Goal: Task Accomplishment & Management: Manage account settings

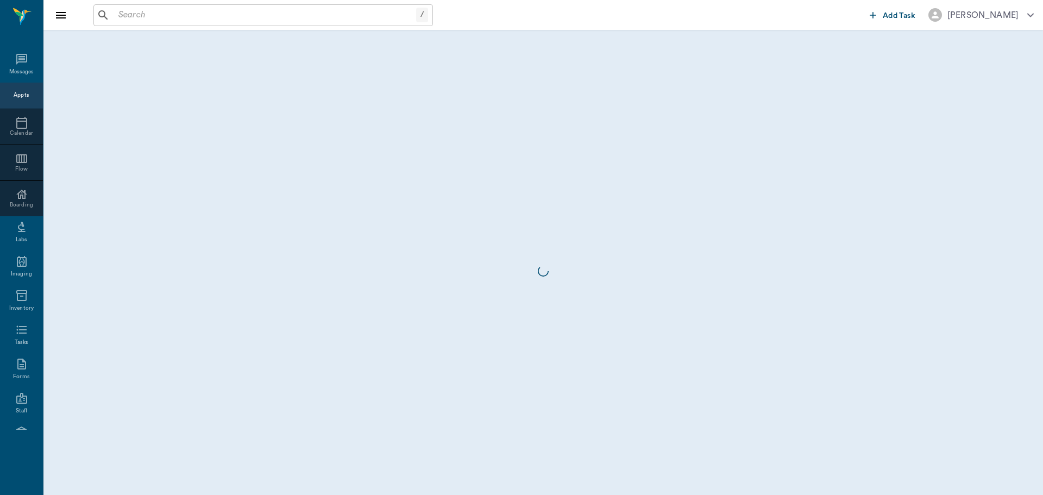
scroll to position [5, 0]
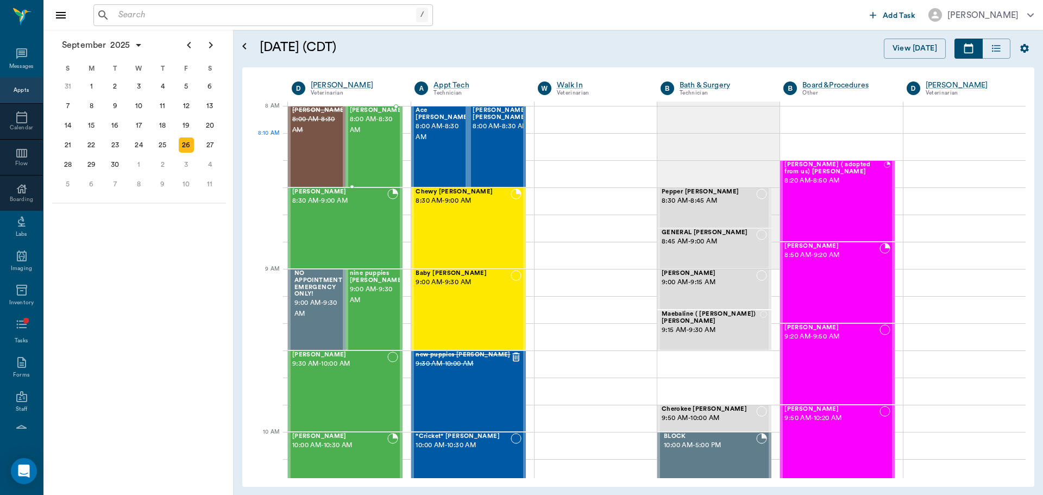
click at [373, 136] on span "8:00 AM - 8:30 AM" at bounding box center [377, 125] width 54 height 22
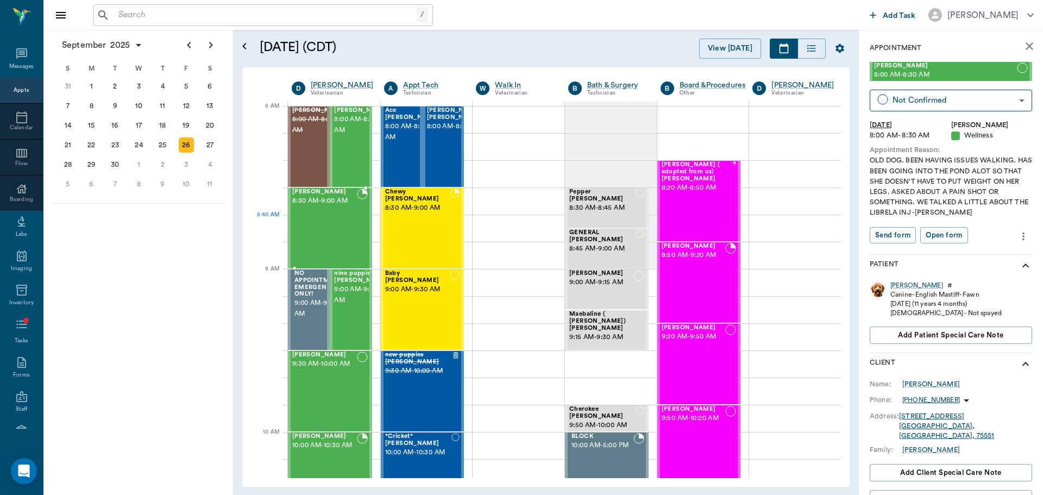
click at [318, 234] on div "Milo Dawson 8:30 AM - 9:00 AM" at bounding box center [324, 228] width 65 height 79
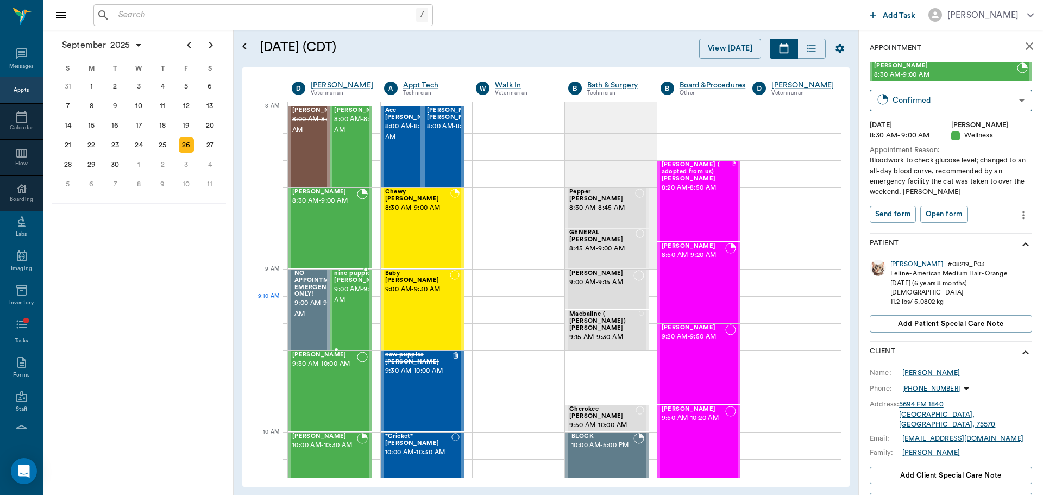
click at [352, 306] on span "9:00 AM - 9:30 AM" at bounding box center [361, 295] width 54 height 22
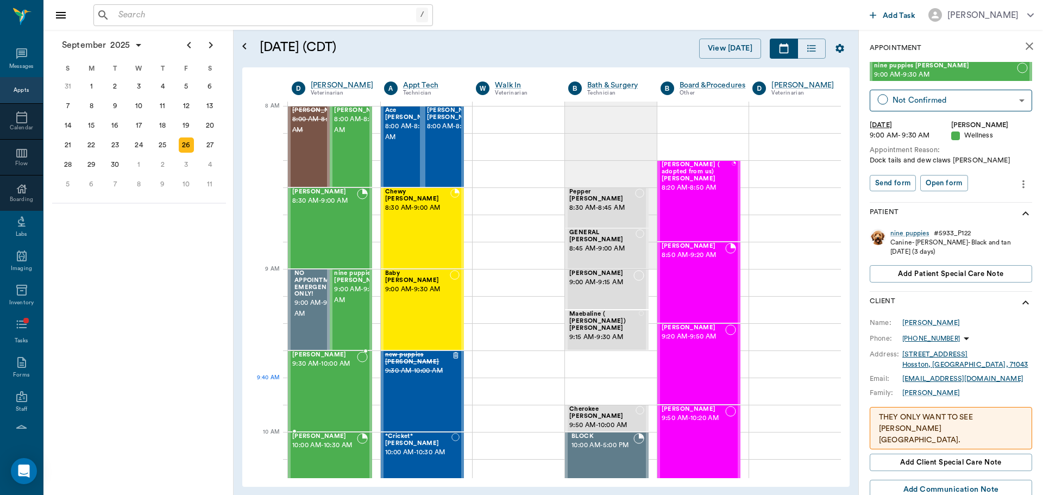
click at [328, 382] on div "[PERSON_NAME] 9:30 AM - 10:00 AM" at bounding box center [324, 391] width 65 height 79
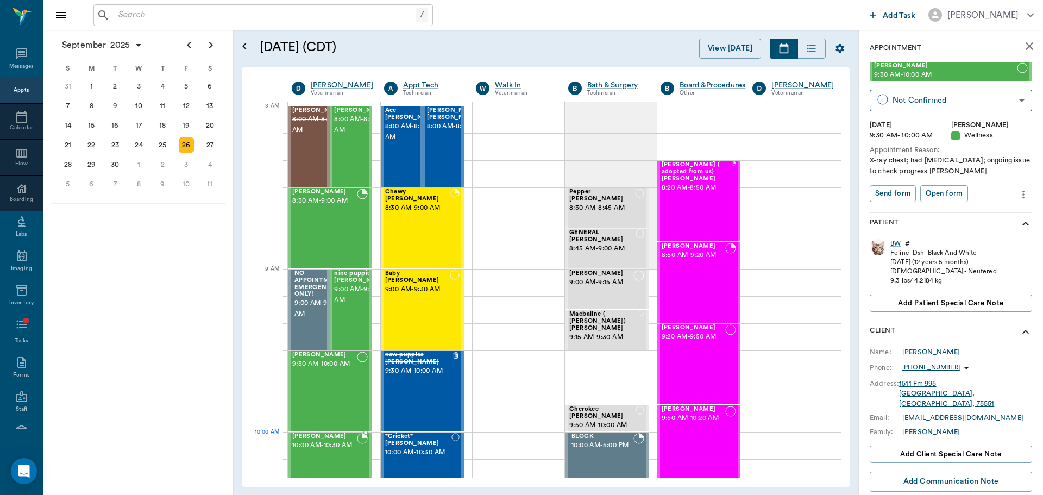
click at [335, 449] on span "10:00 AM - 10:30 AM" at bounding box center [324, 445] width 65 height 11
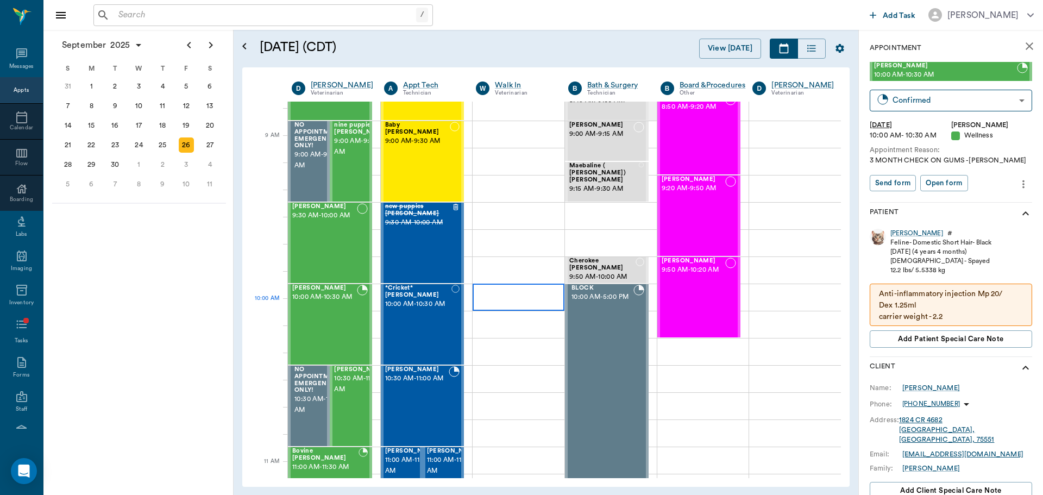
scroll to position [163, 0]
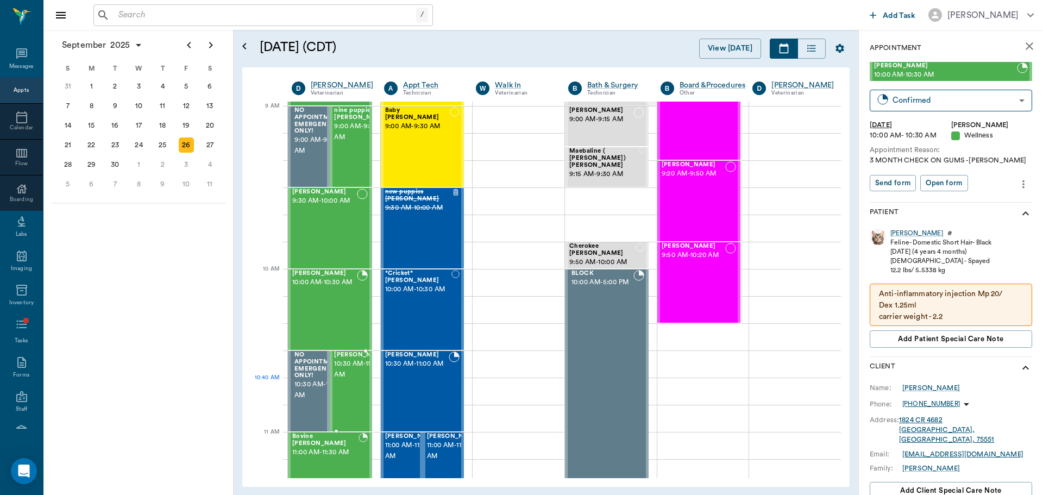
click at [348, 380] on span "10:30 AM - 11:00 AM" at bounding box center [361, 370] width 54 height 22
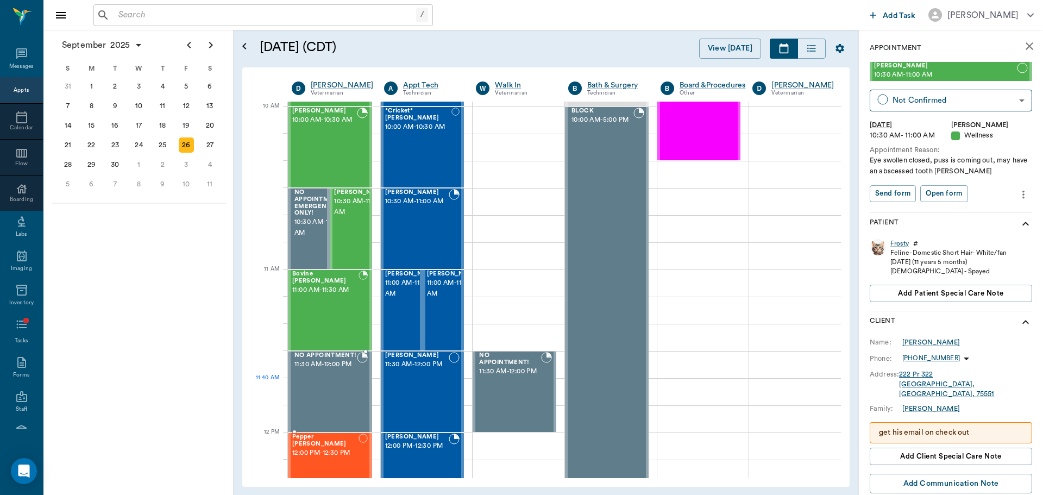
scroll to position [326, 0]
click at [320, 309] on div "Bovine Wilburn 11:00 AM - 11:30 AM" at bounding box center [325, 309] width 66 height 79
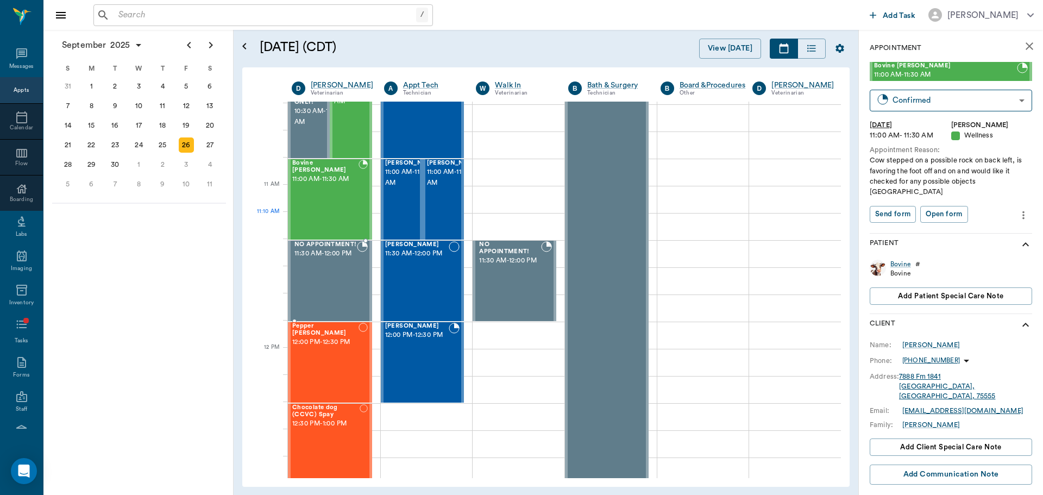
scroll to position [489, 0]
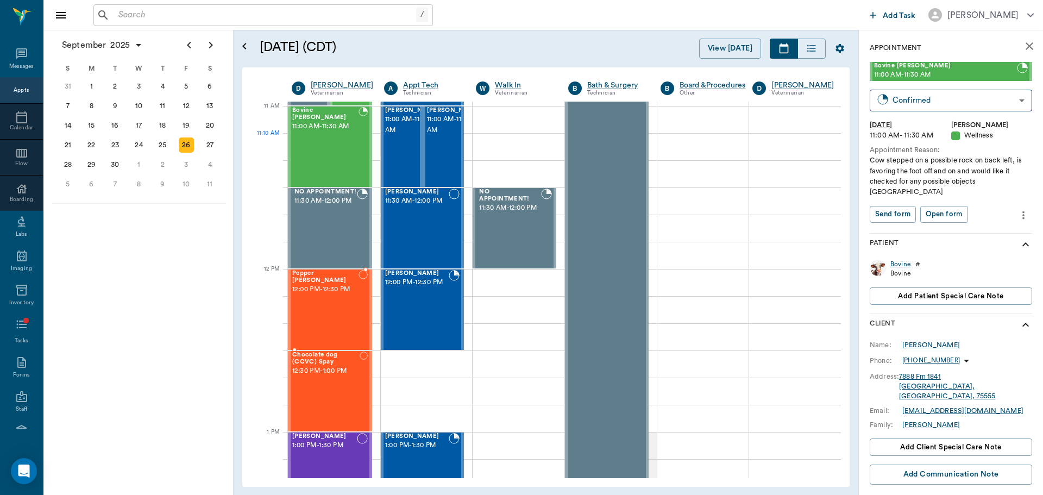
click at [321, 305] on div "Pepper Eaves 12:00 PM - 12:30 PM" at bounding box center [325, 309] width 66 height 79
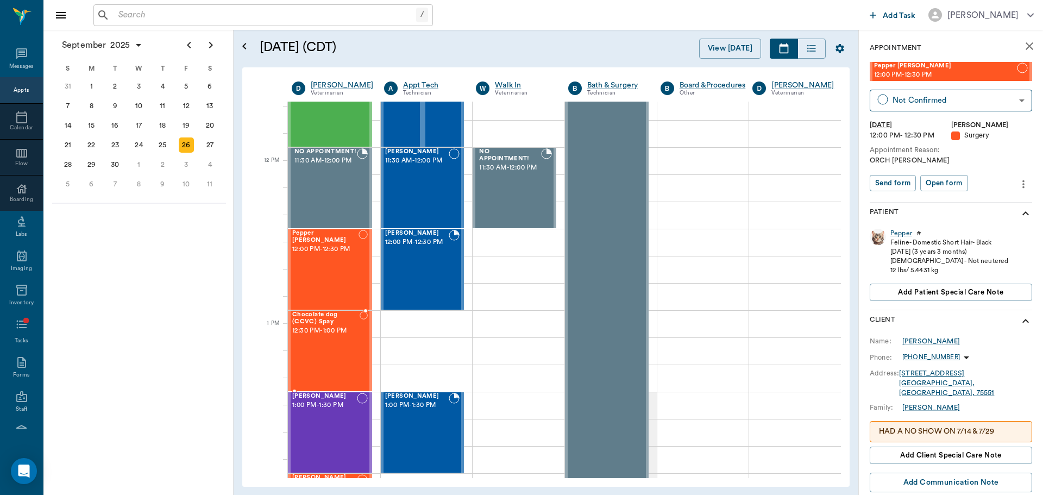
scroll to position [598, 0]
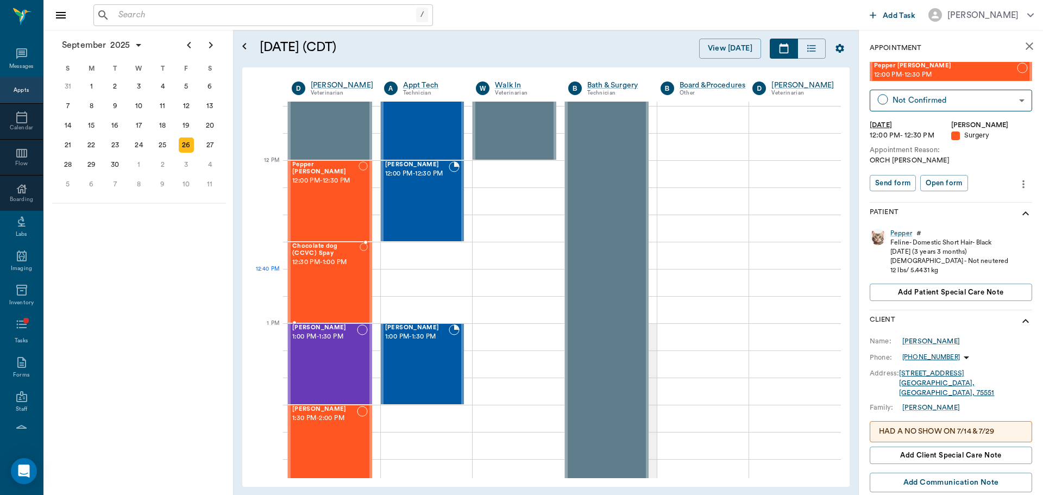
click at [324, 290] on div "Chocolate dog (CCVC) Spay 12:30 PM - 1:00 PM" at bounding box center [325, 282] width 67 height 79
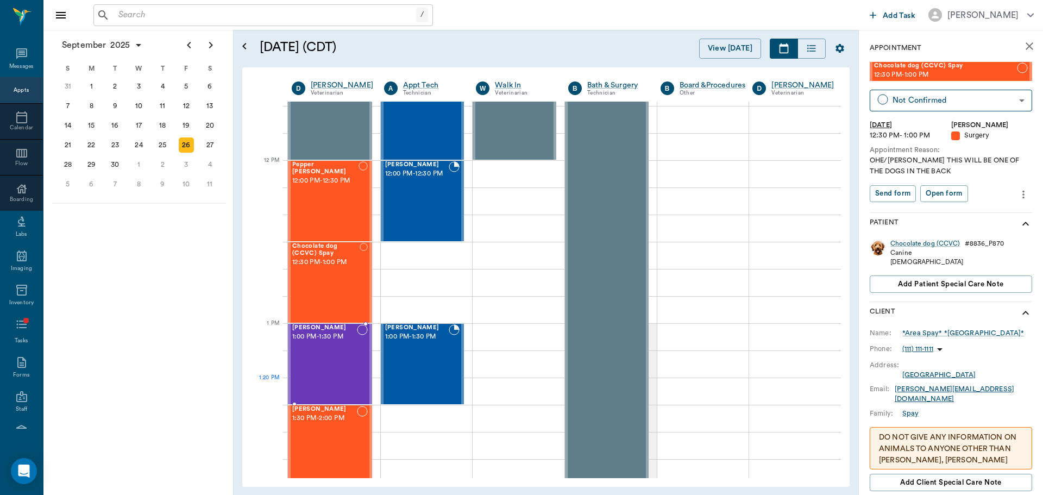
click at [333, 385] on div "[PERSON_NAME] 1:00 PM - 1:30 PM" at bounding box center [324, 363] width 65 height 79
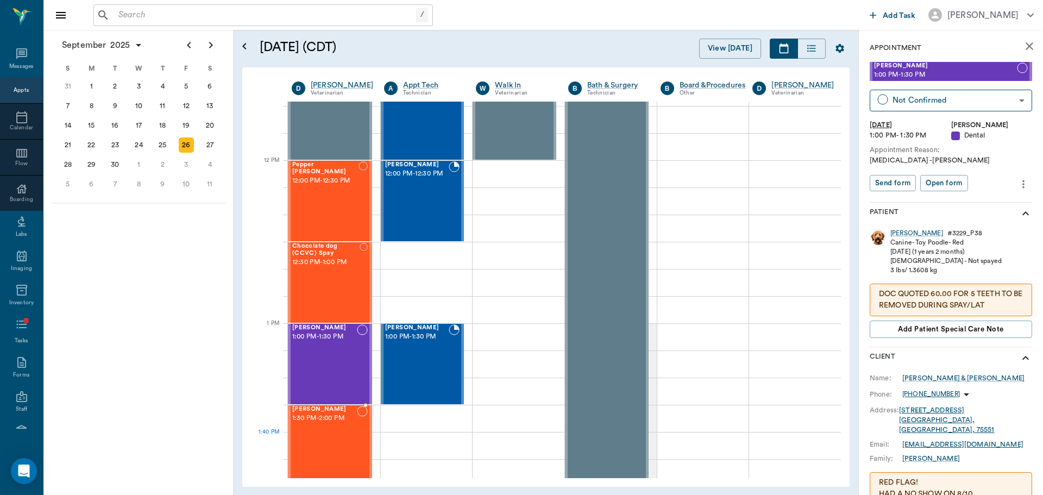
click at [336, 449] on div "Kilo Woodle 1:30 PM - 2:00 PM" at bounding box center [324, 445] width 65 height 79
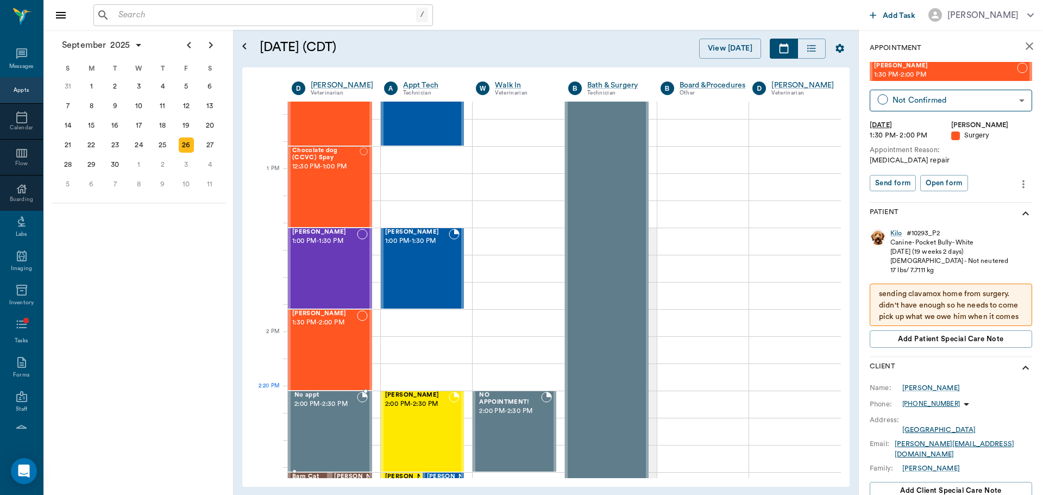
scroll to position [815, 0]
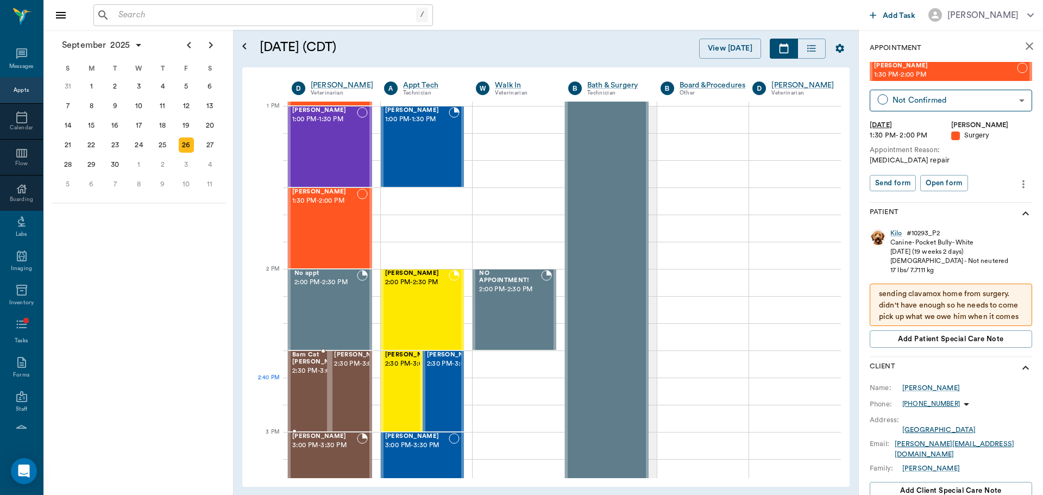
click at [309, 377] on span "2:30 PM - 3:00 PM" at bounding box center [319, 371] width 54 height 11
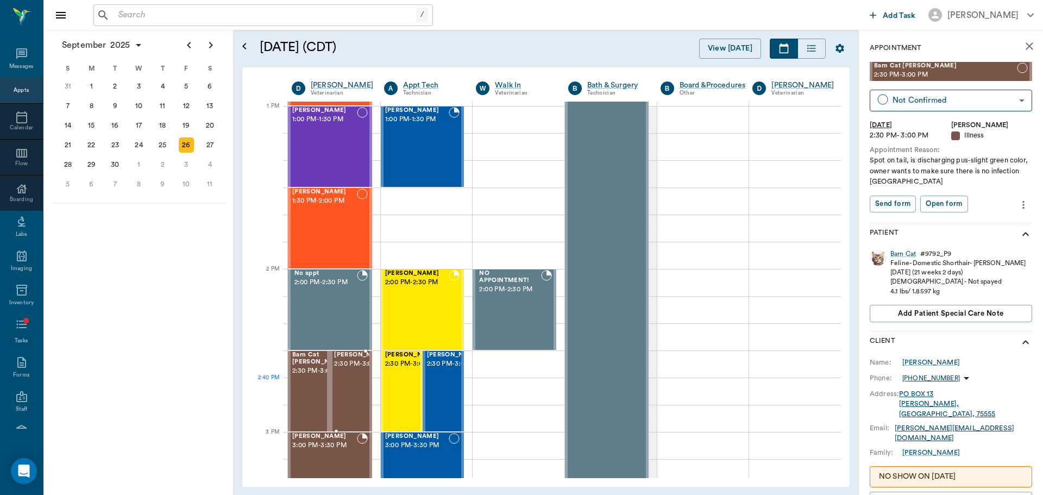
click at [351, 370] on span "2:30 PM - 3:00 PM" at bounding box center [361, 364] width 54 height 11
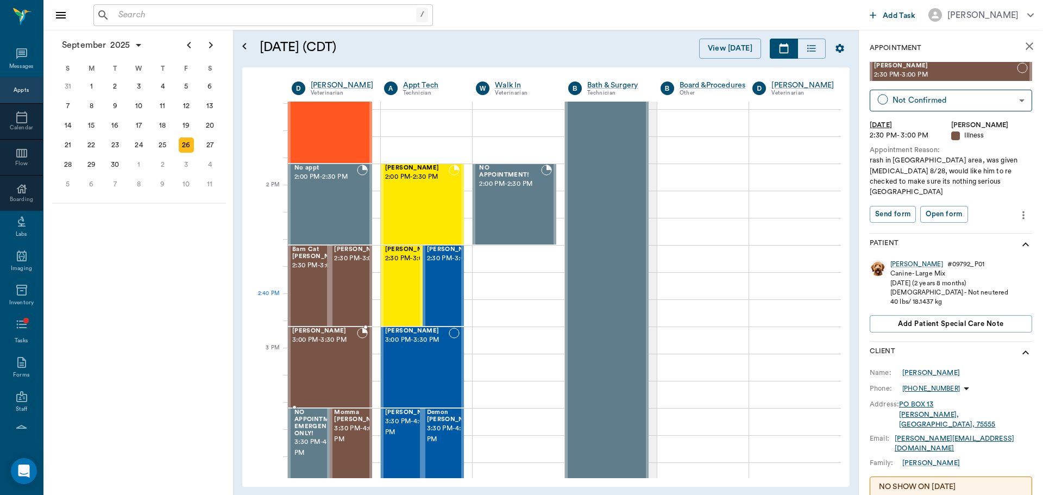
scroll to position [924, 0]
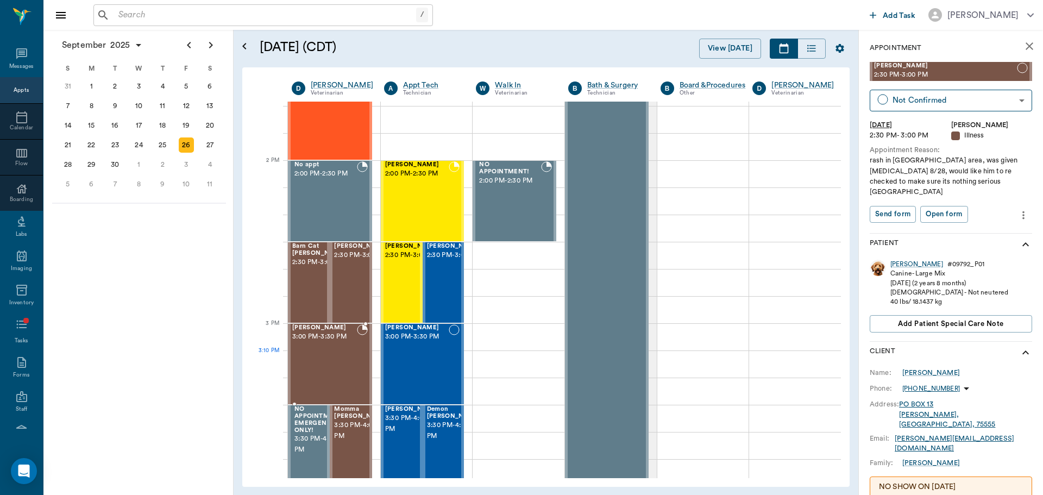
click at [316, 359] on div "Bernie Lyle 3:00 PM - 3:30 PM" at bounding box center [324, 363] width 65 height 79
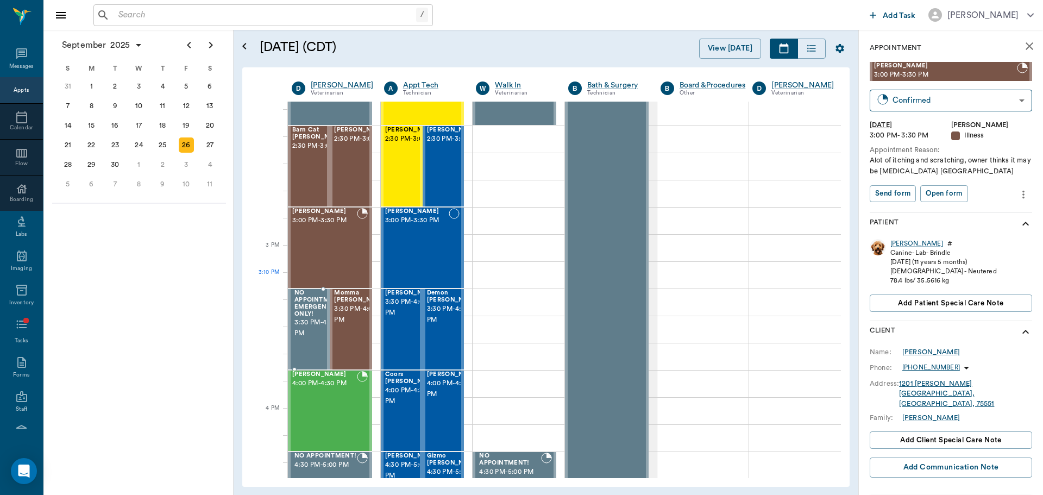
scroll to position [1087, 0]
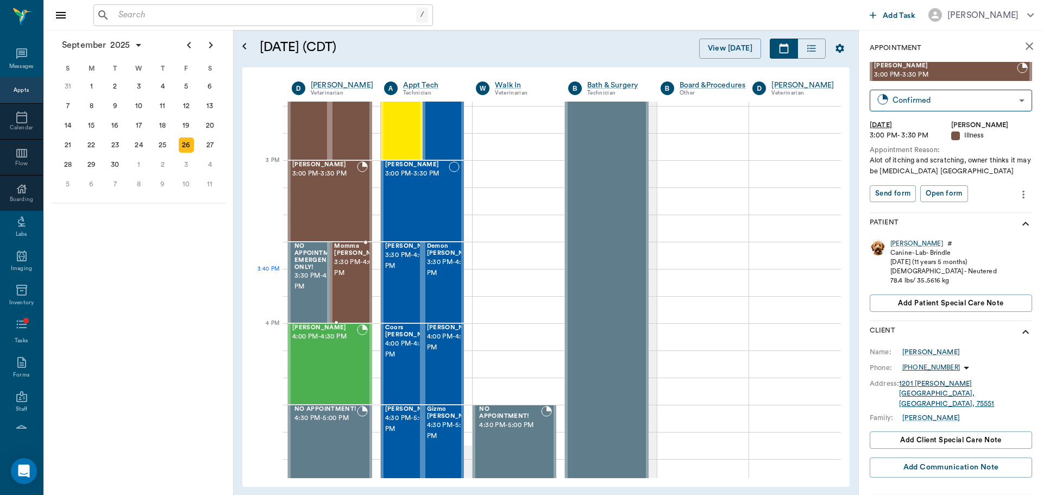
click at [338, 279] on span "3:30 PM - 4:00 PM" at bounding box center [361, 268] width 54 height 22
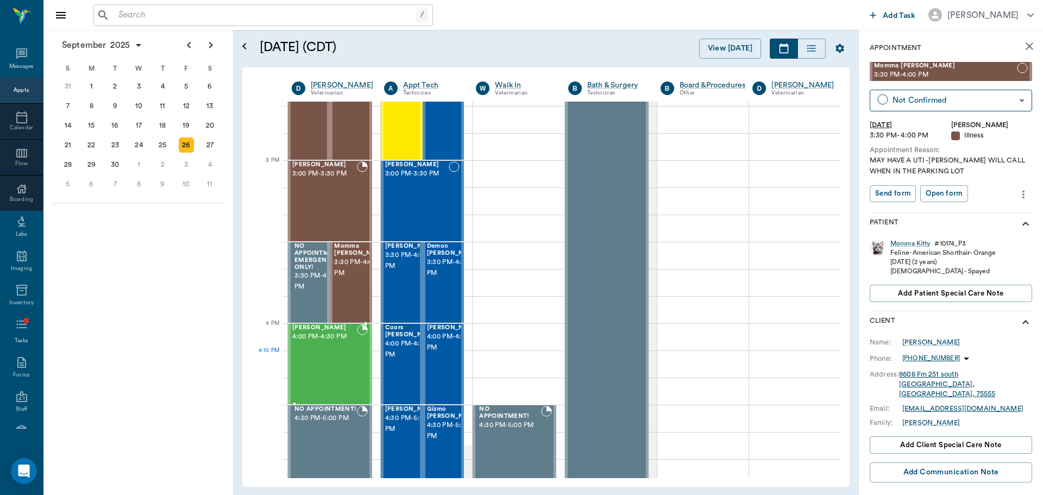
click at [351, 373] on div "KAILO Carroll 4:00 PM - 4:30 PM" at bounding box center [324, 363] width 65 height 79
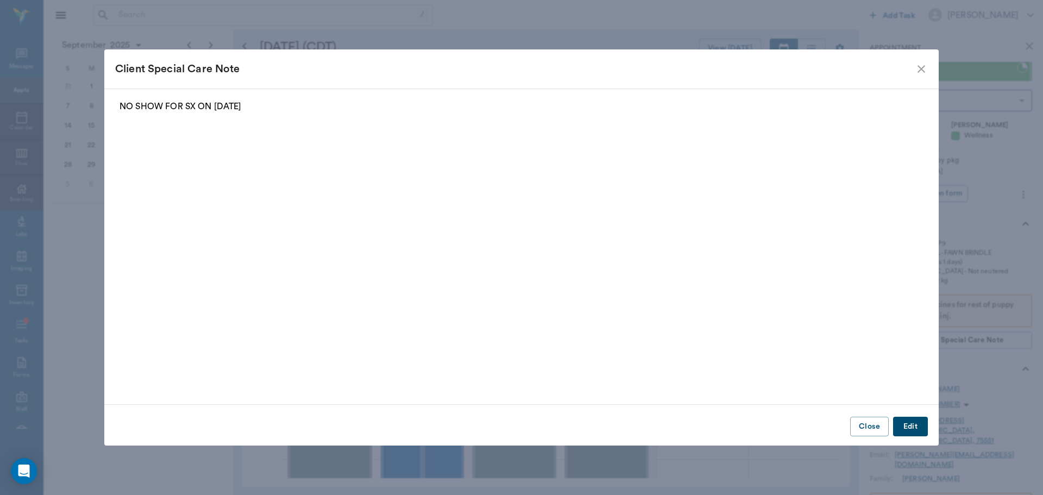
click at [923, 69] on icon "close" at bounding box center [921, 68] width 13 height 13
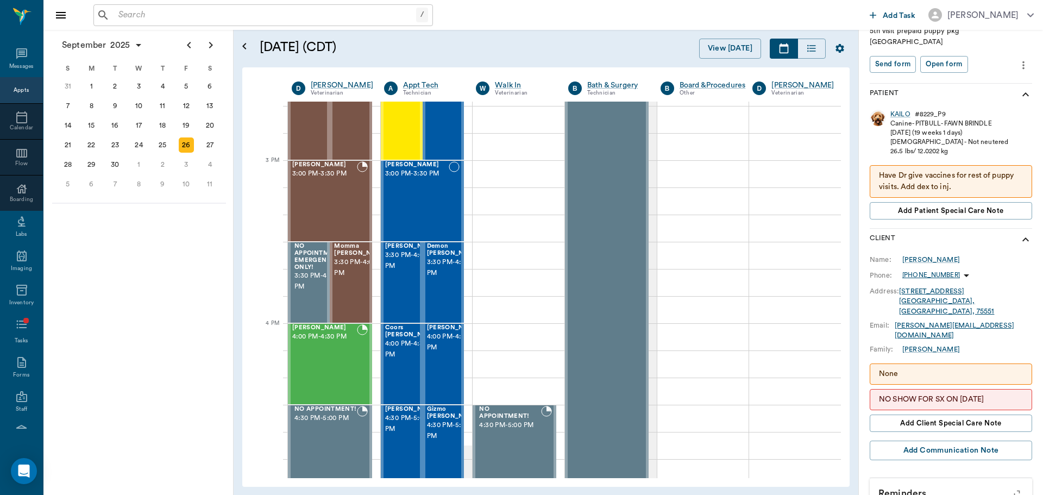
scroll to position [163, 0]
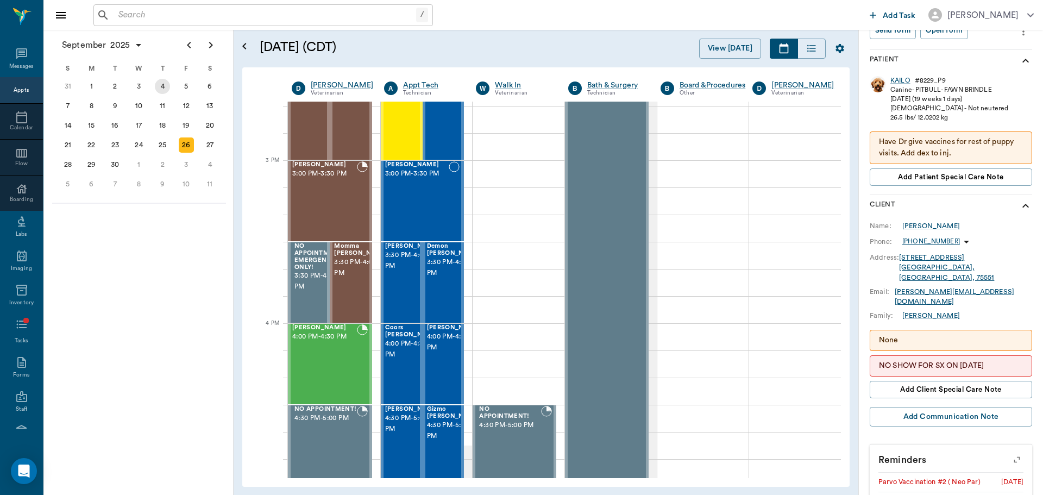
click at [166, 85] on div "4" at bounding box center [162, 86] width 15 height 15
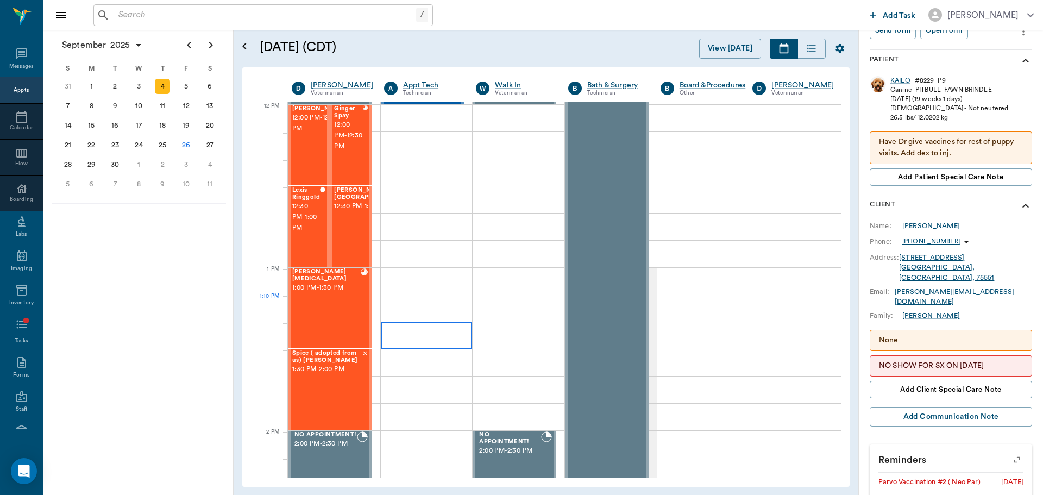
scroll to position [652, 0]
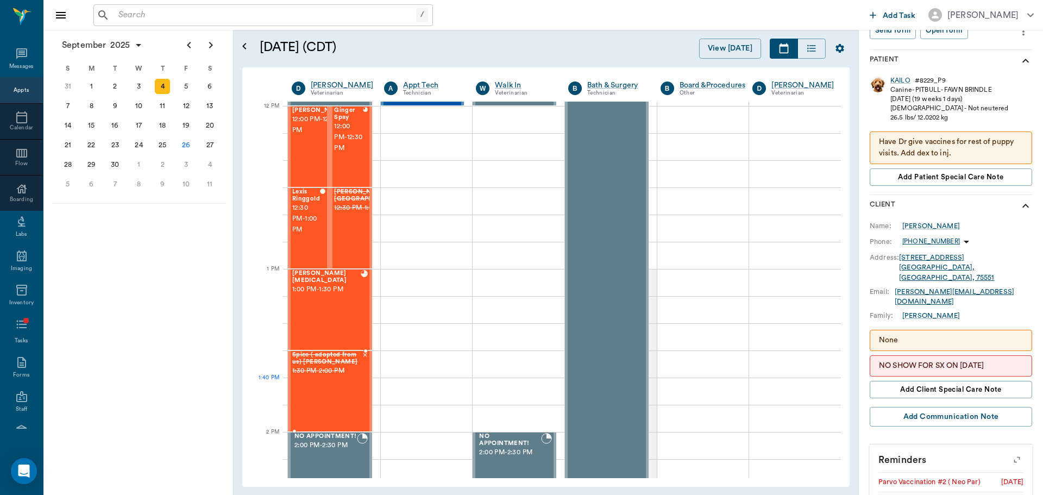
click at [330, 391] on div "Spice ( adopted from us) Carroll 1:30 PM - 2:00 PM" at bounding box center [327, 391] width 70 height 79
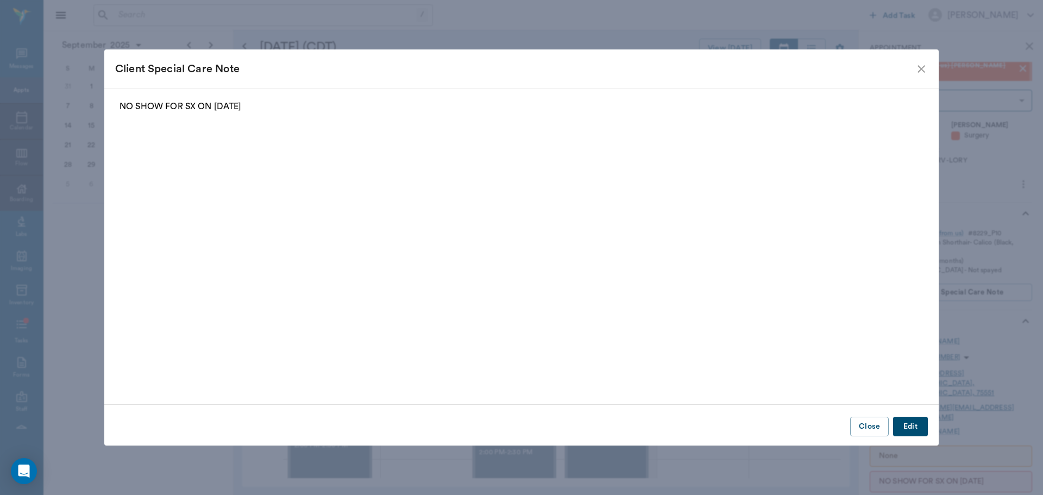
click at [921, 67] on icon "close" at bounding box center [921, 68] width 13 height 13
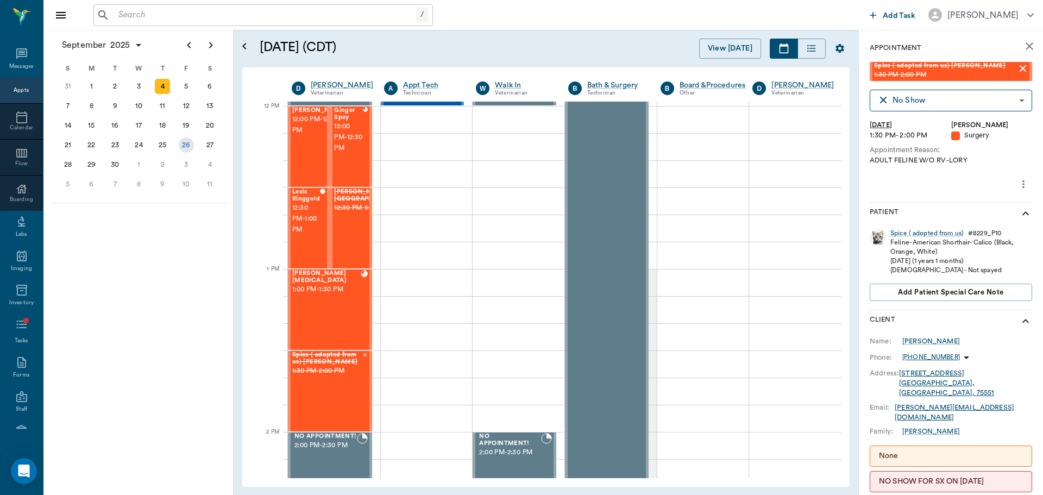
click at [187, 146] on div "26" at bounding box center [186, 144] width 15 height 15
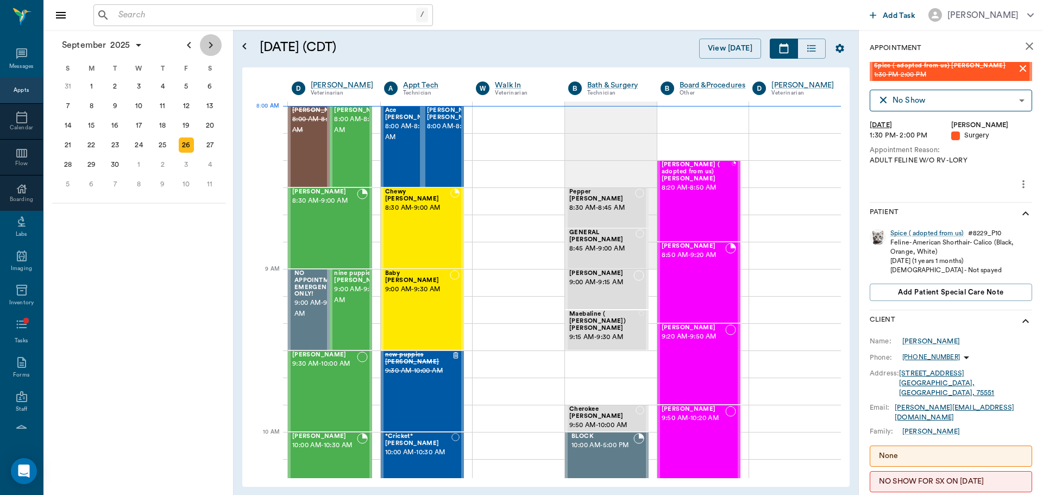
click at [216, 43] on icon "Next page" at bounding box center [210, 45] width 13 height 13
click at [124, 50] on span "2025" at bounding box center [118, 44] width 24 height 15
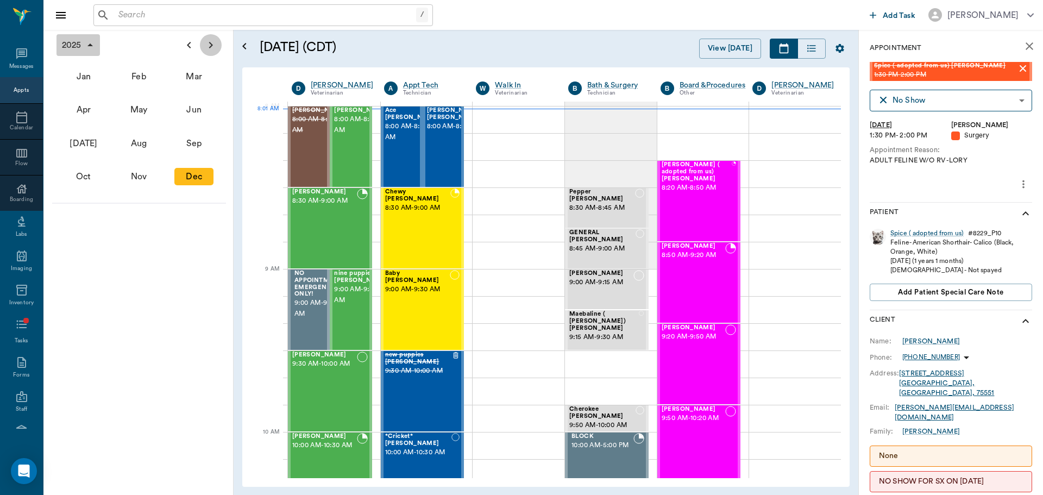
click at [217, 43] on button "Next page" at bounding box center [211, 45] width 22 height 22
click at [197, 181] on div "Dec" at bounding box center [193, 176] width 39 height 17
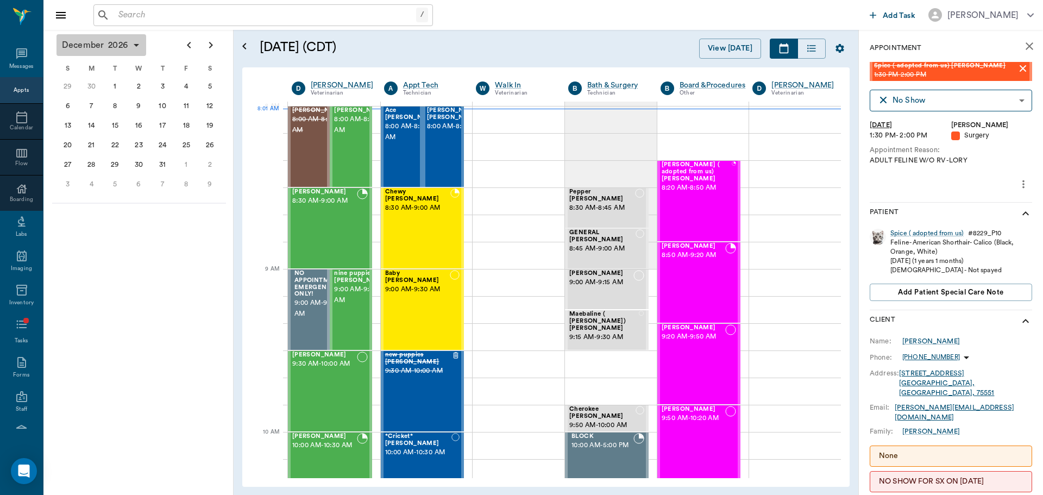
click at [130, 42] on icon "button" at bounding box center [136, 45] width 13 height 13
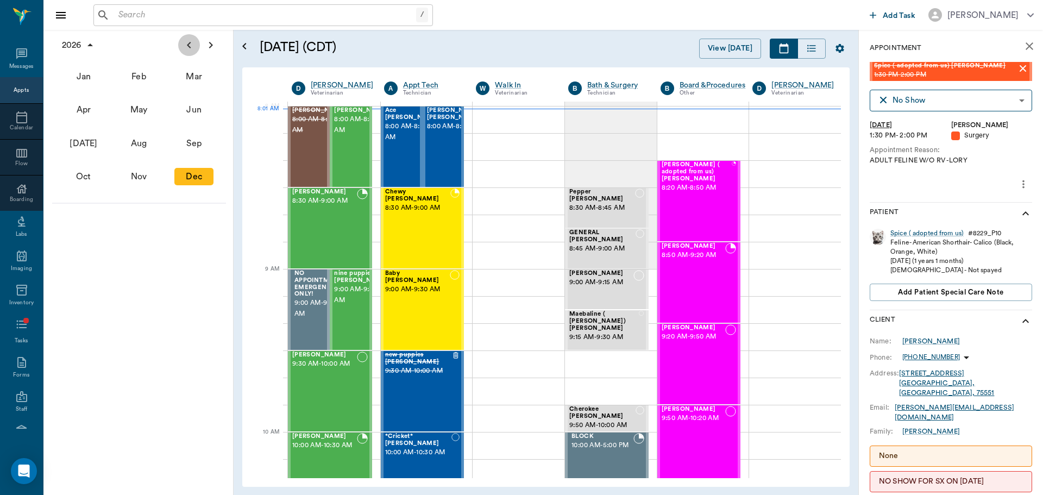
click at [185, 46] on icon "Previous page" at bounding box center [189, 45] width 13 height 13
click at [190, 145] on div "Sep" at bounding box center [193, 143] width 39 height 17
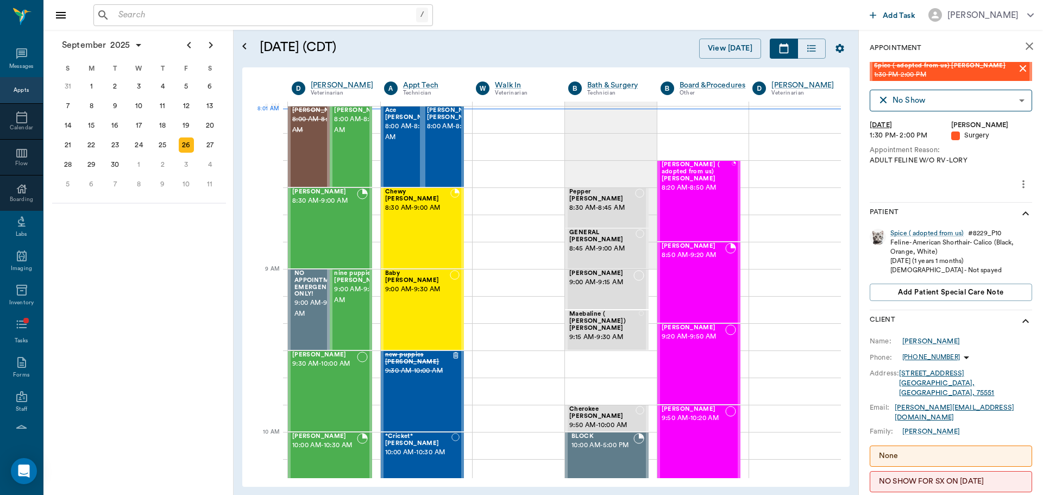
click at [500, 37] on div "September 26, 2025 (CDT) View Today" at bounding box center [555, 48] width 608 height 37
click at [244, 41] on icon "Open calendar" at bounding box center [244, 46] width 13 height 13
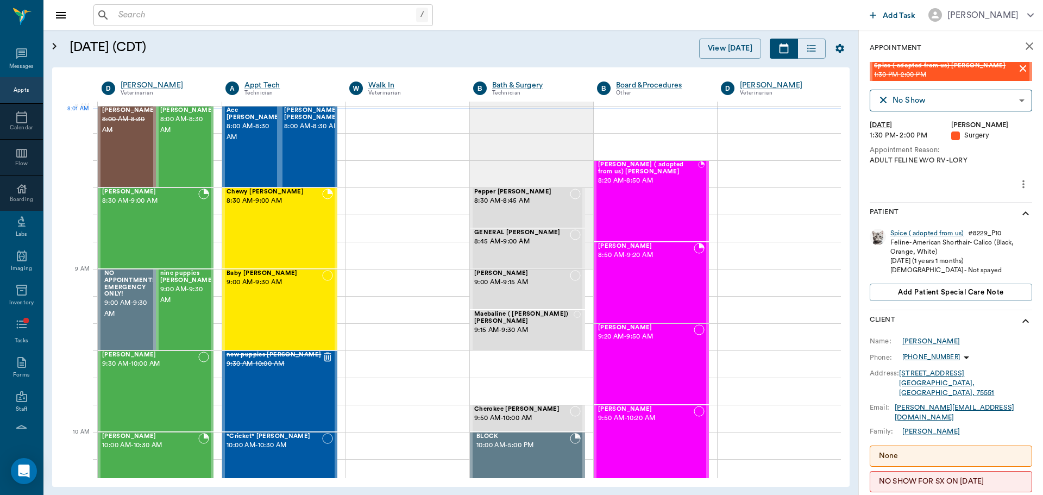
click at [499, 39] on div "View [DATE]" at bounding box center [638, 49] width 423 height 20
click at [191, 165] on div "Maggie Morphew 8:00 AM - 8:30 AM" at bounding box center [187, 146] width 54 height 79
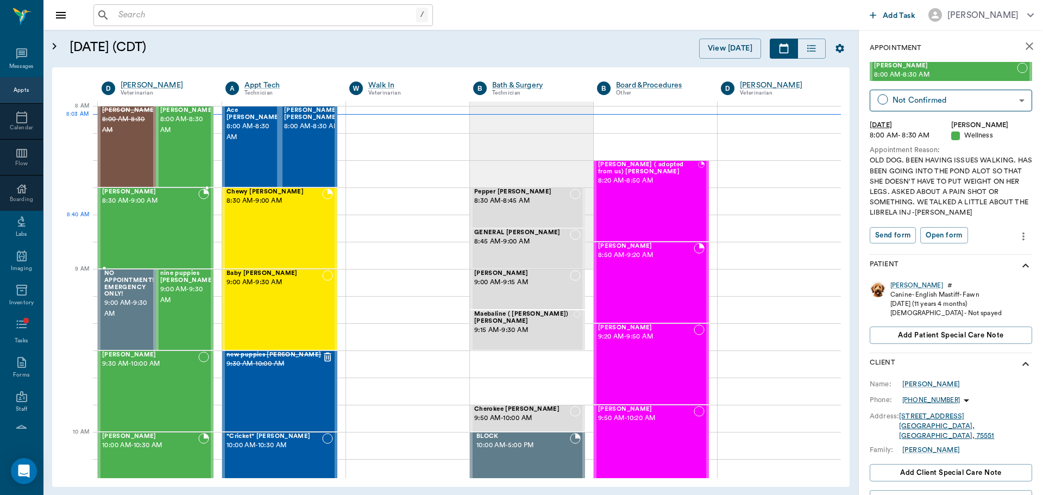
click at [146, 228] on div "Milo Dawson 8:30 AM - 9:00 AM" at bounding box center [150, 228] width 96 height 79
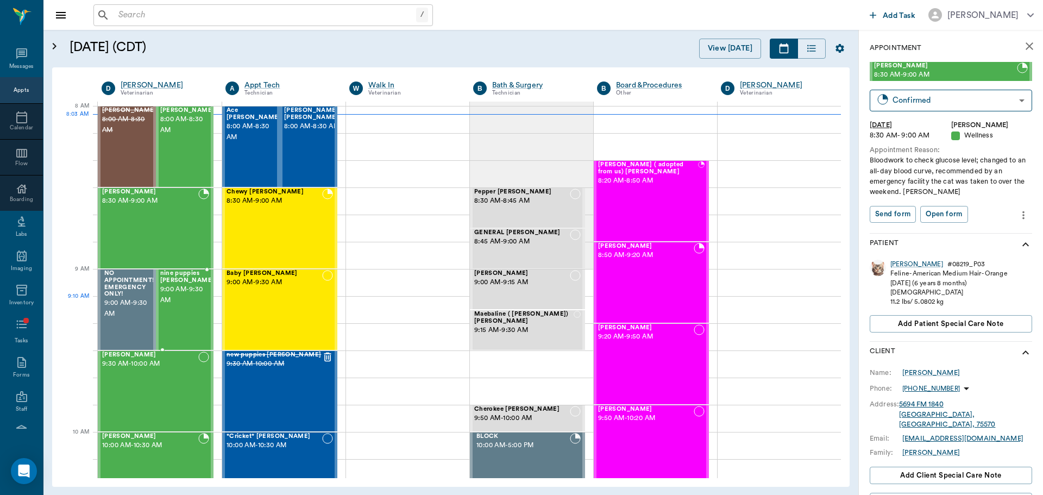
click at [192, 316] on div "nine puppies [PERSON_NAME] 9:00 AM - 9:30 AM" at bounding box center [187, 309] width 54 height 79
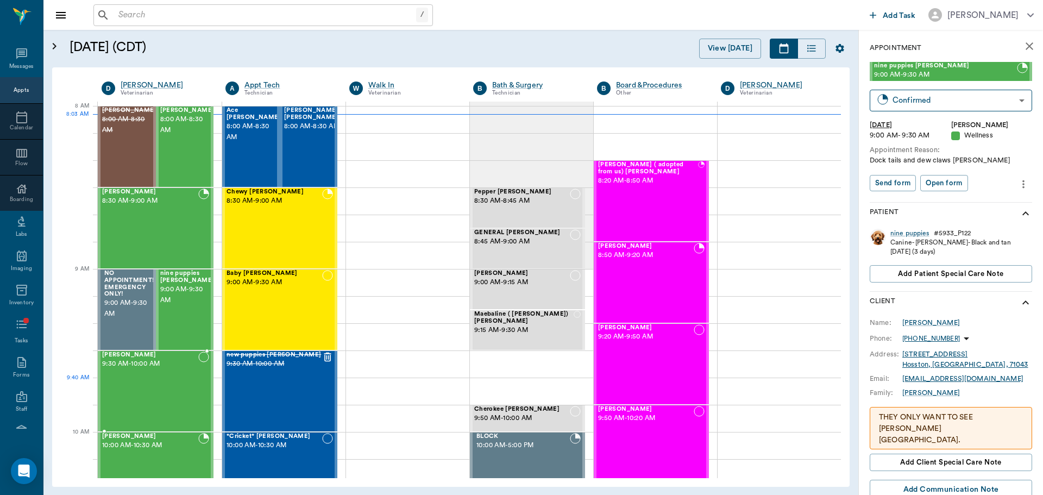
click at [144, 386] on div "[PERSON_NAME] 9:30 AM - 10:00 AM" at bounding box center [150, 391] width 96 height 79
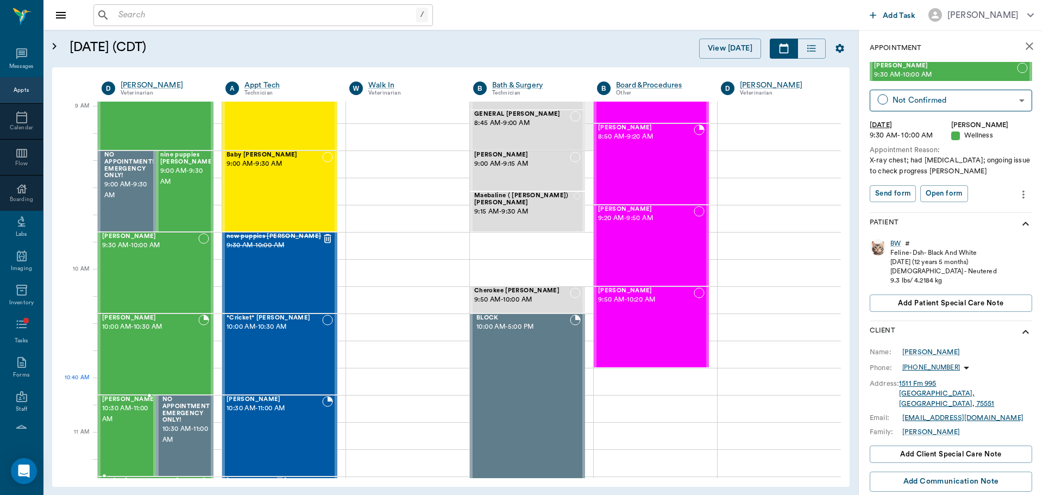
scroll to position [163, 0]
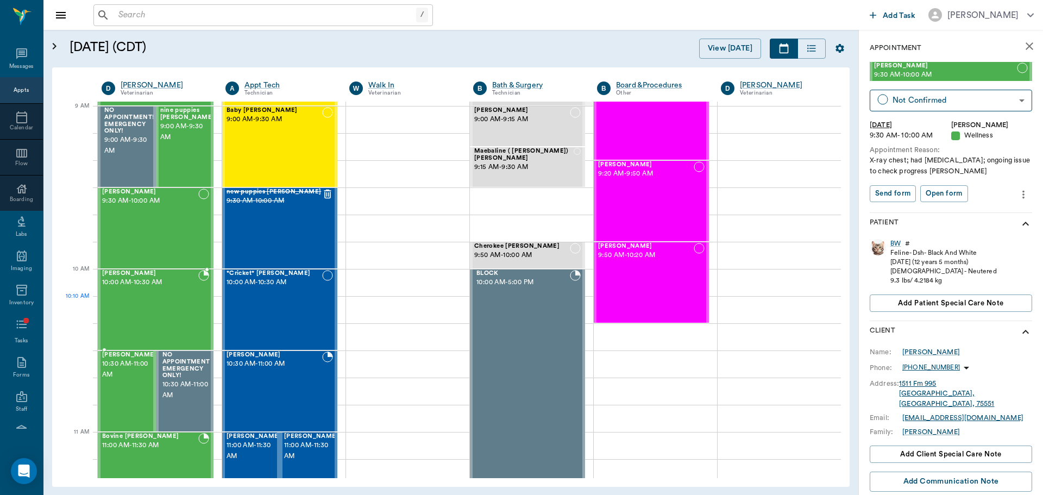
click at [157, 309] on div "Blanca Quintero 10:00 AM - 10:30 AM" at bounding box center [150, 309] width 96 height 79
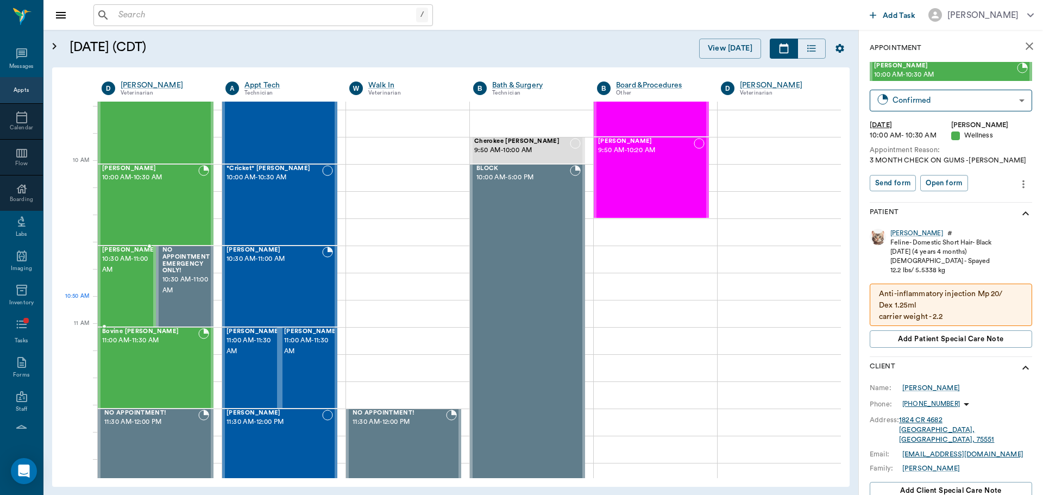
scroll to position [272, 0]
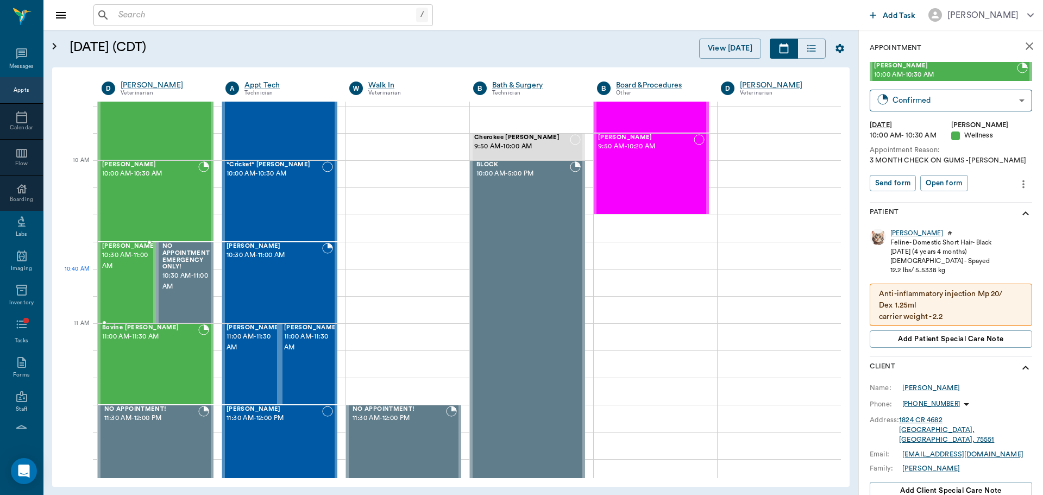
click at [116, 292] on div "Frosty Harvey 10:30 AM - 11:00 AM" at bounding box center [129, 282] width 54 height 79
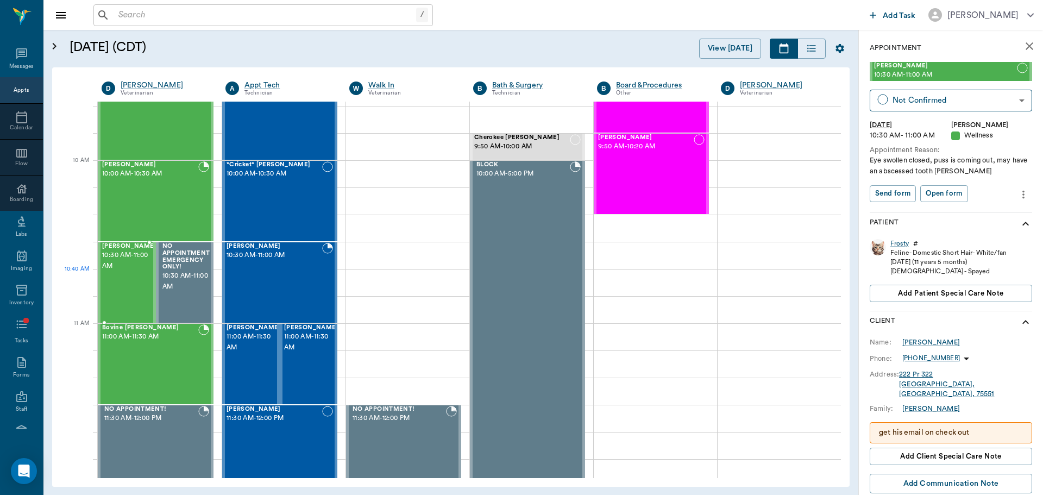
type input "BOOKED"
click at [145, 363] on div "Bovine Wilburn 11:00 AM - 11:30 AM" at bounding box center [150, 363] width 96 height 79
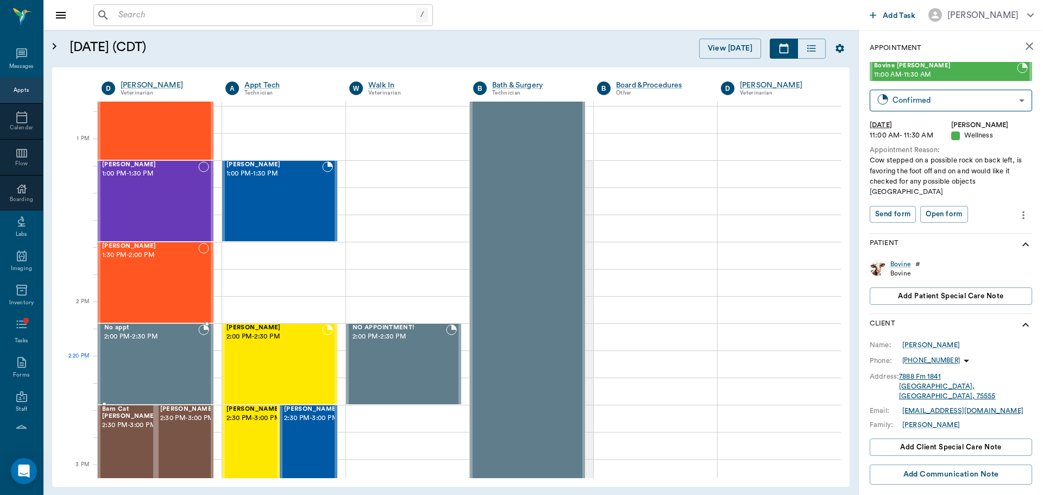
scroll to position [870, 0]
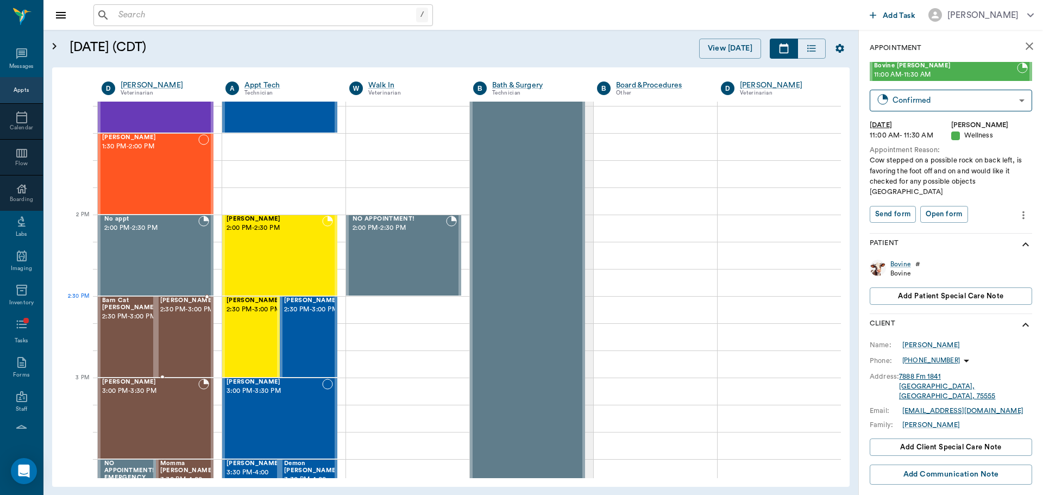
click at [187, 315] on span "2:30 PM - 3:00 PM" at bounding box center [187, 309] width 54 height 11
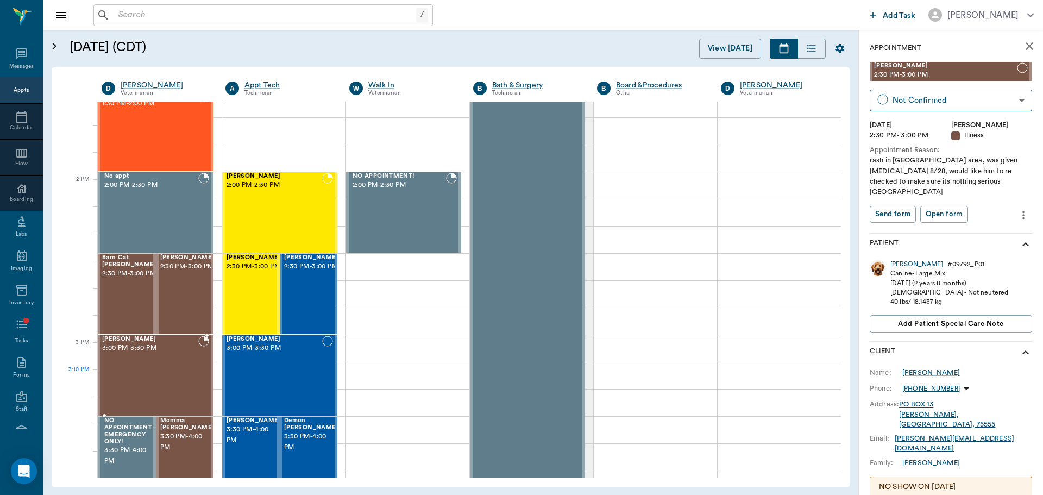
scroll to position [978, 0]
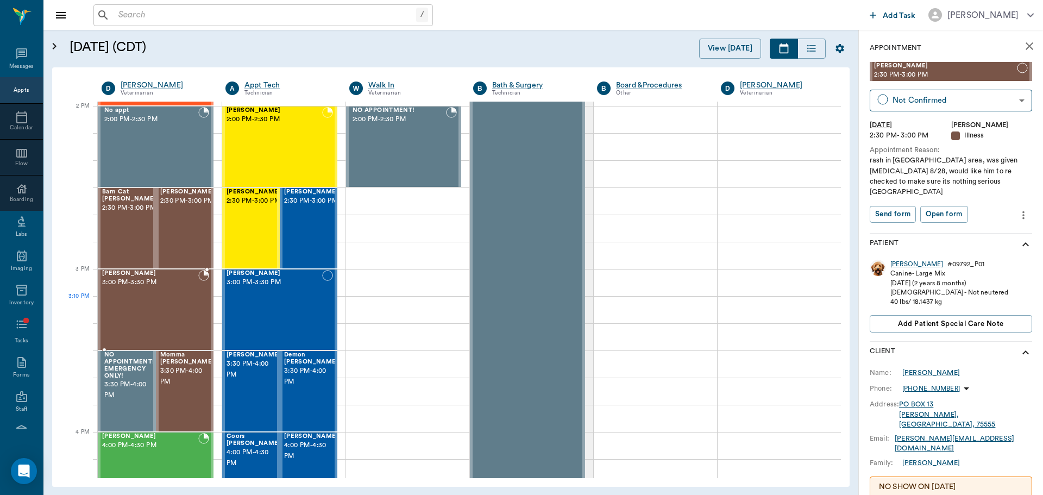
click at [154, 316] on div "Bernie Lyle 3:00 PM - 3:30 PM" at bounding box center [150, 309] width 96 height 79
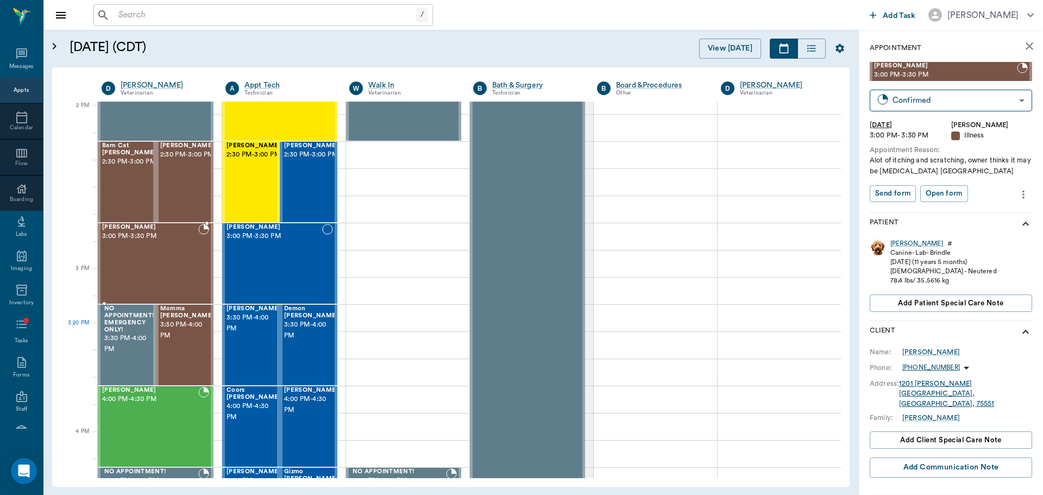
scroll to position [1087, 0]
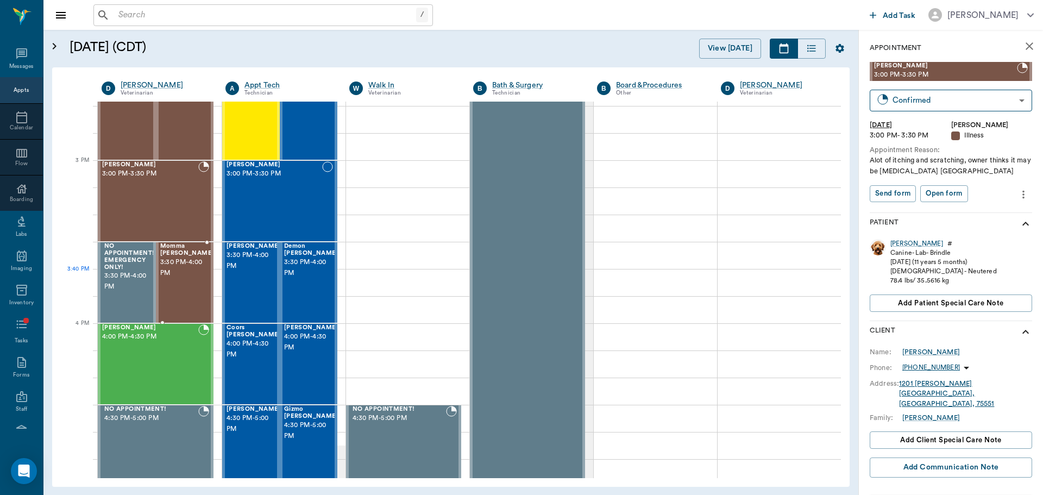
click at [172, 291] on div "Momma Kitty Smith 3:30 PM - 4:00 PM" at bounding box center [187, 282] width 54 height 79
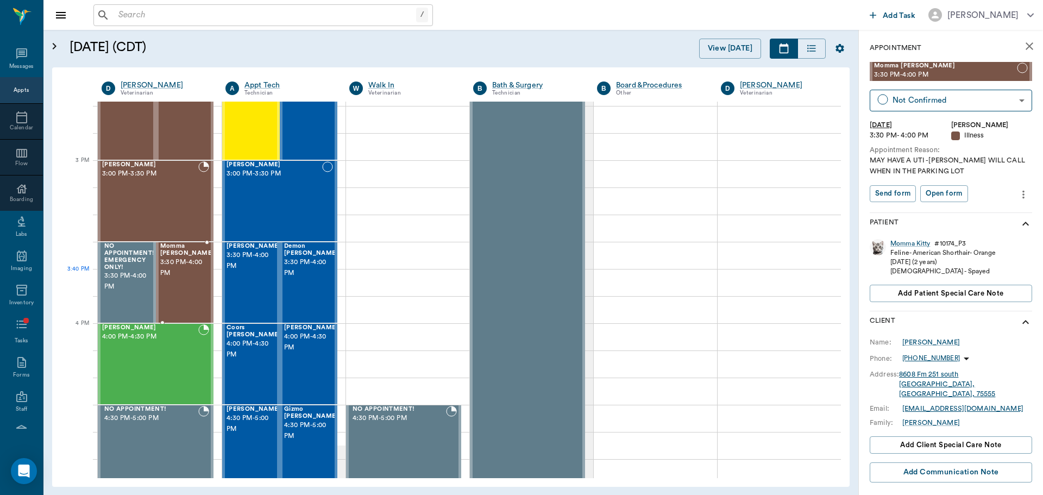
type input "CANCELED"
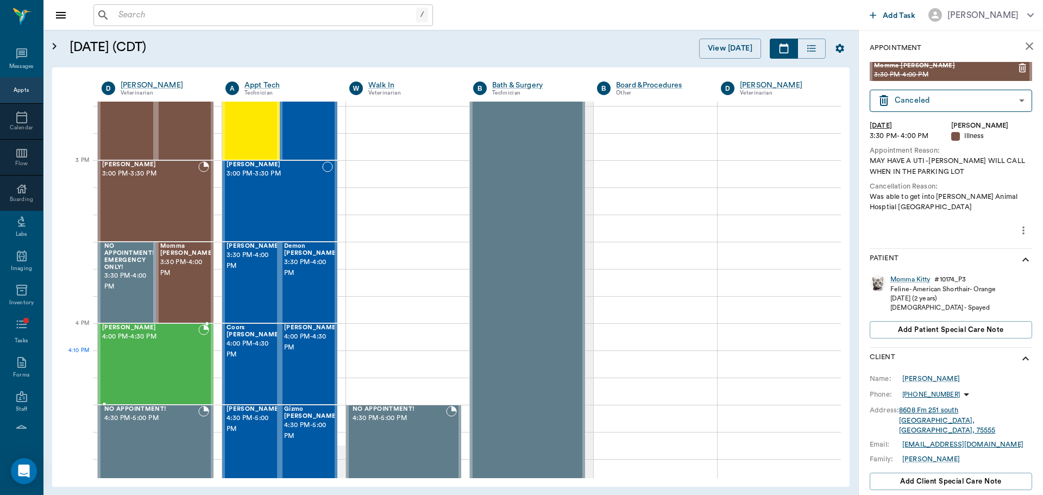
click at [153, 355] on div "KAILO Carroll 4:00 PM - 4:30 PM" at bounding box center [150, 363] width 96 height 79
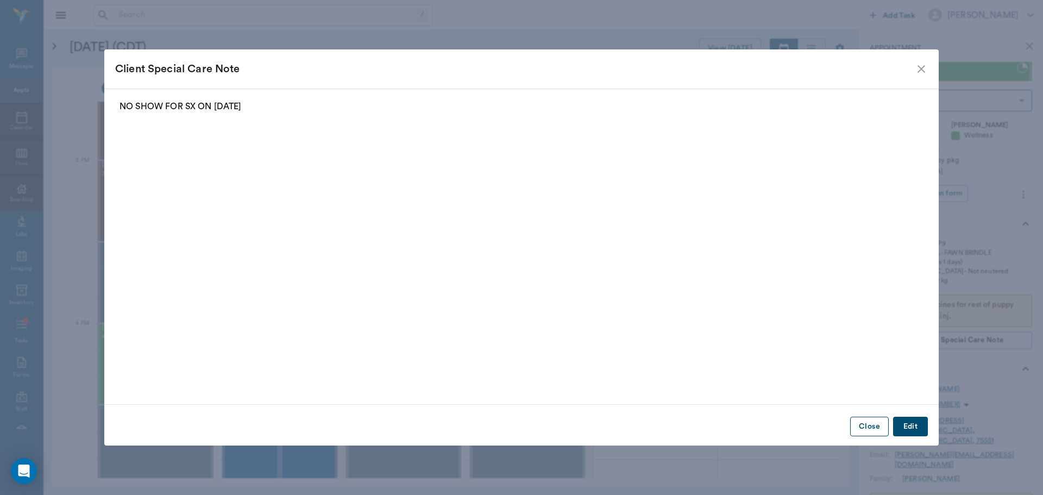
click at [866, 423] on button "Close" at bounding box center [870, 427] width 39 height 20
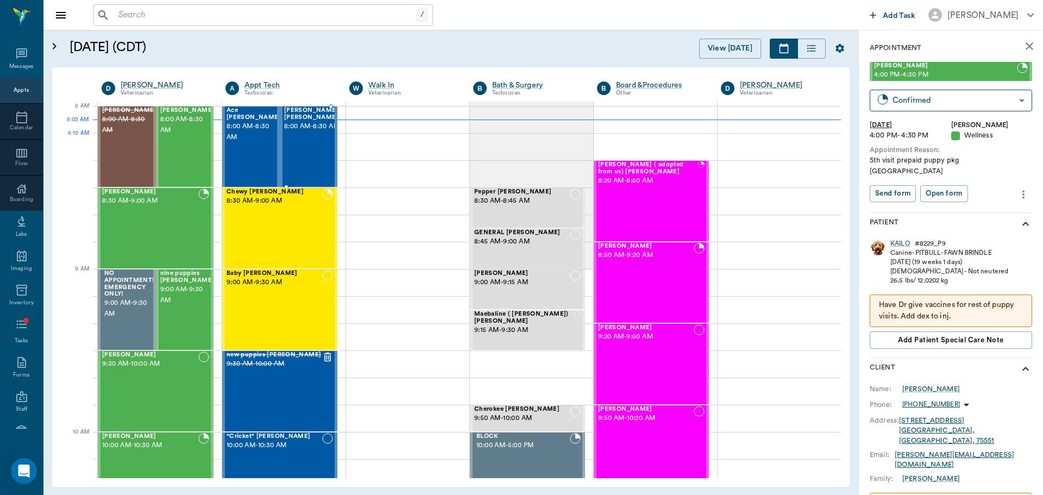
click at [312, 144] on div "Sissy Smith/ Britt 8:00 AM - 8:30 AM" at bounding box center [312, 146] width 57 height 79
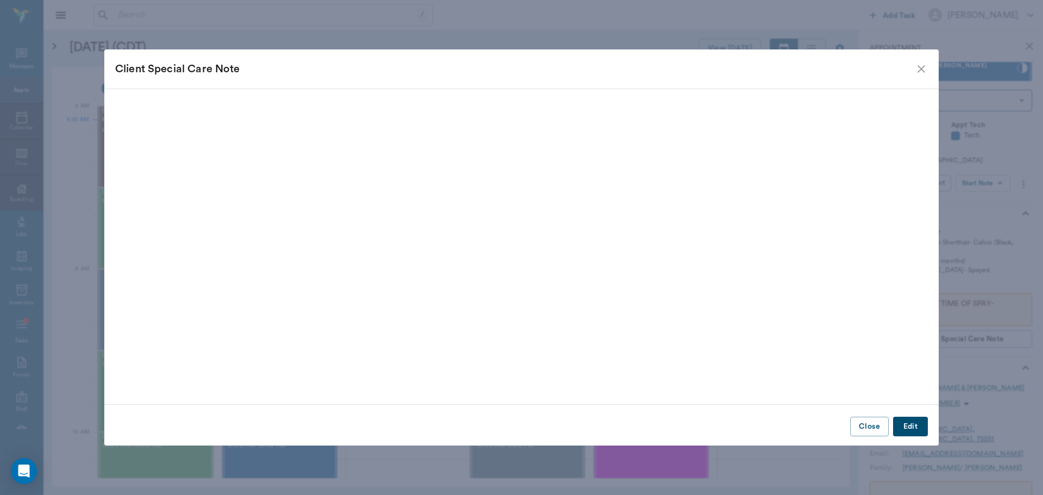
click at [923, 69] on icon "close" at bounding box center [921, 68] width 13 height 13
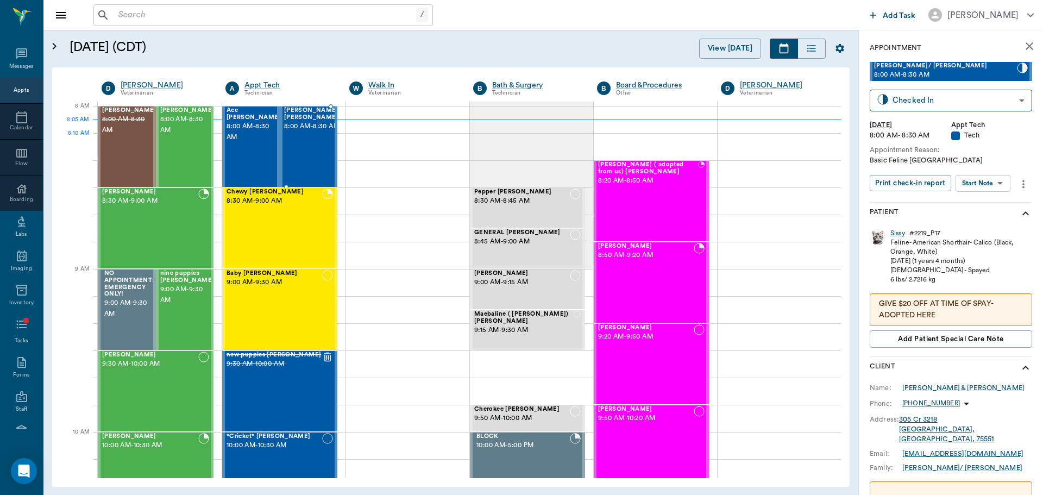
click at [313, 145] on div "Sissy Smith/ Britt 8:00 AM - 8:30 AM" at bounding box center [312, 146] width 57 height 79
click at [987, 184] on body "/ ​ Add Task Dr. Bert Ellsworth Nectar Messages Appts Calendar Flow Boarding La…" at bounding box center [521, 247] width 1043 height 495
click at [987, 201] on button "Start SOAP" at bounding box center [971, 205] width 37 height 12
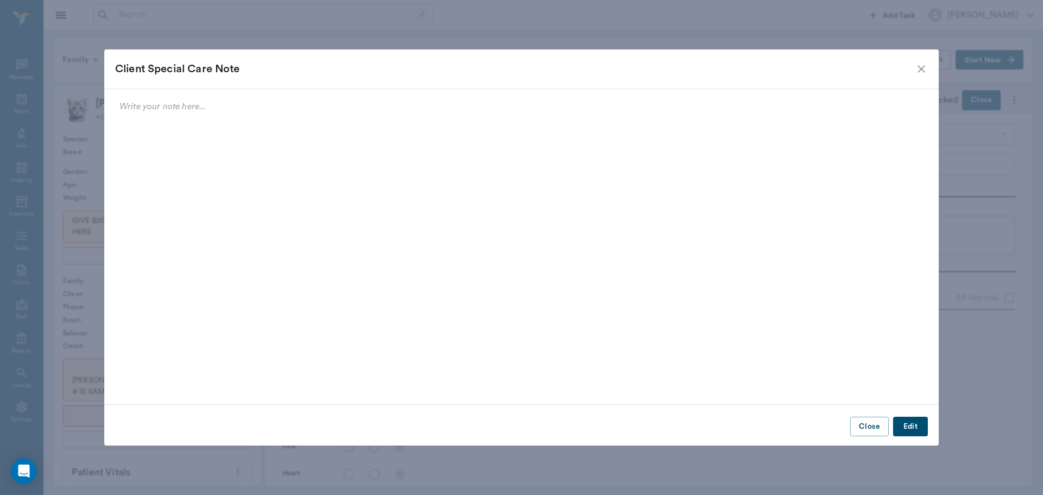
scroll to position [5, 0]
type input "63ec2f075fda476ae8351a4c"
type input "65d2be4f46e3a538d89b8c1a"
type textarea "Basic Feline Caryn"
type input "[DATE]"
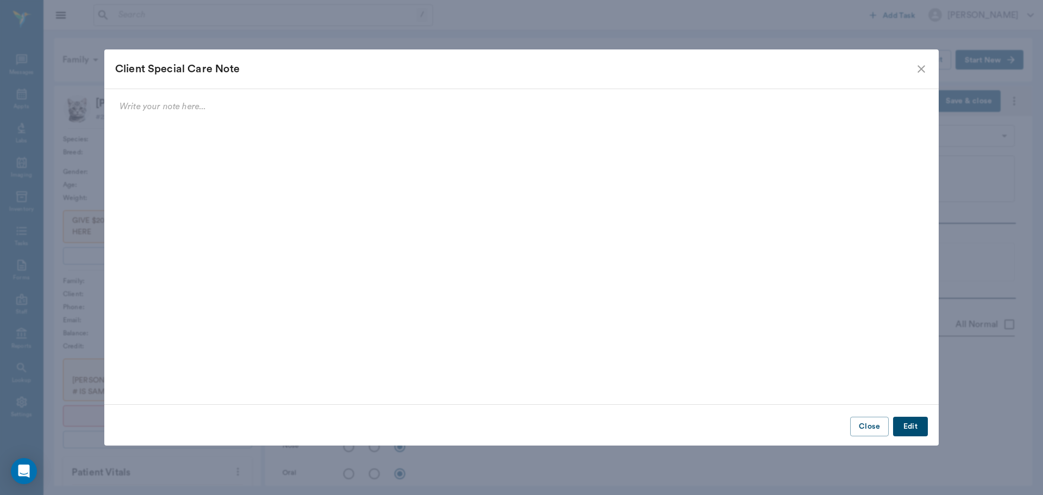
click at [919, 65] on icon "close" at bounding box center [921, 68] width 13 height 13
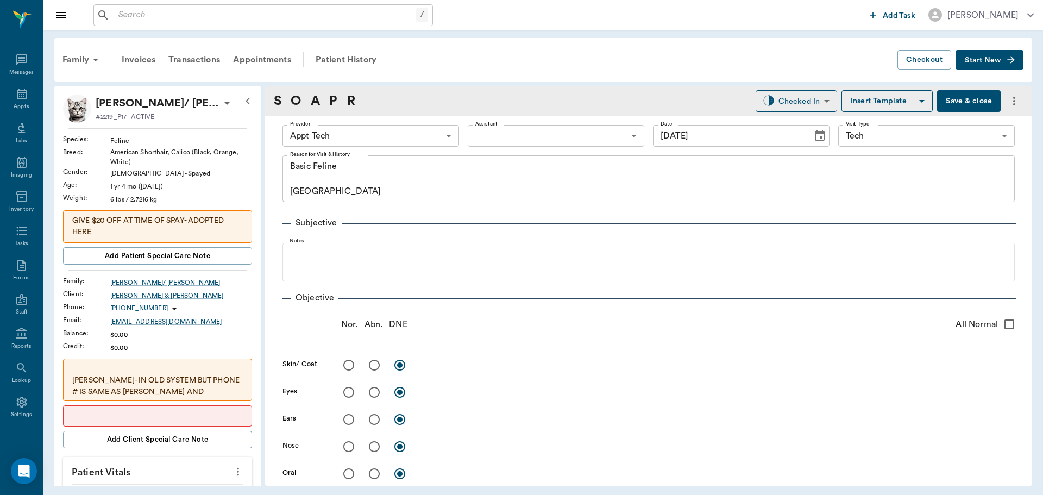
click at [521, 136] on body "/ ​ Add Task Dr. Bert Ellsworth Nectar Messages Appts Labs Imaging Inventory Ta…" at bounding box center [521, 247] width 1043 height 495
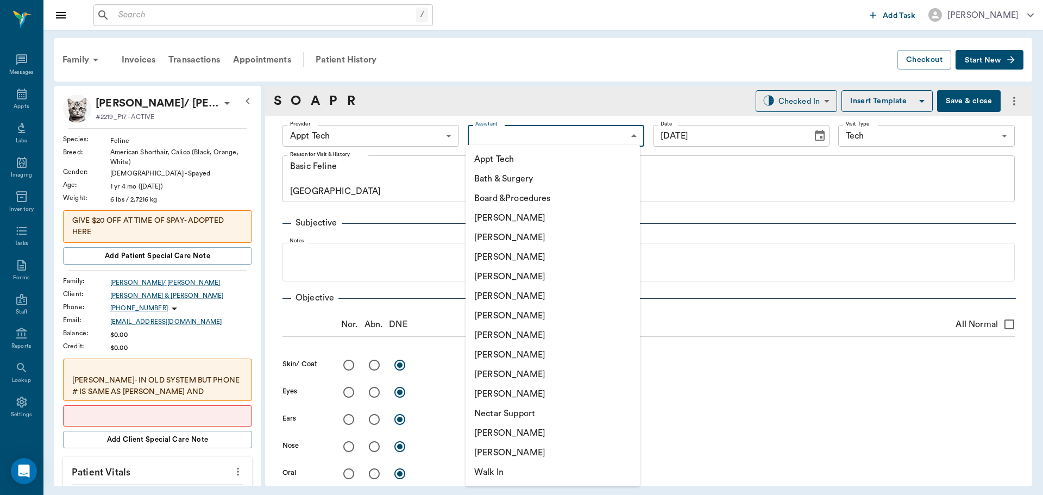
click at [368, 134] on div at bounding box center [521, 247] width 1043 height 495
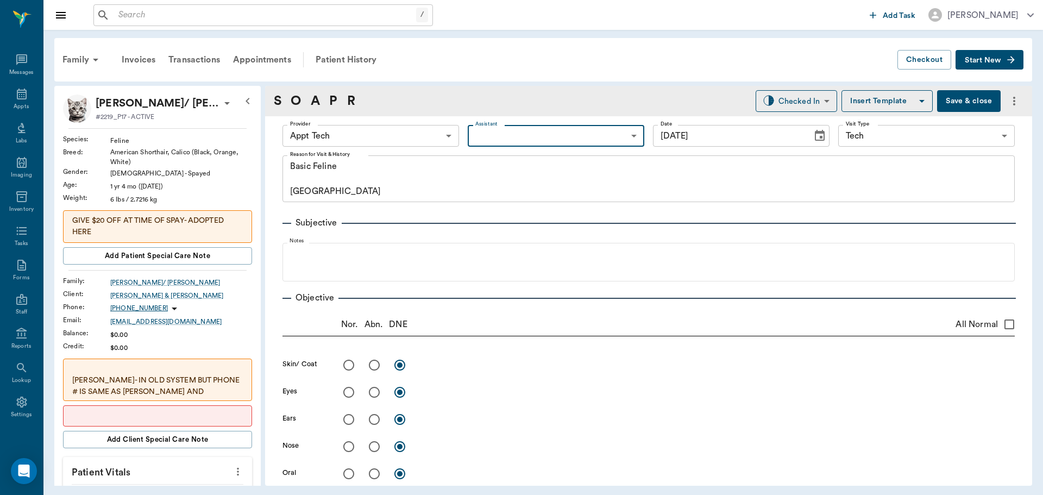
click at [430, 133] on body "/ ​ Add Task Dr. Bert Ellsworth Nectar Messages Appts Labs Imaging Inventory Ta…" at bounding box center [521, 247] width 1043 height 495
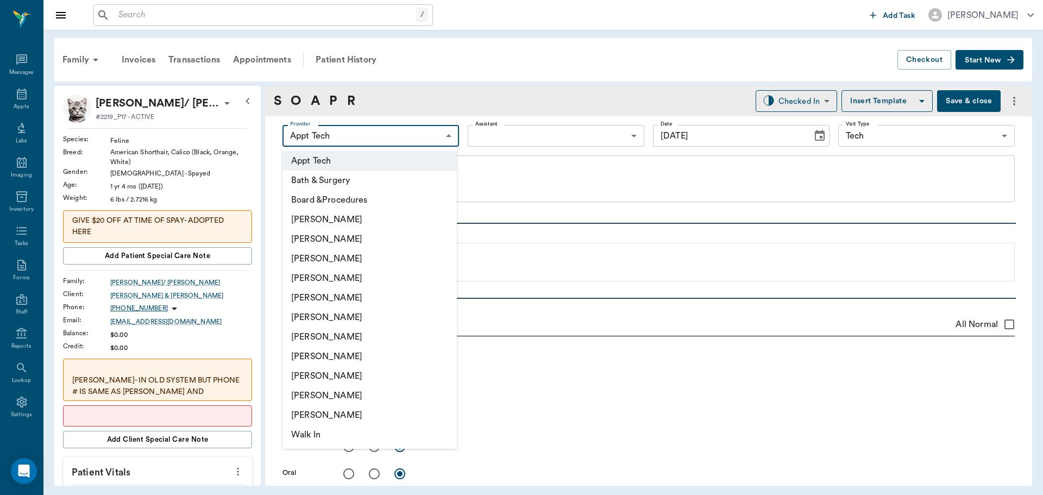
click at [369, 362] on li "[PERSON_NAME]" at bounding box center [370, 357] width 174 height 20
type input "63ec2e7e52e12b0ba117b124"
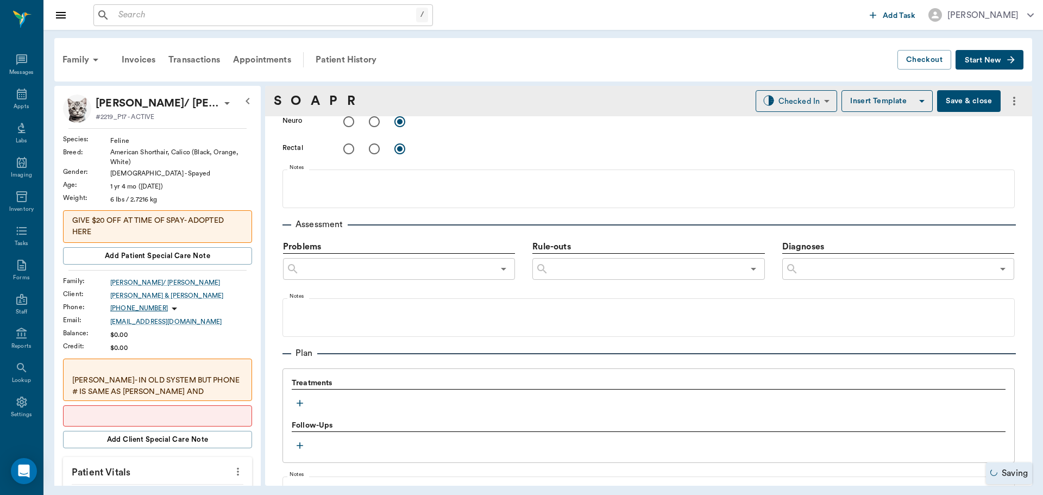
scroll to position [543, 0]
click at [299, 402] on icon "button" at bounding box center [300, 402] width 11 height 11
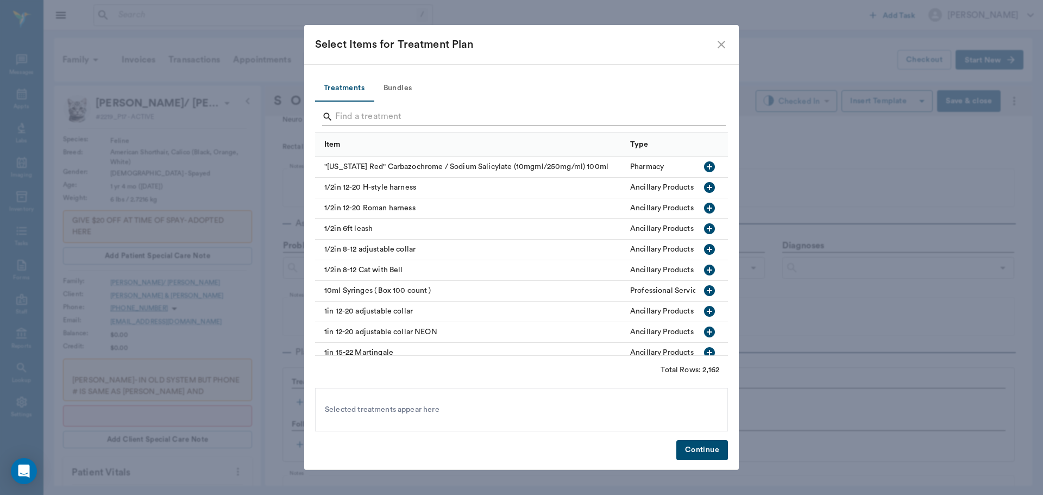
click at [431, 112] on input "Search" at bounding box center [522, 116] width 374 height 17
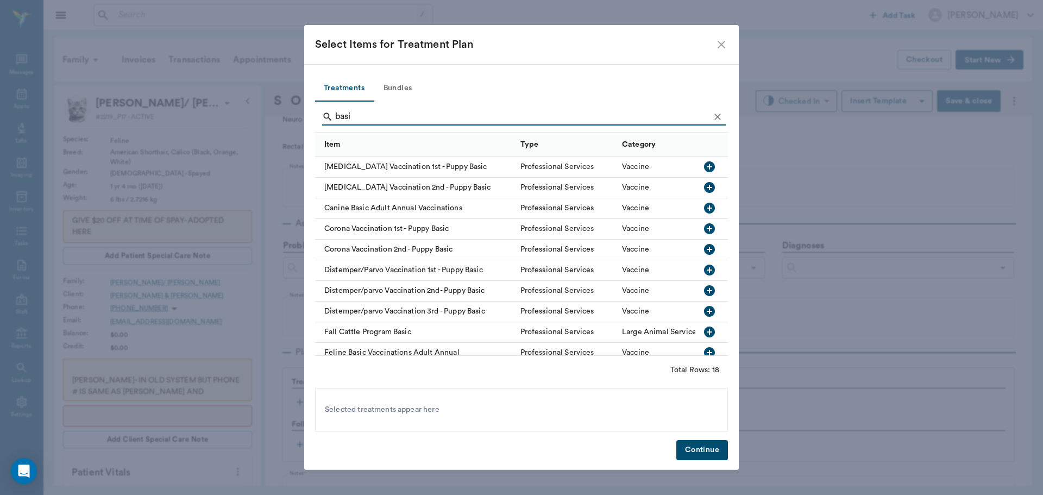
type input "basi"
click at [407, 91] on button "Bundles" at bounding box center [397, 89] width 49 height 26
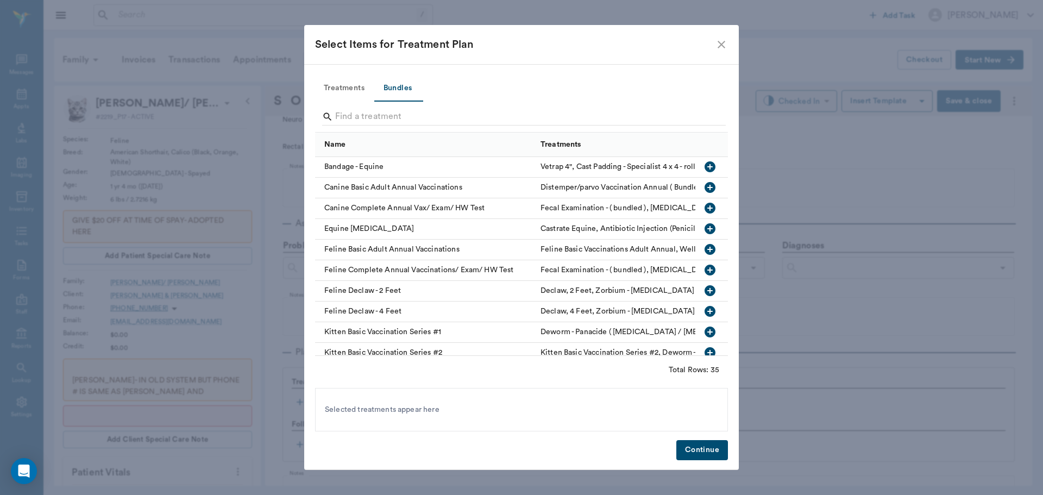
click at [705, 247] on icon "button" at bounding box center [710, 249] width 11 height 11
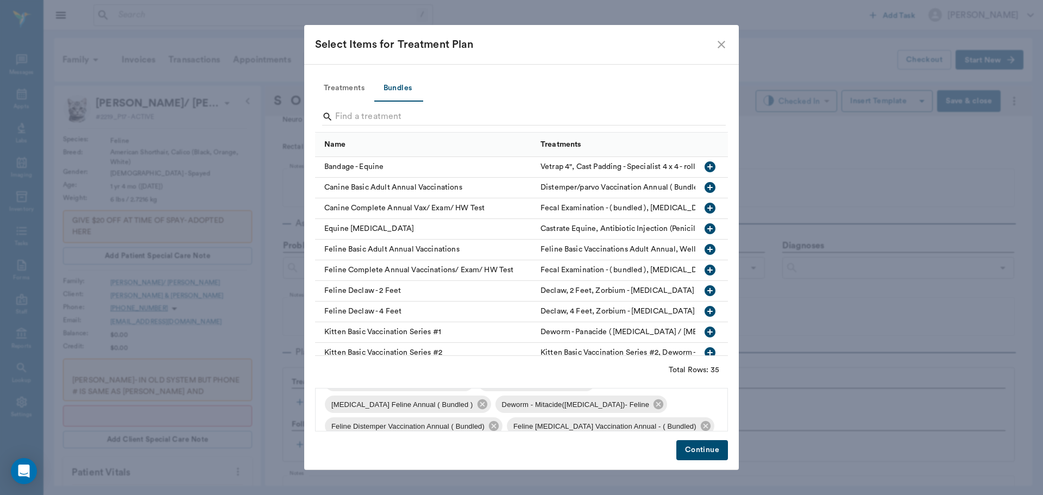
scroll to position [37, 0]
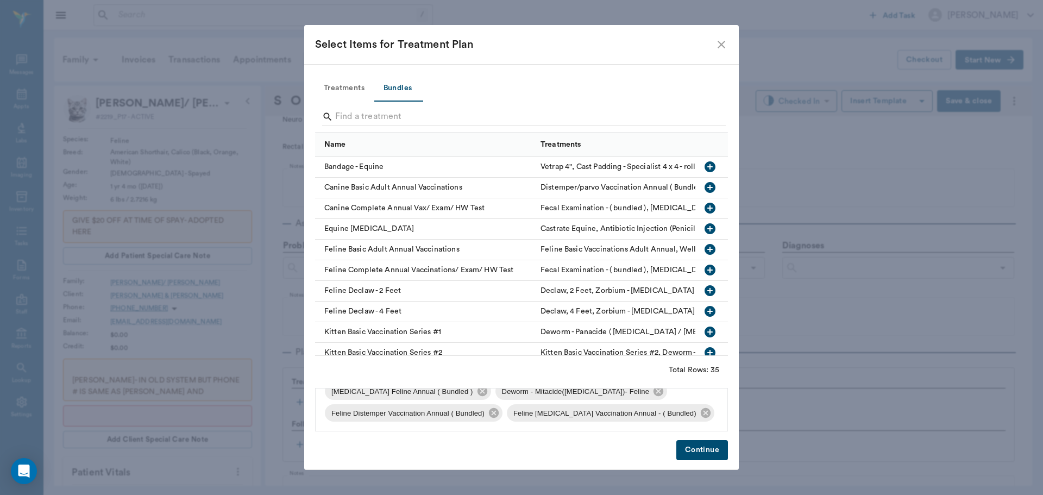
click at [691, 448] on button "Continue" at bounding box center [703, 450] width 52 height 20
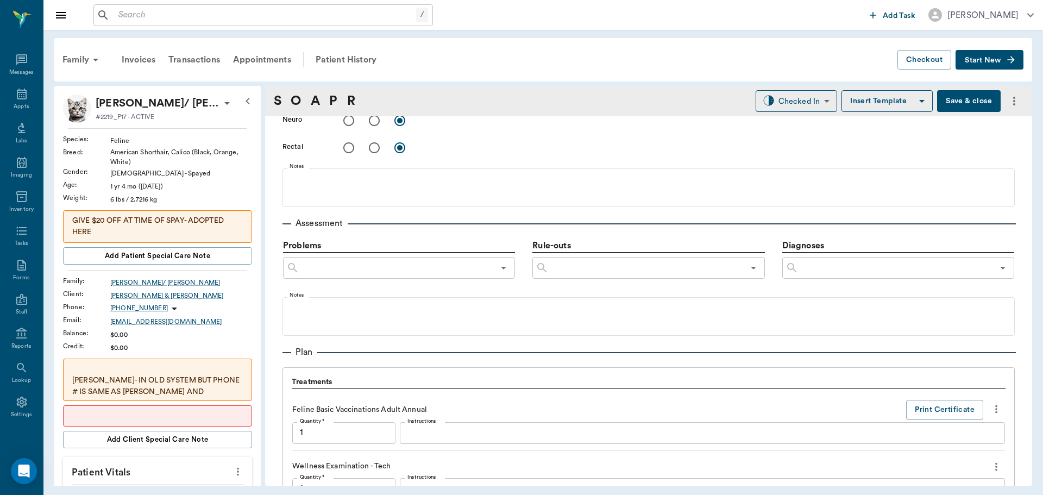
scroll to position [1005, 0]
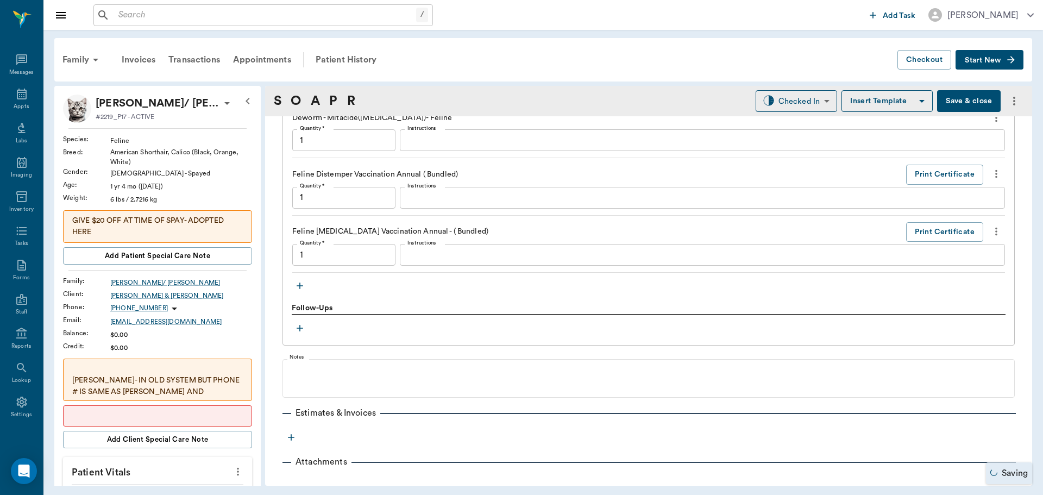
type input "1.00"
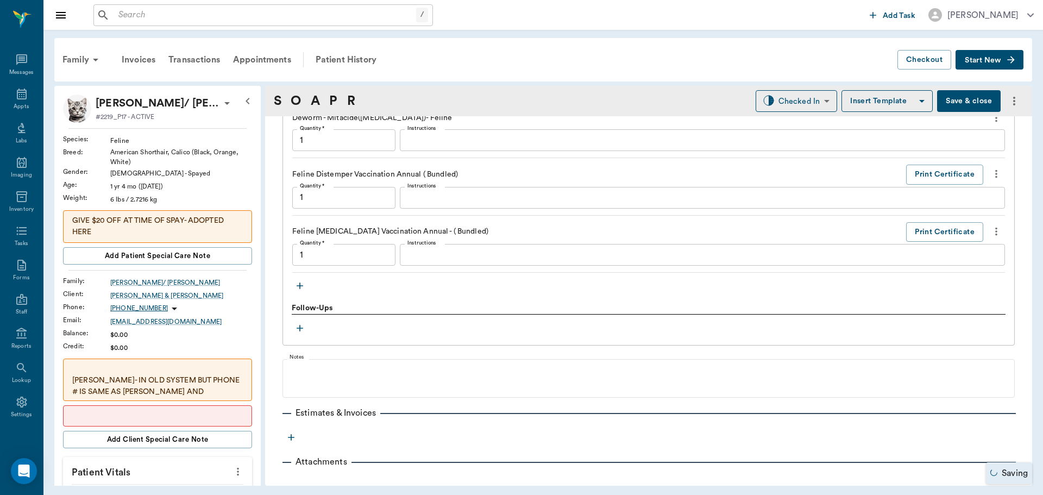
type input "1.00"
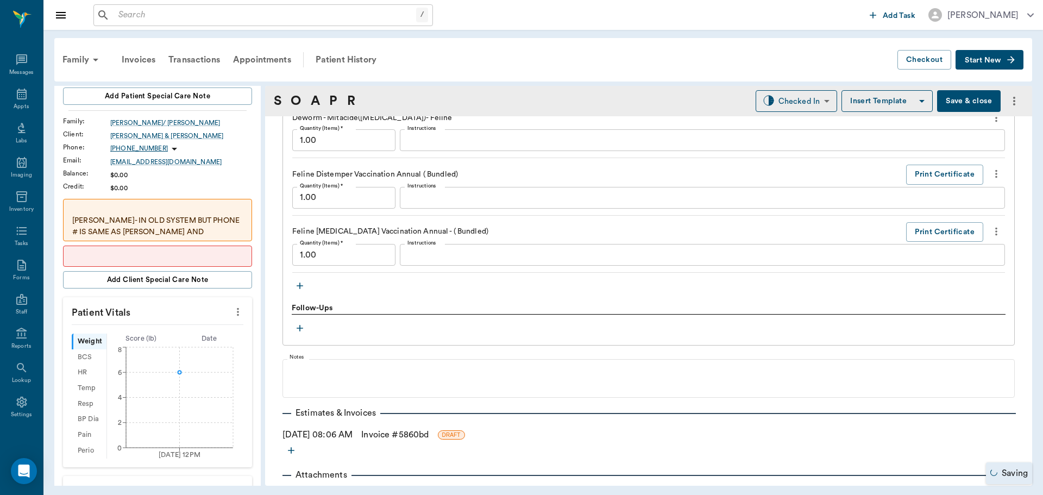
scroll to position [163, 0]
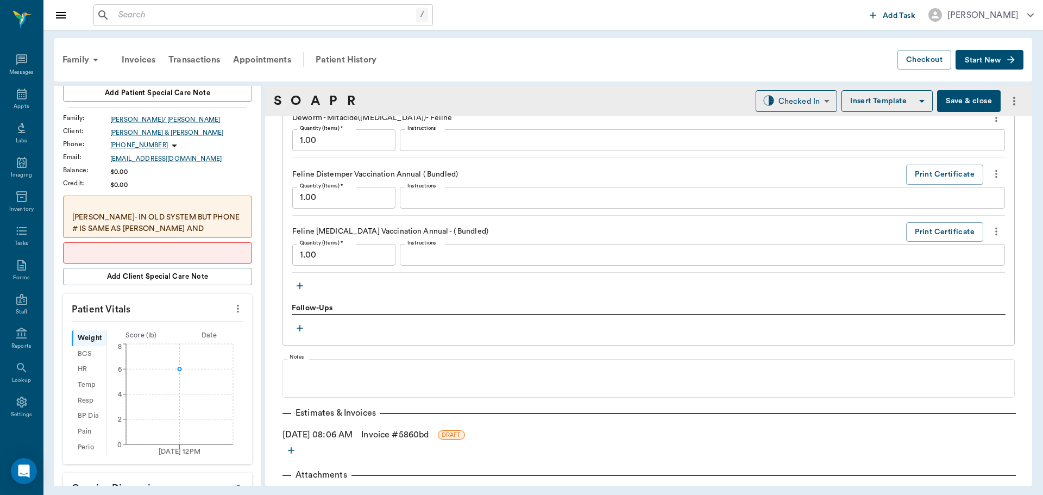
click at [232, 304] on icon "more" at bounding box center [238, 308] width 12 height 13
click at [171, 326] on span "Enter Vitals" at bounding box center [184, 327] width 91 height 11
click at [141, 337] on input "text" at bounding box center [157, 341] width 95 height 22
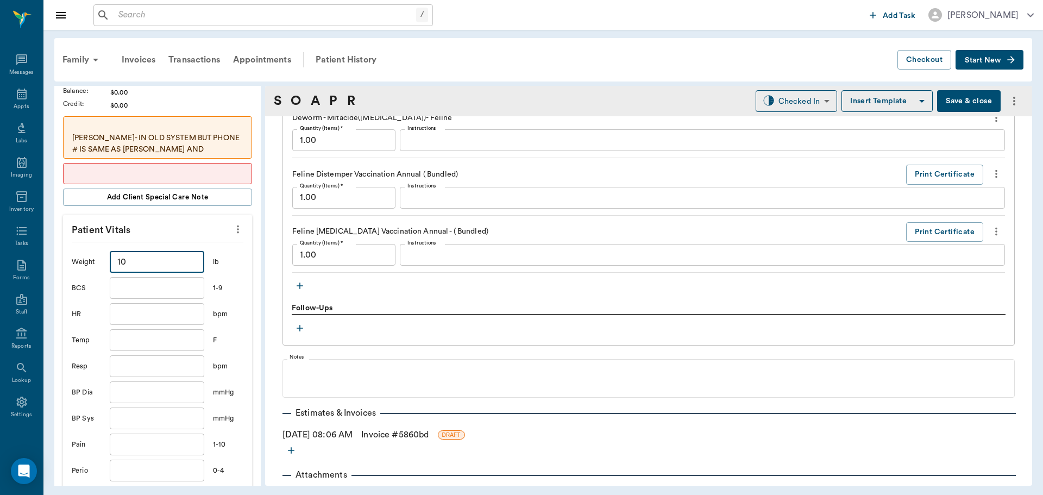
scroll to position [326, 0]
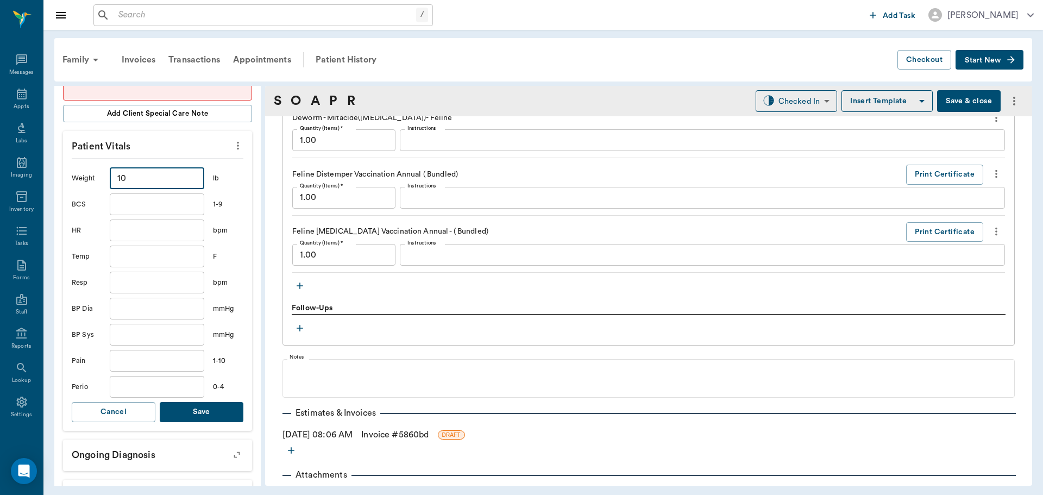
type input "10"
click at [210, 416] on button "Save" at bounding box center [202, 412] width 84 height 20
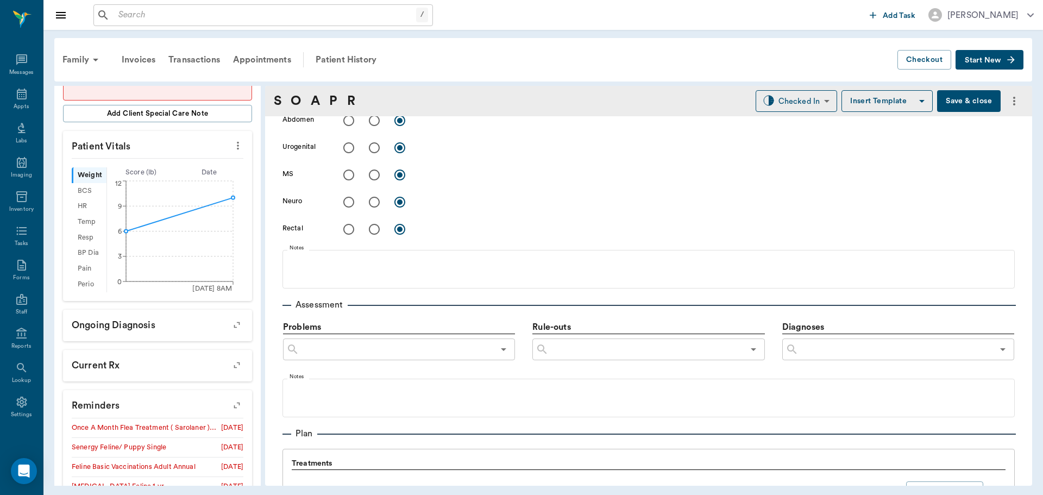
scroll to position [245, 0]
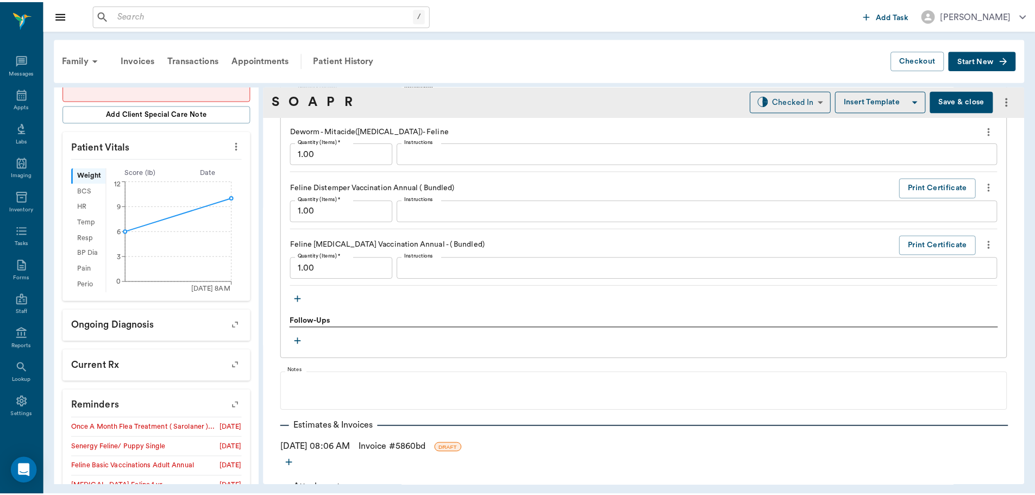
scroll to position [1031, 0]
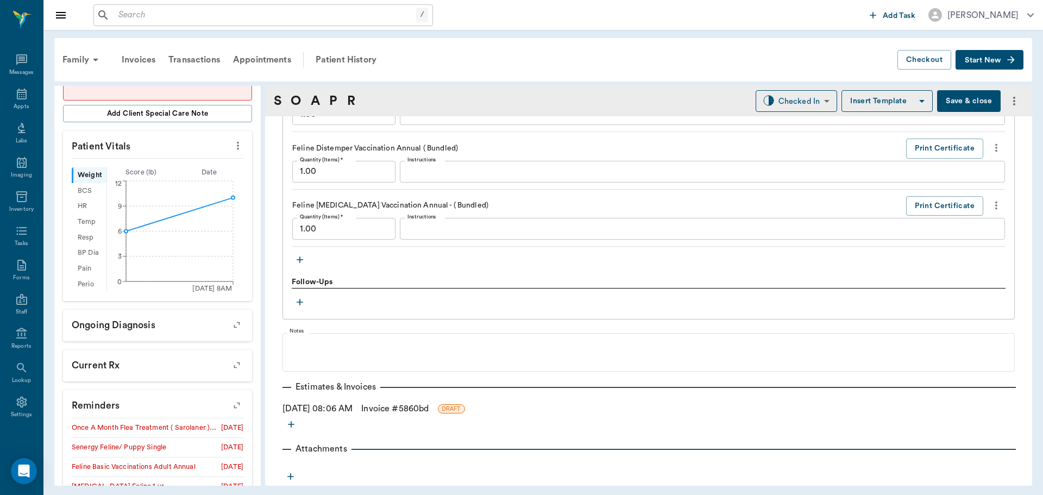
click at [401, 410] on link "Invoice # 5860bd" at bounding box center [394, 408] width 67 height 13
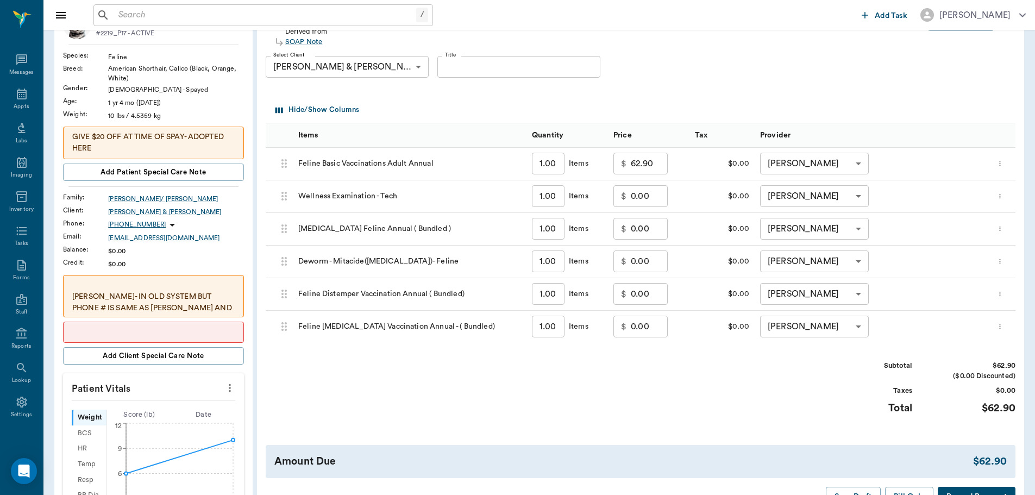
scroll to position [163, 0]
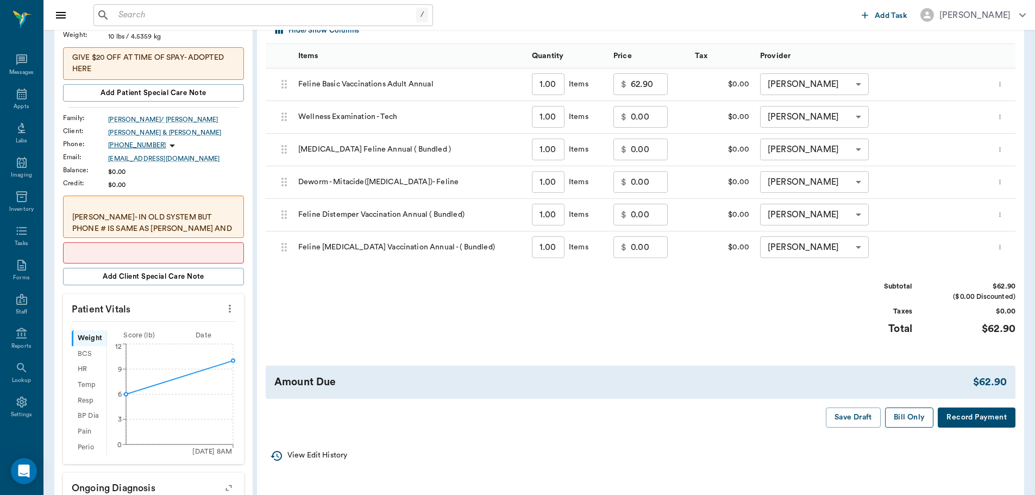
click at [912, 421] on button "Bill Only" at bounding box center [909, 418] width 49 height 20
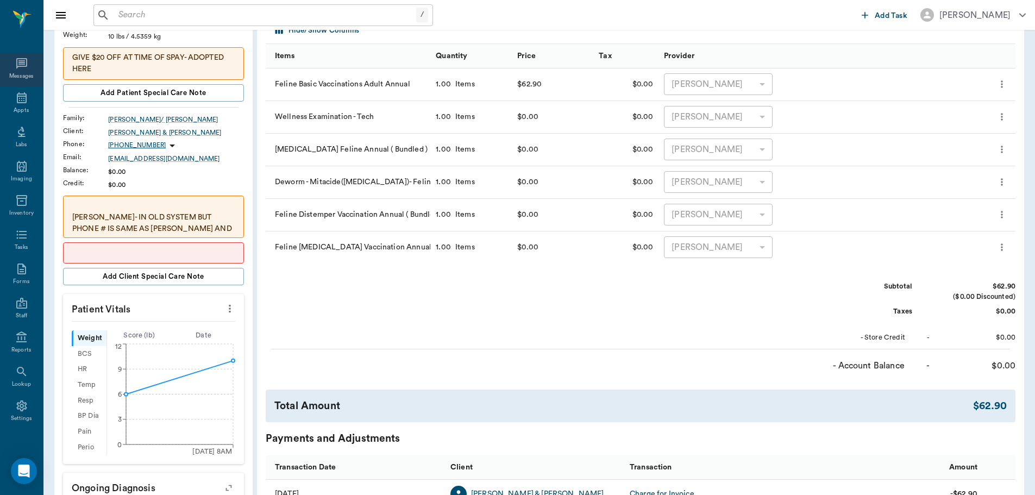
scroll to position [0, 0]
click at [26, 109] on div "Appts" at bounding box center [21, 105] width 43 height 34
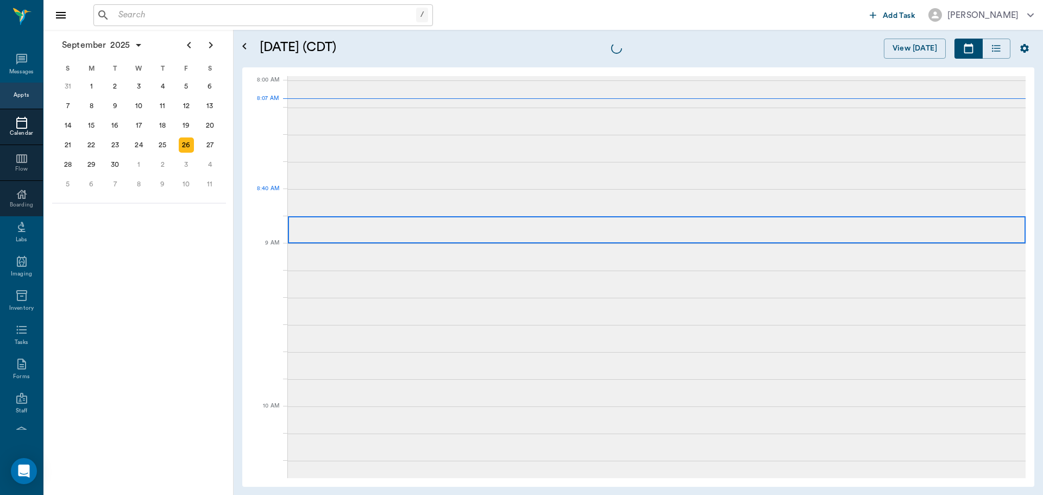
scroll to position [1, 0]
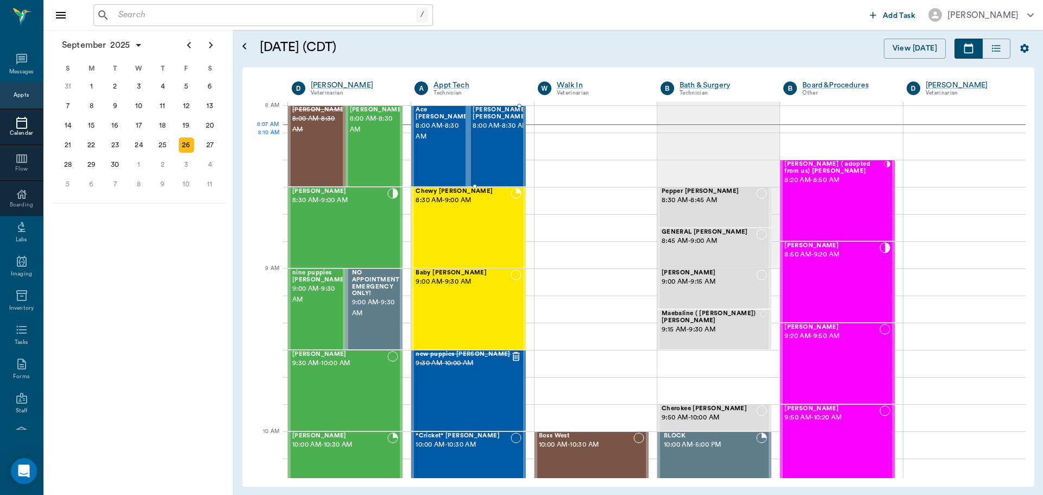
click at [506, 132] on span "8:00 AM - 8:30 AM" at bounding box center [501, 126] width 57 height 11
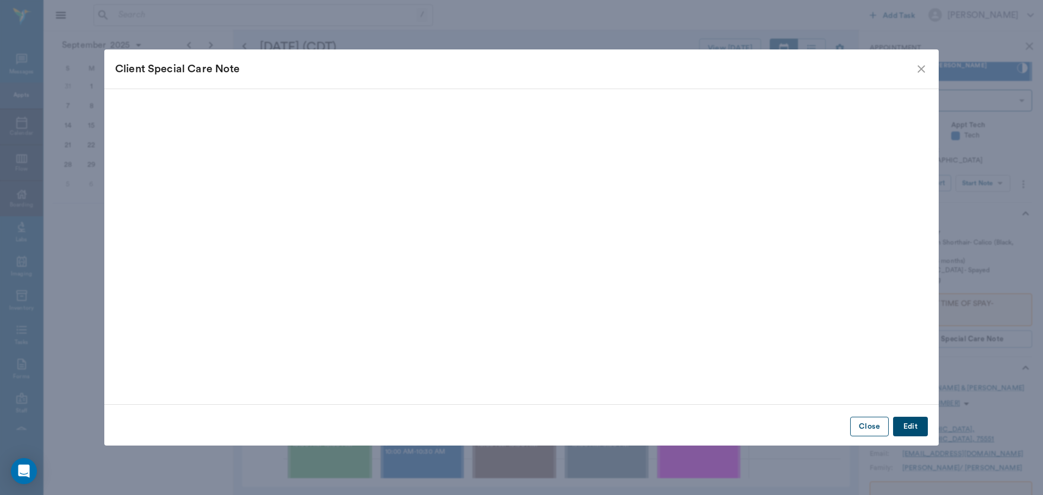
click at [865, 429] on button "Close" at bounding box center [870, 427] width 39 height 20
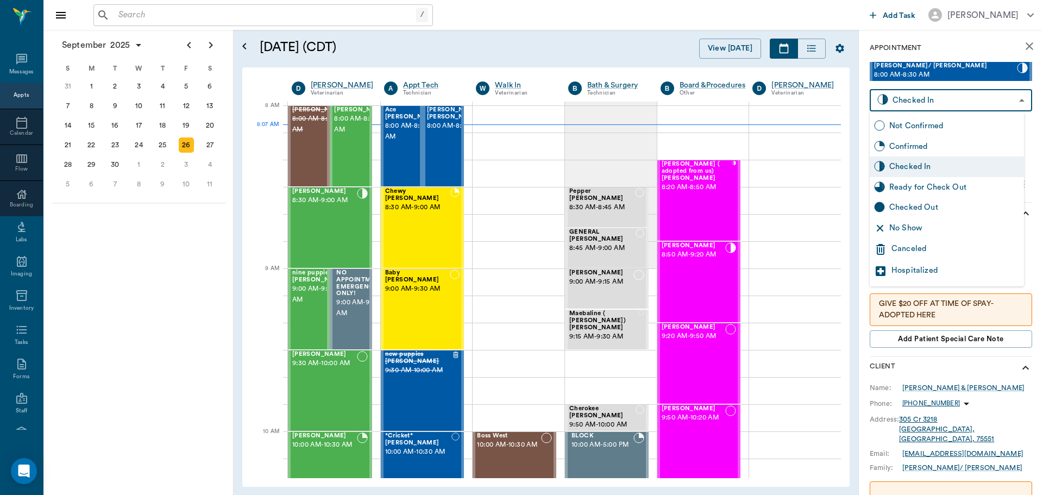
click at [1003, 93] on body "/ ​ Add Task Dr. Bert Ellsworth Nectar Messages Appts Calendar Flow Boarding La…" at bounding box center [521, 247] width 1043 height 495
click at [923, 193] on div "Ready for Check Out" at bounding box center [947, 187] width 154 height 21
type input "READY_TO_CHECKOUT"
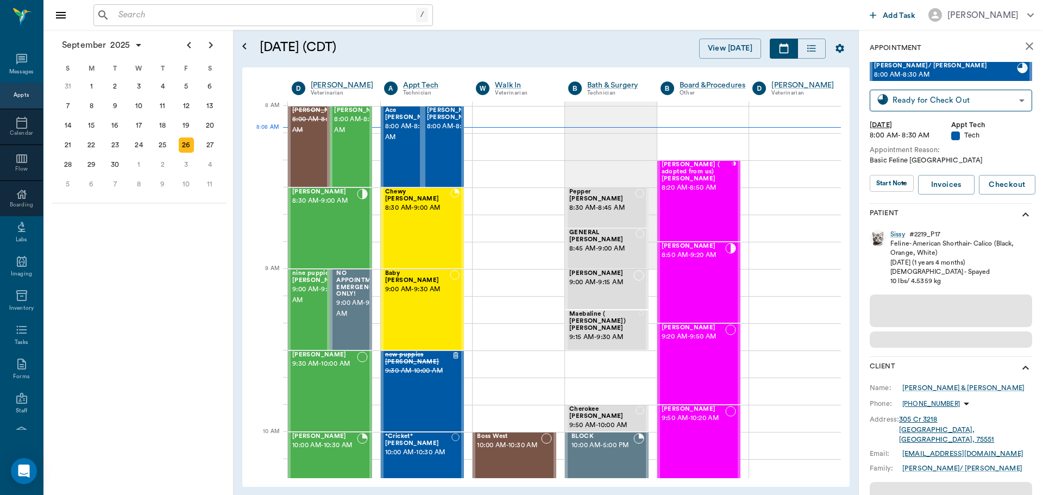
scroll to position [1, 0]
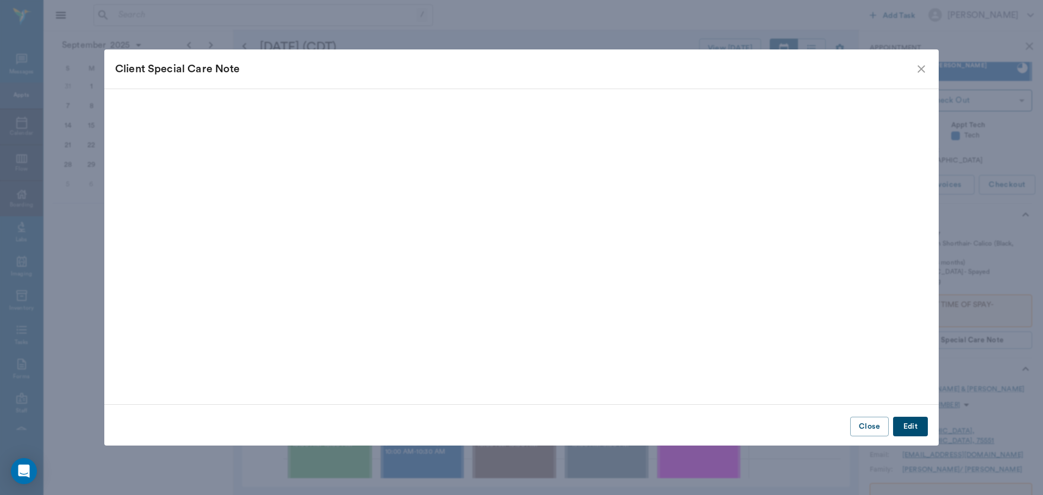
click at [926, 69] on icon "close" at bounding box center [921, 68] width 13 height 13
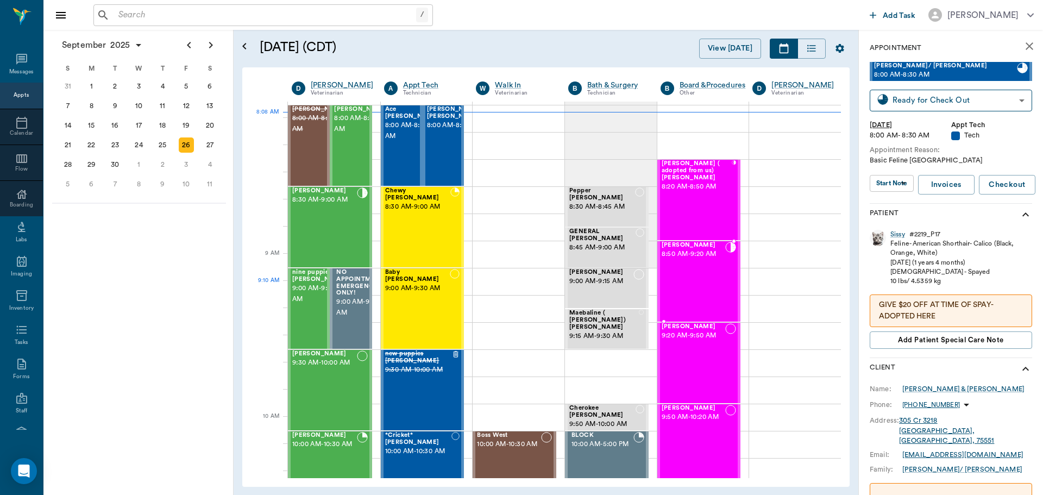
scroll to position [0, 0]
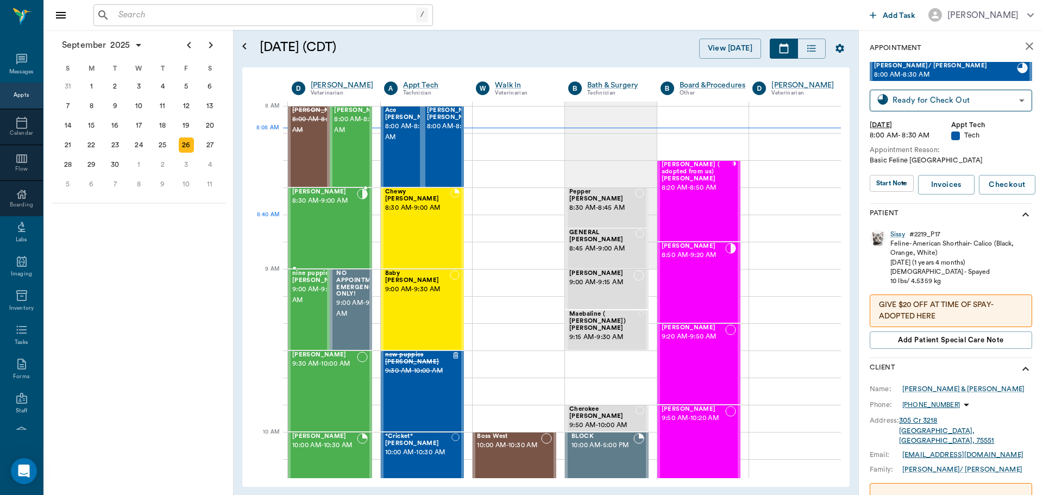
click at [341, 223] on div "Milo Dawson 8:30 AM - 9:00 AM" at bounding box center [324, 228] width 65 height 79
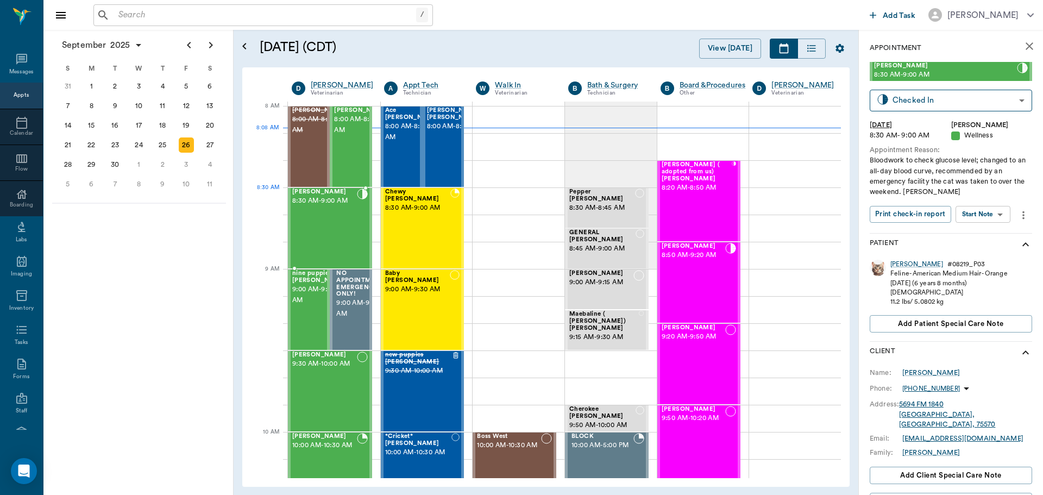
drag, startPoint x: 321, startPoint y: 227, endPoint x: 338, endPoint y: 232, distance: 18.1
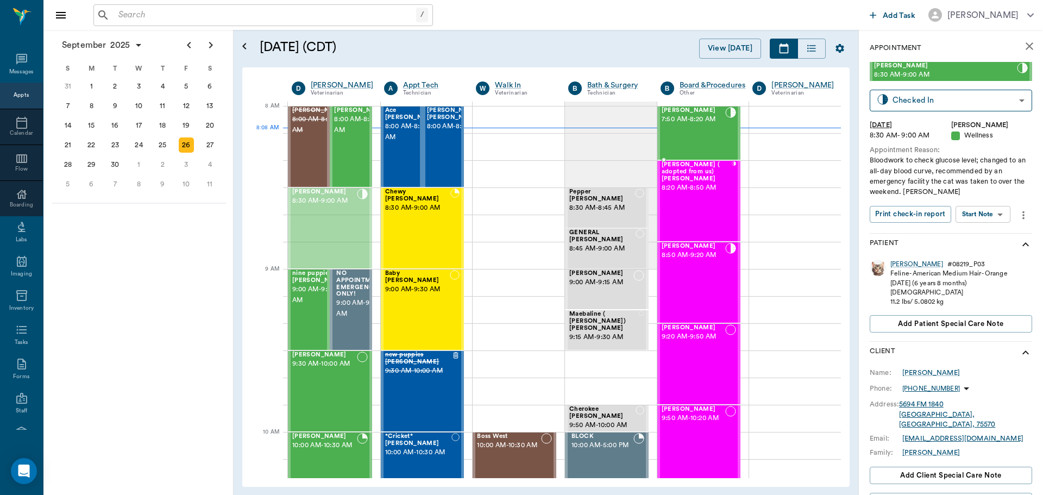
drag, startPoint x: 332, startPoint y: 226, endPoint x: 704, endPoint y: 114, distance: 388.7
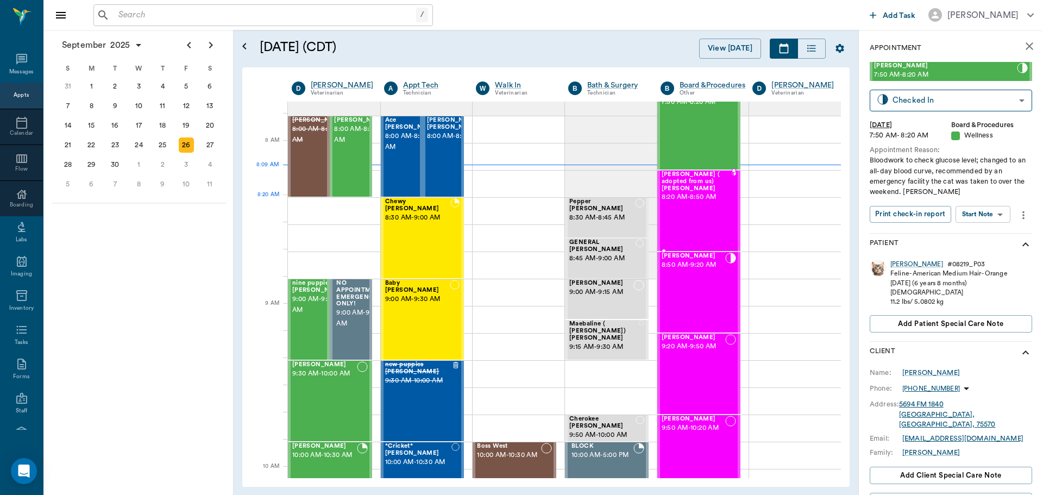
scroll to position [164, 0]
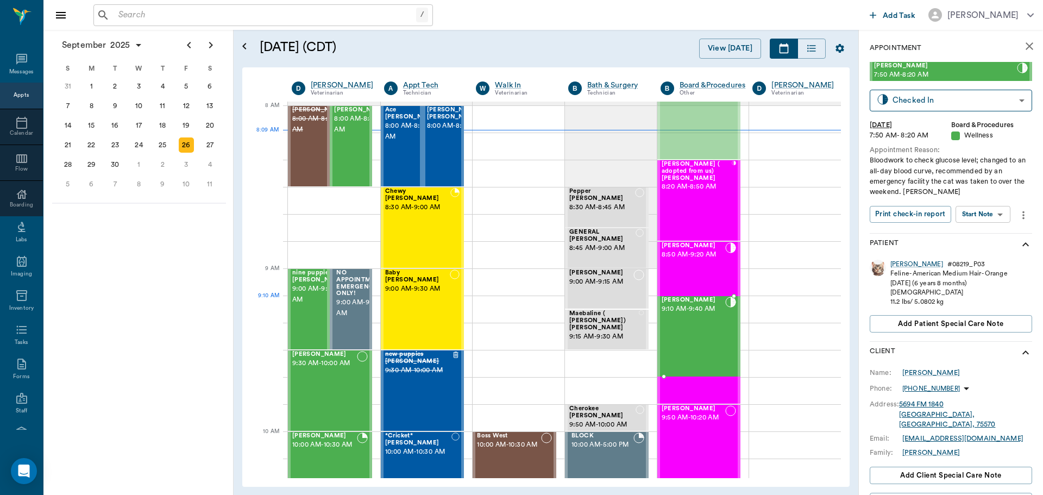
drag, startPoint x: 703, startPoint y: 117, endPoint x: 712, endPoint y: 341, distance: 224.6
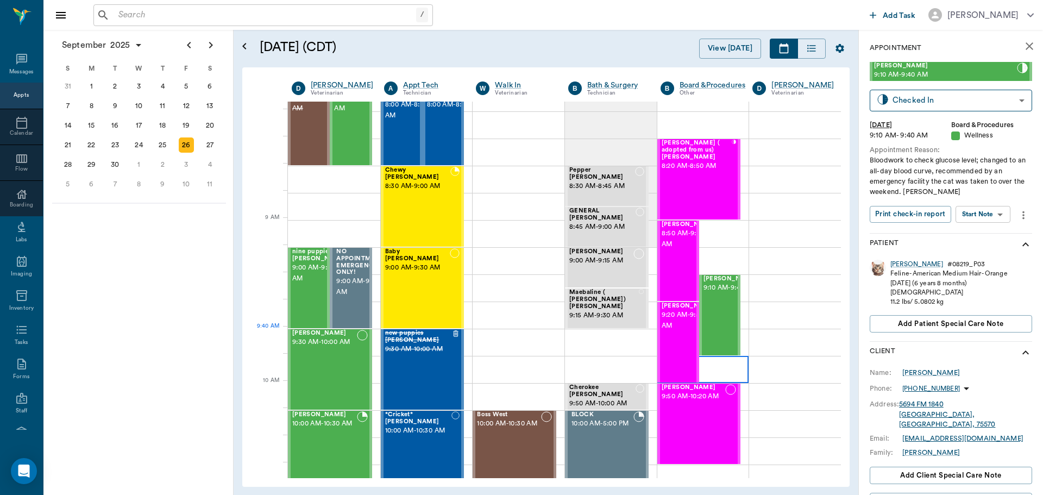
scroll to position [1, 0]
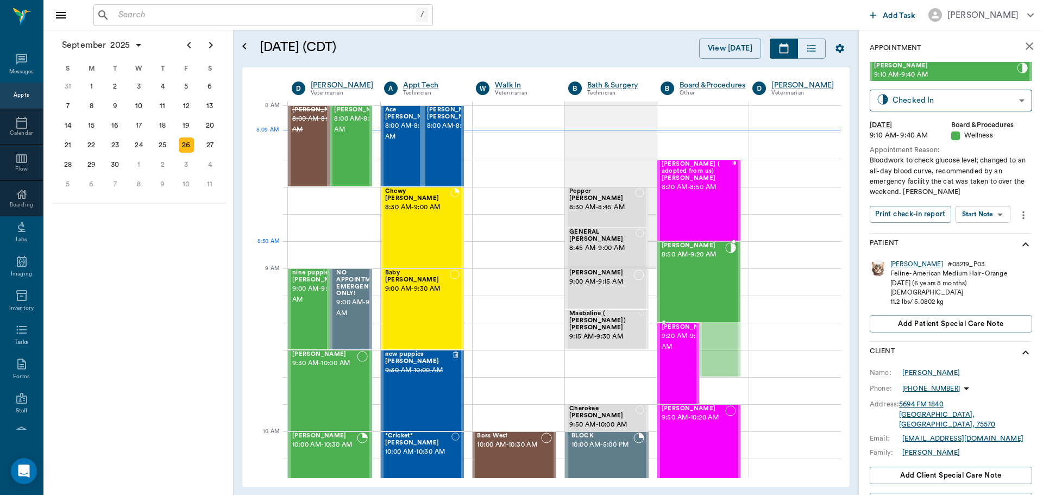
drag, startPoint x: 709, startPoint y: 341, endPoint x: 709, endPoint y: 318, distance: 22.8
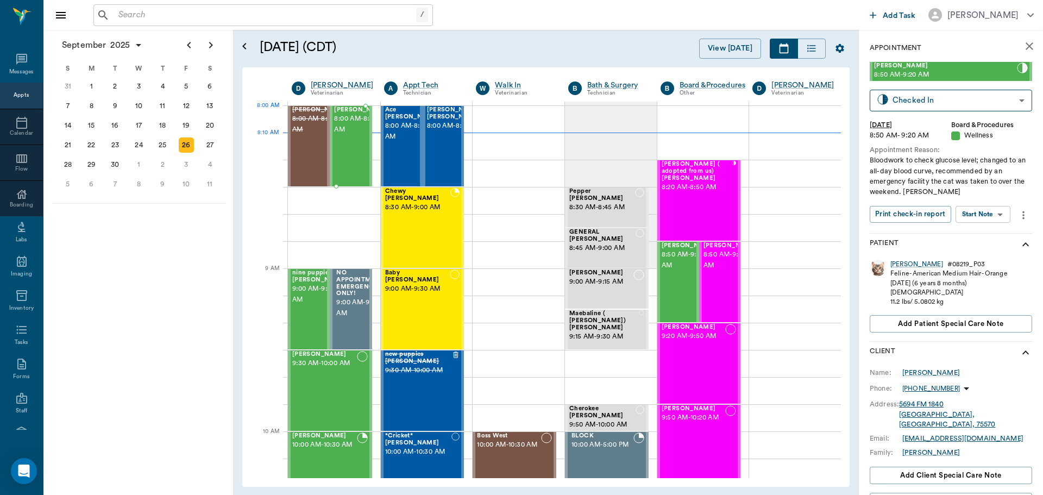
click at [351, 131] on span "8:00 AM - 8:30 AM" at bounding box center [361, 125] width 54 height 22
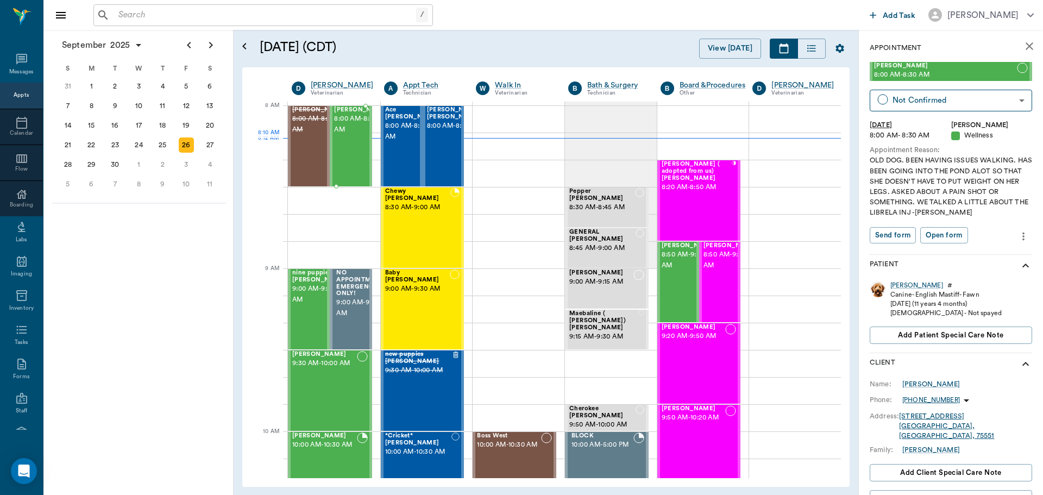
click at [345, 135] on span "8:00 AM - 8:30 AM" at bounding box center [361, 125] width 54 height 22
click at [504, 451] on span "10:00 AM - 10:30 AM" at bounding box center [509, 445] width 64 height 11
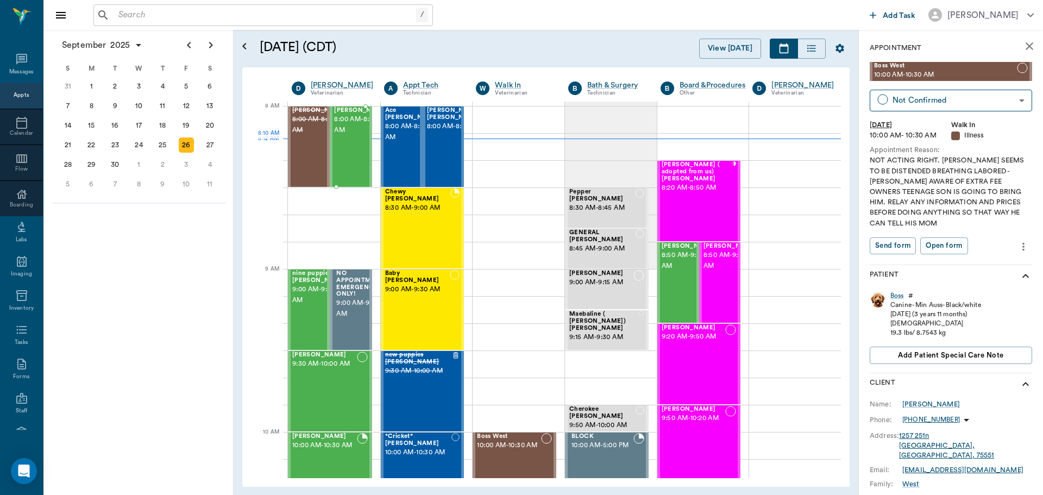
click at [345, 136] on span "8:00 AM - 8:30 AM" at bounding box center [361, 125] width 54 height 22
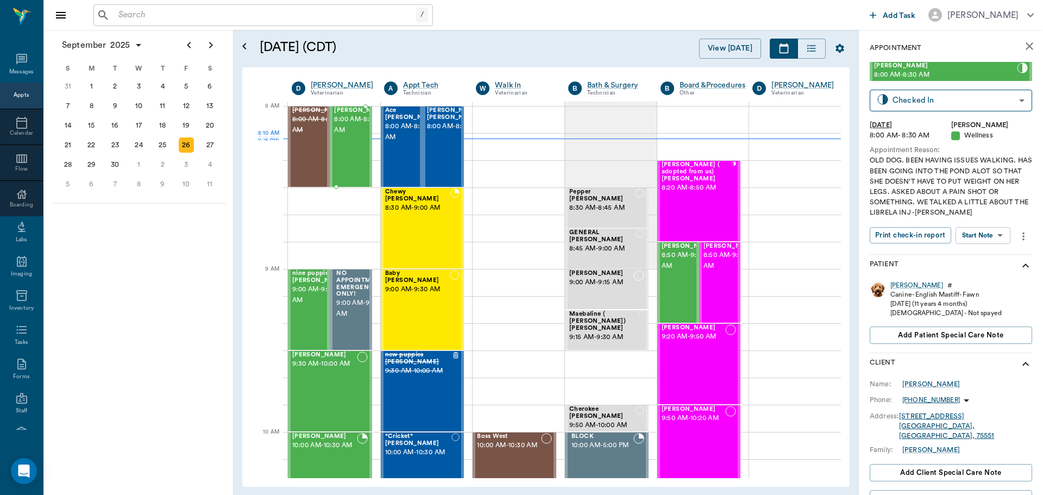
type input "CHECKED_IN"
click at [403, 147] on div "Ace Woodberry 8:00 AM - 8:30 AM" at bounding box center [412, 146] width 54 height 79
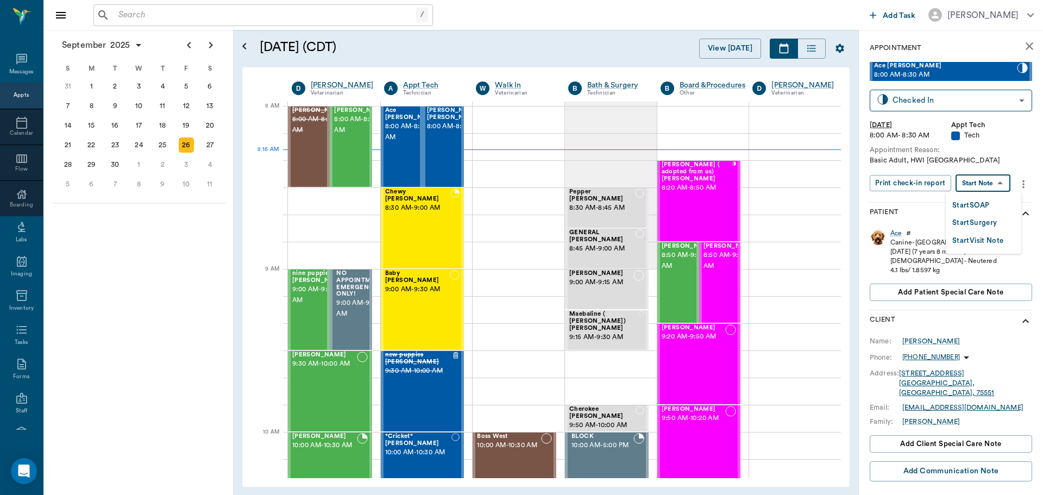
click at [999, 180] on body "/ ​ Add Task Dr. Bert Ellsworth Nectar Messages Appts Calendar Flow Boarding La…" at bounding box center [521, 247] width 1043 height 495
click at [989, 202] on button "Start SOAP" at bounding box center [971, 205] width 37 height 12
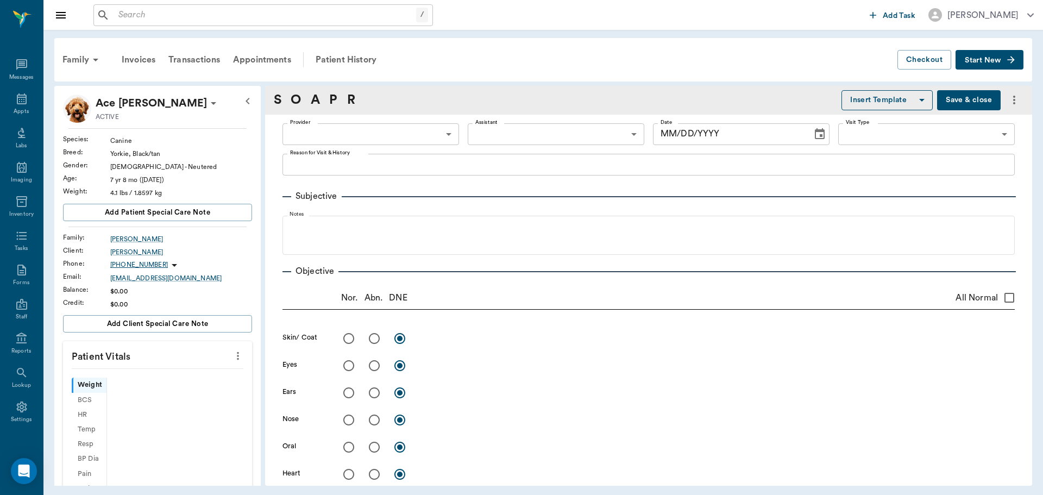
type input "63ec2f075fda476ae8351a4c"
type input "65d2be4f46e3a538d89b8c1a"
type textarea "Basic Adult, HWI Caryn"
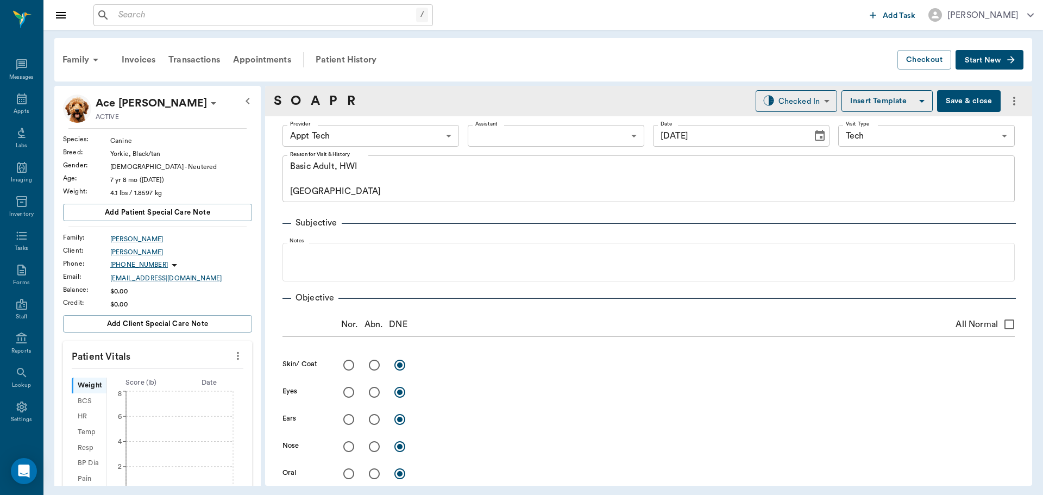
type input "[DATE]"
click at [447, 135] on body "/ ​ Add Task Dr. Bert Ellsworth Nectar Messages Appts Labs Imaging Inventory Ta…" at bounding box center [521, 247] width 1043 height 495
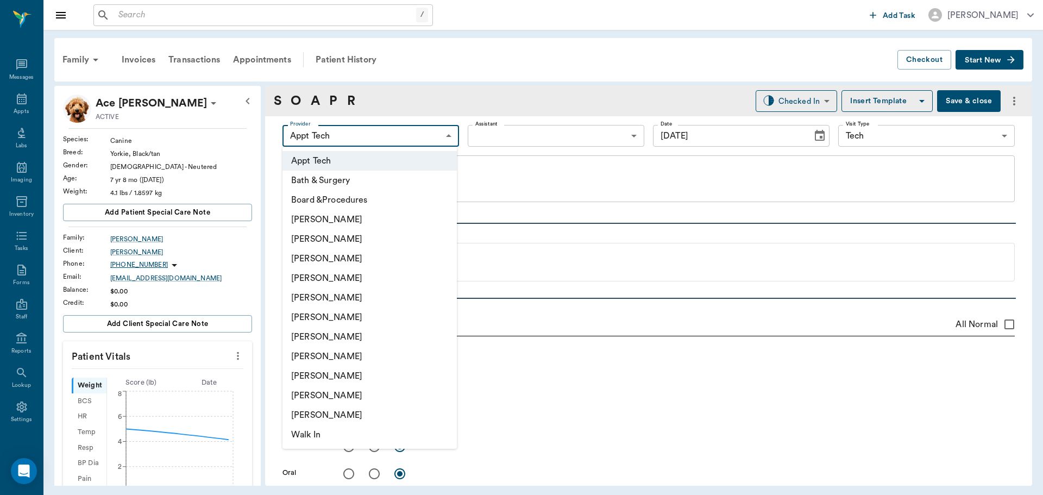
click at [374, 256] on li "[PERSON_NAME]" at bounding box center [370, 259] width 174 height 20
type input "642ef10e332a41444de2bad1"
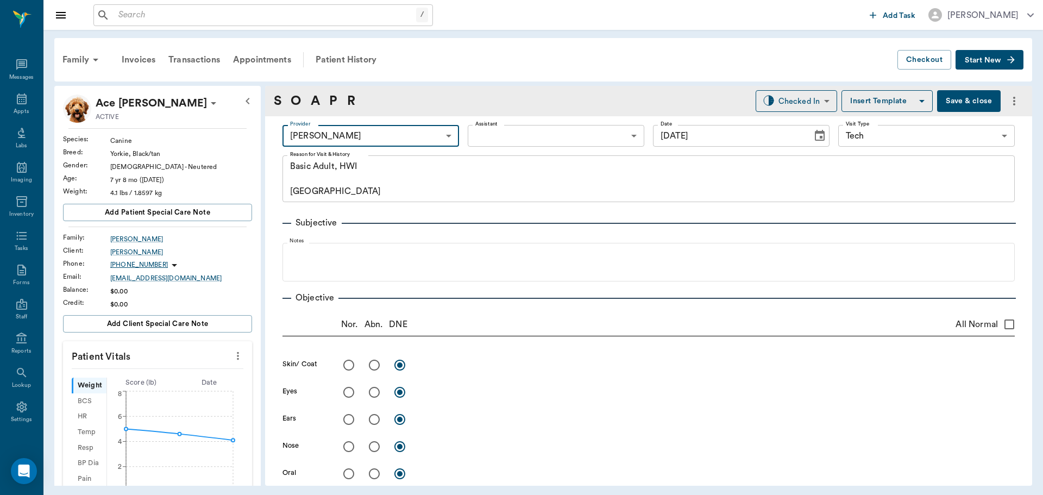
click at [565, 135] on body "/ ​ Add Task Dr. Bert Ellsworth Nectar Messages Appts Labs Imaging Inventory Ta…" at bounding box center [521, 247] width 1043 height 495
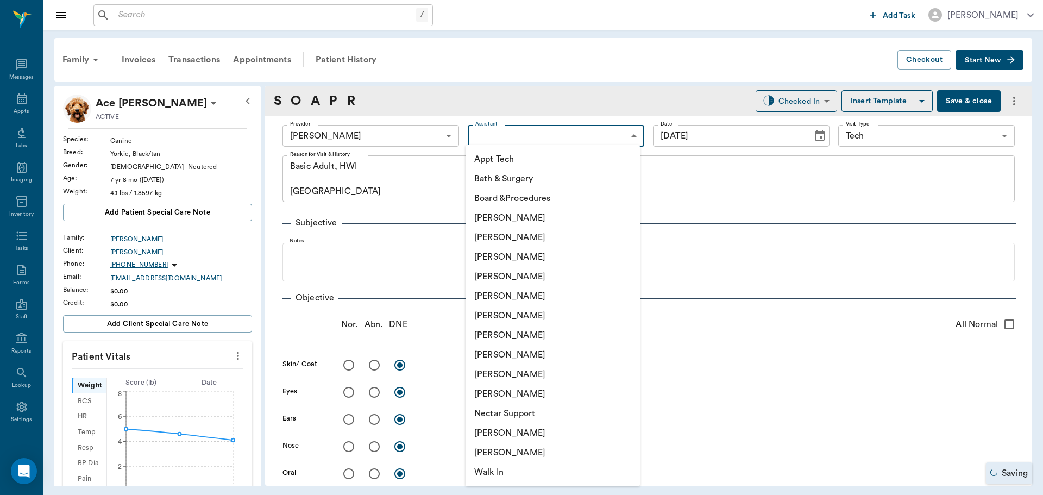
click at [565, 360] on li "[PERSON_NAME]" at bounding box center [553, 355] width 174 height 20
type input "63ec2e7e52e12b0ba117b124"
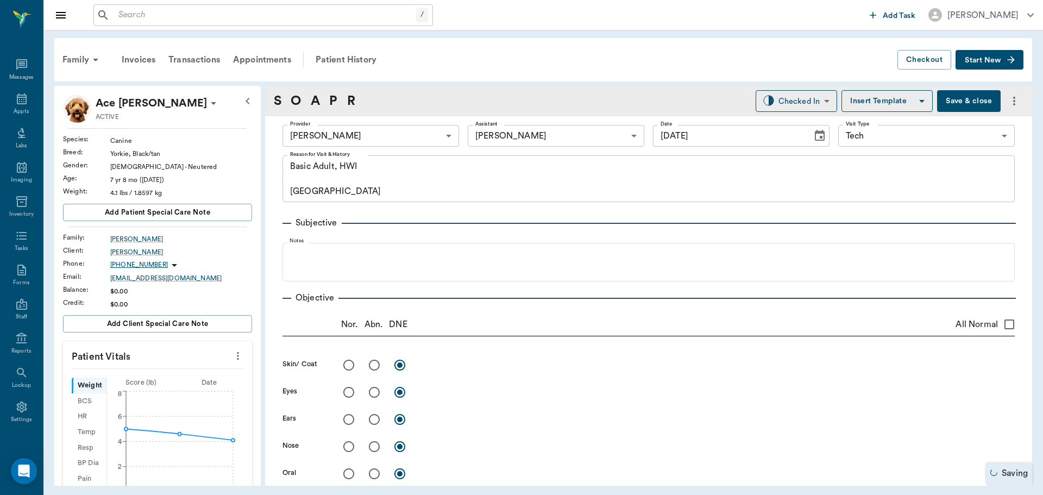
click at [237, 355] on button "more" at bounding box center [237, 356] width 17 height 18
click at [187, 369] on span "Enter Vitals" at bounding box center [184, 374] width 91 height 11
click at [173, 390] on input "text" at bounding box center [157, 389] width 95 height 22
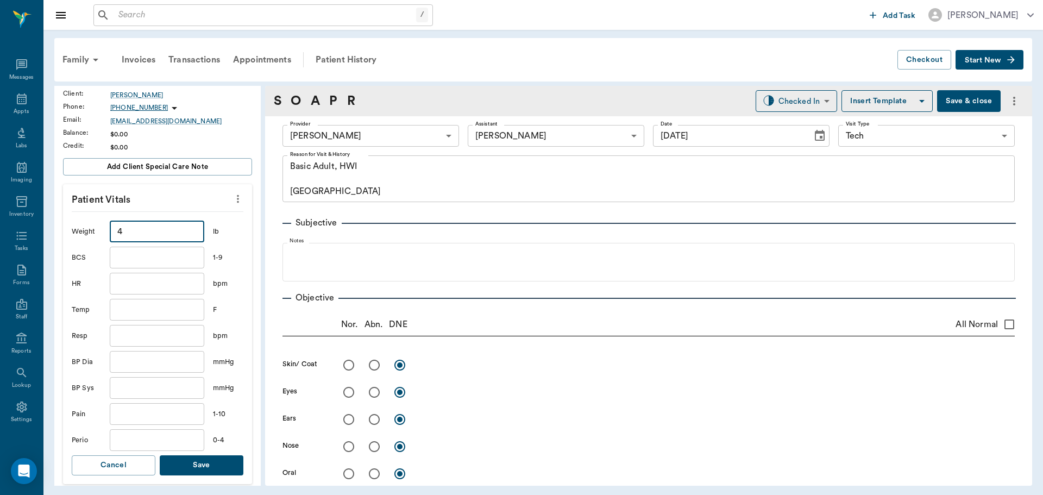
scroll to position [163, 0]
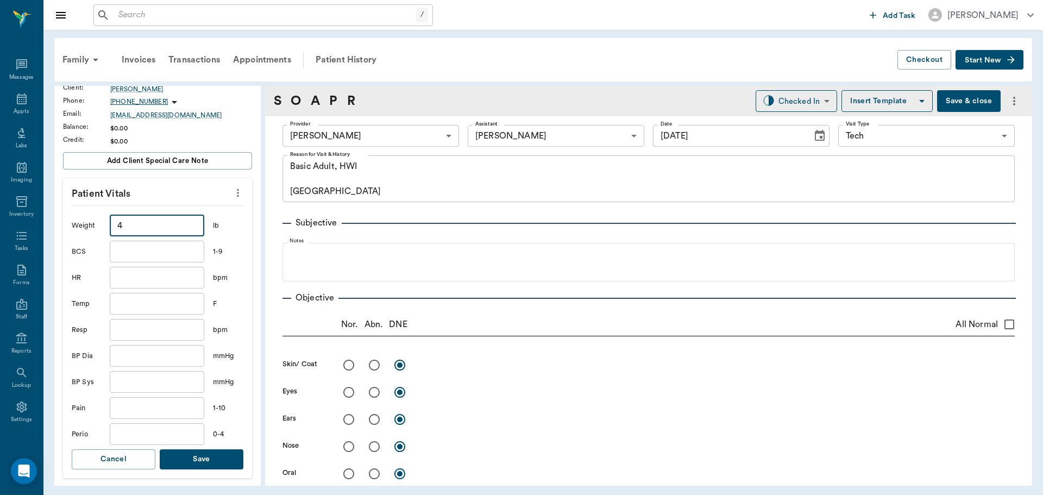
type input "4"
click at [214, 465] on button "Save" at bounding box center [202, 459] width 84 height 20
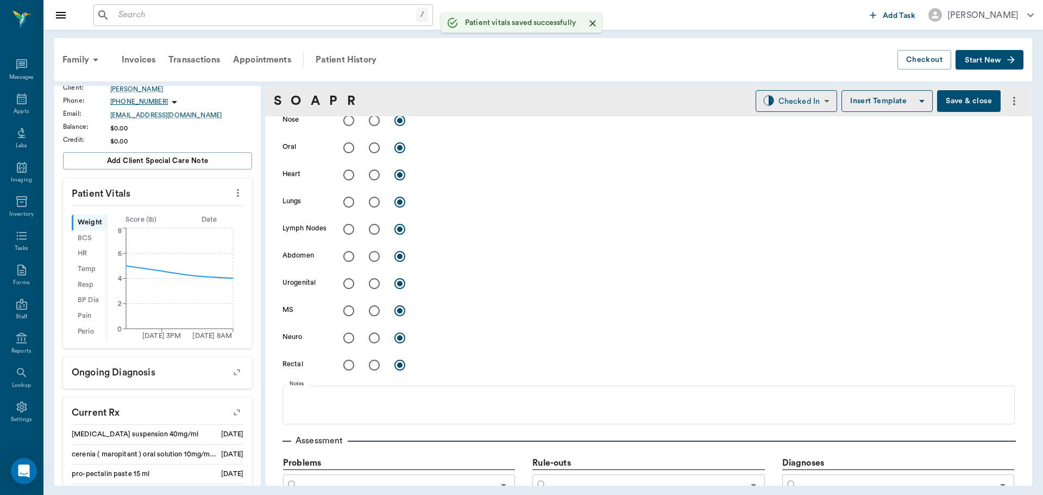
scroll to position [673, 0]
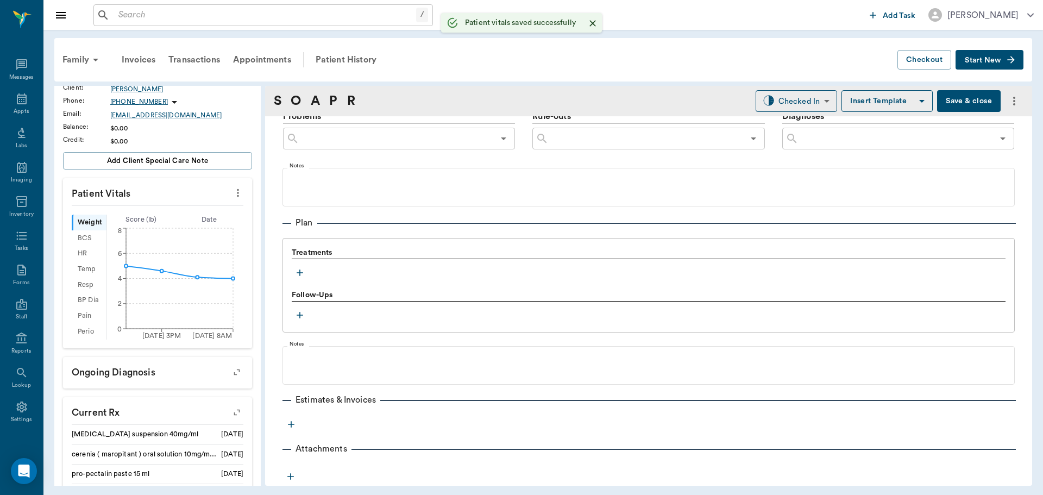
click at [294, 271] on button "button" at bounding box center [300, 273] width 16 height 16
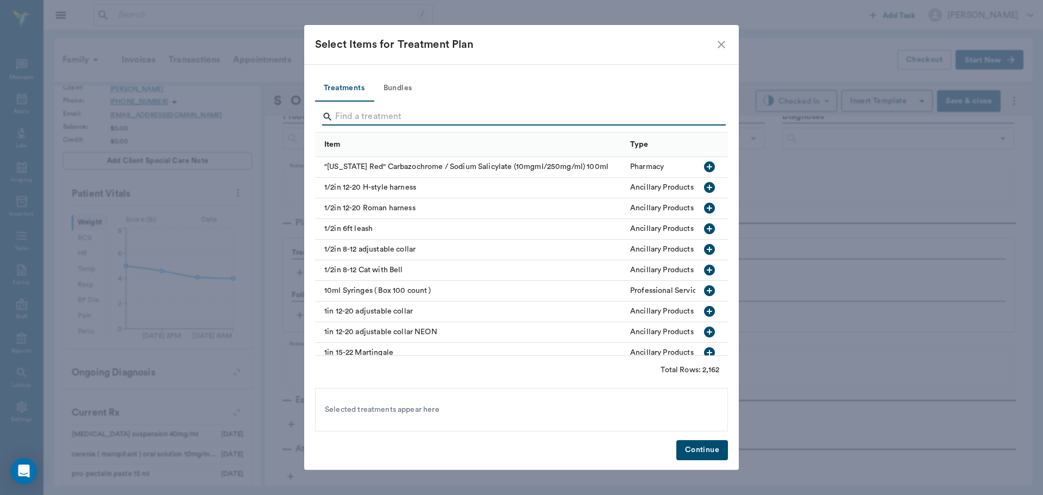
click at [405, 108] on input "Search" at bounding box center [522, 116] width 374 height 17
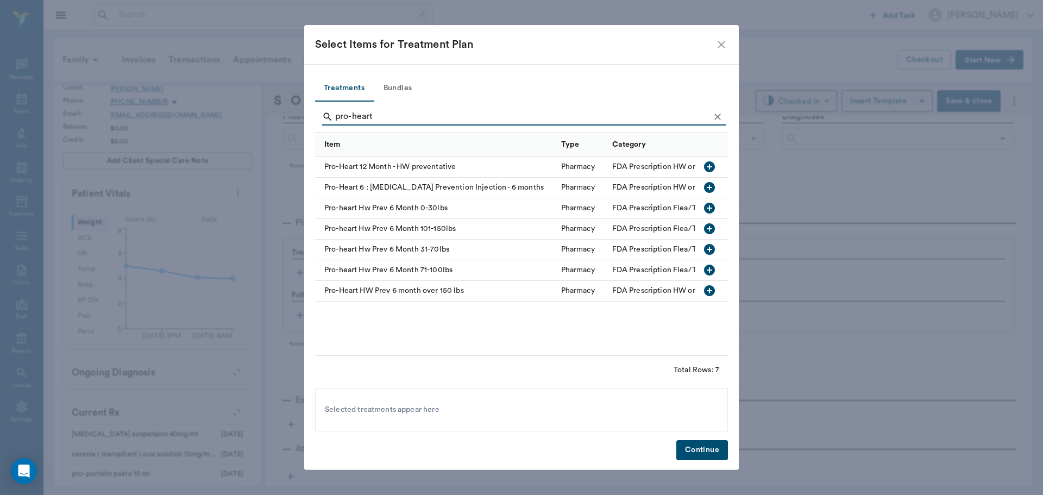
type input "pro-heart"
click at [714, 205] on icon "button" at bounding box center [709, 208] width 11 height 11
click at [395, 86] on button "Bundles" at bounding box center [397, 89] width 49 height 26
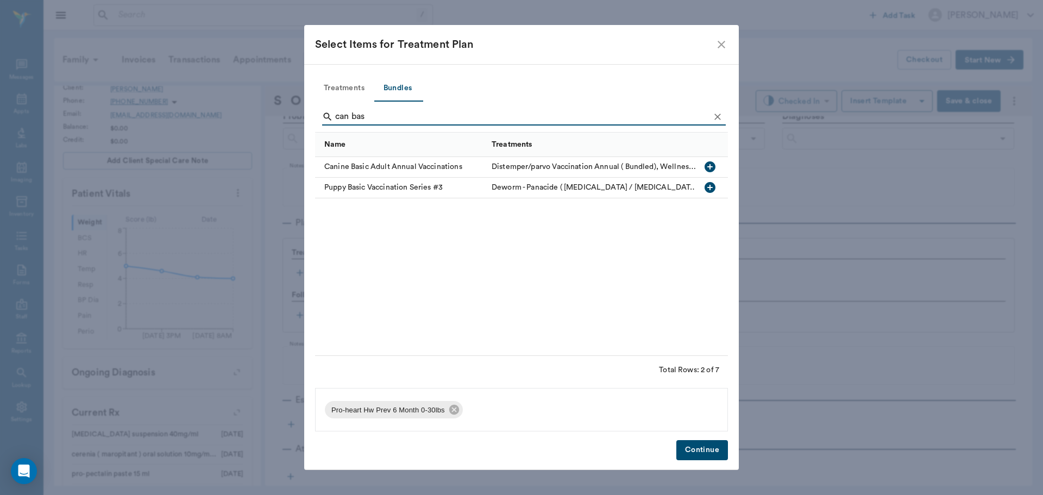
type input "can bas"
click at [712, 165] on icon "button" at bounding box center [710, 166] width 11 height 11
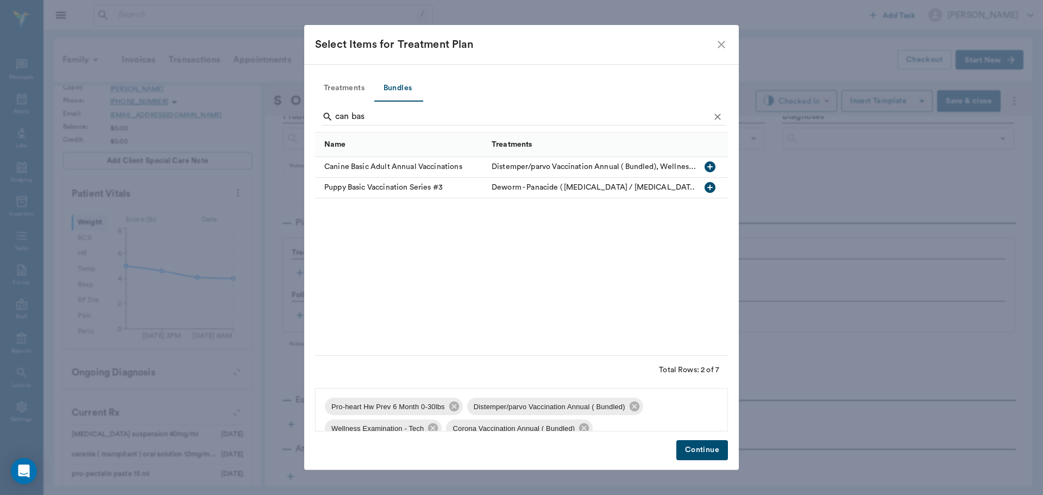
scroll to position [80, 0]
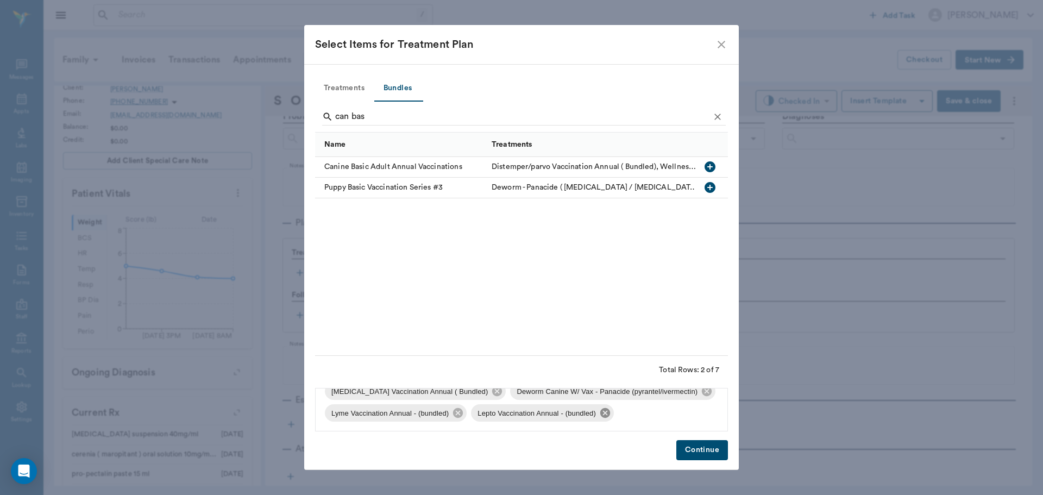
click at [604, 413] on icon at bounding box center [606, 413] width 10 height 10
click at [452, 414] on icon at bounding box center [458, 413] width 12 height 12
click at [703, 454] on button "Continue" at bounding box center [703, 450] width 52 height 20
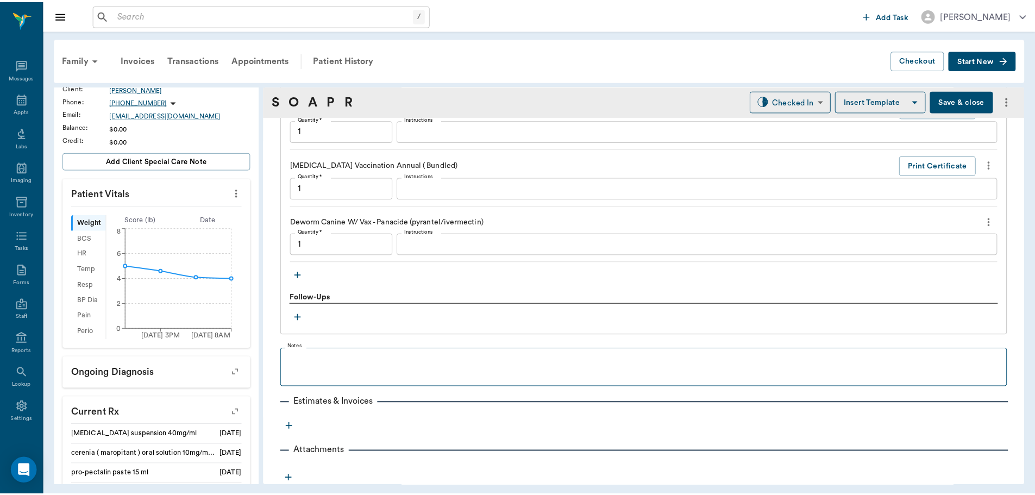
scroll to position [1200, 0]
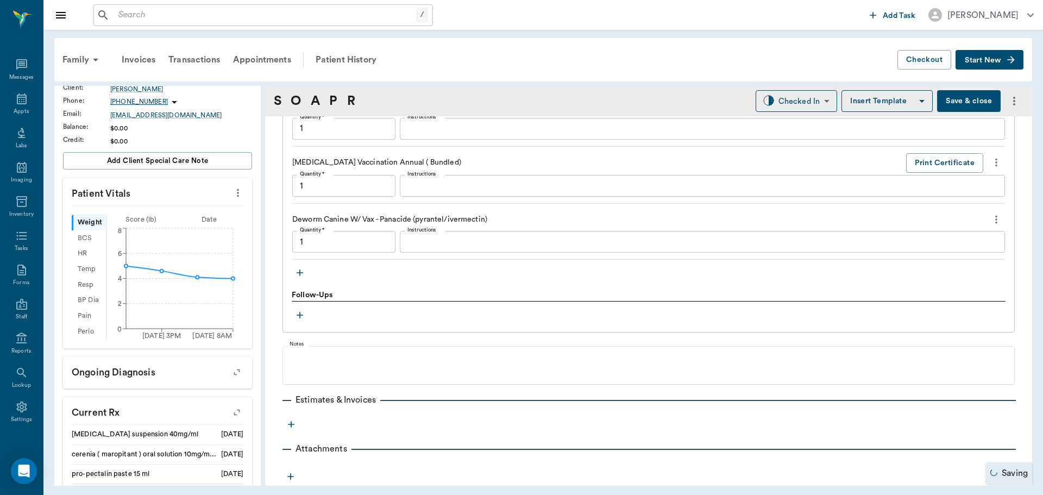
type input "1.00"
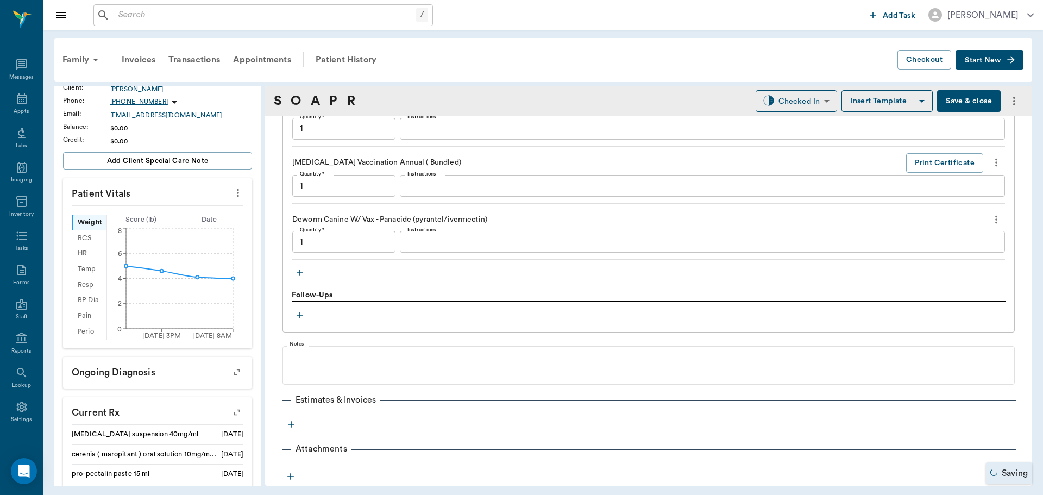
type input "1.00"
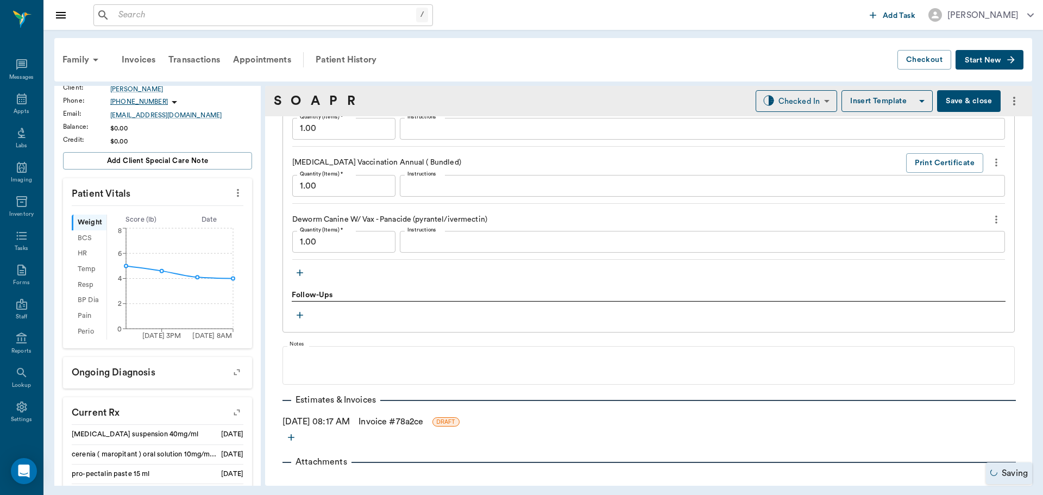
click at [401, 423] on link "Invoice # 78a2ce" at bounding box center [391, 421] width 65 height 13
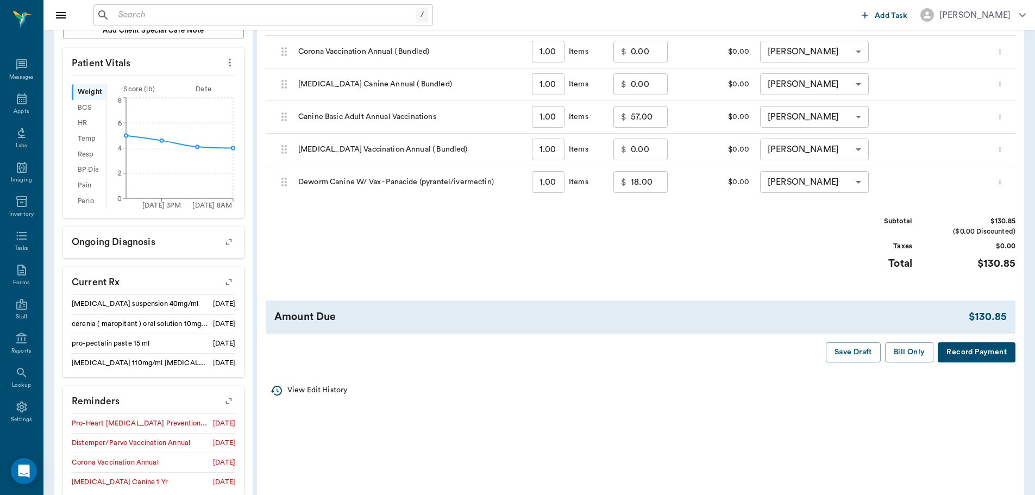
scroll to position [326, 0]
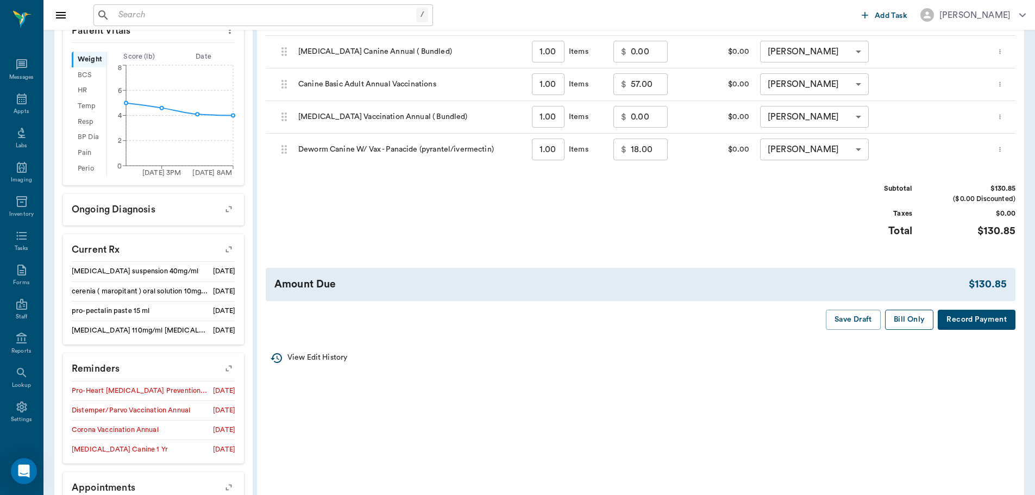
click at [903, 324] on button "Bill Only" at bounding box center [909, 320] width 49 height 20
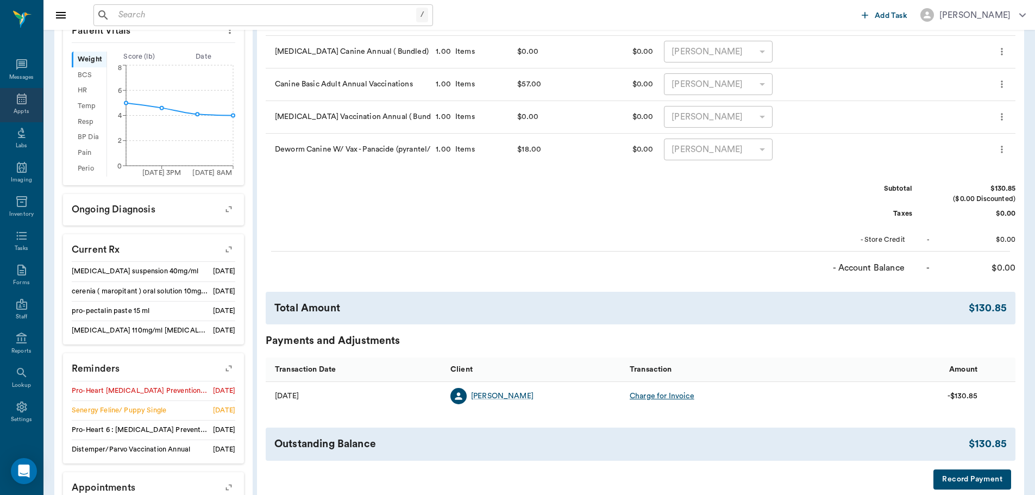
click at [22, 108] on div "Appts" at bounding box center [21, 112] width 15 height 8
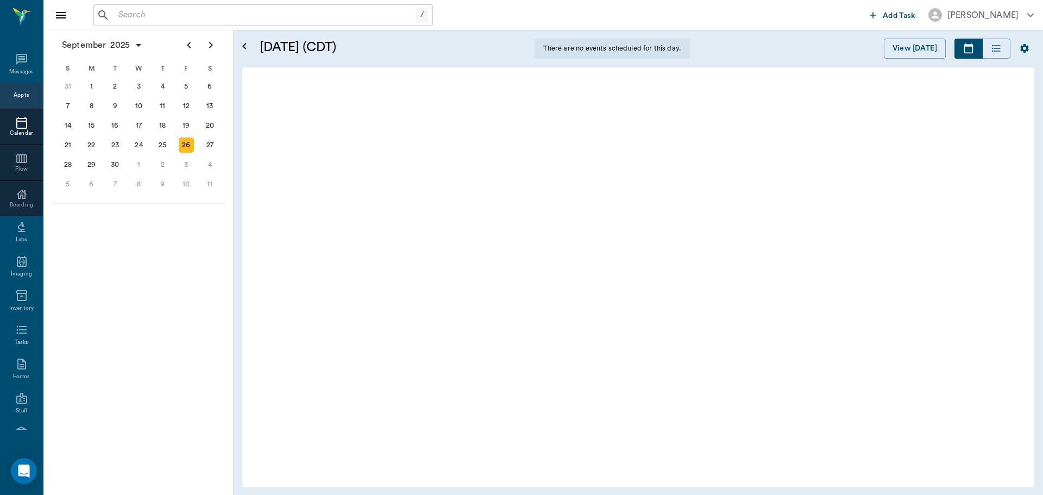
scroll to position [2, 0]
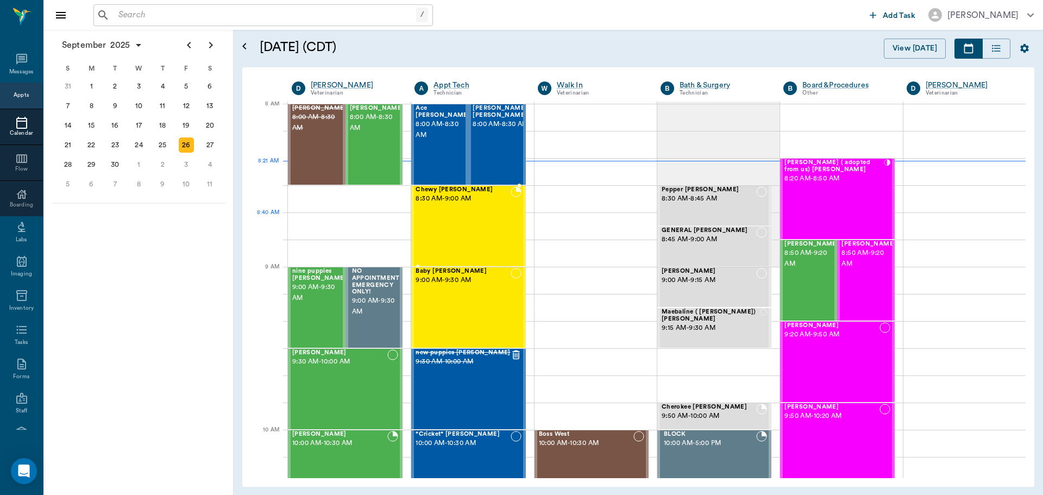
click at [458, 218] on div "Chewy Ayers 8:30 AM - 9:00 AM" at bounding box center [463, 225] width 95 height 79
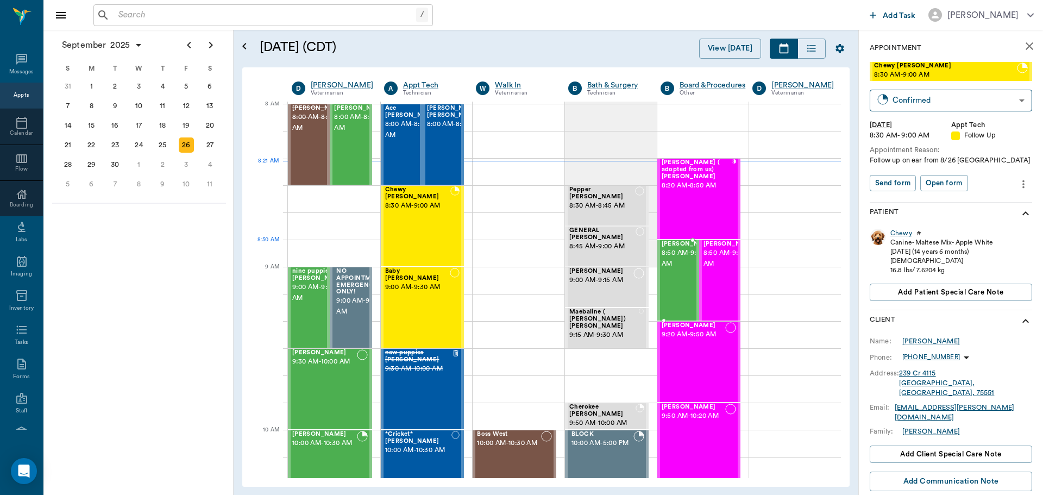
click at [678, 262] on span "8:50 AM - 9:20 AM" at bounding box center [689, 259] width 54 height 22
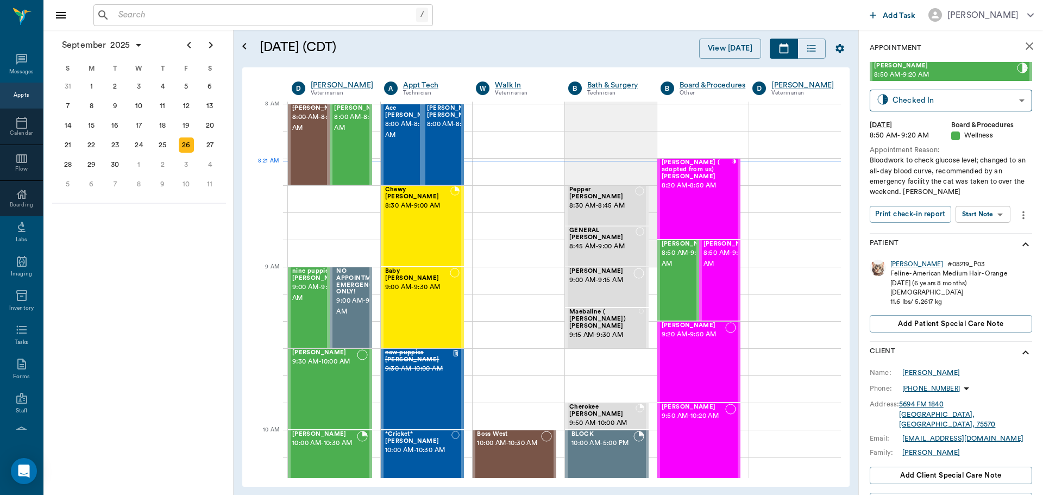
click at [1001, 211] on body "/ ​ Add Task Dr. Bert Ellsworth Nectar Messages Appts Calendar Flow Boarding La…" at bounding box center [521, 247] width 1043 height 495
click at [990, 238] on button "Start SOAP" at bounding box center [971, 236] width 37 height 12
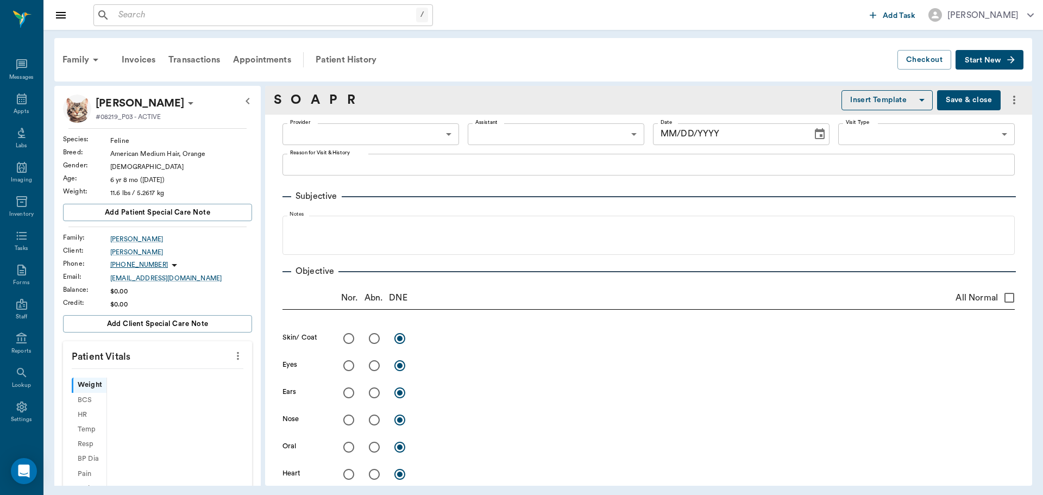
type input "63ec2f075fda476ae8351a51"
type input "65d2be4f46e3a538d89b8c14"
type textarea "Bloodwork to check glucose level; changed to an all-day blood curve, recommende…"
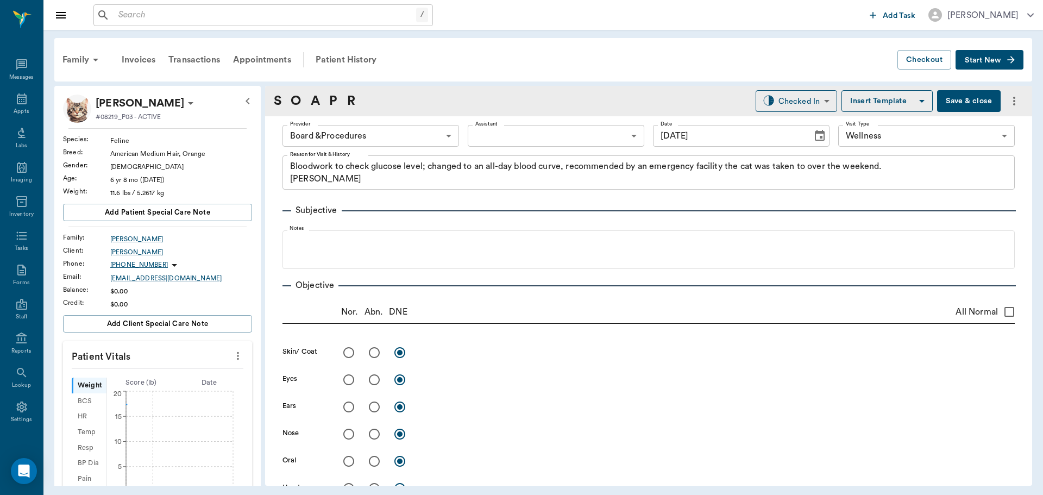
type input "[DATE]"
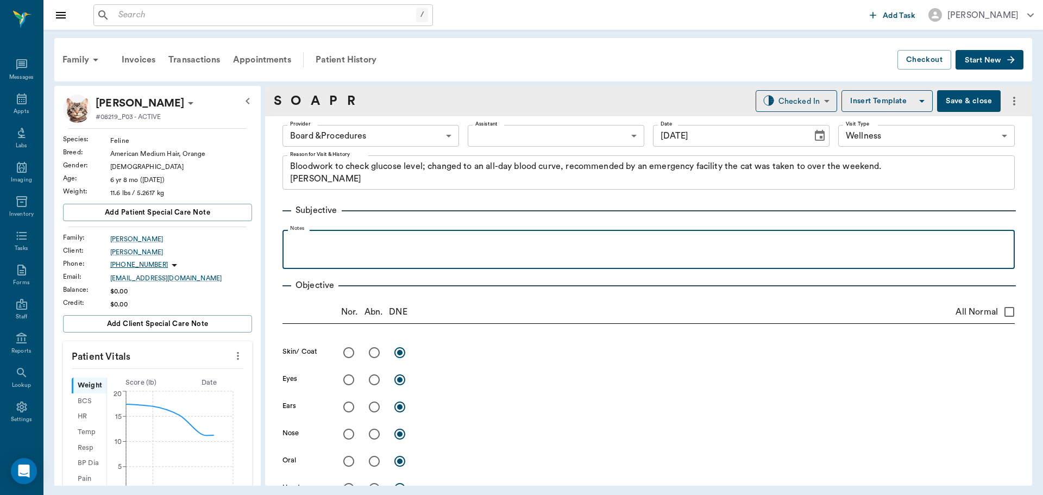
click at [404, 250] on div at bounding box center [649, 248] width 722 height 27
click at [383, 236] on p "BG - 333 @ 0822" at bounding box center [649, 241] width 722 height 13
click at [289, 241] on p "BG - 333 @ 0822" at bounding box center [649, 241] width 722 height 13
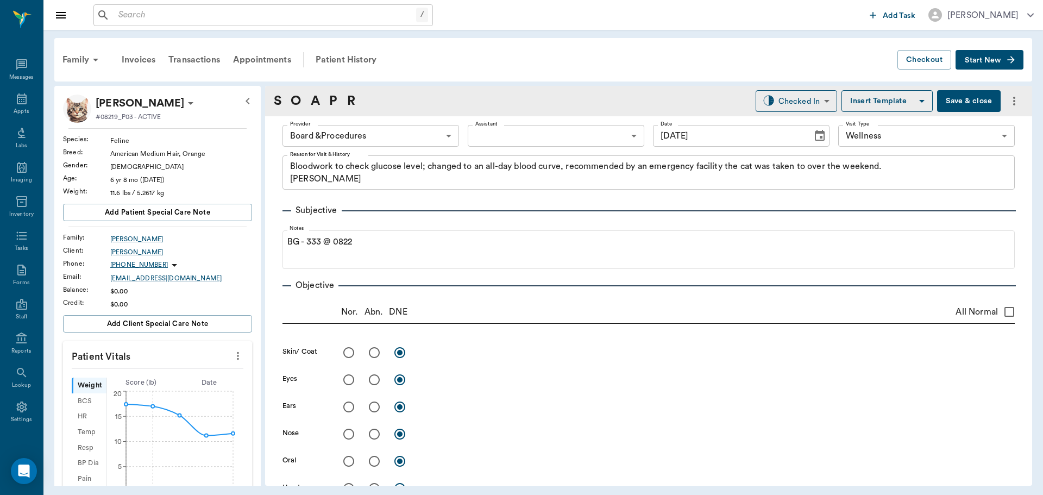
click at [958, 103] on button "Save & close" at bounding box center [969, 101] width 64 height 22
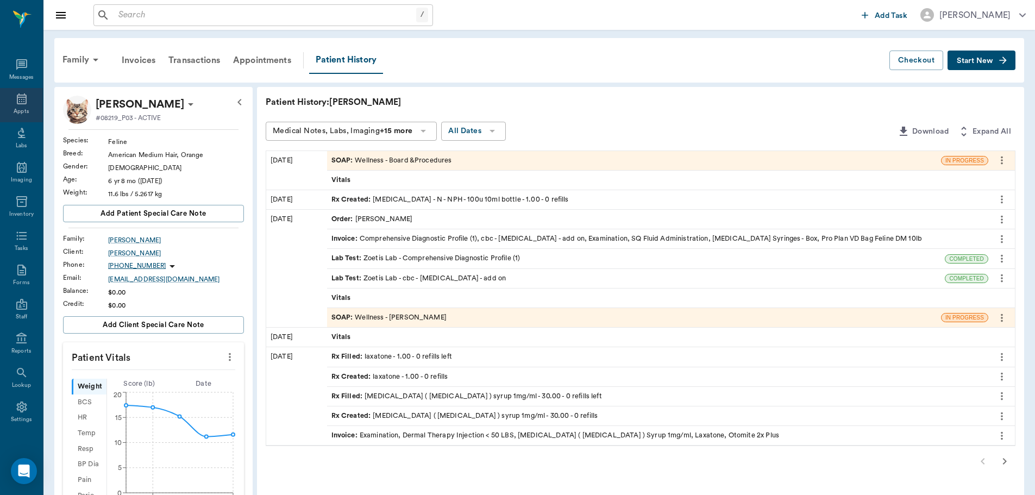
click at [16, 105] on div "Appts" at bounding box center [21, 105] width 43 height 34
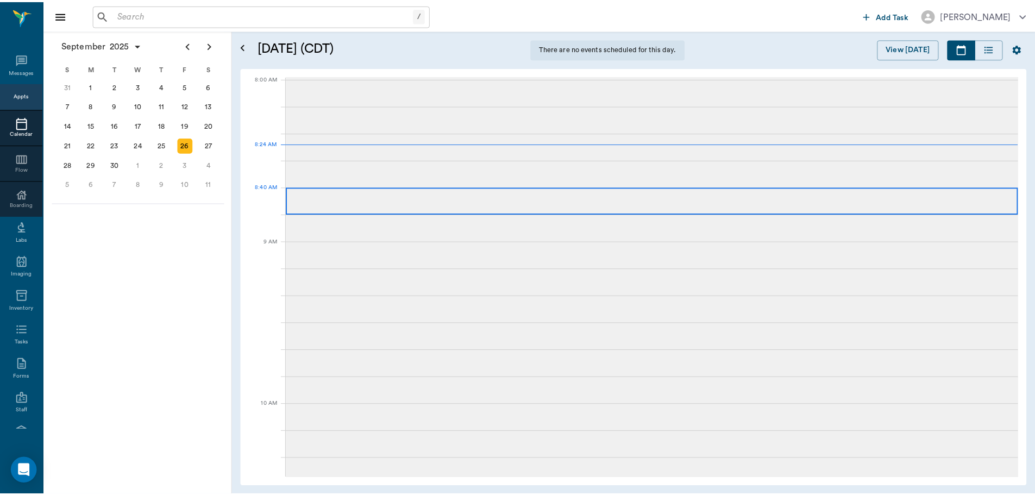
scroll to position [1, 0]
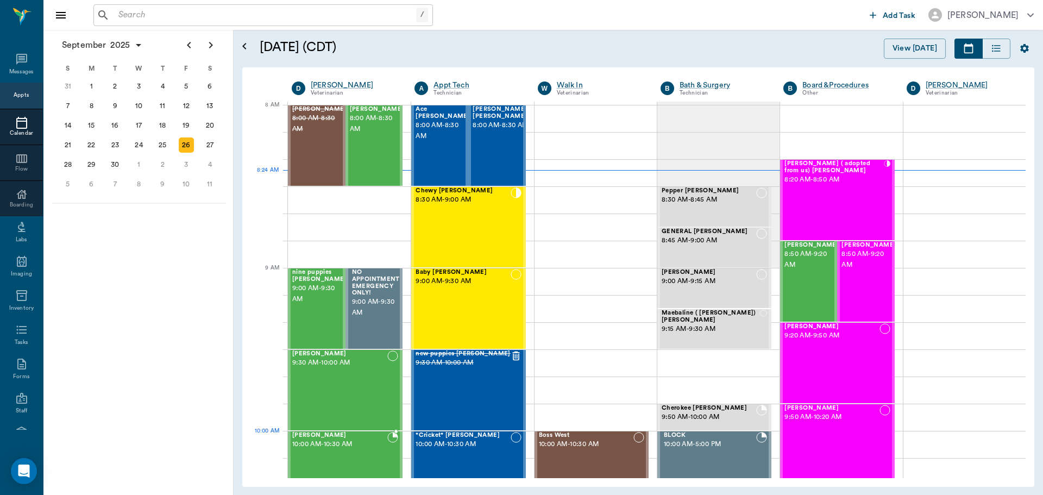
click at [351, 443] on span "10:00 AM - 10:30 AM" at bounding box center [339, 444] width 95 height 11
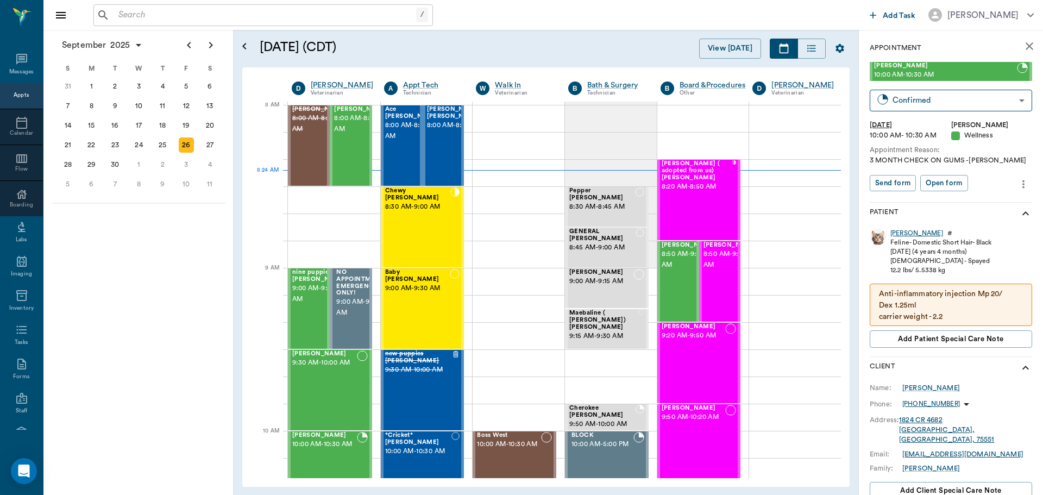
click at [903, 232] on div "Blanca" at bounding box center [917, 233] width 53 height 9
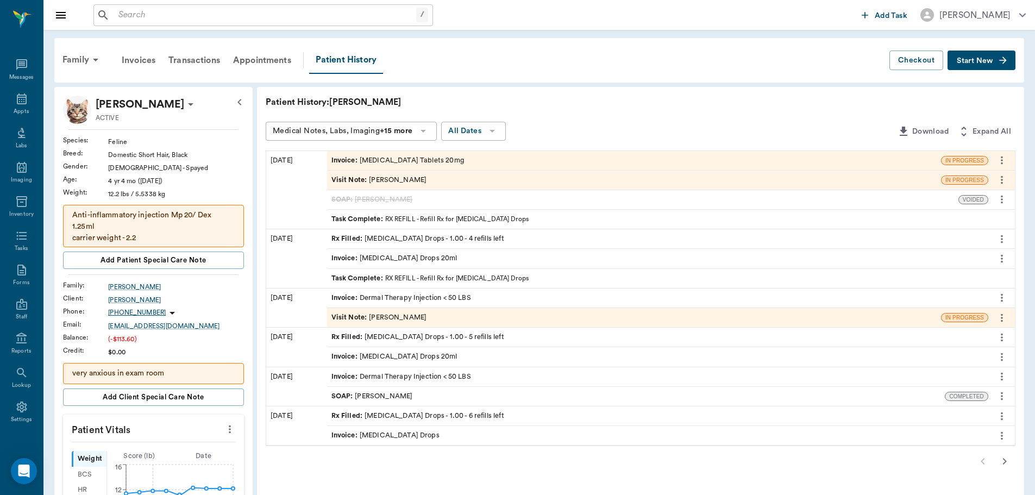
click at [428, 240] on div "Rx Filled : Clindamycin Drops - 1.00 - 4 refills left" at bounding box center [418, 239] width 173 height 10
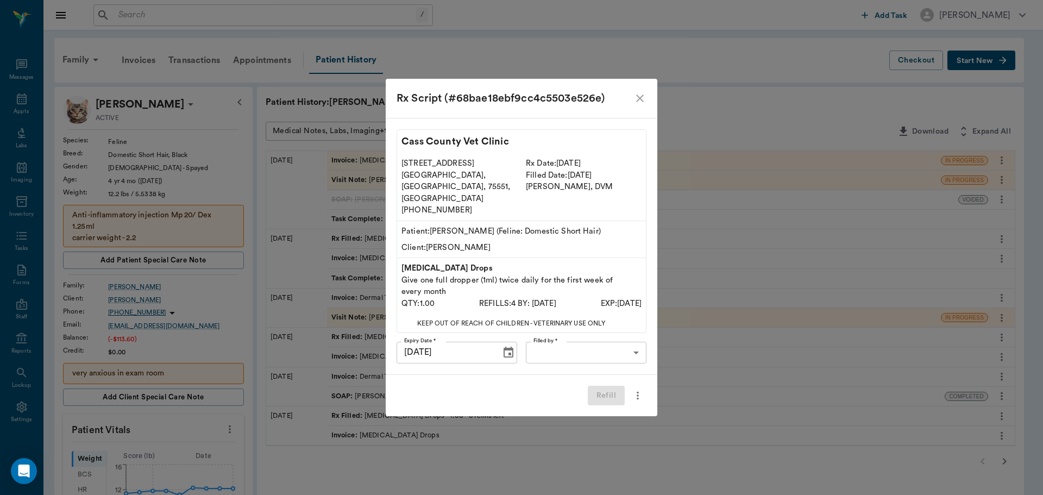
click at [622, 342] on body "/ ​ Add Task Dr. Bert Ellsworth Nectar Messages Appts Labs Imaging Inventory Ta…" at bounding box center [521, 471] width 1043 height 943
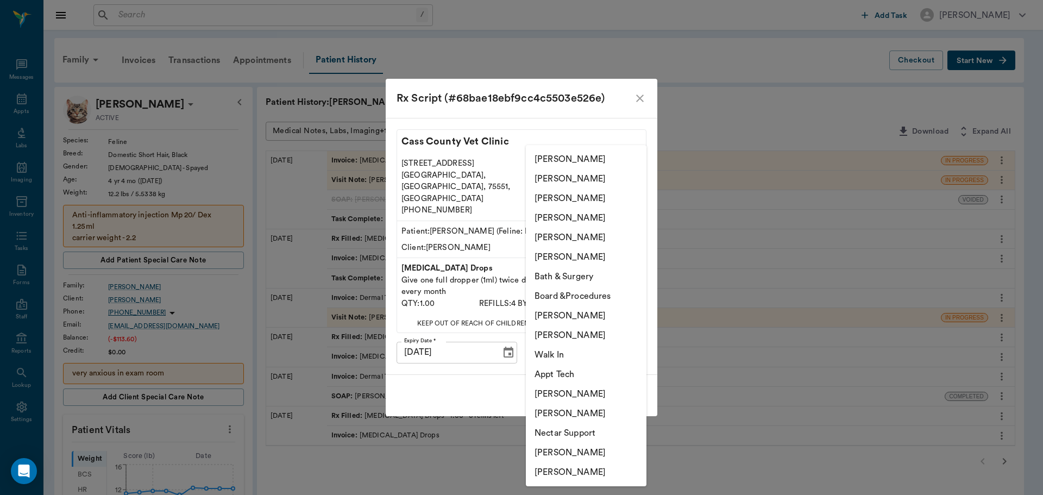
click at [608, 334] on li "[PERSON_NAME]" at bounding box center [586, 336] width 121 height 20
type input "642ef10e332a41444de2bad1"
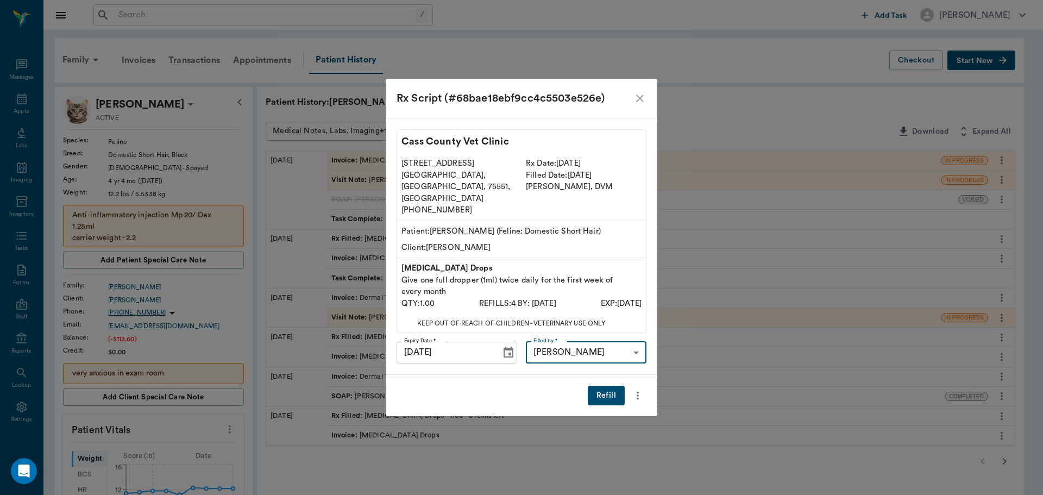
click at [607, 388] on button "Refill" at bounding box center [606, 396] width 37 height 20
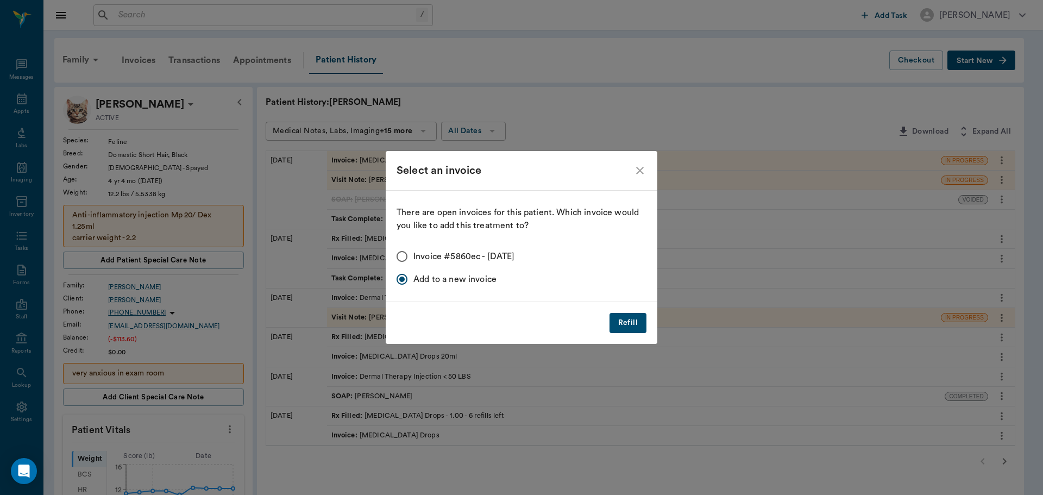
click at [636, 318] on button "Refill" at bounding box center [628, 323] width 37 height 20
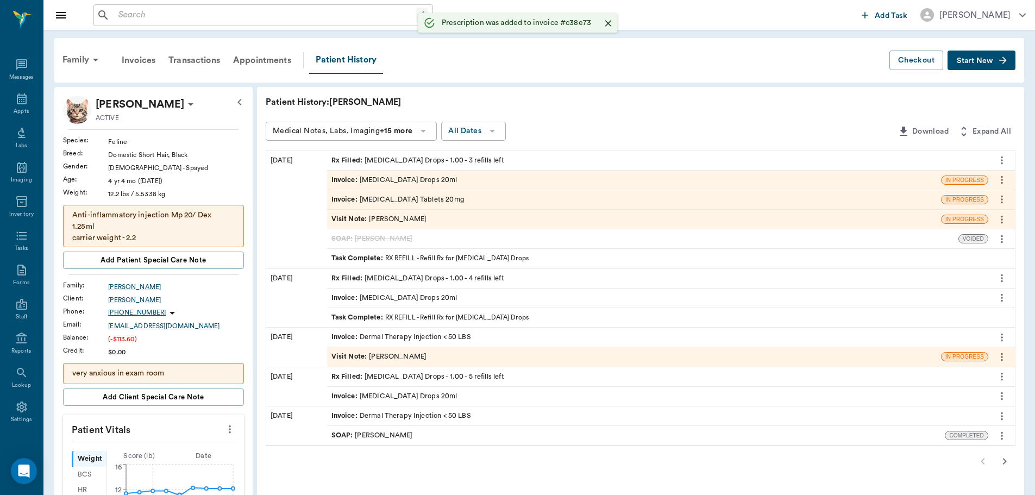
click at [610, 26] on icon "Close" at bounding box center [608, 23] width 11 height 11
click at [535, 196] on div "Invoice : Prednisone Tablets 20mg" at bounding box center [634, 199] width 614 height 19
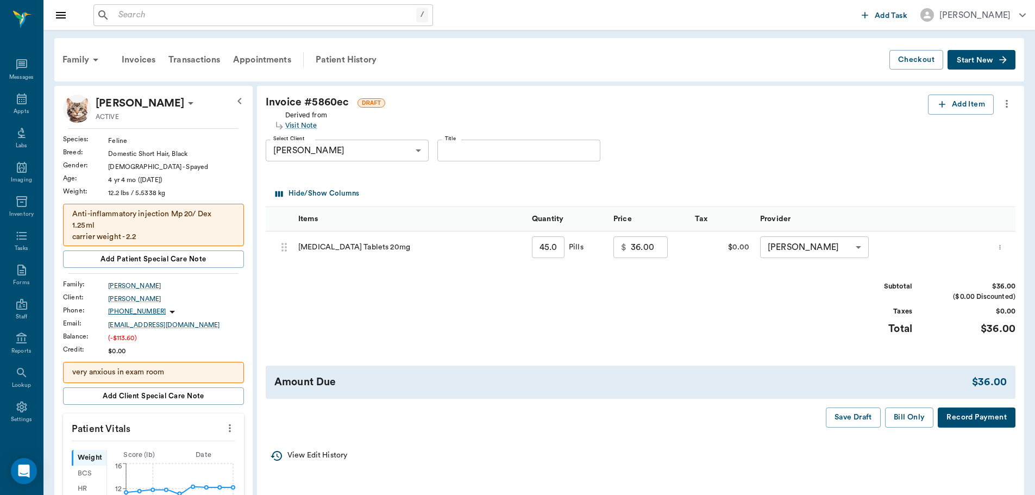
click at [1008, 104] on icon "more" at bounding box center [1007, 103] width 12 height 13
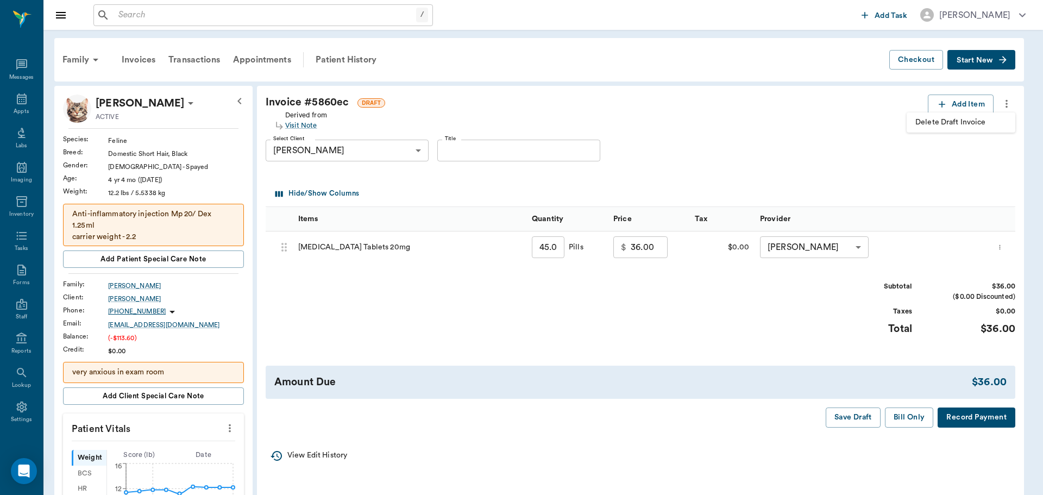
click at [970, 123] on span "Delete Draft Invoice" at bounding box center [961, 122] width 91 height 11
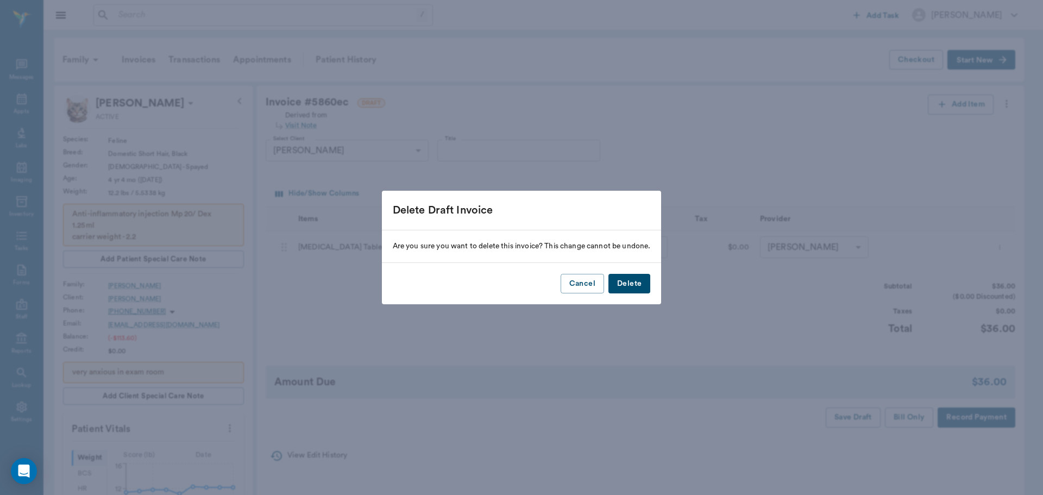
click at [639, 280] on button "Delete" at bounding box center [630, 284] width 42 height 20
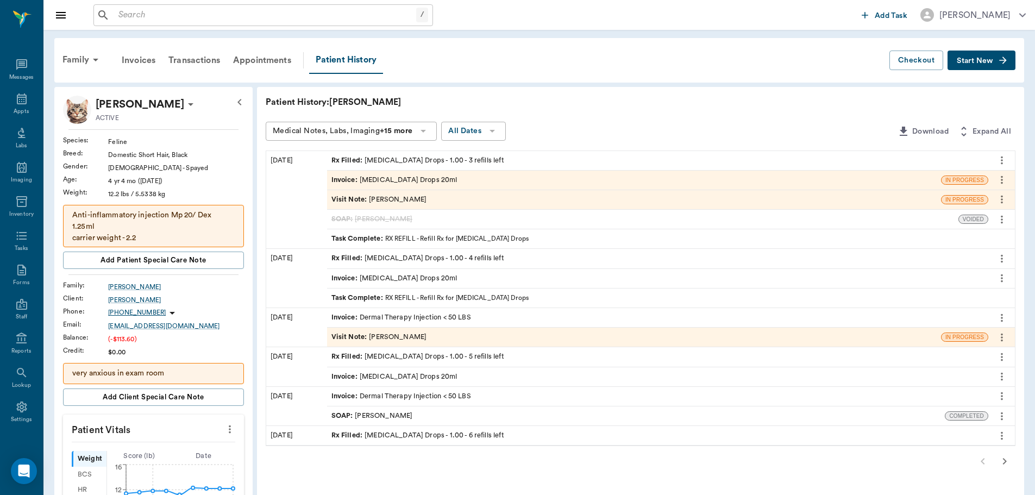
click at [203, 15] on input "text" at bounding box center [265, 15] width 302 height 15
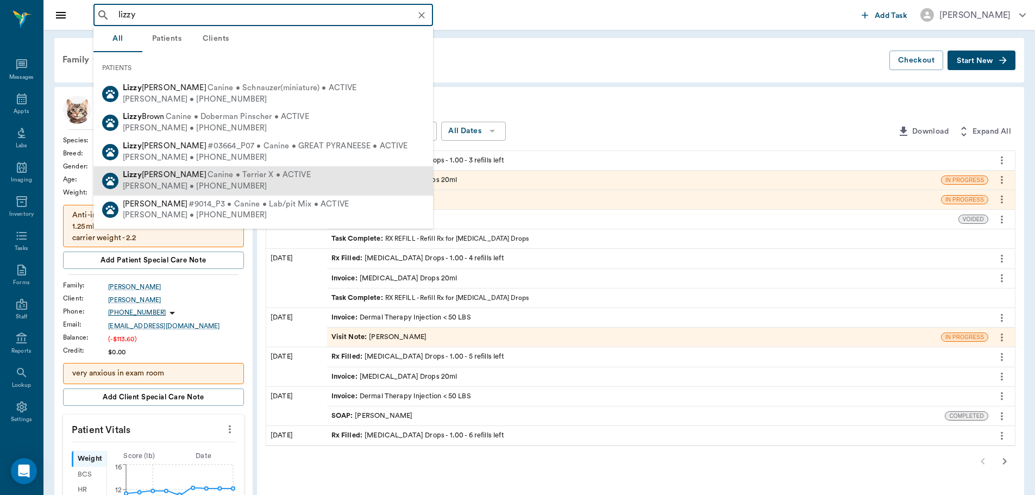
click at [232, 190] on div "Phillip Quintero • (903) 796-2822" at bounding box center [217, 186] width 188 height 11
type input "lizzy"
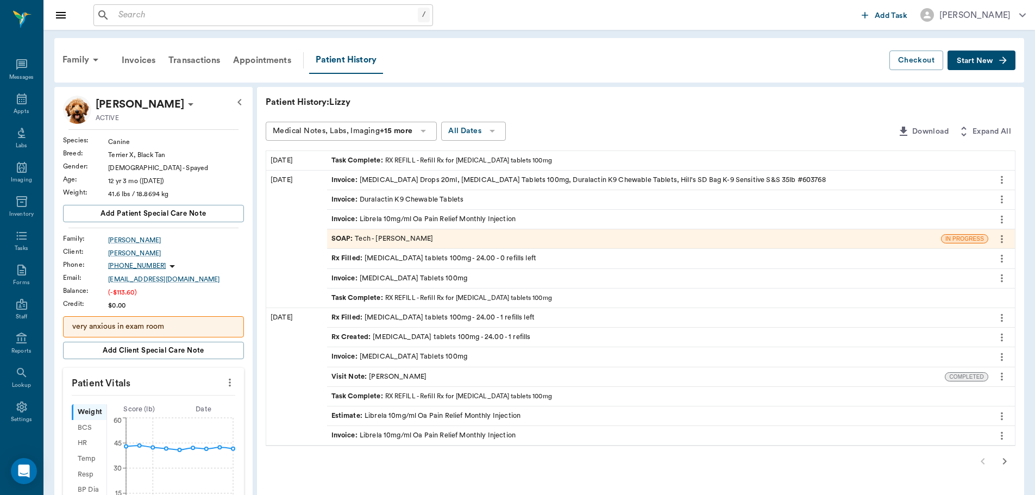
click at [476, 257] on div "Rx Filled : carprofen tablets 100mg - 24.00 - 0 refills left" at bounding box center [434, 258] width 205 height 10
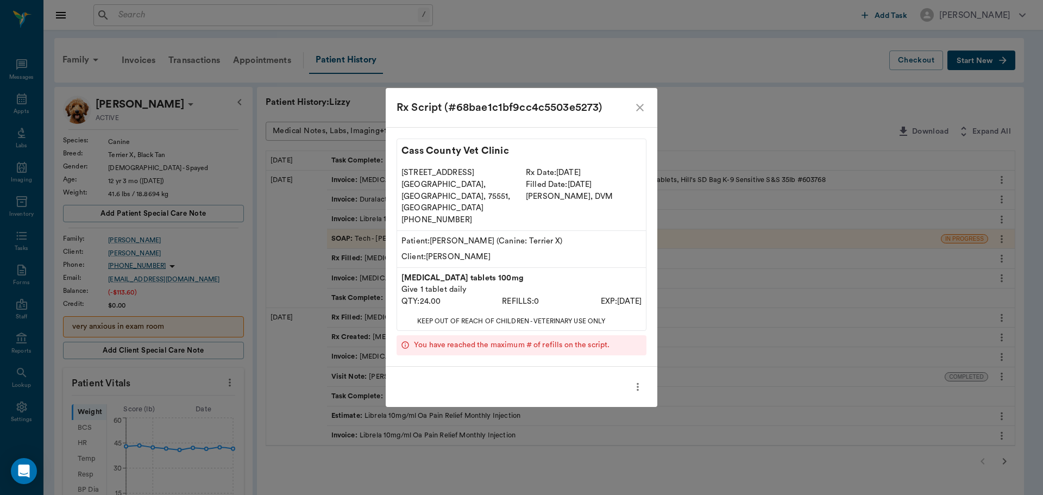
click at [633, 380] on icon "more" at bounding box center [638, 386] width 12 height 13
click at [643, 117] on div at bounding box center [521, 247] width 1043 height 495
click at [641, 111] on icon "close" at bounding box center [640, 108] width 8 height 8
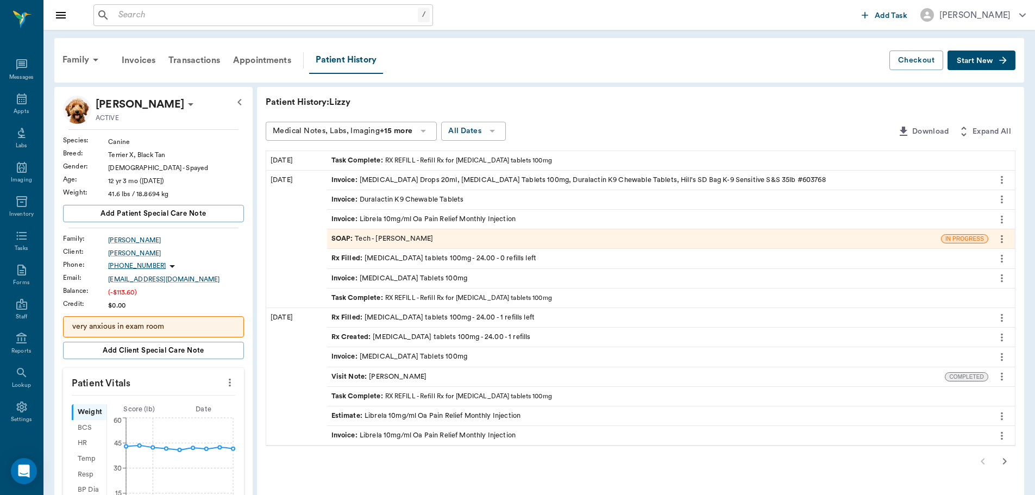
click at [1005, 258] on icon "more" at bounding box center [1002, 258] width 12 height 13
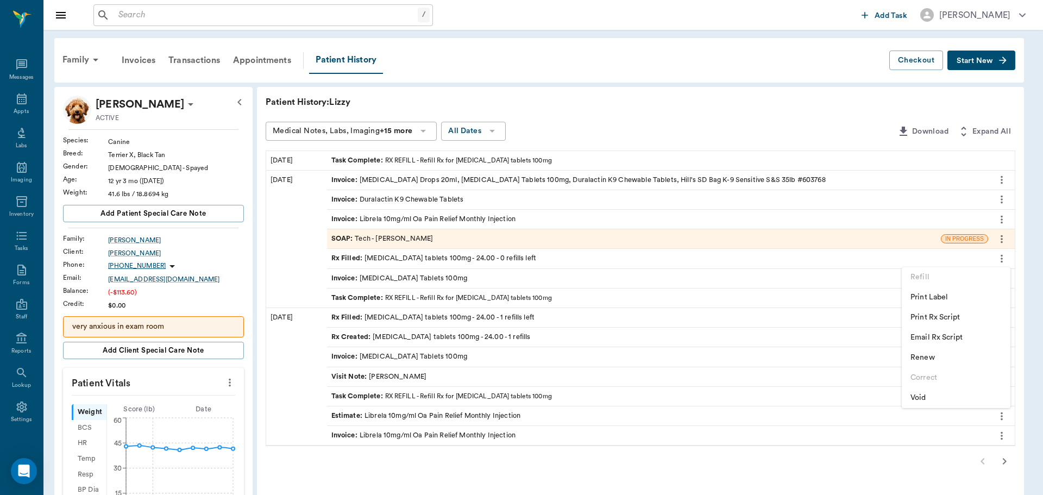
click at [955, 357] on span "Renew" at bounding box center [956, 357] width 91 height 11
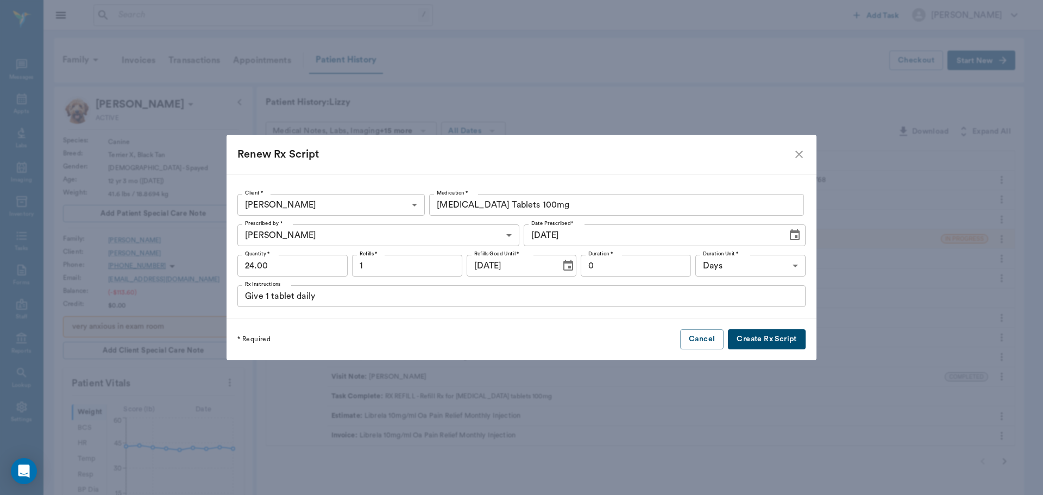
click at [430, 272] on input "1" at bounding box center [407, 266] width 110 height 22
type input "12"
click at [728, 342] on button "Create Rx Script" at bounding box center [766, 339] width 77 height 20
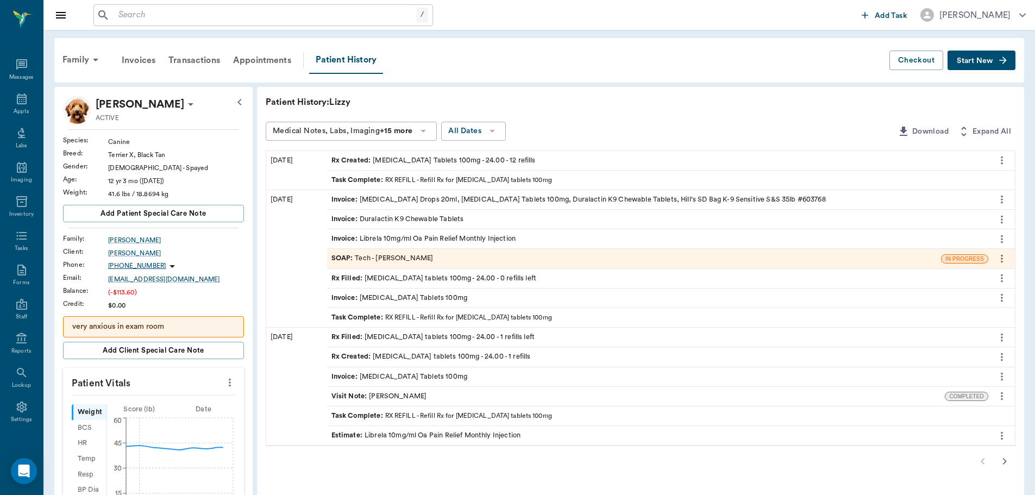
click at [429, 158] on div "Rx Created : [MEDICAL_DATA] Tablets 100mg - 24.00 - 12 refills" at bounding box center [434, 160] width 204 height 10
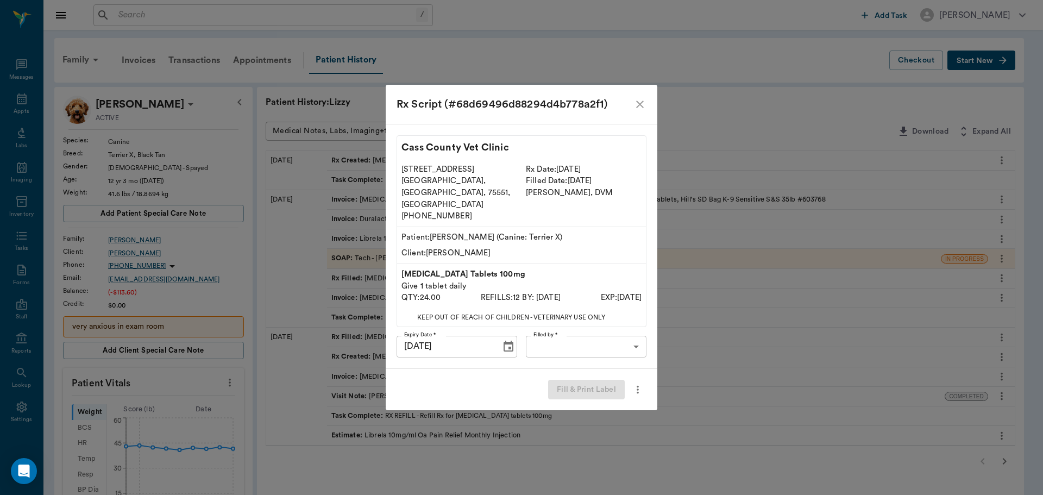
click at [598, 339] on body "/ ​ Add Task [PERSON_NAME] Nectar Messages Appts Labs Imaging Inventory Tasks F…" at bounding box center [521, 467] width 1043 height 935
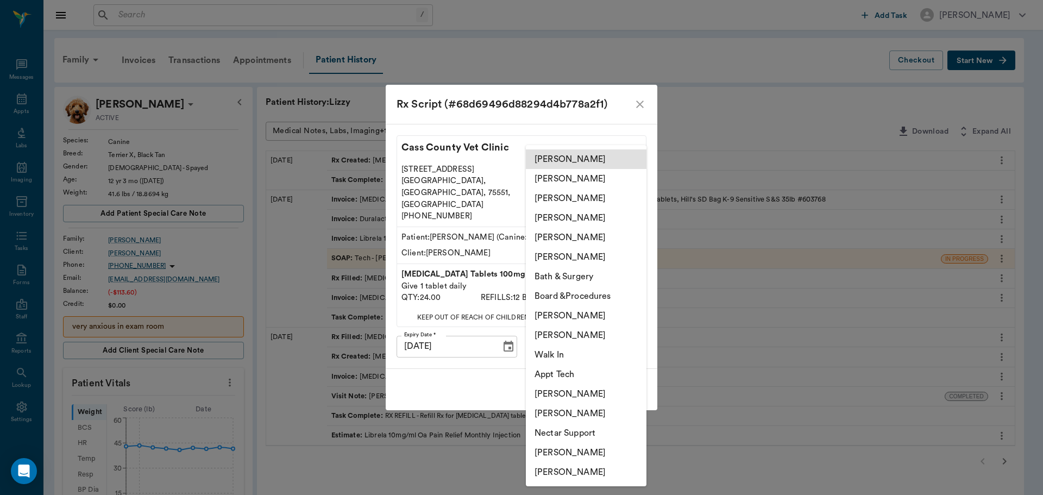
click at [587, 336] on li "[PERSON_NAME]" at bounding box center [586, 336] width 121 height 20
type input "642ef10e332a41444de2bad1"
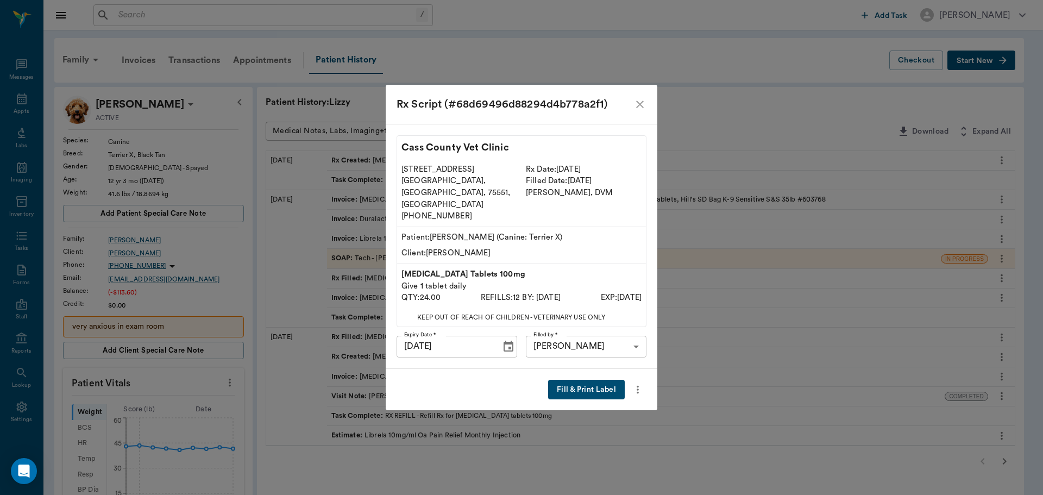
click at [587, 380] on button "Fill & Print Label" at bounding box center [586, 390] width 77 height 20
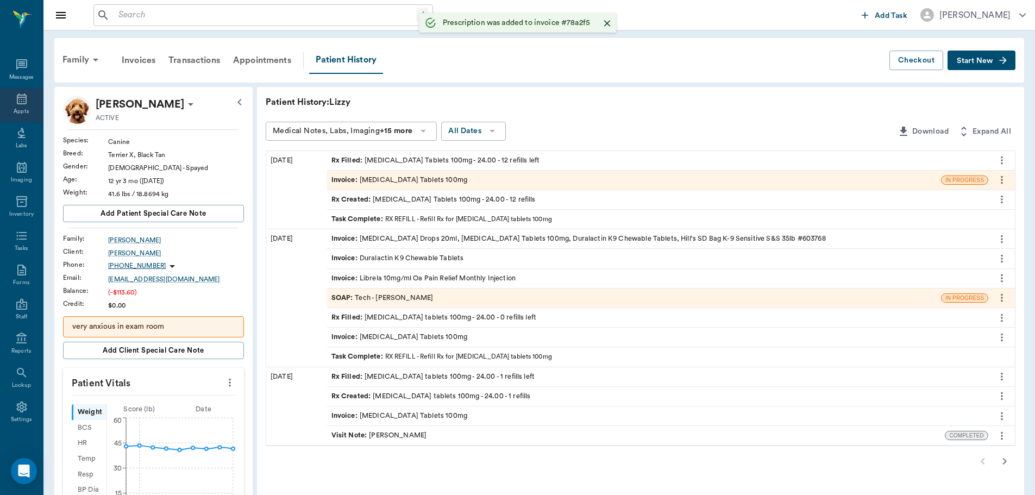
click at [26, 103] on div "Appts" at bounding box center [21, 105] width 43 height 34
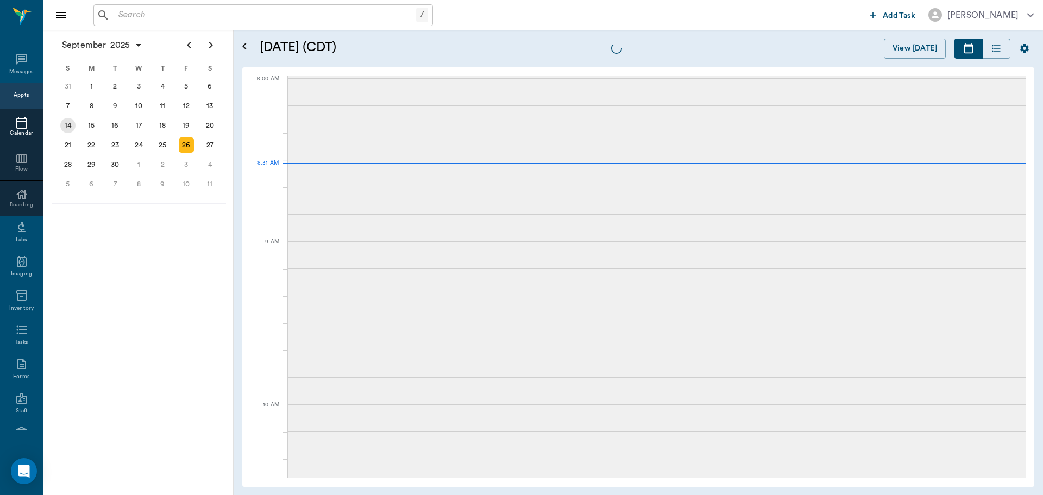
scroll to position [2, 0]
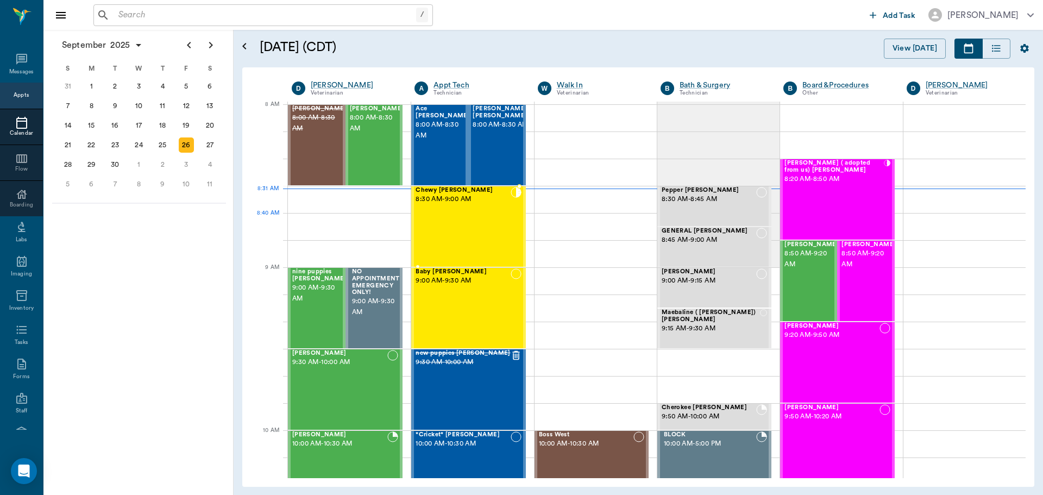
click at [475, 237] on div "Chewy [PERSON_NAME] 8:30 AM - 9:00 AM" at bounding box center [463, 226] width 95 height 79
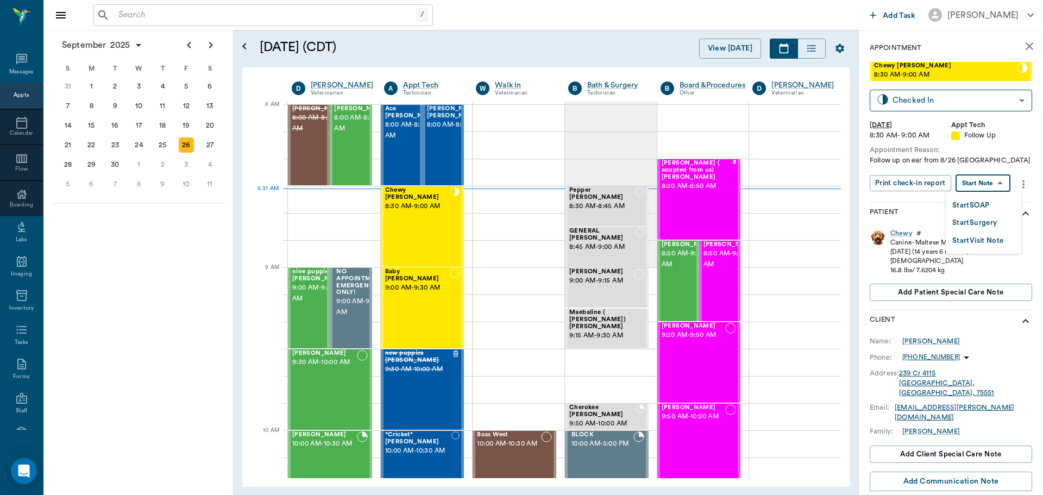
click at [992, 187] on body "/ ​ Add Task [PERSON_NAME] Nectar Messages Appts Calendar Flow Boarding Labs Im…" at bounding box center [521, 247] width 1043 height 495
click at [988, 203] on button "Start SOAP" at bounding box center [971, 205] width 37 height 12
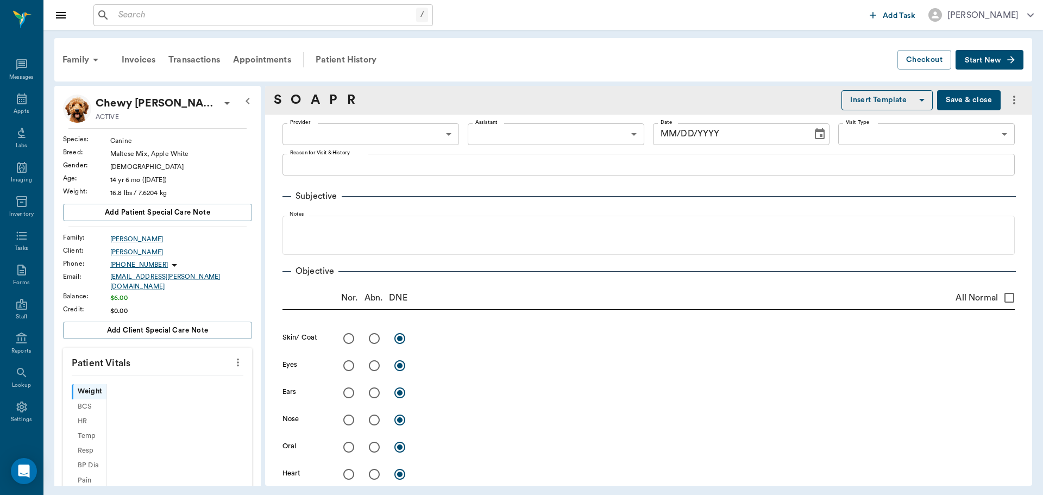
type input "63ec2f075fda476ae8351a4c"
type input "65d2be4f46e3a538d89b8c16"
type textarea "Follow up on ear from 8/26 [GEOGRAPHIC_DATA]"
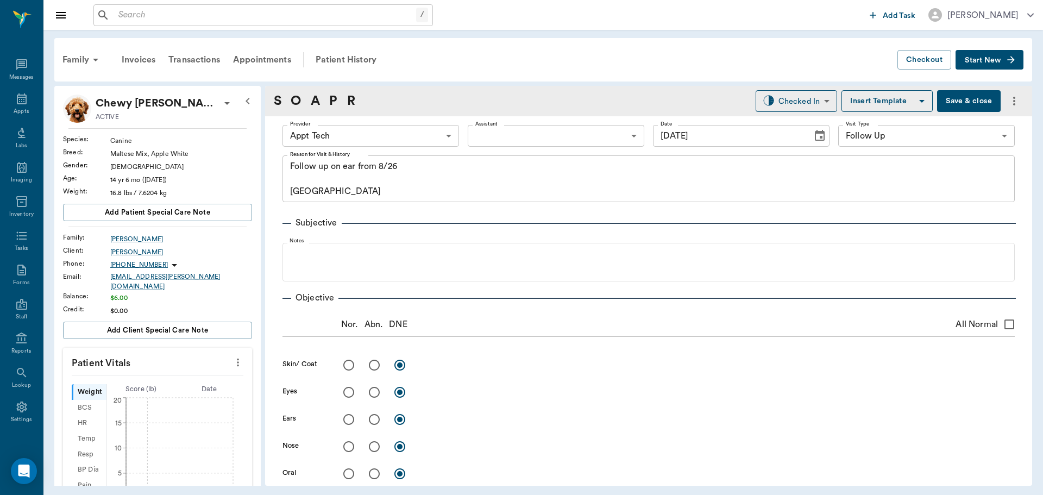
type input "[DATE]"
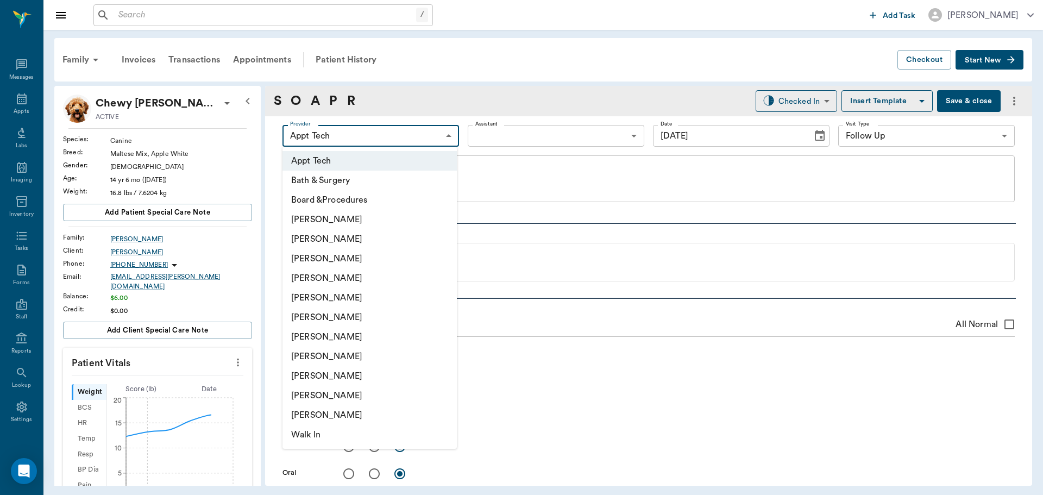
click at [399, 134] on body "/ ​ Add Task [PERSON_NAME] Nectar Messages Appts Labs Imaging Inventory Tasks F…" at bounding box center [521, 247] width 1043 height 495
click at [370, 278] on li "[PERSON_NAME]" at bounding box center [370, 278] width 174 height 20
type input "63ec2f075fda476ae8351a4d"
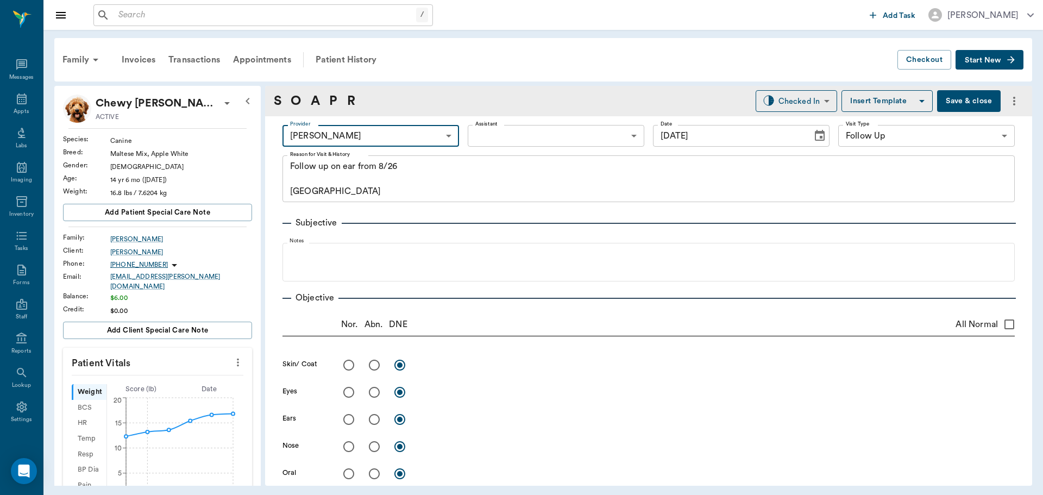
click at [542, 132] on body "/ ​ Add Task [PERSON_NAME] Nectar Messages Appts Labs Imaging Inventory Tasks F…" at bounding box center [521, 247] width 1043 height 495
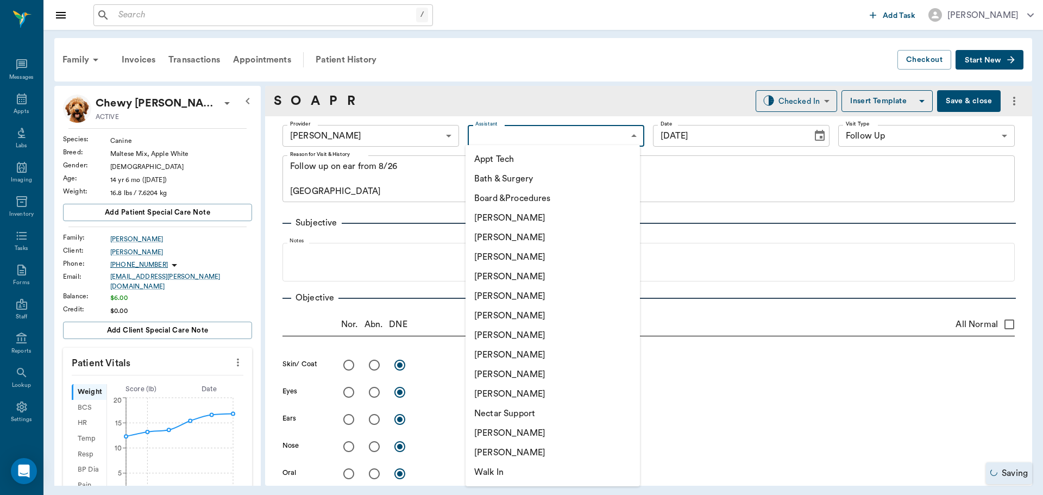
click at [555, 254] on li "[PERSON_NAME]" at bounding box center [553, 257] width 174 height 20
type input "642ef10e332a41444de2bad1"
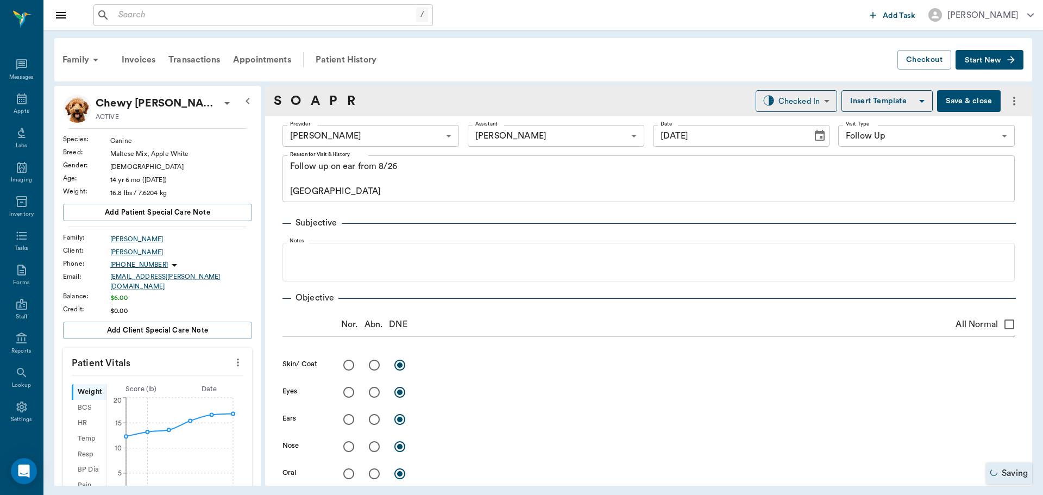
click at [233, 364] on button "more" at bounding box center [237, 362] width 17 height 18
click at [197, 370] on span "Enter Vitals" at bounding box center [184, 374] width 91 height 11
click at [175, 387] on input "text" at bounding box center [157, 395] width 95 height 22
type input "16.9"
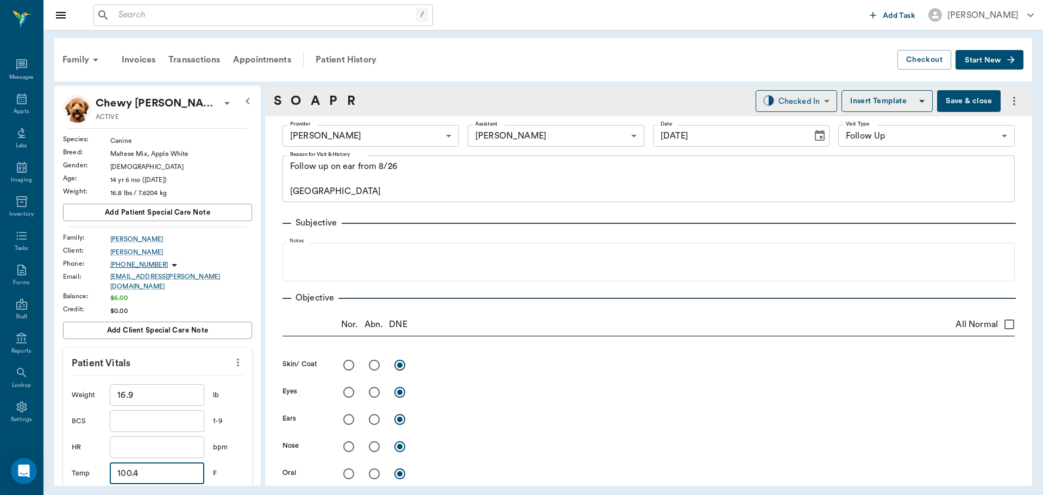
type input "100.4"
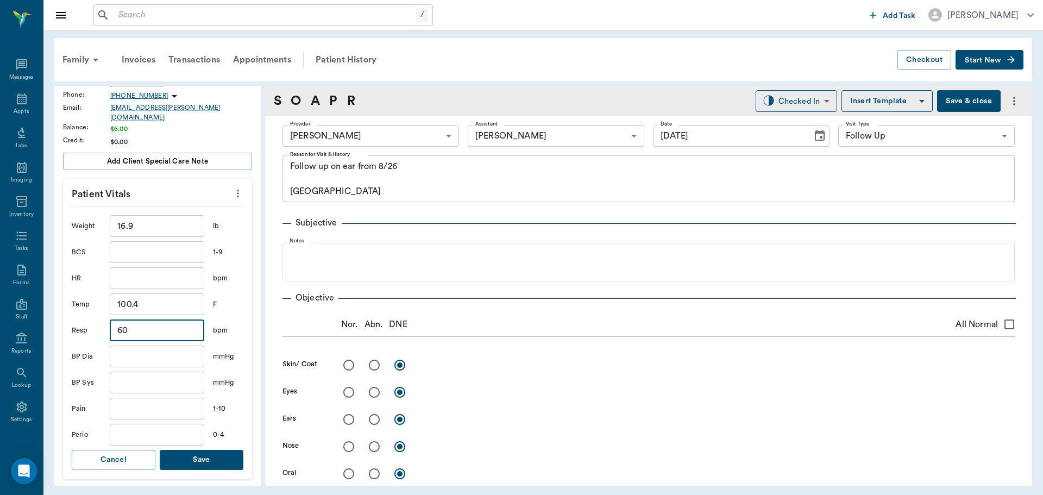
scroll to position [181, 0]
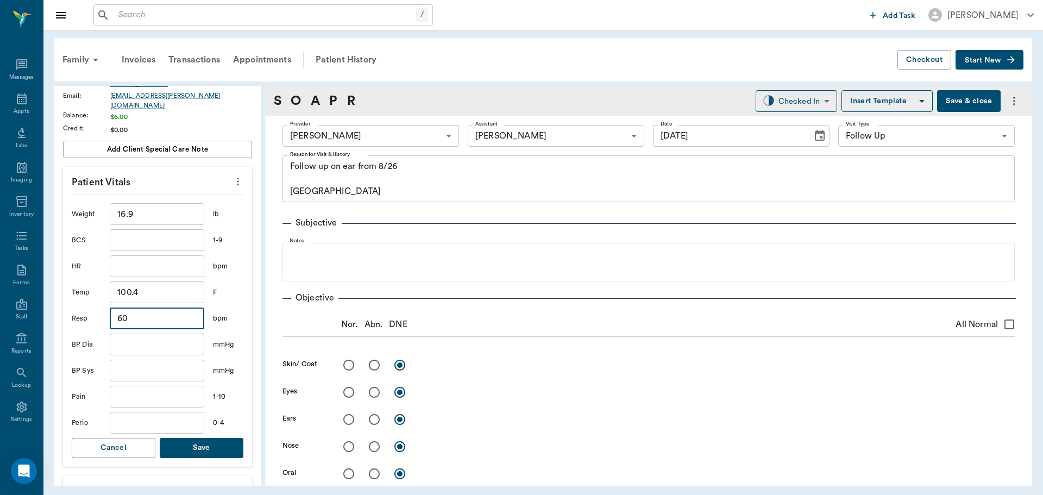
type input "60"
click at [207, 444] on button "Save" at bounding box center [202, 448] width 84 height 20
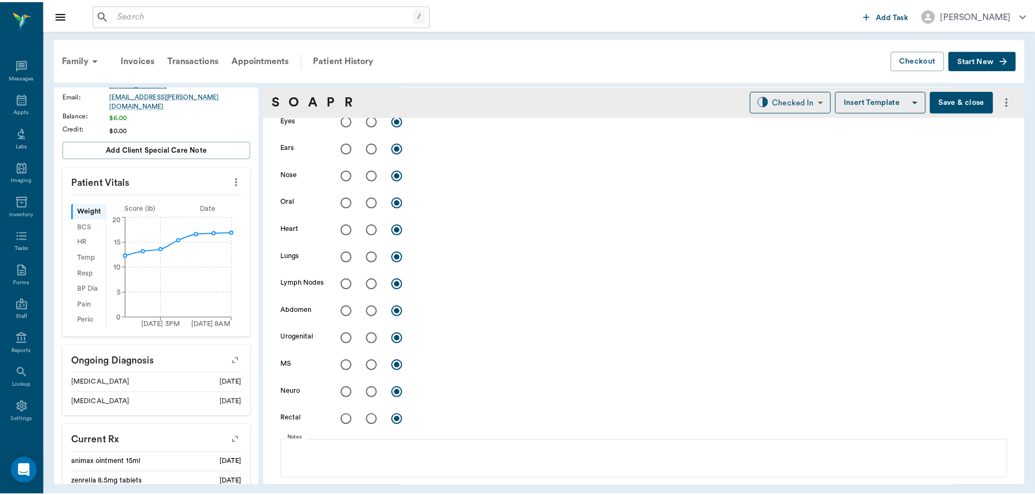
scroll to position [0, 0]
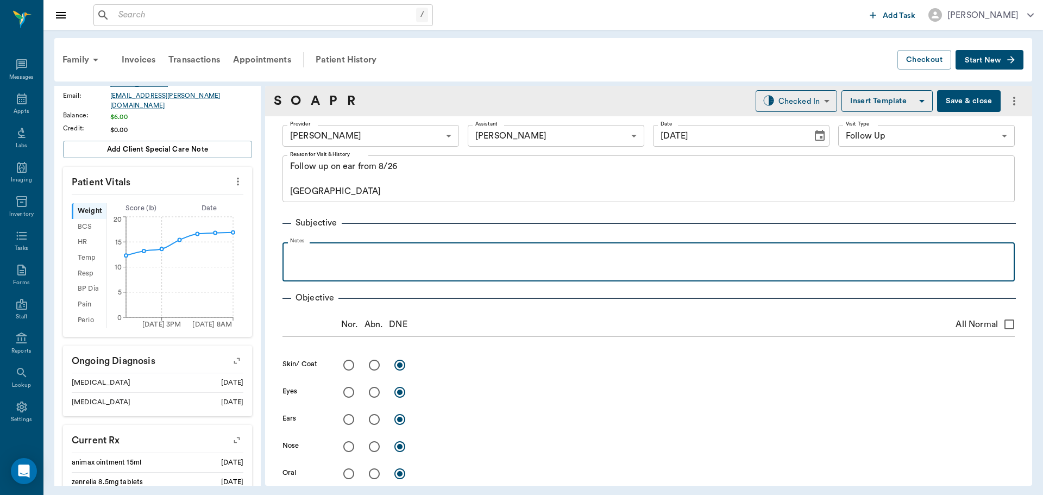
click at [392, 259] on p at bounding box center [649, 254] width 722 height 13
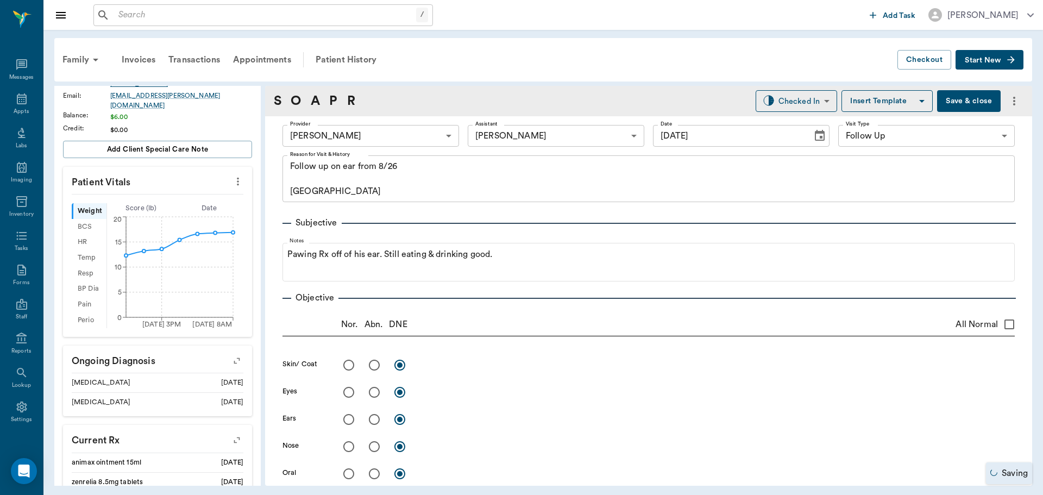
click at [962, 107] on button "Save & close" at bounding box center [969, 101] width 64 height 22
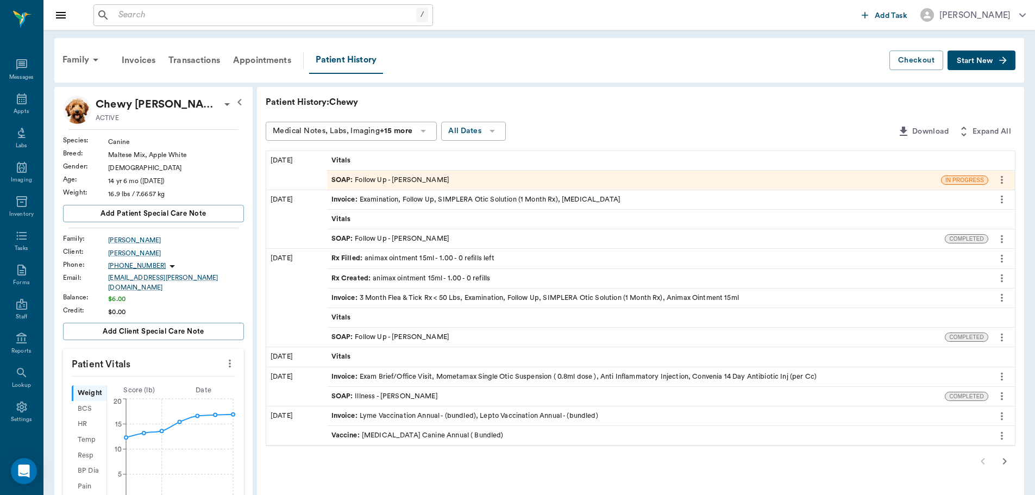
click at [484, 238] on div "SOAP : Follow Up - [PERSON_NAME]" at bounding box center [636, 238] width 618 height 19
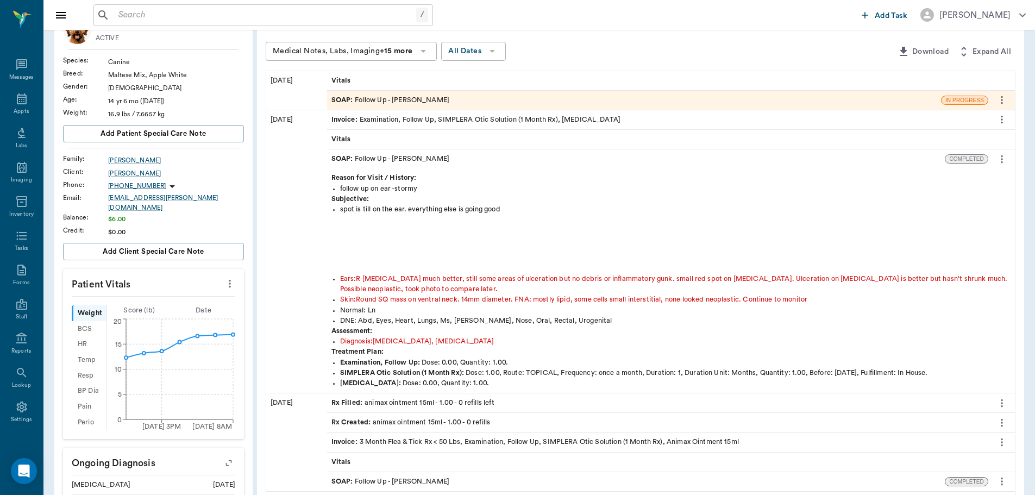
scroll to position [109, 0]
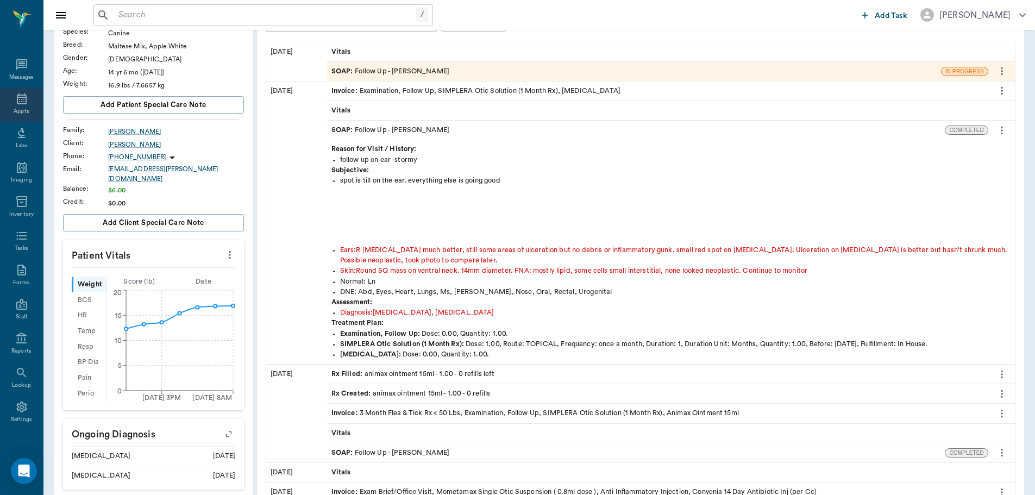
click at [21, 94] on icon at bounding box center [22, 98] width 10 height 11
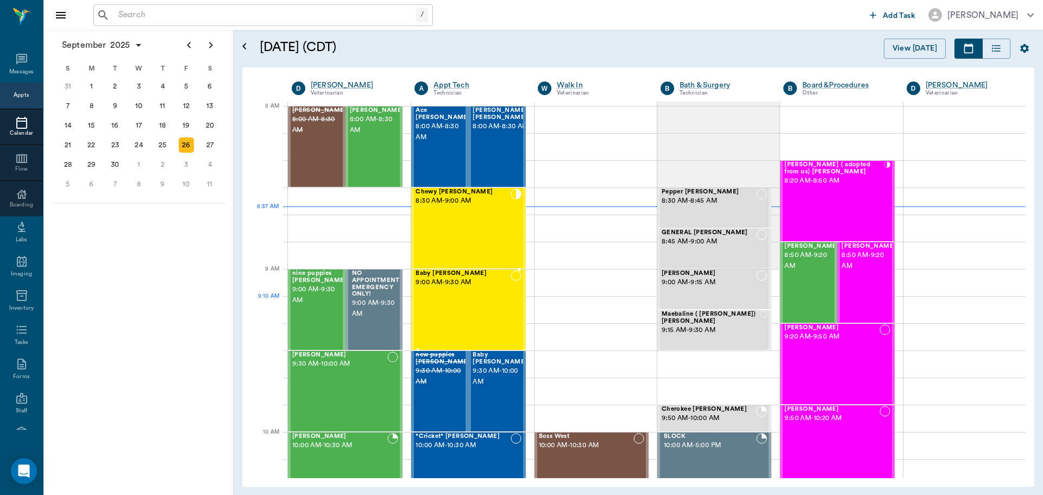
click at [479, 312] on div "Baby [PERSON_NAME] 9:00 AM - 9:30 AM" at bounding box center [463, 309] width 95 height 79
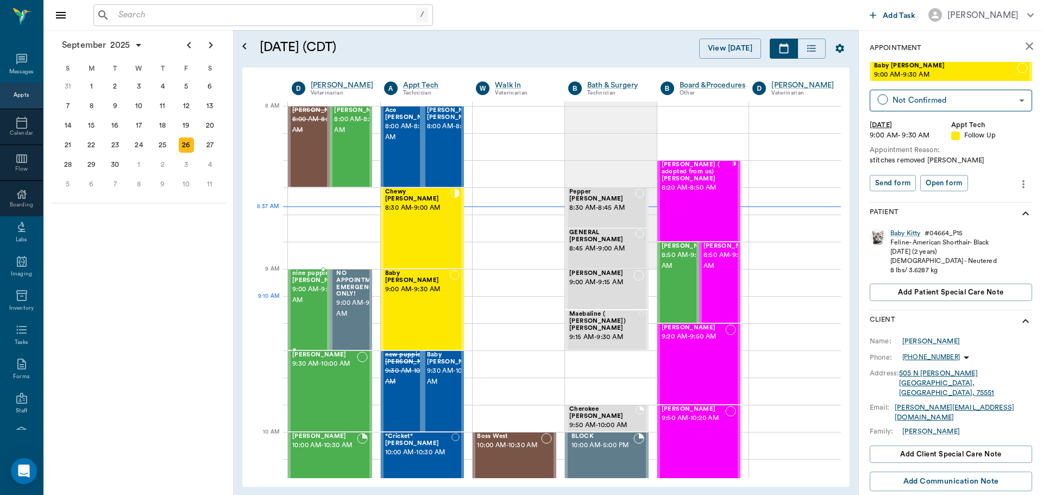
click at [317, 304] on span "9:00 AM - 9:30 AM" at bounding box center [319, 295] width 54 height 22
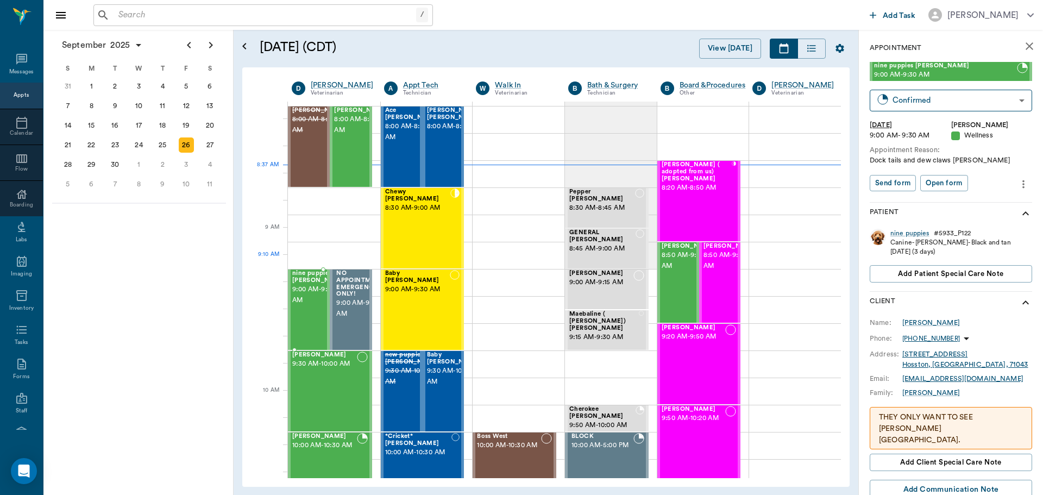
scroll to position [54, 0]
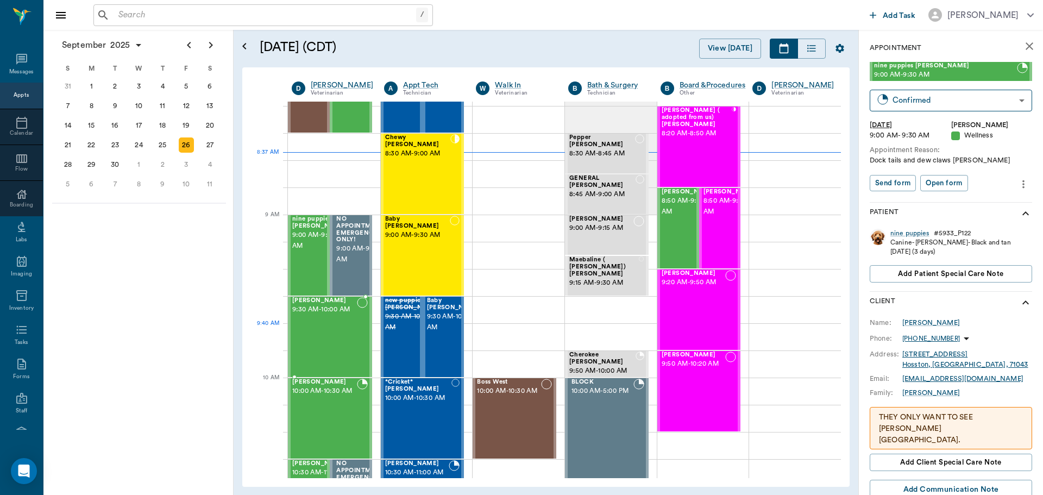
click at [340, 347] on div "[PERSON_NAME] 9:30 AM - 10:00 AM" at bounding box center [324, 336] width 65 height 79
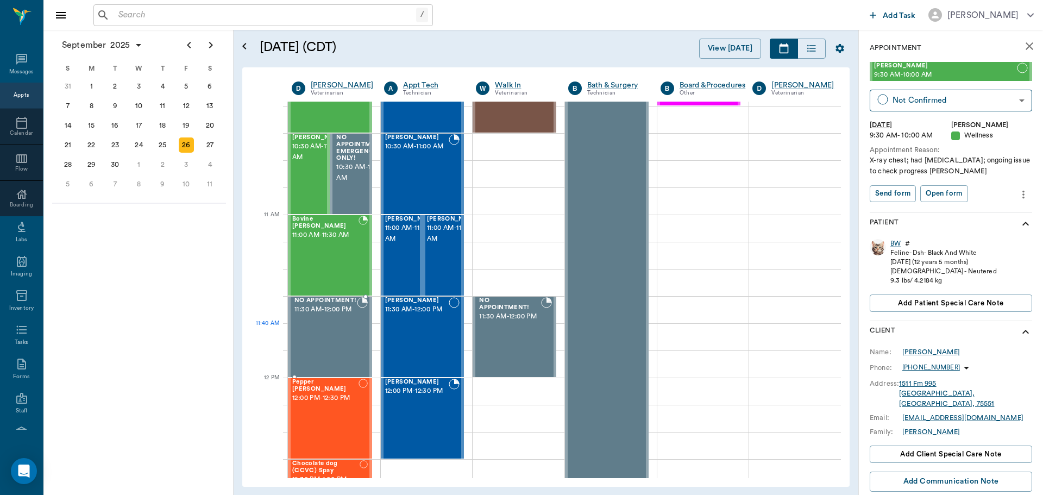
scroll to position [652, 0]
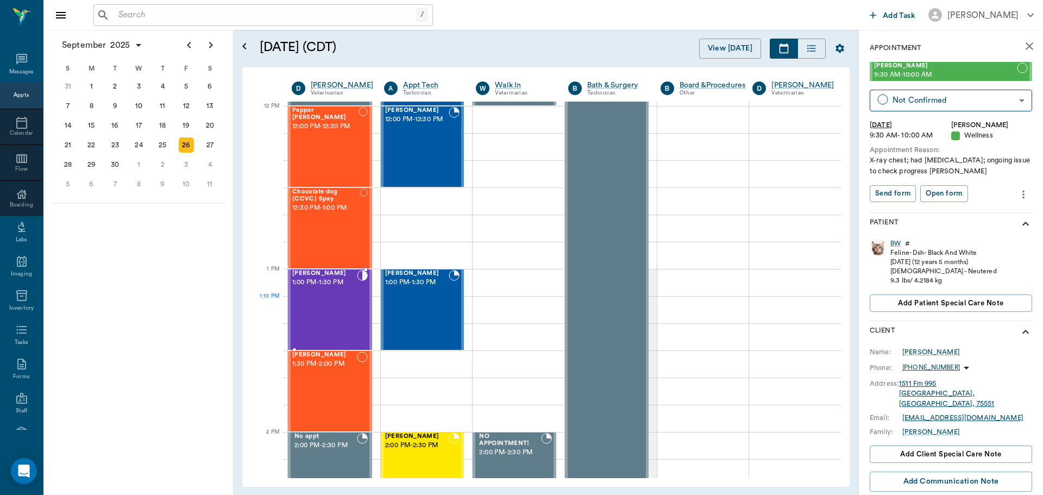
click at [353, 315] on div "Francesca Avalos 1:00 PM - 1:30 PM" at bounding box center [324, 309] width 65 height 79
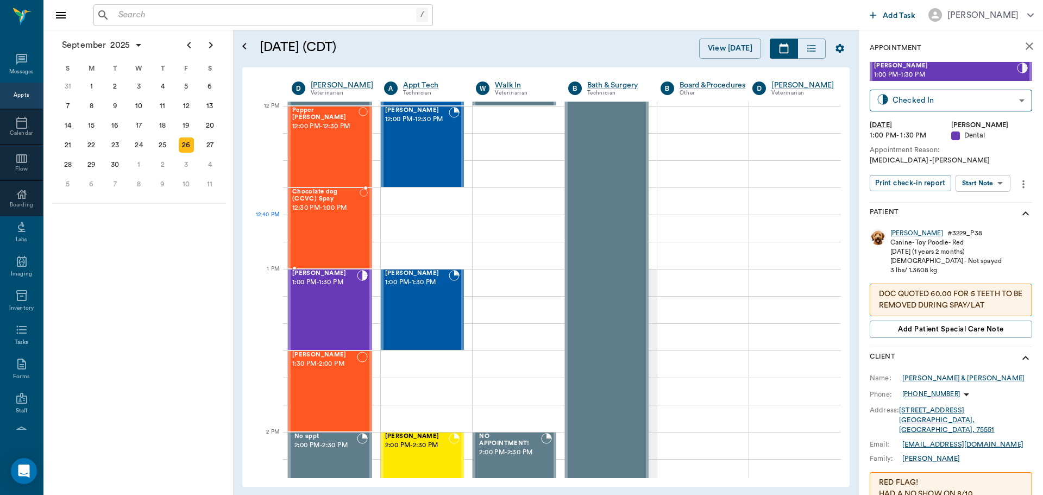
click at [335, 222] on div "Chocolate dog (CCVC) Spay 12:30 PM - 1:00 PM" at bounding box center [325, 228] width 67 height 79
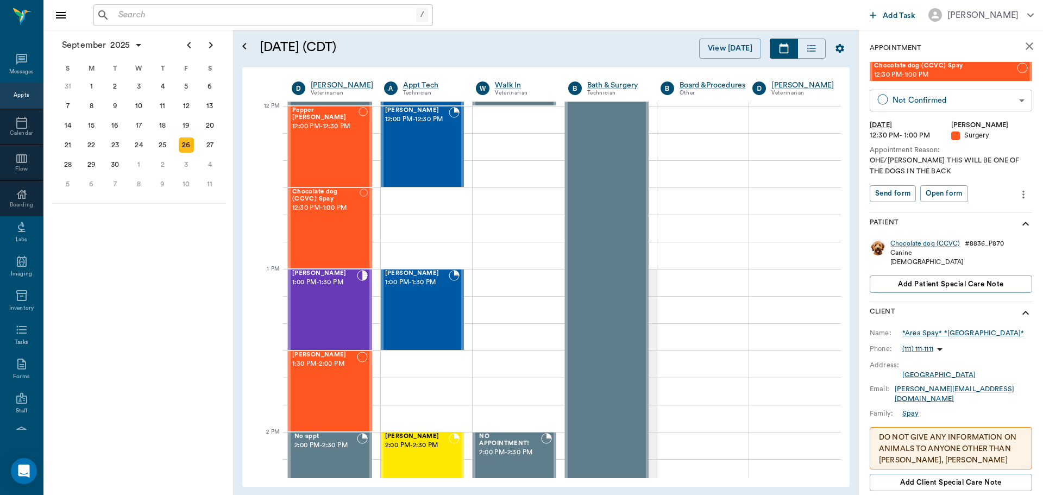
click at [1014, 101] on body "/ ​ Add Task Dr. Bert Ellsworth Nectar Messages Appts Calendar Flow Boarding La…" at bounding box center [521, 247] width 1043 height 495
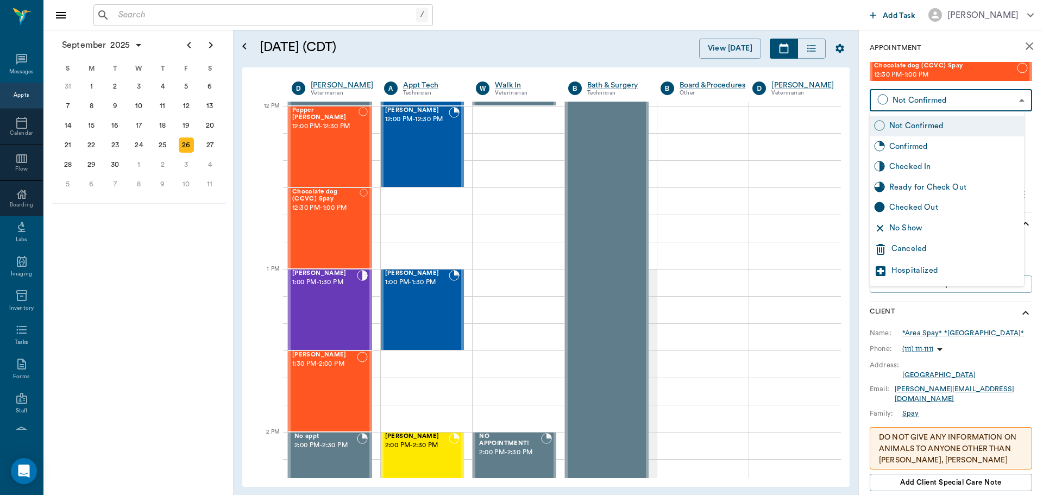
click at [967, 160] on div "Checked In" at bounding box center [947, 167] width 154 height 21
type input "CHECKED_IN"
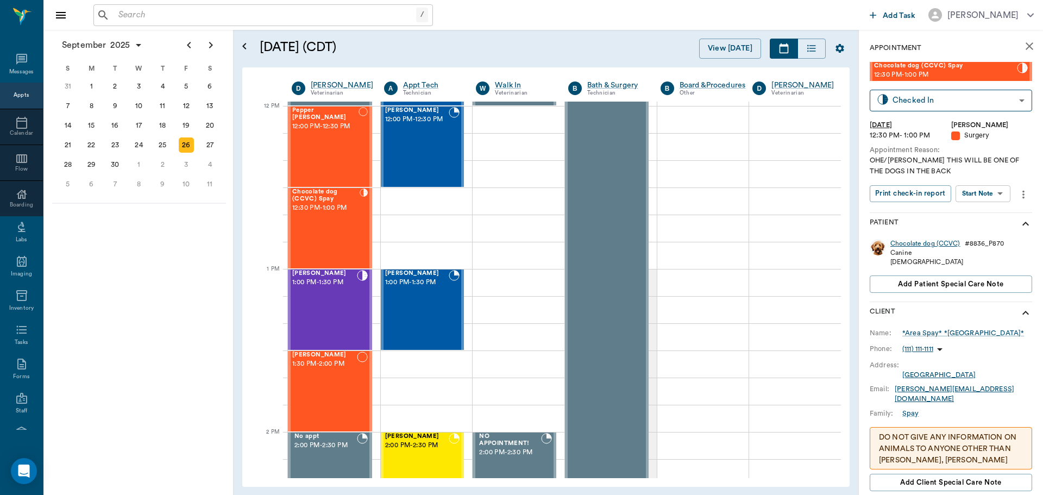
click at [933, 245] on div "Chocolate dog (CCVC)" at bounding box center [926, 243] width 70 height 9
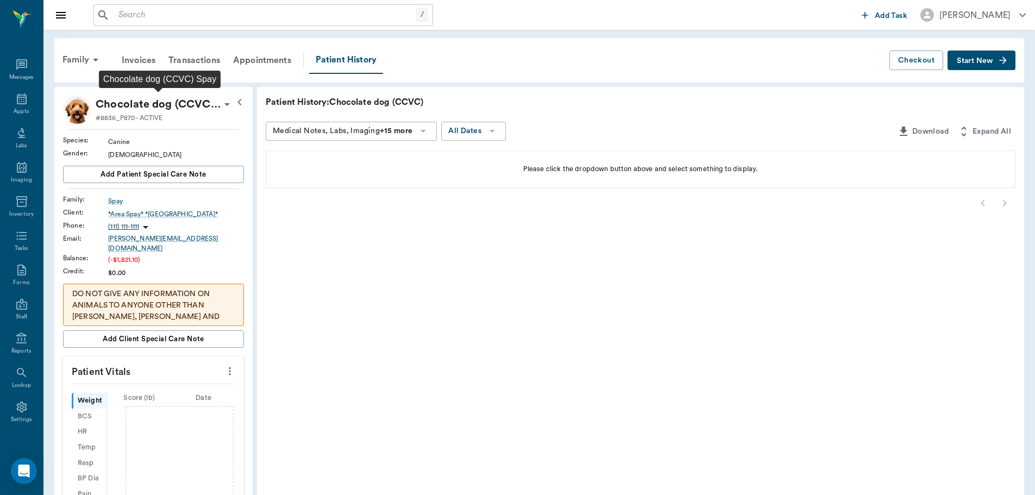
click at [207, 108] on p "Chocolate dog (CCVC) Spay" at bounding box center [158, 104] width 125 height 17
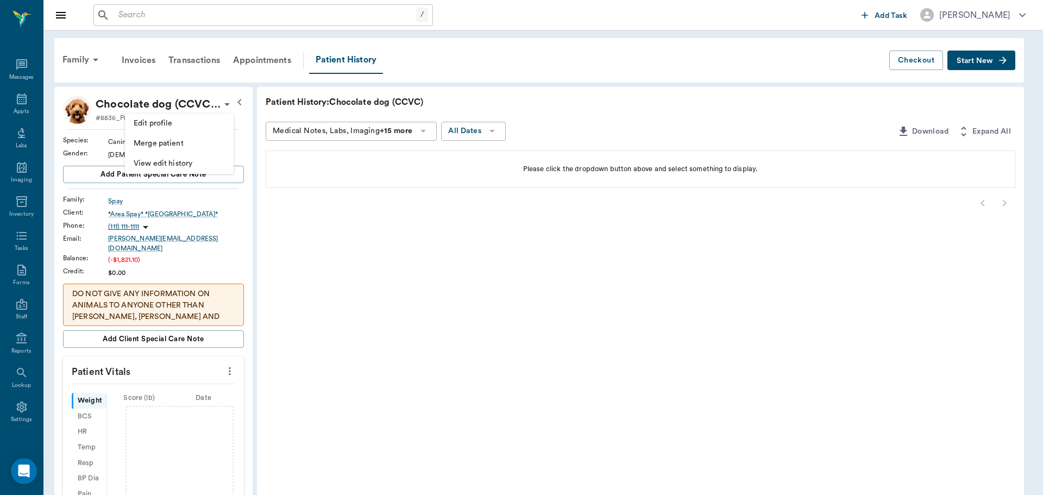
click at [160, 127] on span "Edit profile" at bounding box center [179, 123] width 91 height 11
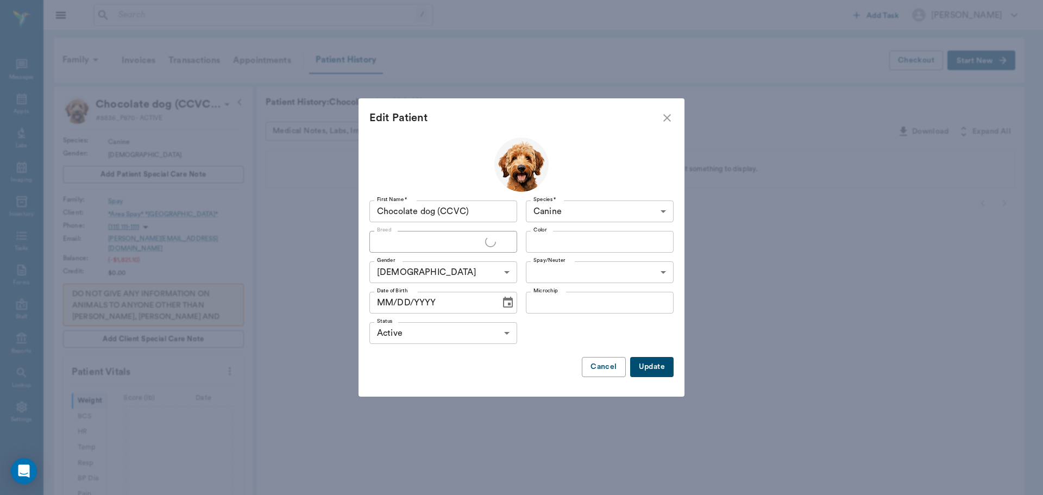
click at [466, 210] on input "Chocolate dog (CCVC)" at bounding box center [444, 212] width 148 height 22
type input "Hershey"
click at [671, 367] on button "Update" at bounding box center [651, 367] width 43 height 20
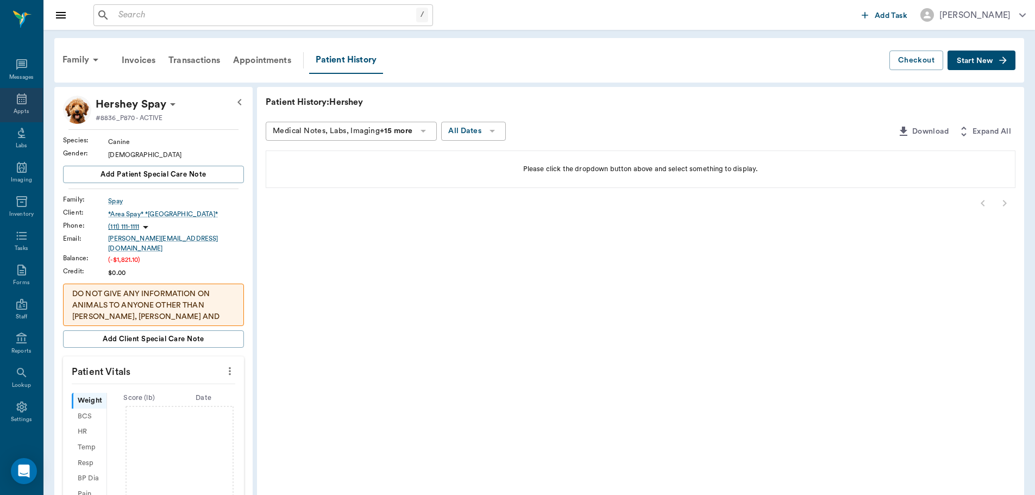
click at [17, 103] on icon at bounding box center [22, 98] width 10 height 11
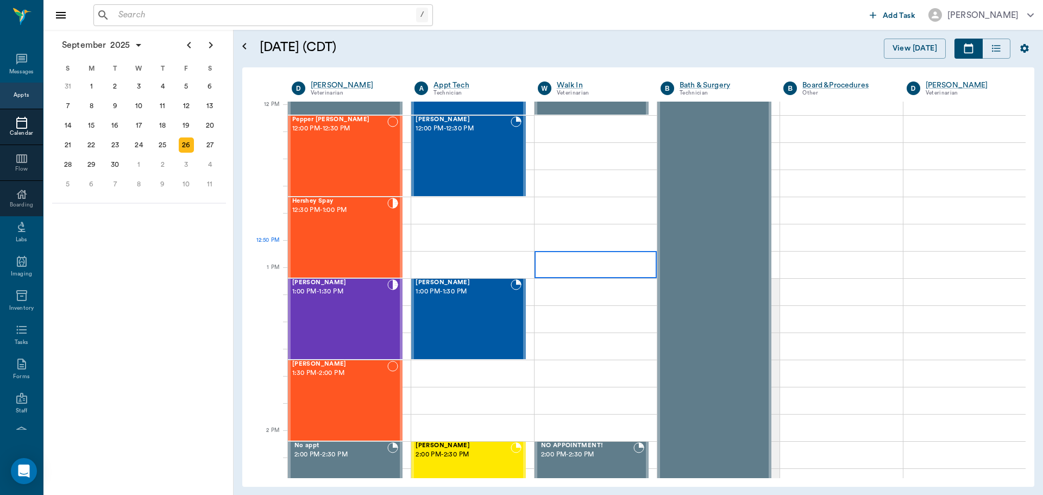
scroll to position [654, 0]
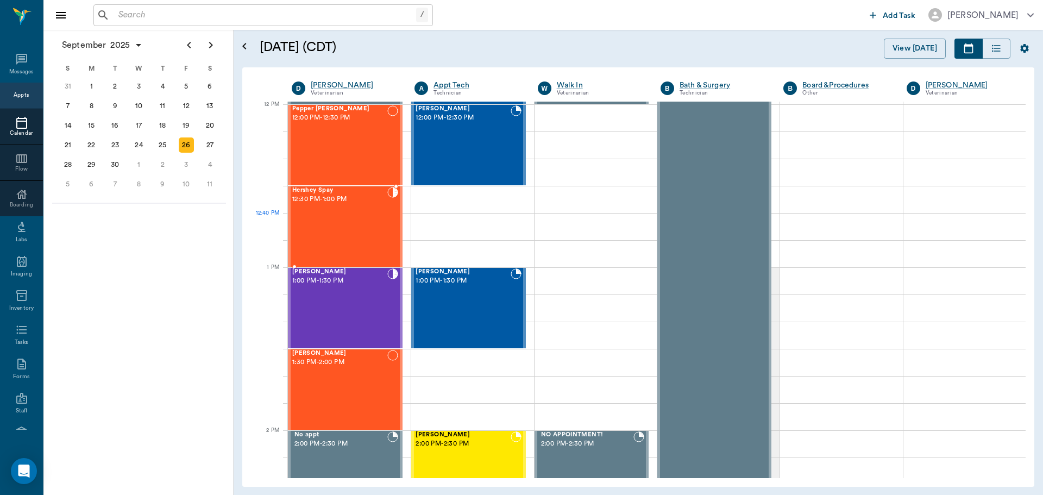
click at [353, 218] on div "Hershey Spay 12:30 PM - 1:00 PM" at bounding box center [339, 226] width 95 height 79
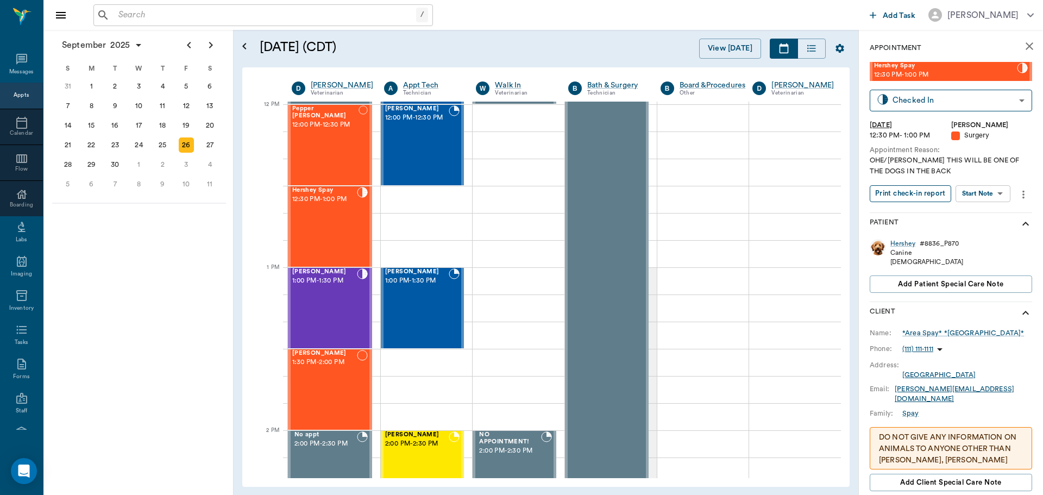
click at [920, 194] on button "Print check-in report" at bounding box center [911, 193] width 82 height 17
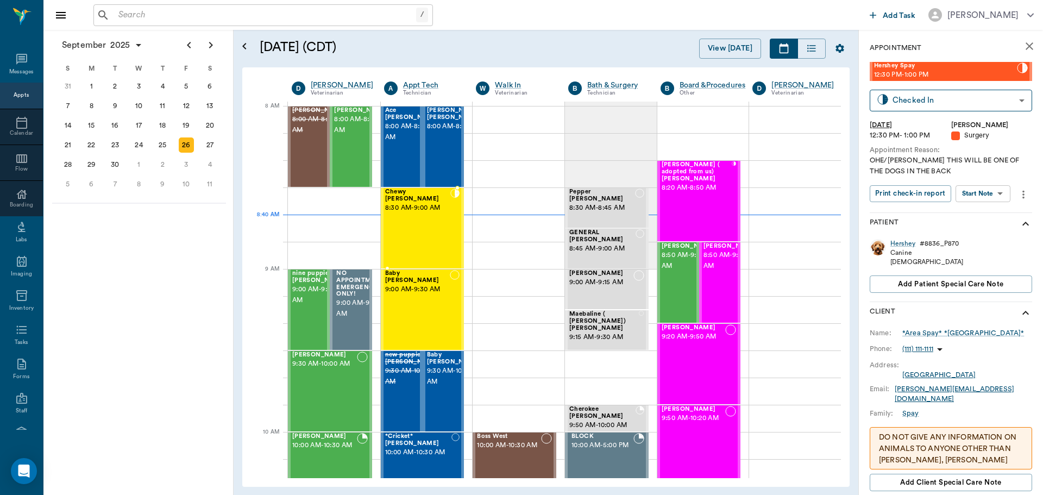
click at [413, 216] on div "Chewy Ayers 8:30 AM - 9:00 AM" at bounding box center [418, 228] width 66 height 79
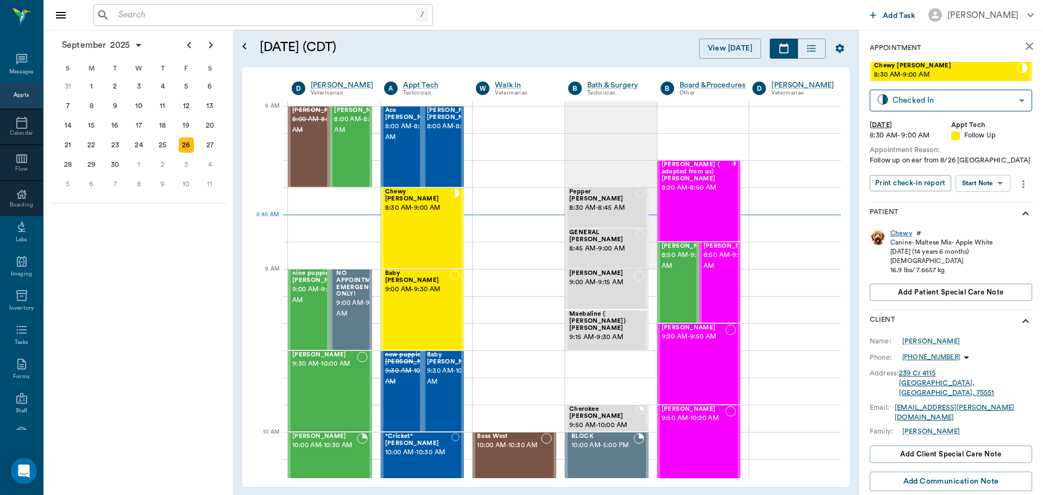
click at [899, 237] on div "Chewy" at bounding box center [902, 233] width 22 height 9
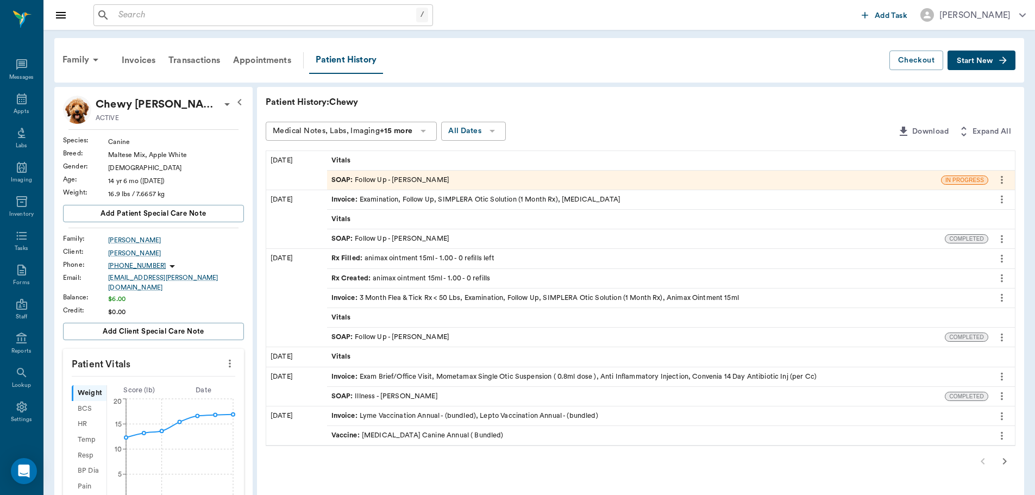
click at [383, 334] on div "SOAP : Follow Up - Dr. Bert Ellsworth" at bounding box center [391, 337] width 118 height 10
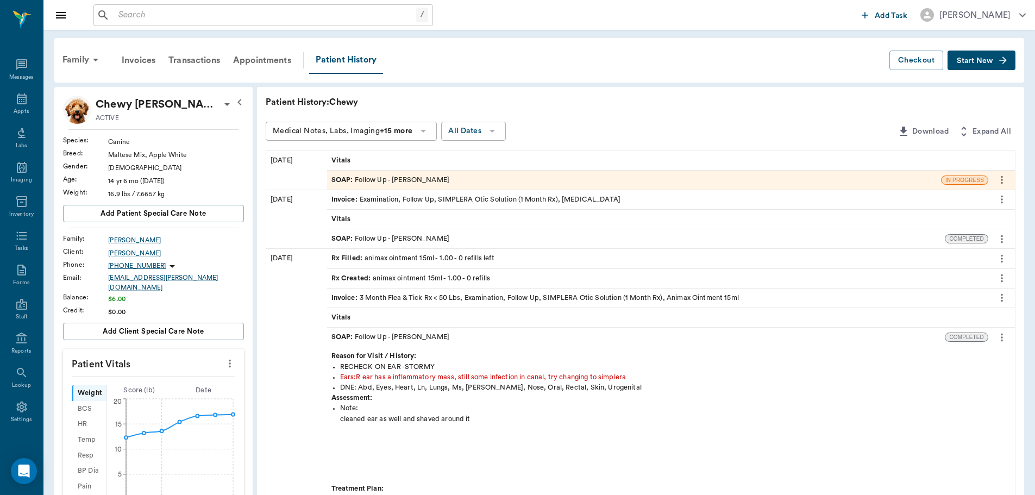
click at [400, 235] on div "SOAP : Follow Up - Dr. Bert Ellsworth" at bounding box center [391, 239] width 118 height 10
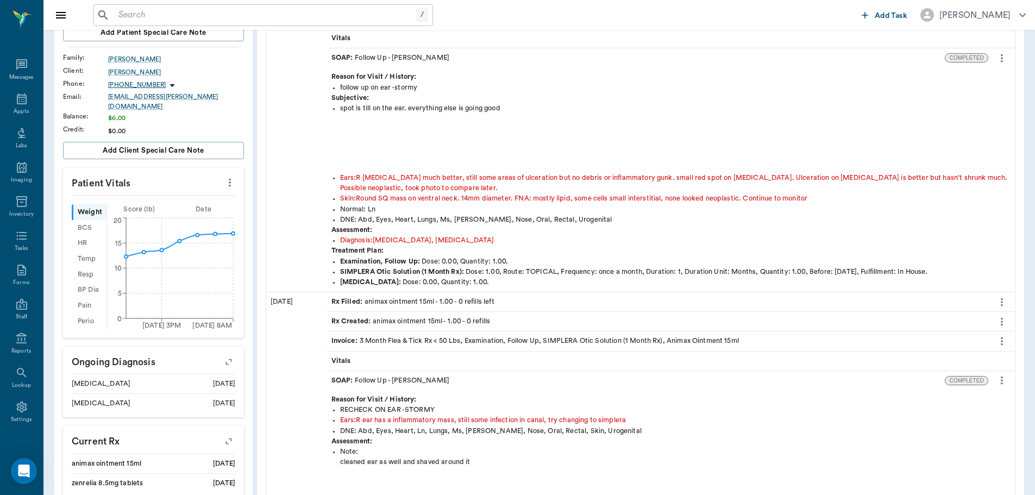
scroll to position [163, 0]
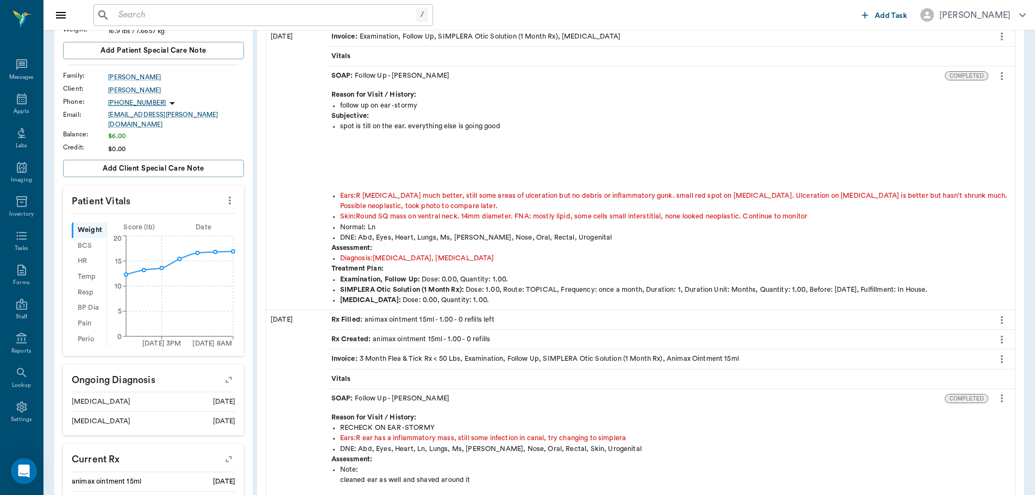
drag, startPoint x: 505, startPoint y: 255, endPoint x: 460, endPoint y: 181, distance: 86.8
click at [460, 182] on div "spot is till on the ear. everything else is going good" at bounding box center [675, 156] width 671 height 70
click at [141, 18] on input "text" at bounding box center [265, 15] width 302 height 15
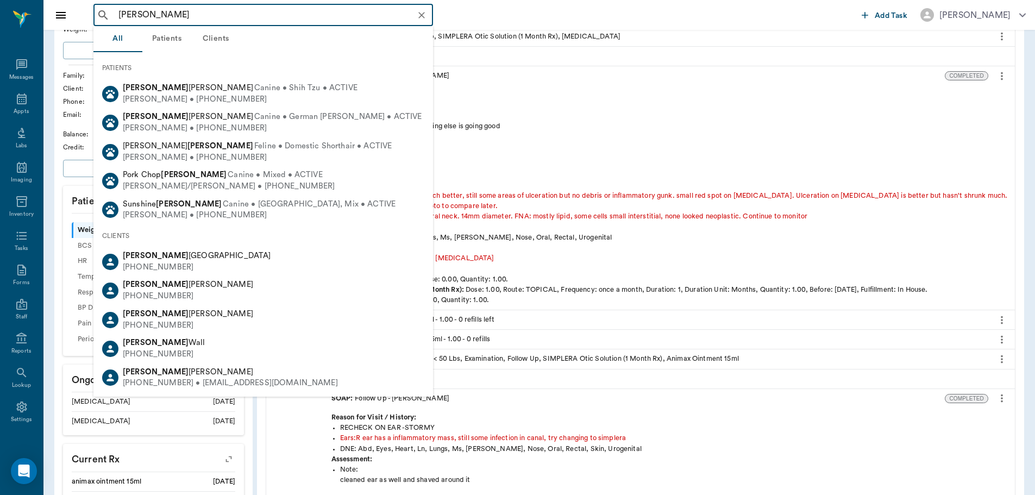
type input "stymie taylor"
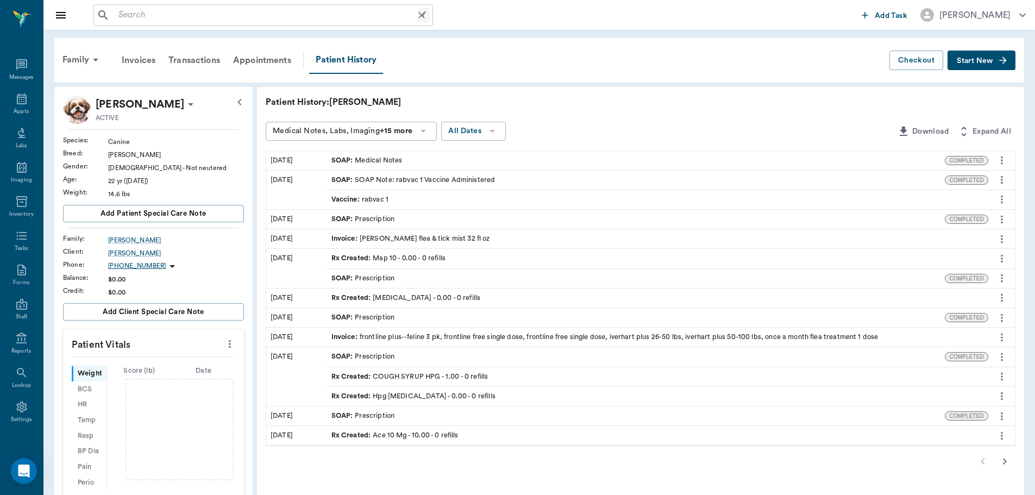
click at [147, 17] on input "text" at bounding box center [266, 15] width 304 height 15
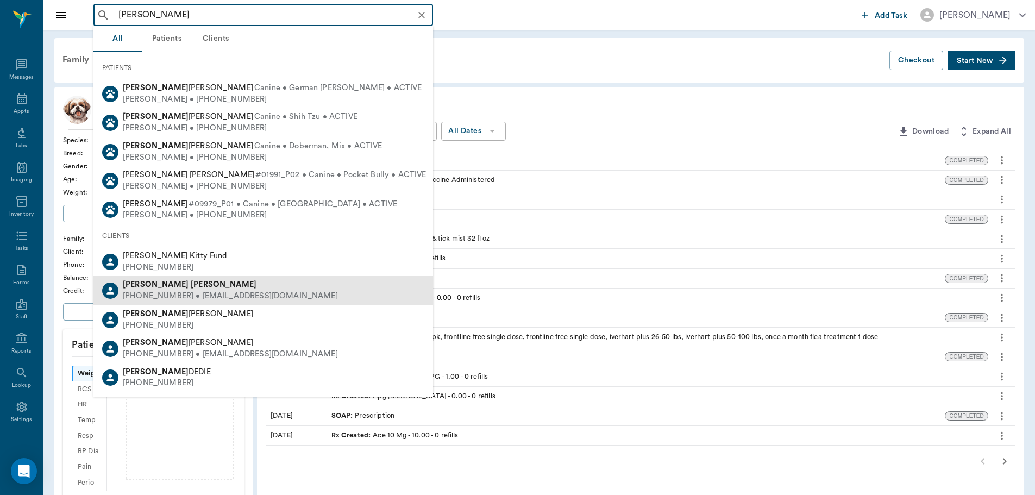
click at [202, 284] on div "Lisa Taylor" at bounding box center [230, 284] width 215 height 11
type input "lisa taylor"
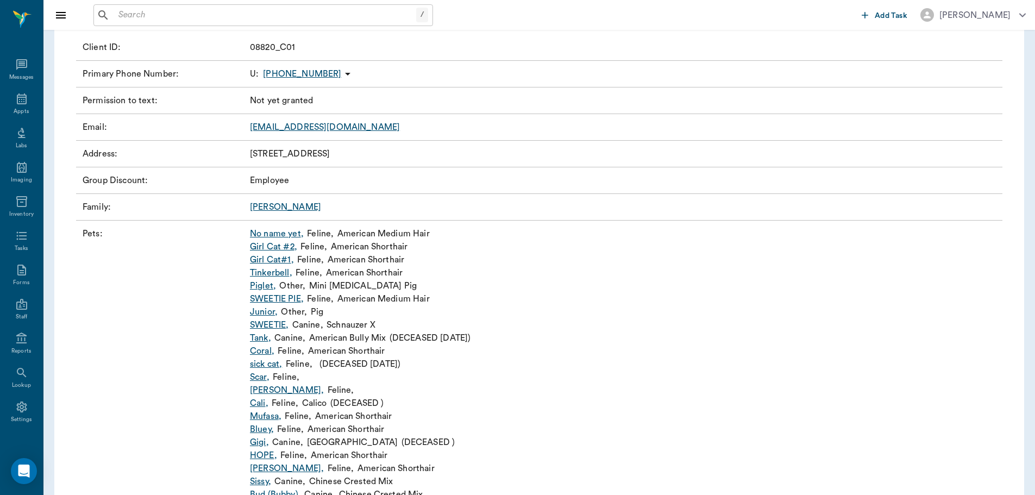
scroll to position [81, 0]
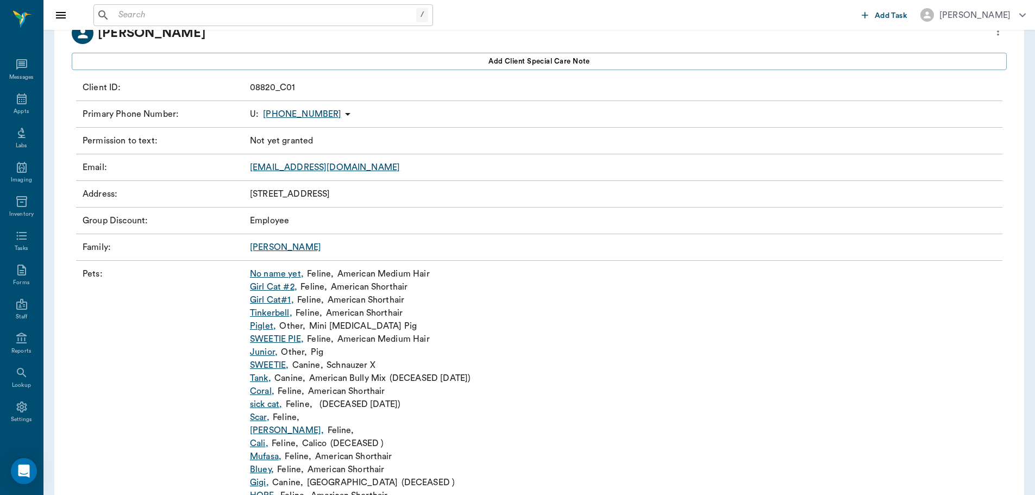
click at [261, 247] on link "Taylor" at bounding box center [285, 247] width 71 height 9
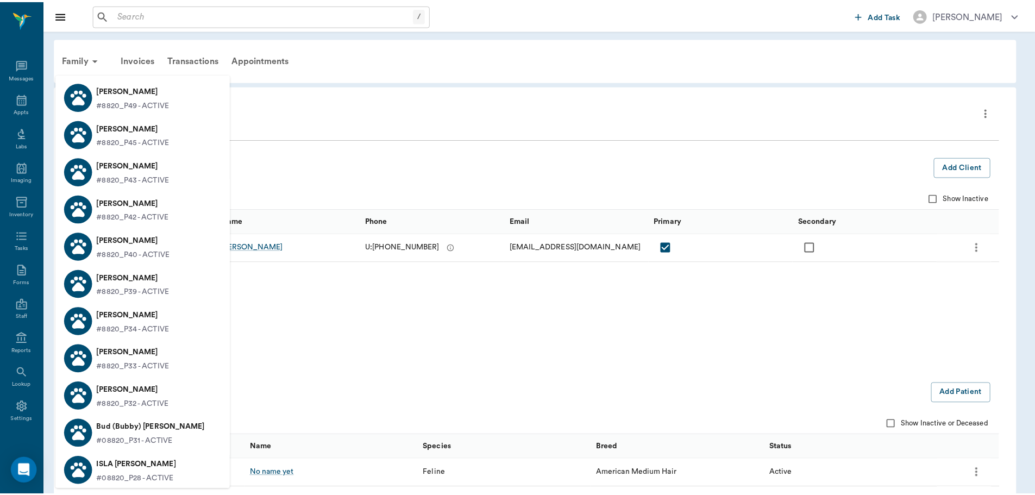
scroll to position [302, 0]
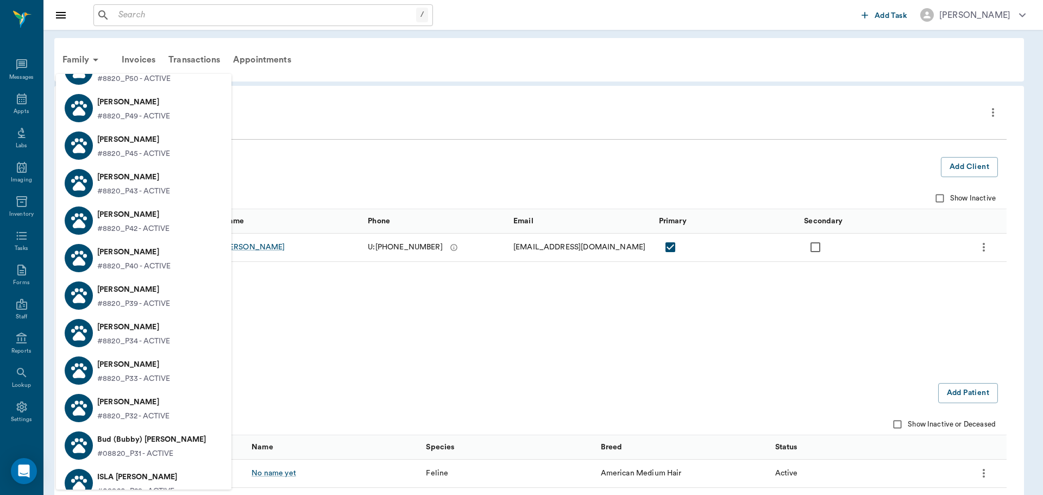
click at [329, 180] on div at bounding box center [521, 247] width 1043 height 495
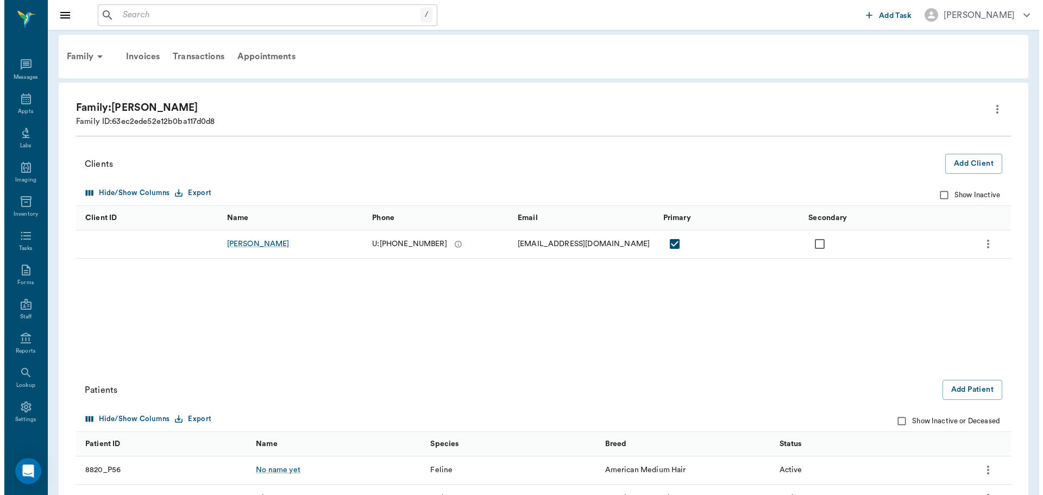
scroll to position [0, 0]
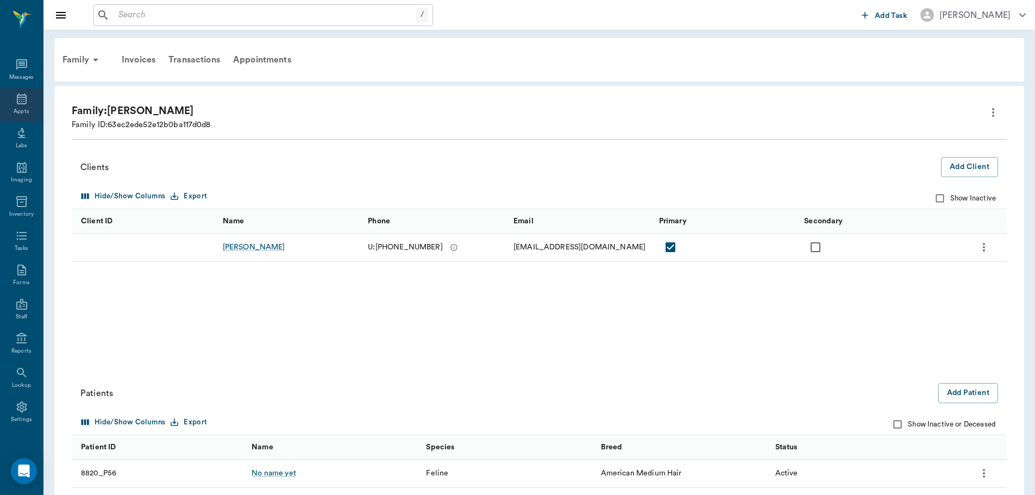
click at [15, 99] on icon at bounding box center [21, 98] width 13 height 13
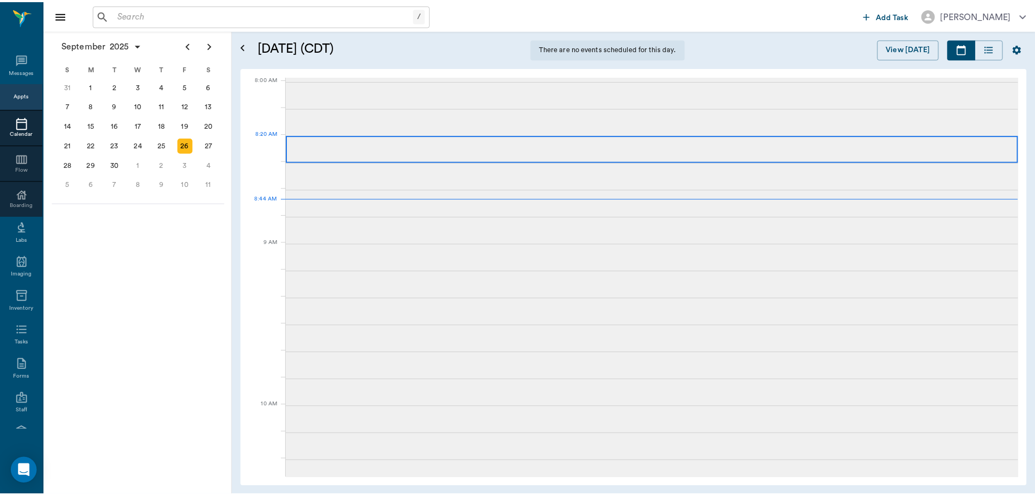
scroll to position [2, 0]
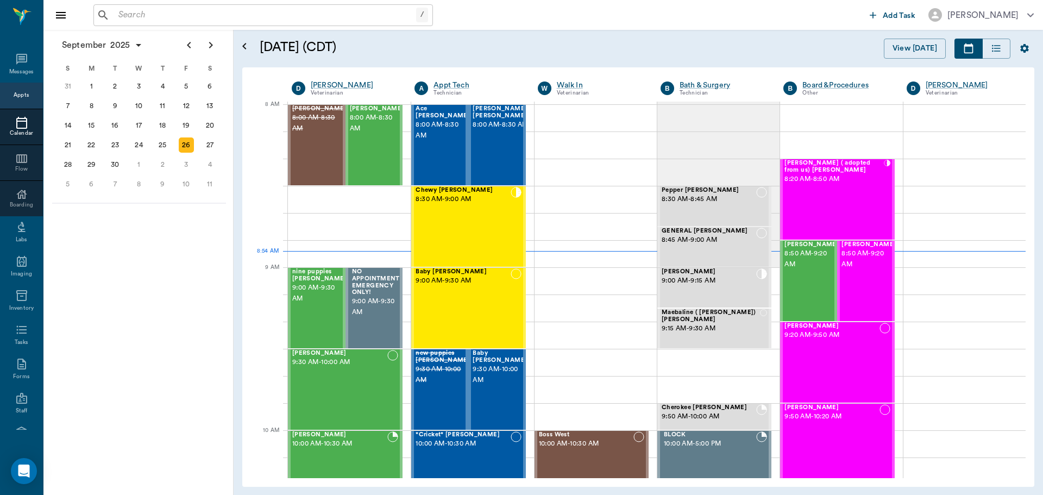
click at [163, 20] on input "text" at bounding box center [265, 15] width 302 height 15
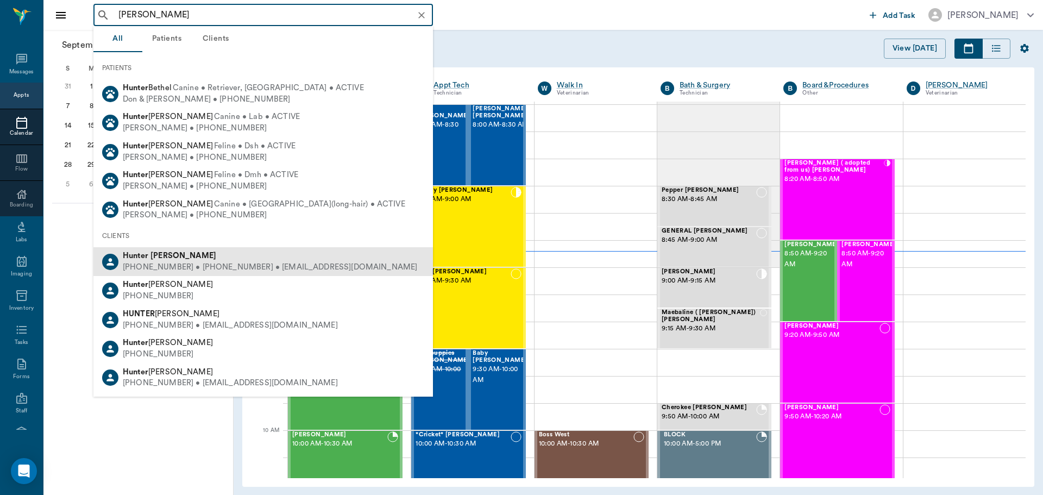
click at [216, 270] on div "(530) 392-2641 • (430) 293-0666 • h.gravesss10@gmail.com" at bounding box center [270, 267] width 295 height 11
type input "hunter graves"
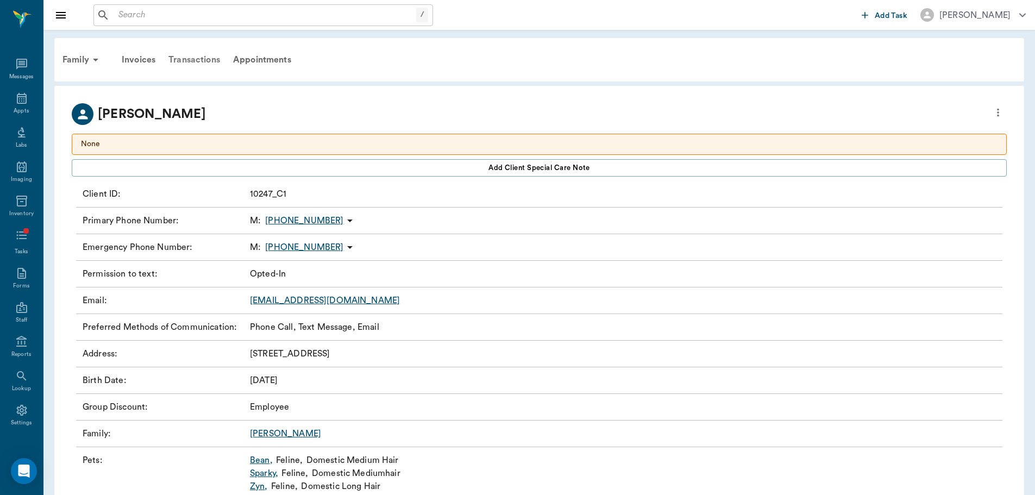
click at [209, 62] on div "Transactions" at bounding box center [194, 60] width 65 height 26
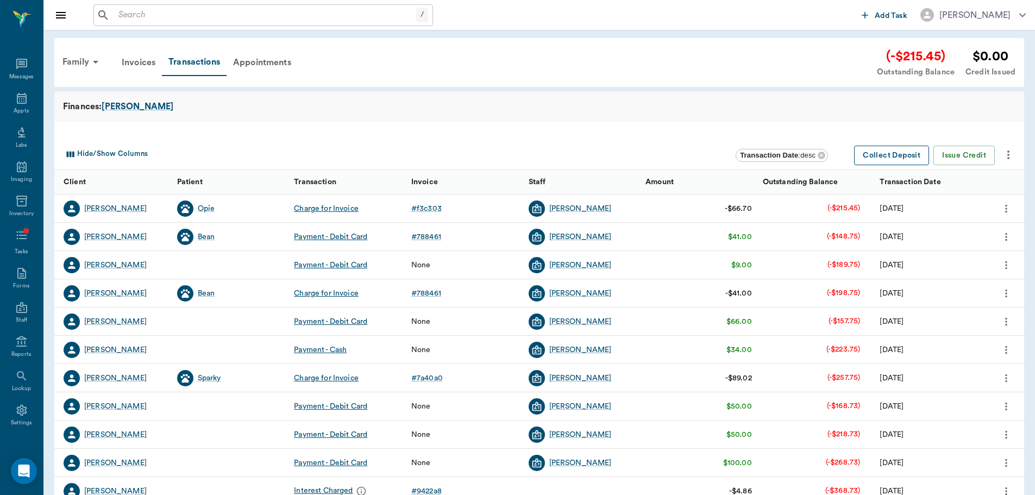
click at [890, 153] on button "Collect Deposit" at bounding box center [891, 156] width 75 height 20
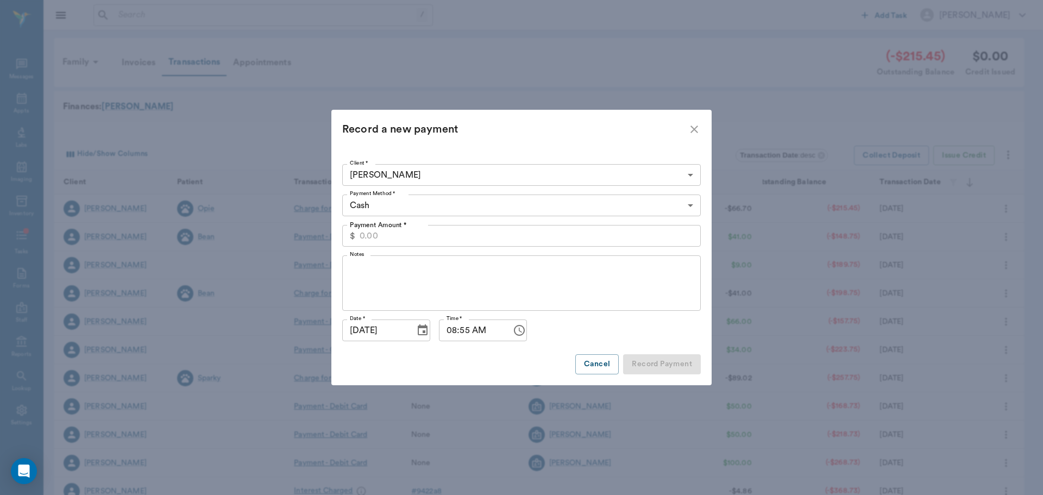
click at [404, 209] on body "/ ​ Add Task Dr. Bert Ellsworth Nectar Messages Appts Labs Imaging Inventory Ta…" at bounding box center [521, 334] width 1043 height 668
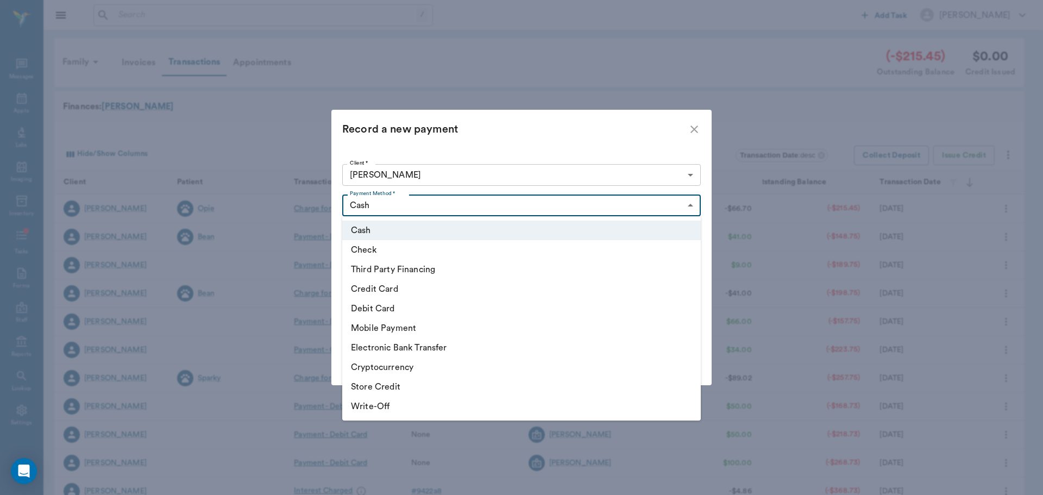
click at [401, 305] on li "Debit Card" at bounding box center [521, 309] width 359 height 20
type input "DEBIT_CARD"
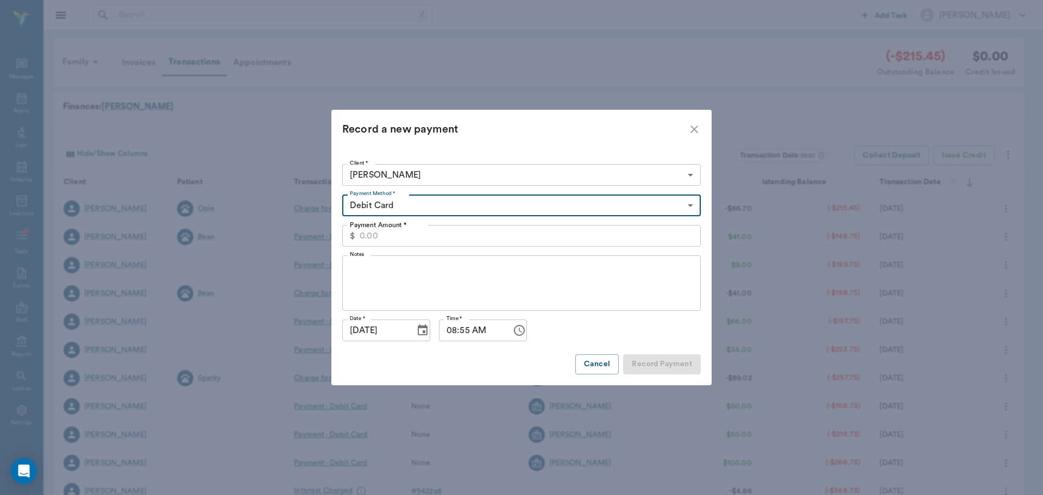
click at [376, 231] on input "Payment Amount *" at bounding box center [530, 236] width 341 height 22
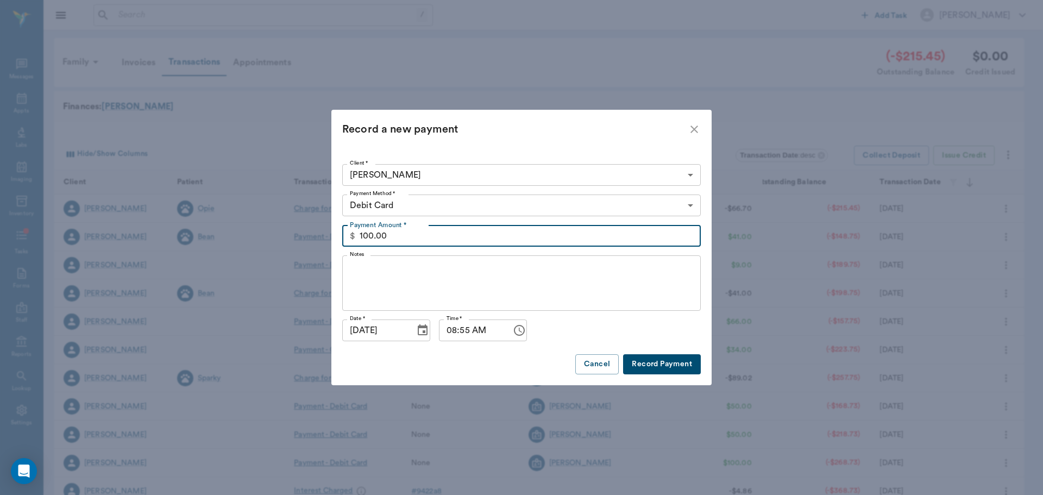
type input "100.00"
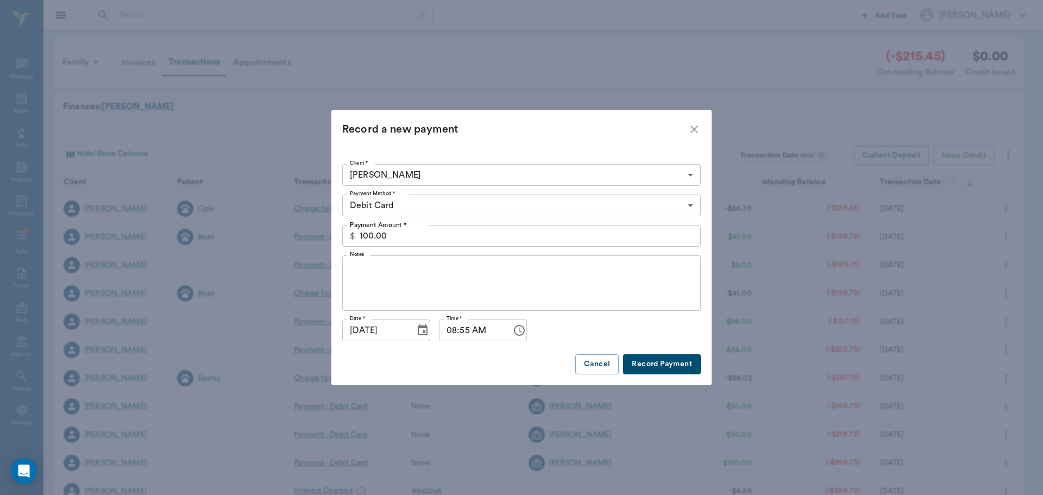
click at [661, 364] on button "Record Payment" at bounding box center [662, 364] width 78 height 20
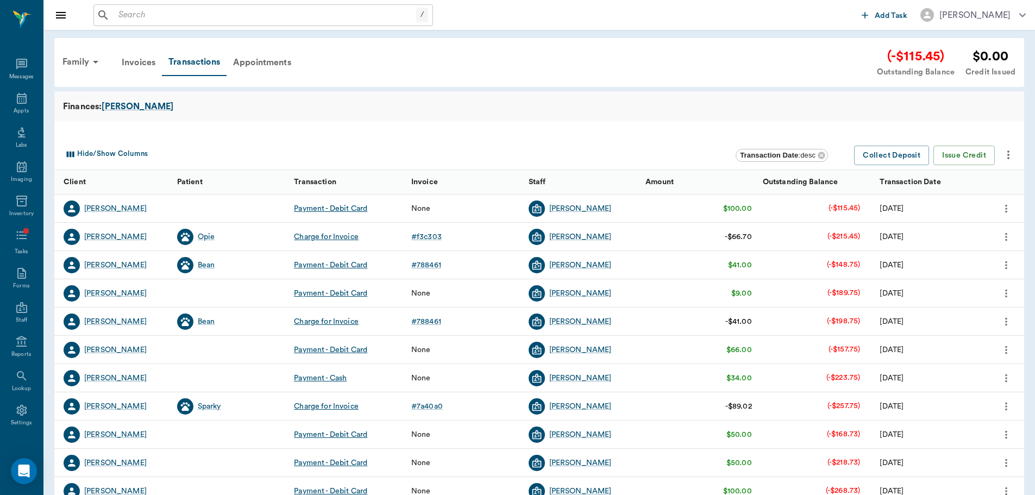
click at [568, 132] on div at bounding box center [539, 130] width 970 height 17
click at [1005, 211] on icon "more" at bounding box center [1007, 208] width 12 height 13
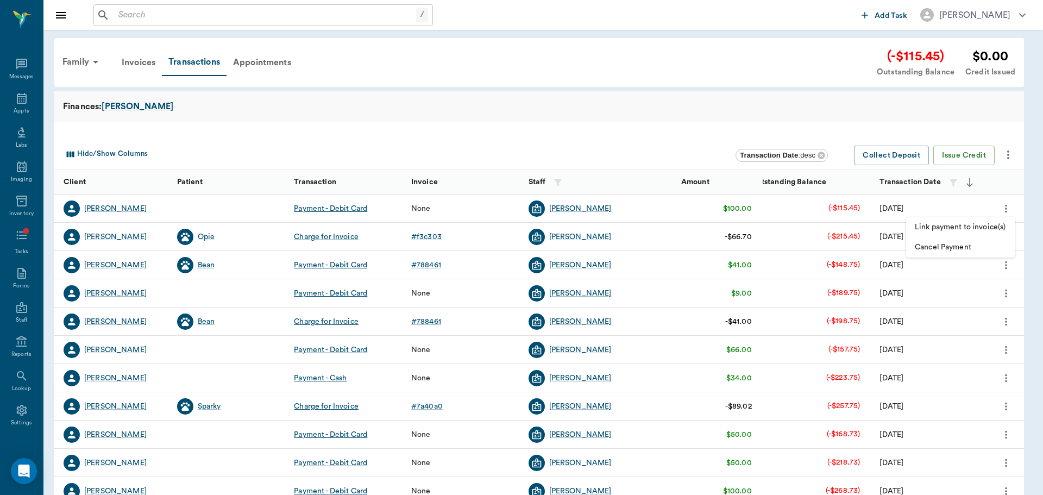
click at [989, 228] on span "Link payment to invoice(s)" at bounding box center [960, 227] width 91 height 11
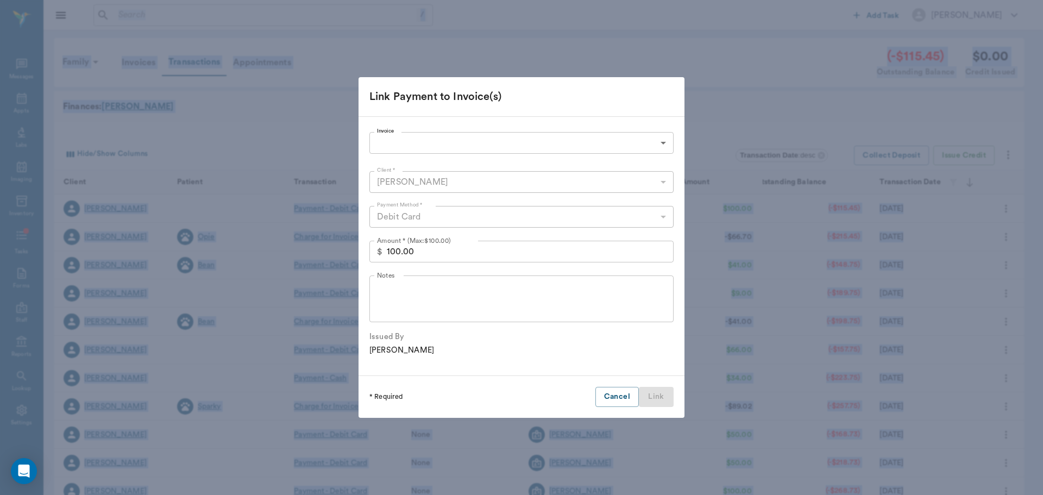
click at [427, 219] on div "Debit Card" at bounding box center [522, 217] width 304 height 22
click at [426, 250] on input "100.00" at bounding box center [530, 252] width 287 height 22
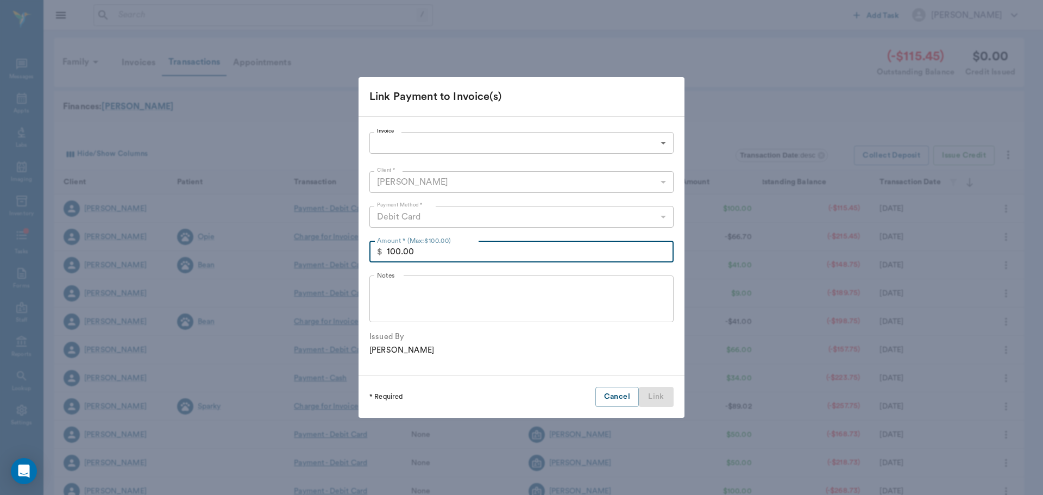
click at [426, 250] on input "100.00" at bounding box center [530, 252] width 287 height 22
click at [398, 130] on div "Invoice ​ Invoice" at bounding box center [522, 143] width 304 height 30
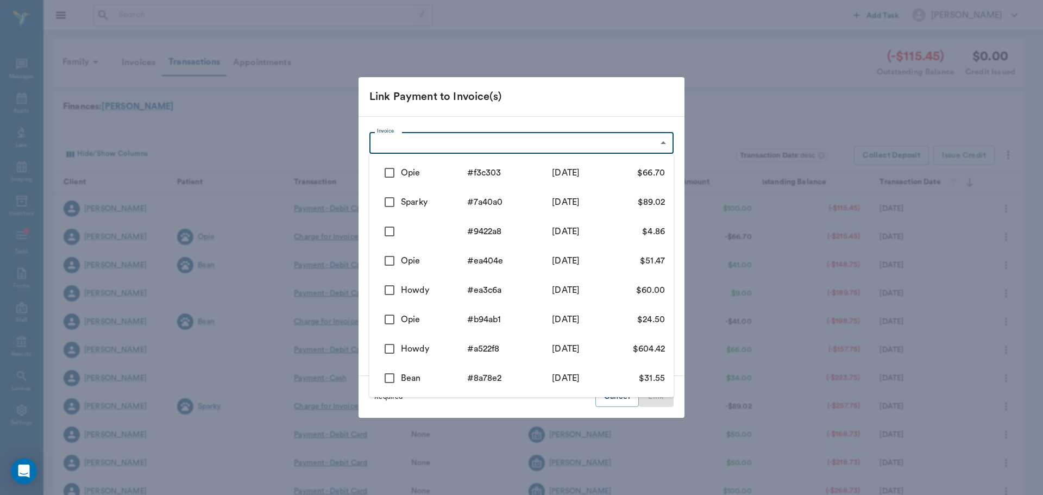
click at [401, 142] on body "/ ​ Add Task Dr. Bert Ellsworth Nectar Messages Appts Labs Imaging Inventory Ta…" at bounding box center [521, 334] width 1043 height 668
click at [385, 173] on input "checkbox" at bounding box center [389, 172] width 23 height 23
checkbox input "true"
type input "68d4675463905544d1f3c303"
type input "66.70"
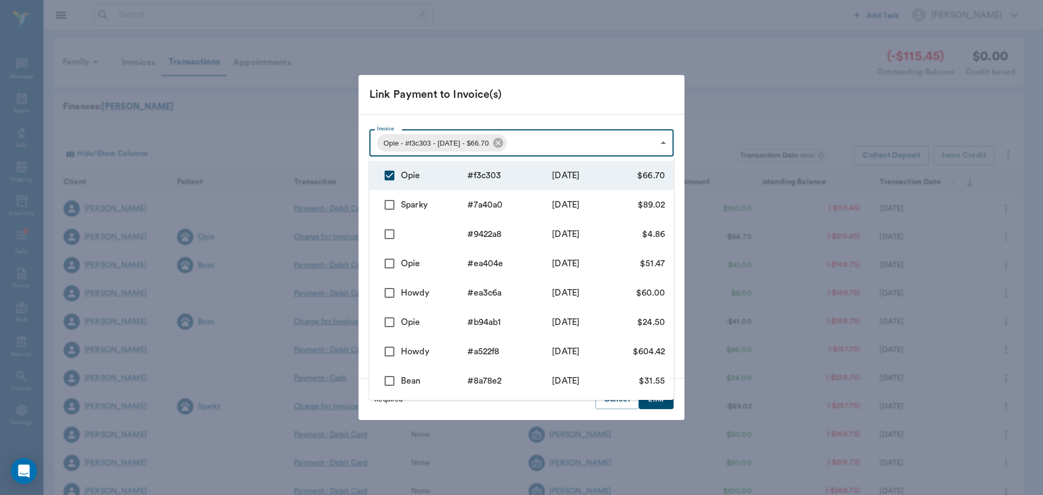
click at [566, 407] on div at bounding box center [521, 247] width 1043 height 495
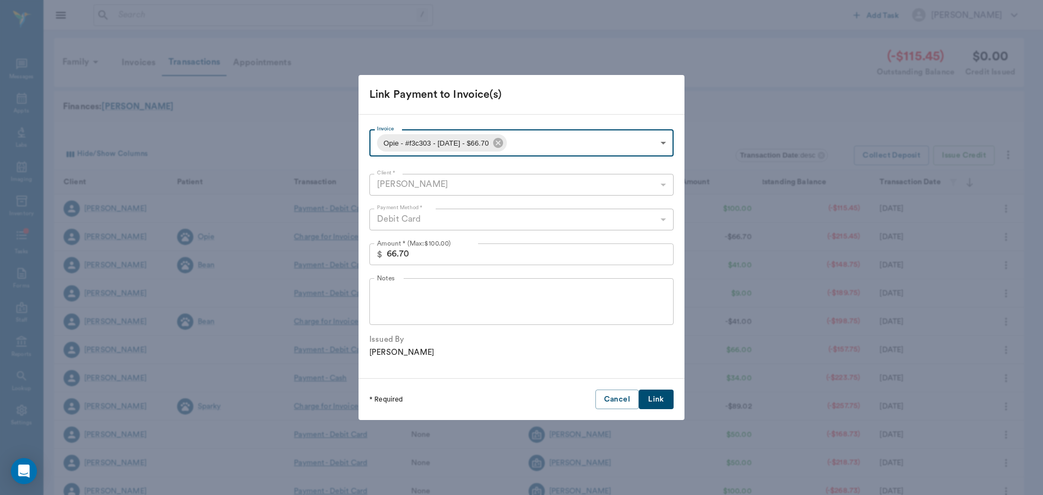
click at [658, 396] on button "Link" at bounding box center [656, 400] width 35 height 20
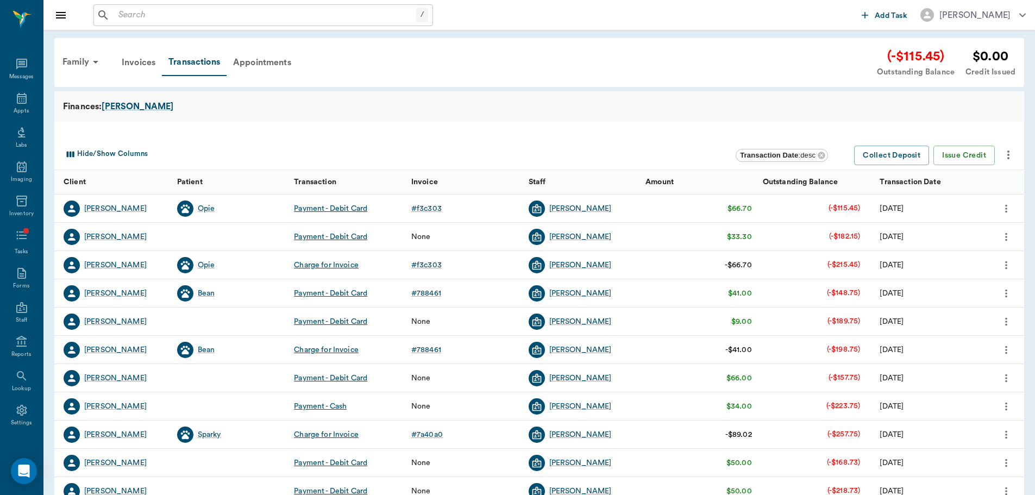
click at [1006, 322] on icon "more" at bounding box center [1006, 321] width 2 height 8
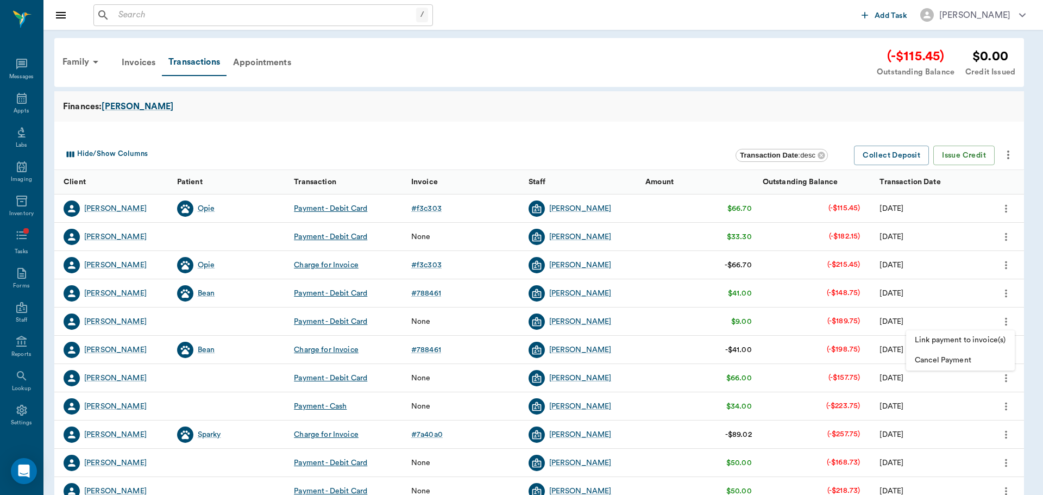
click at [980, 340] on span "Link payment to invoice(s)" at bounding box center [960, 340] width 91 height 11
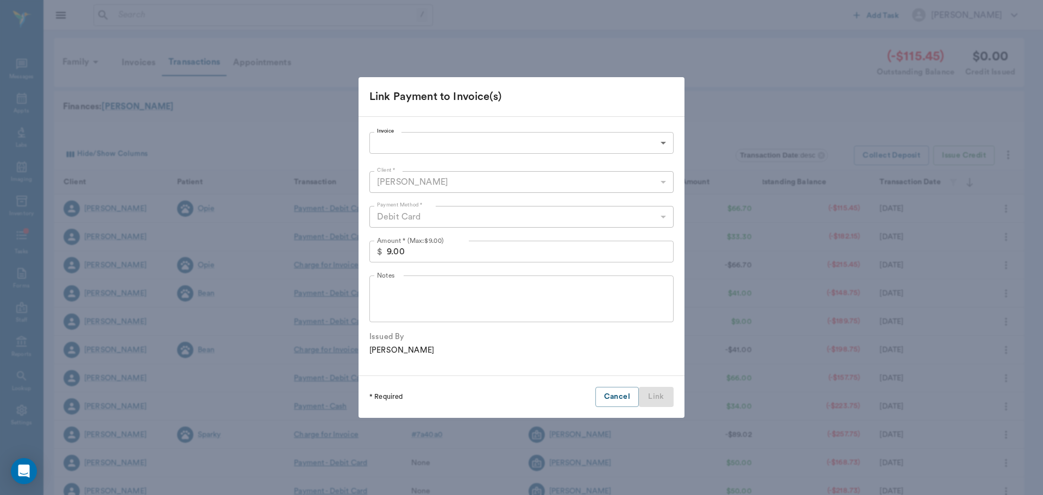
click at [384, 140] on body "/ ​ Add Task Dr. Bert Ellsworth Nectar Messages Appts Labs Imaging Inventory Ta…" at bounding box center [521, 334] width 1043 height 668
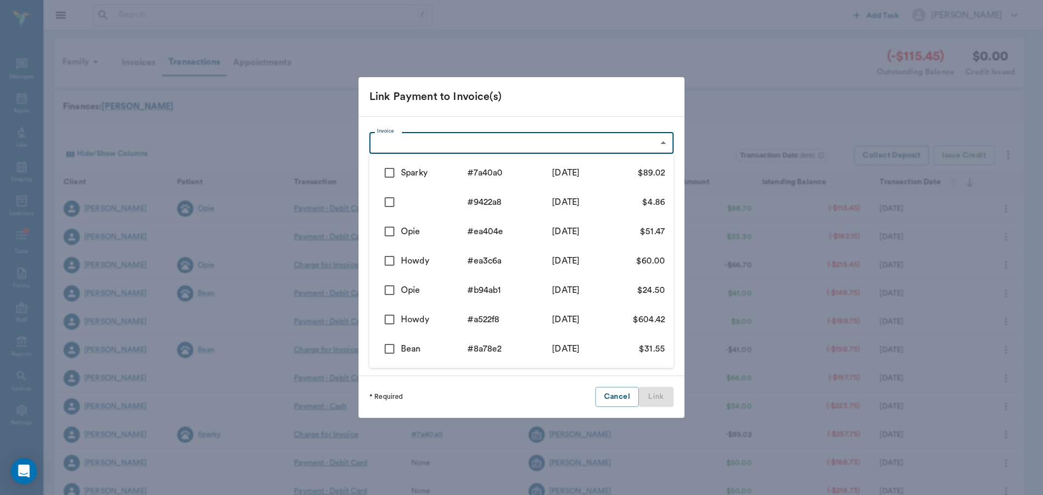
click at [386, 202] on input "checkbox" at bounding box center [389, 202] width 23 height 23
checkbox input "true"
type input "68b6eb38e63344d8279422a8"
type input "4.86"
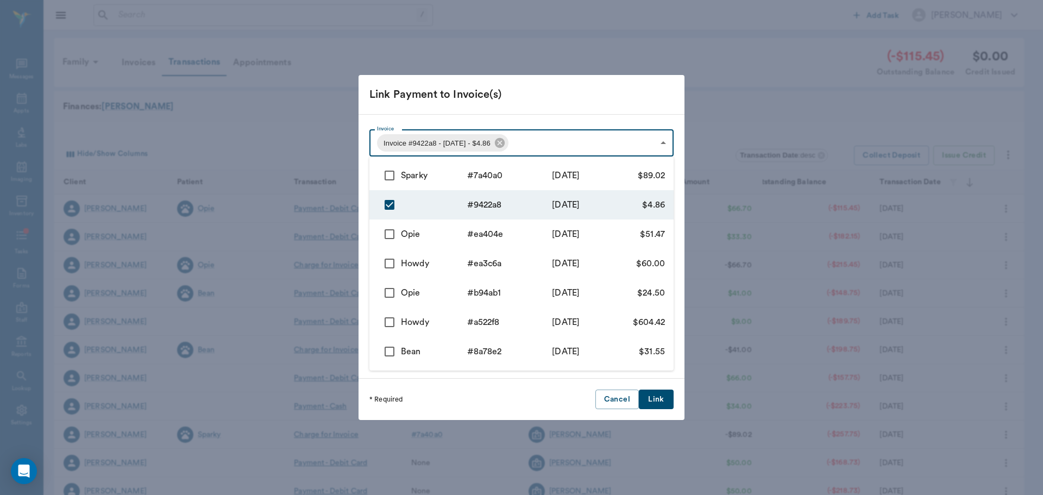
click at [653, 402] on div at bounding box center [521, 247] width 1043 height 495
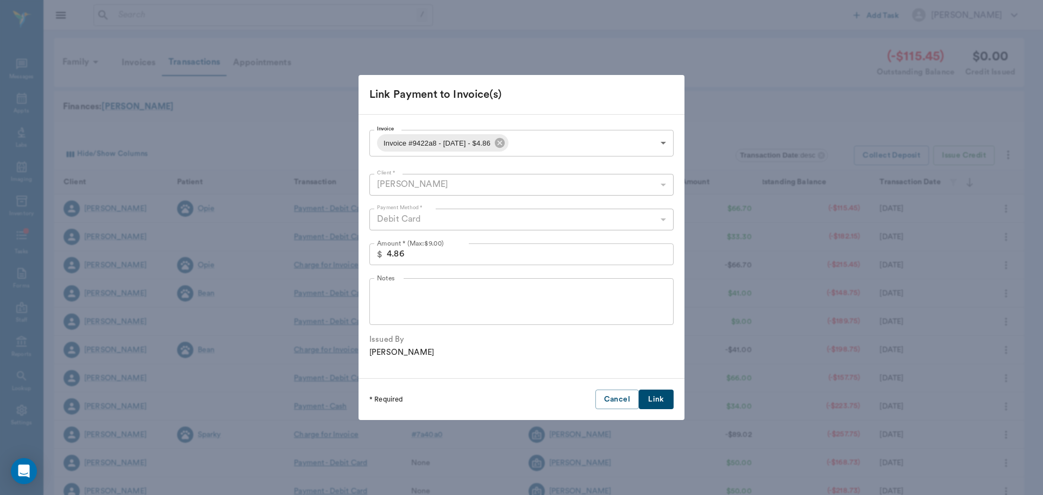
click at [653, 401] on button "Link" at bounding box center [656, 400] width 35 height 20
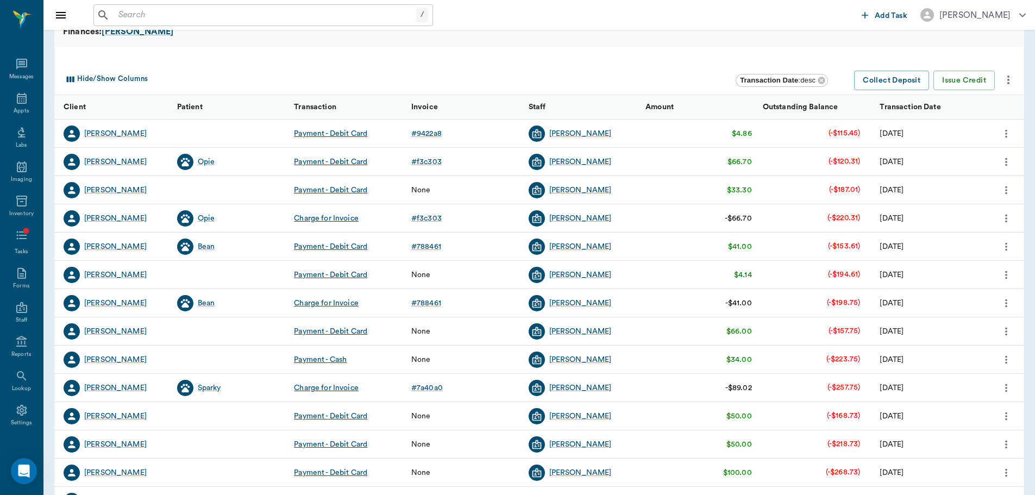
scroll to position [109, 0]
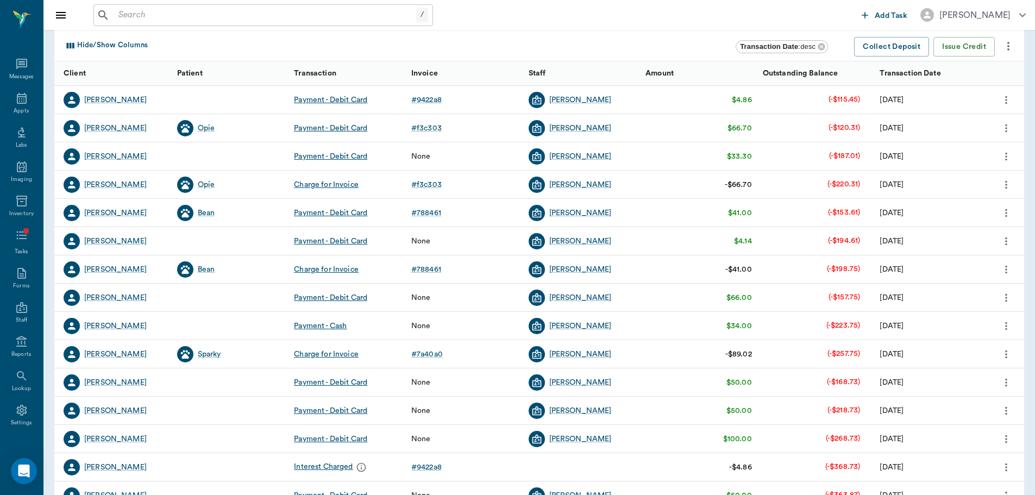
click at [1006, 293] on icon "more" at bounding box center [1007, 297] width 12 height 13
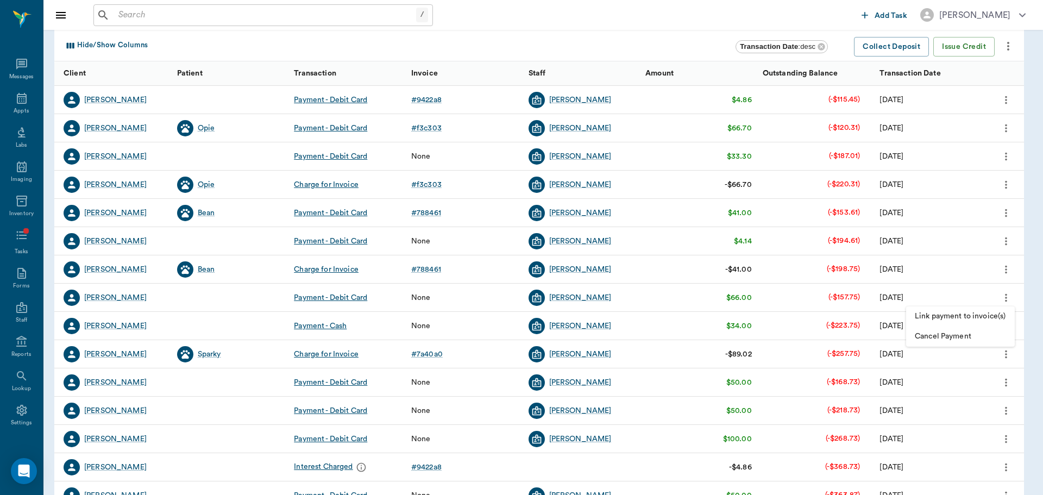
click at [968, 315] on span "Link payment to invoice(s)" at bounding box center [960, 316] width 91 height 11
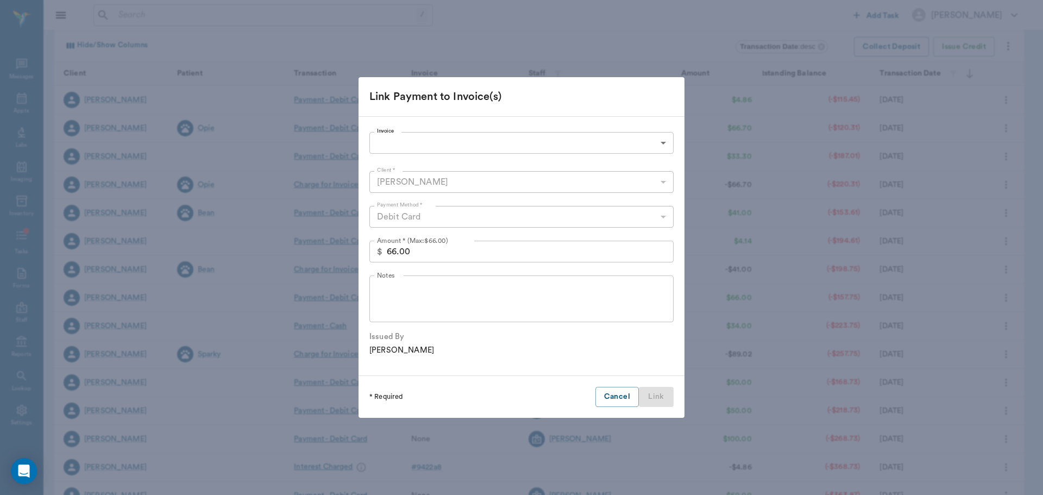
click at [424, 139] on body "/ ​ Add Task Dr. Bert Ellsworth Nectar Messages Appts Labs Imaging Inventory Ta…" at bounding box center [521, 225] width 1043 height 668
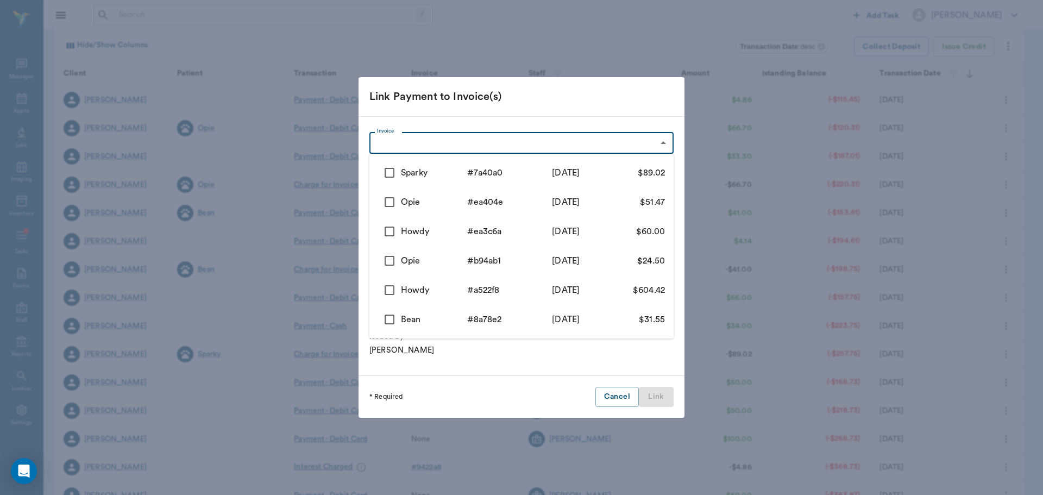
click at [389, 205] on input "checkbox" at bounding box center [389, 202] width 23 height 23
checkbox input "true"
type input "6887a9c213d2e0b1c0ea404e"
type input "51.47"
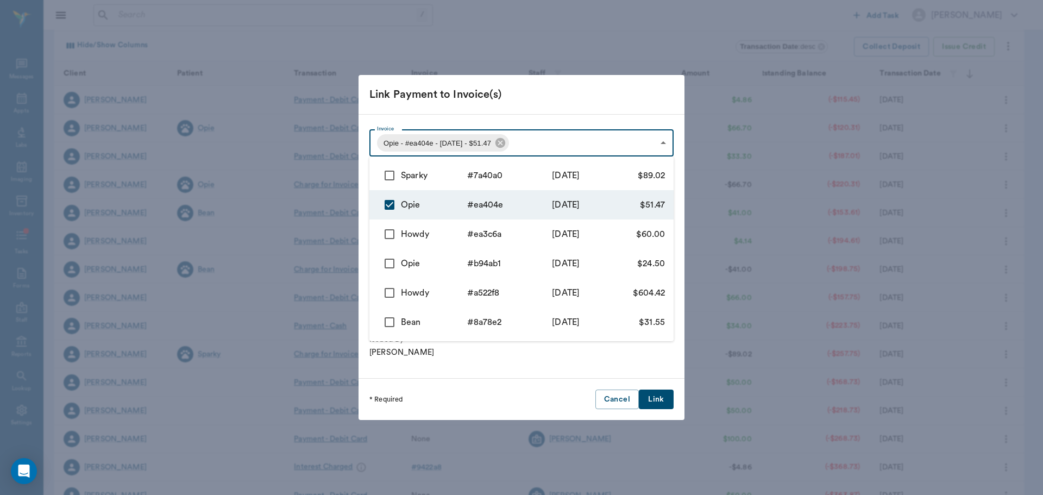
click at [654, 399] on div at bounding box center [521, 247] width 1043 height 495
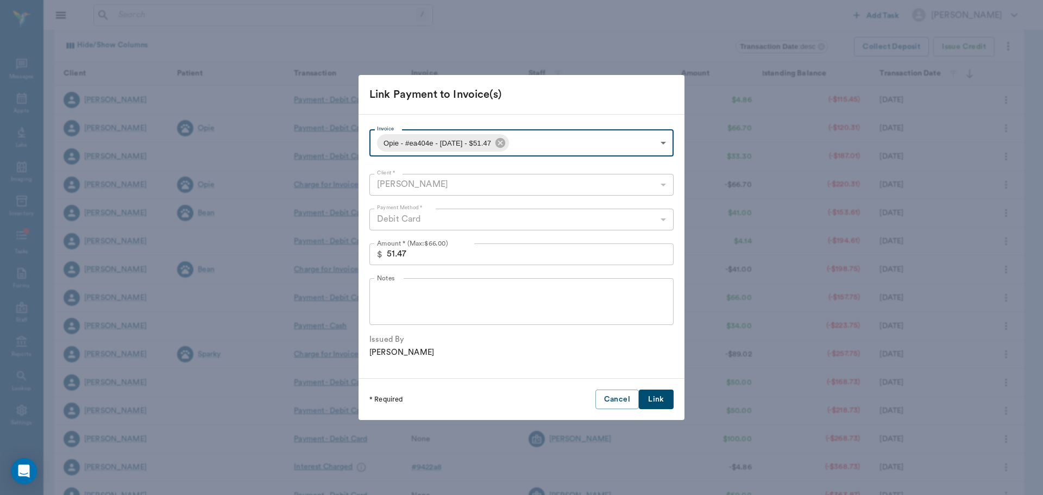
click at [654, 398] on button "Link" at bounding box center [656, 400] width 35 height 20
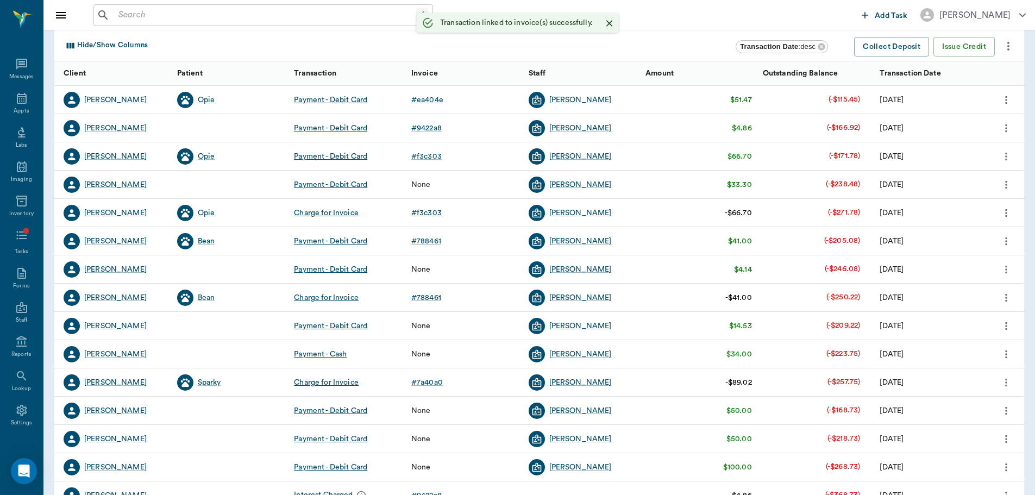
click at [1004, 349] on icon "more" at bounding box center [1007, 354] width 12 height 13
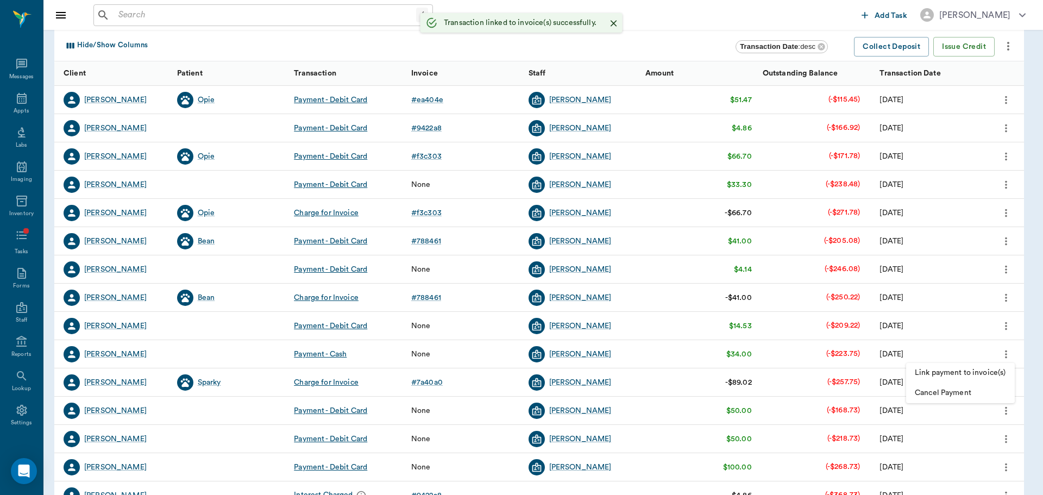
click at [966, 368] on span "Link payment to invoice(s)" at bounding box center [960, 372] width 91 height 11
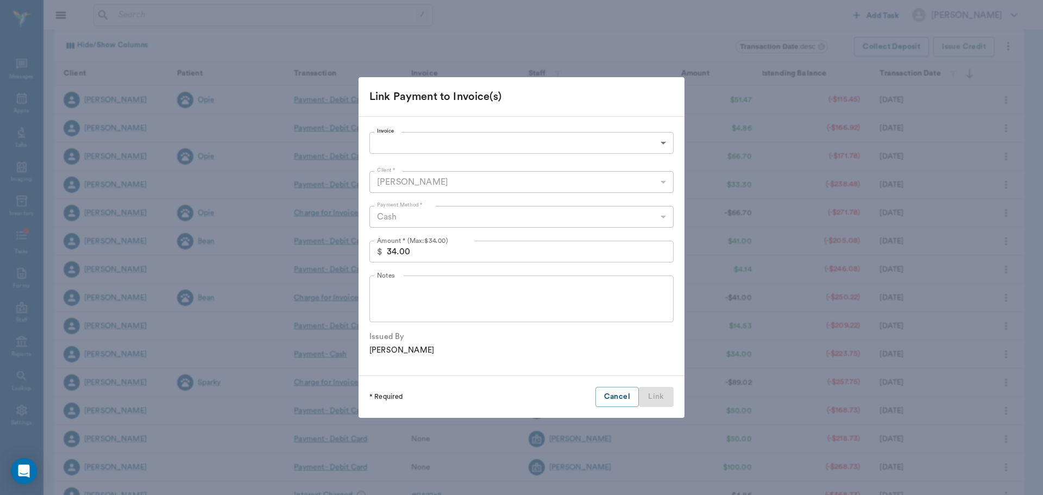
click at [462, 133] on body "/ ​ Add Task Dr. Bert Ellsworth Nectar Messages Appts Labs Imaging Inventory Ta…" at bounding box center [521, 225] width 1043 height 668
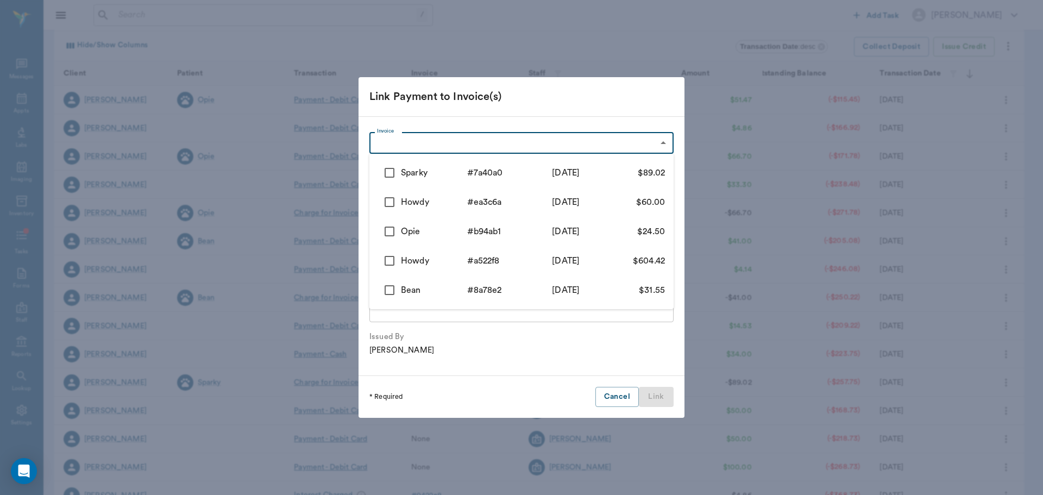
click at [386, 231] on input "checkbox" at bounding box center [389, 231] width 23 height 23
checkbox input "true"
type input "68791428ca571aaf55b94ab1"
type input "24.50"
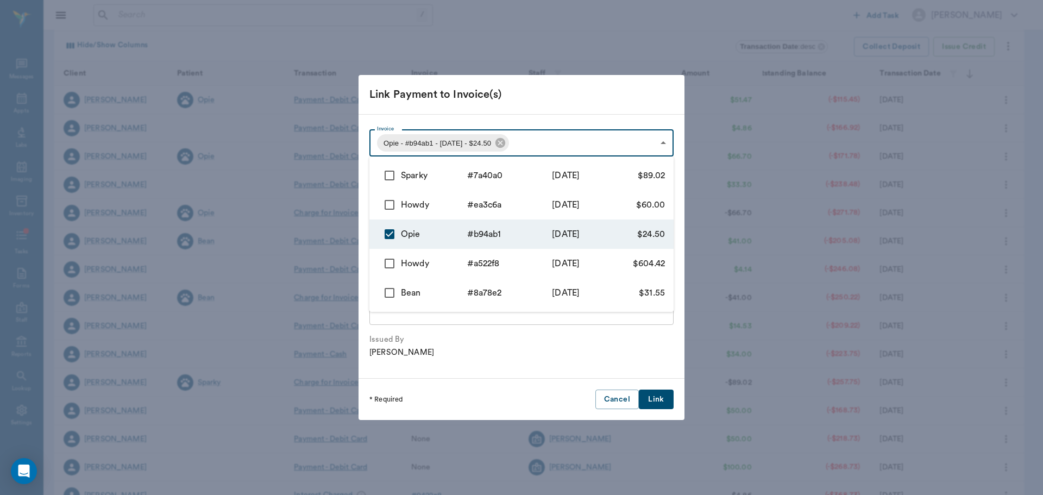
click at [652, 402] on div at bounding box center [521, 247] width 1043 height 495
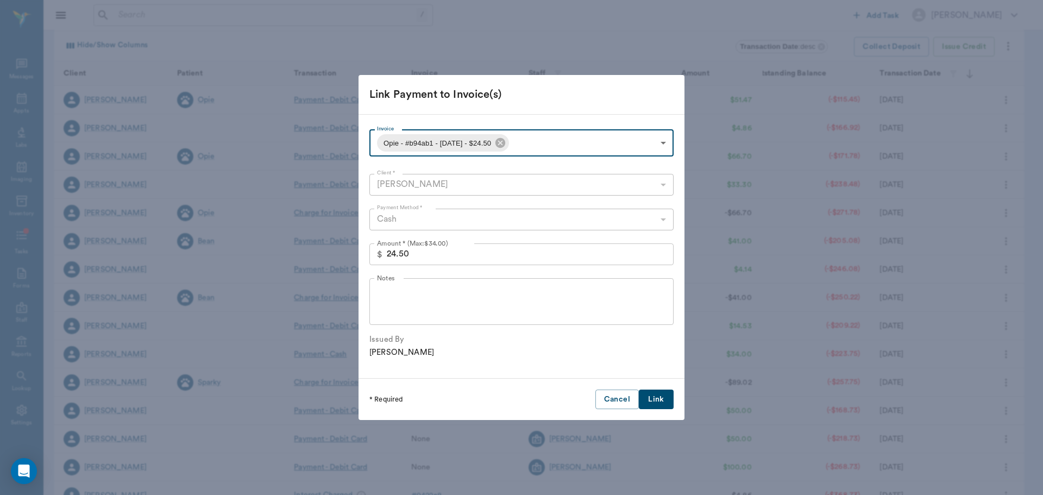
click at [653, 398] on button "Link" at bounding box center [656, 400] width 35 height 20
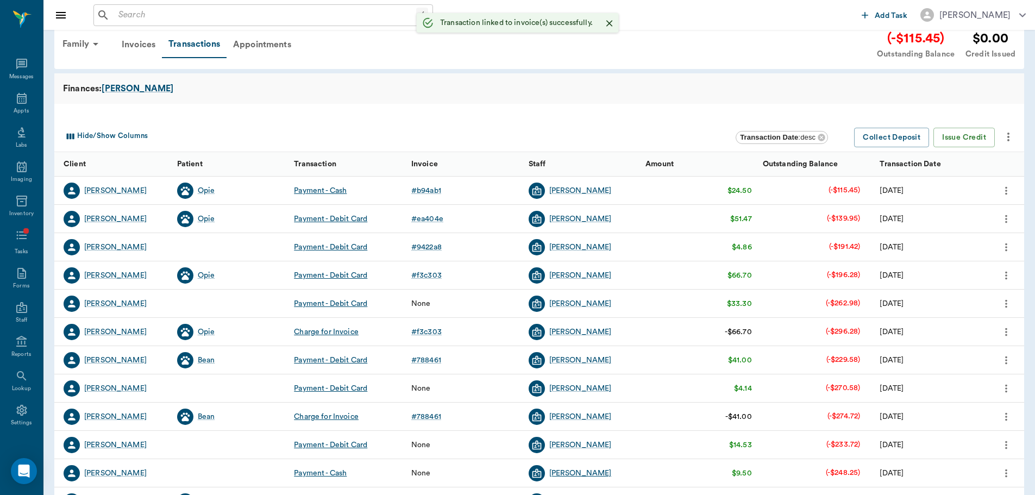
scroll to position [0, 0]
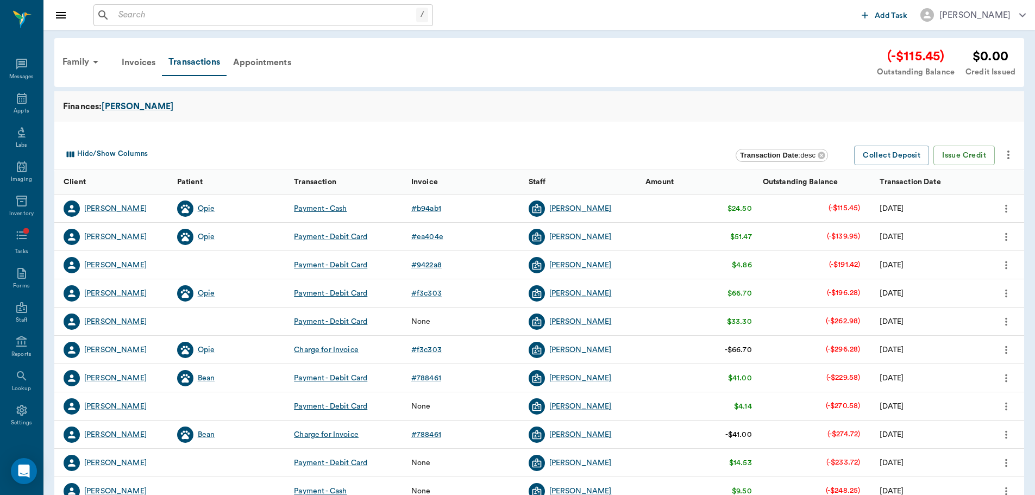
click at [1007, 329] on button "more" at bounding box center [1006, 321] width 17 height 18
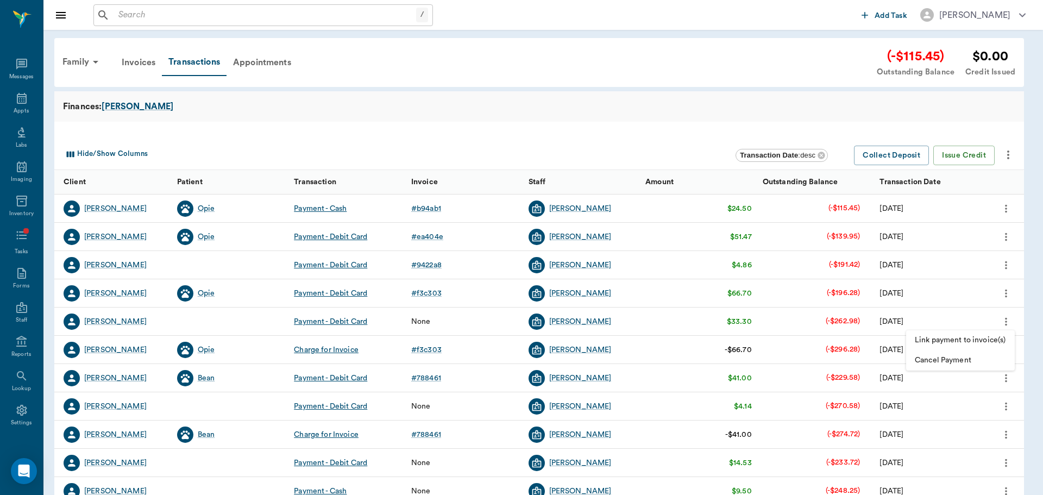
click at [972, 344] on span "Link payment to invoice(s)" at bounding box center [960, 340] width 91 height 11
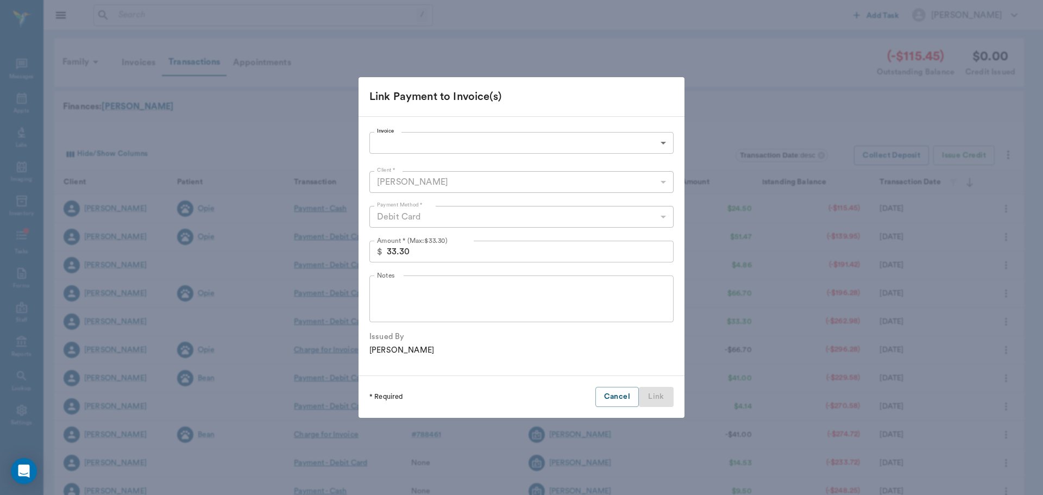
click at [480, 143] on body "/ ​ Add Task Dr. Bert Ellsworth Nectar Messages Appts Labs Imaging Inventory Ta…" at bounding box center [521, 334] width 1043 height 668
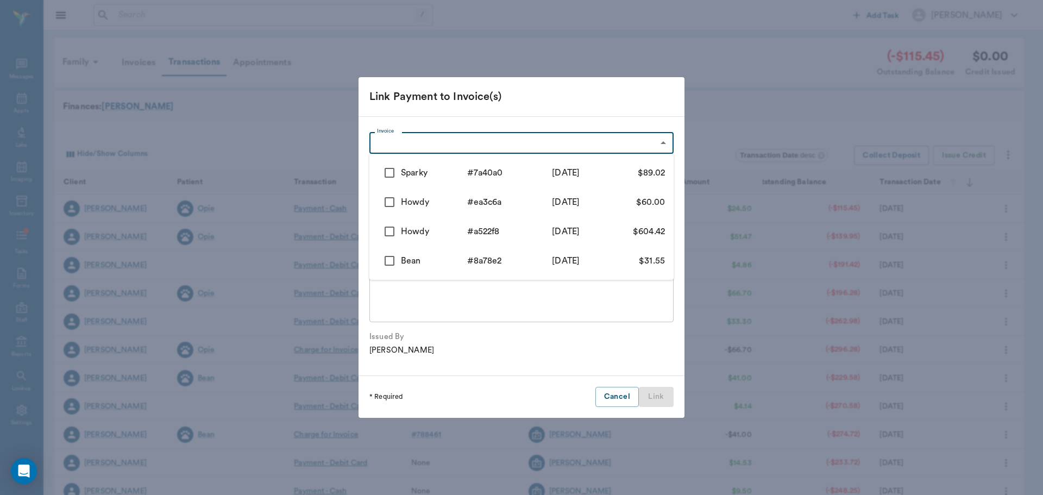
drag, startPoint x: 389, startPoint y: 257, endPoint x: 467, endPoint y: 280, distance: 81.0
click at [389, 258] on input "checkbox" at bounding box center [389, 260] width 23 height 23
checkbox input "true"
type input "685efa2ab7c481fd3a8a78e2"
type input "31.55"
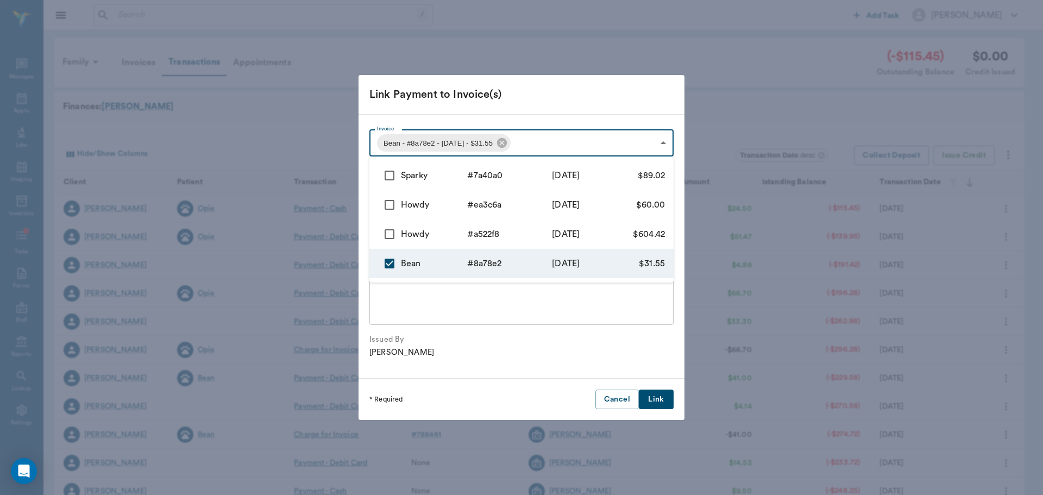
click at [658, 395] on div at bounding box center [521, 247] width 1043 height 495
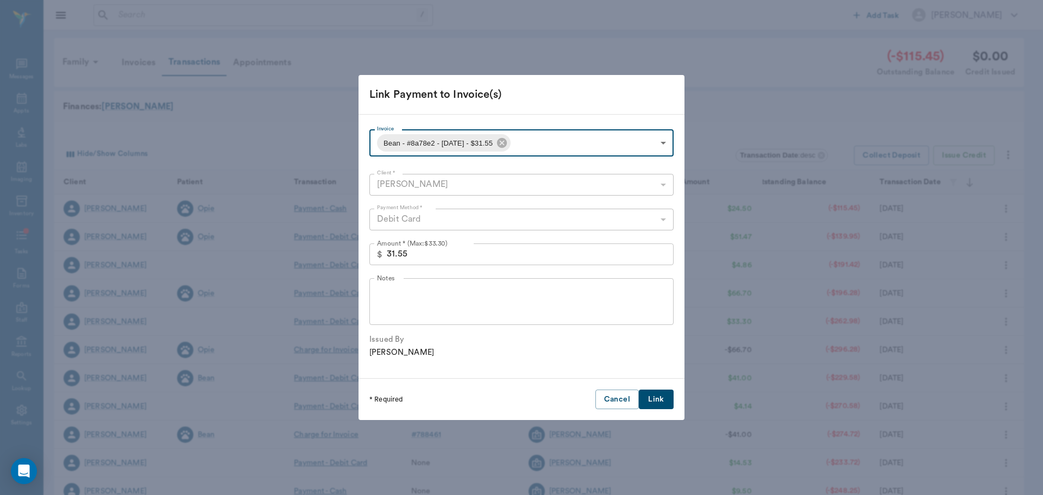
click at [658, 398] on button "Link" at bounding box center [656, 400] width 35 height 20
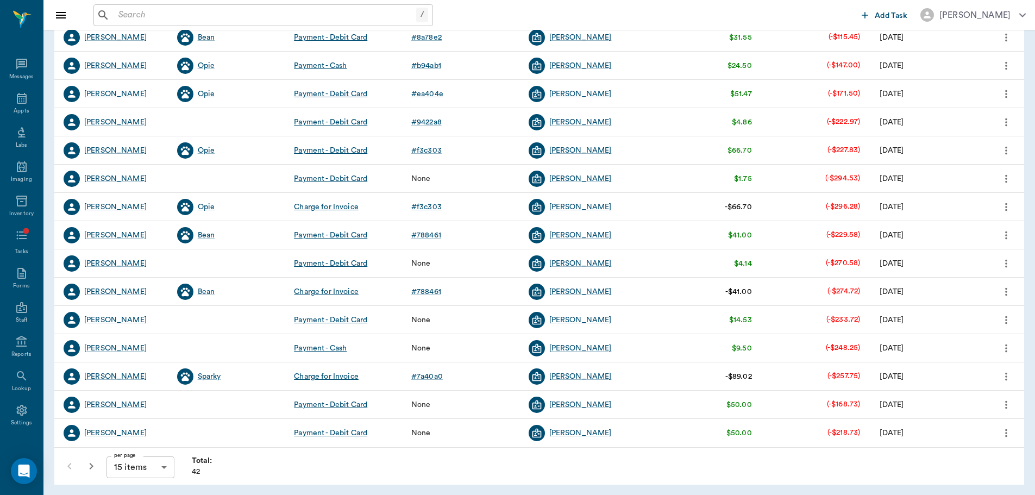
scroll to position [173, 0]
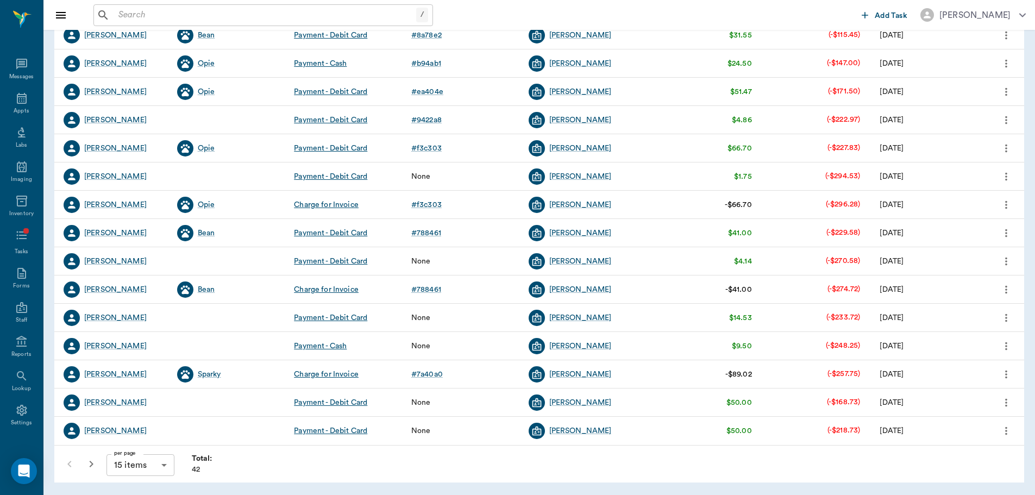
click at [1003, 400] on icon "more" at bounding box center [1007, 402] width 12 height 13
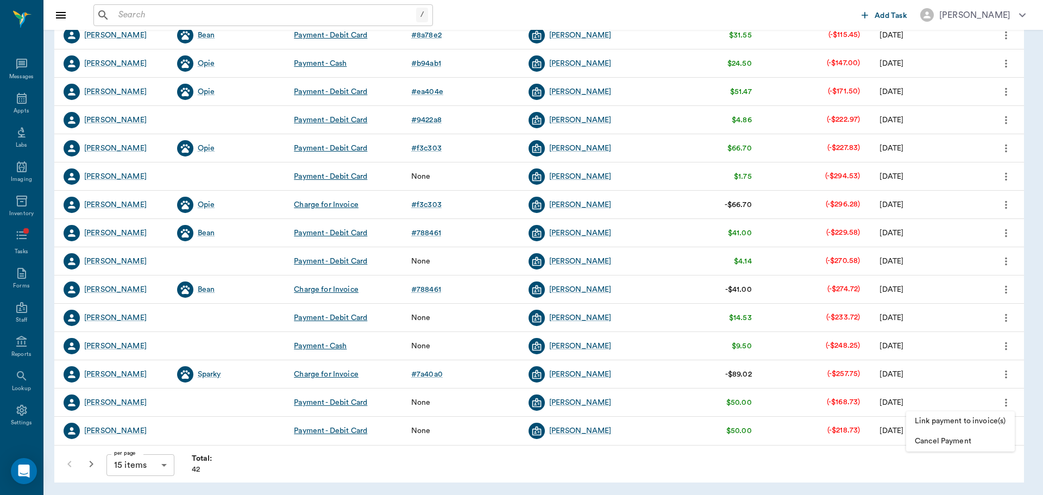
click at [990, 428] on li "Link payment to invoice(s)" at bounding box center [960, 421] width 109 height 20
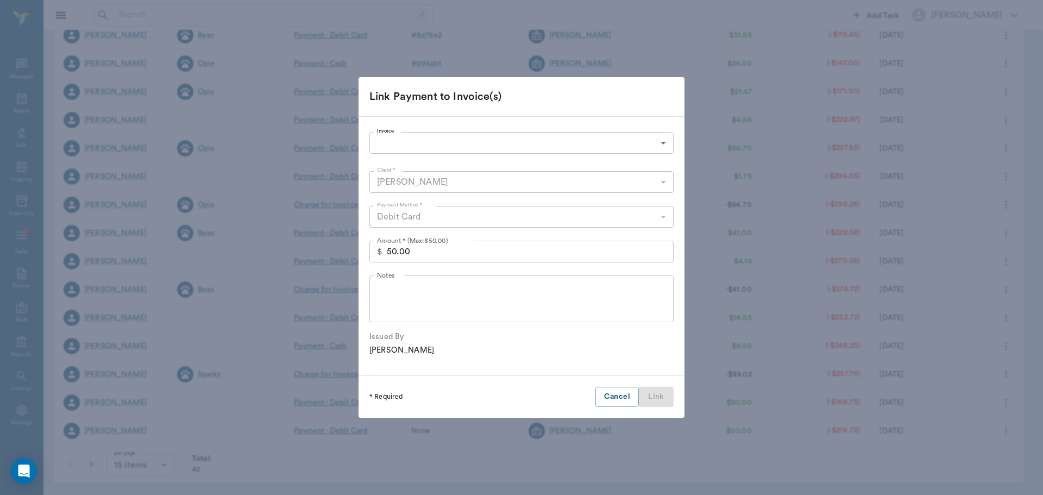
click at [561, 143] on body "/ ​ Add Task Dr. Bert Ellsworth Nectar Messages Appts Labs Imaging Inventory Ta…" at bounding box center [521, 161] width 1043 height 668
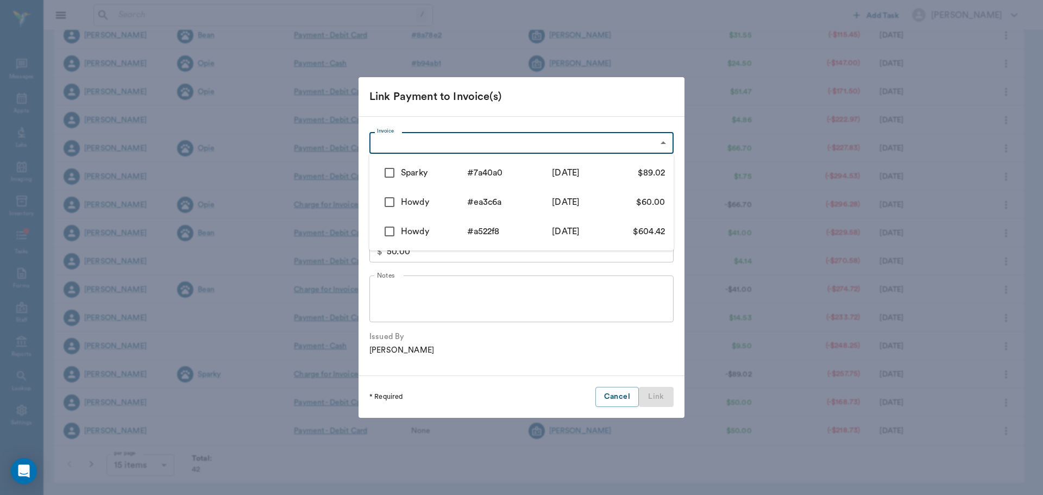
click at [382, 203] on input "checkbox" at bounding box center [389, 202] width 23 height 23
checkbox input "true"
type input "688773cc13d2e0b1c0ea3c6a"
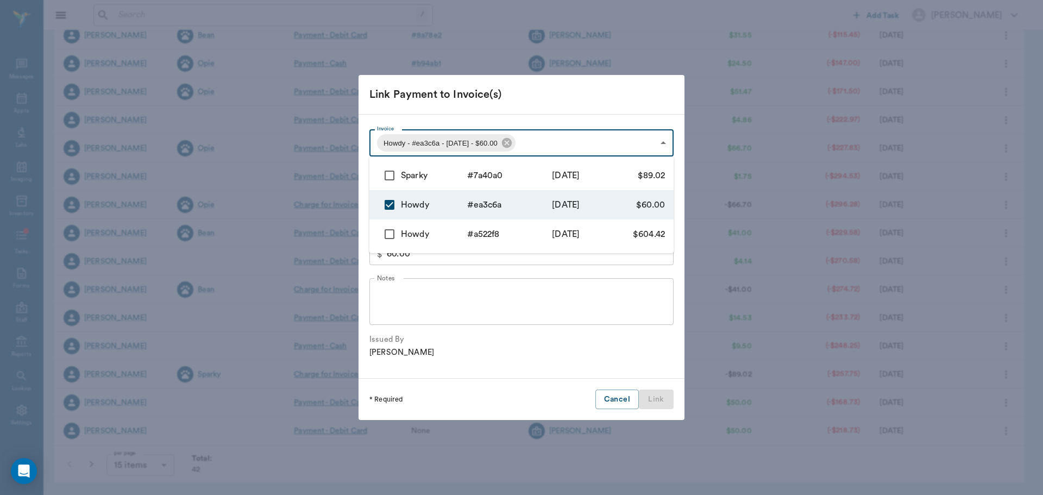
click at [639, 370] on div at bounding box center [521, 247] width 1043 height 495
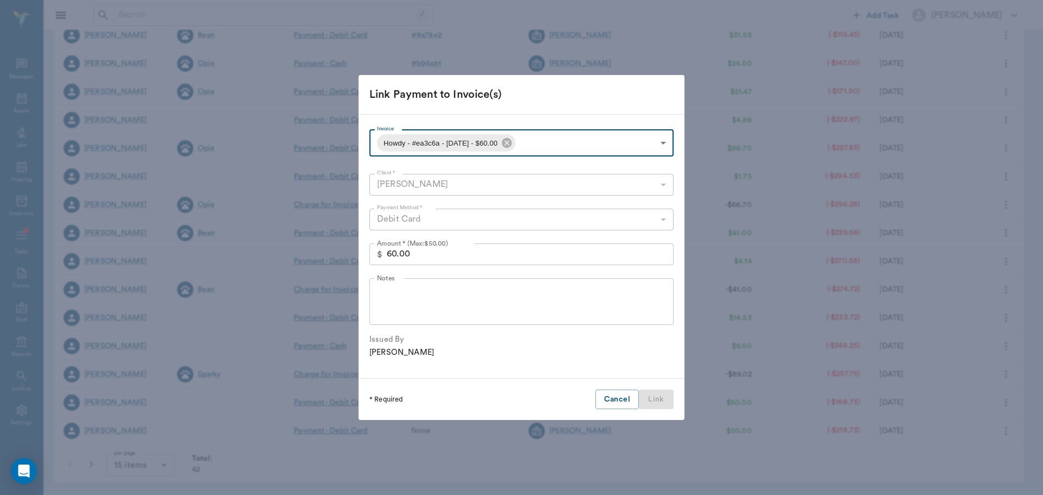
click at [491, 255] on input "60.00" at bounding box center [530, 254] width 287 height 22
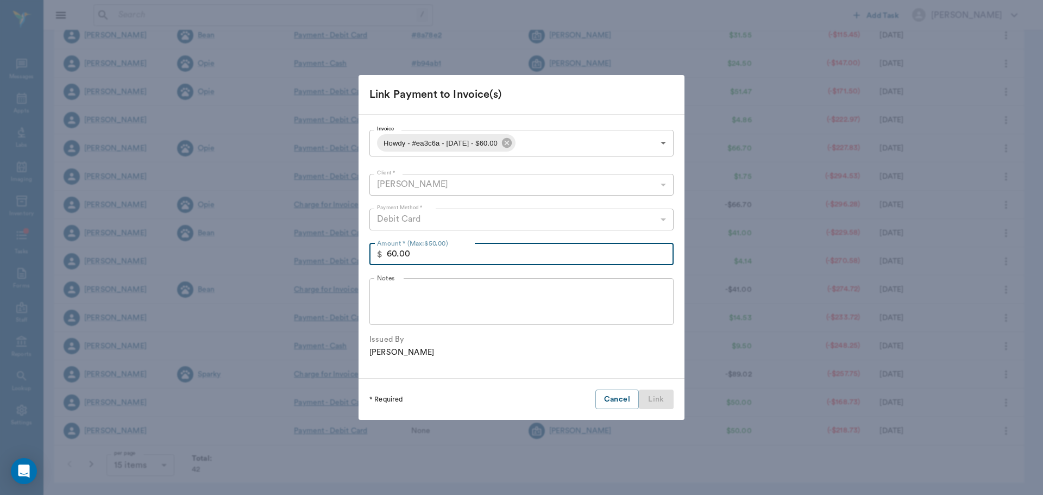
click at [491, 255] on input "60.00" at bounding box center [530, 254] width 287 height 22
type input "50.00"
click at [657, 400] on button "Link" at bounding box center [656, 400] width 35 height 20
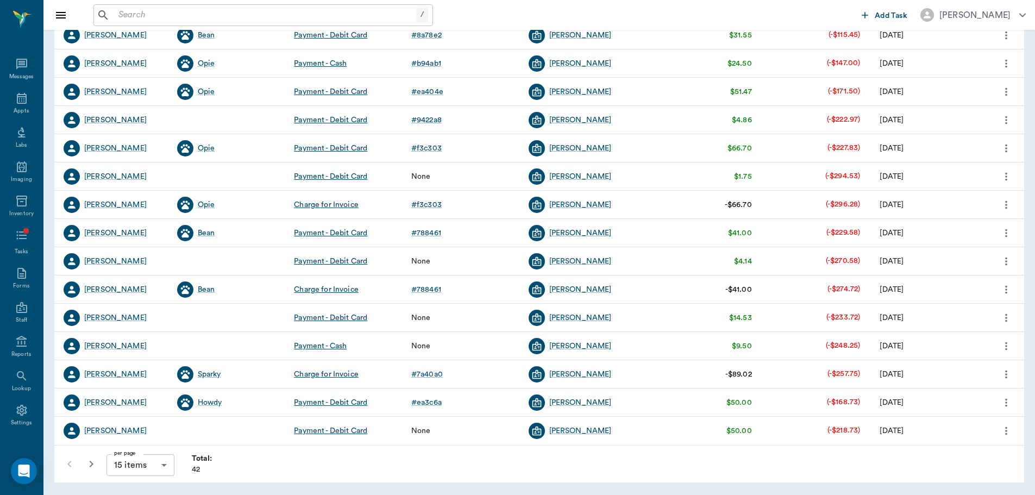
click at [1006, 433] on icon "more" at bounding box center [1007, 430] width 12 height 13
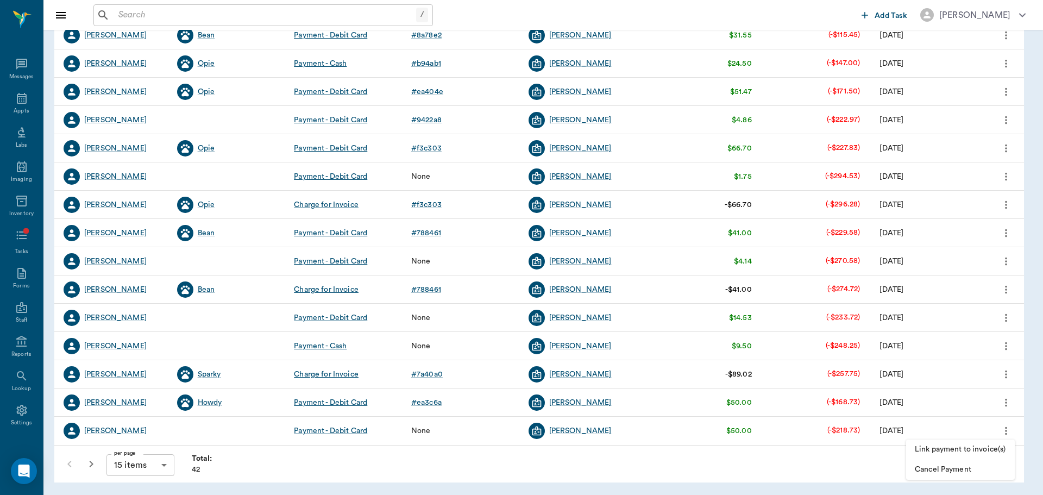
click at [968, 448] on span "Link payment to invoice(s)" at bounding box center [960, 449] width 91 height 11
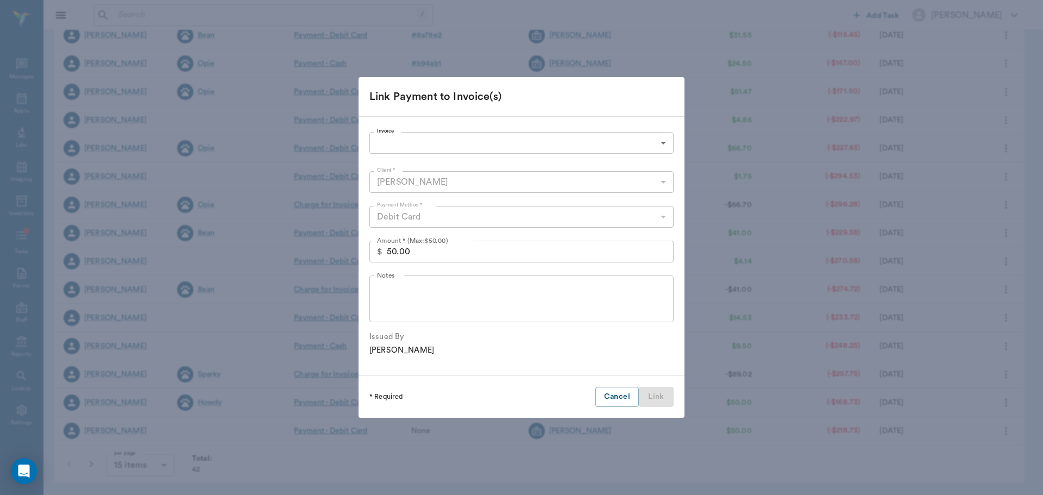
click at [415, 146] on body "/ ​ Add Task Dr. Bert Ellsworth Nectar Messages Appts Labs Imaging Inventory Ta…" at bounding box center [521, 161] width 1043 height 668
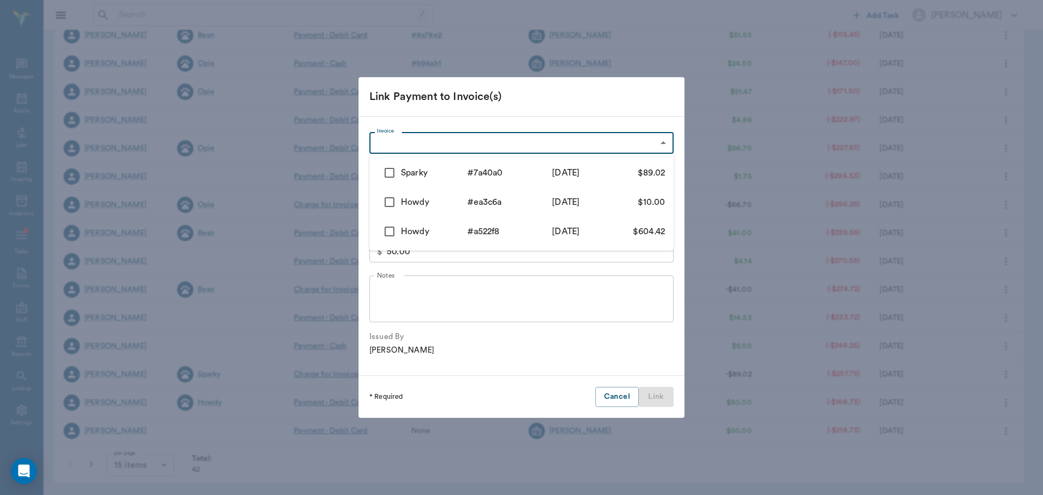
click at [386, 170] on input "checkbox" at bounding box center [389, 172] width 23 height 23
checkbox input "true"
type input "68c456be1aeb20b4ba7a40a0"
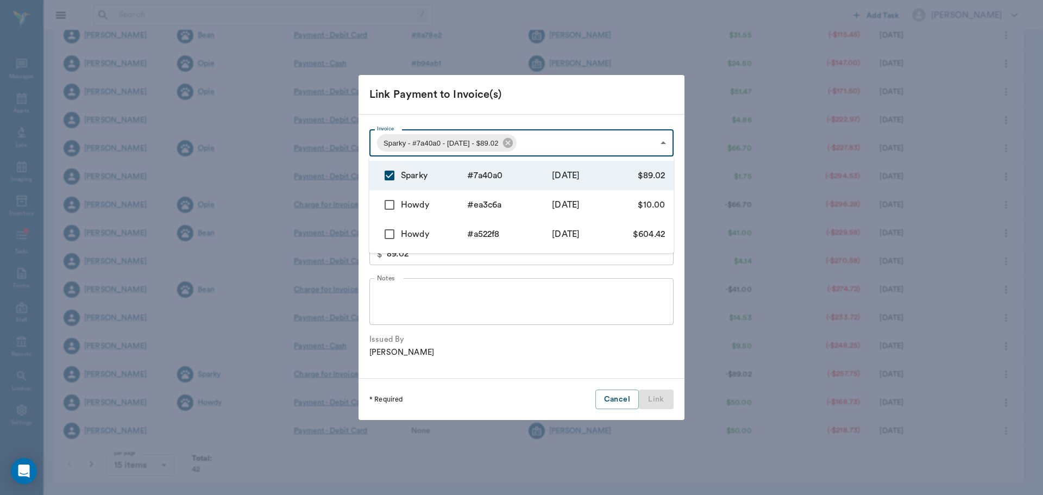
click at [483, 288] on div at bounding box center [521, 247] width 1043 height 495
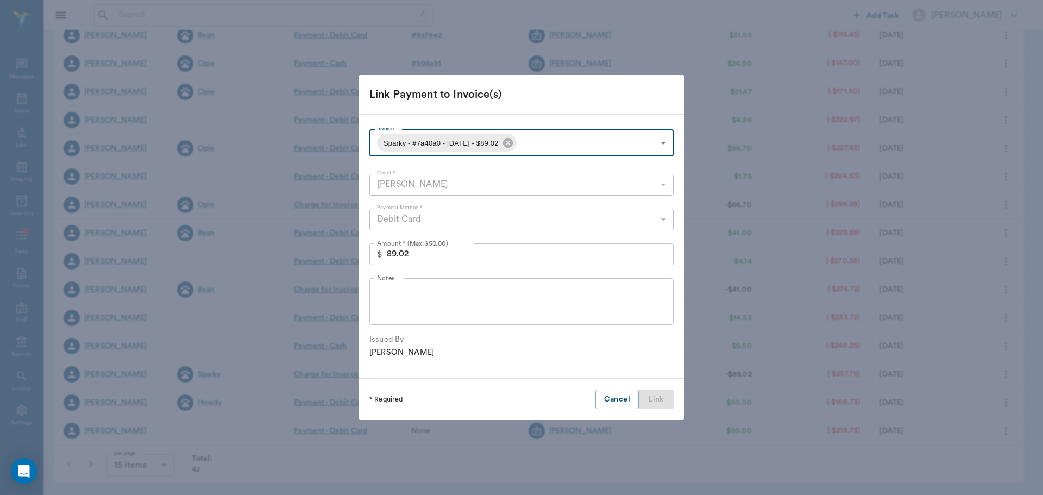
click at [422, 257] on input "89.02" at bounding box center [530, 254] width 287 height 22
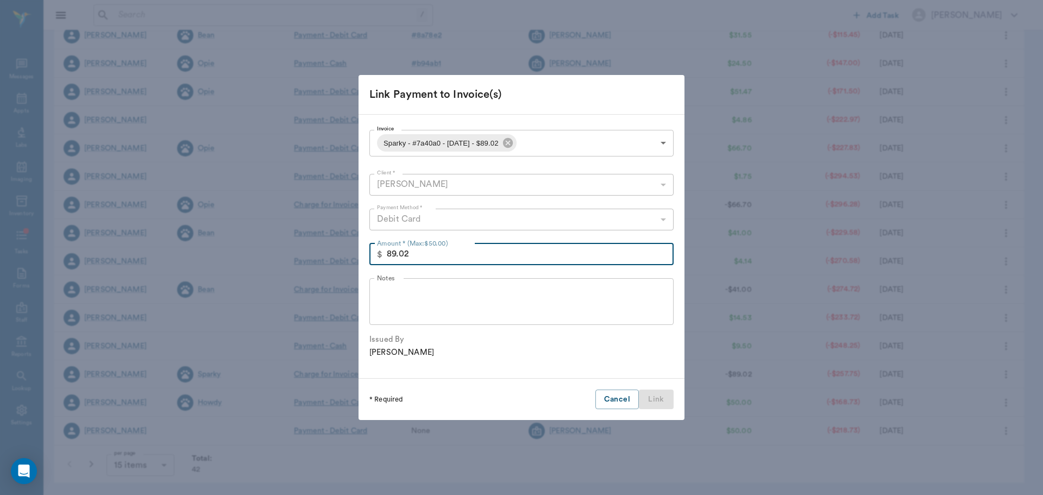
click at [422, 257] on input "89.02" at bounding box center [530, 254] width 287 height 22
type input "50.00"
click at [659, 393] on button "Link" at bounding box center [656, 400] width 35 height 20
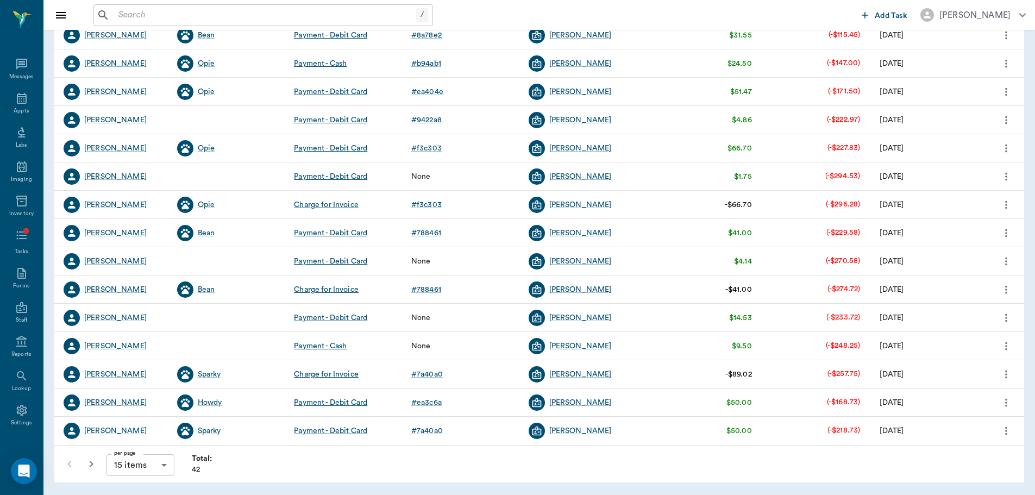
click at [92, 466] on icon "button" at bounding box center [91, 464] width 13 height 13
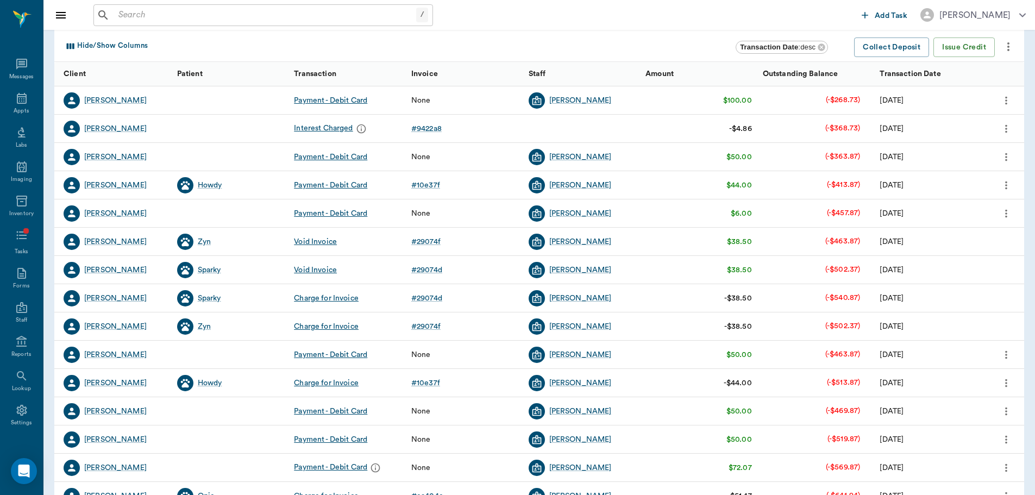
scroll to position [109, 0]
click at [1002, 103] on icon "more" at bounding box center [1007, 99] width 12 height 13
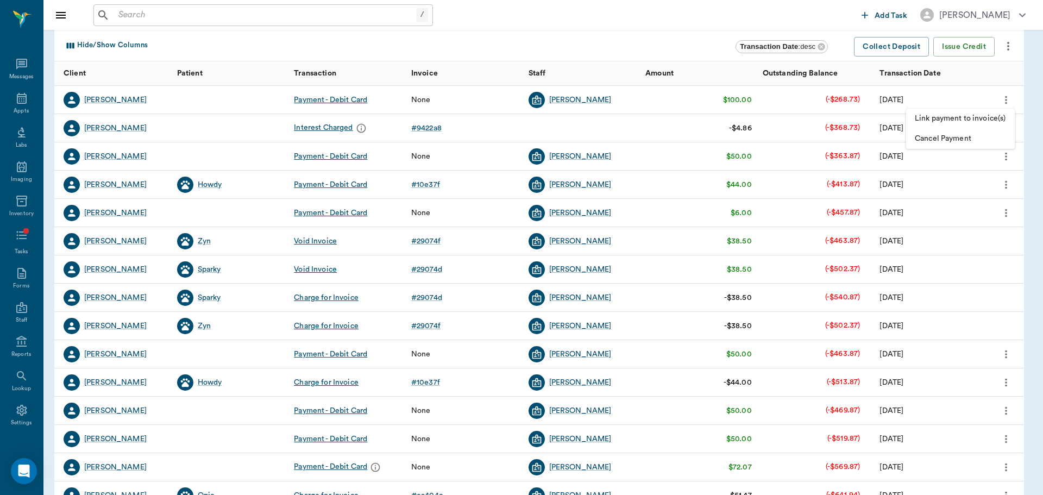
click at [986, 114] on span "Link payment to invoice(s)" at bounding box center [960, 118] width 91 height 11
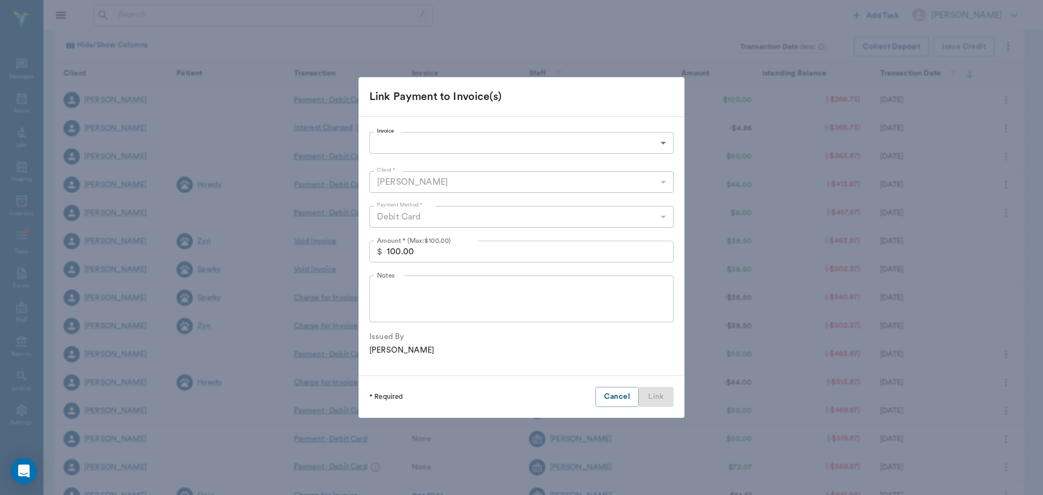
click at [479, 145] on body "/ ​ Add Task Dr. Bert Ellsworth Nectar Messages Appts Labs Imaging Inventory Ta…" at bounding box center [521, 225] width 1043 height 668
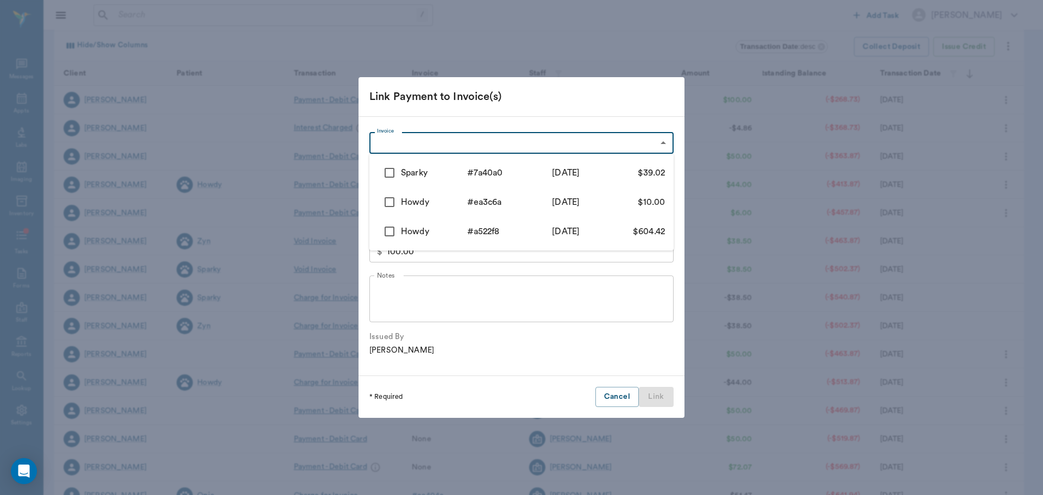
click at [386, 229] on input "checkbox" at bounding box center [389, 231] width 23 height 23
checkbox input "true"
type input "686e8855c55aaa1733a522f8"
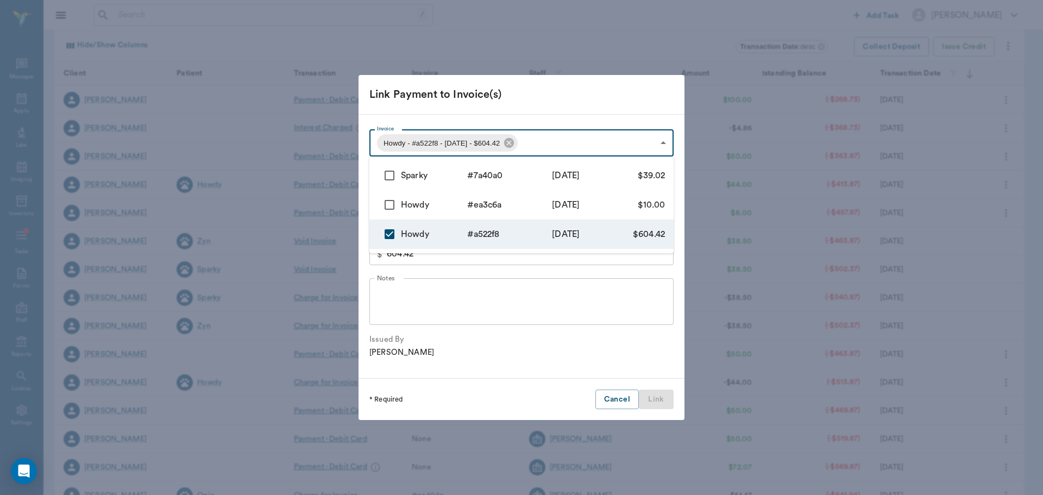
click at [546, 302] on div at bounding box center [521, 247] width 1043 height 495
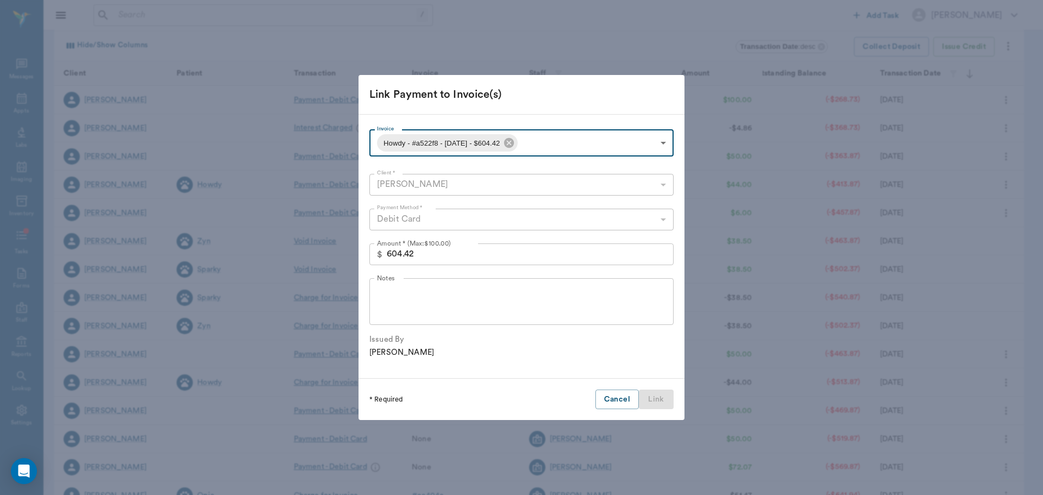
click at [472, 252] on input "604.42" at bounding box center [530, 254] width 287 height 22
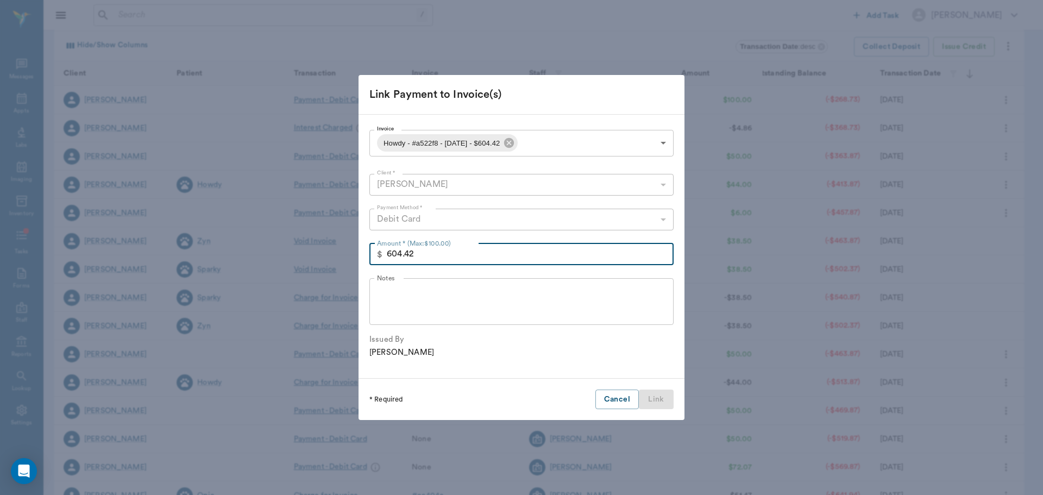
click at [472, 252] on input "604.42" at bounding box center [530, 254] width 287 height 22
type input "100.00"
click at [650, 396] on button "Link" at bounding box center [656, 400] width 35 height 20
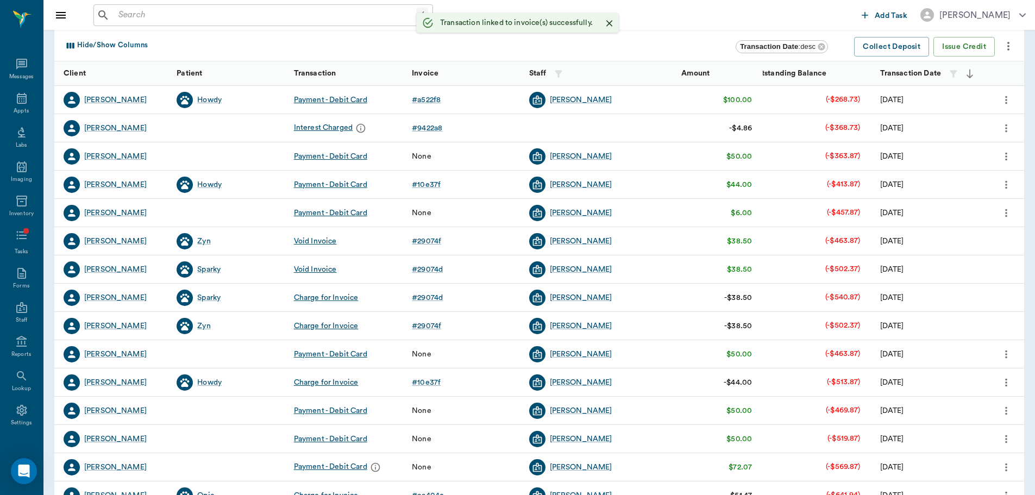
click at [1004, 154] on icon "more" at bounding box center [1007, 156] width 12 height 13
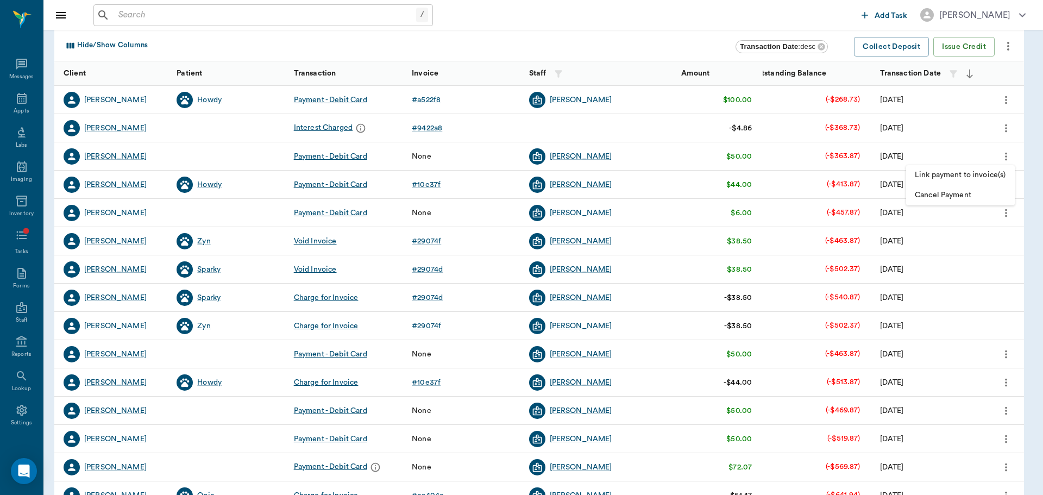
click at [964, 177] on span "Link payment to invoice(s)" at bounding box center [960, 175] width 91 height 11
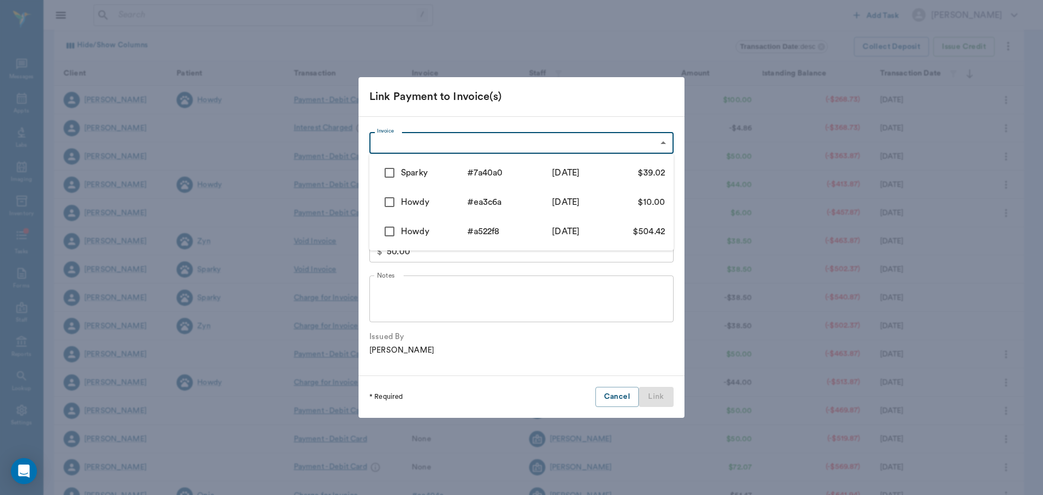
click at [372, 143] on body "/ ​ Add Task Dr. Bert Ellsworth Nectar Messages Appts Labs Imaging Inventory Ta…" at bounding box center [521, 225] width 1043 height 668
click at [381, 172] on input "checkbox" at bounding box center [389, 172] width 23 height 23
checkbox input "true"
type input "68c456be1aeb20b4ba7a40a0"
type input "39.02"
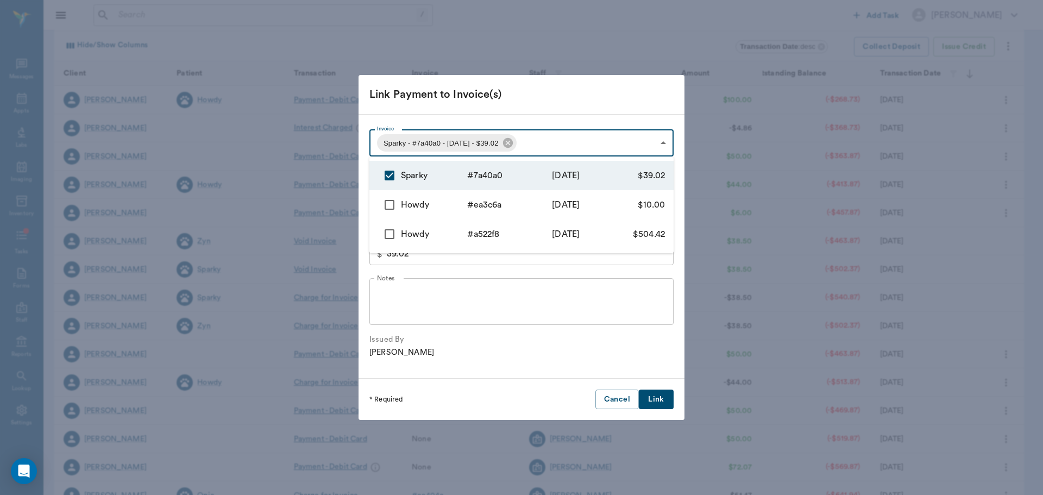
click at [659, 399] on div at bounding box center [521, 247] width 1043 height 495
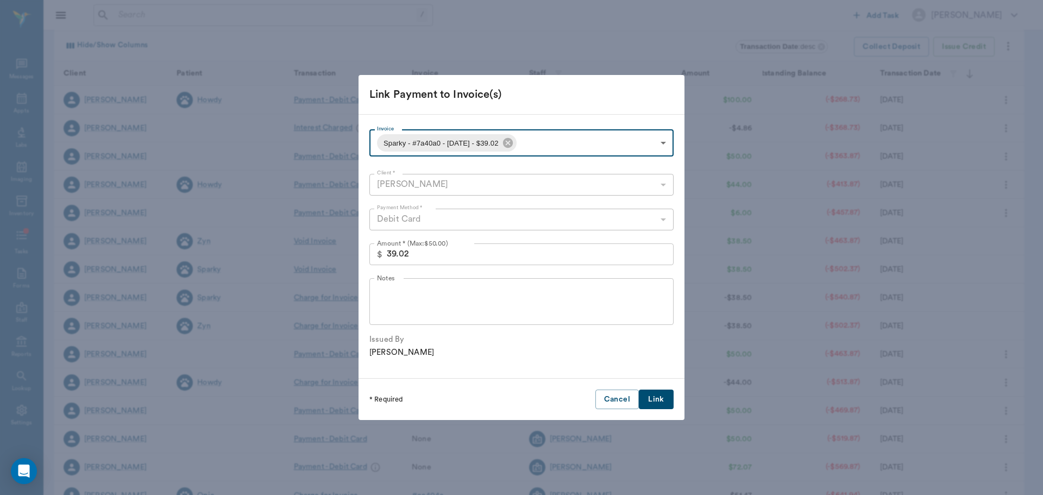
click at [653, 399] on button "Link" at bounding box center [656, 400] width 35 height 20
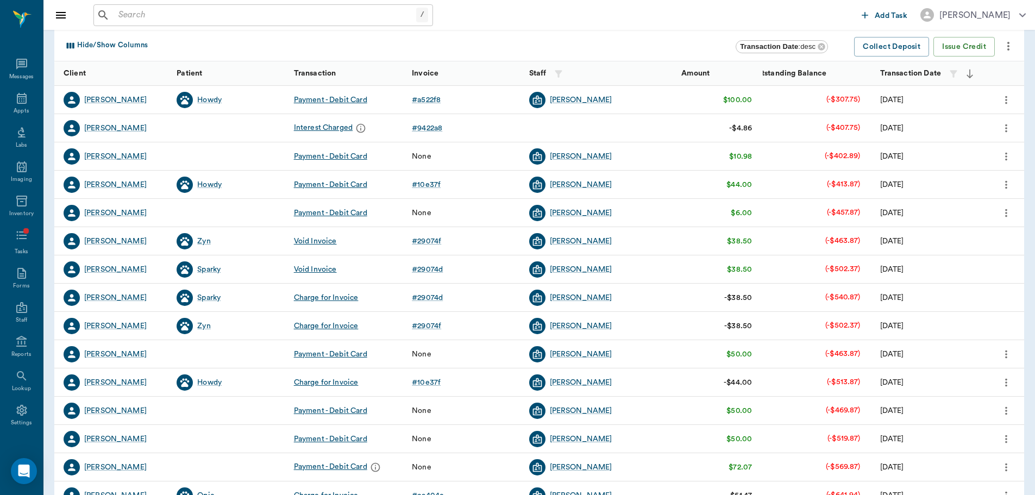
click at [1006, 161] on icon "more" at bounding box center [1007, 156] width 12 height 13
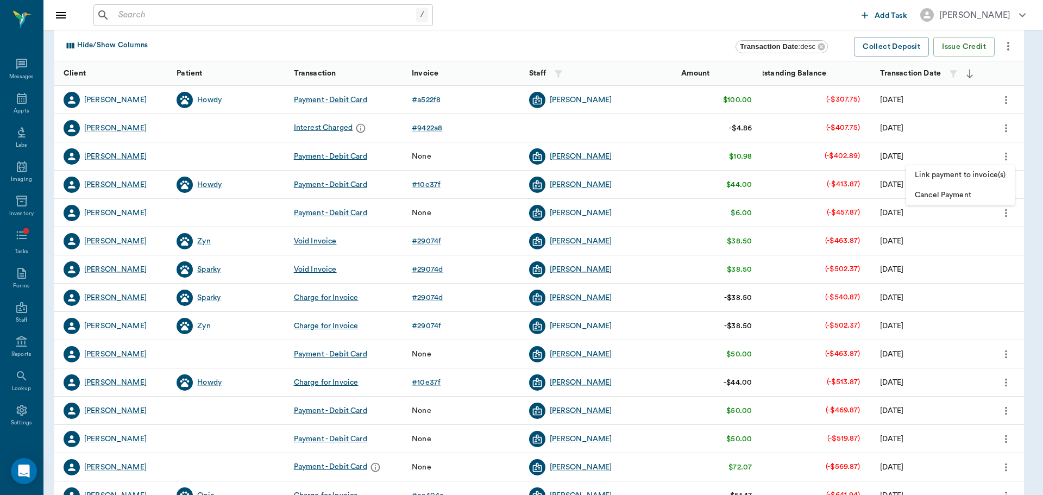
click at [989, 172] on span "Link payment to invoice(s)" at bounding box center [960, 175] width 91 height 11
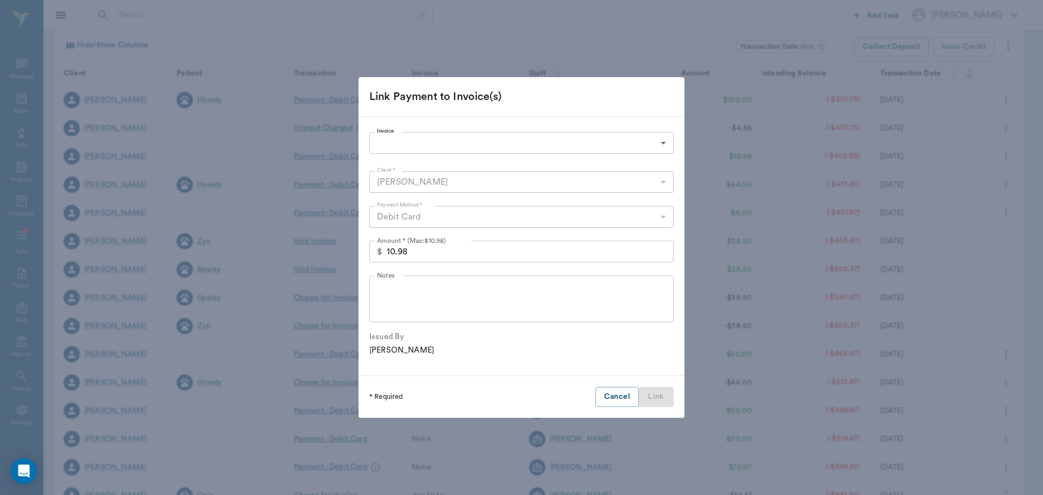
click at [524, 143] on body "/ ​ Add Task Dr. Bert Ellsworth Nectar Messages Appts Labs Imaging Inventory Ta…" at bounding box center [521, 225] width 1043 height 668
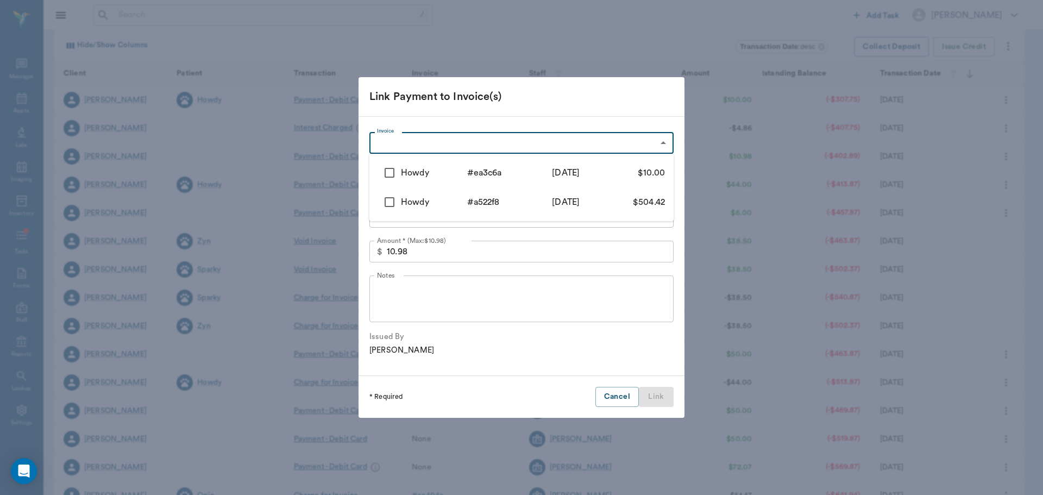
click at [476, 180] on li "Howdy # ea3c6a 7/28/2025 $10.00" at bounding box center [522, 172] width 304 height 29
type input "688773cc13d2e0b1c0ea3c6a"
type input "10.00"
checkbox input "true"
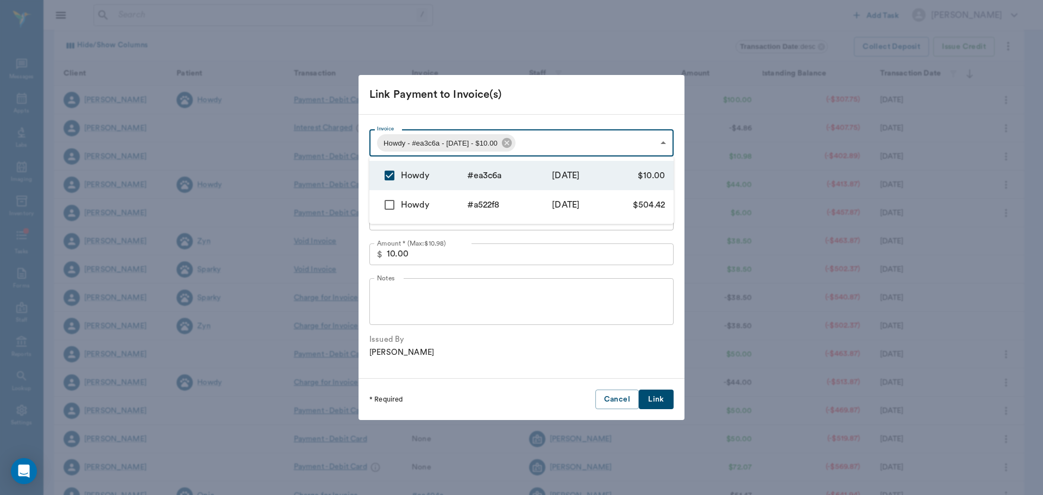
click at [655, 395] on div at bounding box center [521, 247] width 1043 height 495
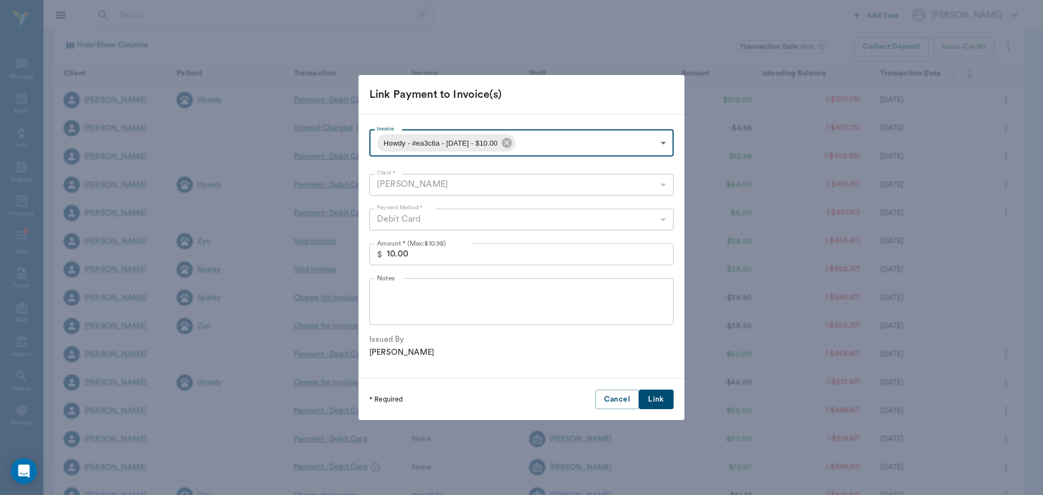
click at [655, 398] on button "Link" at bounding box center [656, 400] width 35 height 20
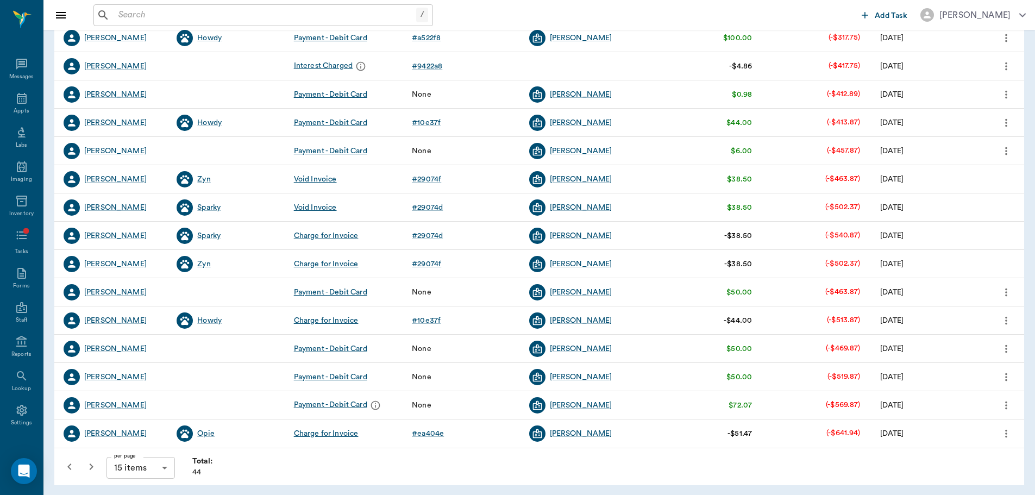
scroll to position [173, 0]
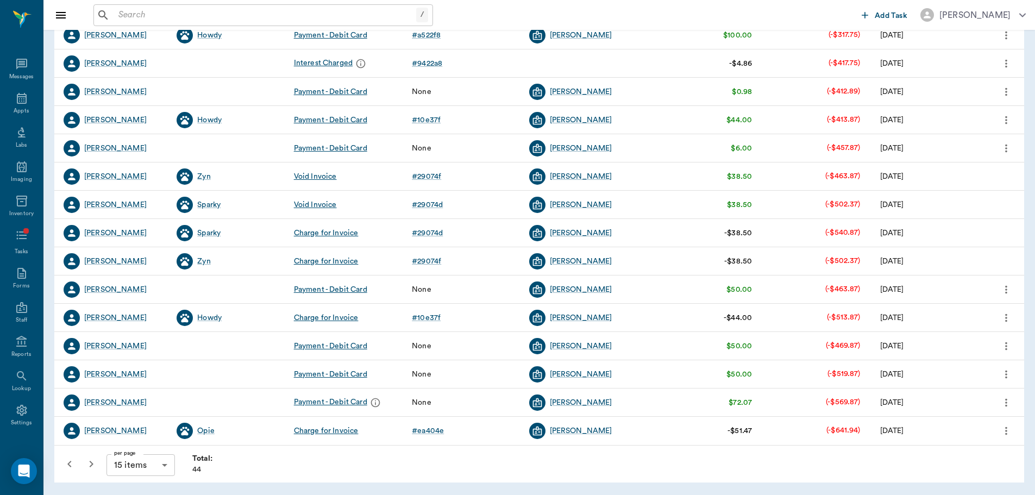
click at [1009, 380] on icon "more" at bounding box center [1007, 374] width 12 height 13
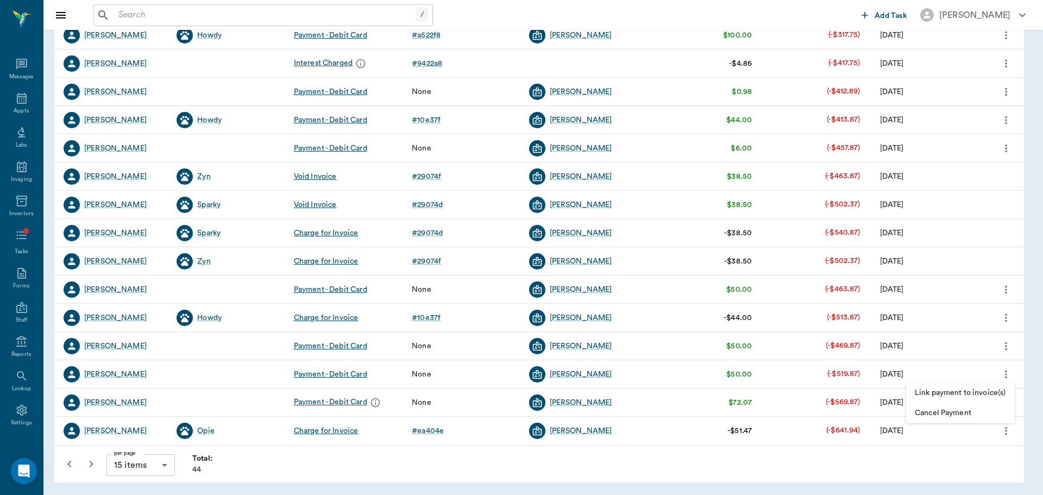
click at [972, 395] on span "Link payment to invoice(s)" at bounding box center [960, 392] width 91 height 11
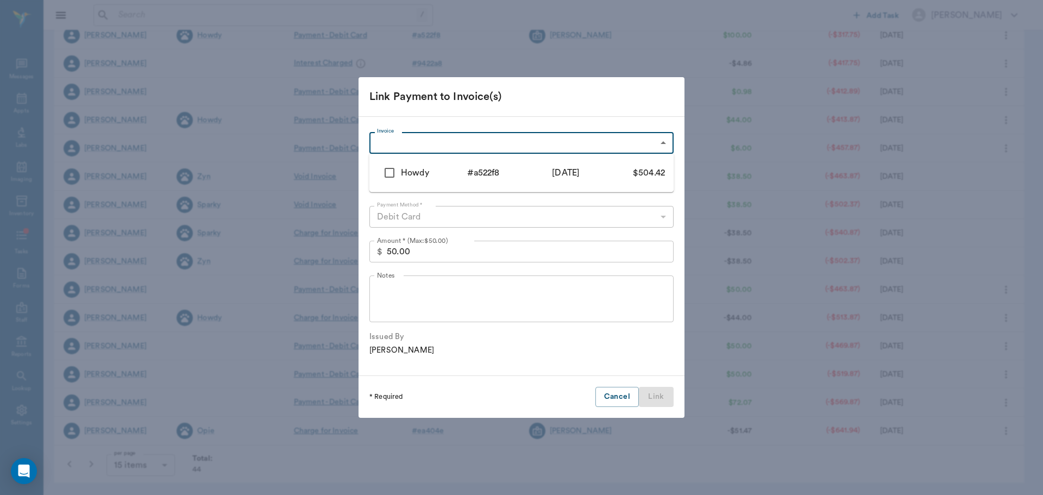
click at [417, 148] on body "/ ​ Add Task Dr. Bert Ellsworth Nectar Messages Appts Labs Imaging Inventory Ta…" at bounding box center [521, 161] width 1043 height 668
click at [390, 174] on input "checkbox" at bounding box center [389, 172] width 23 height 23
checkbox input "true"
type input "686e8855c55aaa1733a522f8"
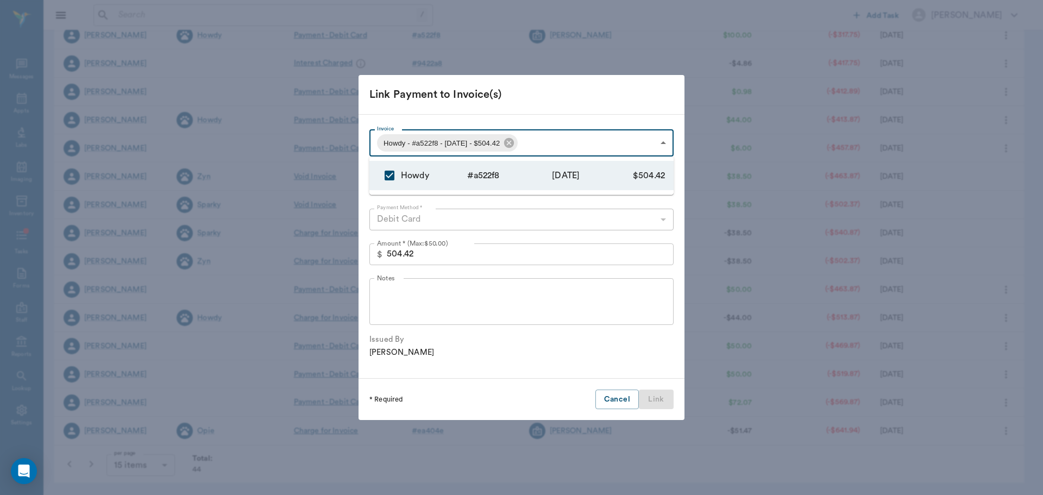
click at [436, 249] on div at bounding box center [521, 247] width 1043 height 495
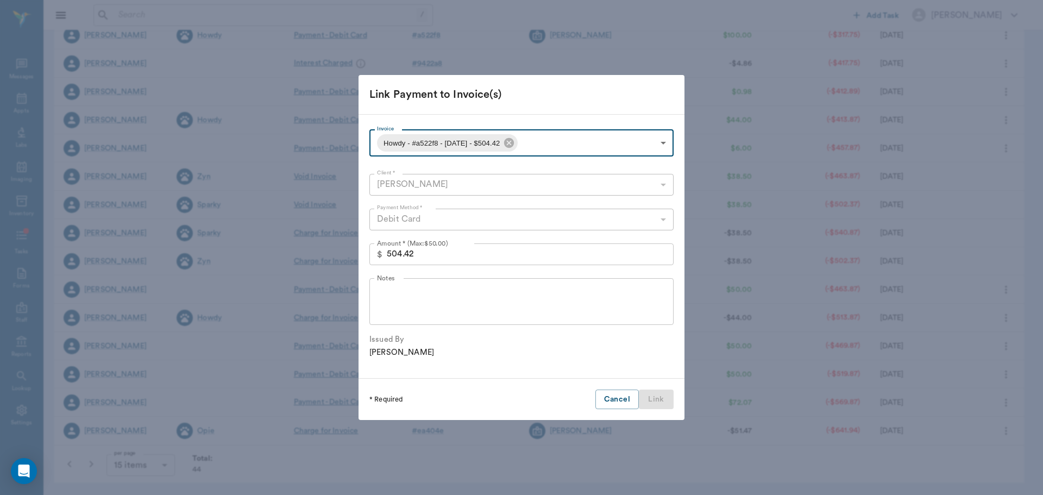
click at [428, 254] on input "504.42" at bounding box center [530, 254] width 287 height 22
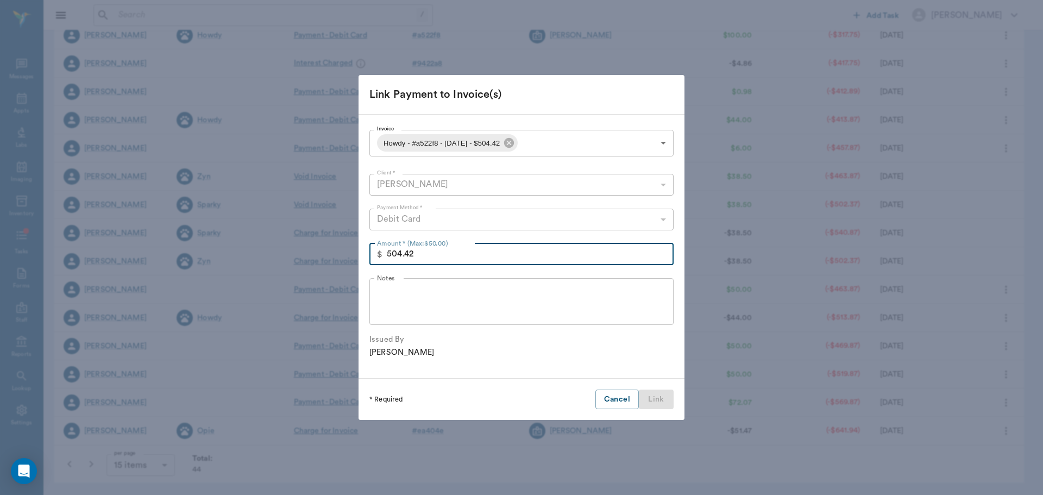
click at [428, 254] on input "504.42" at bounding box center [530, 254] width 287 height 22
type input "50.00"
click at [659, 396] on button "Link" at bounding box center [656, 400] width 35 height 20
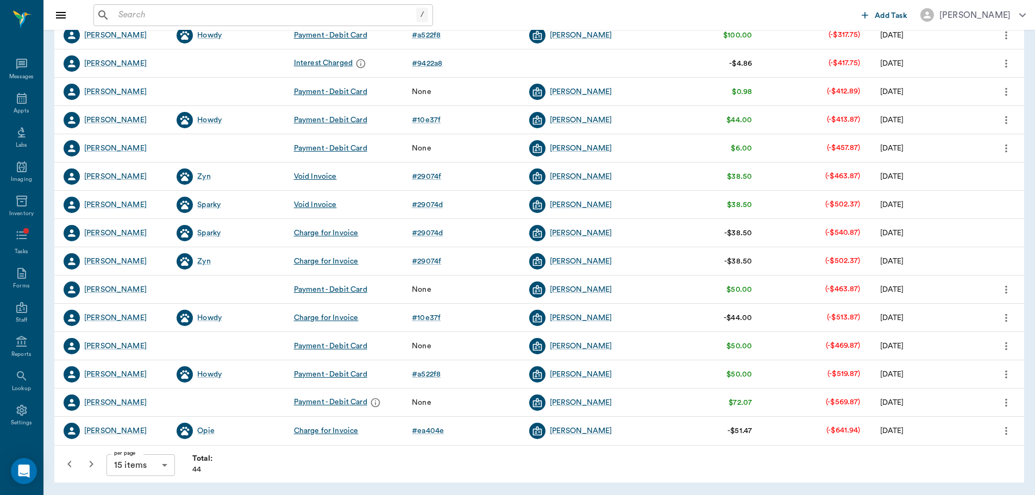
click at [1010, 345] on icon "more" at bounding box center [1007, 346] width 12 height 13
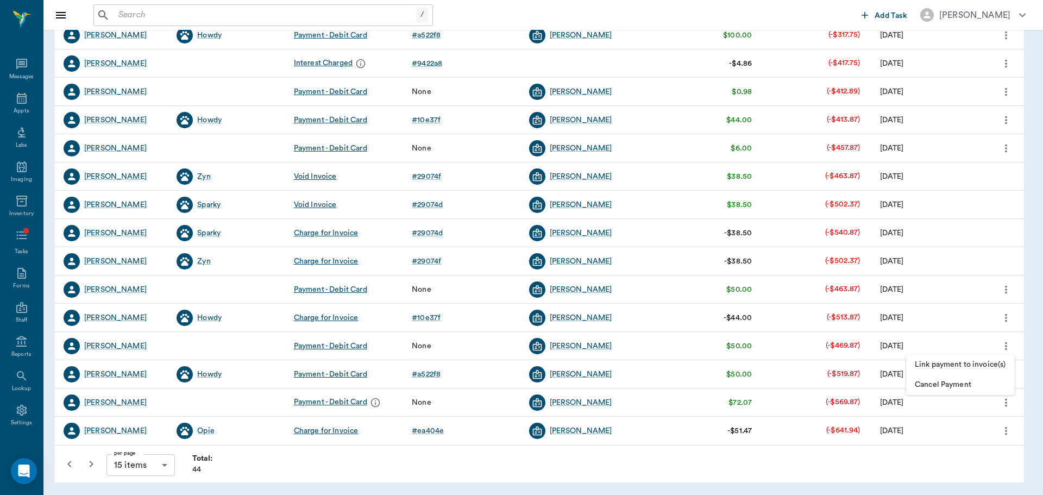
click at [988, 361] on span "Link payment to invoice(s)" at bounding box center [960, 364] width 91 height 11
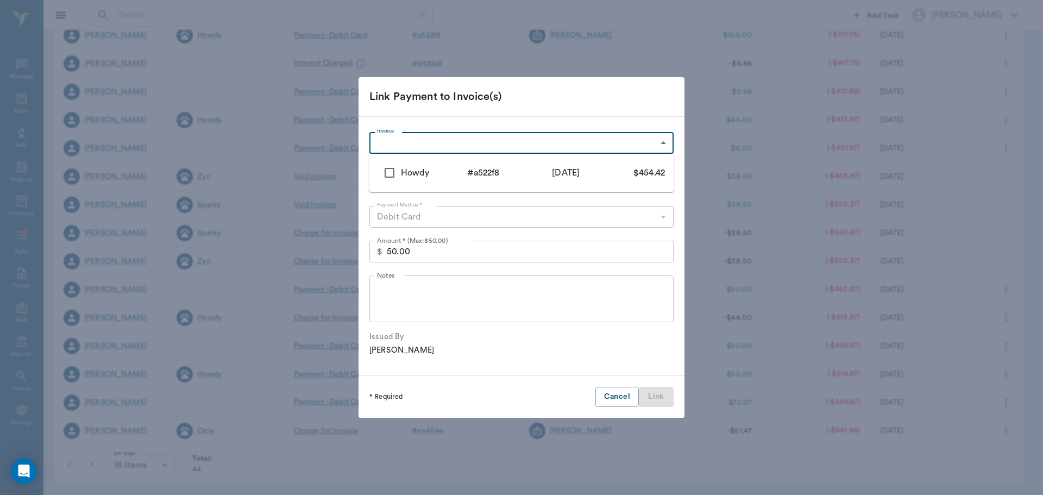
click at [423, 145] on body "/ ​ Add Task Dr. Bert Ellsworth Nectar Messages Appts Labs Imaging Inventory Ta…" at bounding box center [521, 161] width 1043 height 668
click at [382, 172] on input "checkbox" at bounding box center [389, 172] width 23 height 23
checkbox input "true"
type input "686e8855c55aaa1733a522f8"
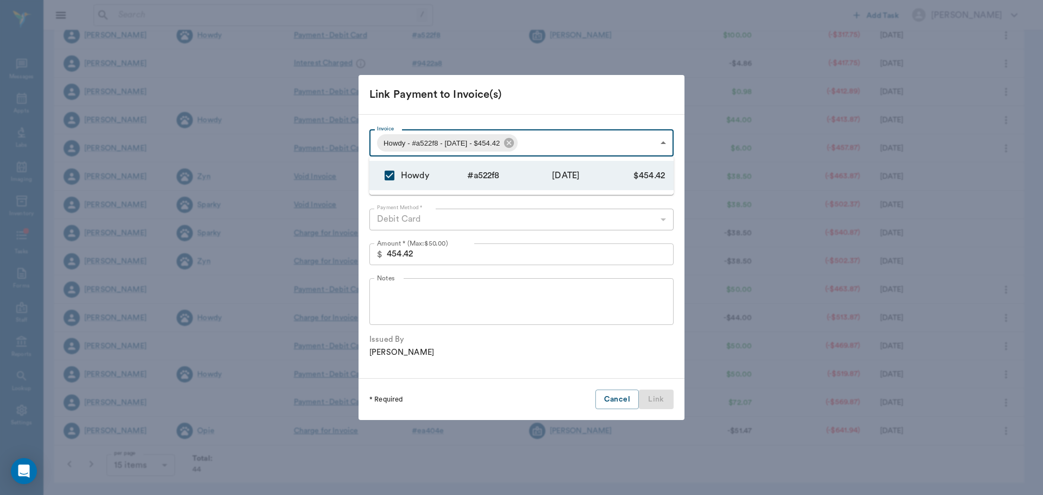
click at [439, 251] on div at bounding box center [521, 247] width 1043 height 495
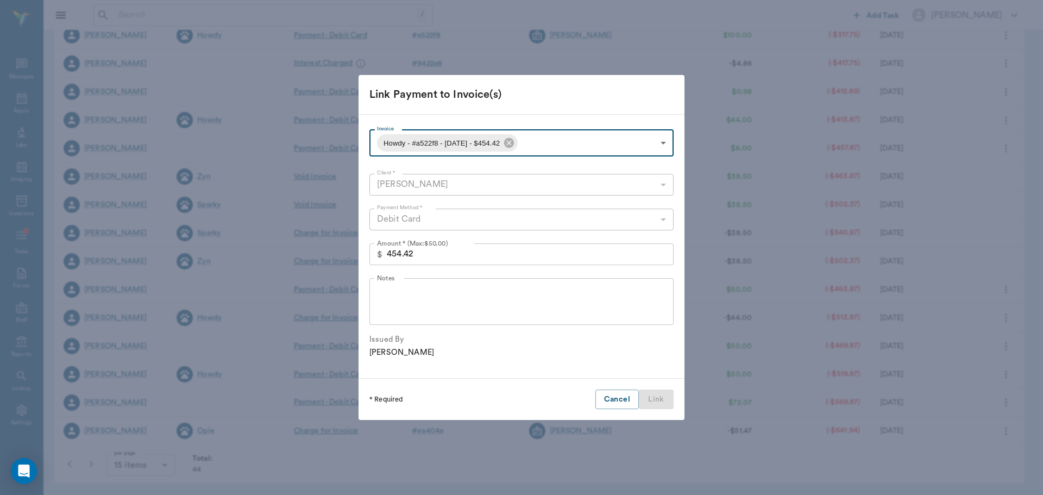
click at [427, 255] on input "454.42" at bounding box center [530, 254] width 287 height 22
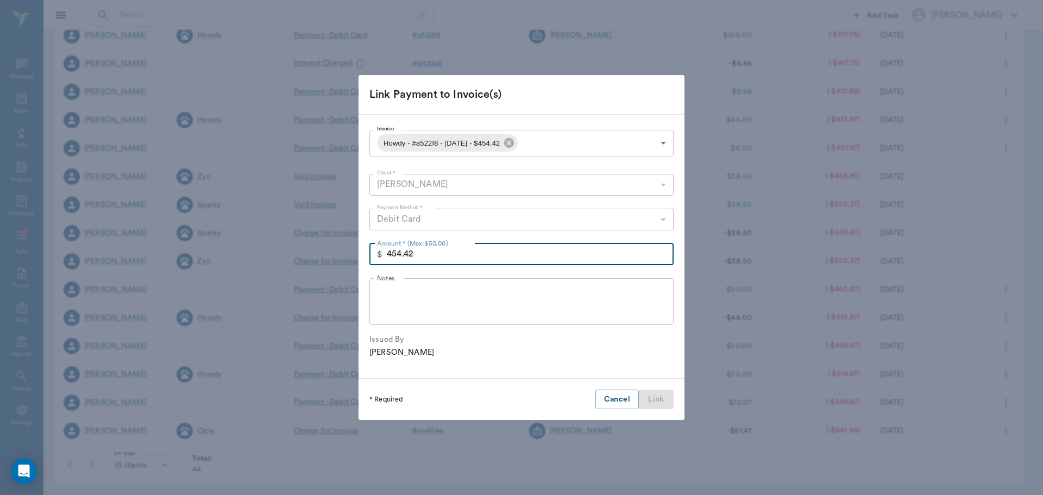
click at [427, 255] on input "454.42" at bounding box center [530, 254] width 287 height 22
type input "50.00"
click at [653, 403] on button "Link" at bounding box center [656, 400] width 35 height 20
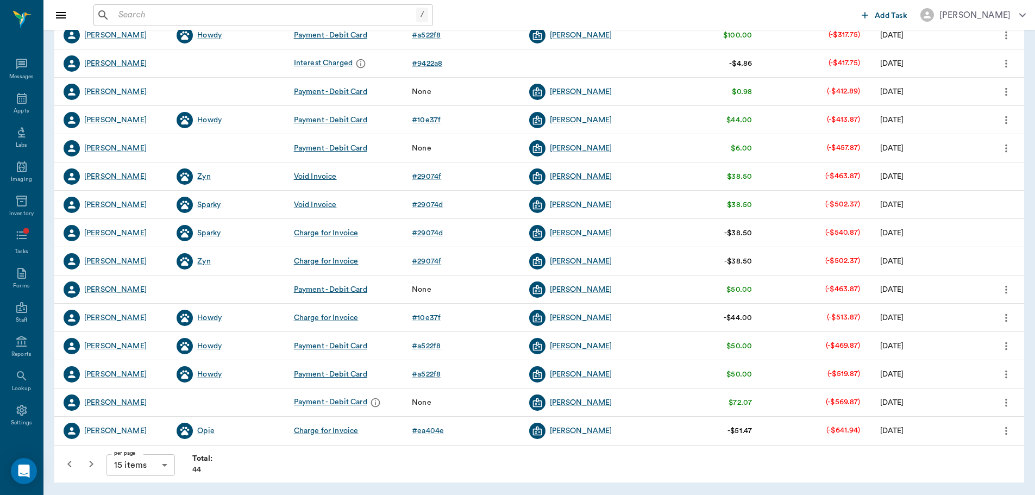
click at [95, 467] on icon "button" at bounding box center [91, 464] width 13 height 13
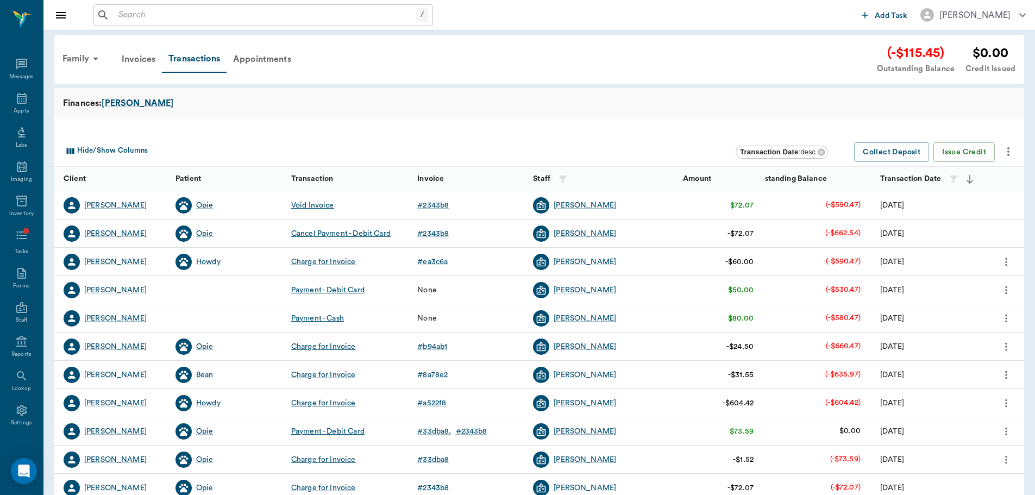
scroll to position [60, 0]
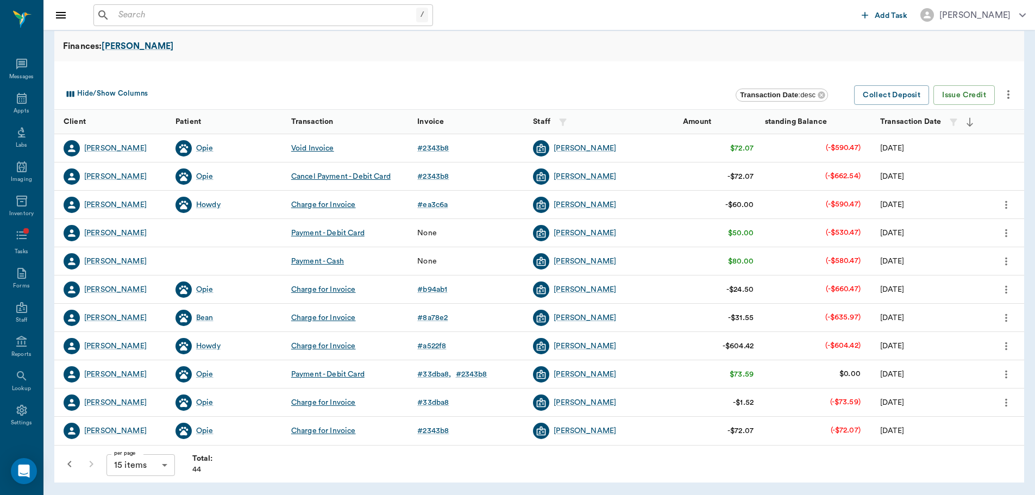
click at [1009, 261] on icon "more" at bounding box center [1007, 261] width 12 height 13
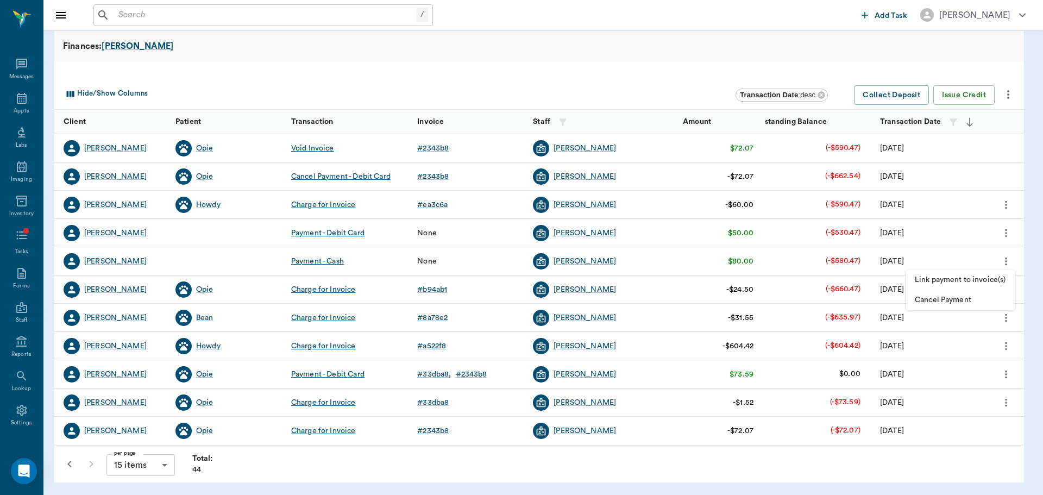
click at [993, 277] on span "Link payment to invoice(s)" at bounding box center [960, 279] width 91 height 11
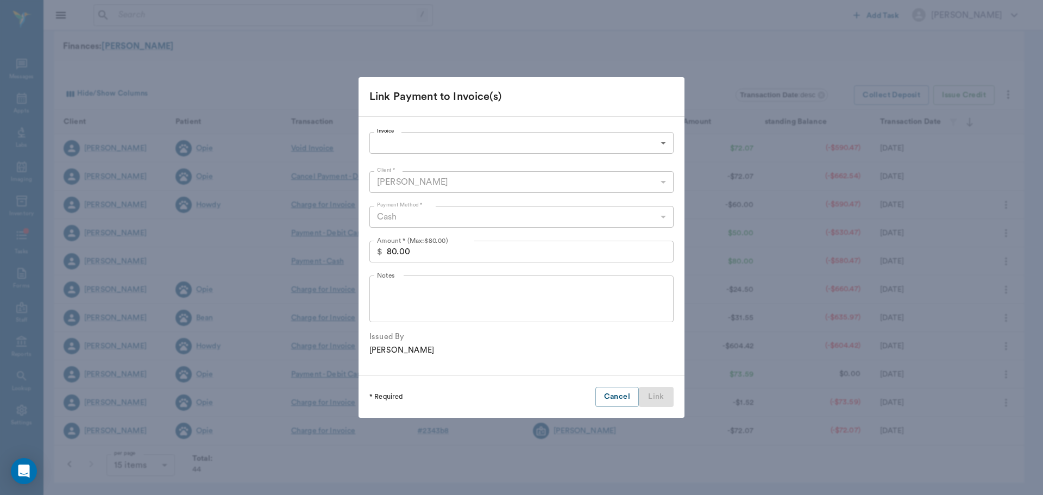
click at [448, 146] on body "/ ​ Add Task Dr. Bert Ellsworth Nectar Messages Appts Labs Imaging Inventory Ta…" at bounding box center [521, 217] width 1043 height 555
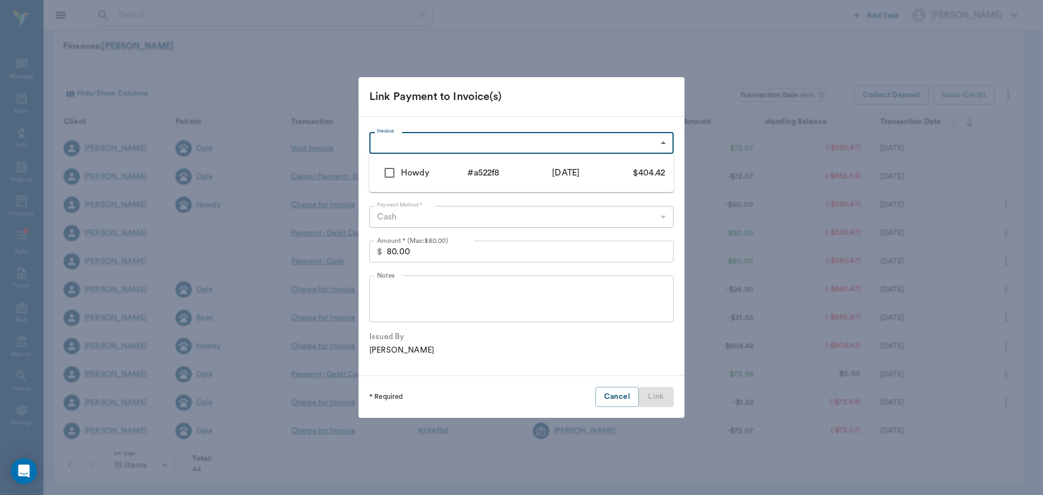
click at [405, 171] on div "Howdy" at bounding box center [434, 172] width 66 height 13
type input "686e8855c55aaa1733a522f8"
type input "404.42"
checkbox input "true"
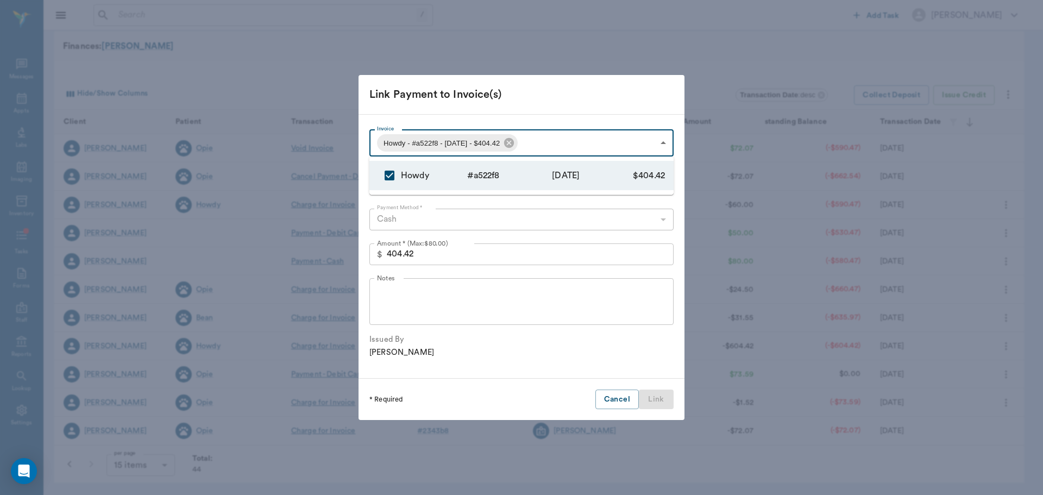
click at [535, 301] on div at bounding box center [521, 247] width 1043 height 495
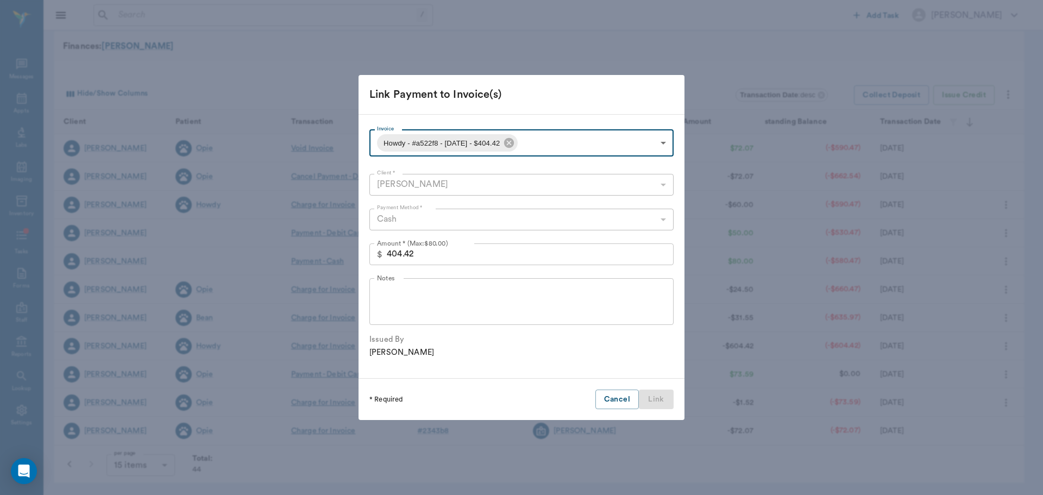
click at [468, 252] on input "404.42" at bounding box center [530, 254] width 287 height 22
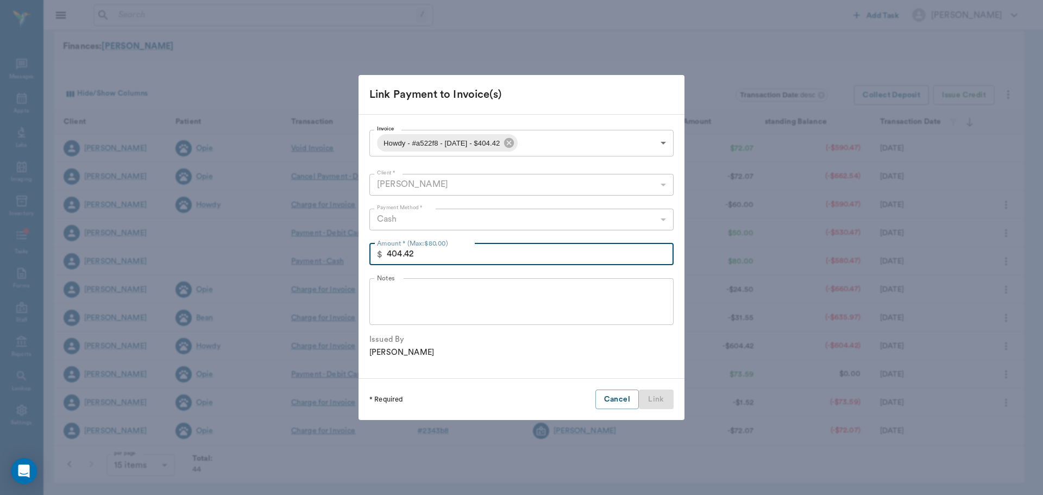
click at [468, 252] on input "404.42" at bounding box center [530, 254] width 287 height 22
type input "80.00"
click at [651, 403] on button "Link" at bounding box center [656, 400] width 35 height 20
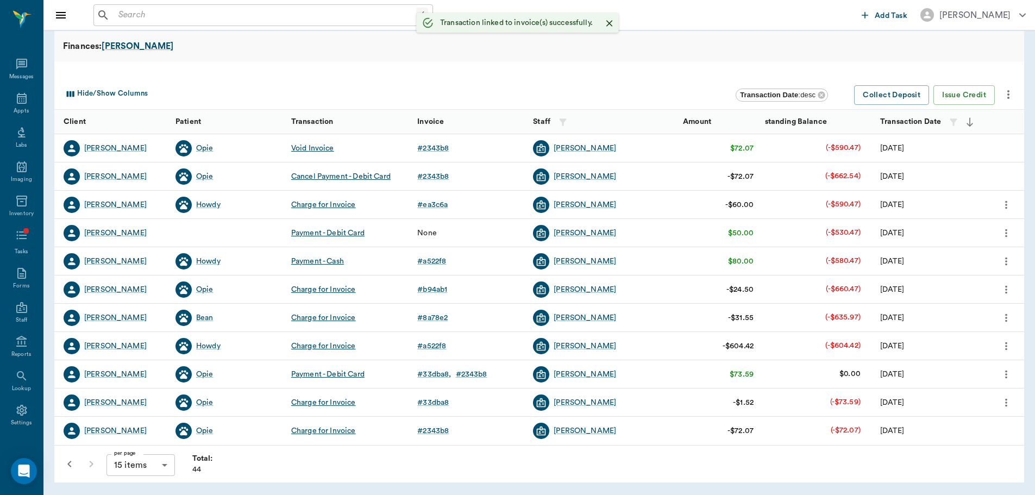
click at [1008, 237] on icon "more" at bounding box center [1007, 233] width 12 height 13
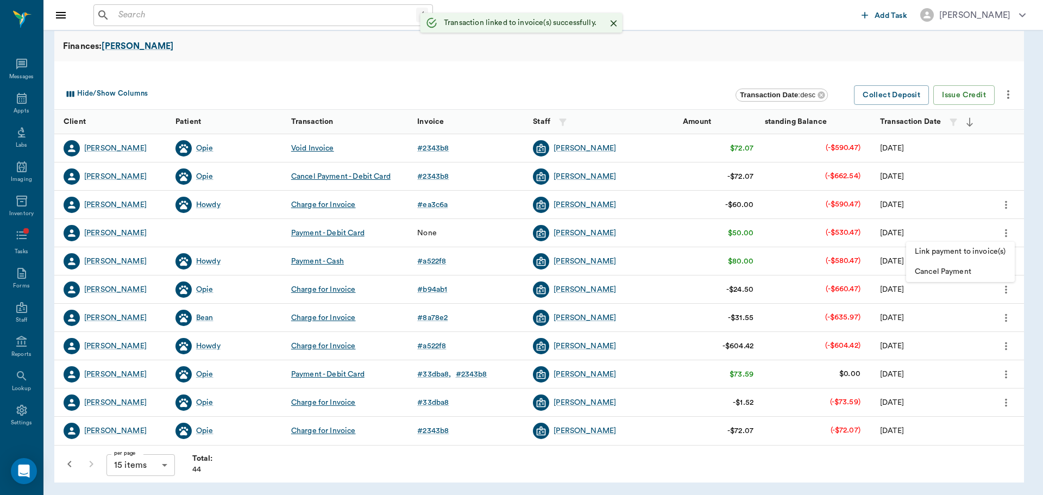
click at [980, 253] on span "Link payment to invoice(s)" at bounding box center [960, 251] width 91 height 11
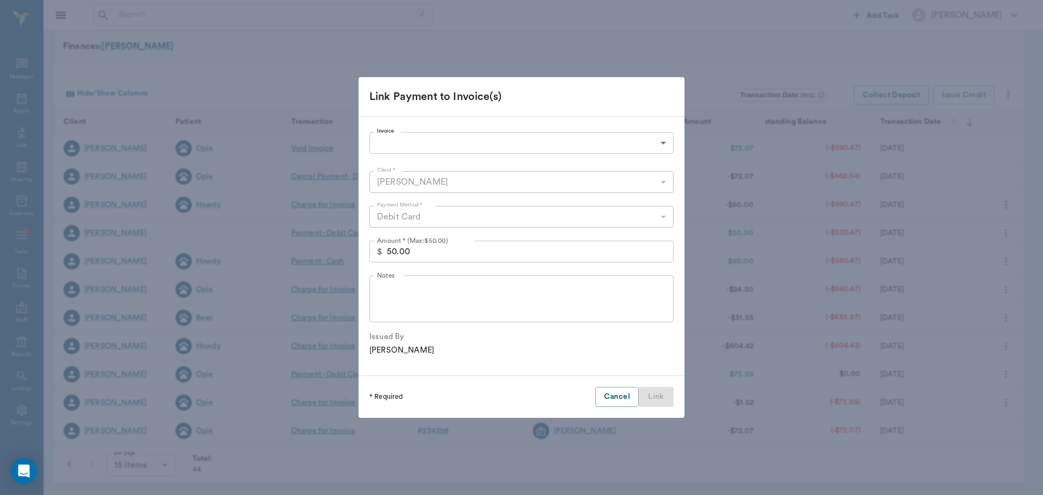
click at [462, 140] on body "/ ​ Add Task Dr. Bert Ellsworth Nectar Messages Appts Labs Imaging Inventory Ta…" at bounding box center [521, 217] width 1043 height 555
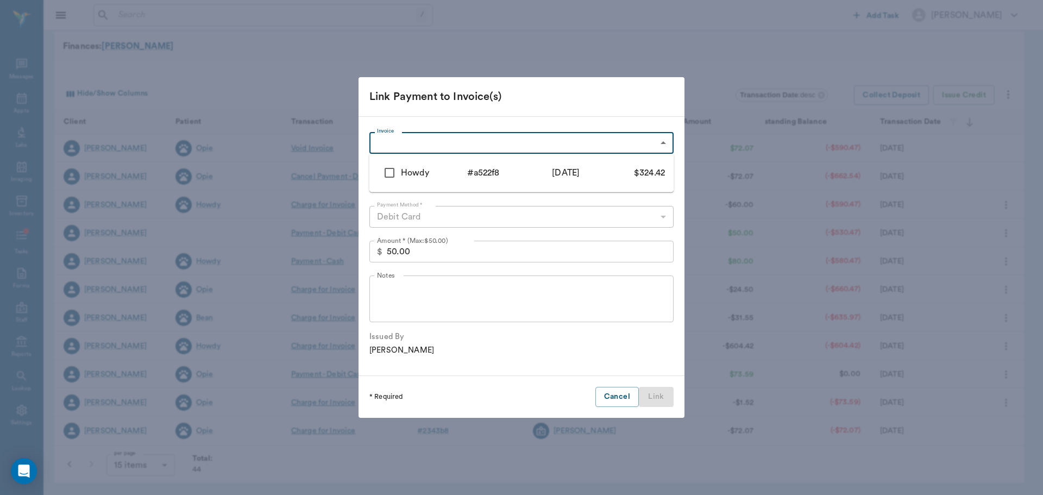
click at [445, 172] on div "Howdy" at bounding box center [434, 172] width 66 height 13
type input "686e8855c55aaa1733a522f8"
type input "324.42"
checkbox input "true"
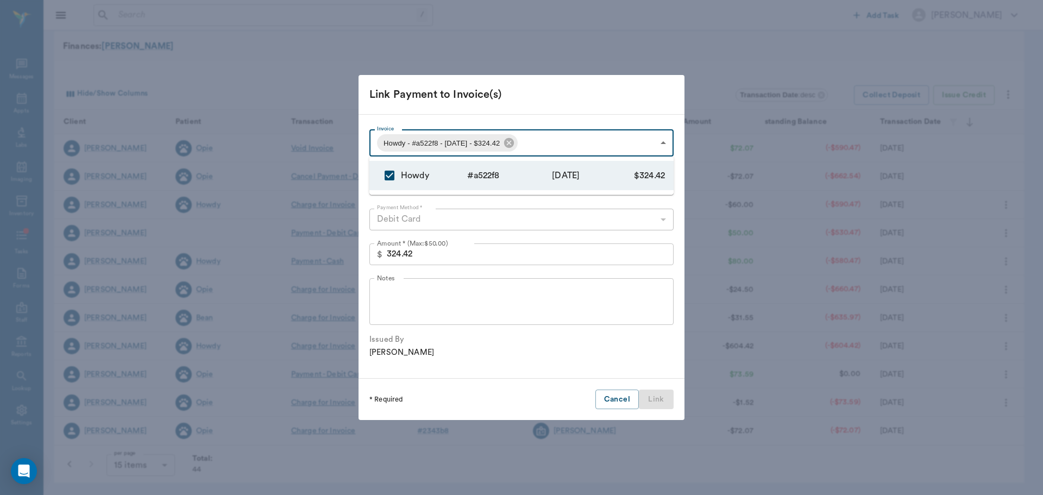
click at [461, 256] on div at bounding box center [521, 247] width 1043 height 495
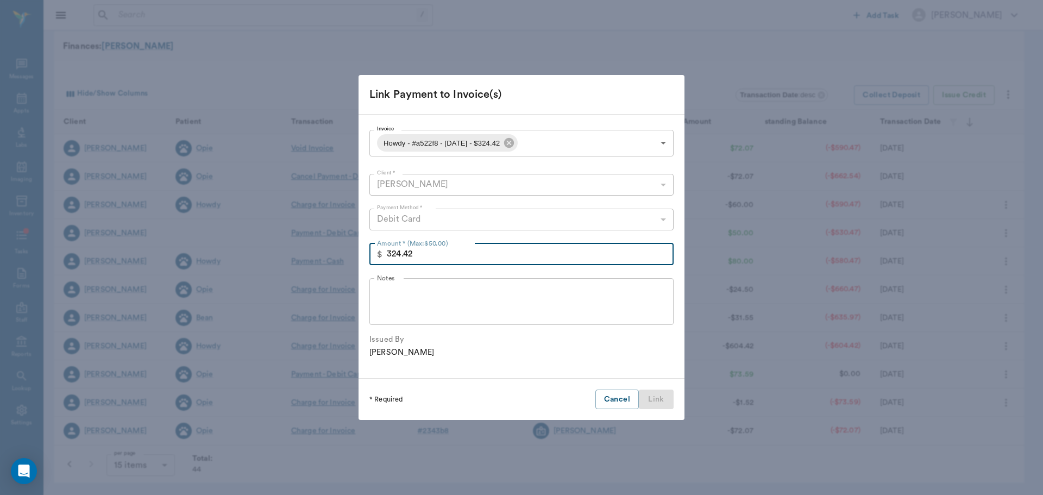
click at [450, 251] on input "324.42" at bounding box center [530, 254] width 287 height 22
type input "50.00"
click at [652, 394] on button "Link" at bounding box center [656, 400] width 35 height 20
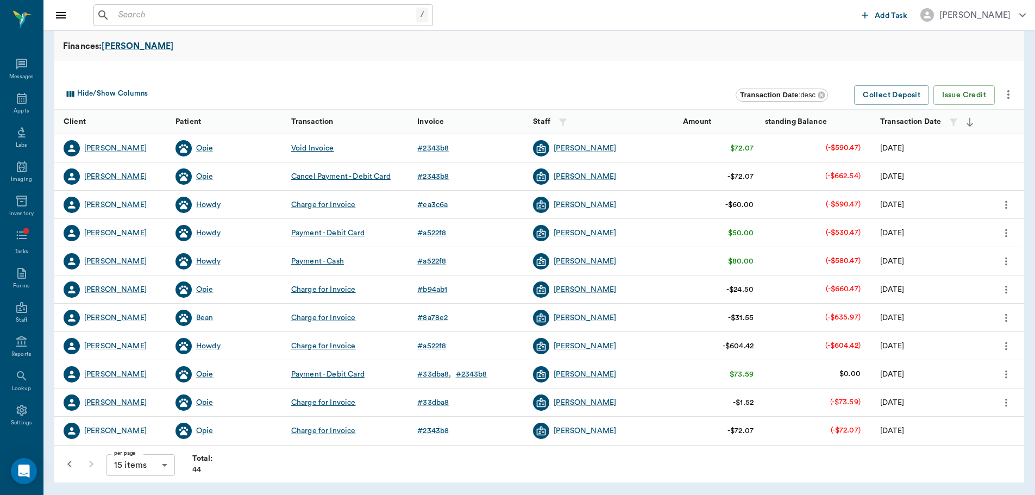
click at [65, 458] on icon "button" at bounding box center [69, 464] width 13 height 13
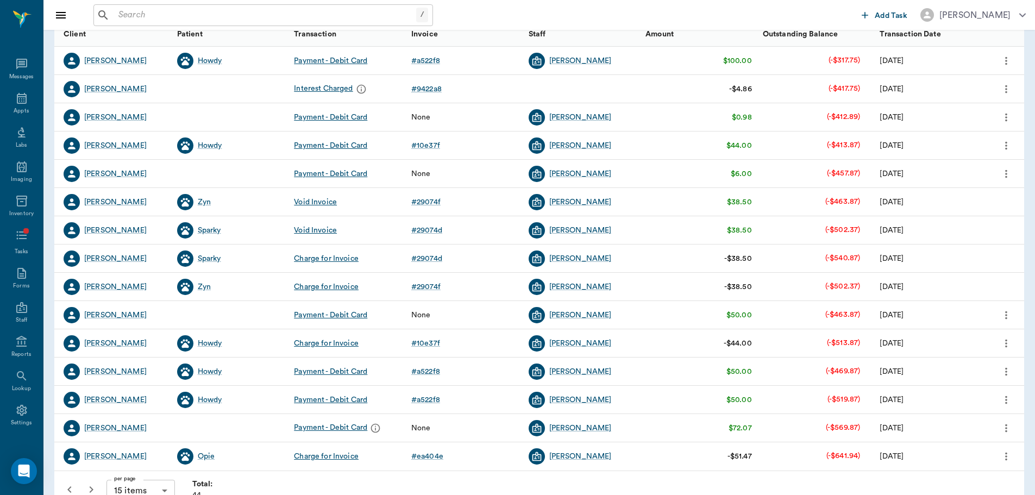
scroll to position [173, 0]
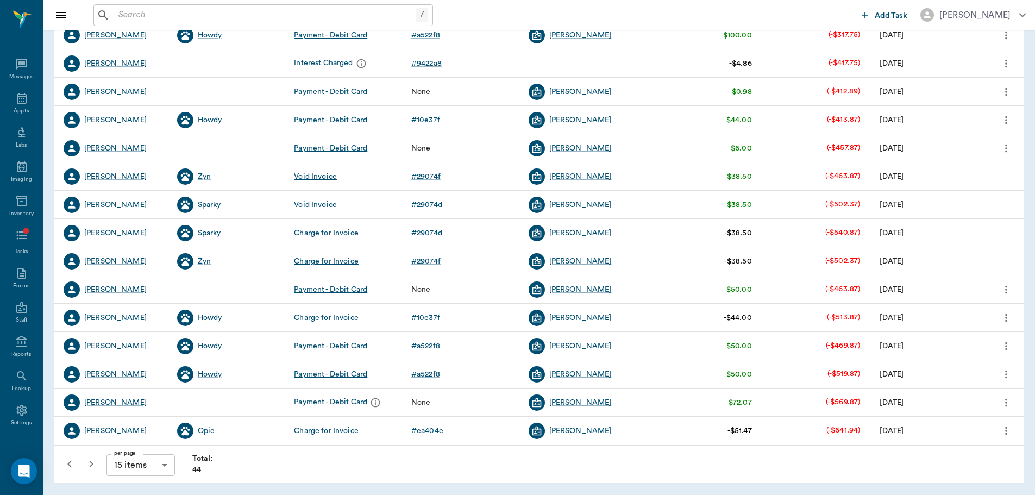
click at [1005, 403] on icon "more" at bounding box center [1007, 402] width 12 height 13
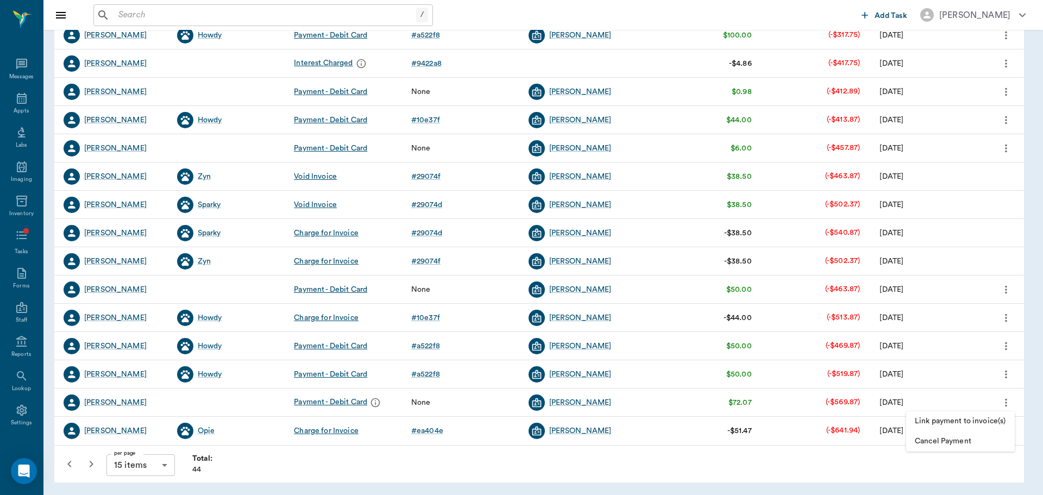
click at [979, 421] on span "Link payment to invoice(s)" at bounding box center [960, 421] width 91 height 11
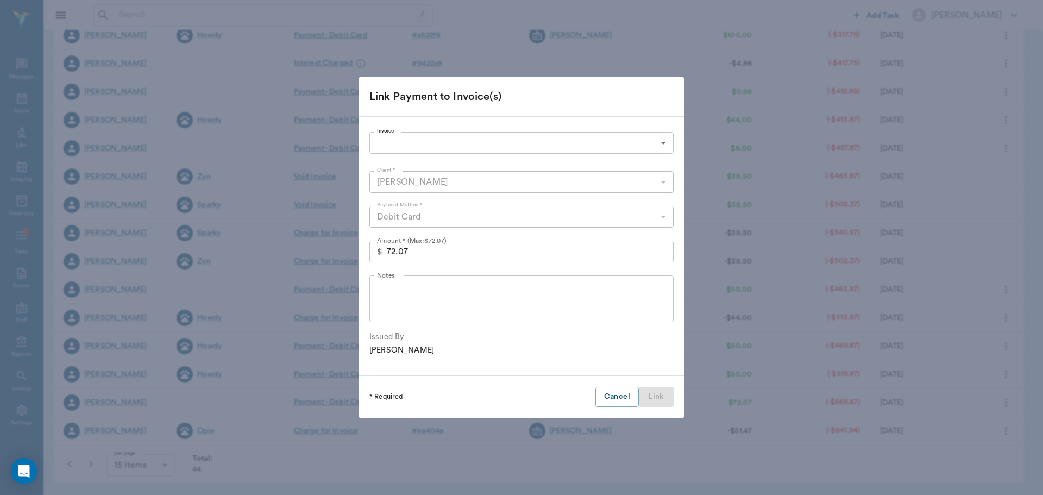
click at [417, 142] on body "/ ​ Add Task Dr. Bert Ellsworth Nectar Messages Appts Labs Imaging Inventory Ta…" at bounding box center [521, 161] width 1043 height 668
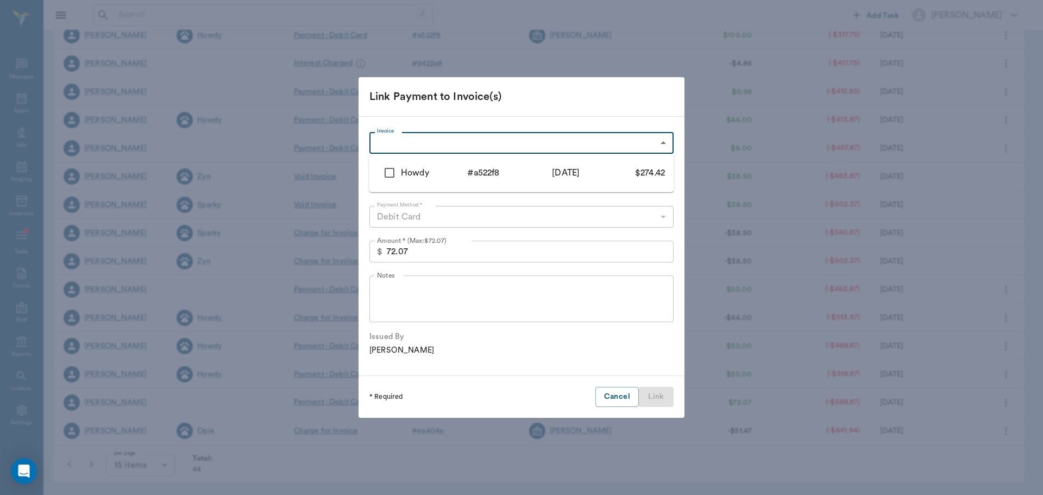
click at [407, 176] on div "Howdy" at bounding box center [434, 172] width 66 height 13
type input "686e8855c55aaa1733a522f8"
type input "274.42"
checkbox input "true"
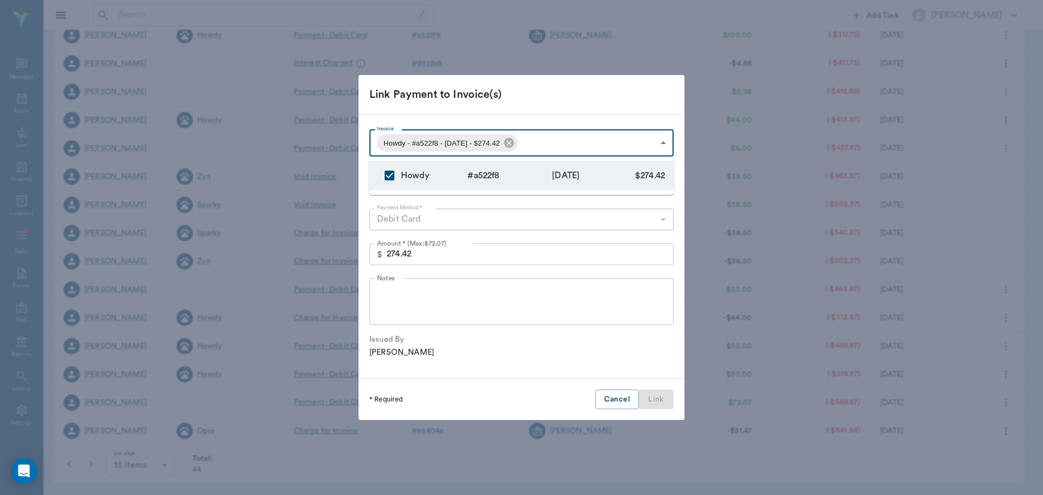
click at [457, 246] on div at bounding box center [521, 247] width 1043 height 495
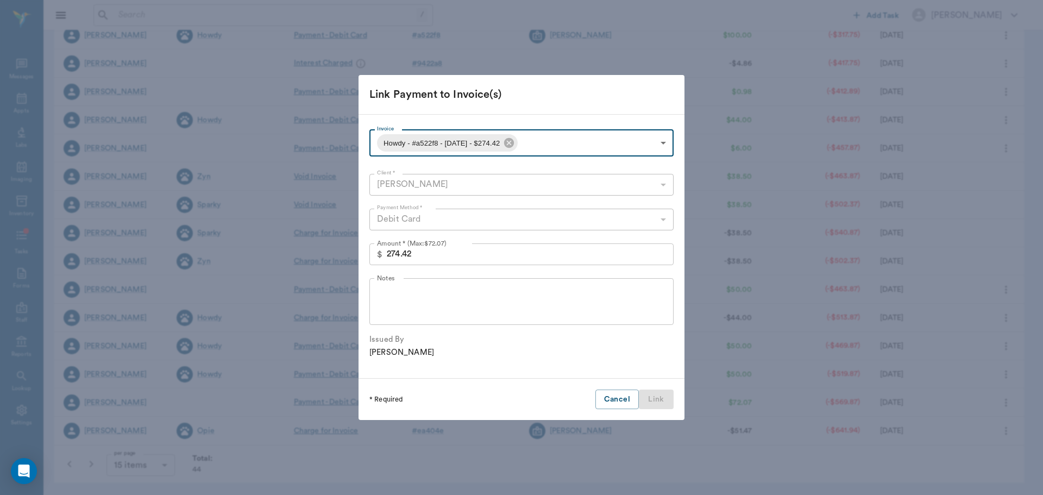
click at [453, 254] on input "274.42" at bounding box center [530, 254] width 287 height 22
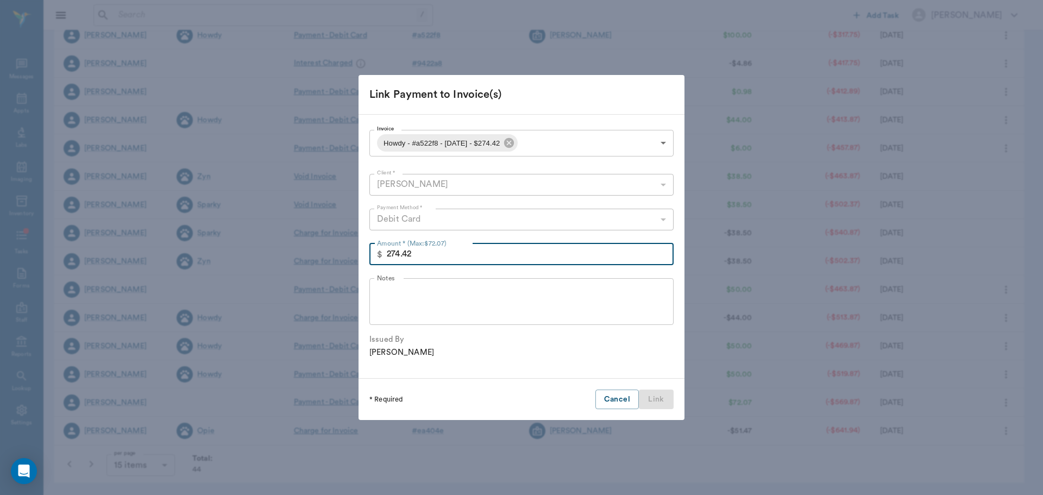
click at [453, 254] on input "274.42" at bounding box center [530, 254] width 287 height 22
type input "72.02"
click at [661, 396] on button "Link" at bounding box center [656, 400] width 35 height 20
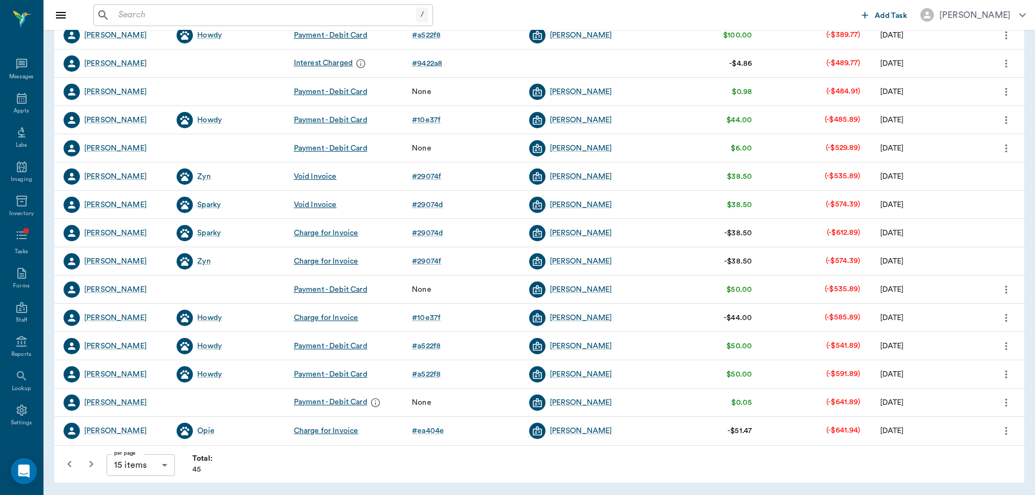
click at [1014, 289] on button "more" at bounding box center [1006, 289] width 17 height 18
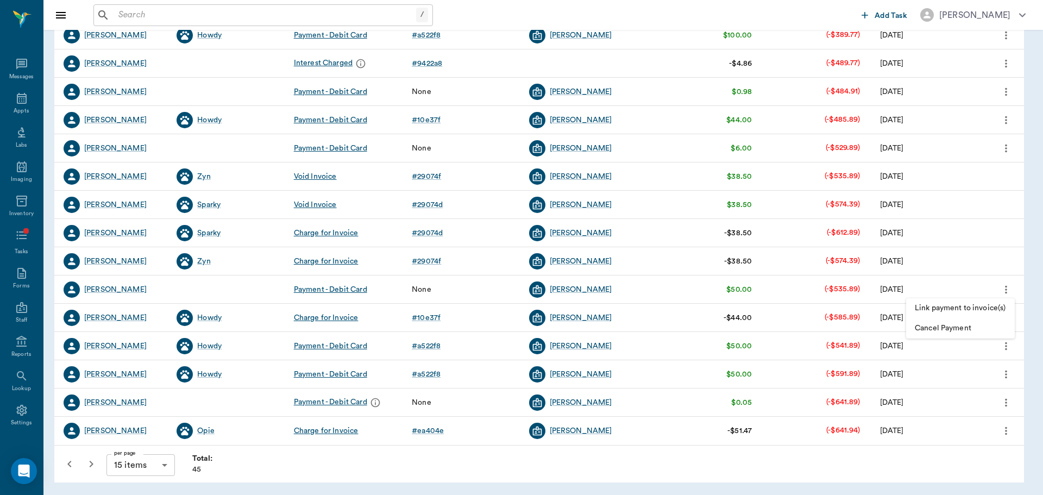
click at [1005, 304] on span "Link payment to invoice(s)" at bounding box center [960, 308] width 91 height 11
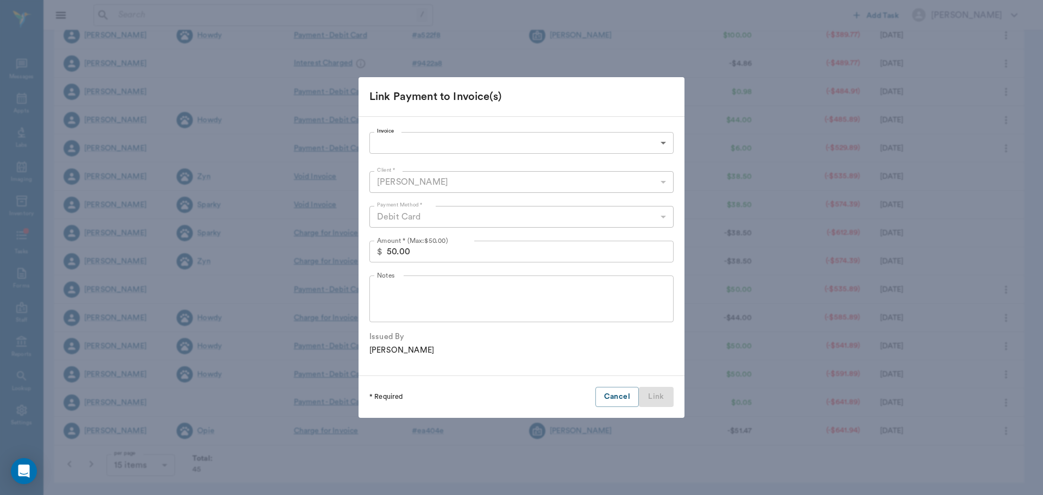
click at [428, 139] on body "/ ​ Add Task Dr. Bert Ellsworth Nectar Messages Appts Labs Imaging Inventory Ta…" at bounding box center [521, 161] width 1043 height 668
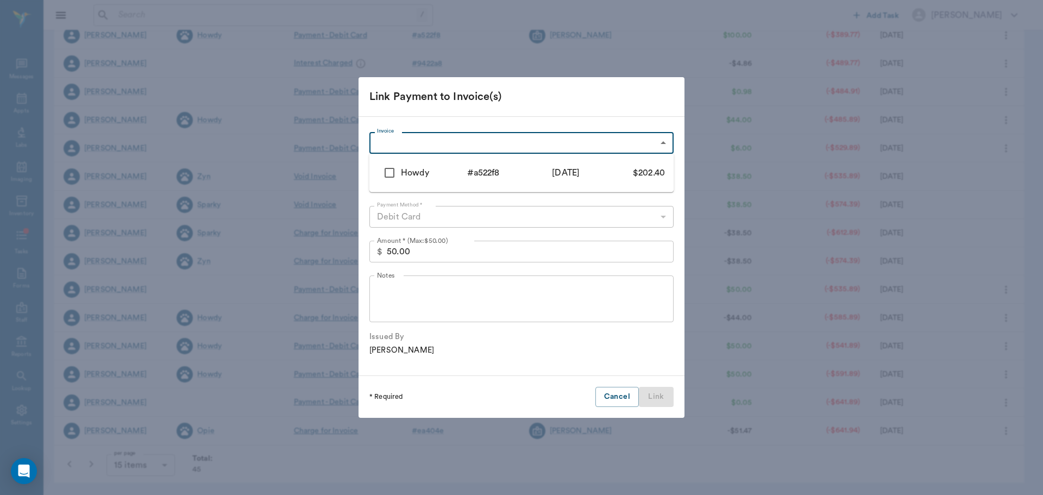
click at [404, 166] on div "Howdy" at bounding box center [434, 172] width 66 height 13
type input "686e8855c55aaa1733a522f8"
type input "202.40"
checkbox input "true"
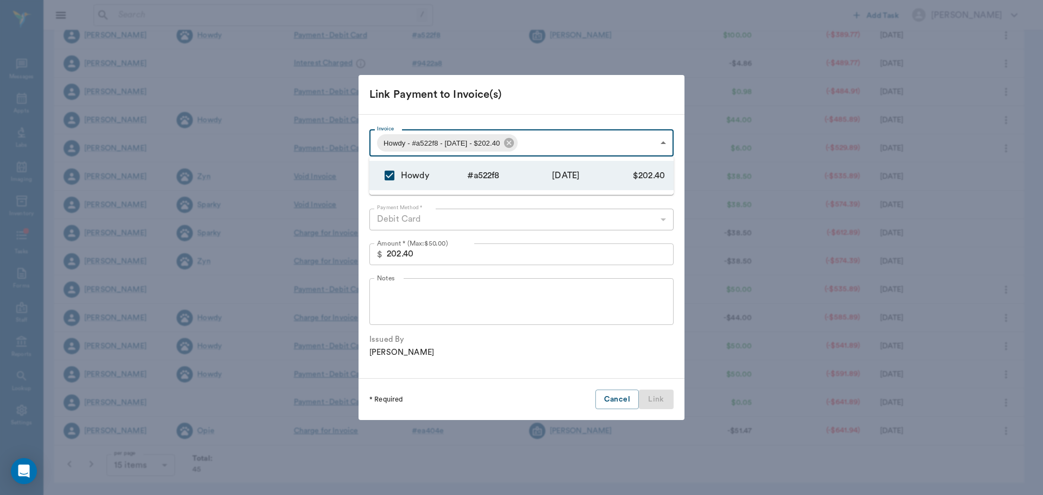
click at [440, 252] on div at bounding box center [521, 247] width 1043 height 495
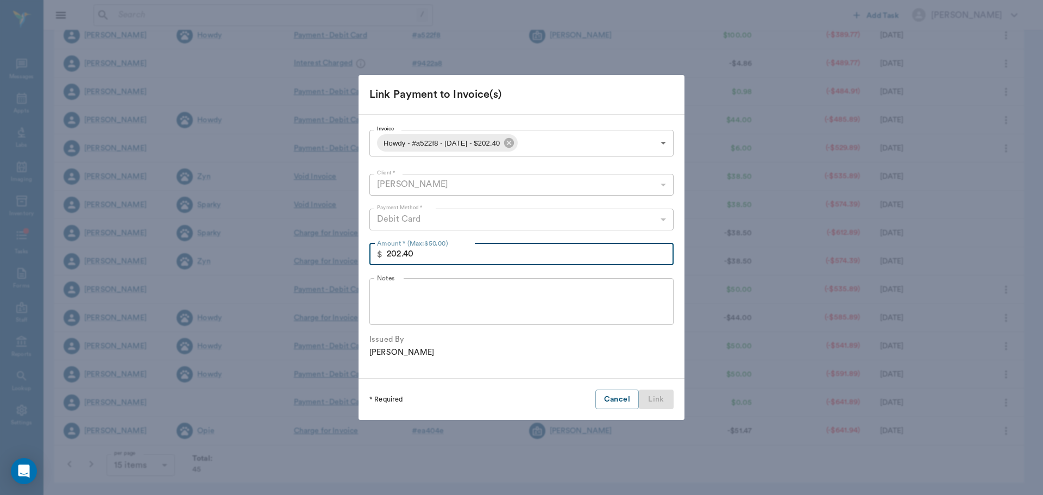
click at [432, 252] on input "202.40" at bounding box center [530, 254] width 287 height 22
type input "50.00"
click at [656, 392] on button "Link" at bounding box center [656, 400] width 35 height 20
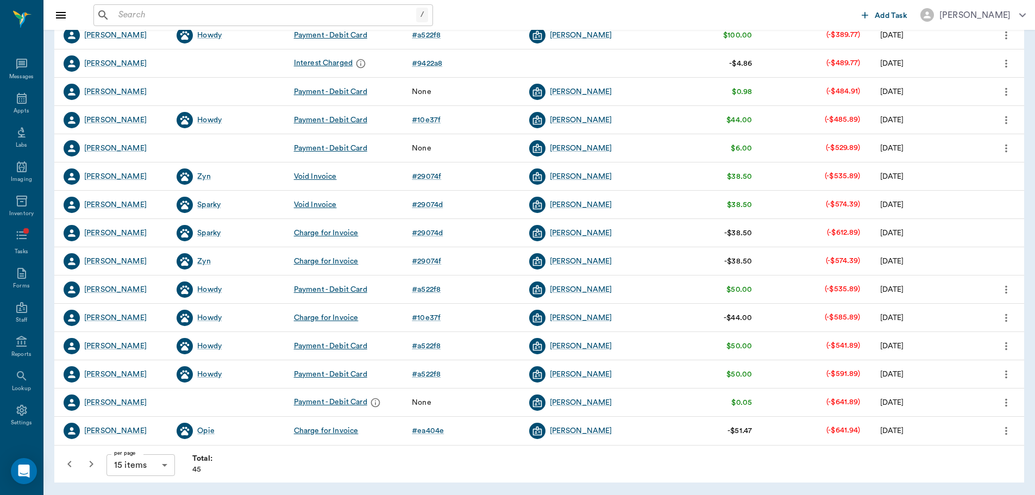
click at [1006, 146] on icon "more" at bounding box center [1006, 148] width 2 height 8
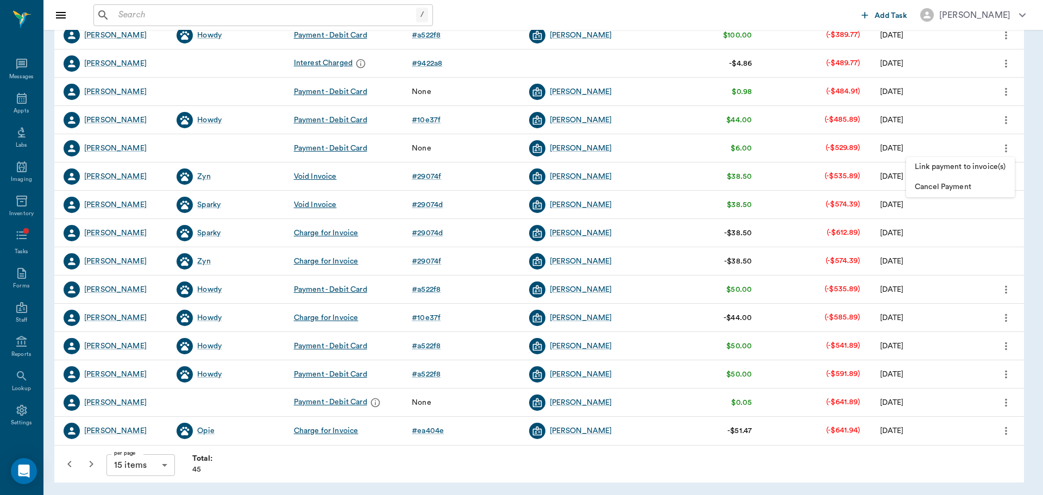
click at [1001, 164] on span "Link payment to invoice(s)" at bounding box center [960, 166] width 91 height 11
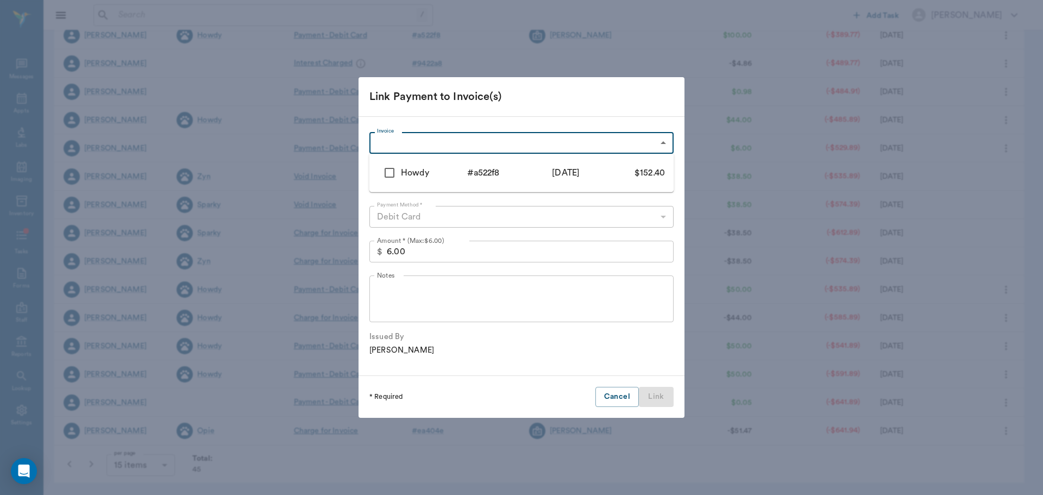
click at [513, 147] on body "/ ​ Add Task Dr. Bert Ellsworth Nectar Messages Appts Labs Imaging Inventory Ta…" at bounding box center [521, 161] width 1043 height 668
click at [439, 172] on div "Howdy" at bounding box center [434, 172] width 66 height 13
type input "686e8855c55aaa1733a522f8"
type input "152.40"
checkbox input "true"
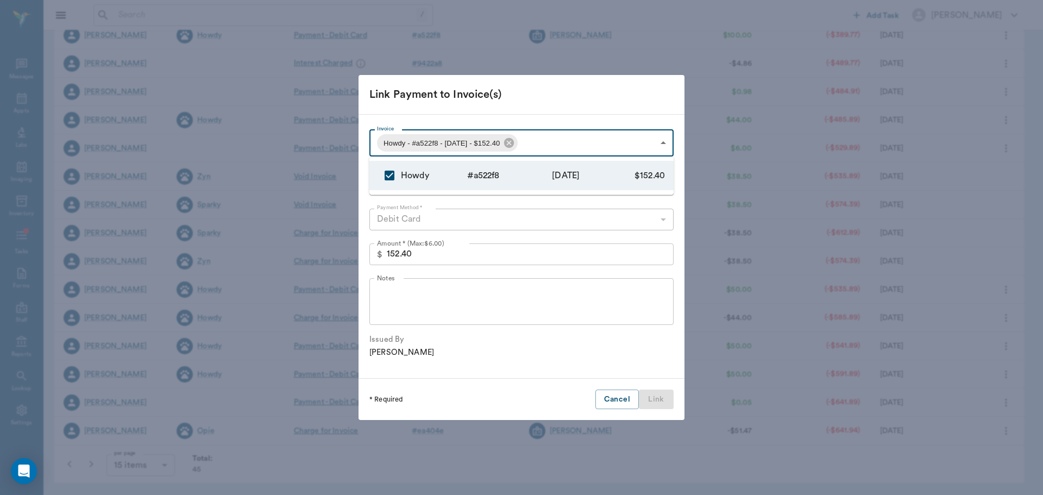
click at [446, 255] on div at bounding box center [521, 247] width 1043 height 495
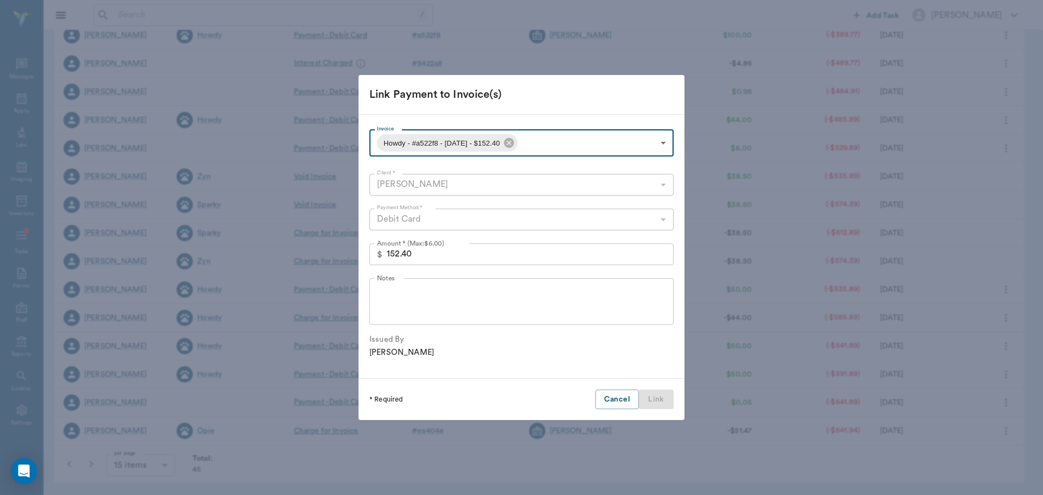
click at [436, 253] on input "152.40" at bounding box center [530, 254] width 287 height 22
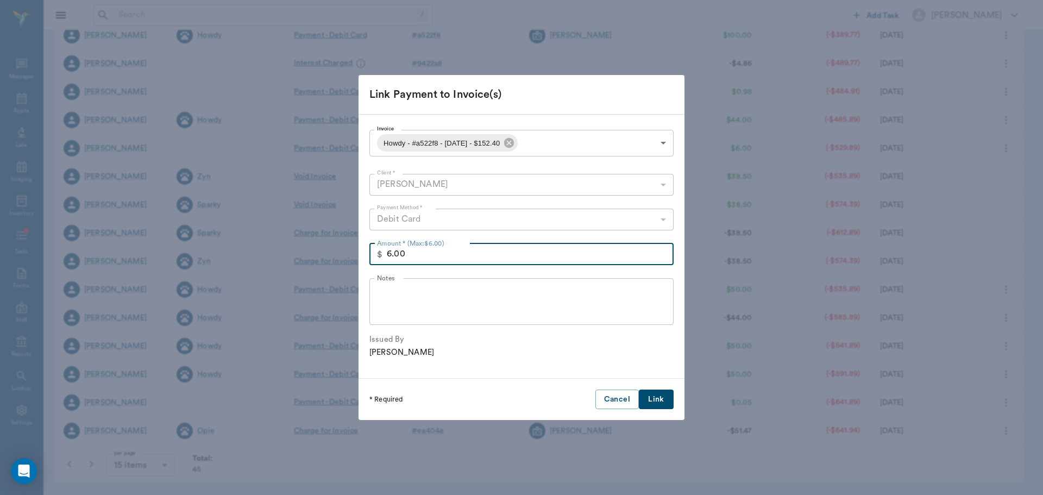
type input "6.00"
click at [660, 399] on button "Link" at bounding box center [656, 400] width 35 height 20
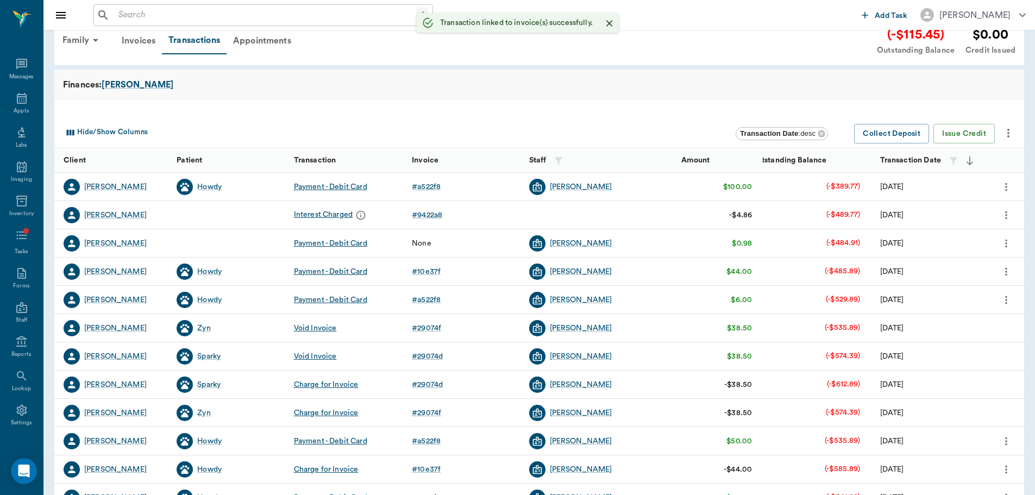
scroll to position [10, 0]
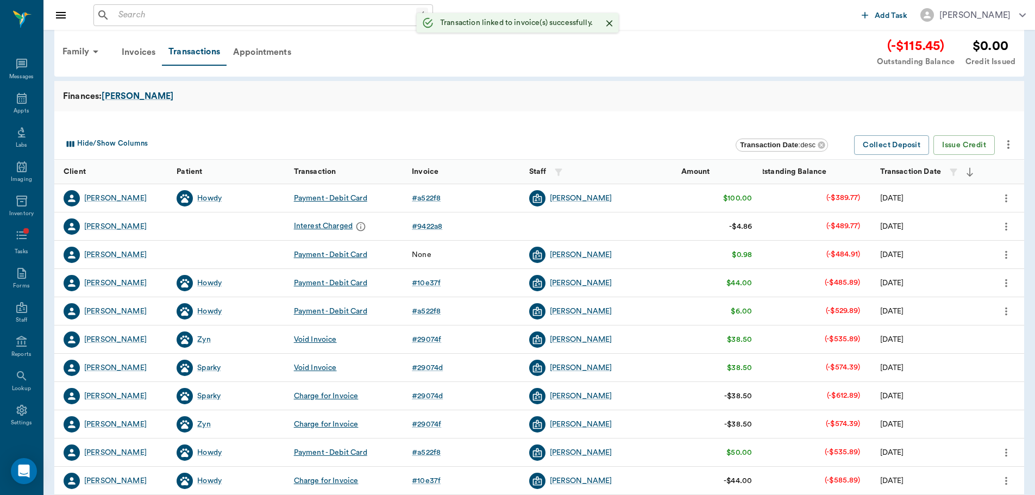
click at [1005, 248] on icon "more" at bounding box center [1007, 254] width 12 height 13
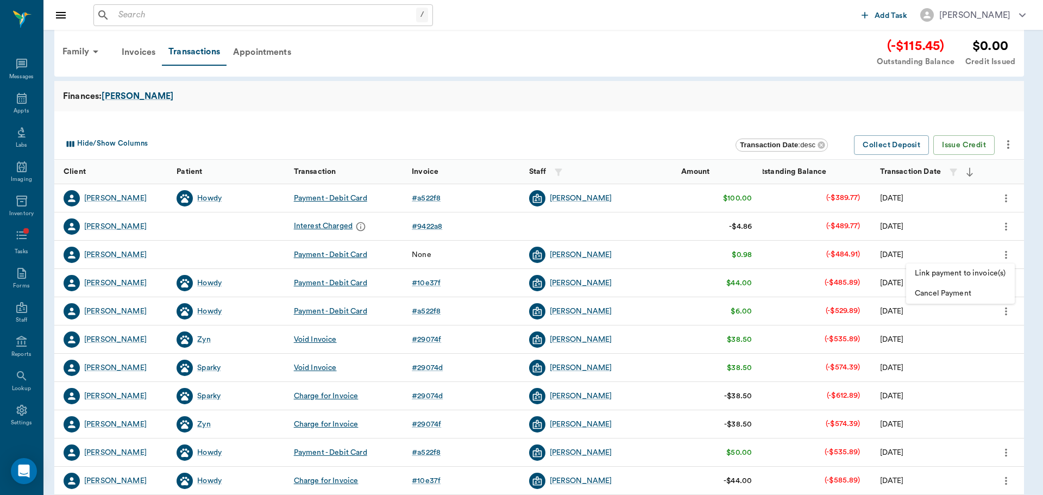
click at [965, 272] on span "Link payment to invoice(s)" at bounding box center [960, 273] width 91 height 11
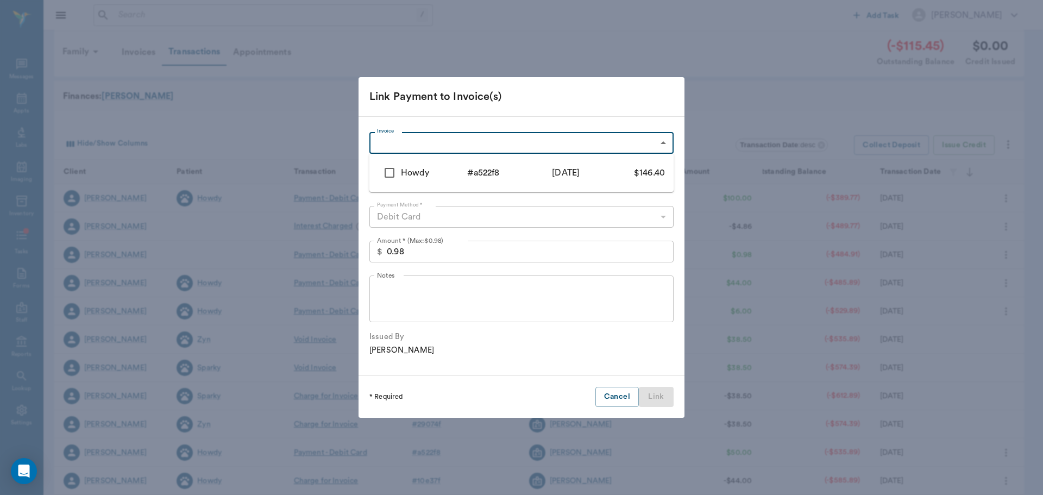
click at [391, 142] on body "/ ​ Add Task Dr. Bert Ellsworth Nectar Messages Appts Labs Imaging Inventory Ta…" at bounding box center [521, 324] width 1043 height 668
click at [409, 172] on div "Howdy" at bounding box center [434, 172] width 66 height 13
type input "686e8855c55aaa1733a522f8"
type input "146.40"
checkbox input "true"
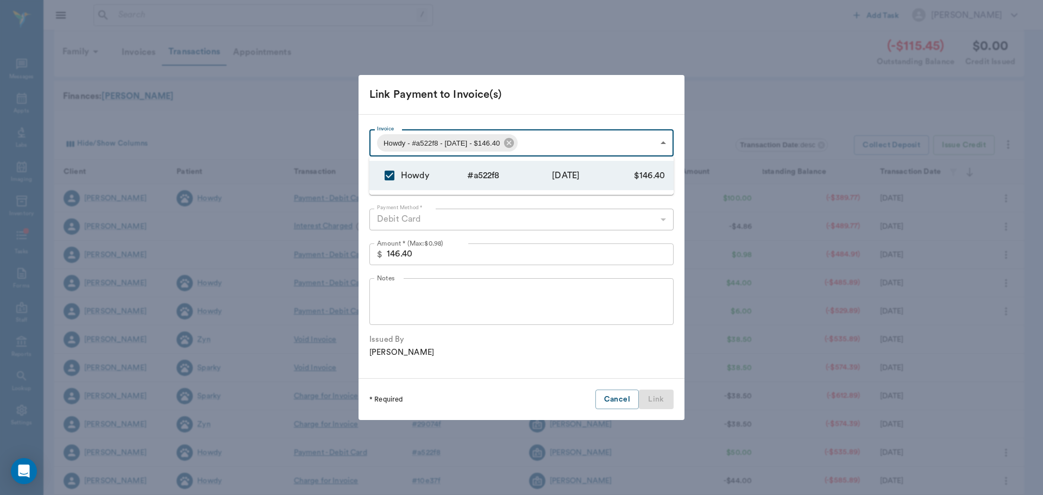
click at [440, 251] on div at bounding box center [521, 247] width 1043 height 495
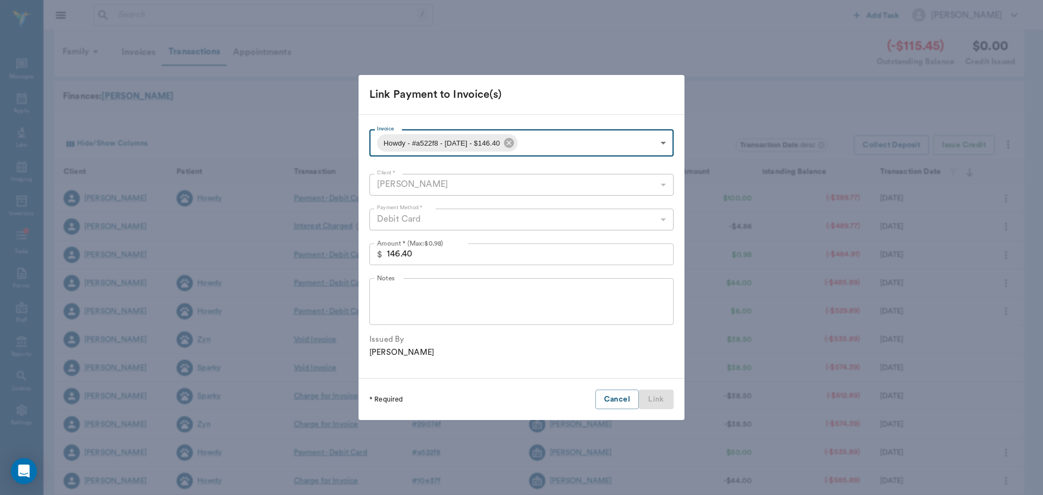
click at [436, 253] on input "146.40" at bounding box center [530, 254] width 287 height 22
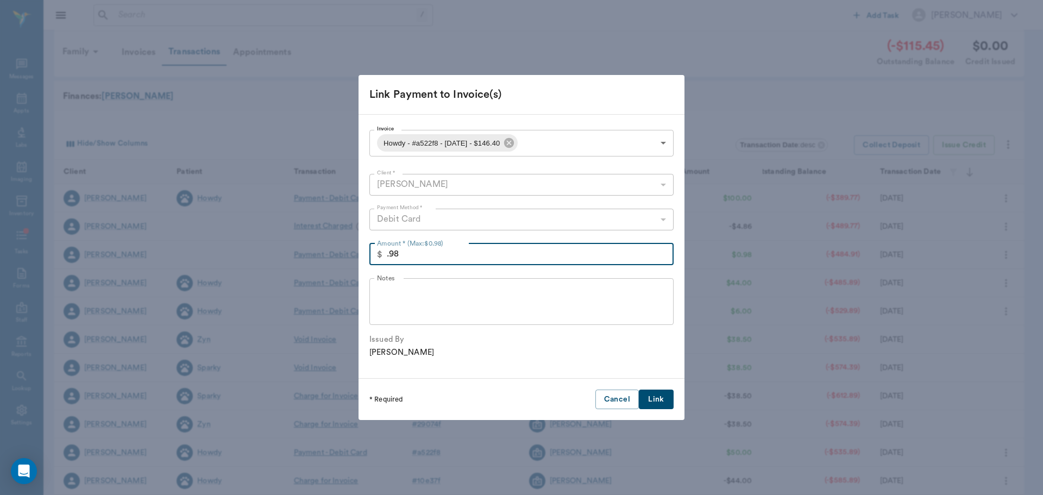
type input "0.98"
click at [659, 404] on button "Link" at bounding box center [656, 400] width 35 height 20
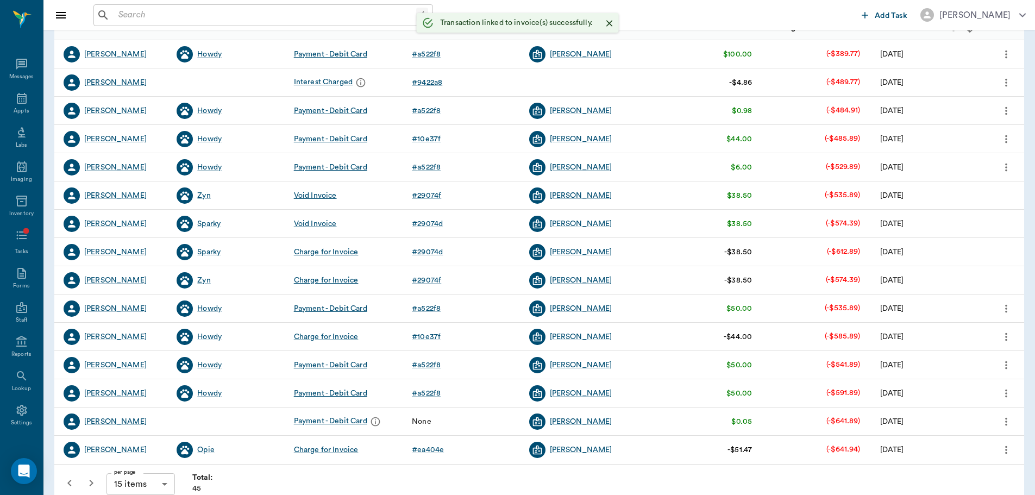
scroll to position [173, 0]
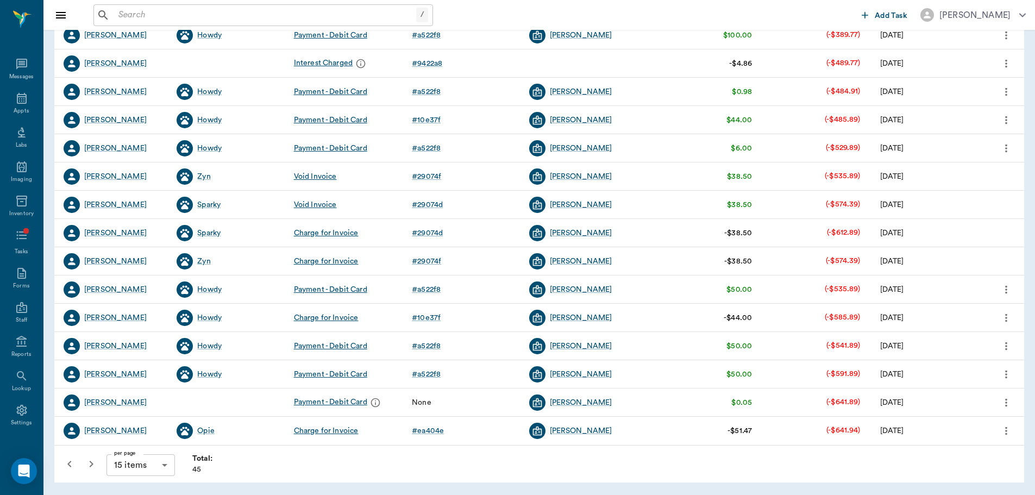
click at [1003, 403] on icon "more" at bounding box center [1007, 402] width 12 height 13
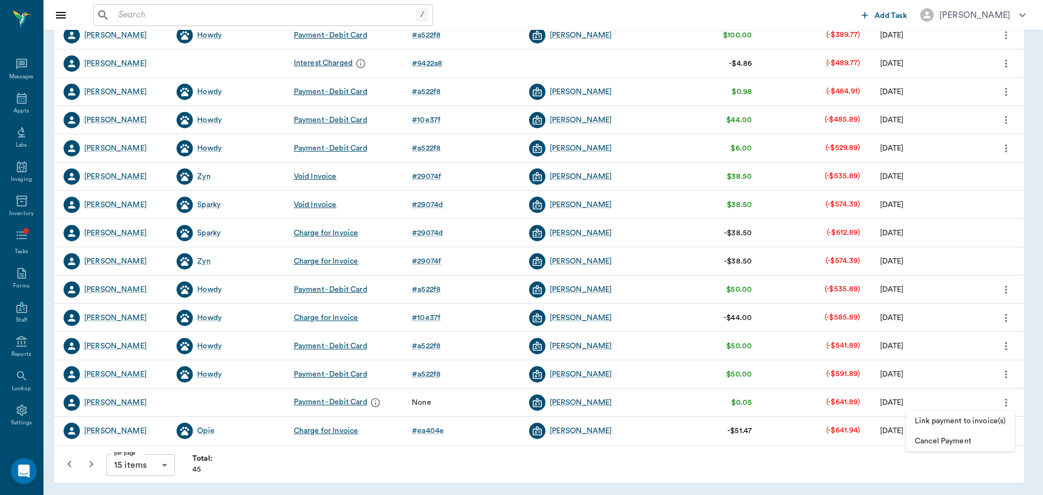
click at [991, 422] on span "Link payment to invoice(s)" at bounding box center [960, 421] width 91 height 11
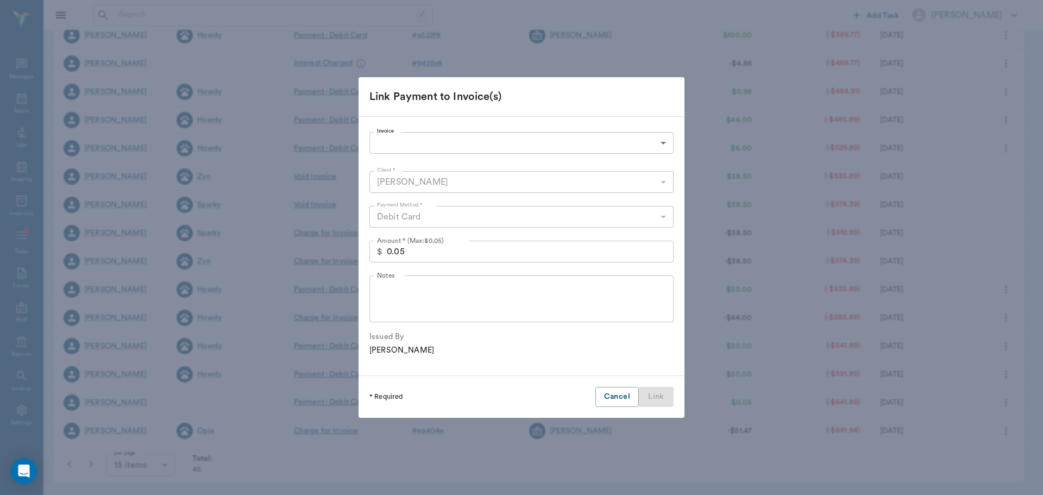
click at [380, 140] on body "/ ​ Add Task Dr. Bert Ellsworth Nectar Messages Appts Labs Imaging Inventory Ta…" at bounding box center [521, 161] width 1043 height 668
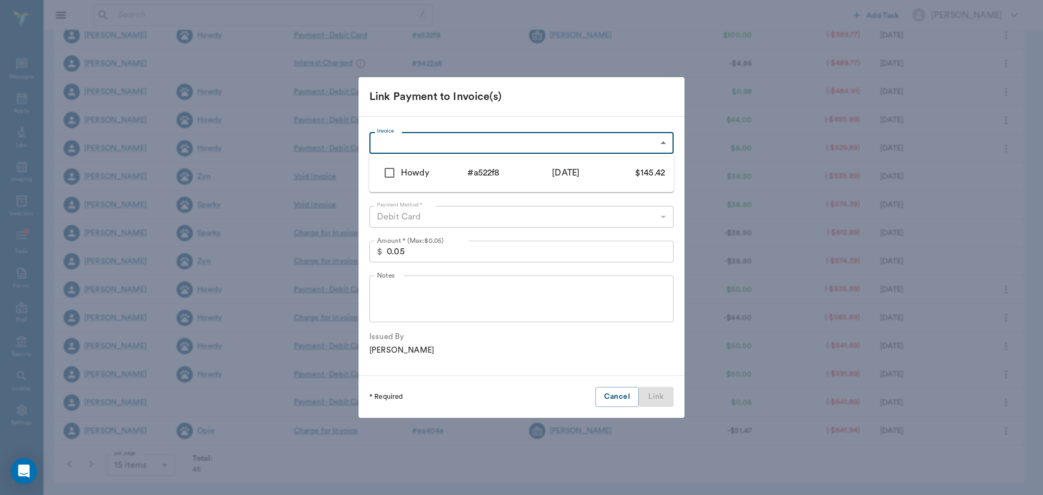
click at [469, 182] on li "Howdy # a522f8 7/9/2025 $145.42" at bounding box center [522, 172] width 304 height 29
type input "686e8855c55aaa1733a522f8"
type input "145.42"
checkbox input "true"
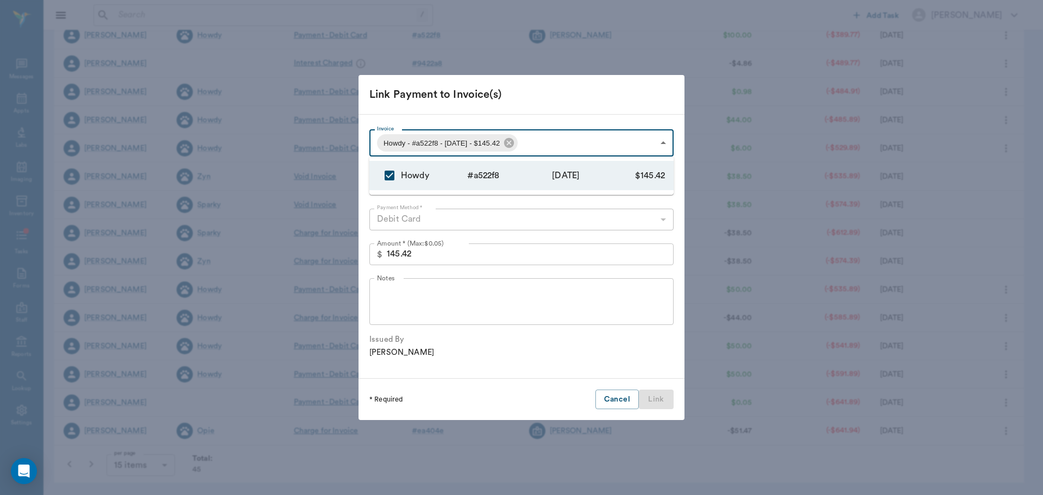
click at [442, 253] on div at bounding box center [521, 247] width 1043 height 495
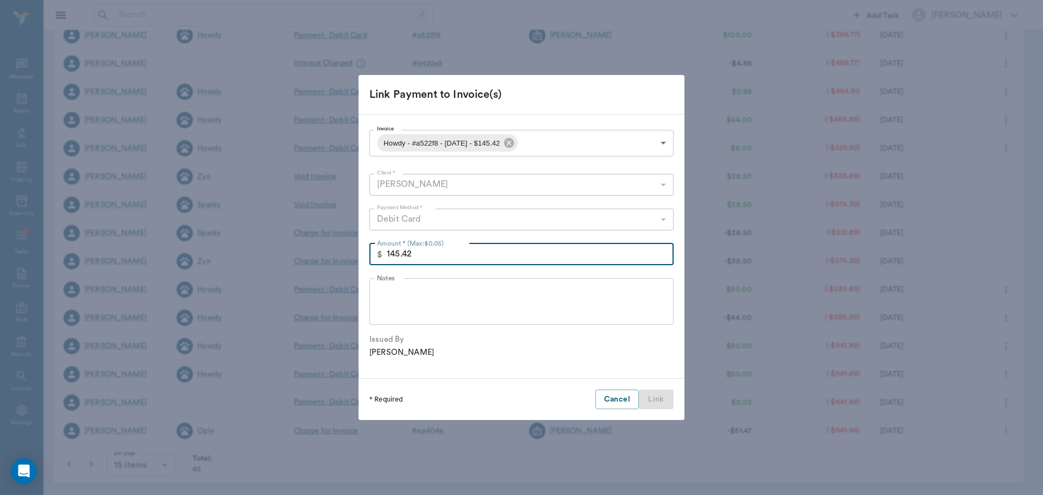
click at [430, 256] on input "145.42" at bounding box center [530, 254] width 287 height 22
click at [462, 299] on textarea "Notes" at bounding box center [521, 301] width 289 height 37
click at [435, 252] on input "0.50" at bounding box center [530, 254] width 287 height 22
type input "0.05"
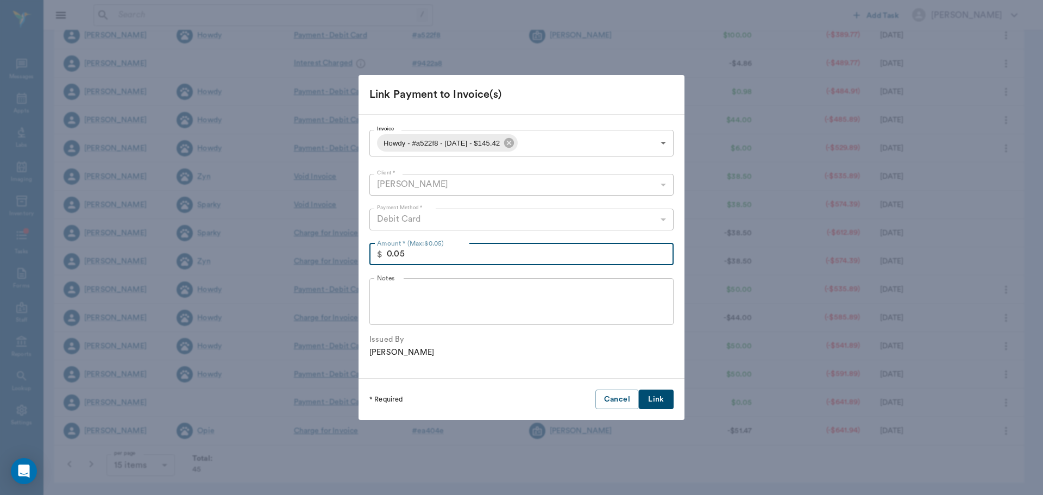
click at [655, 399] on button "Link" at bounding box center [656, 400] width 35 height 20
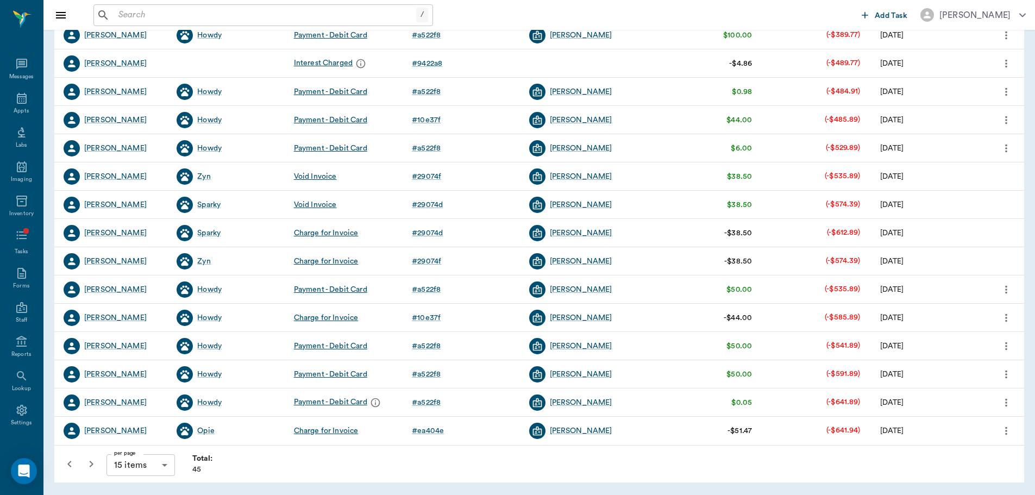
click at [92, 467] on icon "button" at bounding box center [91, 464] width 13 height 13
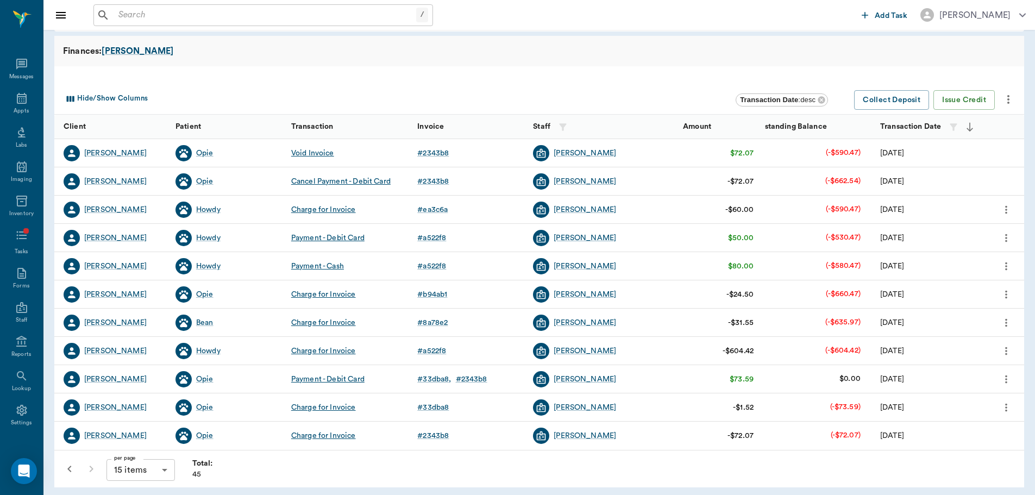
scroll to position [60, 0]
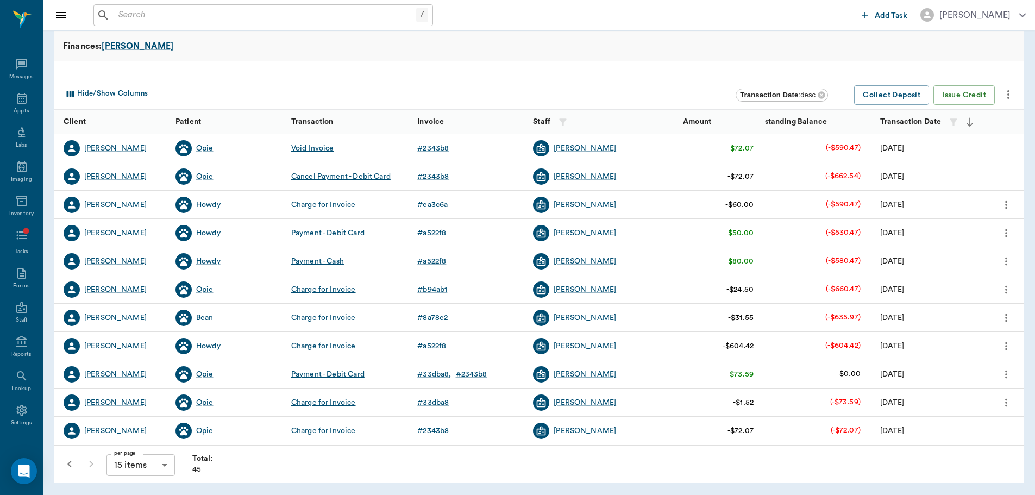
click at [70, 465] on icon "button" at bounding box center [69, 464] width 4 height 7
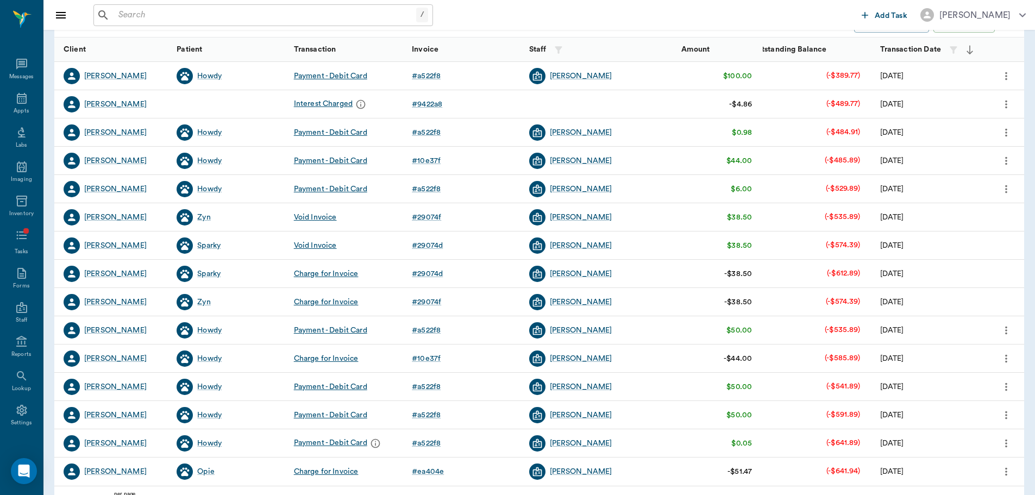
scroll to position [173, 0]
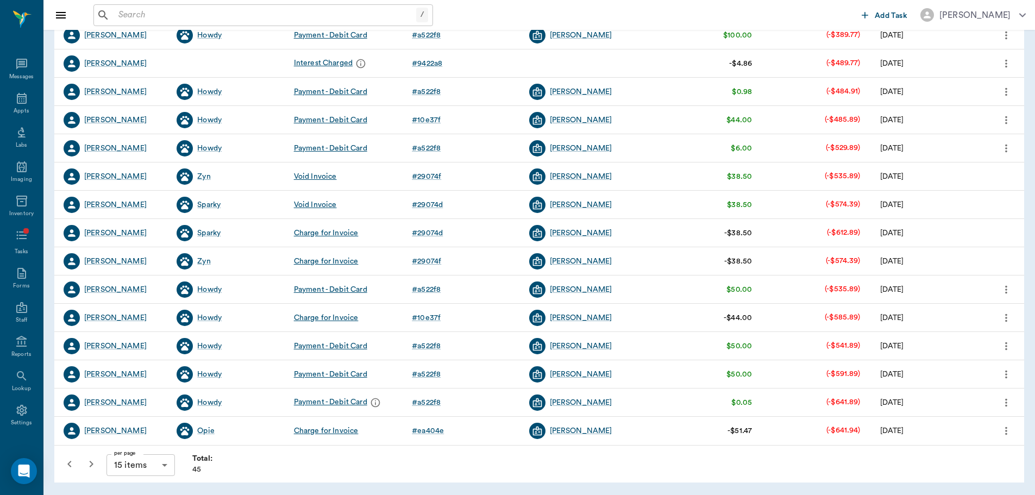
click at [72, 465] on icon "button" at bounding box center [69, 464] width 13 height 13
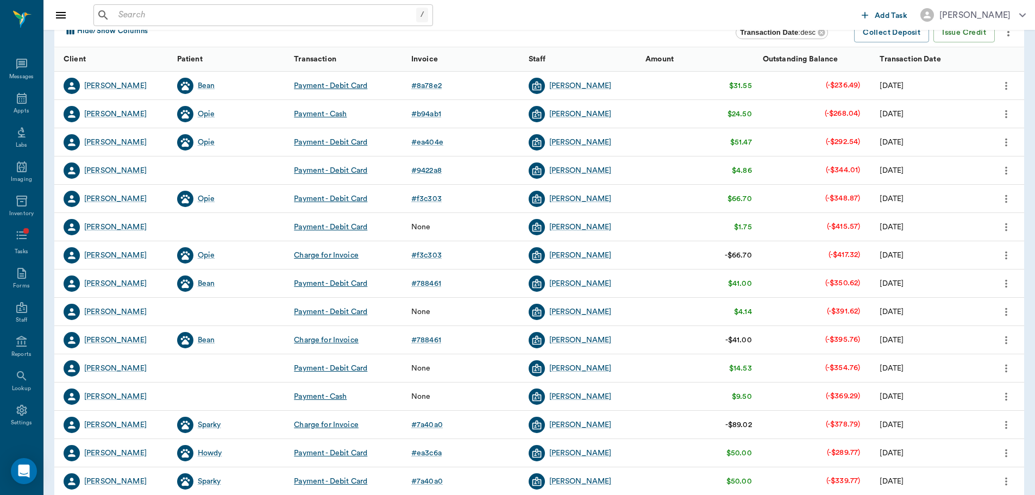
scroll to position [163, 0]
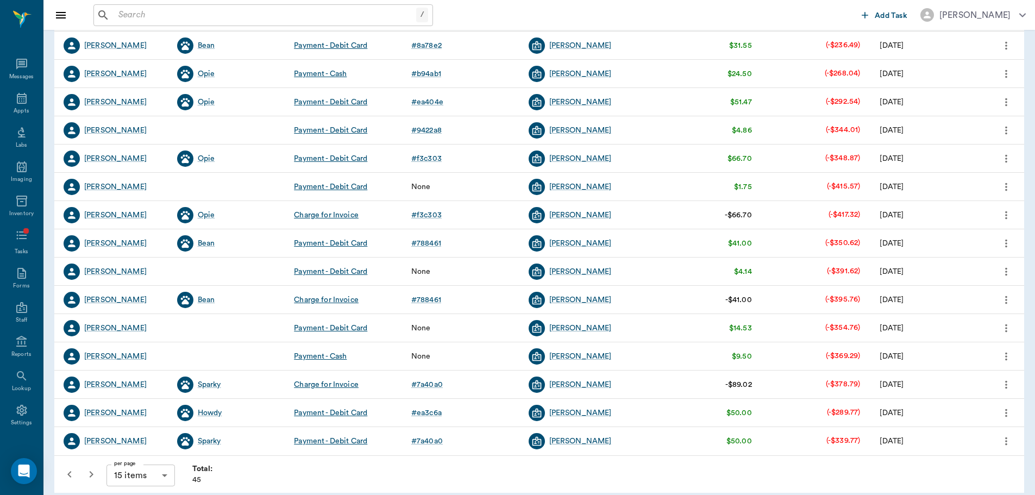
click at [1006, 185] on icon "more" at bounding box center [1007, 186] width 12 height 13
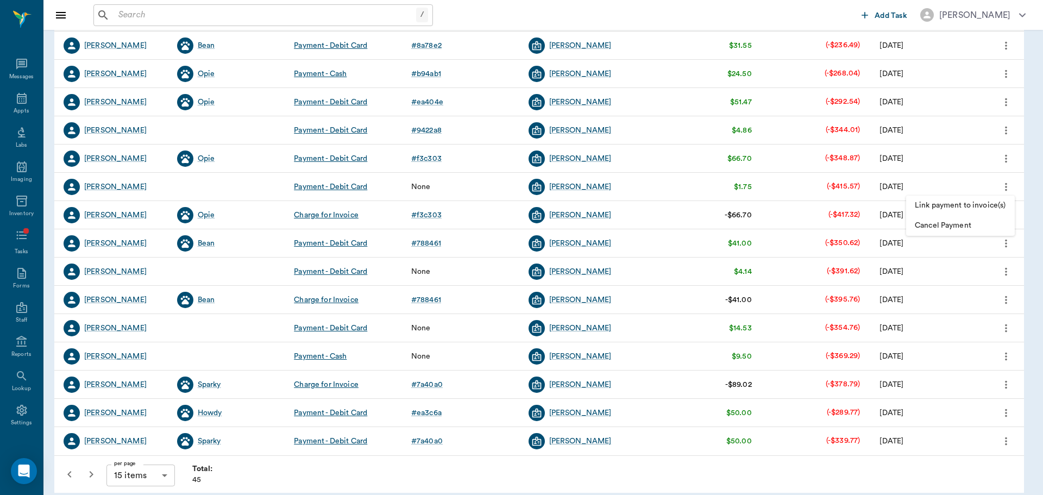
click at [991, 208] on span "Link payment to invoice(s)" at bounding box center [960, 205] width 91 height 11
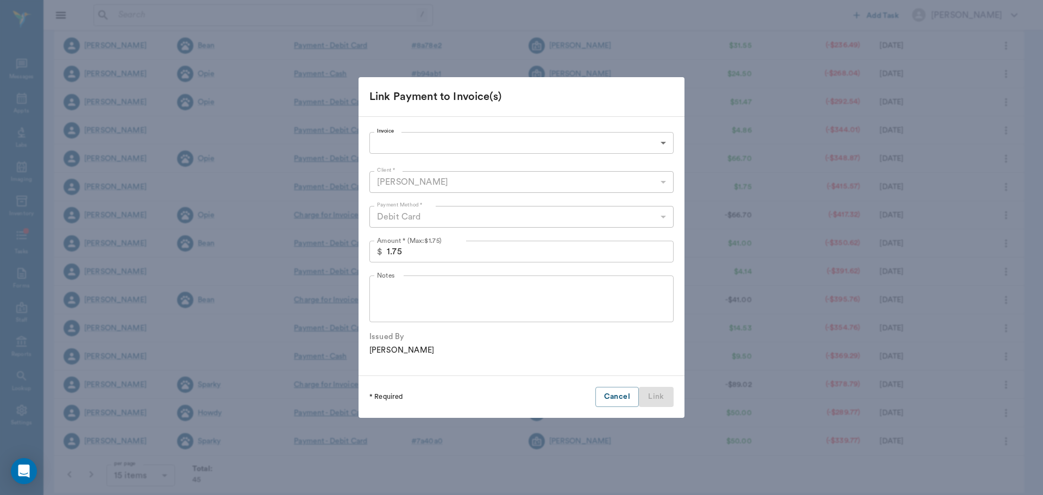
click at [411, 141] on body "/ ​ Add Task Dr. Bert Ellsworth Nectar Messages Appts Labs Imaging Inventory Ta…" at bounding box center [521, 171] width 1043 height 668
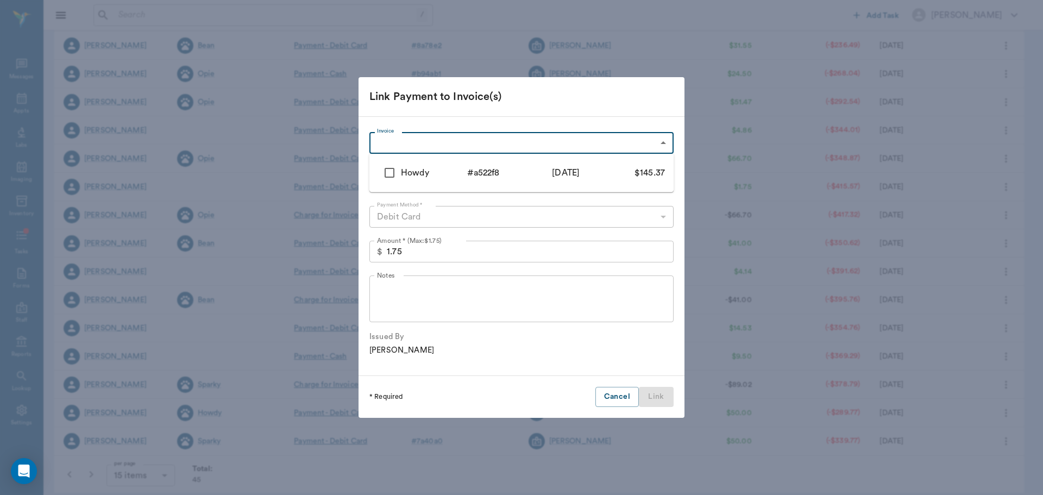
click at [392, 174] on input "checkbox" at bounding box center [389, 172] width 23 height 23
checkbox input "true"
type input "686e8855c55aaa1733a522f8"
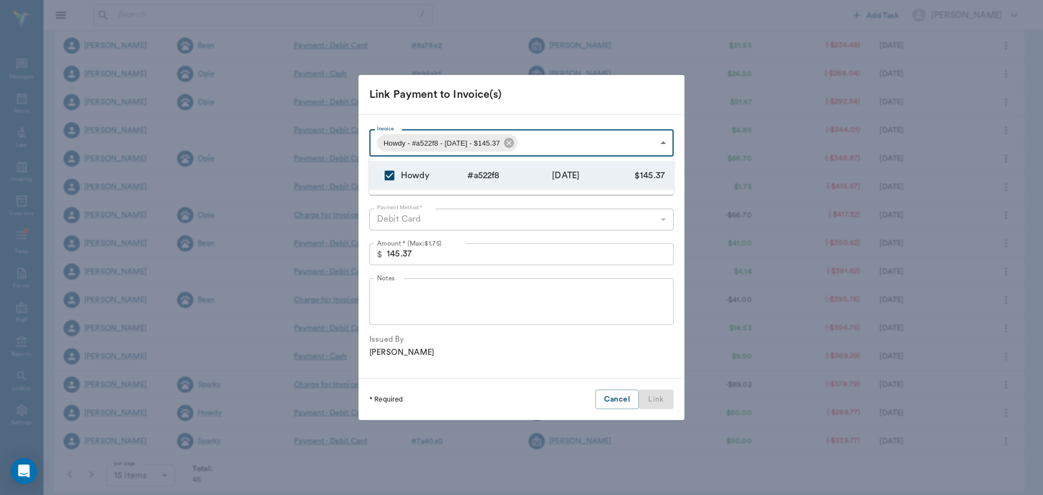
click at [403, 254] on div at bounding box center [521, 247] width 1043 height 495
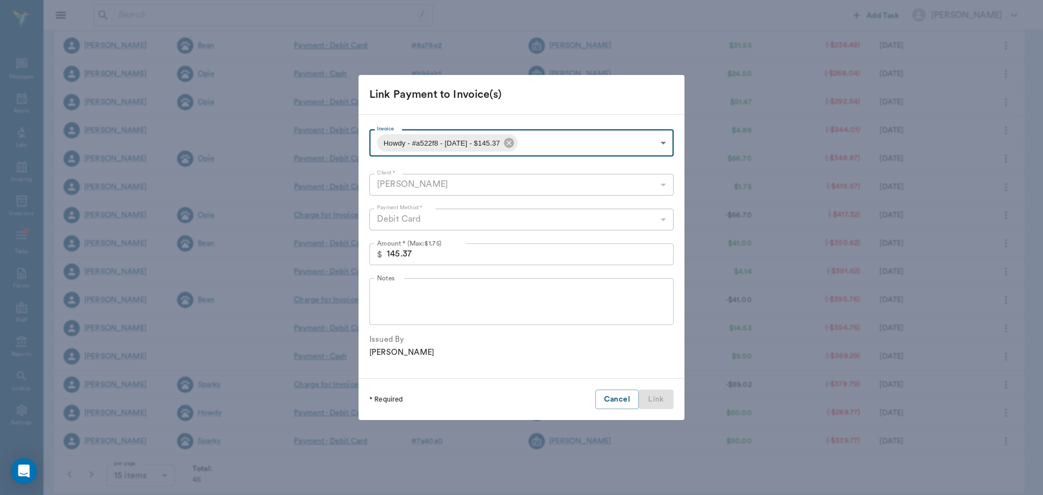
click at [400, 255] on input "145.37" at bounding box center [530, 254] width 287 height 22
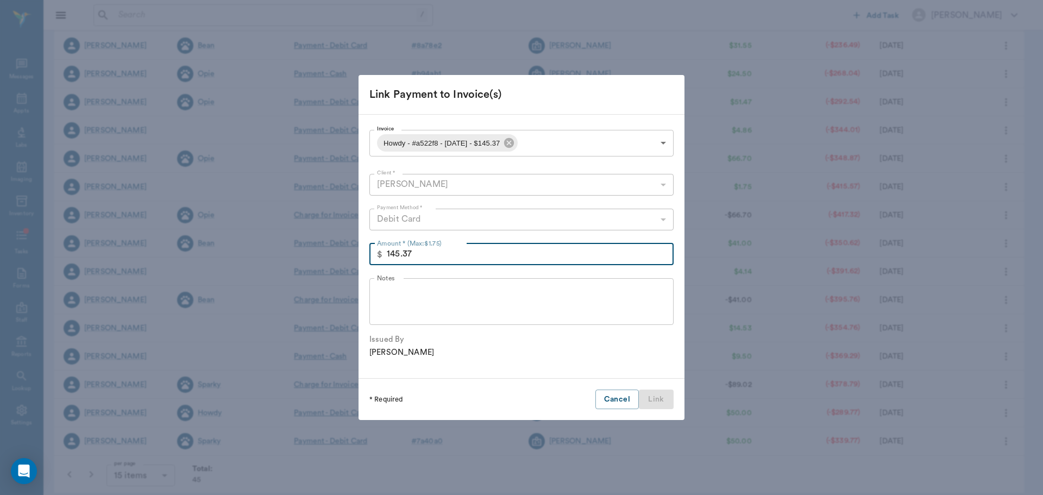
click at [400, 255] on input "145.37" at bounding box center [530, 254] width 287 height 22
type input "1.75"
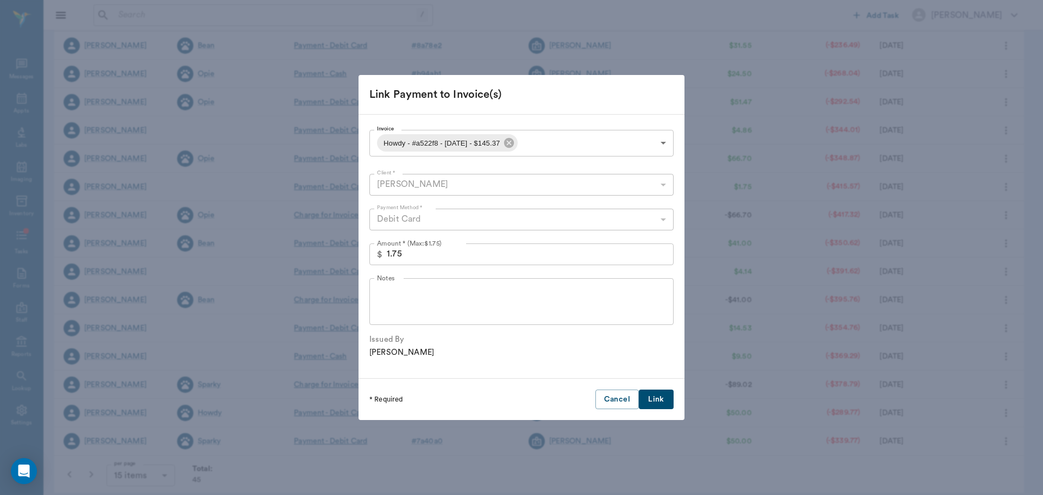
click at [659, 403] on button "Link" at bounding box center [656, 400] width 35 height 20
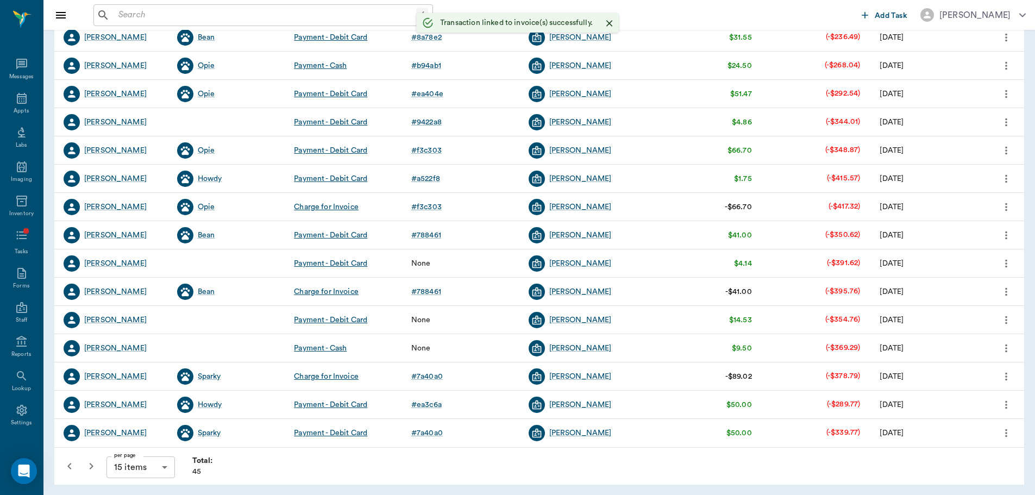
scroll to position [173, 0]
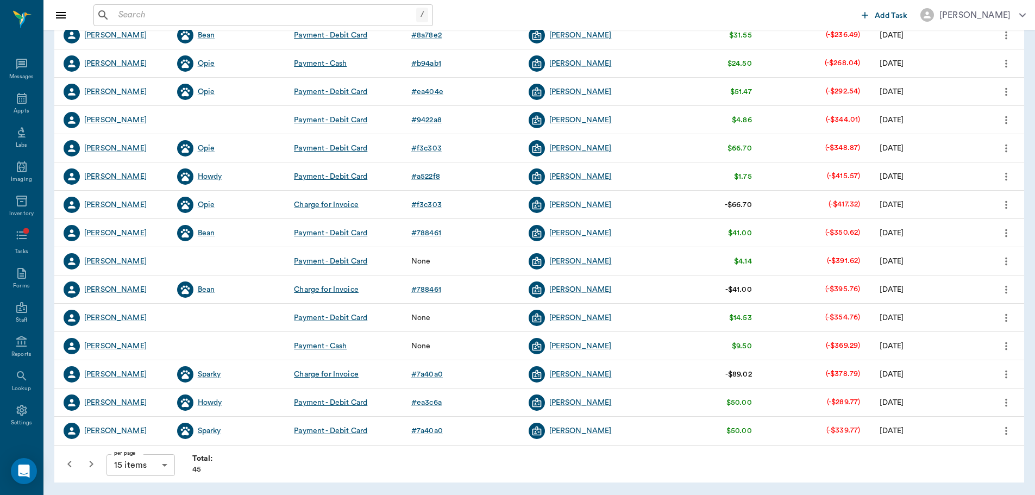
click at [1011, 351] on icon "more" at bounding box center [1007, 346] width 12 height 13
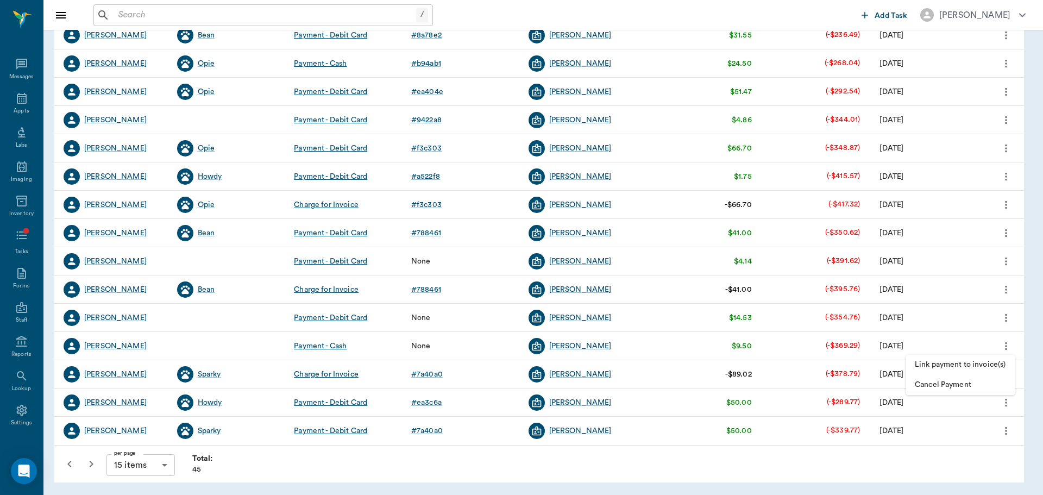
click at [978, 363] on span "Link payment to invoice(s)" at bounding box center [960, 364] width 91 height 11
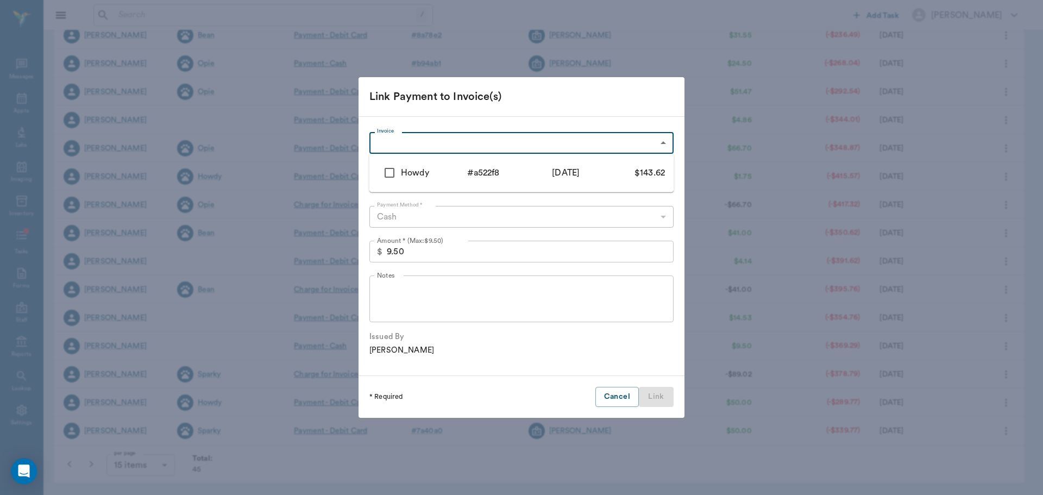
click at [397, 141] on body "/ ​ Add Task Dr. Bert Ellsworth Nectar Messages Appts Labs Imaging Inventory Ta…" at bounding box center [521, 161] width 1043 height 668
click at [408, 167] on div "Howdy" at bounding box center [434, 172] width 66 height 13
type input "686e8855c55aaa1733a522f8"
type input "143.62"
checkbox input "true"
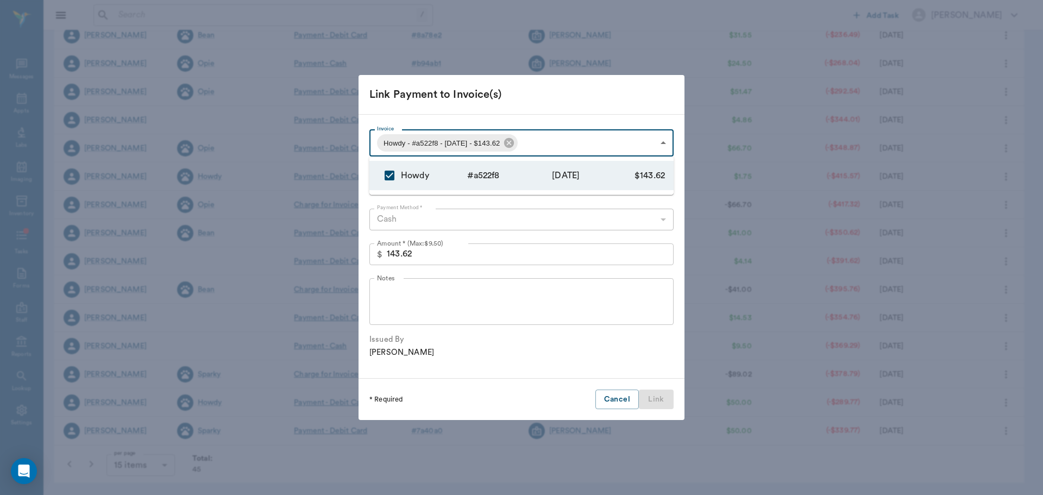
click at [417, 253] on div at bounding box center [521, 247] width 1043 height 495
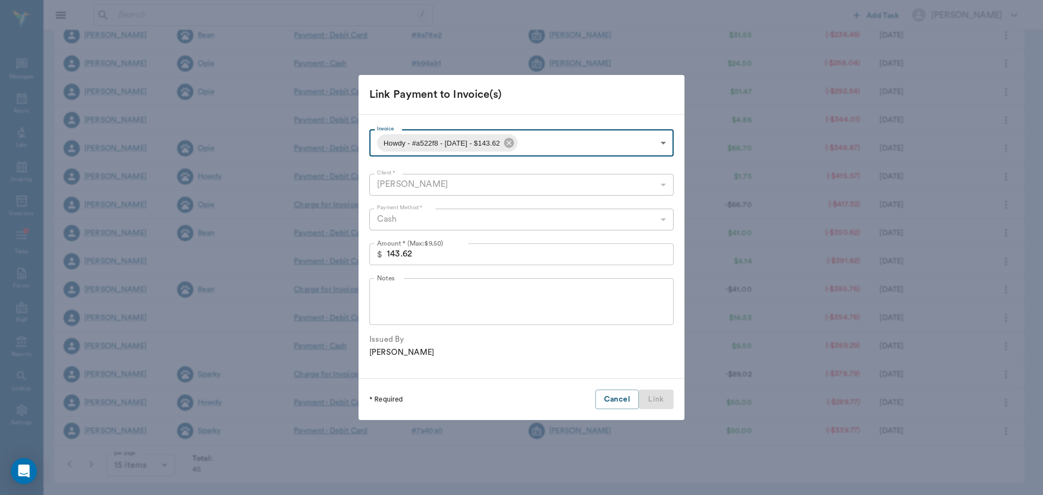
click at [417, 253] on div at bounding box center [521, 247] width 1043 height 495
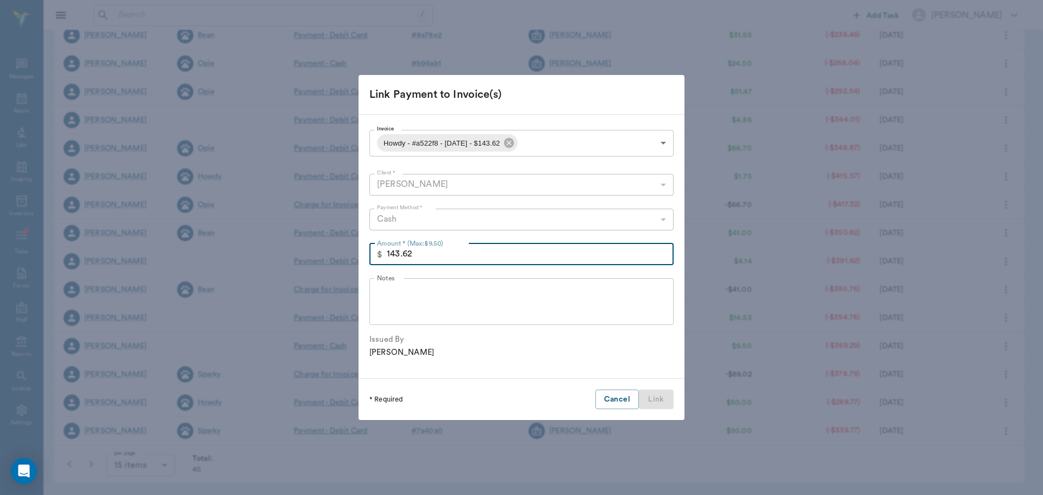
click at [417, 253] on input "143.62" at bounding box center [530, 254] width 287 height 22
type input "9.50"
click at [658, 392] on button "Link" at bounding box center [656, 400] width 35 height 20
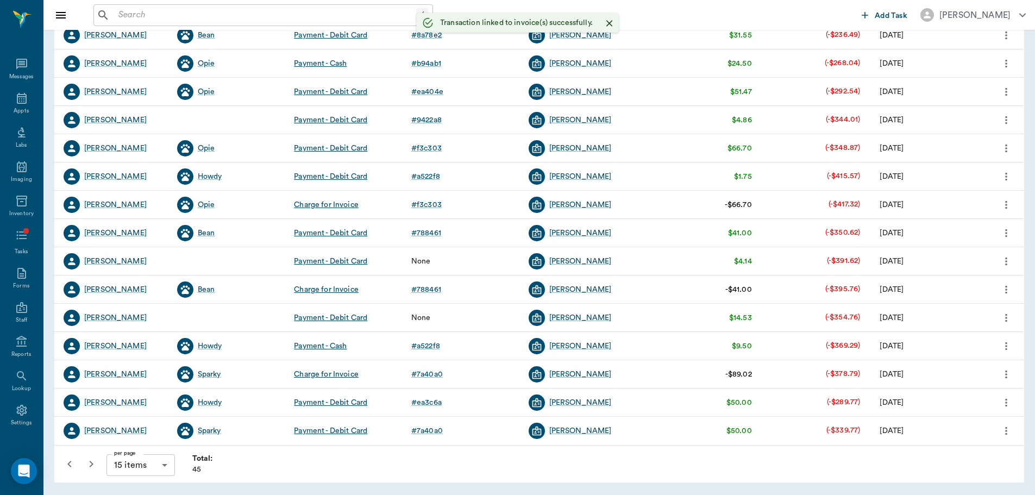
click at [1009, 316] on icon "more" at bounding box center [1007, 317] width 12 height 13
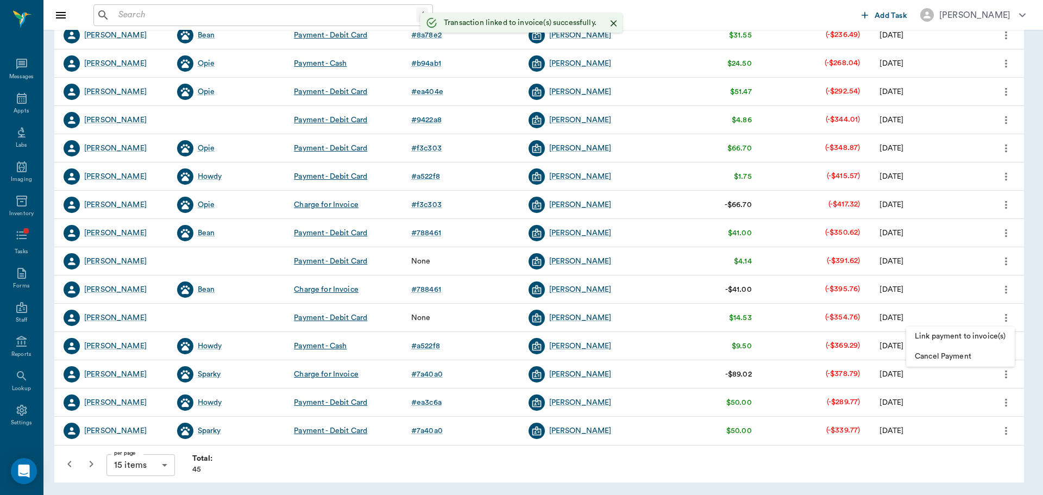
click at [996, 340] on span "Link payment to invoice(s)" at bounding box center [960, 336] width 91 height 11
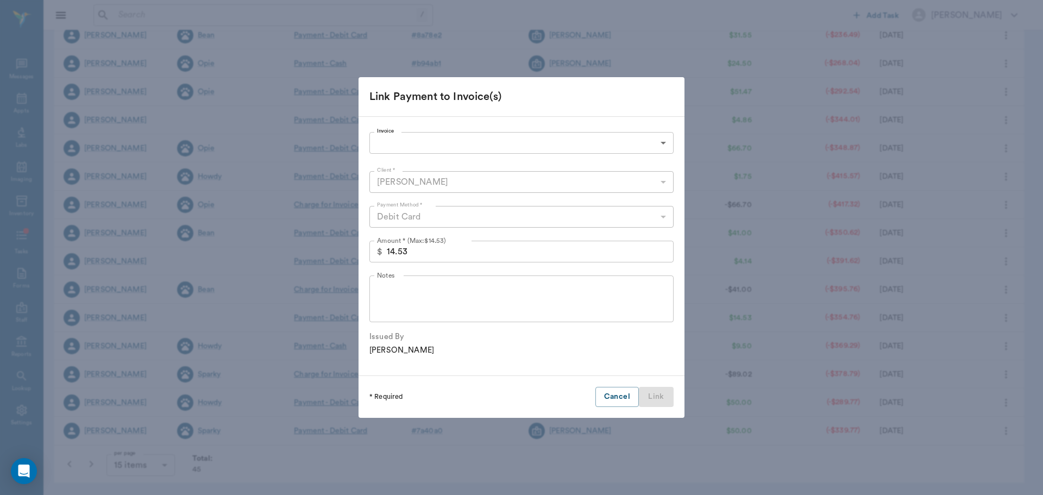
click at [423, 144] on body "/ ​ Add Task Dr. Bert Ellsworth Nectar Messages Appts Labs Imaging Inventory Ta…" at bounding box center [521, 161] width 1043 height 668
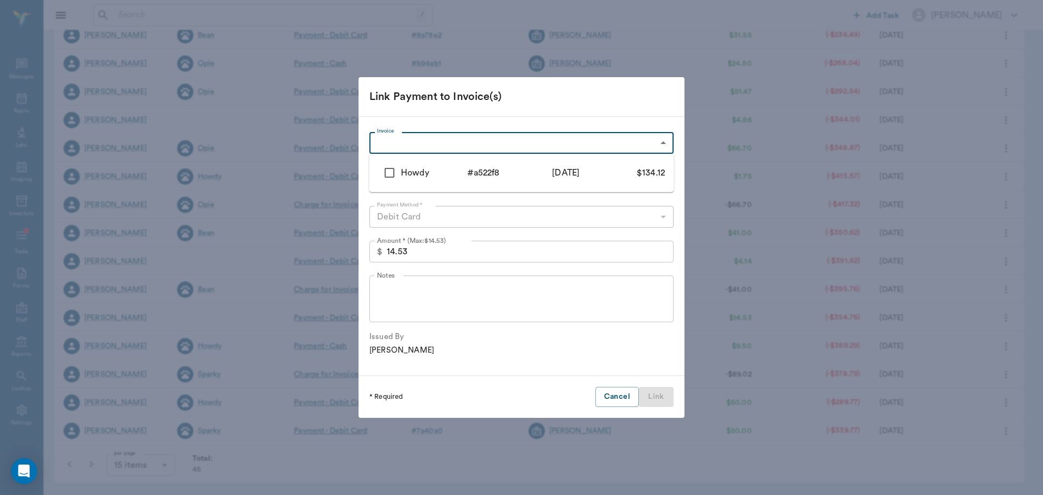
click at [417, 167] on div "Howdy" at bounding box center [434, 172] width 66 height 13
type input "686e8855c55aaa1733a522f8"
type input "134.12"
checkbox input "true"
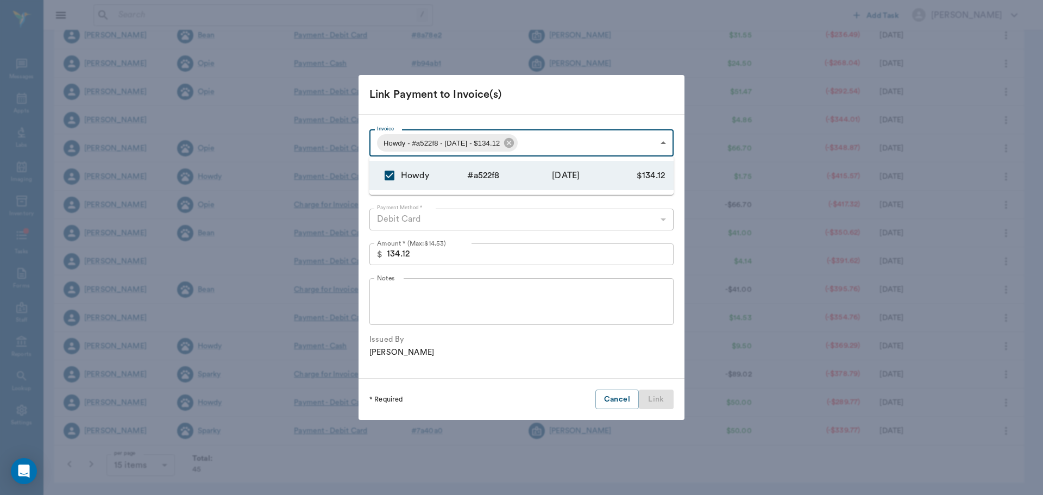
click at [432, 252] on div at bounding box center [521, 247] width 1043 height 495
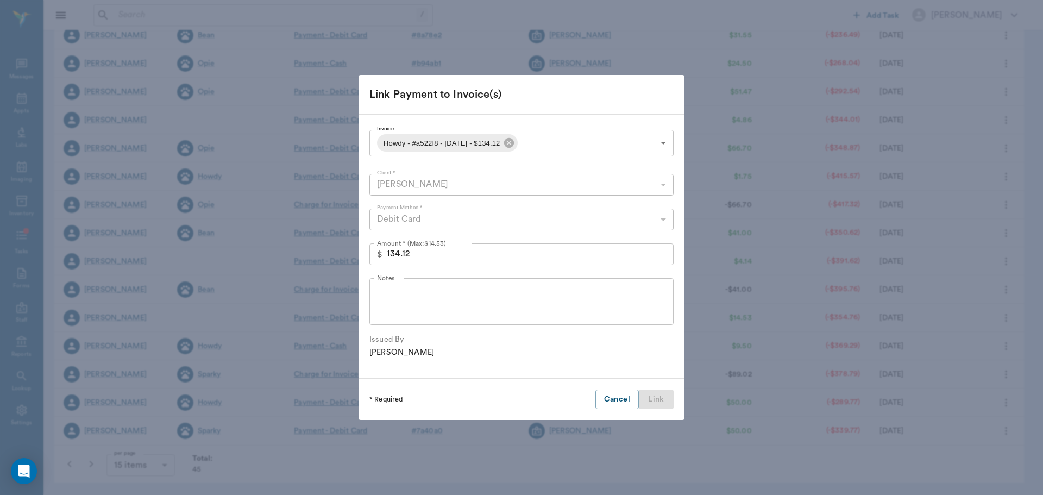
click at [432, 252] on div at bounding box center [521, 247] width 1043 height 495
click at [424, 256] on input "134.12" at bounding box center [530, 254] width 287 height 22
type input "14.53"
click at [669, 403] on button "Link" at bounding box center [656, 400] width 35 height 20
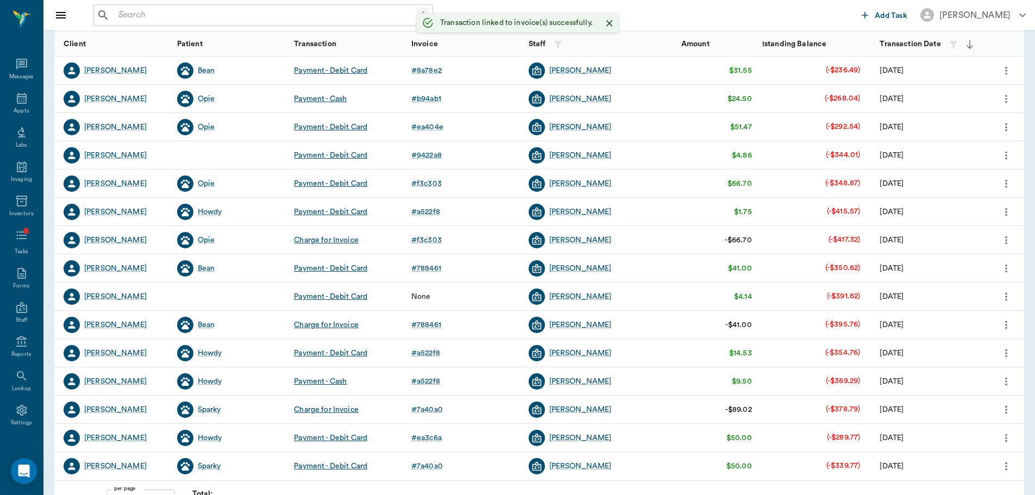
scroll to position [119, 0]
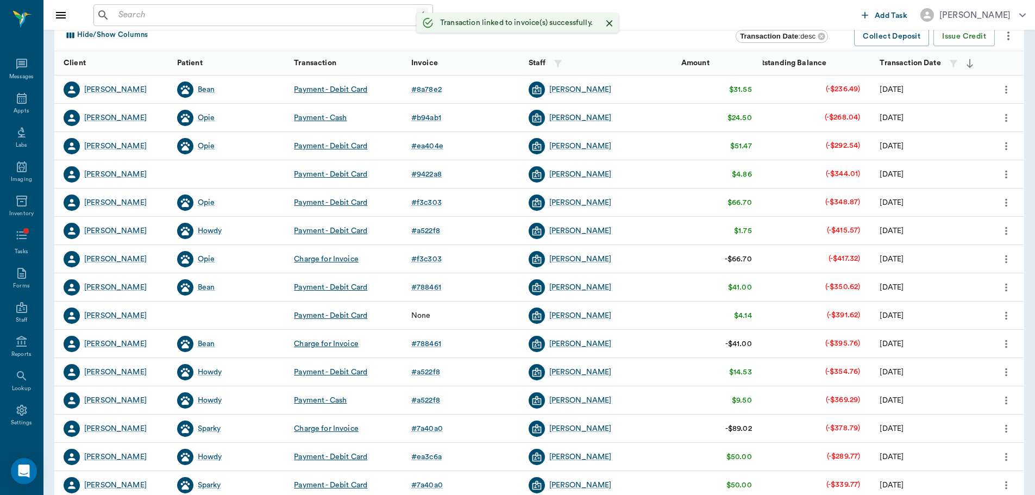
click at [1009, 315] on icon "more" at bounding box center [1007, 315] width 12 height 13
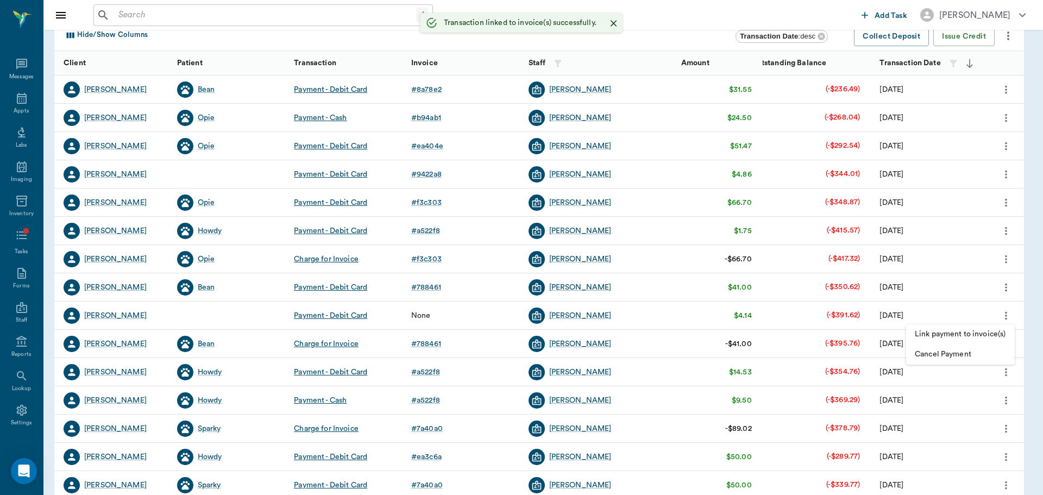
click at [974, 336] on span "Link payment to invoice(s)" at bounding box center [960, 334] width 91 height 11
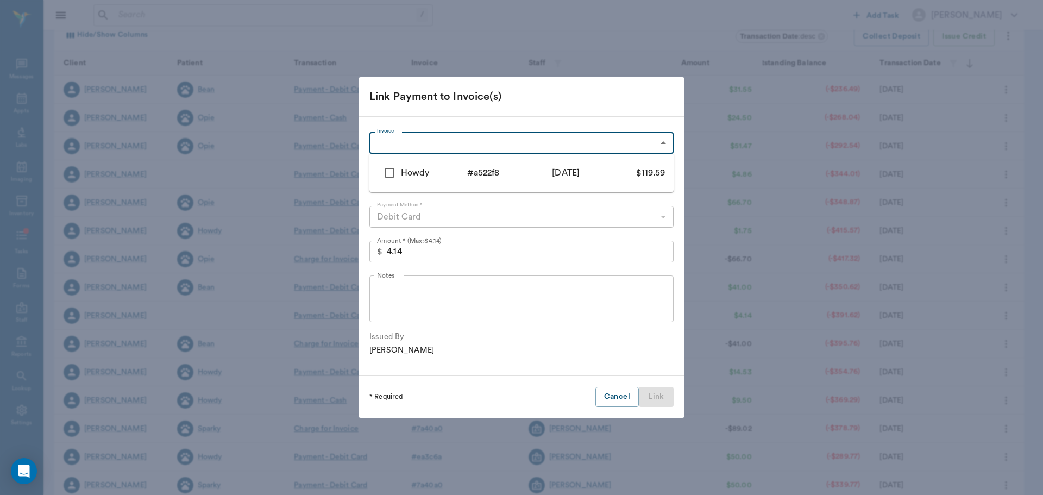
click at [437, 139] on body "/ ​ Add Task Dr. Bert Ellsworth Nectar Messages Appts Labs Imaging Inventory Ta…" at bounding box center [521, 215] width 1043 height 668
click at [432, 166] on li "Howdy # a522f8 7/9/2025 $119.59" at bounding box center [522, 172] width 304 height 29
type input "686e8855c55aaa1733a522f8"
type input "119.59"
checkbox input "true"
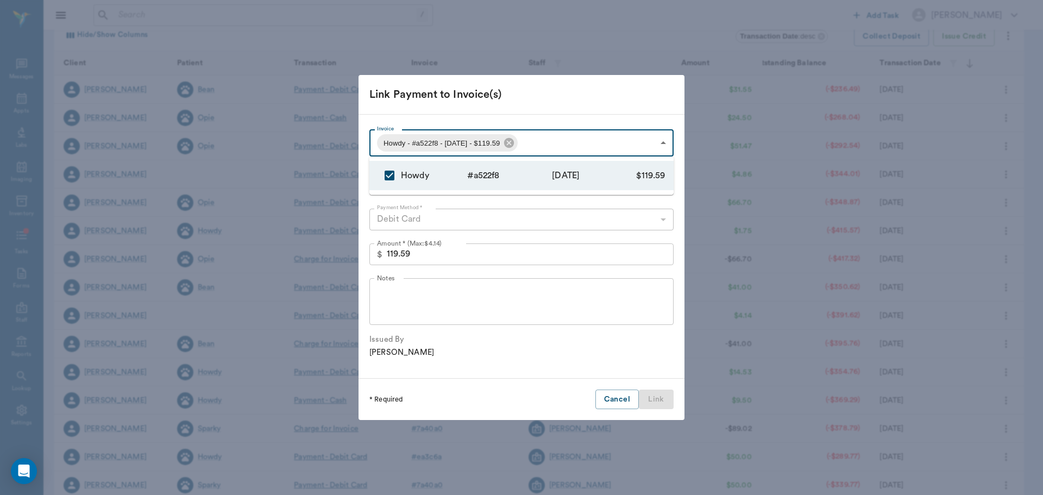
click at [420, 260] on div at bounding box center [521, 247] width 1043 height 495
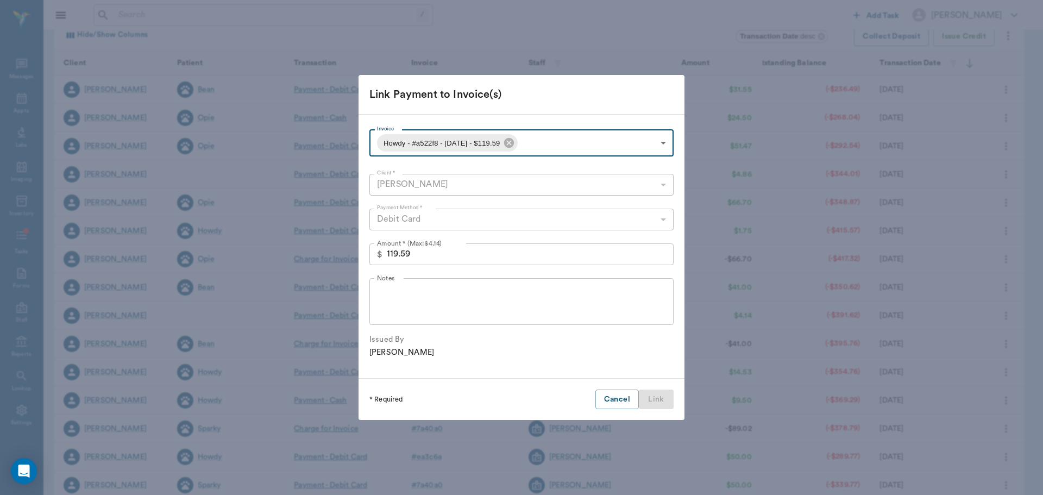
click at [418, 256] on input "119.59" at bounding box center [530, 254] width 287 height 22
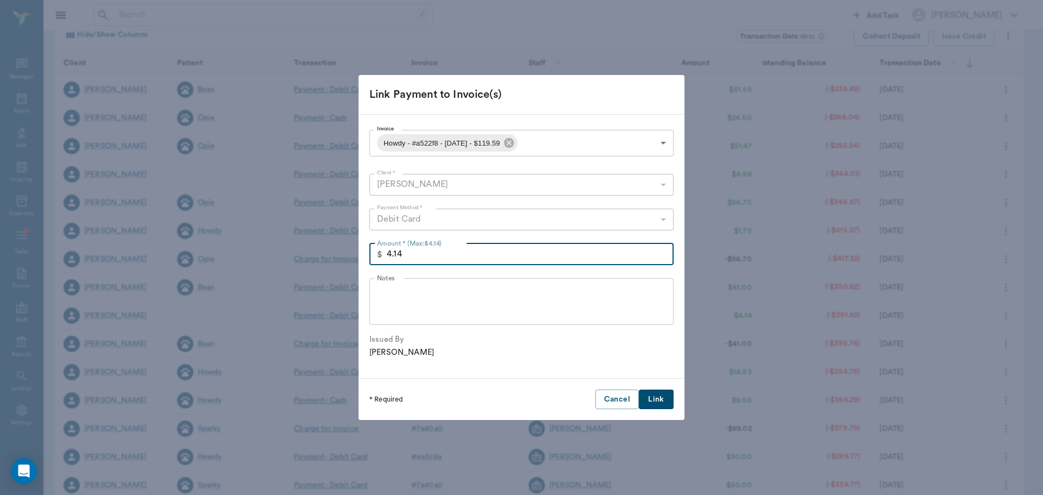
type input "4.14"
click at [652, 398] on button "Link" at bounding box center [656, 400] width 35 height 20
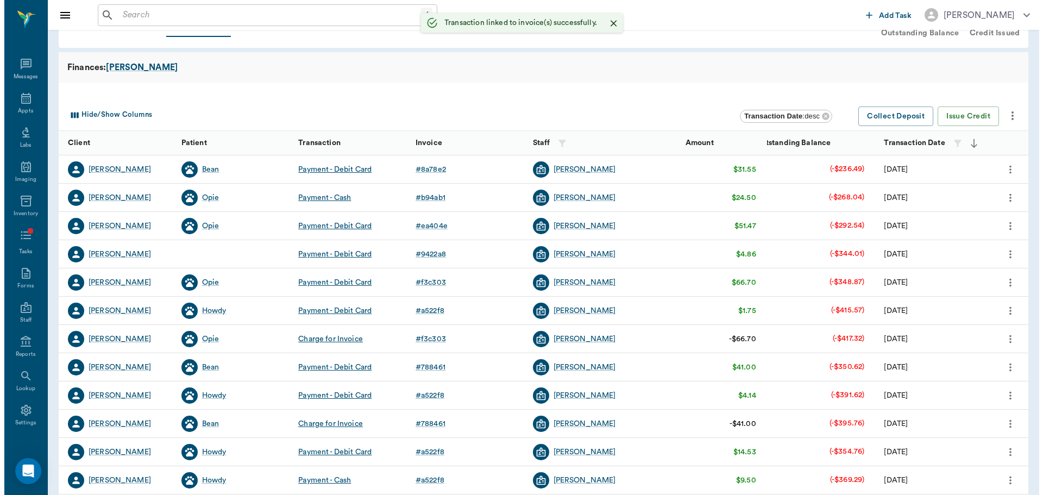
scroll to position [0, 0]
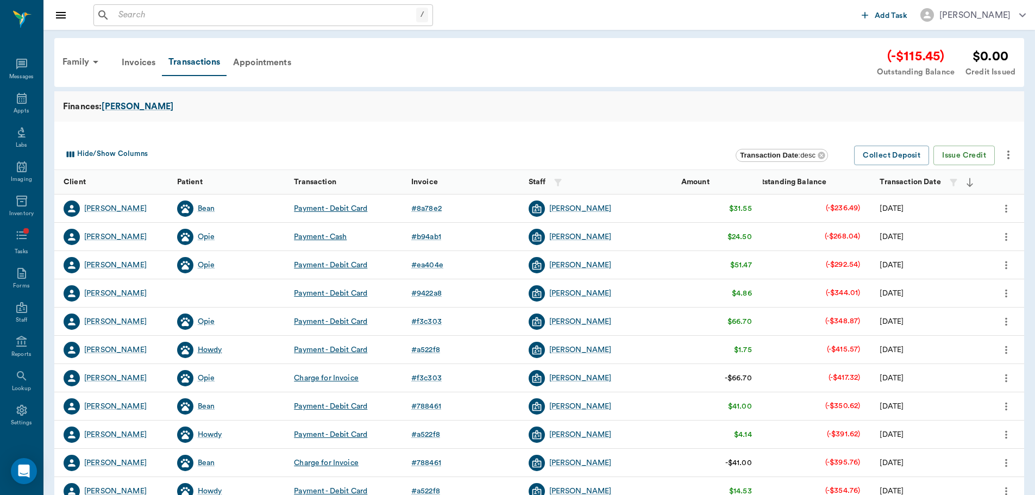
click at [218, 353] on div "Howdy" at bounding box center [210, 350] width 24 height 11
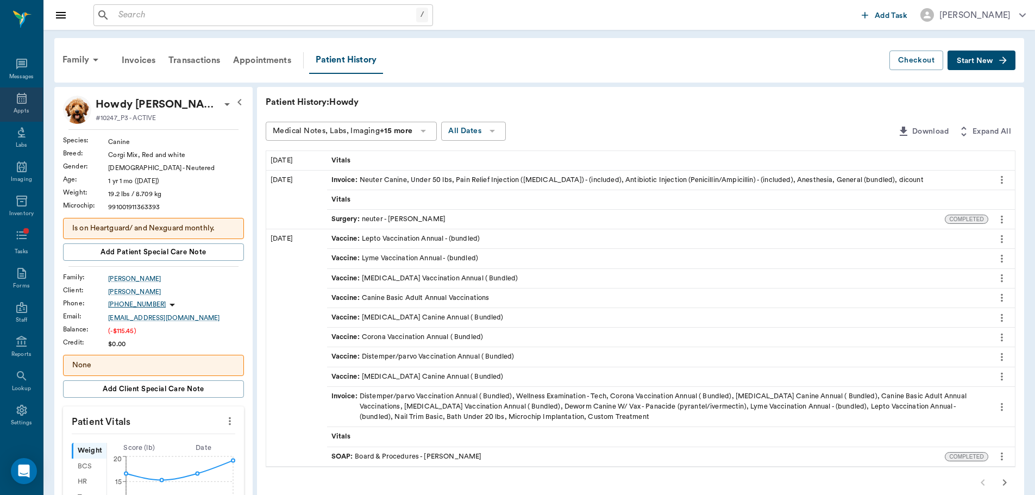
click at [16, 116] on div "Appts" at bounding box center [21, 104] width 43 height 34
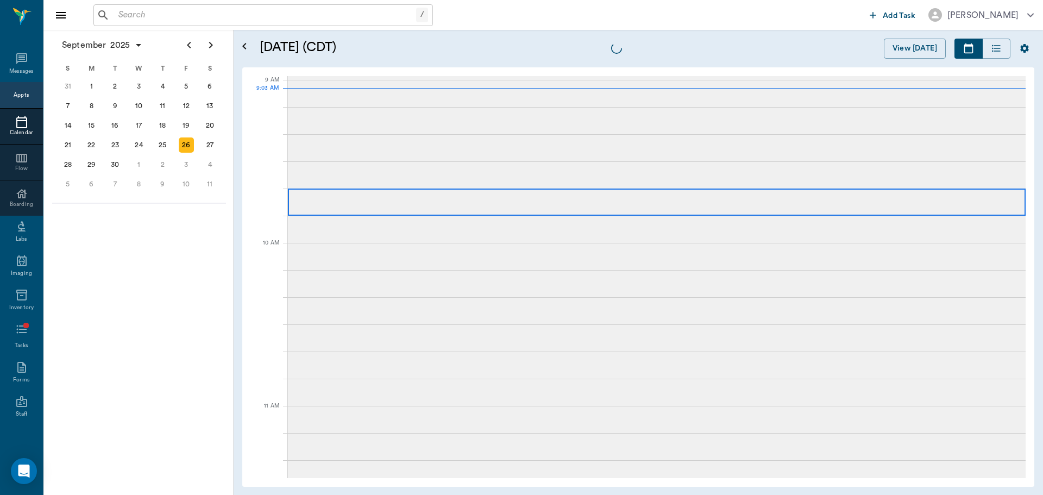
scroll to position [163, 0]
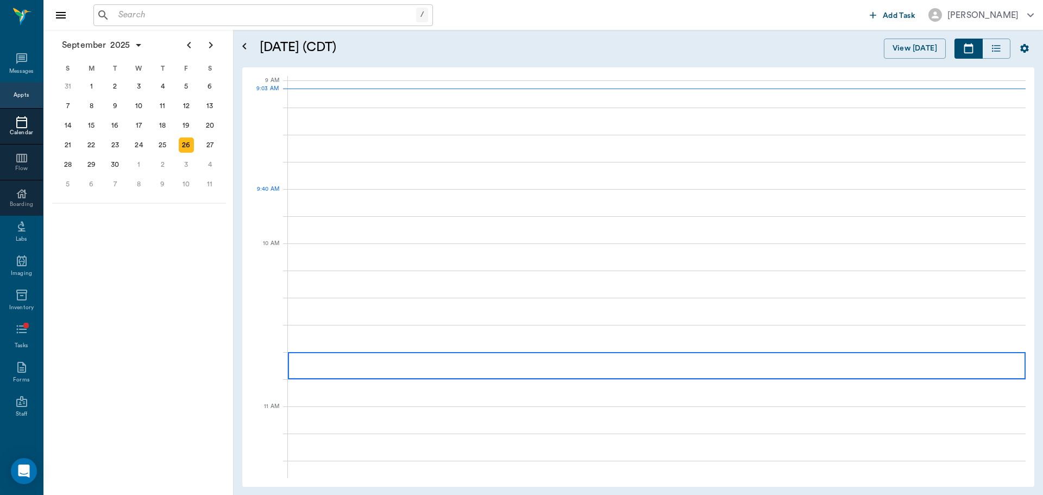
scroll to position [163, 0]
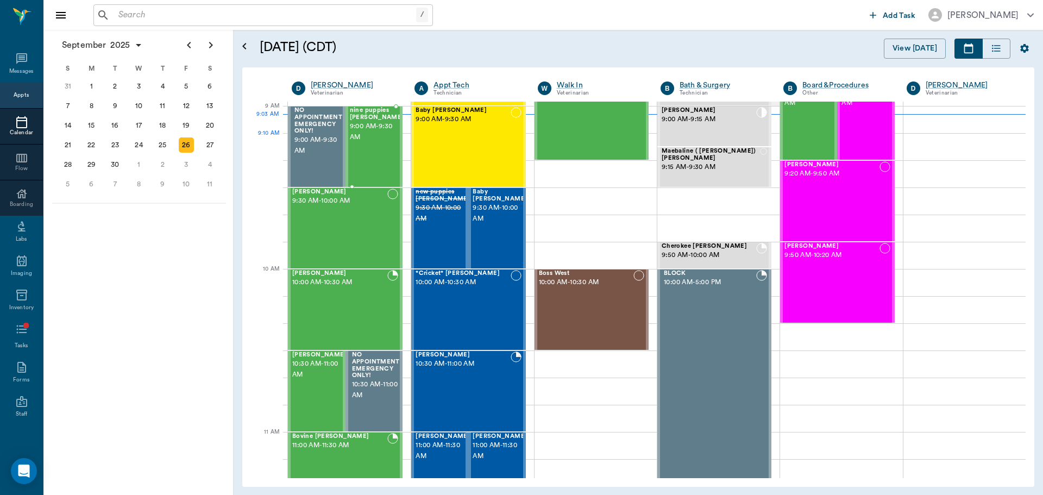
click at [374, 147] on div "nine puppies [PERSON_NAME] 9:00 AM - 9:30 AM" at bounding box center [377, 146] width 54 height 79
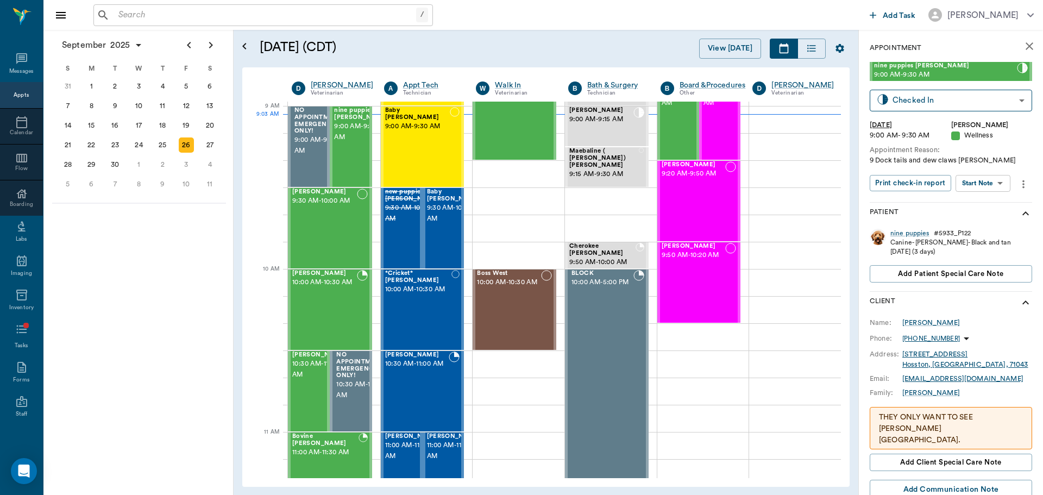
click at [978, 178] on body "/ ​ Add Task [PERSON_NAME] Nectar Messages Appts Calendar Flow Boarding Labs Im…" at bounding box center [521, 247] width 1043 height 495
click at [980, 201] on button "Start SOAP" at bounding box center [971, 205] width 37 height 12
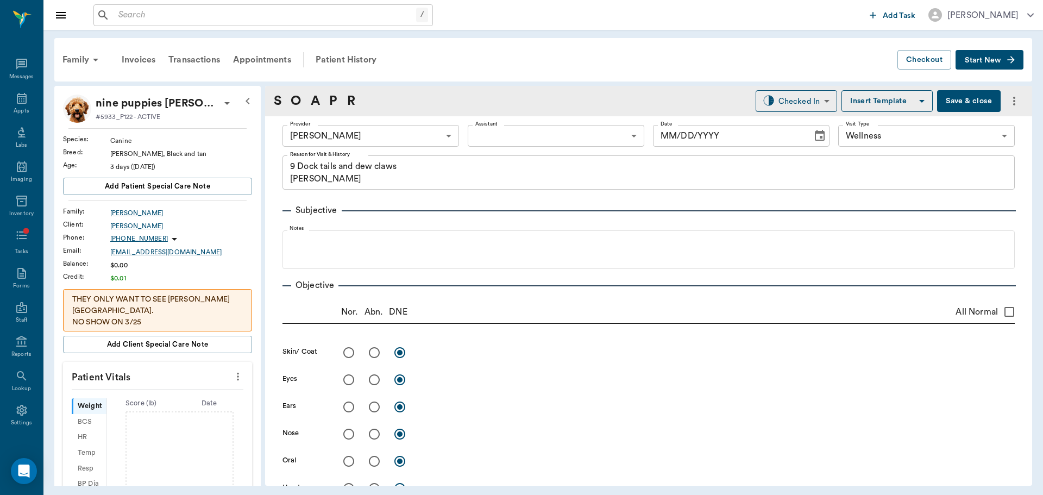
type input "63ec2f075fda476ae8351a4d"
type input "65d2be4f46e3a538d89b8c14"
type textarea "9 Dock tails and dew claws Christy"
type input "[DATE]"
click at [377, 136] on body "/ ​ Add Task Dr. Bert Ellsworth Nectar Messages Appts Labs Imaging Inventory Ta…" at bounding box center [521, 247] width 1043 height 495
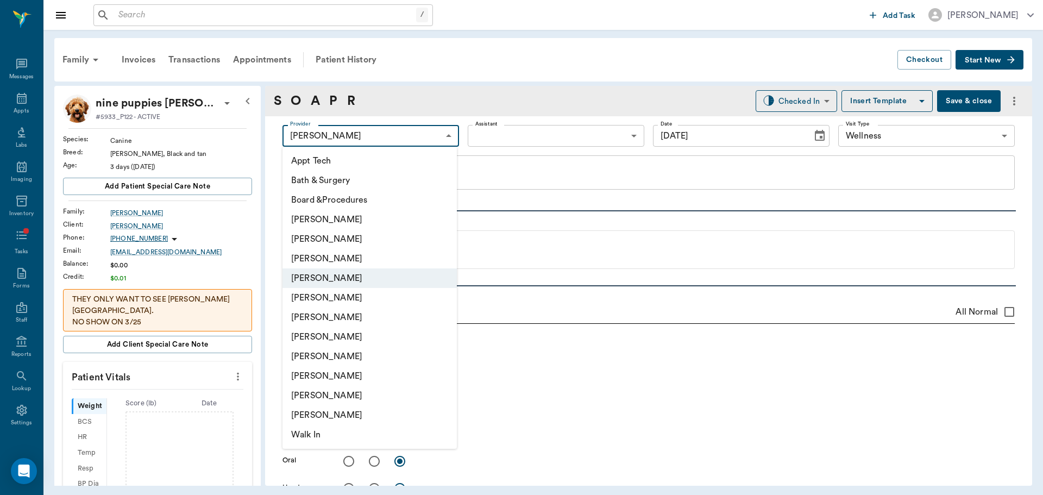
click at [516, 150] on div at bounding box center [521, 247] width 1043 height 495
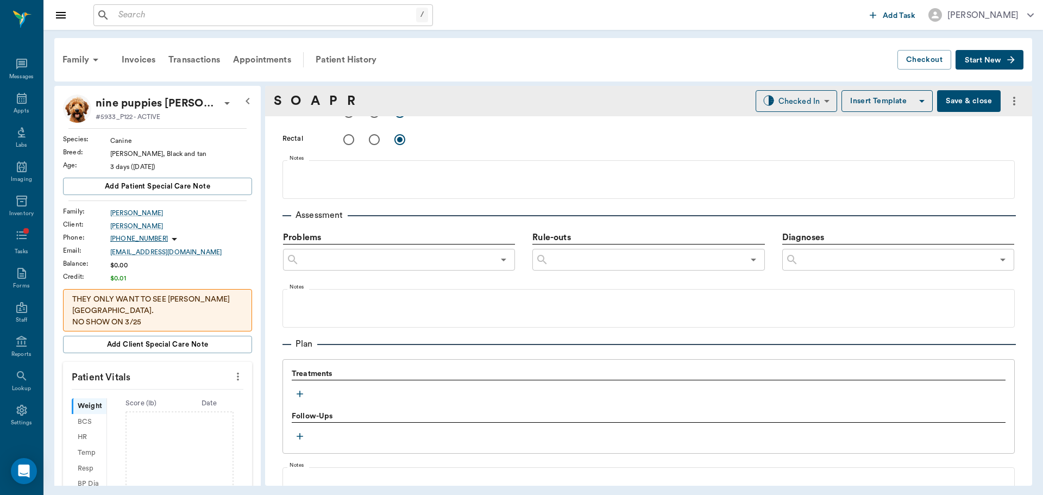
scroll to position [598, 0]
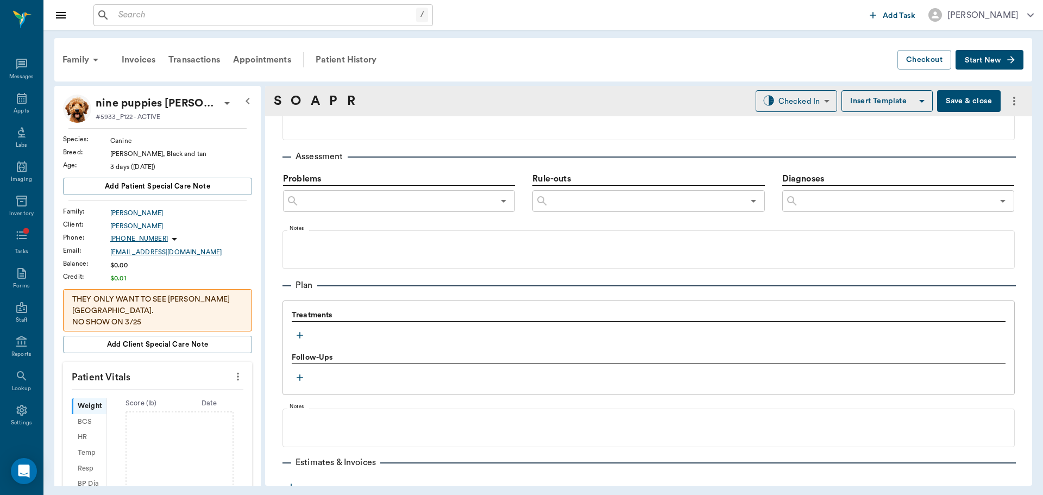
click at [295, 339] on icon "button" at bounding box center [300, 335] width 11 height 11
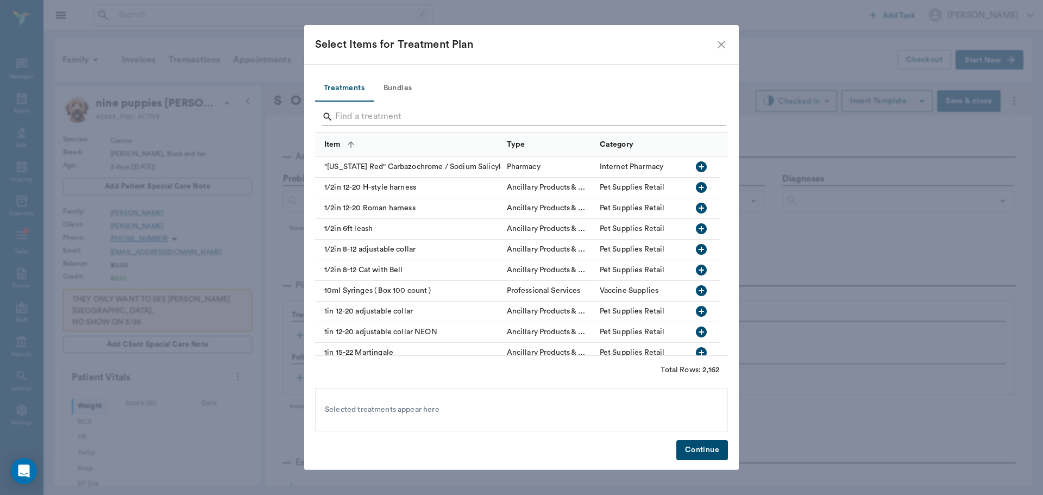
click at [377, 118] on input "Search" at bounding box center [522, 116] width 374 height 17
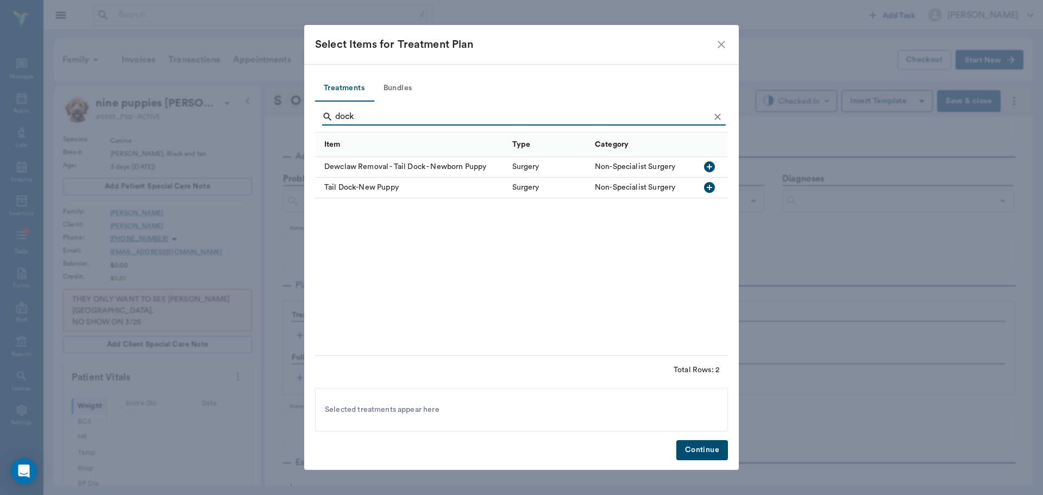
type input "dock"
click at [706, 186] on icon "button" at bounding box center [709, 187] width 11 height 11
click at [691, 449] on button "Continue" at bounding box center [703, 450] width 52 height 20
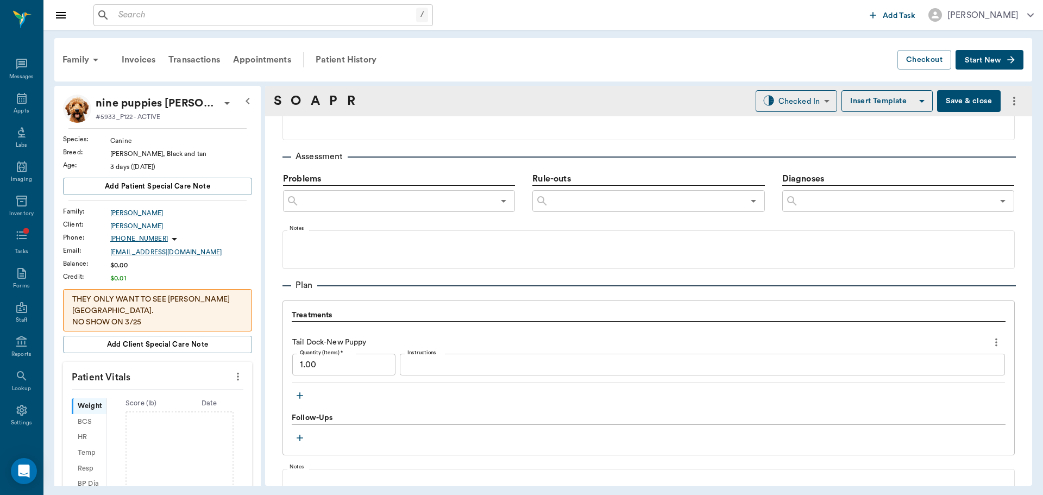
click at [331, 364] on input "1.00" at bounding box center [343, 365] width 103 height 22
click at [414, 385] on div "Treatments Tail Dock-New Puppy Quantity (Items) * 9 Quantity (Items) * Instruct…" at bounding box center [649, 357] width 714 height 94
type input "9.00"
click at [811, 98] on body "/ ​ Add Task Dr. Bert Ellsworth Nectar Messages Appts Labs Imaging Inventory Ta…" at bounding box center [521, 247] width 1043 height 495
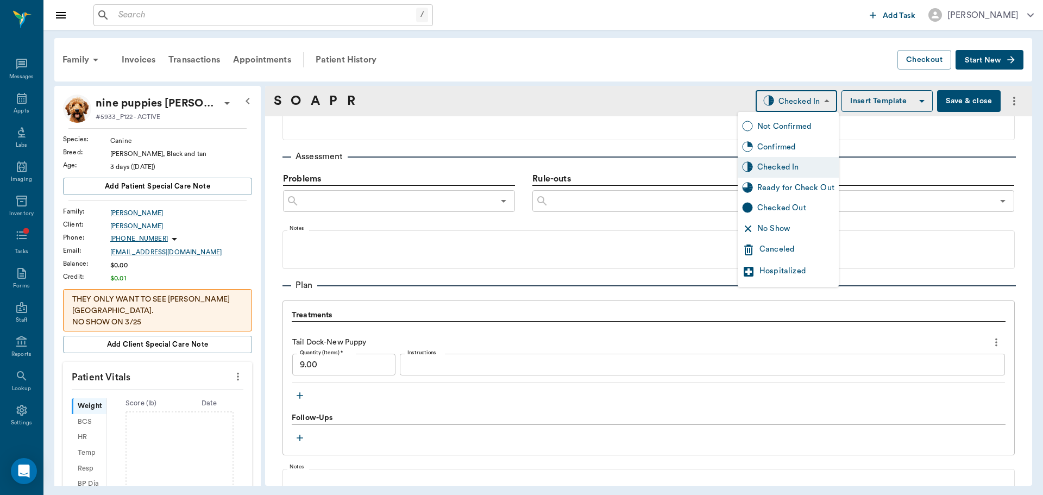
click at [818, 182] on div "Ready for Check Out" at bounding box center [796, 188] width 77 height 12
type input "READY_TO_CHECKOUT"
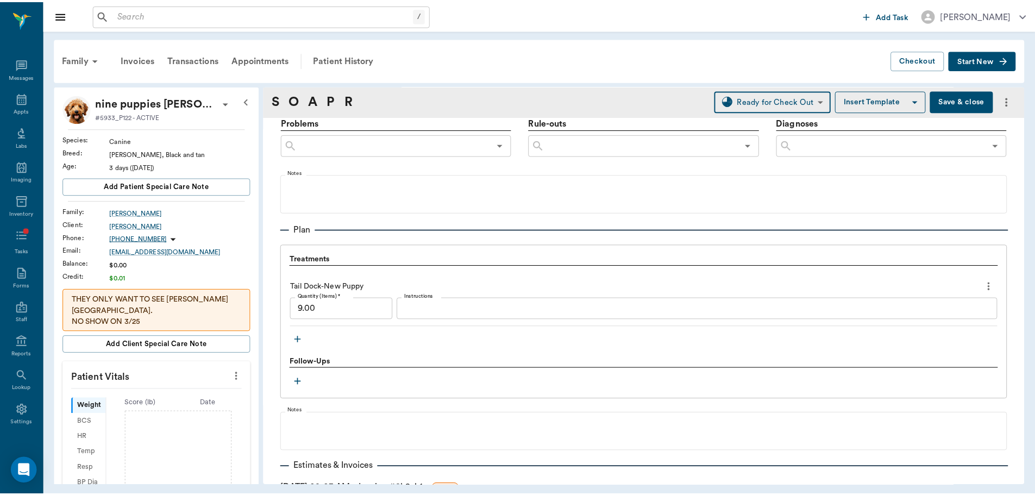
scroll to position [734, 0]
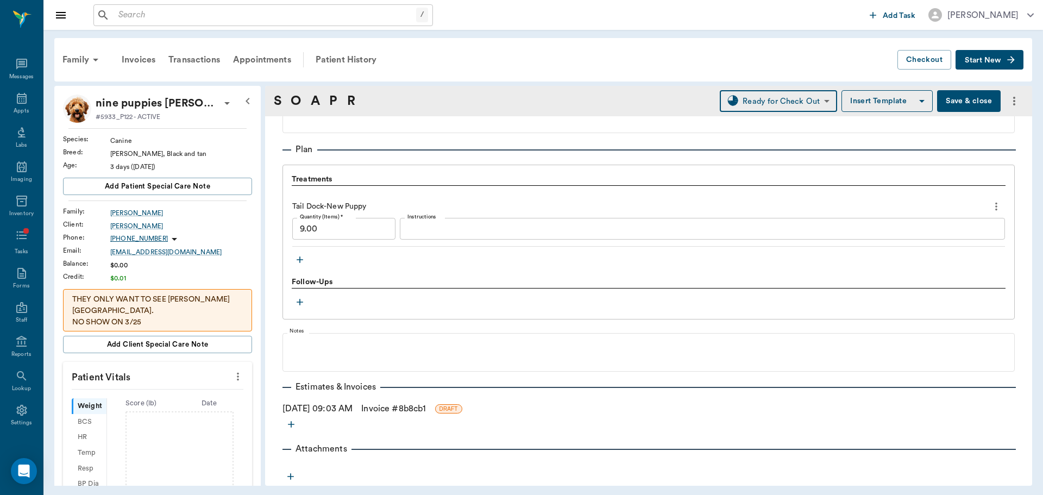
click at [399, 406] on link "Invoice # 8b8cb1" at bounding box center [393, 408] width 65 height 13
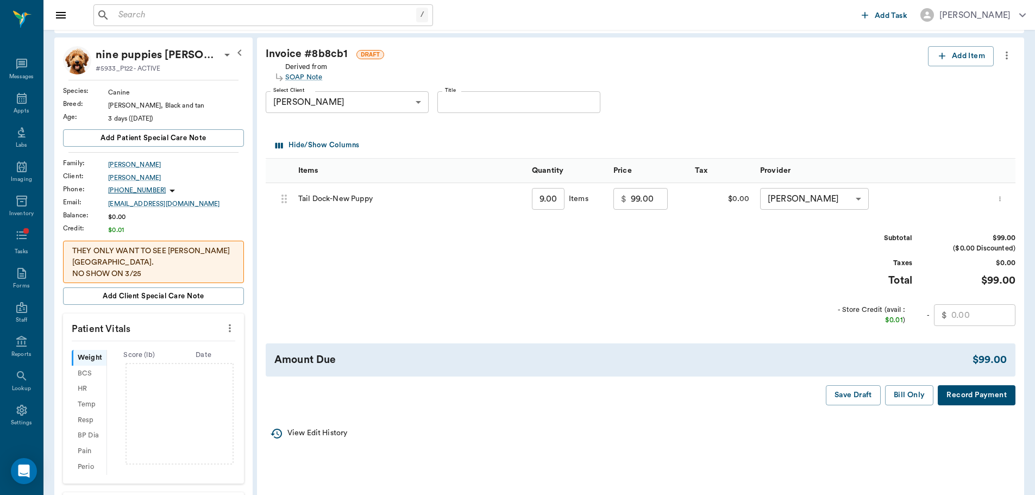
scroll to position [109, 0]
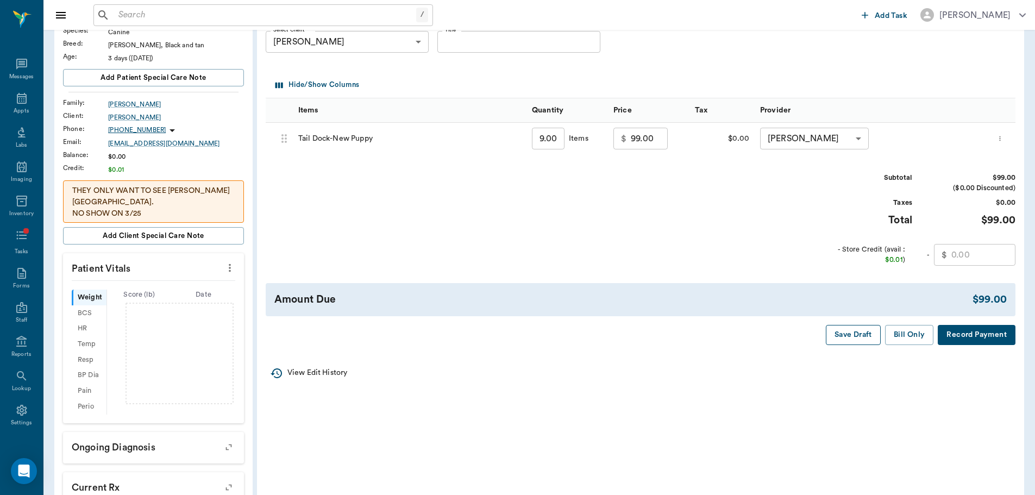
click at [851, 340] on button "Save Draft" at bounding box center [853, 335] width 55 height 20
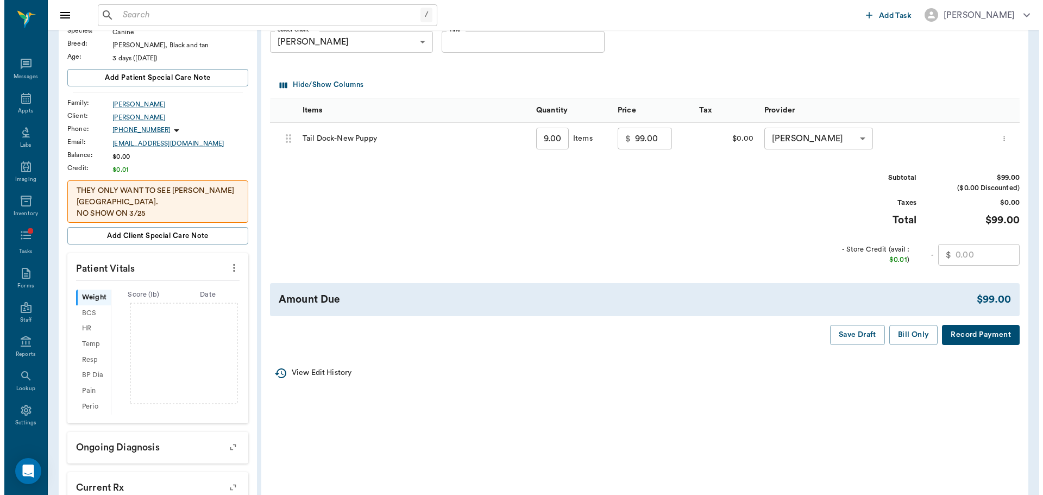
scroll to position [0, 0]
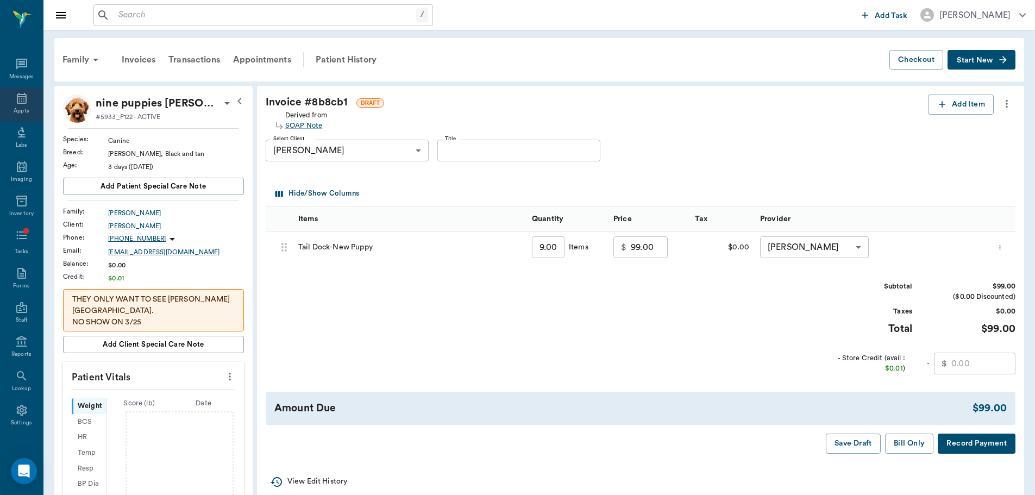
click at [4, 102] on div "Appts" at bounding box center [21, 104] width 43 height 34
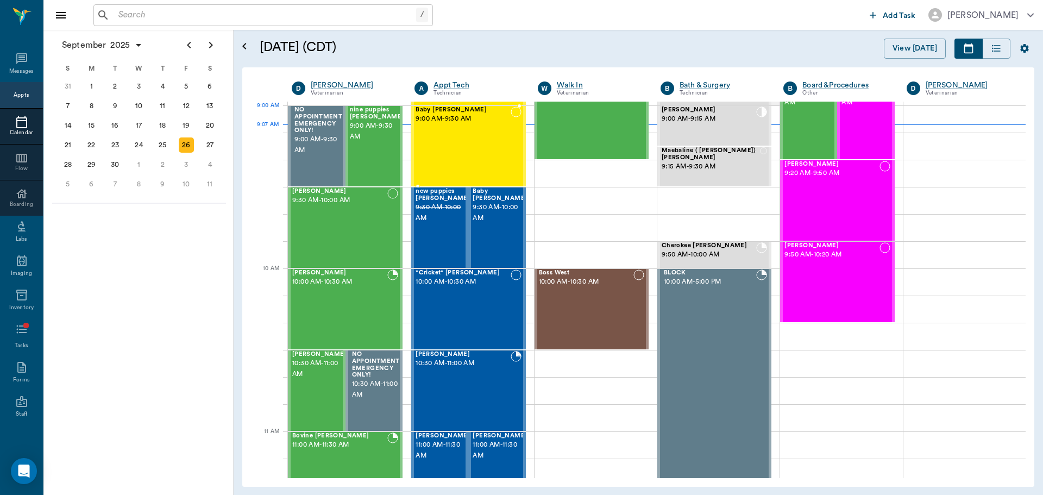
scroll to position [163, 0]
click at [370, 119] on span "nine puppies [PERSON_NAME]" at bounding box center [377, 114] width 54 height 14
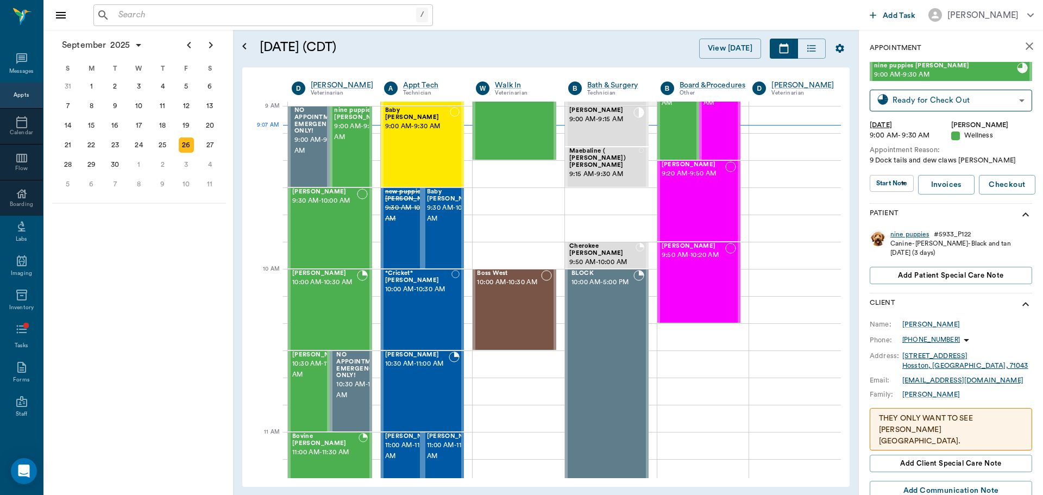
click at [909, 237] on div "nine puppies" at bounding box center [910, 234] width 39 height 9
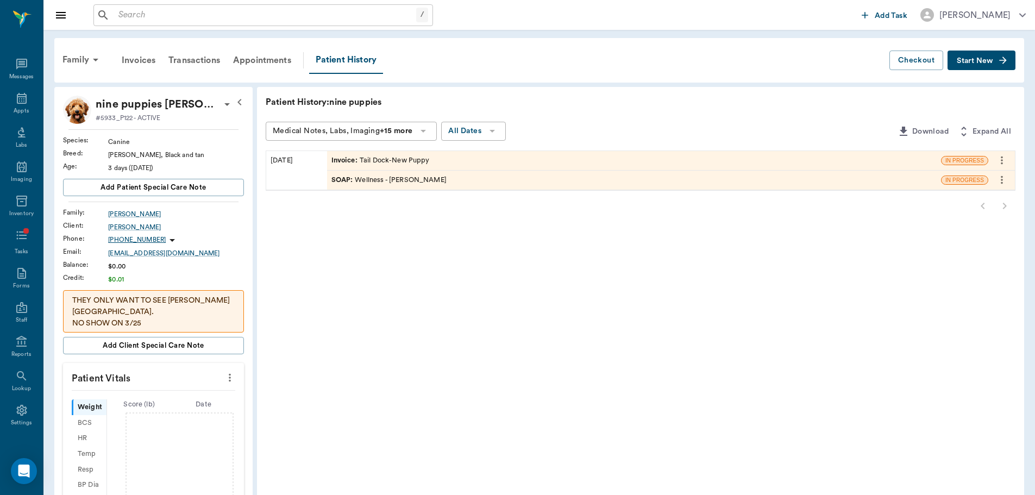
click at [426, 179] on div "SOAP : Wellness - [PERSON_NAME]" at bounding box center [389, 180] width 115 height 10
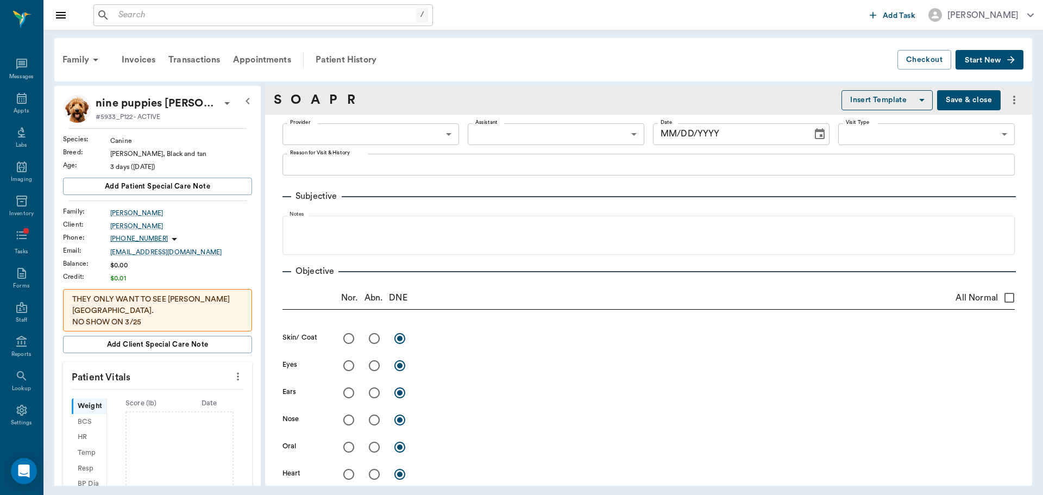
type input "63ec2f075fda476ae8351a4d"
type input "65d2be4f46e3a538d89b8c14"
type textarea "9 Dock tails and dew claws Christy"
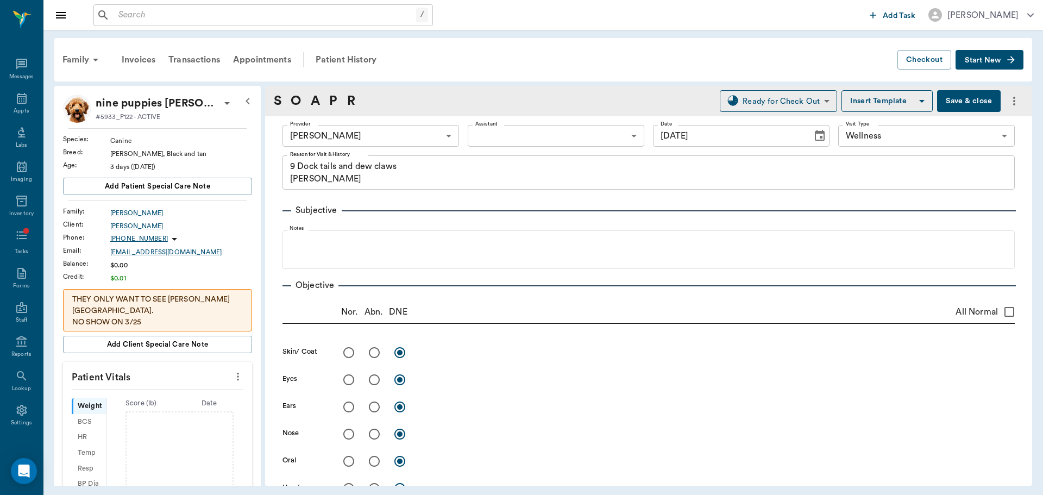
type input "[DATE]"
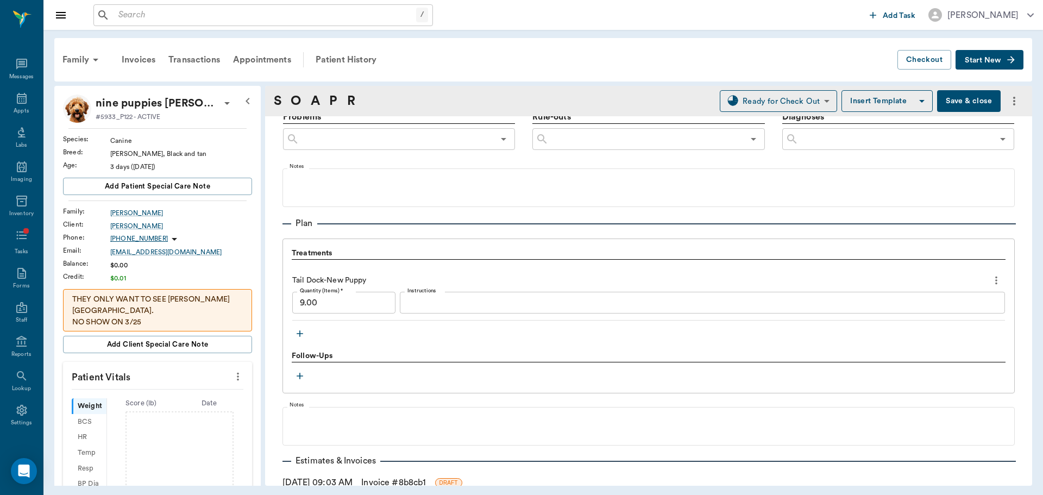
scroll to position [734, 0]
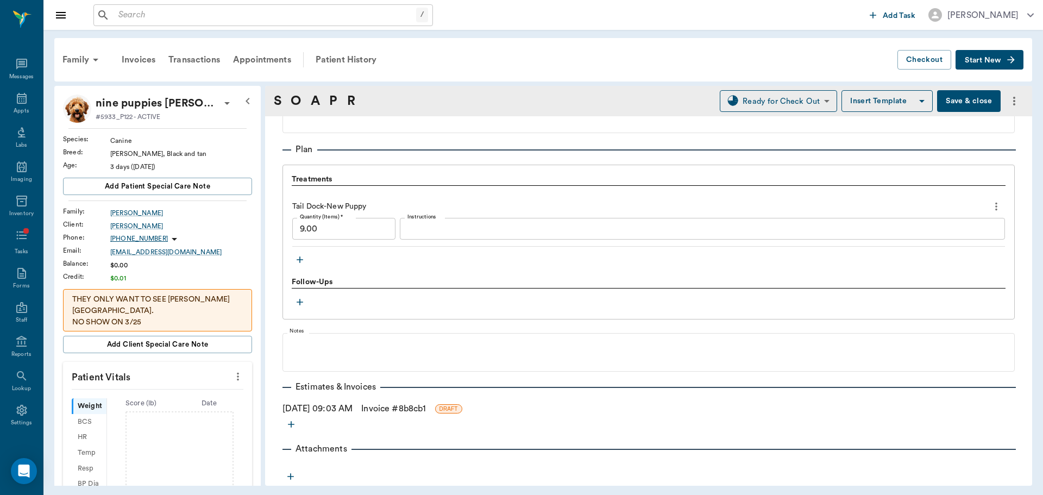
click at [299, 262] on icon "button" at bounding box center [300, 259] width 11 height 11
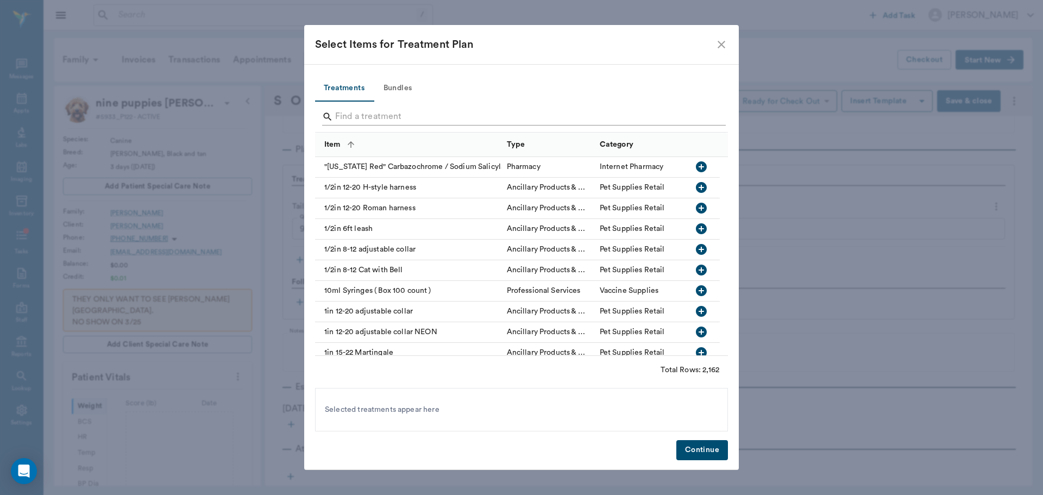
click at [366, 110] on input "Search" at bounding box center [522, 116] width 374 height 17
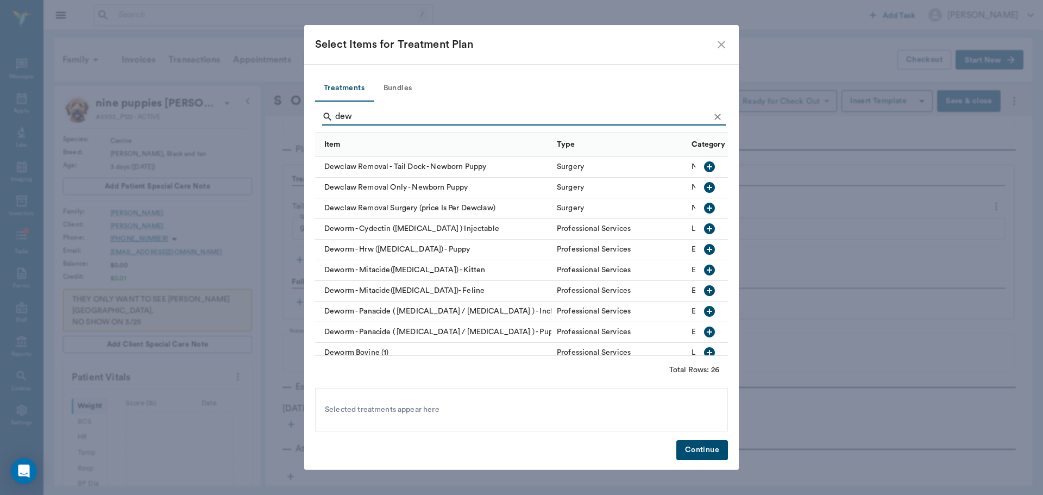
type input "dew"
click at [704, 166] on icon "button" at bounding box center [709, 166] width 11 height 11
click at [724, 449] on button "Continue" at bounding box center [703, 450] width 52 height 20
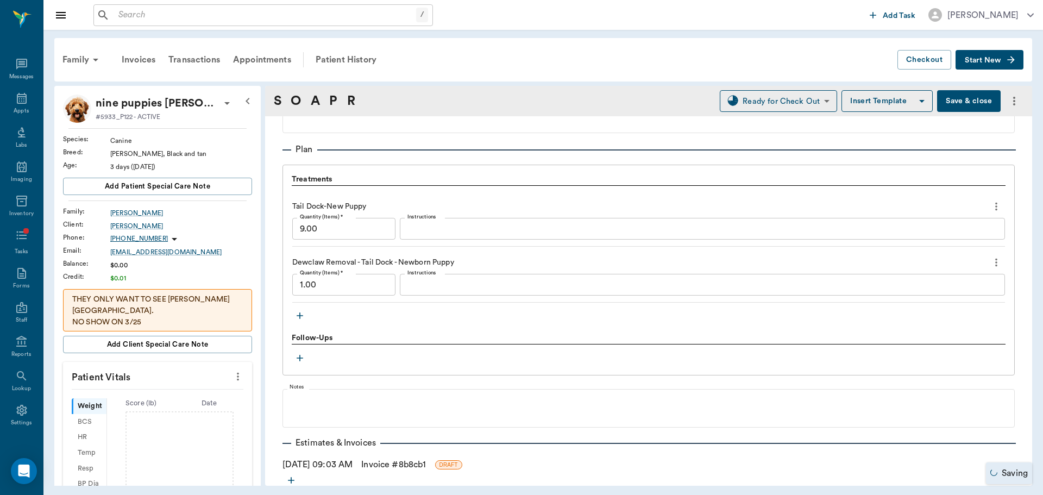
click at [340, 290] on input "1.00" at bounding box center [343, 285] width 103 height 22
type input "9.00"
click at [990, 199] on button "more" at bounding box center [996, 206] width 17 height 18
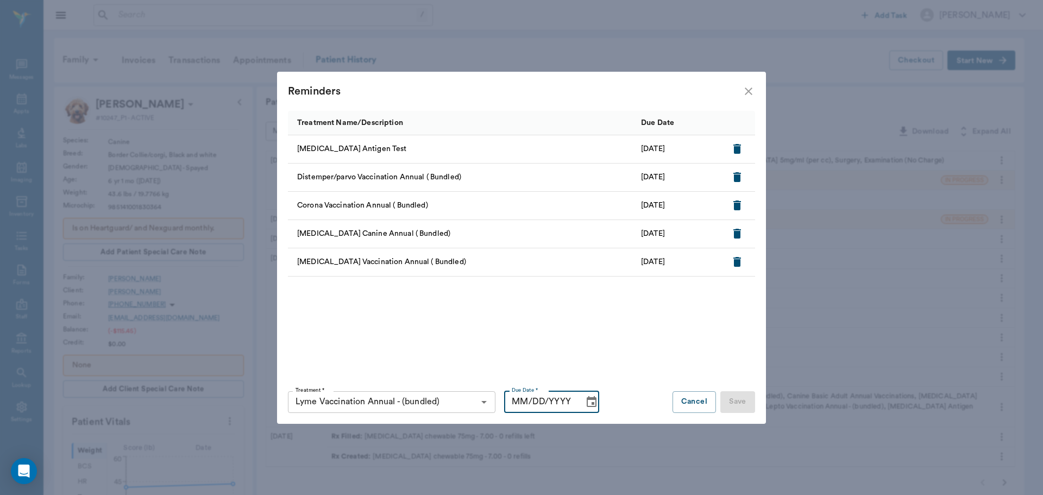
scroll to position [420, 0]
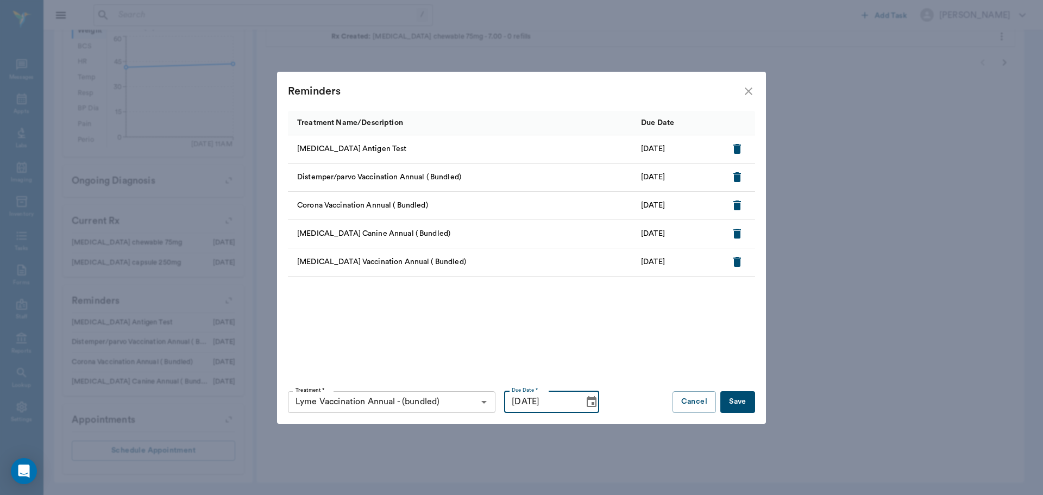
type input "[DATE]"
click at [739, 397] on button "Save" at bounding box center [738, 402] width 35 height 22
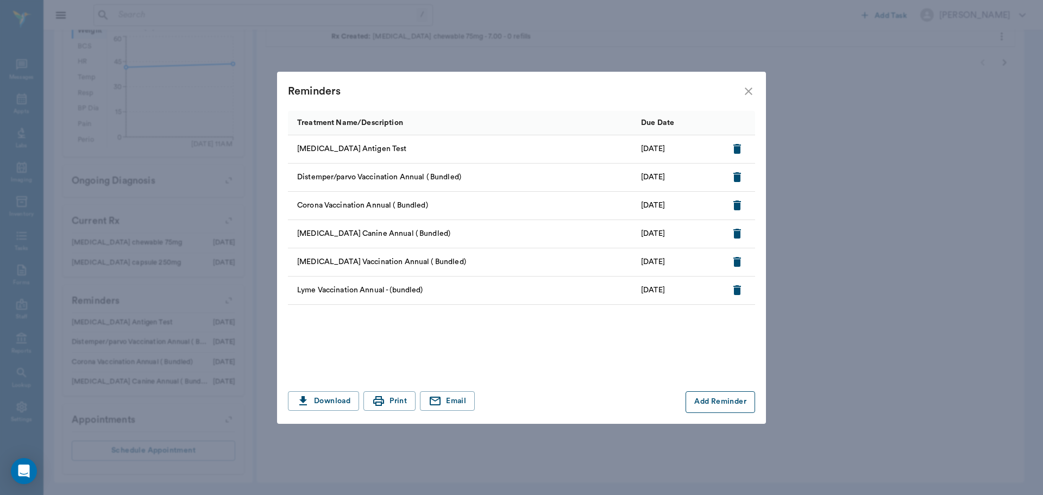
click at [720, 399] on button "Add Reminder" at bounding box center [721, 402] width 70 height 22
click at [373, 404] on input "Treatment *" at bounding box center [382, 402] width 183 height 15
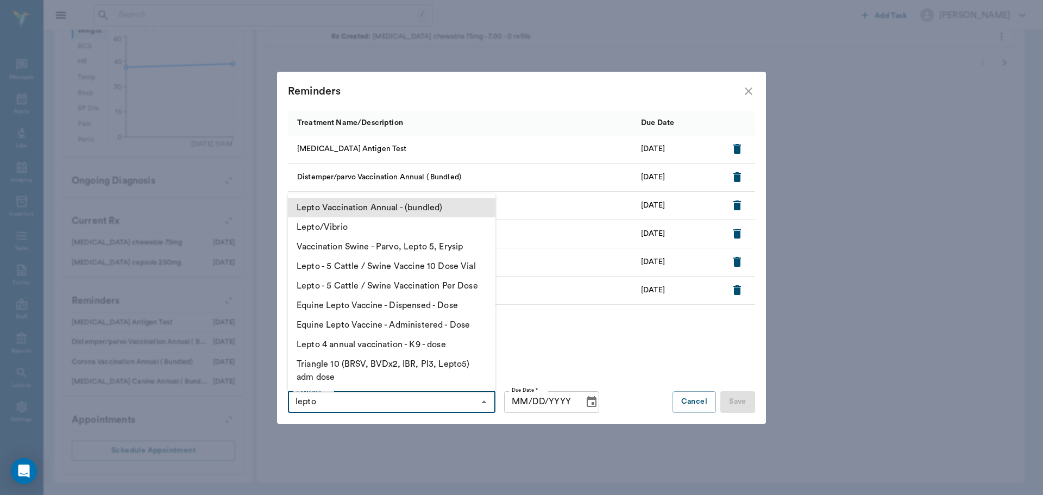
click at [372, 204] on li "Lepto Vaccination Annual - (bundled)" at bounding box center [392, 208] width 208 height 20
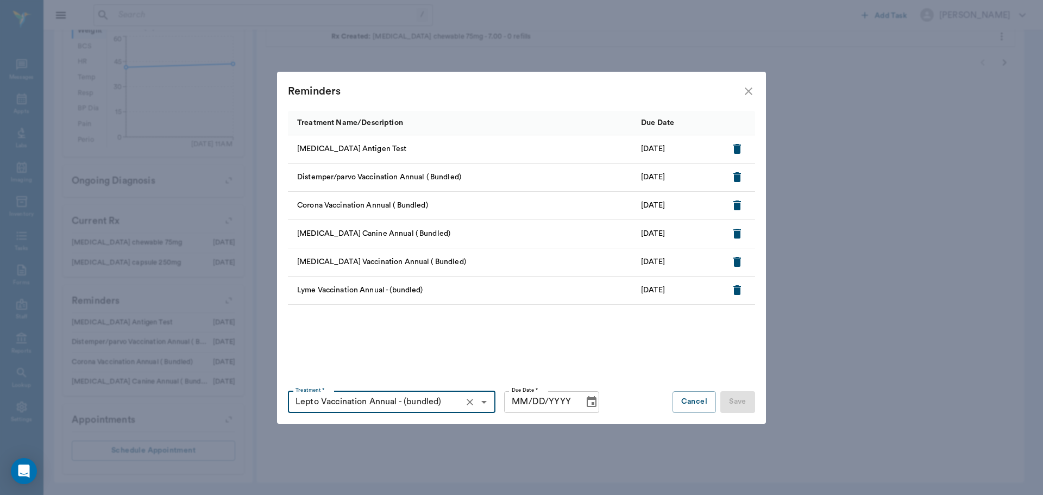
type input "Lepto Vaccination Annual - (bundled)"
click at [522, 404] on input "MM/DD/YYYY" at bounding box center [540, 402] width 72 height 22
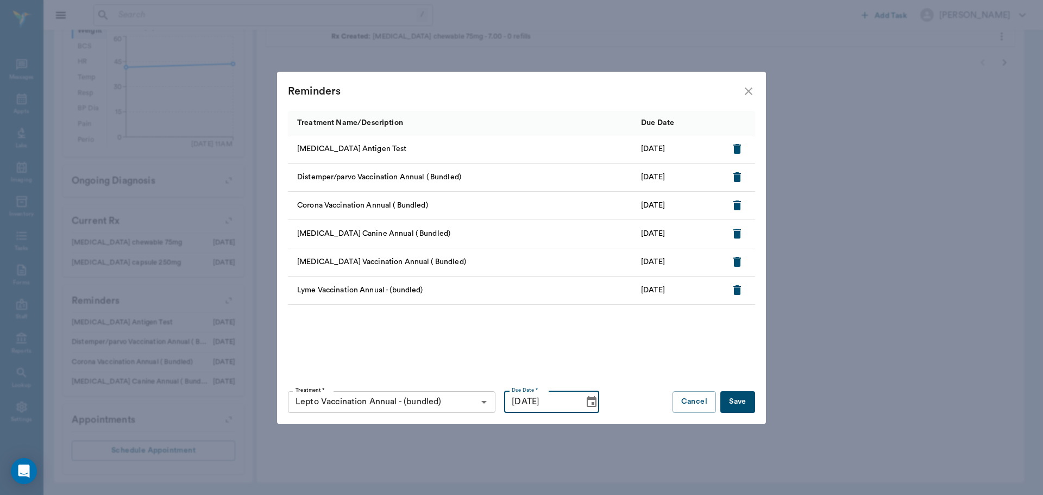
type input "[DATE]"
click at [749, 408] on button "Save" at bounding box center [738, 402] width 35 height 22
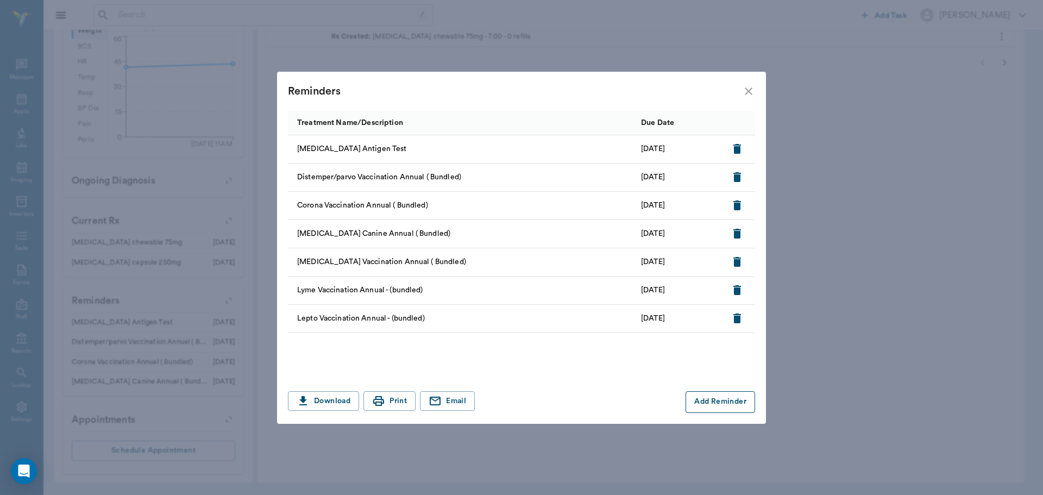
click at [724, 400] on button "Add Reminder" at bounding box center [721, 402] width 70 height 22
click at [363, 404] on input "Treatment *" at bounding box center [382, 402] width 183 height 15
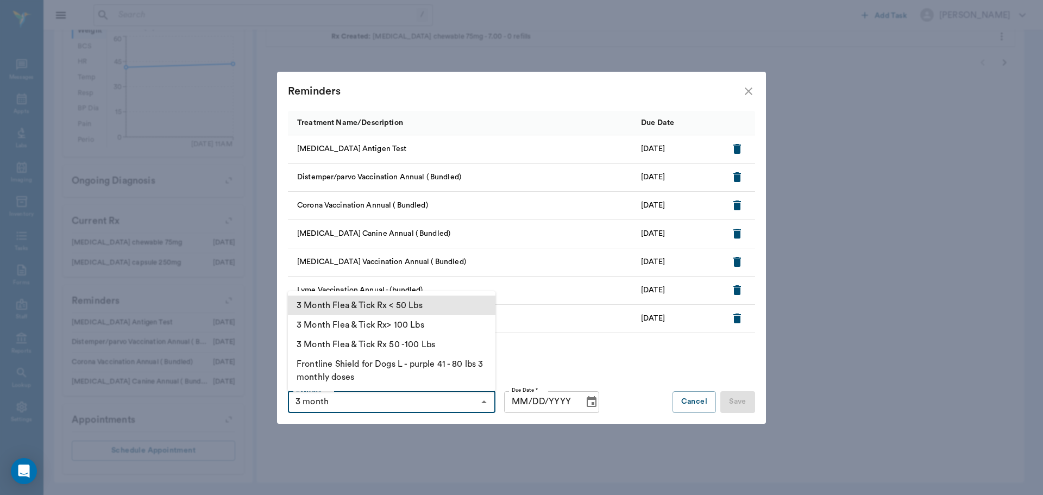
click at [407, 310] on li "3 Month Flea & Tick Rx < 50 Lbs" at bounding box center [392, 306] width 208 height 20
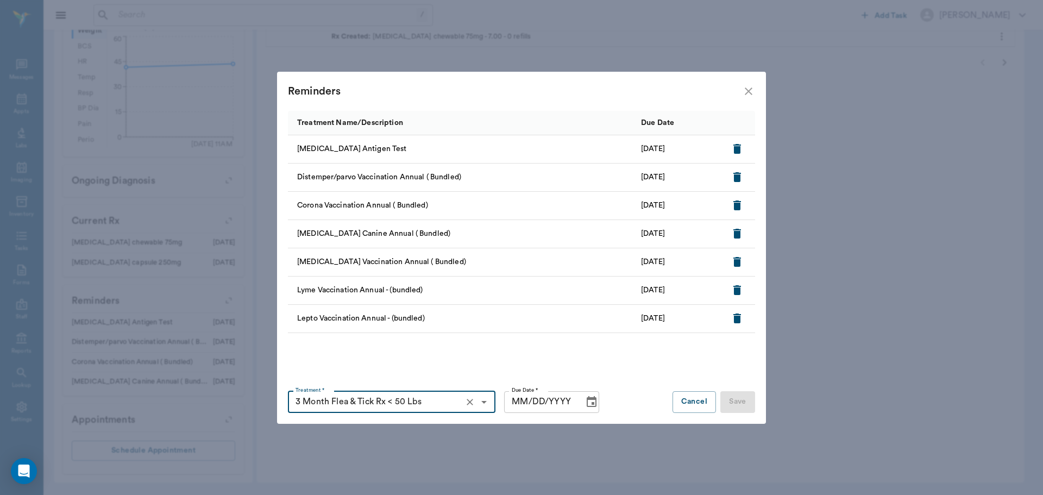
type input "3 Month Flea & Tick Rx < 50 Lbs"
click at [521, 401] on input "MM/DD/YYYY" at bounding box center [540, 402] width 72 height 22
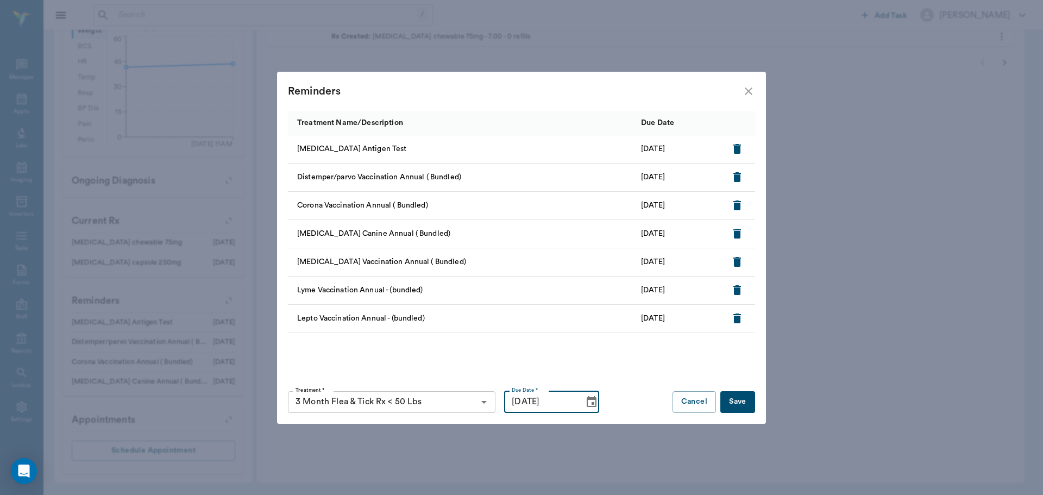
type input "[DATE]"
click at [742, 398] on button "Save" at bounding box center [738, 402] width 35 height 22
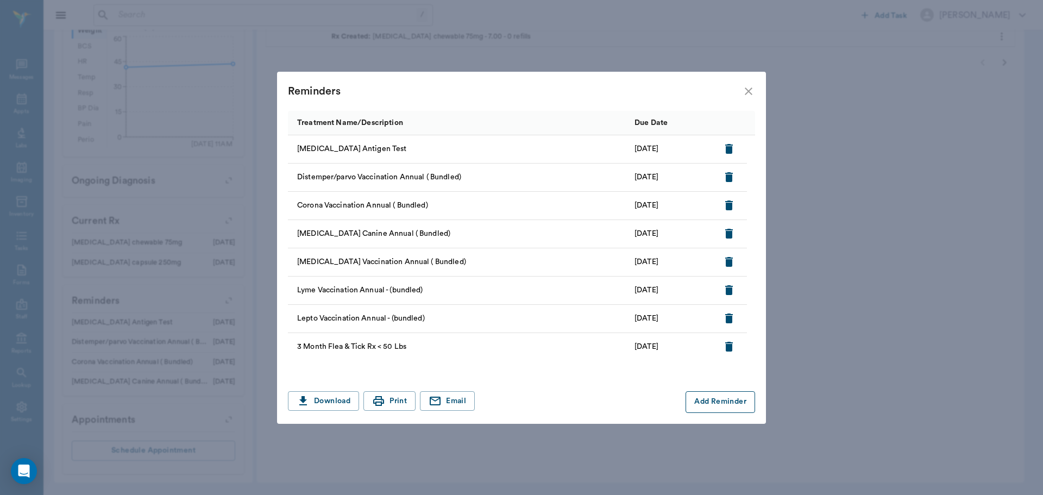
click at [720, 398] on button "Add Reminder" at bounding box center [721, 402] width 70 height 22
click at [417, 398] on input "Treatment *" at bounding box center [382, 402] width 183 height 15
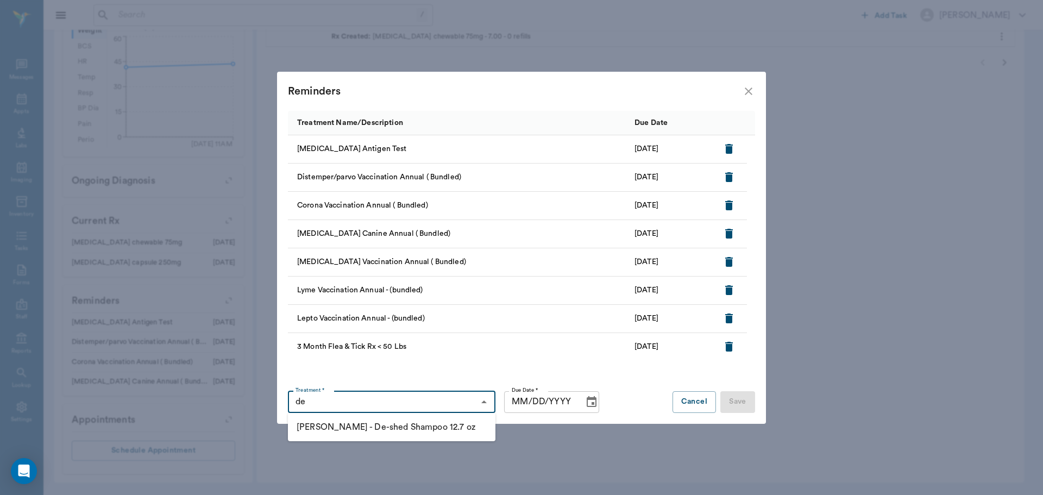
type input "d"
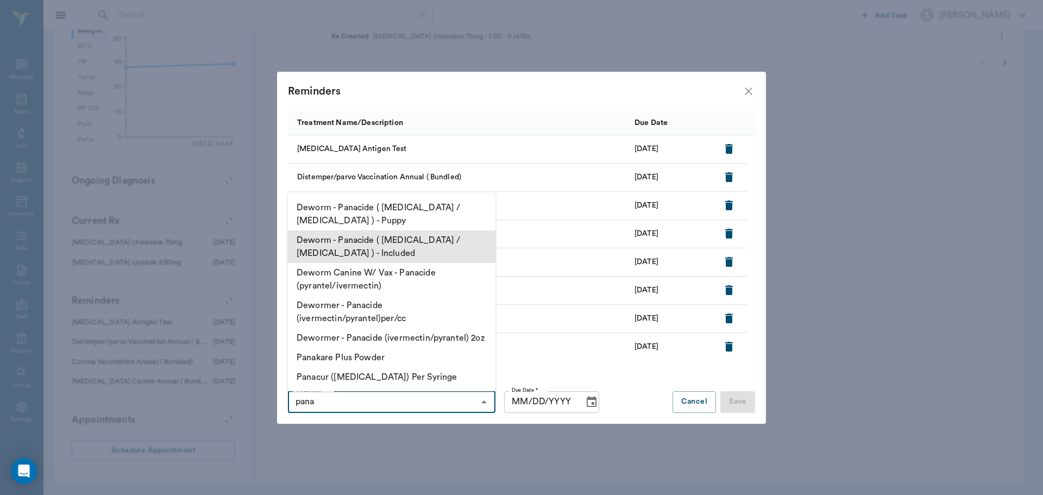
click at [401, 253] on li "Deworm - Panacide ( [MEDICAL_DATA] / [MEDICAL_DATA] ) - Included" at bounding box center [392, 246] width 208 height 33
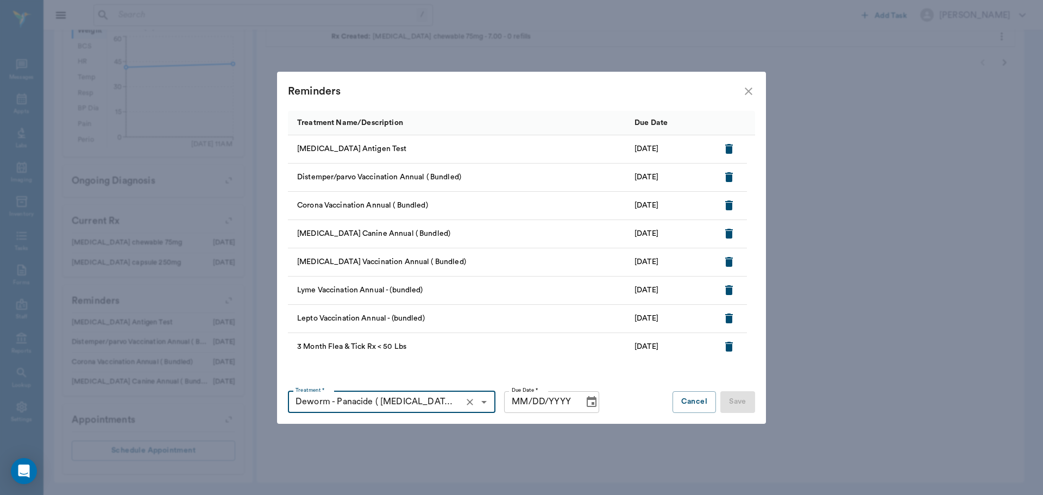
type input "Deworm - Panacide ( [MEDICAL_DATA] / [MEDICAL_DATA] ) - Included"
click at [524, 404] on input "MM/DD/YYYY" at bounding box center [540, 402] width 72 height 22
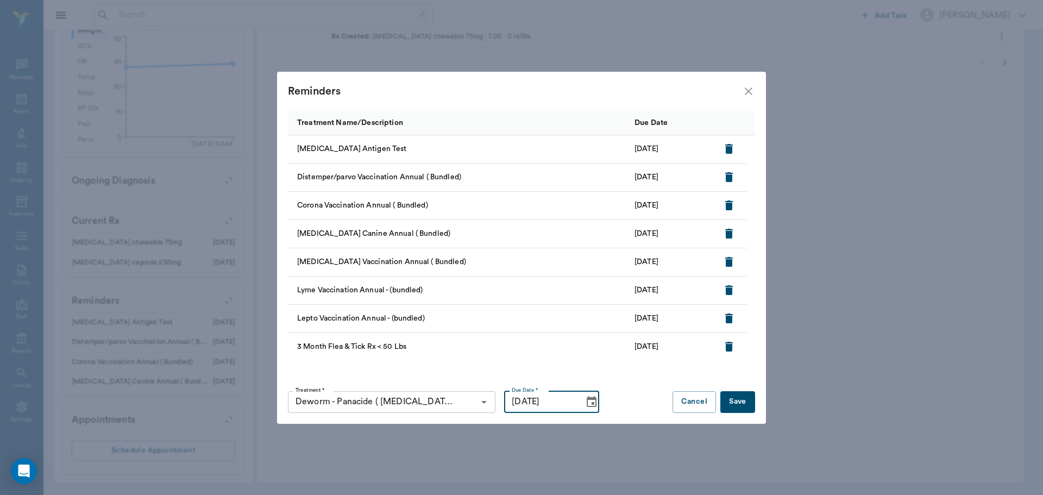
type input "[DATE]"
click at [746, 399] on button "Save" at bounding box center [738, 402] width 35 height 22
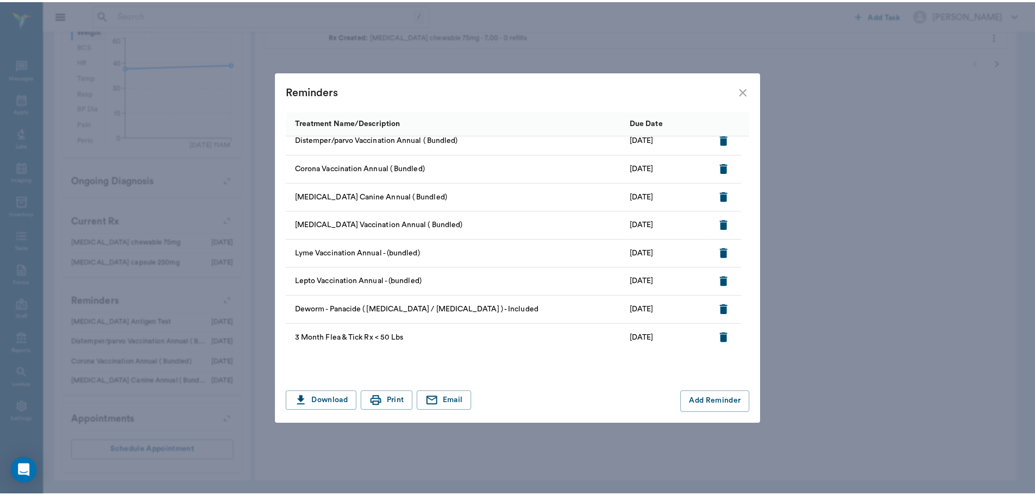
scroll to position [0, 0]
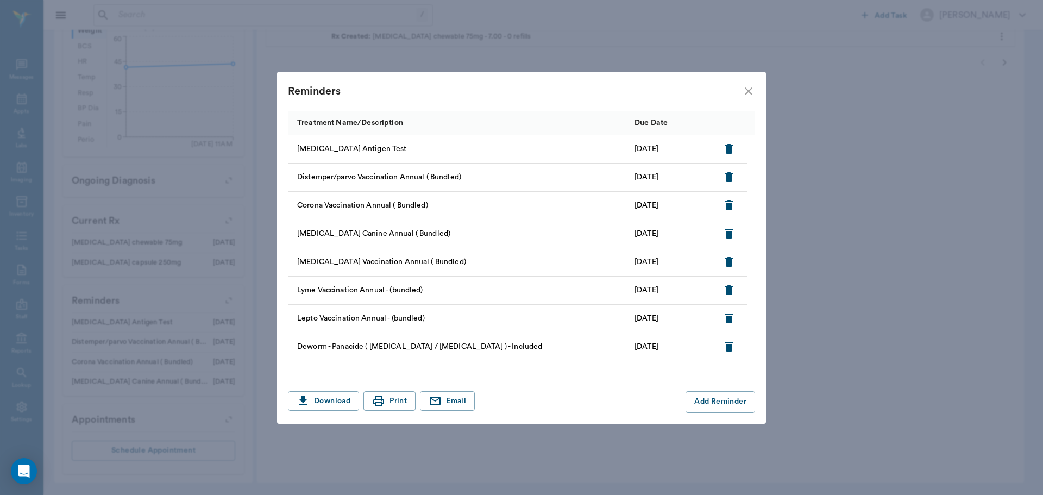
click at [747, 91] on icon "close" at bounding box center [748, 91] width 13 height 13
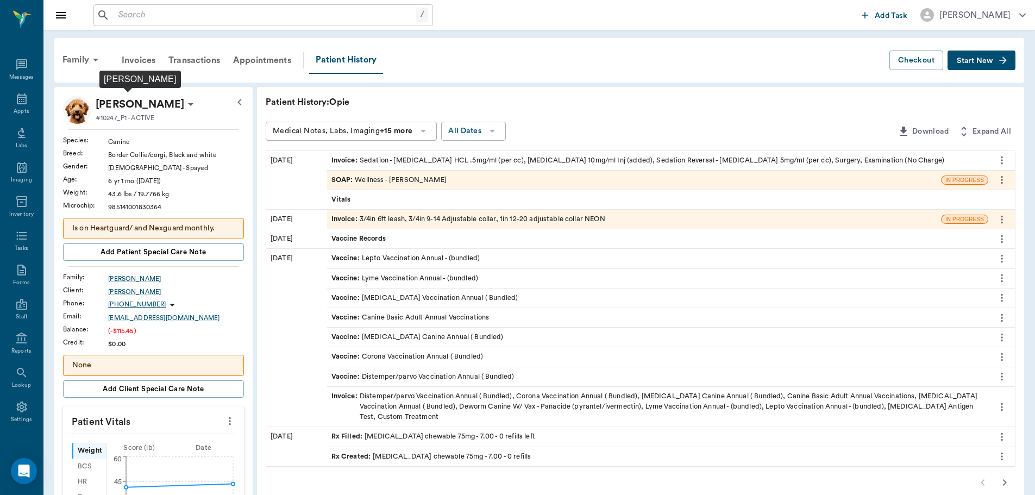
click at [136, 102] on p "[PERSON_NAME]" at bounding box center [140, 104] width 89 height 17
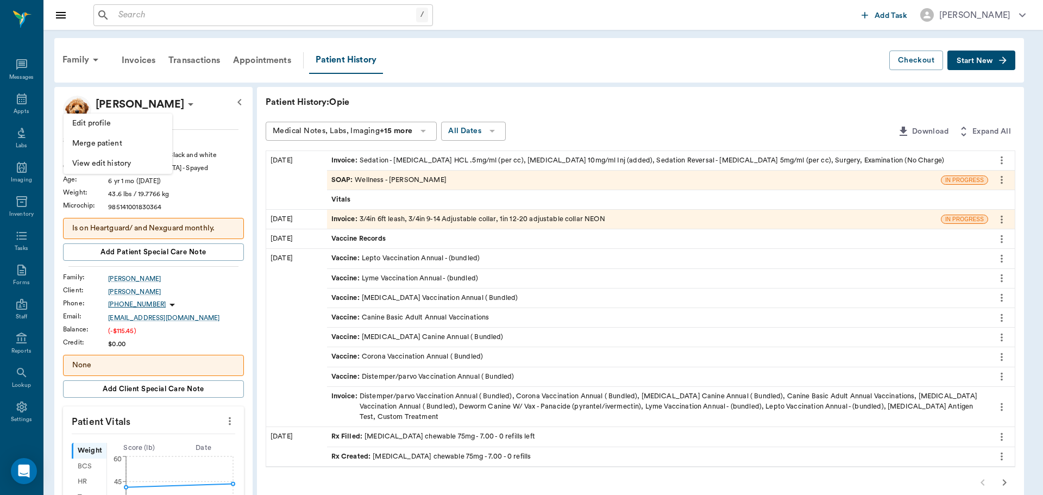
click at [212, 112] on div at bounding box center [521, 247] width 1043 height 495
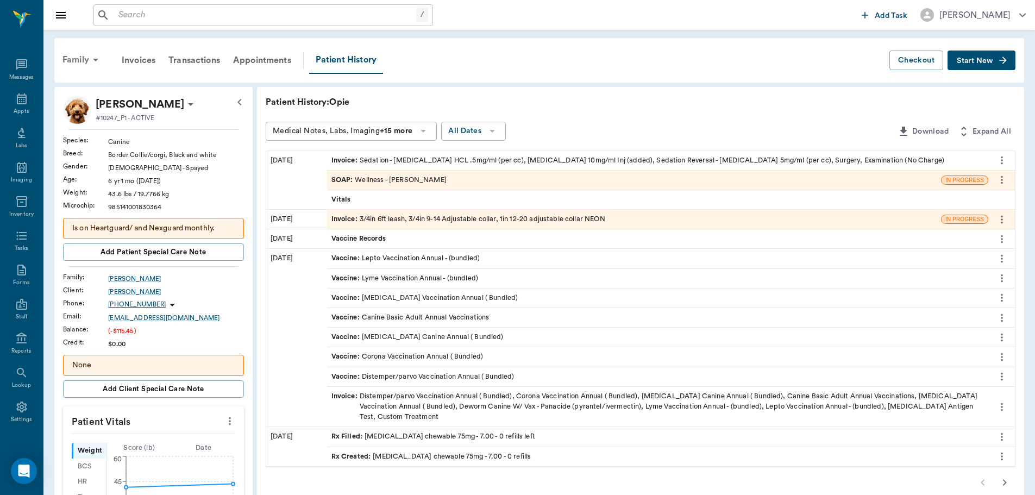
click at [78, 63] on div "Family" at bounding box center [82, 60] width 53 height 26
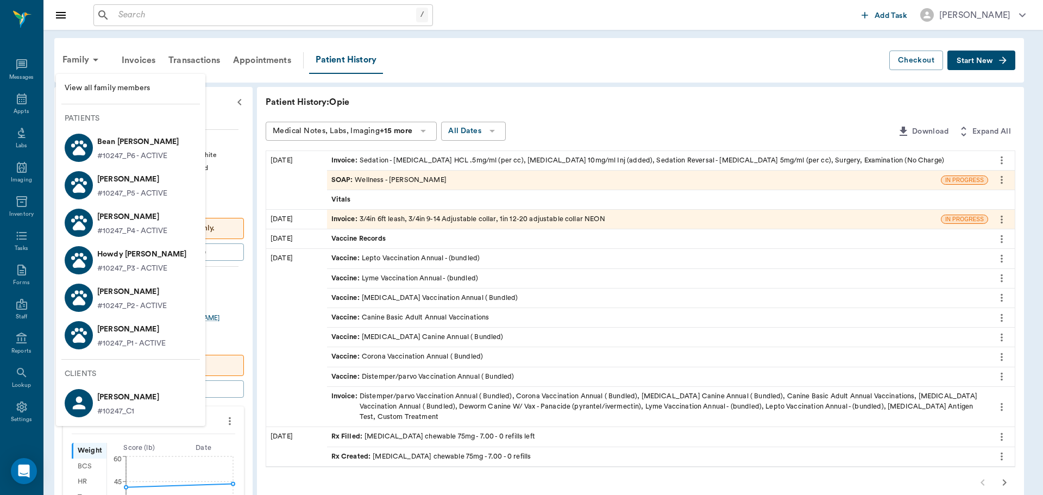
click at [143, 260] on p "Howdy [PERSON_NAME]" at bounding box center [142, 254] width 90 height 17
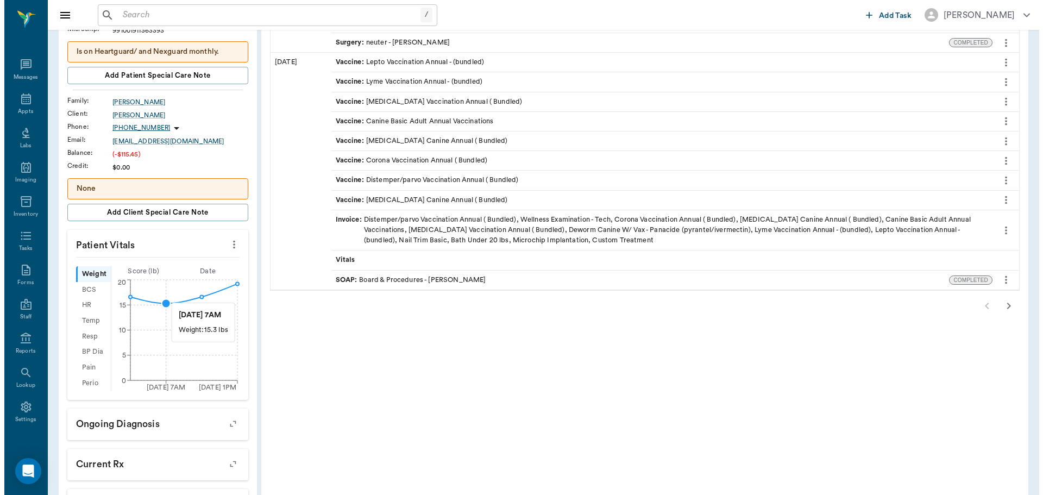
scroll to position [380, 0]
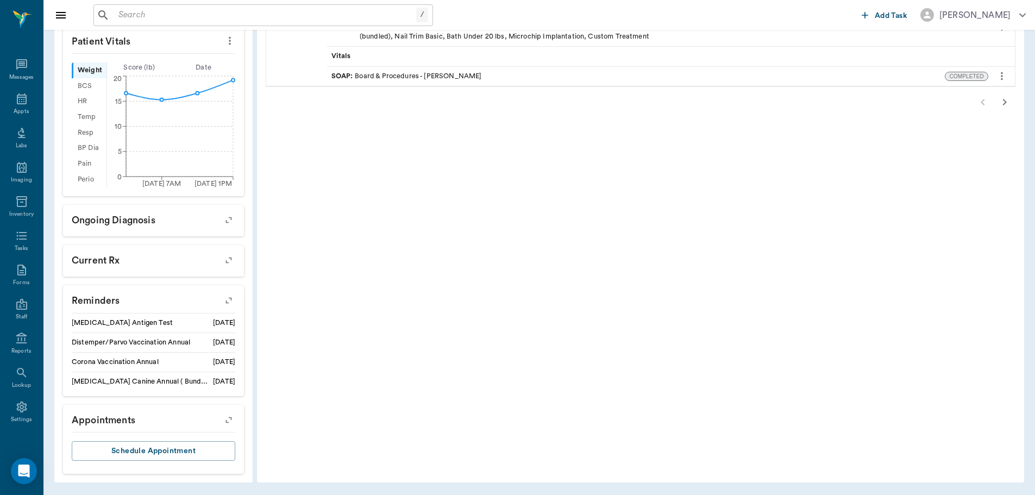
click at [228, 304] on icon "button" at bounding box center [228, 300] width 15 height 15
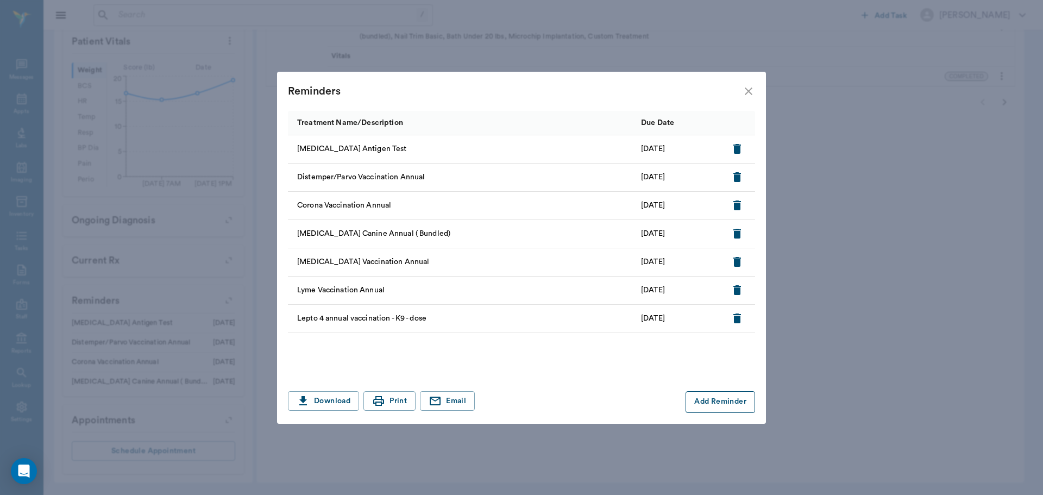
click at [717, 401] on button "Add Reminder" at bounding box center [721, 402] width 70 height 22
click at [352, 397] on input "Treatment *" at bounding box center [382, 402] width 183 height 15
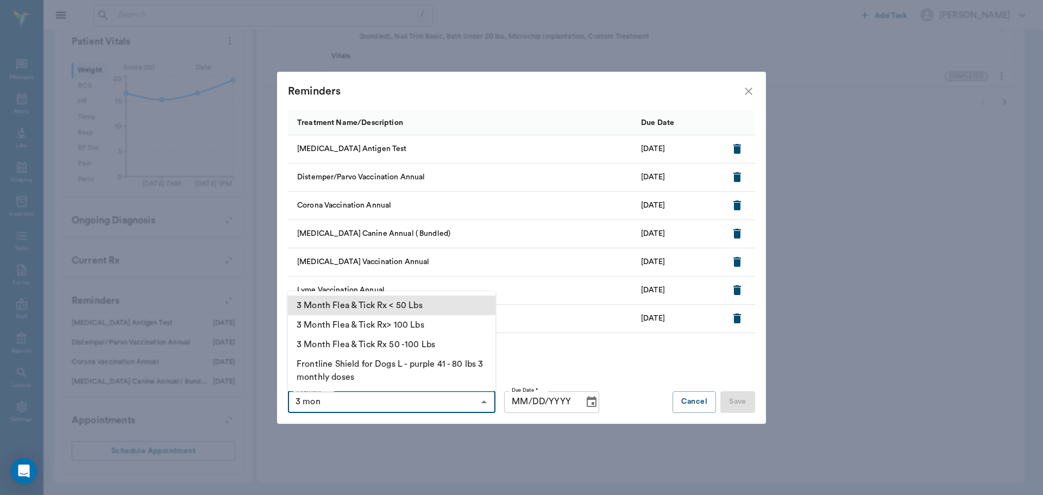
click at [412, 307] on li "3 Month Flea & Tick Rx < 50 Lbs" at bounding box center [392, 306] width 208 height 20
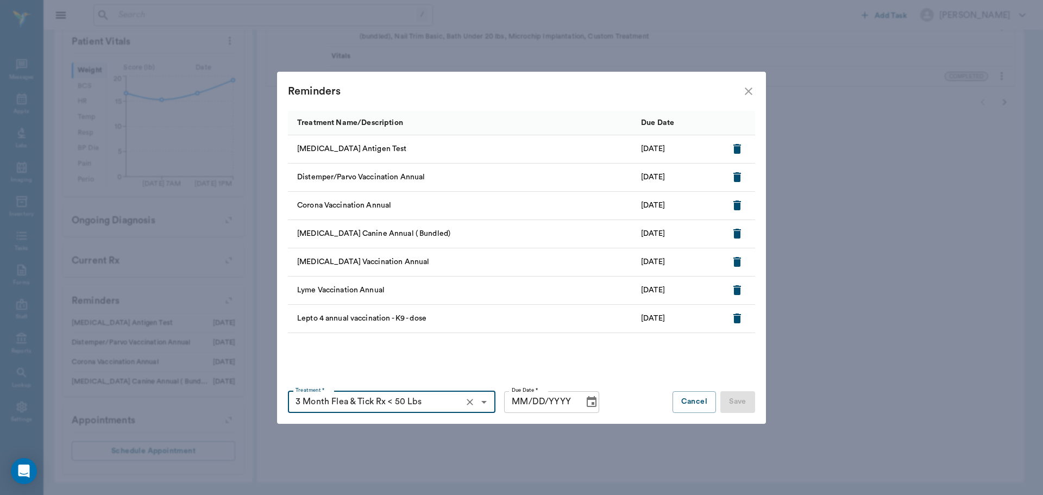
type input "3 Month Flea & Tick Rx < 50 Lbs"
click at [522, 404] on input "MM/DD/YYYY" at bounding box center [540, 402] width 72 height 22
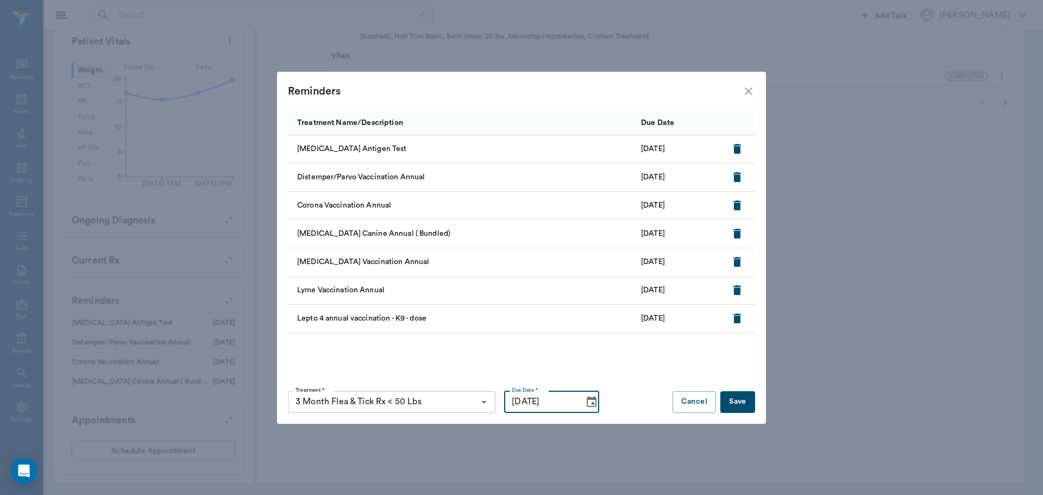
type input "10/30/2025"
click at [756, 406] on div "Treatment Name/Description Due Date Heartworm Antigen Test 07/08/26 Distemper/P…" at bounding box center [521, 267] width 489 height 313
click at [750, 406] on button "Save" at bounding box center [738, 402] width 35 height 22
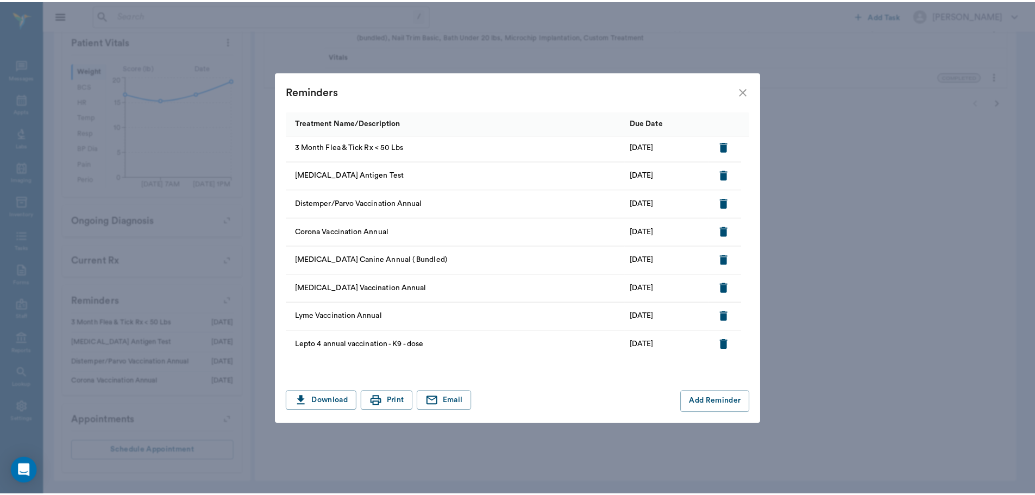
scroll to position [0, 0]
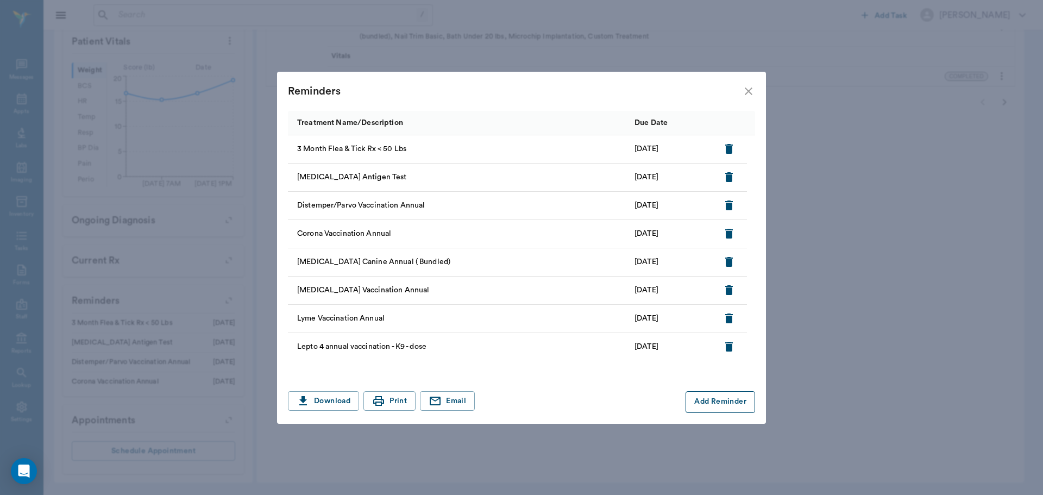
click at [739, 405] on button "Add Reminder" at bounding box center [721, 402] width 70 height 22
click at [405, 398] on input "Treatment *" at bounding box center [382, 402] width 183 height 15
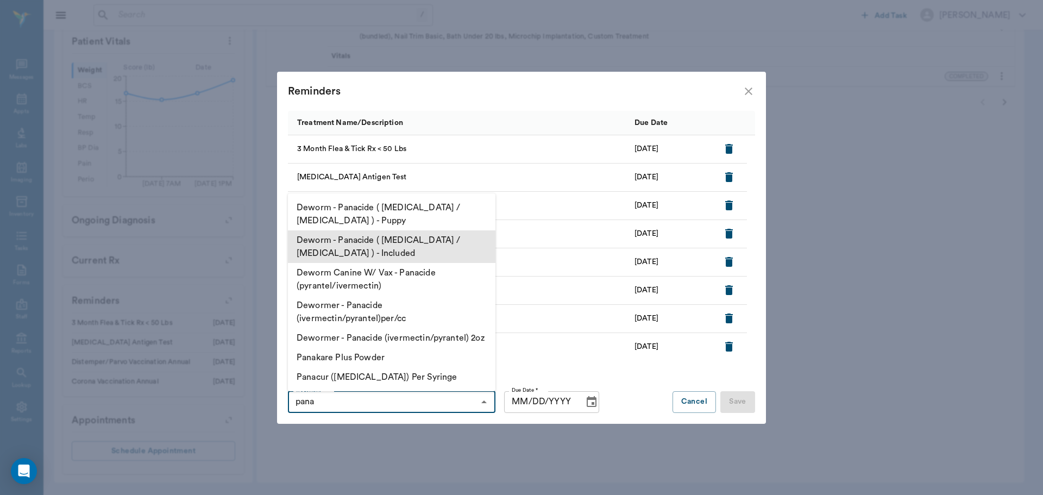
click at [390, 249] on li "Deworm - Panacide ( Ivermectin / Pyrantel ) - Included" at bounding box center [392, 246] width 208 height 33
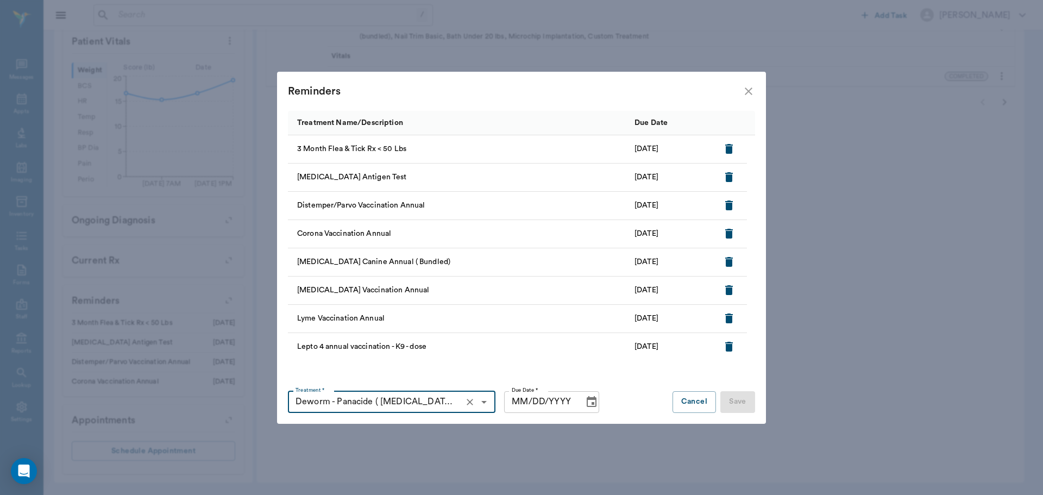
type input "Deworm - Panacide ( Ivermectin / Pyrantel ) - Included"
click at [524, 401] on input "MM/DD/YYYY" at bounding box center [540, 402] width 72 height 22
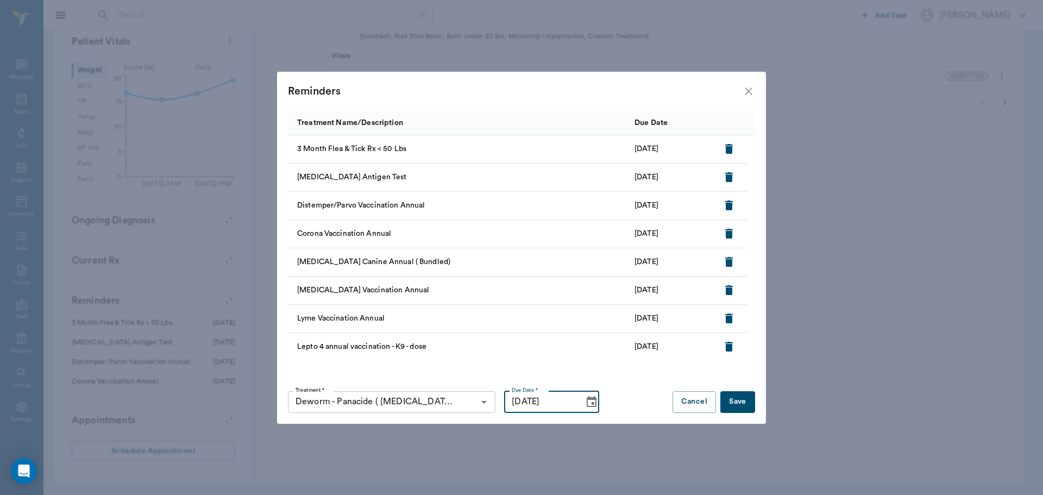
type input "07/27/2026"
click at [745, 403] on button "Save" at bounding box center [738, 402] width 35 height 22
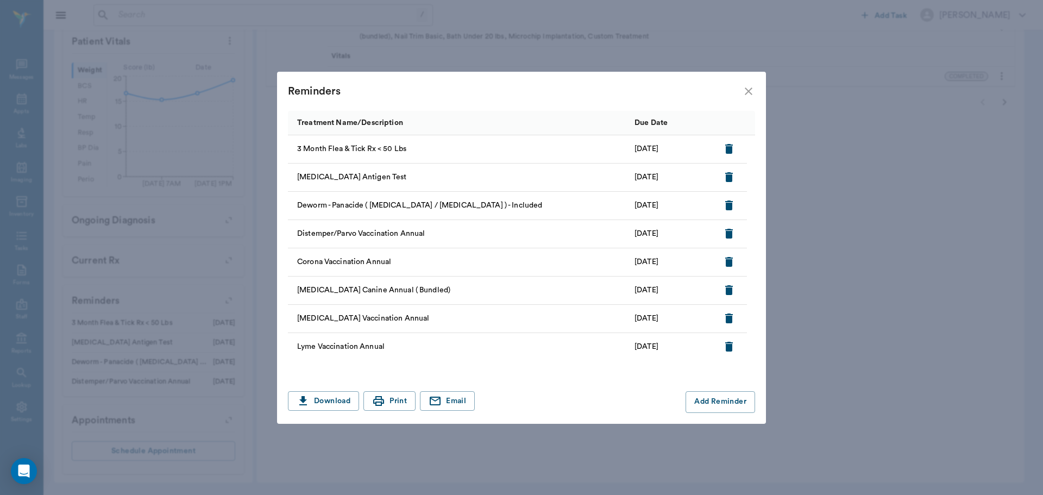
click at [743, 87] on icon "close" at bounding box center [748, 91] width 13 height 13
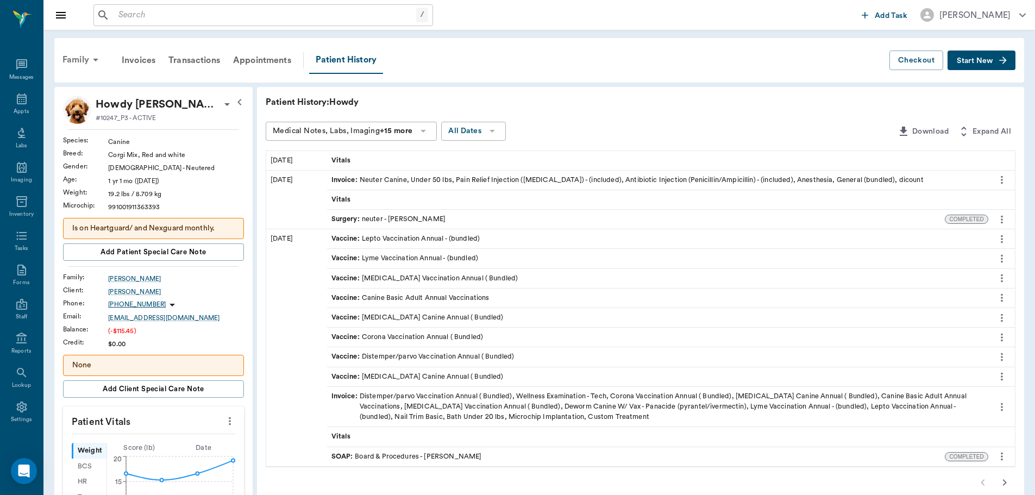
click at [99, 59] on icon at bounding box center [95, 59] width 13 height 13
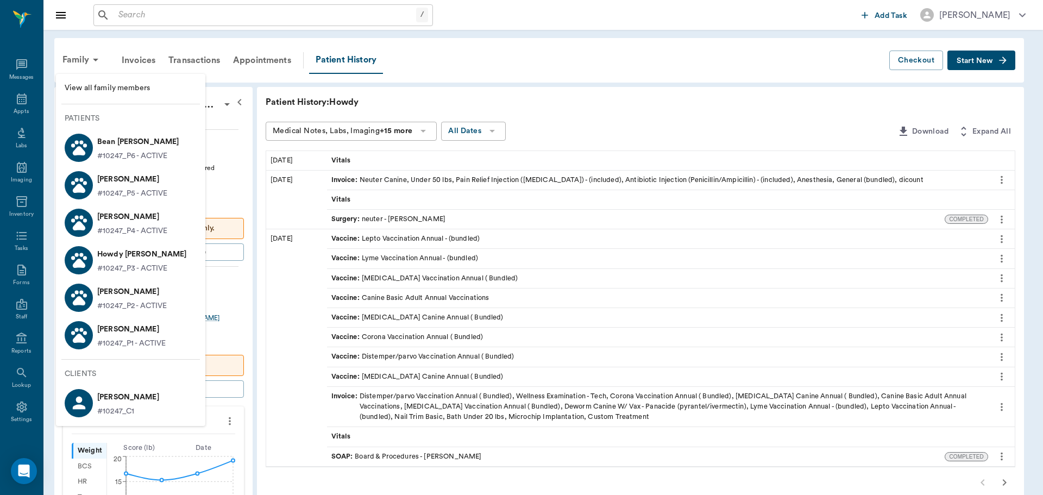
click at [145, 329] on p "Opie Graves" at bounding box center [131, 329] width 68 height 17
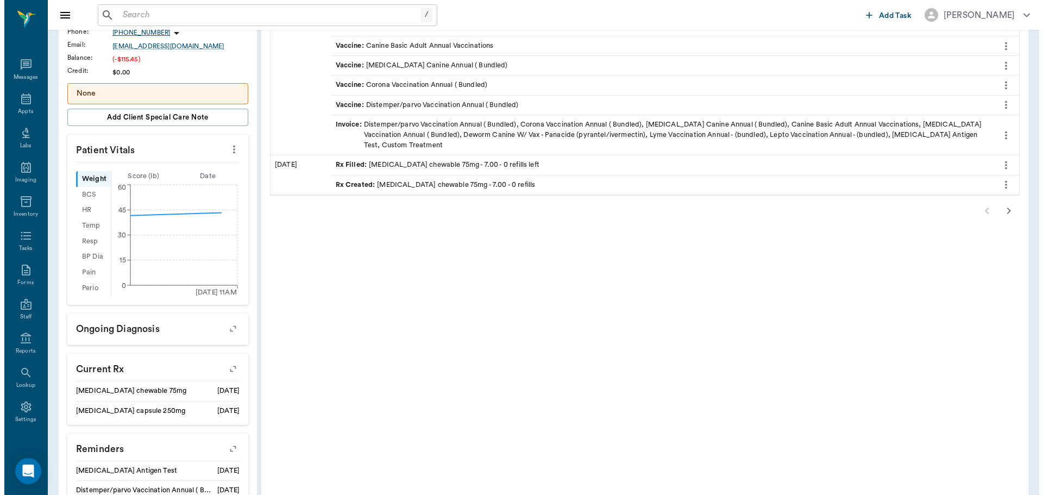
scroll to position [420, 0]
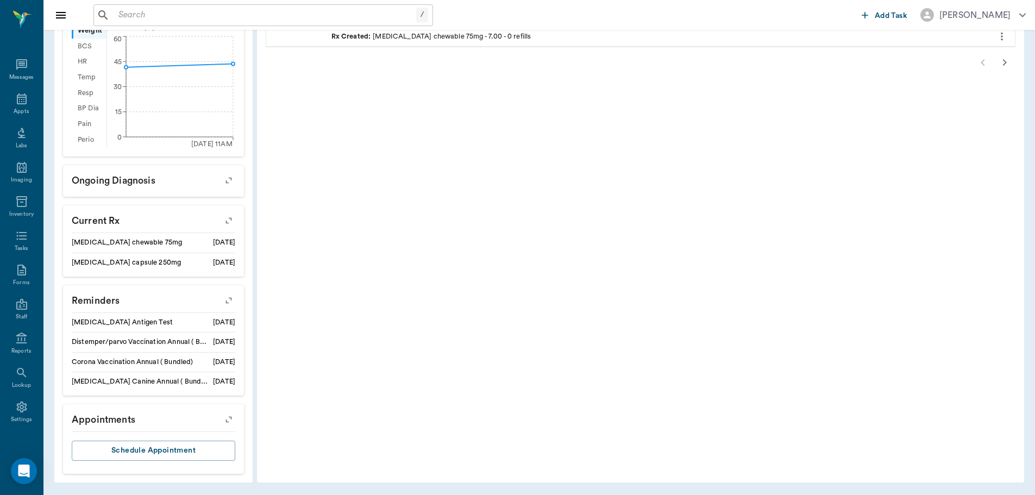
click at [236, 296] on button "button" at bounding box center [229, 300] width 28 height 28
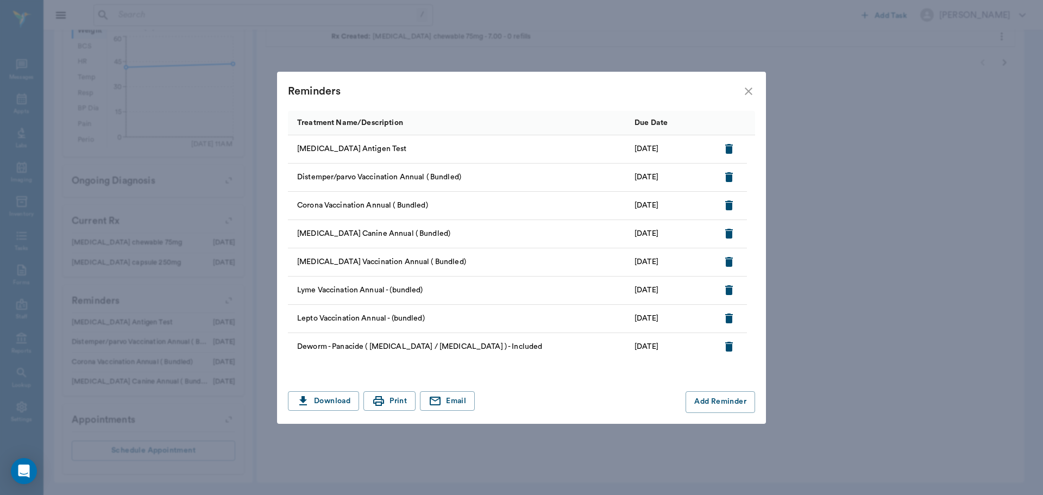
scroll to position [37, 0]
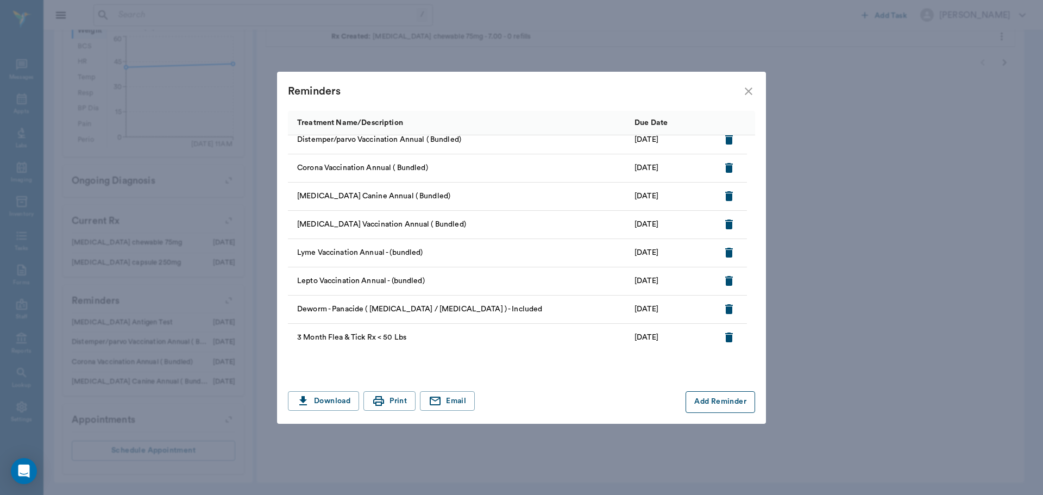
click at [724, 398] on button "Add Reminder" at bounding box center [721, 402] width 70 height 22
click at [396, 407] on input "Treatment *" at bounding box center [382, 402] width 183 height 15
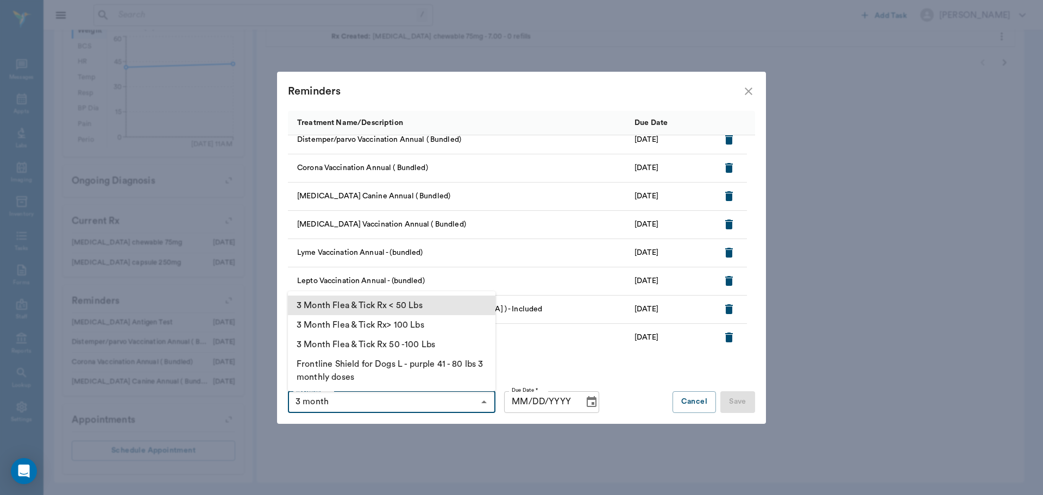
click at [422, 303] on li "3 Month Flea & Tick Rx < 50 Lbs" at bounding box center [392, 306] width 208 height 20
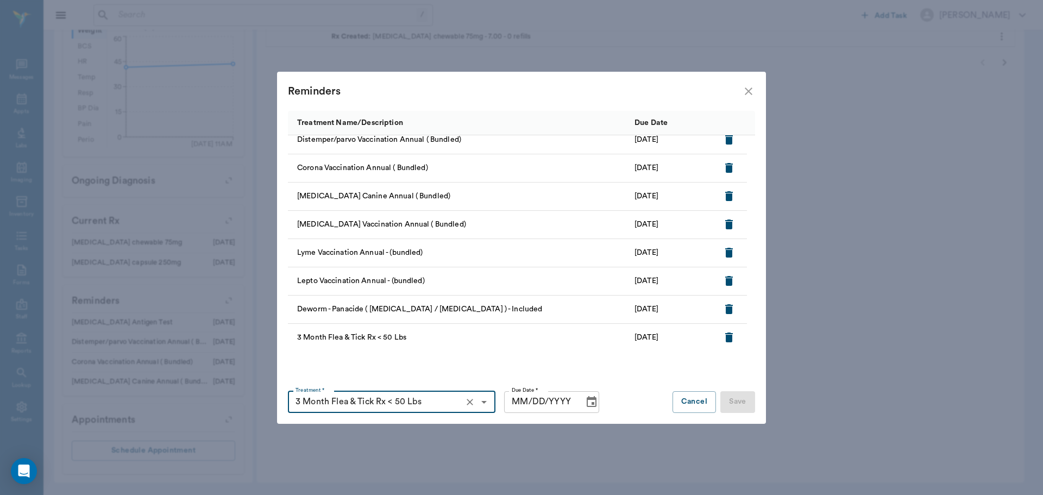
type input "3 Month Flea & Tick Rx < 50 Lbs"
click at [528, 406] on input "MM/DD/YYYY" at bounding box center [540, 402] width 72 height 22
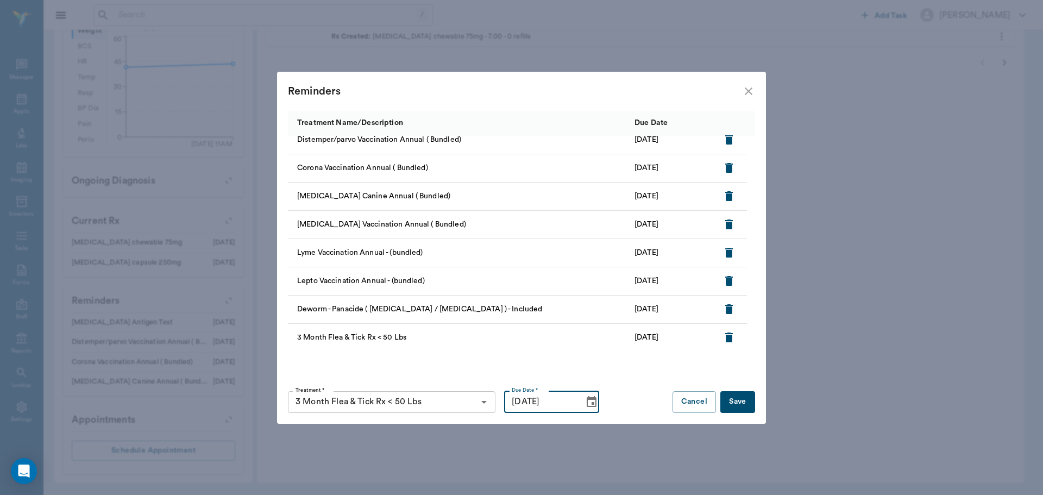
type input "10/30/2025"
click at [740, 402] on button "Save" at bounding box center [738, 402] width 35 height 22
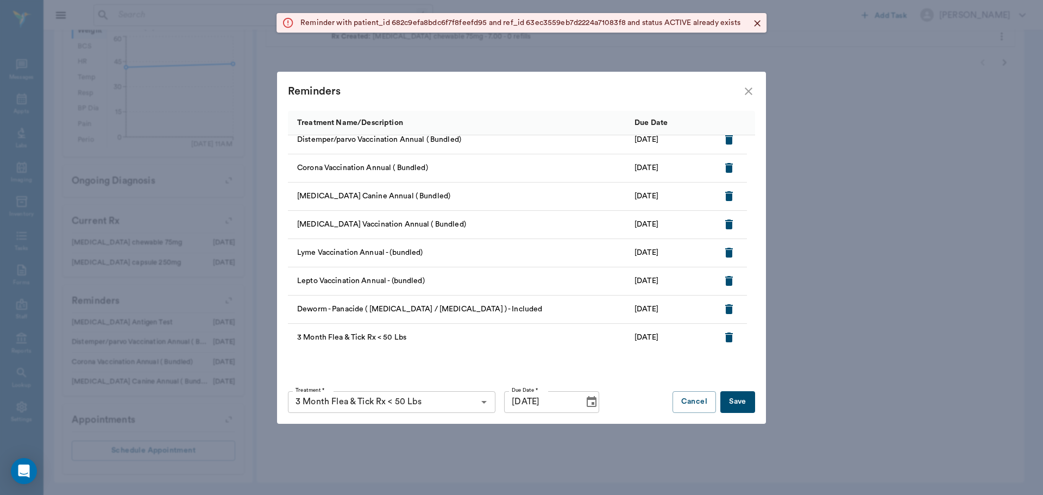
click at [723, 336] on icon "button" at bounding box center [729, 337] width 13 height 13
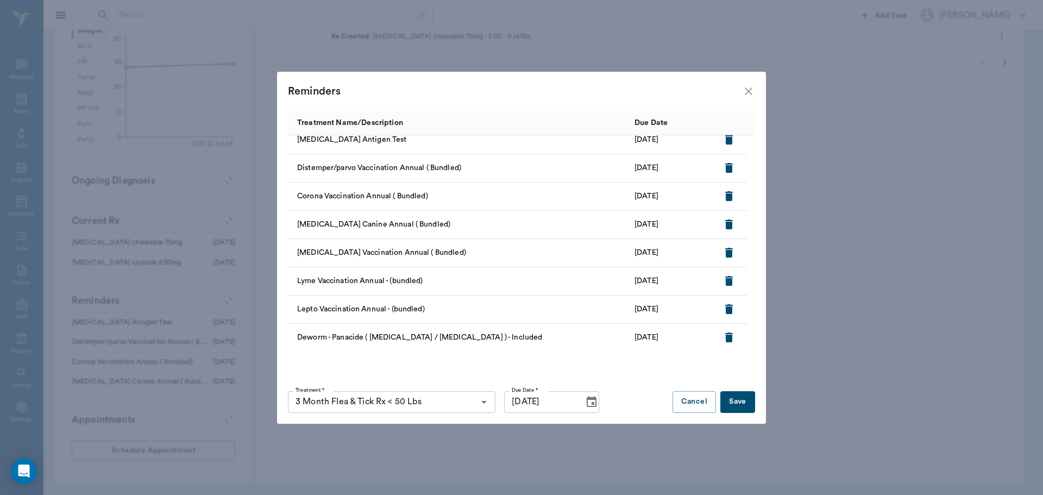
scroll to position [9, 0]
click at [743, 406] on button "Save" at bounding box center [738, 402] width 35 height 22
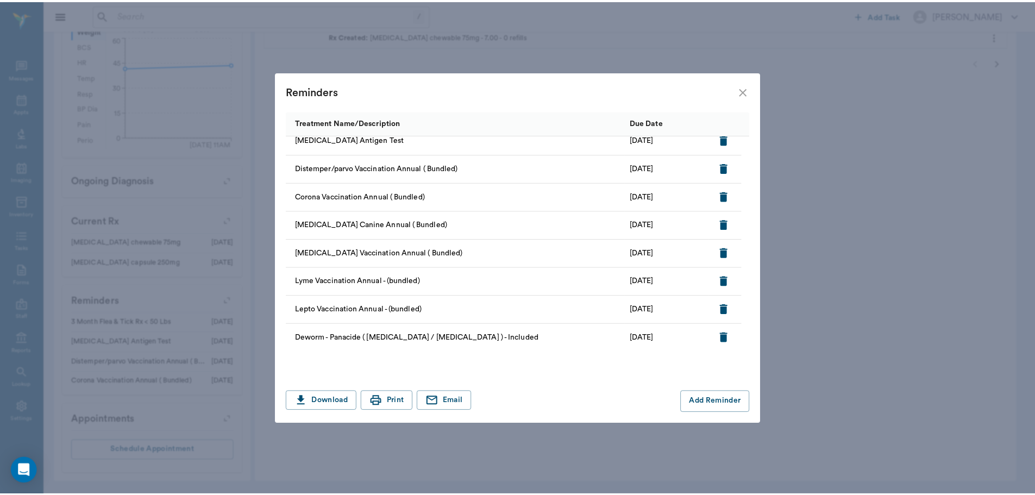
scroll to position [0, 0]
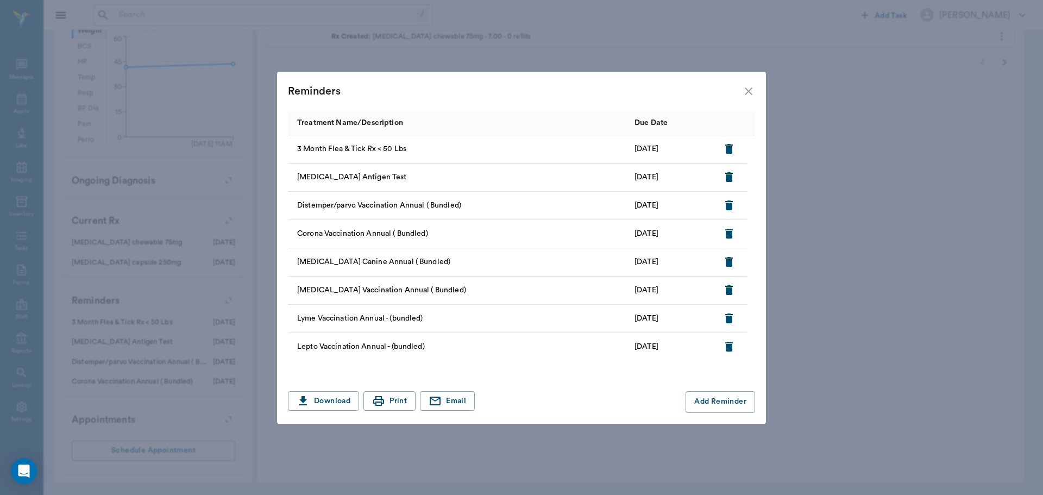
click at [748, 89] on icon "close" at bounding box center [748, 91] width 13 height 13
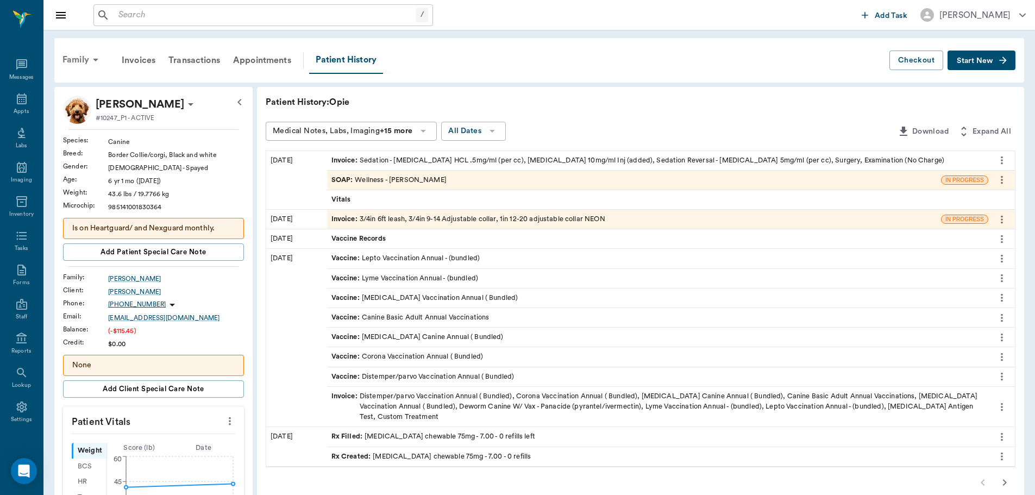
click at [79, 50] on div "Family" at bounding box center [82, 60] width 53 height 26
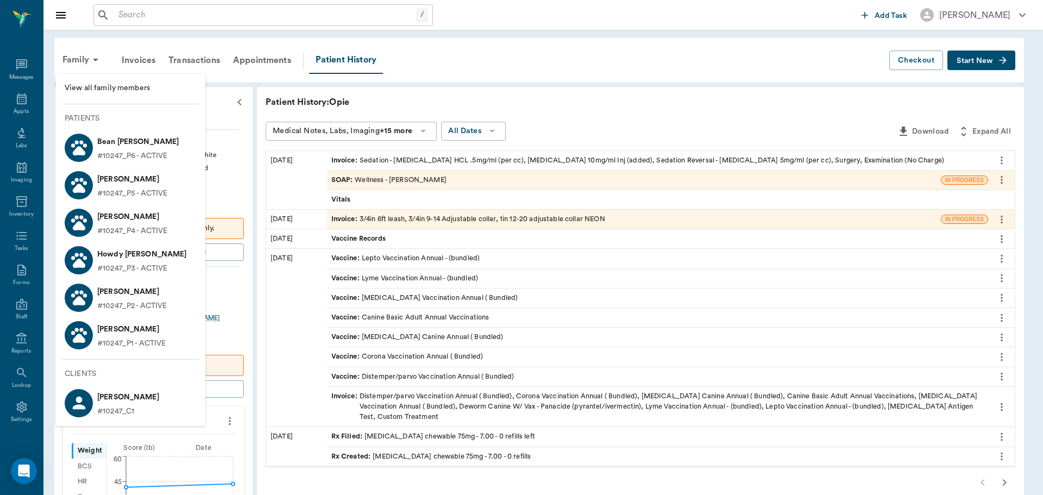
click at [142, 262] on p "Howdy Graves" at bounding box center [142, 254] width 90 height 17
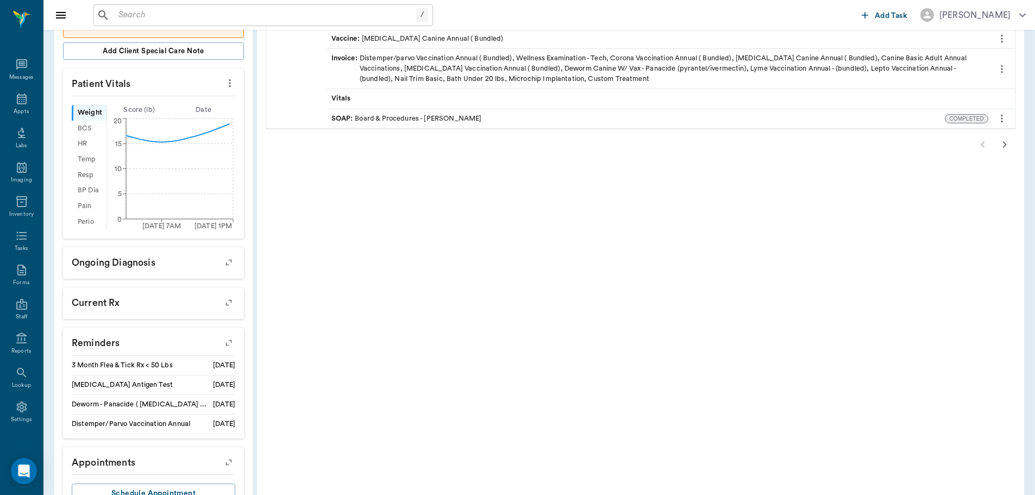
scroll to position [380, 0]
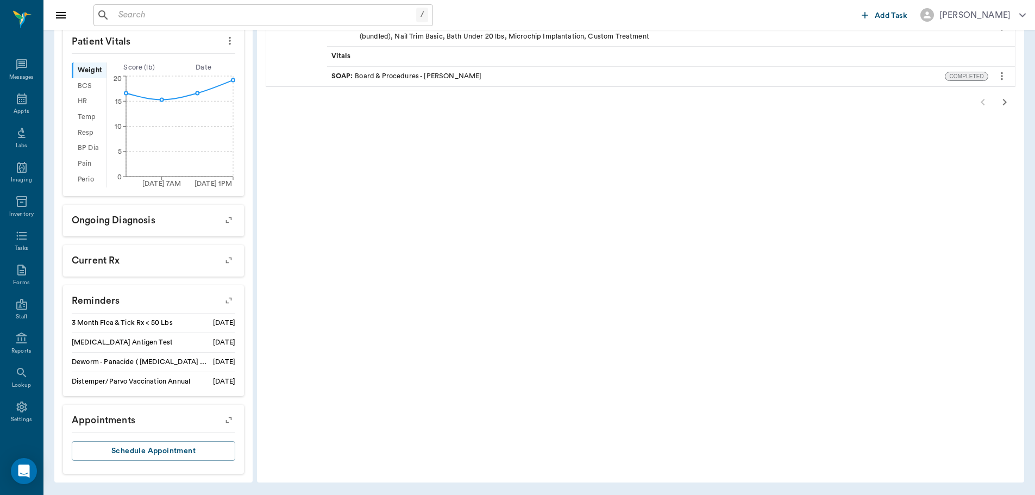
click at [226, 303] on icon "button" at bounding box center [228, 300] width 9 height 9
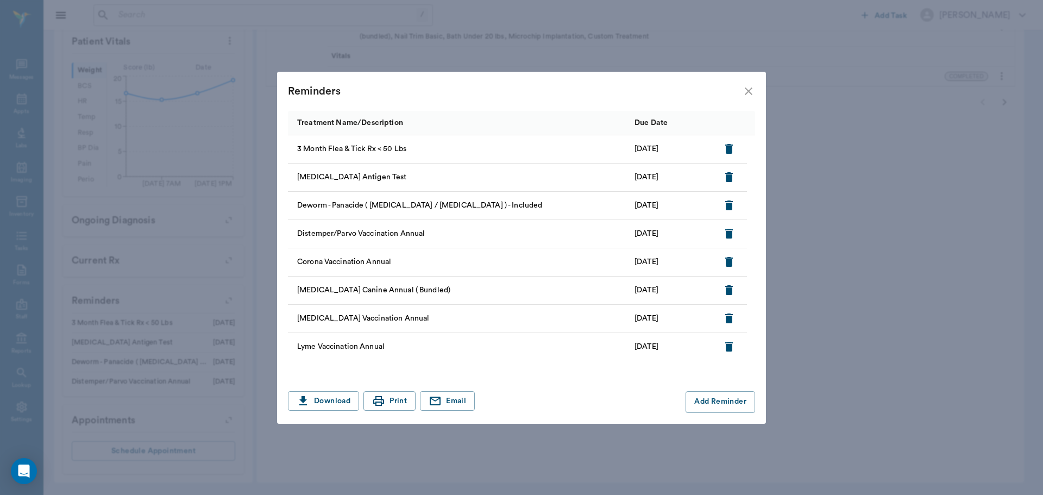
click at [753, 92] on icon "close" at bounding box center [748, 91] width 13 height 13
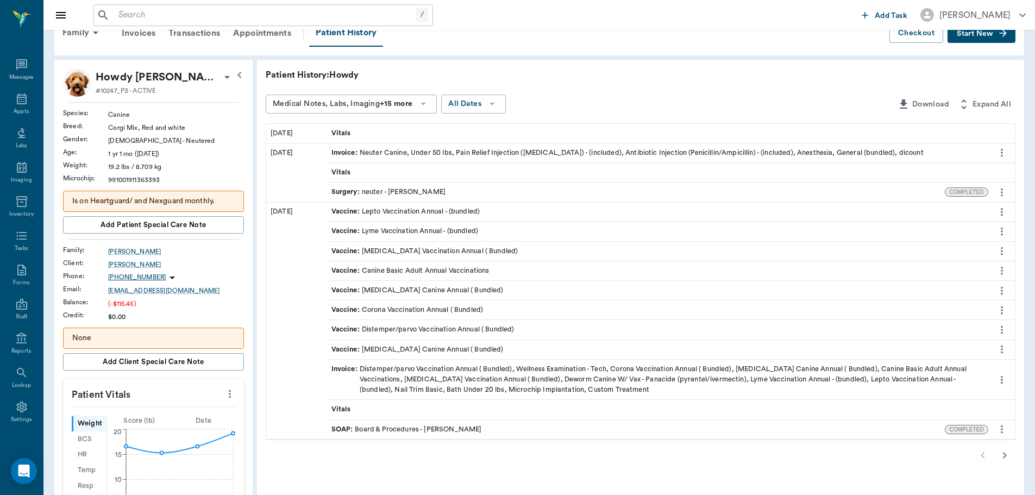
scroll to position [0, 0]
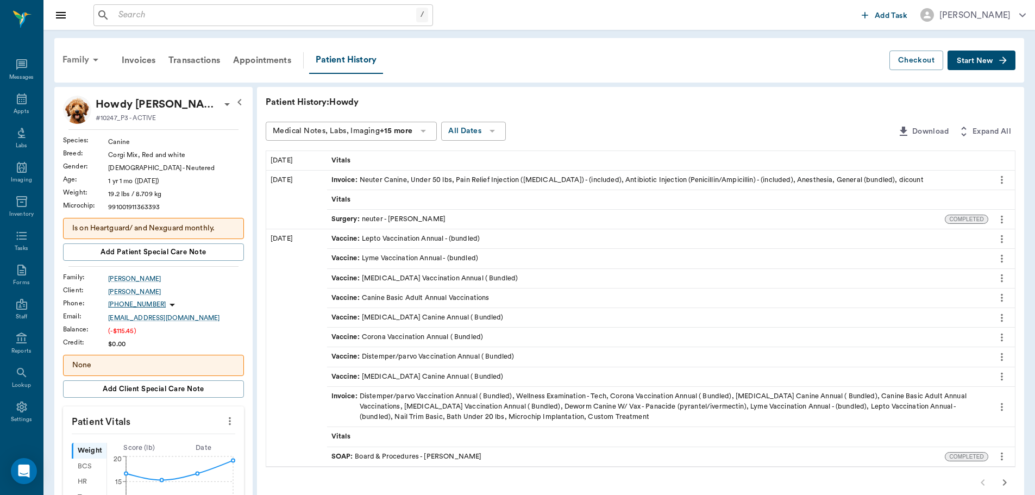
click at [89, 61] on div "Family" at bounding box center [82, 60] width 53 height 26
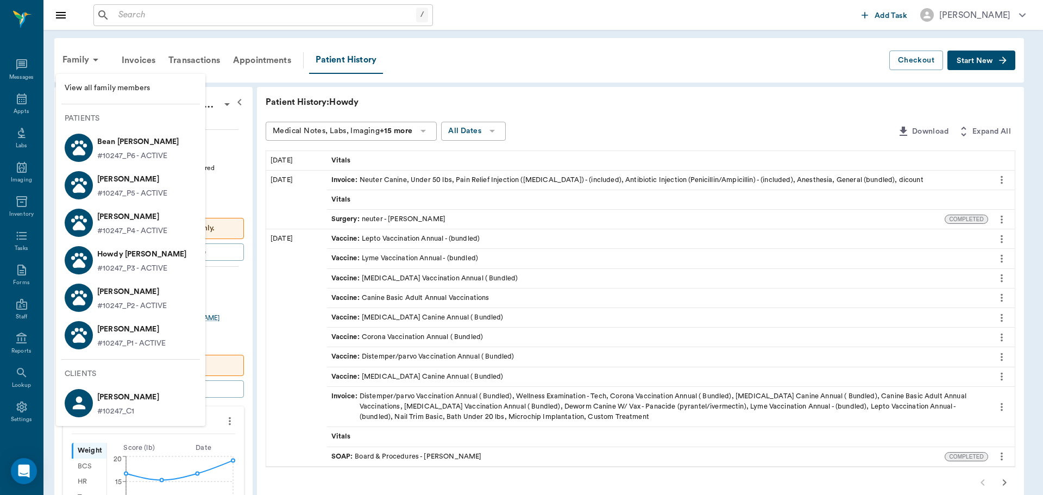
click at [155, 187] on p "Sparky Graves" at bounding box center [132, 179] width 70 height 17
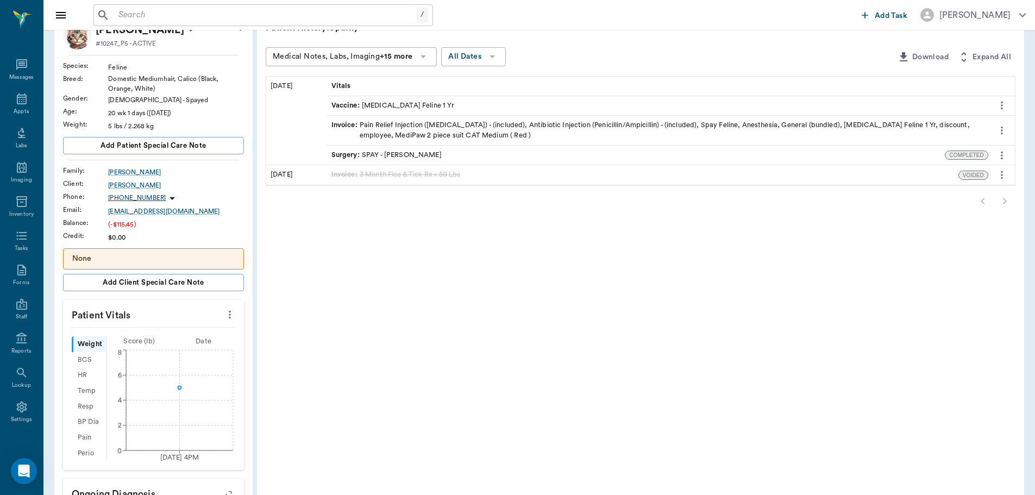
scroll to position [290, 0]
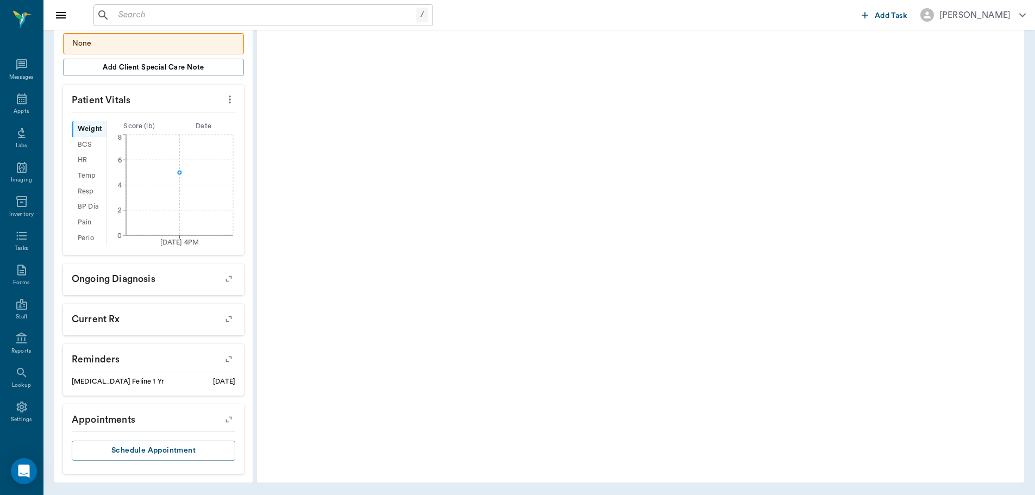
click at [226, 357] on icon "button" at bounding box center [228, 359] width 15 height 15
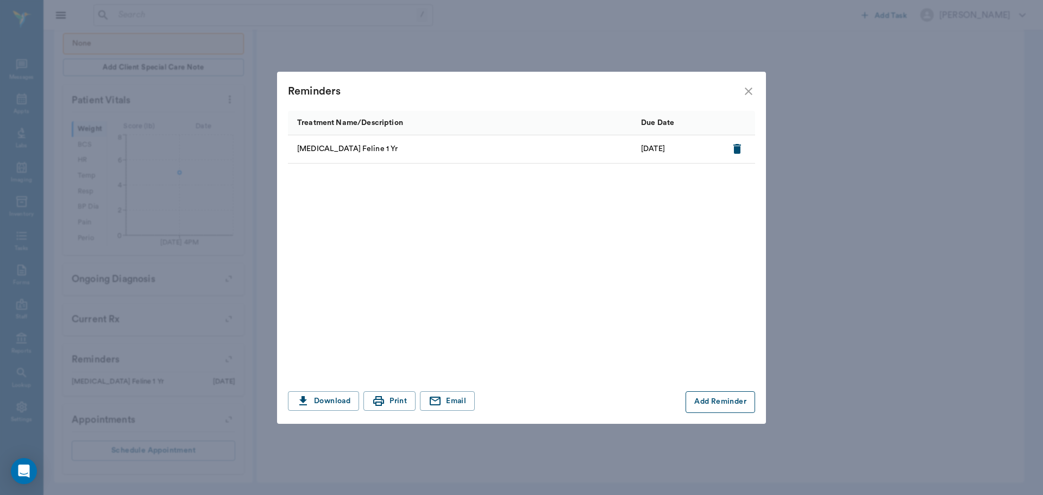
click at [718, 398] on button "Add Reminder" at bounding box center [721, 402] width 70 height 22
click at [355, 407] on input "Treatment *" at bounding box center [382, 402] width 183 height 15
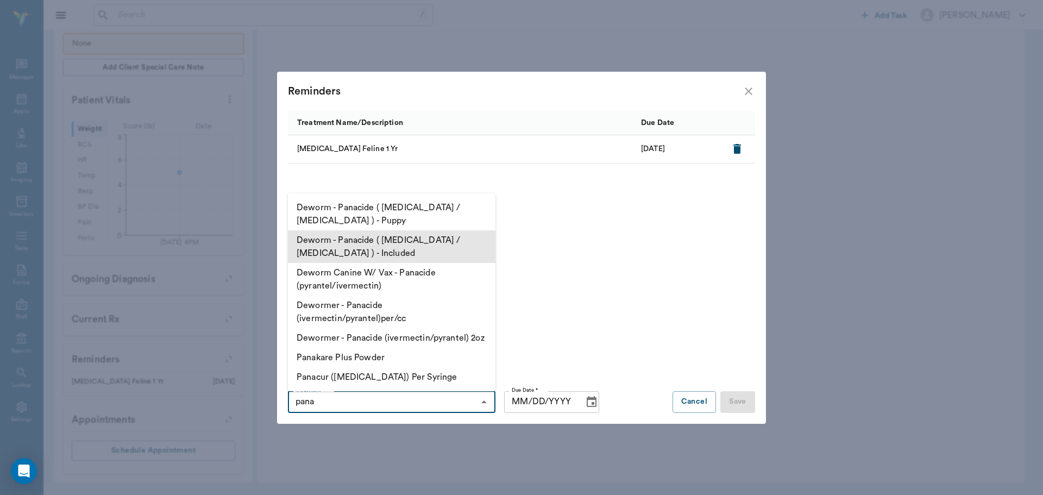
click at [372, 248] on li "Deworm - Panacide ( Ivermectin / Pyrantel ) - Included" at bounding box center [392, 246] width 208 height 33
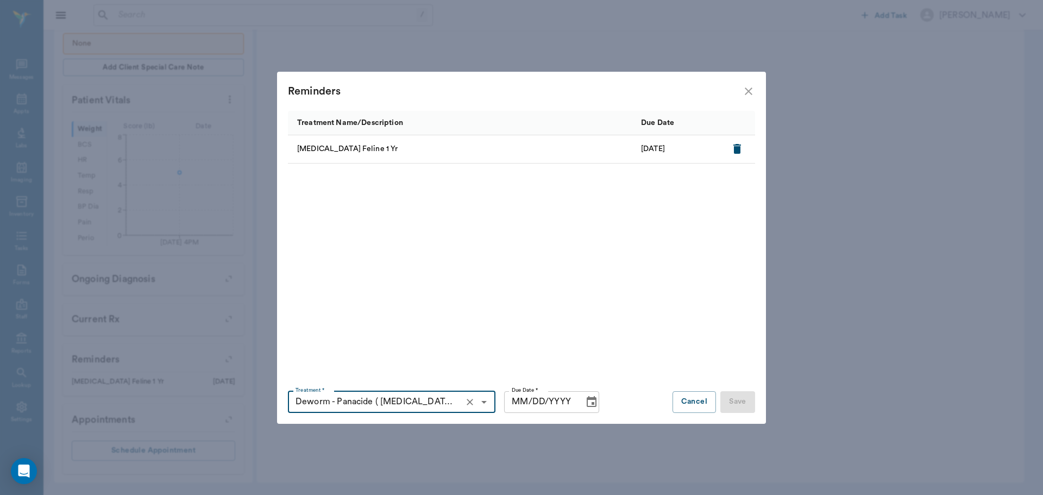
type input "Deworm - Panacide ( Ivermectin / Pyrantel ) - Included"
click at [527, 400] on input "MM/DD/YYYY" at bounding box center [540, 402] width 72 height 22
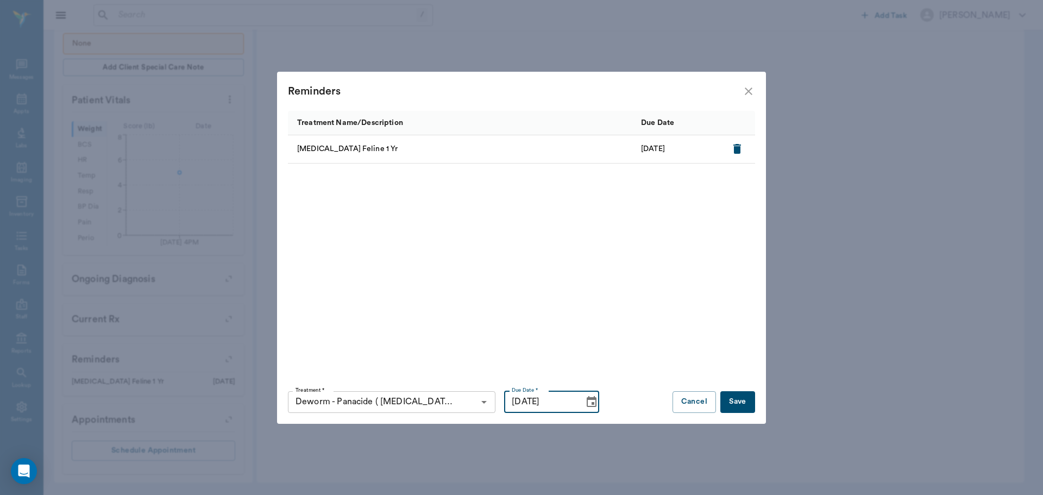
type input "09/11/2026"
click at [743, 404] on button "Save" at bounding box center [738, 402] width 35 height 22
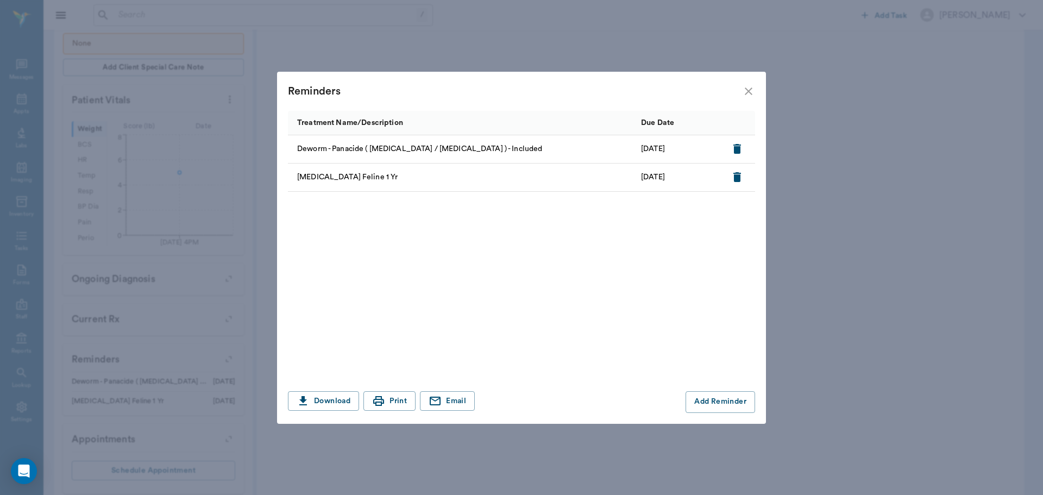
click at [747, 89] on icon "close" at bounding box center [748, 91] width 13 height 13
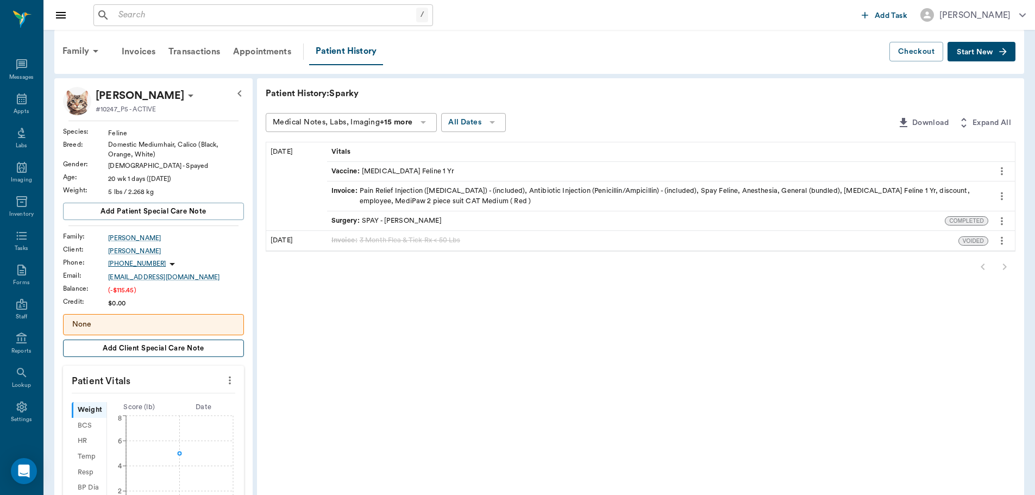
scroll to position [0, 0]
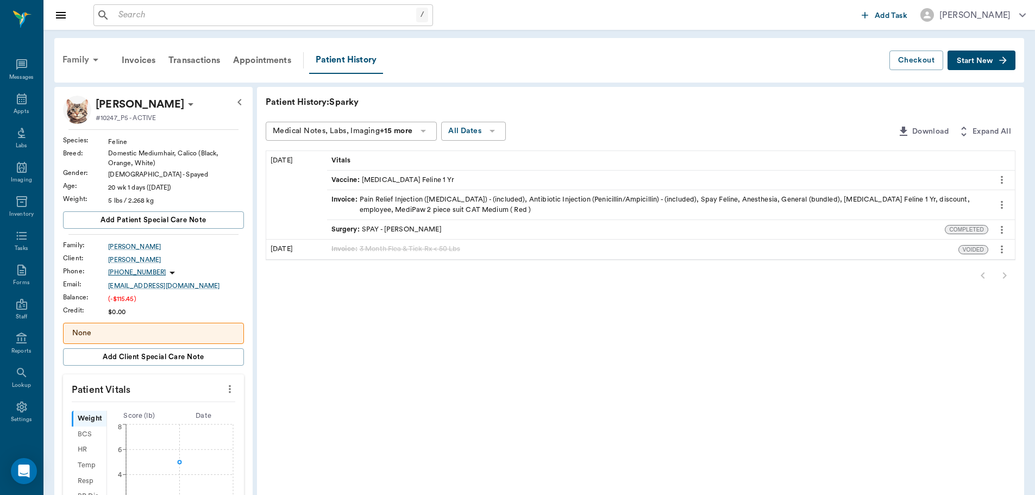
click at [82, 64] on div "Family" at bounding box center [82, 60] width 53 height 26
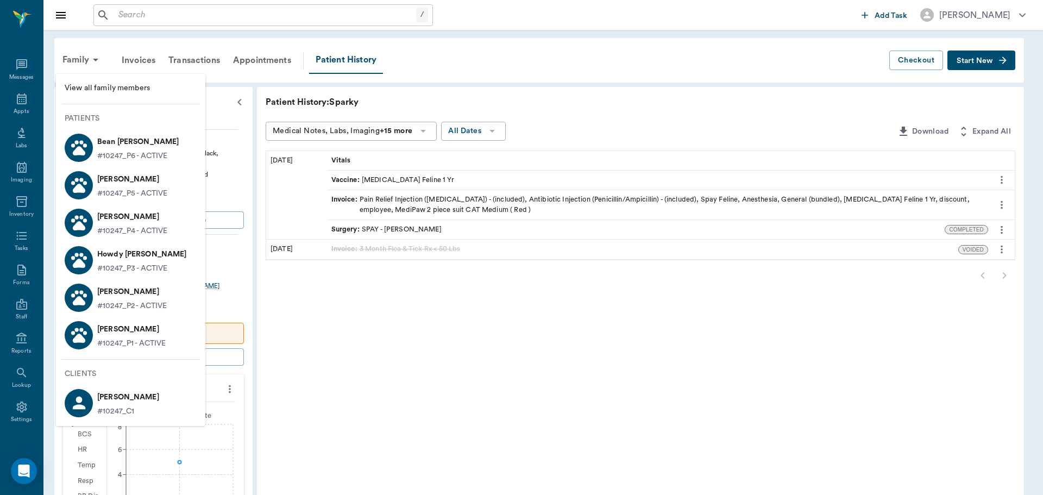
click at [133, 230] on p "#10247_P4 - ACTIVE" at bounding box center [132, 231] width 70 height 11
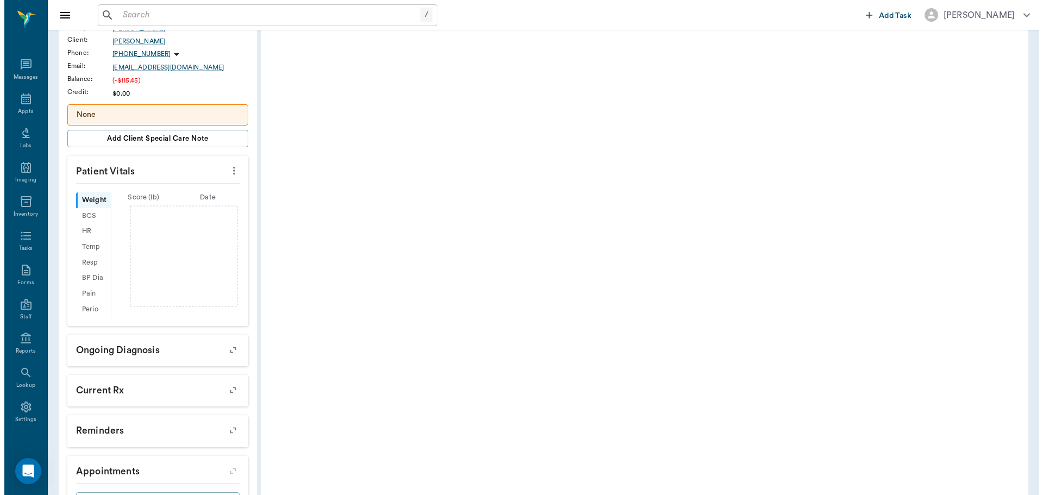
scroll to position [251, 0]
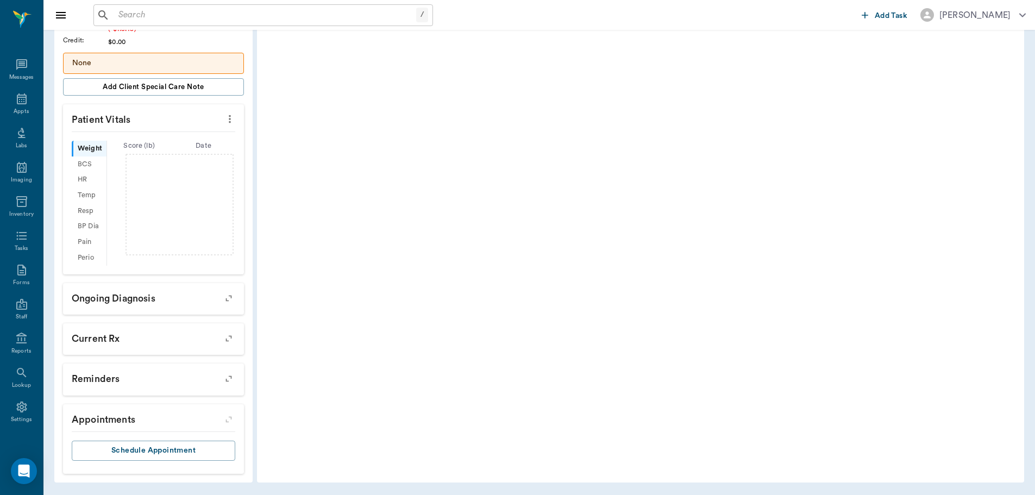
click at [231, 377] on icon "button" at bounding box center [228, 378] width 9 height 9
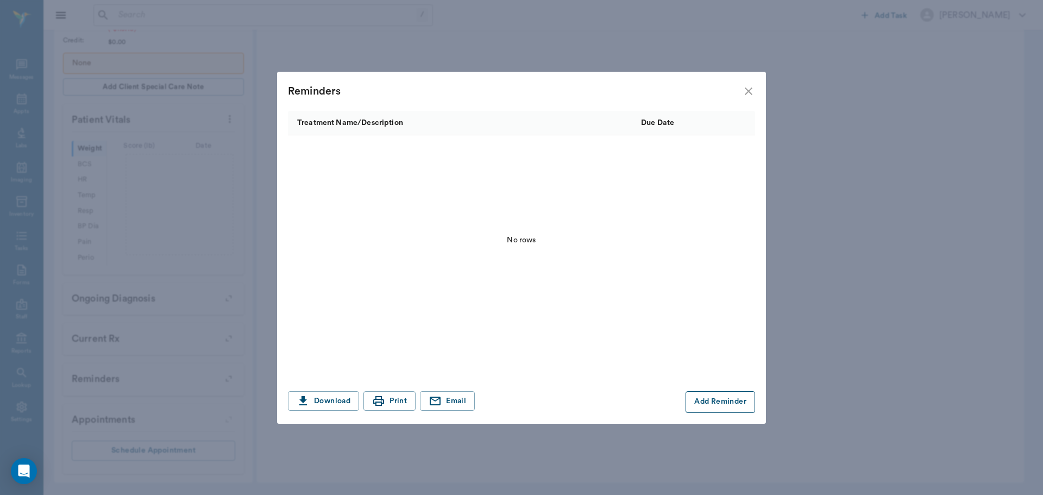
click at [703, 404] on button "Add Reminder" at bounding box center [721, 402] width 70 height 22
click at [373, 411] on div "Treatment *" at bounding box center [392, 402] width 208 height 22
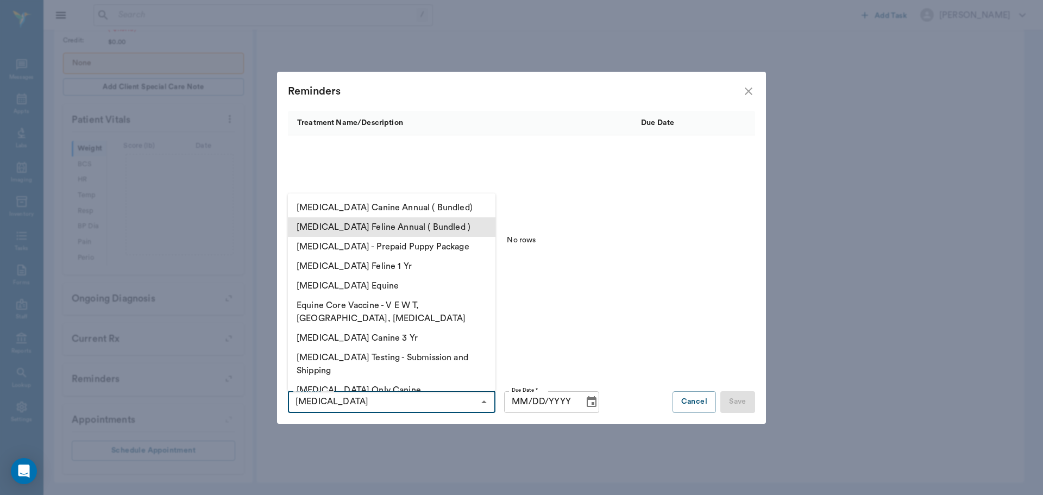
click at [412, 229] on li "[MEDICAL_DATA] Feline Annual ( Bundled )" at bounding box center [392, 227] width 208 height 20
type input "[MEDICAL_DATA] Feline Annual ( Bundled )"
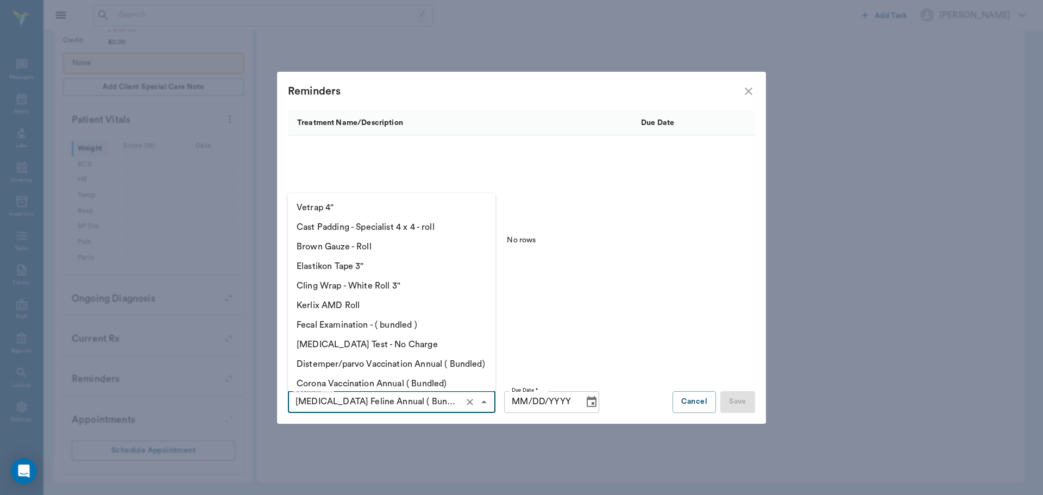
click at [448, 406] on input "[MEDICAL_DATA] Feline Annual ( Bundled )" at bounding box center [375, 402] width 169 height 15
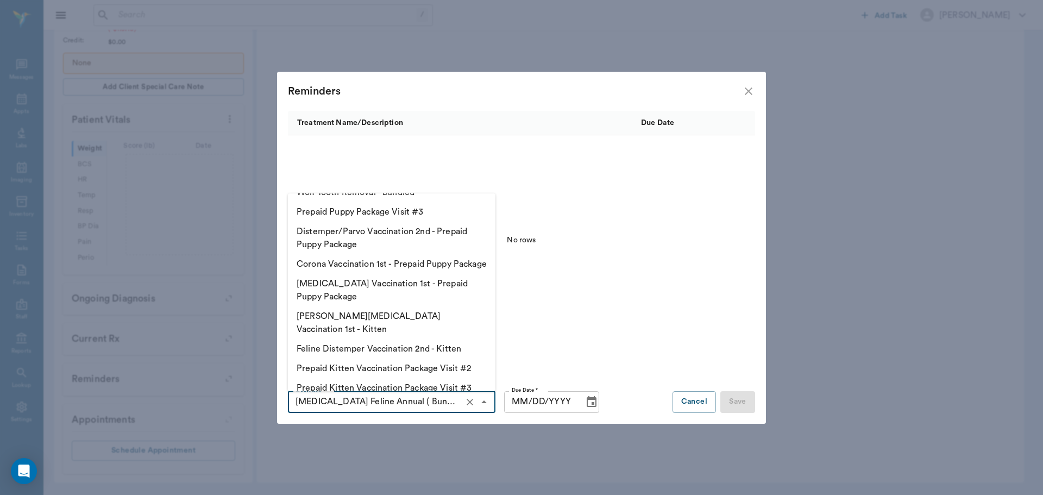
click at [474, 398] on icon "Clear" at bounding box center [470, 402] width 11 height 11
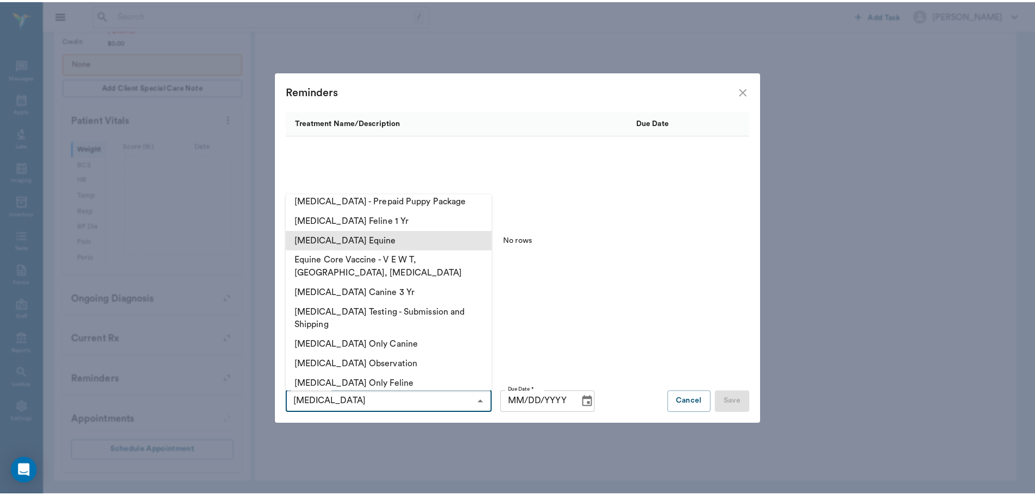
scroll to position [109, 0]
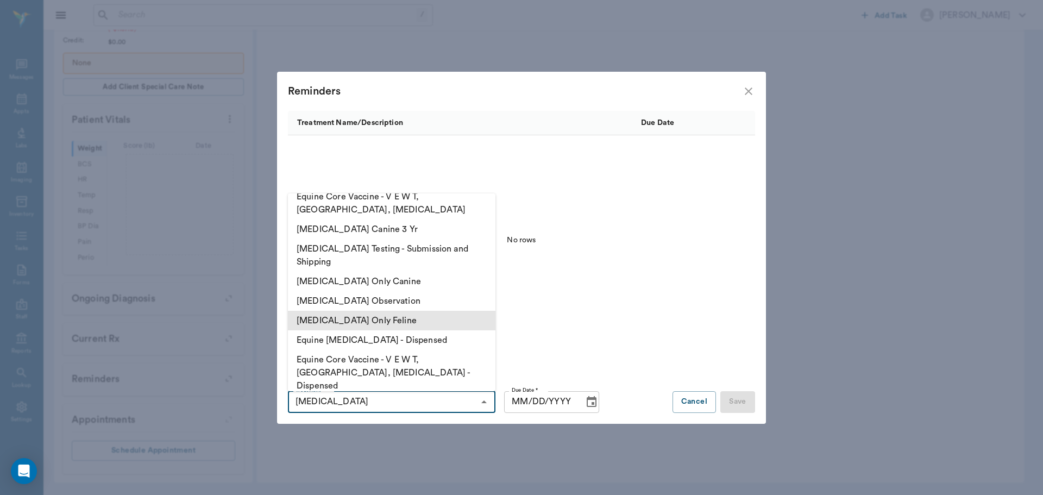
click at [424, 311] on li "Rabies Vaccine Only Feline" at bounding box center [392, 321] width 208 height 20
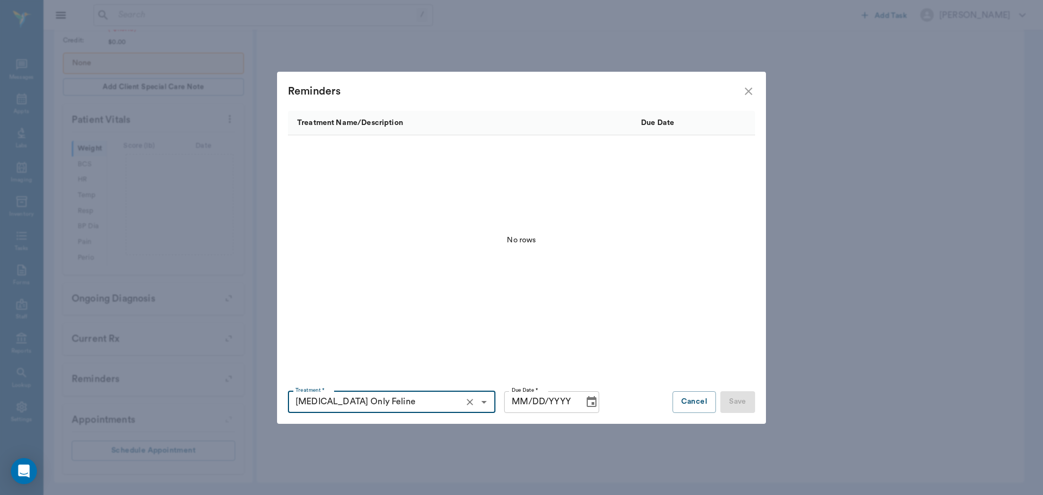
type input "Rabies Vaccine Only Feline"
click at [517, 402] on input "MM/DD/YYYY" at bounding box center [540, 402] width 72 height 22
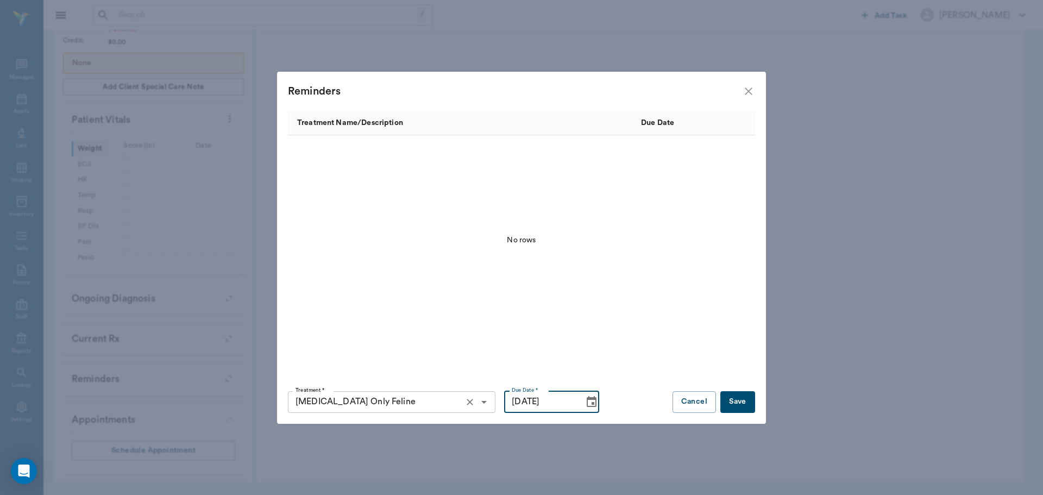
type input "11/01/2025"
click at [745, 403] on button "Save" at bounding box center [738, 402] width 35 height 22
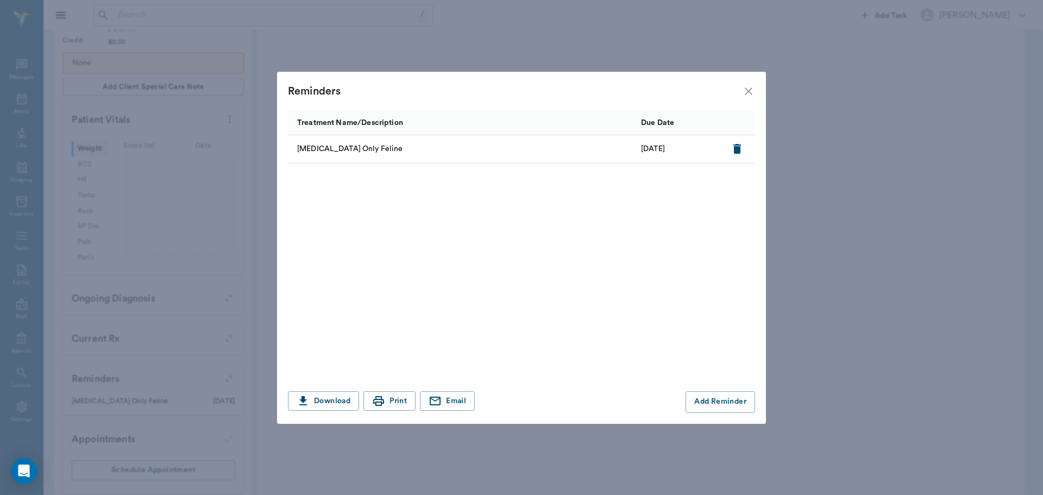
click at [750, 89] on icon "close" at bounding box center [748, 91] width 13 height 13
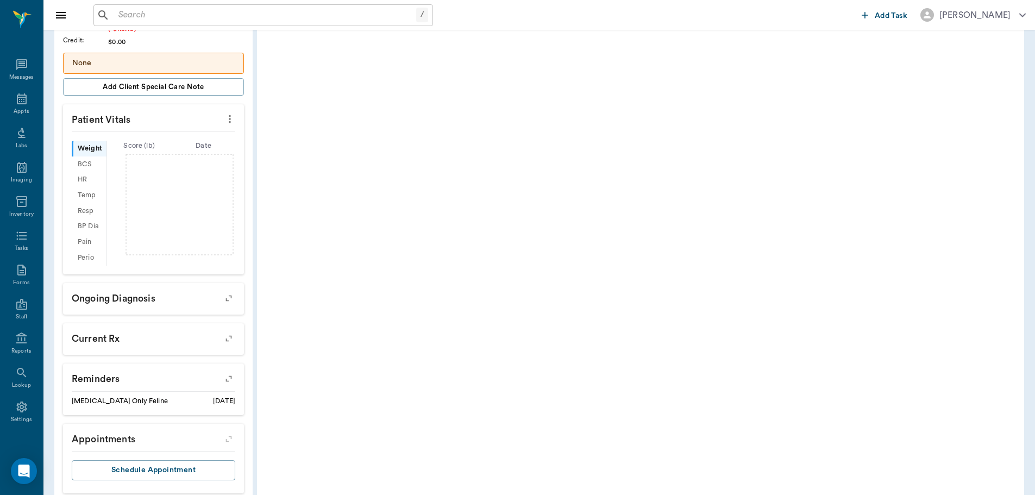
click at [229, 374] on icon "button" at bounding box center [228, 378] width 15 height 15
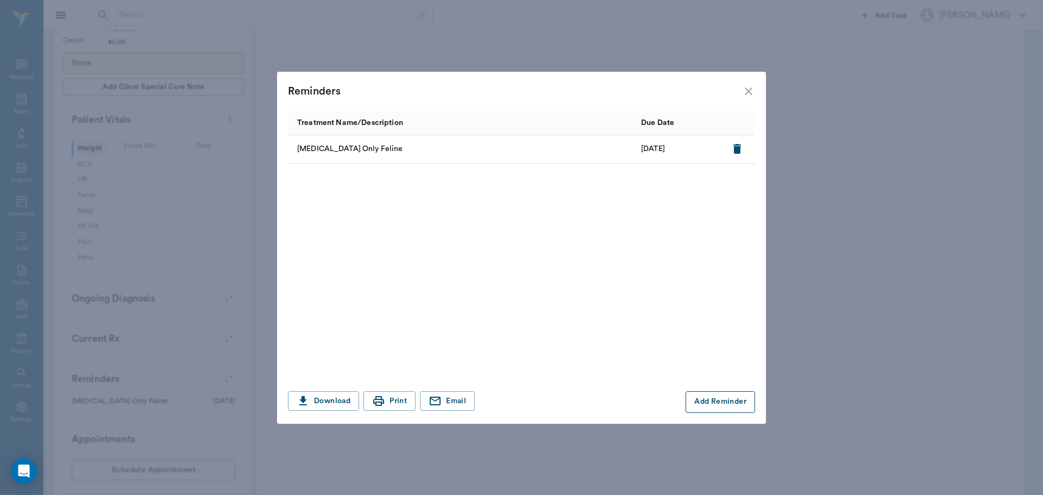
click at [707, 399] on button "Add Reminder" at bounding box center [721, 402] width 70 height 22
click at [361, 402] on input "Treatment *" at bounding box center [382, 402] width 183 height 15
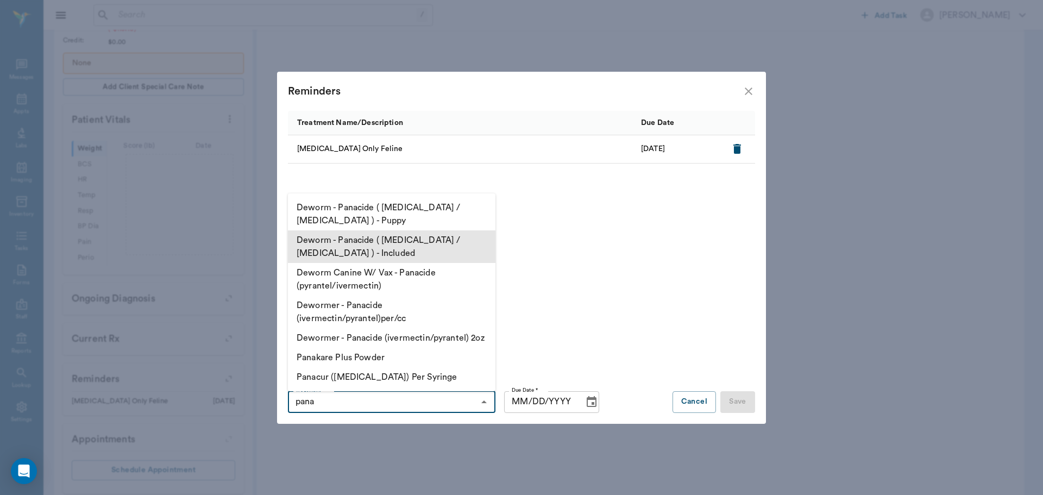
click at [398, 248] on li "Deworm - Panacide ( Ivermectin / Pyrantel ) - Included" at bounding box center [392, 246] width 208 height 33
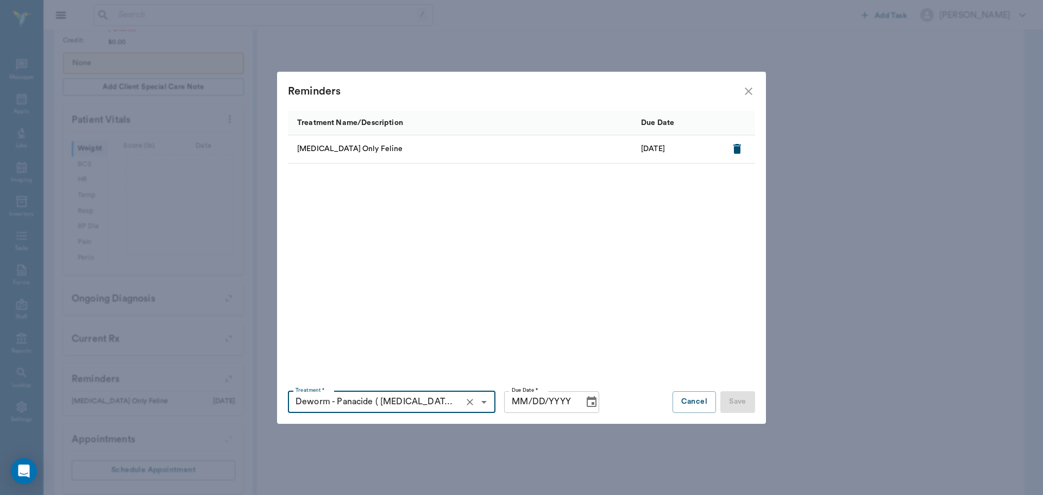
type input "Deworm - Panacide ( Ivermectin / Pyrantel ) - Included"
click at [521, 403] on input "MM/DD/YYYY" at bounding box center [540, 402] width 72 height 22
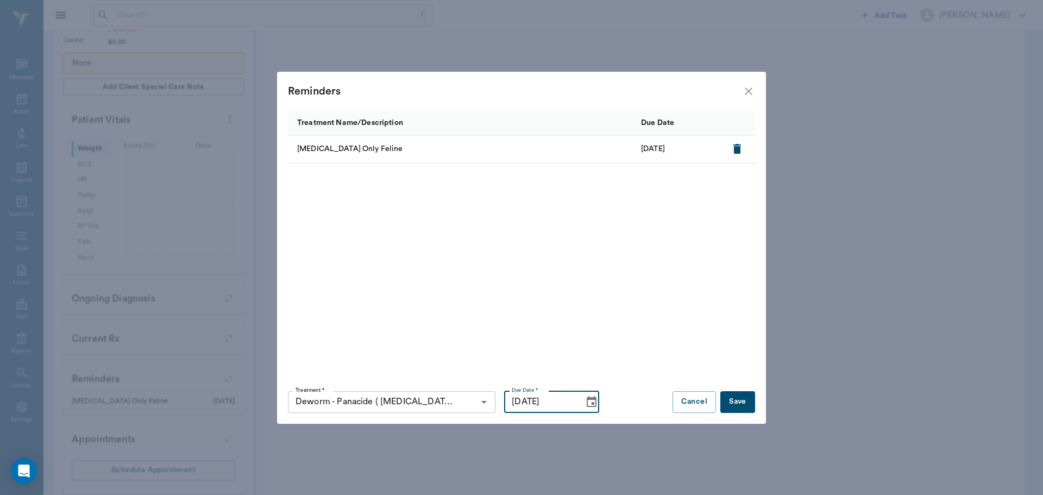
type input "11/01/2025"
click at [739, 405] on button "Save" at bounding box center [738, 402] width 35 height 22
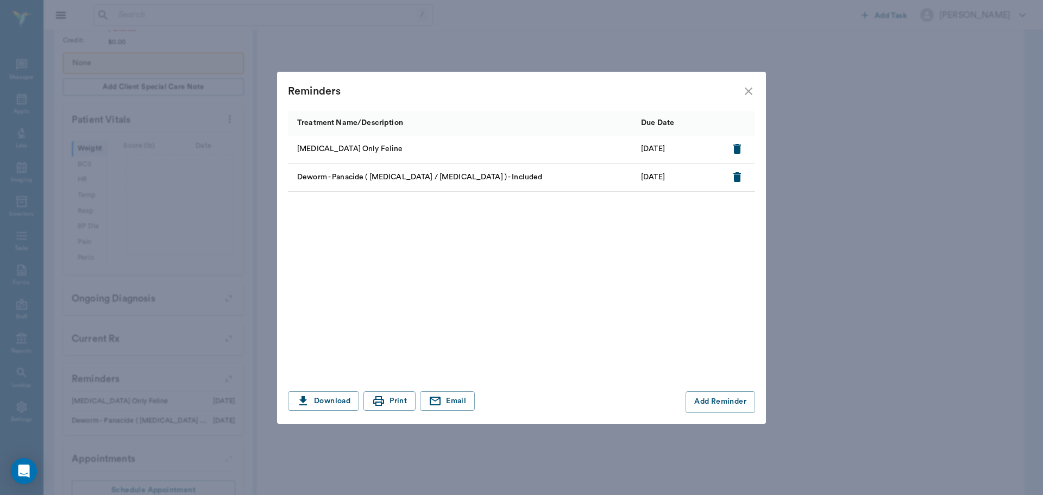
click at [751, 92] on icon "close" at bounding box center [748, 91] width 13 height 13
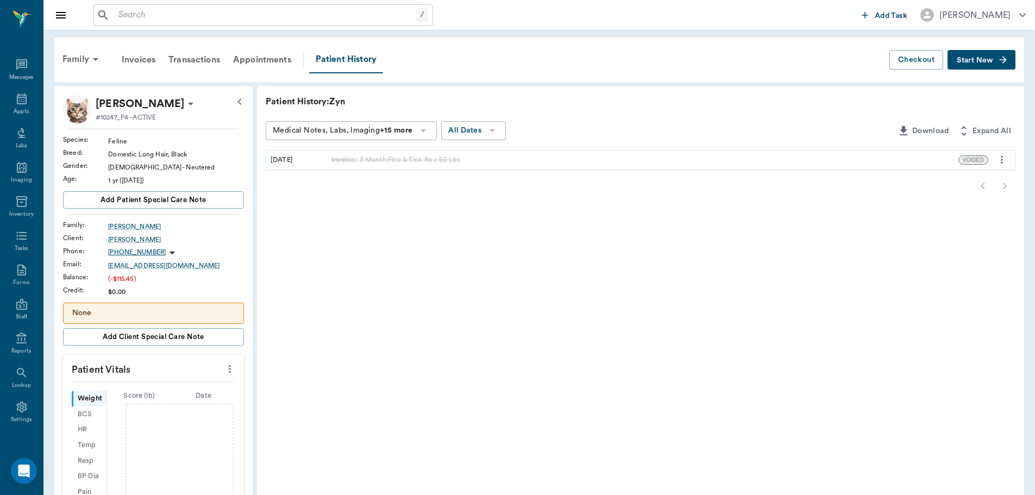
scroll to position [0, 0]
click at [95, 57] on icon at bounding box center [95, 59] width 13 height 13
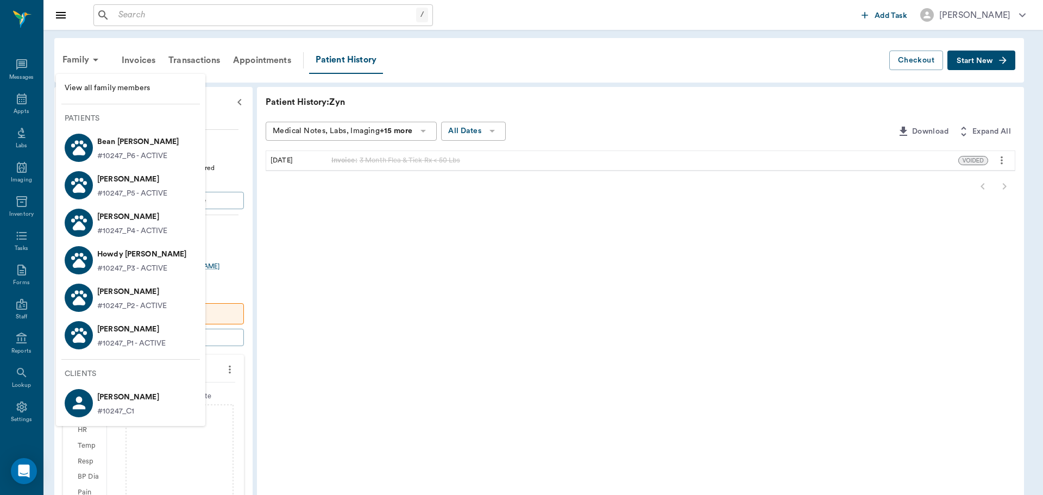
click at [153, 291] on p "Ebony Graves" at bounding box center [132, 291] width 70 height 17
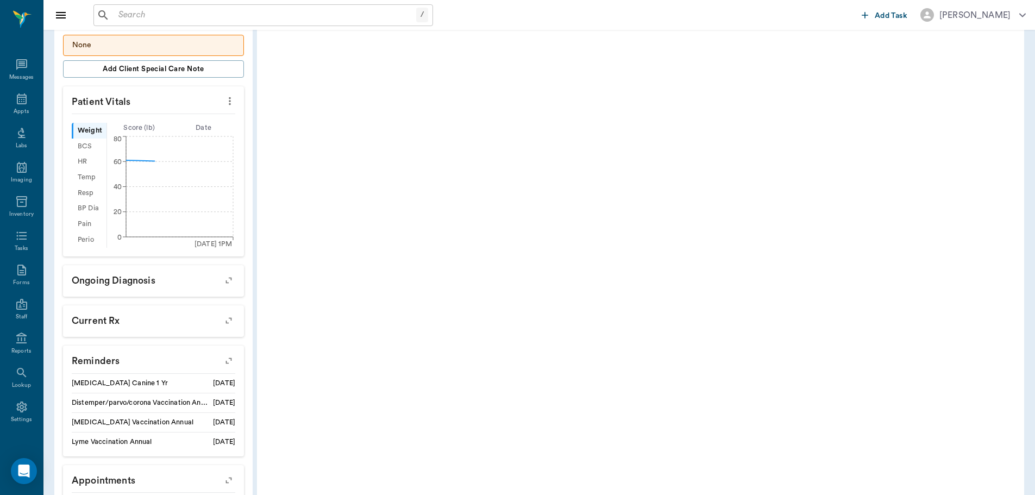
scroll to position [387, 0]
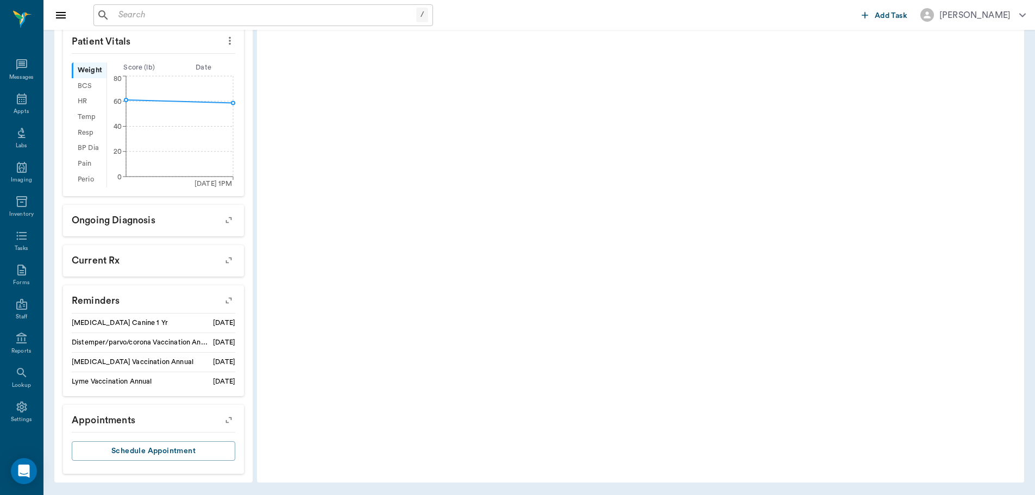
click at [226, 298] on icon "button" at bounding box center [228, 300] width 15 height 15
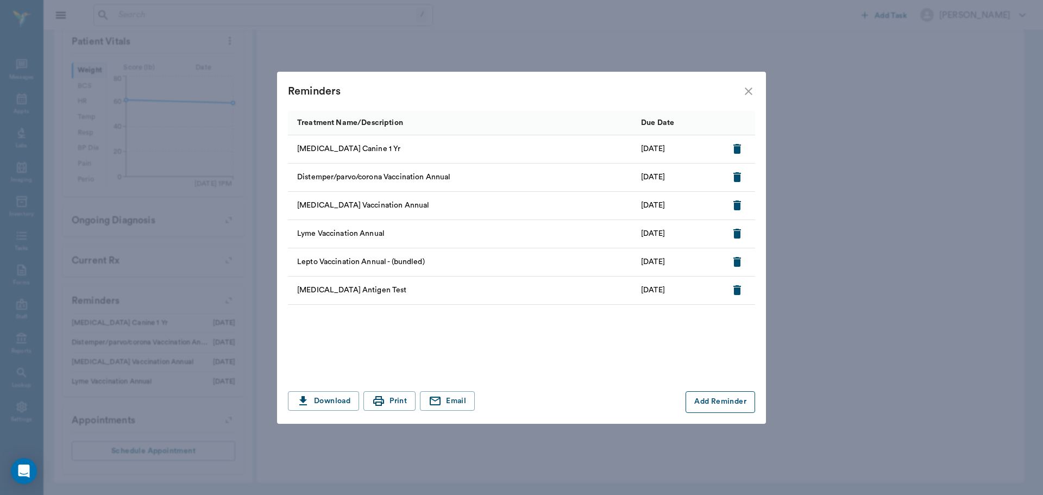
click at [723, 406] on button "Add Reminder" at bounding box center [721, 402] width 70 height 22
click at [420, 400] on input "Treatment *" at bounding box center [382, 402] width 183 height 15
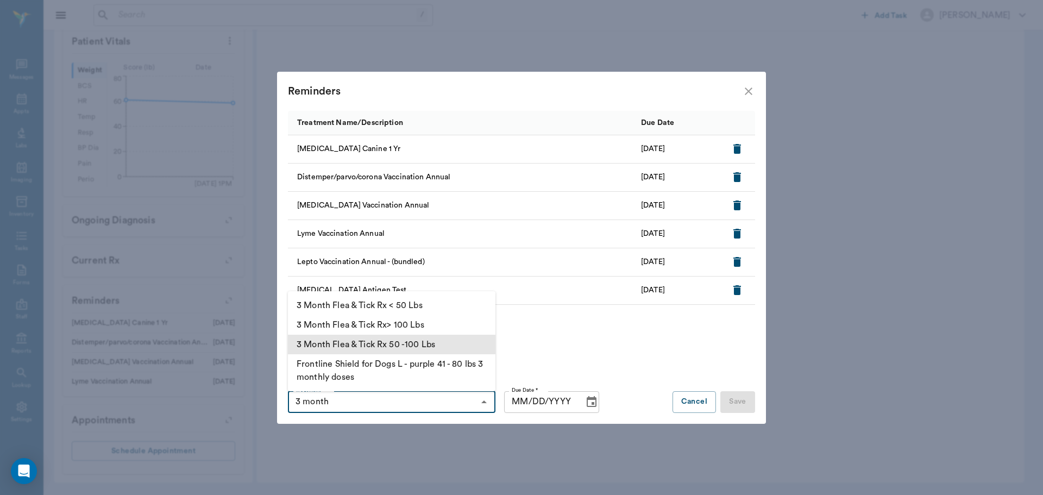
click at [448, 349] on li "3 Month Flea & Tick Rx 50 -100 Lbs" at bounding box center [392, 345] width 208 height 20
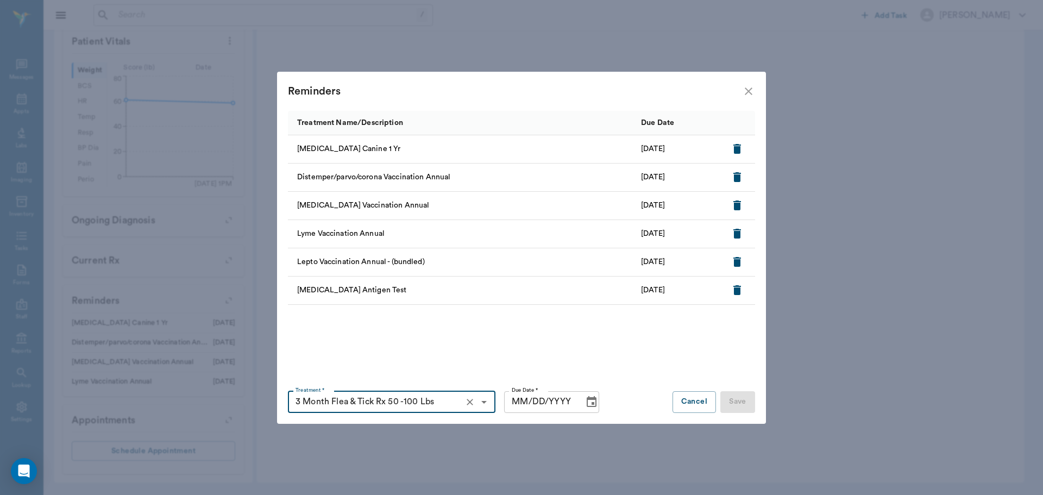
type input "3 Month Flea & Tick Rx 50 -100 Lbs"
click at [514, 404] on input "MM/DD/YYYY" at bounding box center [540, 402] width 72 height 22
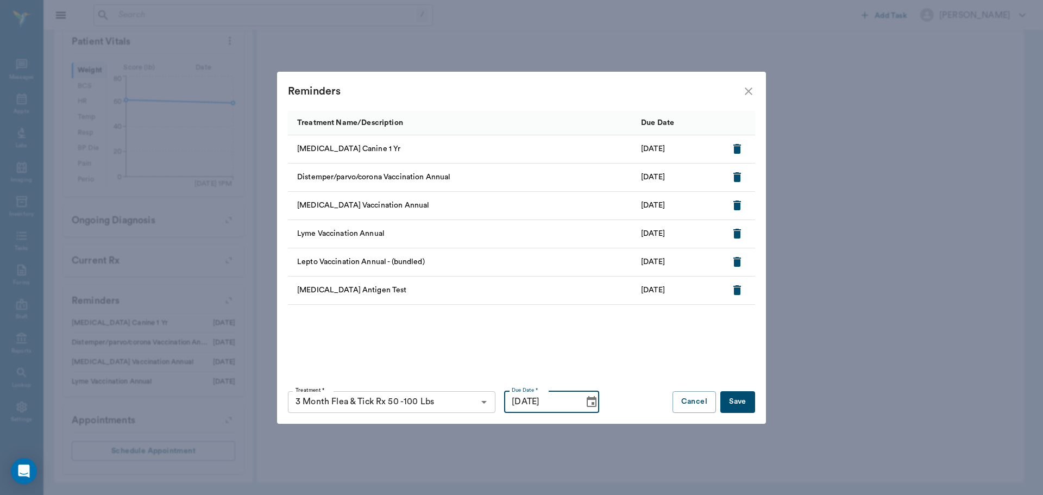
type input "10/30/2025"
click at [750, 403] on button "Save" at bounding box center [738, 402] width 35 height 22
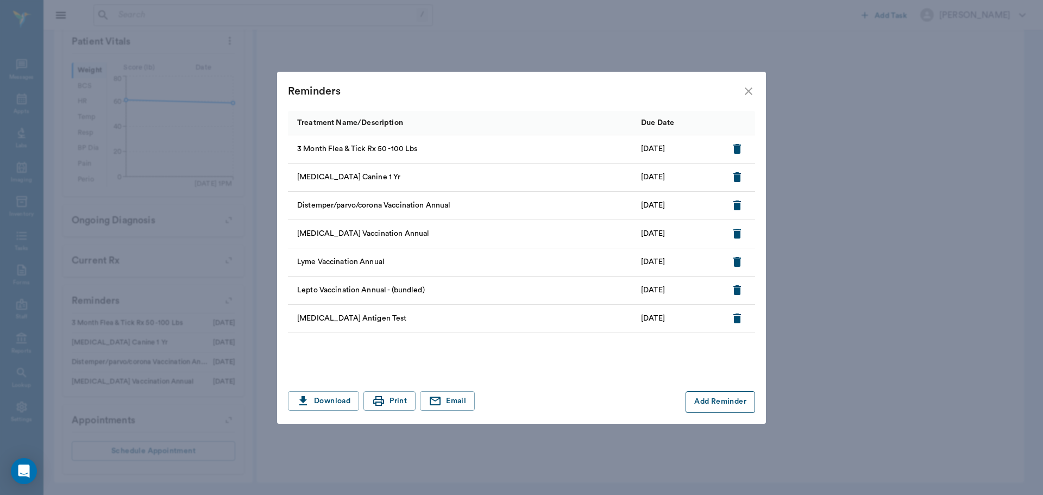
click at [719, 405] on button "Add Reminder" at bounding box center [721, 402] width 70 height 22
click at [422, 405] on input "Treatment *" at bounding box center [382, 402] width 183 height 15
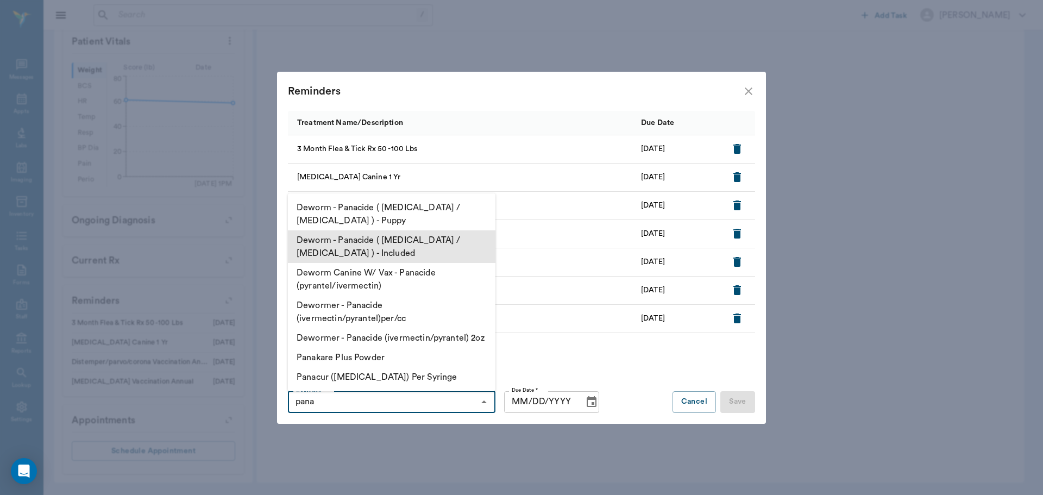
click at [384, 251] on li "Deworm - Panacide ( Ivermectin / Pyrantel ) - Included" at bounding box center [392, 246] width 208 height 33
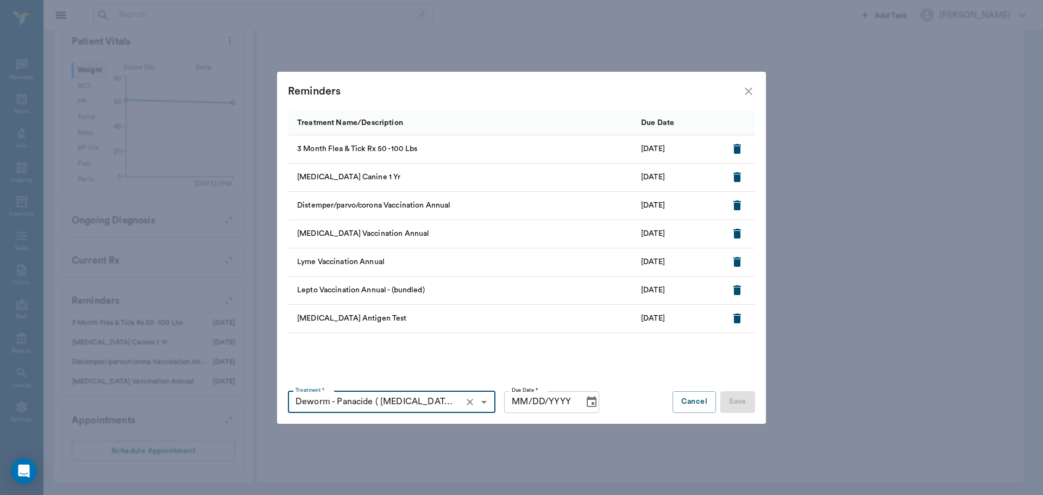
type input "Deworm - Panacide ( Ivermectin / Pyrantel ) - Included"
click at [520, 407] on input "MM/DD/YYYY" at bounding box center [540, 402] width 72 height 22
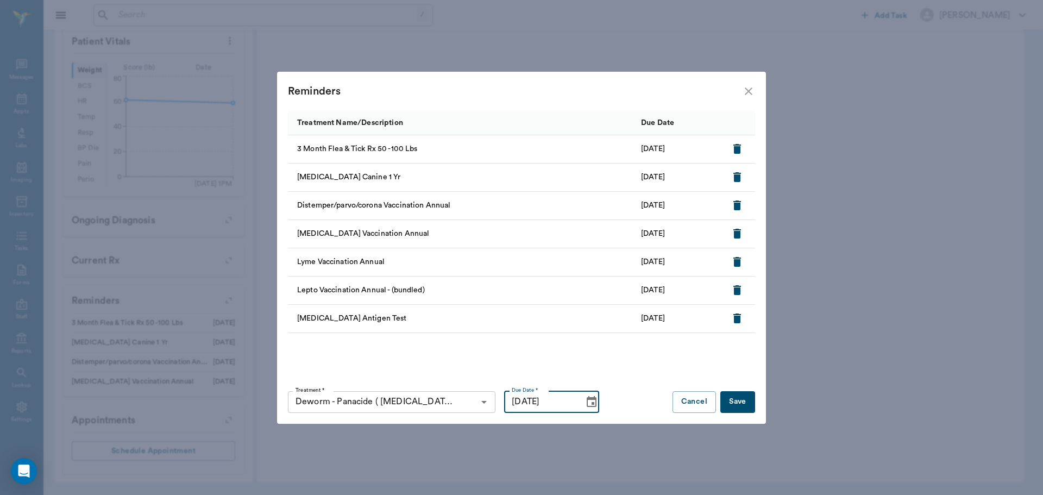
type input "11/22/2025"
click at [740, 396] on button "Save" at bounding box center [738, 402] width 35 height 22
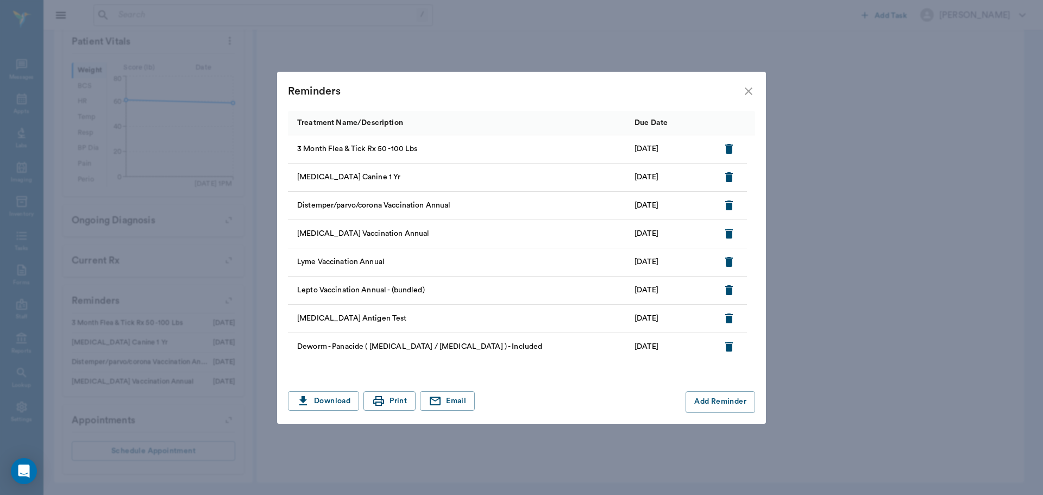
click at [752, 92] on icon "close" at bounding box center [748, 91] width 13 height 13
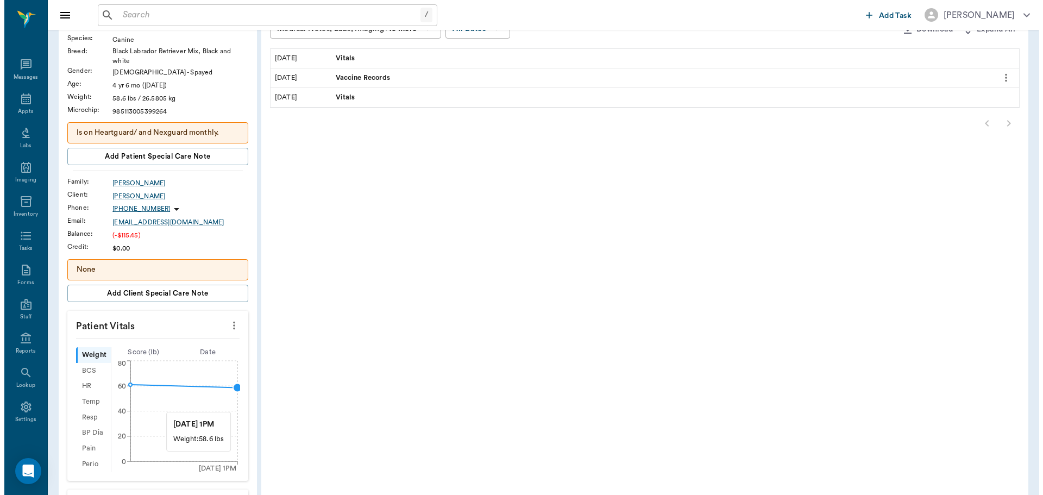
scroll to position [0, 0]
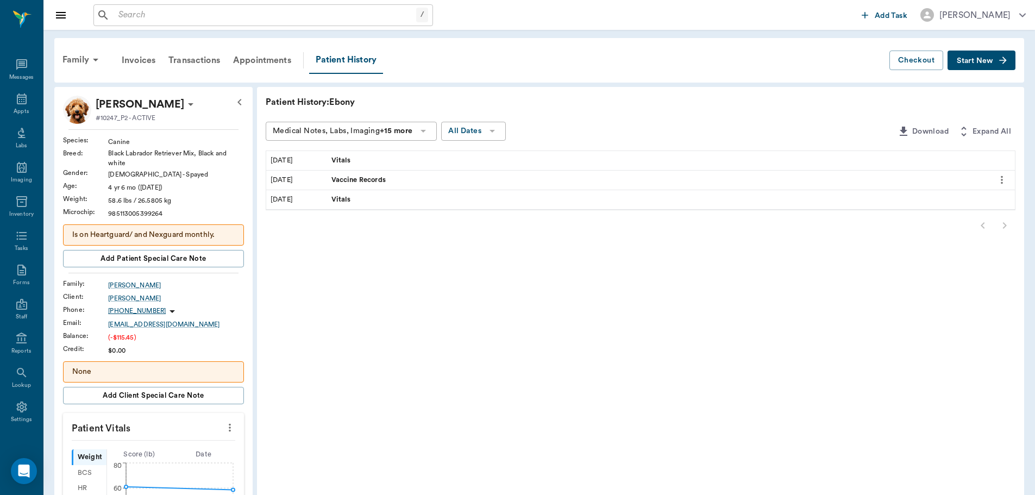
click at [398, 178] on div "Vaccine Records" at bounding box center [657, 180] width 661 height 19
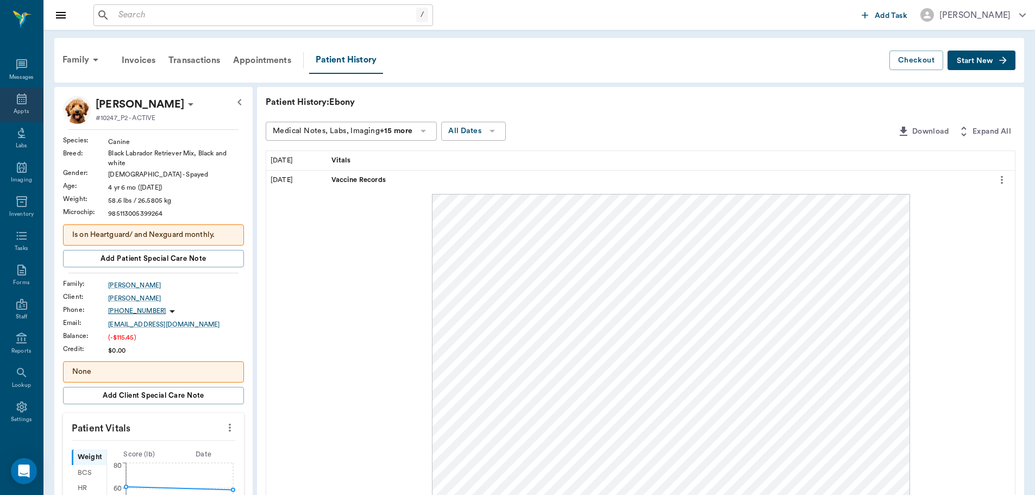
click at [15, 102] on icon at bounding box center [21, 98] width 13 height 13
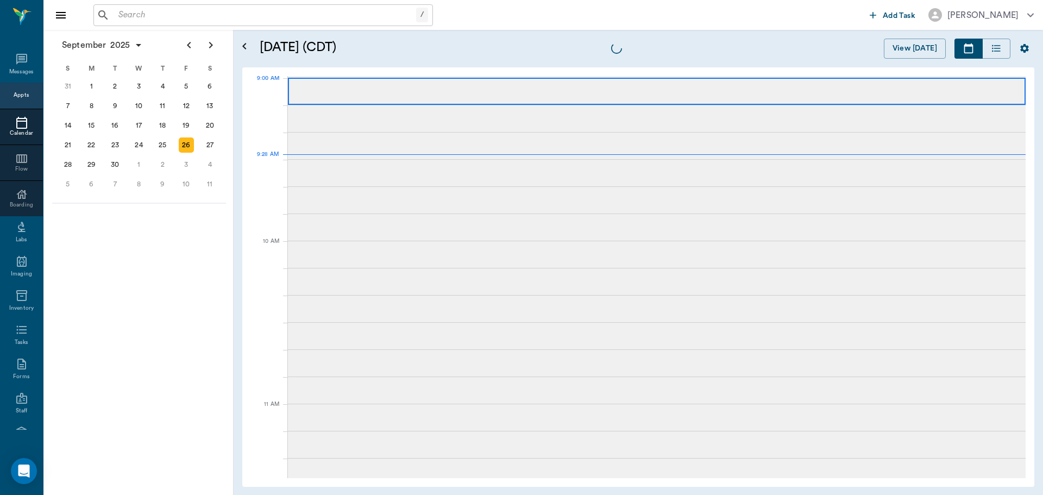
scroll to position [165, 0]
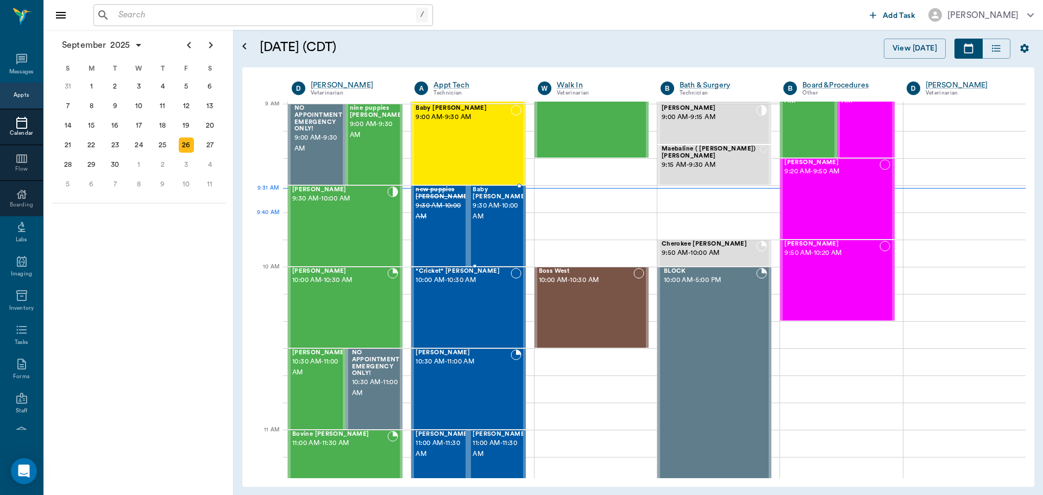
click at [485, 223] on div "Baby [PERSON_NAME] 9:30 AM - 10:00 AM" at bounding box center [500, 225] width 54 height 79
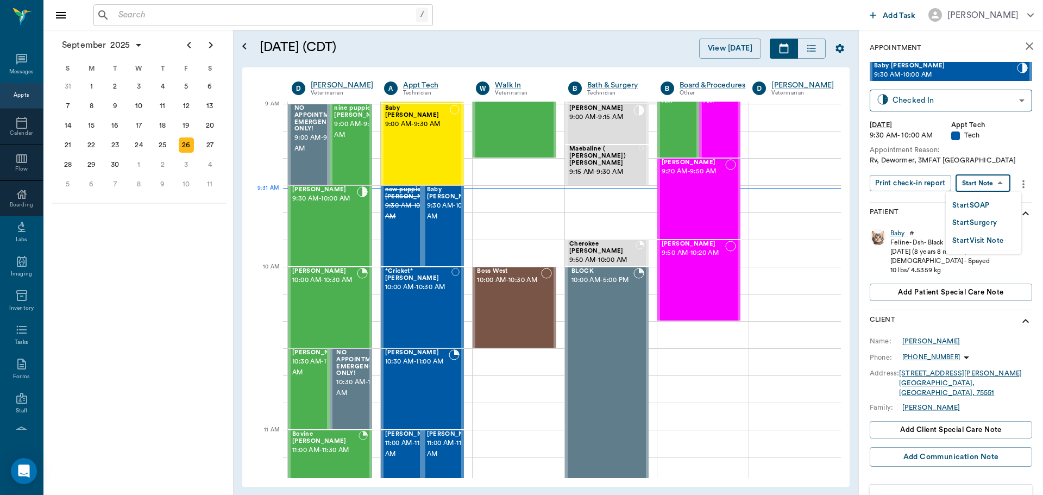
click at [1000, 188] on body "/ ​ Add Task Dr. Bert Ellsworth Nectar Messages Appts Calendar Flow Boarding La…" at bounding box center [521, 247] width 1043 height 495
click at [990, 206] on button "Start SOAP" at bounding box center [971, 205] width 37 height 12
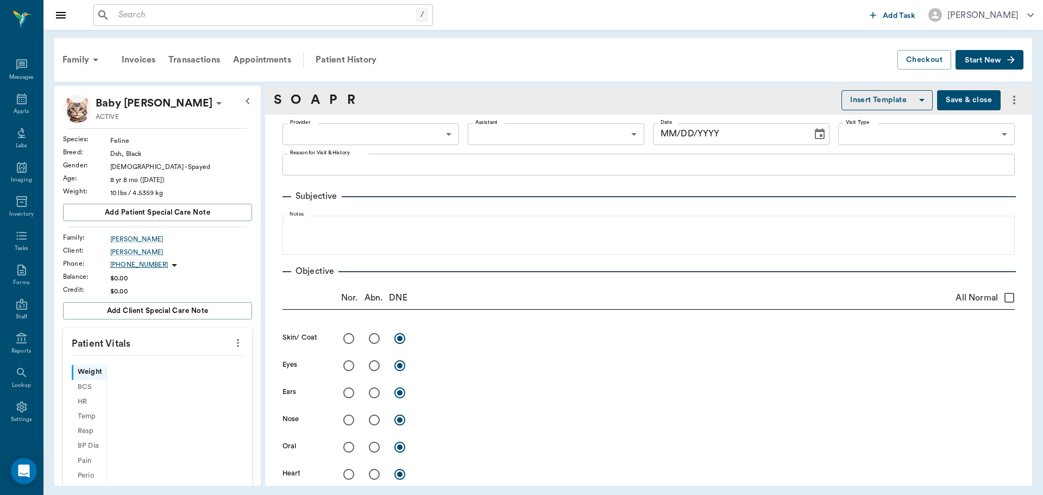
type input "63ec2f075fda476ae8351a4c"
type input "65d2be4f46e3a538d89b8c1a"
type textarea "Rv, Dewormer, 3MFAT [GEOGRAPHIC_DATA]"
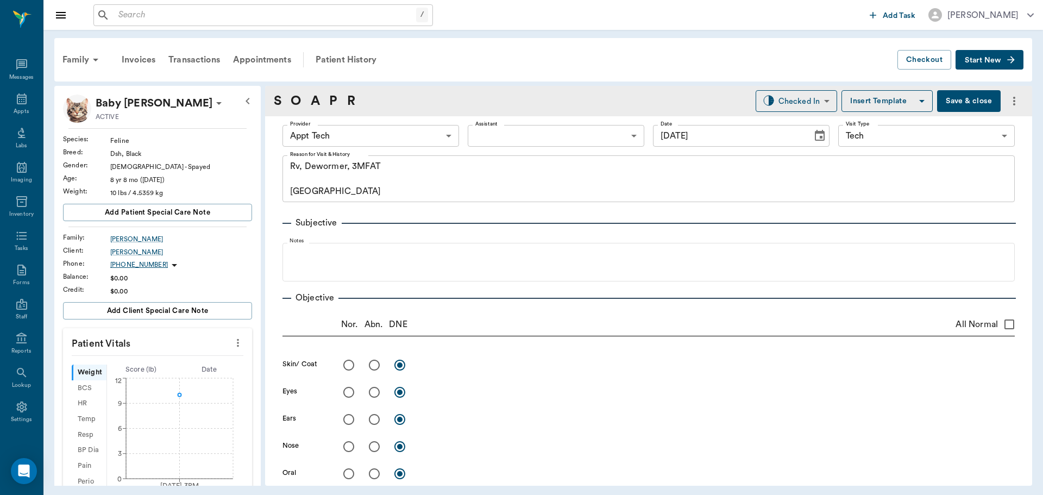
type input "[DATE]"
click at [408, 130] on body "/ ​ Add Task Dr. Bert Ellsworth Nectar Messages Appts Labs Imaging Inventory Ta…" at bounding box center [521, 247] width 1043 height 495
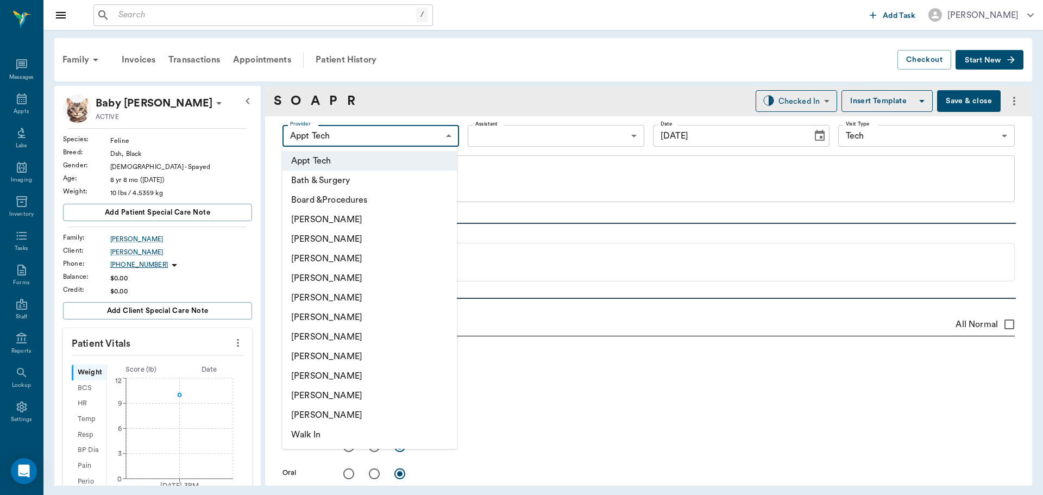
click at [392, 253] on li "[PERSON_NAME]" at bounding box center [370, 259] width 174 height 20
type input "642ef10e332a41444de2bad1"
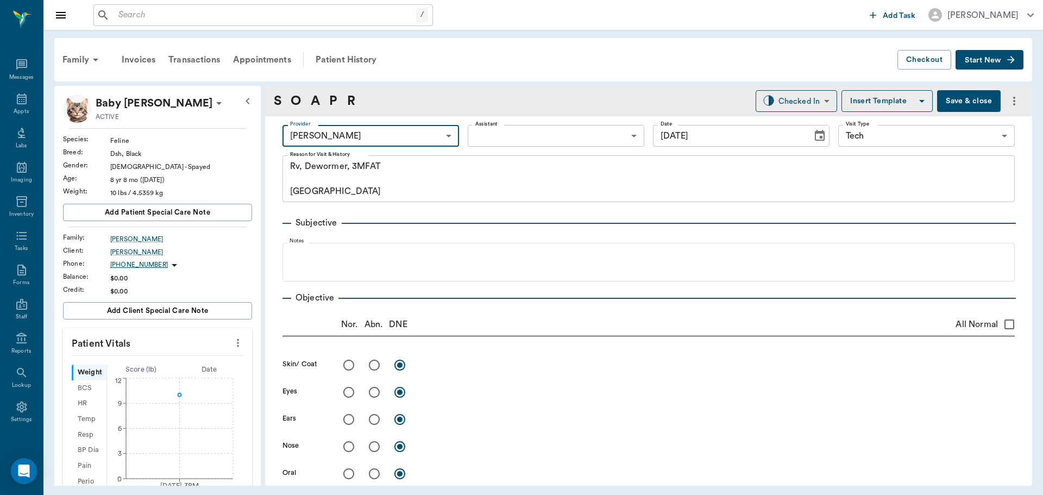
click at [232, 343] on icon "more" at bounding box center [238, 342] width 12 height 13
click at [194, 368] on li "Enter Vitals" at bounding box center [184, 362] width 109 height 20
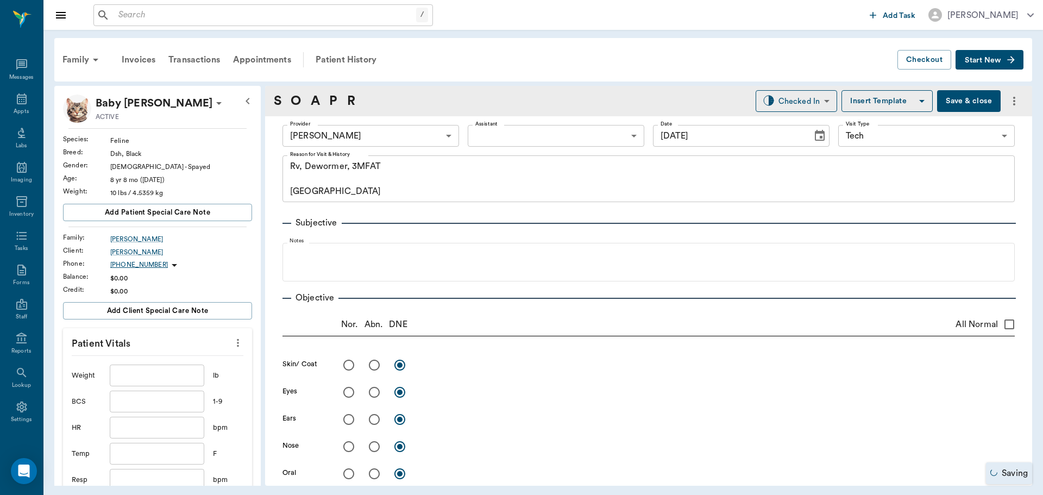
click at [180, 378] on input "text" at bounding box center [157, 376] width 95 height 22
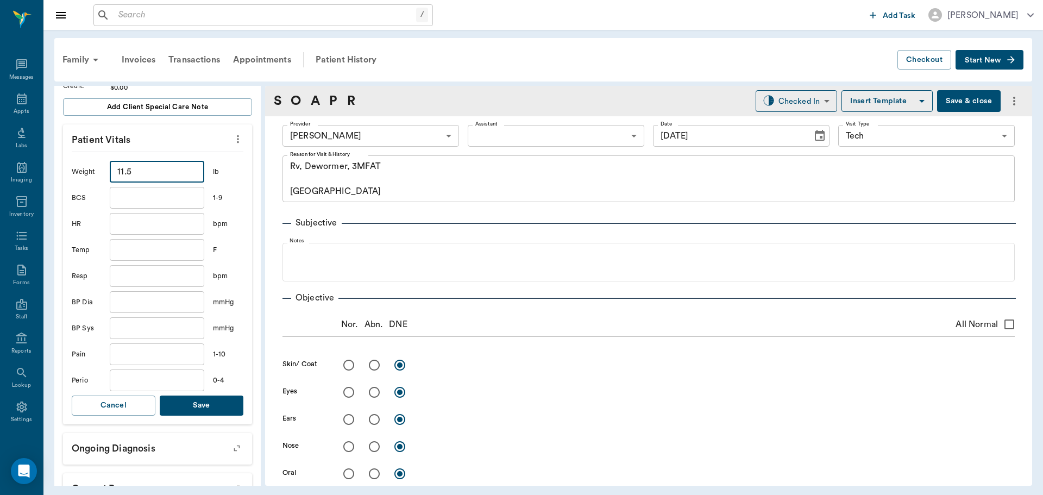
scroll to position [217, 0]
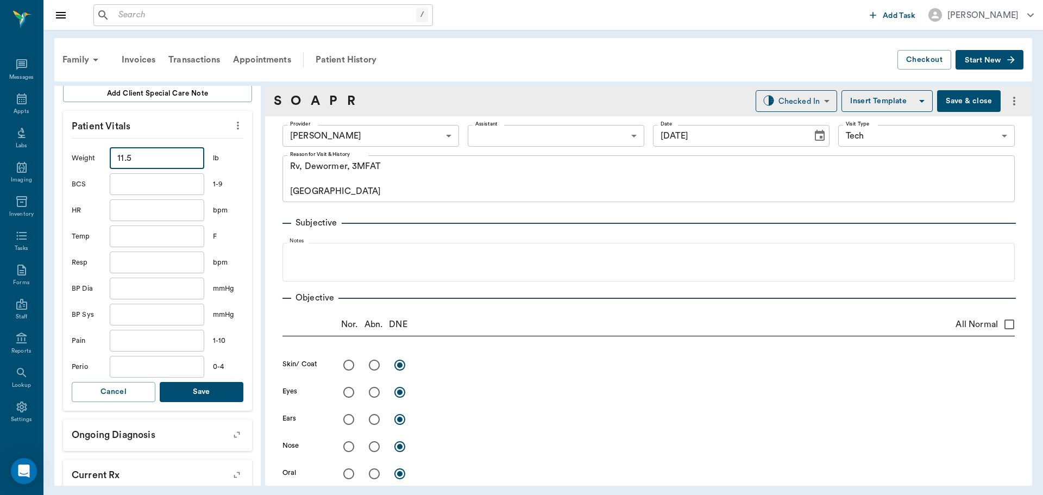
type input "11.5"
click at [188, 392] on button "Save" at bounding box center [202, 392] width 84 height 20
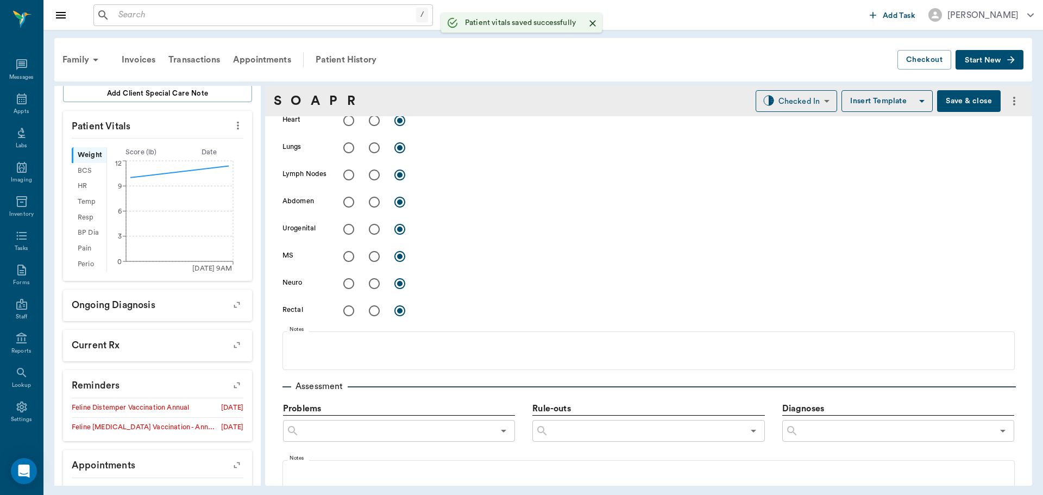
scroll to position [598, 0]
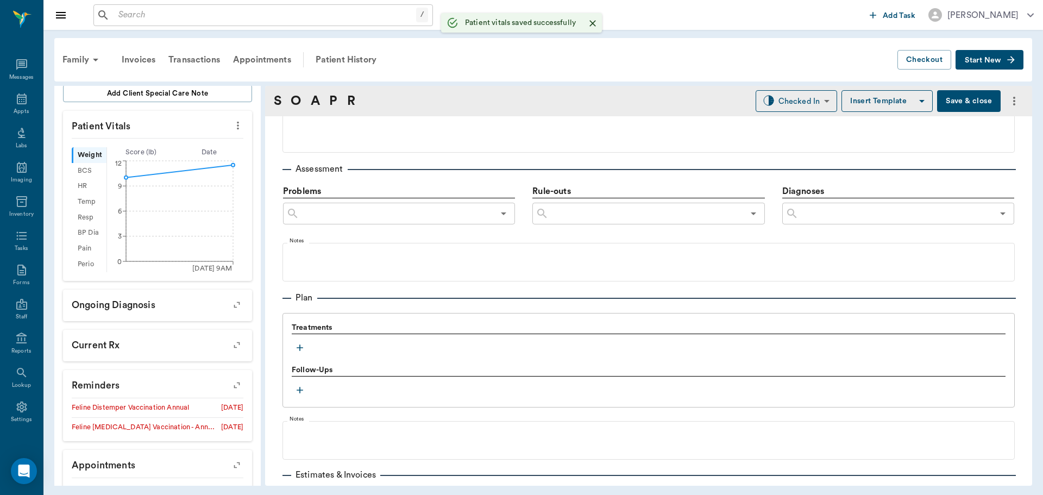
click at [303, 345] on icon "button" at bounding box center [300, 347] width 11 height 11
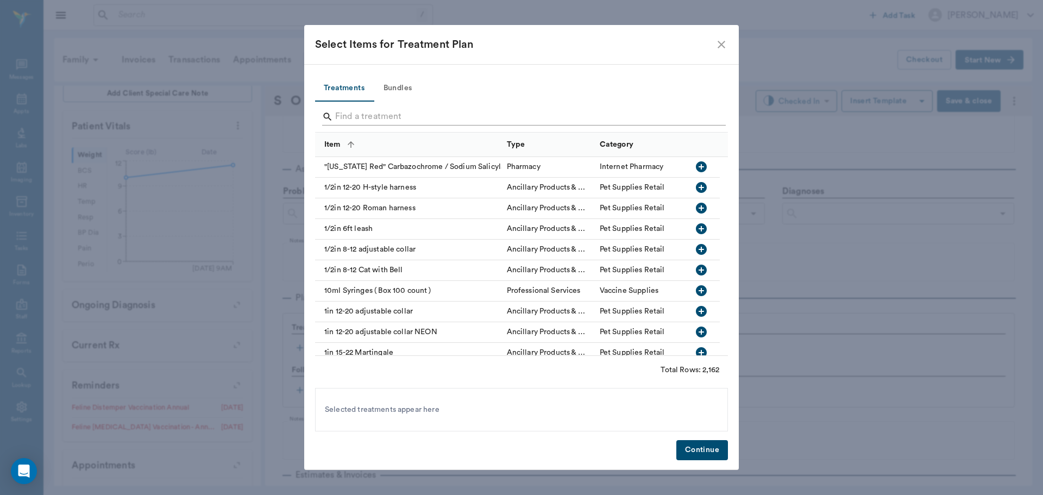
click at [421, 118] on input "Search" at bounding box center [522, 116] width 374 height 17
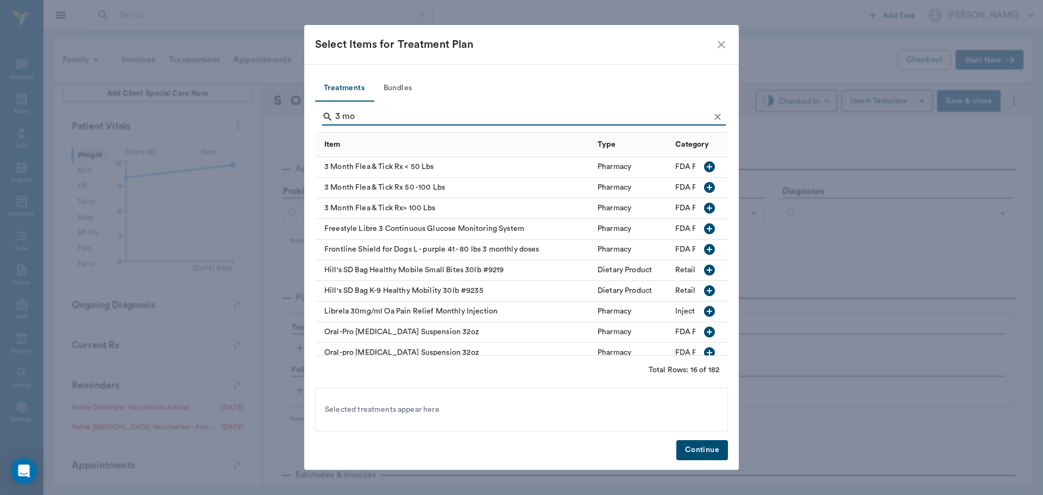
type input "3 mo"
click at [704, 165] on icon "button" at bounding box center [709, 166] width 11 height 11
click at [399, 90] on button "Bundles" at bounding box center [397, 89] width 49 height 26
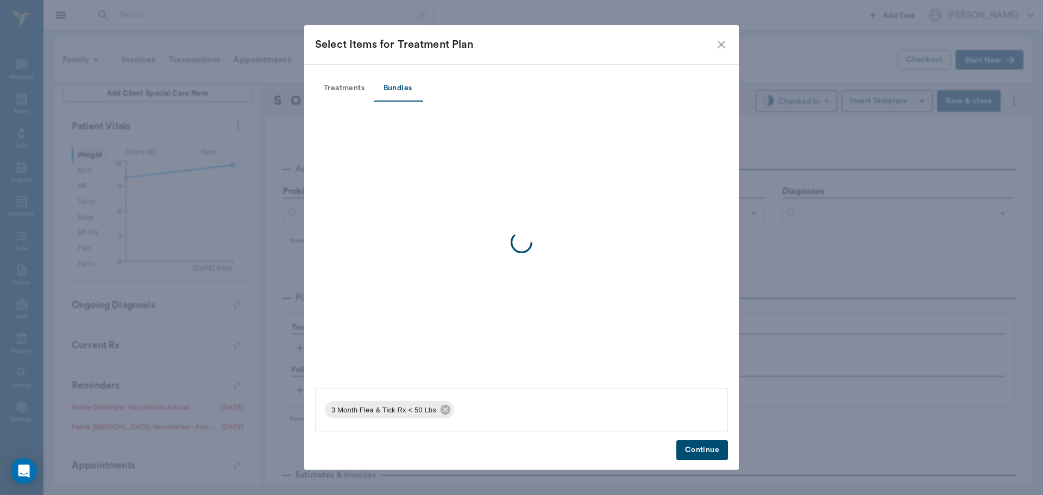
click at [414, 114] on div at bounding box center [521, 243] width 413 height 283
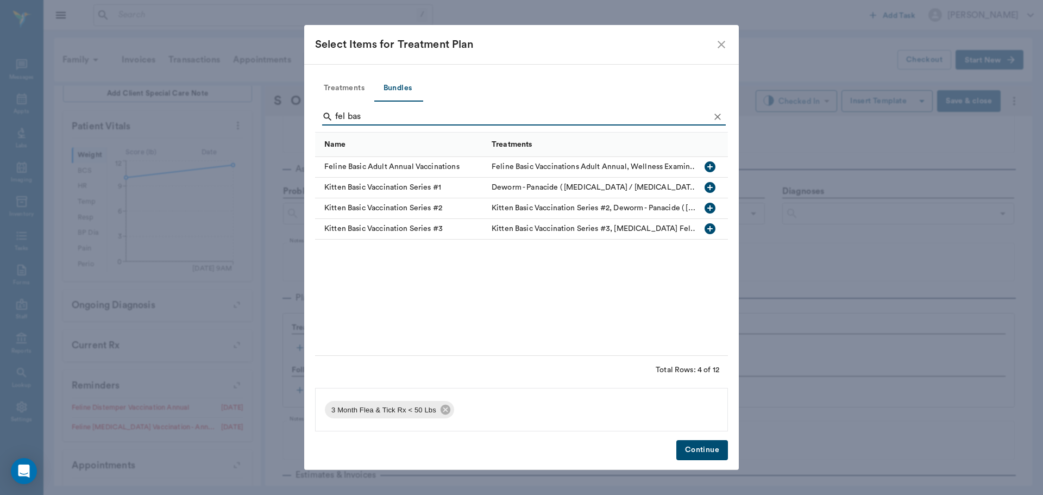
type input "fel bas"
click at [709, 168] on icon "button" at bounding box center [710, 166] width 11 height 11
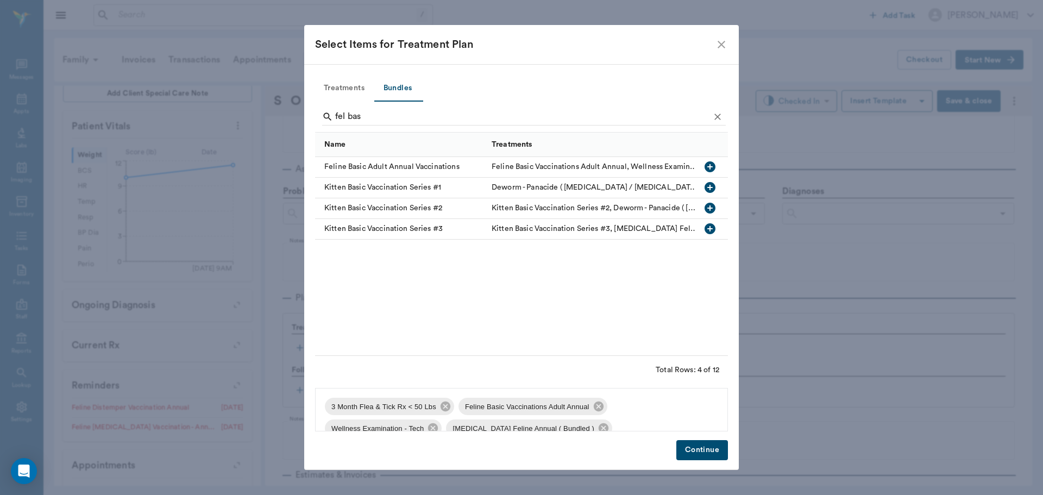
click at [692, 450] on button "Continue" at bounding box center [703, 450] width 52 height 20
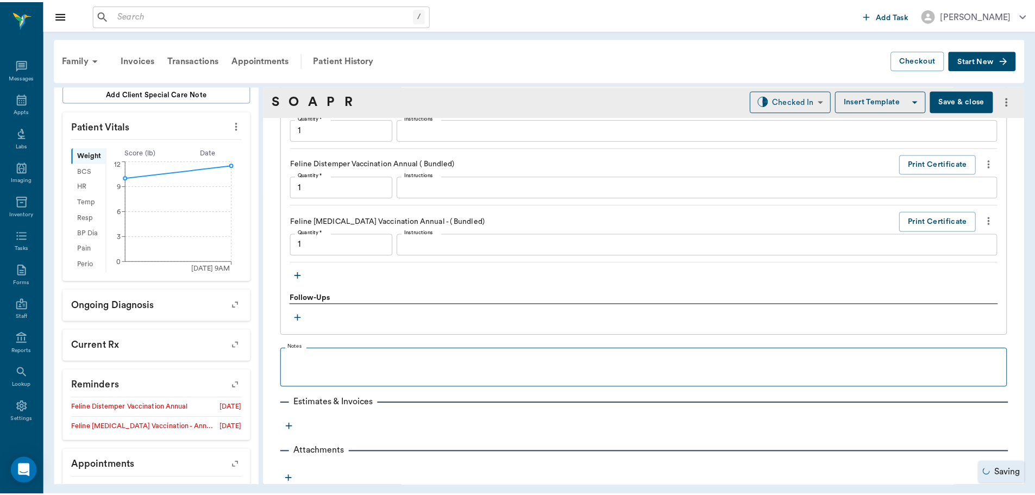
scroll to position [1143, 0]
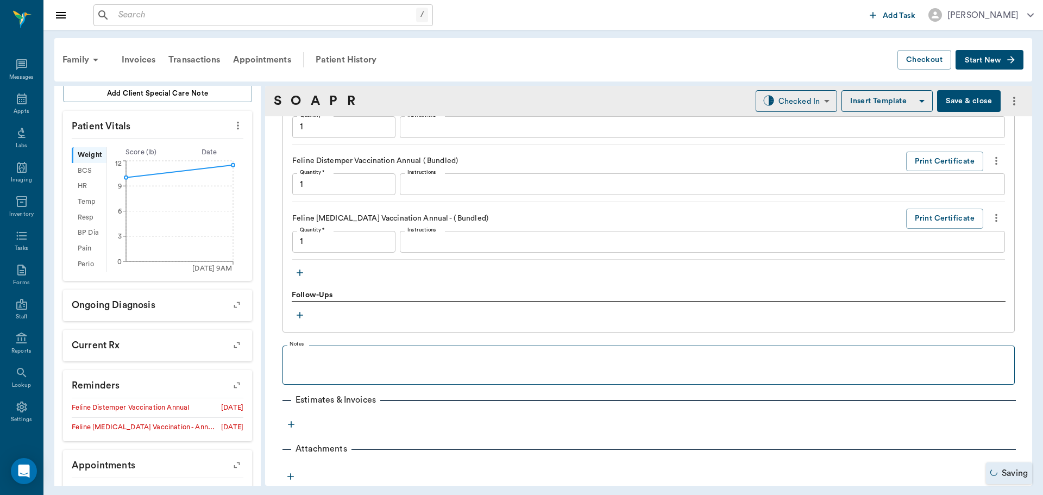
type input "1.00"
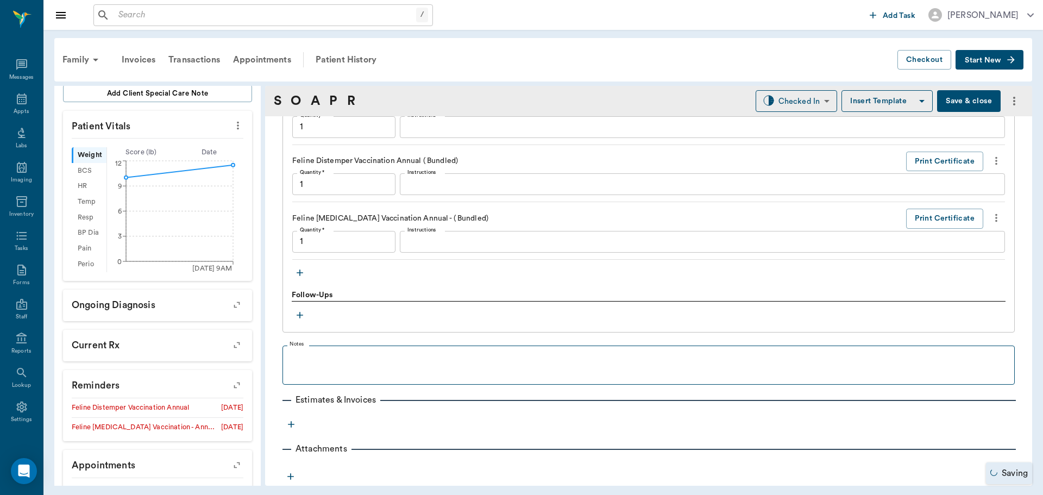
type input "1.00"
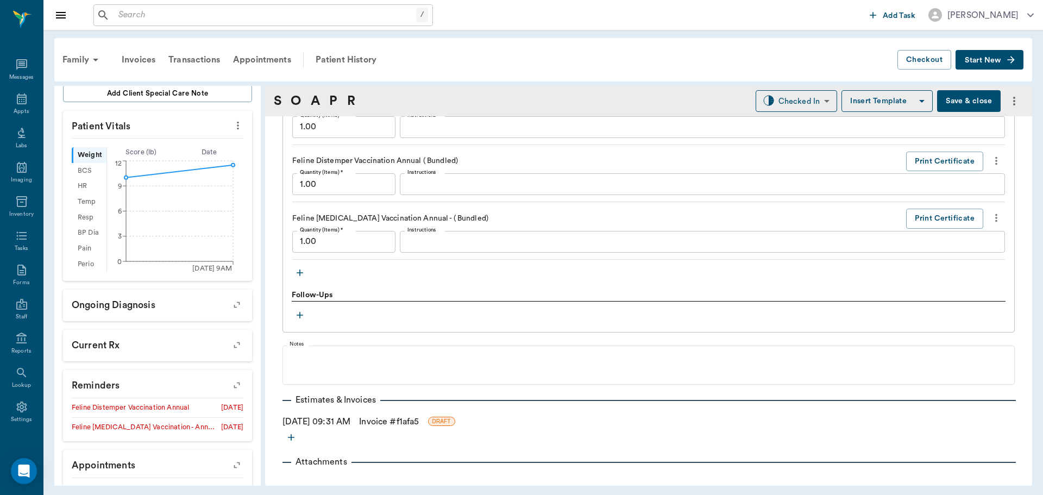
click at [408, 427] on link "Invoice # f1afa5" at bounding box center [389, 421] width 60 height 13
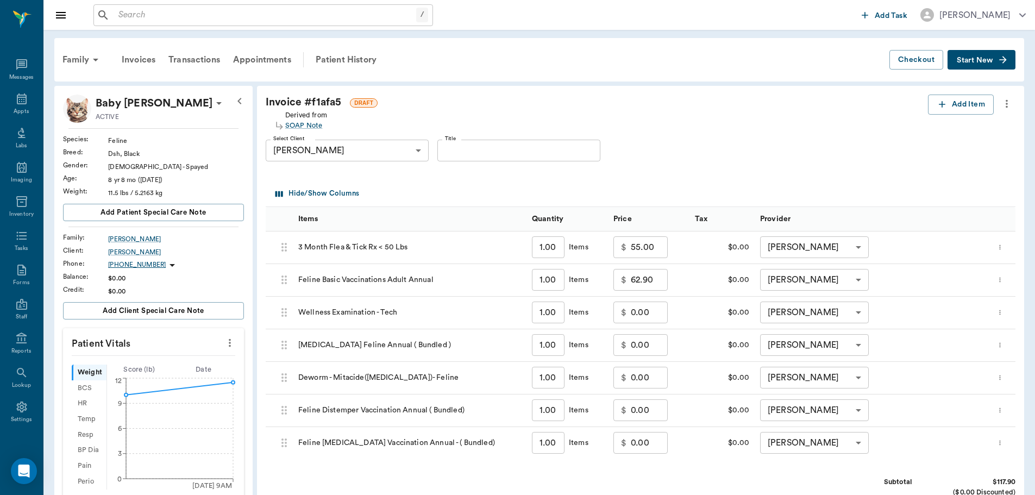
scroll to position [263, 0]
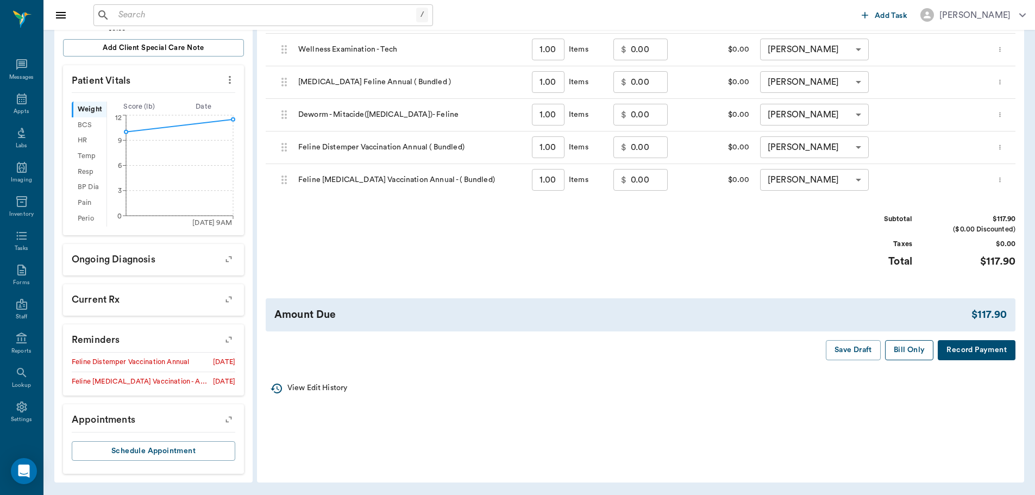
click at [911, 357] on button "Bill Only" at bounding box center [909, 350] width 49 height 20
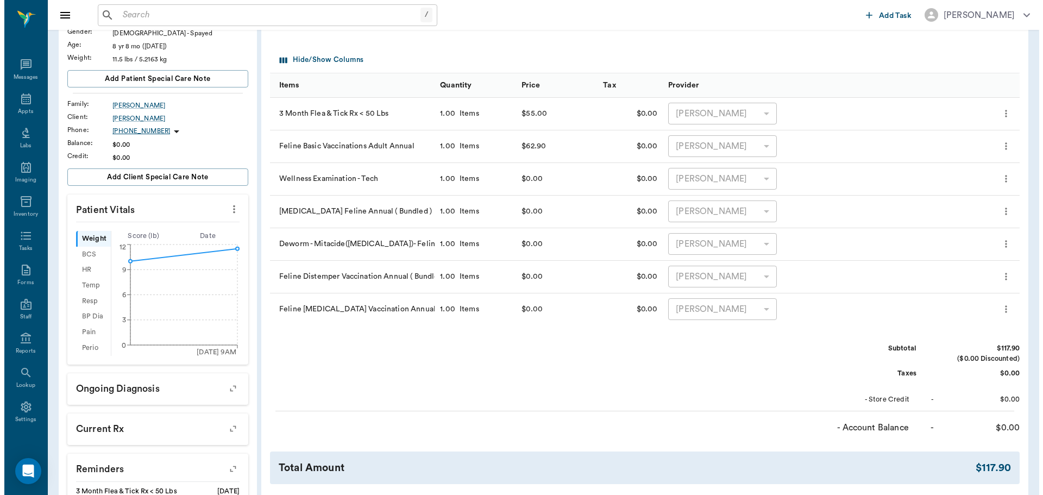
scroll to position [0, 0]
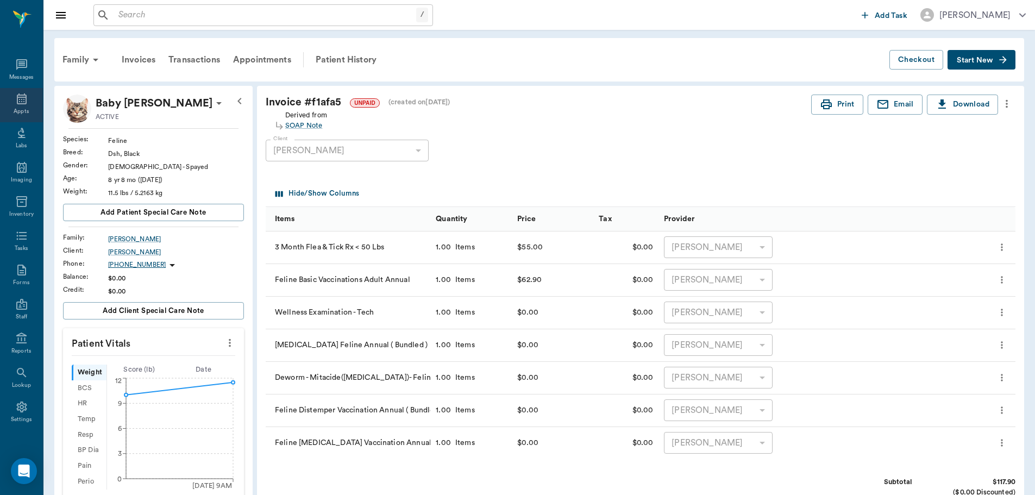
click at [15, 108] on div "Appts" at bounding box center [21, 112] width 15 height 8
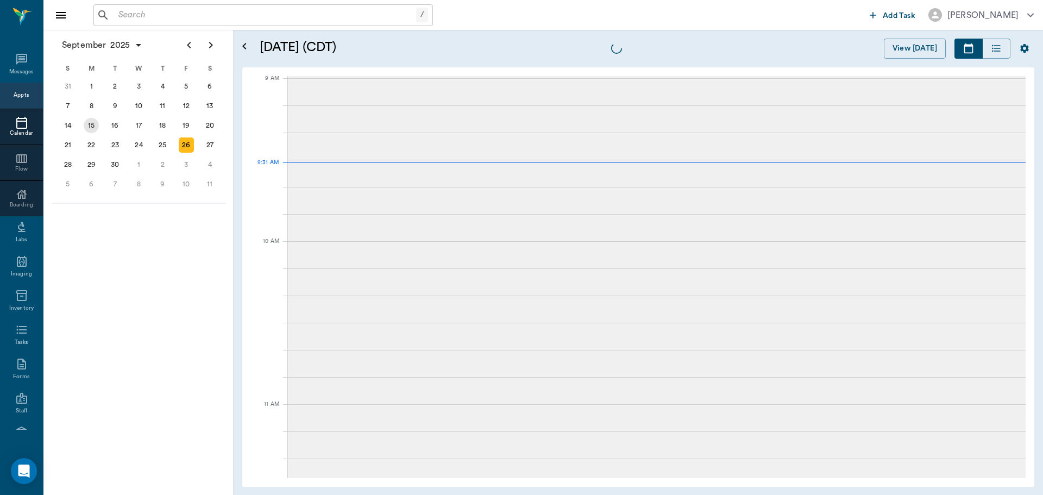
scroll to position [165, 0]
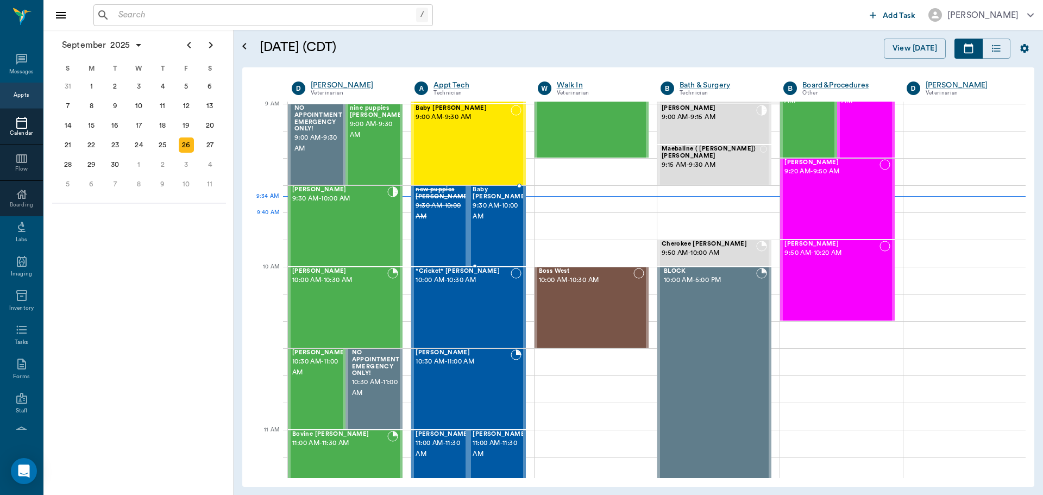
click at [483, 220] on div "Baby [PERSON_NAME] 9:30 AM - 10:00 AM" at bounding box center [500, 225] width 54 height 79
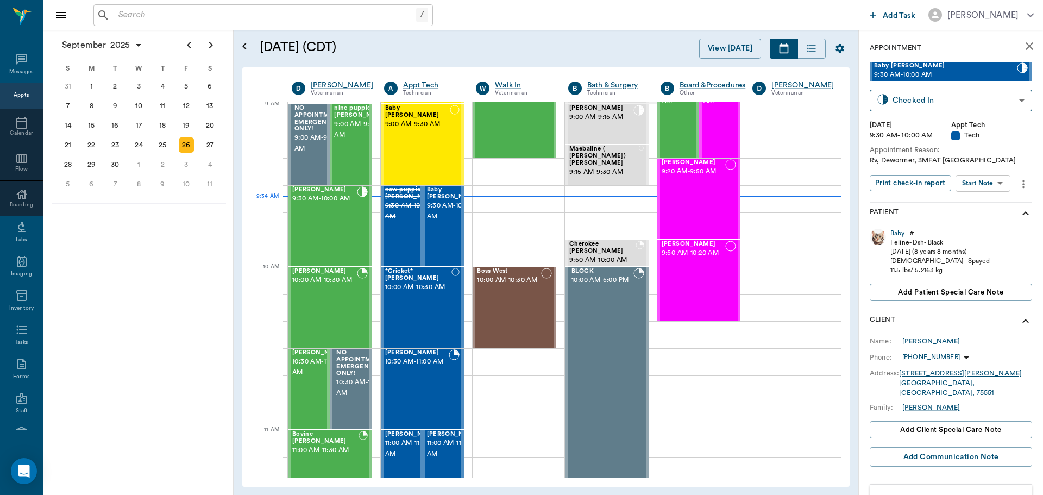
click at [897, 236] on div "Baby" at bounding box center [898, 233] width 15 height 9
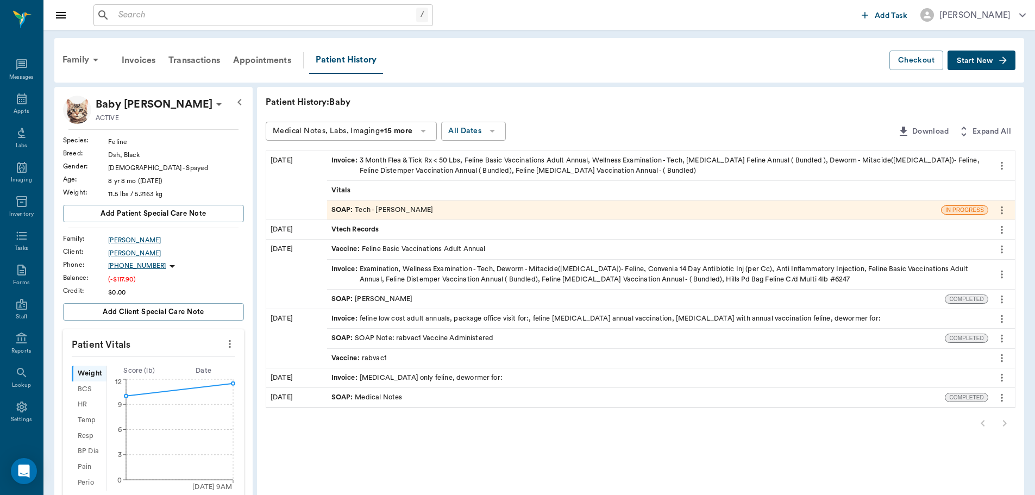
click at [941, 172] on div "Invoice : 3 Month Flea & Tick Rx < 50 Lbs, Feline Basic Vaccinations Adult Annu…" at bounding box center [658, 165] width 653 height 21
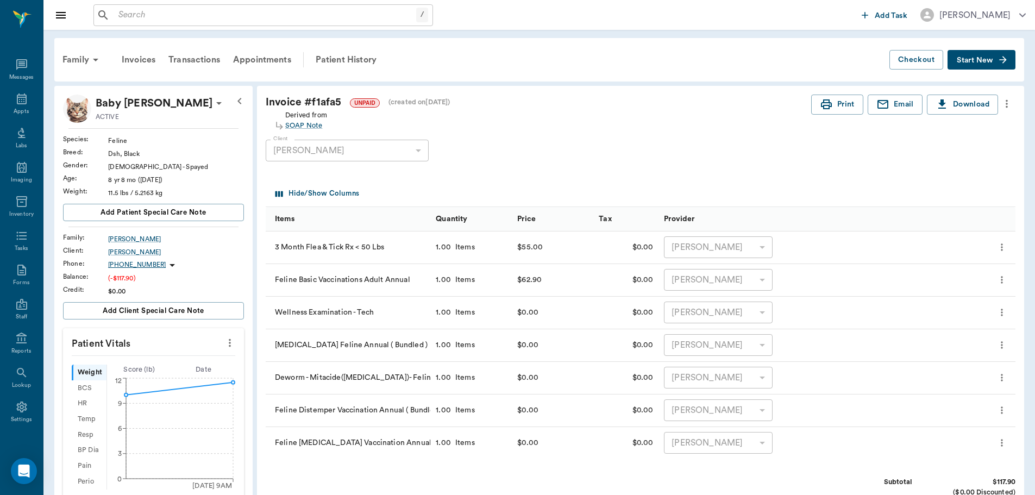
click at [1007, 98] on icon "more" at bounding box center [1007, 103] width 12 height 13
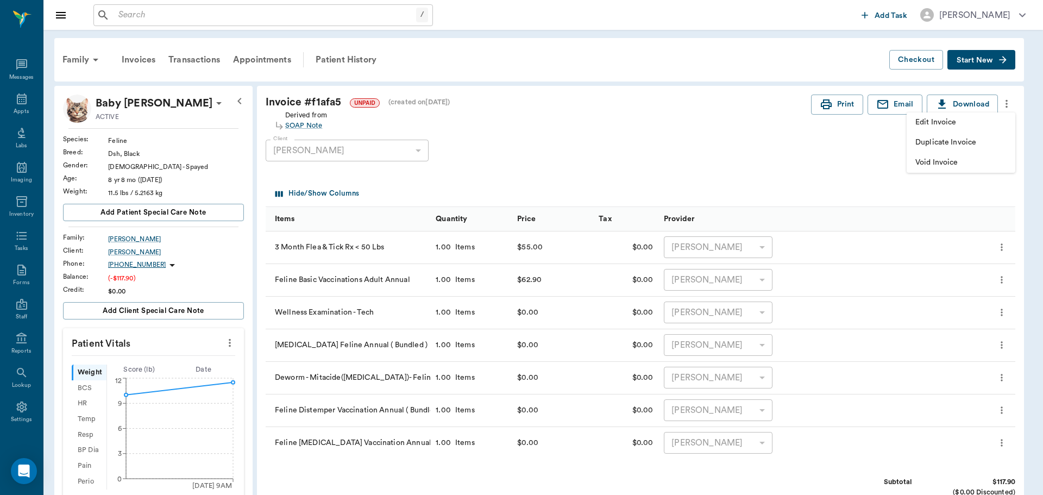
click at [969, 123] on span "Edit Invoice" at bounding box center [961, 122] width 91 height 11
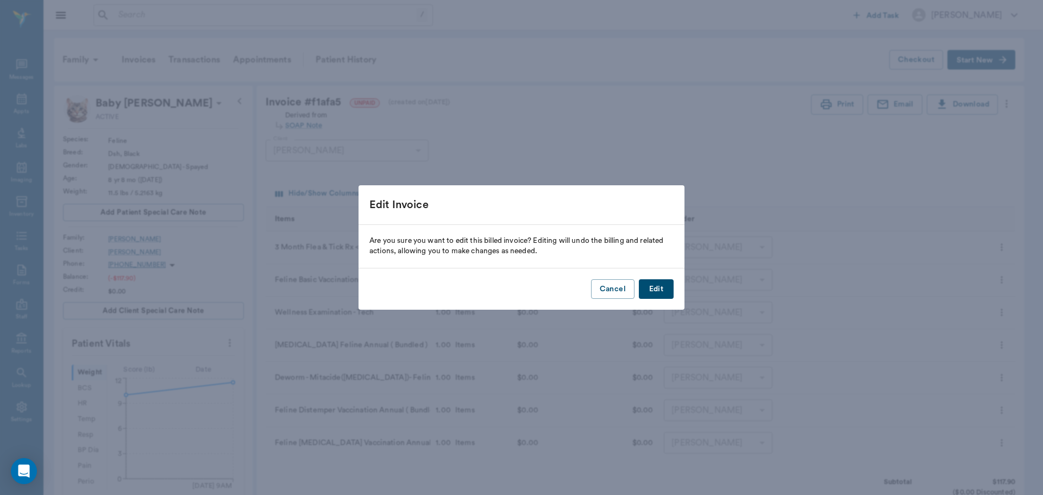
click at [666, 295] on button "Edit" at bounding box center [656, 289] width 35 height 20
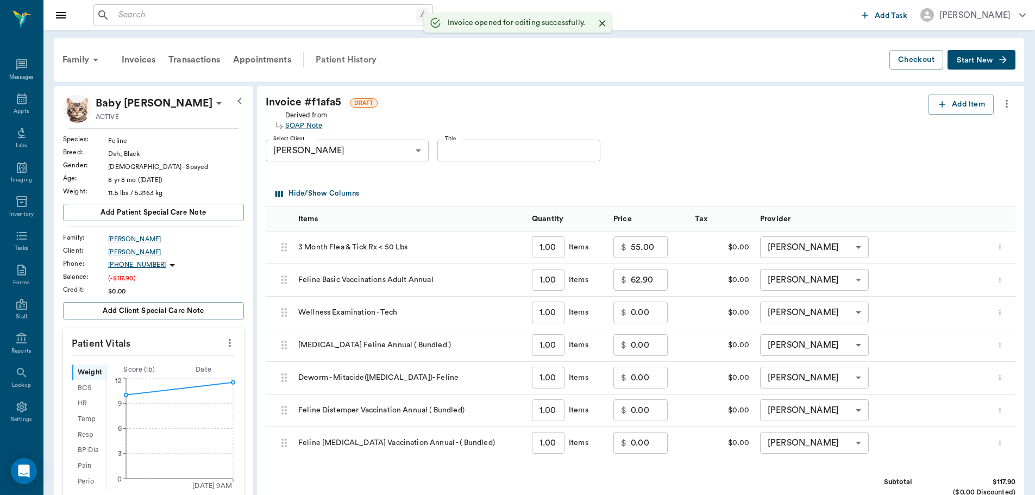
click at [346, 57] on div "Patient History" at bounding box center [346, 60] width 74 height 26
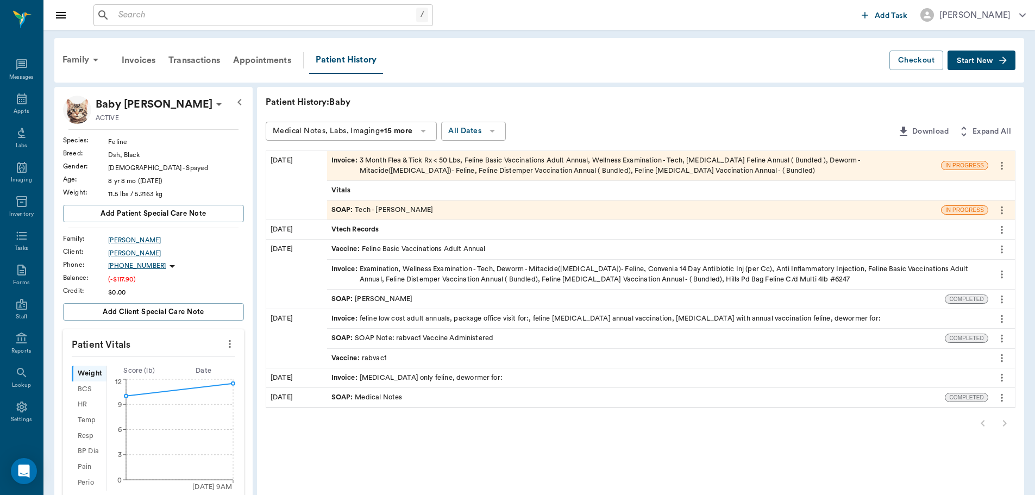
click at [413, 210] on div "SOAP : Tech - Daniel Virnala" at bounding box center [383, 210] width 102 height 10
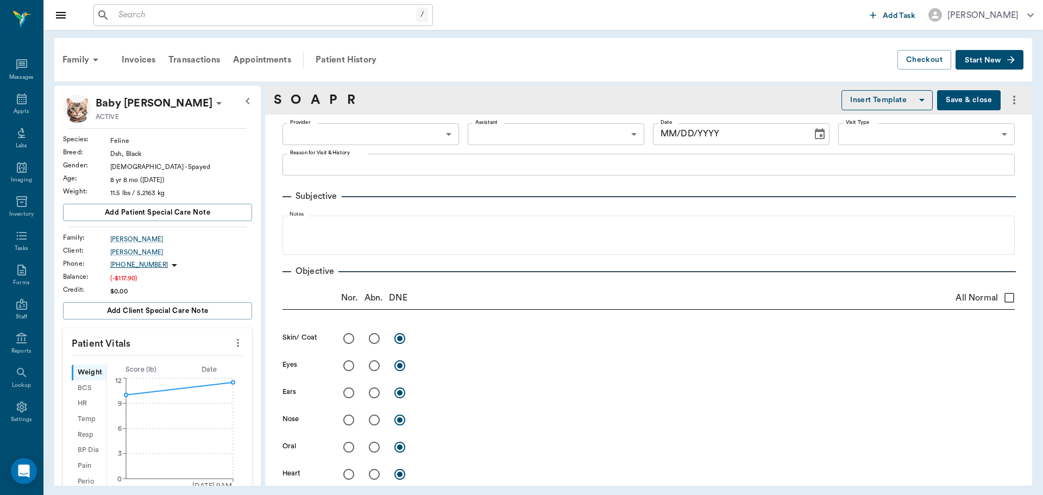
type input "642ef10e332a41444de2bad1"
type input "65d2be4f46e3a538d89b8c1a"
type textarea "Rv, Dewormer, 3MFAT [GEOGRAPHIC_DATA]"
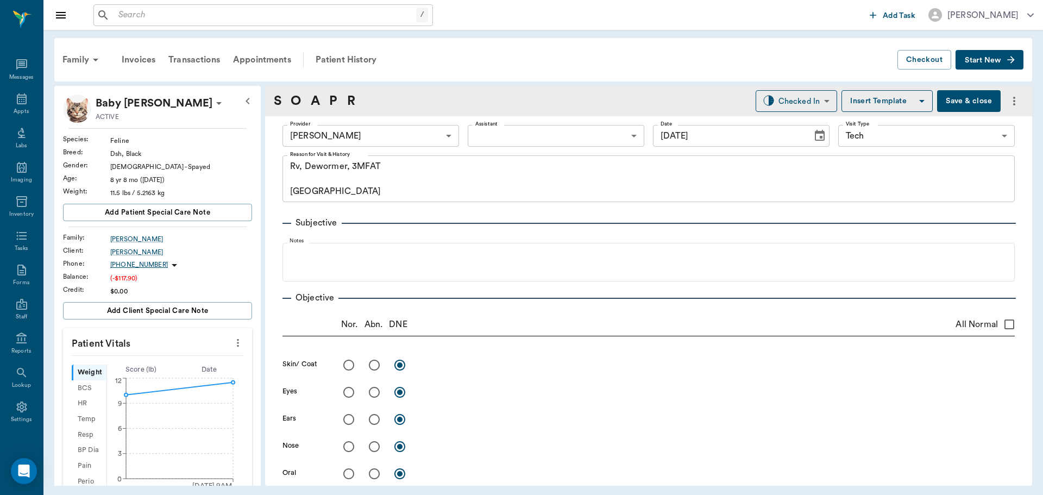
type input "[DATE]"
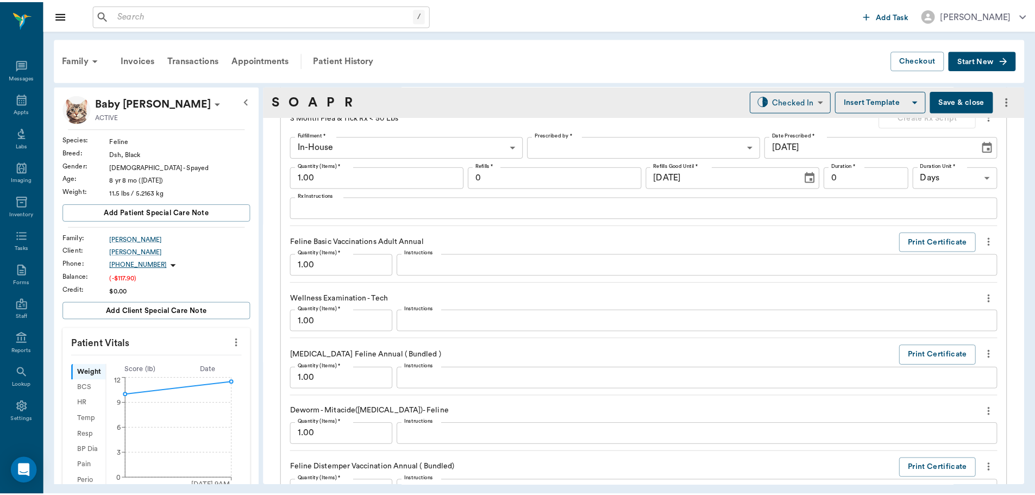
scroll to position [1033, 0]
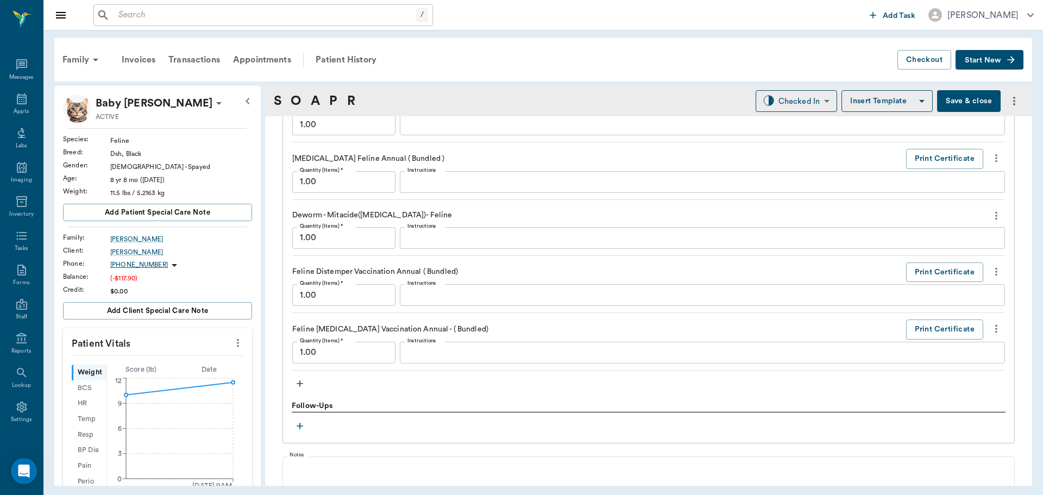
click at [299, 385] on icon "button" at bounding box center [300, 383] width 11 height 11
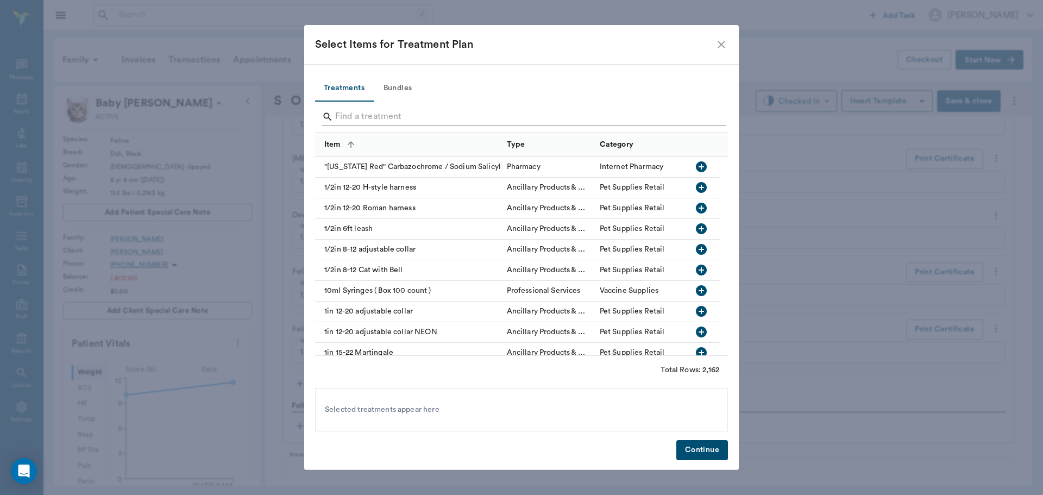
click at [451, 109] on input "Search" at bounding box center [522, 116] width 374 height 17
click at [441, 119] on input "Search" at bounding box center [522, 116] width 374 height 17
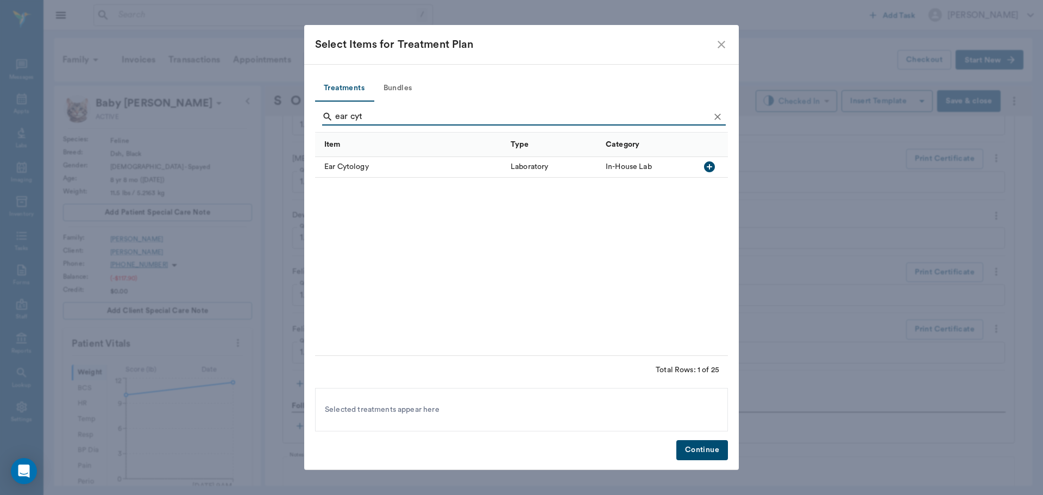
type input "ear cyt"
click at [706, 170] on icon "button" at bounding box center [709, 166] width 11 height 11
click at [695, 454] on button "Continue" at bounding box center [703, 450] width 52 height 20
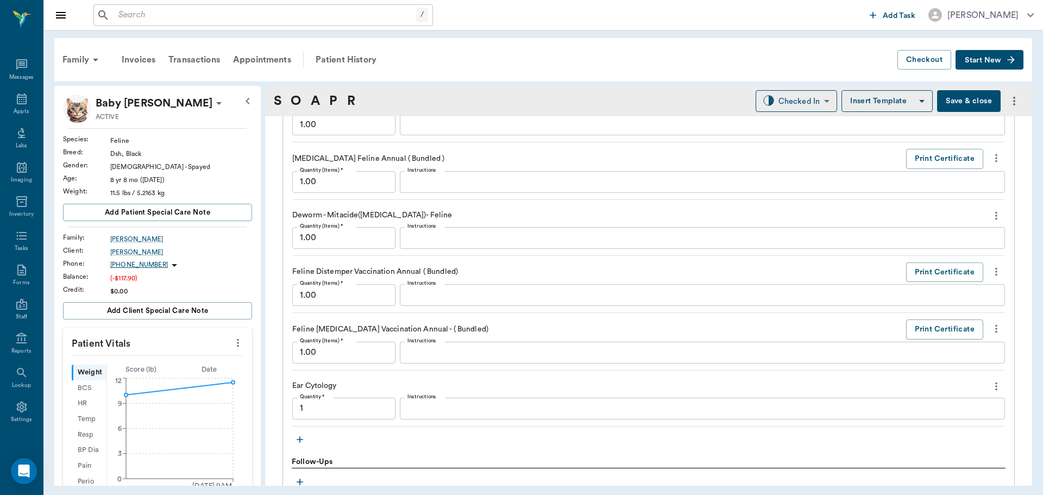
click at [458, 410] on textarea "Instructions" at bounding box center [703, 408] width 590 height 12
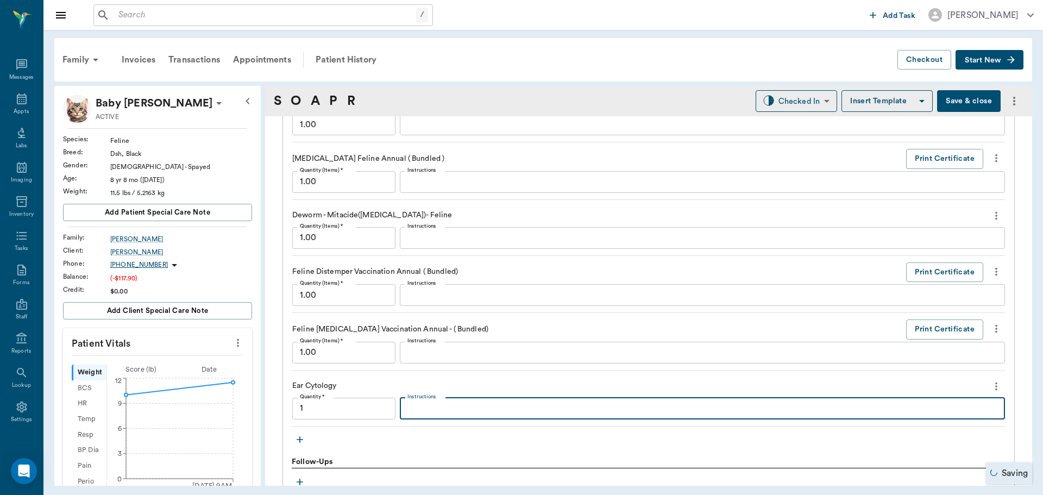
type input "1.00"
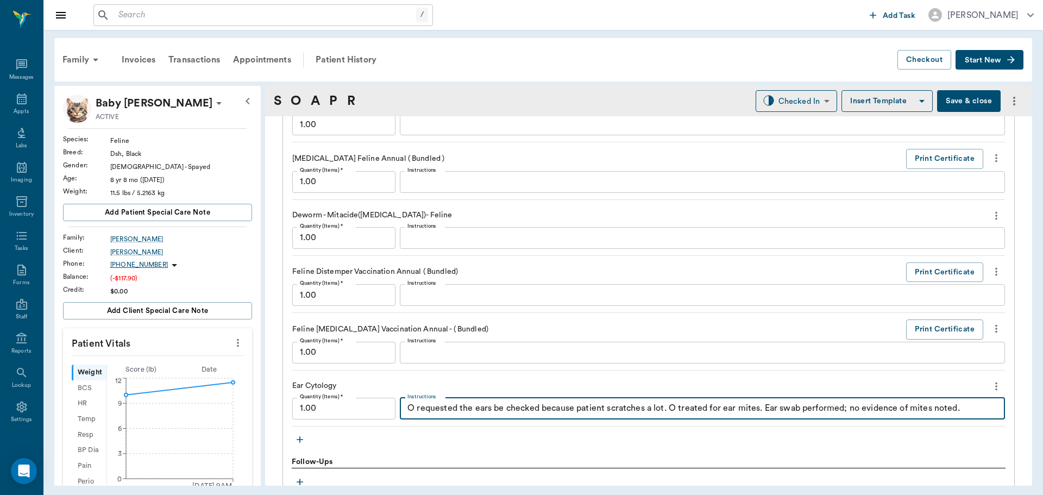
type textarea "O requested the ears be checked because patient scratches a lot. O treated for …"
click at [960, 99] on button "Save & close" at bounding box center [969, 101] width 64 height 22
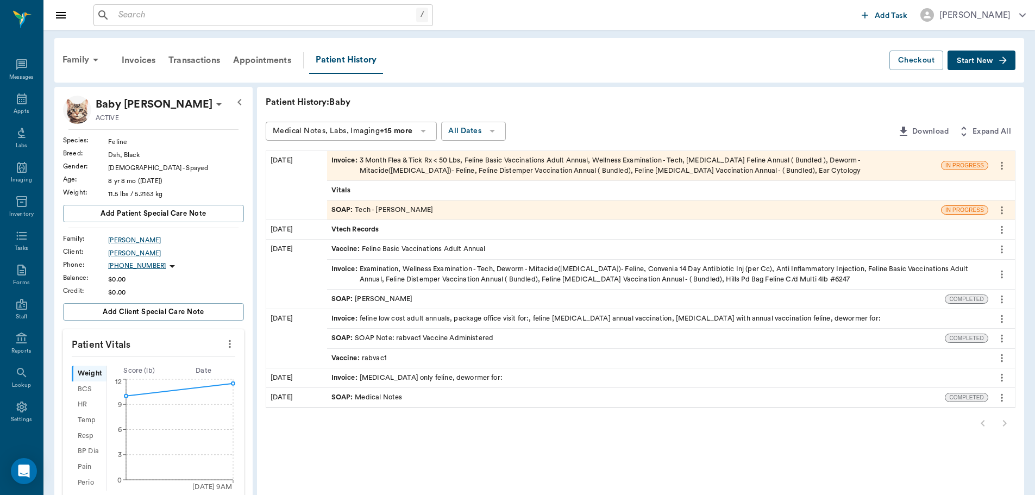
click at [526, 169] on div "Invoice : 3 Month Flea & Tick Rx < 50 Lbs, Feline Basic Vaccinations Adult Annu…" at bounding box center [634, 165] width 605 height 21
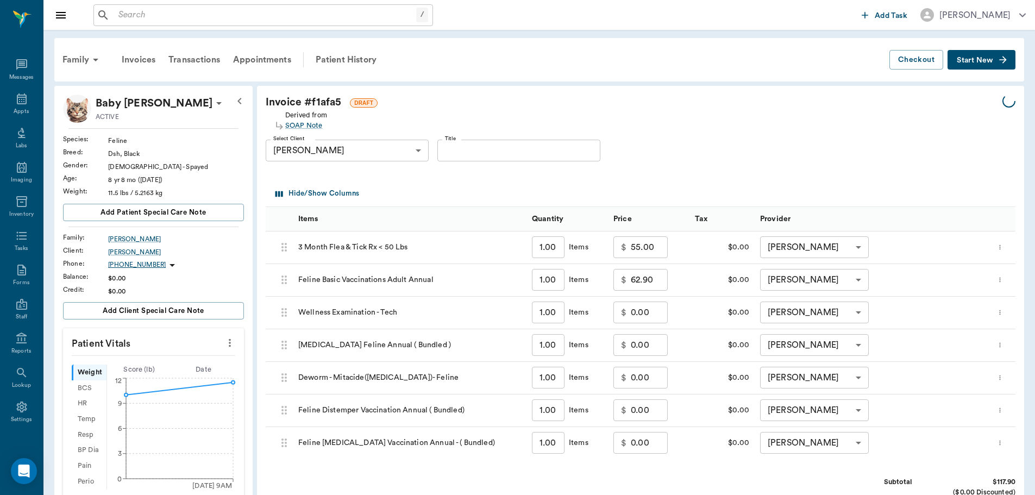
scroll to position [263, 0]
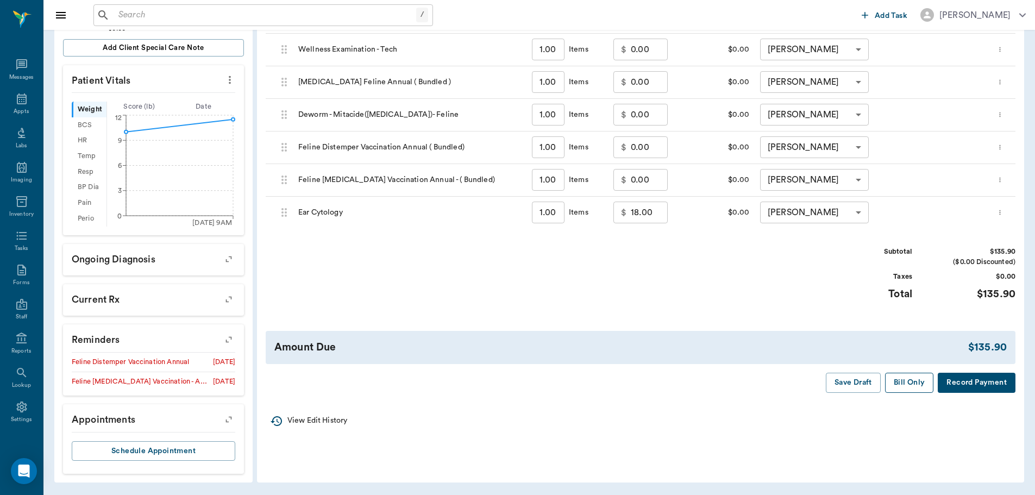
click at [906, 389] on button "Bill Only" at bounding box center [909, 383] width 49 height 20
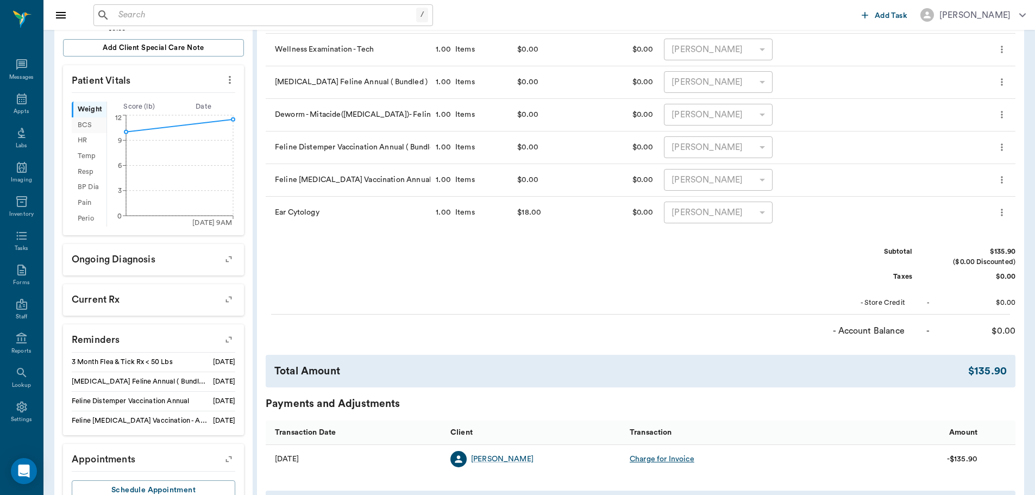
drag, startPoint x: 12, startPoint y: 105, endPoint x: 96, endPoint y: 120, distance: 85.6
click at [15, 105] on icon at bounding box center [21, 98] width 13 height 13
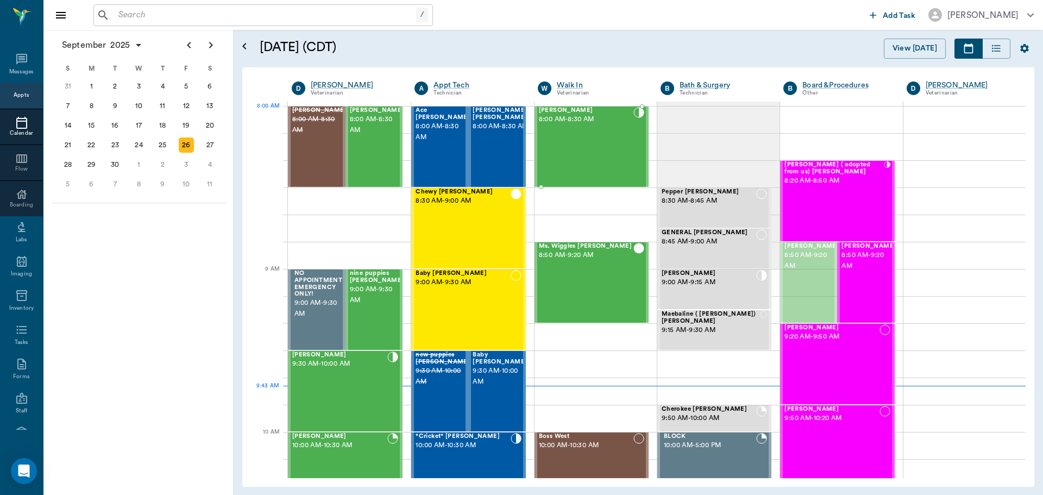
drag, startPoint x: 828, startPoint y: 297, endPoint x: 589, endPoint y: 164, distance: 273.7
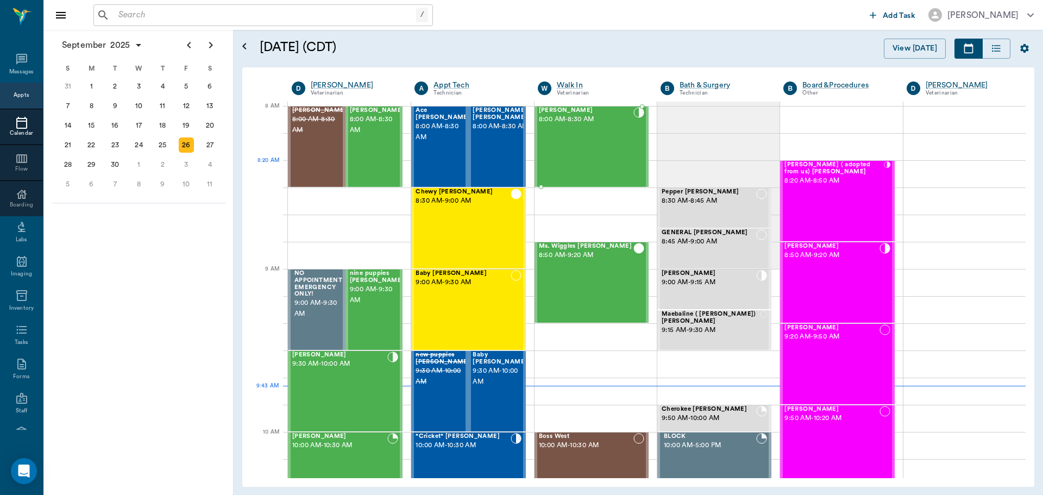
click at [574, 144] on div "Milo Dawson 8:00 AM - 8:30 AM" at bounding box center [586, 146] width 95 height 79
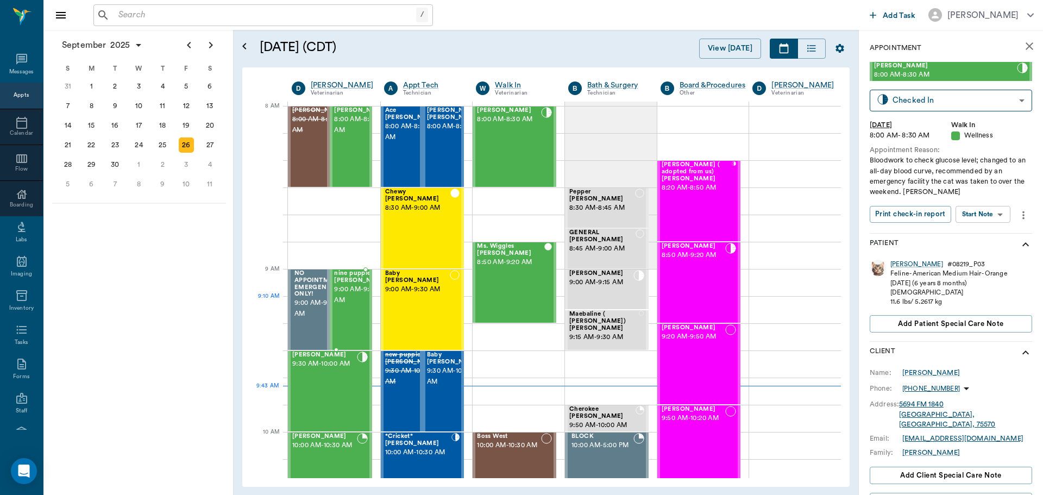
click at [347, 306] on span "9:00 AM - 9:30 AM" at bounding box center [361, 295] width 54 height 22
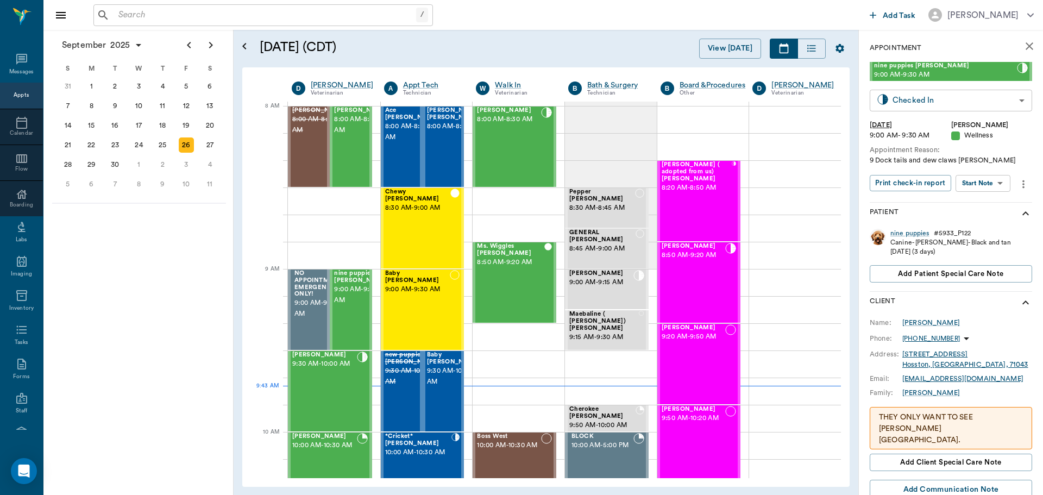
click at [914, 109] on body "/ ​ Add Task [PERSON_NAME] Nectar Messages Appts Calendar Flow Boarding Labs Im…" at bounding box center [521, 247] width 1043 height 495
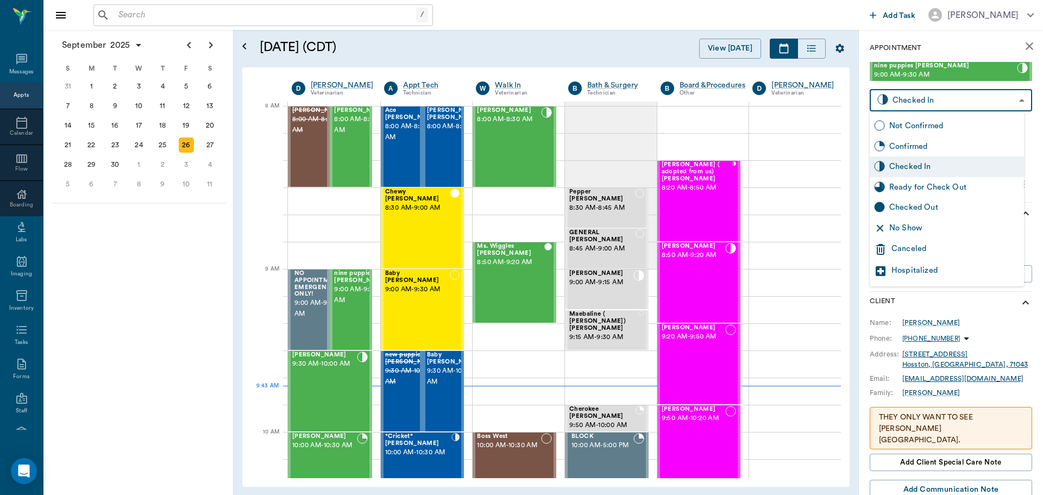
click at [919, 180] on div "Ready for Check Out" at bounding box center [947, 187] width 154 height 21
type input "READY_TO_CHECKOUT"
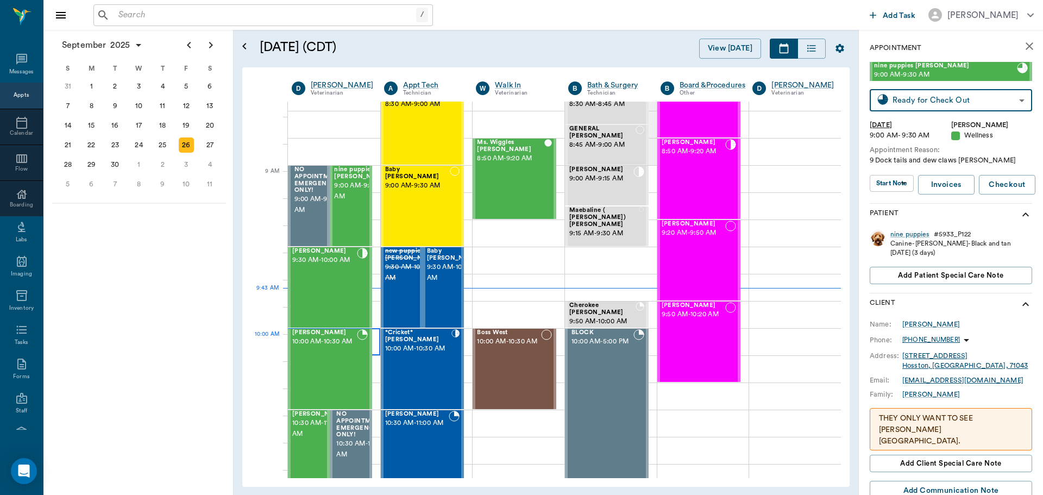
scroll to position [109, 0]
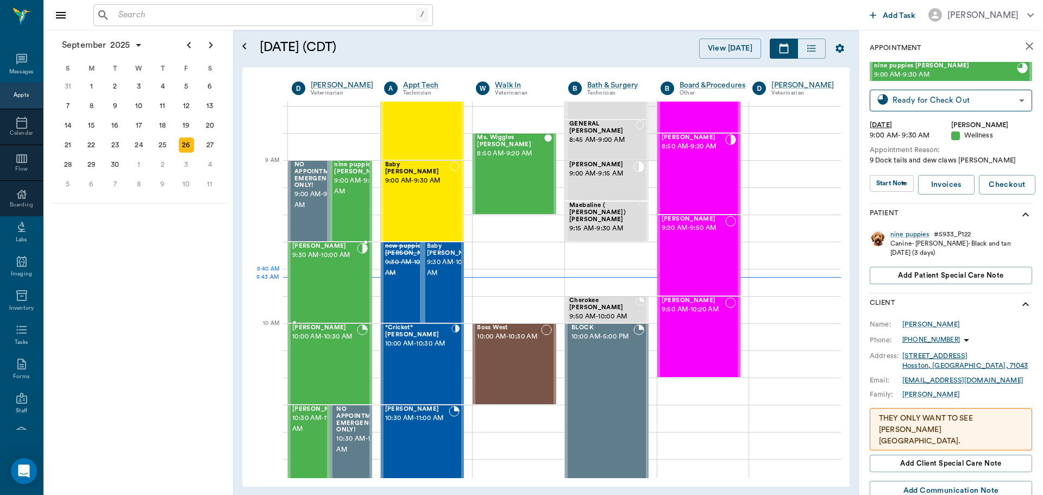
click at [351, 292] on div "[PERSON_NAME] 9:30 AM - 10:00 AM" at bounding box center [324, 282] width 65 height 79
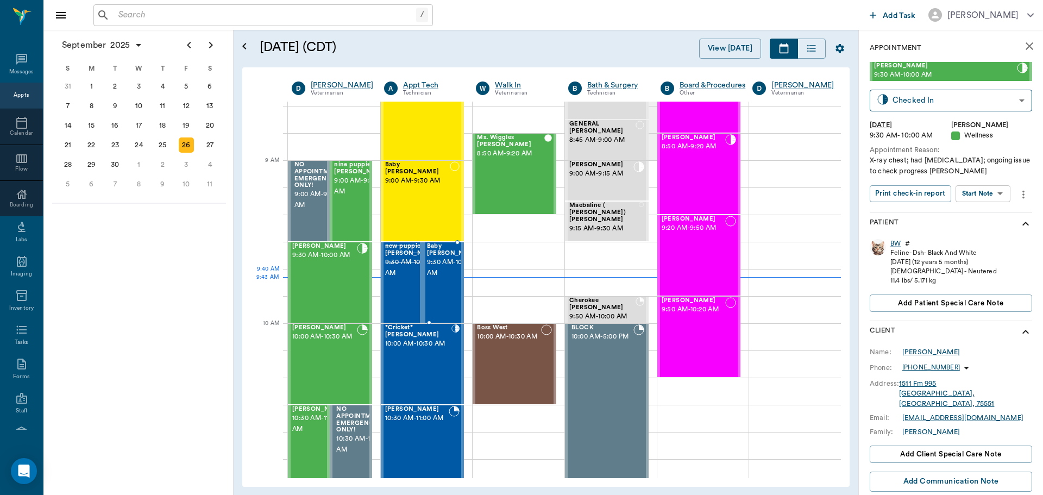
click at [430, 278] on span "9:30 AM - 10:00 AM" at bounding box center [454, 268] width 54 height 22
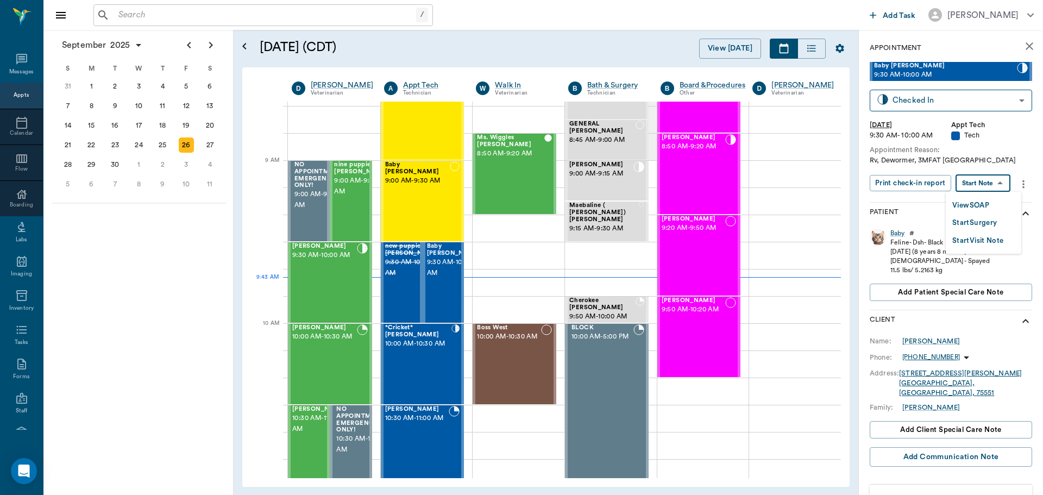
click at [975, 188] on body "/ ​ Add Task [PERSON_NAME] Nectar Messages Appts Calendar Flow Boarding Labs Im…" at bounding box center [521, 247] width 1043 height 495
click at [948, 105] on div at bounding box center [521, 247] width 1043 height 495
click at [944, 101] on body "/ ​ Add Task [PERSON_NAME] Nectar Messages Appts Calendar Flow Boarding Labs Im…" at bounding box center [521, 247] width 1043 height 495
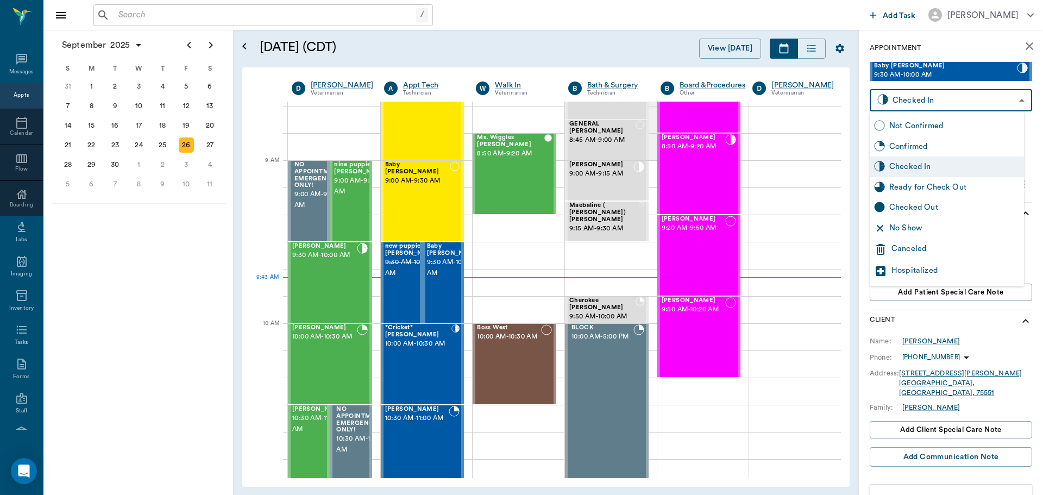
click at [951, 205] on div "Checked Out" at bounding box center [955, 208] width 130 height 12
type input "CHECKED_OUT"
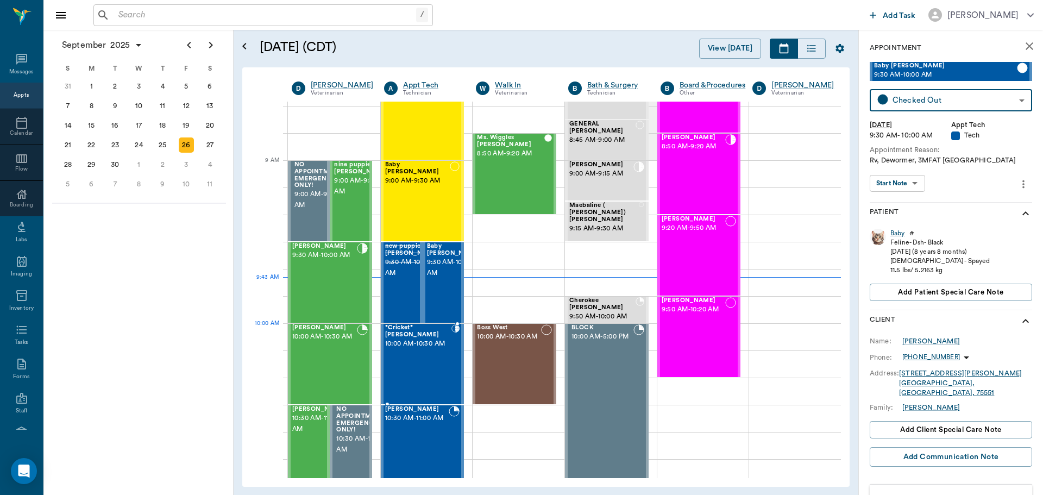
click at [445, 345] on span "10:00 AM - 10:30 AM" at bounding box center [418, 344] width 66 height 11
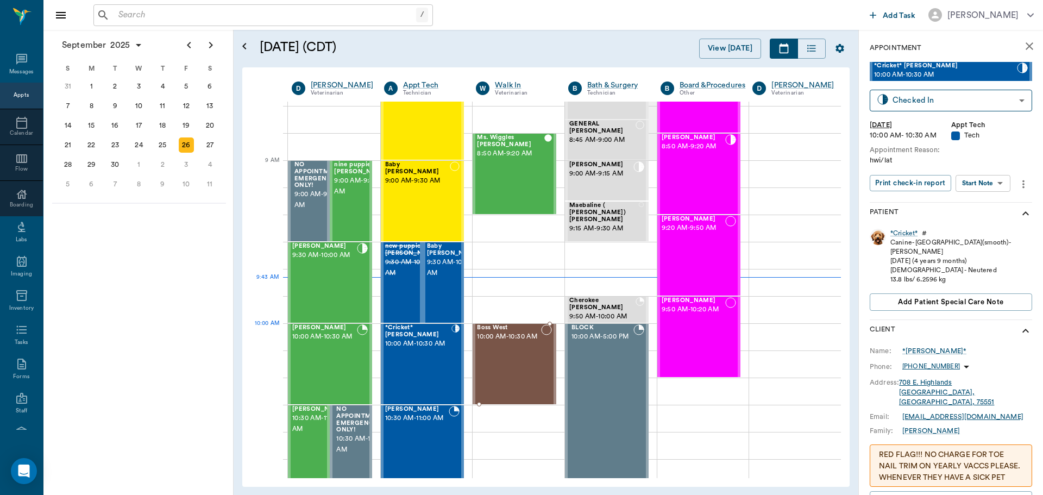
click at [515, 340] on span "10:00 AM - 10:30 AM" at bounding box center [509, 337] width 64 height 11
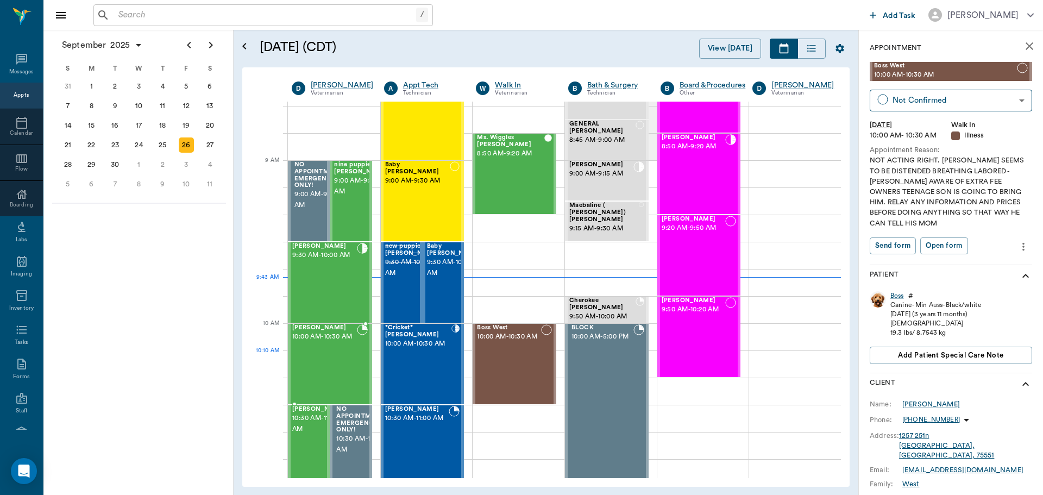
click at [342, 357] on div "[PERSON_NAME] 10:00 AM - 10:30 AM" at bounding box center [324, 363] width 65 height 79
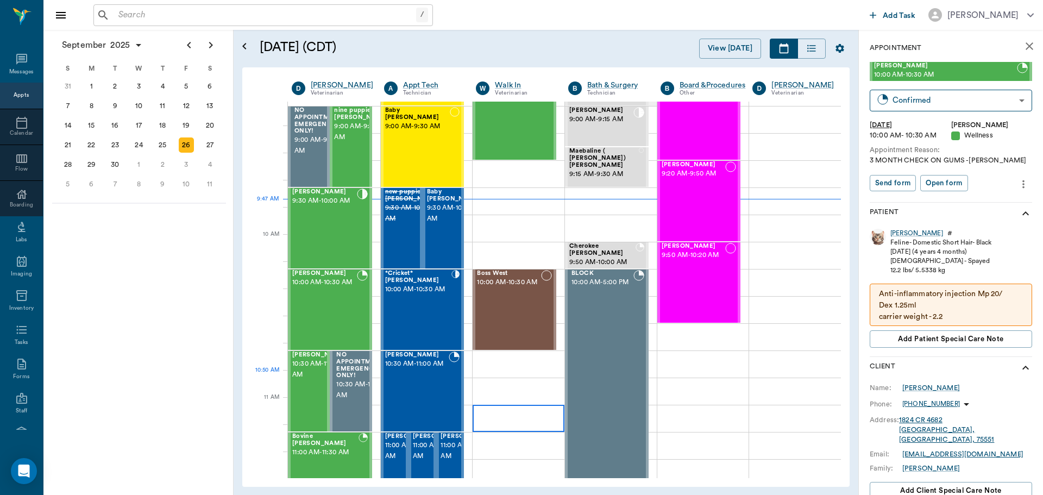
scroll to position [217, 0]
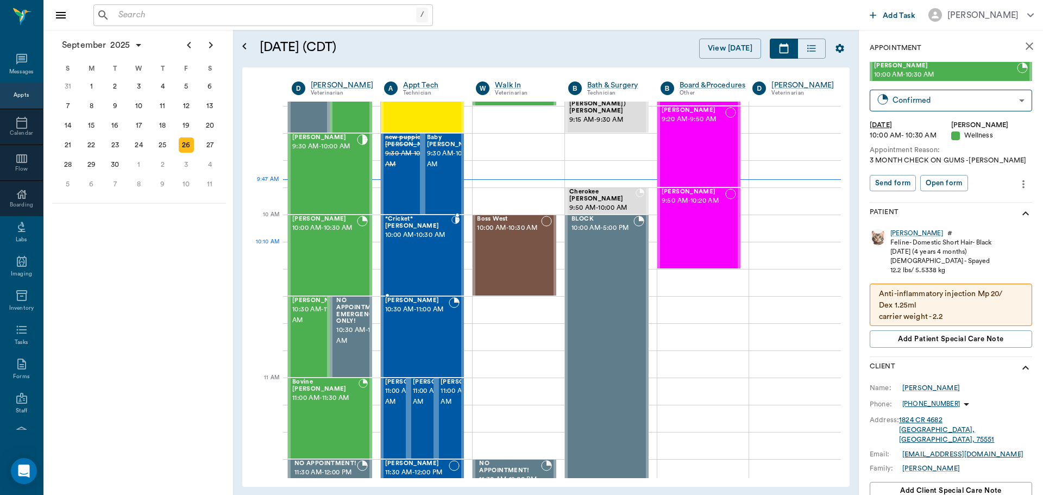
click at [437, 256] on div "*Cricket* [PERSON_NAME] 10:00 AM - 10:30 AM" at bounding box center [418, 255] width 66 height 79
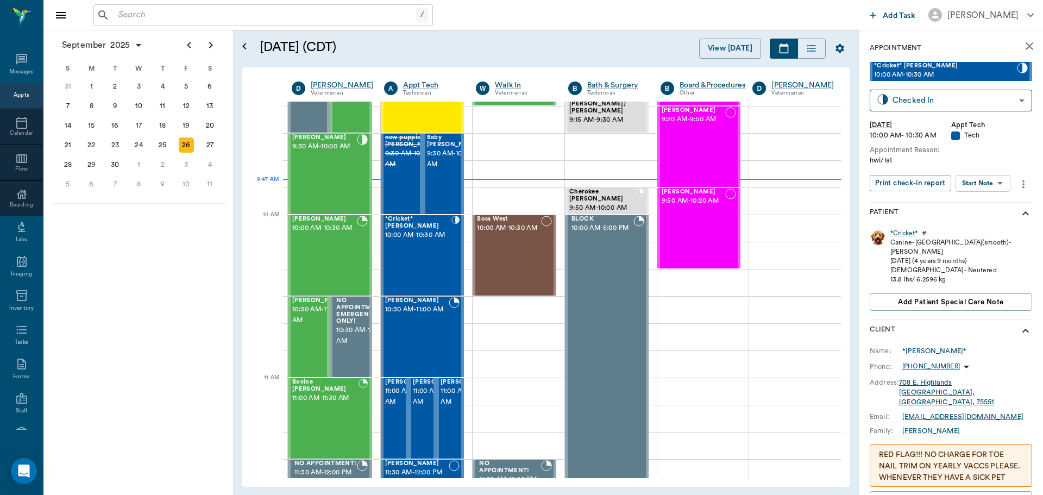
click at [995, 184] on body "/ ​ Add Task Dr. Bert Ellsworth Nectar Messages Appts Calendar Flow Boarding La…" at bounding box center [521, 247] width 1043 height 495
click at [1002, 210] on li "Start SOAP" at bounding box center [984, 205] width 76 height 18
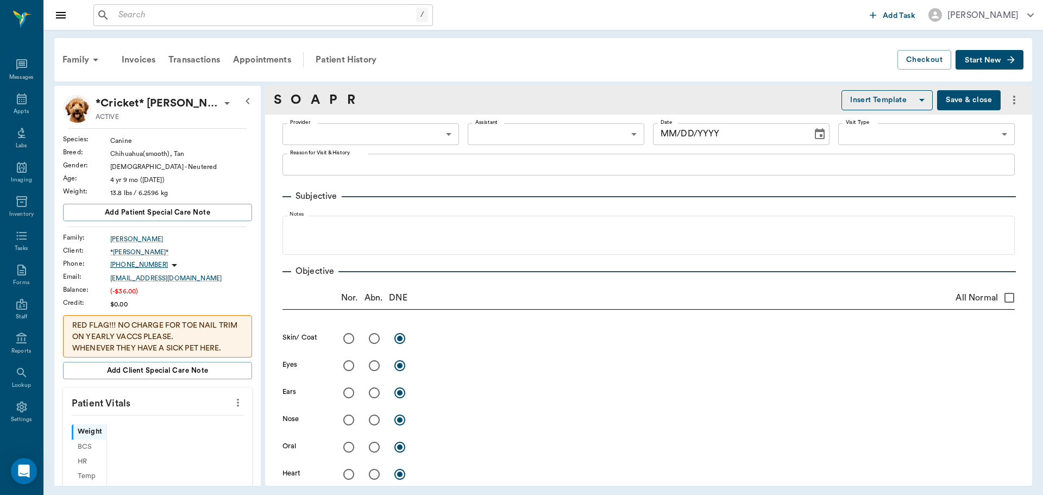
click at [237, 402] on icon "more" at bounding box center [238, 403] width 2 height 8
click at [198, 424] on span "Enter Vitals" at bounding box center [184, 421] width 91 height 11
type input "63ec2f075fda476ae8351a4c"
type input "65d2be4f46e3a538d89b8c1a"
type textarea "hwi/lat"
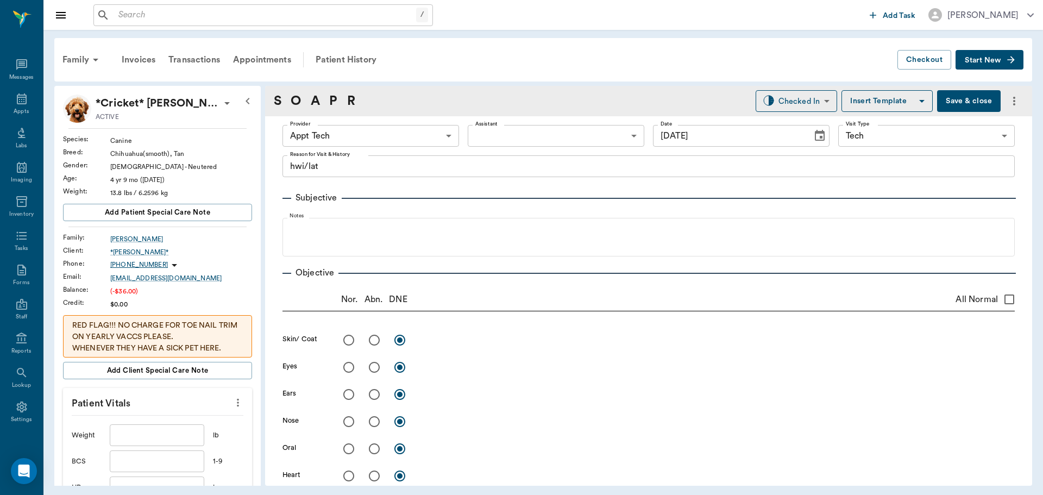
type input "[DATE]"
click at [152, 424] on input "text" at bounding box center [157, 435] width 95 height 22
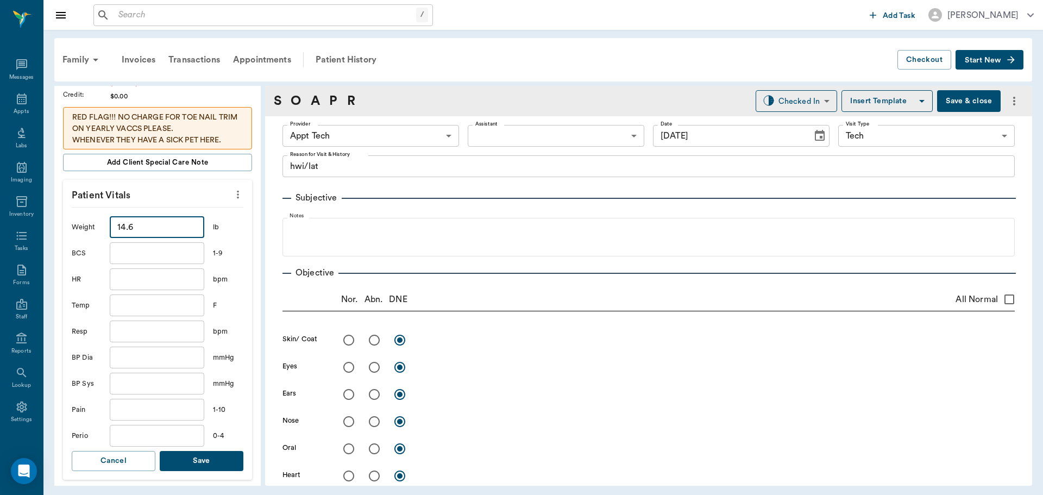
scroll to position [217, 0]
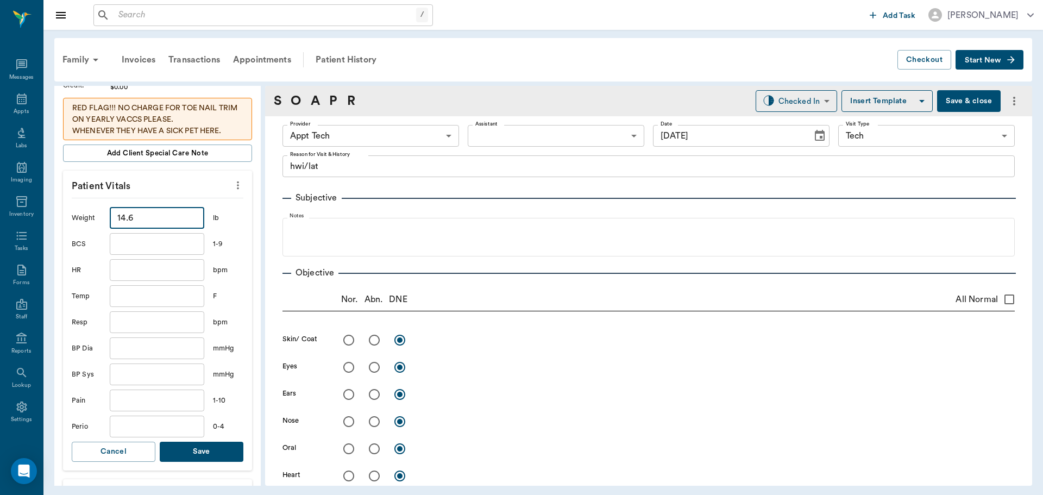
type input "14.6"
click at [215, 452] on button "Save" at bounding box center [202, 452] width 84 height 20
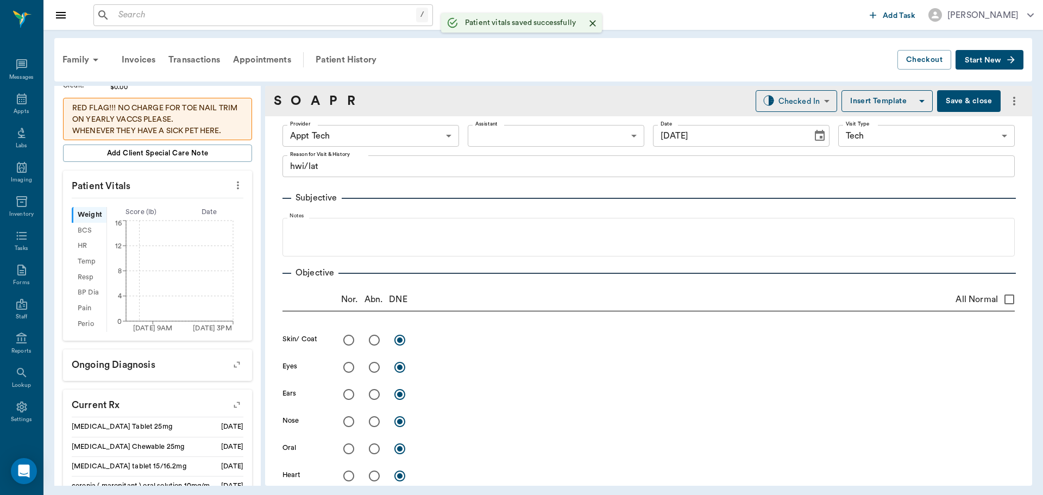
click at [336, 137] on body "/ ​ Add Task Dr. Bert Ellsworth Nectar Messages Appts Labs Imaging Inventory Ta…" at bounding box center [521, 247] width 1043 height 495
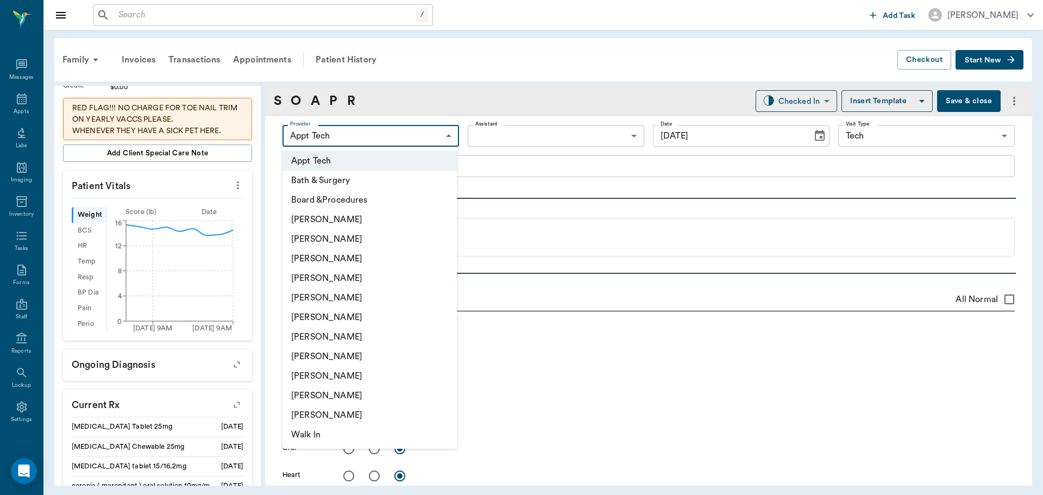
click at [376, 335] on li "[PERSON_NAME]" at bounding box center [370, 337] width 174 height 20
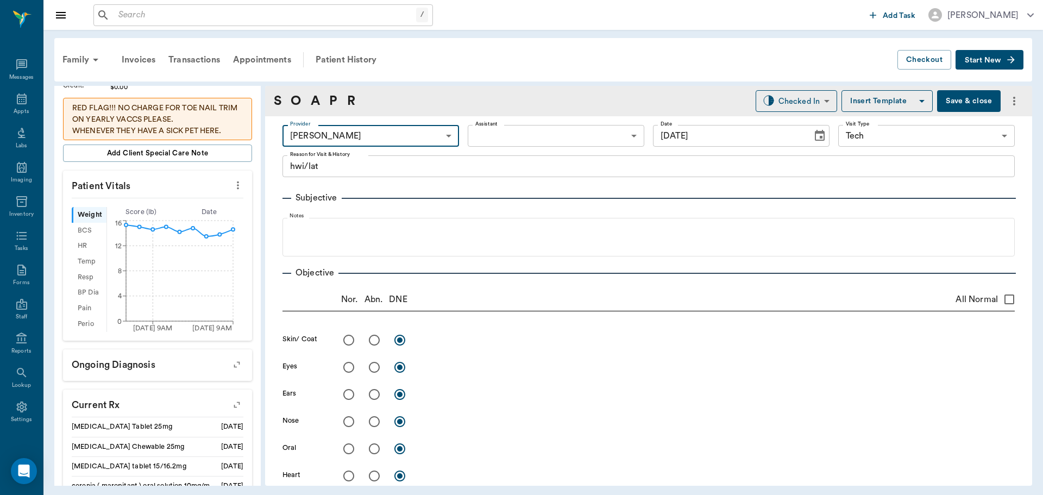
click at [348, 140] on body "/ ​ Add Task Dr. Bert Ellsworth Nectar Messages Appts Labs Imaging Inventory Ta…" at bounding box center [521, 247] width 1043 height 495
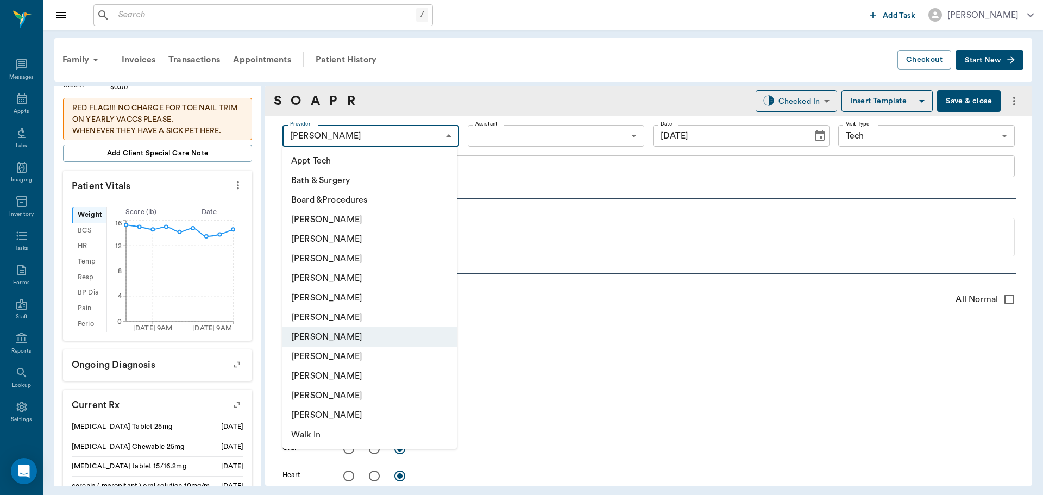
click at [345, 355] on li "[PERSON_NAME]" at bounding box center [370, 357] width 174 height 20
type input "63ec2e7e52e12b0ba117b124"
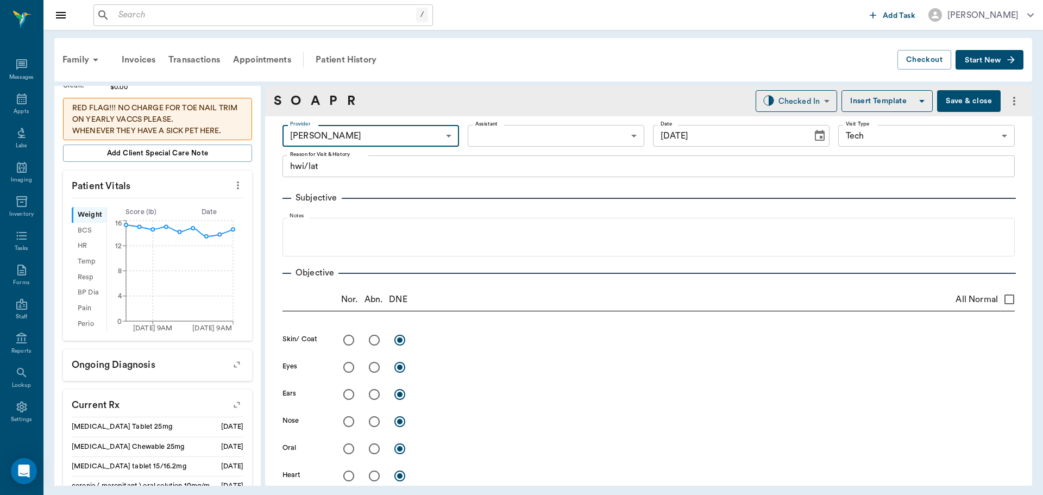
click at [472, 127] on body "/ ​ Add Task Dr. Bert Ellsworth Nectar Messages Appts Labs Imaging Inventory Ta…" at bounding box center [521, 247] width 1043 height 495
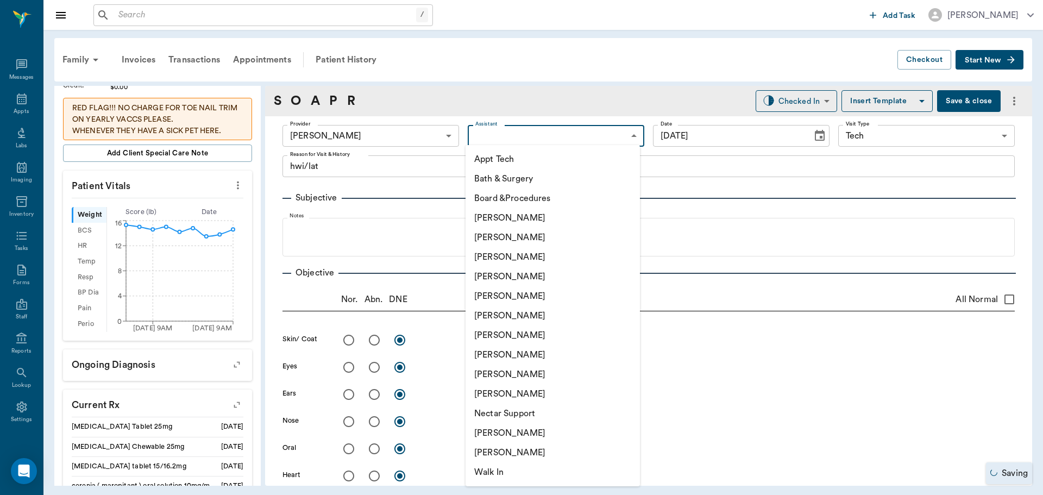
click at [526, 430] on li "[PERSON_NAME]" at bounding box center [553, 433] width 174 height 20
type input "6740bf97de10e07744acf1eb"
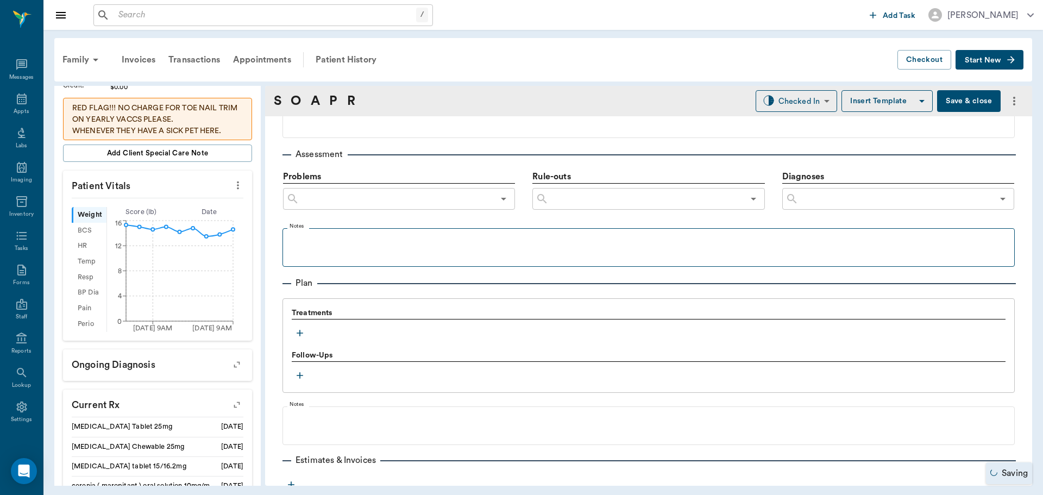
scroll to position [648, 0]
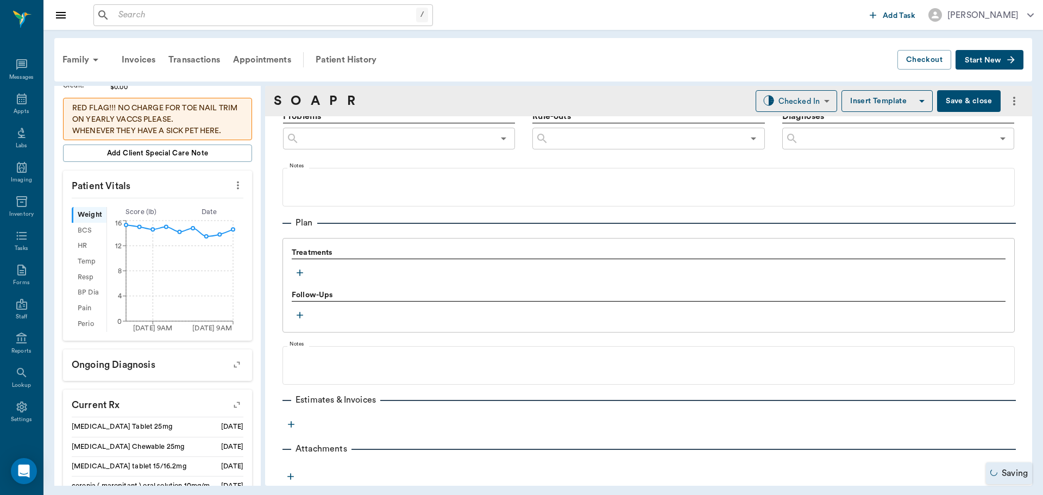
click at [298, 266] on button "button" at bounding box center [300, 273] width 16 height 16
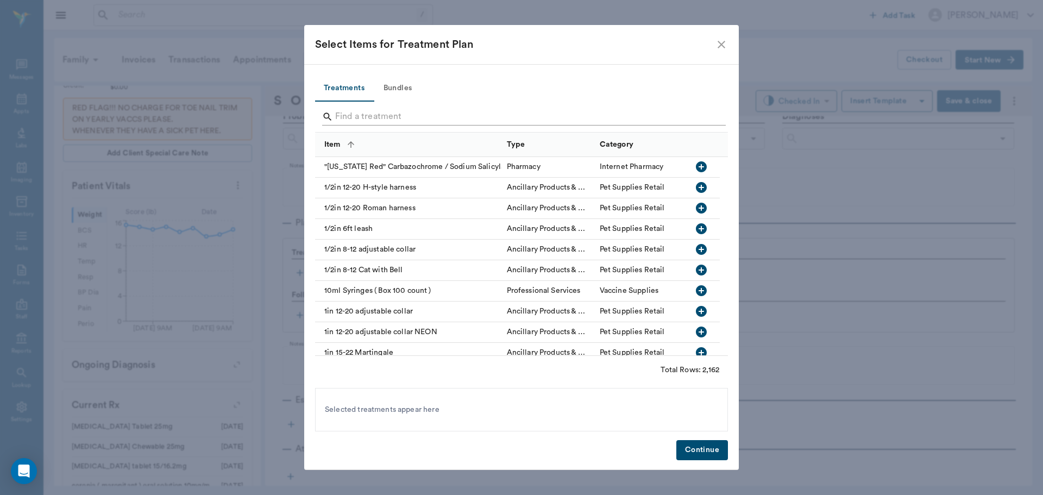
click at [468, 116] on input "Search" at bounding box center [522, 116] width 374 height 17
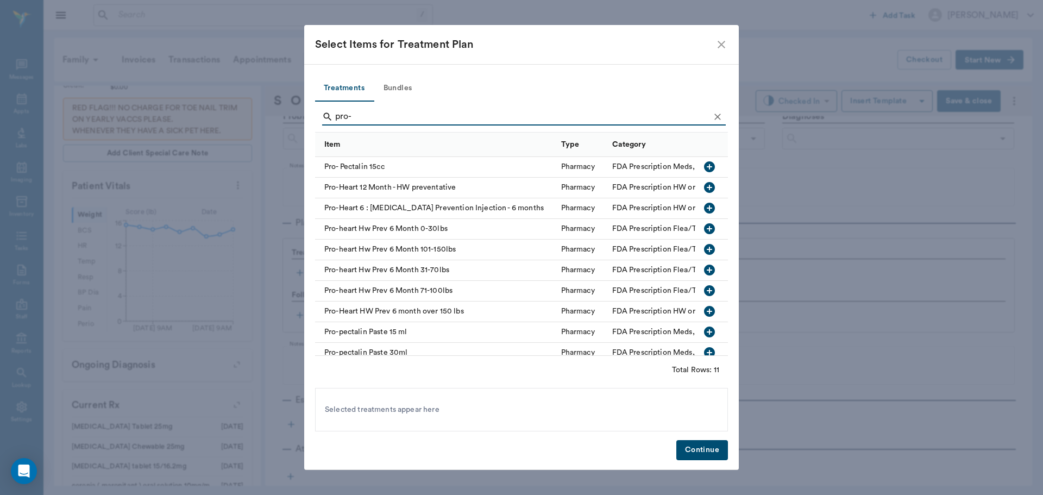
type input "pro-"
click at [704, 225] on icon "button" at bounding box center [709, 228] width 11 height 11
click at [721, 117] on icon "Clear" at bounding box center [717, 116] width 11 height 11
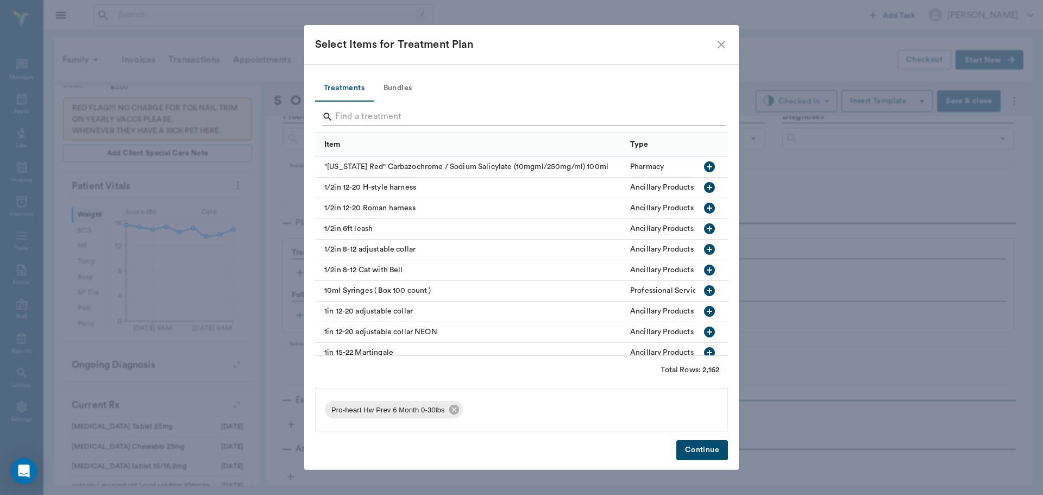
click at [656, 117] on input "Search" at bounding box center [522, 116] width 374 height 17
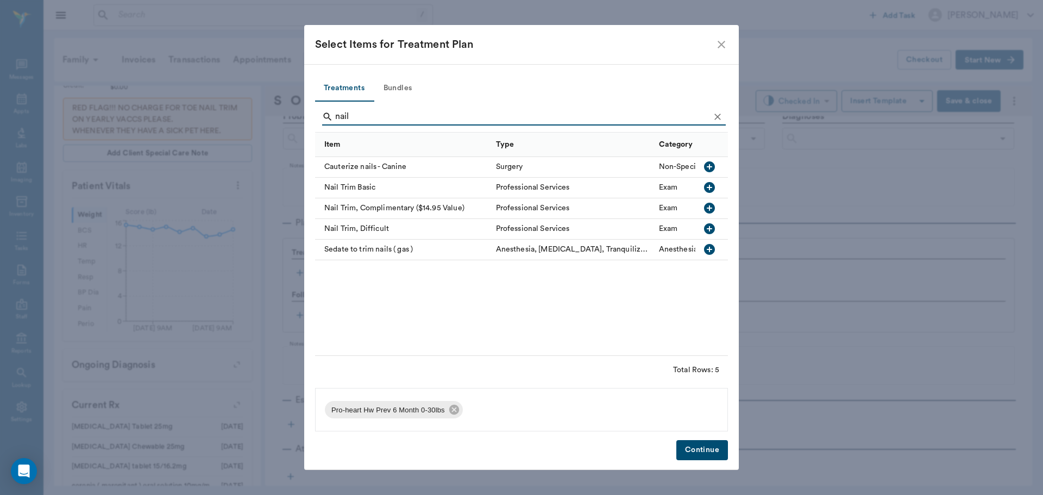
type input "nail"
click at [716, 188] on icon "button" at bounding box center [709, 187] width 13 height 13
click at [707, 454] on button "Continue" at bounding box center [703, 450] width 52 height 20
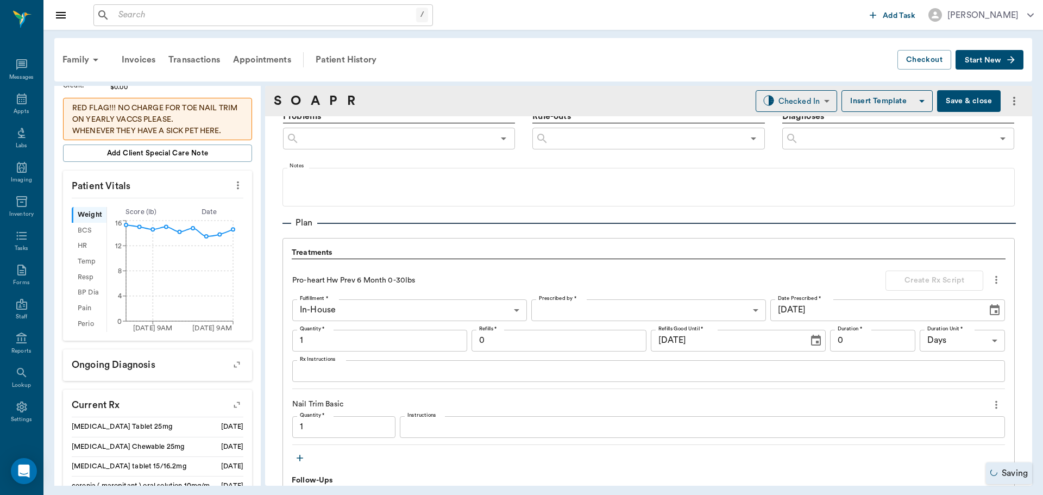
type input "1.00"
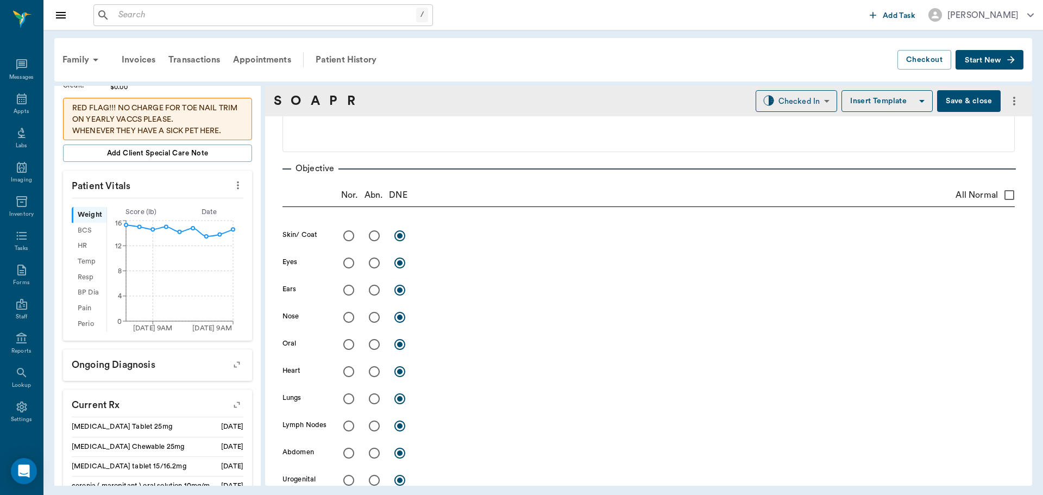
scroll to position [0, 0]
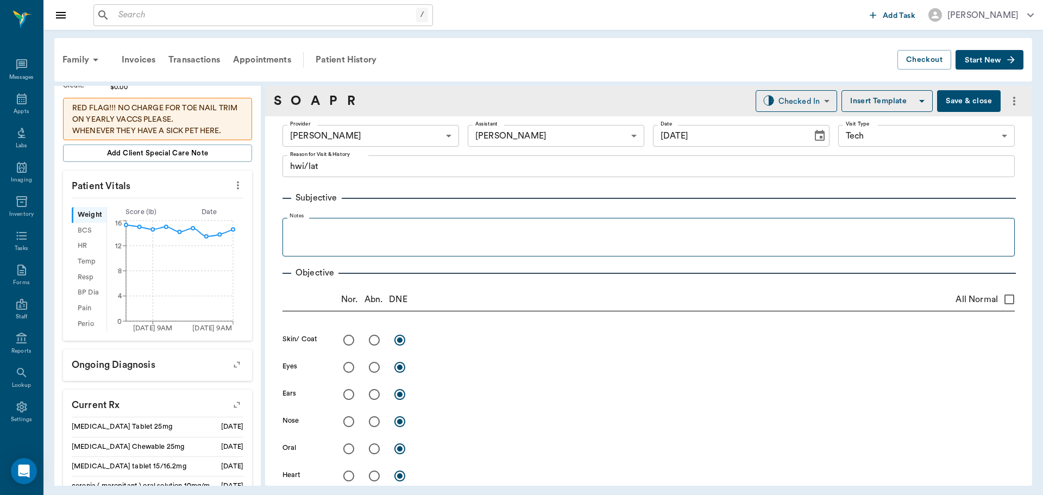
click at [319, 214] on fieldset "Notes" at bounding box center [649, 234] width 733 height 43
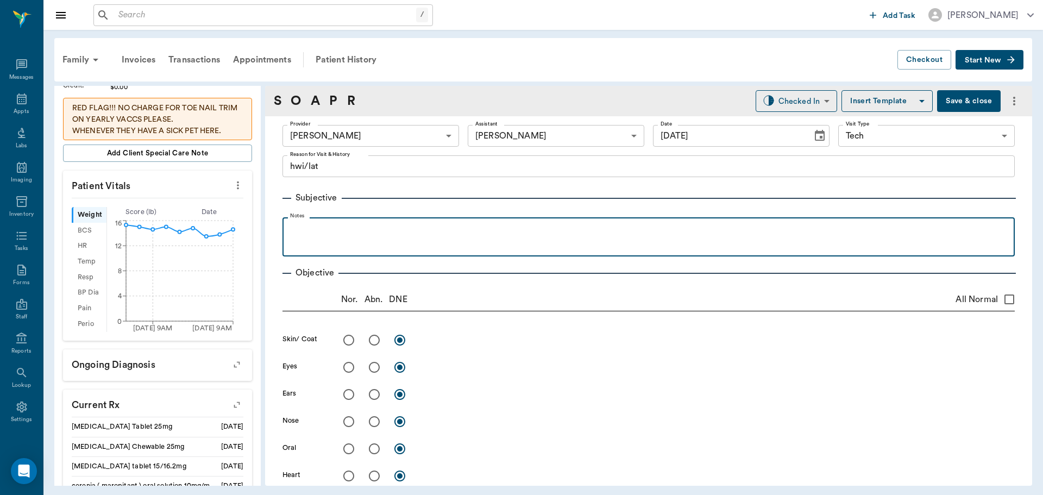
click at [319, 232] on p at bounding box center [649, 229] width 722 height 13
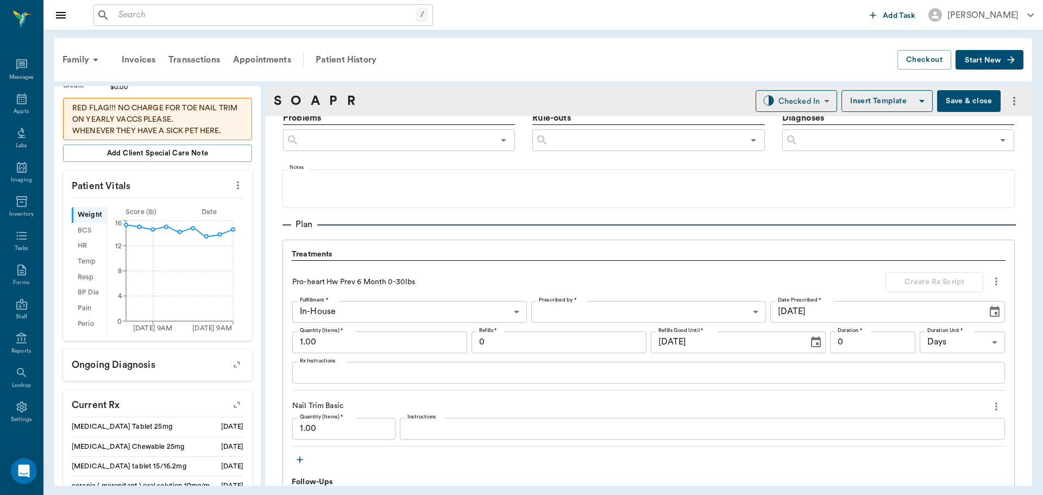
scroll to position [706, 0]
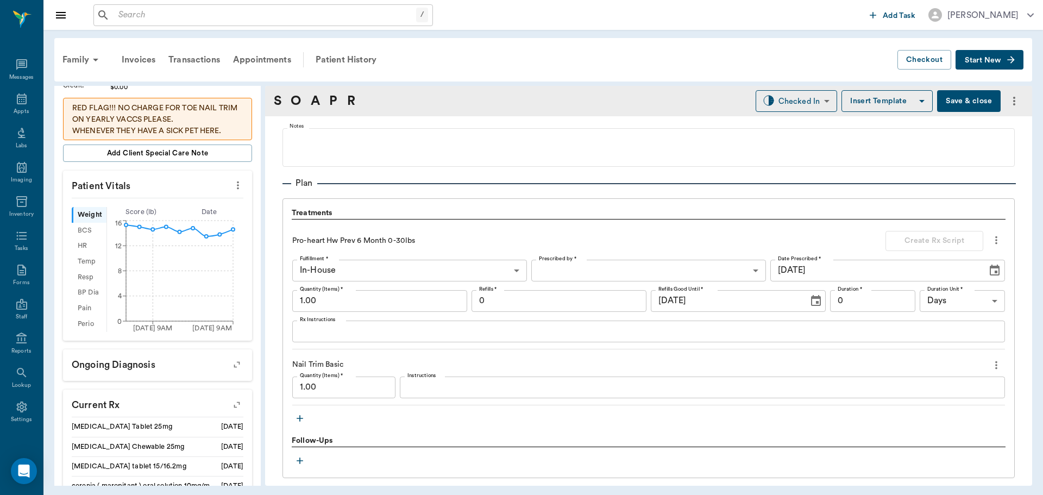
click at [991, 243] on icon "more" at bounding box center [997, 240] width 12 height 13
click at [953, 278] on span "Delete" at bounding box center [942, 279] width 91 height 11
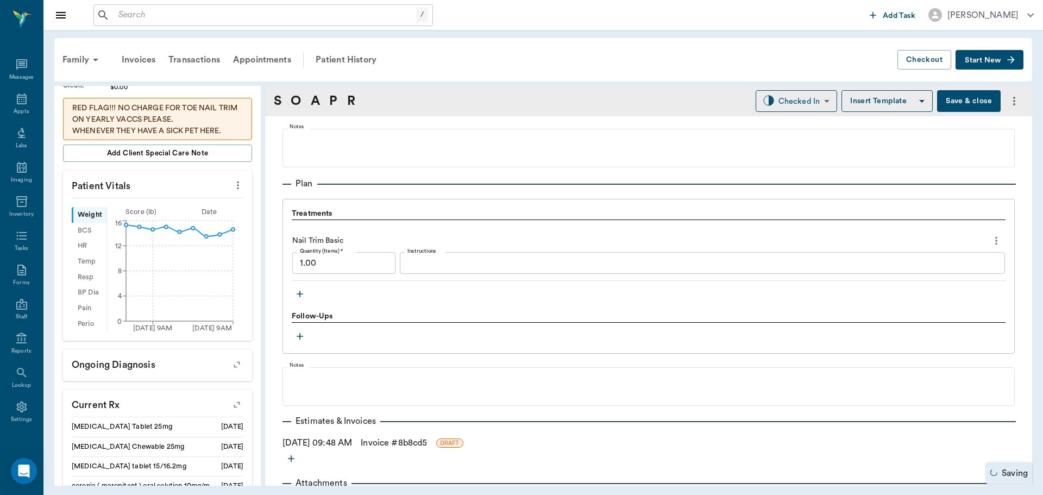
click at [300, 293] on icon "button" at bounding box center [300, 294] width 7 height 7
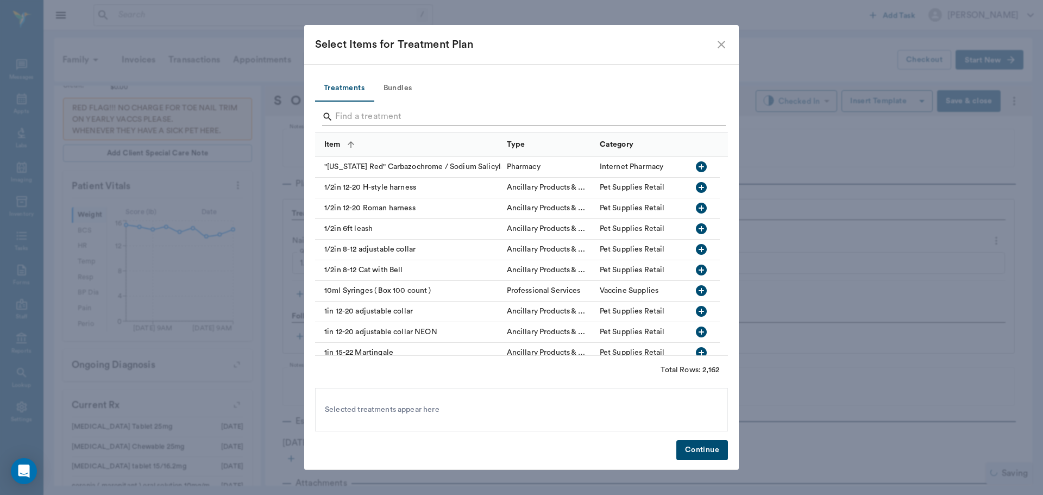
click at [405, 109] on input "Search" at bounding box center [522, 116] width 374 height 17
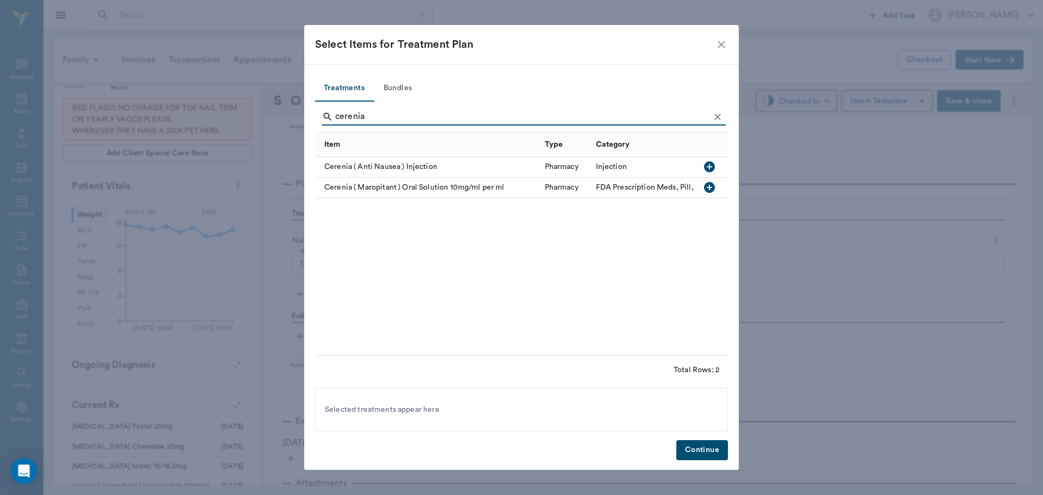
type input "cerenia"
click at [709, 187] on icon "button" at bounding box center [709, 187] width 11 height 11
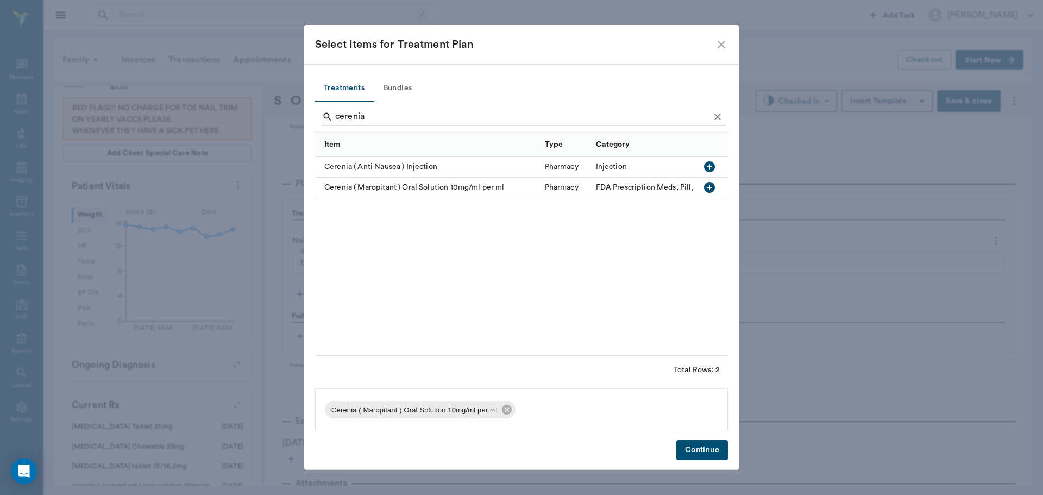
click at [712, 447] on button "Continue" at bounding box center [703, 450] width 52 height 20
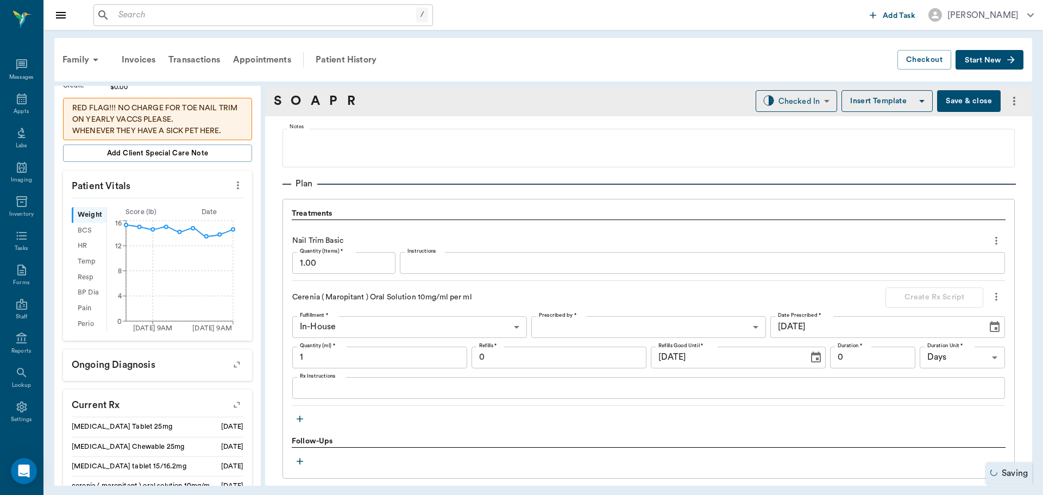
type input "1.00"
click at [412, 358] on input "1.00" at bounding box center [379, 358] width 175 height 22
click at [232, 190] on icon "more" at bounding box center [238, 185] width 12 height 13
click at [177, 208] on span "Enter Vitals" at bounding box center [184, 203] width 91 height 11
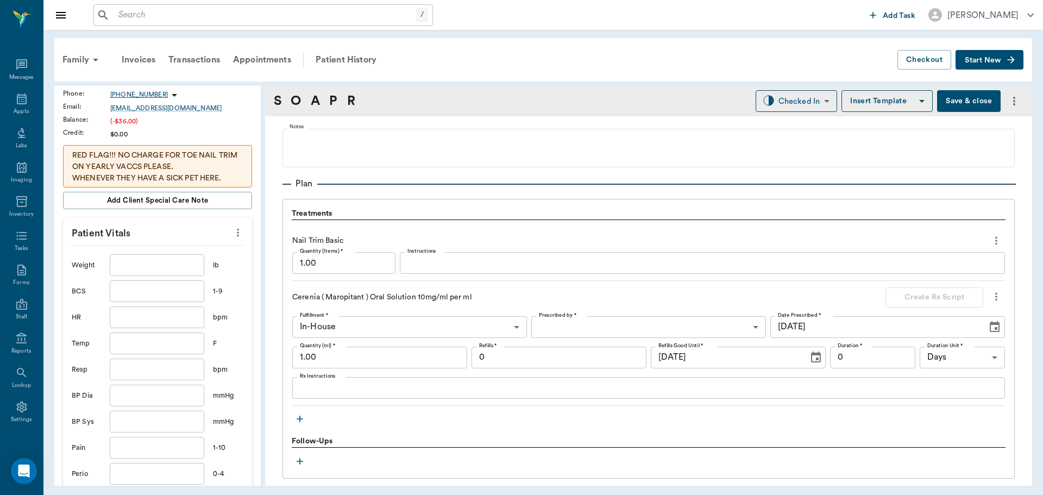
scroll to position [217, 0]
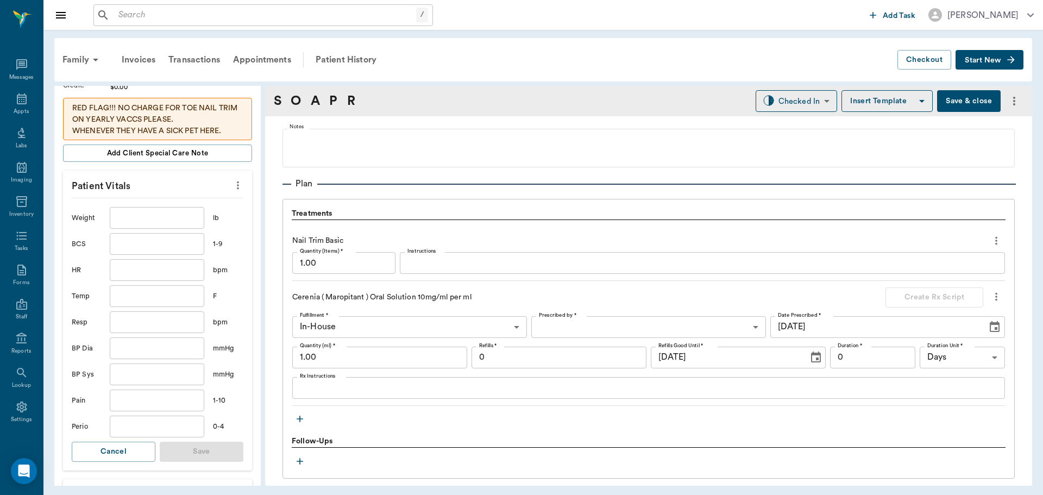
click at [163, 218] on input "text" at bounding box center [157, 218] width 95 height 22
click at [122, 457] on button "Cancel" at bounding box center [114, 452] width 84 height 20
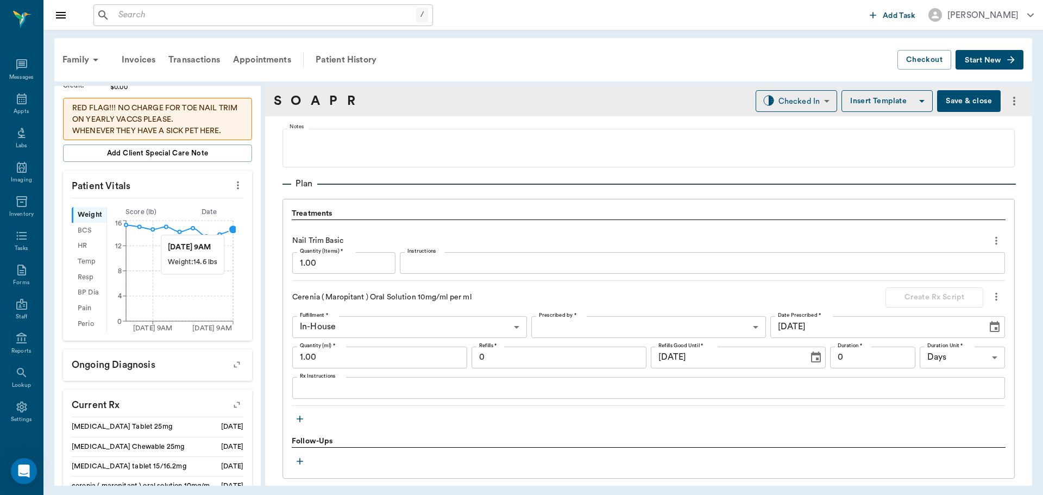
click at [232, 229] on circle at bounding box center [233, 229] width 9 height 9
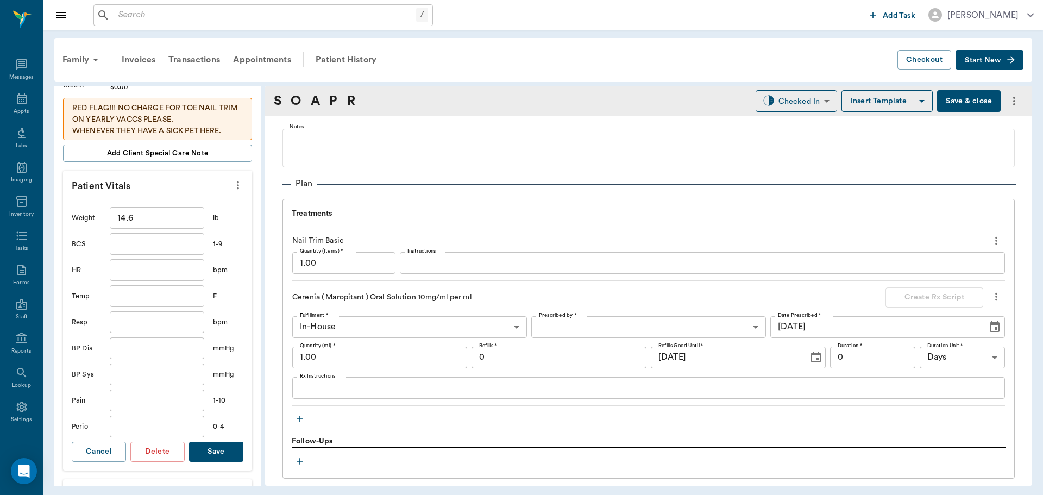
click at [170, 272] on input "text" at bounding box center [157, 270] width 95 height 22
click at [158, 296] on input "text" at bounding box center [157, 296] width 95 height 22
type input "102.9"
click at [223, 455] on button "Save" at bounding box center [216, 452] width 54 height 20
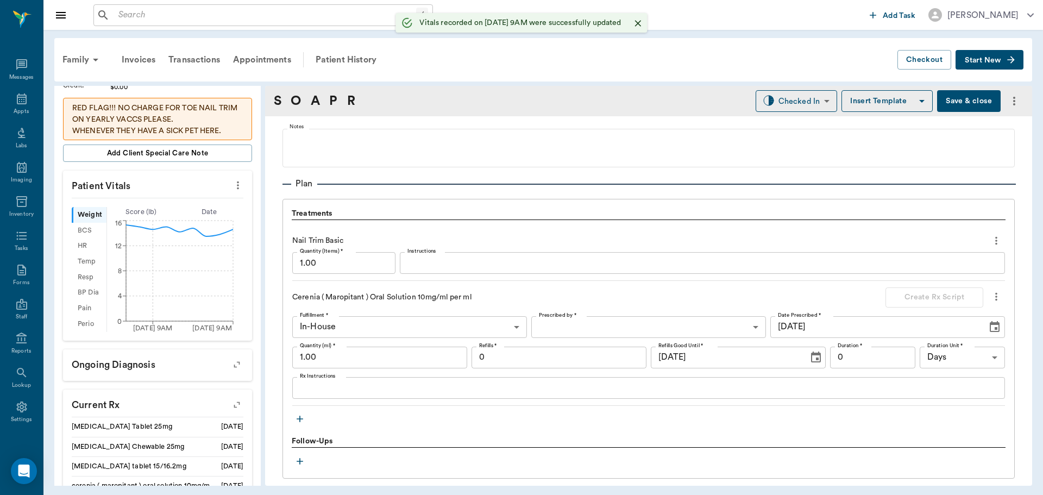
click at [408, 361] on input "1.00" at bounding box center [379, 358] width 175 height 22
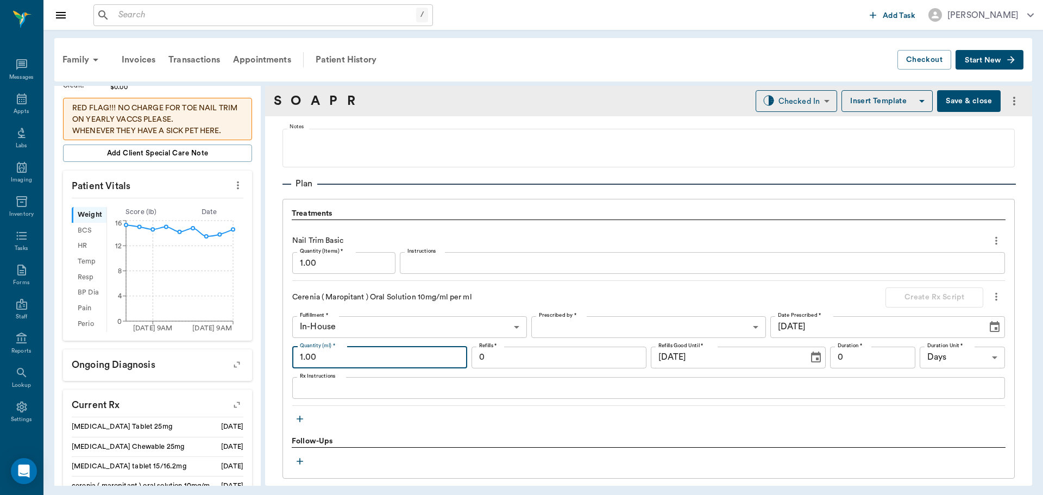
click at [407, 399] on div "Cerenia ( Maropitant ) Oral Solution 10mg/ml per ml Create Rx Script Fulfillmen…" at bounding box center [648, 346] width 713 height 118
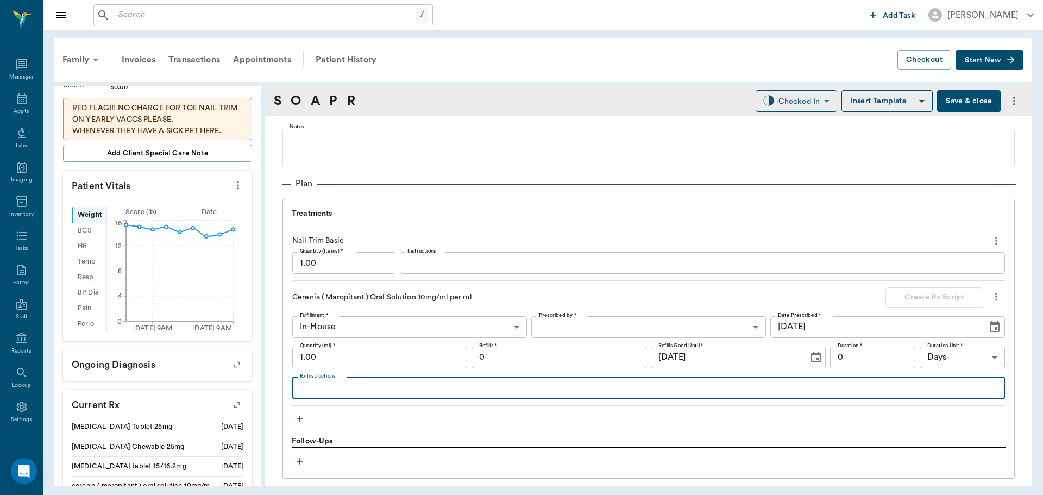
click at [431, 392] on textarea "Rx Instructions" at bounding box center [649, 388] width 698 height 12
type textarea "g"
type textarea "GIVE 1.5 cc ONCE DAILY"
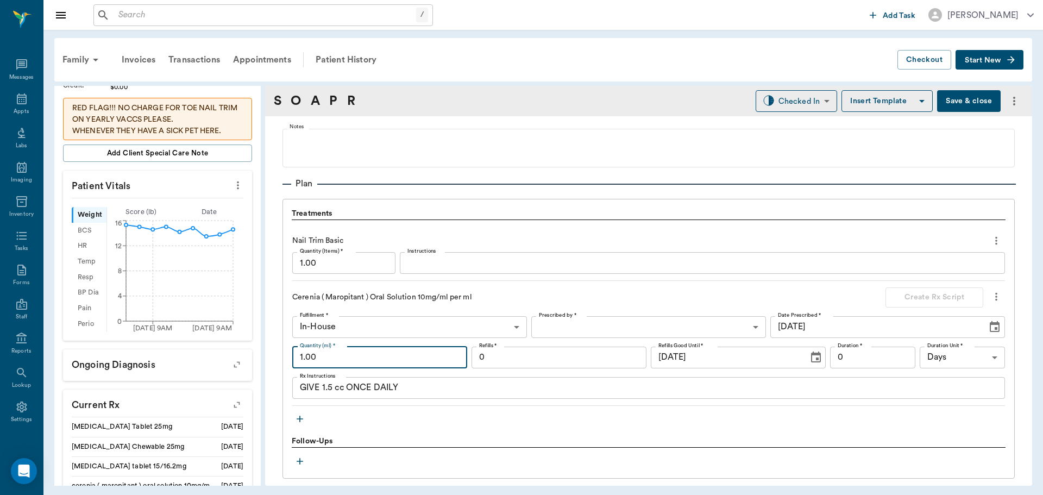
click at [355, 363] on input "1.00" at bounding box center [379, 358] width 175 height 22
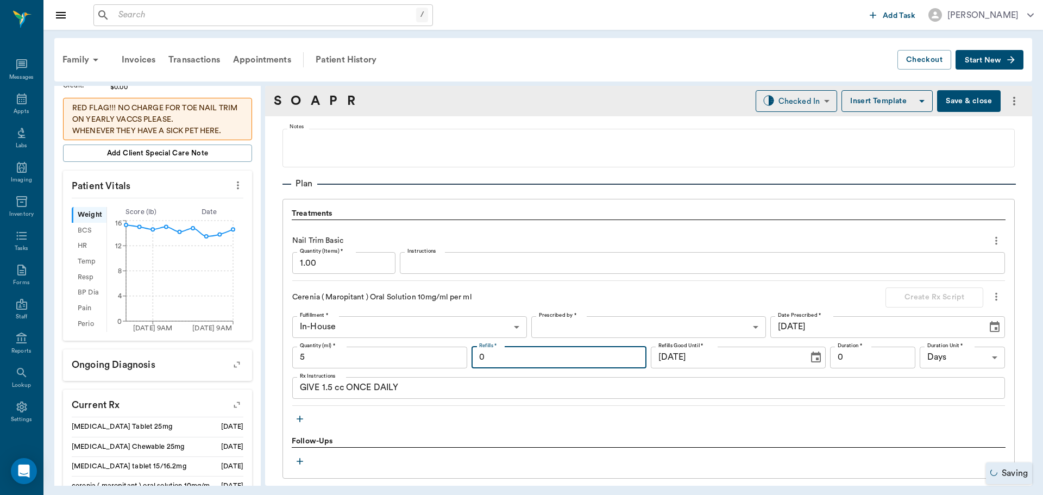
type input "5.00"
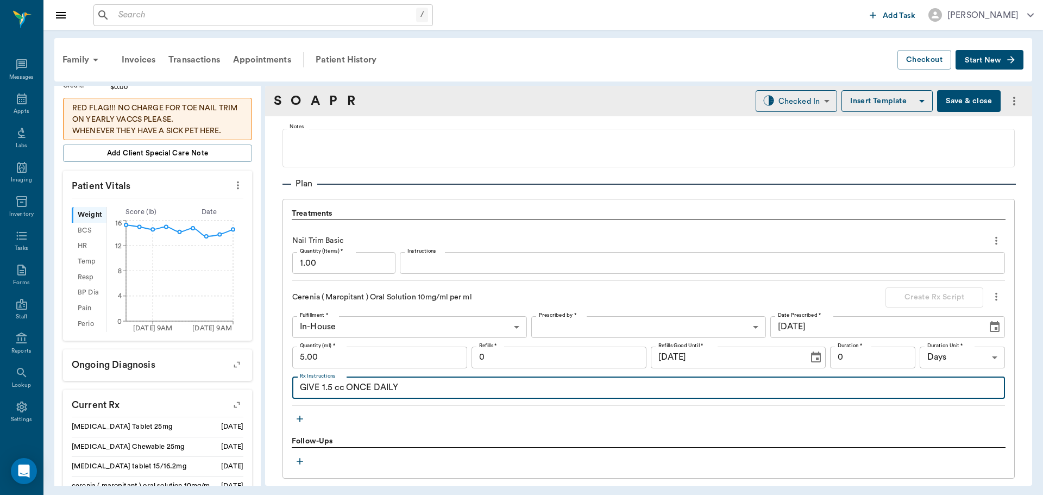
click at [462, 392] on textarea "GIVE 1.5 cc ONCE DAILY" at bounding box center [649, 388] width 698 height 12
type textarea "GIVE 1.5 cc ONCE DAILY"
click at [991, 295] on icon "more" at bounding box center [997, 296] width 12 height 13
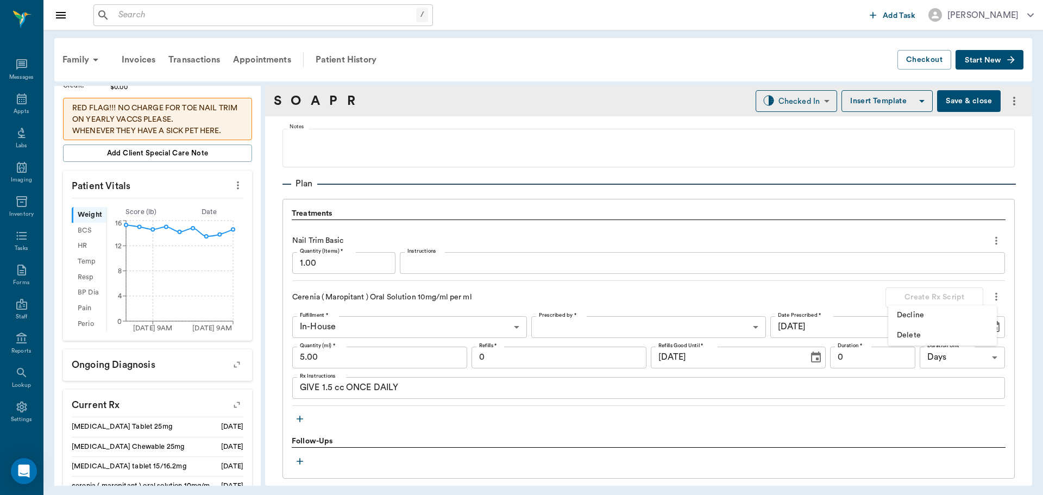
click at [761, 297] on div at bounding box center [521, 247] width 1043 height 495
click at [937, 396] on div "GIVE 1.5 cc ONCE DAILY x Rx Instructions" at bounding box center [648, 388] width 713 height 22
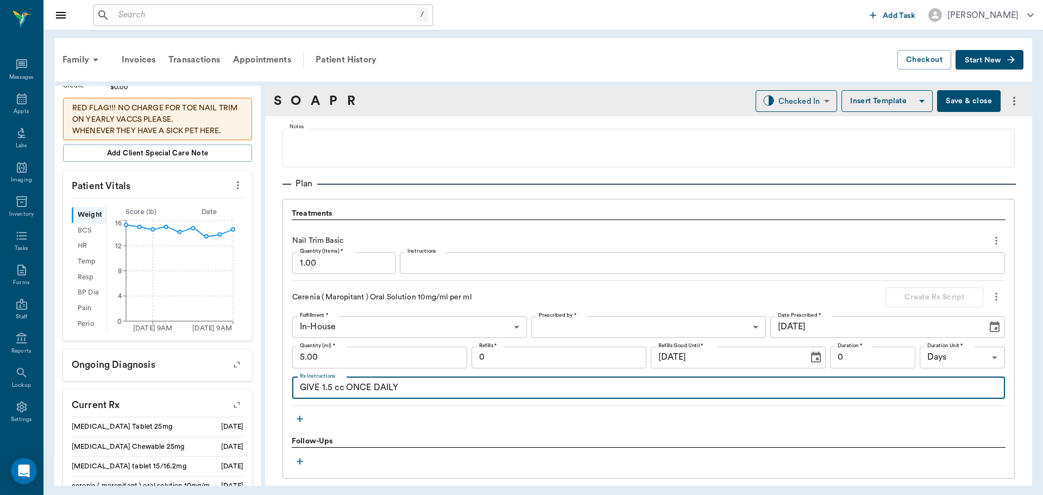
click at [579, 372] on div "Fulfillment * In-House In-House Fulfillment * Prescribed by * ​ Prescribed by *…" at bounding box center [648, 357] width 713 height 83
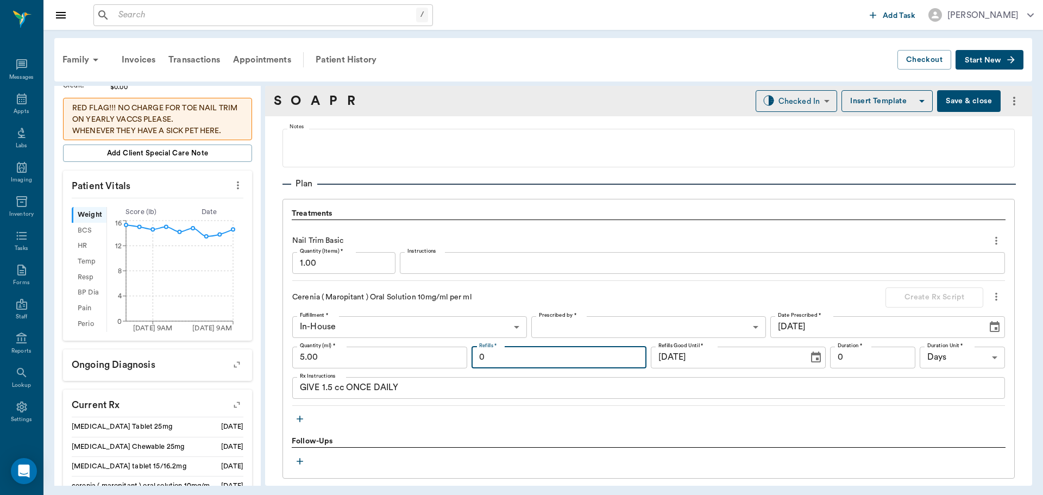
click at [583, 361] on input "0" at bounding box center [559, 358] width 175 height 22
click at [601, 332] on body "/ ​ Add Task Dr. Bert Ellsworth Nectar Messages Appts Labs Imaging Inventory Ta…" at bounding box center [521, 247] width 1043 height 495
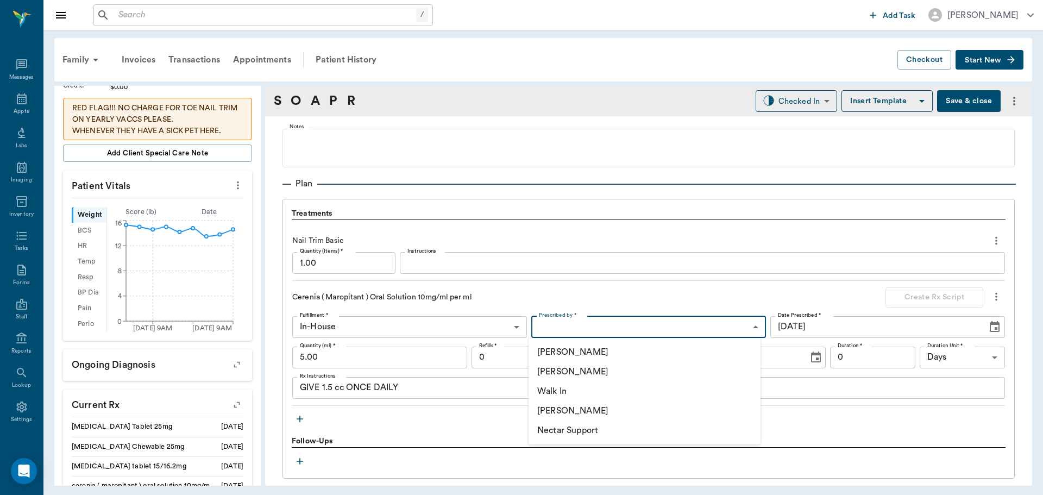
click at [588, 372] on li "[PERSON_NAME]" at bounding box center [645, 372] width 232 height 20
type input "63ec2f075fda476ae8351a4d"
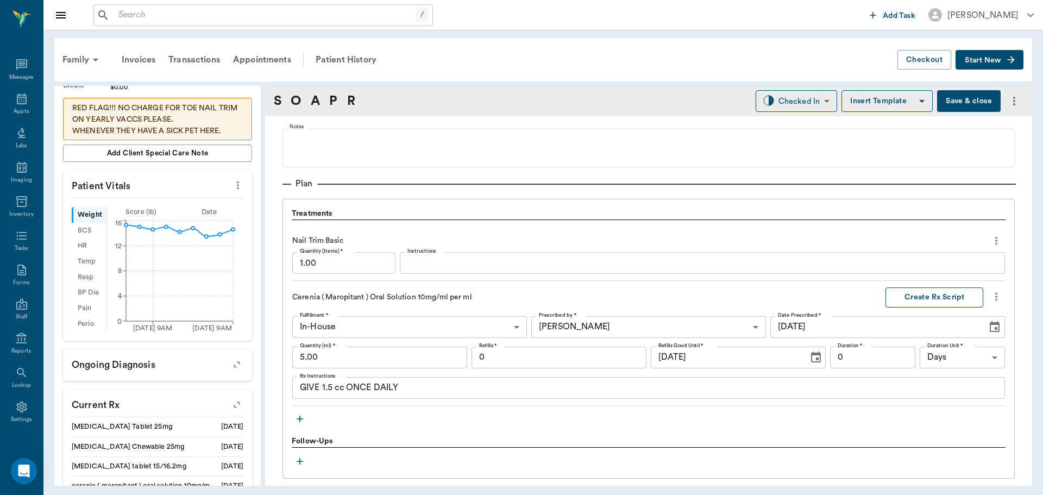
click at [943, 300] on button "Create Rx Script" at bounding box center [935, 297] width 98 height 20
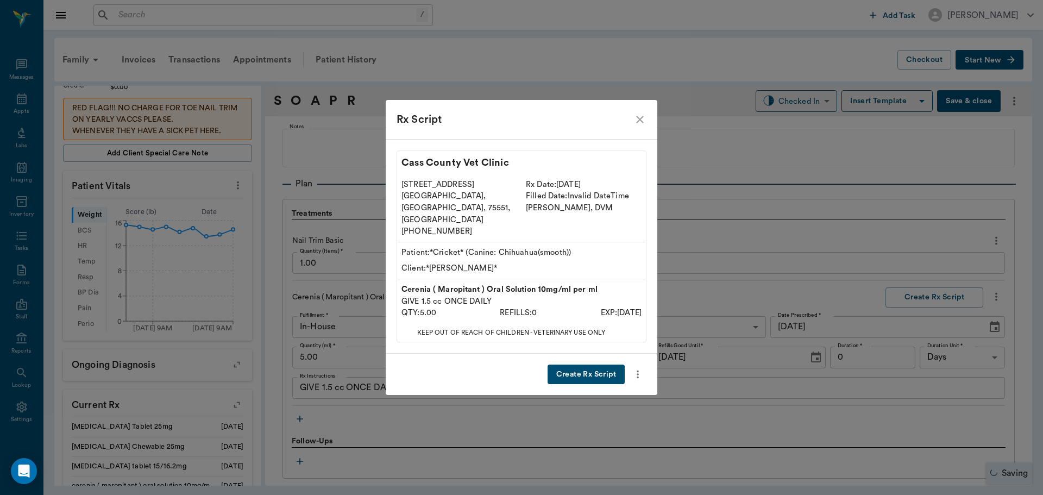
click at [637, 368] on icon "more" at bounding box center [638, 374] width 12 height 13
drag, startPoint x: 422, startPoint y: 361, endPoint x: 460, endPoint y: 359, distance: 38.1
click at [424, 361] on div at bounding box center [521, 247] width 1043 height 495
click at [559, 365] on button "Create Rx Script" at bounding box center [586, 375] width 77 height 20
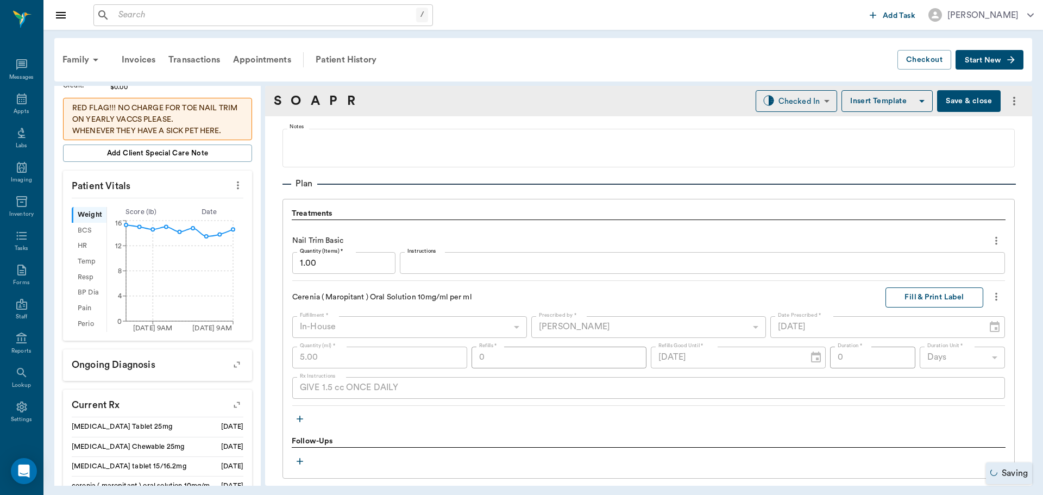
click at [904, 298] on button "Fill & Print Label" at bounding box center [935, 297] width 98 height 20
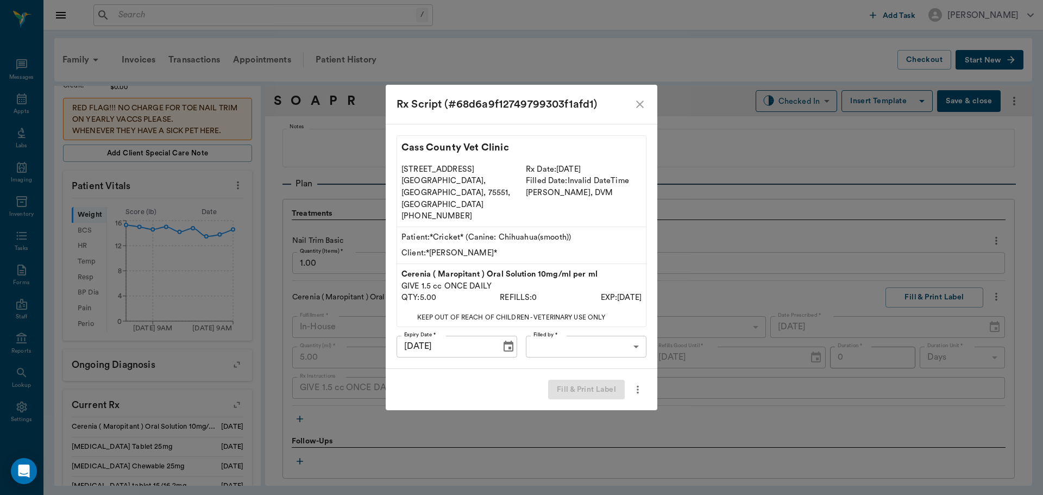
click at [563, 329] on body "/ ​ Add Task Dr. Bert Ellsworth Nectar Messages Appts Labs Imaging Inventory Ta…" at bounding box center [521, 247] width 1043 height 495
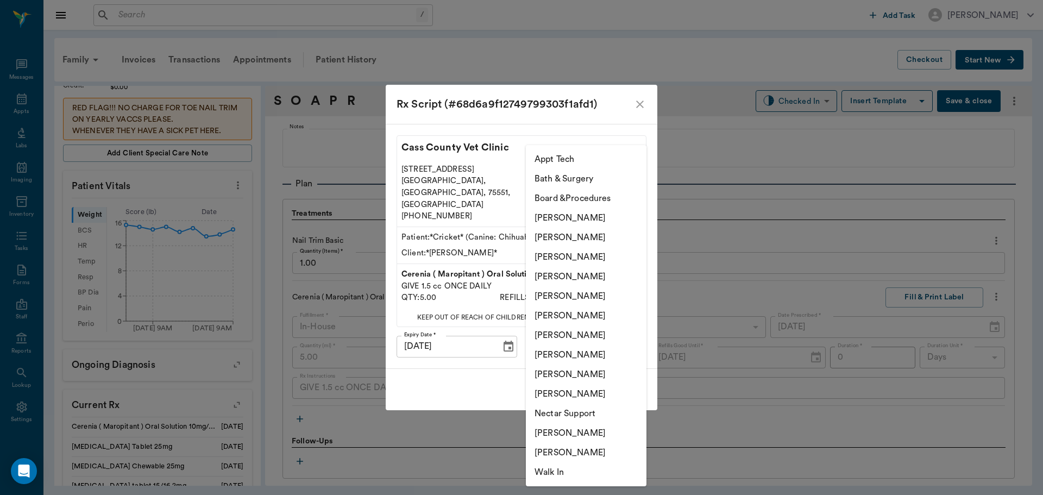
click at [574, 360] on li "[PERSON_NAME]" at bounding box center [586, 355] width 121 height 20
type input "63ec2e7e52e12b0ba117b124"
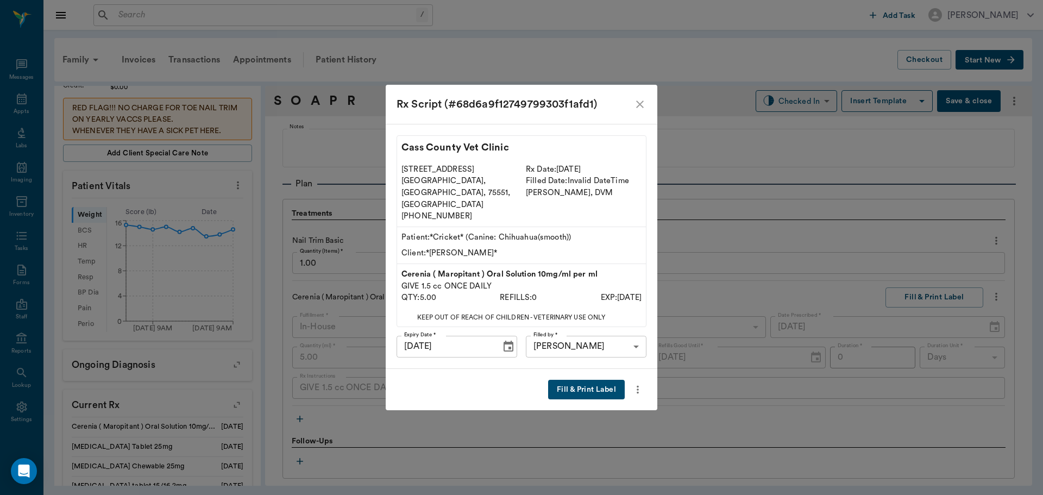
click at [586, 380] on button "Fill & Print Label" at bounding box center [586, 390] width 77 height 20
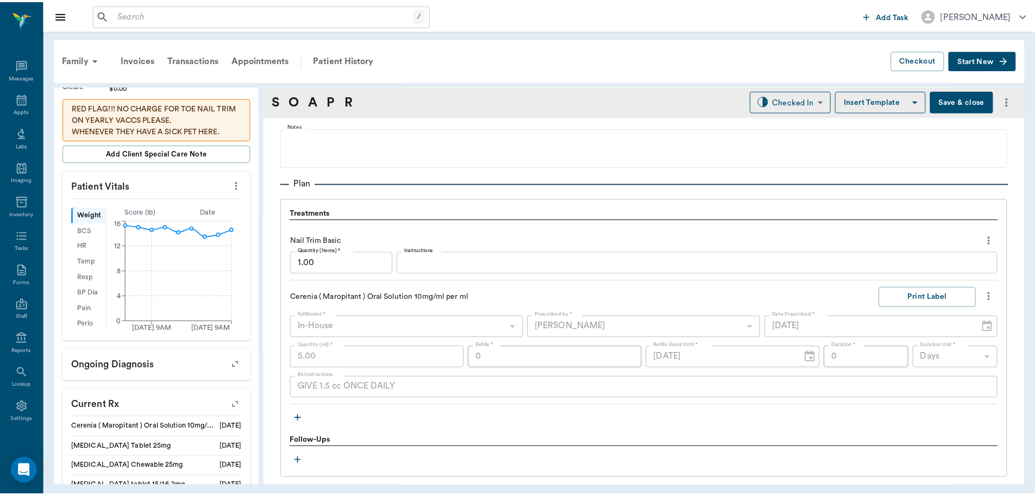
scroll to position [865, 0]
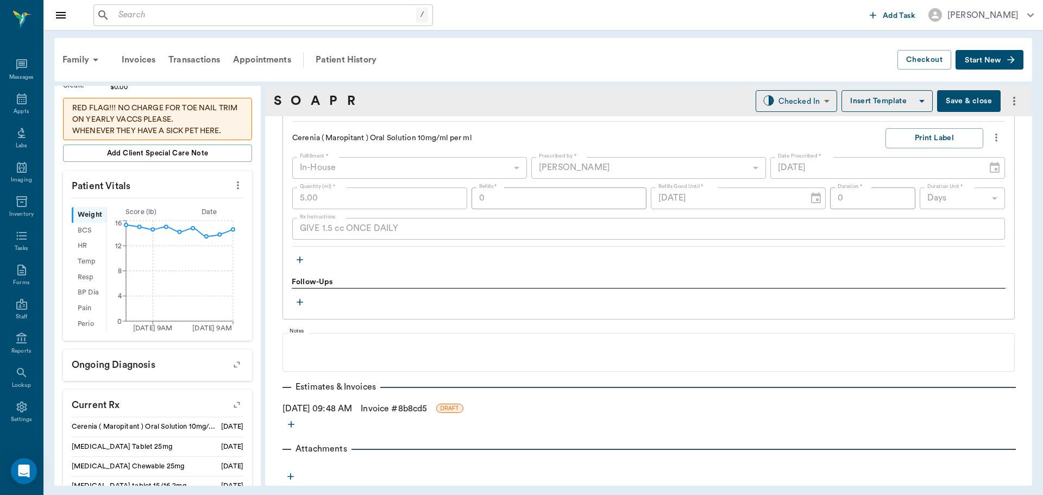
click at [411, 409] on link "Invoice # 8b8cd5" at bounding box center [394, 408] width 66 height 13
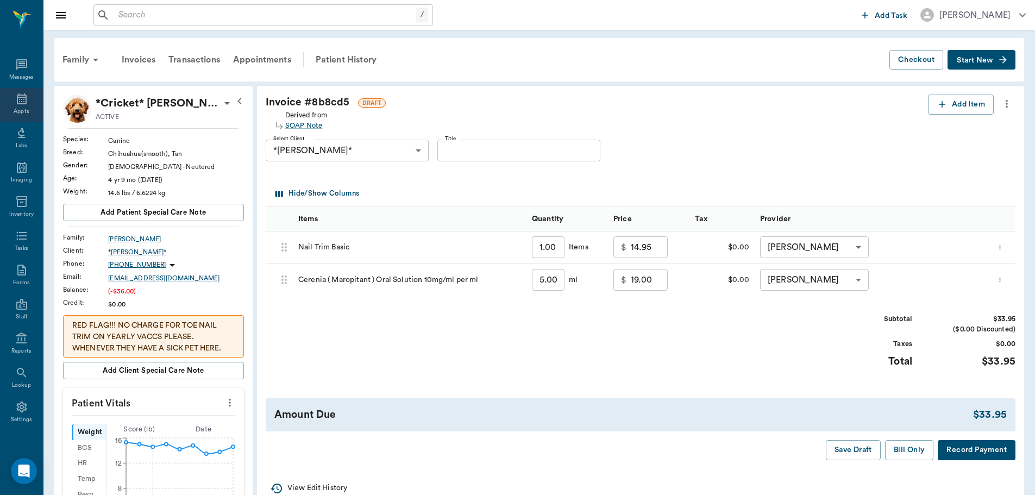
click at [28, 96] on div "Appts" at bounding box center [21, 105] width 43 height 34
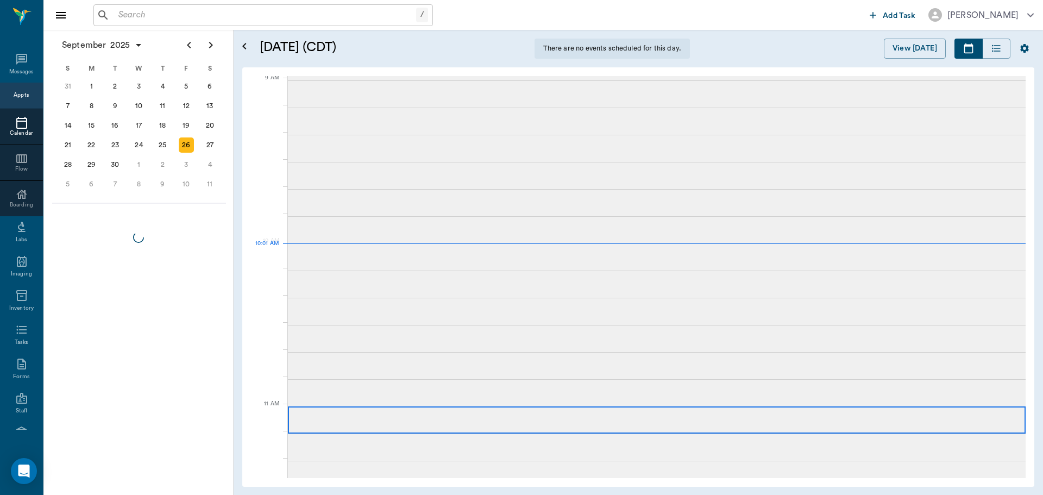
scroll to position [166, 0]
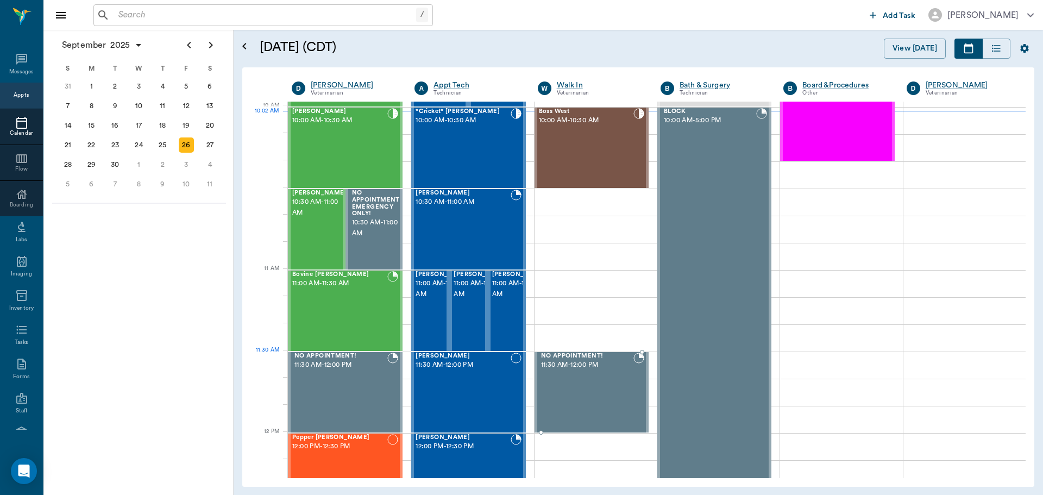
scroll to position [327, 0]
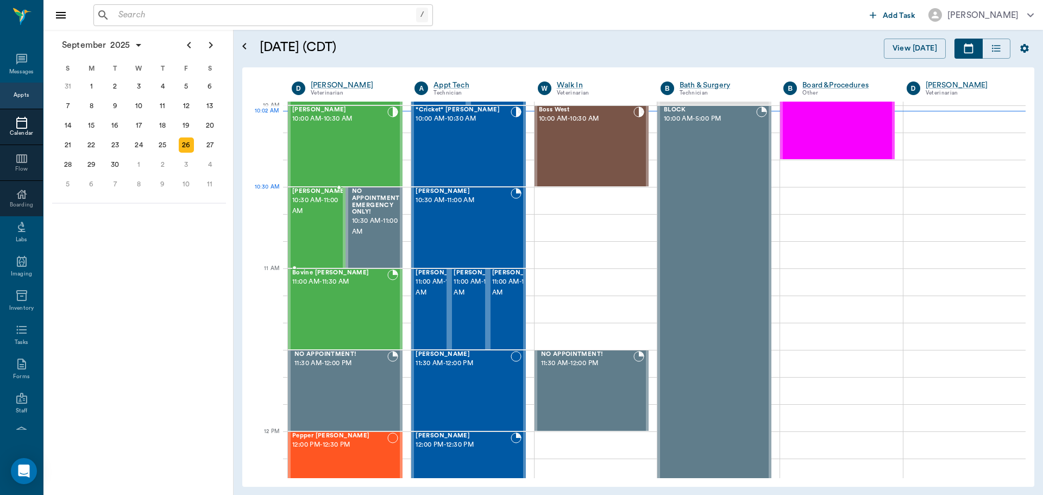
click at [347, 208] on div at bounding box center [347, 227] width 0 height 79
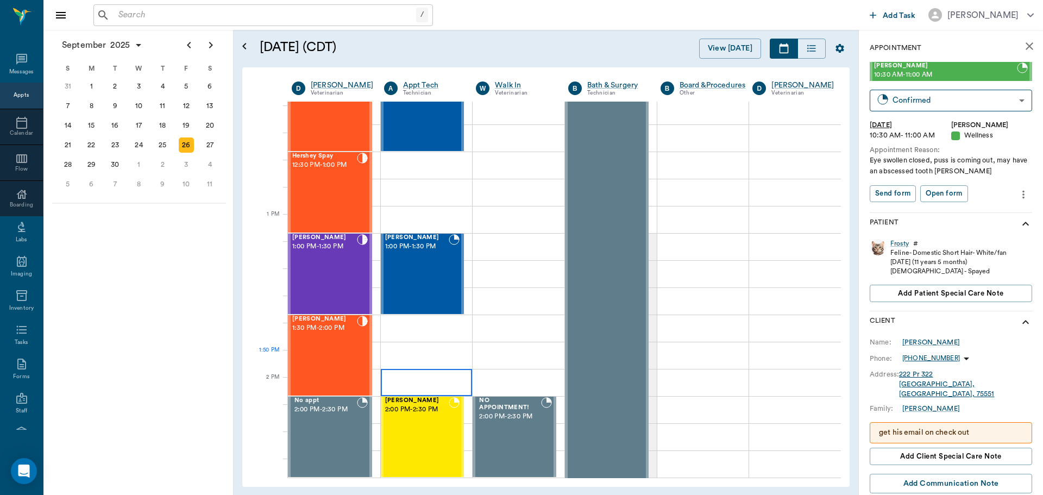
scroll to position [707, 0]
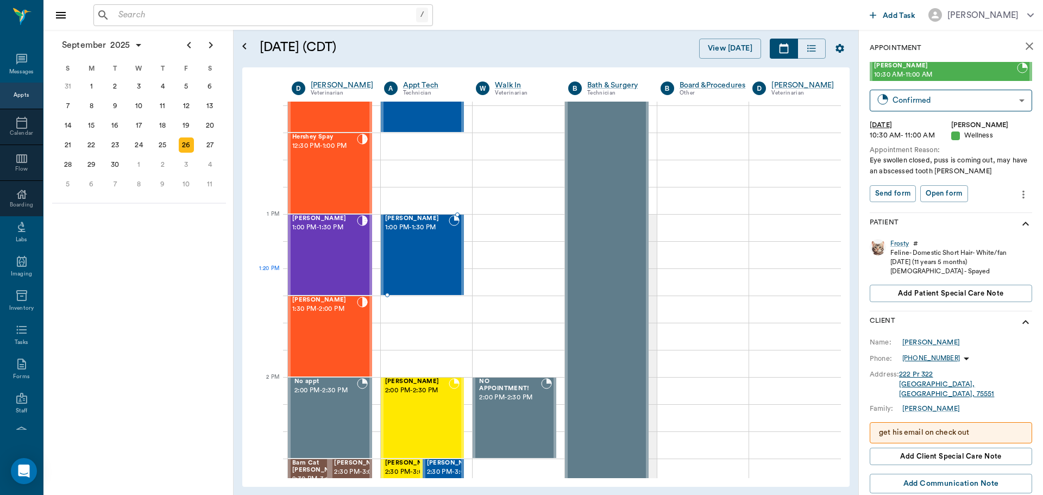
click at [415, 270] on div "[PERSON_NAME] 1:00 PM - 1:30 PM" at bounding box center [417, 254] width 64 height 79
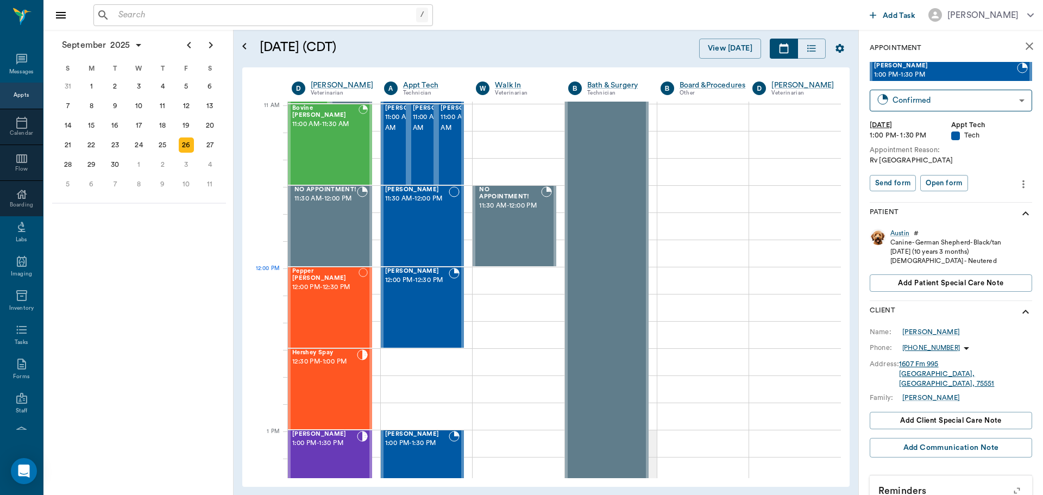
scroll to position [490, 0]
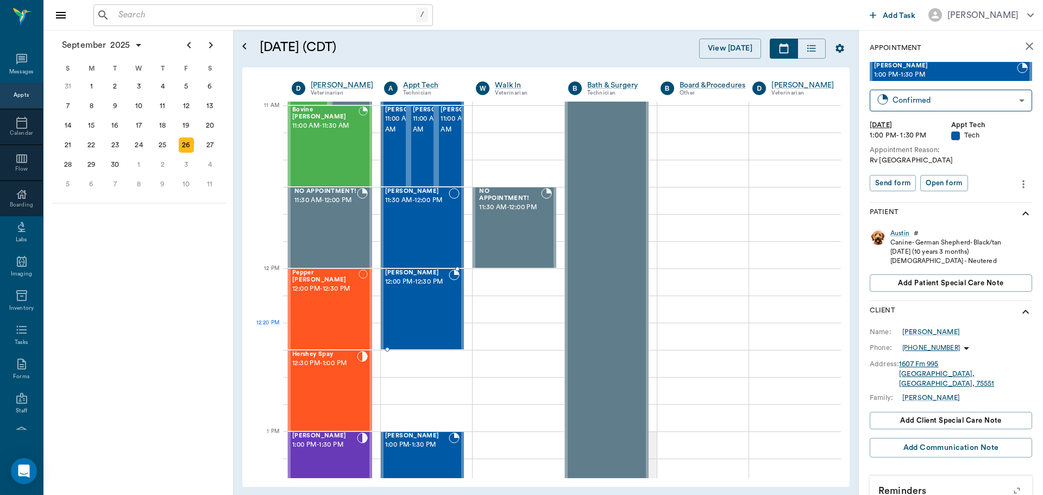
click at [433, 325] on div "[PERSON_NAME] 12:00 PM - 12:30 PM" at bounding box center [417, 309] width 64 height 79
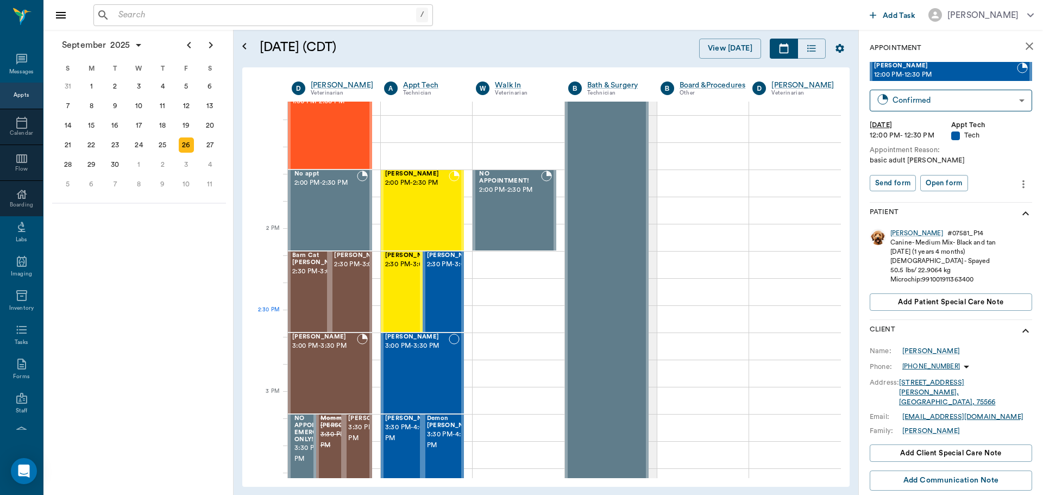
scroll to position [924, 0]
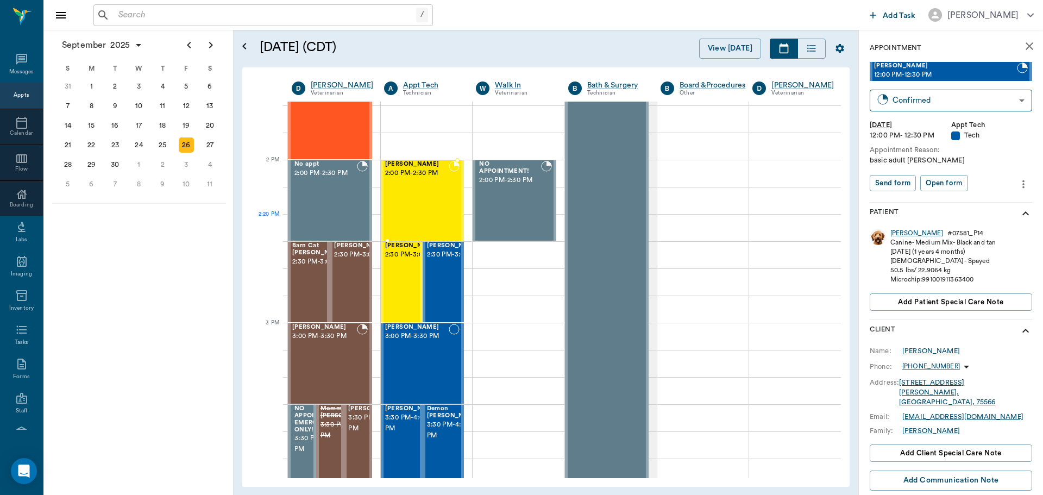
click at [412, 211] on div "[PERSON_NAME] 2:00 PM - 2:30 PM" at bounding box center [417, 200] width 64 height 79
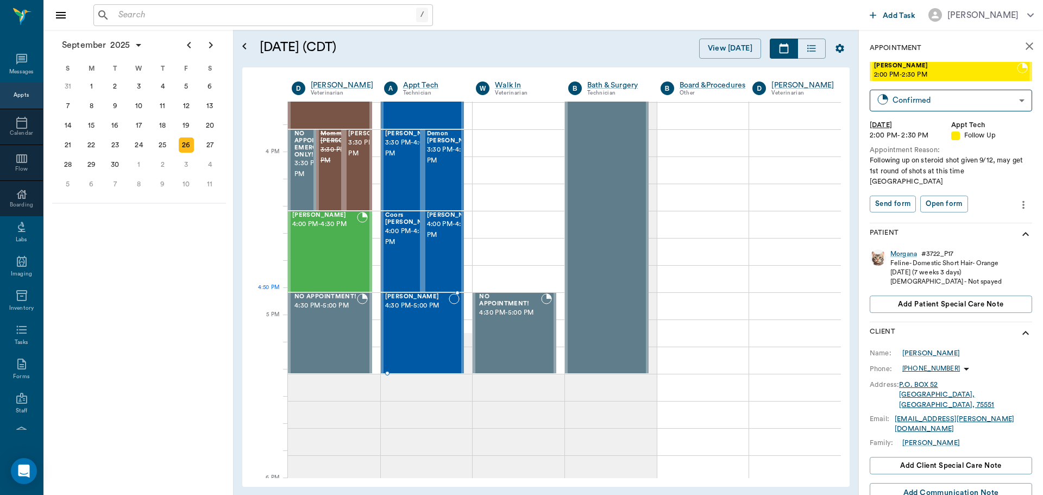
scroll to position [1196, 0]
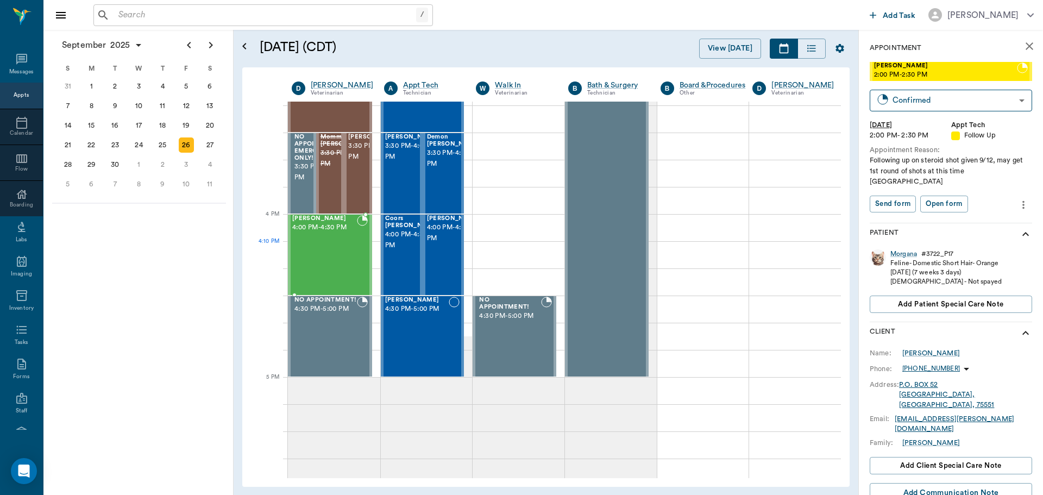
click at [336, 252] on div "[PERSON_NAME] 4:00 PM - 4:30 PM" at bounding box center [324, 254] width 65 height 79
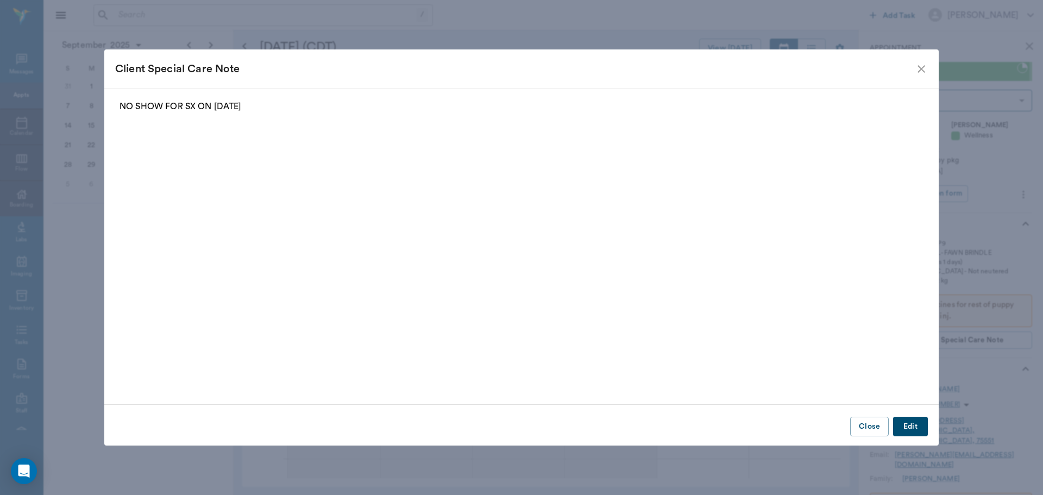
click at [919, 67] on icon "close" at bounding box center [922, 69] width 8 height 8
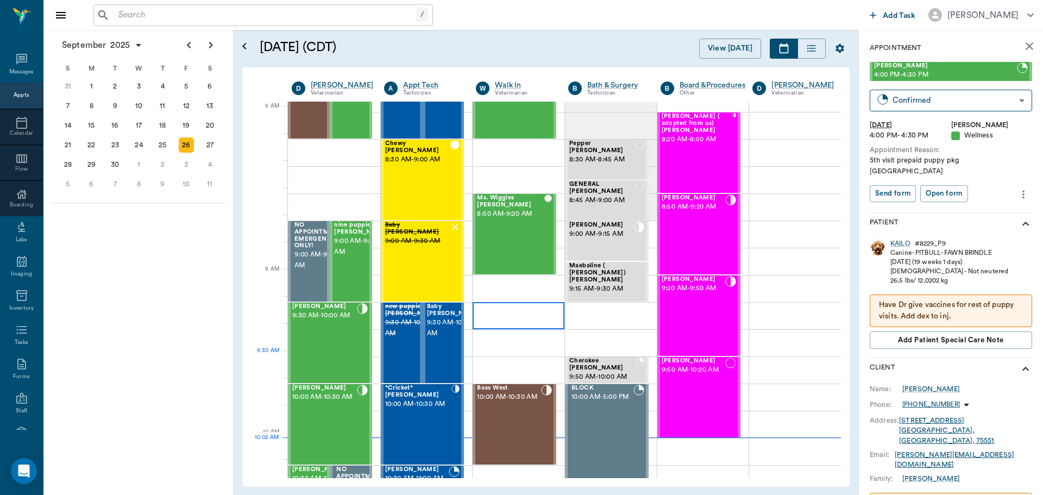
scroll to position [54, 0]
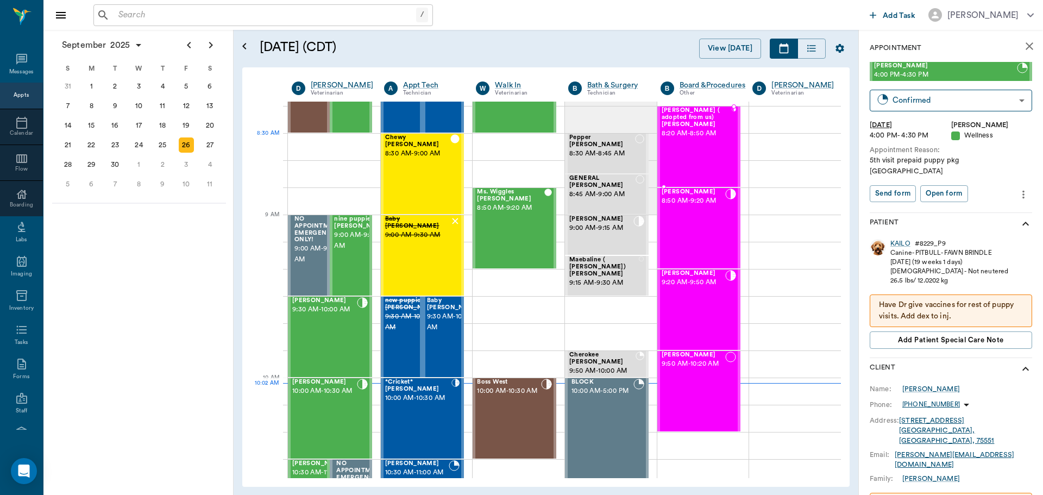
click at [695, 138] on div "[PERSON_NAME] ( adopted from us) [PERSON_NAME] 8:20 AM - 8:50 AM" at bounding box center [697, 146] width 70 height 79
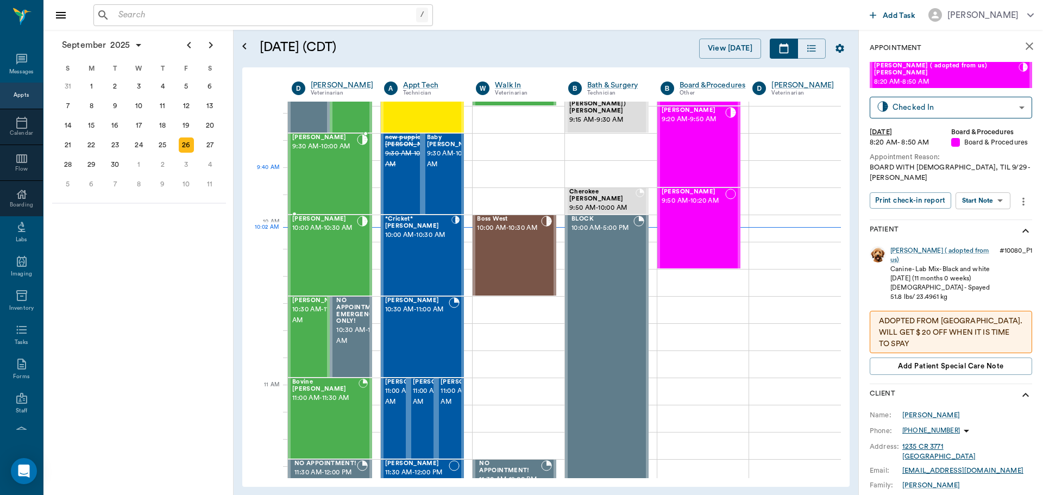
scroll to position [109, 0]
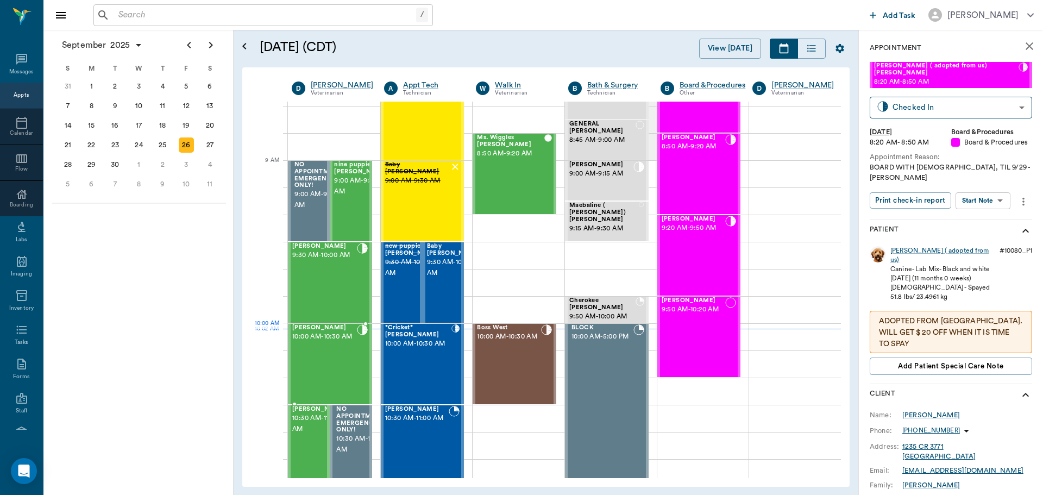
click at [317, 342] on span "10:00 AM - 10:30 AM" at bounding box center [324, 337] width 65 height 11
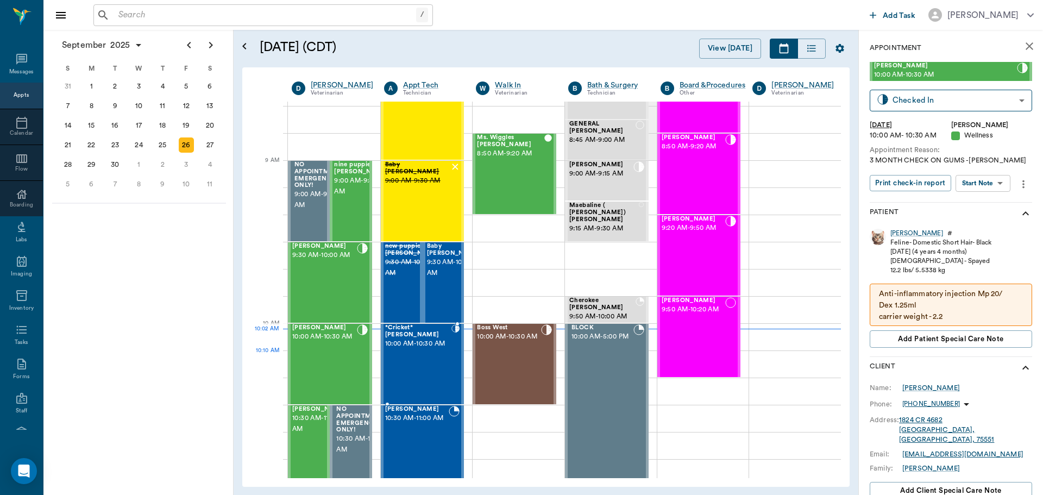
click at [422, 364] on div "*Cricket* [PERSON_NAME] 10:00 AM - 10:30 AM" at bounding box center [418, 363] width 66 height 79
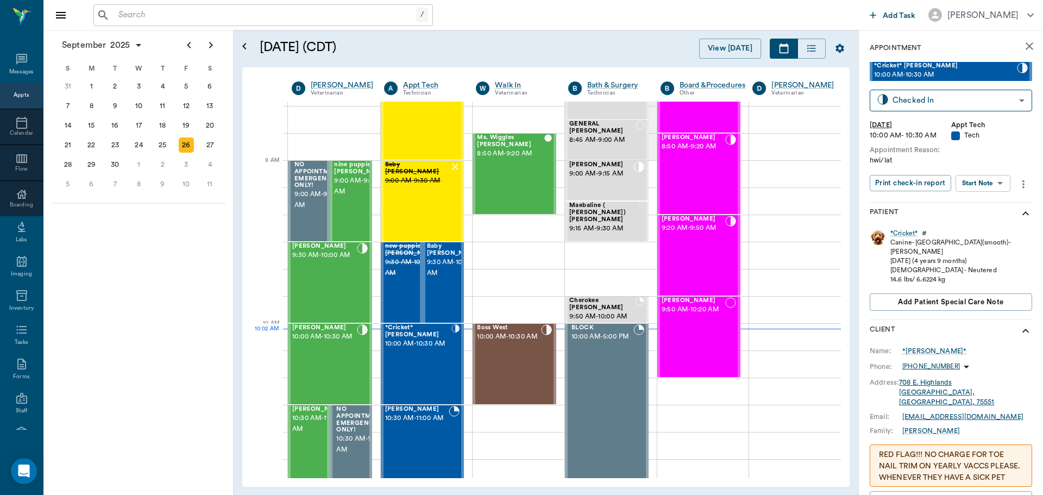
click at [995, 185] on body "/ ​ Add Task [PERSON_NAME] Nectar Messages Appts Calendar Flow Boarding Labs Im…" at bounding box center [521, 247] width 1043 height 495
click at [990, 211] on button "View SOAP" at bounding box center [971, 205] width 37 height 12
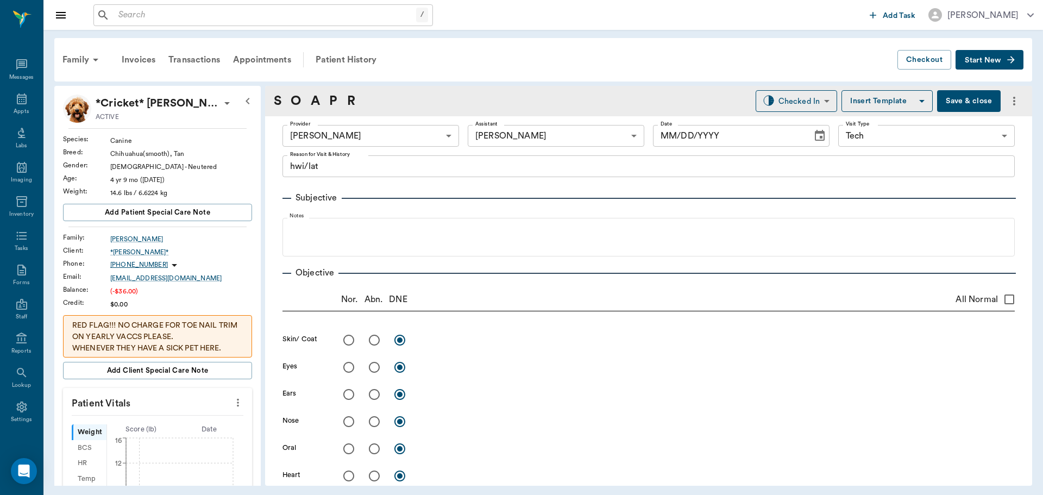
type input "63ec2e7e52e12b0ba117b124"
type input "6740bf97de10e07744acf1eb"
type input "65d2be4f46e3a538d89b8c1a"
type textarea "hwi/lat"
type input "[DATE]"
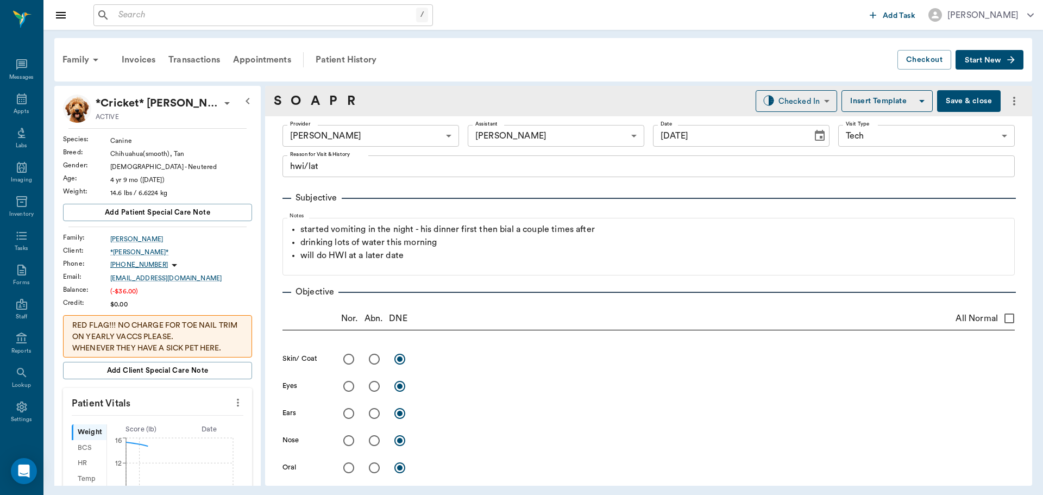
click at [232, 409] on icon "more" at bounding box center [238, 402] width 12 height 13
click at [265, 355] on div at bounding box center [521, 247] width 1043 height 495
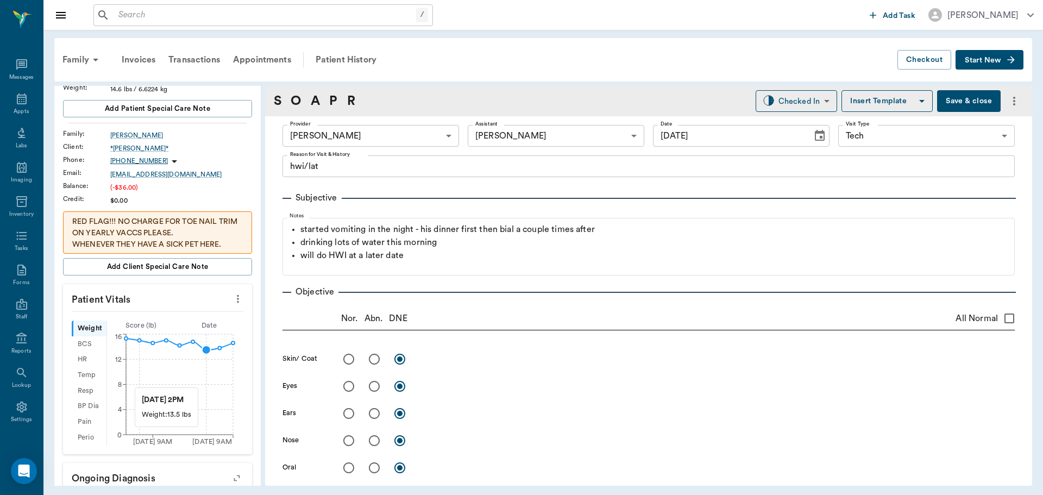
scroll to position [109, 0]
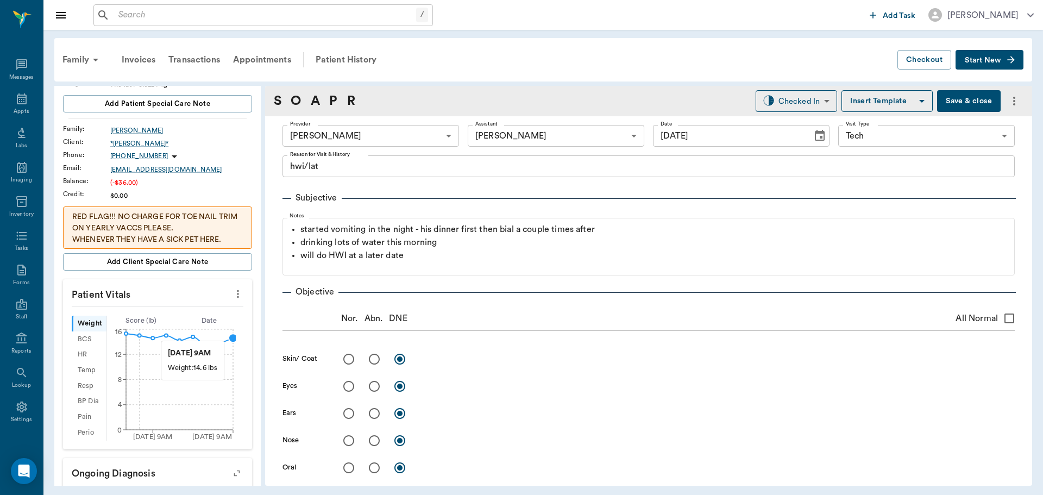
click at [230, 335] on circle at bounding box center [233, 338] width 9 height 9
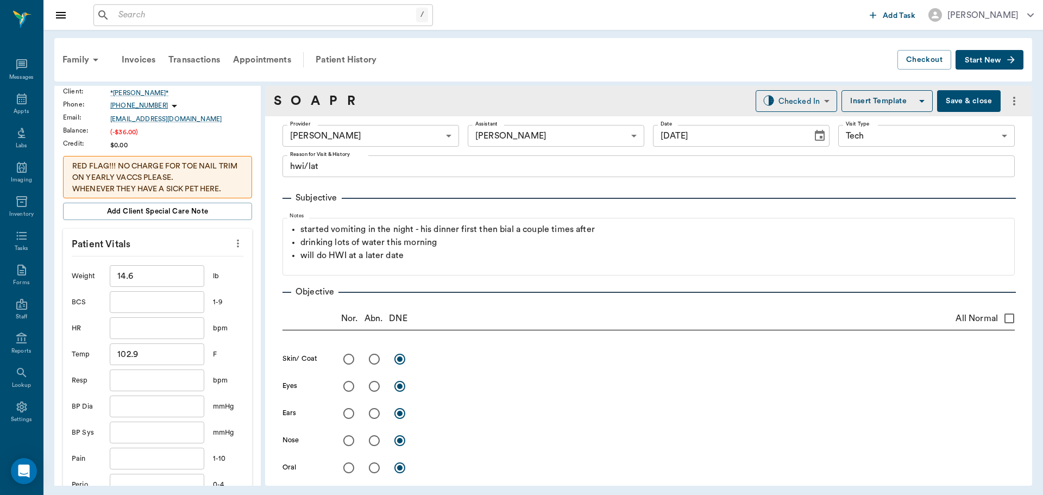
scroll to position [217, 0]
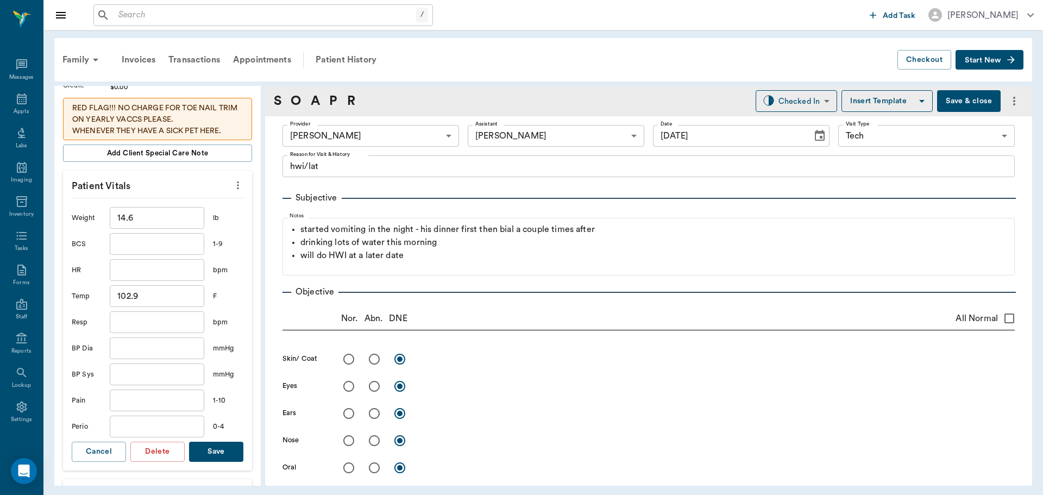
click at [157, 330] on input "text" at bounding box center [157, 322] width 95 height 22
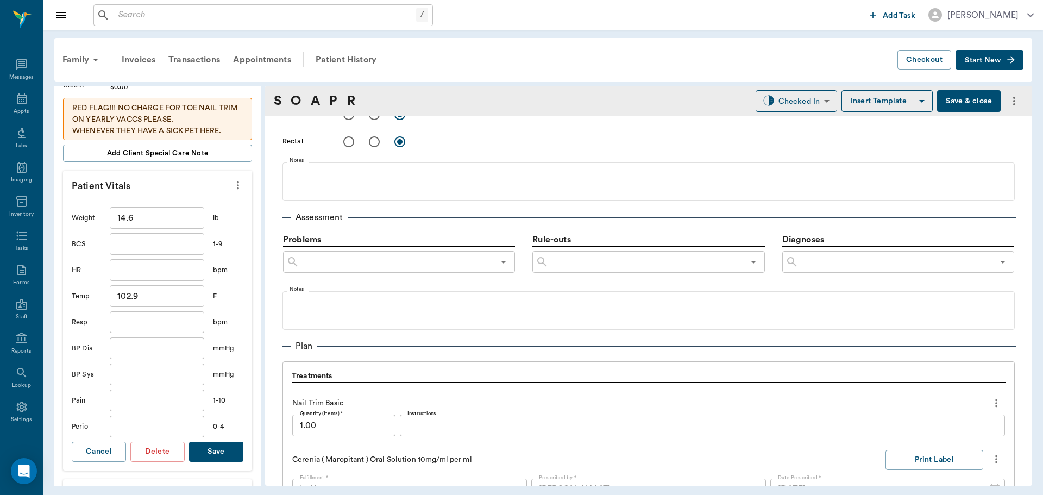
scroll to position [761, 0]
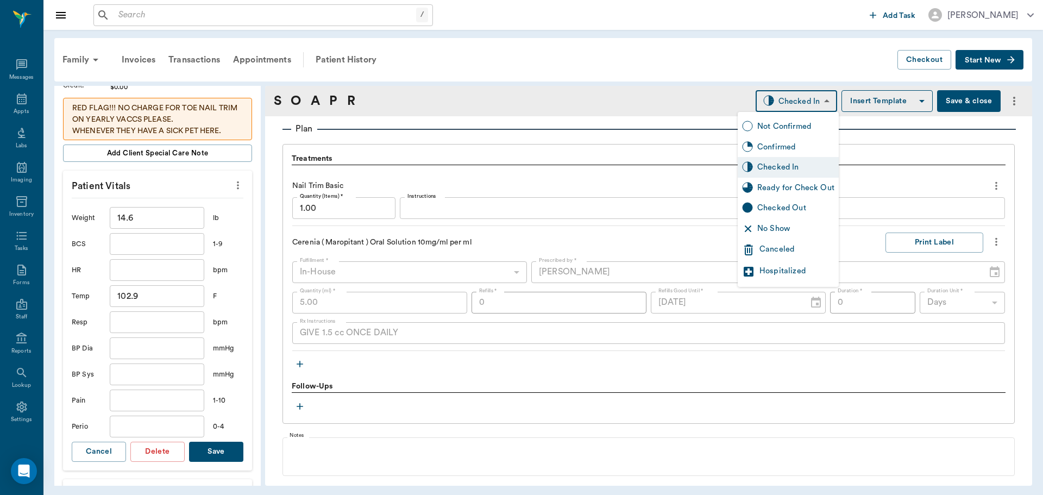
click at [795, 105] on body "/ ​ Add Task [PERSON_NAME] Nectar Messages Appts Labs Imaging Inventory Tasks F…" at bounding box center [521, 247] width 1043 height 495
click at [811, 187] on div "Ready for Check Out" at bounding box center [796, 188] width 77 height 12
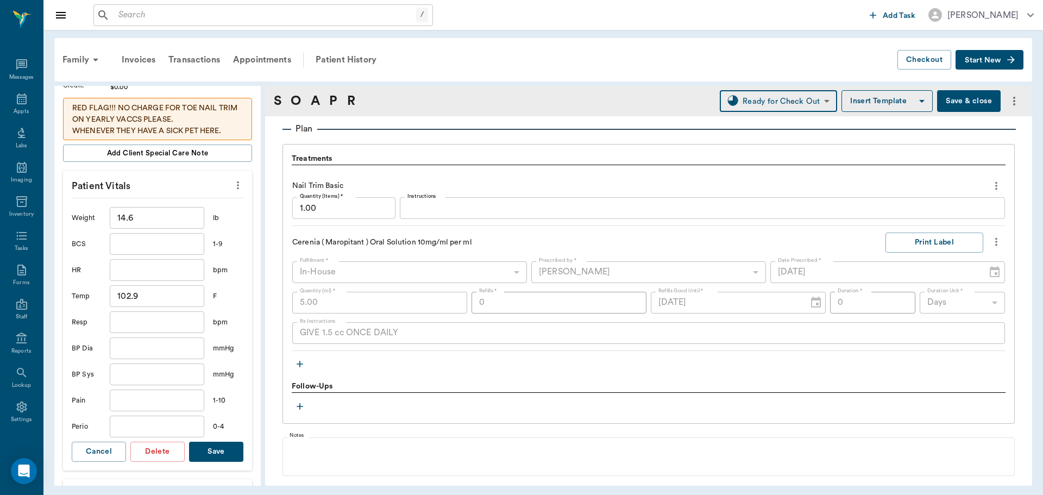
type input "READY_TO_CHECKOUT"
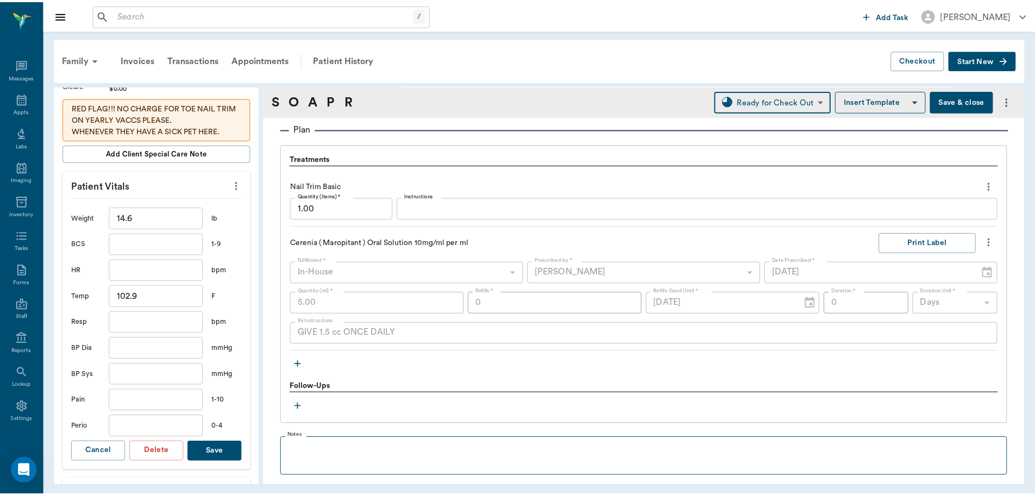
scroll to position [865, 0]
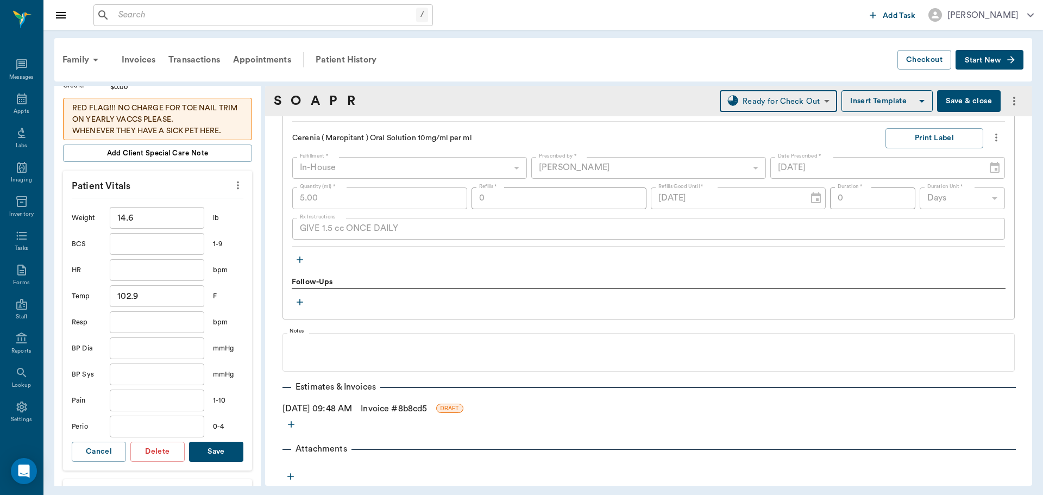
click at [398, 410] on link "Invoice # 8b8cd5" at bounding box center [394, 408] width 66 height 13
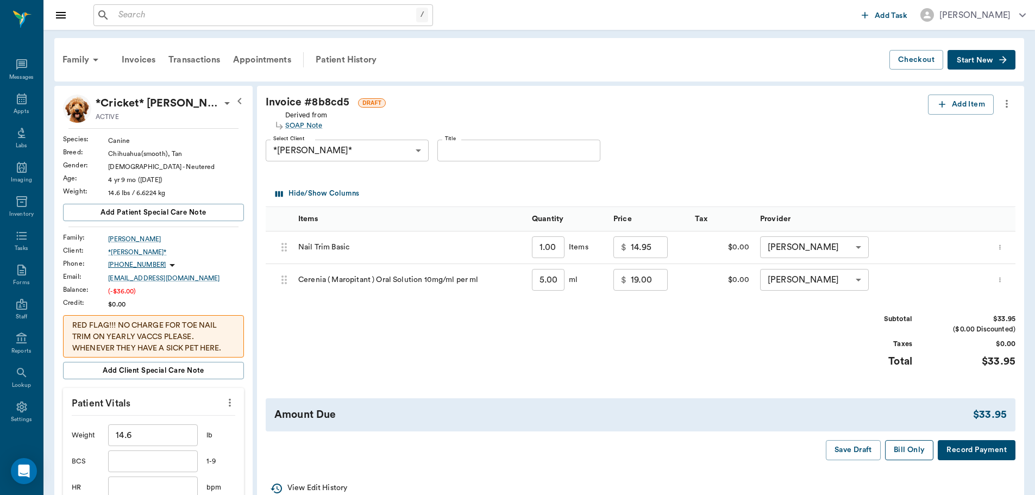
click at [909, 446] on button "Bill Only" at bounding box center [909, 450] width 49 height 20
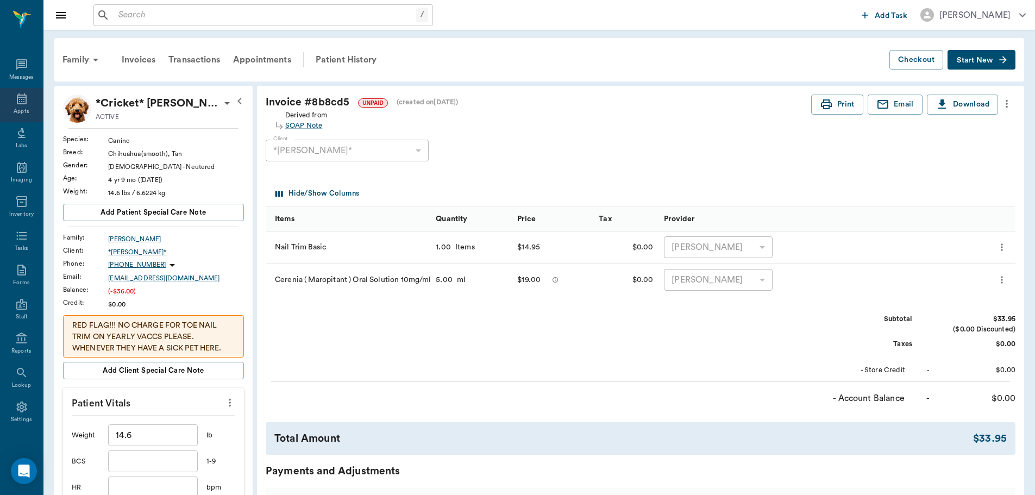
click at [17, 95] on icon at bounding box center [22, 98] width 10 height 11
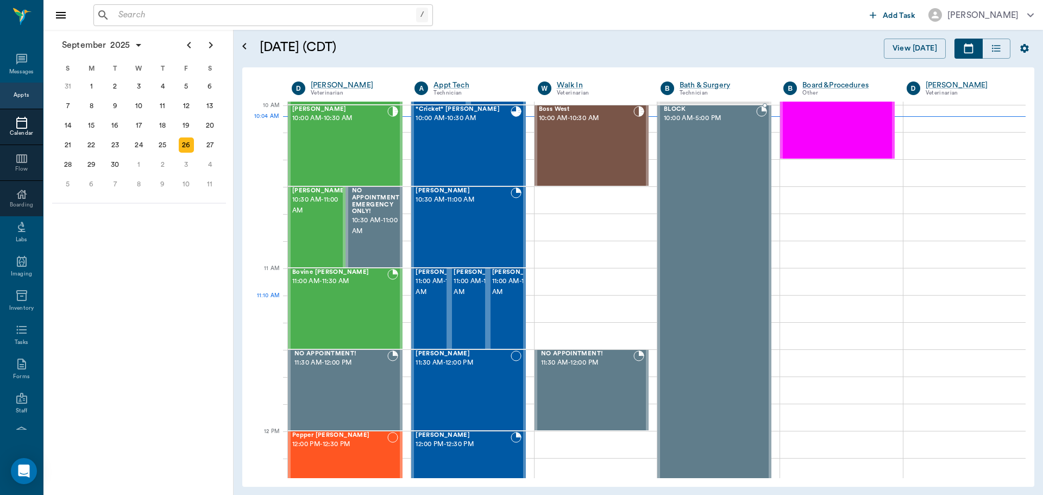
scroll to position [327, 0]
click at [341, 157] on div "[PERSON_NAME] 10:00 AM - 10:30 AM" at bounding box center [339, 146] width 95 height 79
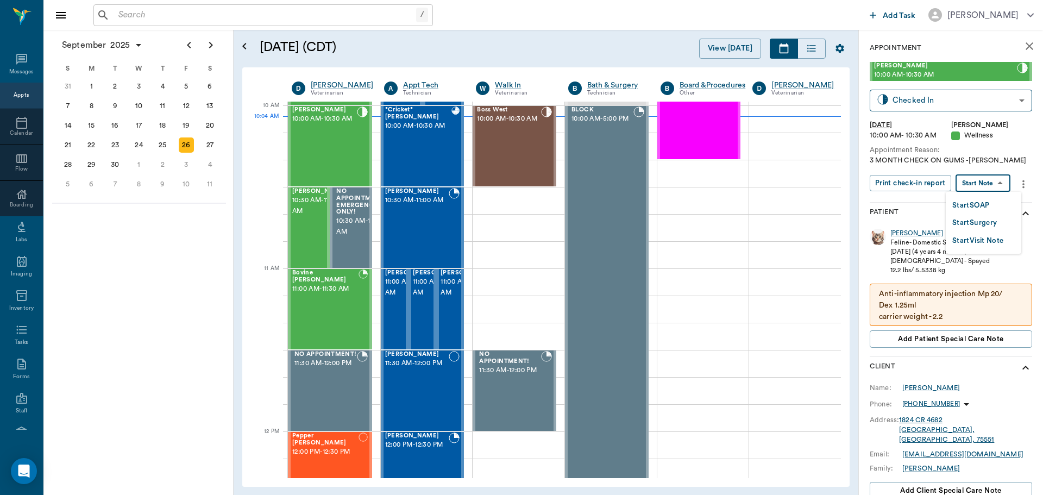
drag, startPoint x: 981, startPoint y: 184, endPoint x: 978, endPoint y: 191, distance: 7.8
click at [980, 184] on body "/ ​ Add Task [PERSON_NAME] Nectar Messages Appts Calendar Flow Boarding Labs Im…" at bounding box center [521, 247] width 1043 height 495
click at [978, 206] on button "Start SOAP" at bounding box center [971, 205] width 37 height 12
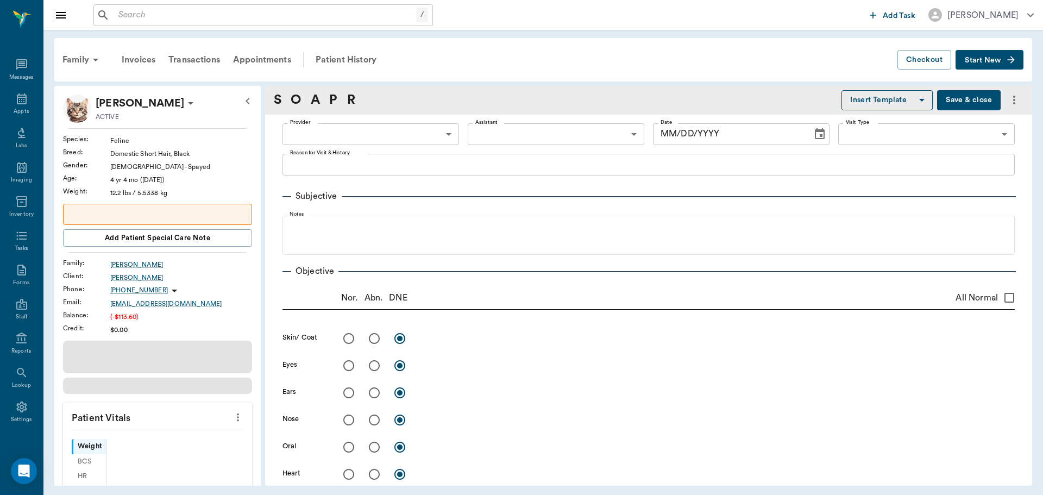
type input "63ec2f075fda476ae8351a4d"
type input "65d2be4f46e3a538d89b8c14"
type textarea "3 MONTH CHECK ON GUMS -LORY"
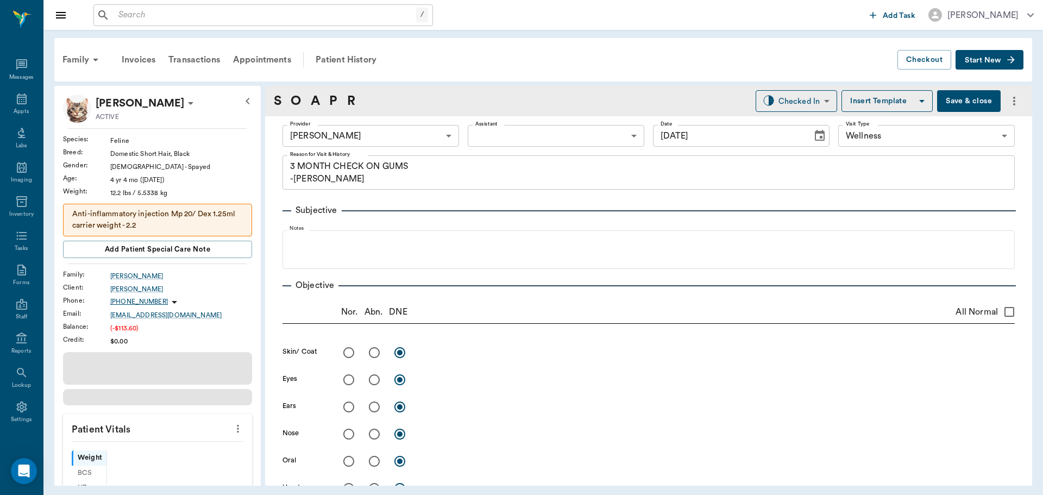
type input "[DATE]"
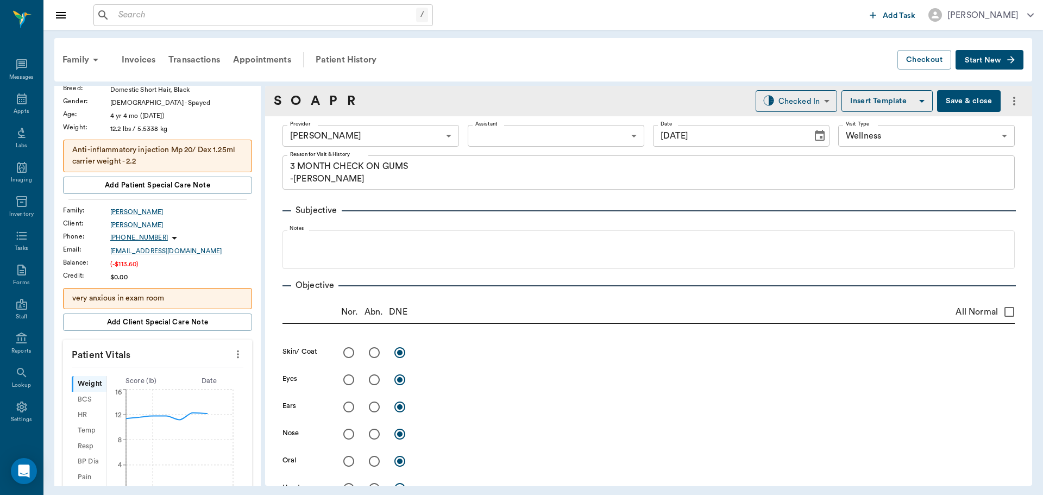
scroll to position [163, 0]
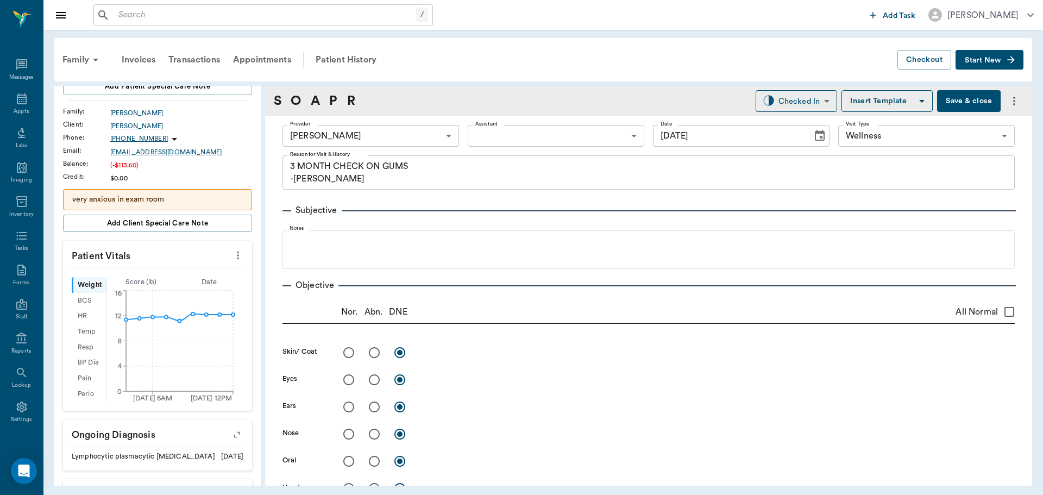
click at [237, 260] on icon "more" at bounding box center [238, 256] width 2 height 8
click at [207, 283] on span "Enter Vitals" at bounding box center [184, 283] width 91 height 11
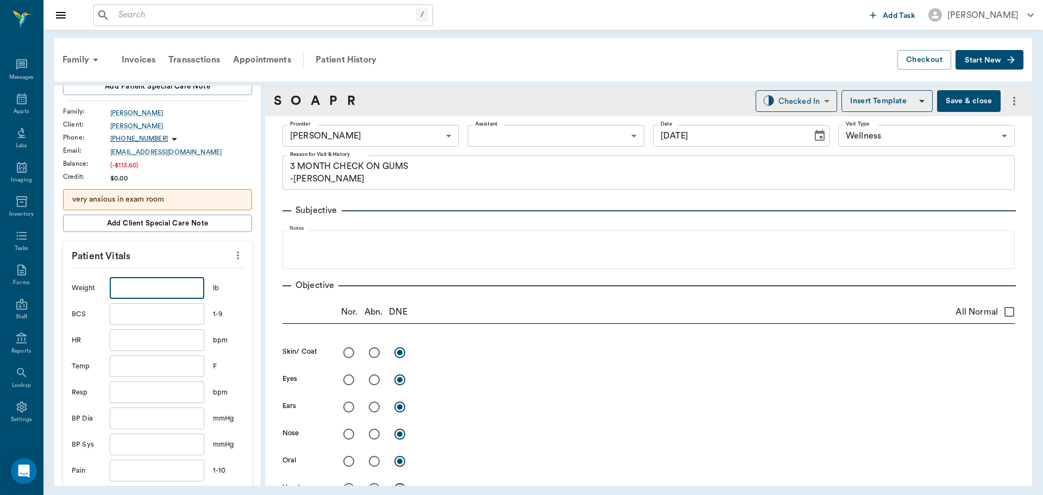
click at [154, 295] on input "text" at bounding box center [157, 288] width 95 height 22
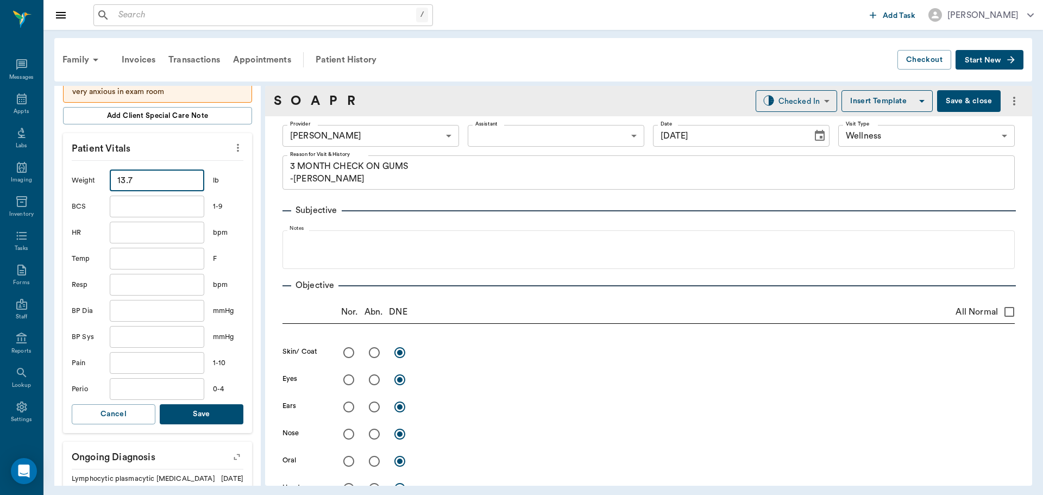
scroll to position [272, 0]
type input "13.7"
click at [136, 265] on input "text" at bounding box center [157, 258] width 95 height 22
click at [134, 295] on input "text" at bounding box center [157, 284] width 95 height 22
type input "20"
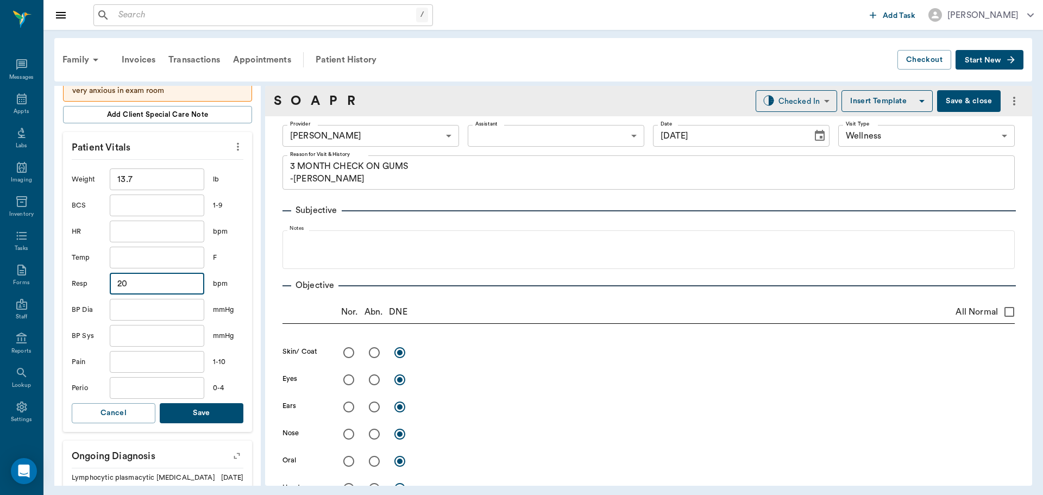
click at [207, 423] on button "Save" at bounding box center [202, 413] width 84 height 20
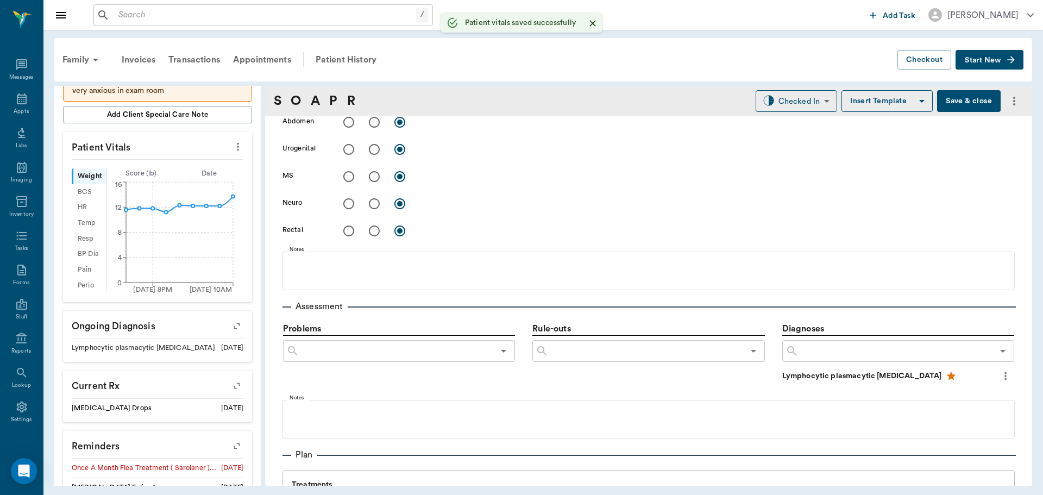
scroll to position [598, 0]
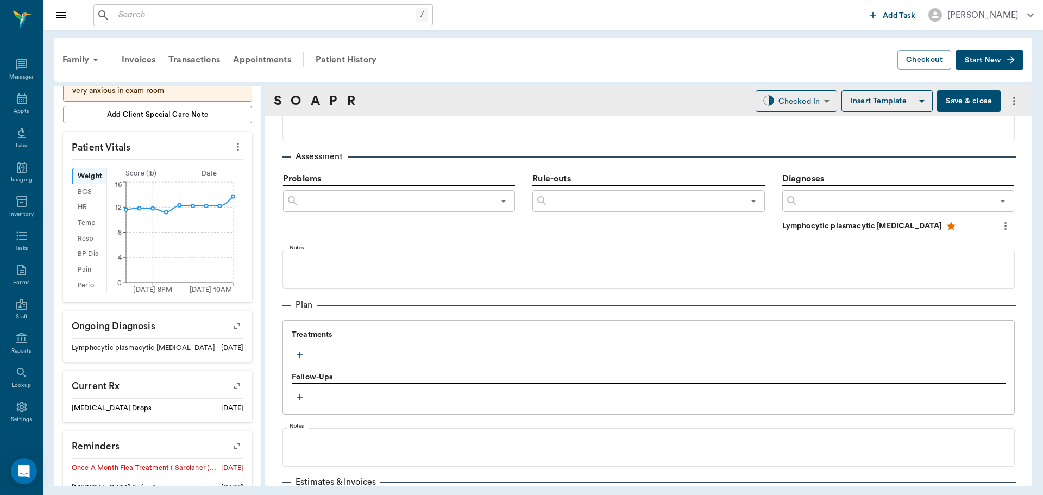
click at [295, 353] on icon "button" at bounding box center [300, 354] width 11 height 11
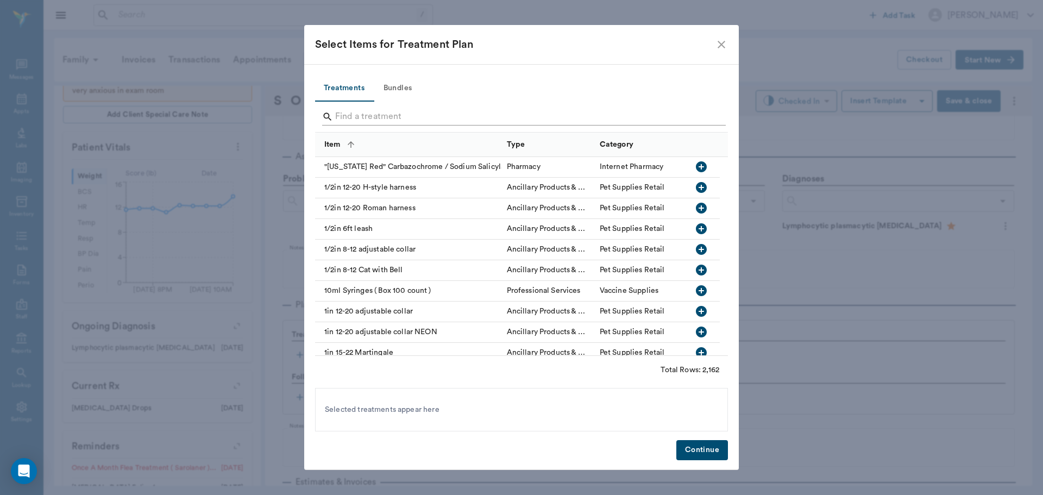
click at [367, 116] on input "Search" at bounding box center [522, 116] width 374 height 17
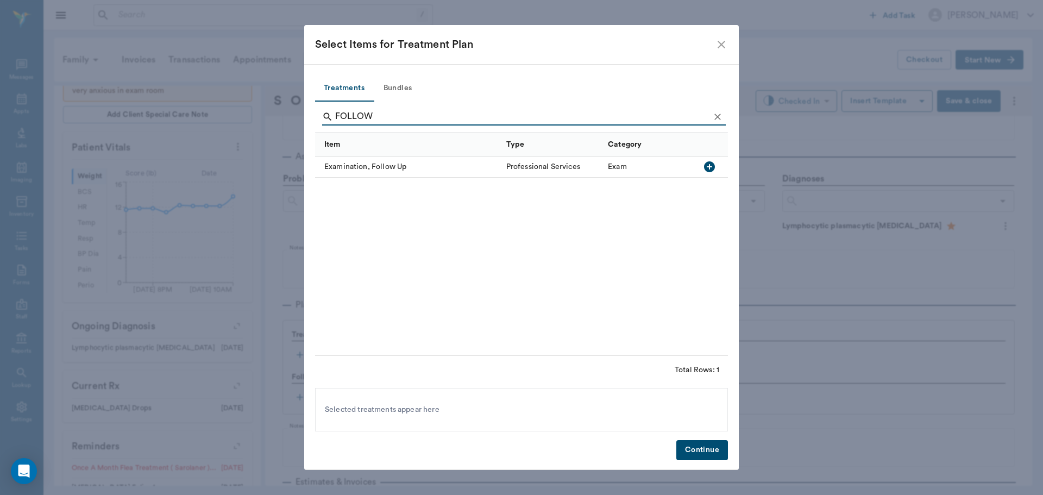
type input "FOLLOW"
click at [712, 167] on icon "button" at bounding box center [709, 166] width 11 height 11
click at [705, 456] on button "Continue" at bounding box center [703, 450] width 52 height 20
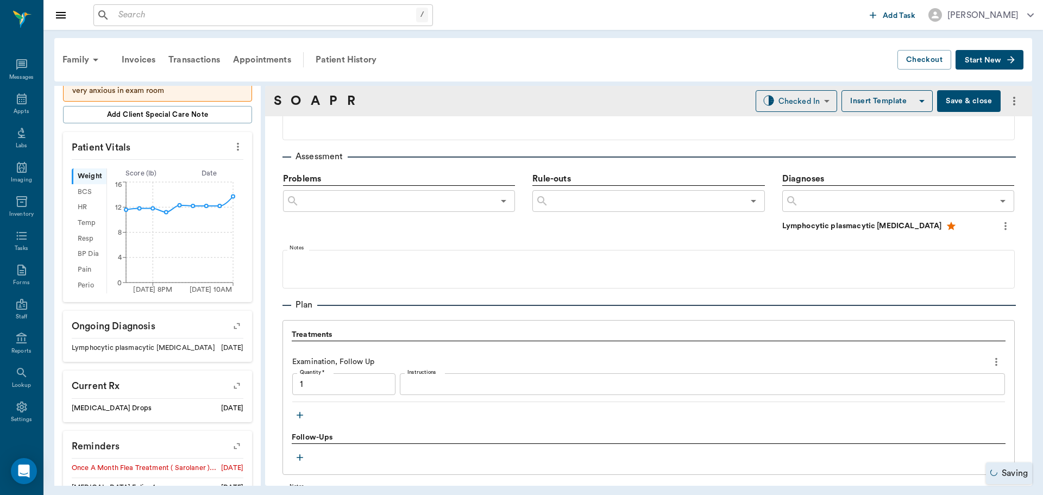
type input "1.00"
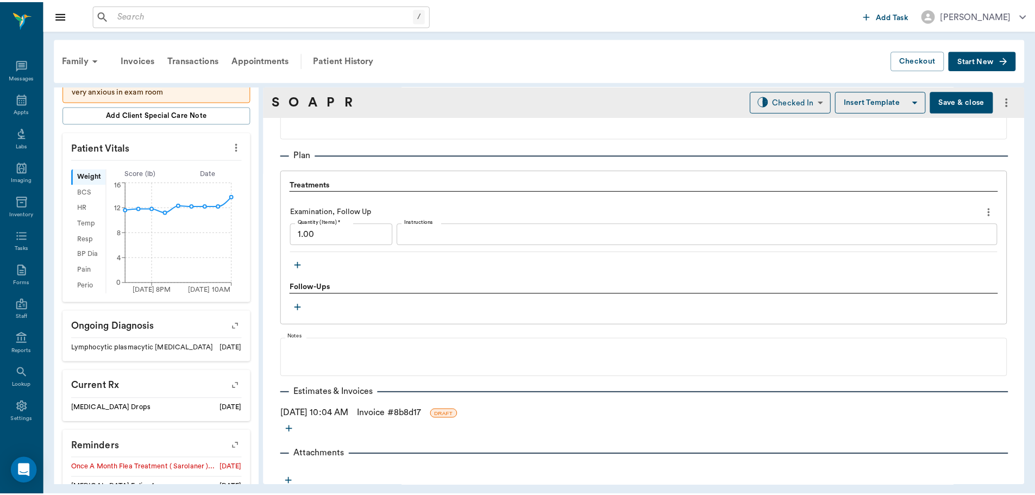
scroll to position [753, 0]
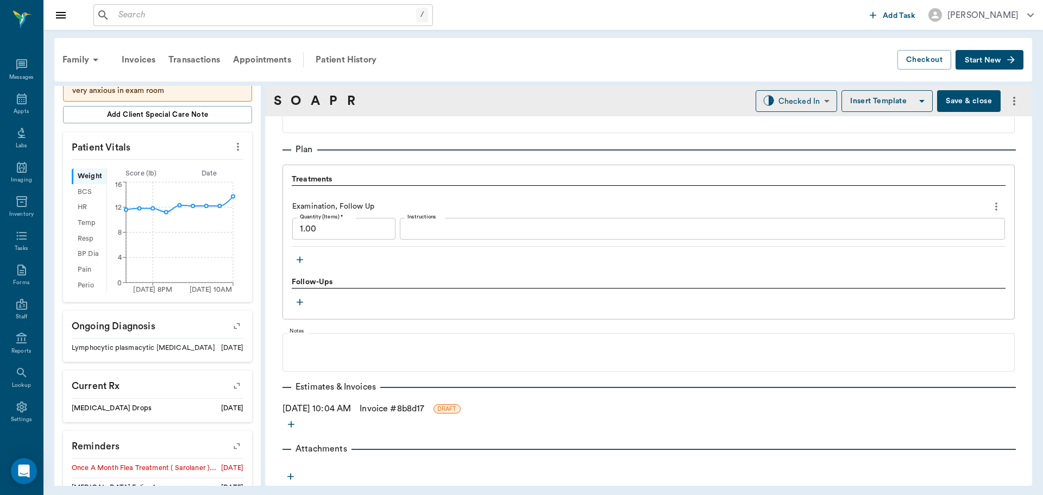
click at [389, 412] on link "Invoice # 8b8d17" at bounding box center [392, 408] width 65 height 13
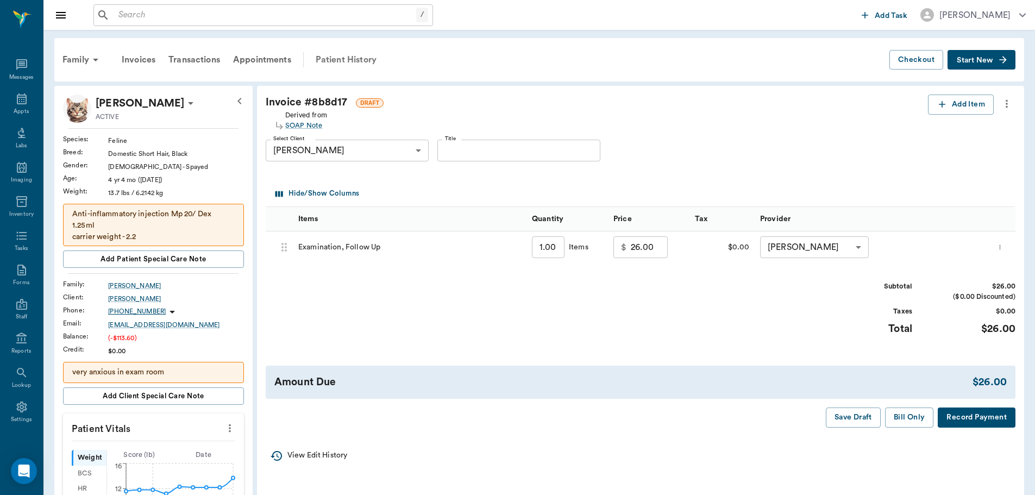
click at [381, 60] on div "Patient History" at bounding box center [346, 60] width 74 height 26
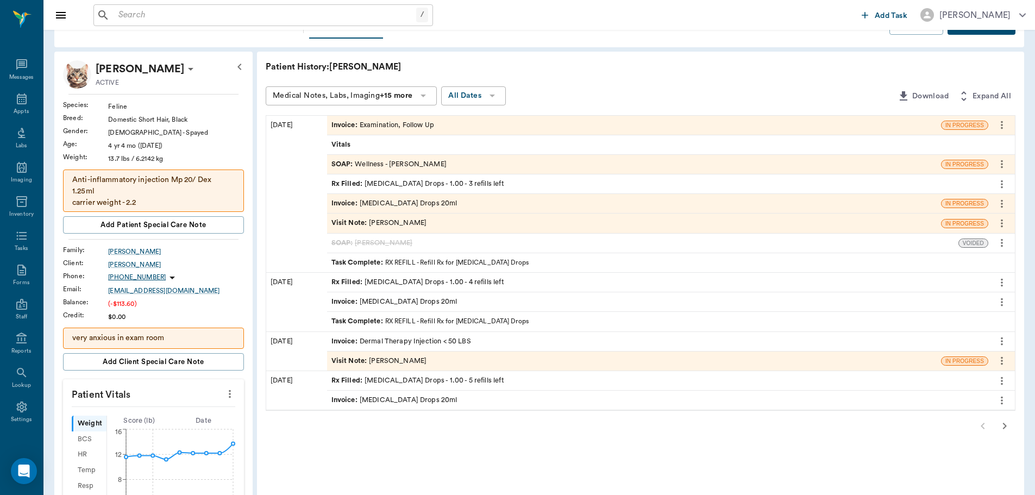
scroll to position [54, 0]
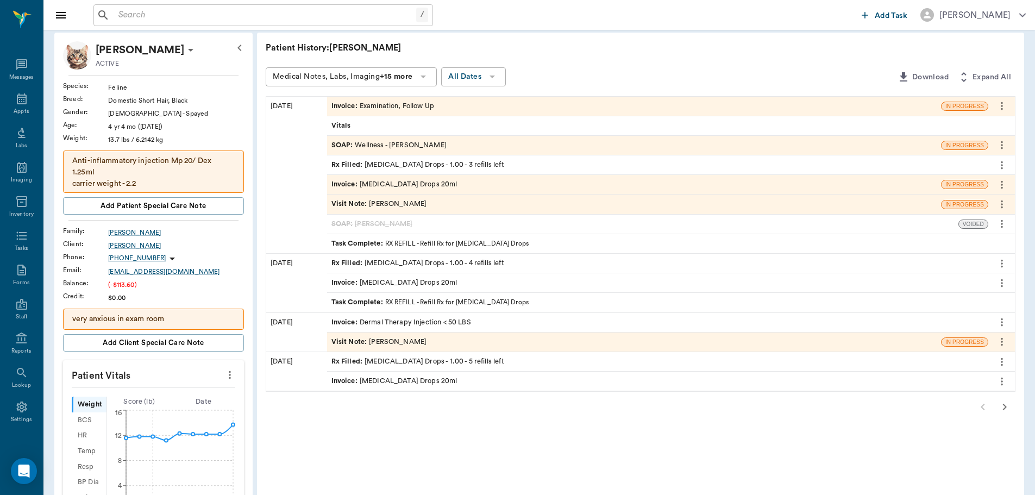
click at [1001, 408] on icon "button" at bounding box center [1004, 407] width 13 height 13
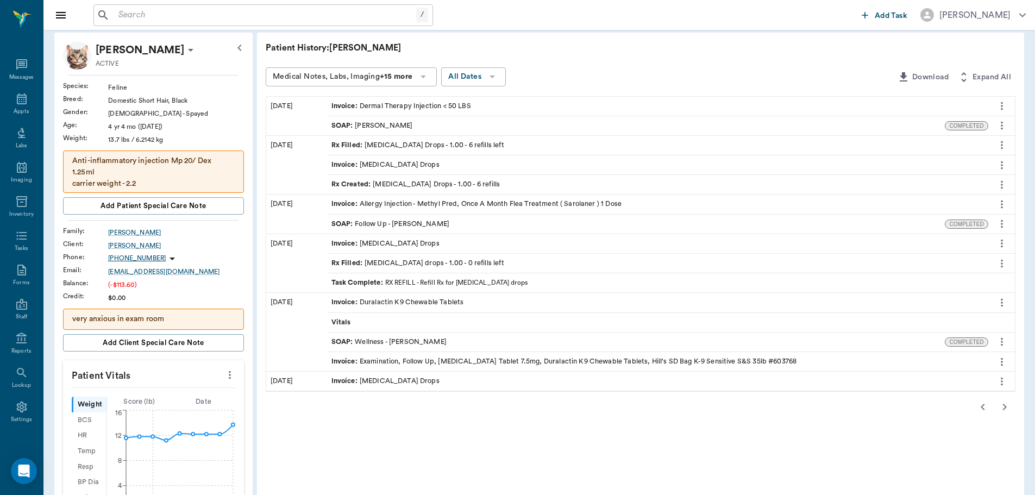
click at [1001, 407] on icon "button" at bounding box center [1004, 407] width 13 height 13
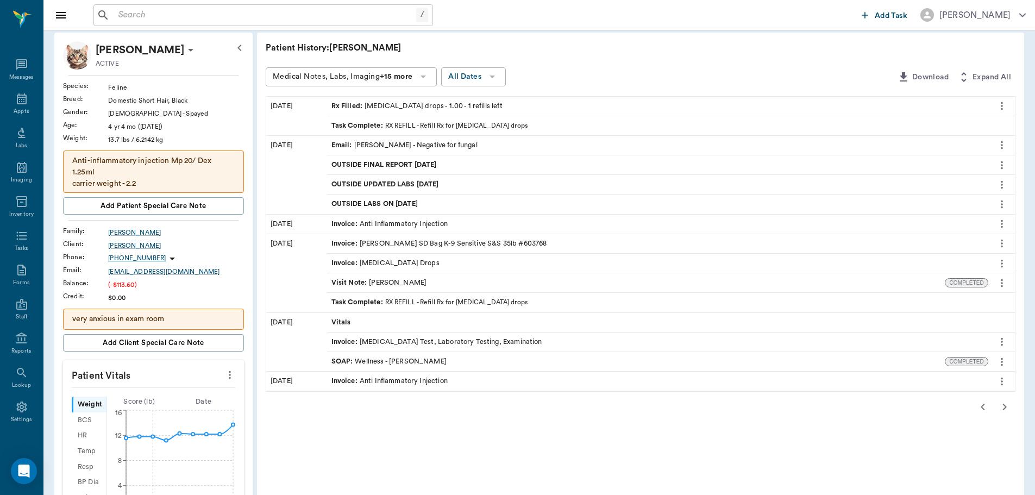
click at [1001, 407] on div "Patient History: Blanca Medical Notes, Labs, Imaging +15 more All Dates Downloa…" at bounding box center [640, 445] width 767 height 824
click at [397, 360] on div "SOAP : Wellness - Dr. Kindall Jones" at bounding box center [389, 362] width 115 height 10
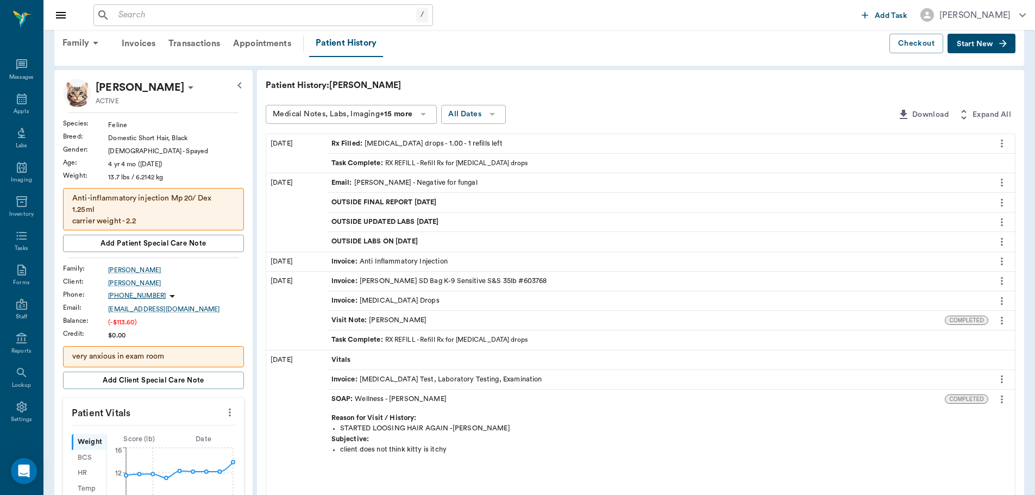
scroll to position [0, 0]
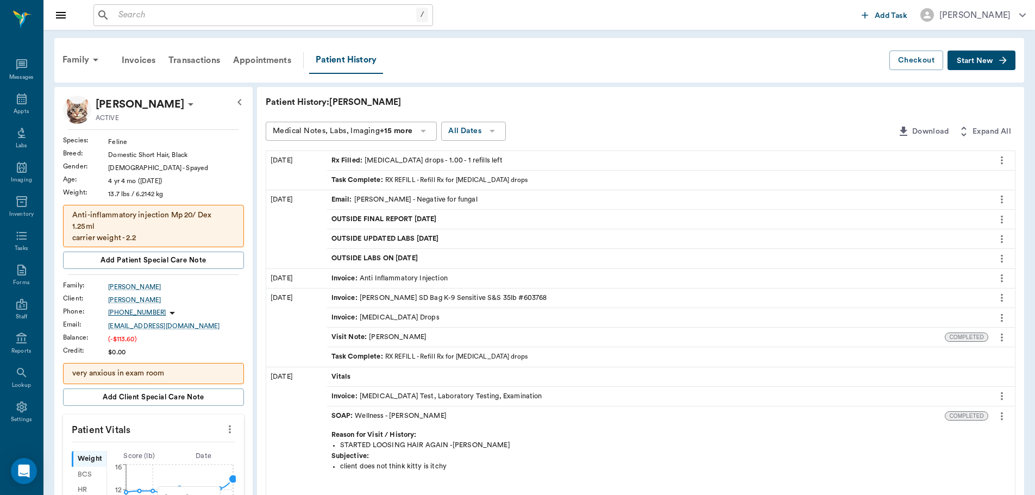
click at [229, 481] on circle at bounding box center [233, 478] width 9 height 9
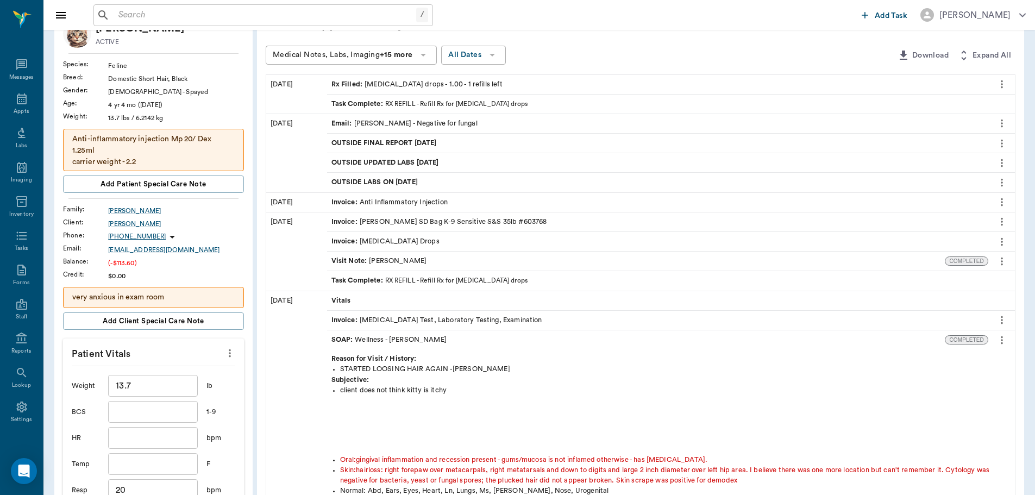
scroll to position [109, 0]
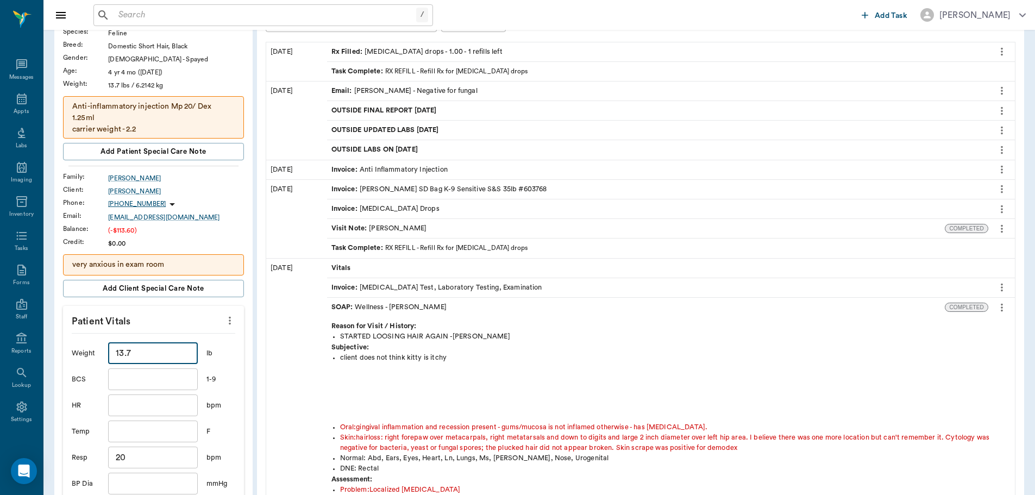
click at [147, 348] on input "13.7" at bounding box center [152, 353] width 89 height 22
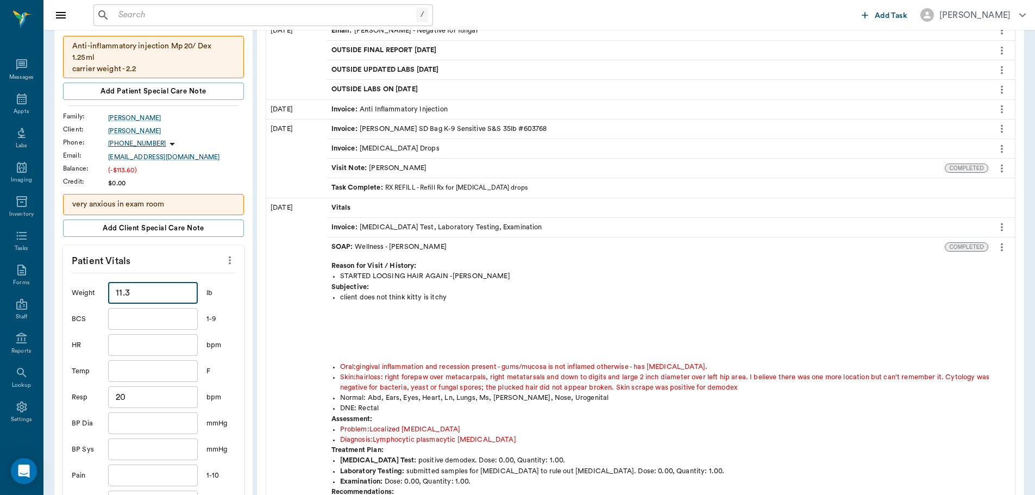
scroll to position [380, 0]
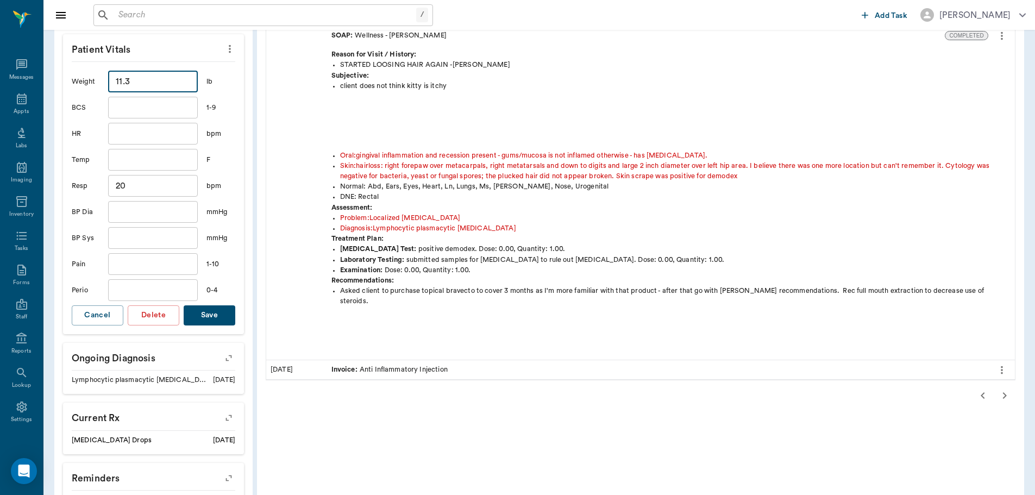
type input "11.3"
click at [192, 316] on button "Save" at bounding box center [210, 315] width 52 height 20
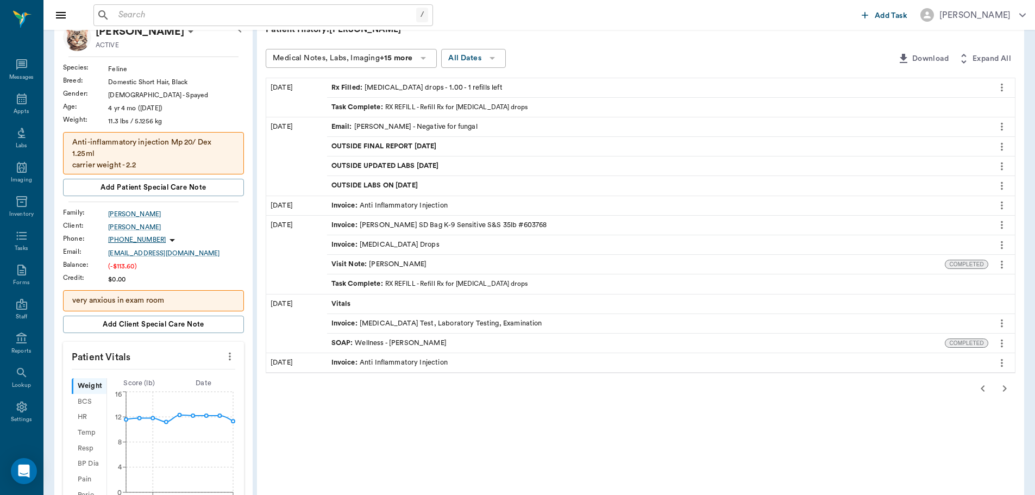
scroll to position [163, 0]
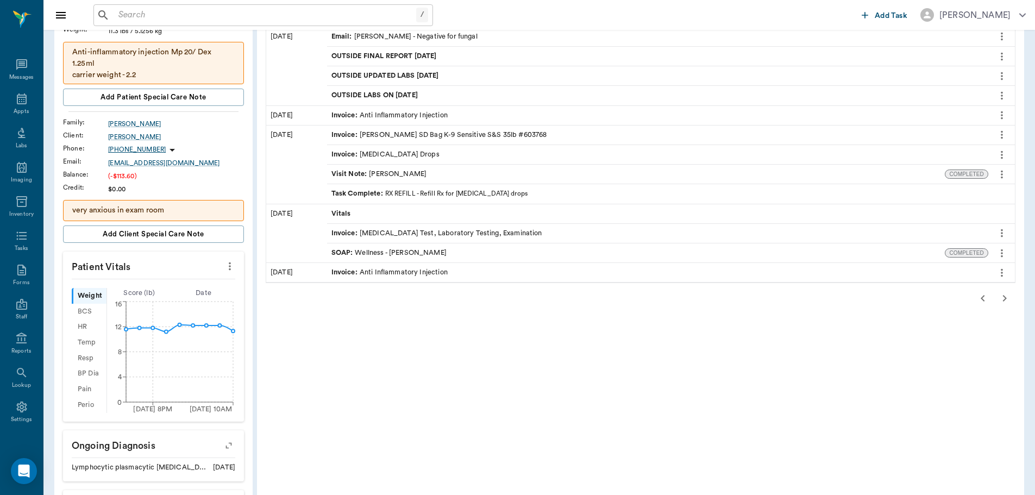
click at [979, 304] on icon "button" at bounding box center [983, 298] width 13 height 13
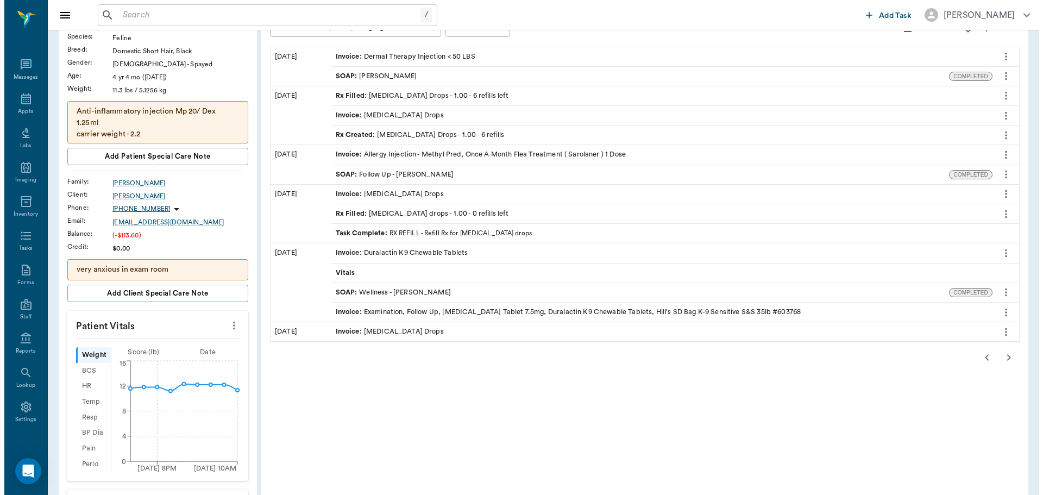
scroll to position [0, 0]
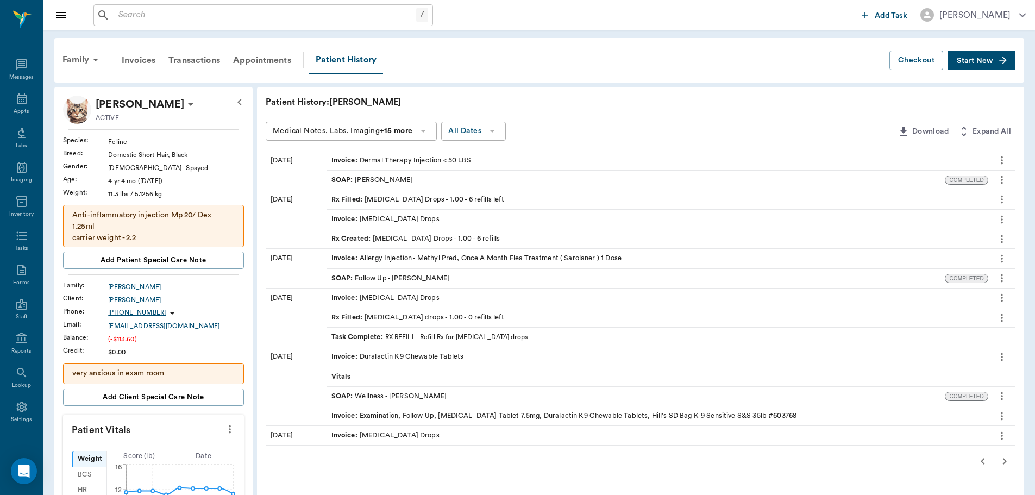
click at [978, 464] on icon "button" at bounding box center [983, 461] width 13 height 13
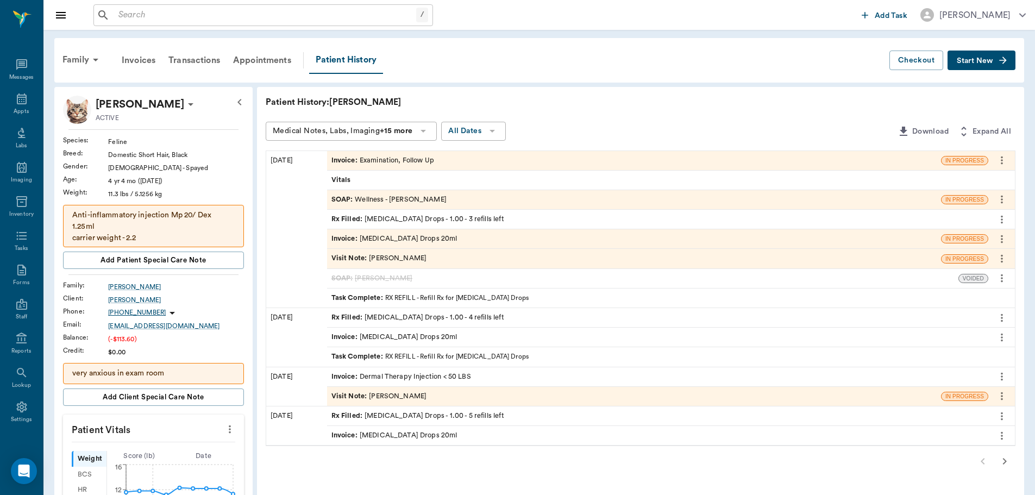
click at [407, 202] on div "SOAP : Wellness - Dr. Bert Ellsworth" at bounding box center [389, 200] width 115 height 10
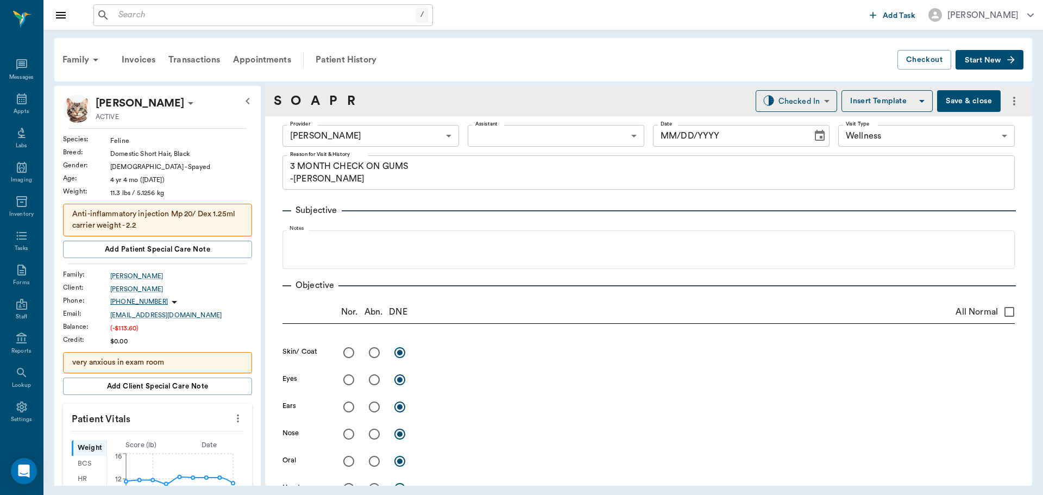
type input "63ec2f075fda476ae8351a4d"
type input "65d2be4f46e3a538d89b8c14"
type textarea "3 MONTH CHECK ON GUMS -LORY"
type input "[DATE]"
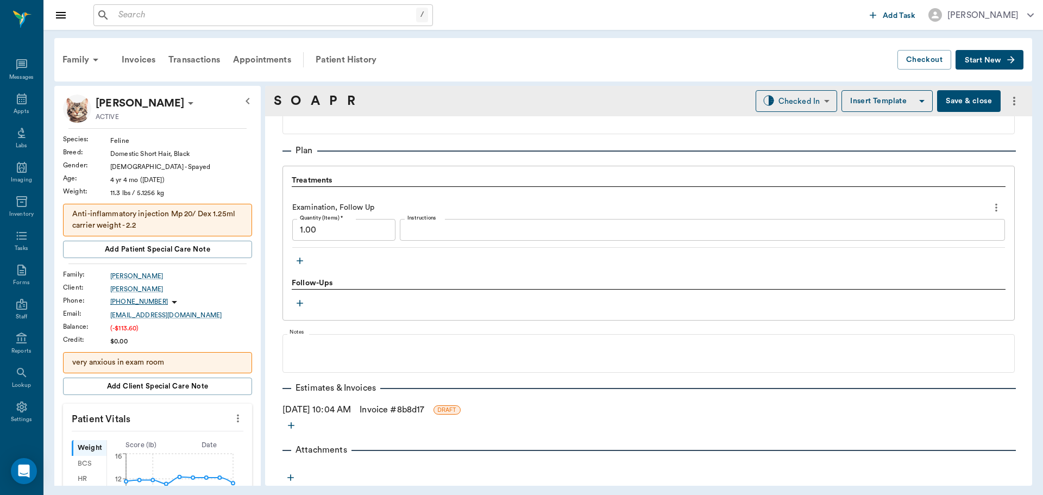
scroll to position [753, 0]
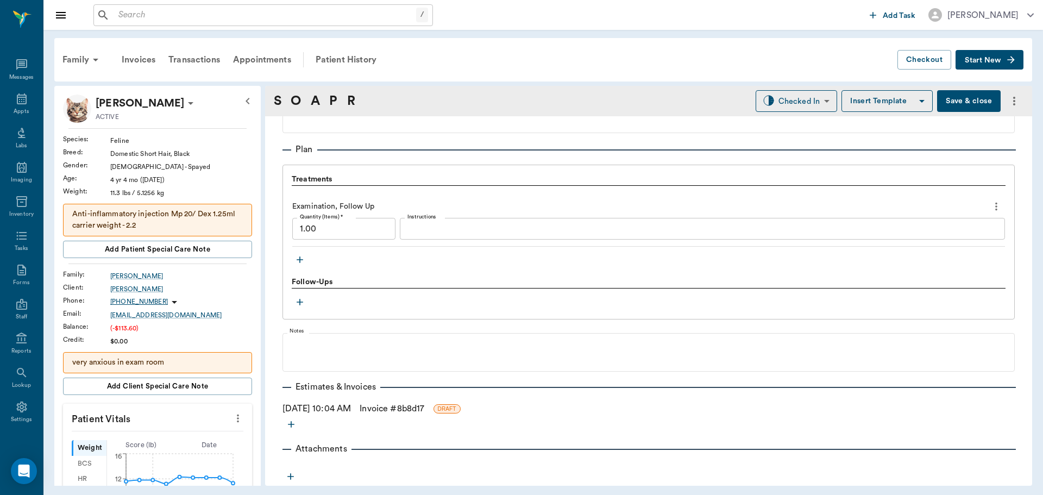
click at [294, 257] on button "button" at bounding box center [300, 260] width 16 height 16
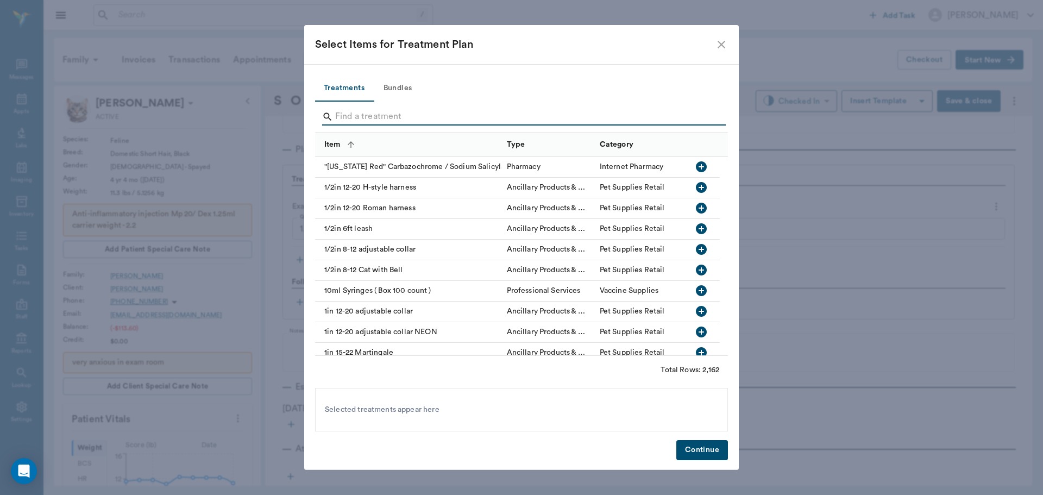
click at [380, 120] on input "Search" at bounding box center [522, 116] width 374 height 17
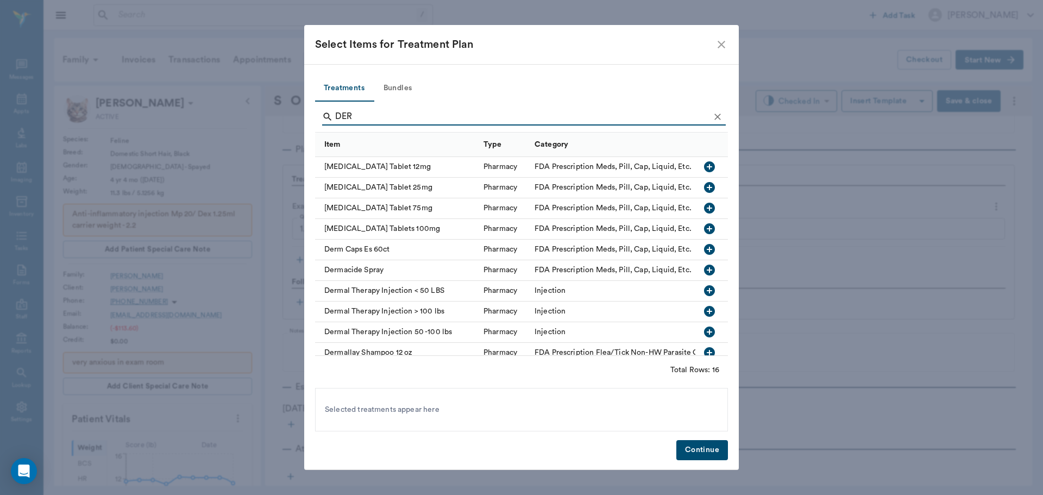
type input "DER"
click at [711, 114] on button "Clear" at bounding box center [718, 117] width 16 height 16
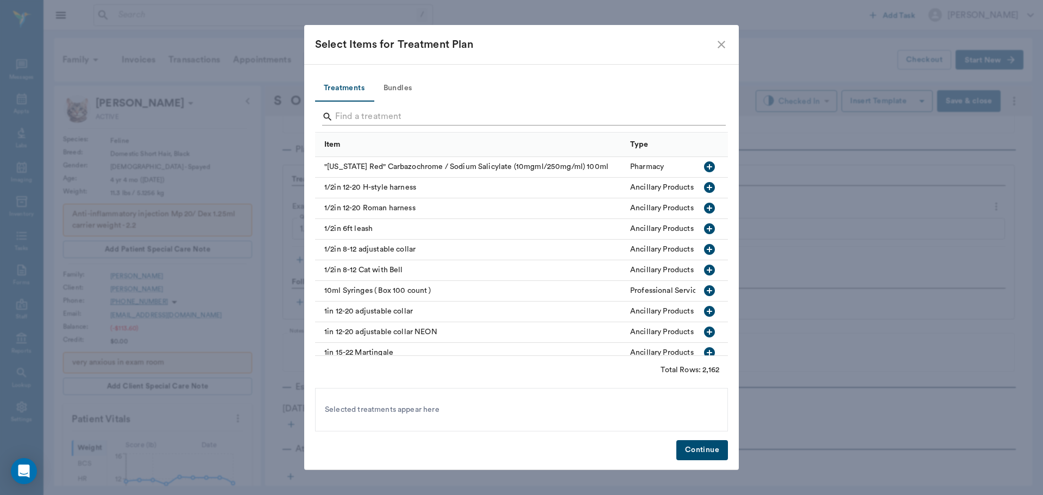
click at [709, 117] on input "Search" at bounding box center [522, 116] width 374 height 17
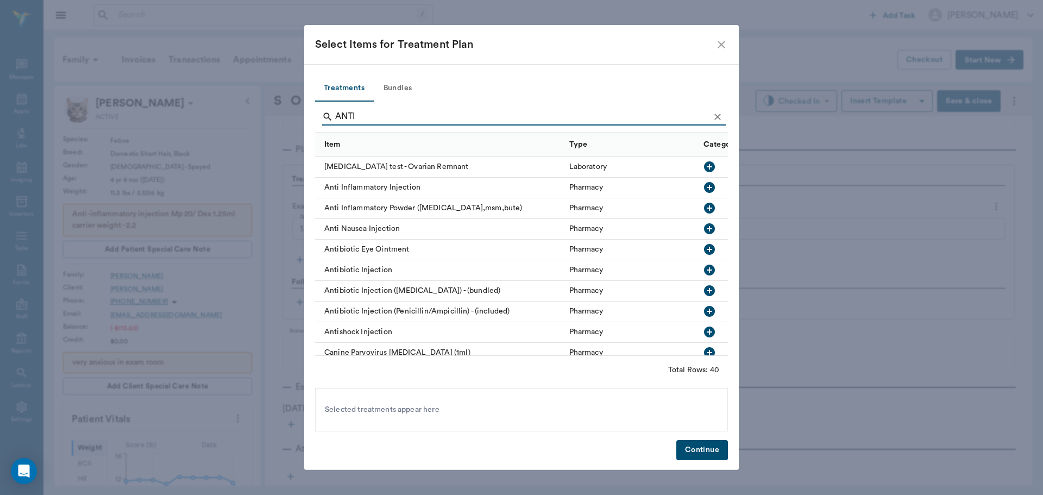
type input "ANTI"
click at [704, 189] on icon "button" at bounding box center [709, 187] width 11 height 11
click at [690, 454] on button "Continue" at bounding box center [703, 450] width 52 height 20
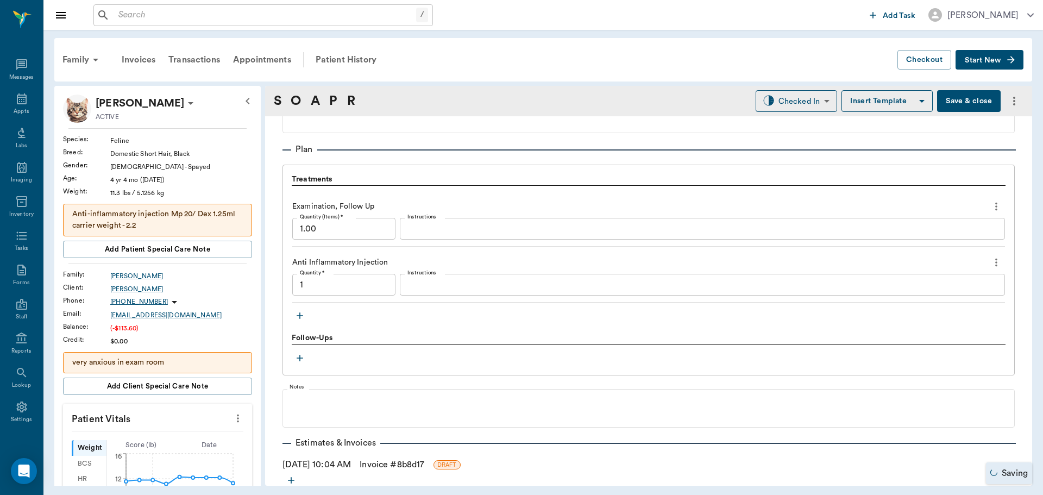
type input "1.00"
click at [455, 284] on textarea "Instructions" at bounding box center [703, 285] width 590 height 12
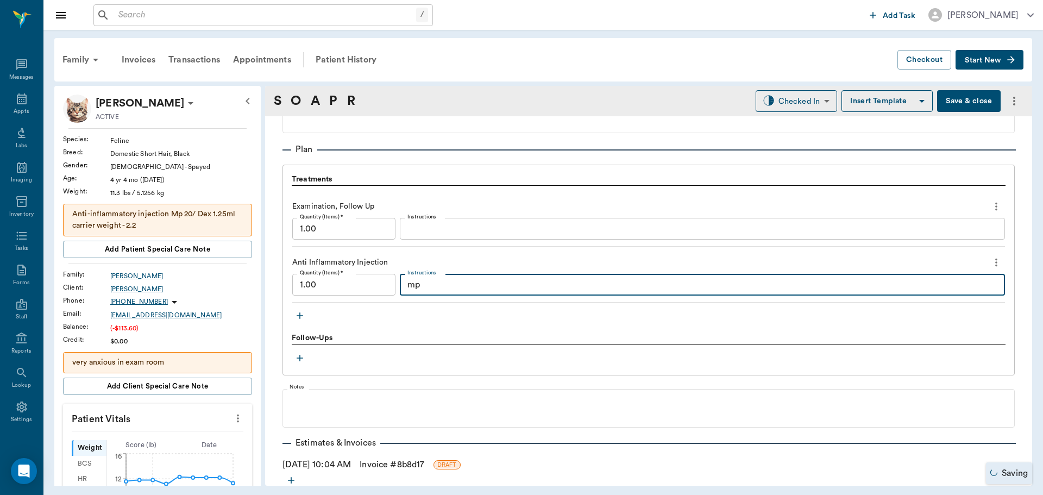
type textarea "m"
type textarea "MP 25/ DEX 1.2"
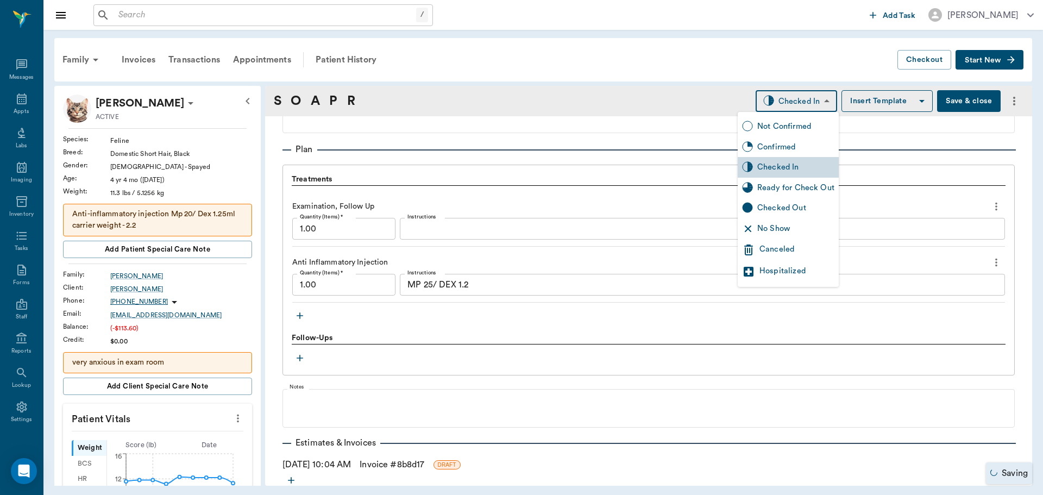
click at [795, 102] on body "/ ​ Add Task Dr. Bert Ellsworth Nectar Messages Appts Labs Imaging Inventory Ta…" at bounding box center [521, 247] width 1043 height 495
click at [815, 186] on div "Ready for Check Out" at bounding box center [796, 188] width 77 height 12
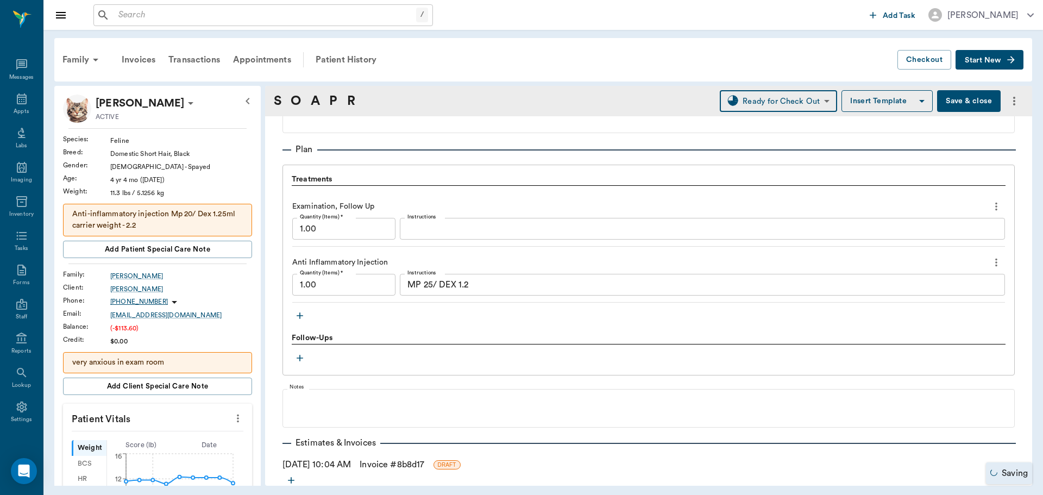
type input "READY_TO_CHECKOUT"
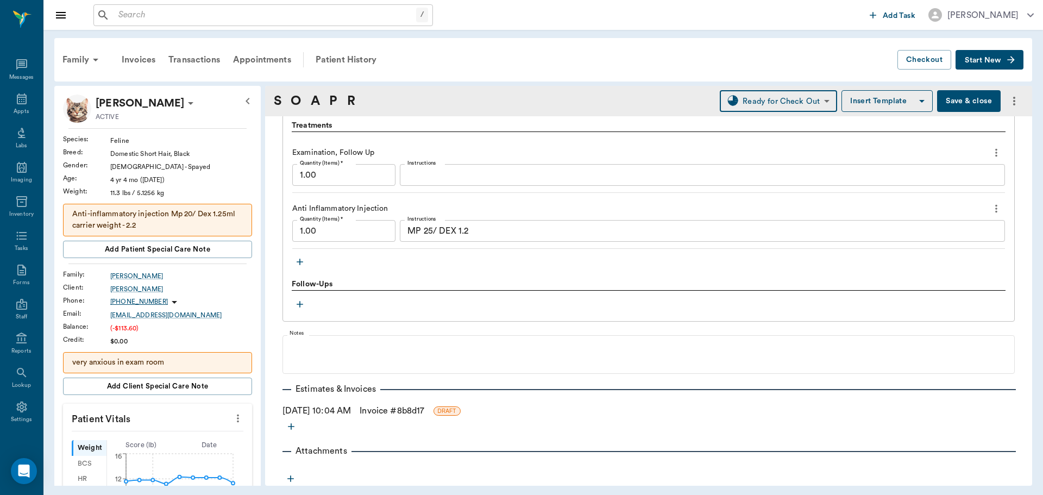
scroll to position [809, 0]
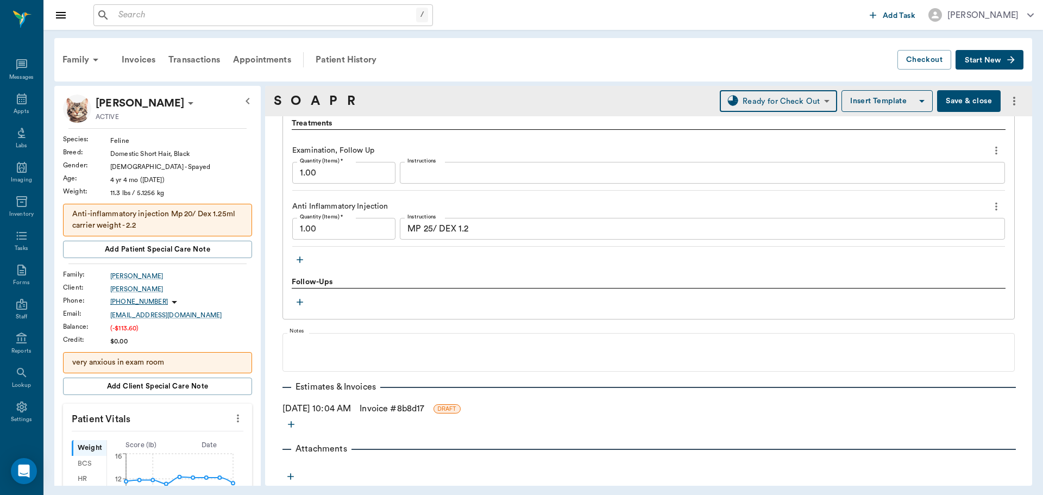
click at [396, 409] on link "Invoice # 8b8d17" at bounding box center [392, 408] width 65 height 13
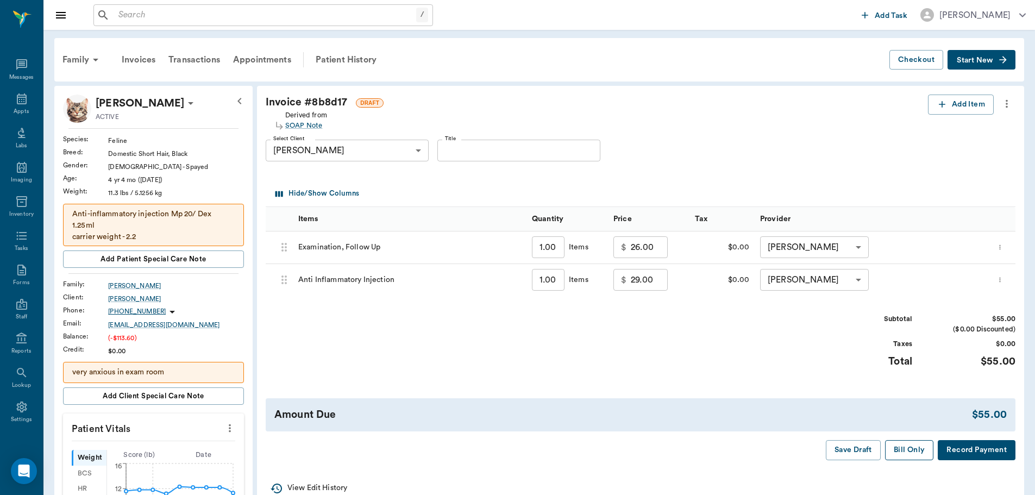
click at [909, 453] on button "Bill Only" at bounding box center [909, 450] width 49 height 20
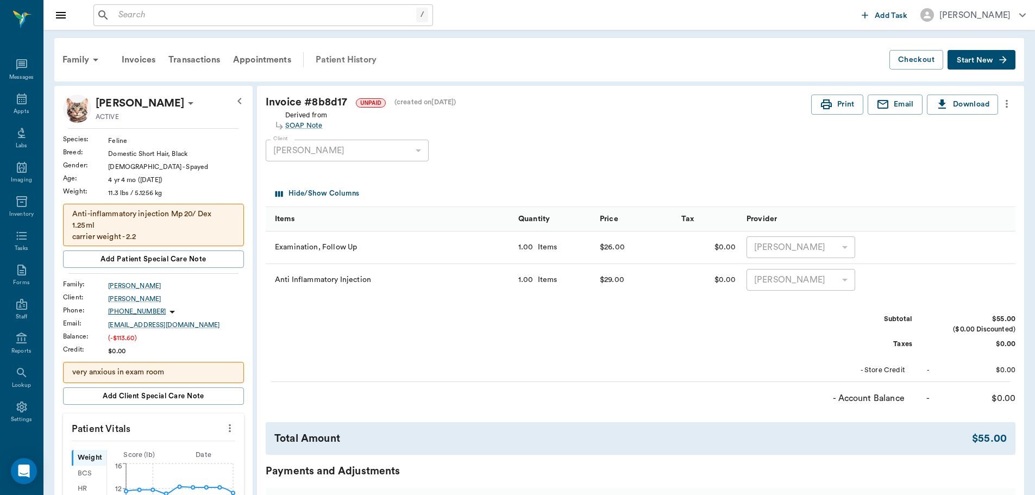
click at [348, 57] on div "Patient History" at bounding box center [346, 60] width 74 height 26
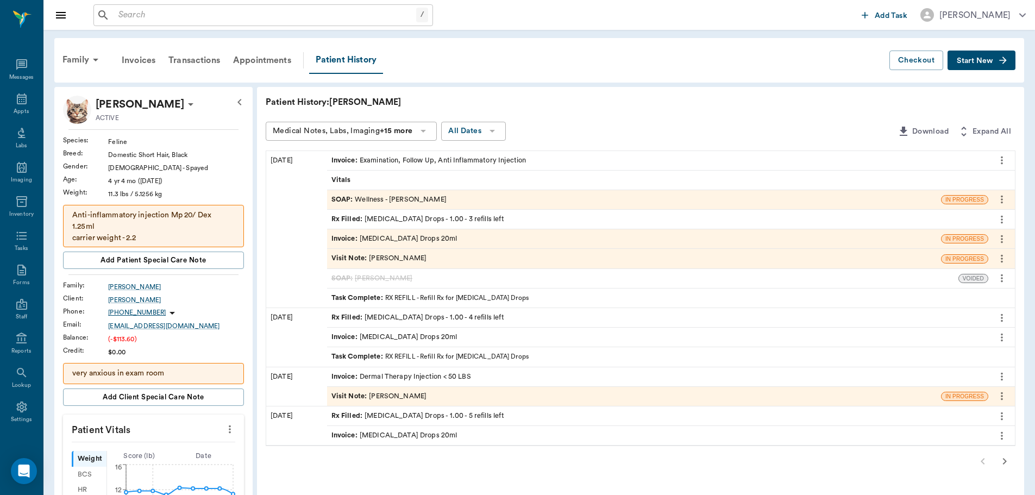
click at [455, 234] on div "Invoice : Clindamycin Drops 20ml" at bounding box center [634, 238] width 614 height 19
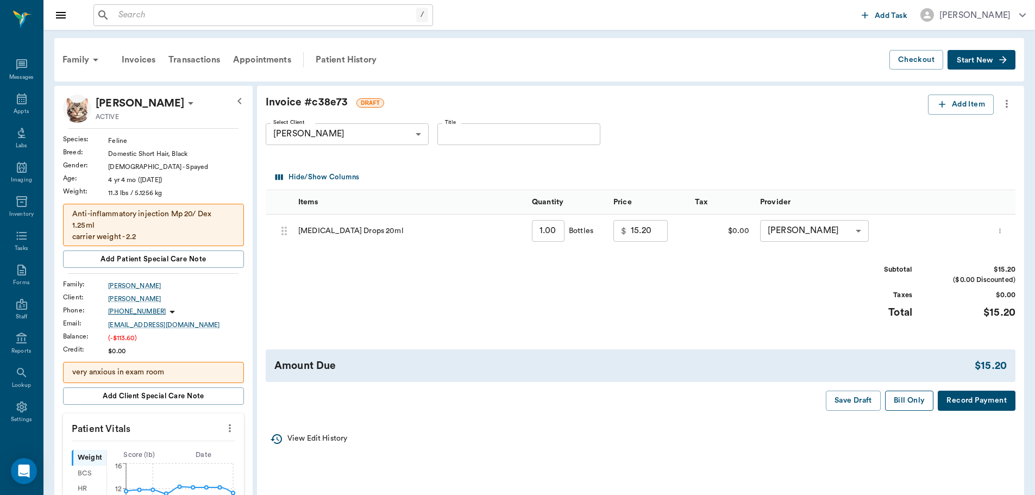
click at [901, 398] on button "Bill Only" at bounding box center [909, 401] width 49 height 20
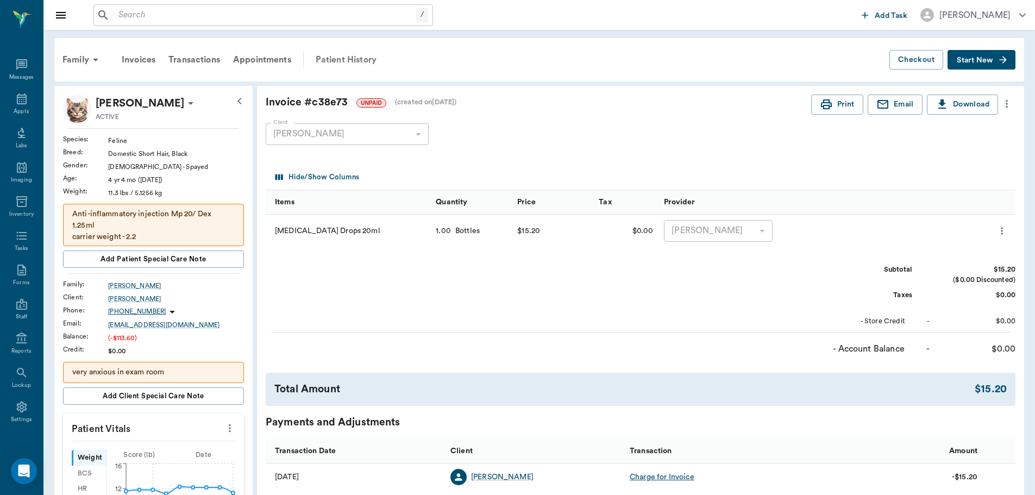
click at [352, 55] on div "Patient History" at bounding box center [346, 60] width 74 height 26
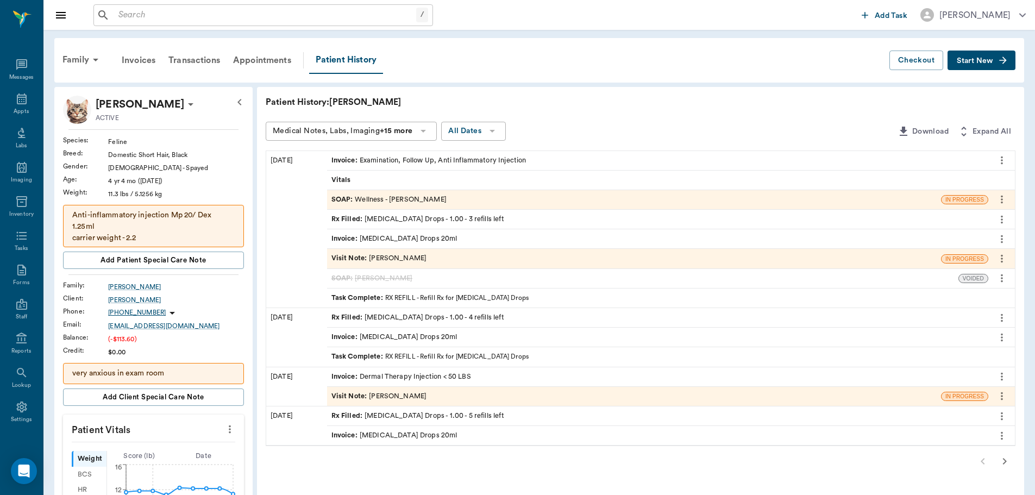
click at [423, 217] on div "Rx Filled : Clindamycin Drops - 1.00 - 3 refills left" at bounding box center [418, 219] width 173 height 10
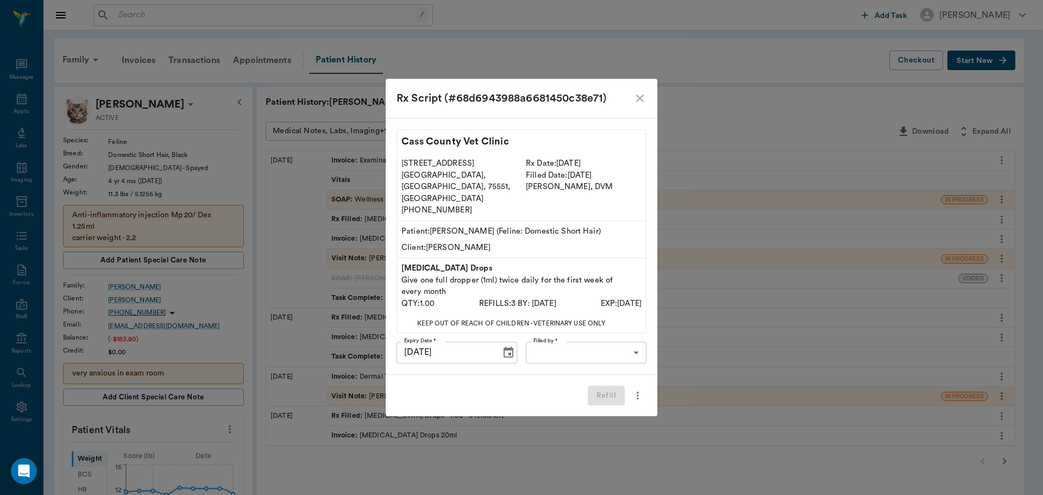
click at [580, 343] on body "/ ​ Add Task Dr. Bert Ellsworth Nectar Messages Appts Labs Imaging Inventory Ta…" at bounding box center [521, 461] width 1043 height 923
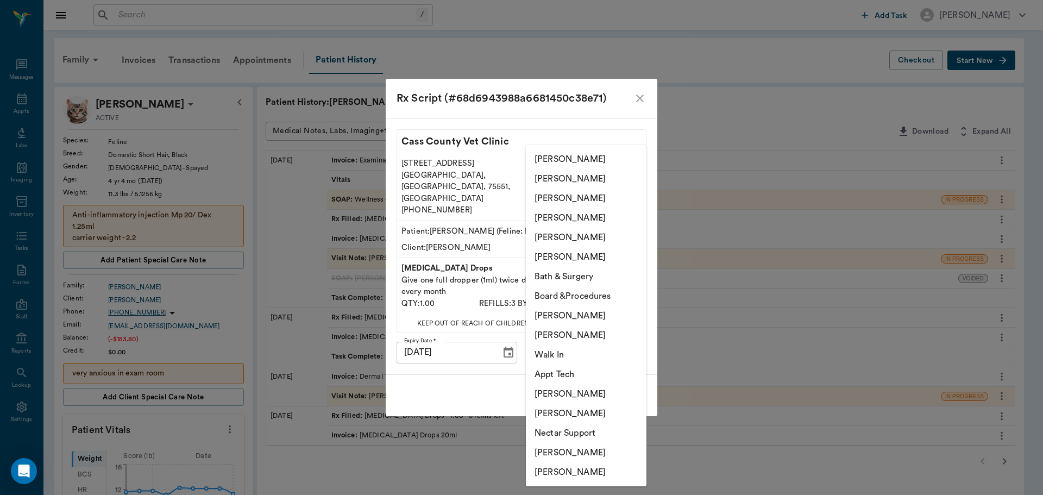
click at [579, 451] on li "[PERSON_NAME]" at bounding box center [586, 453] width 121 height 20
type input "682b670d8bdc6f7f8feef3db"
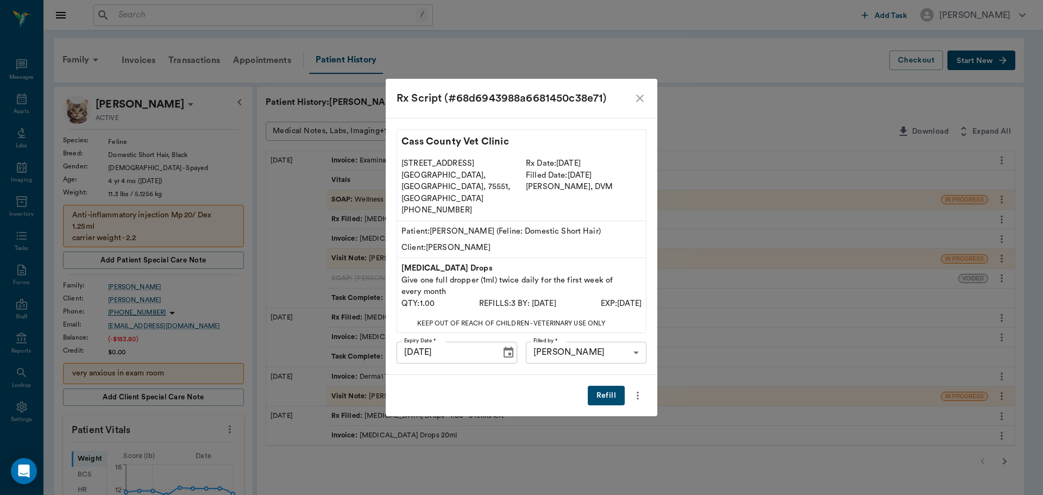
click at [599, 386] on button "Refill" at bounding box center [606, 396] width 37 height 20
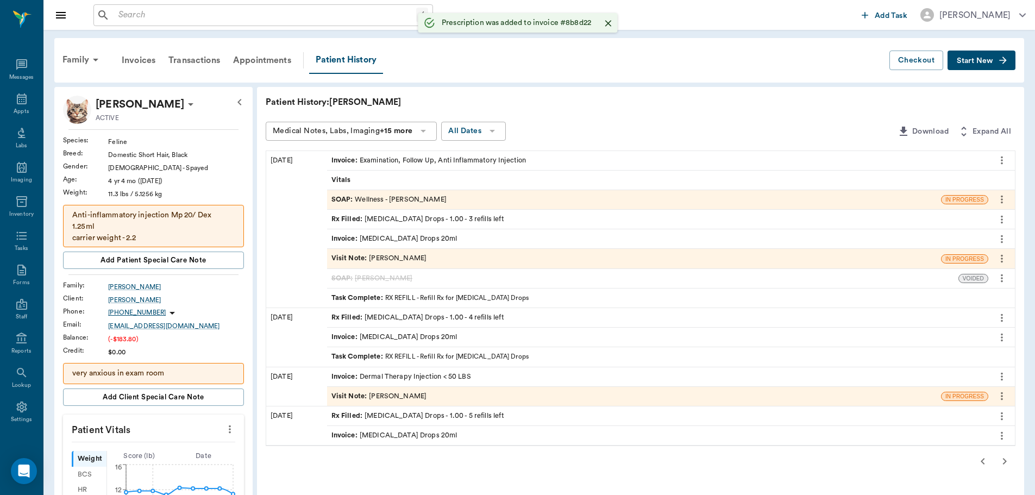
click at [408, 199] on div "SOAP : Wellness - Dr. Bert Ellsworth" at bounding box center [389, 200] width 115 height 10
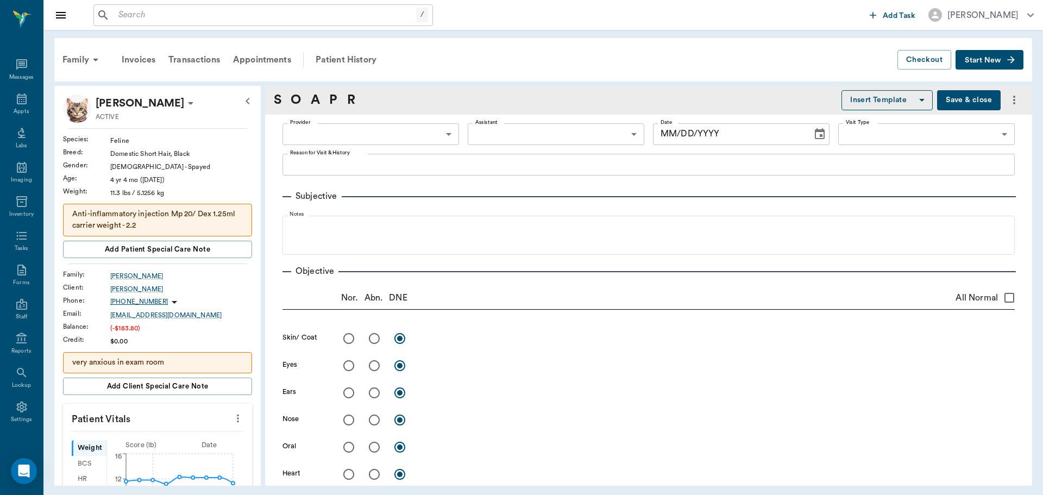
type input "63ec2f075fda476ae8351a4d"
type input "65d2be4f46e3a538d89b8c14"
type textarea "3 MONTH CHECK ON GUMS -LORY"
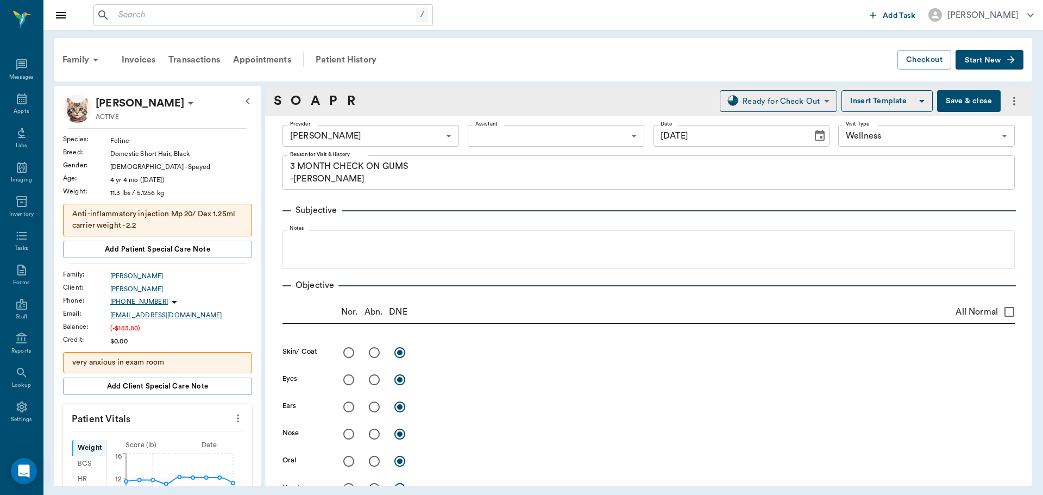
type input "[DATE]"
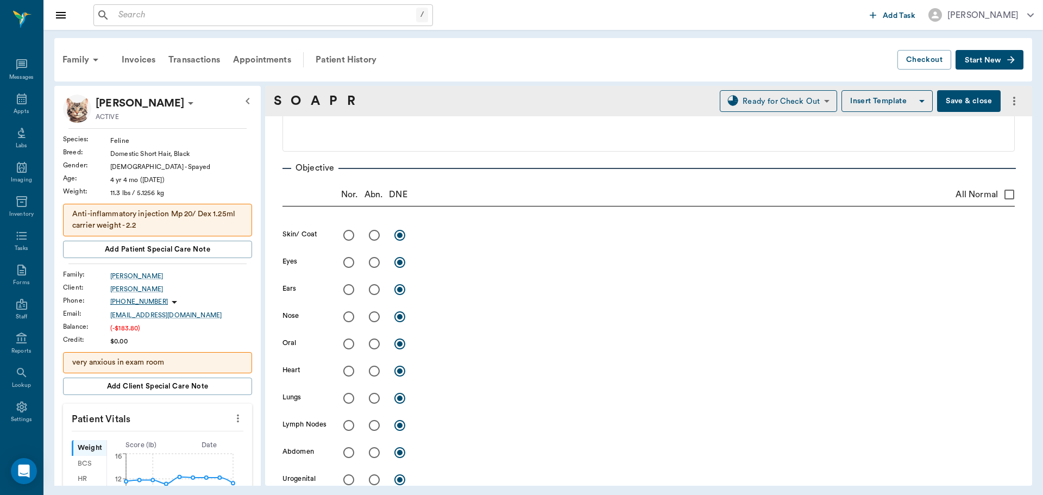
scroll to position [163, 0]
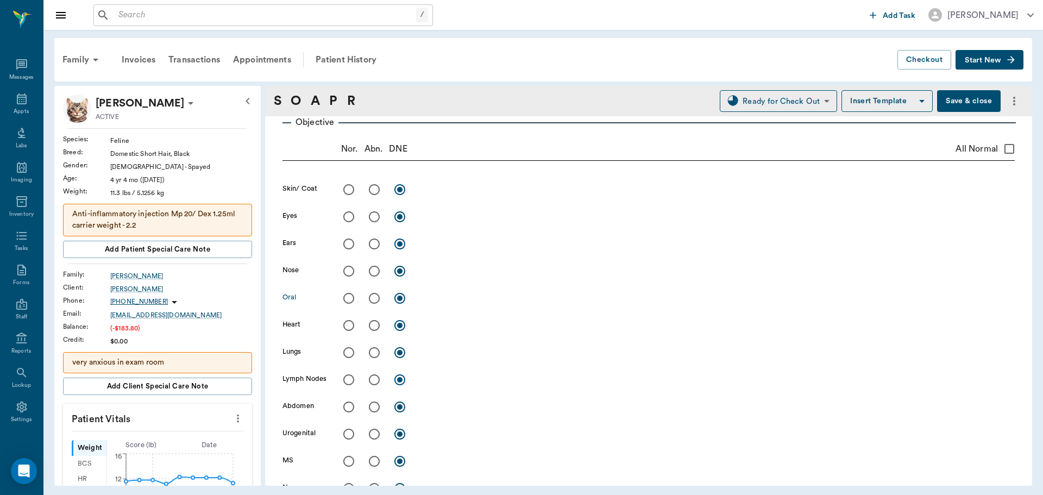
click at [374, 301] on input "radio" at bounding box center [374, 298] width 23 height 23
radio input "true"
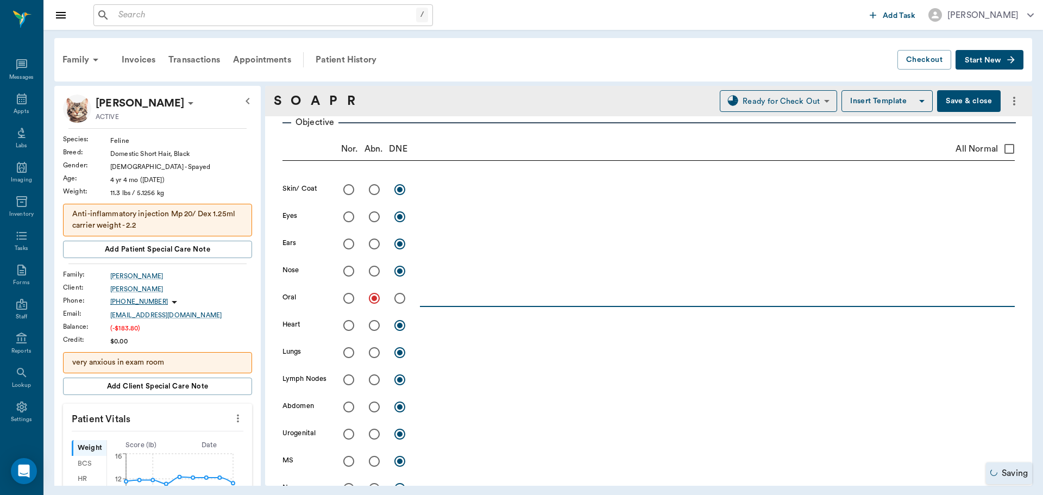
click at [449, 304] on textarea at bounding box center [717, 298] width 595 height 12
type textarea "f"
click at [643, 302] on textarea "Flare up of stomatitis, esp commissures" at bounding box center [717, 298] width 595 height 12
type textarea "Flare up of stomatitis, esp commissures and R upper molars"
click at [351, 191] on input "radio" at bounding box center [348, 189] width 23 height 23
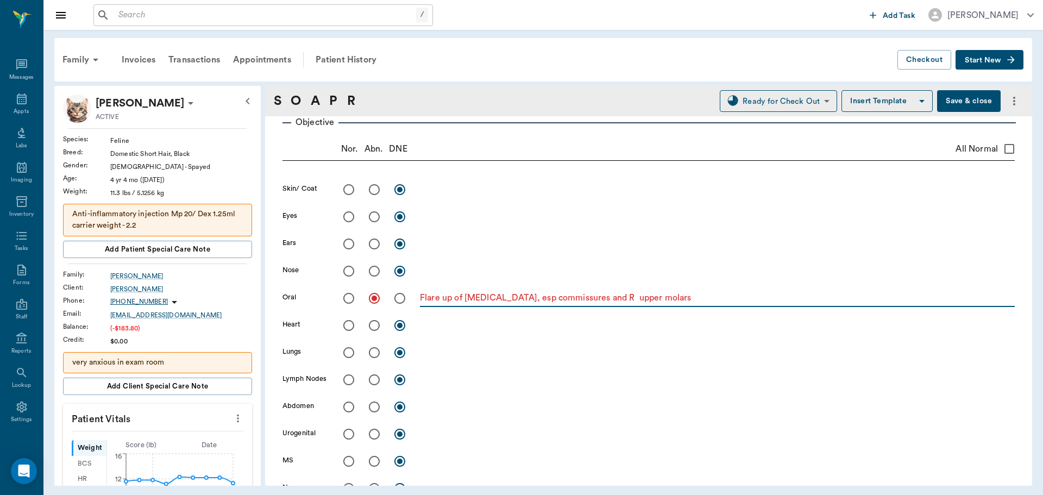
radio input "true"
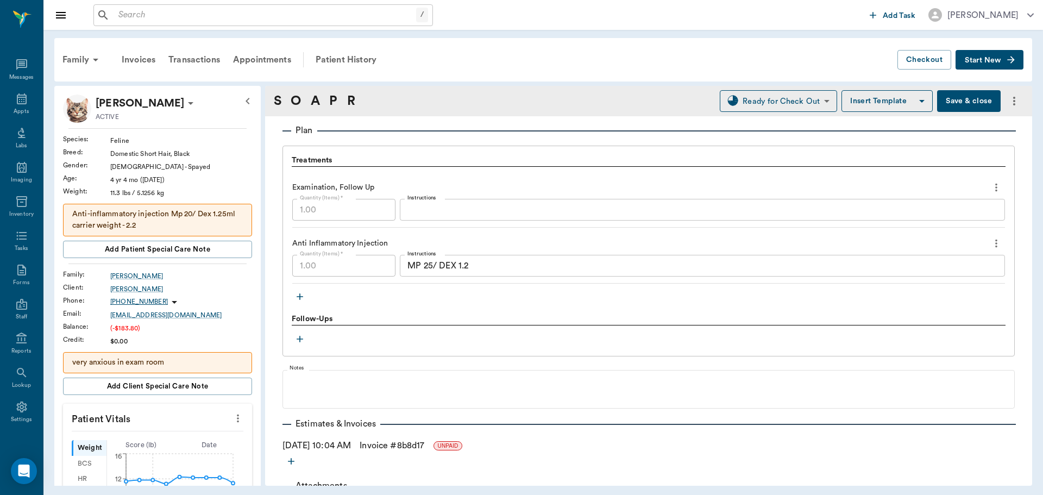
scroll to position [755, 0]
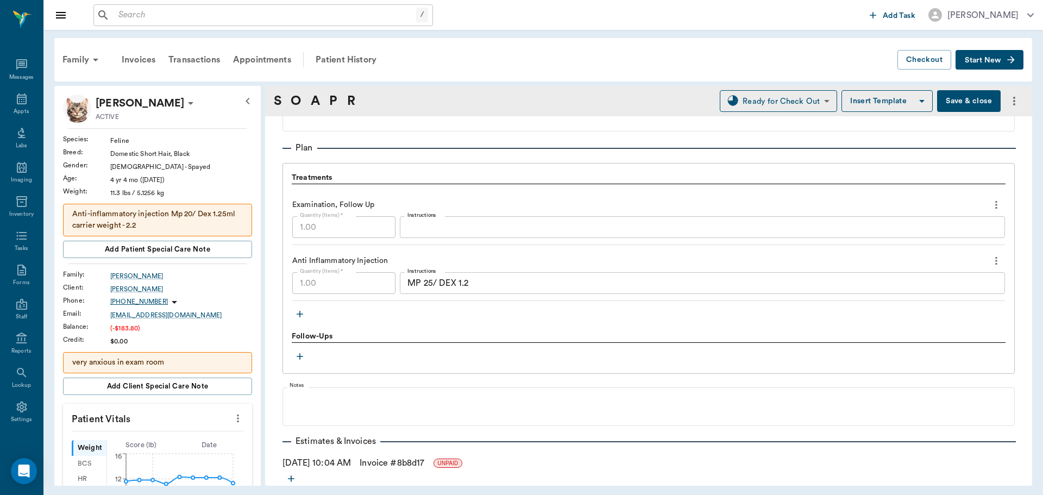
click at [954, 96] on button "Save & close" at bounding box center [969, 101] width 64 height 22
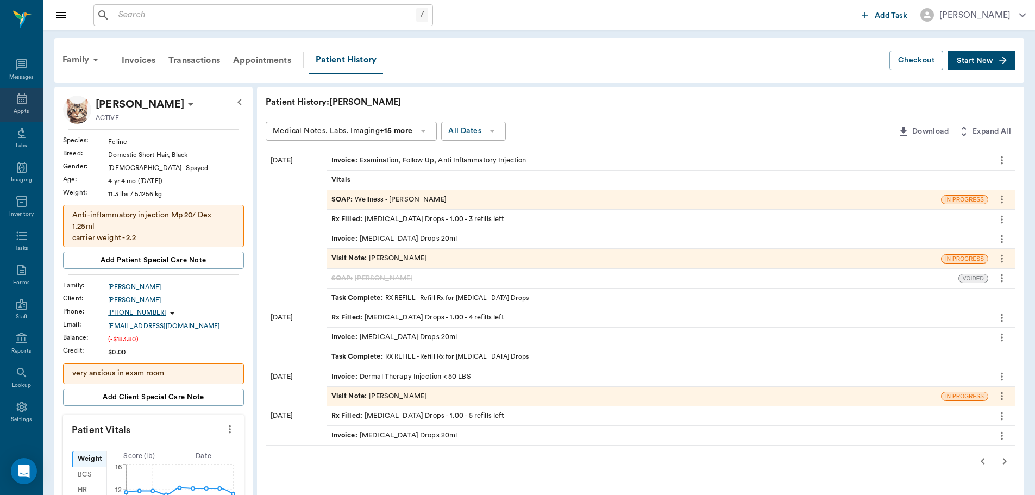
click at [17, 103] on icon at bounding box center [22, 98] width 10 height 11
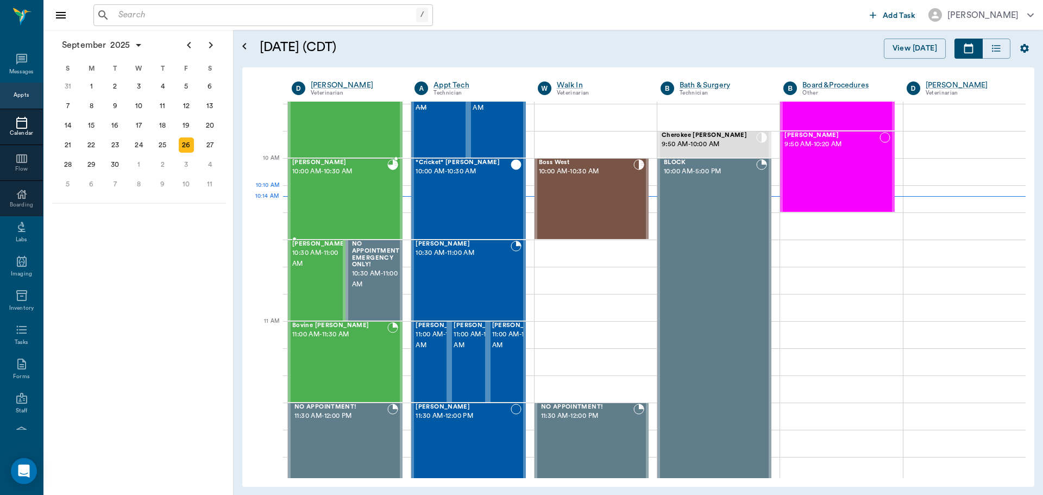
scroll to position [165, 0]
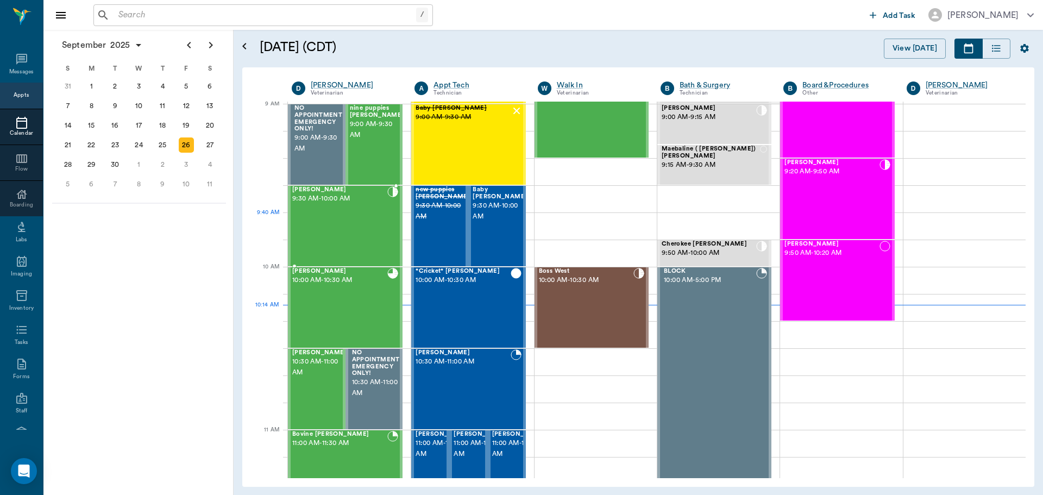
click at [330, 221] on div "[PERSON_NAME] 9:30 AM - 10:00 AM" at bounding box center [339, 225] width 95 height 79
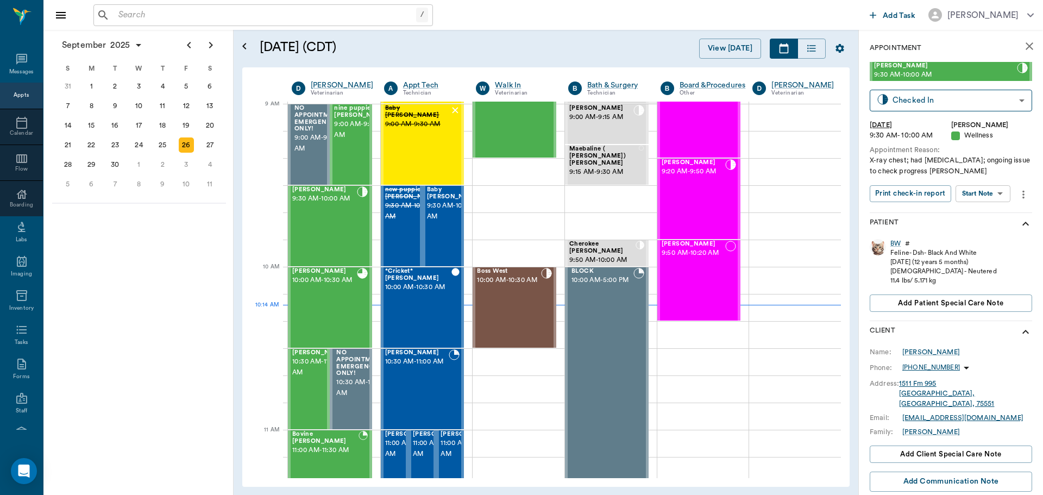
click at [996, 190] on body "/ ​ Add Task Dr. Bert Ellsworth Nectar Messages Appts Calendar Flow Boarding La…" at bounding box center [521, 247] width 1043 height 495
click at [990, 215] on button "View SOAP" at bounding box center [971, 216] width 37 height 12
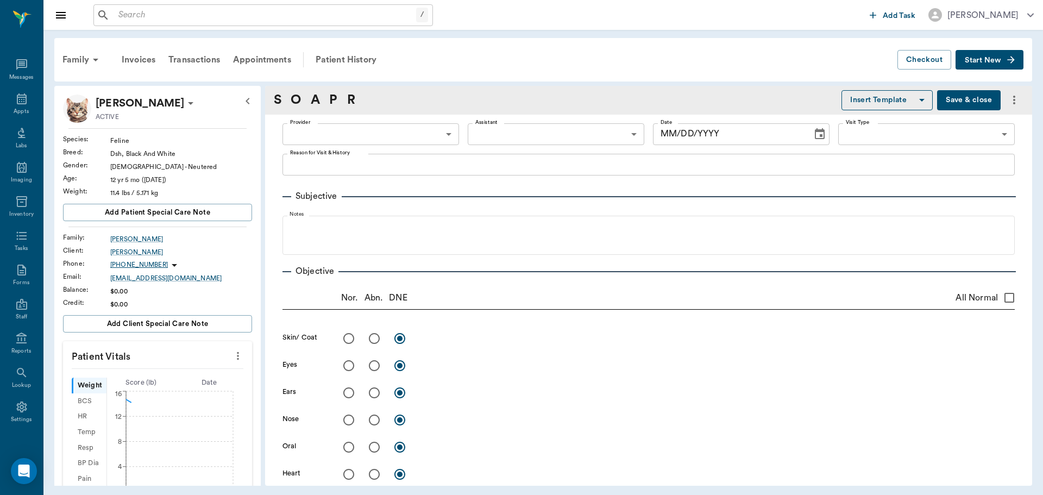
type input "63ec2f075fda476ae8351a4d"
type input "6740bf97de10e07744acf1eb"
type input "65d2be4f46e3a538d89b8c14"
type textarea "X-ray chest; had [MEDICAL_DATA]; ongoing issue to check progress [PERSON_NAME]"
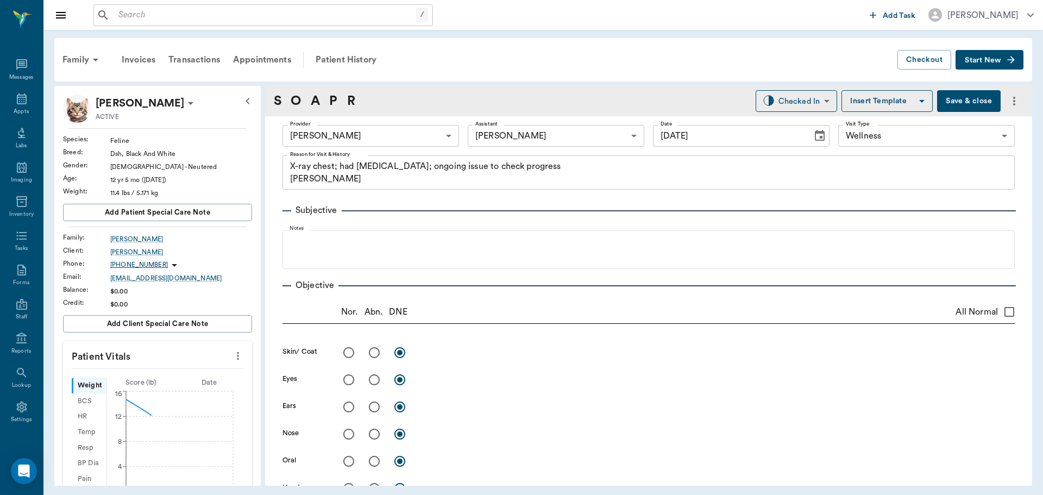
type input "[DATE]"
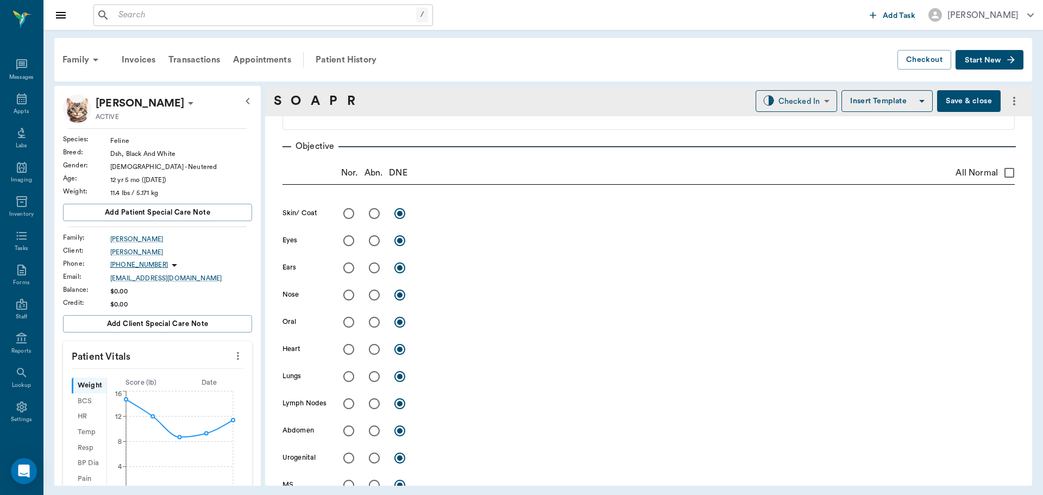
scroll to position [163, 0]
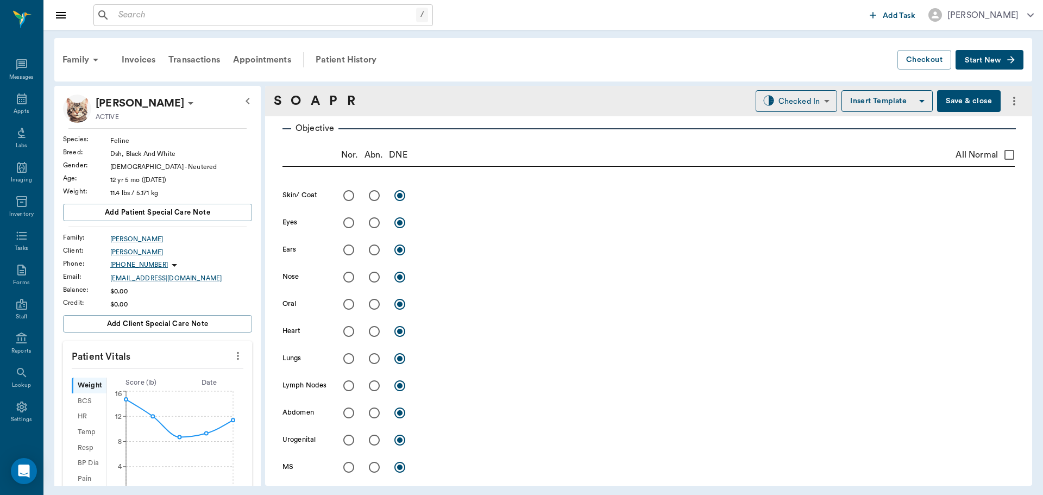
click at [372, 360] on input "radio" at bounding box center [374, 358] width 23 height 23
radio input "true"
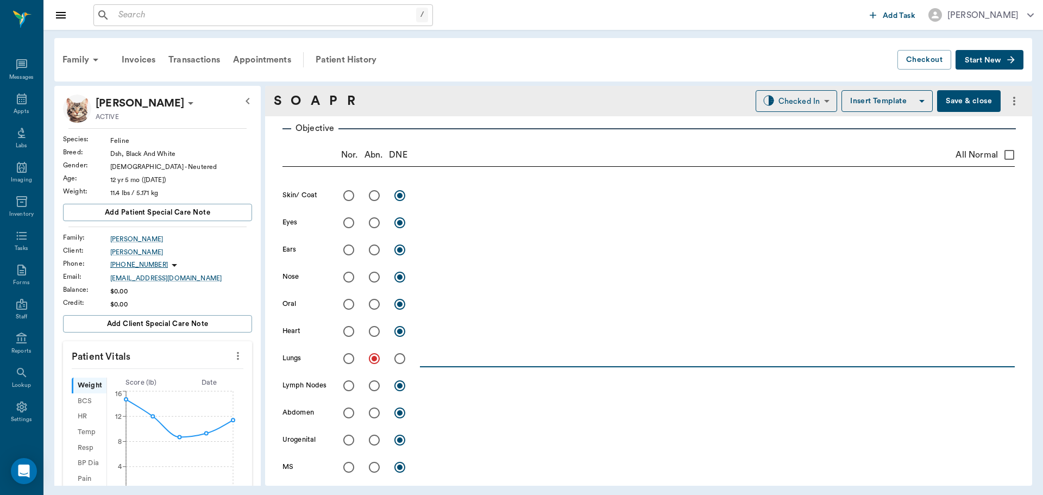
click at [425, 355] on textarea at bounding box center [717, 358] width 595 height 12
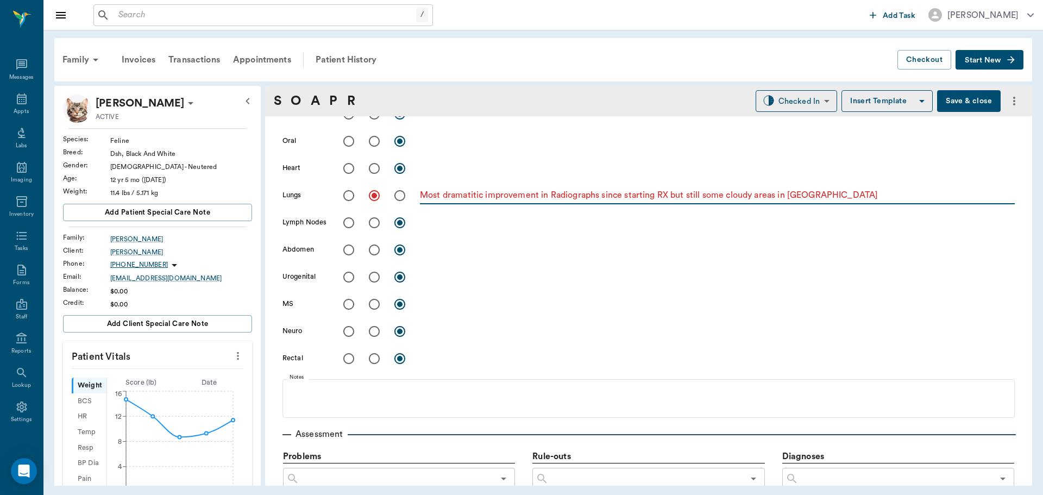
scroll to position [272, 0]
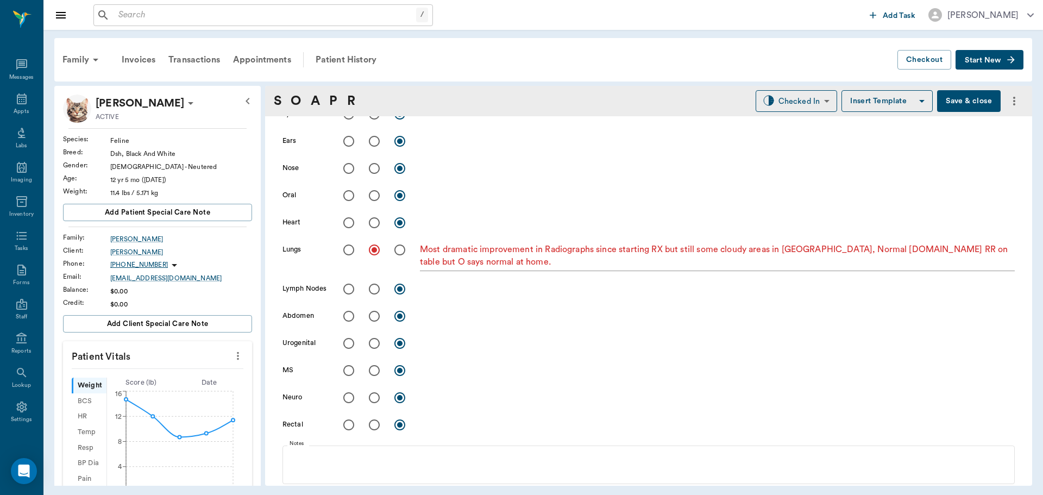
drag, startPoint x: 865, startPoint y: 247, endPoint x: 882, endPoint y: 275, distance: 32.7
click at [882, 275] on div "Skin/ Coat x Eyes x Ears x Nose x Oral x Heart x Lungs Most dramatic improvemen…" at bounding box center [649, 258] width 733 height 365
click at [891, 254] on textarea "Most dramatic improvement in Radiographs since starting RX but still some cloud…" at bounding box center [717, 255] width 595 height 25
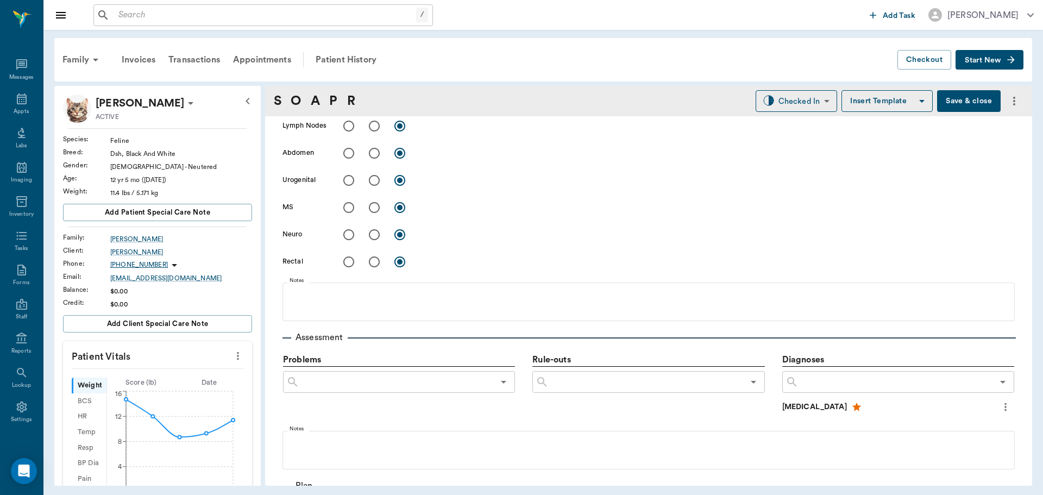
scroll to position [543, 0]
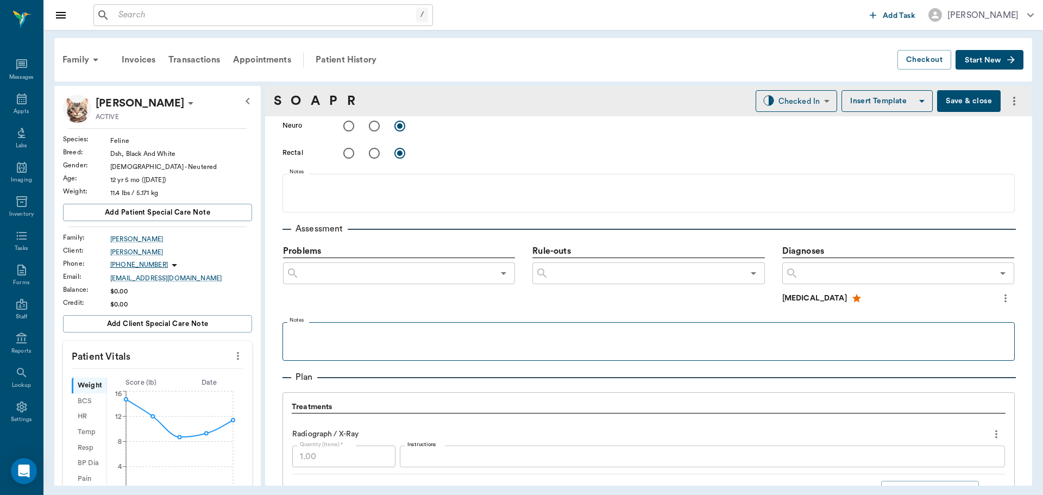
type textarea "Most dramatic improvement in Radiographs since starting RX but still some cloud…"
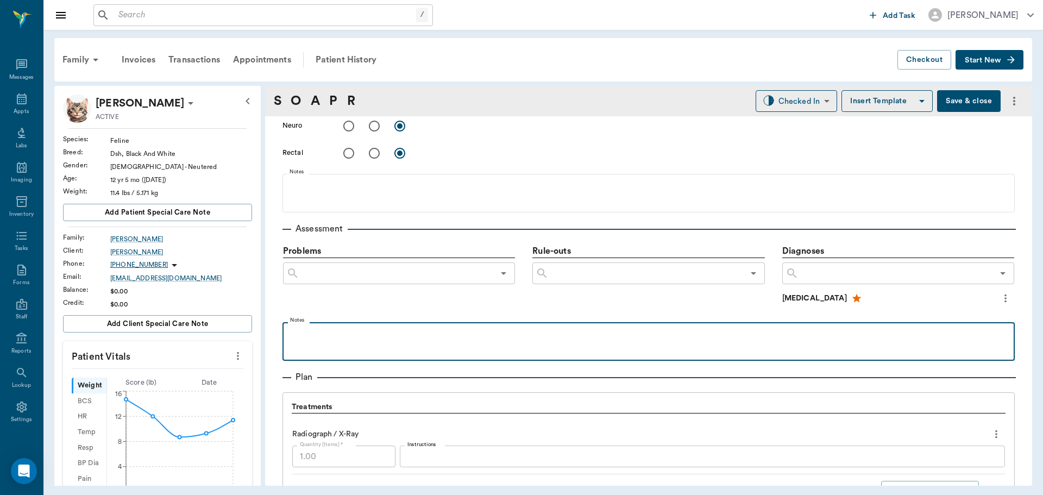
click at [342, 332] on p at bounding box center [649, 334] width 722 height 13
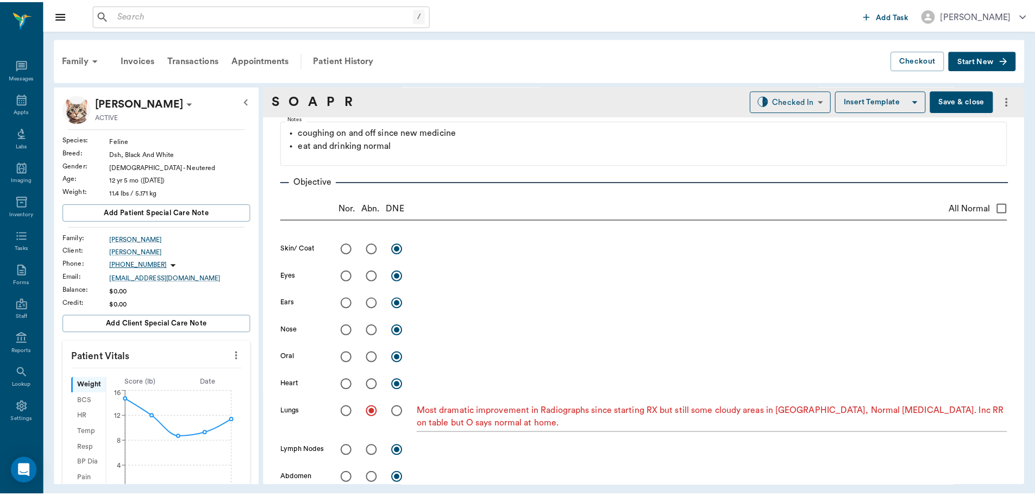
scroll to position [109, 0]
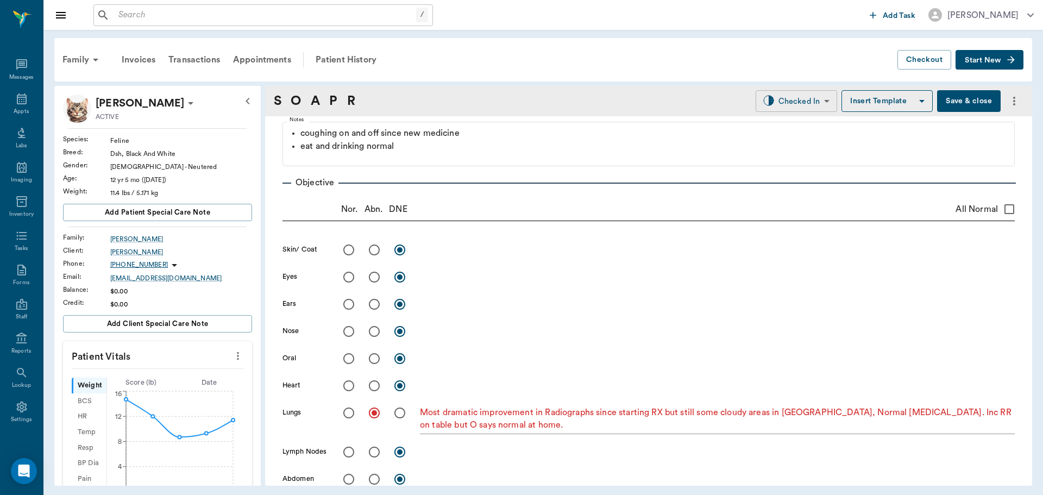
click at [806, 104] on body "/ ​ Add Task Dr. Bert Ellsworth Nectar Messages Appts Labs Imaging Inventory Ta…" at bounding box center [521, 247] width 1043 height 495
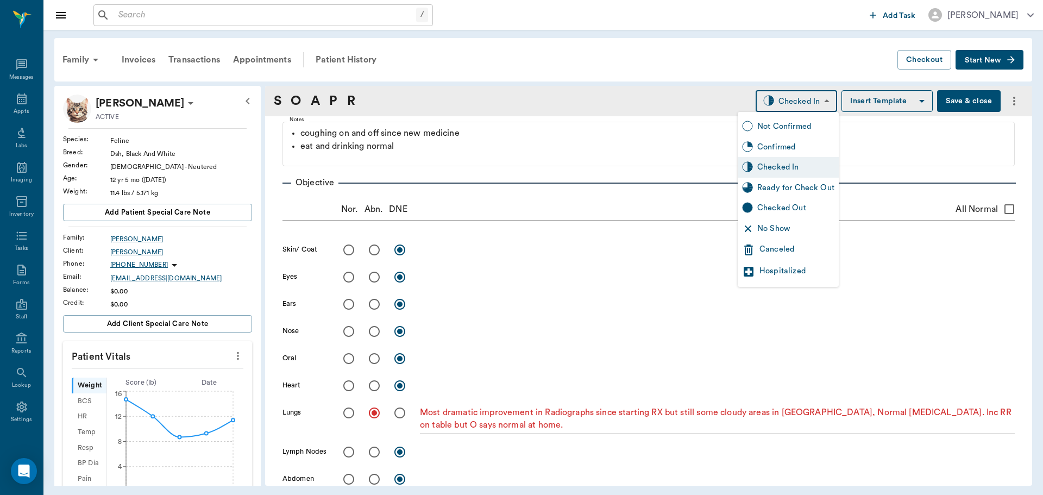
click at [804, 188] on div "Ready for Check Out" at bounding box center [796, 188] width 77 height 12
type input "READY_TO_CHECKOUT"
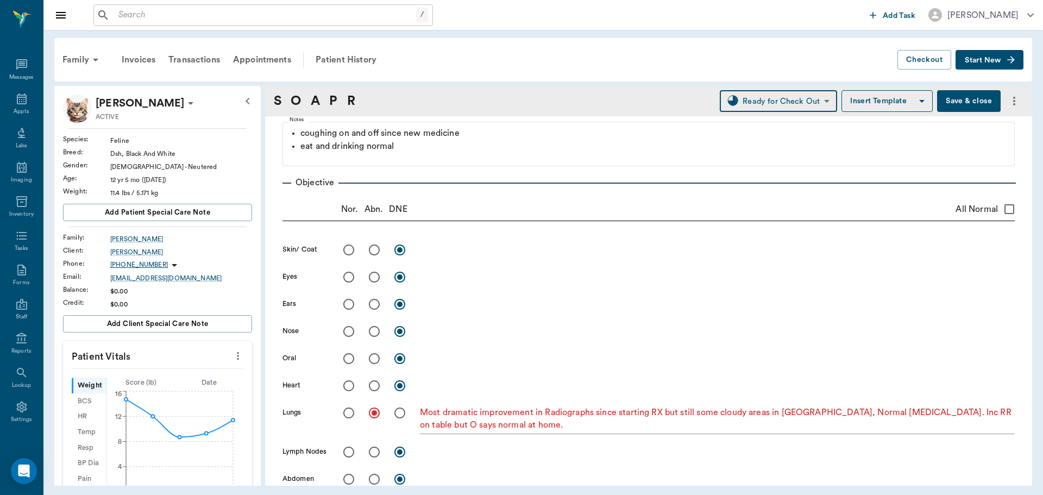
click at [960, 103] on button "Save & close" at bounding box center [969, 101] width 64 height 22
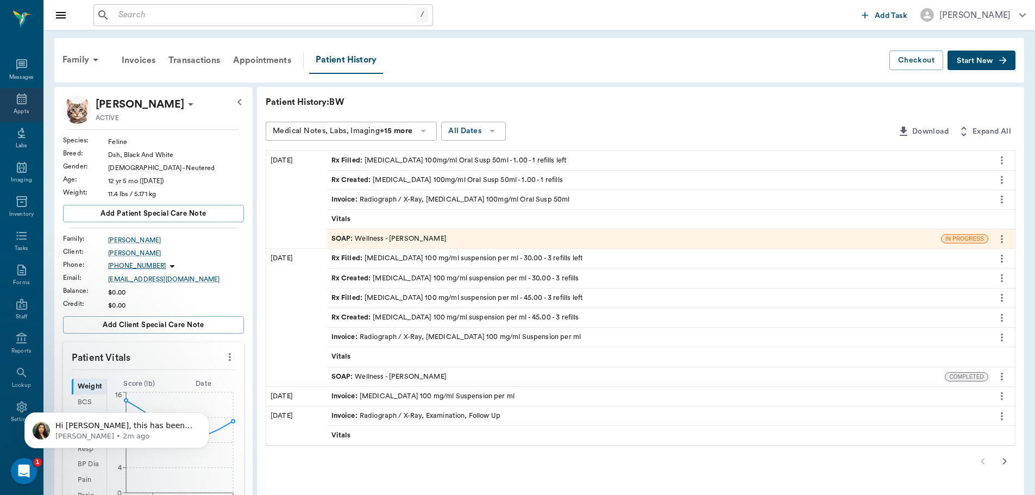
click at [15, 97] on icon at bounding box center [21, 98] width 13 height 13
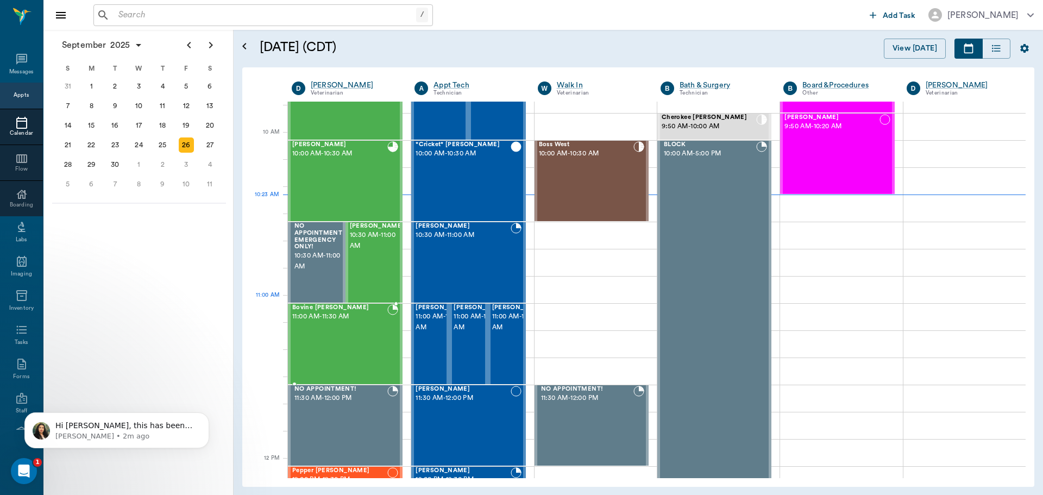
scroll to position [220, 0]
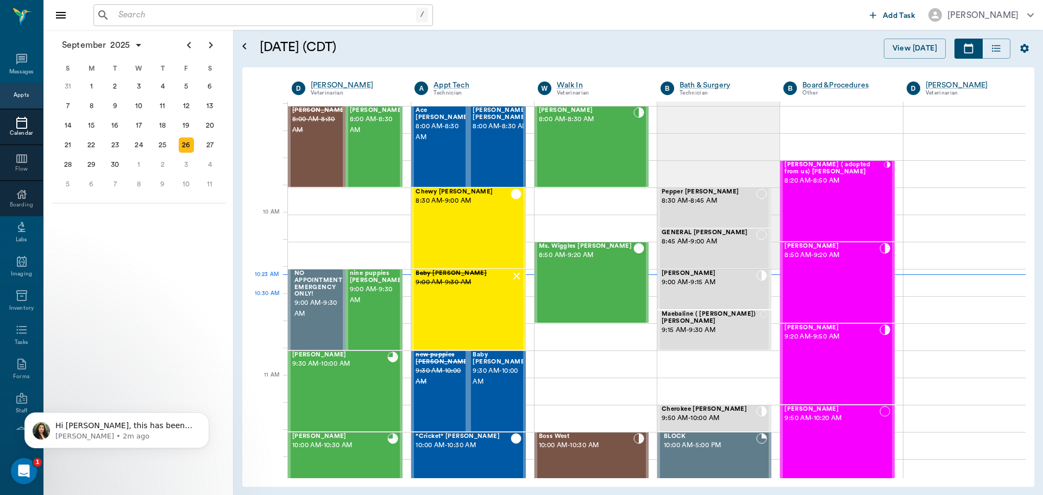
scroll to position [220, 0]
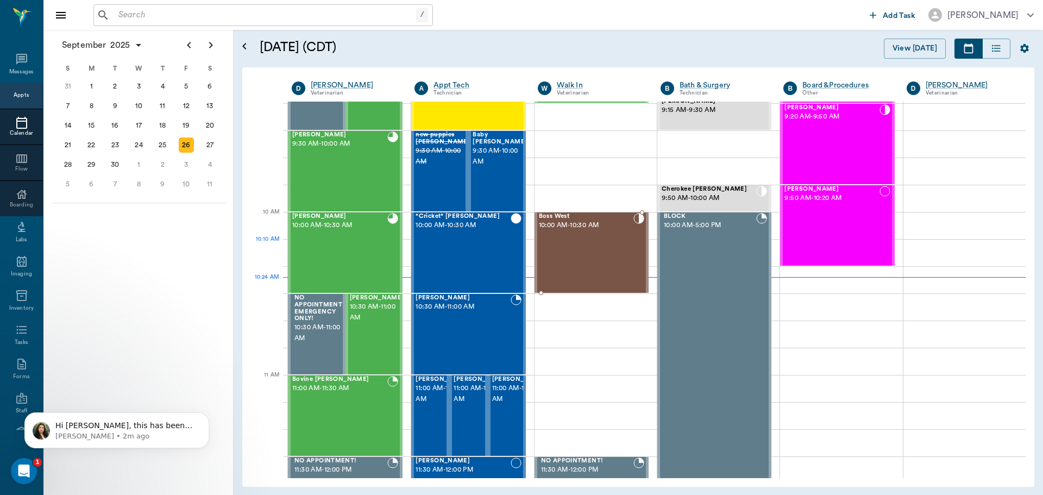
click at [572, 243] on div "Boss West 10:00 AM - 10:30 AM" at bounding box center [586, 252] width 95 height 79
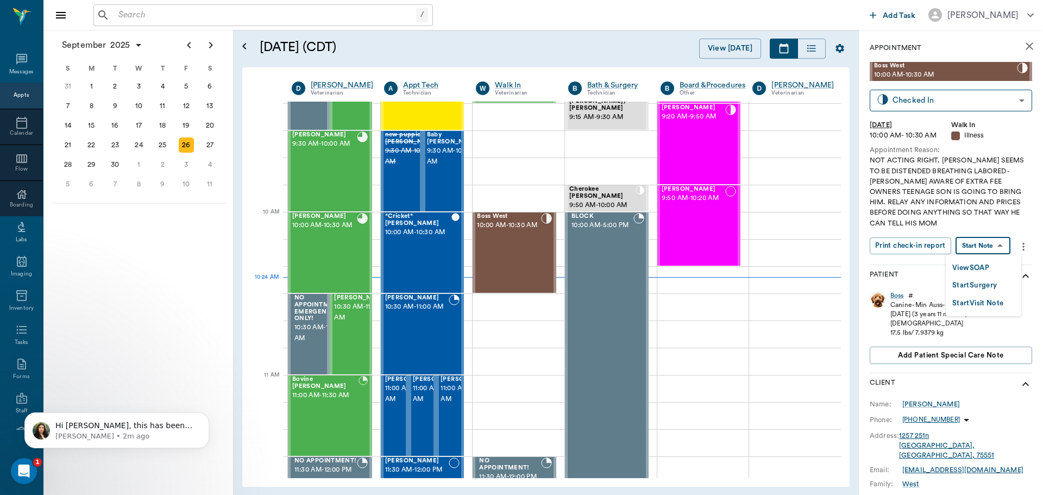
click at [979, 245] on body "/ ​ Add Task [PERSON_NAME] Nectar Messages Appts Calendar Flow Boarding Labs Im…" at bounding box center [521, 247] width 1043 height 495
click at [978, 263] on button "View SOAP" at bounding box center [971, 268] width 37 height 12
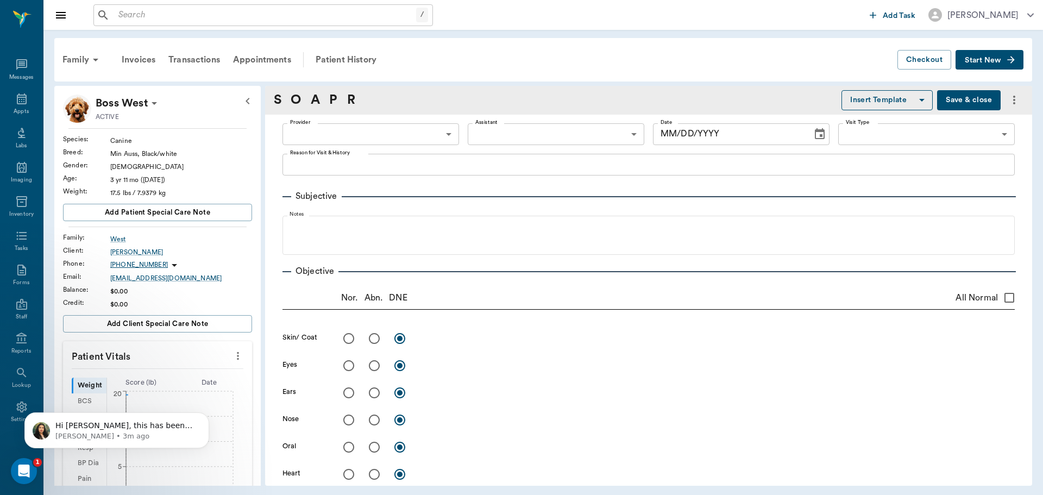
type input "63ec2f075fda476ae8351a4d"
type input "6740bf97de10e07744acf1eb"
type input "65d2be4f46e3a538d89b8c15"
type textarea "NOT ACTING RIGHT. [PERSON_NAME] SEEMS TO BE DISTENDED BREATHING LABORED -[PERSO…"
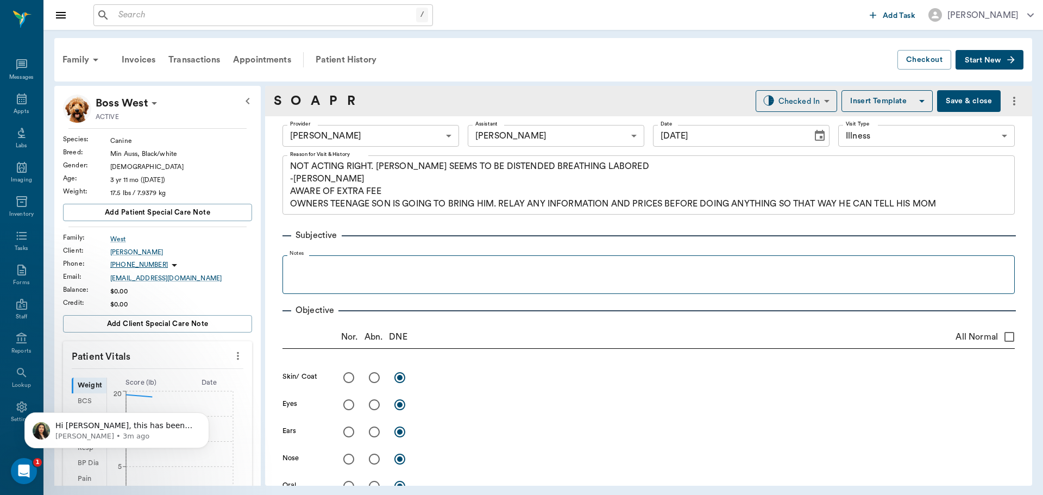
type input "[DATE]"
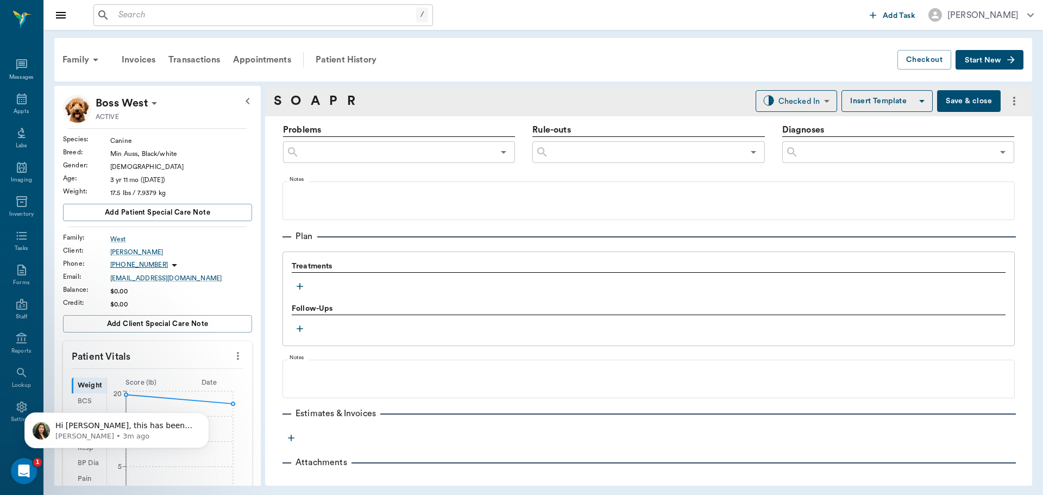
scroll to position [691, 0]
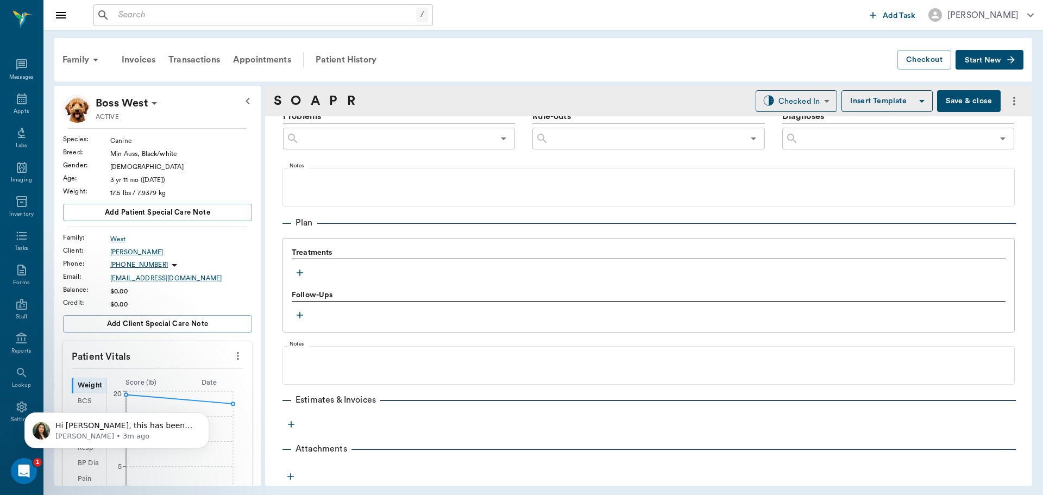
click at [299, 274] on icon "button" at bounding box center [300, 272] width 11 height 11
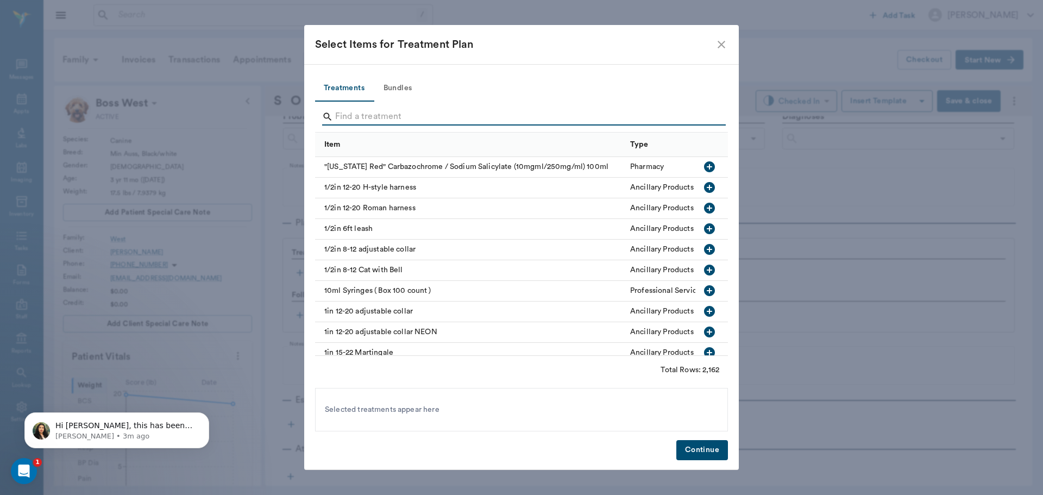
click at [357, 114] on input "Search" at bounding box center [522, 116] width 374 height 17
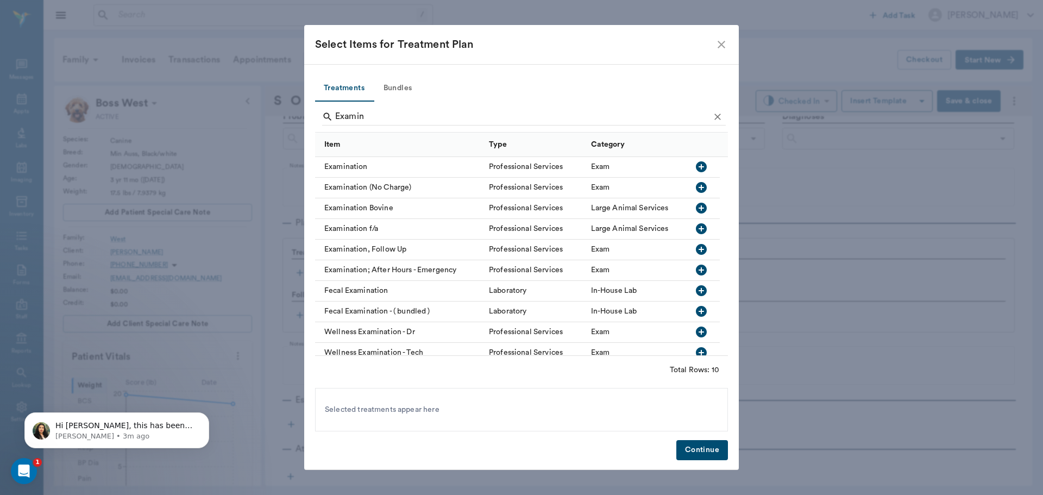
click at [699, 168] on icon "button" at bounding box center [701, 166] width 11 height 11
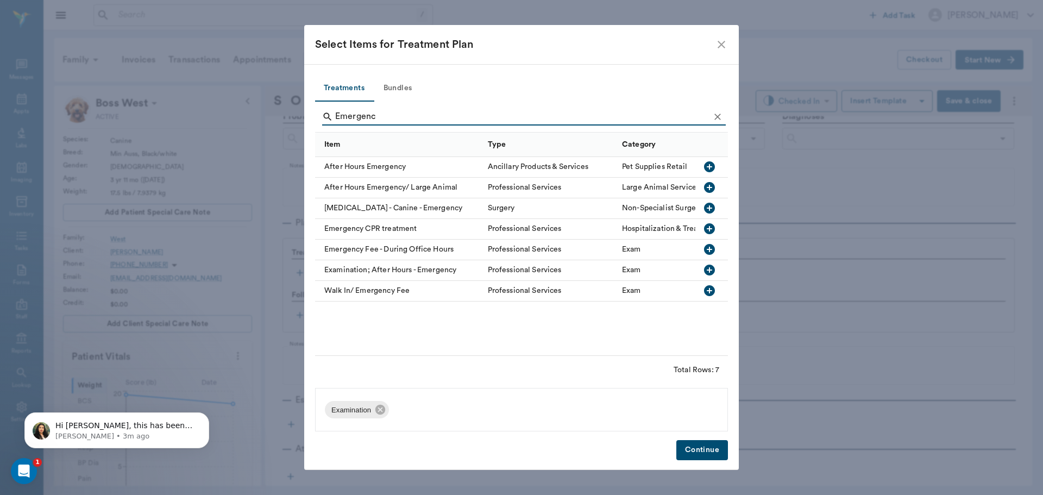
click at [712, 251] on icon "button" at bounding box center [709, 249] width 11 height 11
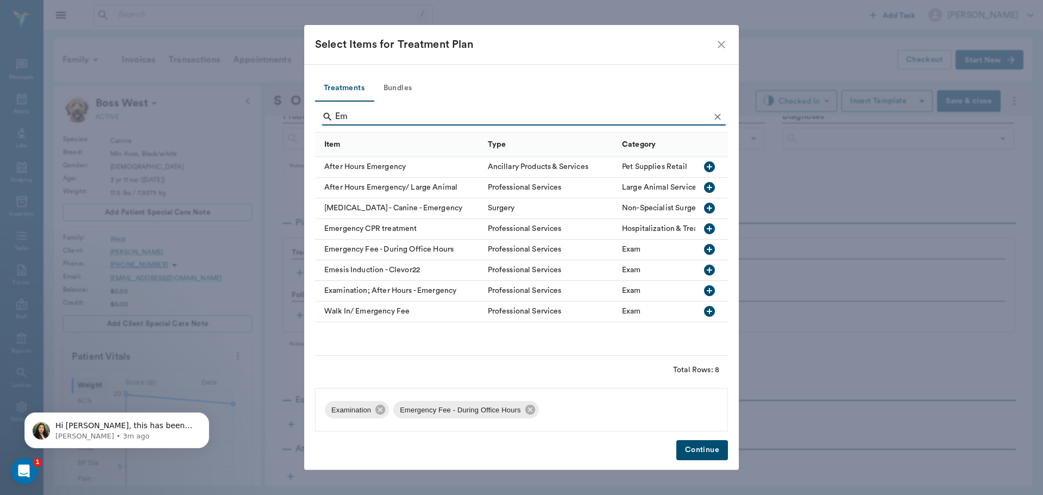
type input "E"
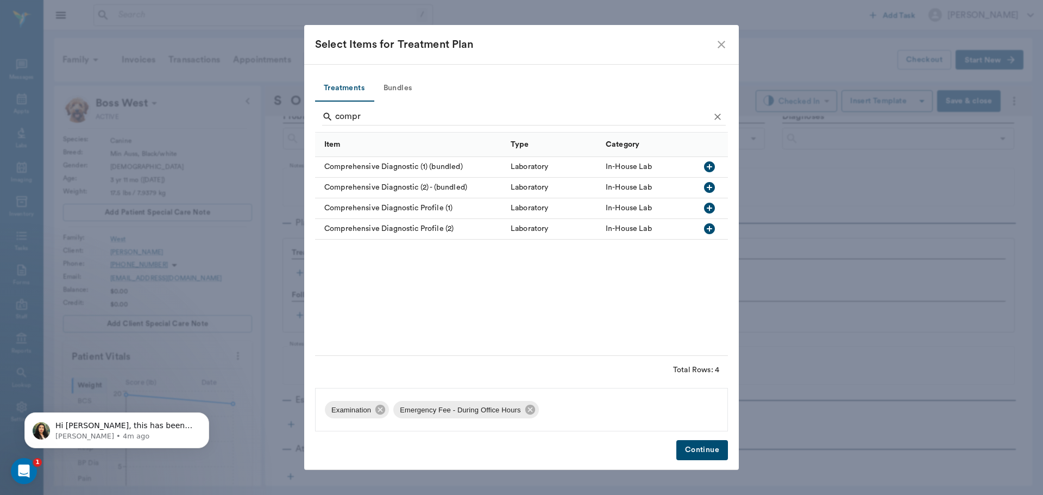
click at [710, 208] on icon "button" at bounding box center [709, 208] width 13 height 13
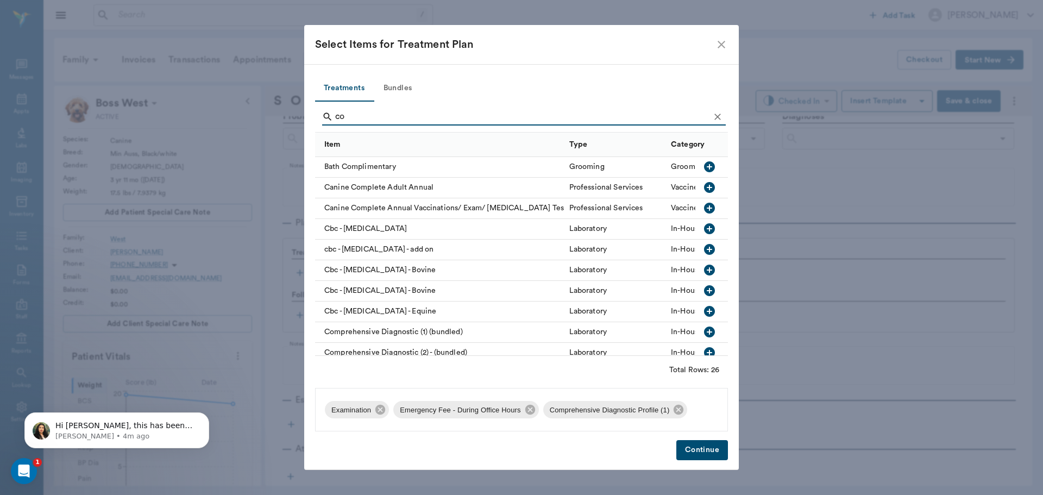
type input "c"
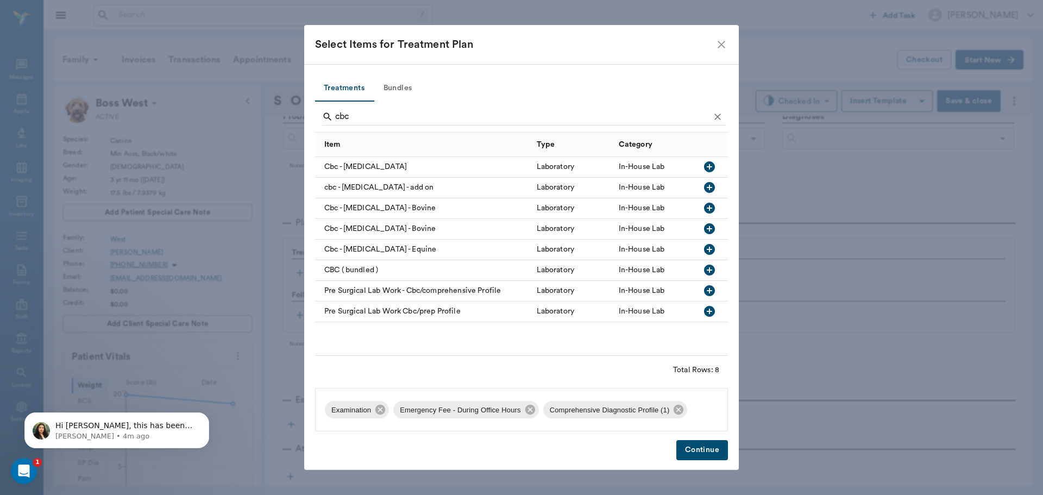
click at [708, 189] on icon "button" at bounding box center [709, 187] width 11 height 11
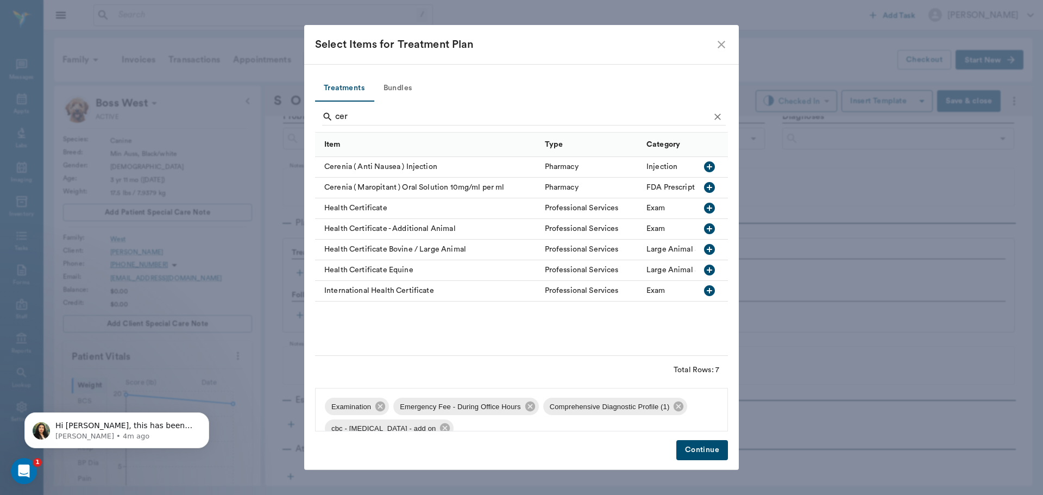
click at [711, 166] on icon "button" at bounding box center [709, 166] width 11 height 11
type input "c"
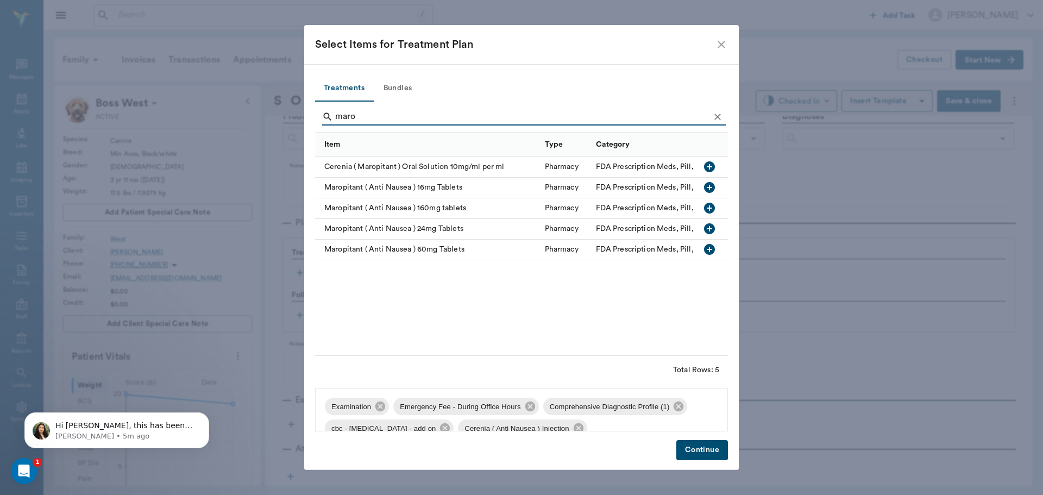
type input "maro"
click at [712, 228] on icon "button" at bounding box center [709, 228] width 11 height 11
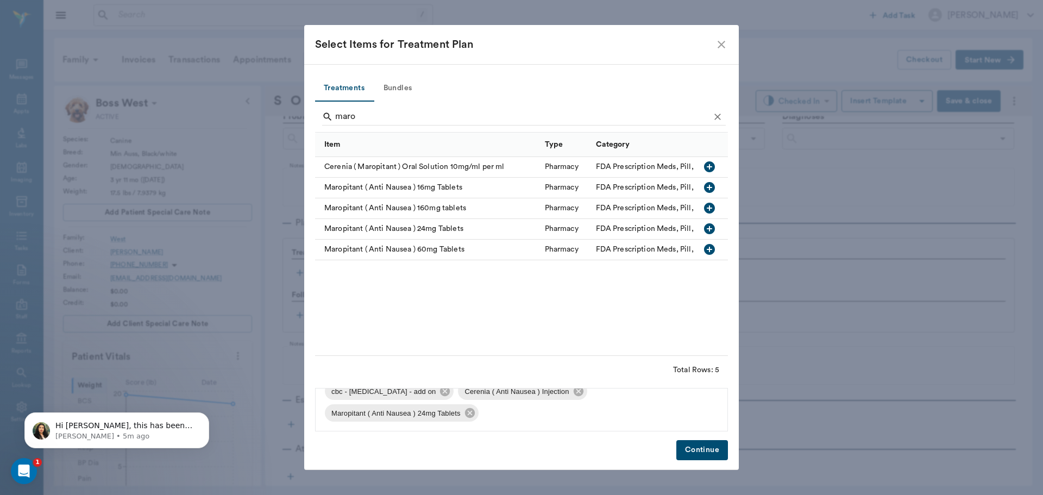
click at [702, 447] on button "Continue" at bounding box center [703, 450] width 52 height 20
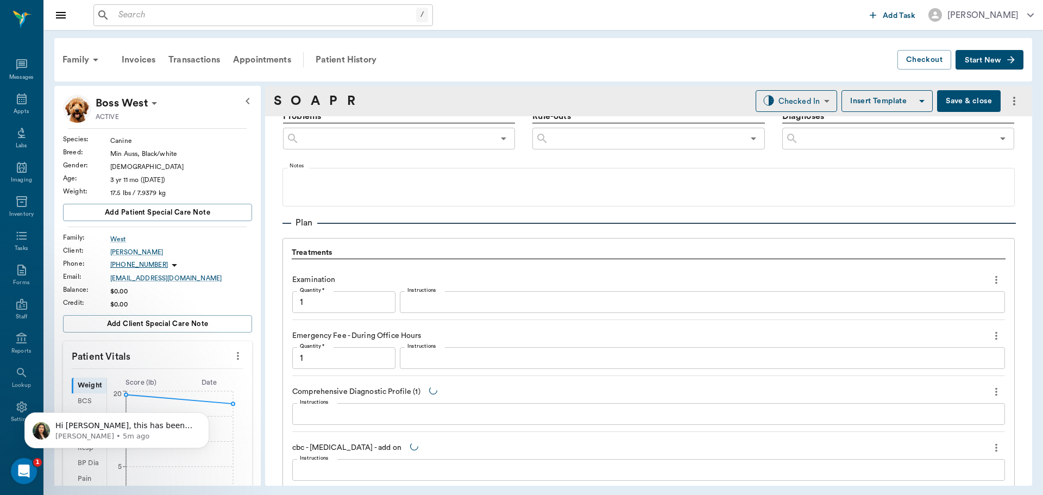
scroll to position [1087, 0]
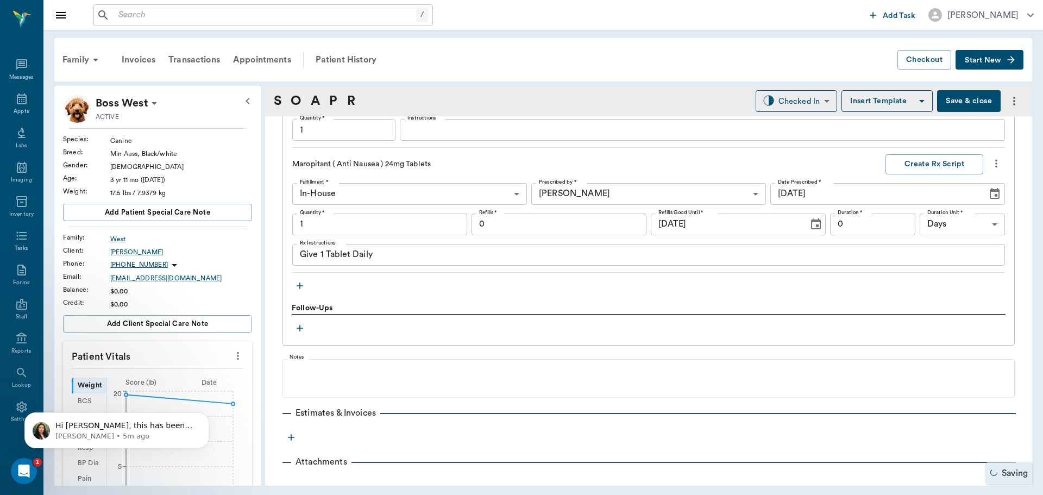
type input "1.00"
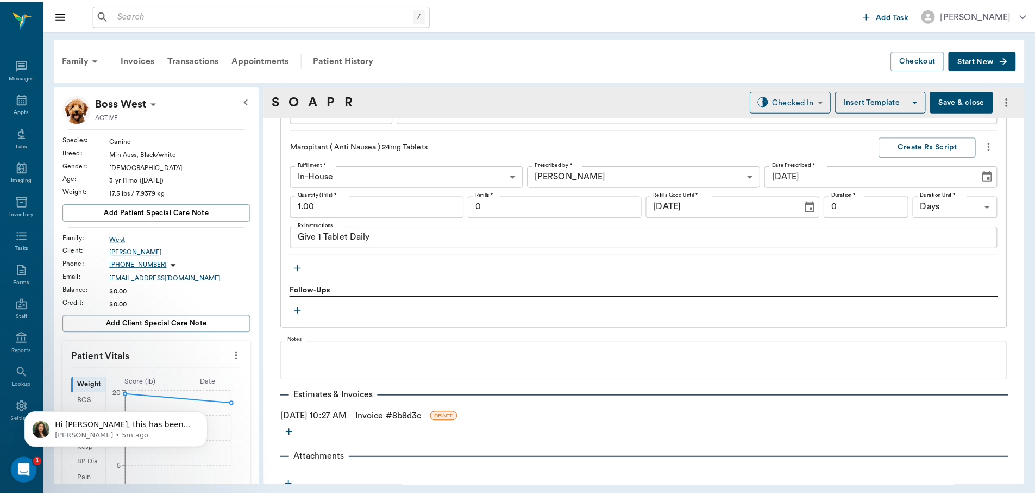
scroll to position [1114, 0]
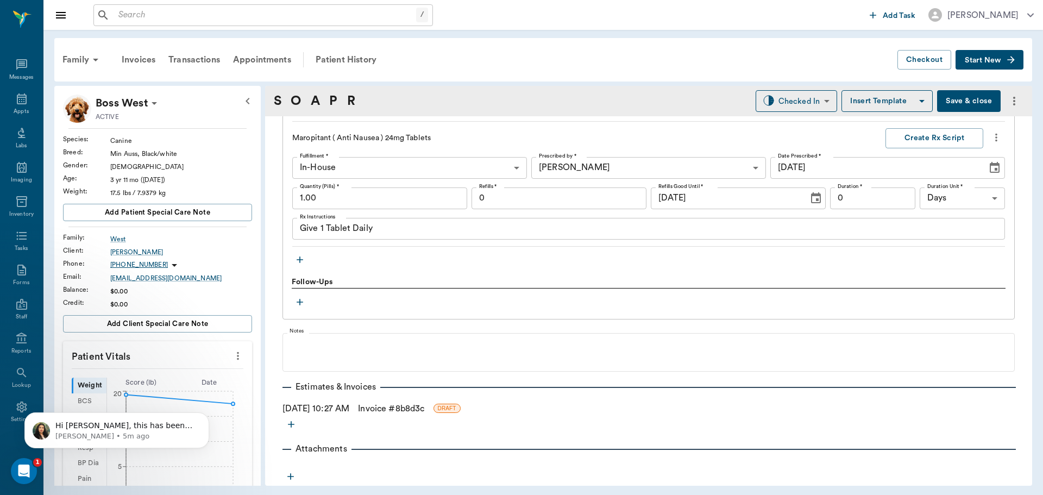
click at [288, 425] on icon "more" at bounding box center [291, 424] width 11 height 11
click at [270, 442] on span "Estimate" at bounding box center [291, 442] width 91 height 11
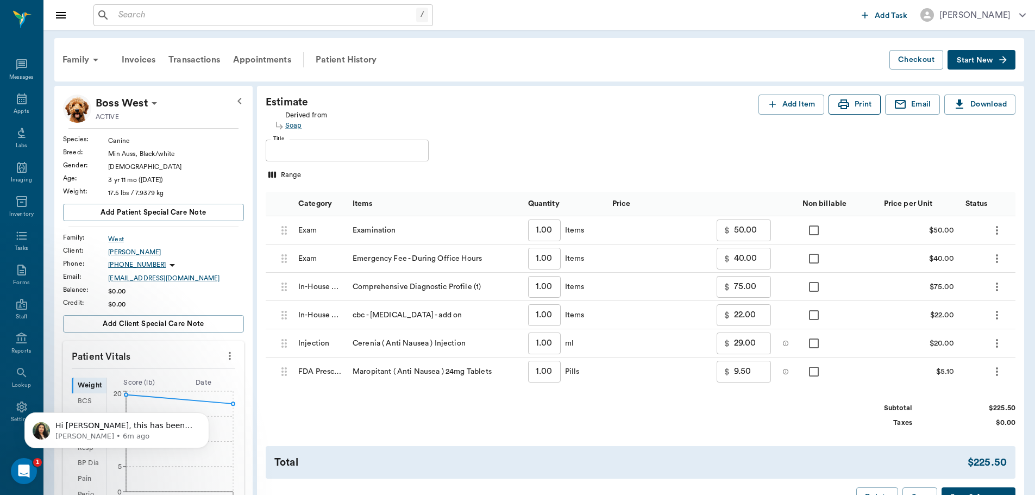
click at [849, 107] on icon "button" at bounding box center [843, 104] width 13 height 13
click at [866, 107] on button "Print" at bounding box center [855, 105] width 52 height 20
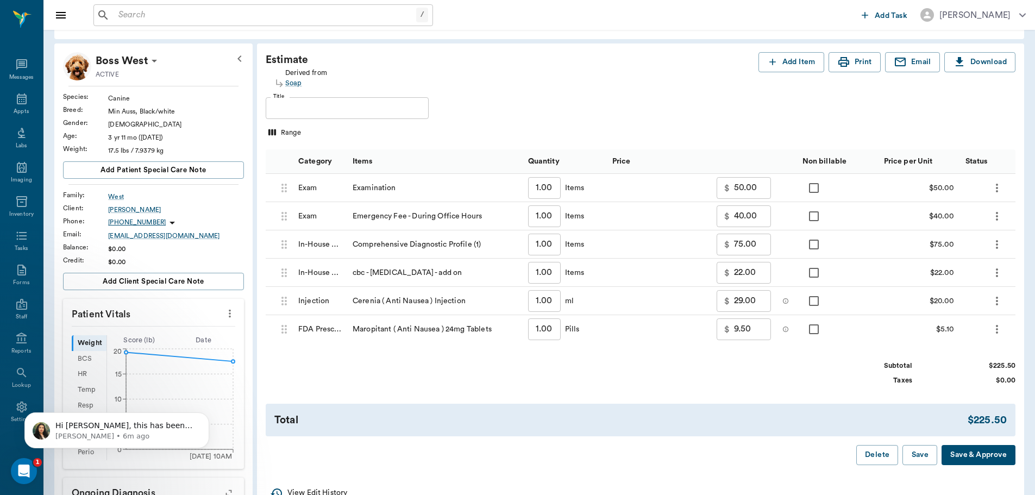
scroll to position [109, 0]
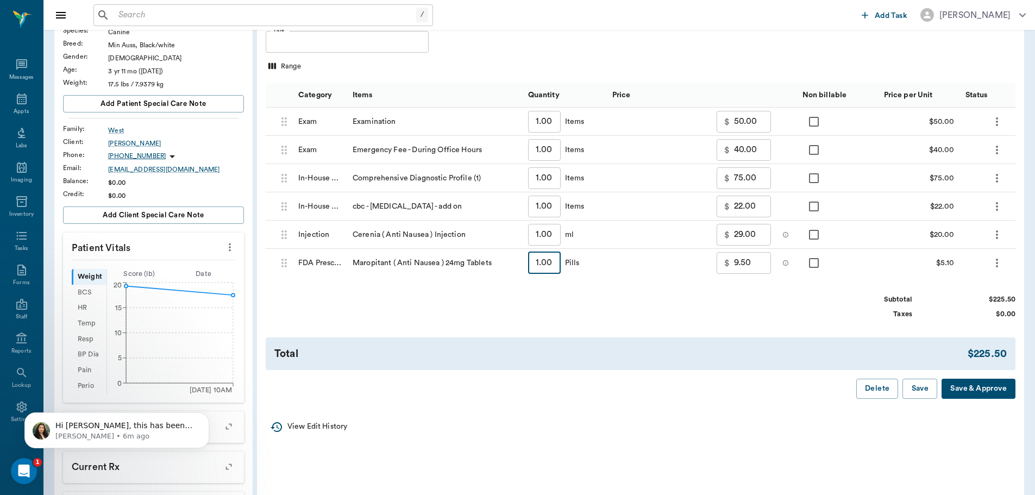
click at [550, 268] on input "1.00" at bounding box center [544, 263] width 33 height 22
type input "3"
type input "19.50"
type input "3.00"
click at [555, 234] on input "1.00" at bounding box center [544, 235] width 33 height 22
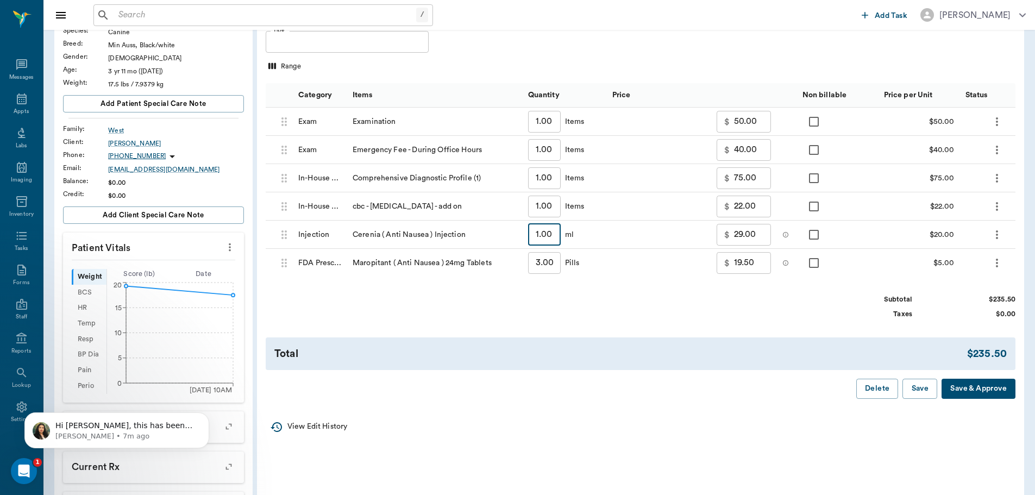
type input ".5"
type input "19.00"
type input "0.50"
click at [723, 342] on div "Estimate Derived from Soap Add Item Print Email Download Title Title Range Cate…" at bounding box center [640, 192] width 767 height 430
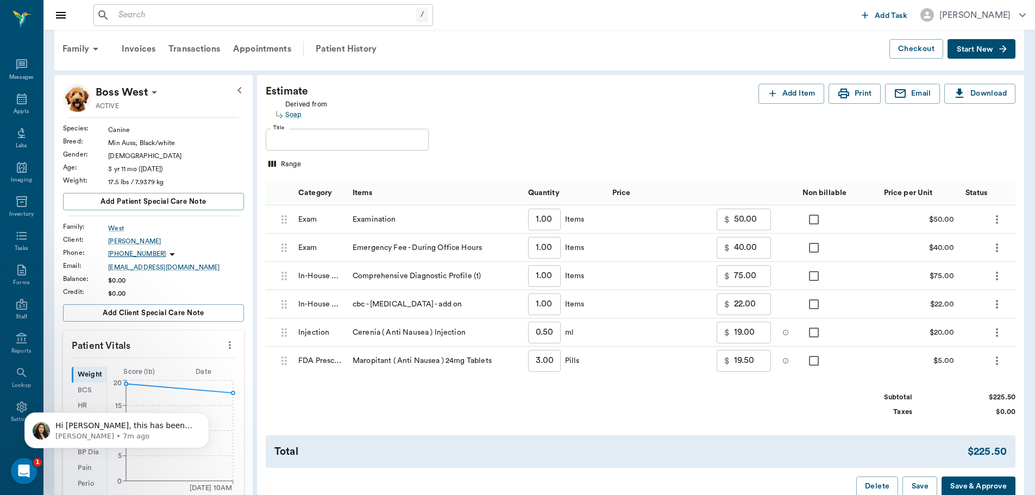
scroll to position [0, 0]
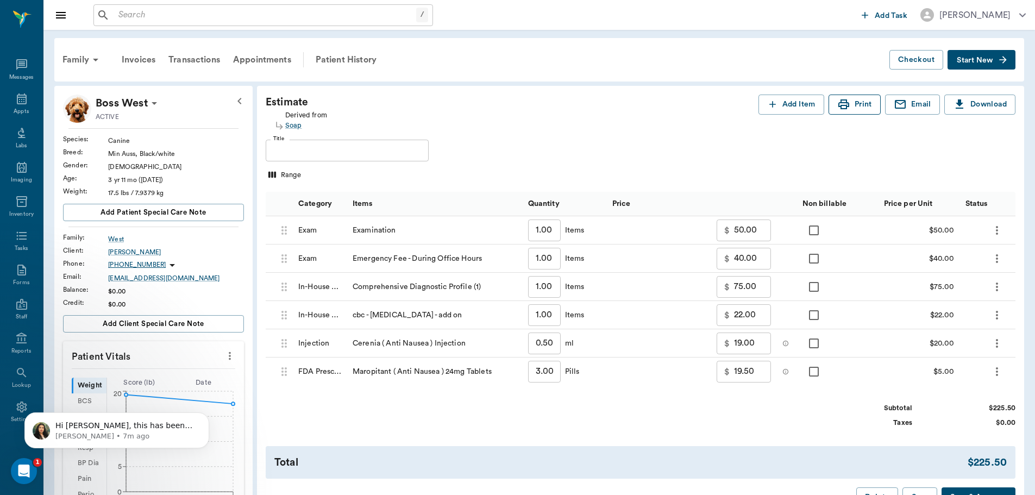
click at [856, 104] on button "Print" at bounding box center [855, 105] width 52 height 20
click at [805, 104] on button "Add Item" at bounding box center [792, 105] width 66 height 20
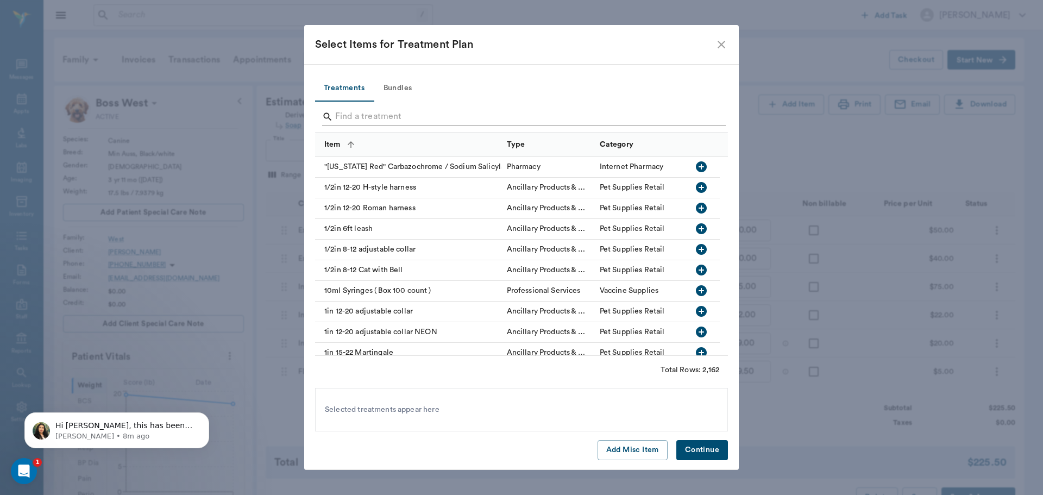
click at [390, 113] on input "Search" at bounding box center [522, 116] width 374 height 17
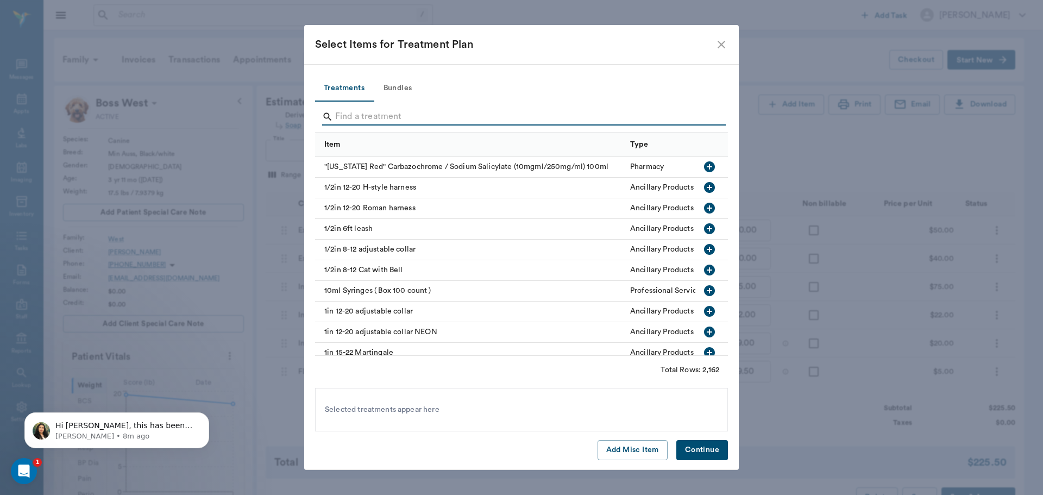
click at [376, 120] on input "Search" at bounding box center [522, 116] width 374 height 17
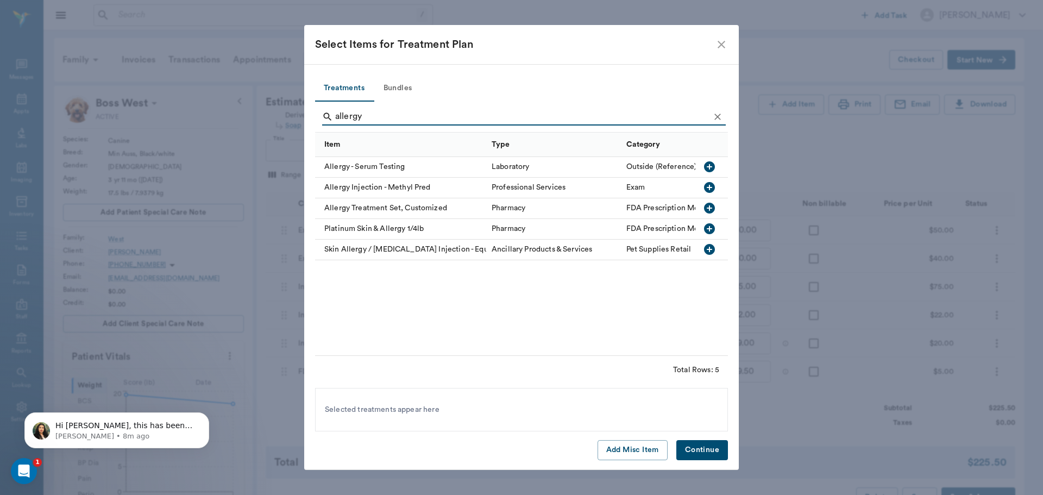
type input "allergy"
click at [710, 188] on icon "button" at bounding box center [709, 187] width 13 height 13
click at [690, 448] on button "Continue" at bounding box center [703, 450] width 52 height 20
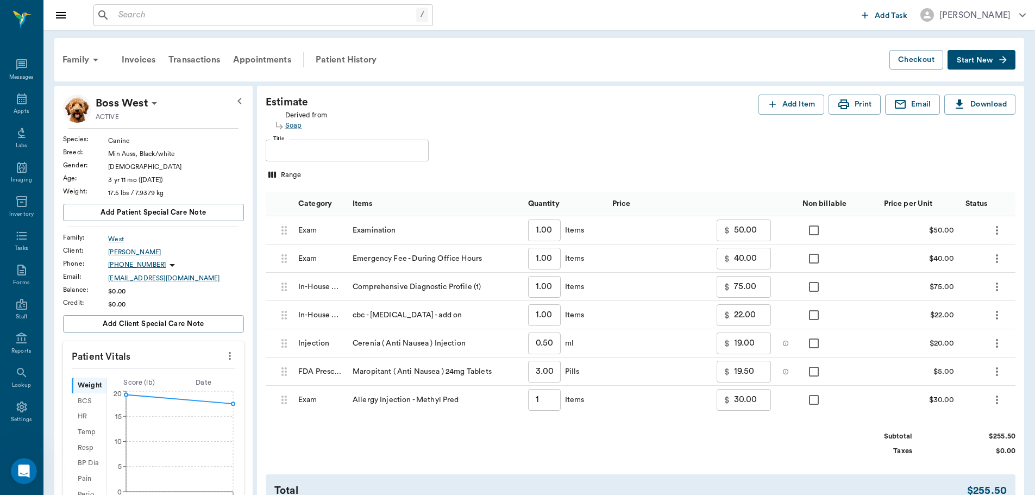
drag, startPoint x: 18, startPoint y: 101, endPoint x: 612, endPoint y: 51, distance: 596.1
click at [18, 101] on icon at bounding box center [22, 98] width 10 height 11
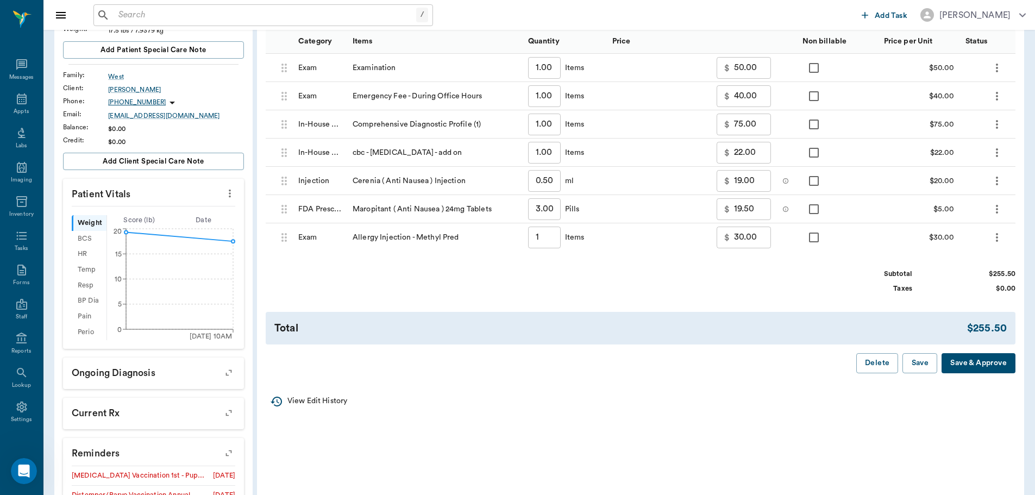
scroll to position [163, 0]
click at [910, 372] on button "Save" at bounding box center [920, 363] width 35 height 20
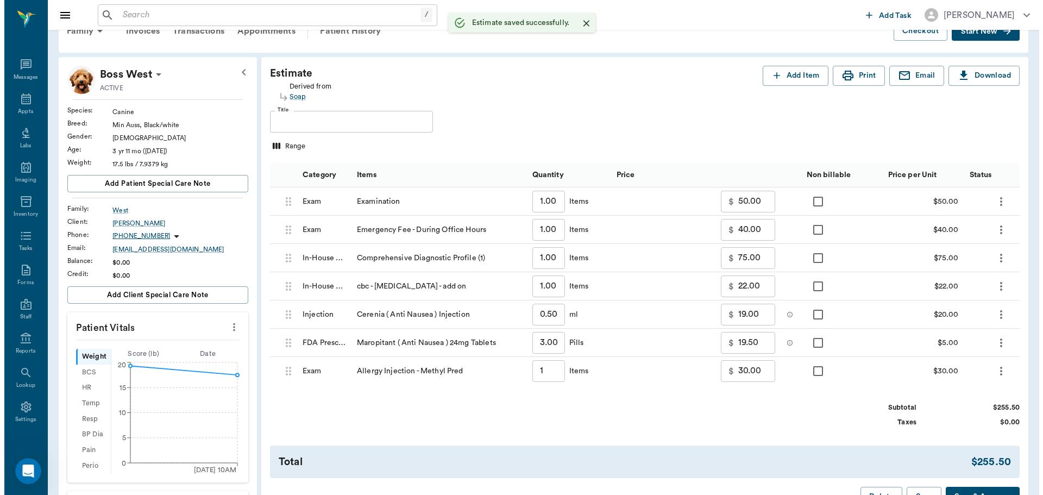
scroll to position [0, 0]
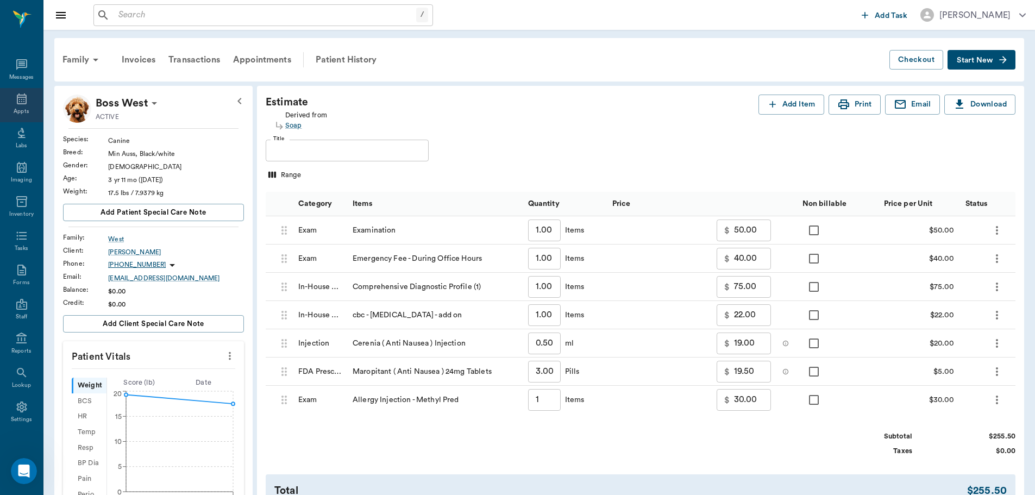
click at [15, 100] on icon at bounding box center [21, 98] width 13 height 13
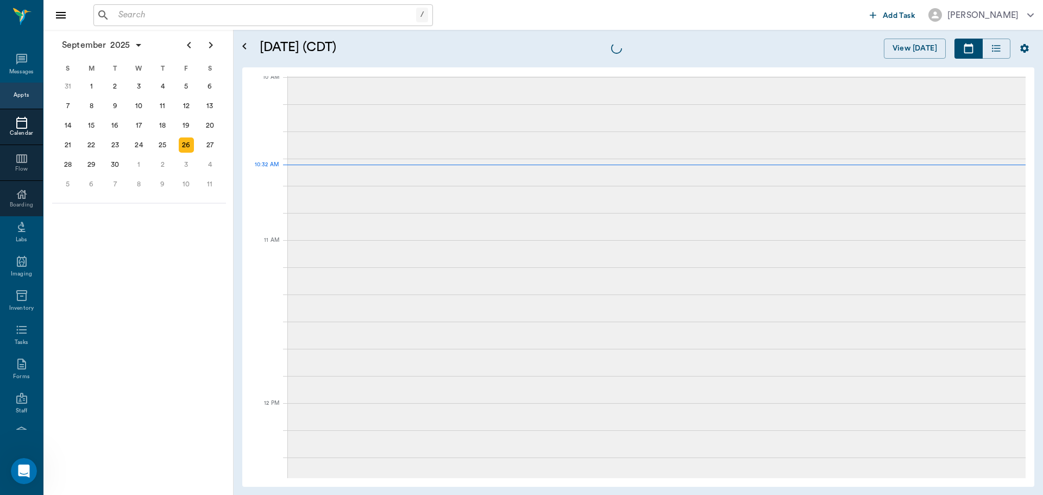
scroll to position [329, 0]
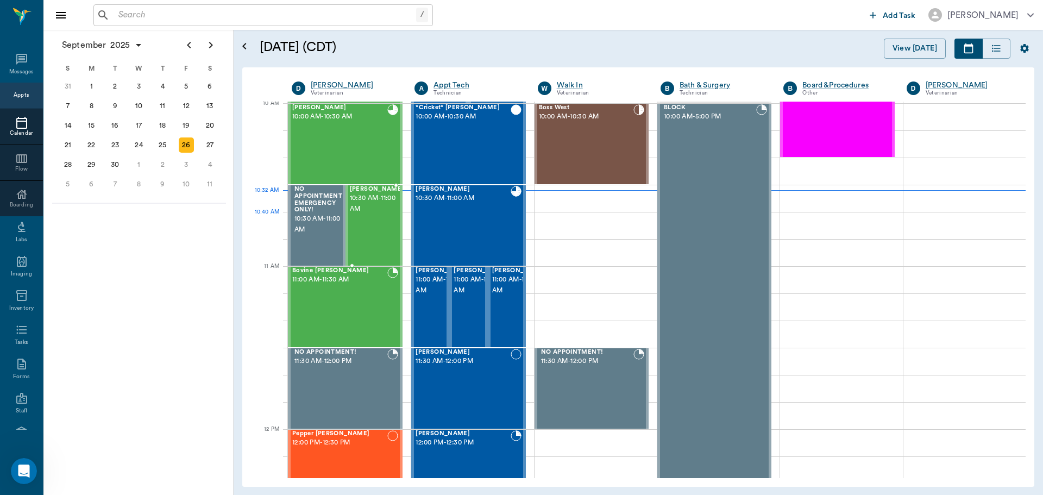
click at [360, 235] on div "[PERSON_NAME] 10:30 AM - 11:00 AM" at bounding box center [377, 225] width 54 height 79
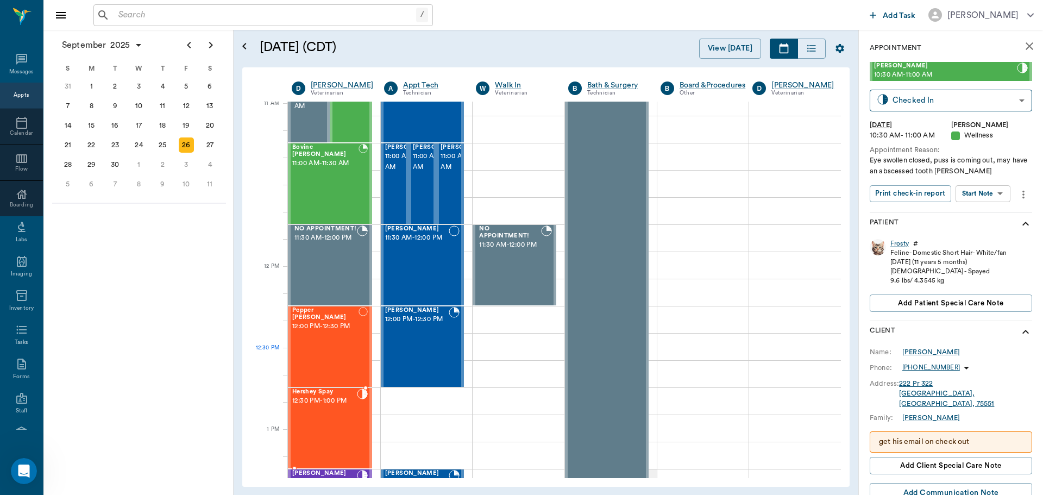
scroll to position [492, 0]
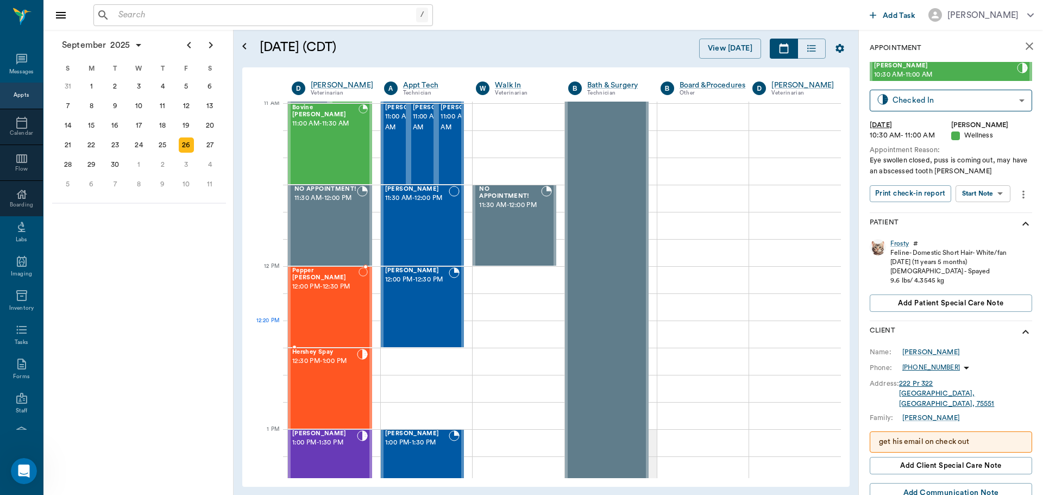
click at [309, 321] on div "Pepper [PERSON_NAME] 12:00 PM - 12:30 PM" at bounding box center [325, 306] width 66 height 79
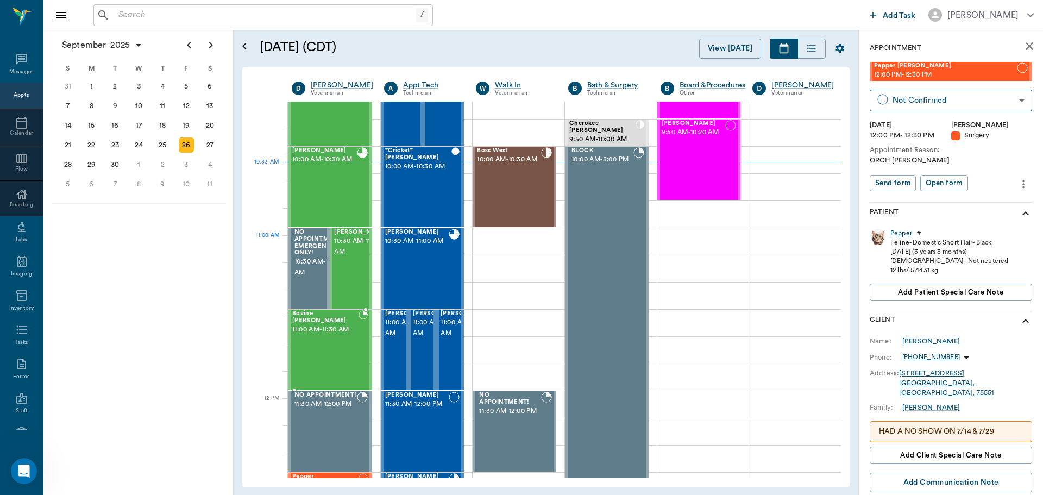
scroll to position [274, 0]
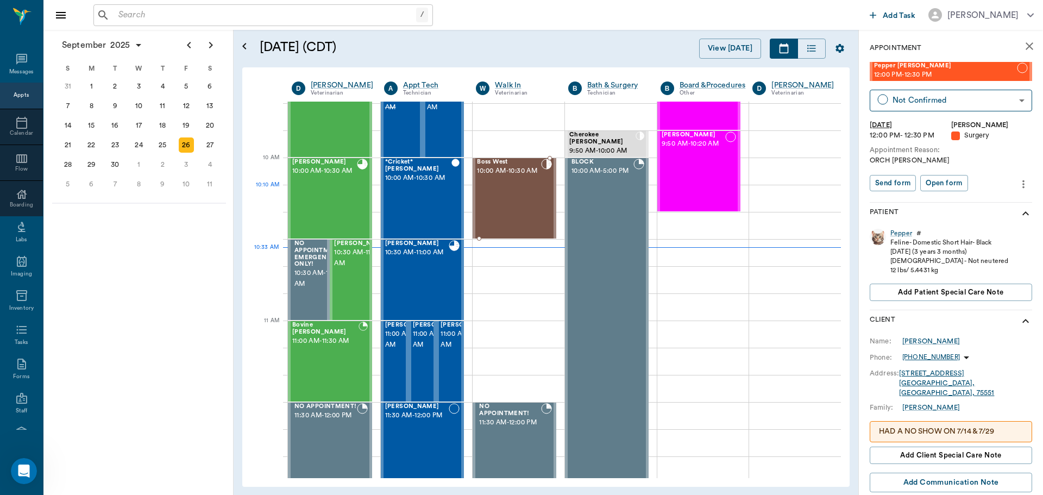
click at [490, 202] on div "Boss West 10:00 AM - 10:30 AM" at bounding box center [509, 198] width 64 height 79
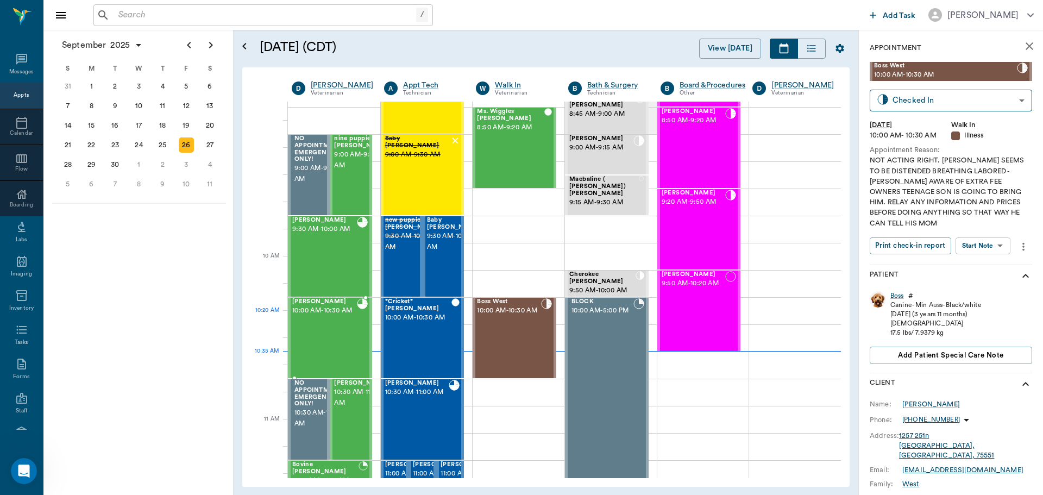
scroll to position [111, 0]
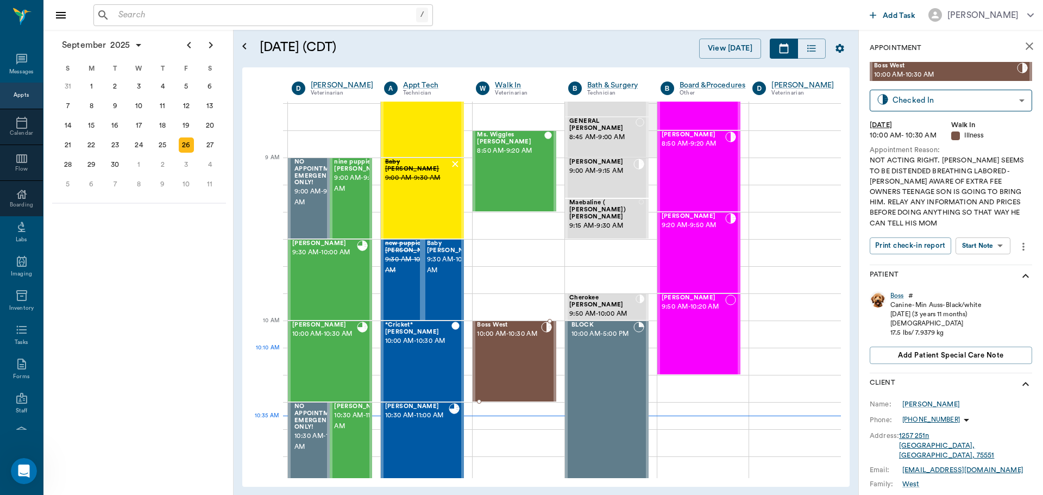
click at [499, 357] on div "Boss West 10:00 AM - 10:30 AM" at bounding box center [509, 361] width 64 height 79
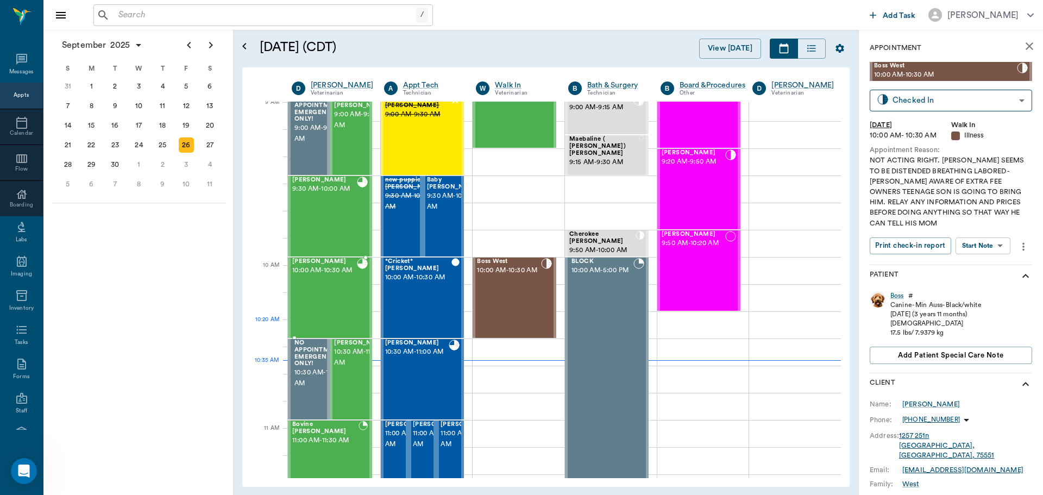
scroll to position [166, 0]
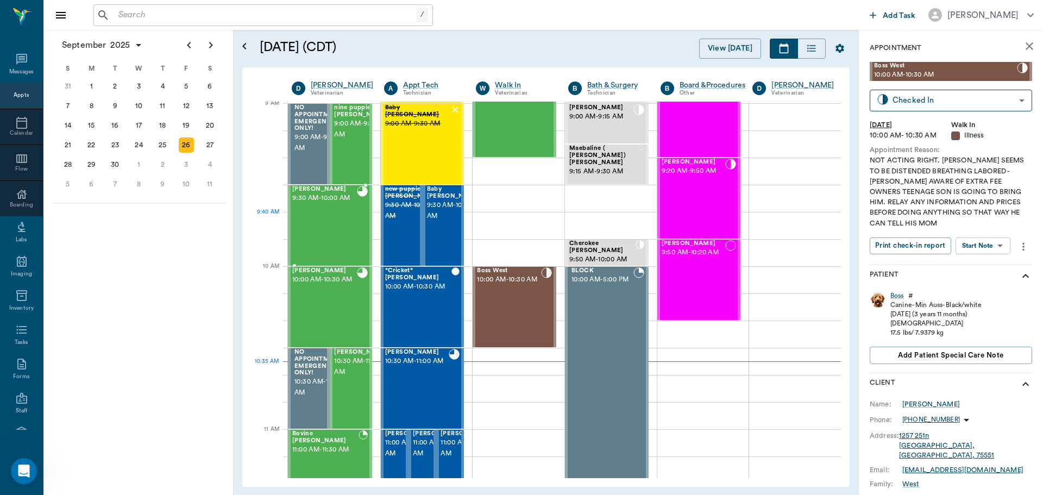
click at [333, 222] on div "BW Steger 9:30 AM - 10:00 AM" at bounding box center [324, 225] width 65 height 79
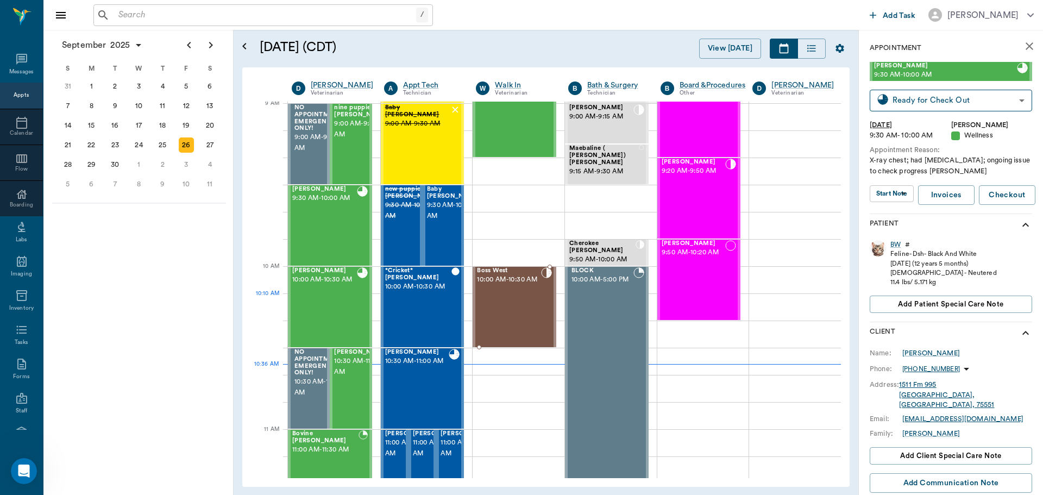
click at [511, 309] on div "Boss West 10:00 AM - 10:30 AM" at bounding box center [509, 306] width 64 height 79
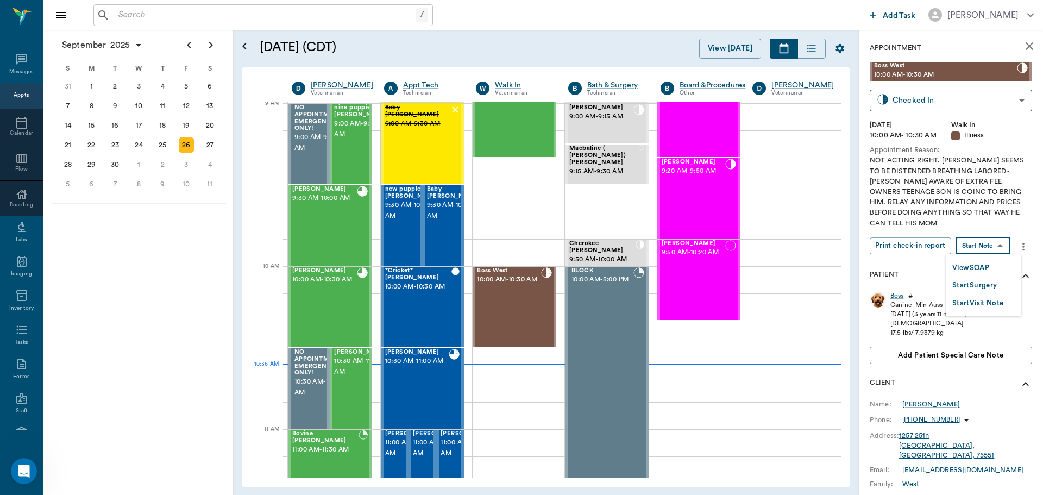
click at [996, 244] on body "/ ​ Add Task Dr. Bert Ellsworth Nectar Messages Appts Calendar Flow Boarding La…" at bounding box center [521, 247] width 1043 height 495
click at [968, 267] on button "View SOAP" at bounding box center [971, 268] width 37 height 12
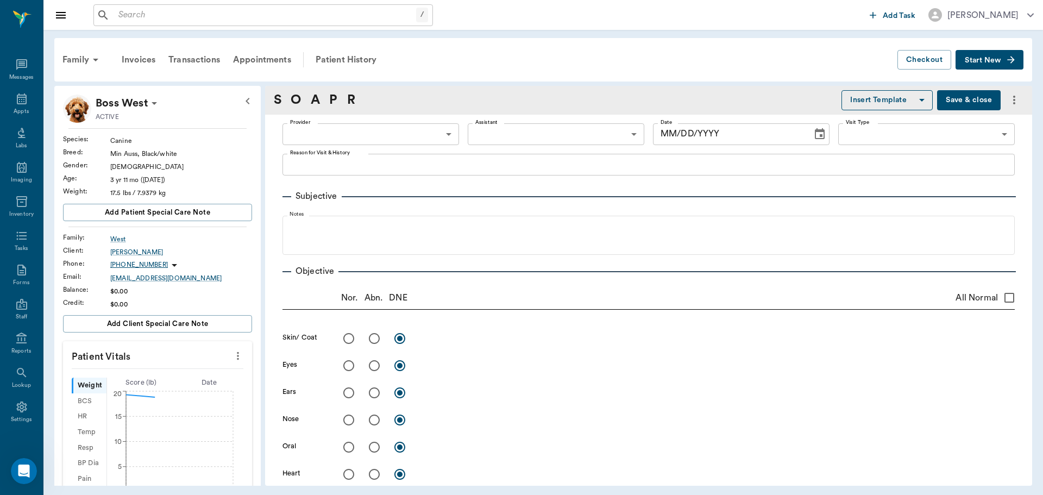
type input "63ec2f075fda476ae8351a4d"
type input "6740bf97de10e07744acf1eb"
type input "65d2be4f46e3a538d89b8c15"
type textarea "NOT ACTING RIGHT. BELLY SEEMS TO BE DISTENDED BREATHING LABORED -LORY AWARE OF …"
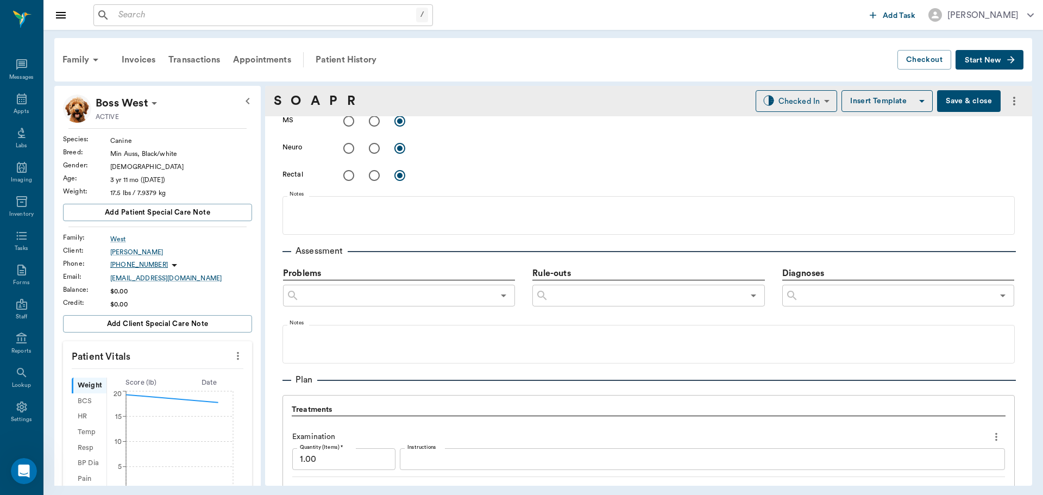
type input "09/26/2025"
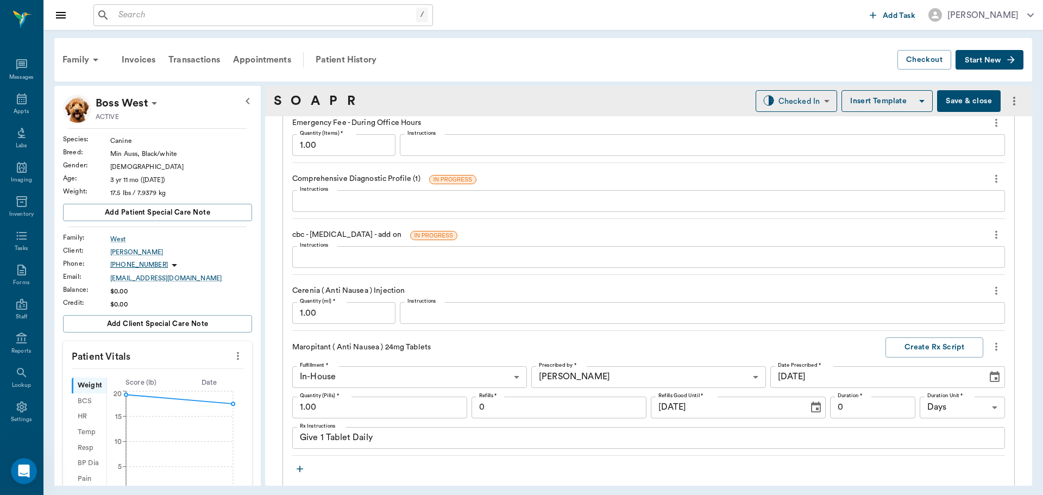
scroll to position [915, 0]
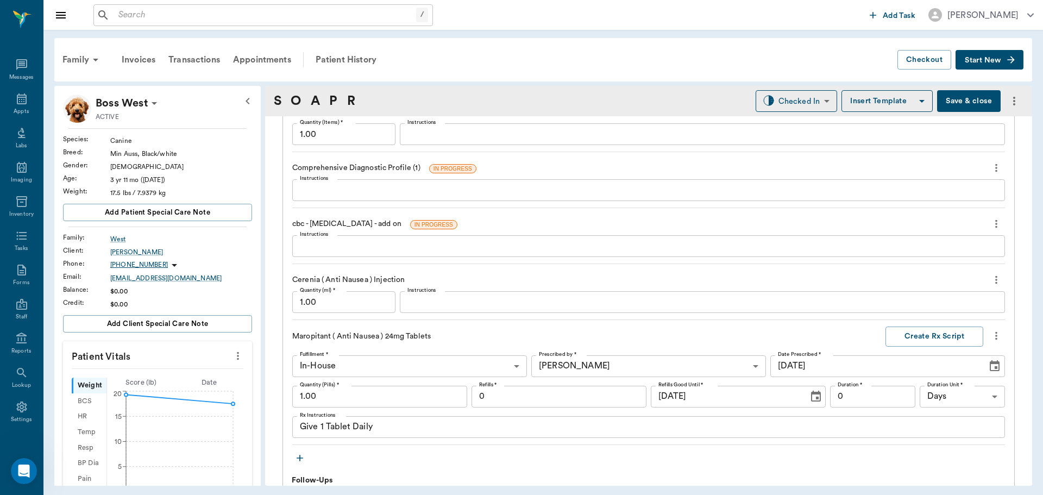
click at [991, 169] on icon "more" at bounding box center [997, 167] width 12 height 13
click at [923, 208] on span "Delete" at bounding box center [942, 206] width 91 height 11
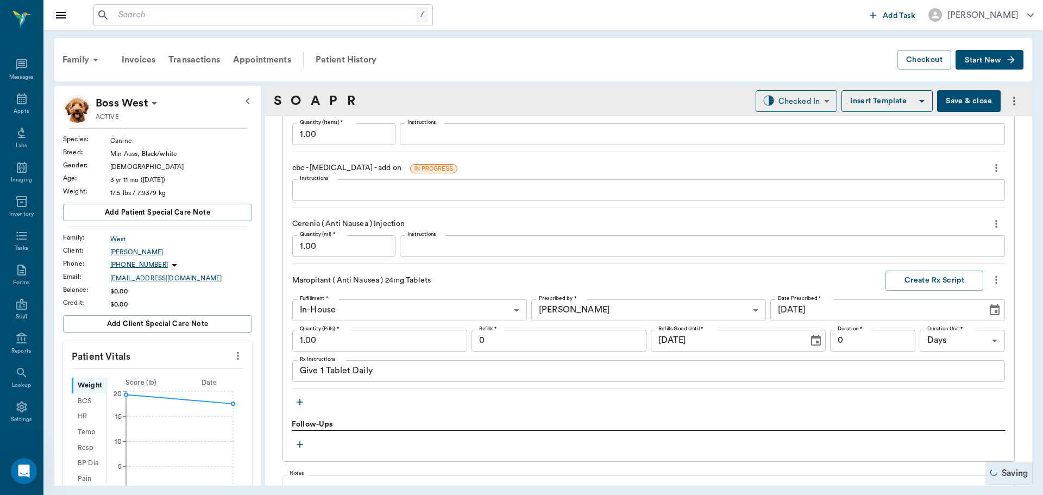
click at [991, 169] on icon "more" at bounding box center [997, 167] width 12 height 13
click at [957, 206] on span "Delete" at bounding box center [942, 206] width 91 height 11
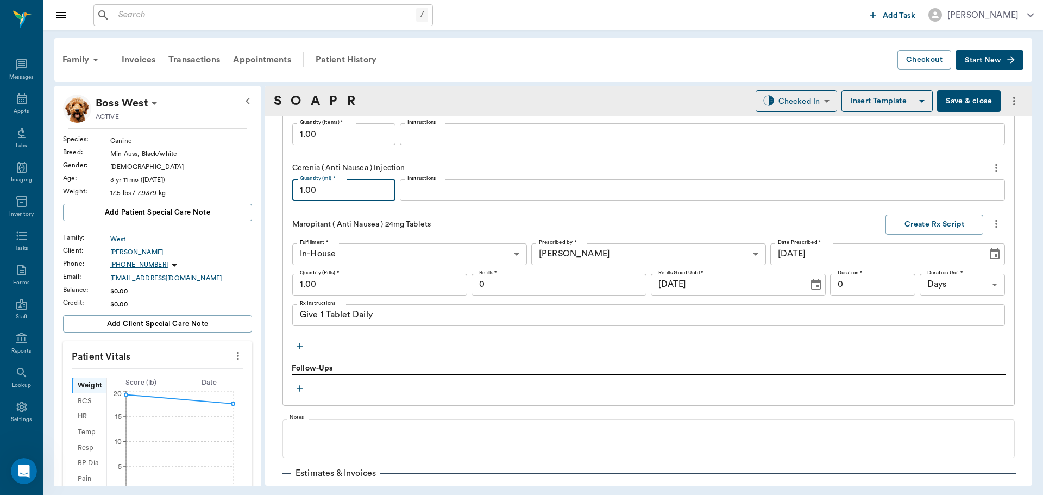
click at [371, 191] on input "1.00" at bounding box center [343, 190] width 103 height 22
type input "0.50"
click at [449, 186] on textarea "Instructions" at bounding box center [703, 190] width 590 height 12
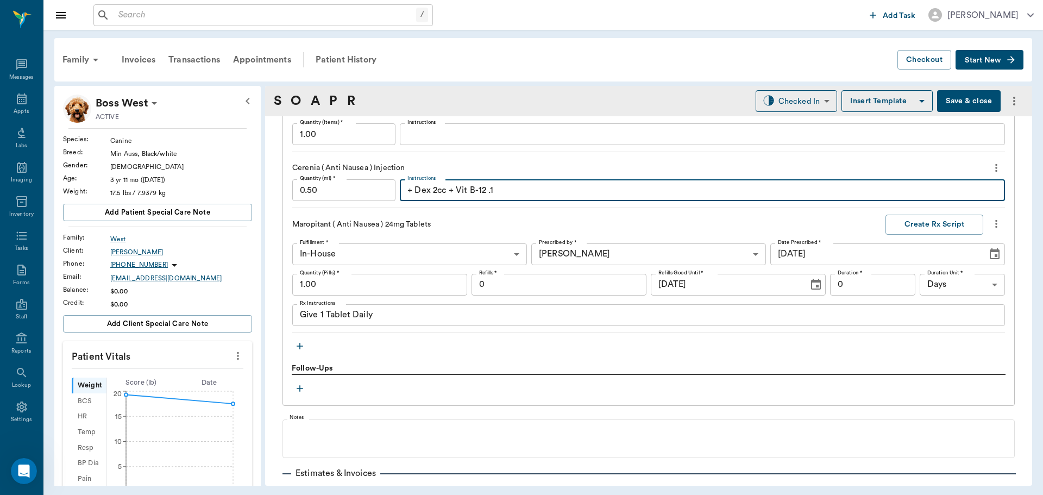
type textarea "+ Dex 2cc + Vit B-12 .1"
click at [379, 279] on input "1.00" at bounding box center [379, 285] width 175 height 22
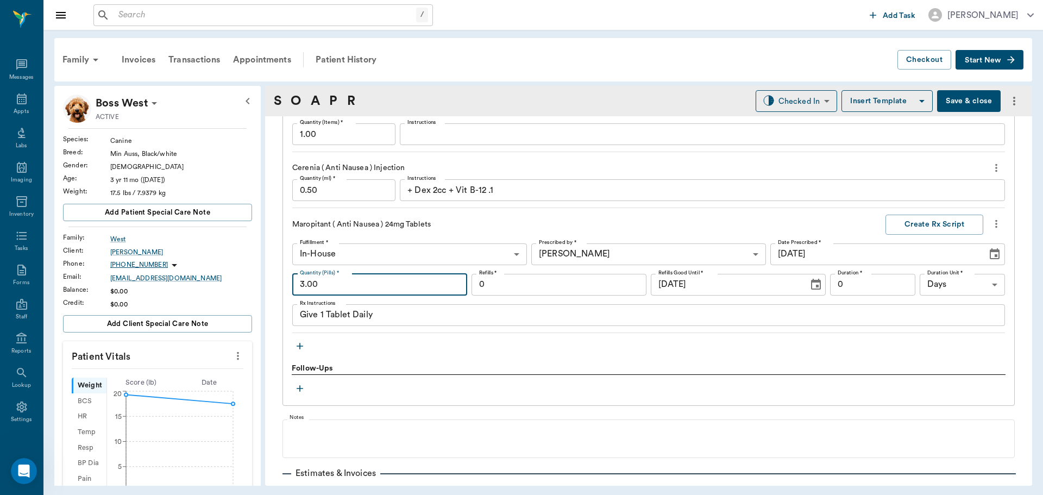
type input "3.00"
click at [871, 279] on input "0" at bounding box center [872, 285] width 85 height 22
type input "3"
click at [918, 222] on button "Create Rx Script" at bounding box center [935, 225] width 98 height 20
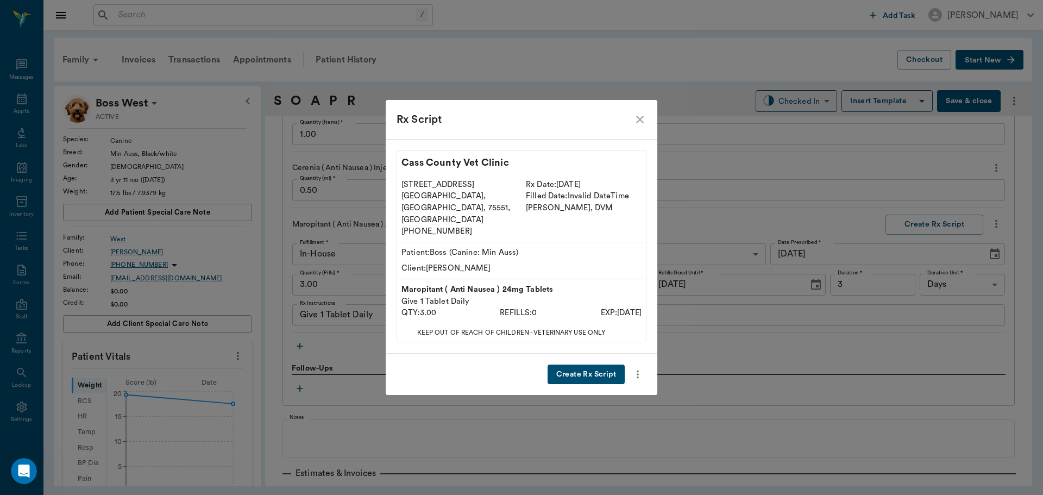
click at [597, 365] on button "Create Rx Script" at bounding box center [586, 375] width 77 height 20
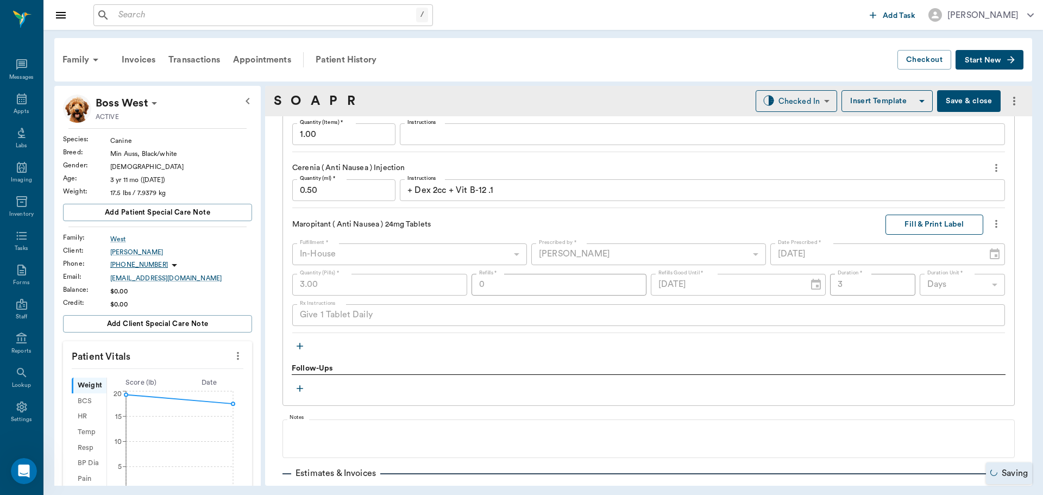
click at [916, 222] on button "Fill & Print Label" at bounding box center [935, 225] width 98 height 20
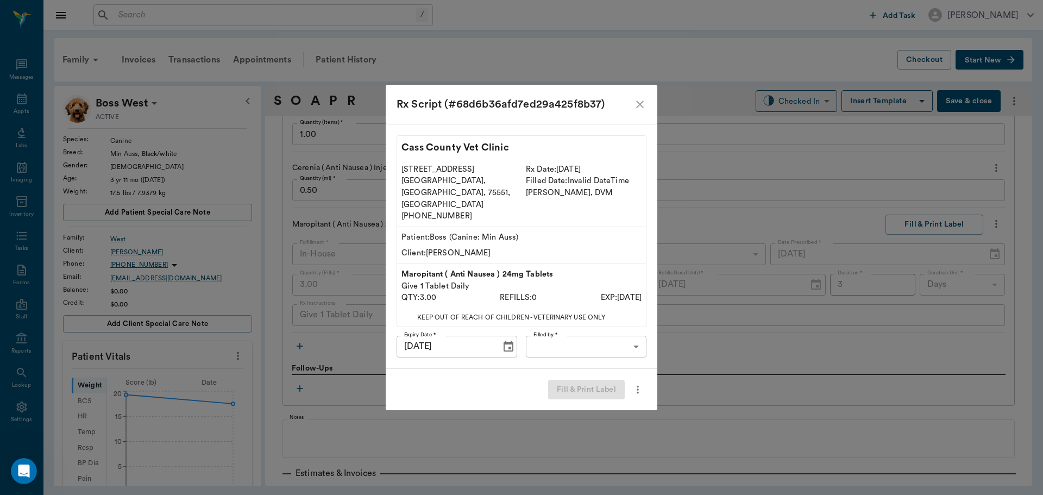
click at [619, 317] on div "Cass County Vet Clinic 102 E. Pinecrest Dr. Atlanta, TX, 75551, USA (903) 796-4…" at bounding box center [522, 246] width 272 height 245
click at [618, 329] on body "/ ​ Add Task Dr. Bert Ellsworth Nectar Messages Appts Labs Imaging Inventory Ta…" at bounding box center [521, 247] width 1043 height 495
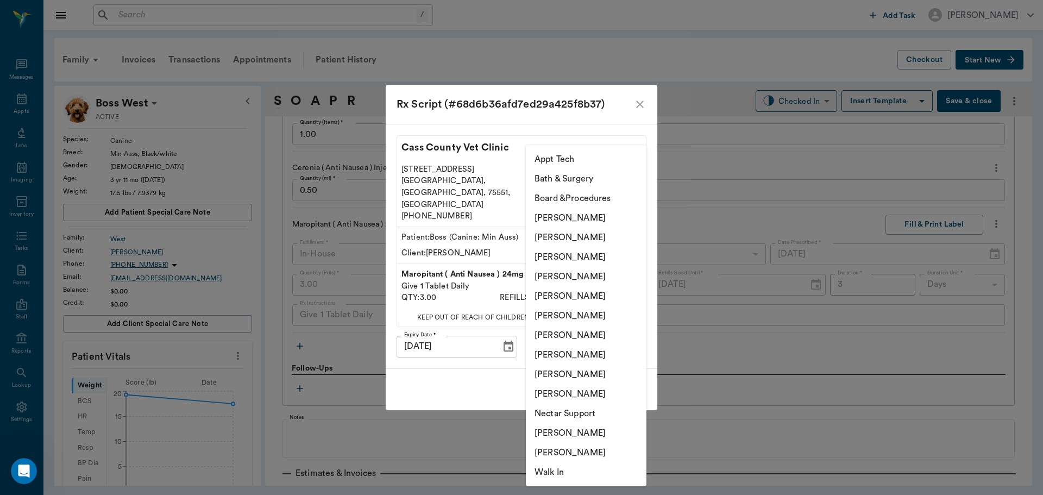
click at [580, 274] on li "[PERSON_NAME]" at bounding box center [586, 277] width 121 height 20
type input "63ec2f075fda476ae8351a4d"
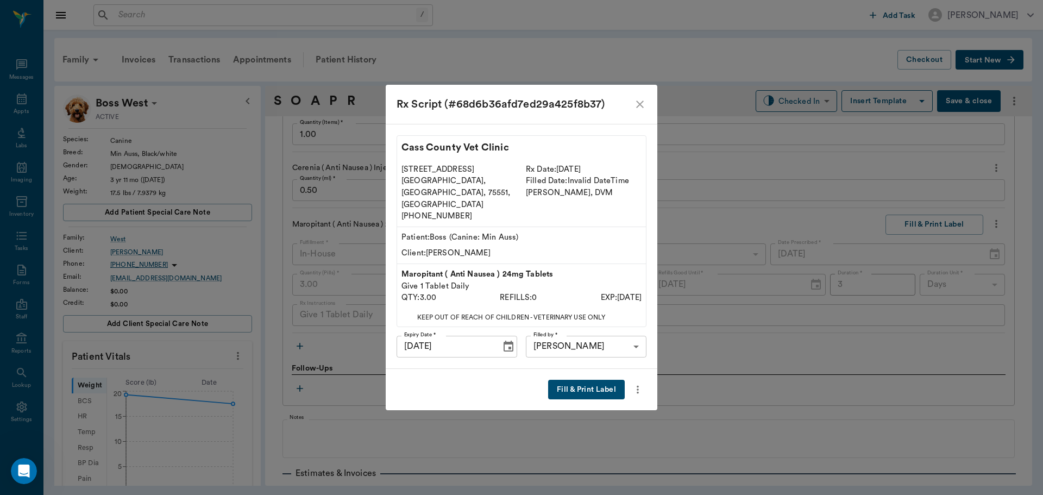
click at [582, 380] on button "Fill & Print Label" at bounding box center [586, 390] width 77 height 20
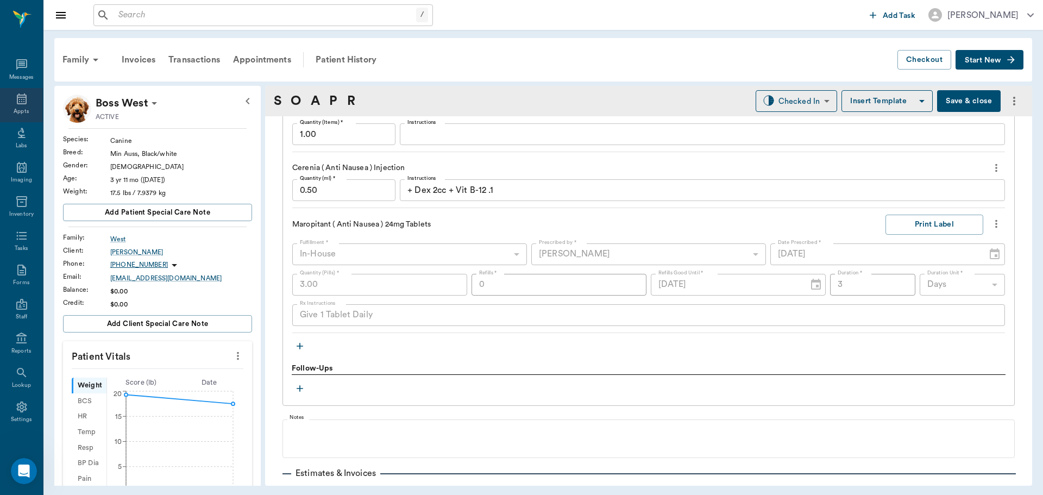
click at [17, 98] on icon at bounding box center [21, 98] width 13 height 13
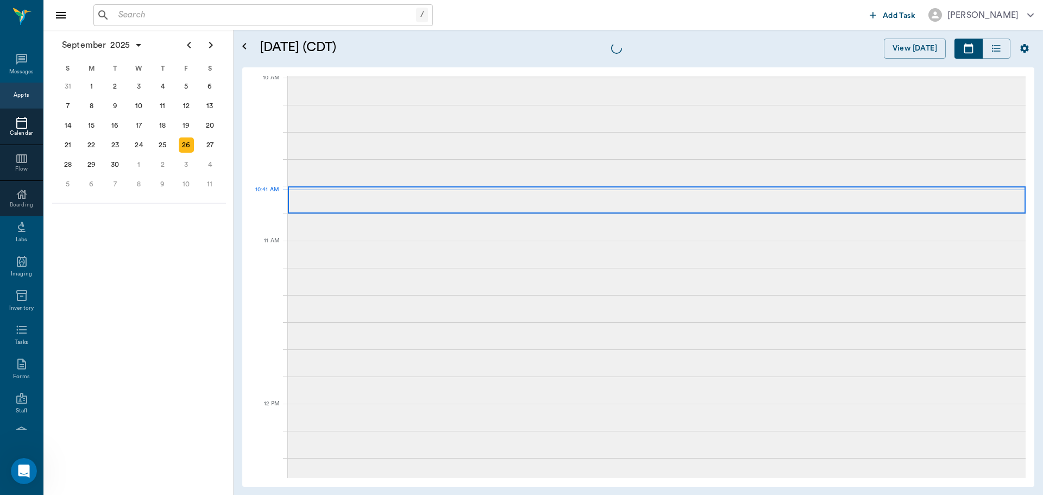
scroll to position [328, 0]
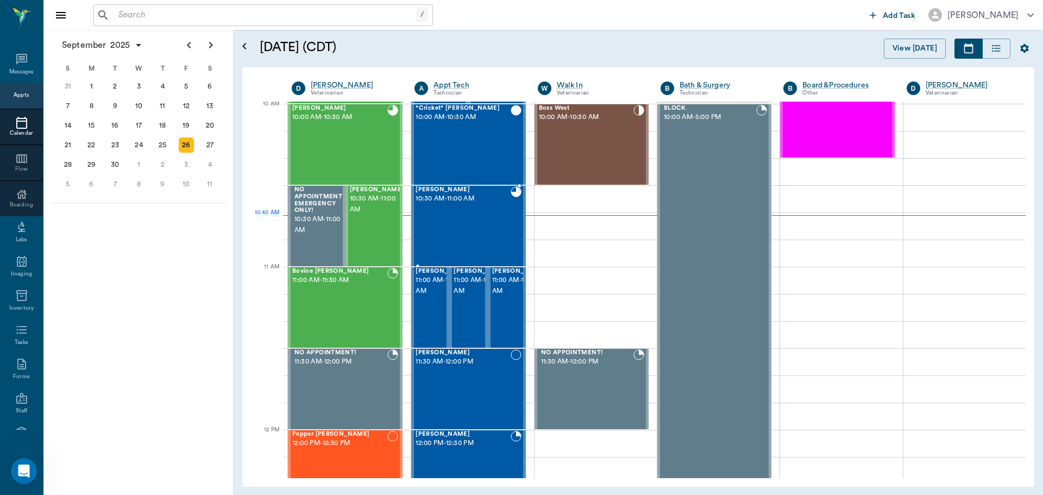
click at [490, 227] on div "[PERSON_NAME] 10:30 AM - 11:00 AM" at bounding box center [463, 225] width 95 height 79
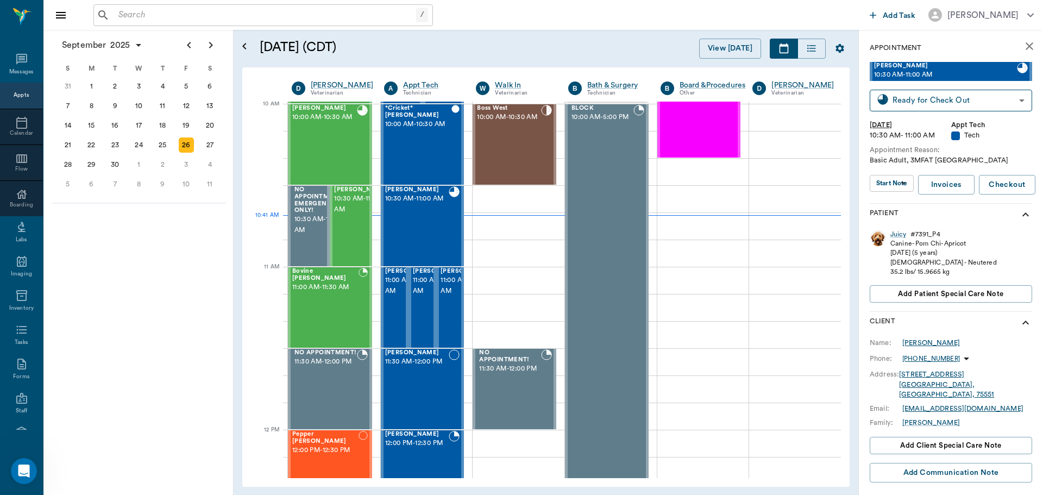
click at [926, 343] on div "[PERSON_NAME]" at bounding box center [932, 343] width 58 height 10
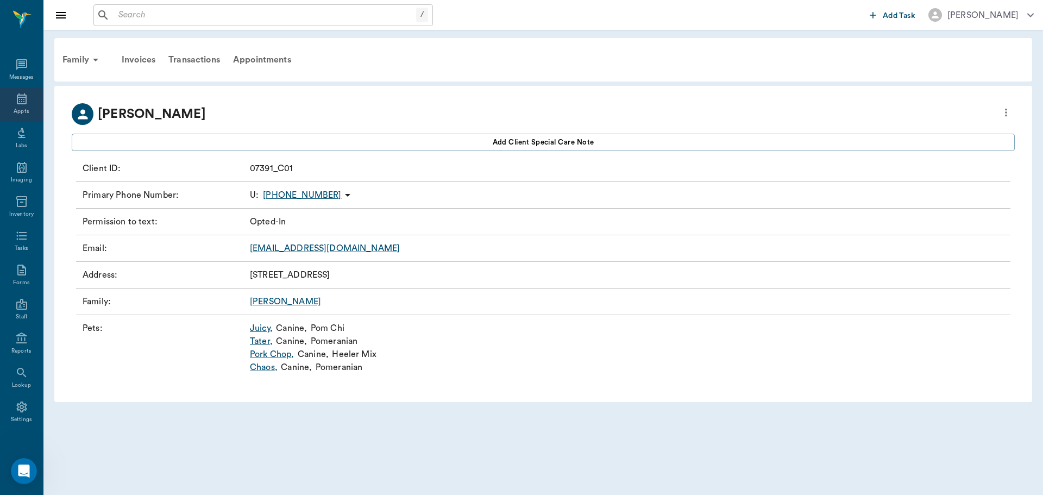
click at [24, 99] on div "Appts" at bounding box center [21, 105] width 43 height 34
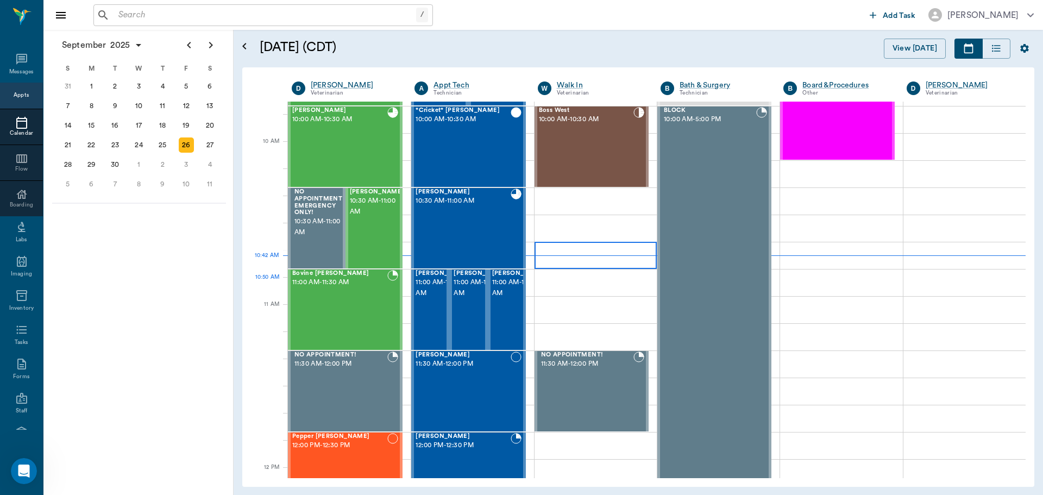
scroll to position [217, 0]
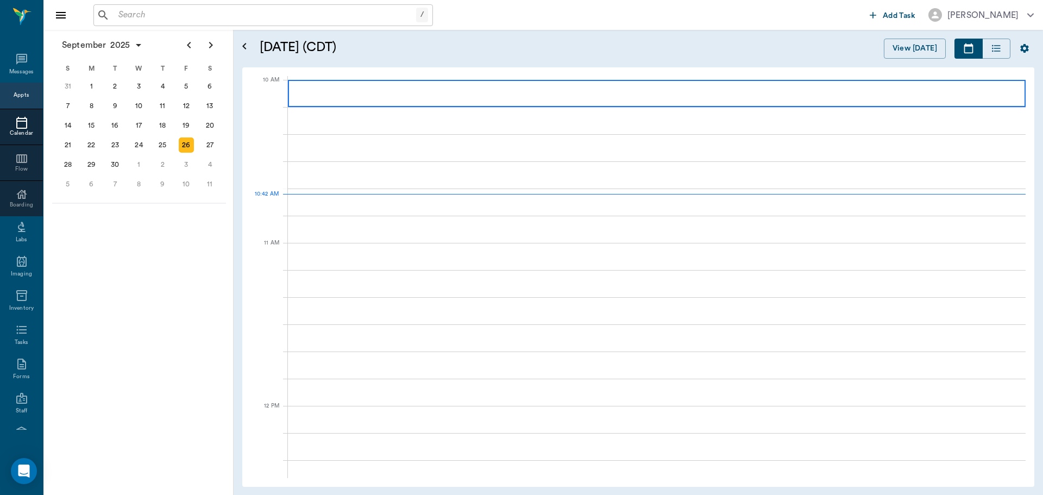
scroll to position [326, 0]
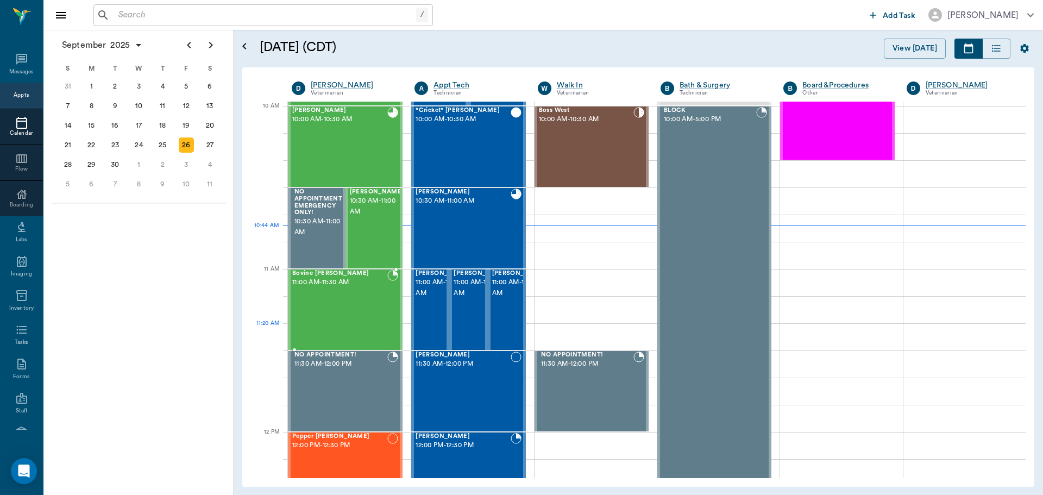
click at [338, 323] on div "[PERSON_NAME] 11:00 AM - 11:30 AM" at bounding box center [339, 309] width 95 height 79
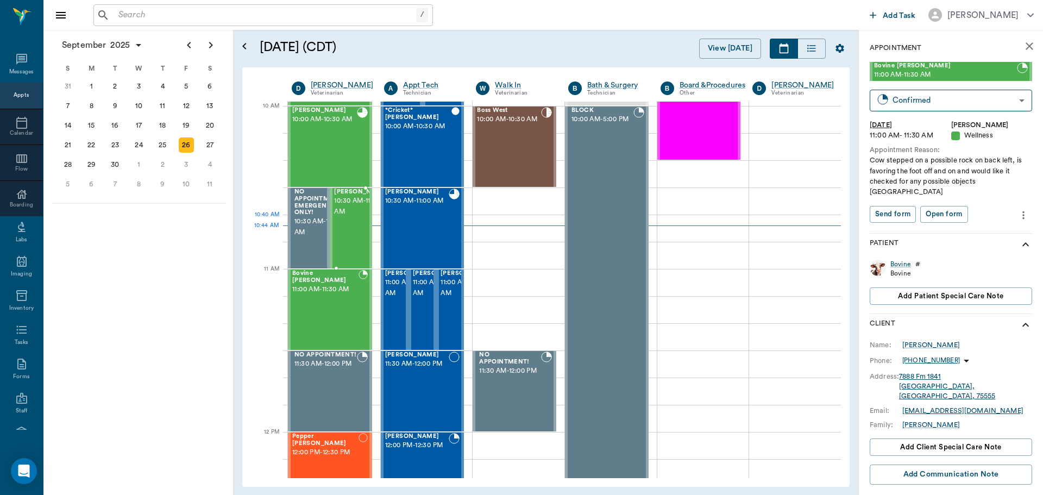
click at [345, 217] on span "10:30 AM - 11:00 AM" at bounding box center [361, 207] width 54 height 22
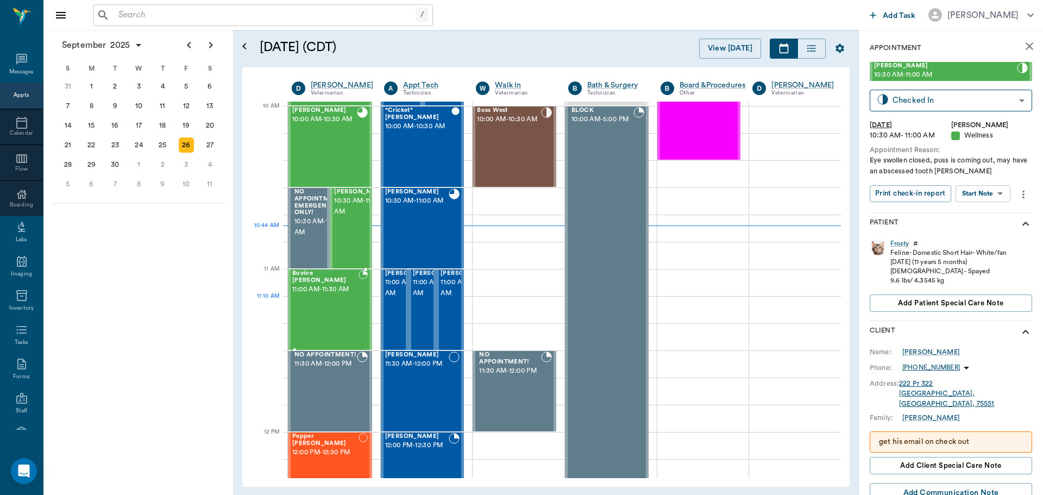
click at [348, 305] on div "Bovine Wilburn 11:00 AM - 11:30 AM" at bounding box center [325, 309] width 66 height 79
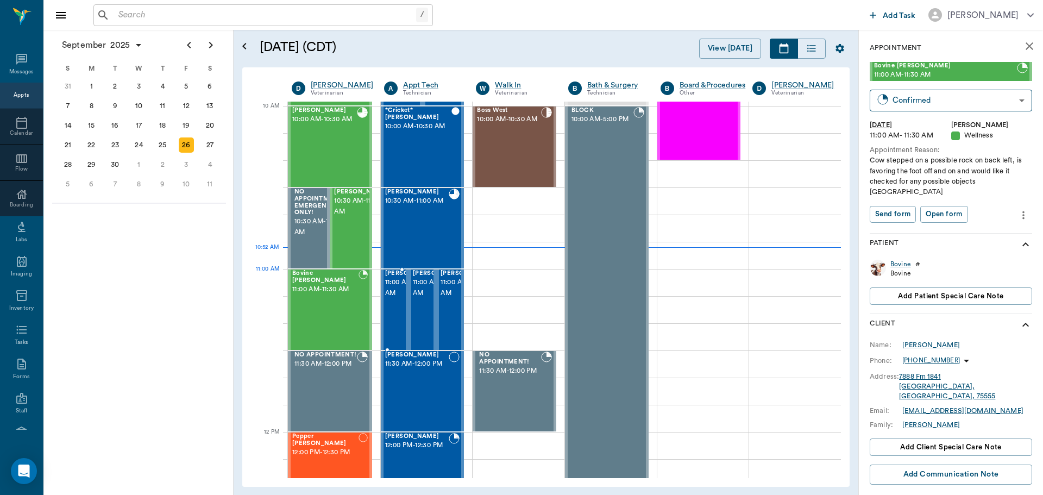
click at [398, 293] on span "11:00 AM - 11:30 AM" at bounding box center [412, 288] width 54 height 22
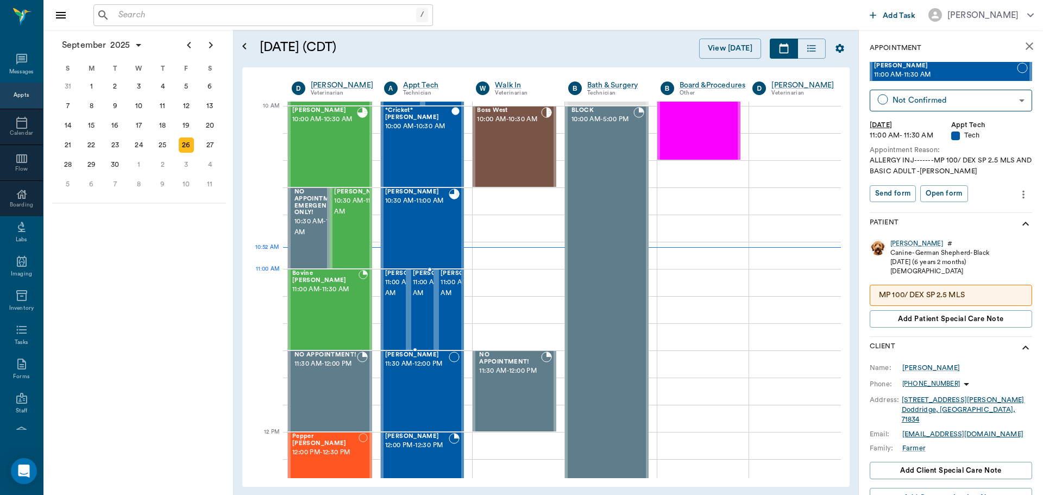
click at [421, 290] on span "11:00 AM - 11:30 AM" at bounding box center [440, 288] width 54 height 22
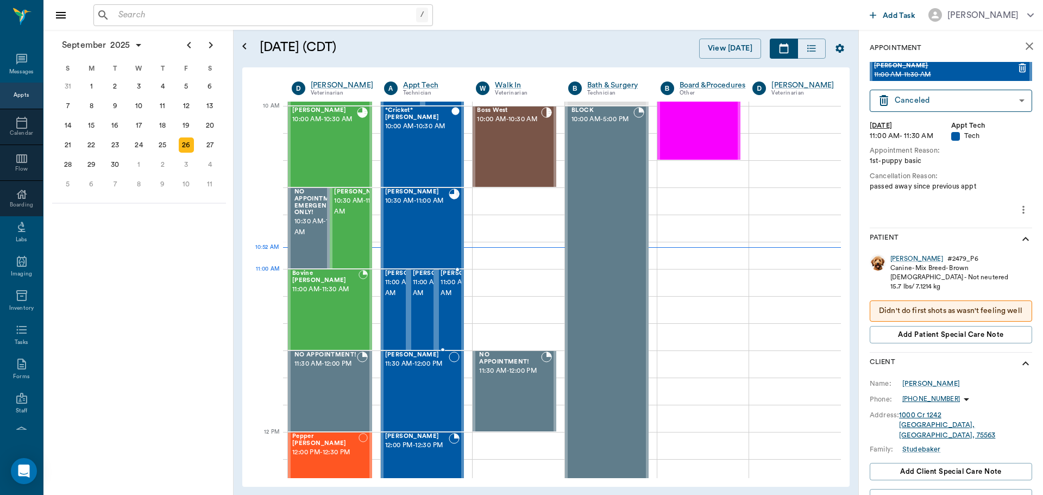
click at [446, 287] on span "11:00 AM - 11:30 AM" at bounding box center [468, 288] width 54 height 22
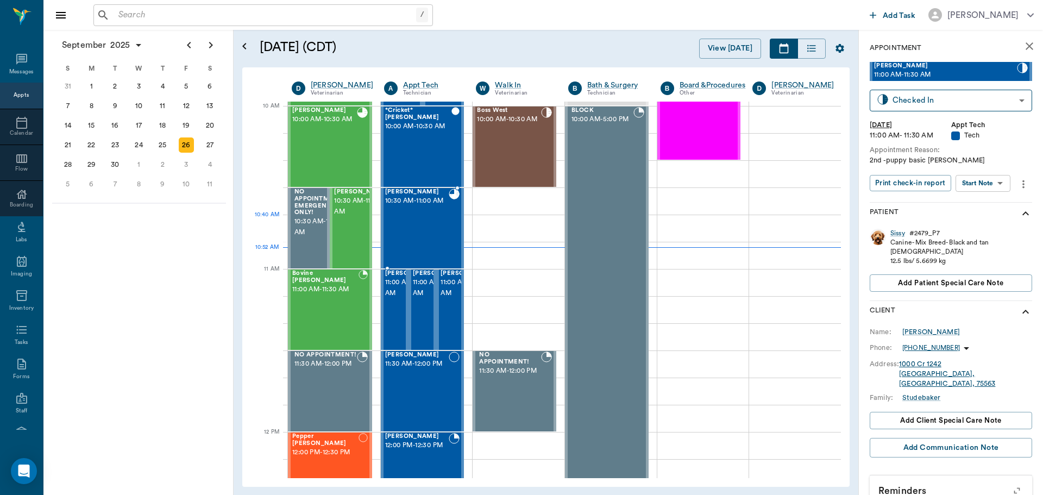
click at [409, 235] on div "Juicy Burton 10:30 AM - 11:00 AM" at bounding box center [417, 228] width 64 height 79
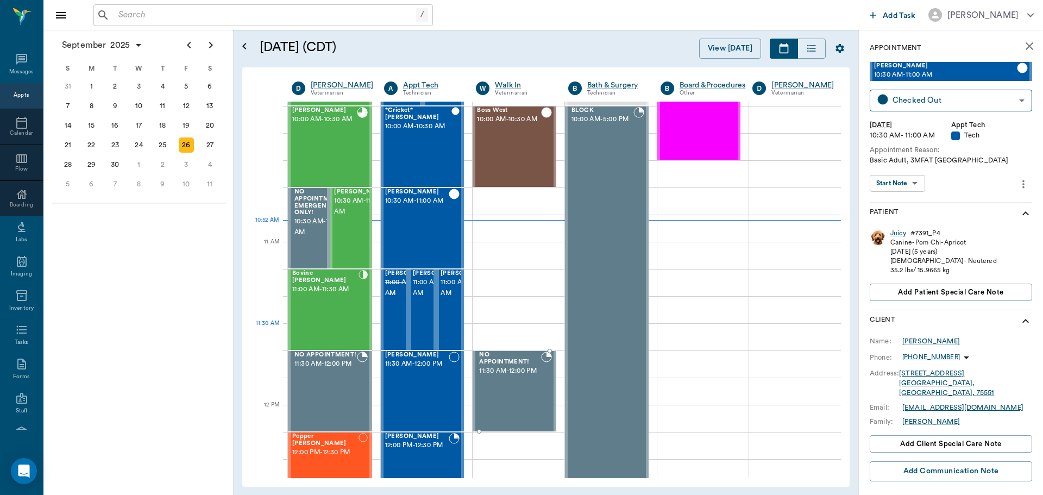
scroll to position [380, 0]
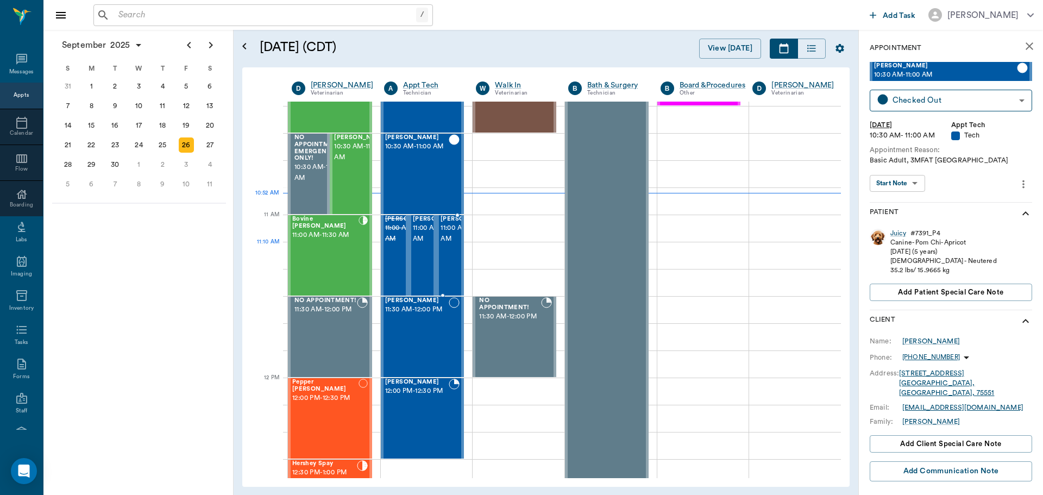
click at [453, 244] on span "11:00 AM - 11:30 AM" at bounding box center [468, 234] width 54 height 22
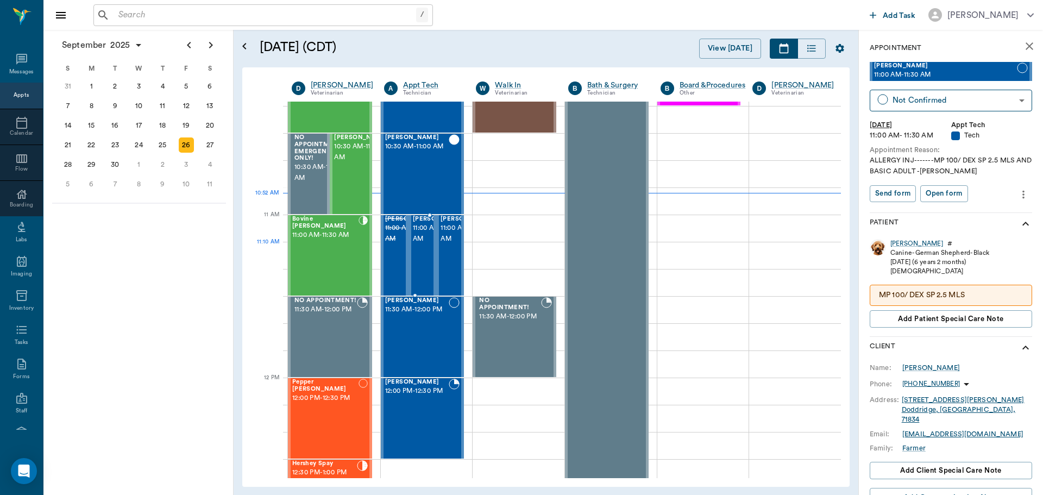
click at [428, 245] on span "11:00 AM - 11:30 AM" at bounding box center [440, 234] width 54 height 22
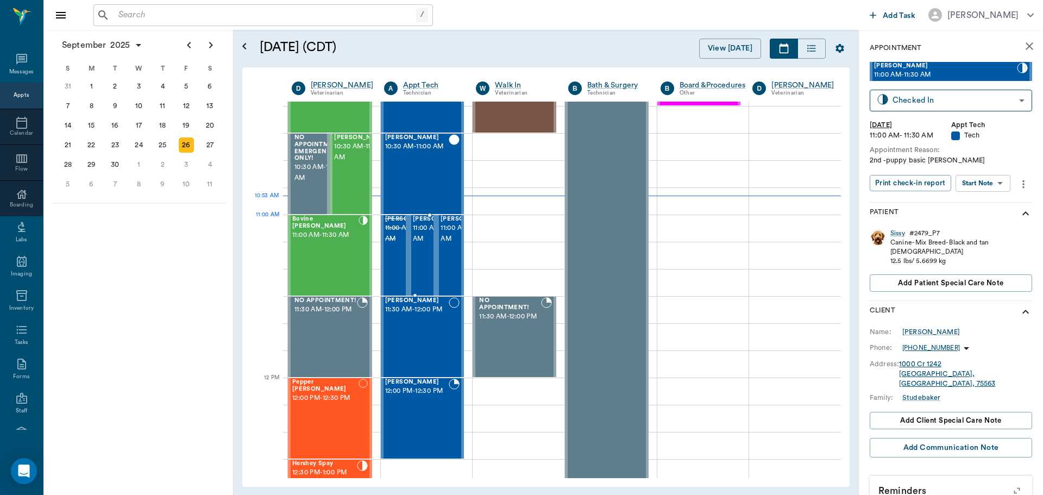
click at [421, 236] on span "11:00 AM - 11:30 AM" at bounding box center [440, 234] width 54 height 22
click at [986, 182] on body "/ ​ Add Task [PERSON_NAME] Nectar Messages Appts Calendar Flow Boarding Labs Im…" at bounding box center [521, 247] width 1043 height 495
click at [981, 202] on button "Start SOAP" at bounding box center [971, 205] width 37 height 12
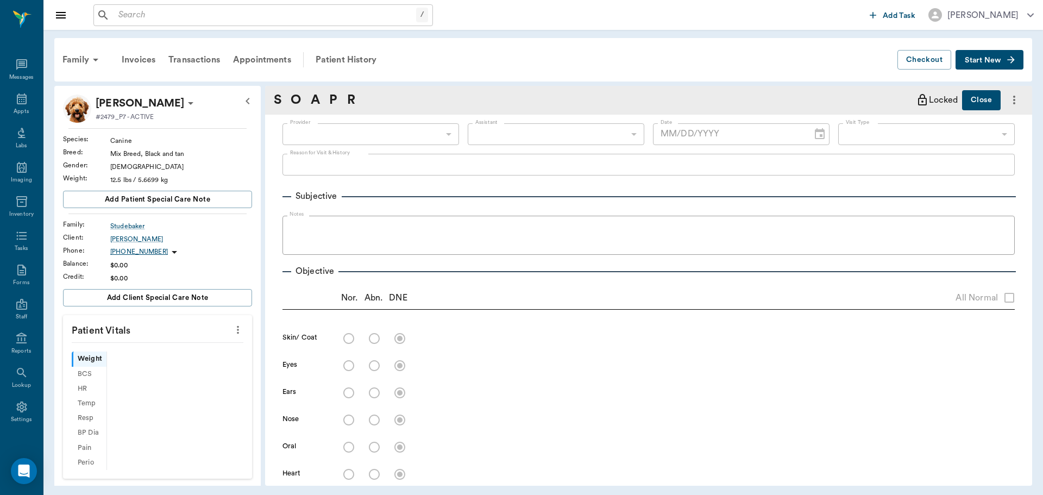
type input "63ec2f075fda476ae8351a4c"
type input "65d2be4f46e3a538d89b8c1a"
type textarea "2nd -puppy basic [PERSON_NAME]"
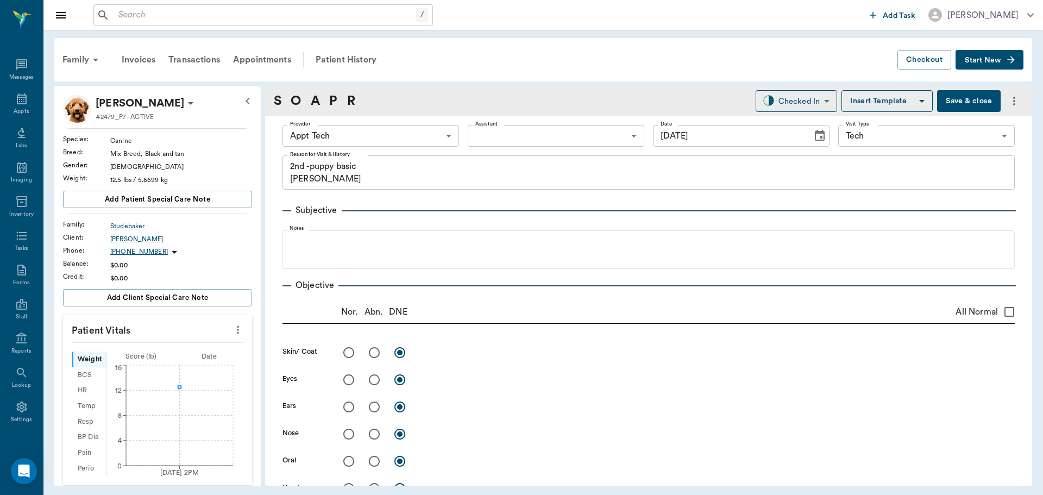
type input "[DATE]"
click at [233, 332] on icon "more" at bounding box center [238, 329] width 12 height 13
click at [201, 353] on span "Enter Vitals" at bounding box center [184, 348] width 91 height 11
click at [165, 354] on input "text" at bounding box center [157, 363] width 95 height 22
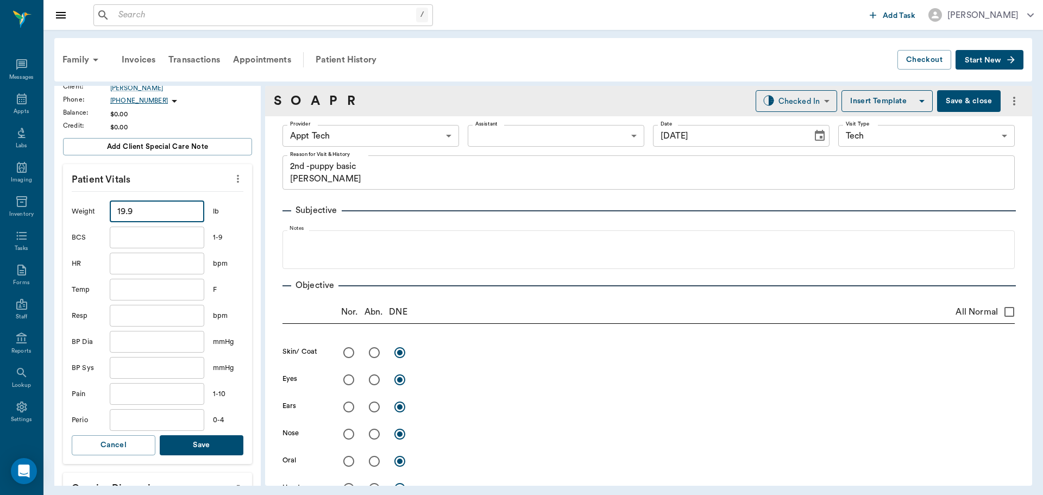
scroll to position [326, 0]
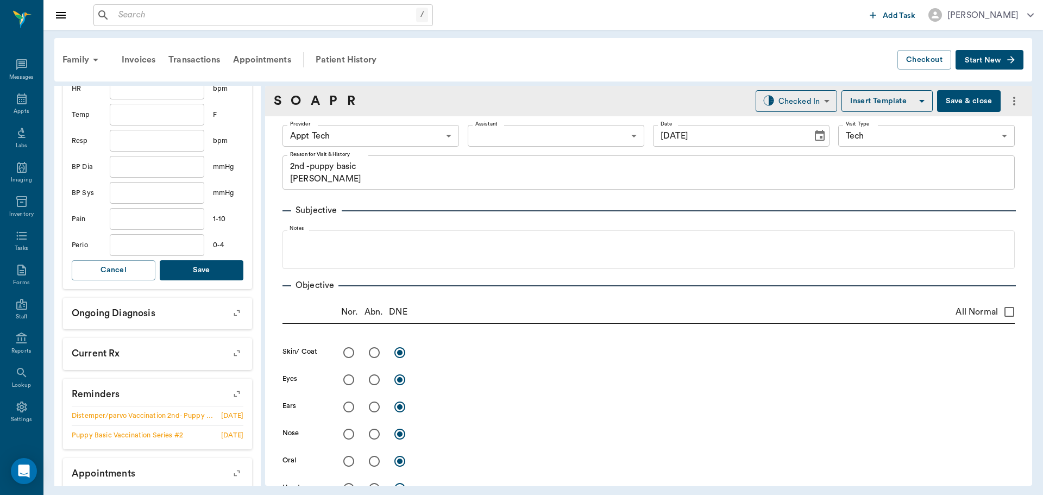
type input "19.9"
click at [199, 270] on button "Save" at bounding box center [202, 270] width 84 height 20
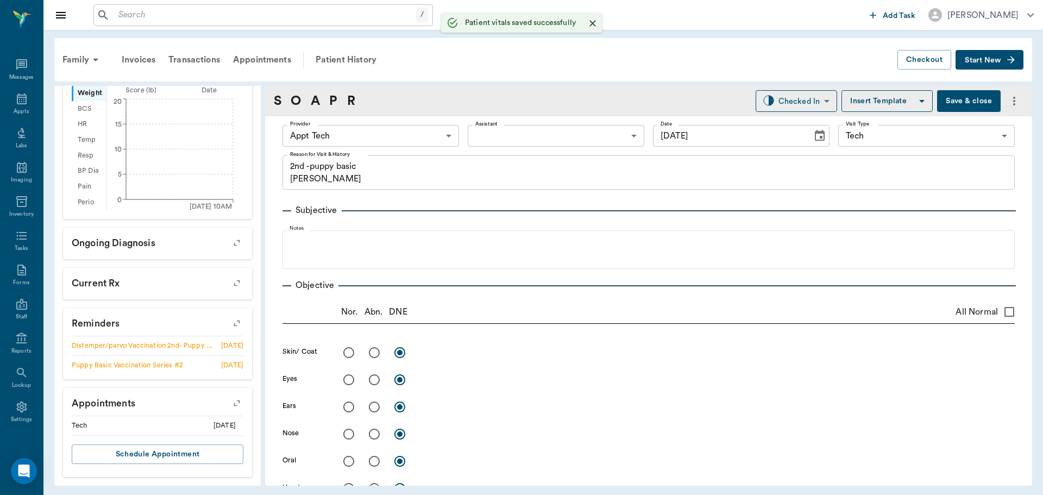
scroll to position [266, 0]
click at [358, 141] on body "/ ​ Add Task [PERSON_NAME] Nectar Messages Appts Labs Imaging Inventory Tasks F…" at bounding box center [521, 247] width 1043 height 495
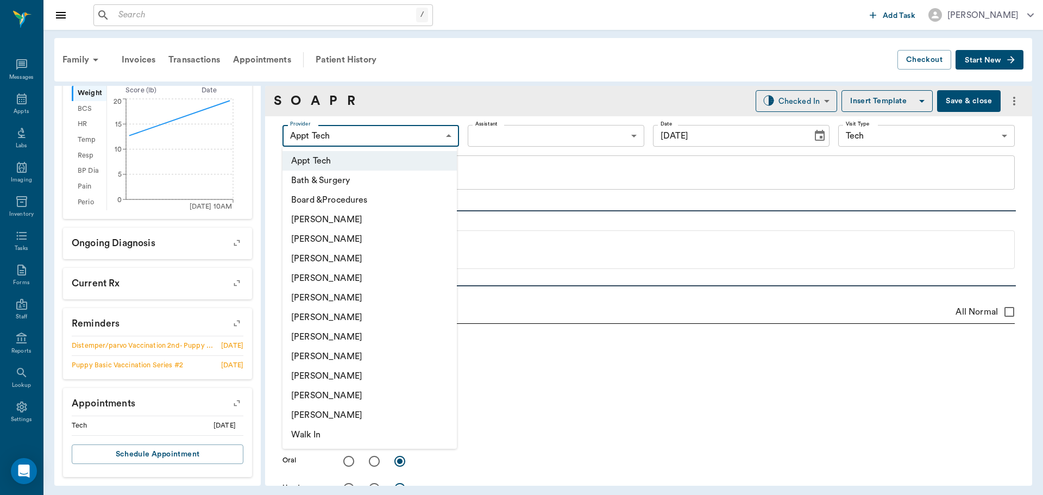
click at [357, 330] on li "[PERSON_NAME]" at bounding box center [370, 337] width 174 height 20
type input "682b670d8bdc6f7f8feef3db"
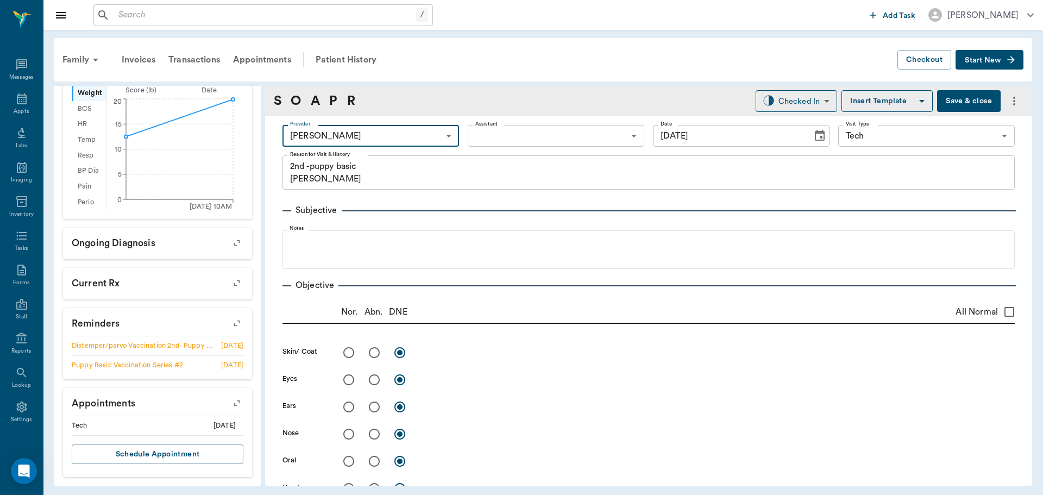
click at [475, 131] on body "/ ​ Add Task [PERSON_NAME] Nectar Messages Appts Labs Imaging Inventory Tasks F…" at bounding box center [521, 247] width 1043 height 495
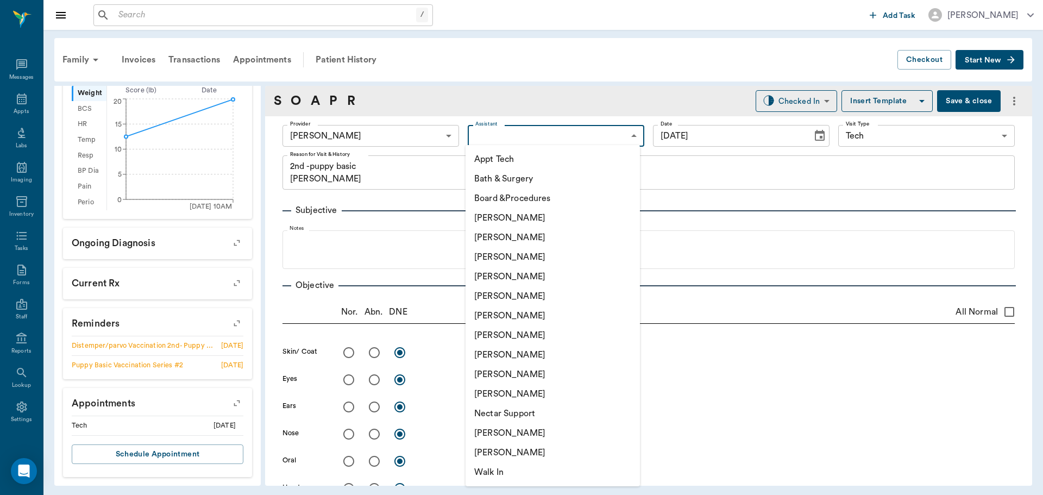
click at [485, 153] on li "Appt Tech" at bounding box center [553, 159] width 174 height 20
type input "63ec2f075fda476ae8351a4c"
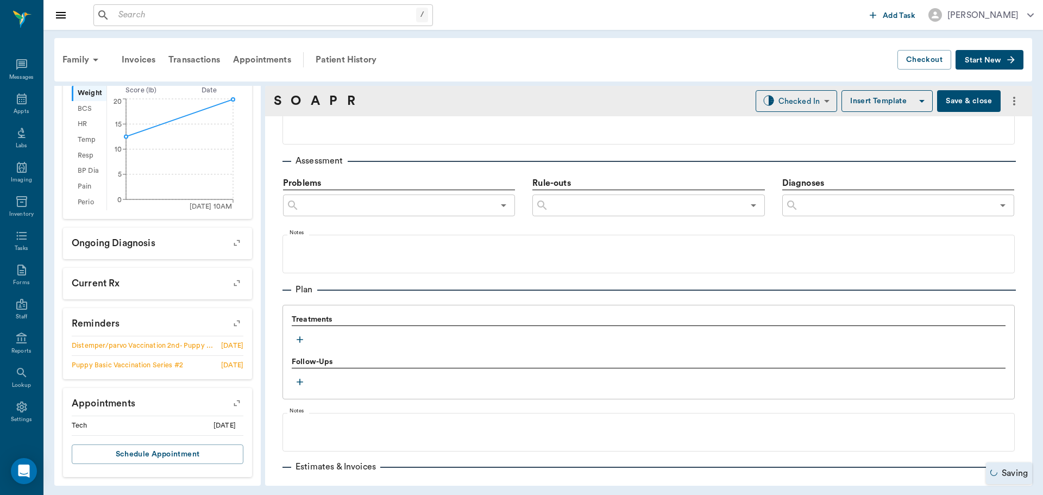
scroll to position [598, 0]
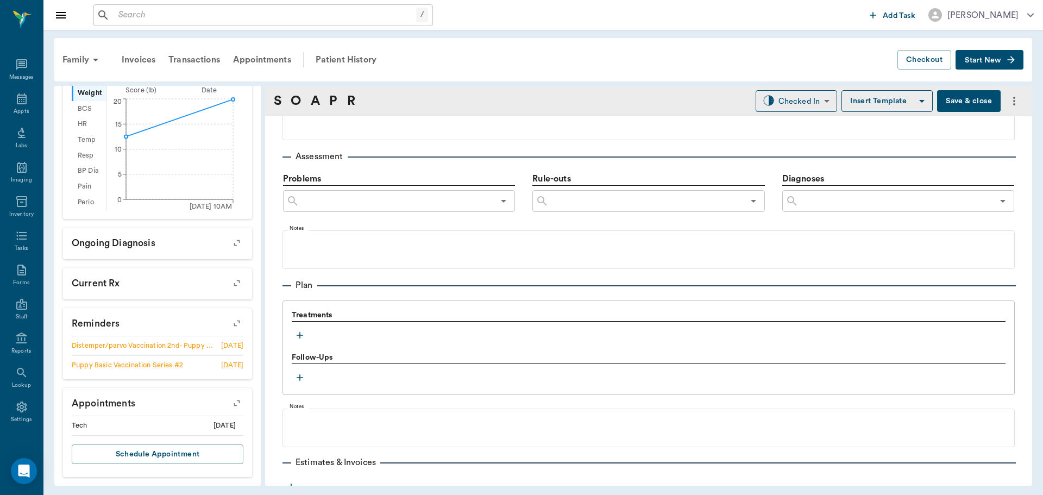
click at [298, 336] on icon "button" at bounding box center [300, 335] width 11 height 11
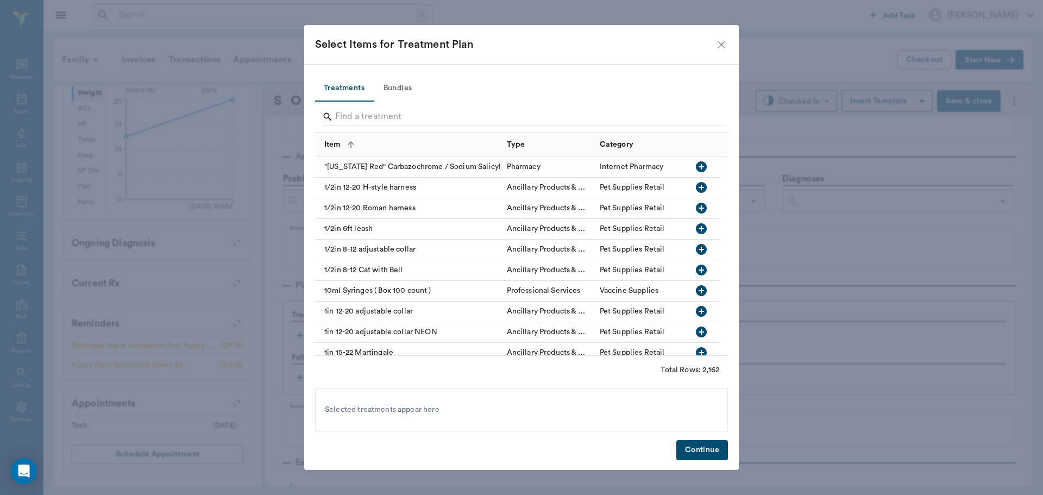
click at [402, 89] on button "Bundles" at bounding box center [397, 89] width 49 height 26
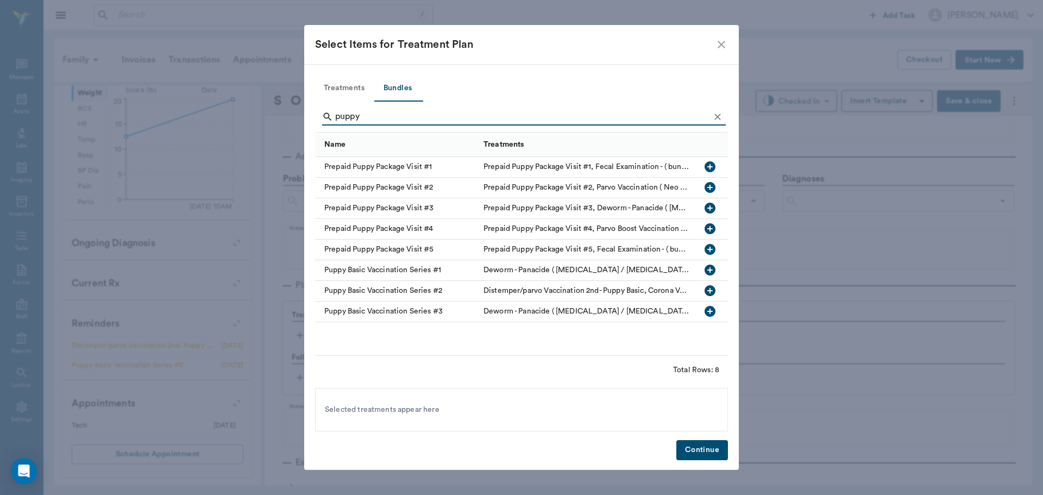
type input "puppy"
click at [714, 295] on icon "button" at bounding box center [710, 290] width 11 height 11
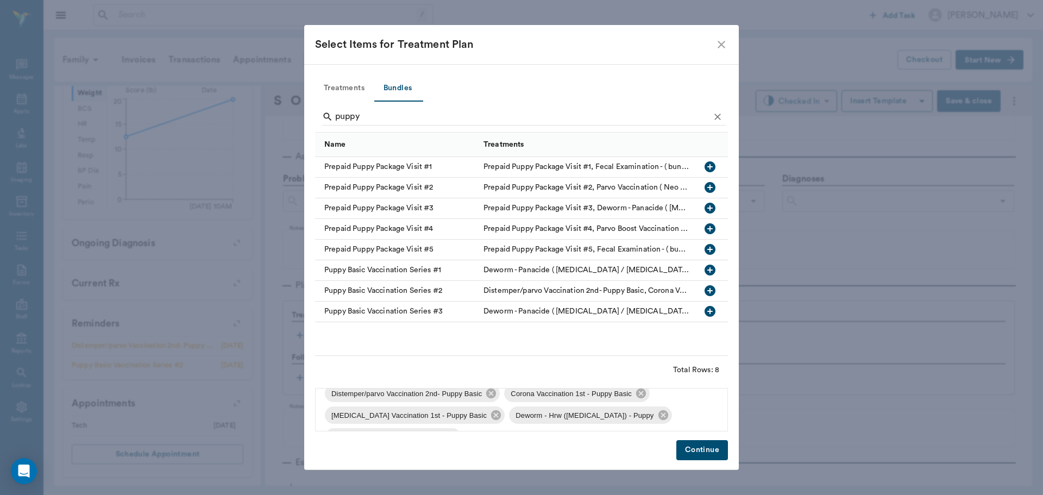
scroll to position [0, 0]
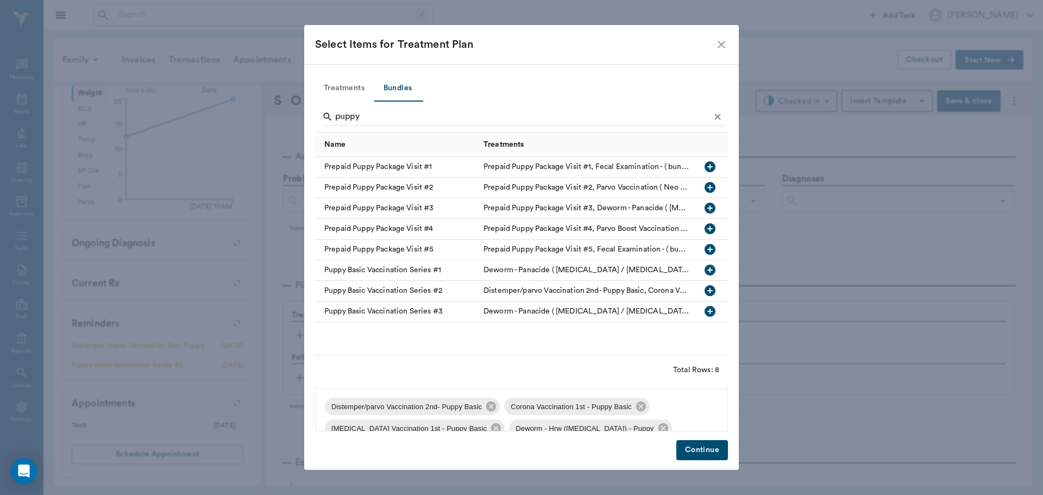
click at [705, 451] on button "Continue" at bounding box center [703, 450] width 52 height 20
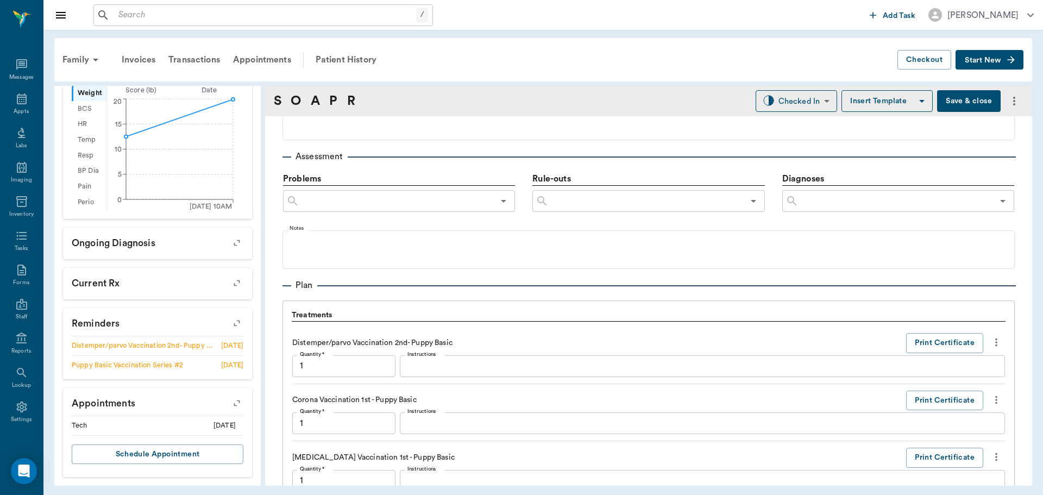
scroll to position [937, 0]
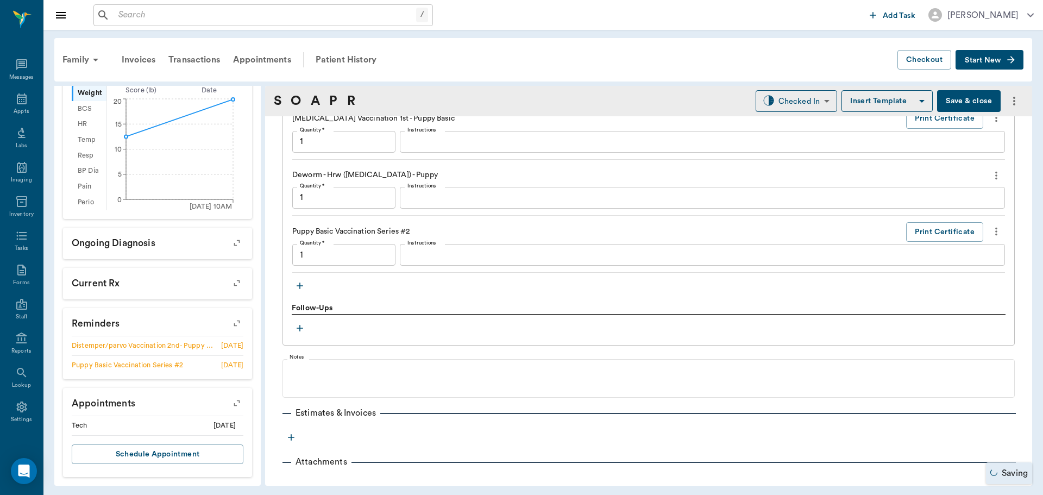
type input "1.00"
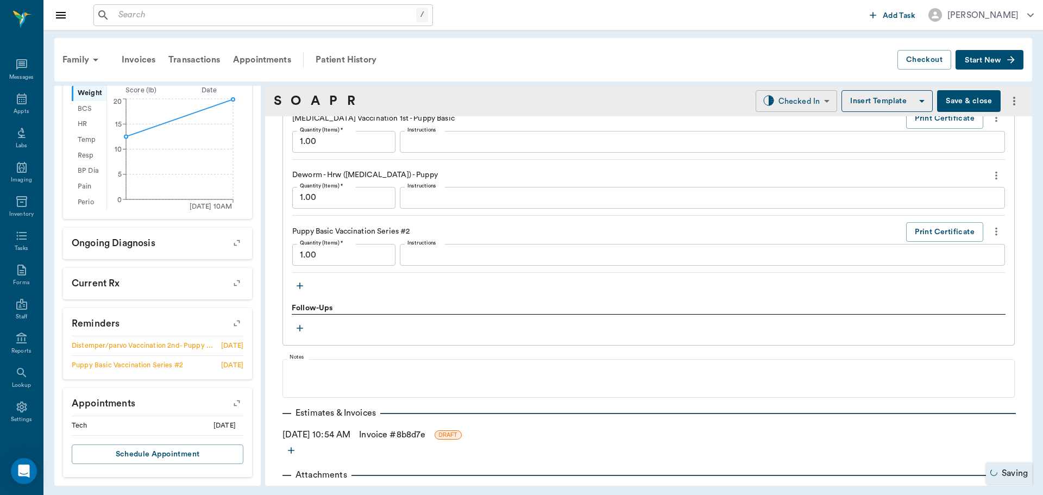
click at [762, 103] on body "/ ​ Add Task Dr. Bert Ellsworth Nectar Messages Appts Labs Imaging Inventory Ta…" at bounding box center [521, 247] width 1043 height 495
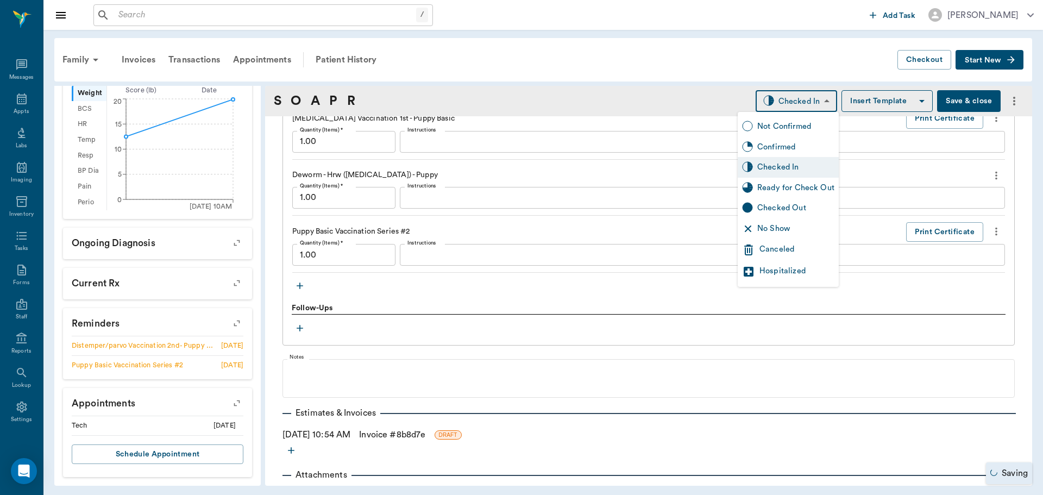
click at [784, 187] on div "Ready for Check Out" at bounding box center [796, 188] width 77 height 12
type input "READY_TO_CHECKOUT"
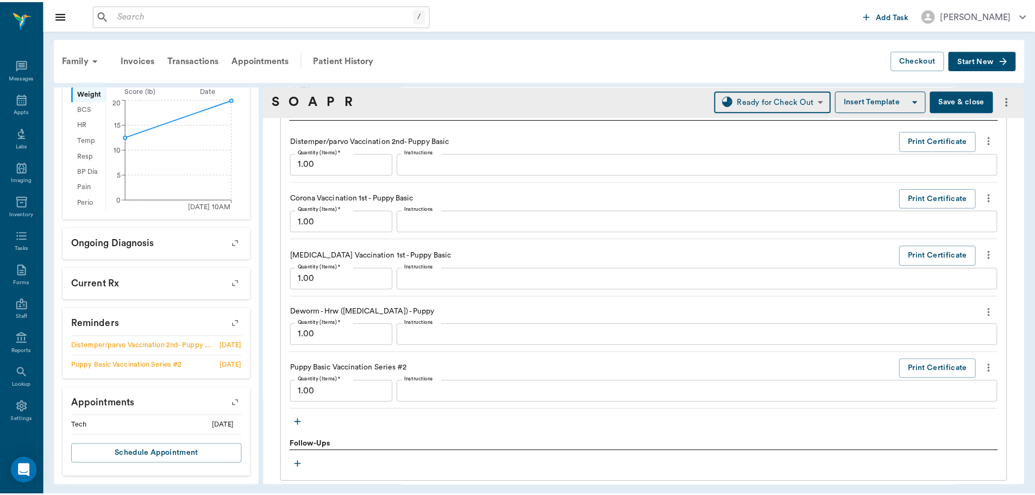
scroll to position [909, 0]
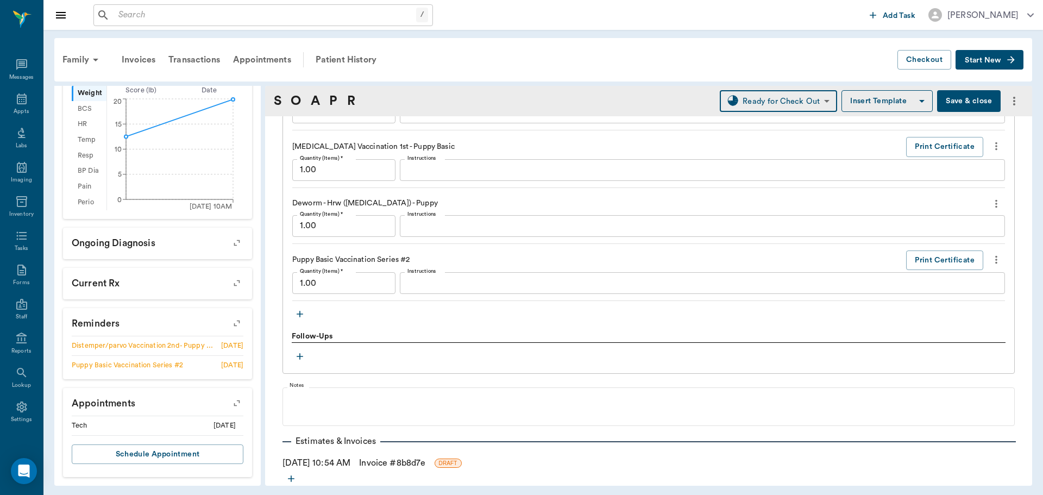
click at [397, 465] on link "Invoice # 8b8d7e" at bounding box center [392, 463] width 66 height 13
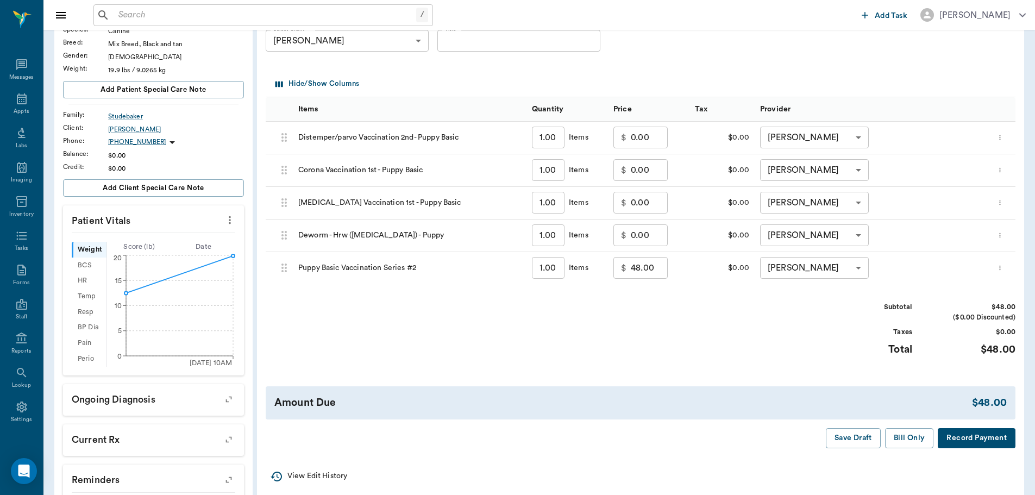
scroll to position [163, 0]
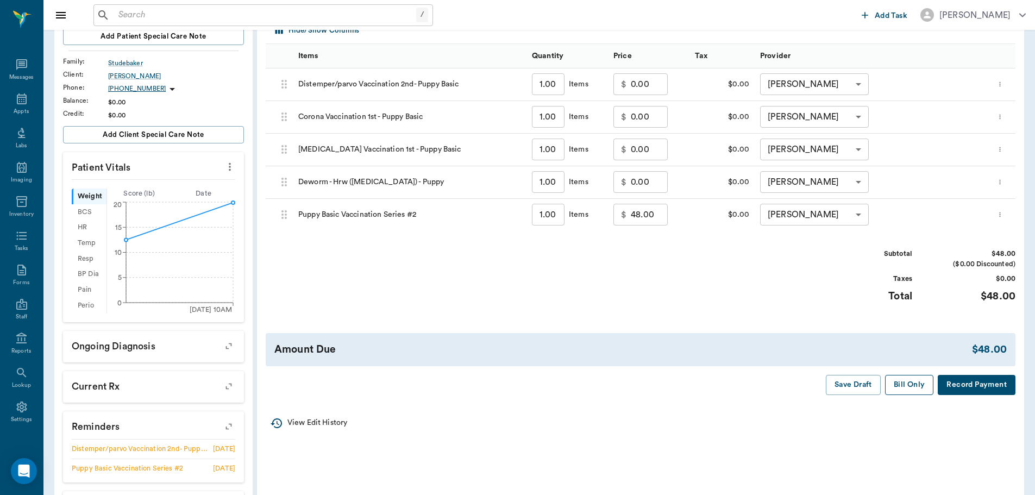
click at [917, 389] on button "Bill Only" at bounding box center [909, 385] width 49 height 20
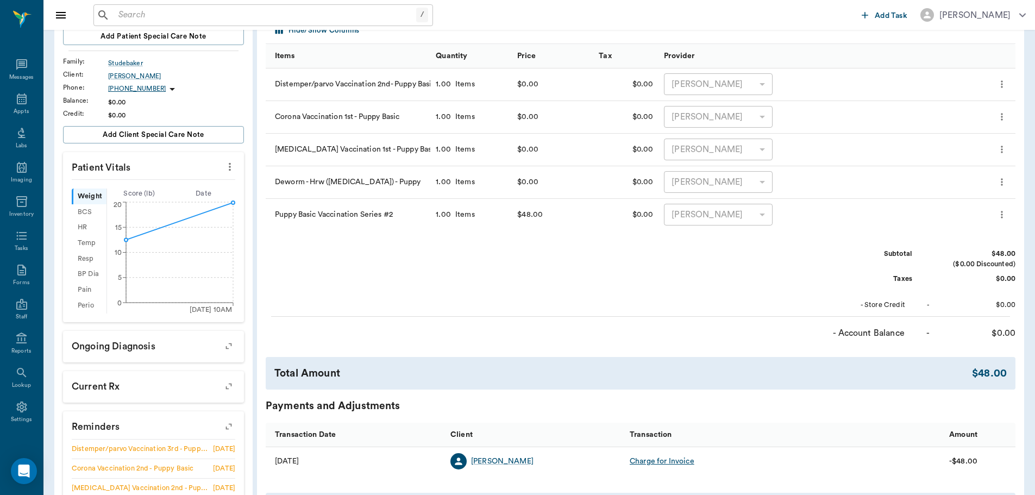
click at [17, 108] on div "Appts" at bounding box center [21, 112] width 15 height 8
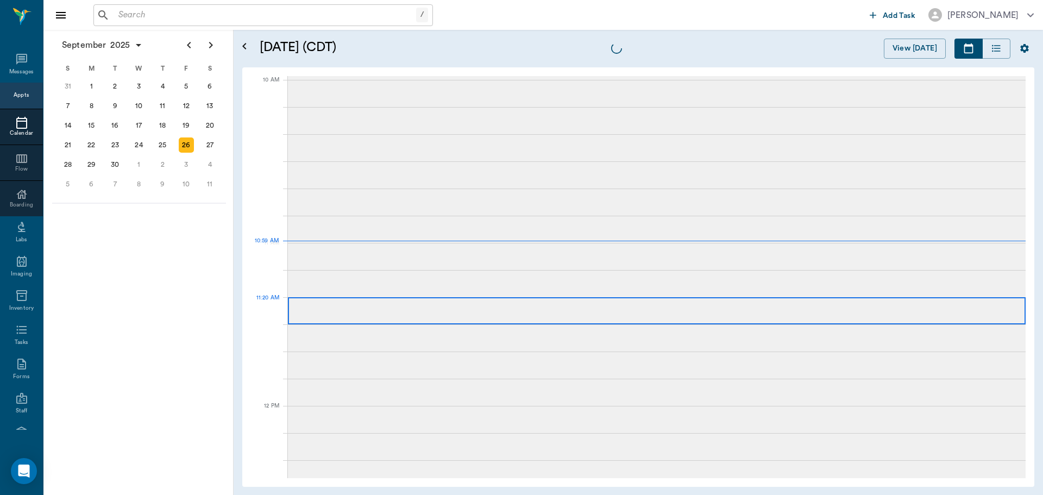
scroll to position [326, 0]
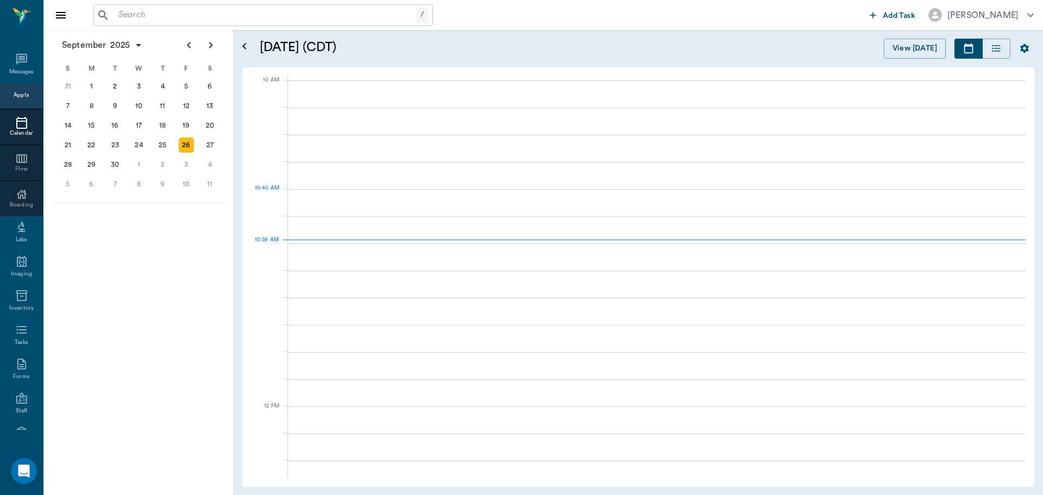
scroll to position [326, 0]
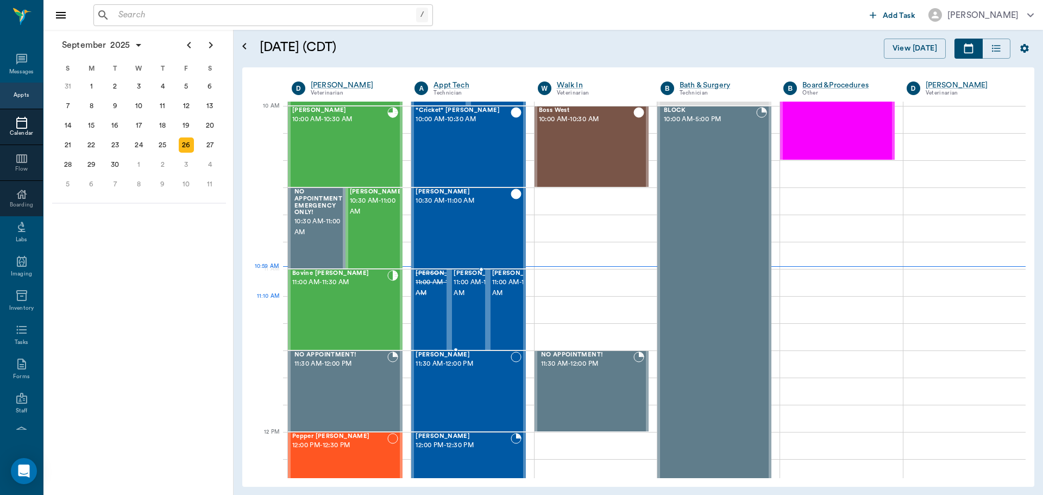
click at [471, 299] on span "11:00 AM - 11:30 AM" at bounding box center [481, 288] width 54 height 22
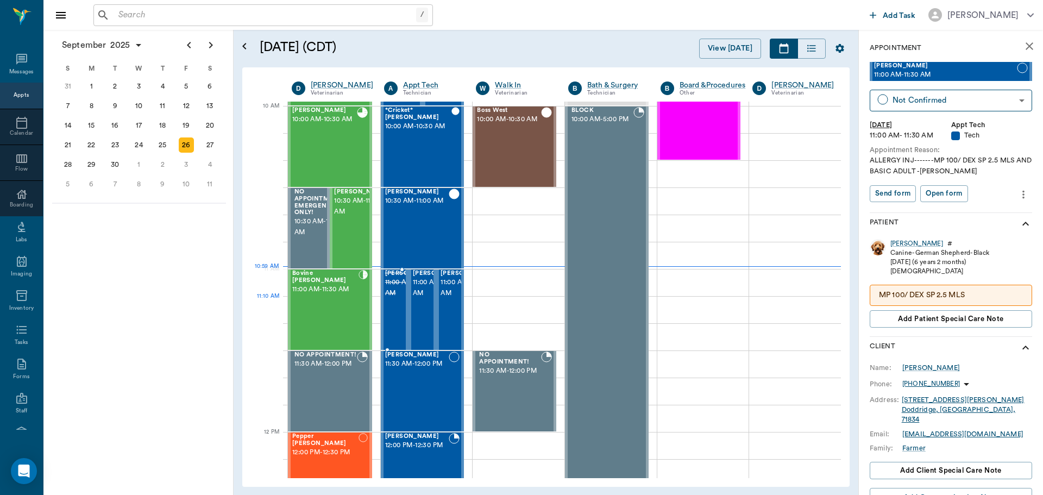
click at [385, 298] on span "11:00 AM - 11:30 AM" at bounding box center [412, 288] width 54 height 22
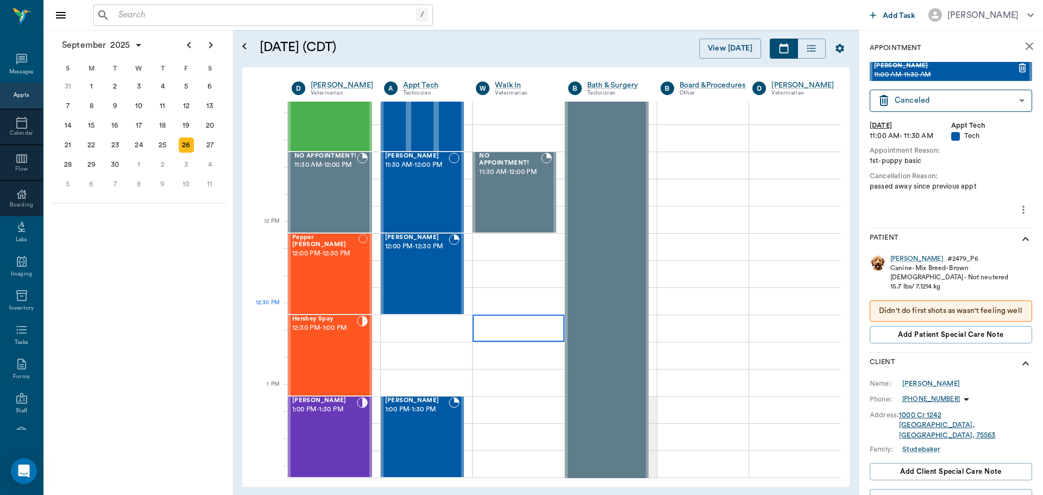
scroll to position [543, 0]
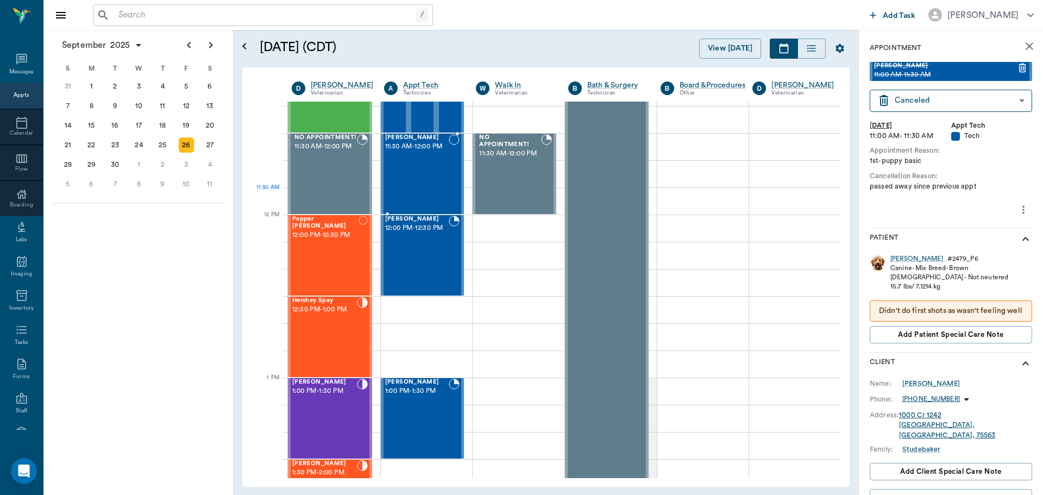
click at [415, 168] on div "[PERSON_NAME] 11:30 AM - 12:00 PM" at bounding box center [417, 173] width 64 height 79
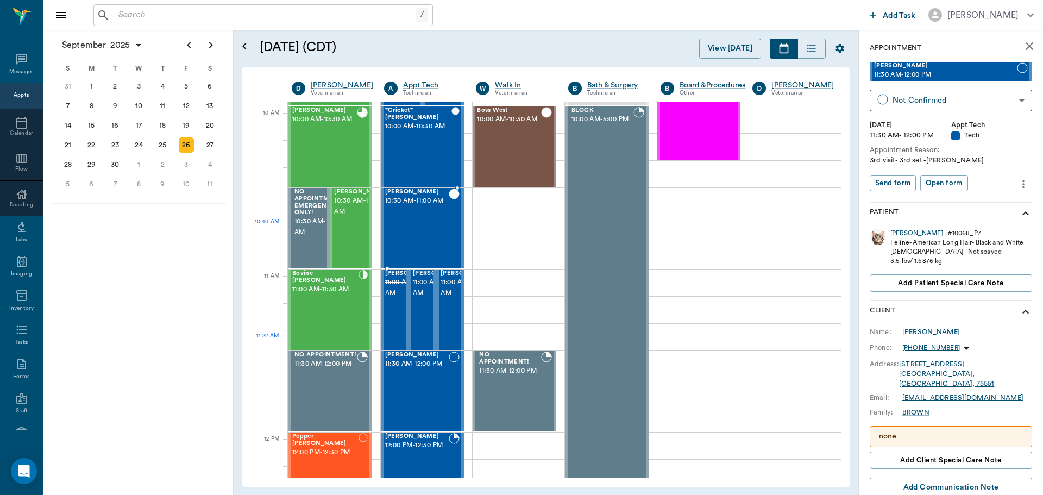
scroll to position [272, 0]
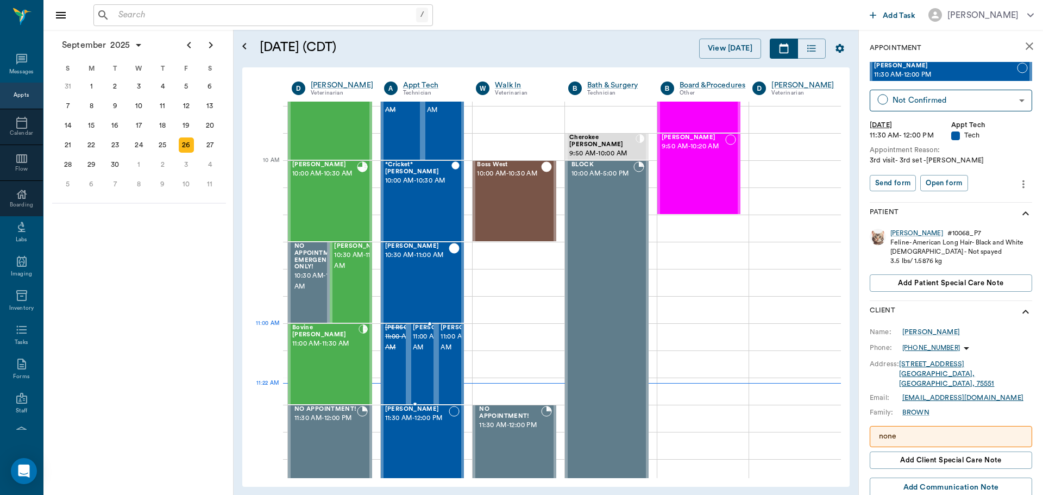
click at [416, 332] on span "[PERSON_NAME]" at bounding box center [440, 327] width 54 height 7
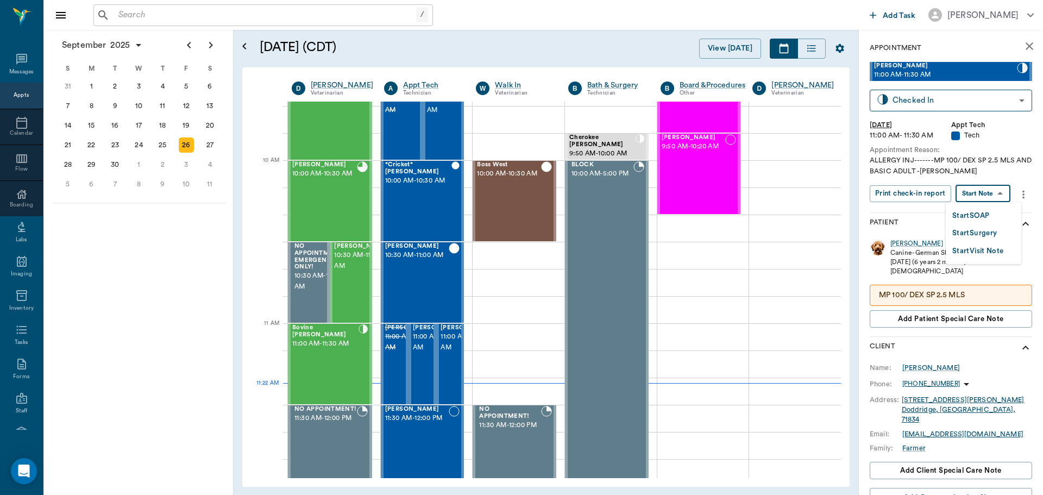
click at [1001, 190] on body "/ ​ Add Task [PERSON_NAME] Nectar Messages Appts Calendar Flow Boarding Labs Im…" at bounding box center [521, 247] width 1043 height 495
click at [987, 216] on button "Start SOAP" at bounding box center [971, 216] width 37 height 12
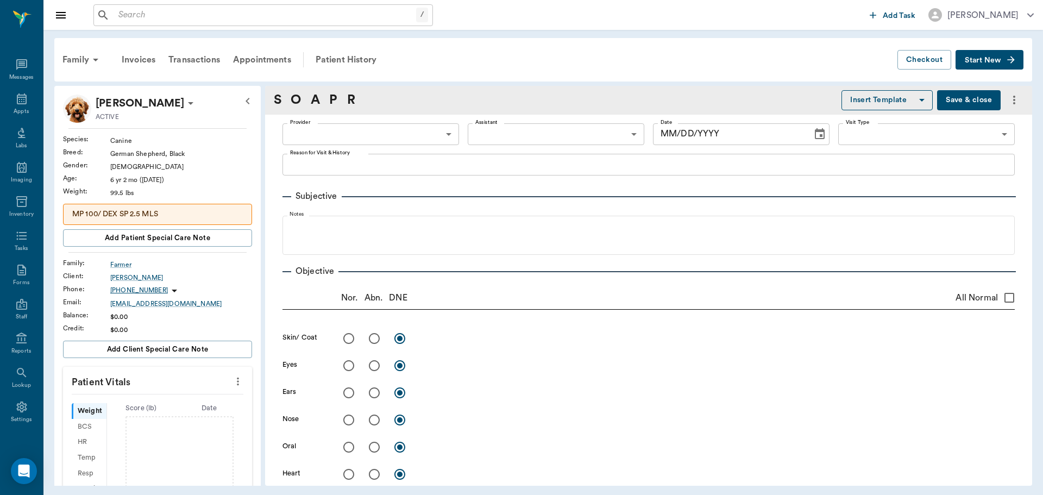
type input "63ec2f075fda476ae8351a4c"
type input "65d2be4f46e3a538d89b8c1a"
type textarea "ALLERGY INJ-------MP 100/ DEX SP 2.5 MLS AND BASIC ADULT -[PERSON_NAME]"
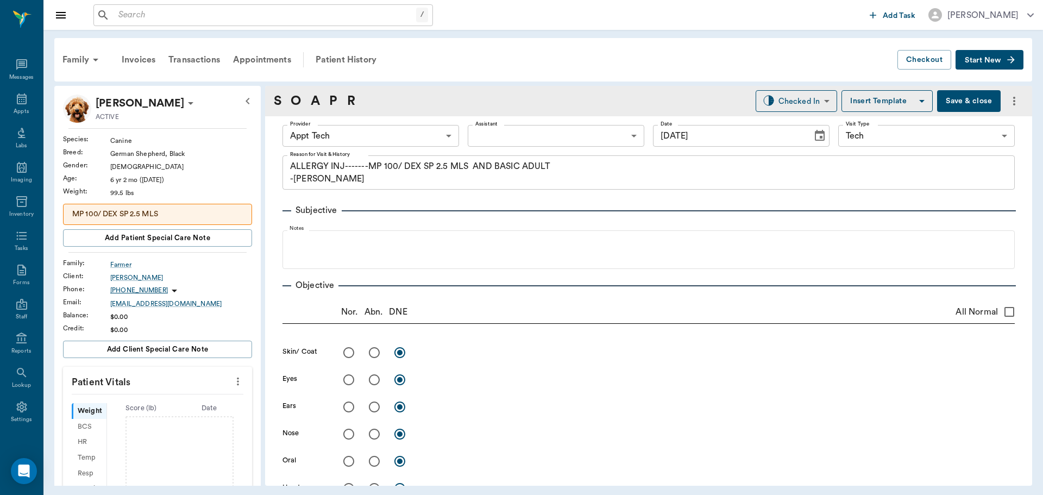
type input "[DATE]"
click at [232, 381] on icon "more" at bounding box center [238, 381] width 12 height 13
click at [165, 399] on span "Enter Vitals" at bounding box center [184, 400] width 91 height 11
click at [129, 409] on input "text" at bounding box center [157, 414] width 95 height 22
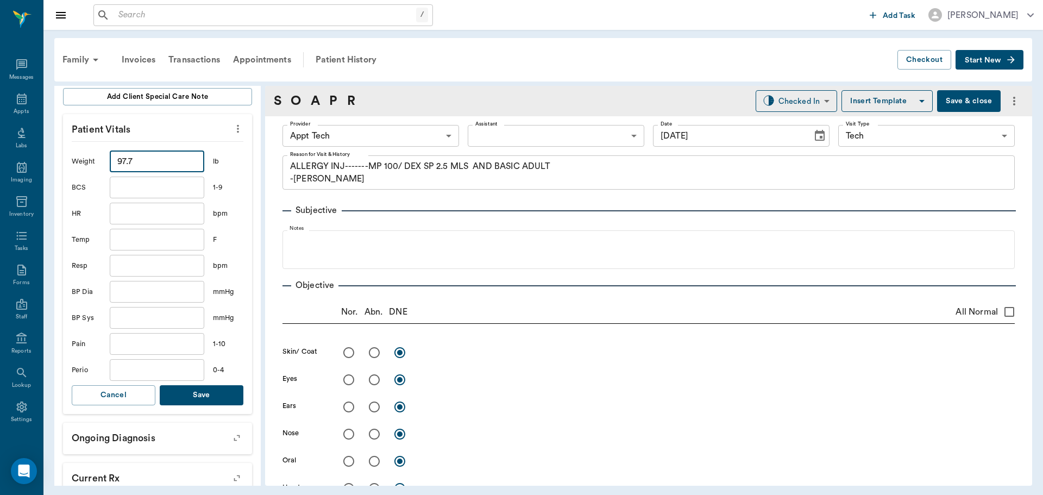
scroll to position [272, 0]
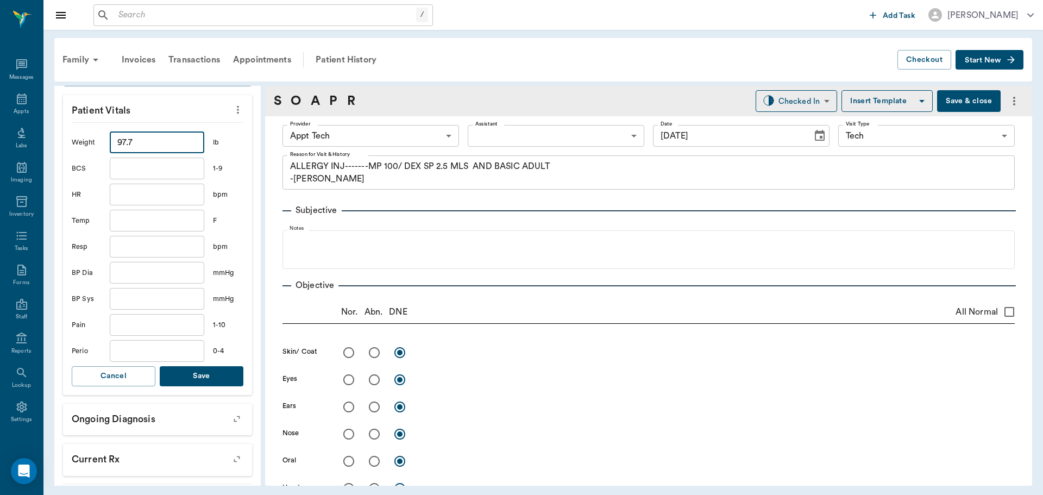
type input "97.7"
click at [199, 384] on button "Save" at bounding box center [202, 376] width 84 height 20
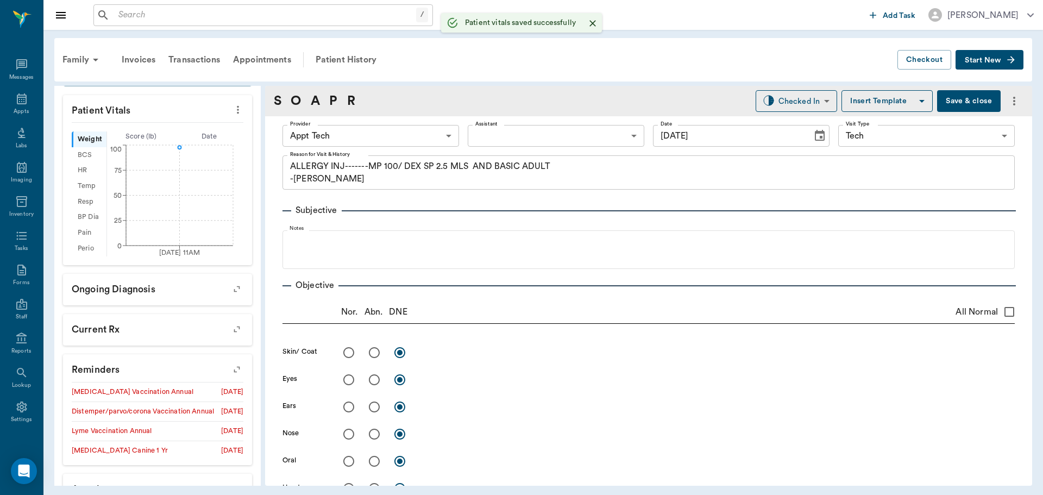
click at [406, 136] on body "/ ​ Add Task Dr. Bert Ellsworth Nectar Messages Appts Labs Imaging Inventory Ta…" at bounding box center [521, 247] width 1043 height 495
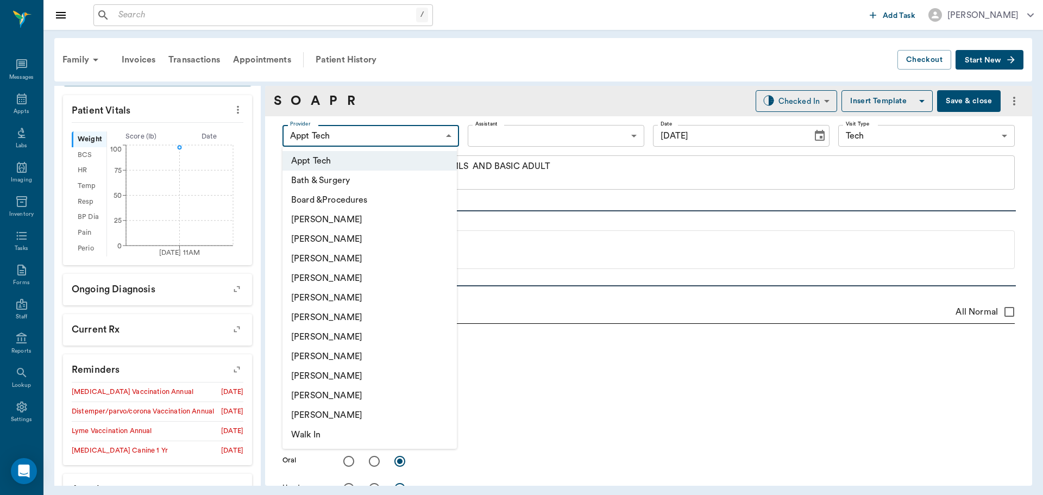
click at [356, 357] on li "Julie Dickerson" at bounding box center [370, 357] width 174 height 20
type input "63ec2e7e52e12b0ba117b124"
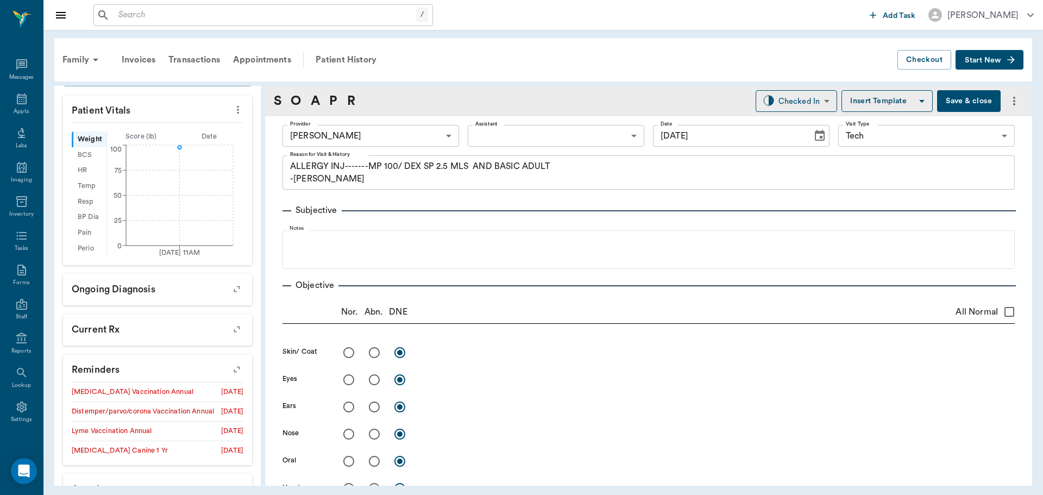
click at [230, 361] on button "button" at bounding box center [237, 370] width 28 height 28
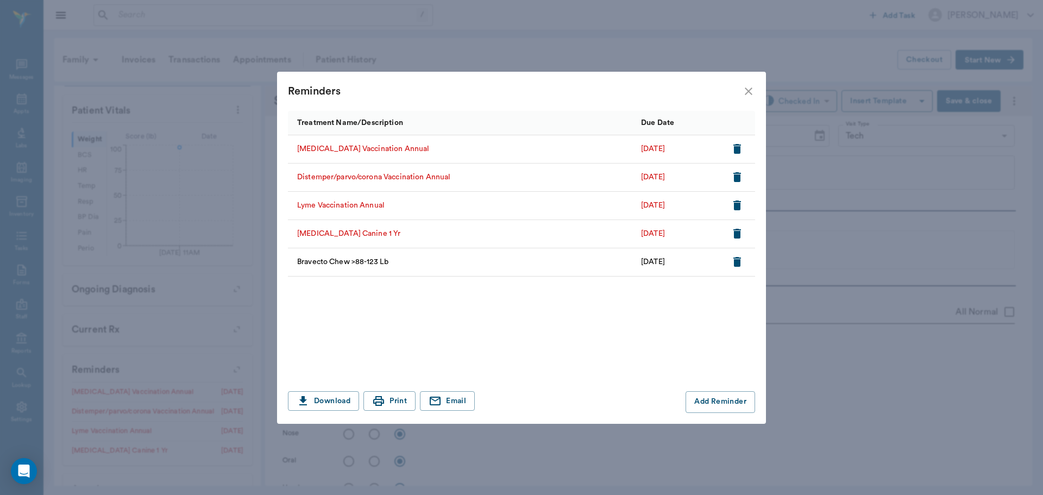
click at [729, 206] on button "button" at bounding box center [737, 205] width 18 height 18
click at [750, 93] on icon "close" at bounding box center [748, 91] width 13 height 13
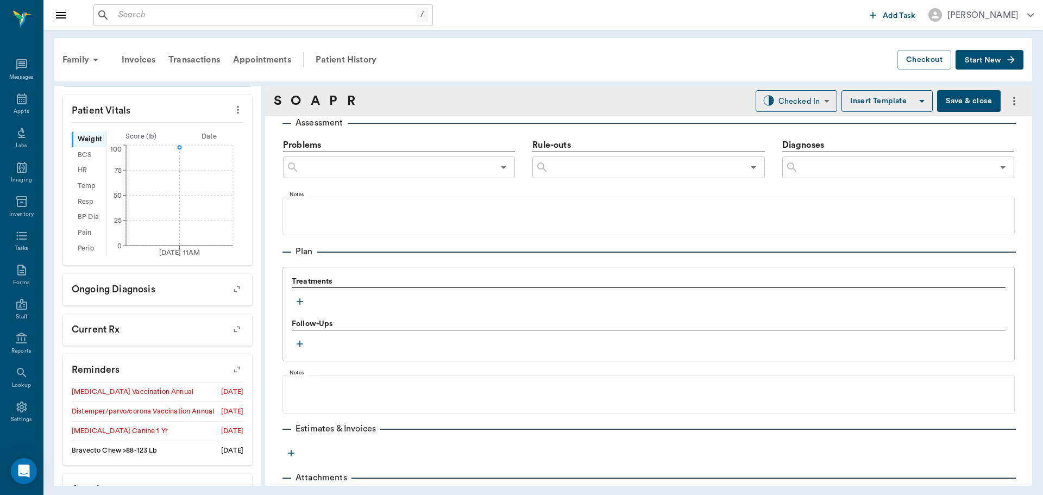
scroll to position [660, 0]
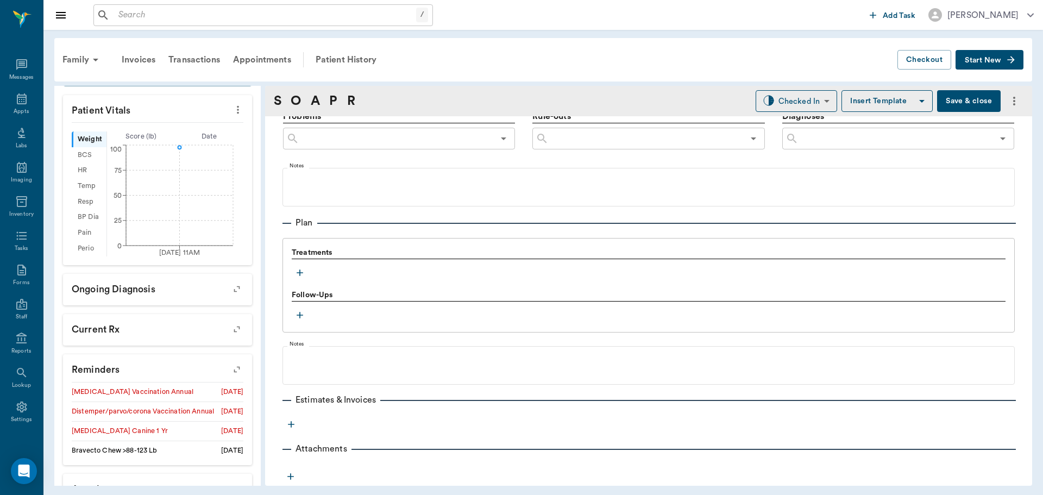
click at [307, 274] on button "button" at bounding box center [300, 273] width 16 height 16
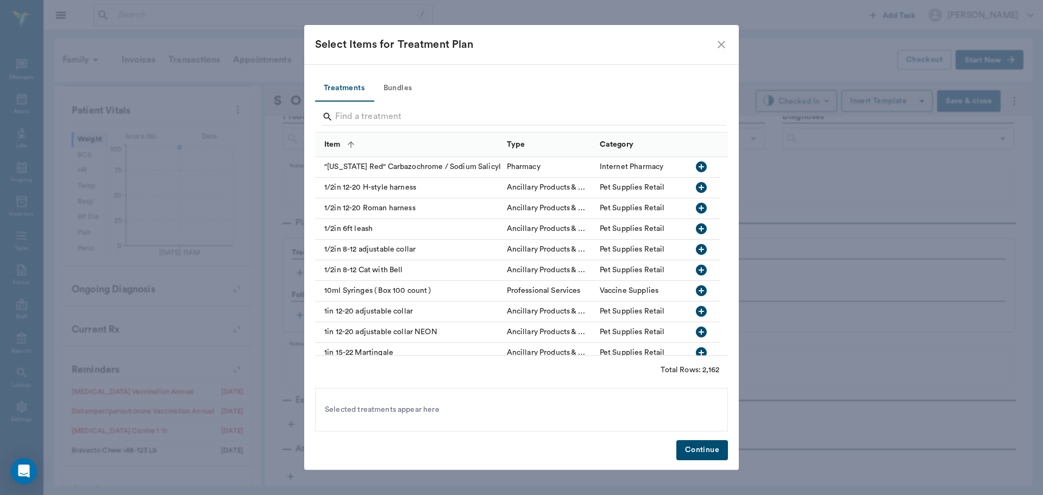
click at [393, 82] on button "Bundles" at bounding box center [397, 89] width 49 height 26
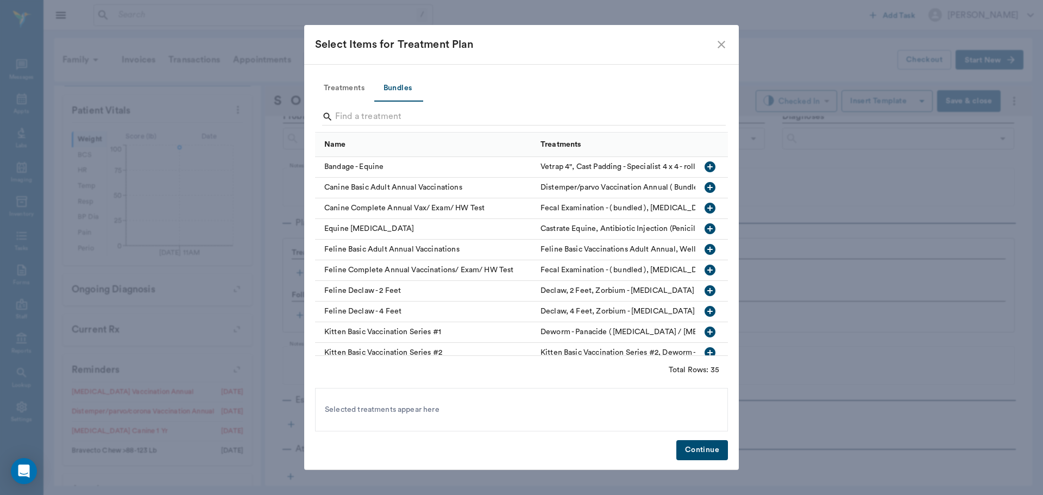
click at [705, 190] on icon "button" at bounding box center [710, 187] width 11 height 11
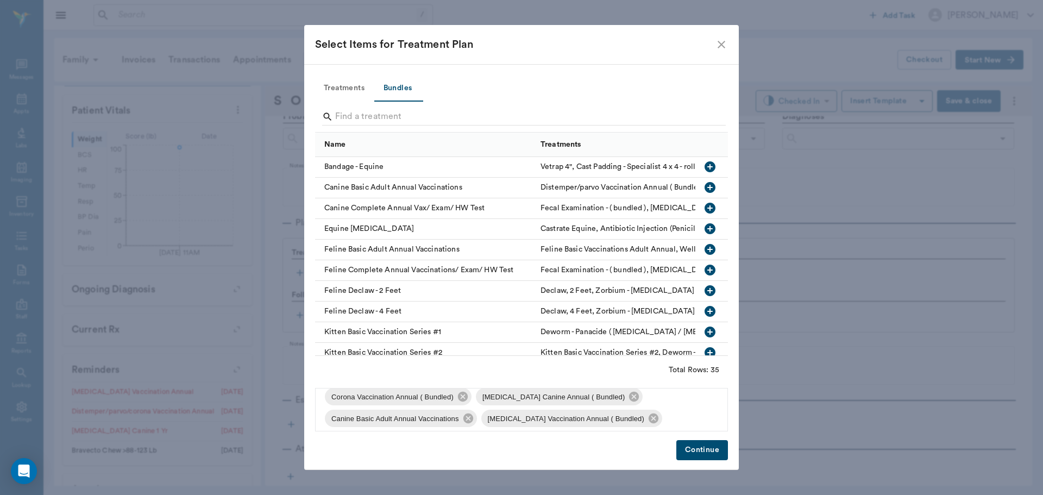
scroll to position [80, 0]
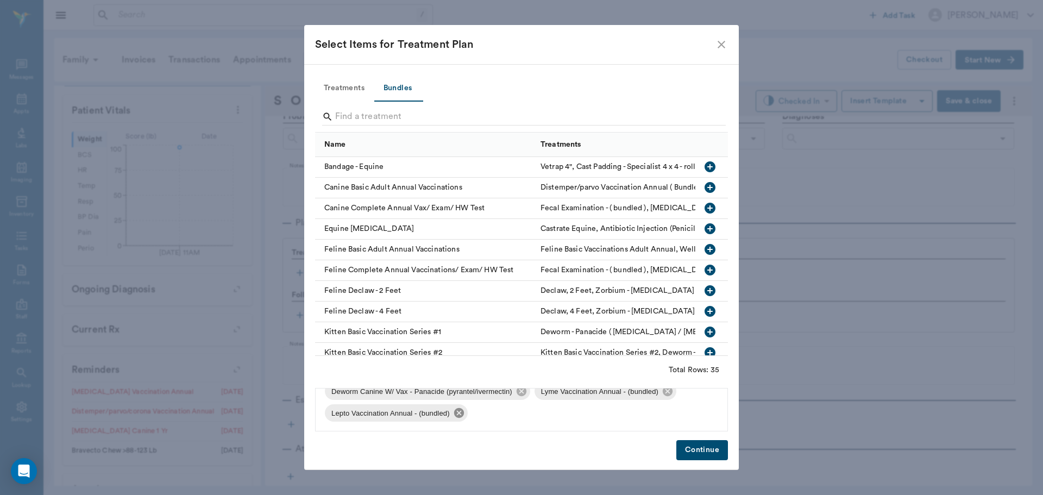
click at [455, 412] on icon at bounding box center [459, 413] width 10 height 10
click at [664, 416] on icon at bounding box center [668, 413] width 10 height 10
click at [705, 452] on button "Continue" at bounding box center [703, 450] width 52 height 20
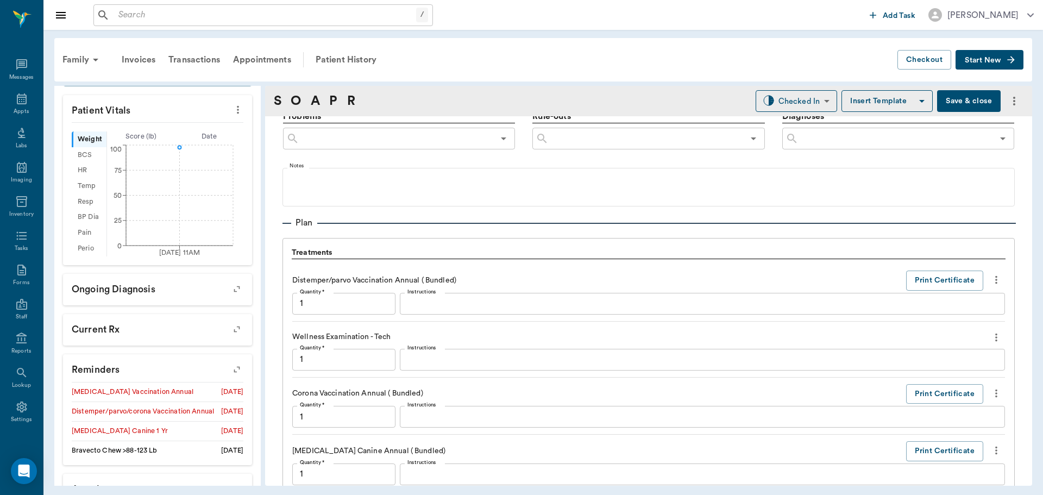
scroll to position [1050, 0]
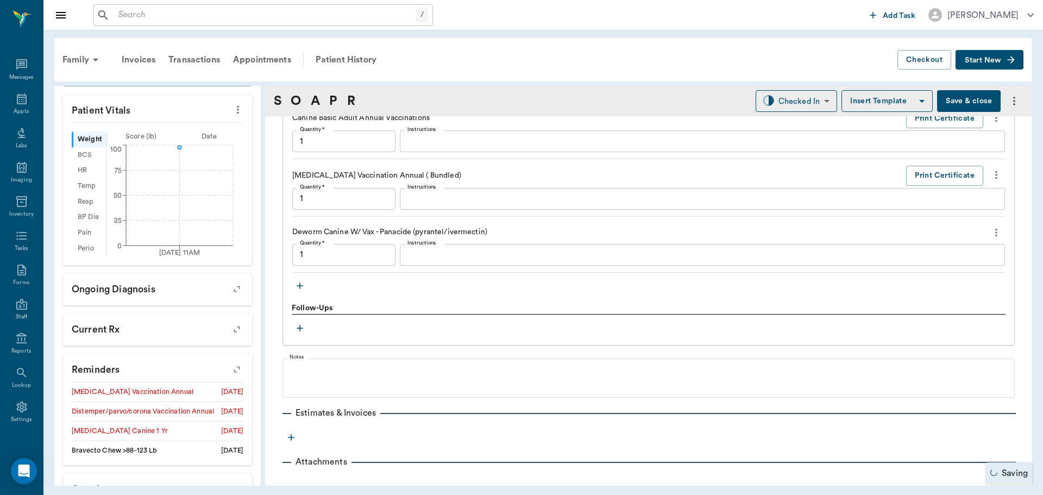
type input "1.00"
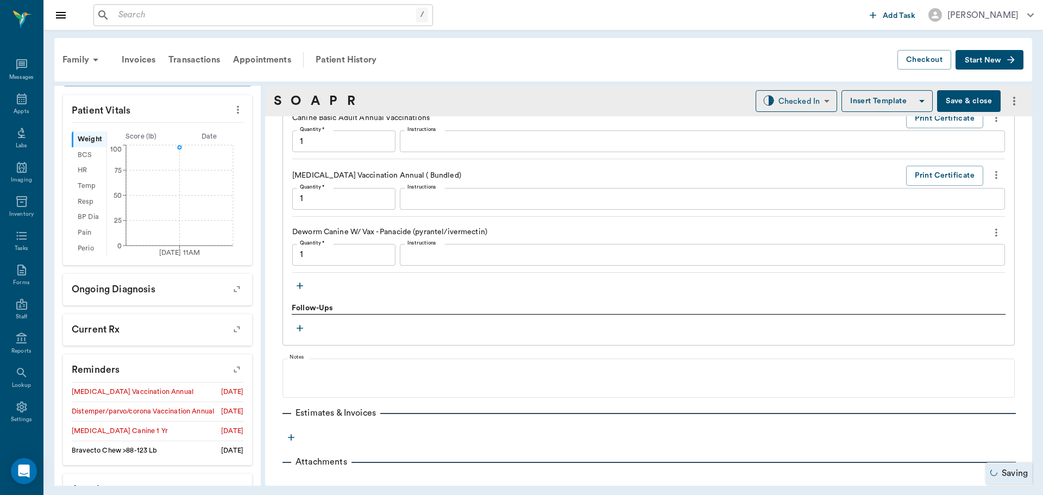
type input "1.00"
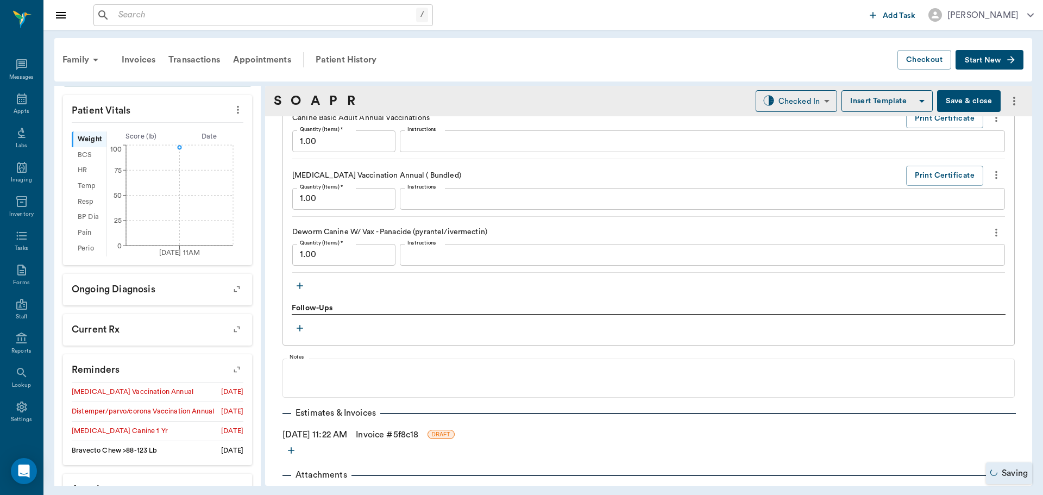
click at [298, 283] on icon "button" at bounding box center [300, 285] width 11 height 11
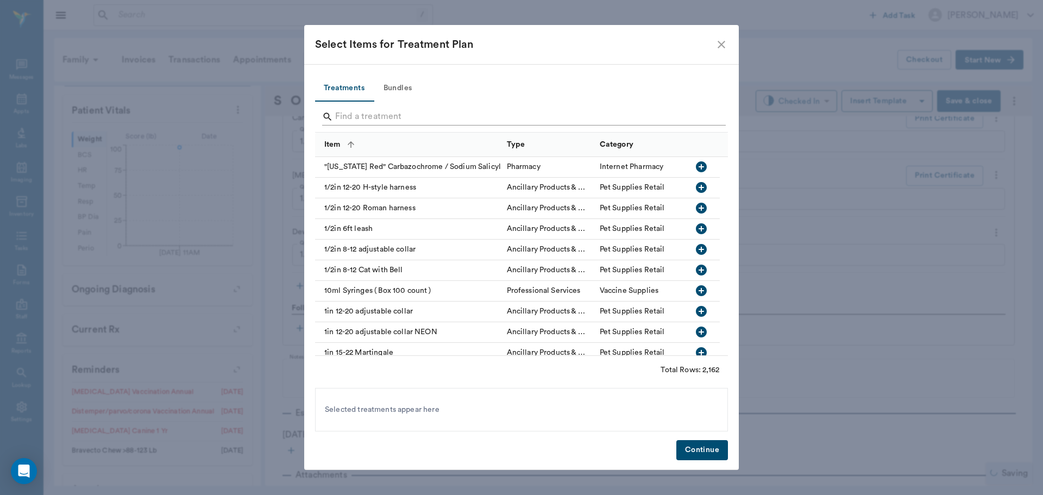
click at [409, 115] on input "Search" at bounding box center [522, 116] width 374 height 17
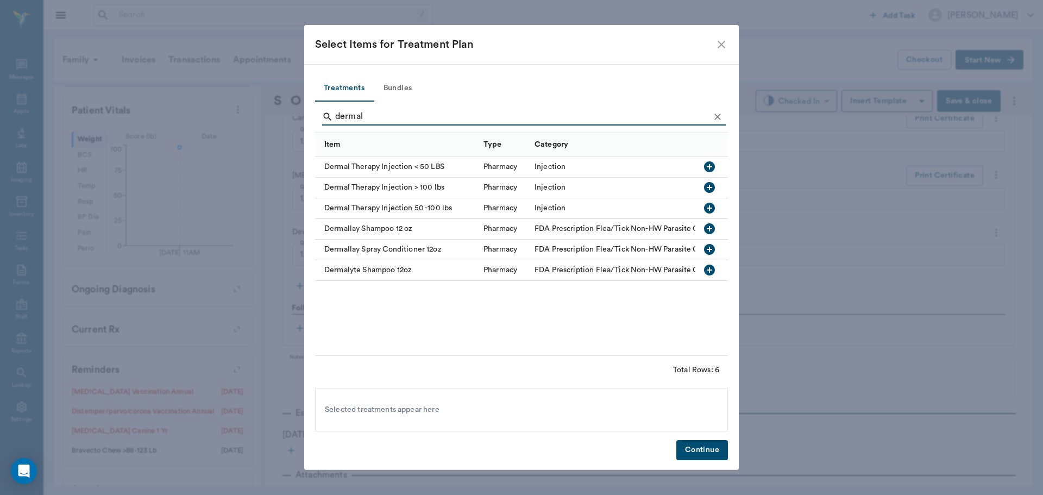
type input "dermal"
click at [714, 208] on icon "button" at bounding box center [709, 208] width 11 height 11
click at [717, 449] on button "Continue" at bounding box center [703, 450] width 52 height 20
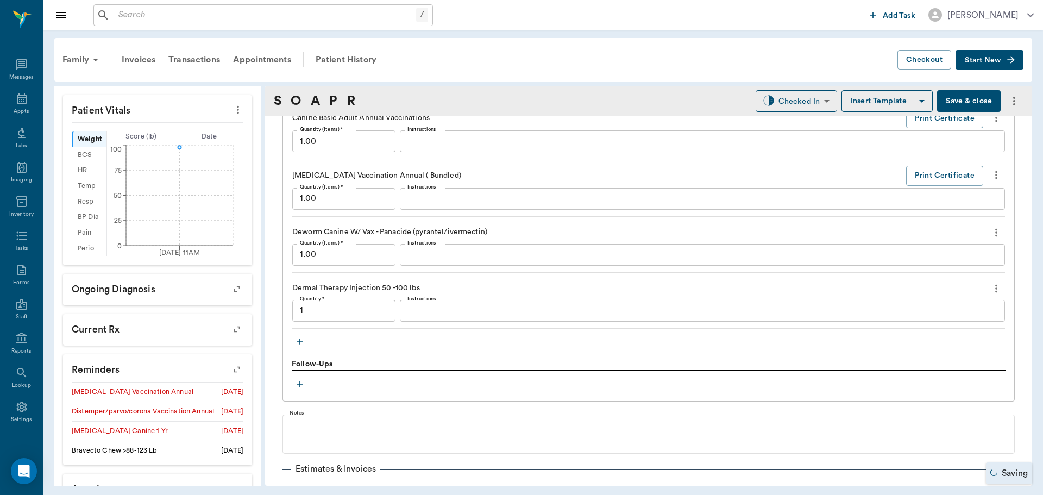
click at [414, 307] on textarea "Instructions" at bounding box center [703, 310] width 590 height 12
type input "1.00"
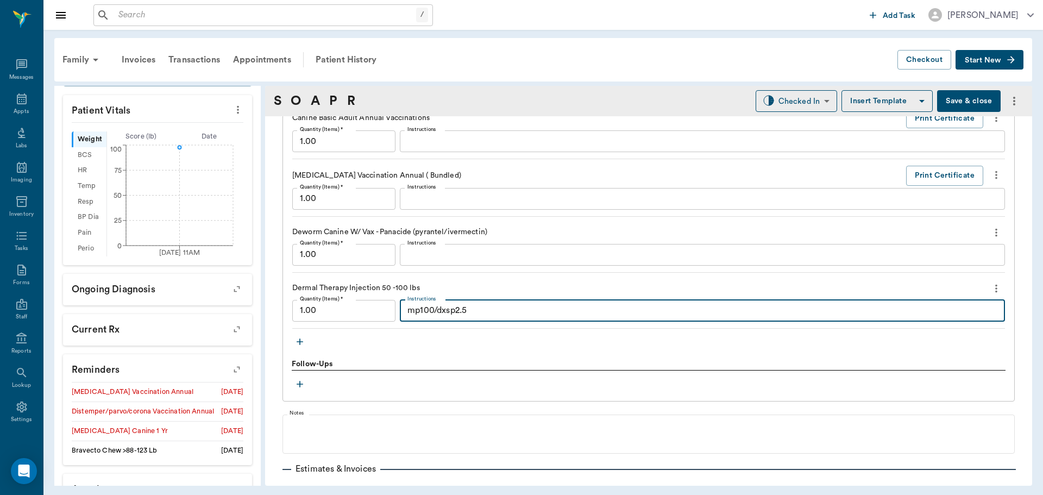
type textarea "mp100/dxsp2.5"
click at [786, 114] on div "S O A P R Checked In CHECKED_IN ​ Insert Template Save & close" at bounding box center [648, 101] width 767 height 30
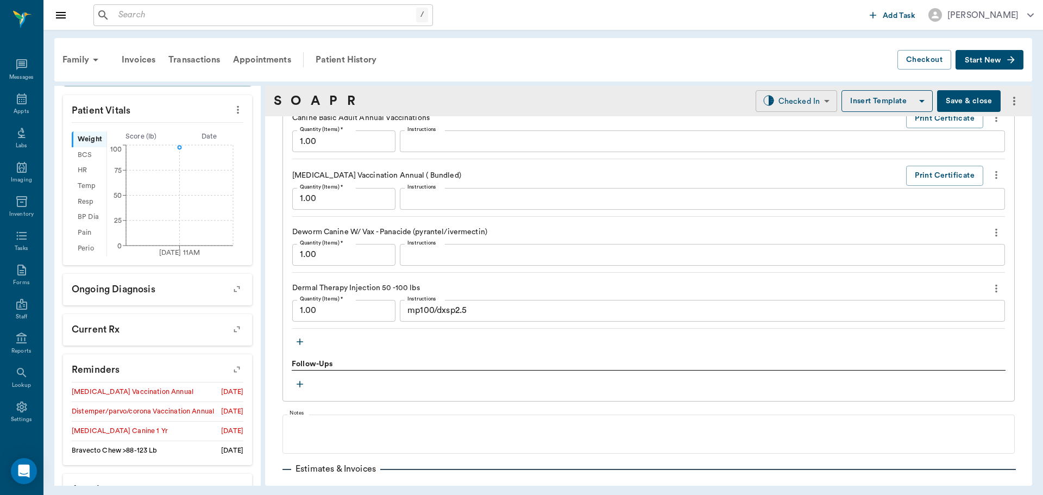
click at [786, 105] on body "/ ​ Add Task Dr. Bert Ellsworth Nectar Messages Appts Labs Imaging Inventory Ta…" at bounding box center [521, 247] width 1043 height 495
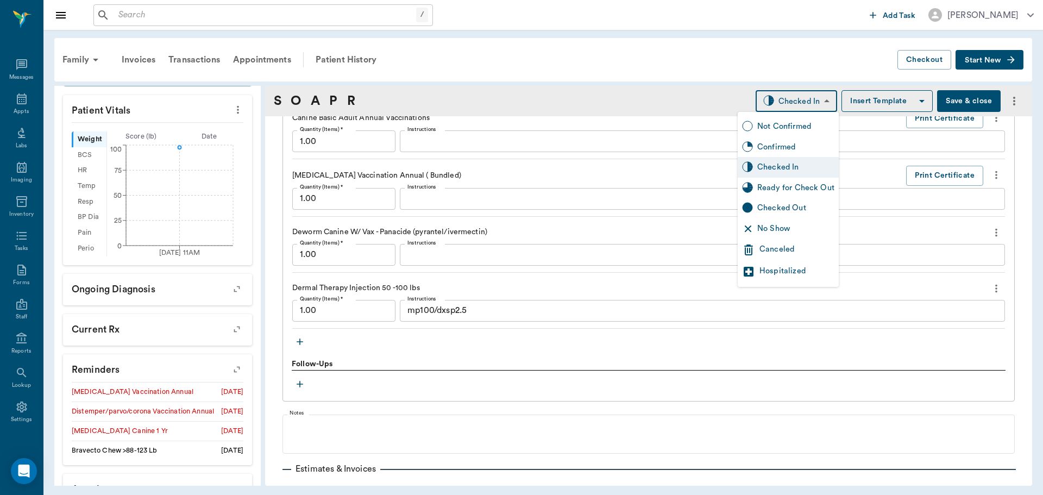
click at [785, 180] on div "Ready for Check Out" at bounding box center [788, 188] width 101 height 21
type input "READY_TO_CHECKOUT"
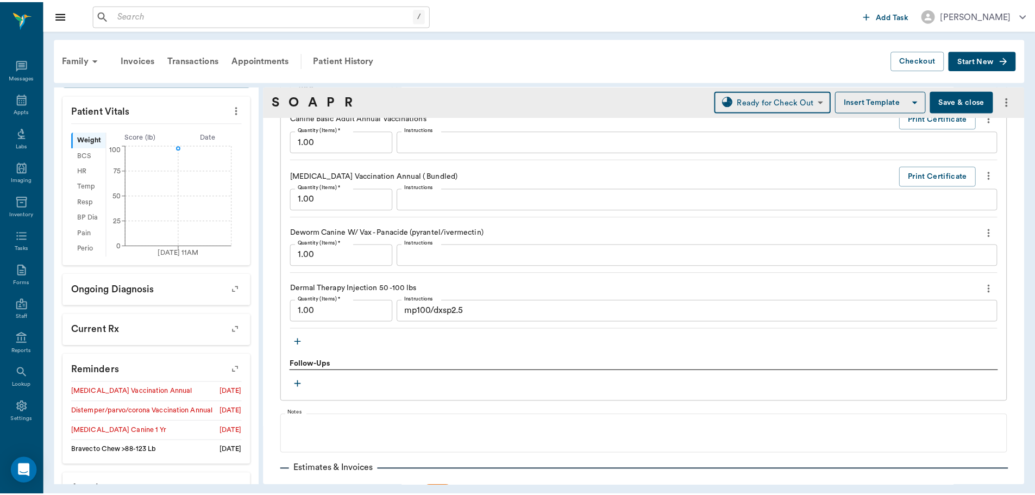
scroll to position [1133, 0]
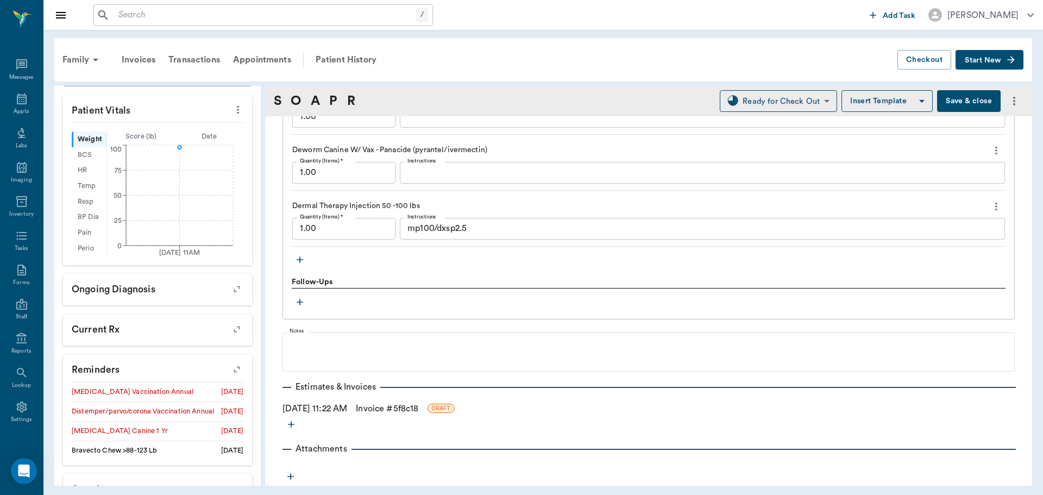
click at [418, 409] on link "Invoice # 5f8c18" at bounding box center [387, 408] width 62 height 13
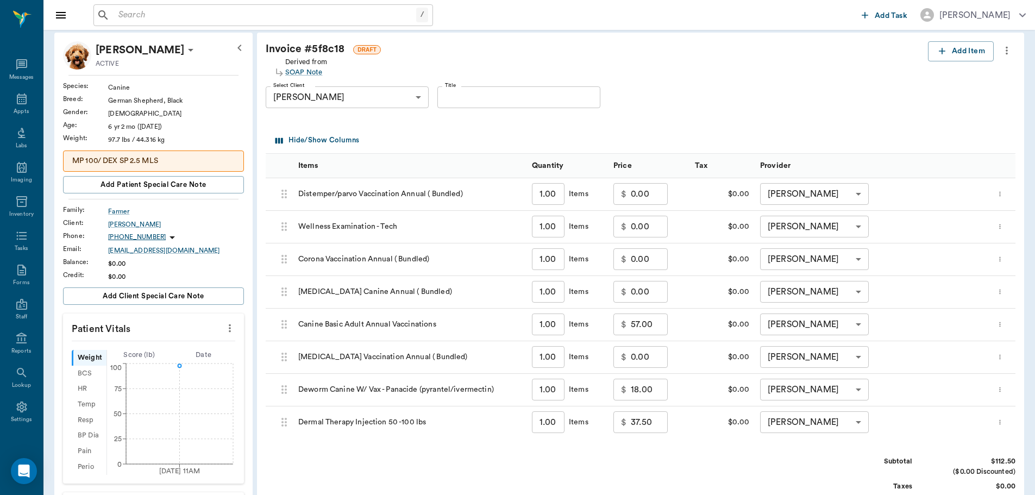
scroll to position [163, 0]
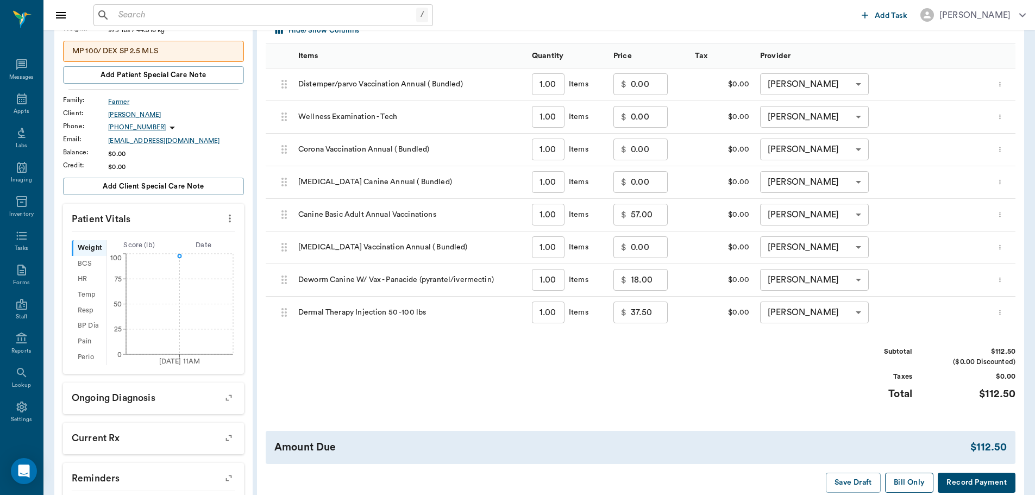
click at [906, 474] on button "Bill Only" at bounding box center [909, 483] width 49 height 20
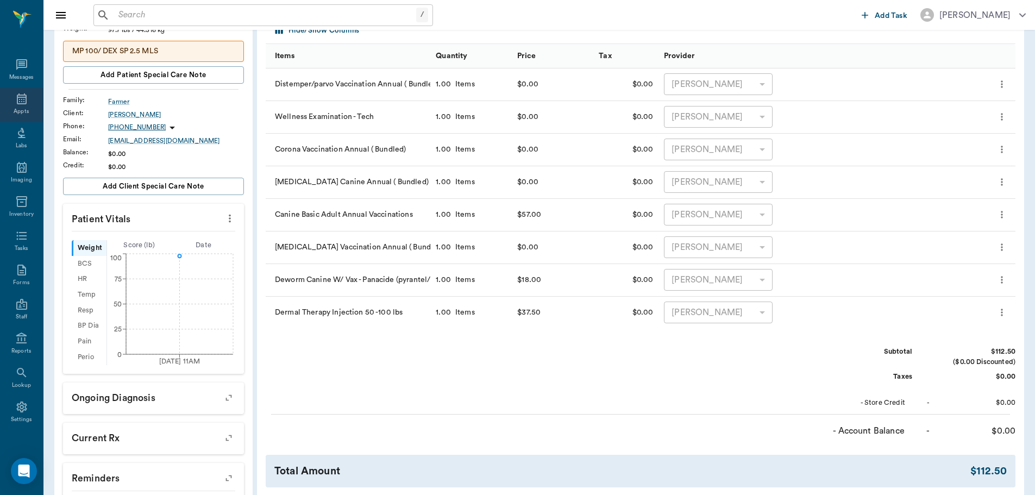
click at [19, 98] on icon at bounding box center [21, 98] width 13 height 13
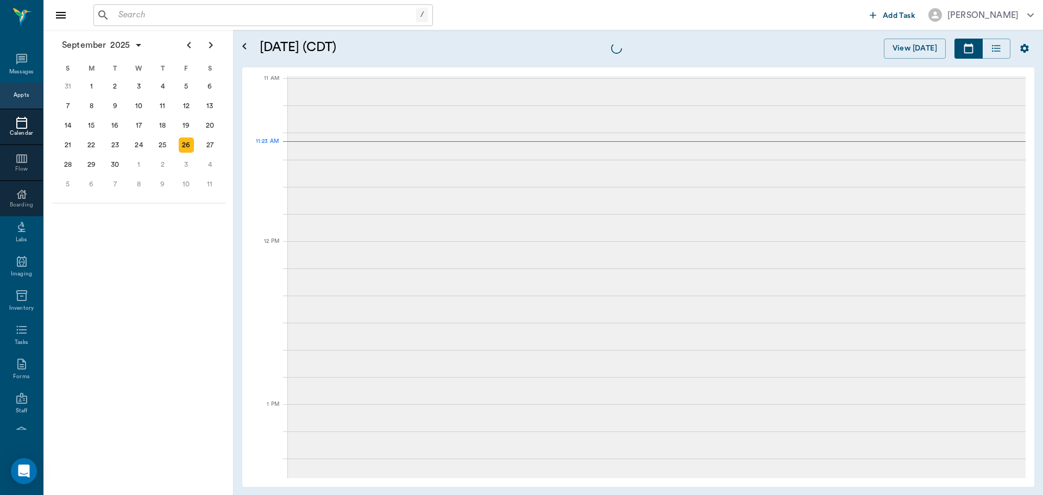
scroll to position [491, 0]
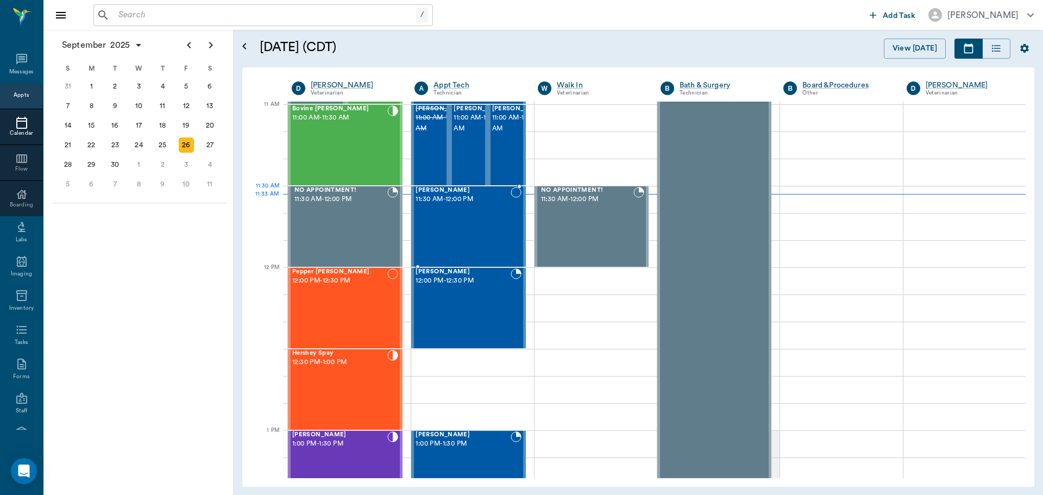
click at [452, 209] on div "Annie BROWN 11:30 AM - 12:00 PM" at bounding box center [463, 226] width 95 height 79
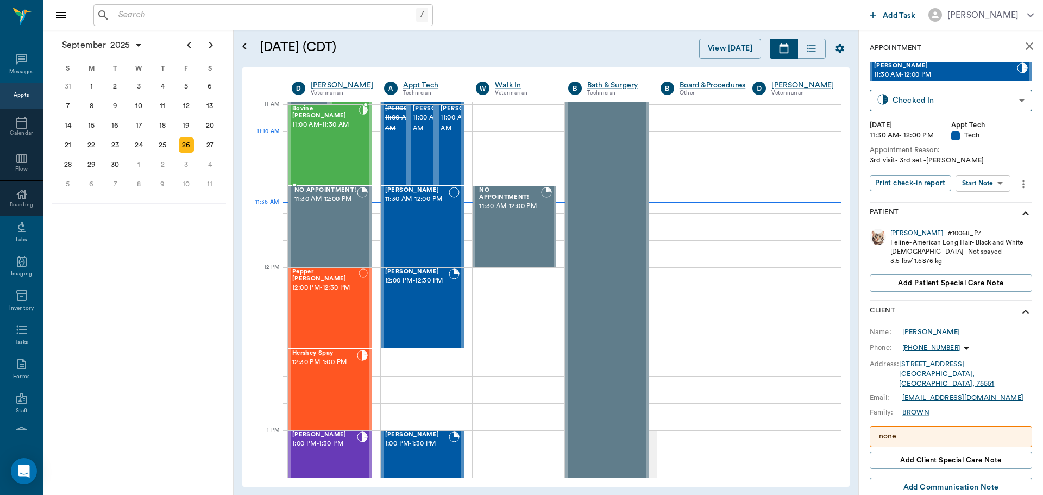
click at [322, 140] on div "Bovine Wilburn 11:00 AM - 11:30 AM" at bounding box center [325, 144] width 66 height 79
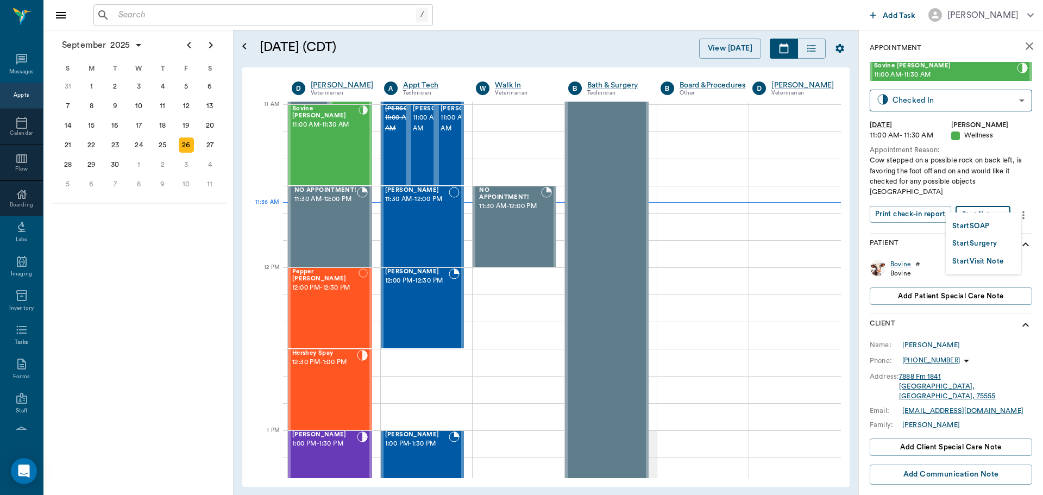
click at [1002, 202] on body "/ ​ Add Task Dr. Bert Ellsworth Nectar Messages Appts Calendar Flow Boarding La…" at bounding box center [521, 247] width 1043 height 495
click at [982, 225] on button "Start SOAP" at bounding box center [971, 226] width 37 height 12
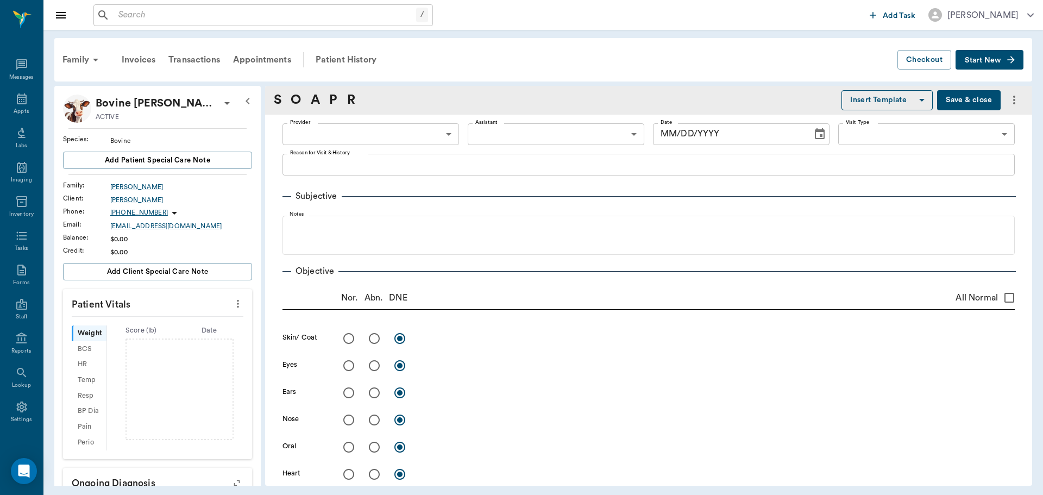
type input "63ec2f075fda476ae8351a4d"
type input "65d2be4f46e3a538d89b8c14"
type textarea "Cow stepped on a possible rock on back left, is favoring the foot off and on an…"
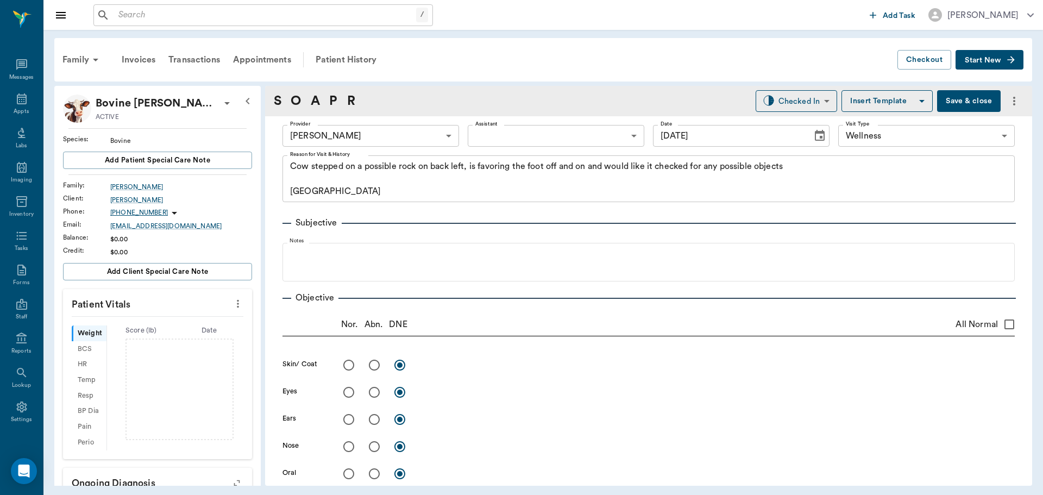
type input "09/26/2025"
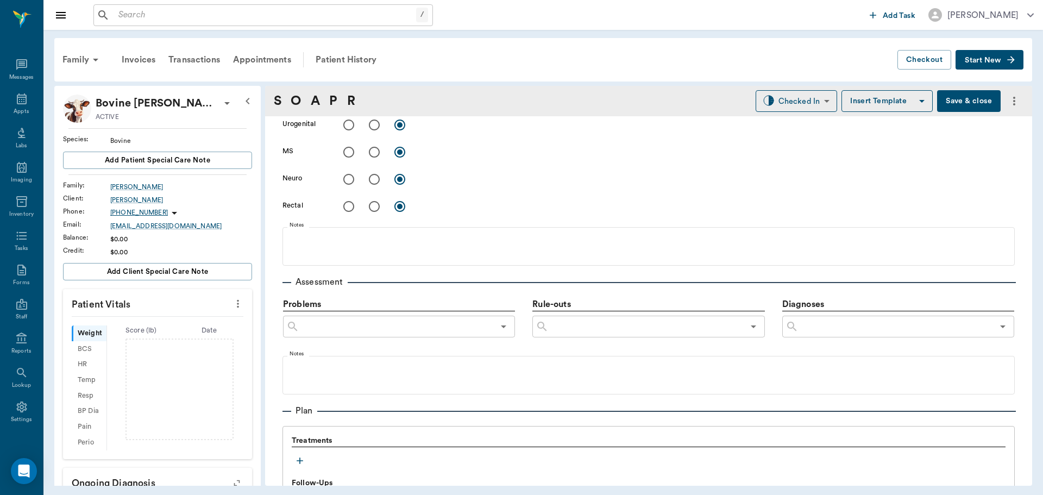
scroll to position [543, 0]
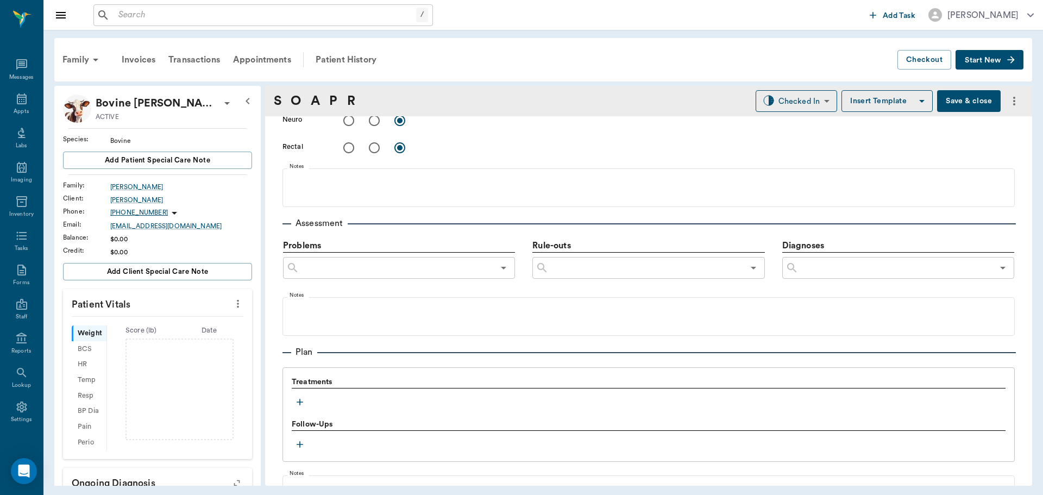
click at [299, 403] on icon "button" at bounding box center [300, 402] width 11 height 11
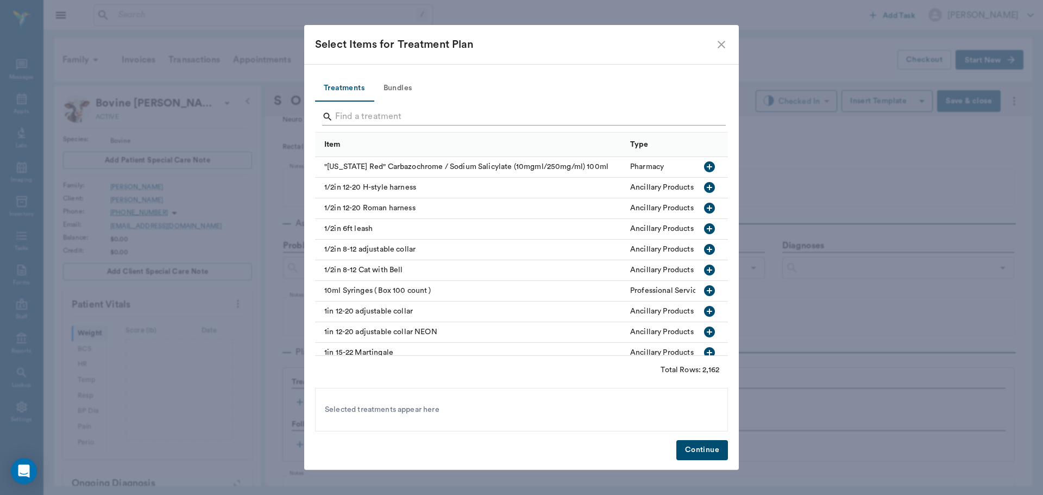
click at [376, 117] on input "Search" at bounding box center [522, 116] width 374 height 17
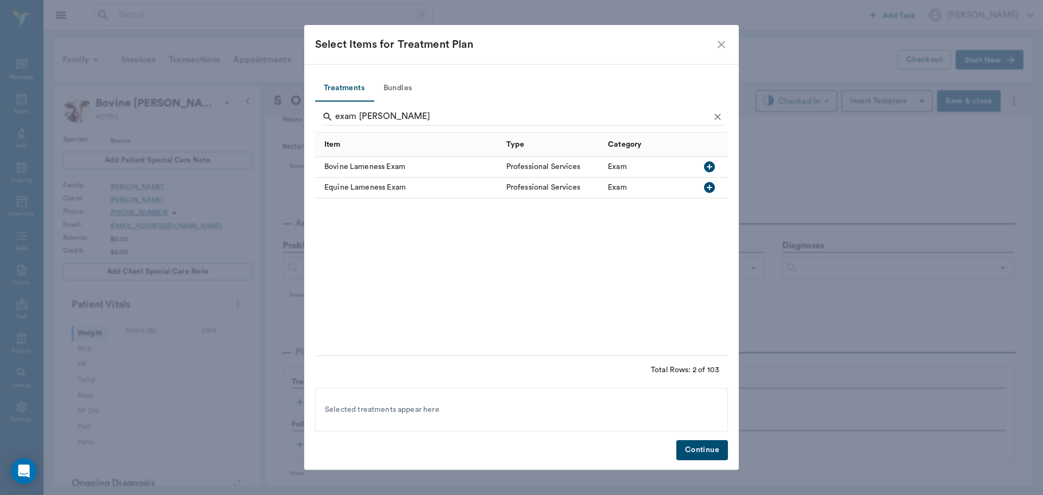
click at [710, 165] on icon "button" at bounding box center [709, 166] width 13 height 13
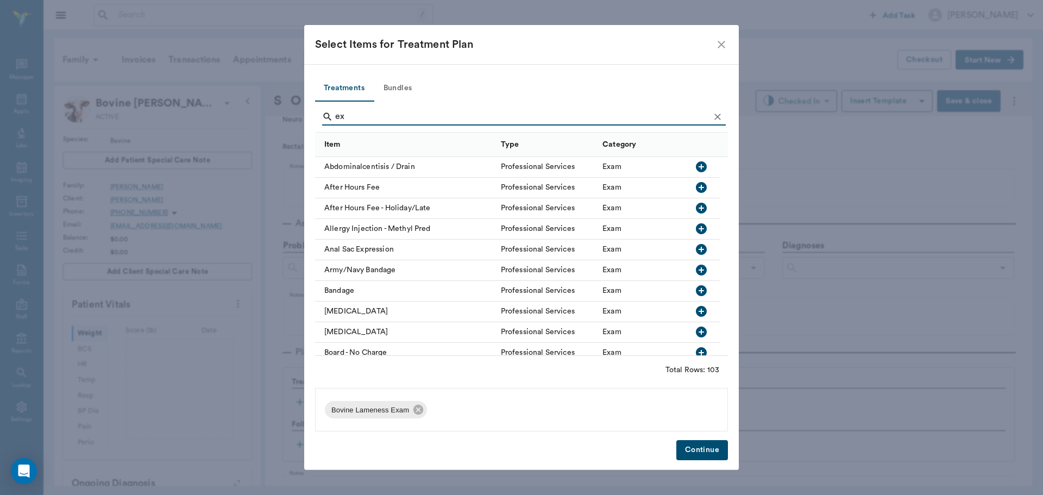
type input "e"
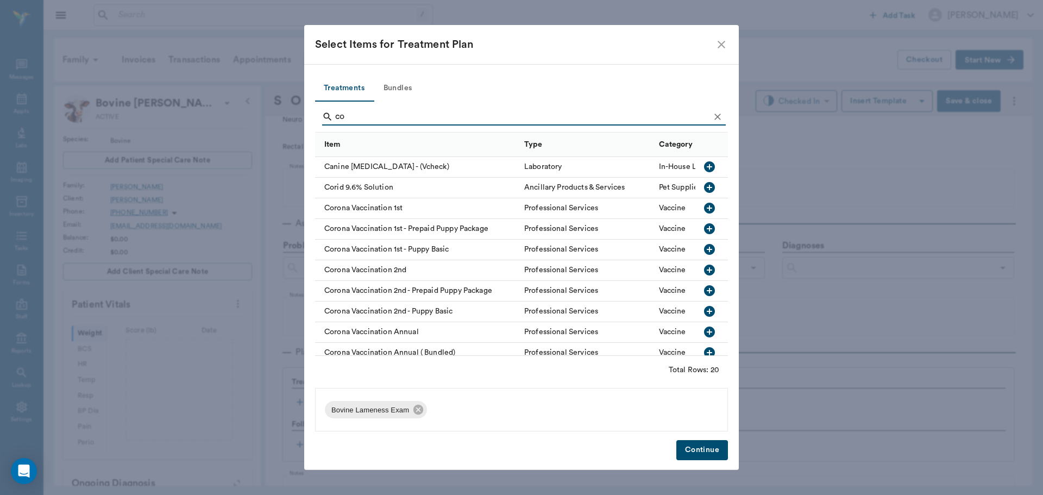
type input "c"
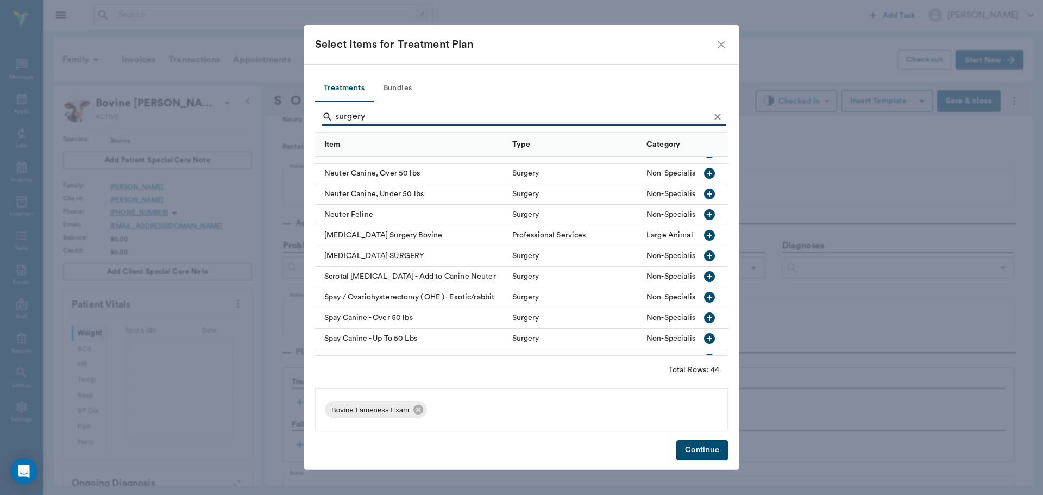
scroll to position [598, 0]
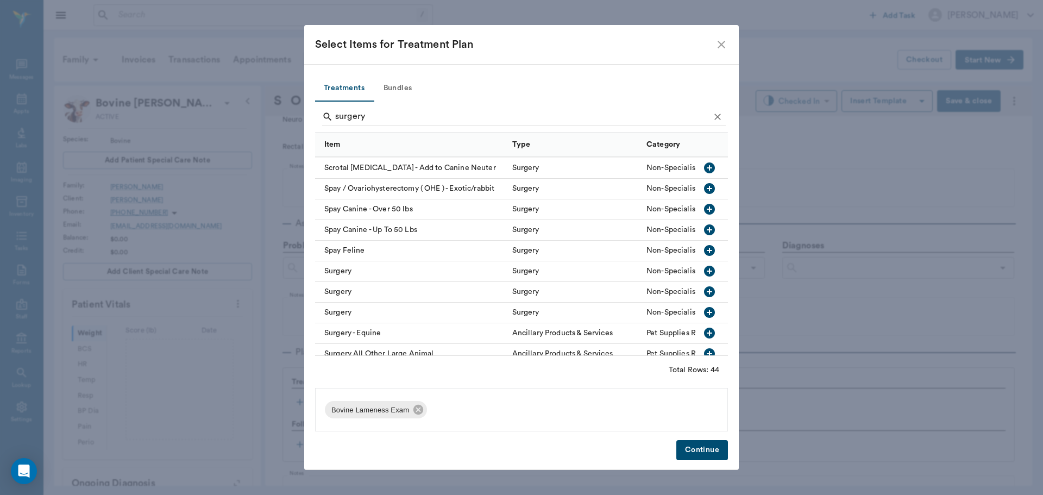
click at [704, 271] on icon "button" at bounding box center [709, 271] width 11 height 11
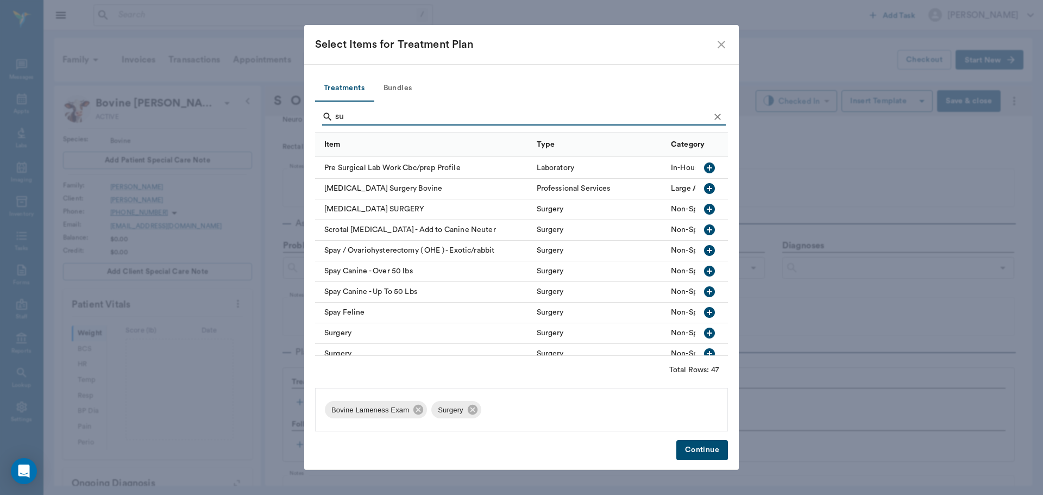
scroll to position [660, 0]
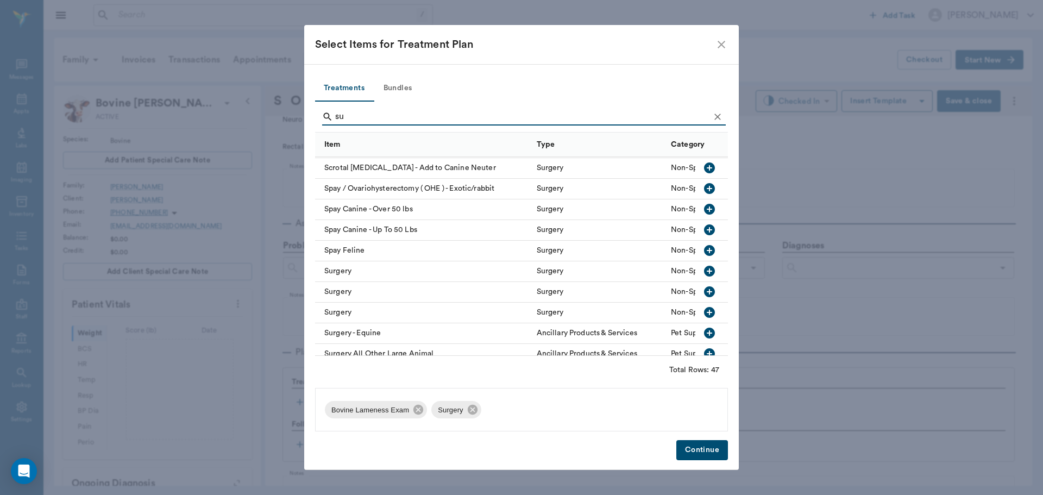
type input "s"
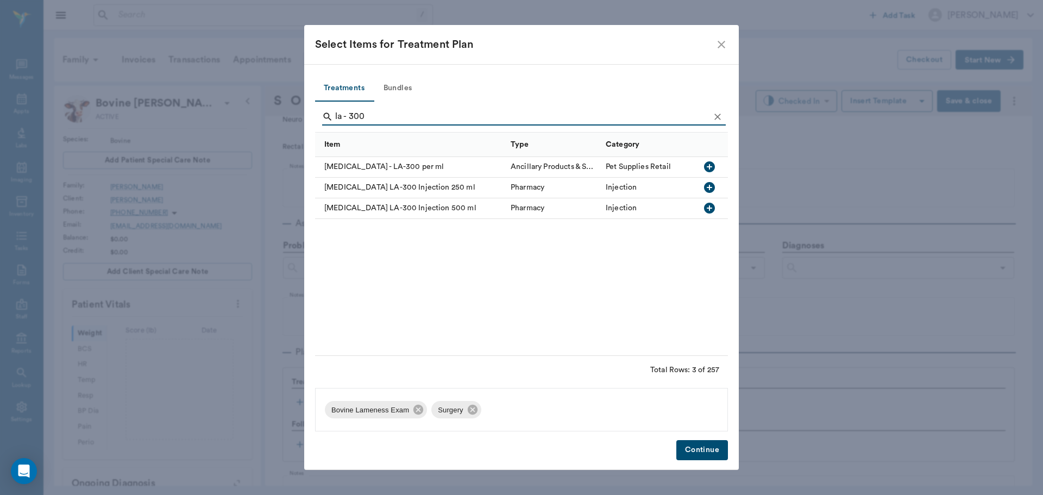
scroll to position [0, 0]
type input "la - 300"
click at [709, 164] on icon "button" at bounding box center [709, 166] width 11 height 11
click at [706, 445] on button "Continue" at bounding box center [703, 450] width 52 height 20
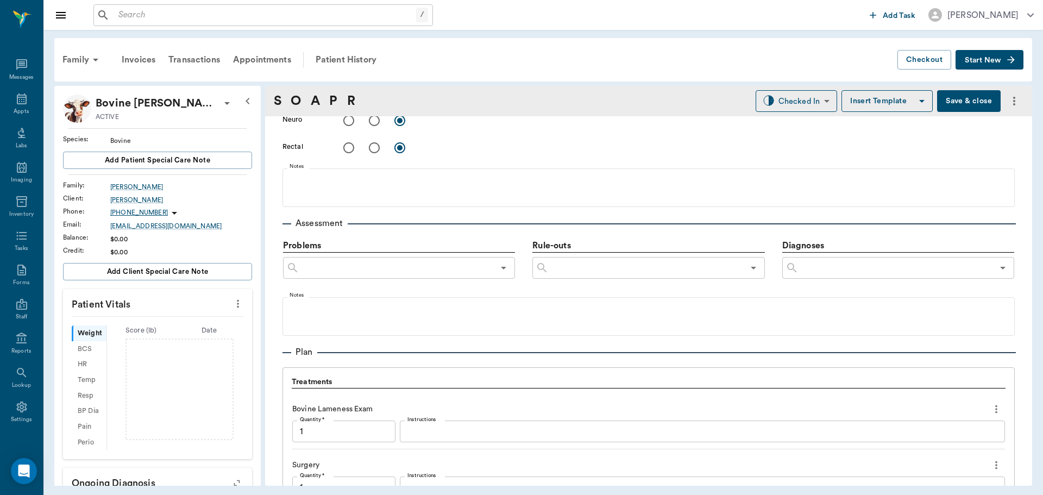
scroll to position [832, 0]
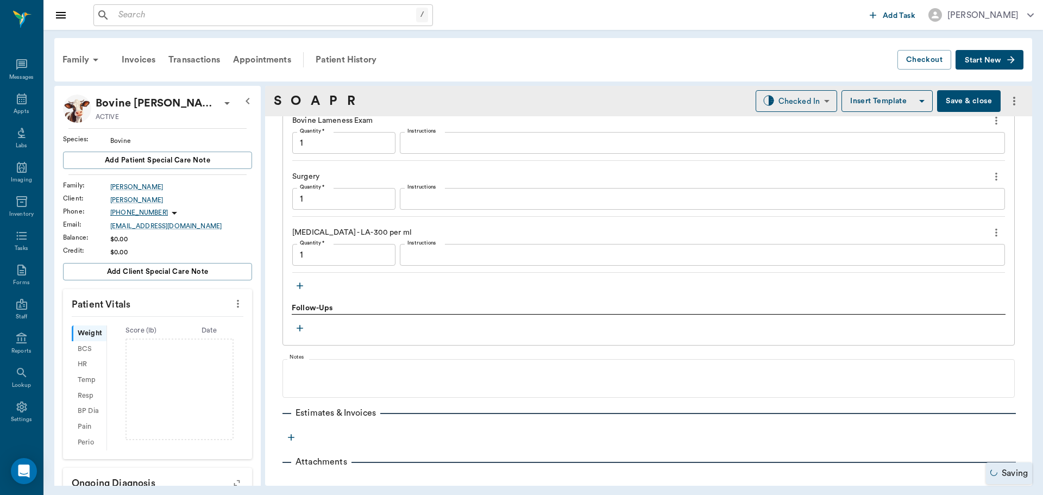
type input "1.00"
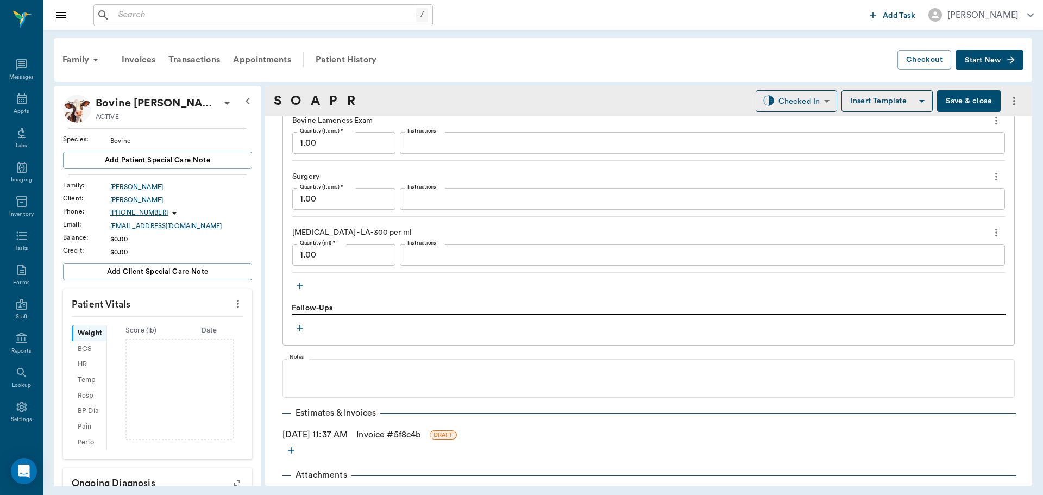
click at [357, 264] on input "1.00" at bounding box center [343, 255] width 103 height 22
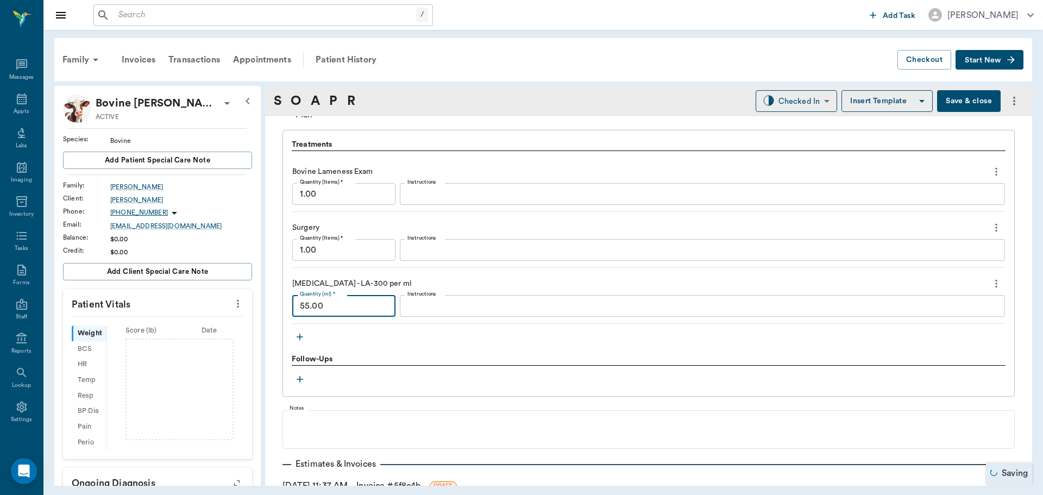
scroll to position [723, 0]
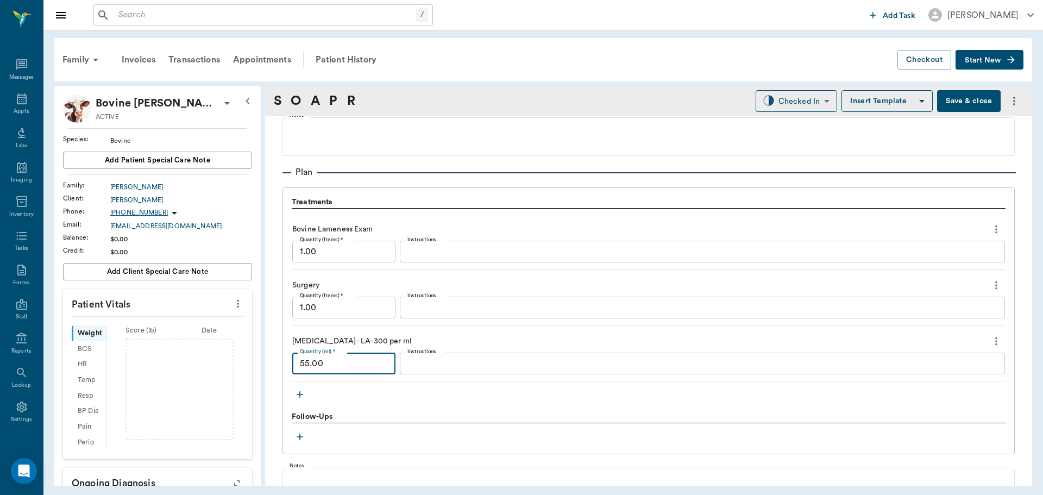
type input "55.00"
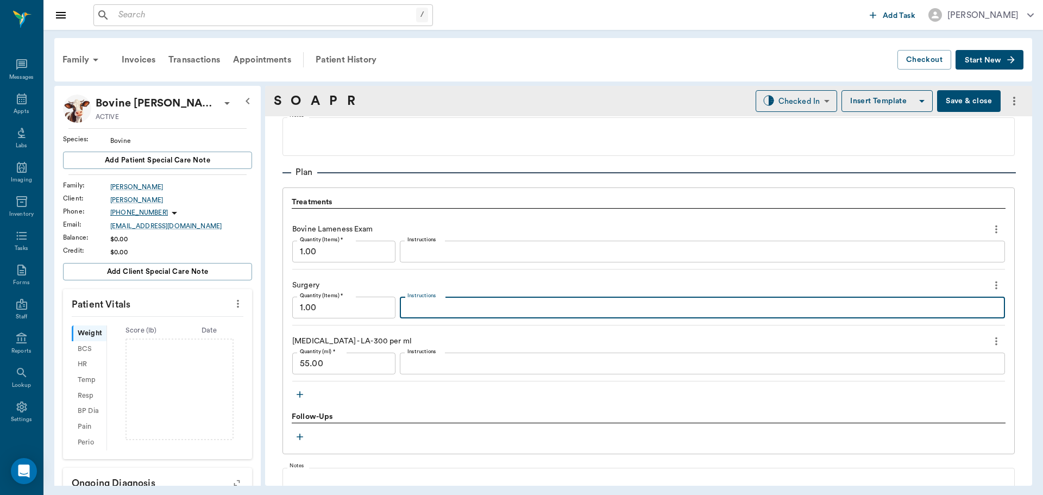
click at [413, 310] on textarea "Instructions" at bounding box center [703, 308] width 590 height 12
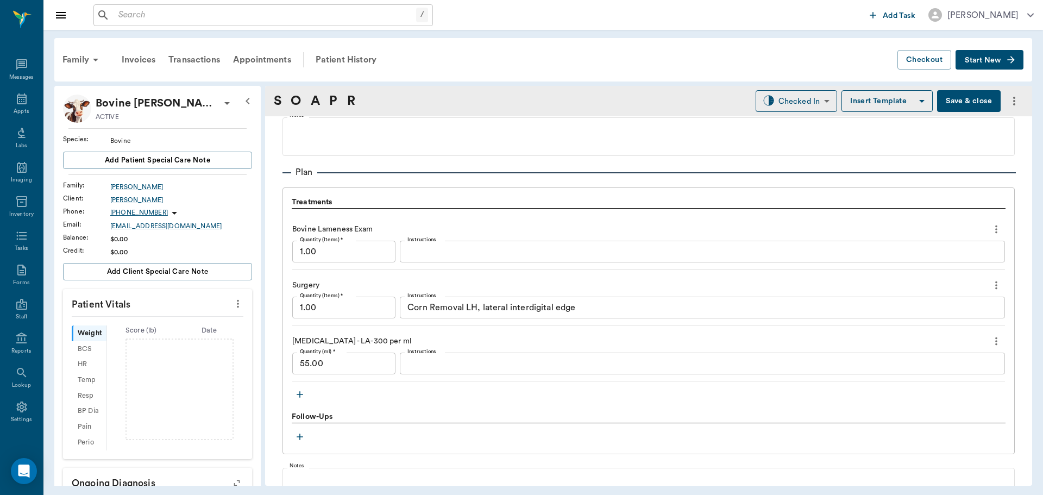
click at [469, 314] on div "Corn Removal LH, lateral interdigital edge x Instructions" at bounding box center [702, 308] width 605 height 22
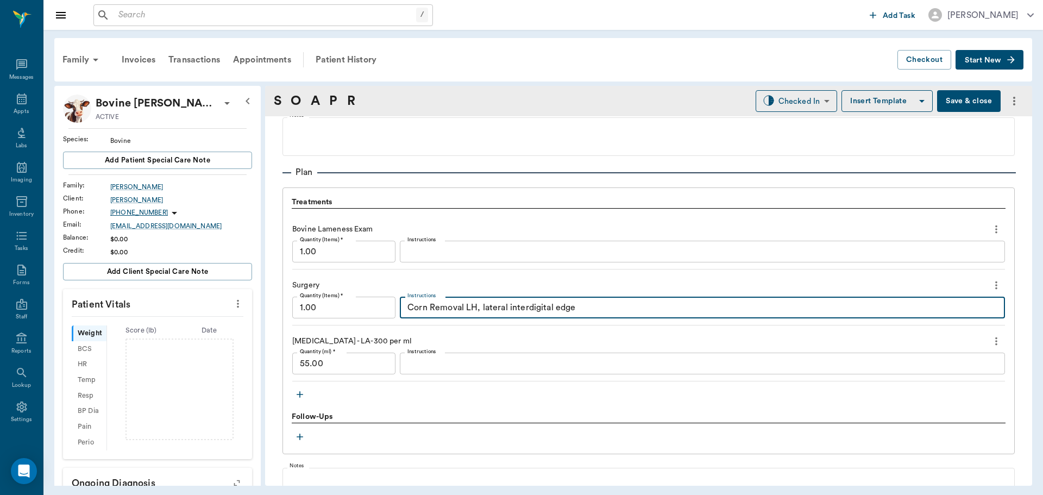
click at [469, 306] on textarea "Corn Removal LH, lateral interdigital edge" at bounding box center [703, 308] width 590 height 12
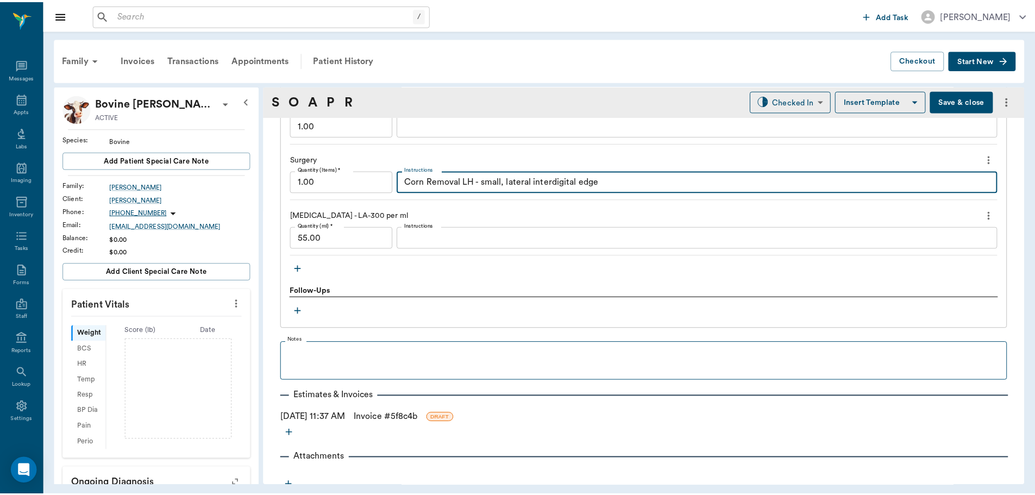
scroll to position [858, 0]
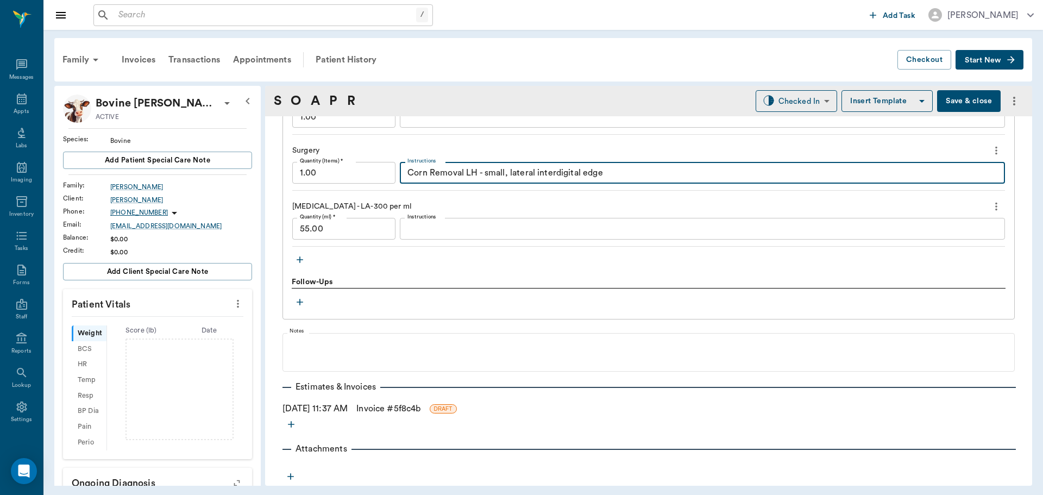
type textarea "Corn Removal LH - small, lateral interdigital edge"
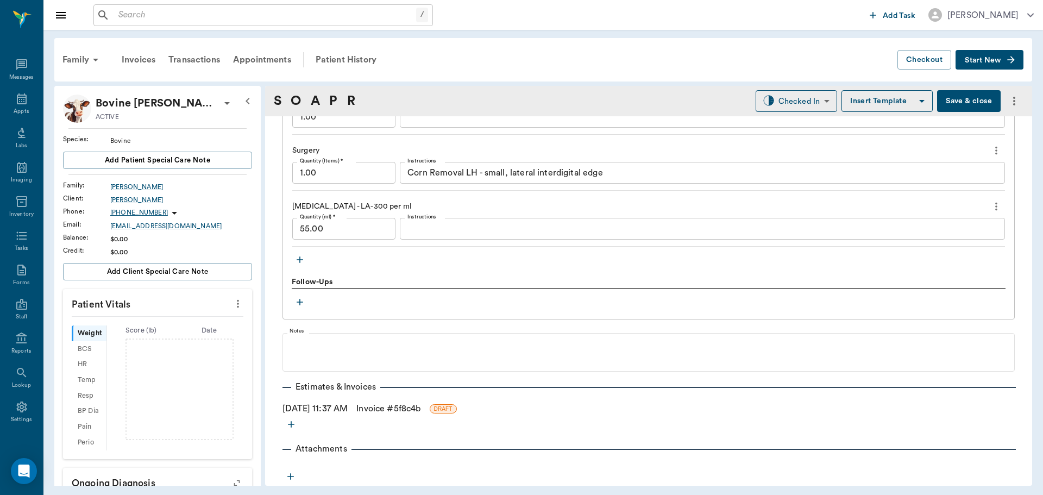
click at [391, 411] on link "Invoice # 5f8c4b" at bounding box center [389, 408] width 64 height 13
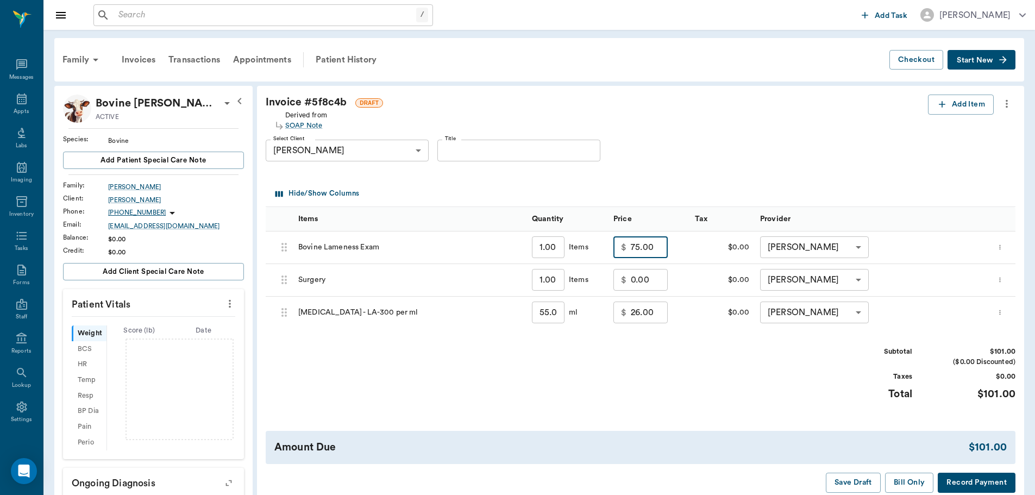
click at [635, 249] on input "75.00" at bounding box center [649, 247] width 37 height 22
type input "65.00"
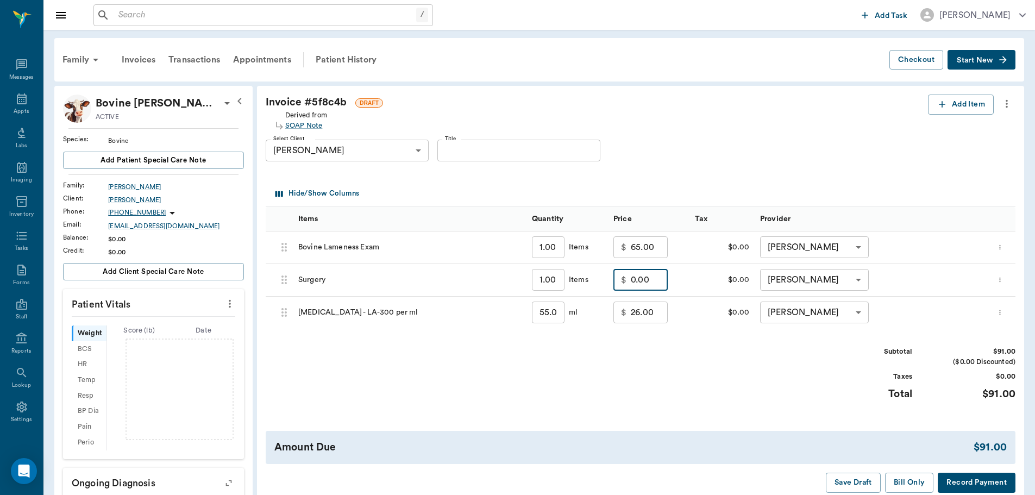
click at [648, 280] on input "0.00" at bounding box center [649, 280] width 37 height 22
type input "55.00"
click at [908, 480] on button "Bill Only" at bounding box center [909, 483] width 49 height 20
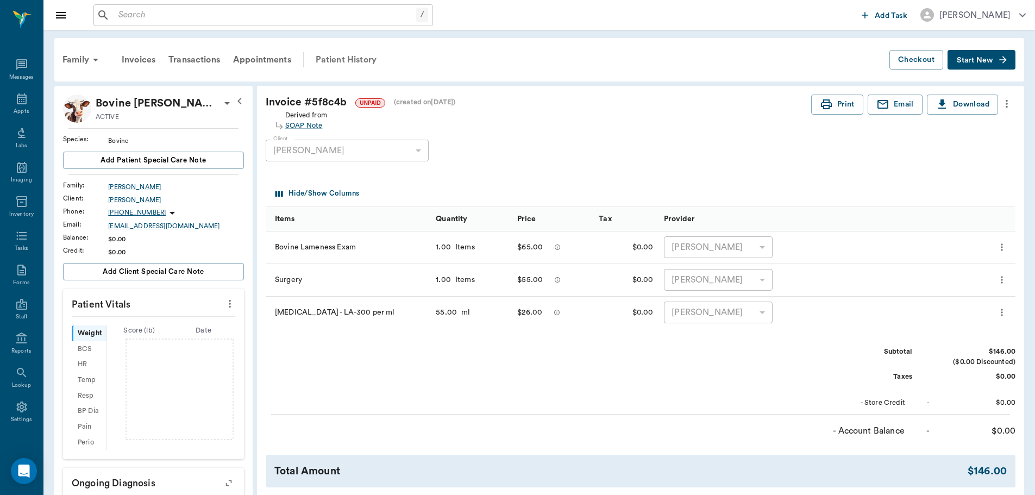
click at [334, 60] on div "Patient History" at bounding box center [346, 60] width 74 height 26
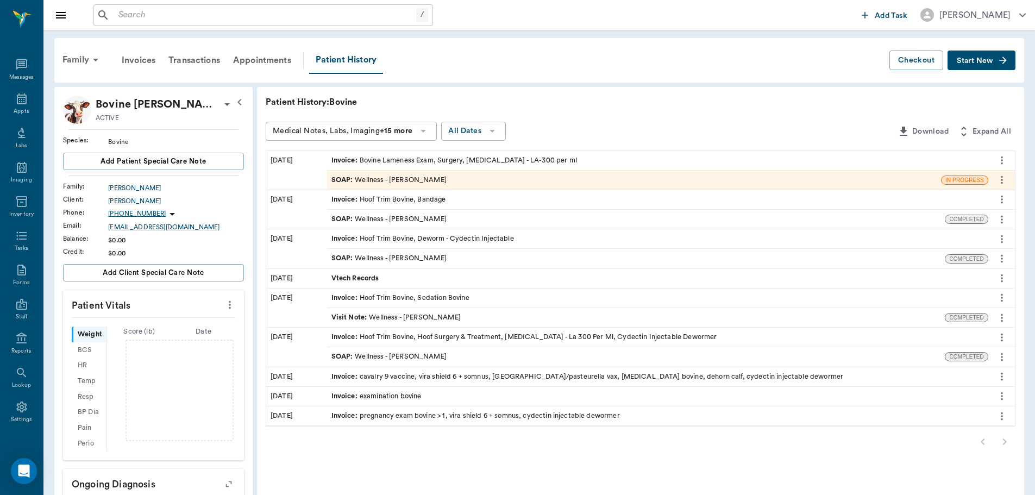
click at [402, 180] on div "SOAP : Wellness - Dr. Bert Ellsworth" at bounding box center [389, 180] width 115 height 10
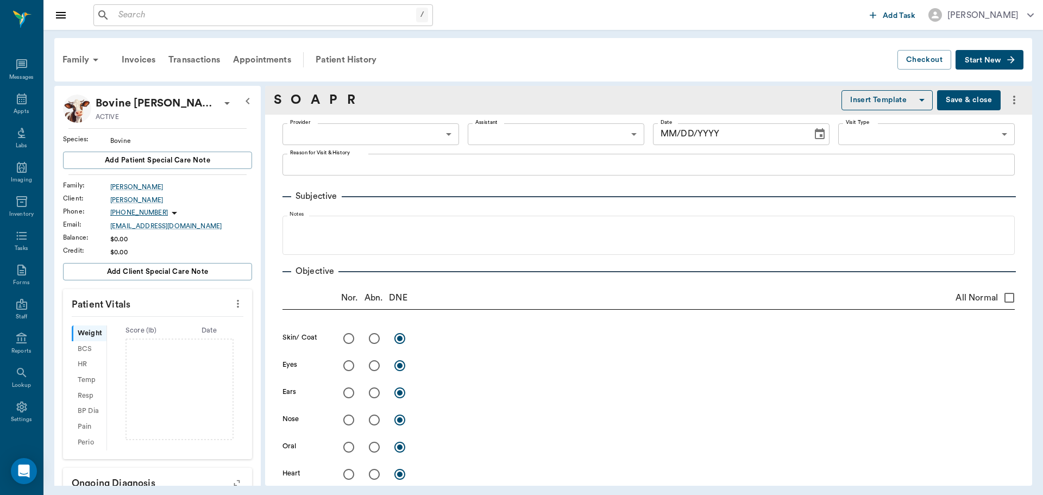
type input "63ec2f075fda476ae8351a4d"
type input "65d2be4f46e3a538d89b8c14"
type textarea "Cow stepped on a possible rock on back left, is favoring the foot off and on an…"
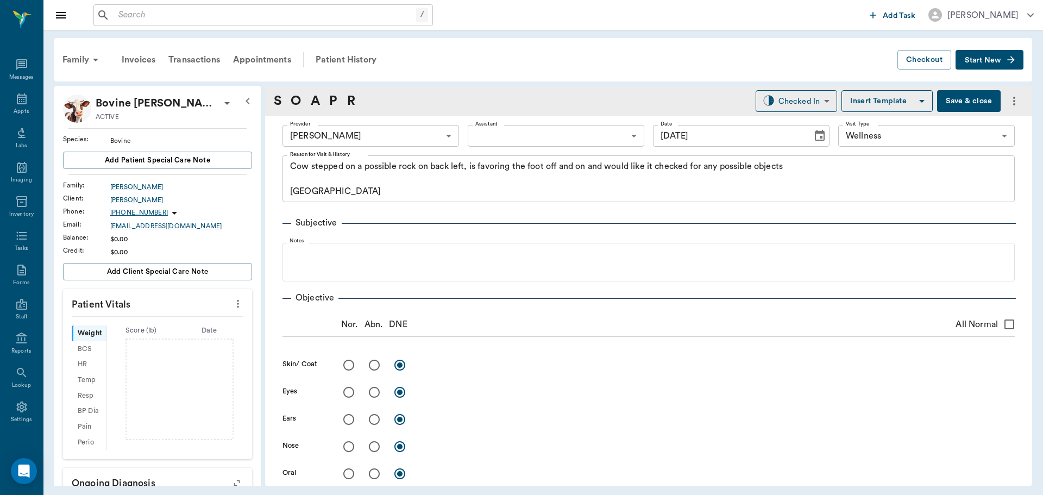
type input "[DATE]"
click at [783, 98] on body "/ ​ Add Task Dr. Bert Ellsworth Nectar Messages Appts Labs Imaging Inventory Ta…" at bounding box center [521, 247] width 1043 height 495
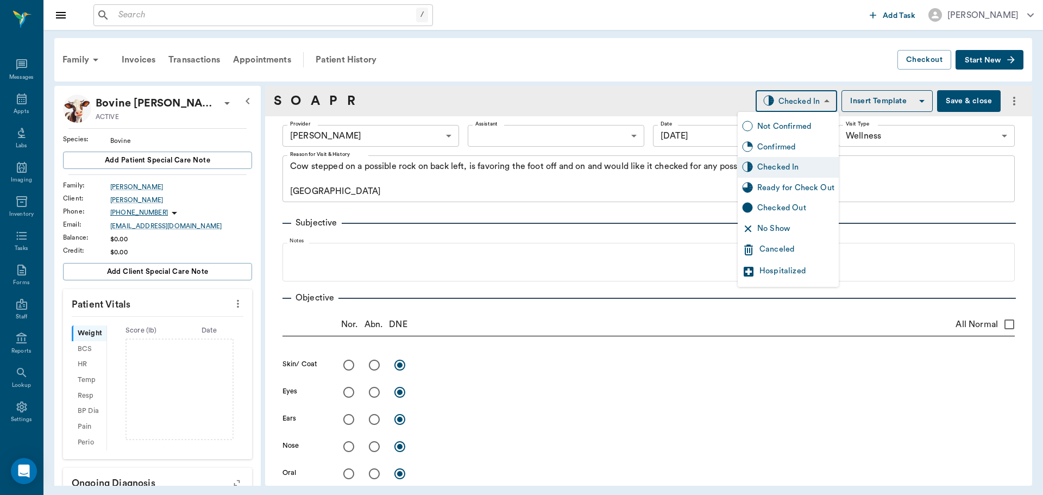
click at [793, 186] on div "Ready for Check Out" at bounding box center [796, 188] width 77 height 12
type input "READY_TO_CHECKOUT"
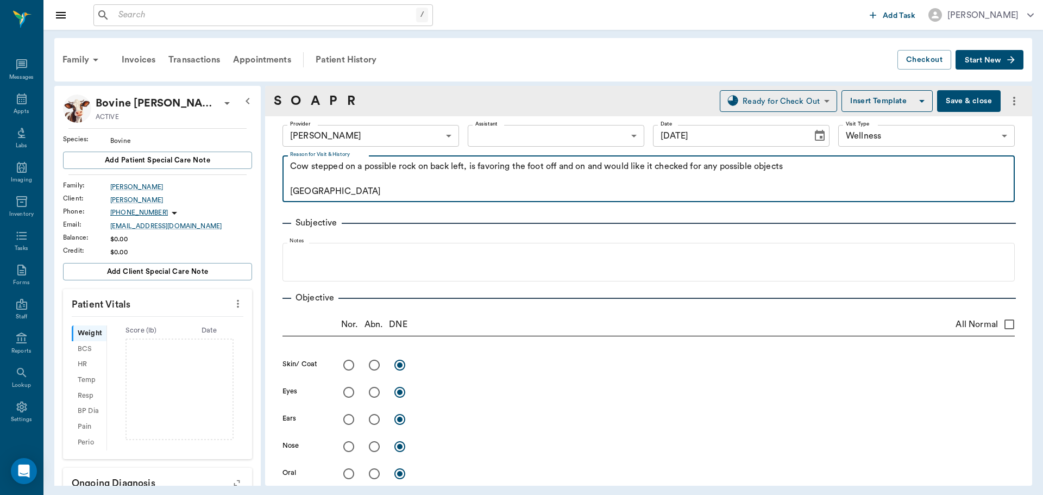
click at [418, 171] on textarea "Cow stepped on a possible rock on back left, is favoring the foot off and on an…" at bounding box center [648, 178] width 717 height 37
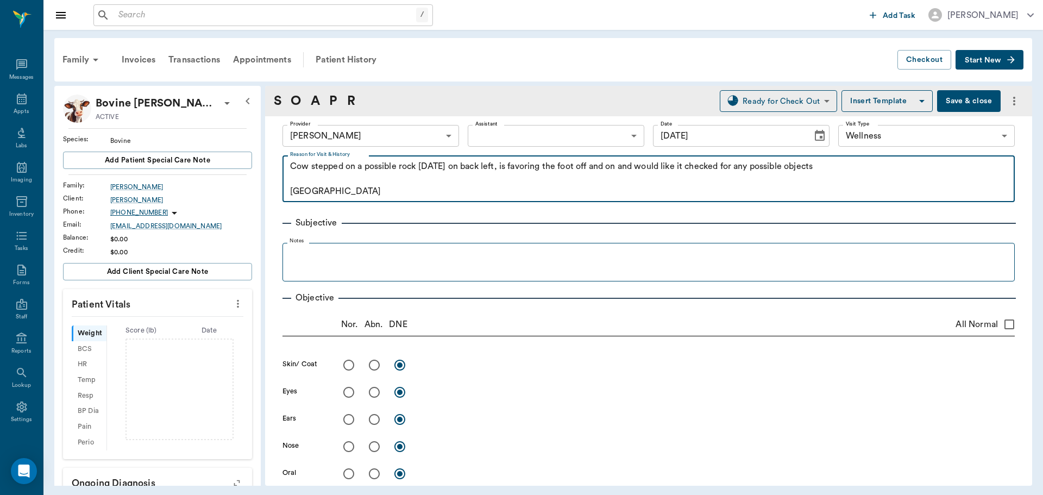
type textarea "Cow stepped on a possible rock 1 week ago on back left, is favoring the foot of…"
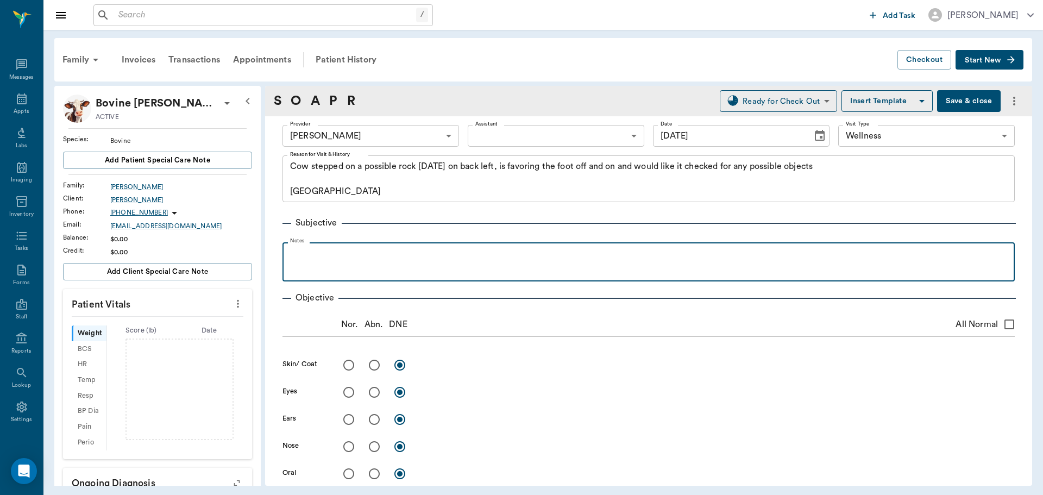
click at [309, 253] on p at bounding box center [649, 254] width 722 height 13
click at [797, 255] on p "Hoof tester negative, although LH lateral toe had broken off piece of hoof wall…" at bounding box center [649, 254] width 722 height 13
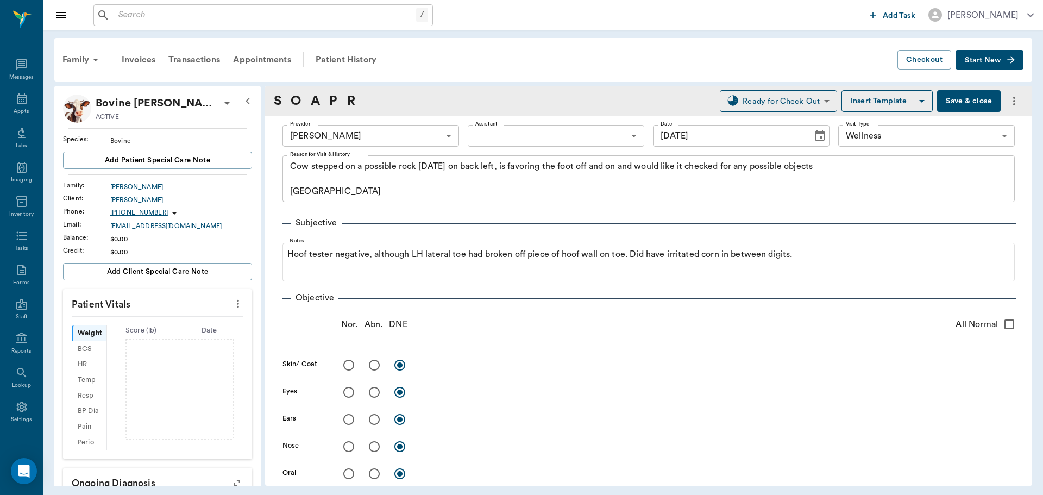
click at [766, 322] on div "Nor. Abn. DNE All Normal" at bounding box center [649, 324] width 733 height 23
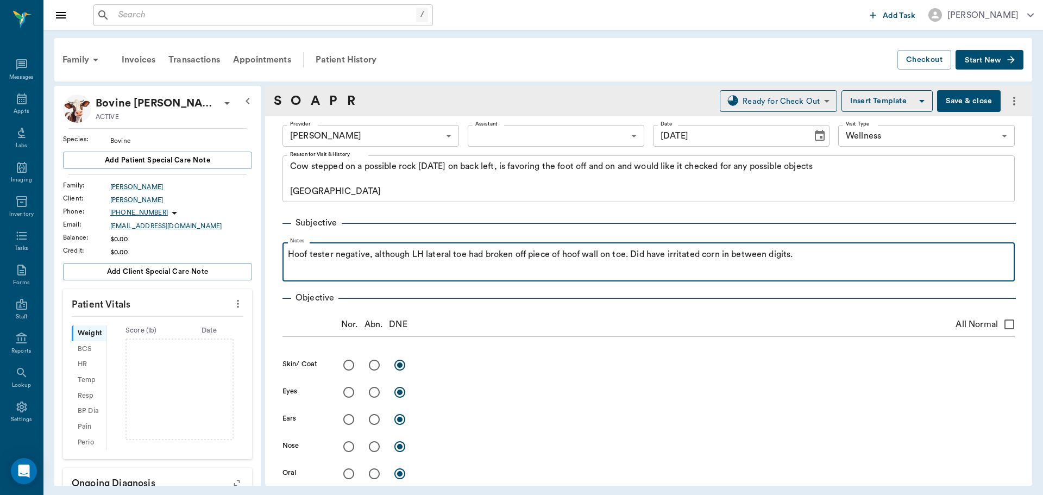
click at [799, 261] on p "Hoof tester negative, although LH lateral toe had broken off piece of hoof wall…" at bounding box center [649, 254] width 722 height 13
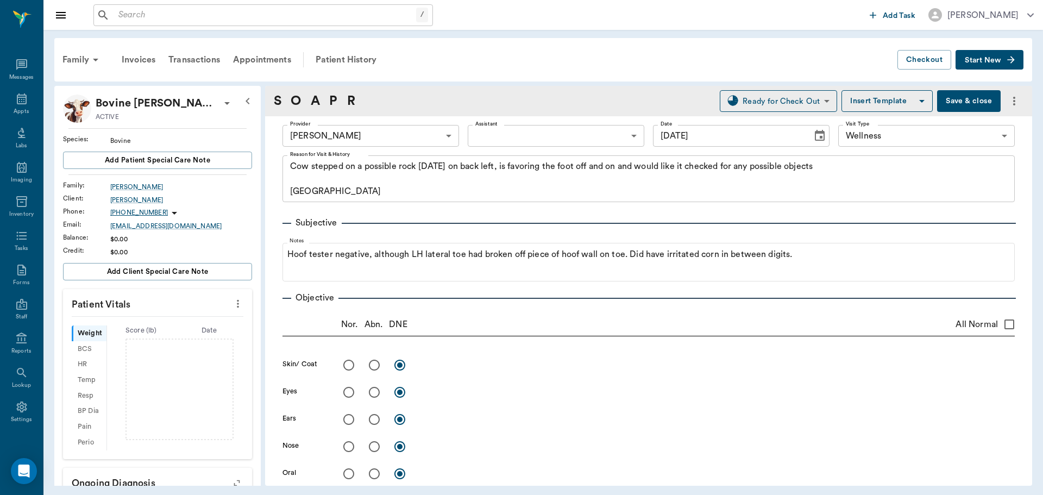
click at [760, 317] on div "Nor. Abn. DNE All Normal" at bounding box center [649, 324] width 733 height 23
click at [540, 321] on div "Nor. Abn. DNE All Normal" at bounding box center [649, 324] width 733 height 23
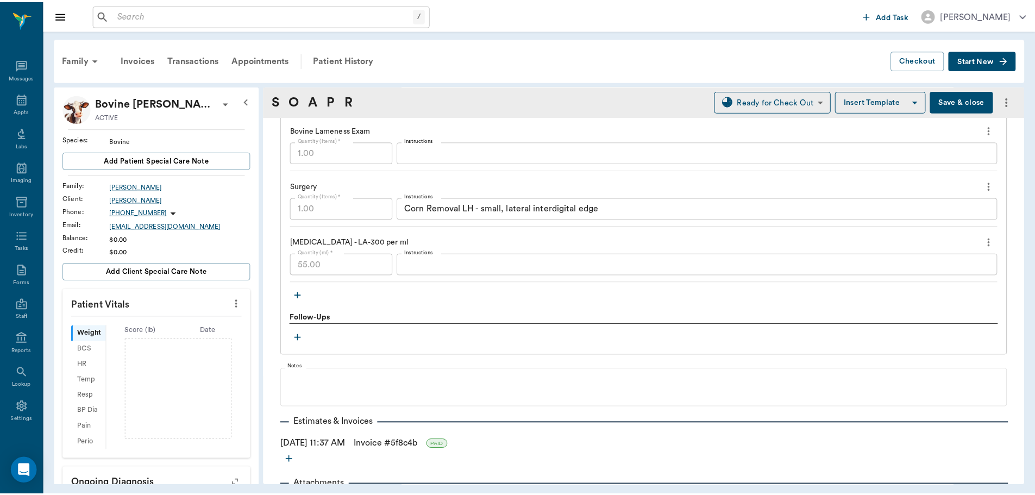
scroll to position [804, 0]
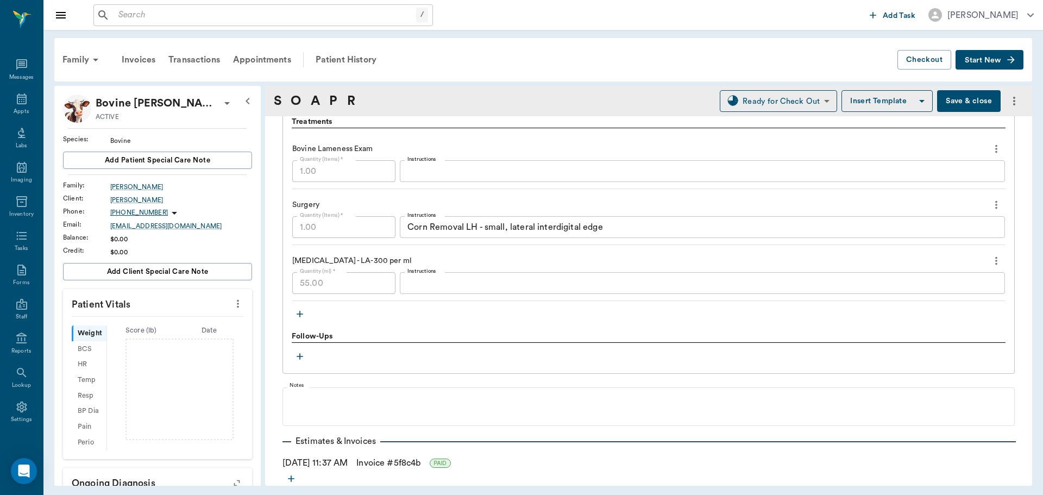
drag, startPoint x: 559, startPoint y: 354, endPoint x: 500, endPoint y: 342, distance: 60.0
click at [500, 342] on div "Follow-Ups" at bounding box center [649, 337] width 714 height 12
click at [948, 99] on button "Save & close" at bounding box center [969, 101] width 64 height 22
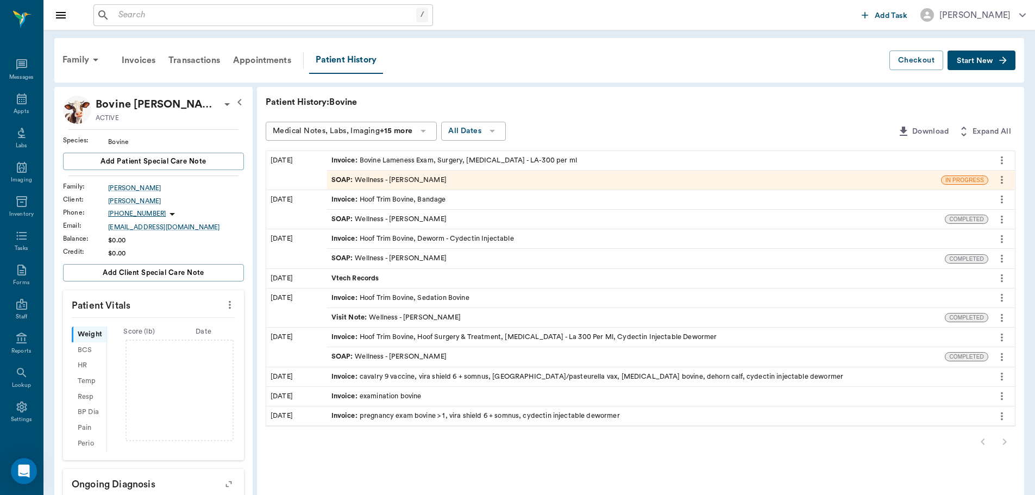
drag, startPoint x: 642, startPoint y: 194, endPoint x: 627, endPoint y: 112, distance: 83.5
click at [627, 112] on div "Patient History: Bovine Medical Notes, Labs, Imaging +15 more All Dates Downloa…" at bounding box center [640, 377] width 767 height 581
drag, startPoint x: 496, startPoint y: 153, endPoint x: 530, endPoint y: 104, distance: 60.1
click at [530, 104] on p "Patient History: Bovine" at bounding box center [429, 102] width 326 height 13
drag, startPoint x: 497, startPoint y: 176, endPoint x: 492, endPoint y: 167, distance: 9.7
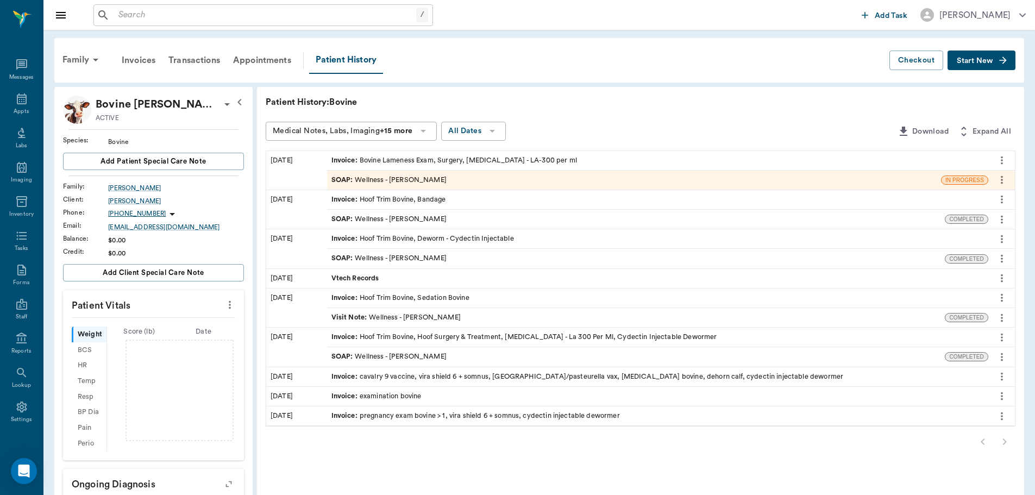
drag, startPoint x: 492, startPoint y: 167, endPoint x: 593, endPoint y: 90, distance: 126.7
click at [593, 90] on div "Patient History: Bovine Medical Notes, Labs, Imaging +15 more All Dates Downloa…" at bounding box center [640, 377] width 767 height 581
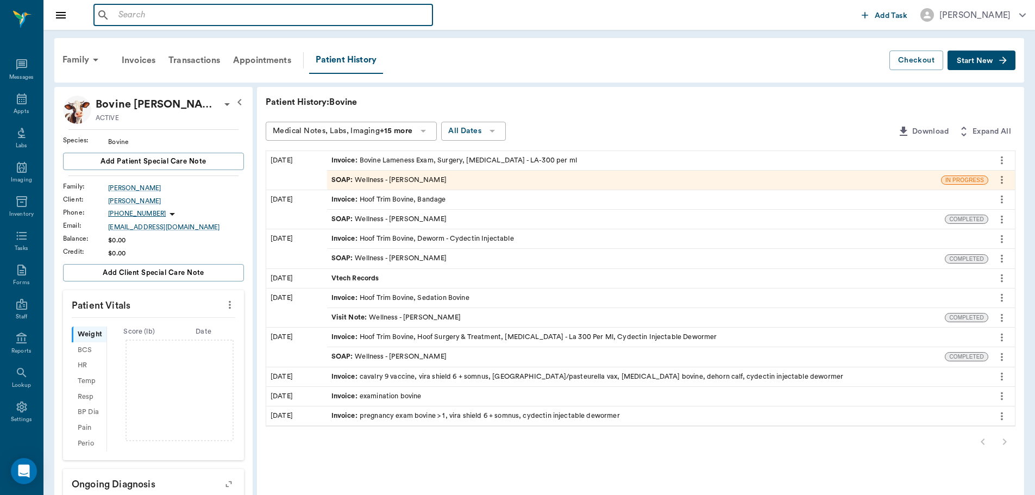
click at [151, 18] on input "text" at bounding box center [271, 15] width 314 height 15
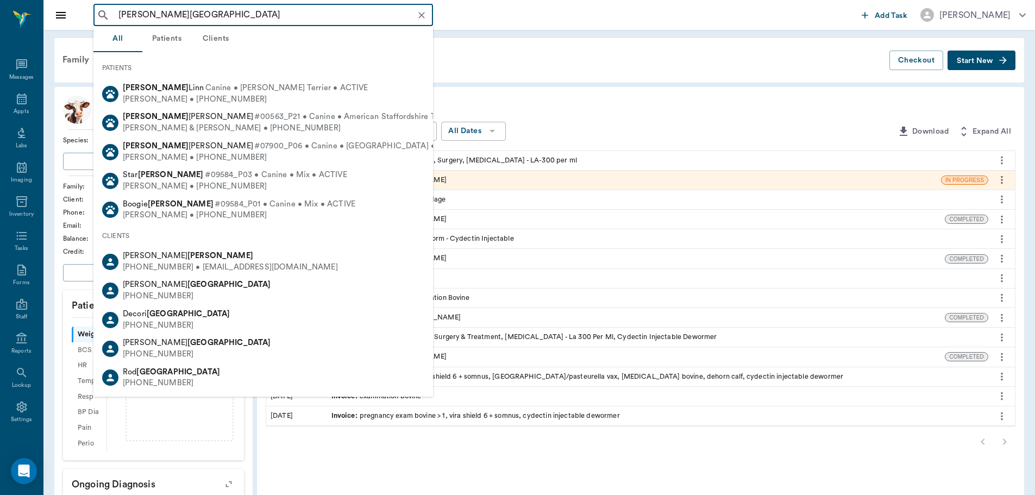
click at [135, 19] on input "russ birmingham" at bounding box center [272, 15] width 316 height 15
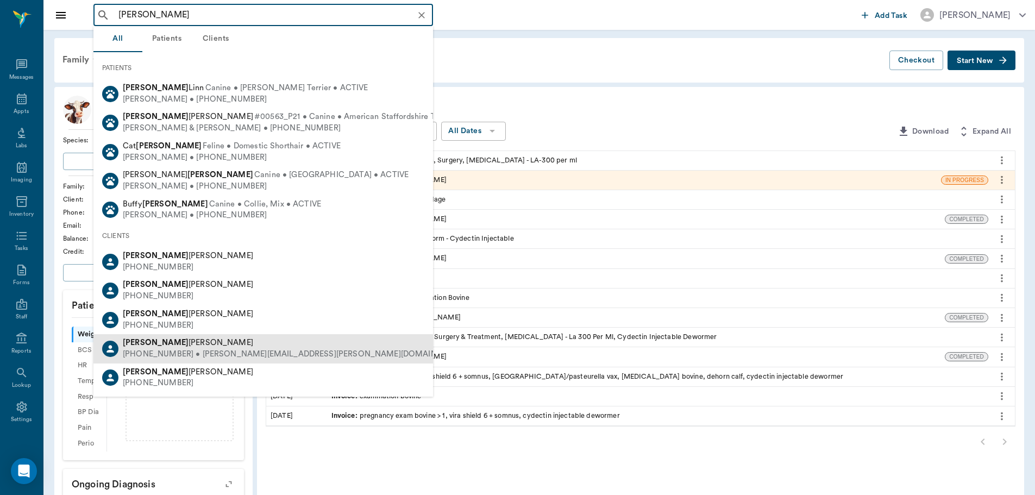
click at [166, 347] on div "Russell Brigham" at bounding box center [295, 342] width 345 height 11
type input "russell birmingham"
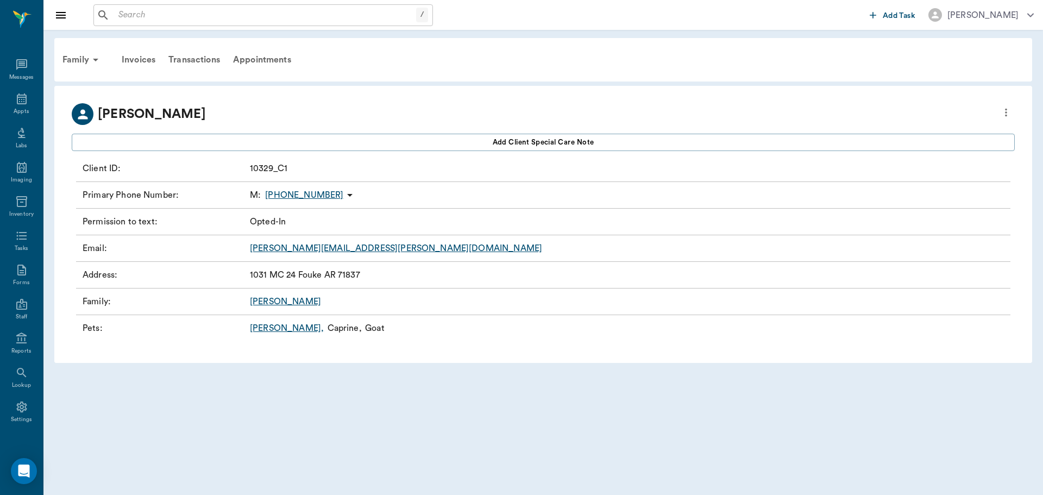
click at [257, 329] on link "Cole ," at bounding box center [287, 328] width 74 height 13
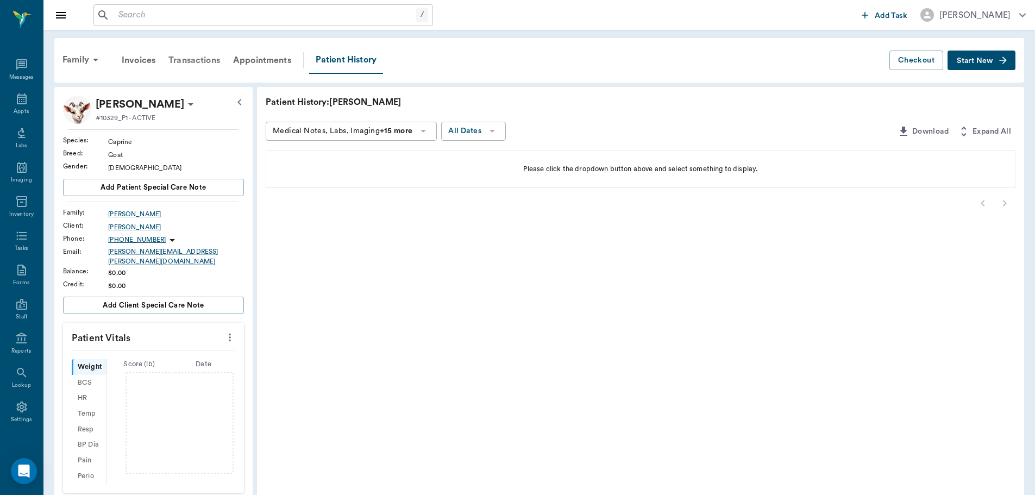
click at [196, 60] on div "Transactions" at bounding box center [194, 60] width 65 height 26
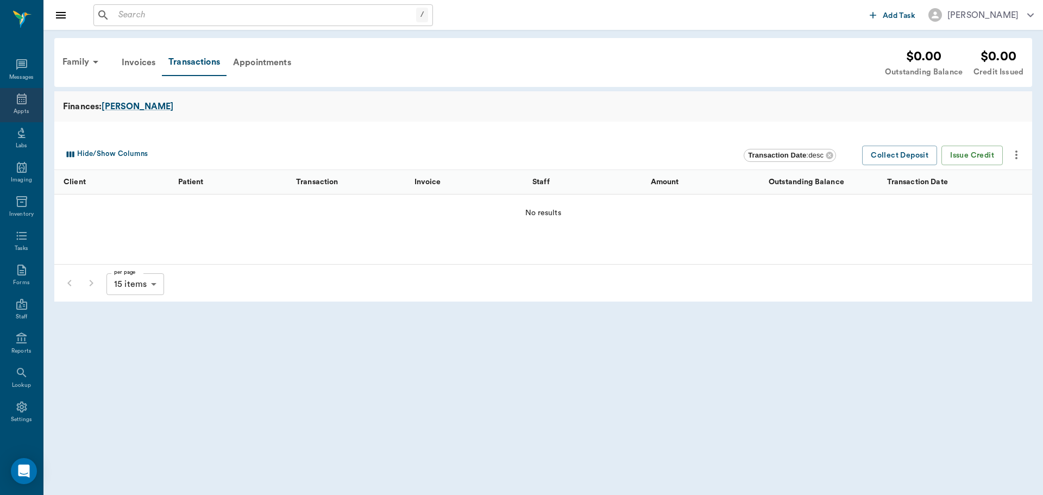
click at [19, 104] on icon at bounding box center [22, 98] width 10 height 11
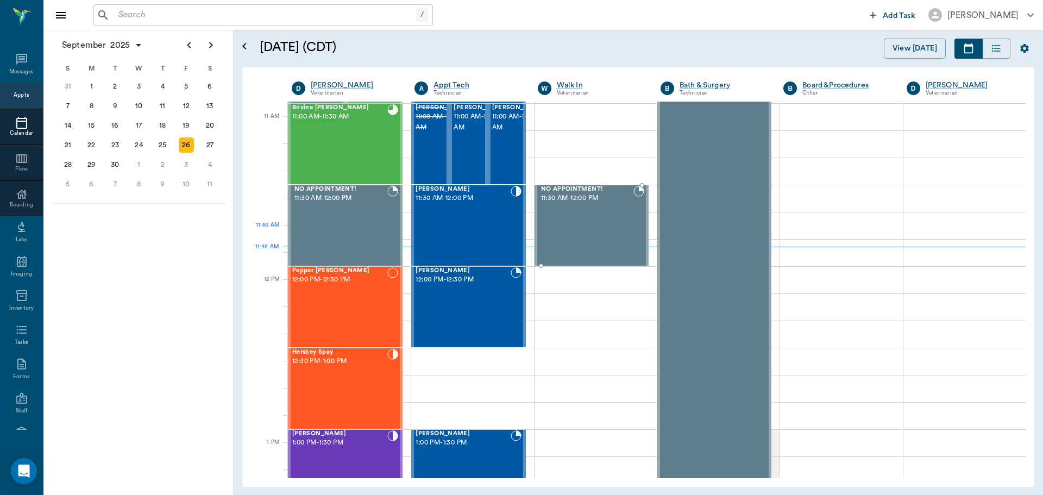
scroll to position [437, 0]
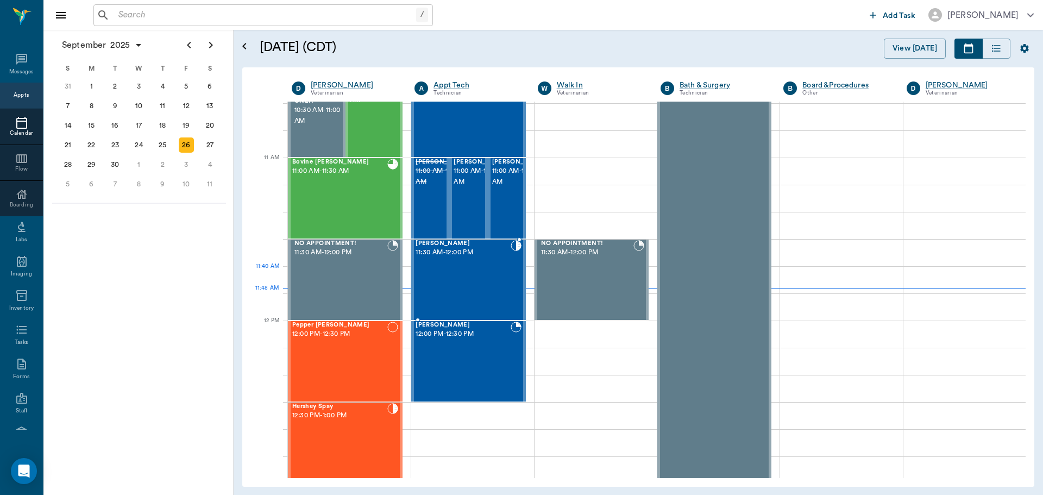
click at [481, 277] on div "Annie BROWN 11:30 AM - 12:00 PM" at bounding box center [463, 279] width 95 height 79
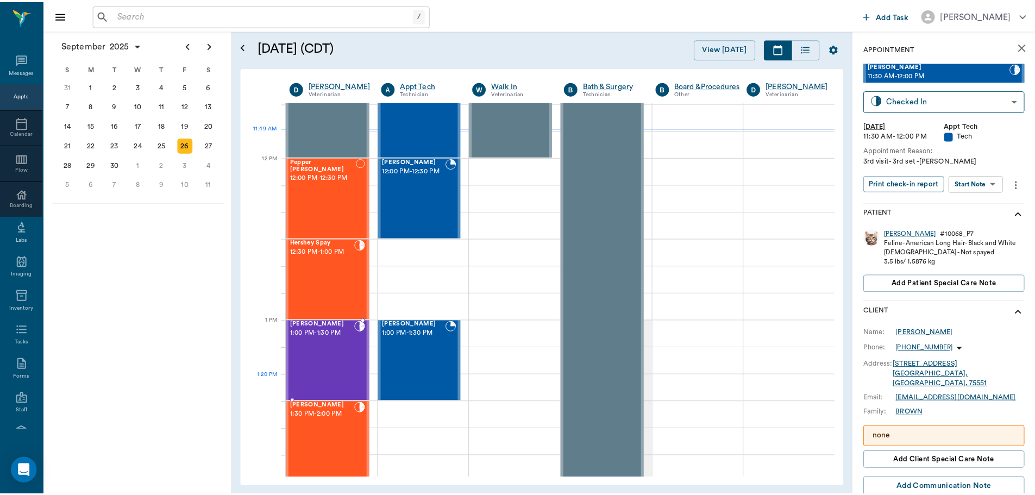
scroll to position [601, 0]
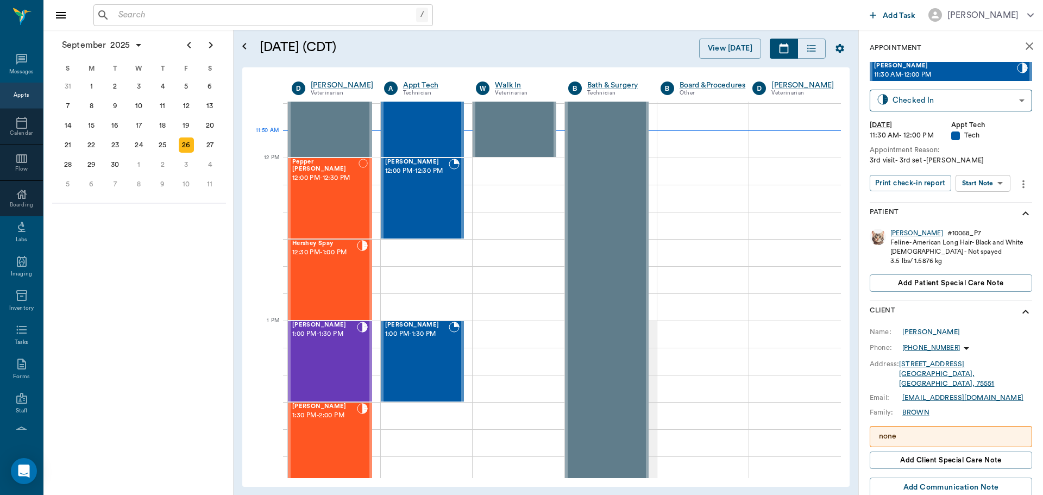
click at [151, 21] on input "text" at bounding box center [265, 15] width 302 height 15
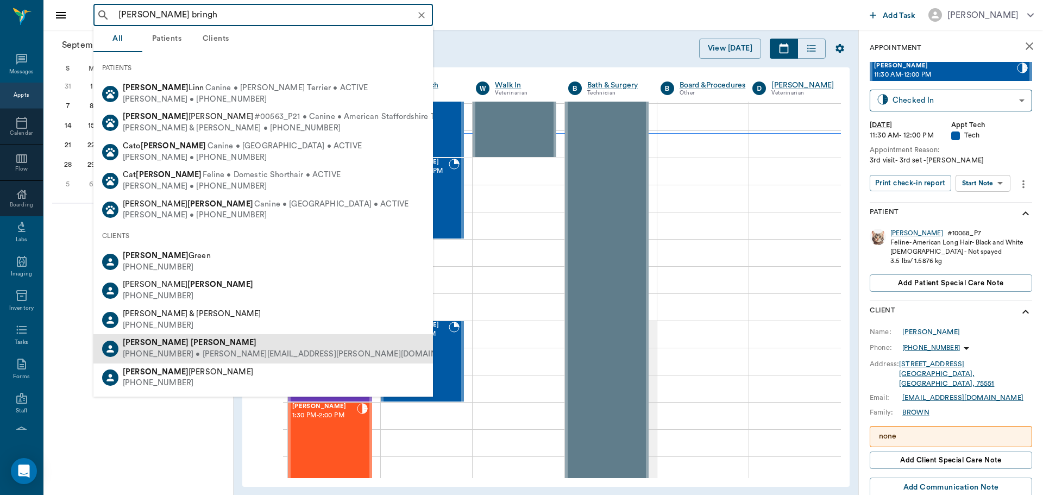
click at [191, 343] on b "[PERSON_NAME]" at bounding box center [224, 343] width 66 height 8
type input "russel bringh"
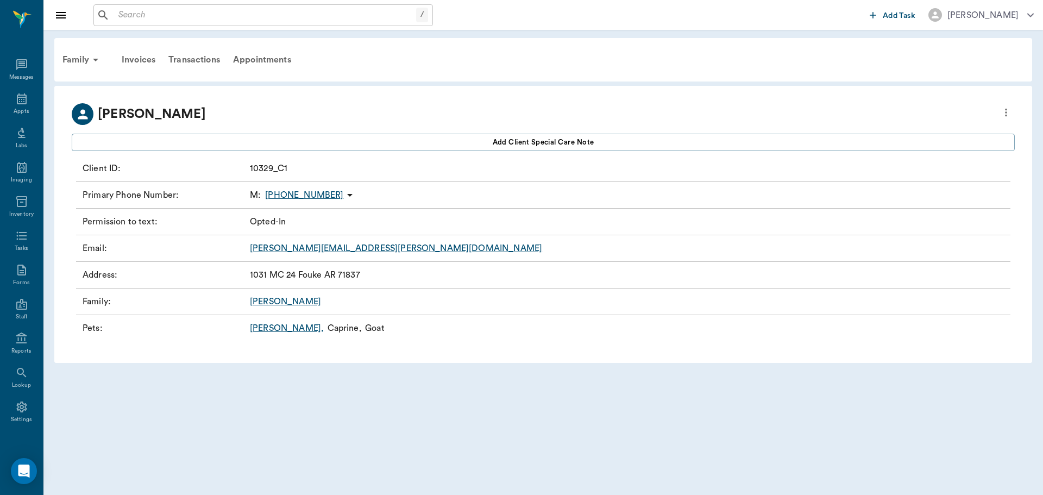
click at [264, 299] on link "[PERSON_NAME]" at bounding box center [285, 301] width 71 height 9
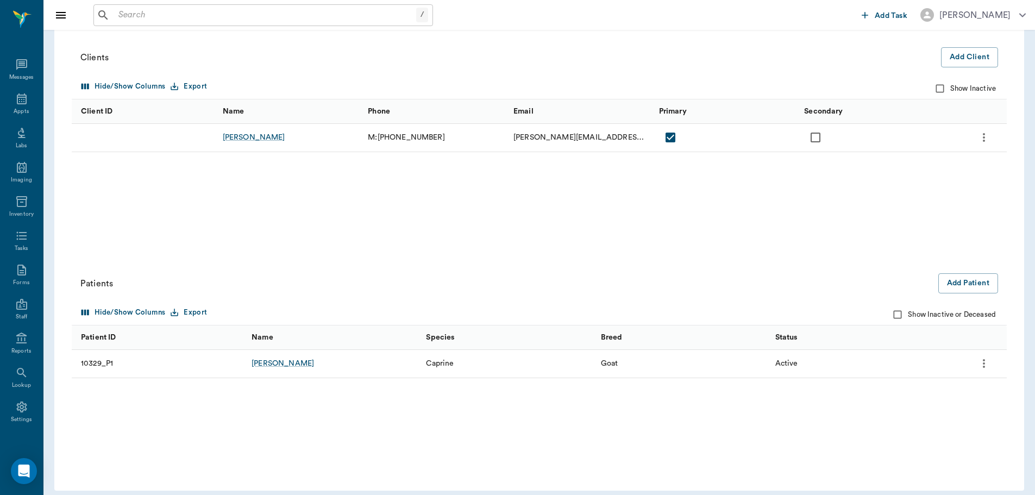
scroll to position [118, 0]
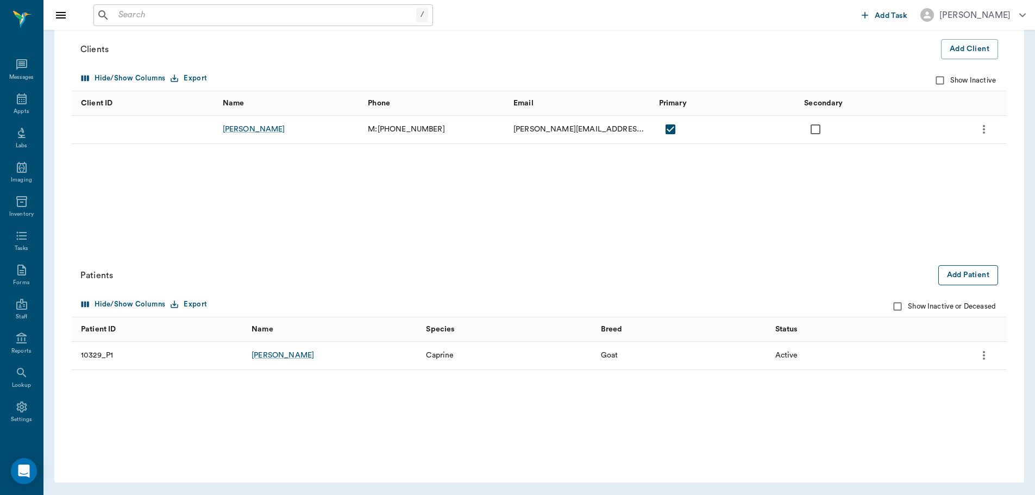
click at [963, 274] on button "Add Patient" at bounding box center [969, 275] width 60 height 20
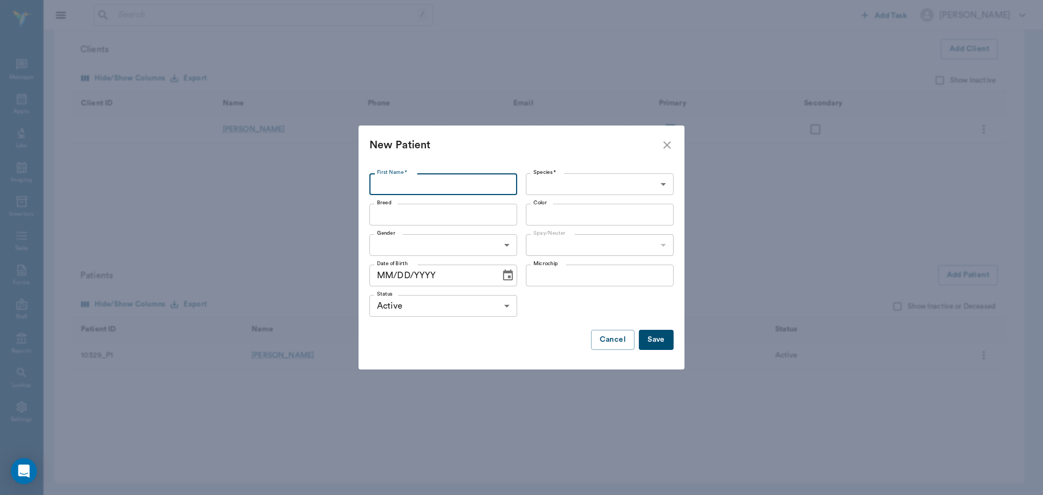
click at [393, 178] on input "First Name *" at bounding box center [444, 184] width 148 height 22
type input "Kiwi"
click at [454, 215] on input "Breed" at bounding box center [434, 214] width 123 height 15
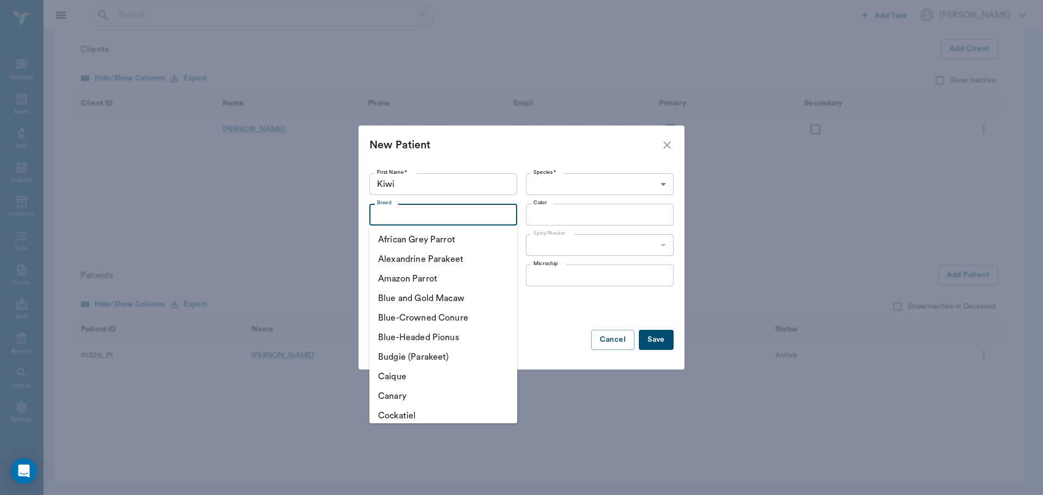
click at [611, 177] on body "/ ​ Add Task Dr. Bert Ellsworth Nectar Messages Appts Labs Imaging Inventory Ta…" at bounding box center [521, 188] width 1043 height 613
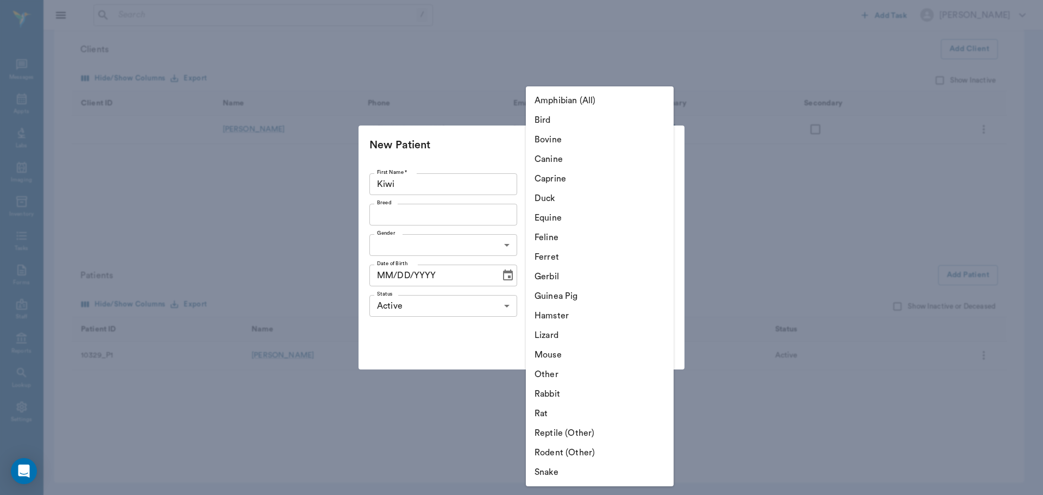
click at [588, 177] on li "Caprine" at bounding box center [600, 179] width 148 height 20
type input "Caprine"
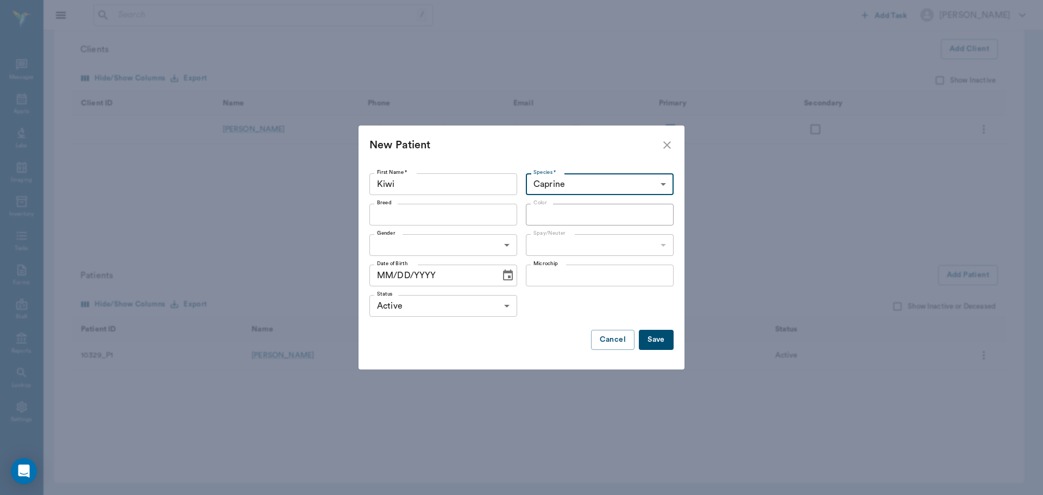
click at [660, 340] on button "Save" at bounding box center [656, 340] width 35 height 20
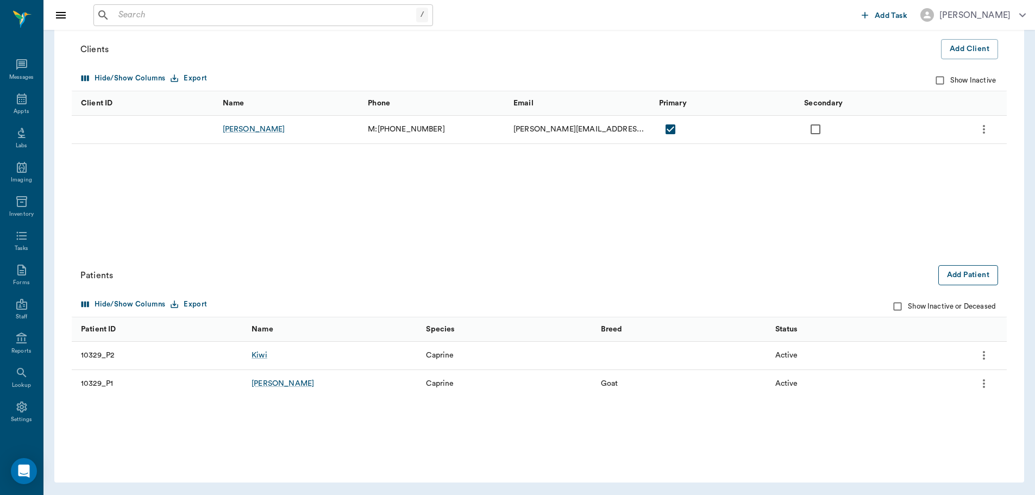
click at [956, 277] on button "Add Patient" at bounding box center [969, 275] width 60 height 20
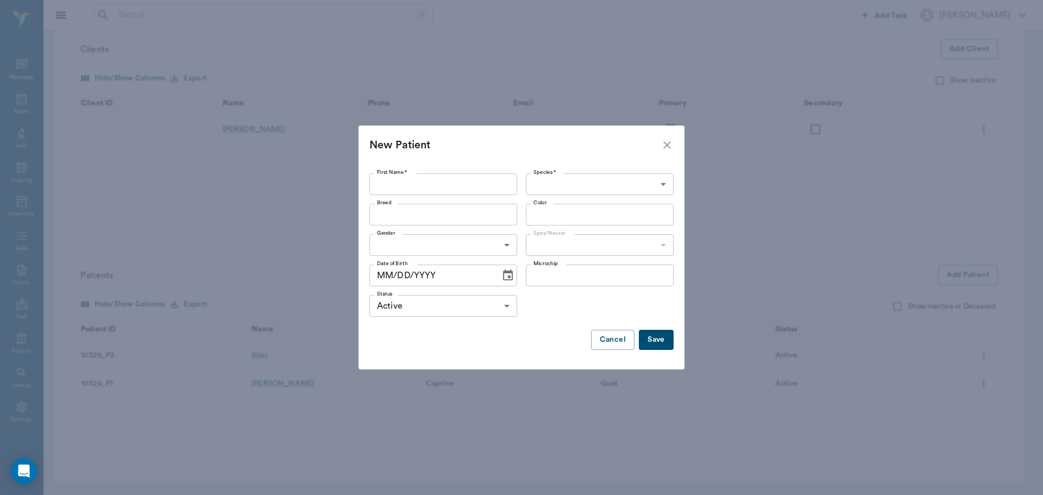
click at [424, 187] on input "First Name *" at bounding box center [444, 184] width 148 height 22
type input "Pearl"
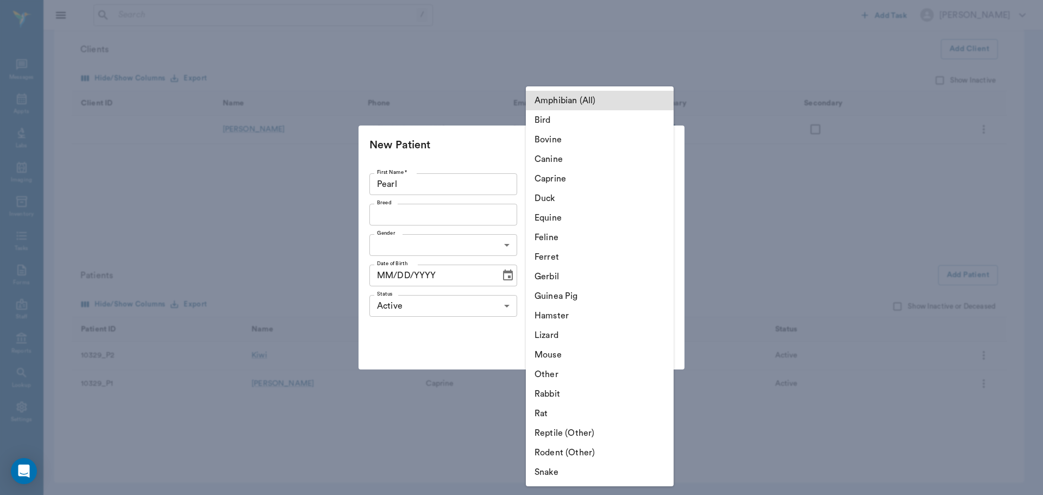
click at [619, 190] on body "/ ​ Add Task Dr. Bert Ellsworth Nectar Messages Appts Labs Imaging Inventory Ta…" at bounding box center [521, 188] width 1043 height 613
click at [570, 174] on li "Caprine" at bounding box center [600, 179] width 148 height 20
type input "Caprine"
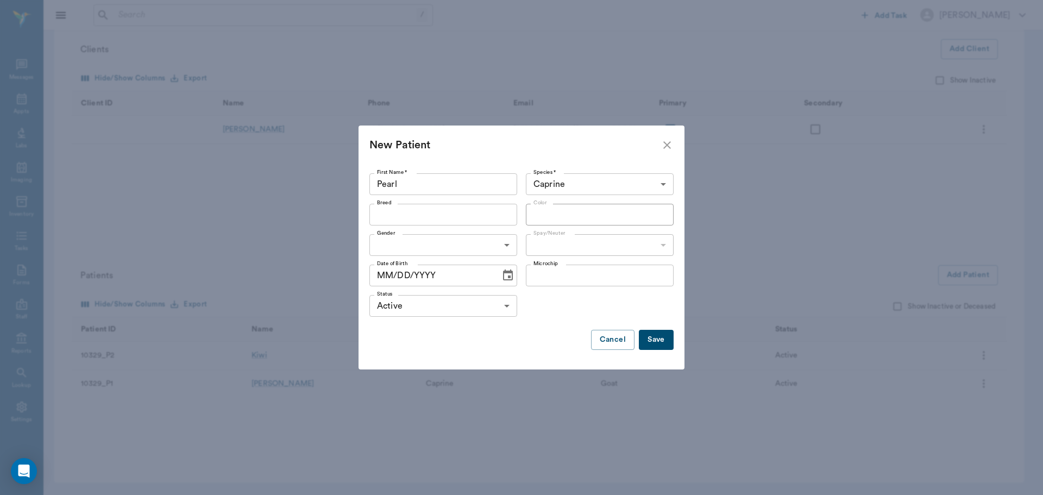
click at [646, 335] on button "Save" at bounding box center [656, 340] width 35 height 20
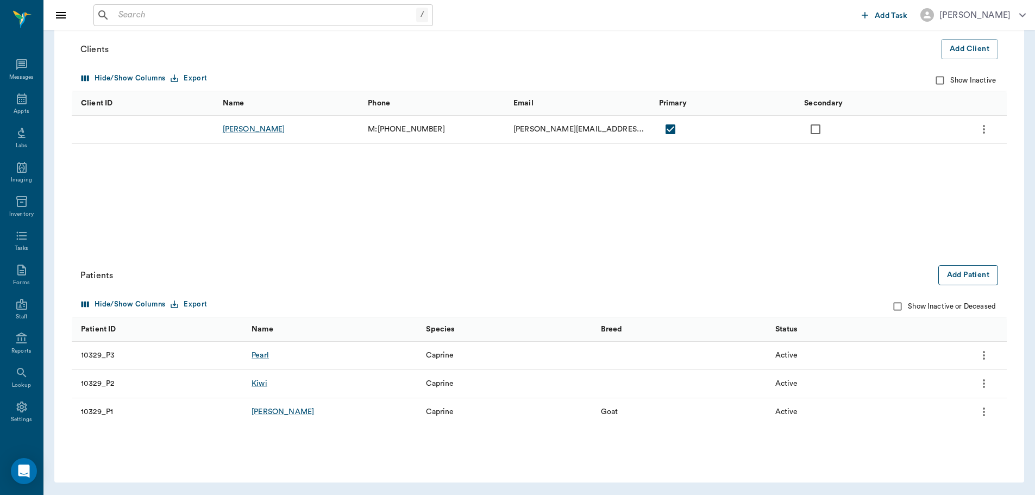
click at [962, 277] on button "Add Patient" at bounding box center [969, 275] width 60 height 20
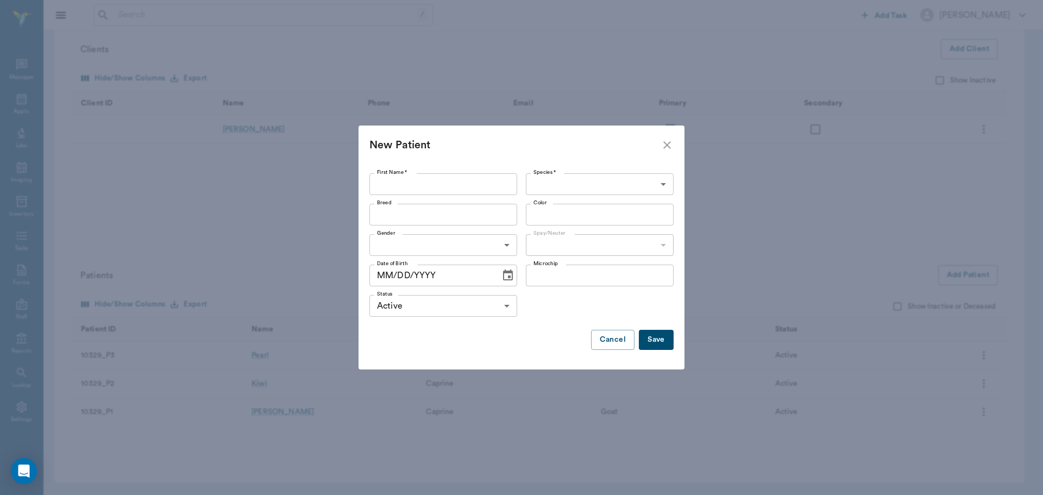
click at [484, 187] on input "First Name *" at bounding box center [444, 184] width 148 height 22
type input "Goats"
click at [592, 181] on body "/ ​ Add Task Dr. Bert Ellsworth Nectar Messages Appts Labs Imaging Inventory Ta…" at bounding box center [521, 188] width 1043 height 613
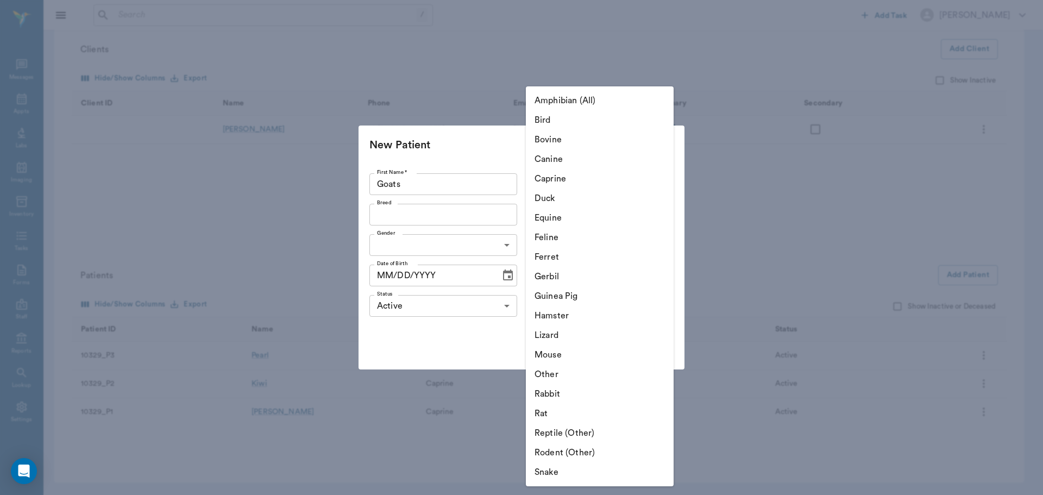
click at [592, 180] on li "Caprine" at bounding box center [600, 179] width 148 height 20
type input "Caprine"
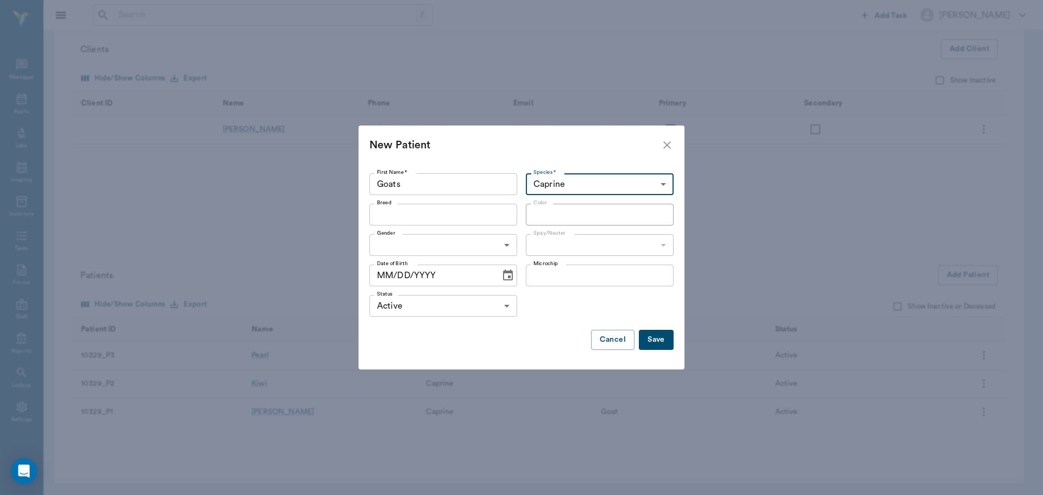
click at [662, 337] on button "Save" at bounding box center [656, 340] width 35 height 20
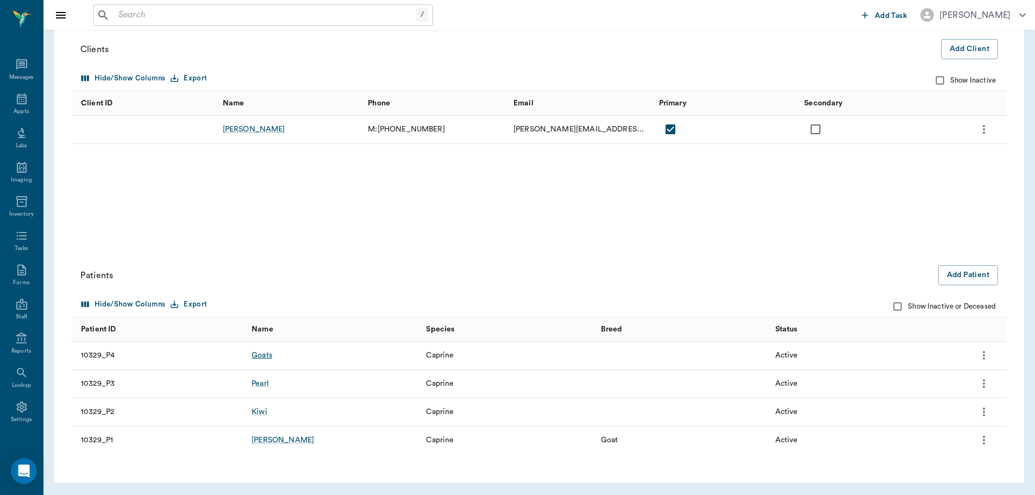
click at [259, 355] on div "Goats" at bounding box center [262, 355] width 21 height 11
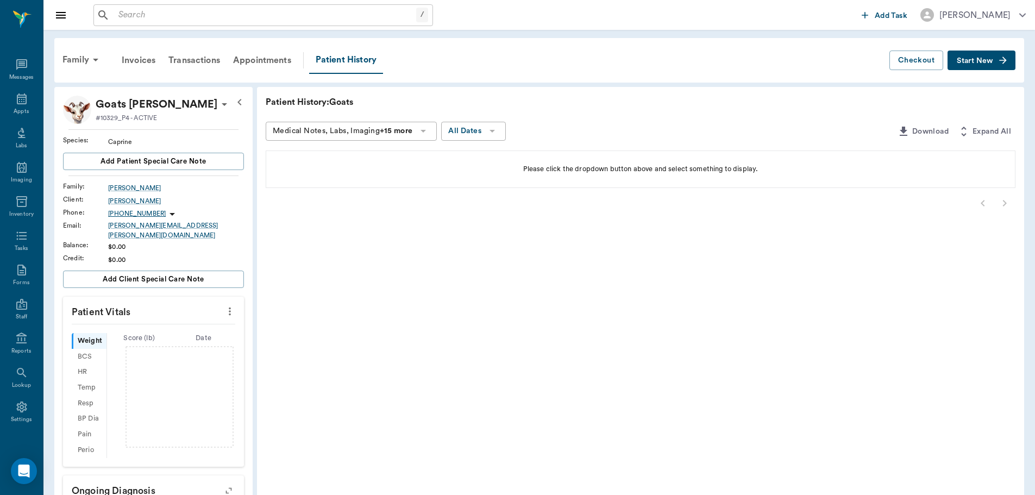
click at [965, 67] on button "Start New" at bounding box center [982, 61] width 68 height 20
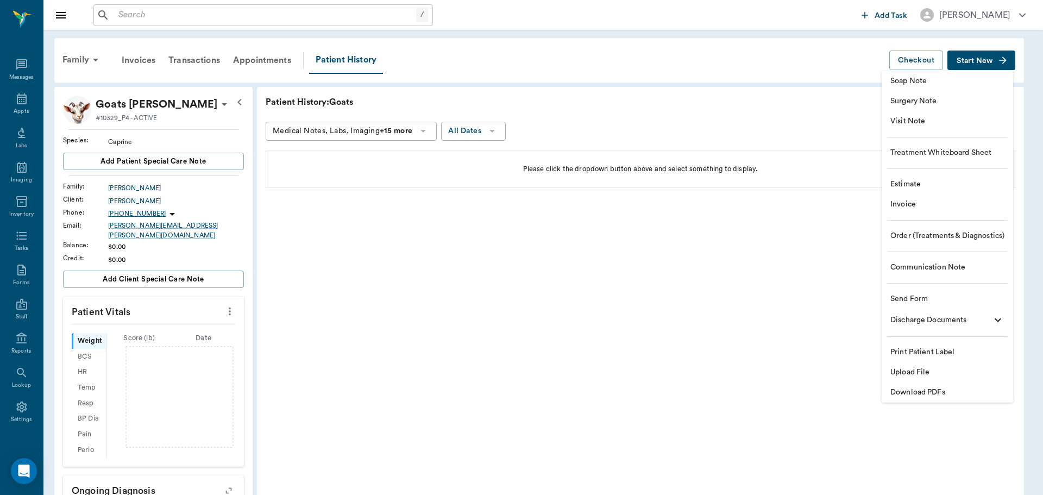
click at [912, 207] on span "Invoice" at bounding box center [948, 204] width 114 height 11
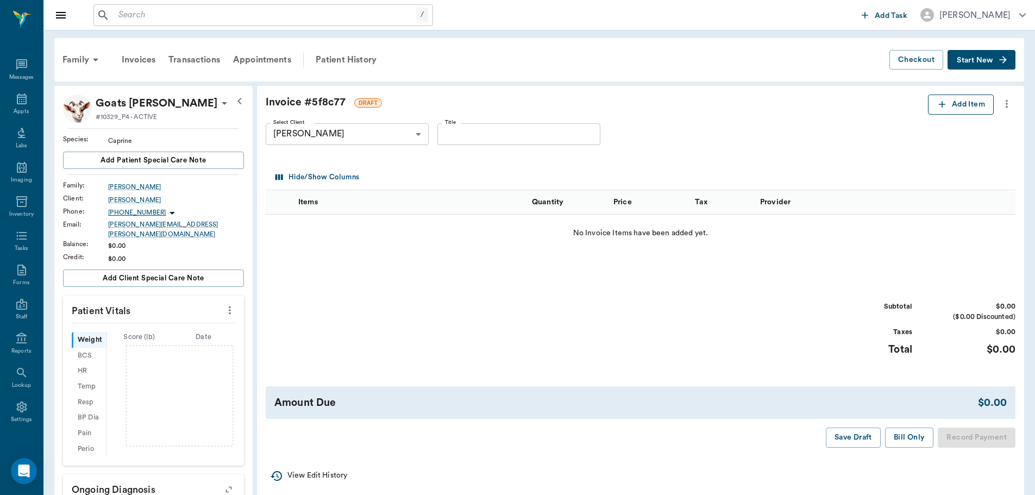
click at [951, 105] on button "Add Item" at bounding box center [961, 105] width 66 height 20
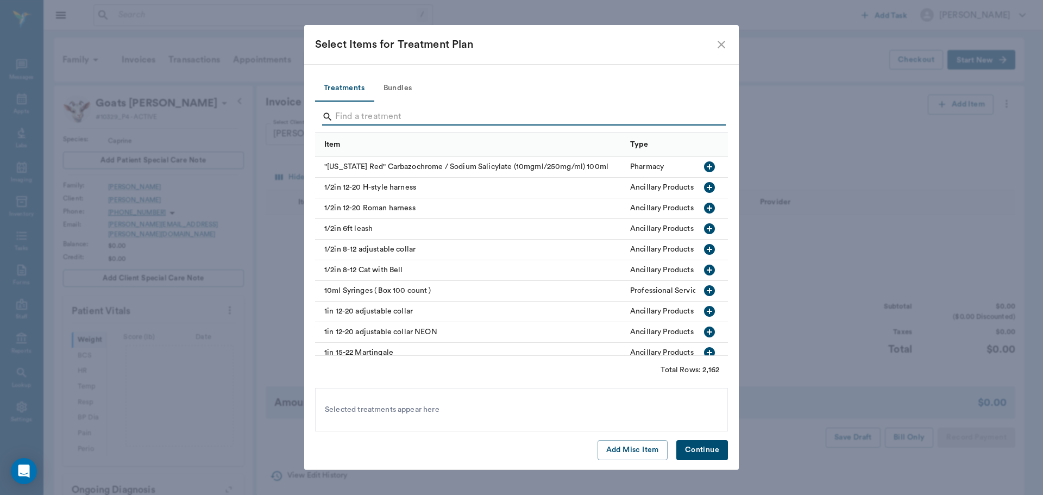
click at [400, 111] on input "Search" at bounding box center [522, 116] width 374 height 17
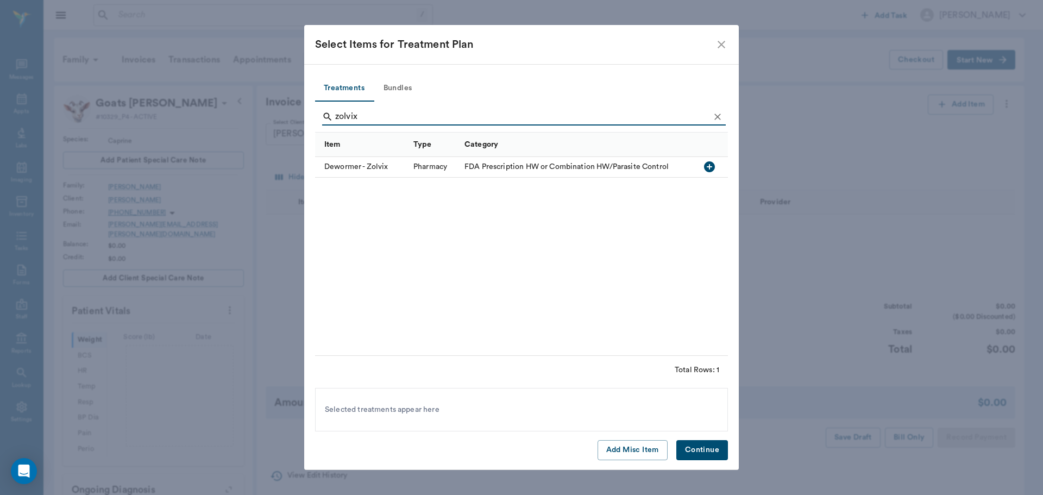
type input "zolvix"
click at [712, 168] on icon "button" at bounding box center [709, 166] width 11 height 11
click at [696, 447] on button "Continue" at bounding box center [703, 450] width 52 height 20
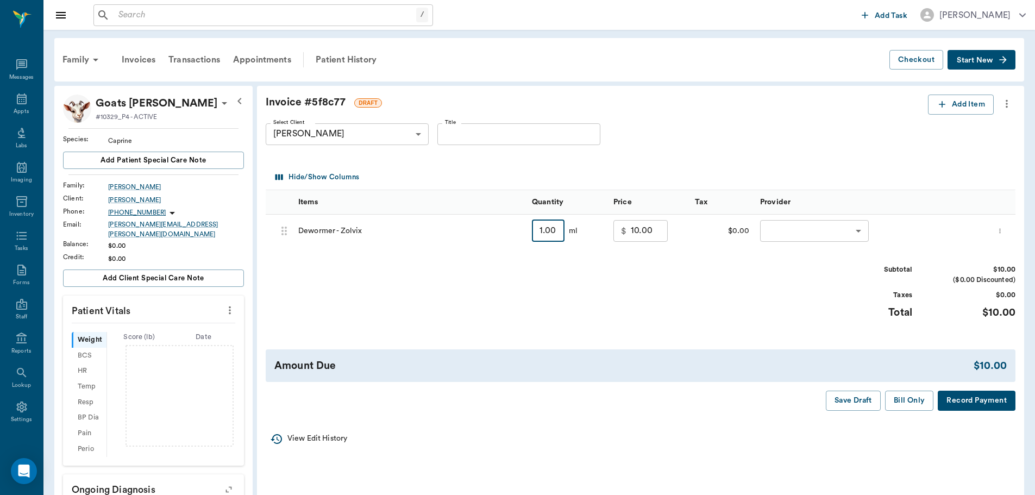
click at [539, 234] on input "1.00" at bounding box center [548, 231] width 33 height 22
type input "100"
type input "84.00"
type input "100.00"
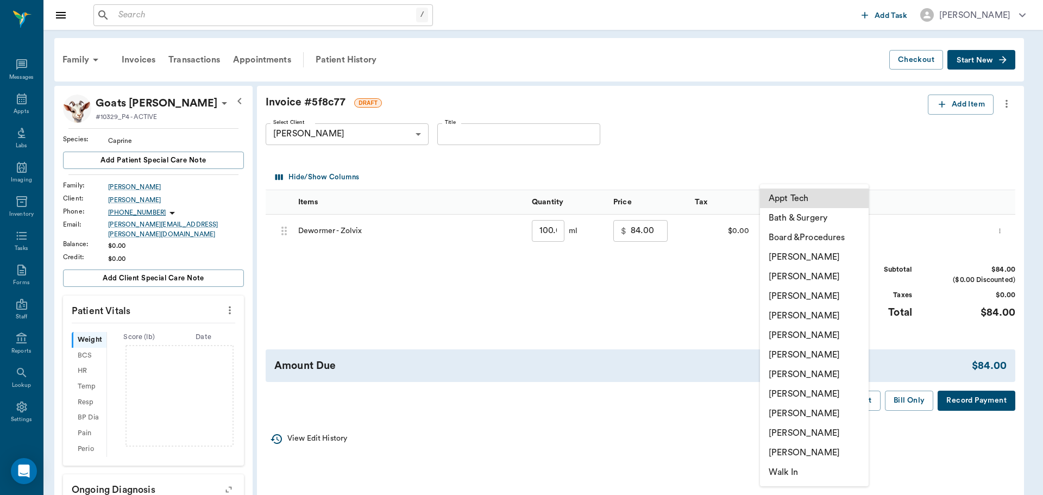
click at [856, 230] on body "/ ​ Add Task Dr. Bert Ellsworth Nectar Messages Appts Labs Imaging Inventory Ta…" at bounding box center [521, 343] width 1043 height 686
click at [822, 317] on li "[PERSON_NAME]" at bounding box center [814, 316] width 109 height 20
type input "none-63ec2f075fda476ae8351a4d"
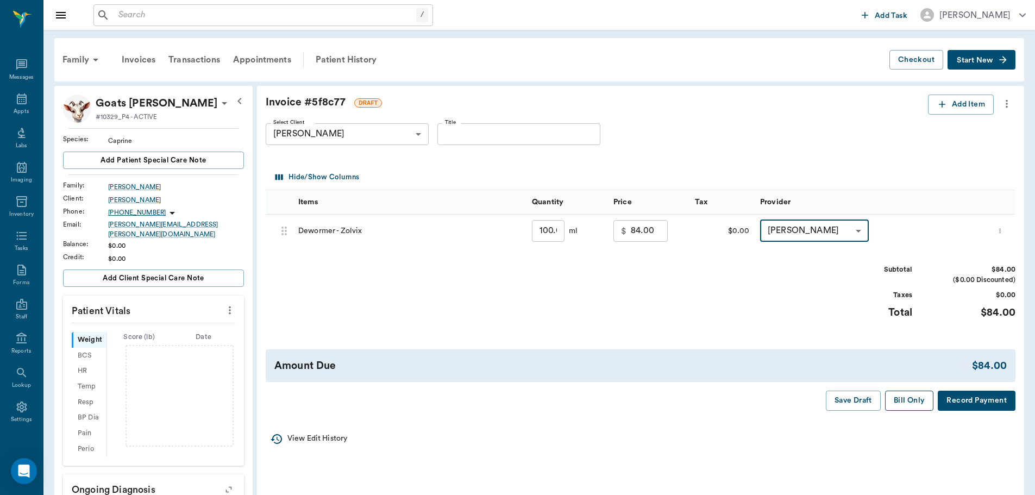
click at [906, 401] on button "Bill Only" at bounding box center [909, 401] width 49 height 20
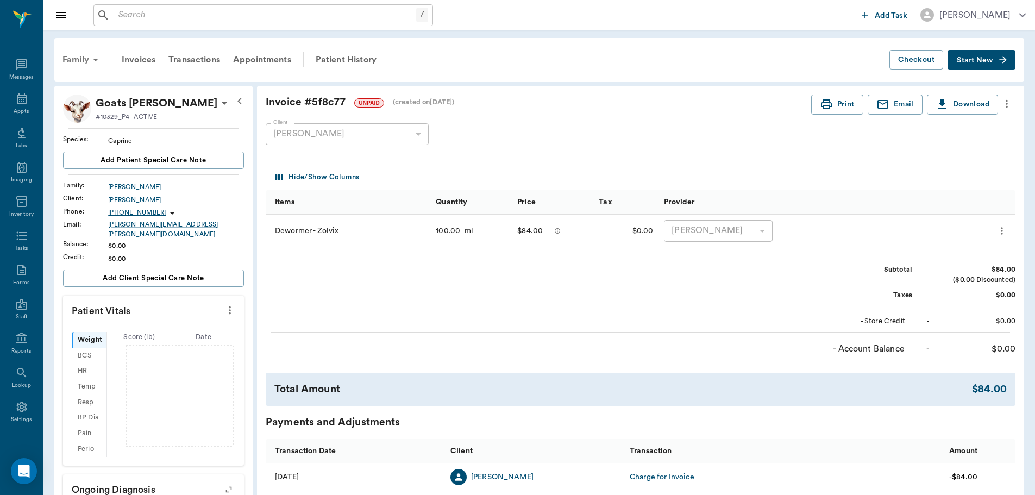
click at [77, 57] on div "Family" at bounding box center [82, 60] width 53 height 26
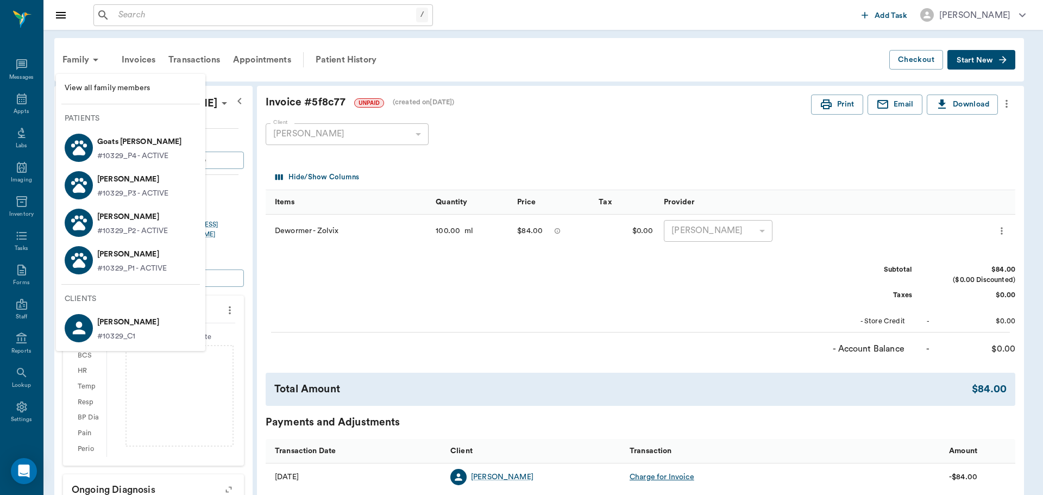
click at [119, 182] on p "[PERSON_NAME]" at bounding box center [132, 179] width 71 height 17
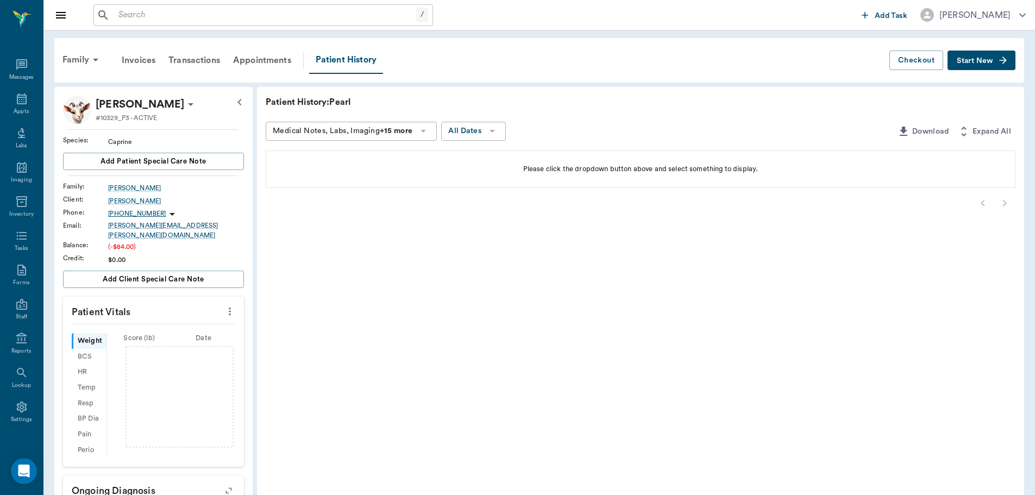
click at [987, 61] on span "Start New" at bounding box center [975, 61] width 36 height 0
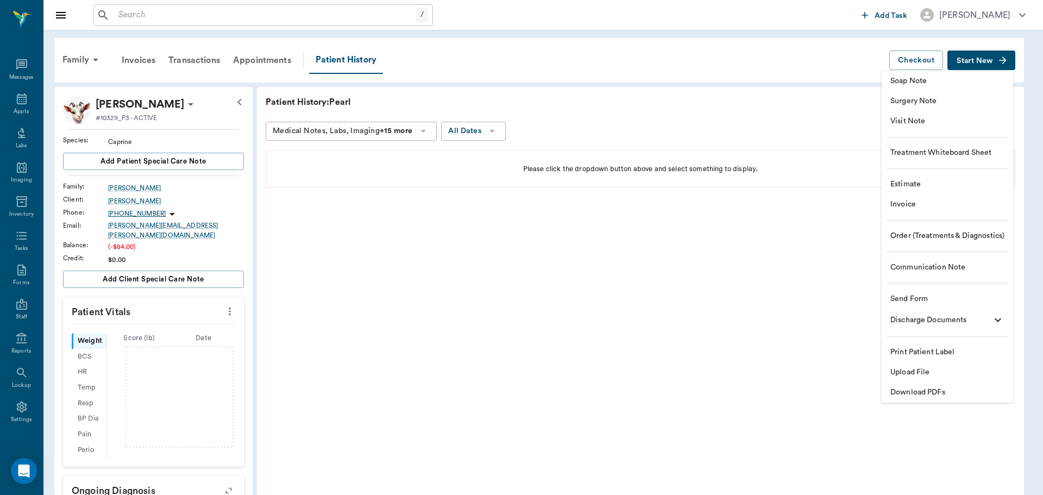
click at [943, 236] on span "Order (Treatments & Diagnostics)" at bounding box center [948, 235] width 114 height 11
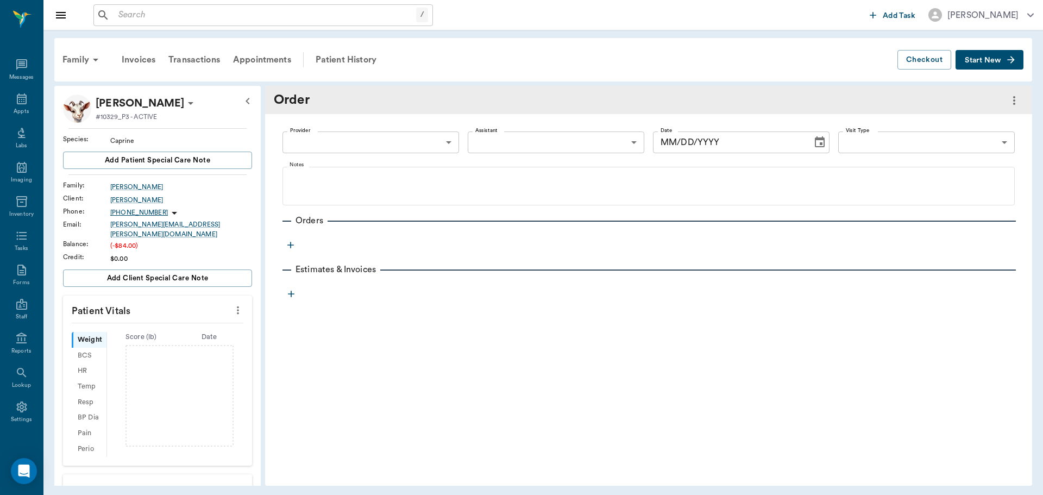
type input "[DATE]"
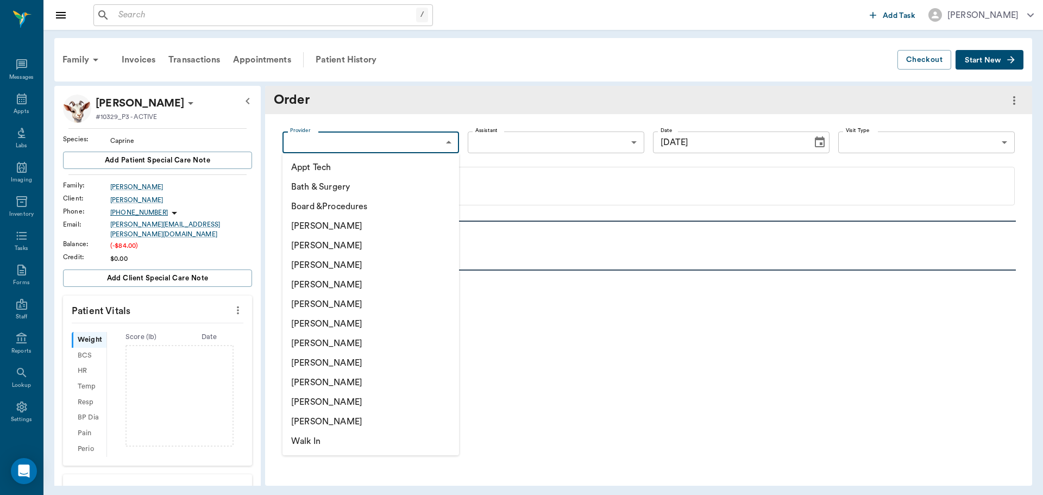
click at [428, 148] on body "/ ​ Add Task Dr. Bert Ellsworth Nectar Messages Appts Labs Imaging Inventory Ta…" at bounding box center [521, 247] width 1043 height 495
click at [341, 280] on li "[PERSON_NAME]" at bounding box center [371, 285] width 177 height 20
type input "63ec2f075fda476ae8351a4d"
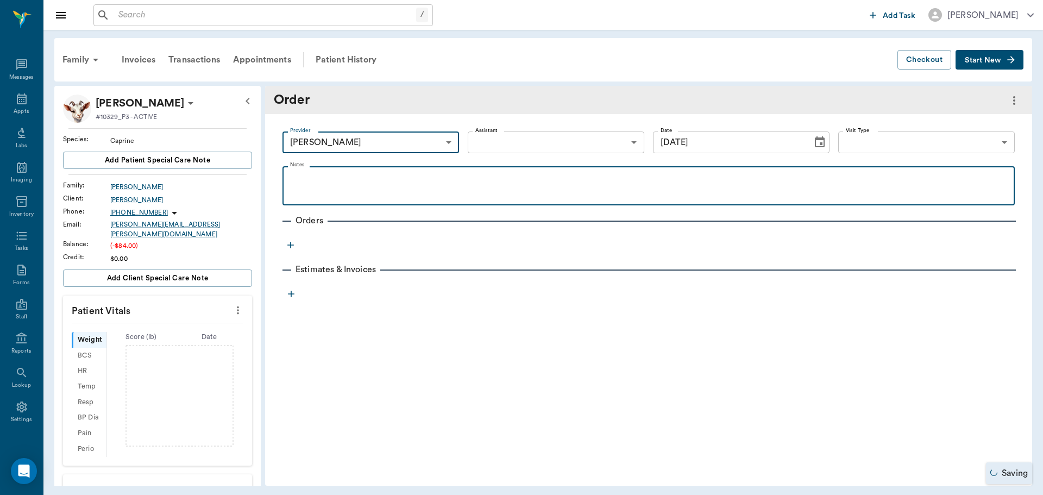
click at [307, 184] on p at bounding box center [649, 178] width 722 height 13
click at [351, 185] on div "Fecal" at bounding box center [649, 185] width 722 height 27
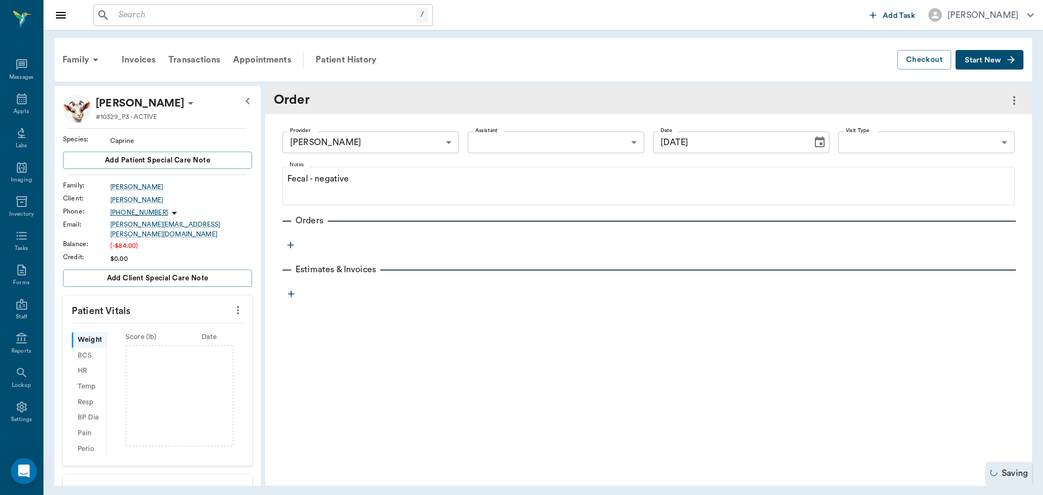
click at [289, 248] on icon "button" at bounding box center [290, 245] width 11 height 11
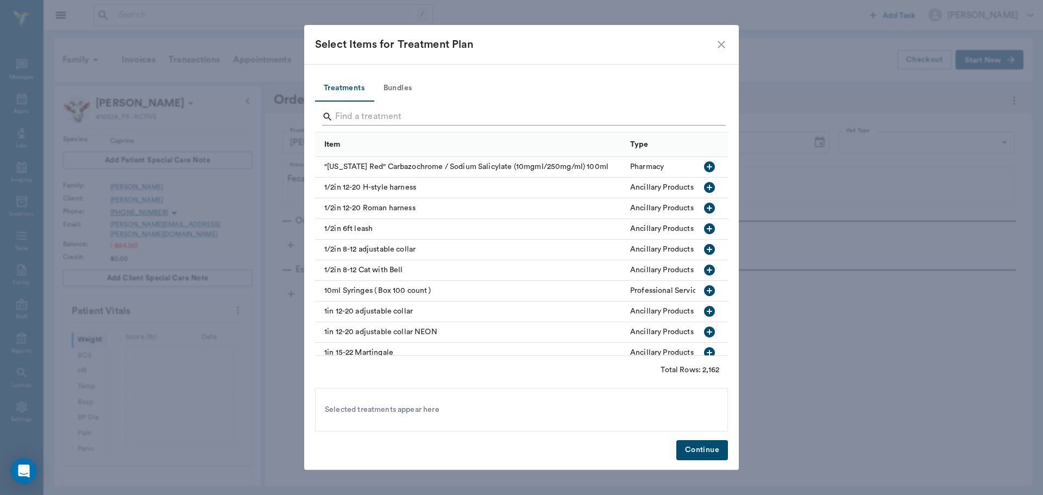
click at [364, 118] on input "Search" at bounding box center [522, 116] width 374 height 17
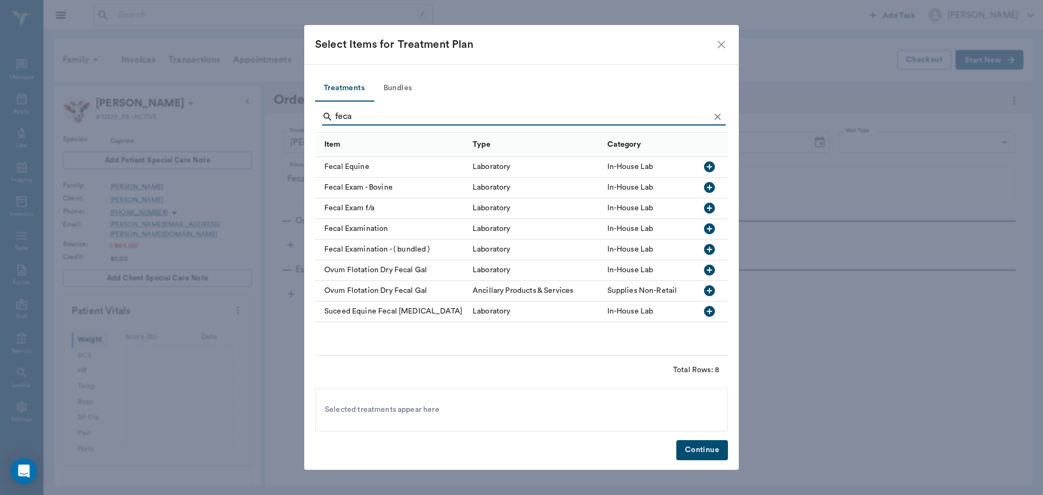
type input "feca"
click at [710, 209] on icon "button" at bounding box center [709, 208] width 13 height 13
click at [701, 453] on button "Continue" at bounding box center [703, 450] width 52 height 20
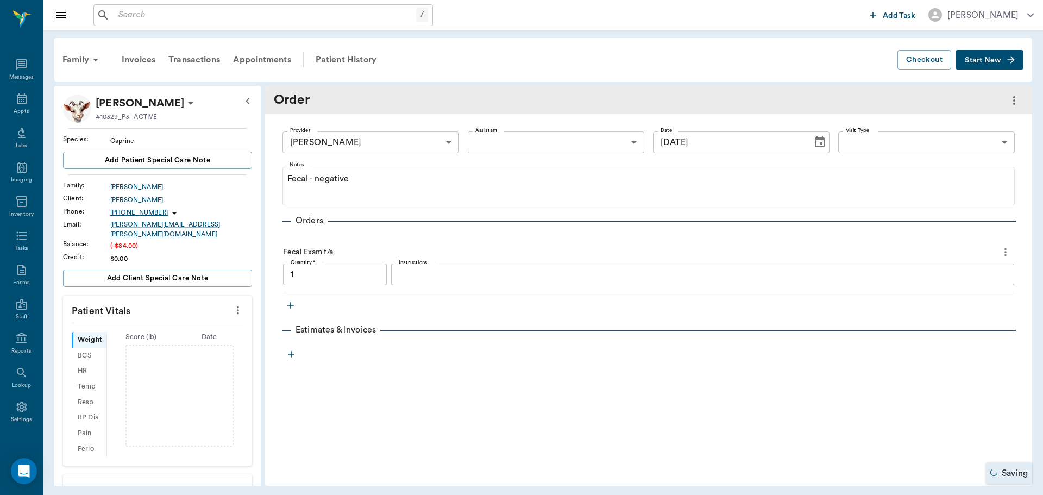
type input "1.00"
click at [391, 350] on link "Invoice # f1b09f" at bounding box center [387, 351] width 61 height 13
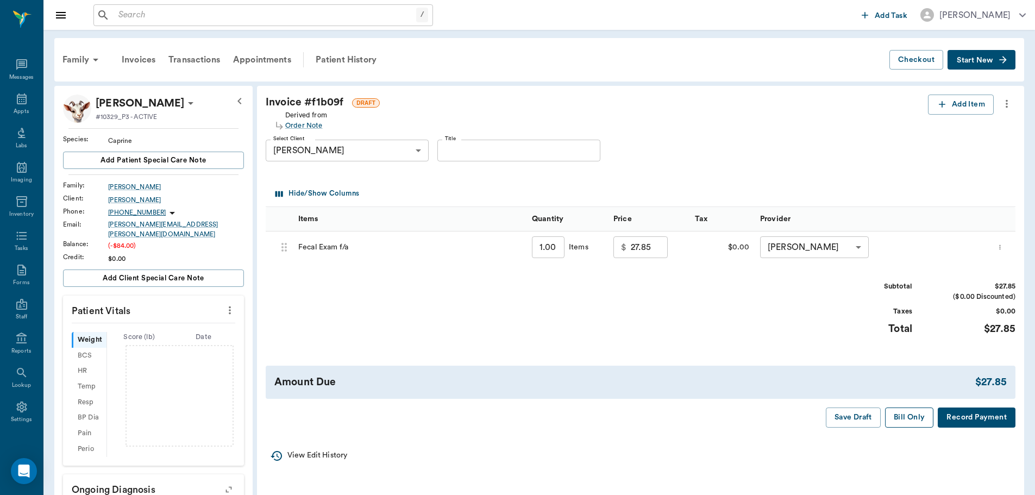
click at [911, 422] on button "Bill Only" at bounding box center [909, 418] width 49 height 20
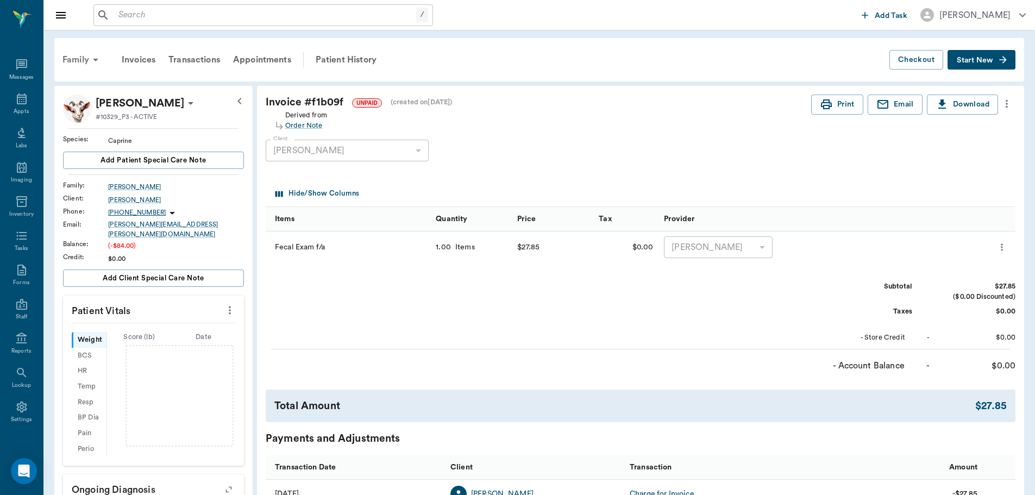
click at [84, 58] on div "Family" at bounding box center [82, 60] width 53 height 26
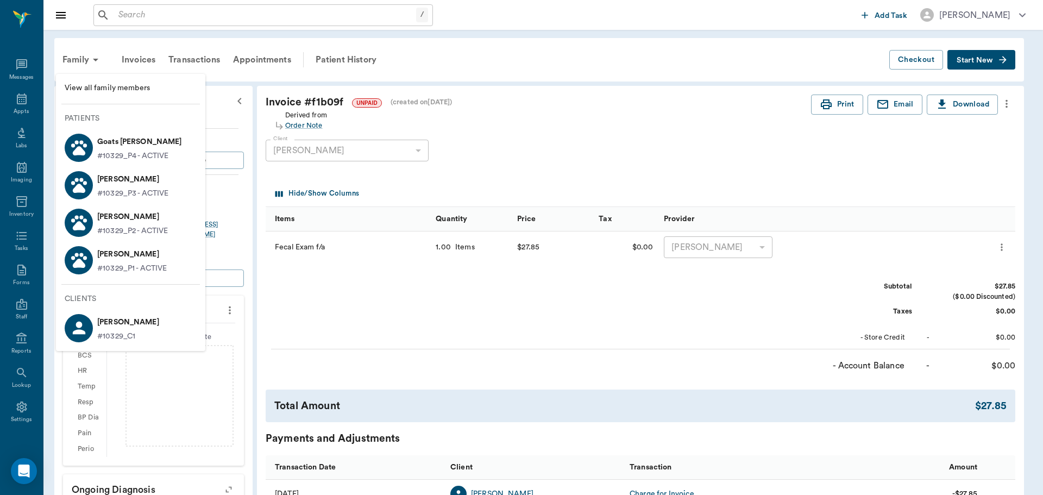
click at [122, 227] on p "#10329_P2 - ACTIVE" at bounding box center [132, 231] width 71 height 11
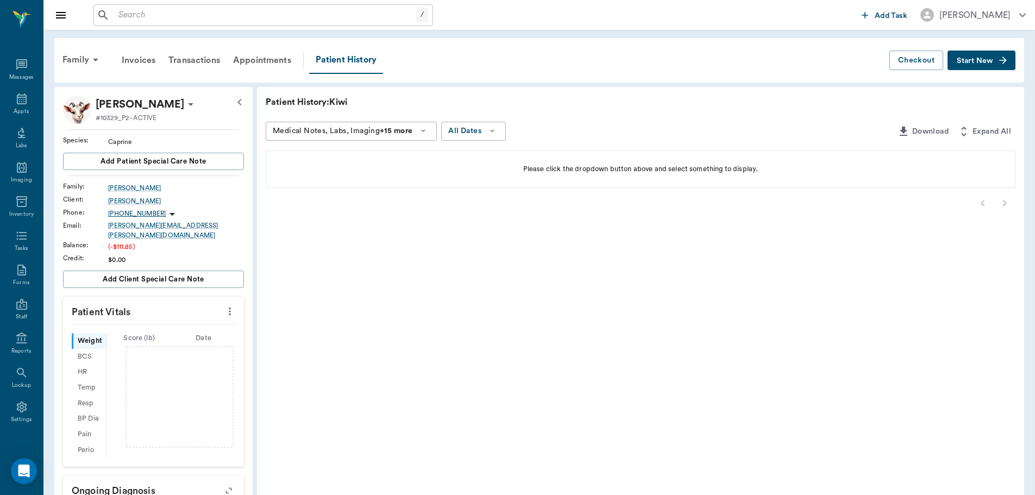
click at [964, 61] on span "Start New" at bounding box center [975, 61] width 36 height 0
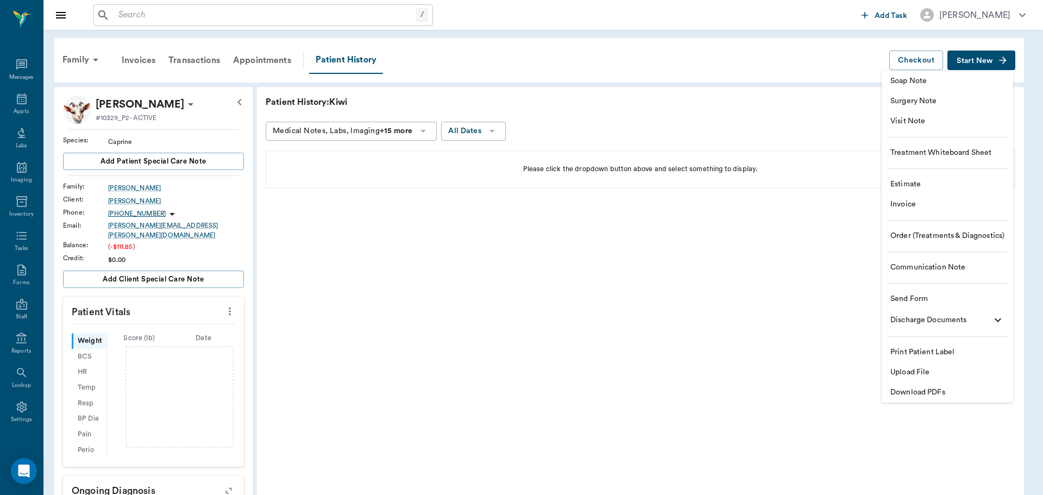
click at [911, 235] on span "Order (Treatments & Diagnostics)" at bounding box center [948, 235] width 114 height 11
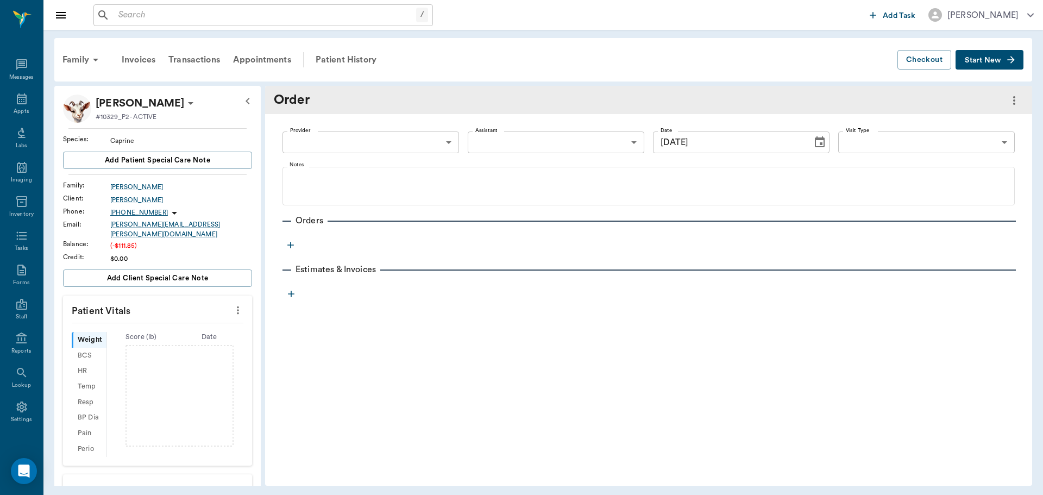
click at [442, 146] on body "/ ​ Add Task Dr. Bert Ellsworth Nectar Messages Appts Labs Imaging Inventory Ta…" at bounding box center [521, 247] width 1043 height 495
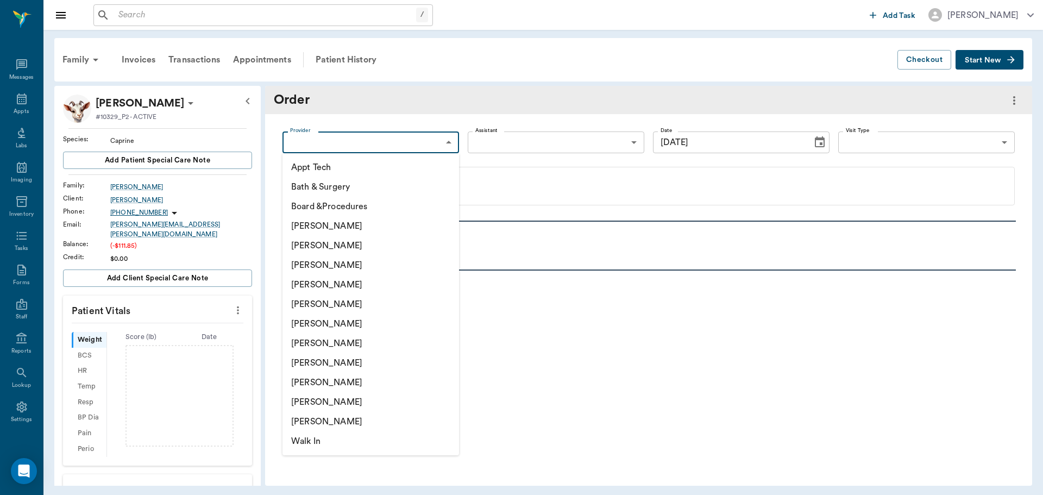
click at [343, 285] on li "[PERSON_NAME]" at bounding box center [371, 285] width 177 height 20
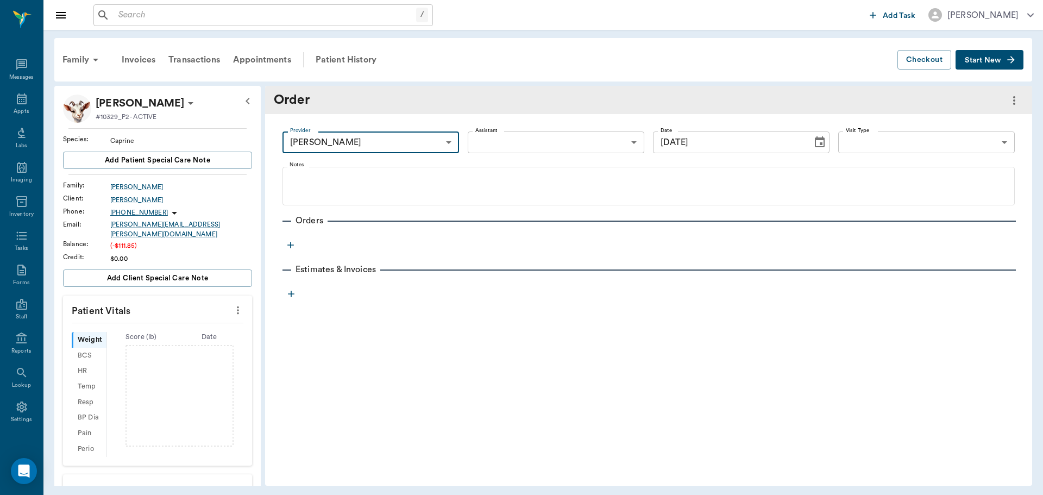
type input "63ec2f075fda476ae8351a4d"
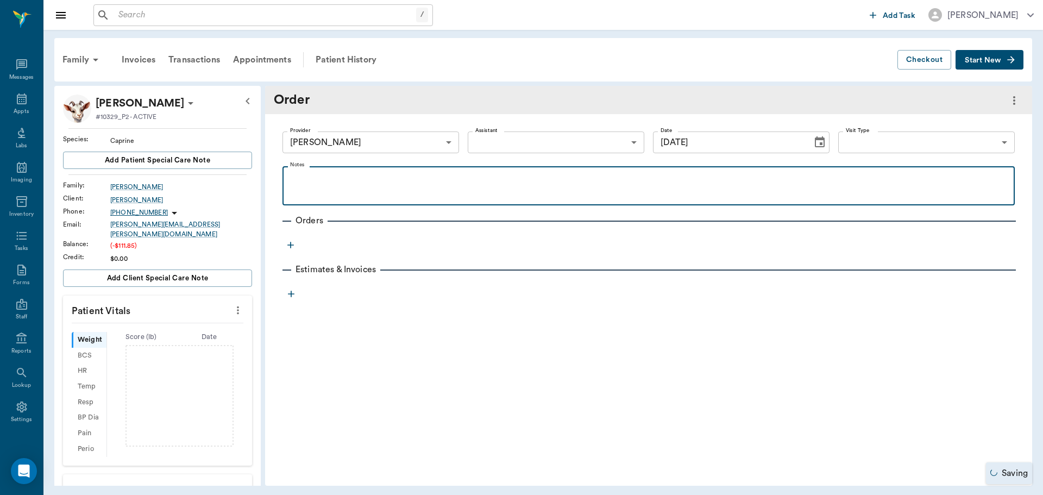
click at [322, 183] on p at bounding box center [649, 178] width 722 height 13
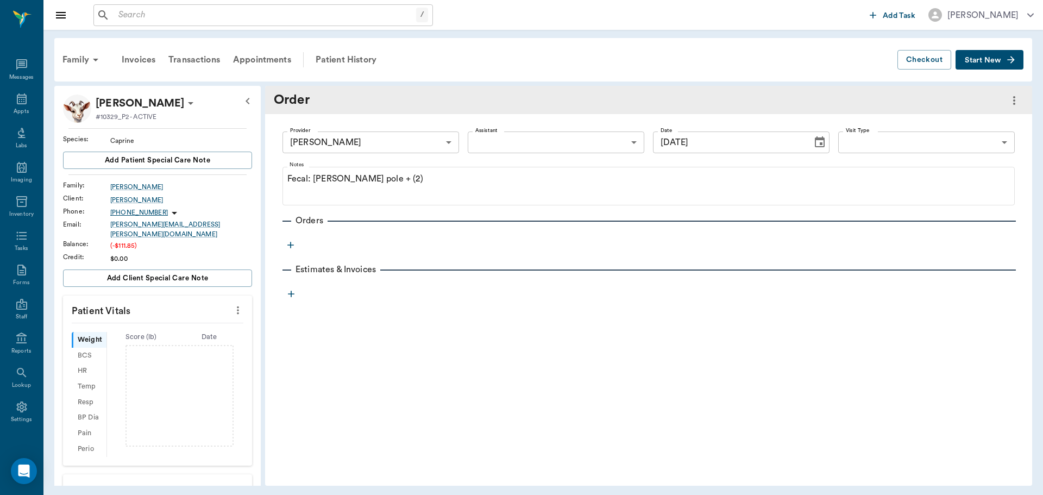
click at [290, 246] on icon "button" at bounding box center [290, 245] width 11 height 11
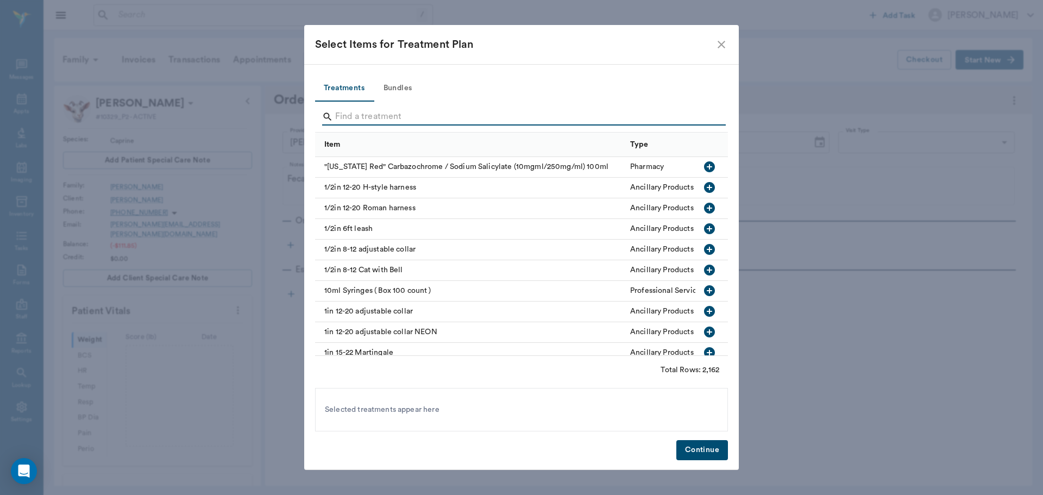
click at [374, 120] on input "Search" at bounding box center [522, 116] width 374 height 17
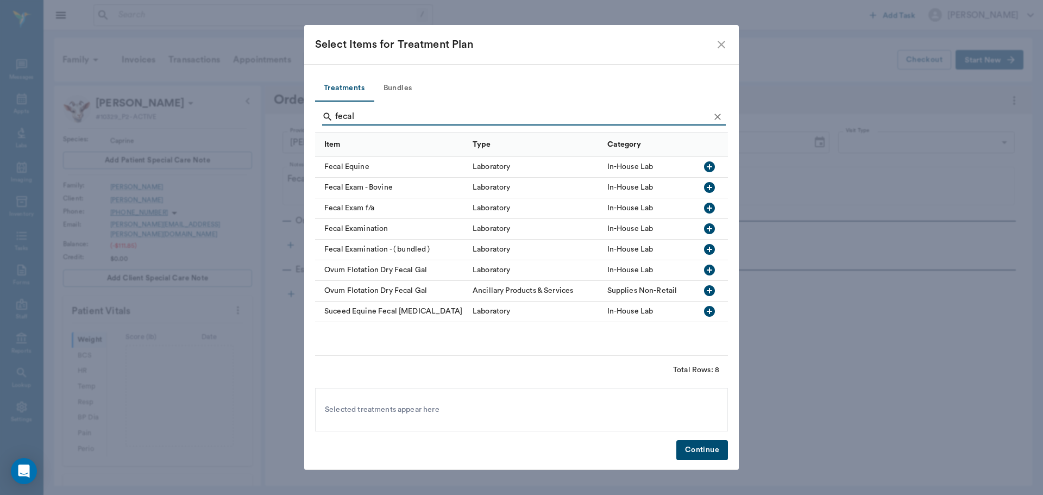
type input "fecal"
click at [711, 209] on icon "button" at bounding box center [709, 208] width 13 height 13
click at [698, 444] on button "Continue" at bounding box center [703, 450] width 52 height 20
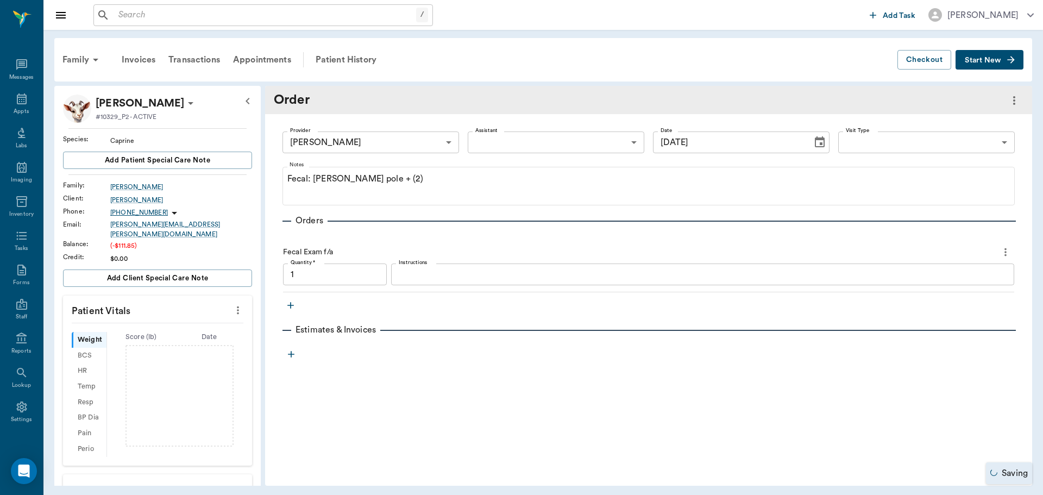
type input "1.00"
click at [385, 351] on link "Invoice # f1b0a7" at bounding box center [388, 351] width 62 height 13
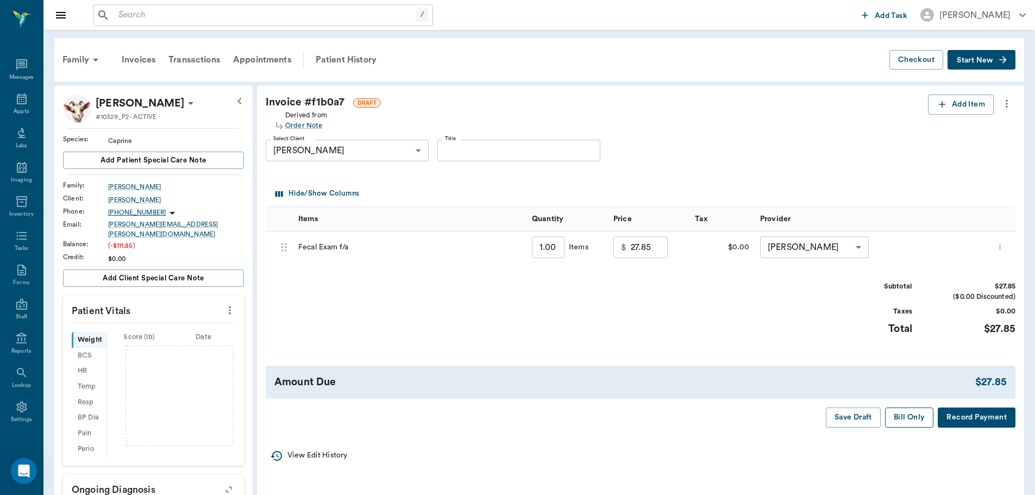
click at [899, 423] on button "Bill Only" at bounding box center [909, 418] width 49 height 20
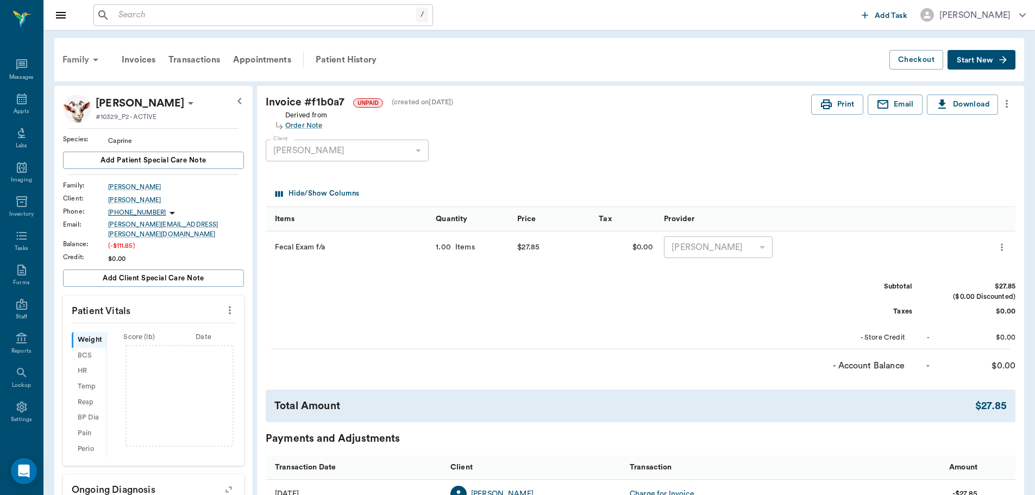
click at [79, 60] on div "Family" at bounding box center [82, 60] width 53 height 26
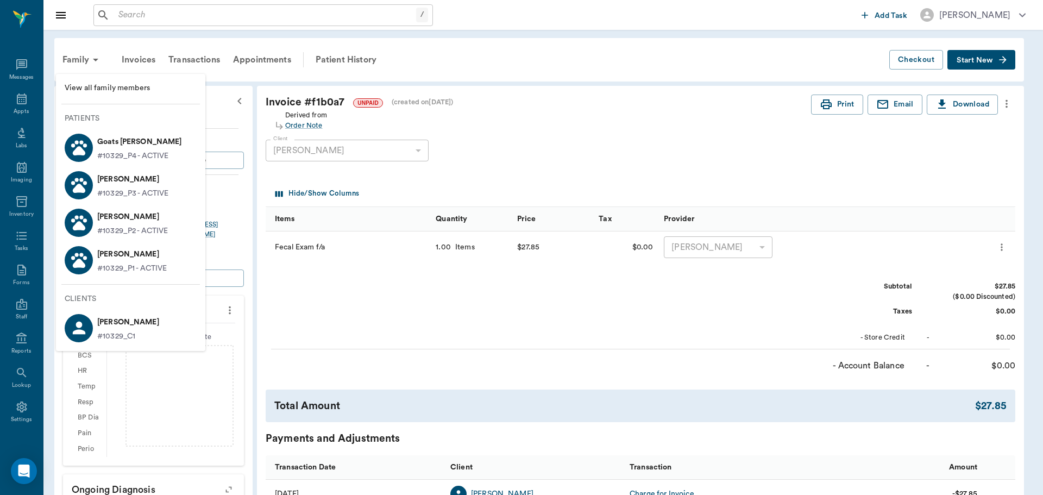
click at [137, 260] on p "[PERSON_NAME]" at bounding box center [132, 254] width 70 height 17
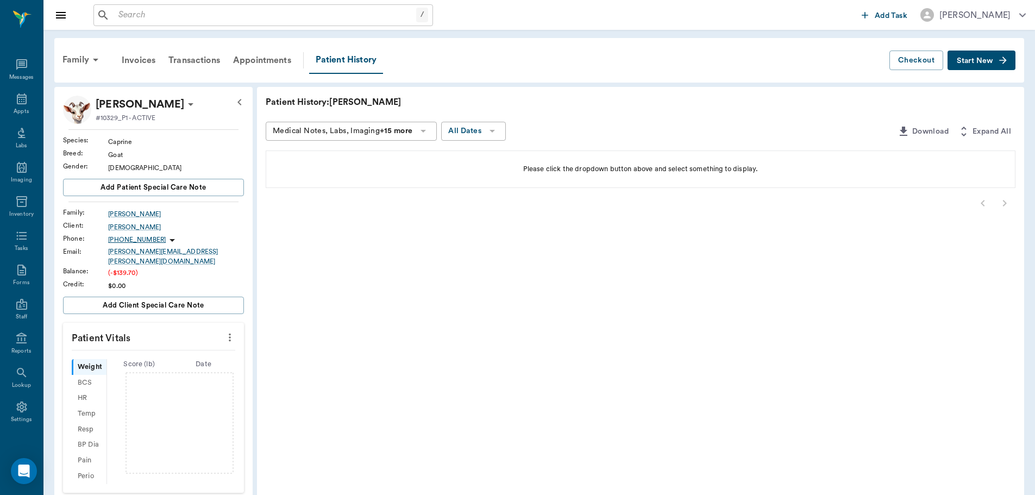
click at [1005, 58] on icon "button" at bounding box center [1003, 60] width 11 height 11
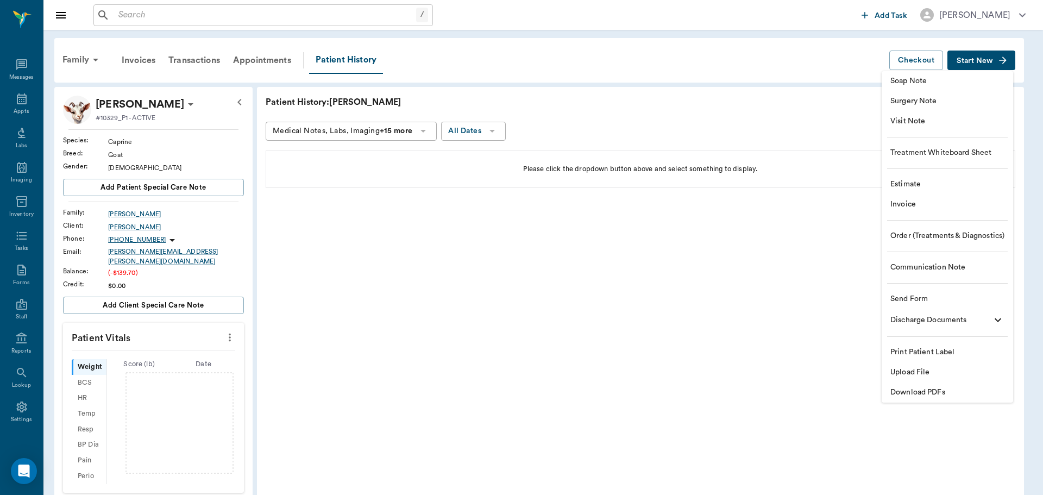
click at [915, 240] on span "Order (Treatments & Diagnostics)" at bounding box center [948, 235] width 114 height 11
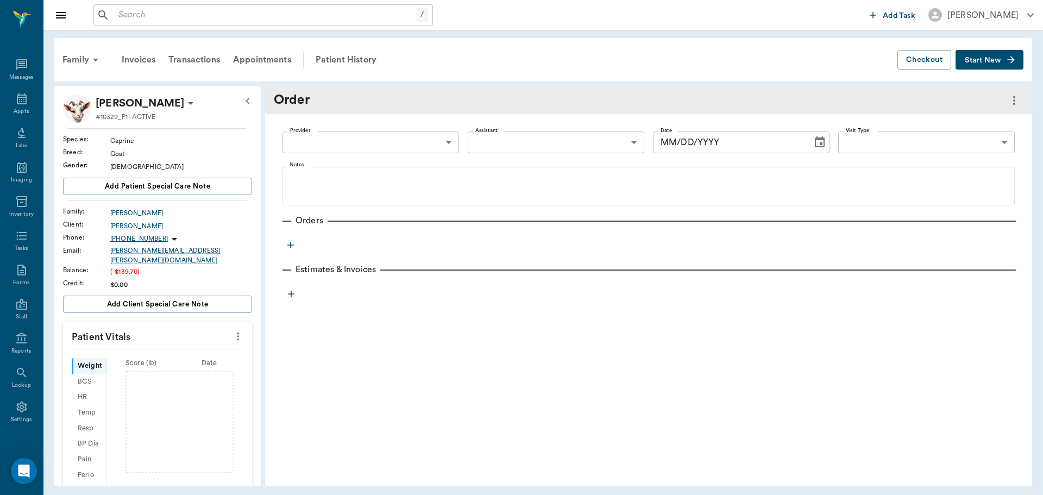
type input "[DATE]"
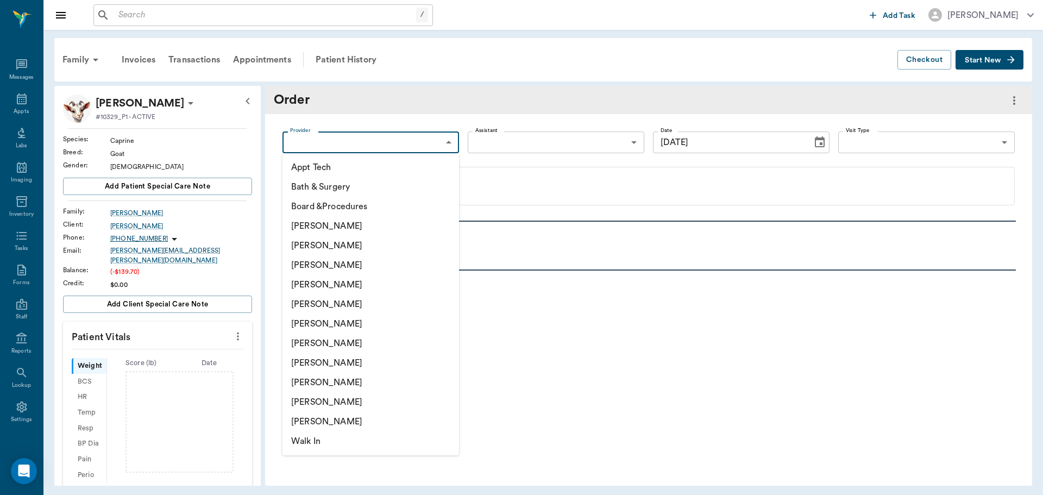
click at [440, 141] on body "/ ​ Add Task Dr. Bert Ellsworth Nectar Messages Appts Labs Imaging Inventory Ta…" at bounding box center [521, 247] width 1043 height 495
click at [341, 286] on li "[PERSON_NAME]" at bounding box center [371, 285] width 177 height 20
type input "63ec2f075fda476ae8351a4d"
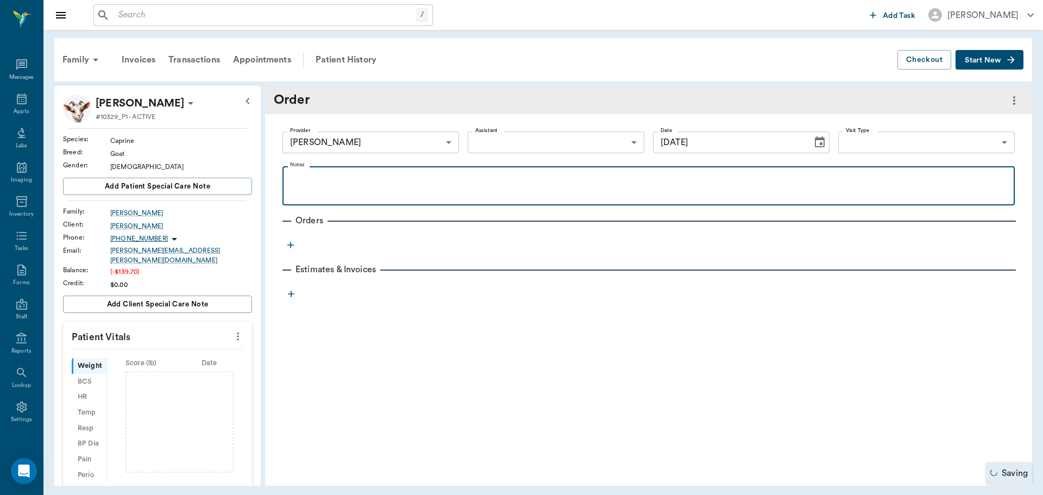
click at [315, 185] on p at bounding box center [649, 178] width 722 height 13
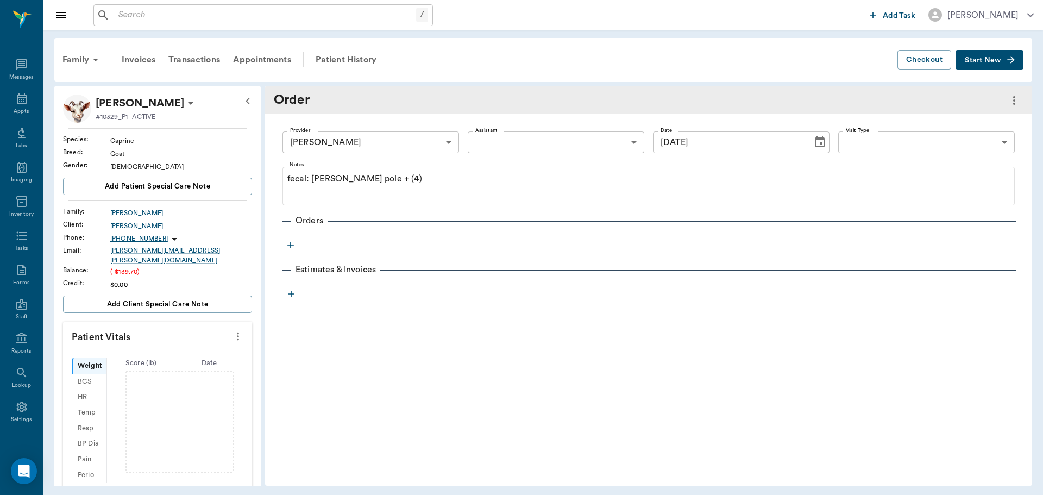
click at [292, 246] on icon "button" at bounding box center [290, 245] width 11 height 11
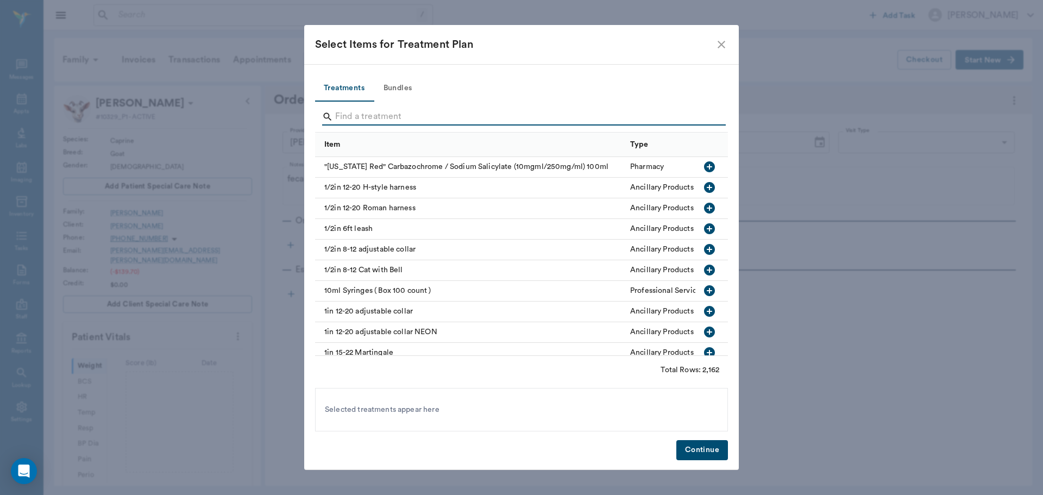
click at [357, 116] on input "Search" at bounding box center [522, 116] width 374 height 17
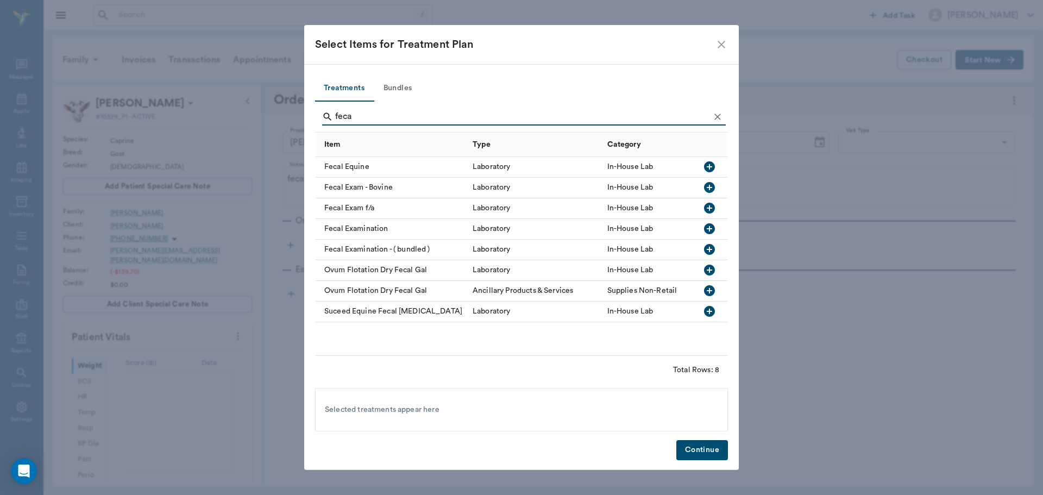
type input "feca"
click at [706, 209] on icon "button" at bounding box center [709, 208] width 11 height 11
click at [707, 444] on button "Continue" at bounding box center [703, 450] width 52 height 20
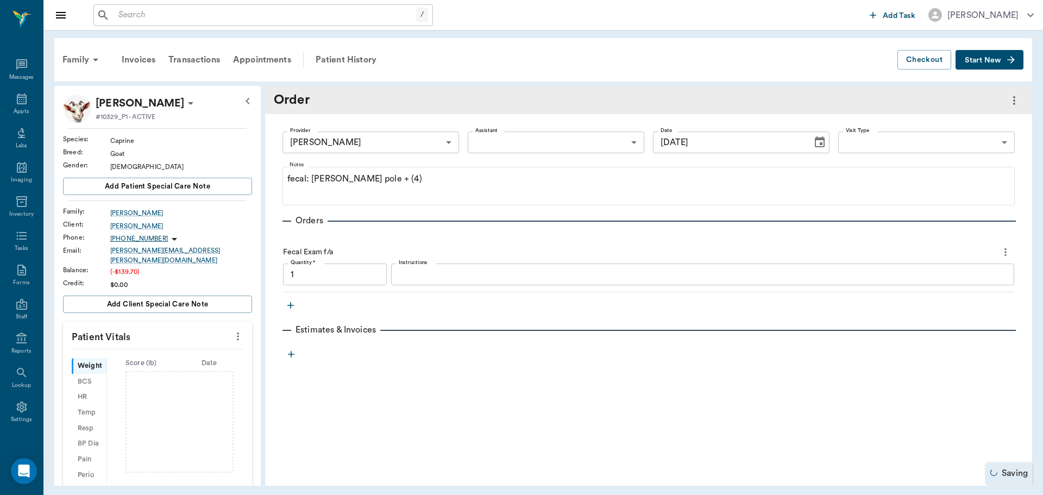
type input "1.00"
click at [392, 354] on link "Invoice # 5f8c98" at bounding box center [389, 351] width 64 height 13
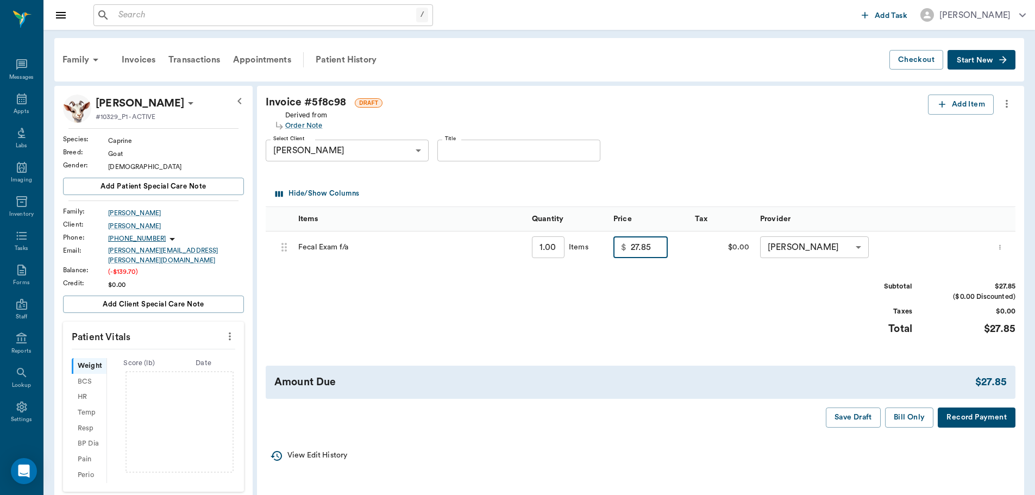
click at [653, 253] on input "27.85" at bounding box center [649, 247] width 37 height 22
type input "0"
type input "0.00"
click at [914, 417] on button "Bill Only" at bounding box center [909, 418] width 49 height 20
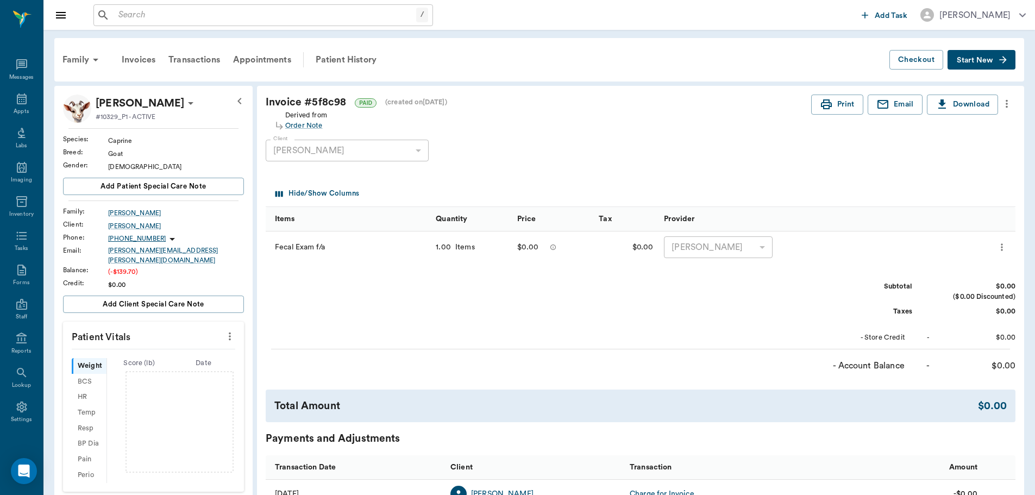
click at [233, 330] on icon "more" at bounding box center [230, 336] width 12 height 13
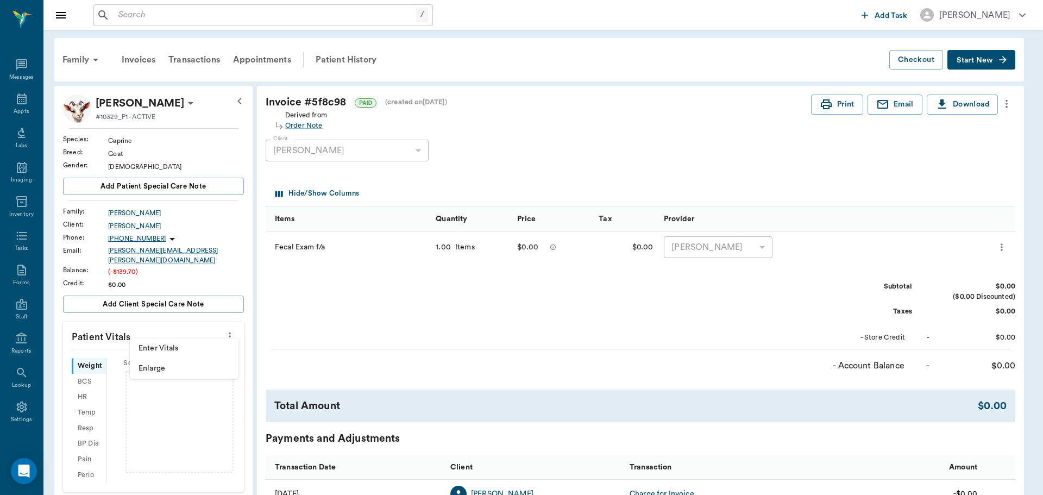
click at [178, 349] on span "Enter Vitals" at bounding box center [184, 348] width 91 height 11
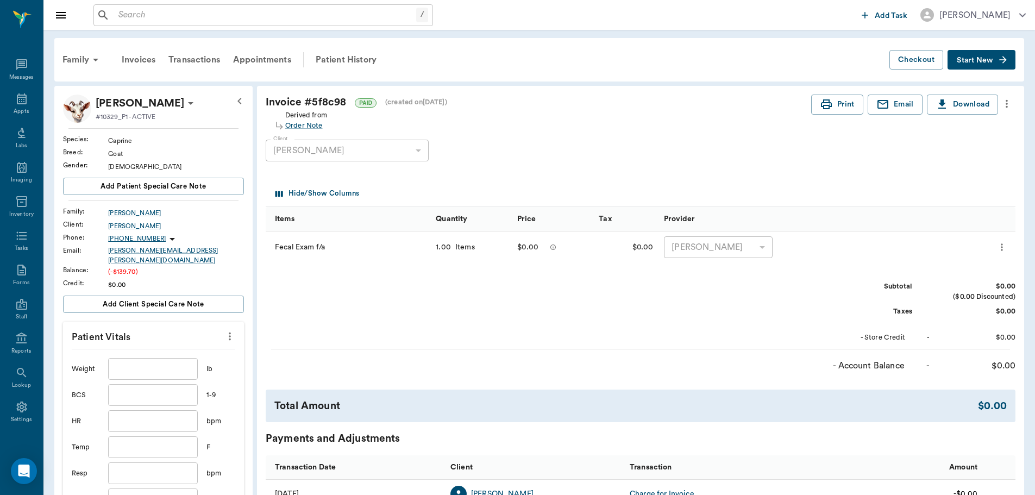
click at [170, 359] on input "text" at bounding box center [152, 369] width 89 height 22
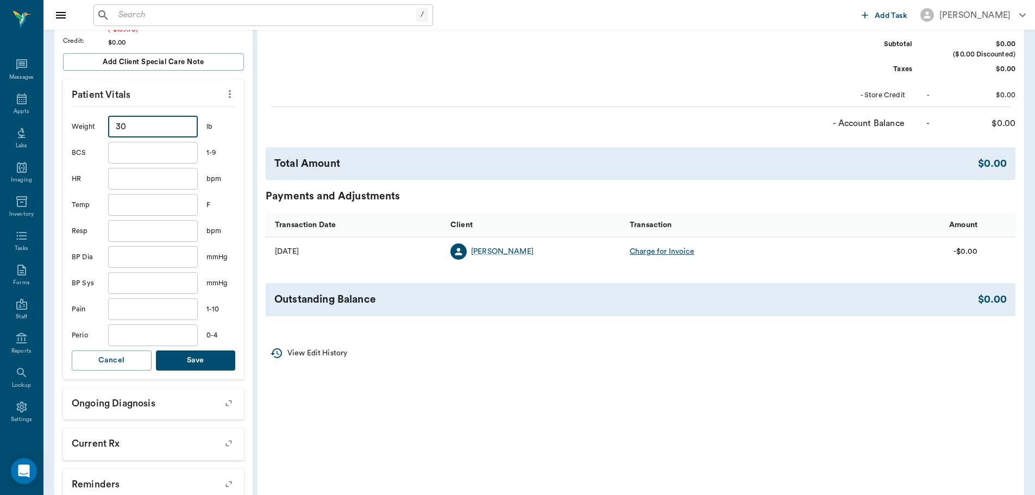
scroll to position [272, 0]
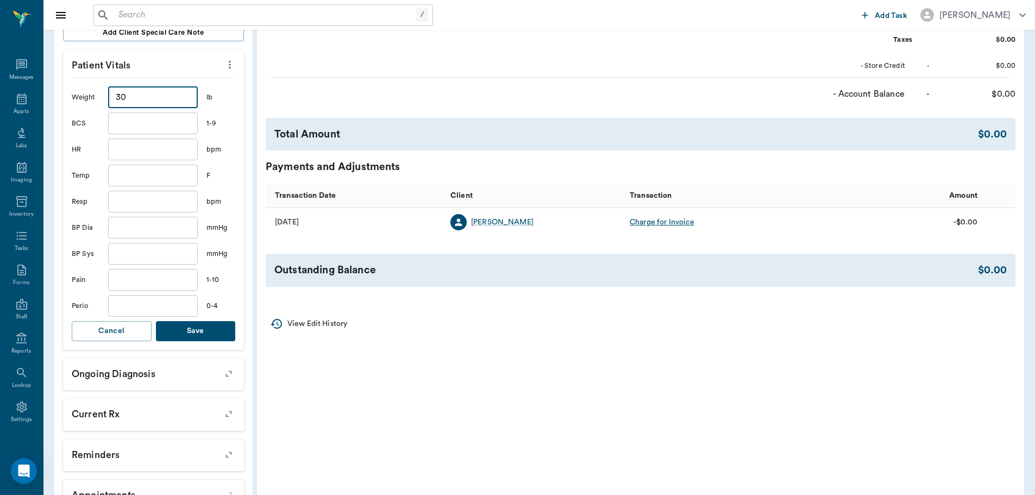
type input "30"
click at [197, 331] on button "Save" at bounding box center [196, 331] width 80 height 20
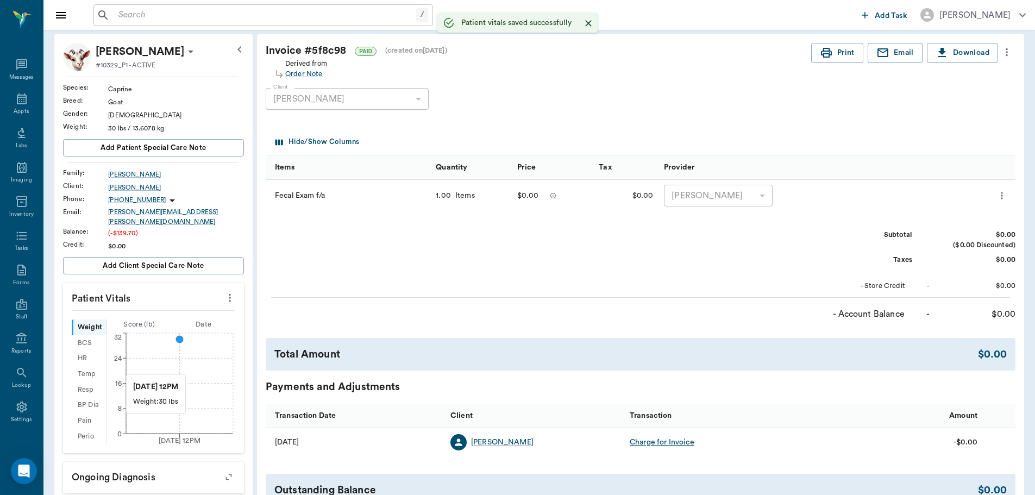
scroll to position [0, 0]
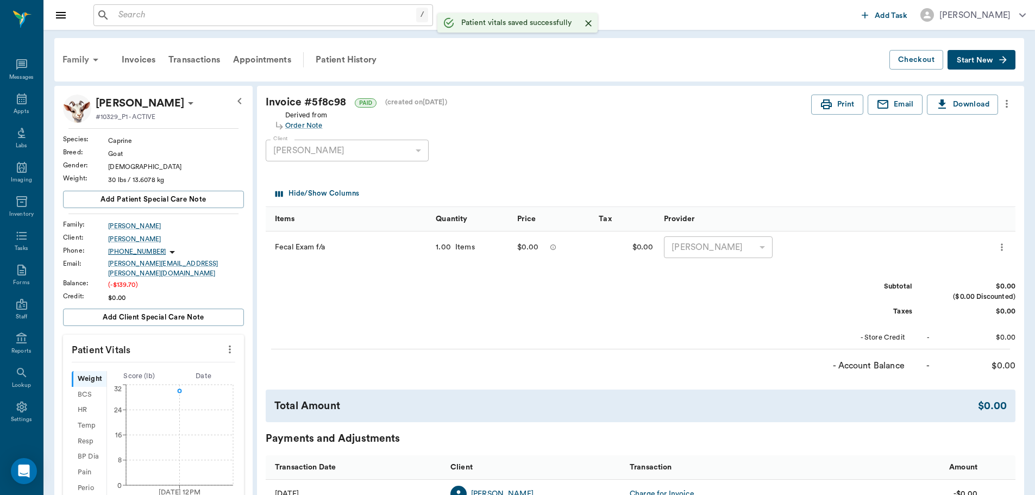
click at [70, 59] on div "Family" at bounding box center [82, 60] width 53 height 26
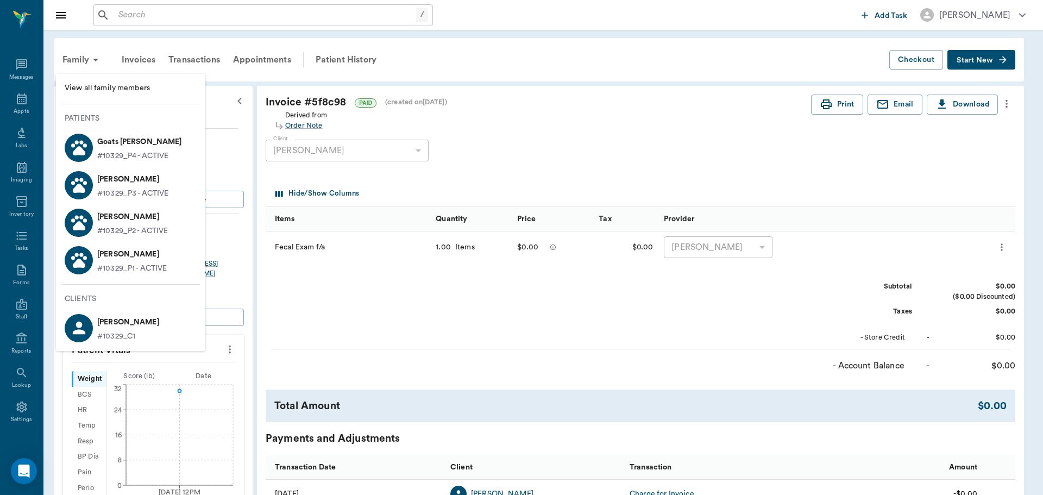
click at [128, 217] on p "[PERSON_NAME]" at bounding box center [132, 216] width 71 height 17
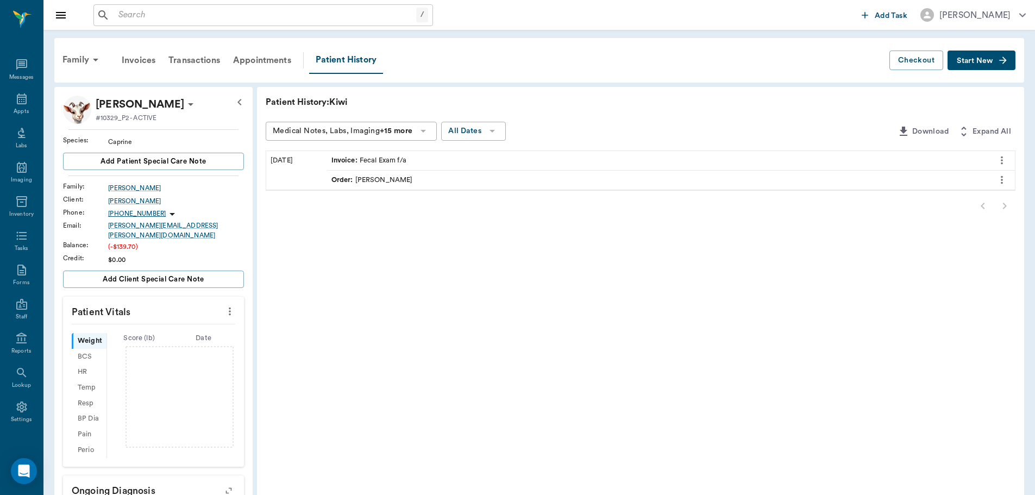
click at [227, 306] on icon "more" at bounding box center [230, 311] width 12 height 13
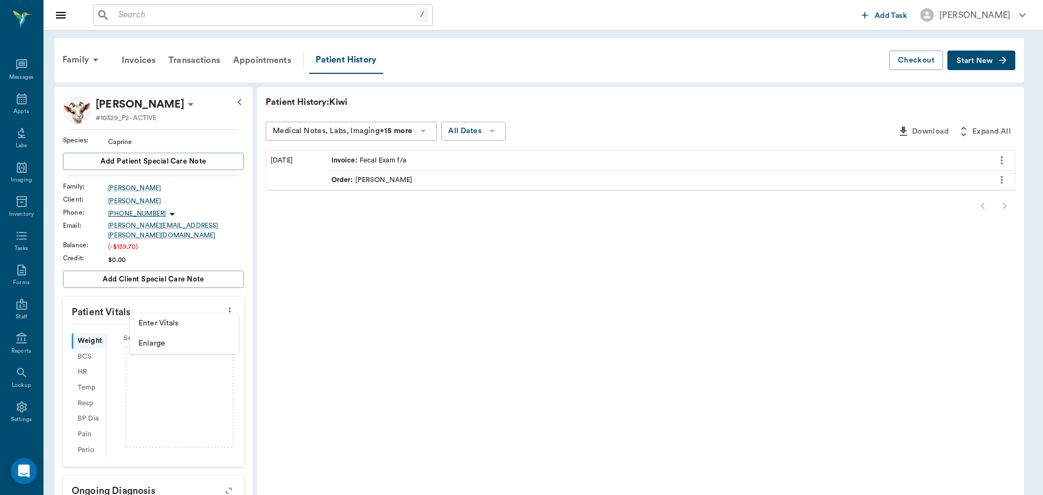
click at [180, 322] on span "Enter Vitals" at bounding box center [184, 323] width 91 height 11
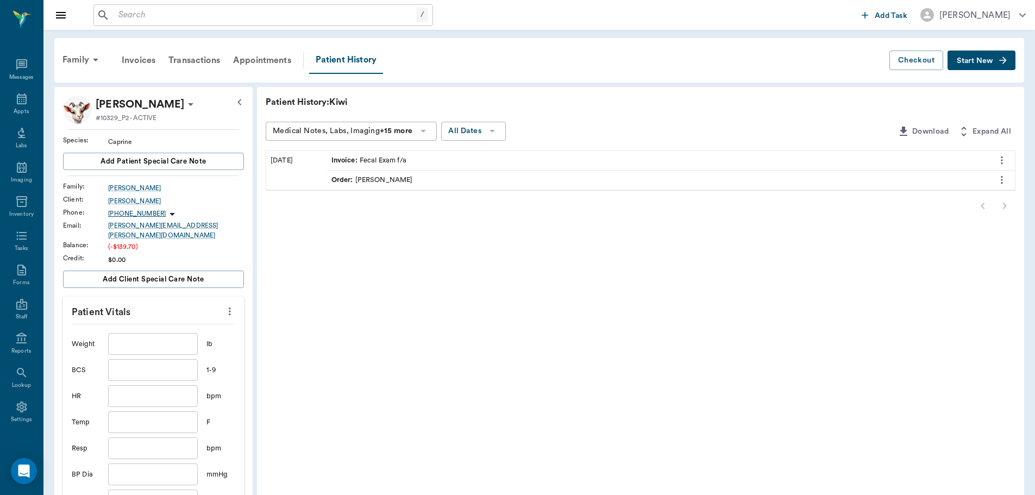
click at [172, 343] on input "text" at bounding box center [152, 344] width 89 height 22
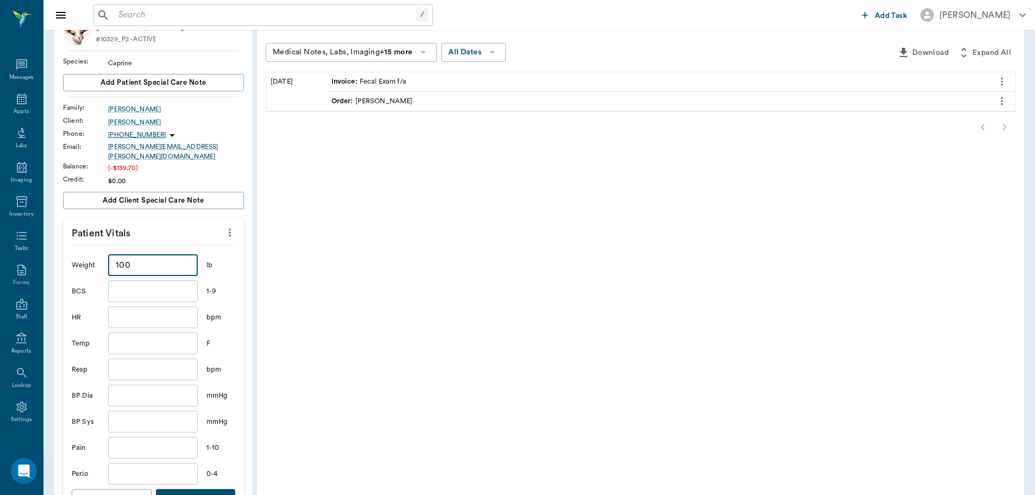
scroll to position [217, 0]
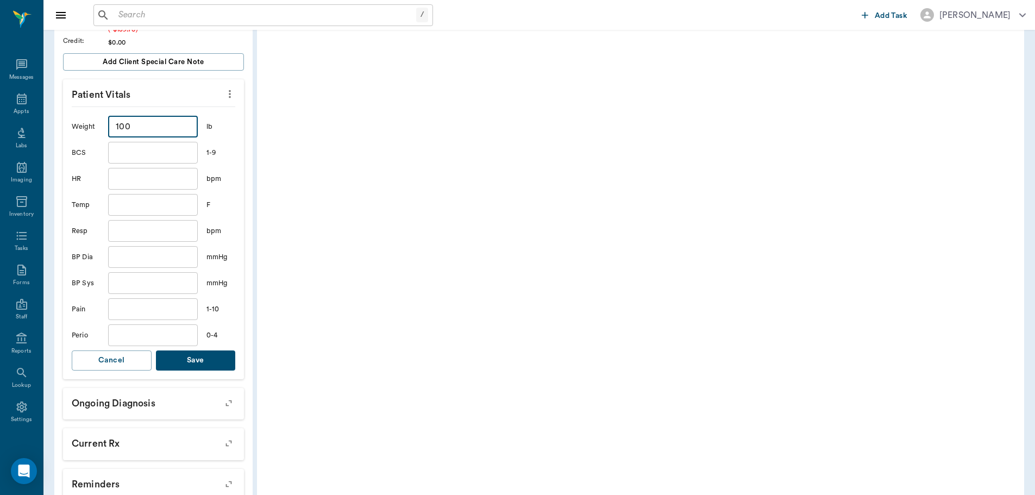
type input "100"
click at [189, 352] on button "Save" at bounding box center [196, 361] width 80 height 20
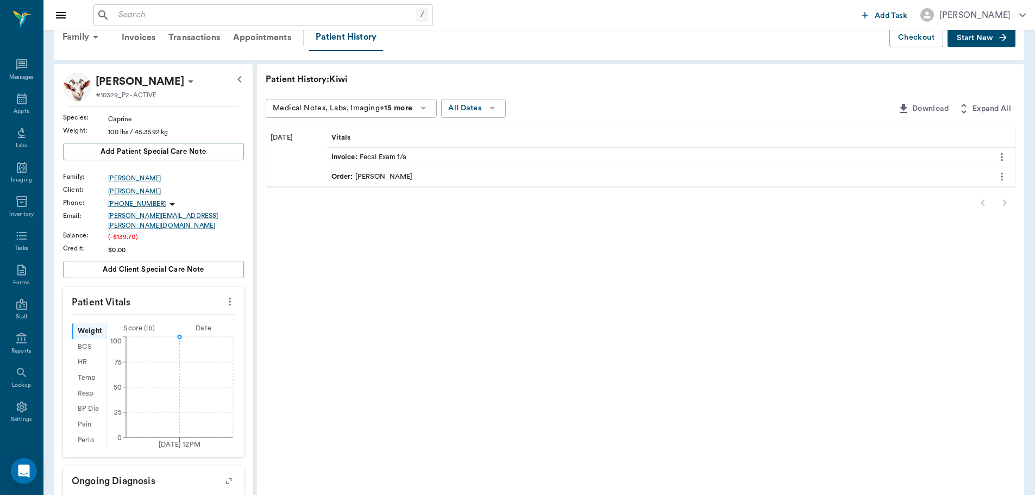
scroll to position [0, 0]
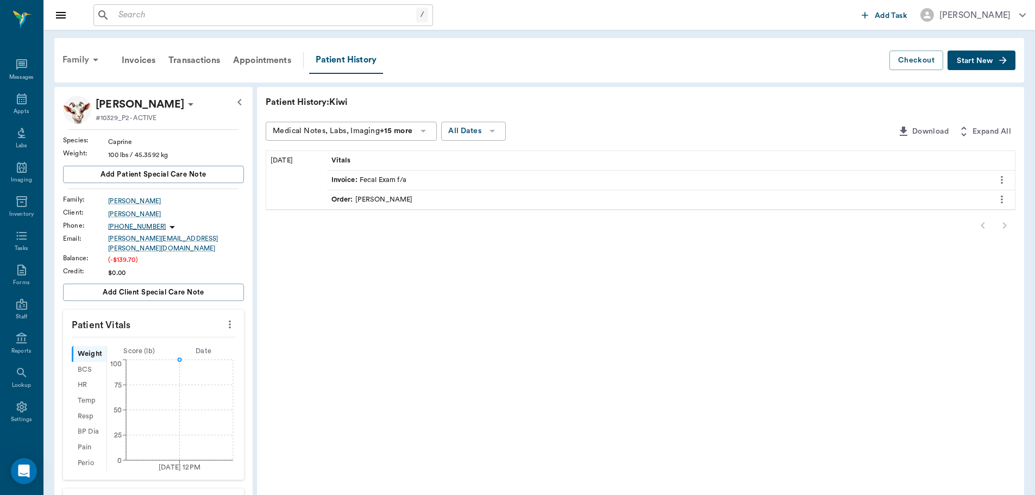
click at [74, 57] on div "Family" at bounding box center [82, 60] width 53 height 26
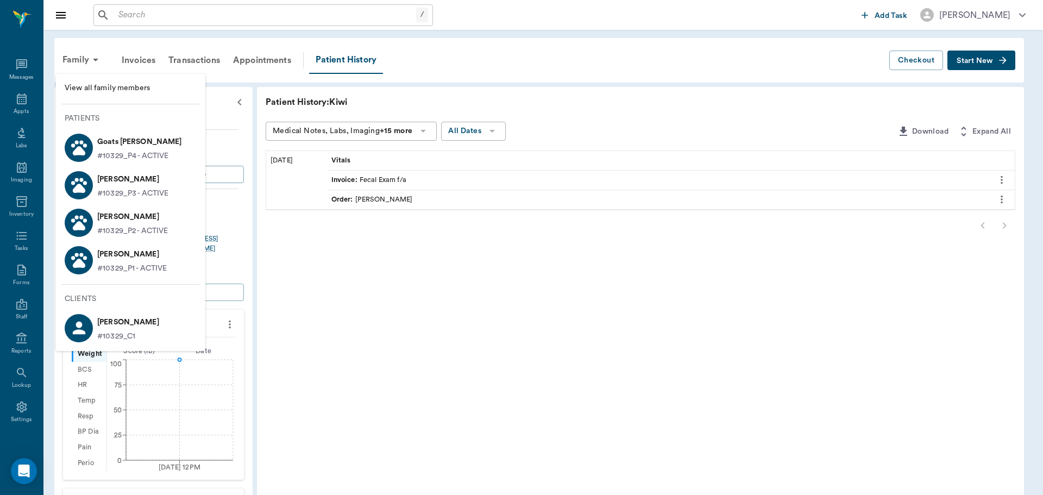
click at [238, 239] on div at bounding box center [521, 247] width 1043 height 495
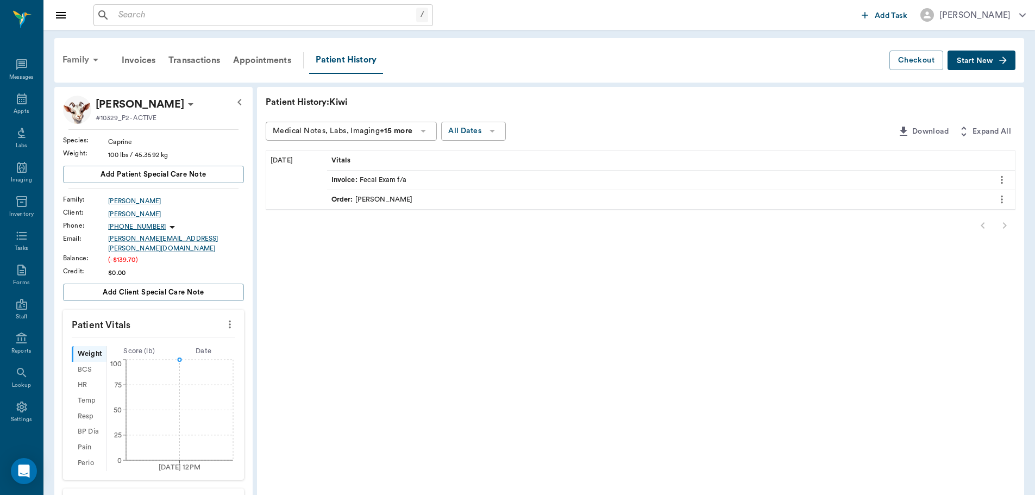
click at [78, 66] on div "Family" at bounding box center [82, 60] width 53 height 26
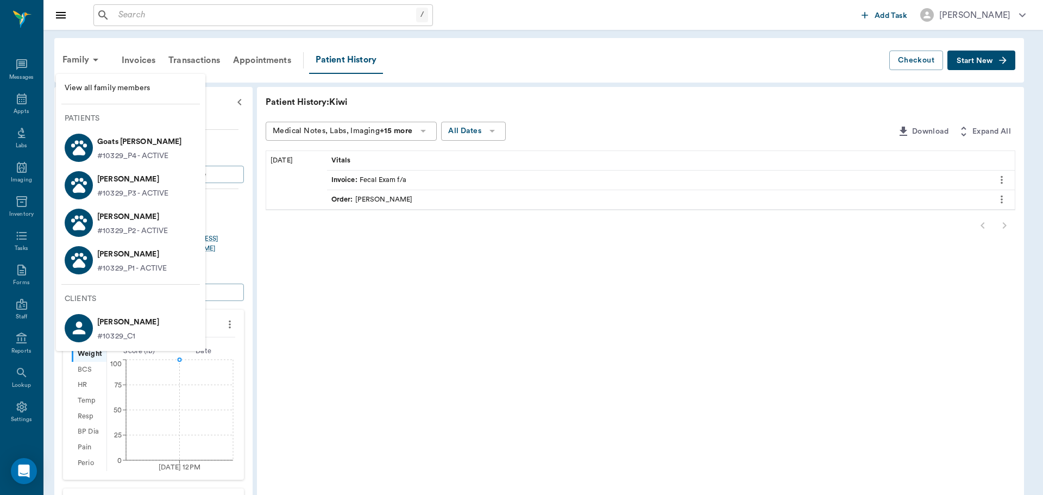
click at [129, 264] on p "#10329_P1 - ACTIVE" at bounding box center [132, 268] width 70 height 11
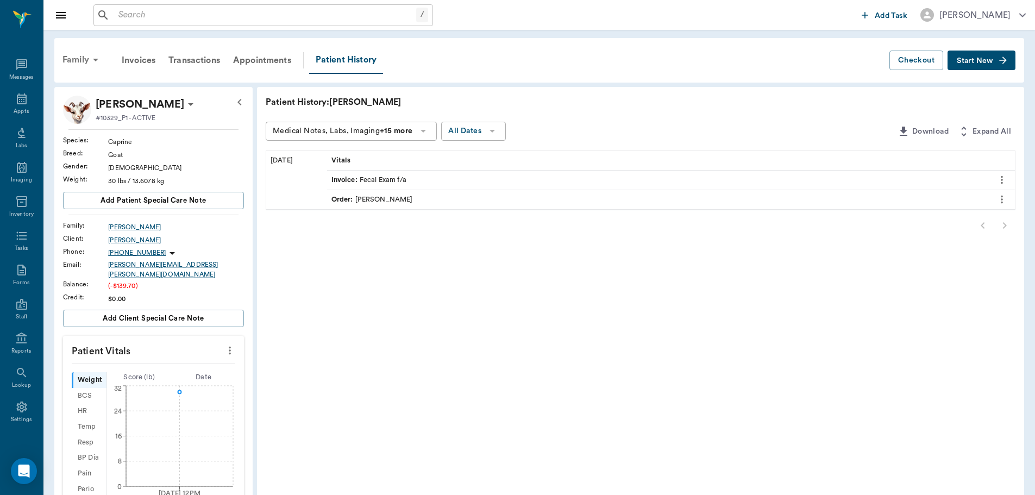
click at [70, 61] on div "Family" at bounding box center [82, 60] width 53 height 26
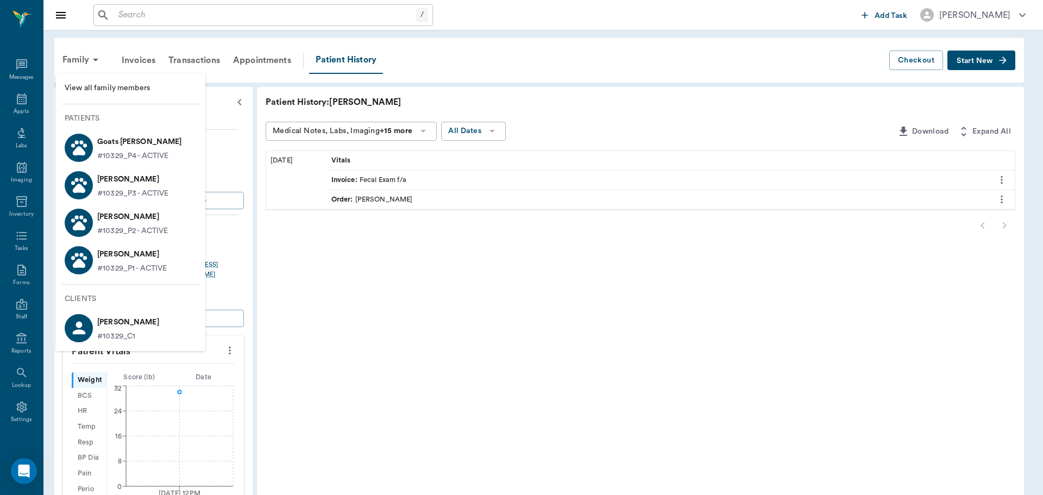
click at [131, 178] on p "[PERSON_NAME]" at bounding box center [132, 179] width 71 height 17
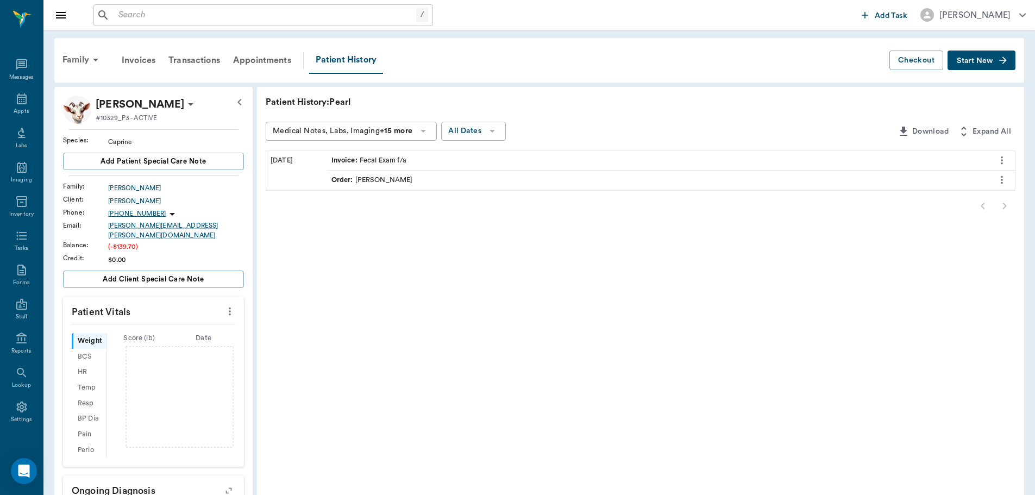
click at [229, 308] on icon "more" at bounding box center [230, 312] width 2 height 8
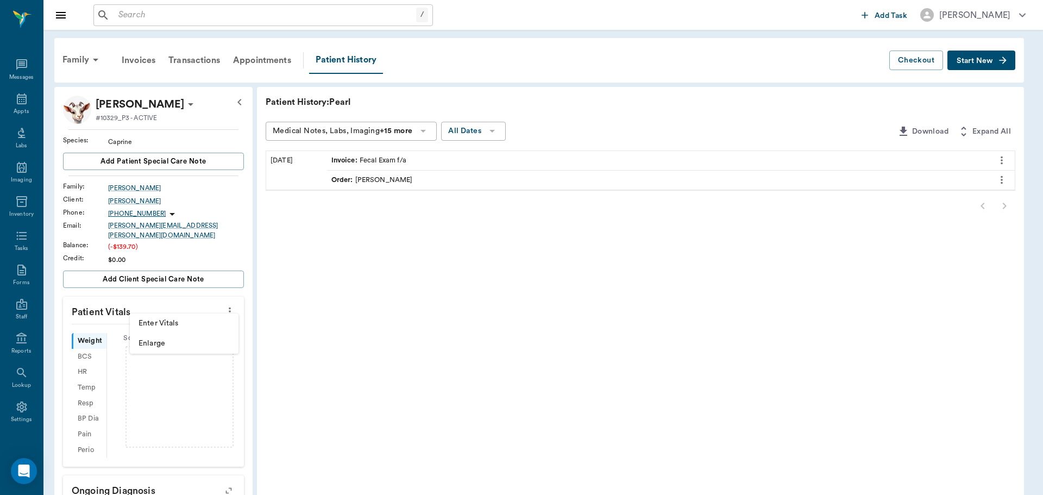
click at [192, 323] on span "Enter Vitals" at bounding box center [184, 323] width 91 height 11
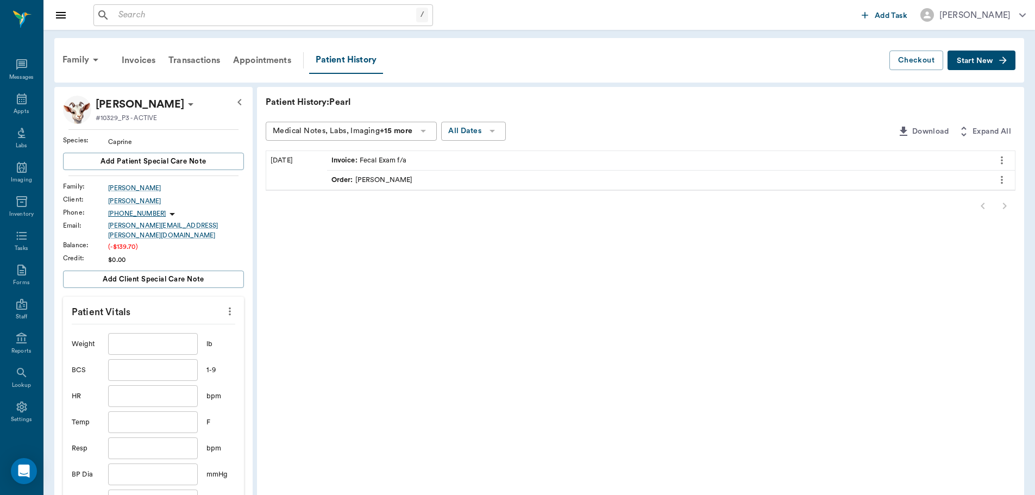
click at [139, 333] on input "text" at bounding box center [152, 344] width 89 height 22
type input "20"
click at [233, 306] on icon "more" at bounding box center [230, 311] width 12 height 13
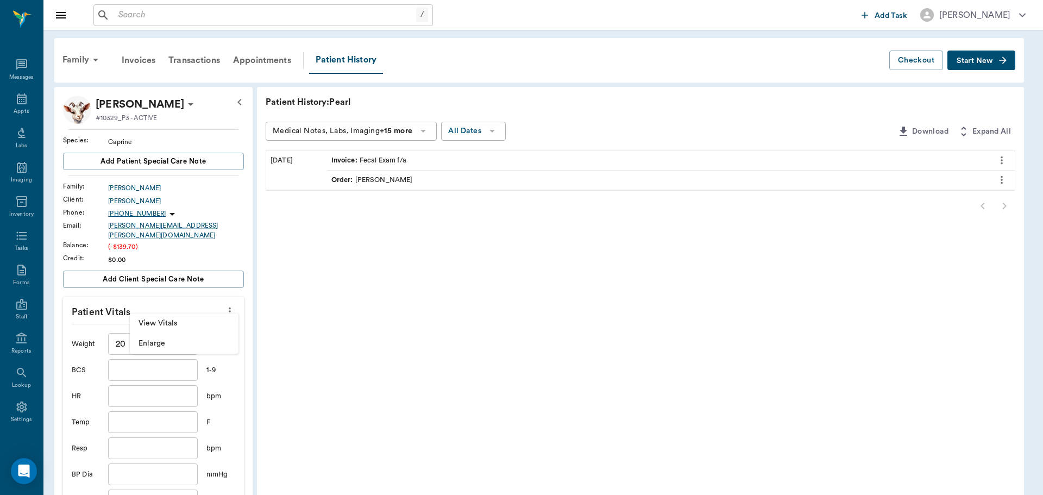
click at [223, 384] on div at bounding box center [521, 247] width 1043 height 495
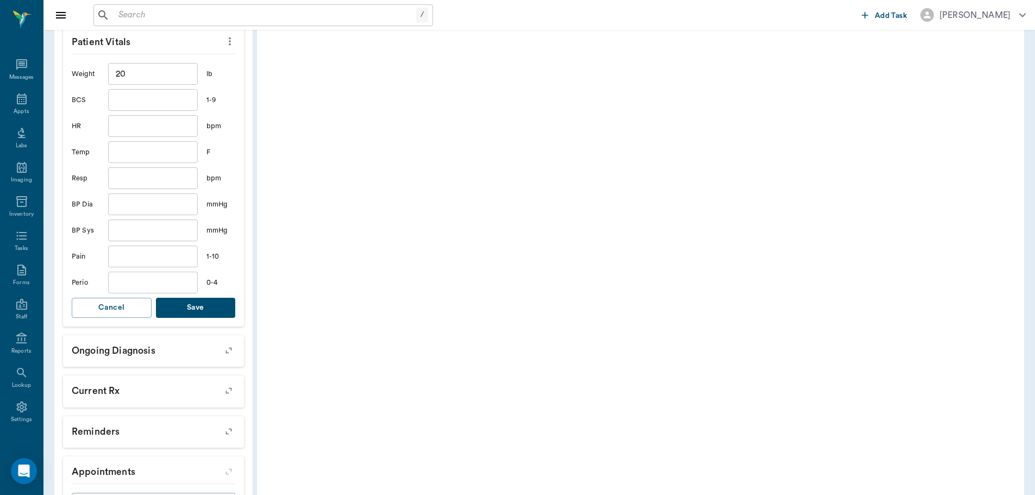
scroll to position [272, 0]
click at [207, 305] on button "Save" at bounding box center [196, 306] width 80 height 20
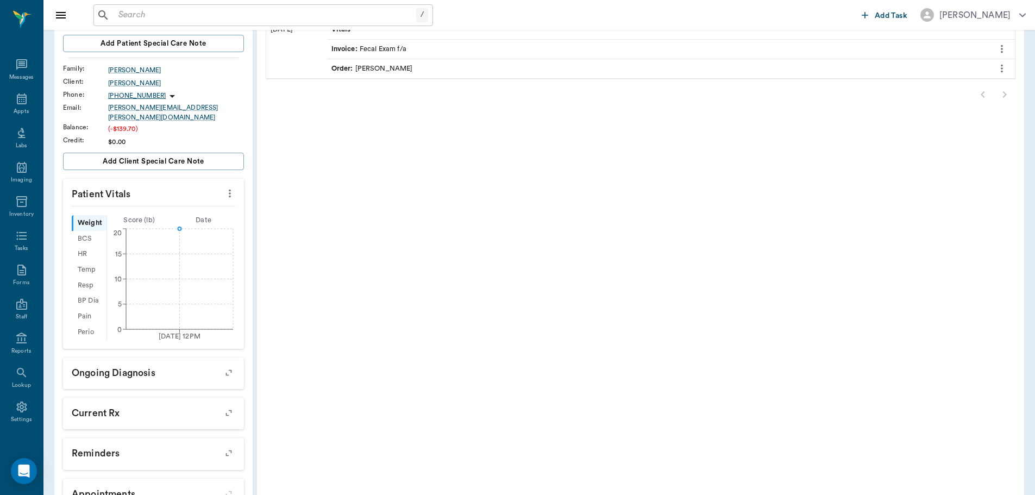
scroll to position [0, 0]
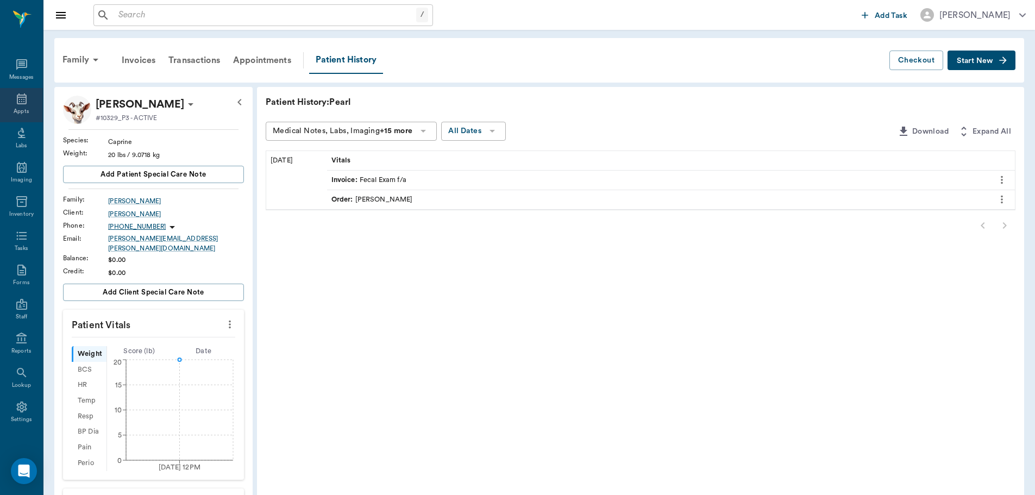
click at [31, 106] on div "Appts" at bounding box center [21, 105] width 43 height 34
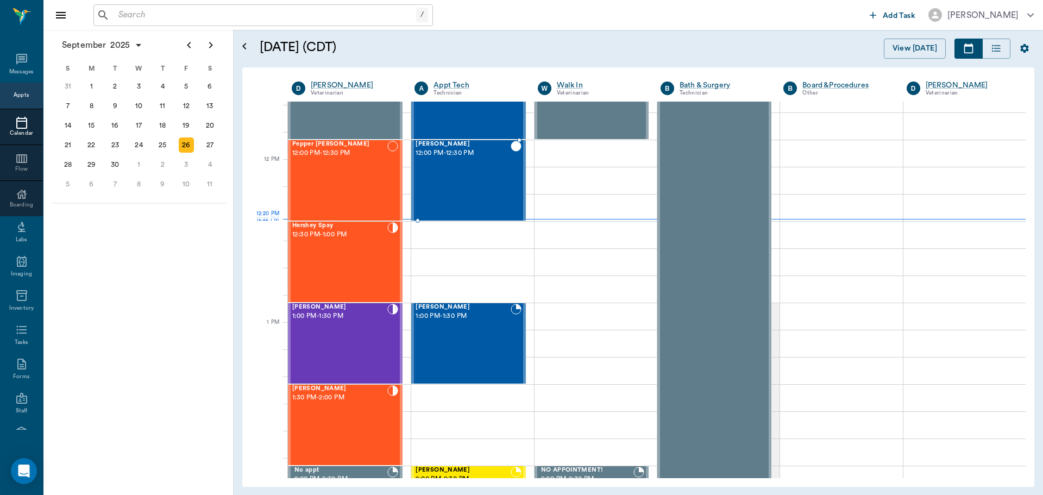
scroll to position [598, 0]
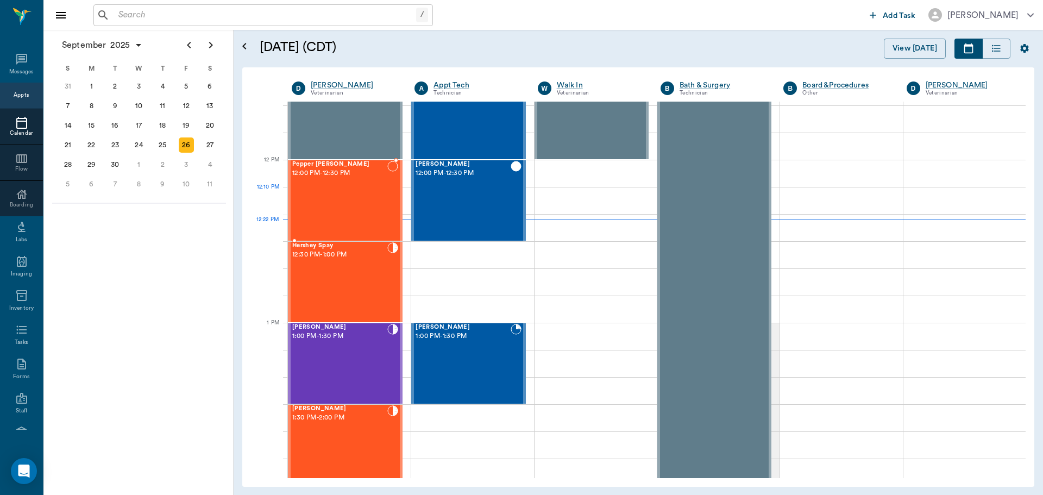
click at [373, 193] on div "Pepper [PERSON_NAME] 12:00 PM - 12:30 PM" at bounding box center [339, 200] width 95 height 79
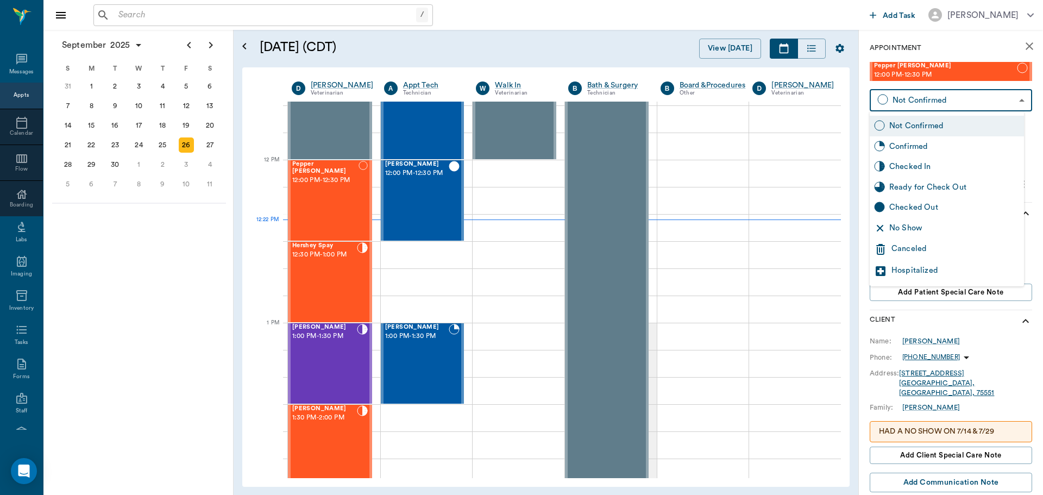
click at [937, 99] on body "/ ​ Add Task [PERSON_NAME] Nectar Messages Appts Calendar Flow Boarding Labs Im…" at bounding box center [521, 247] width 1043 height 495
click at [942, 219] on div "No Show" at bounding box center [947, 228] width 154 height 21
type input "NO_SHOW"
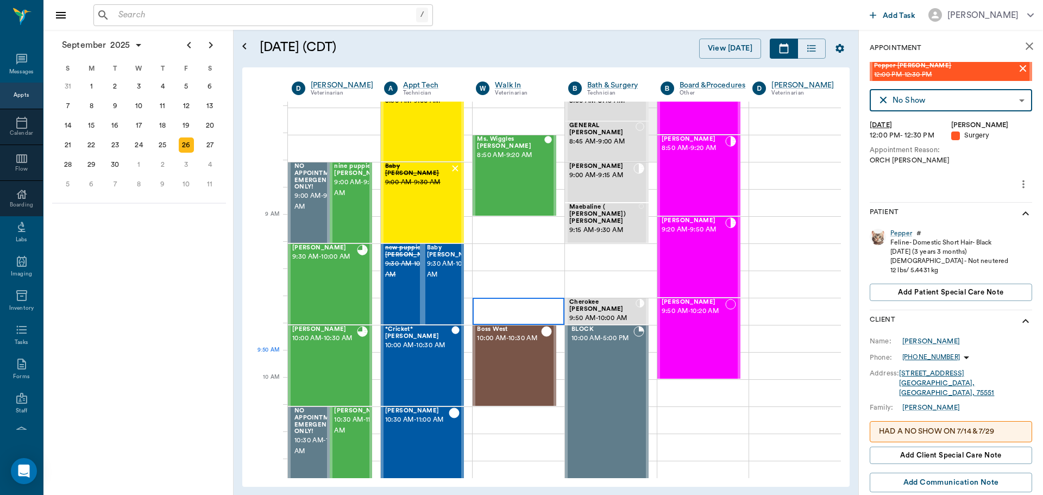
scroll to position [54, 0]
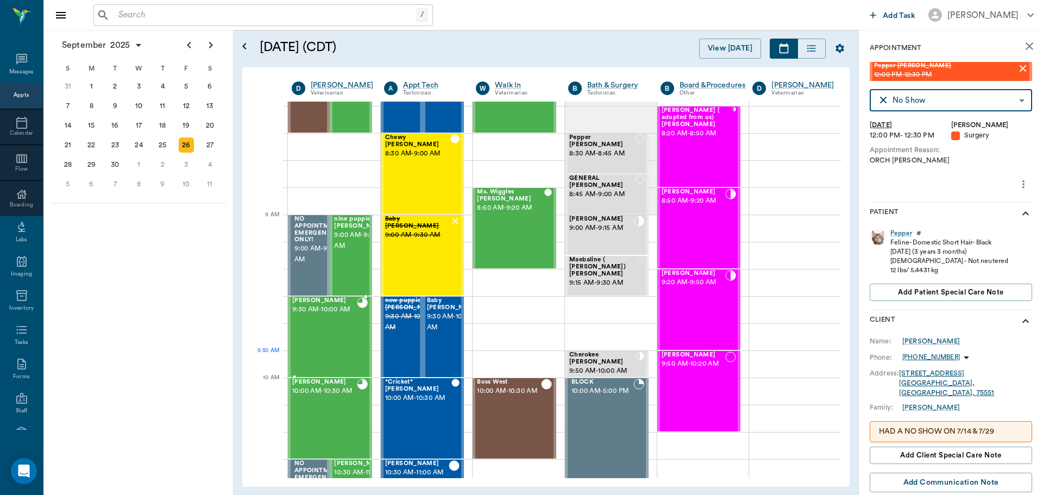
click at [333, 347] on div "[PERSON_NAME] 9:30 AM - 10:00 AM" at bounding box center [324, 336] width 65 height 79
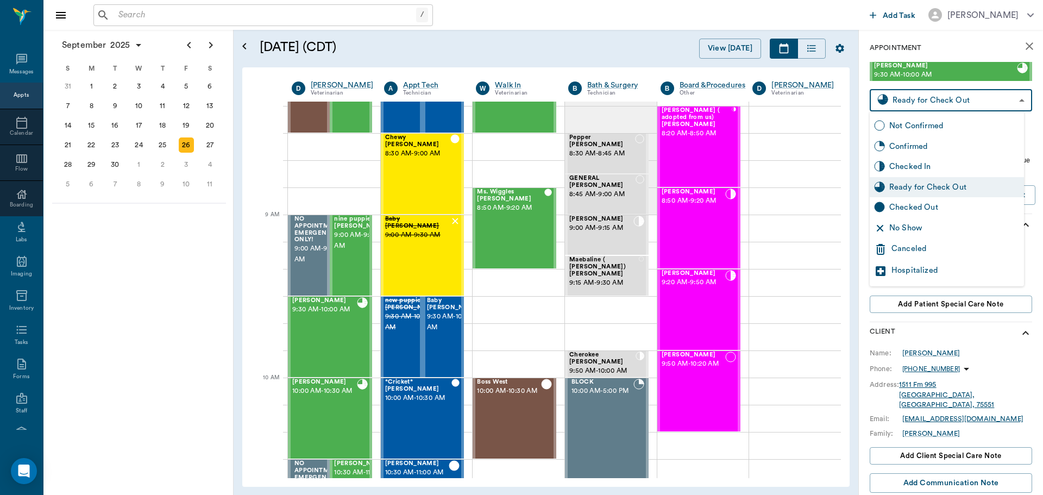
click at [915, 104] on body "/ ​ Add Task [PERSON_NAME] Nectar Messages Appts Calendar Flow Boarding Labs Im…" at bounding box center [521, 247] width 1043 height 495
click at [929, 205] on div "Checked Out" at bounding box center [955, 208] width 130 height 12
type input "CHECKED_OUT"
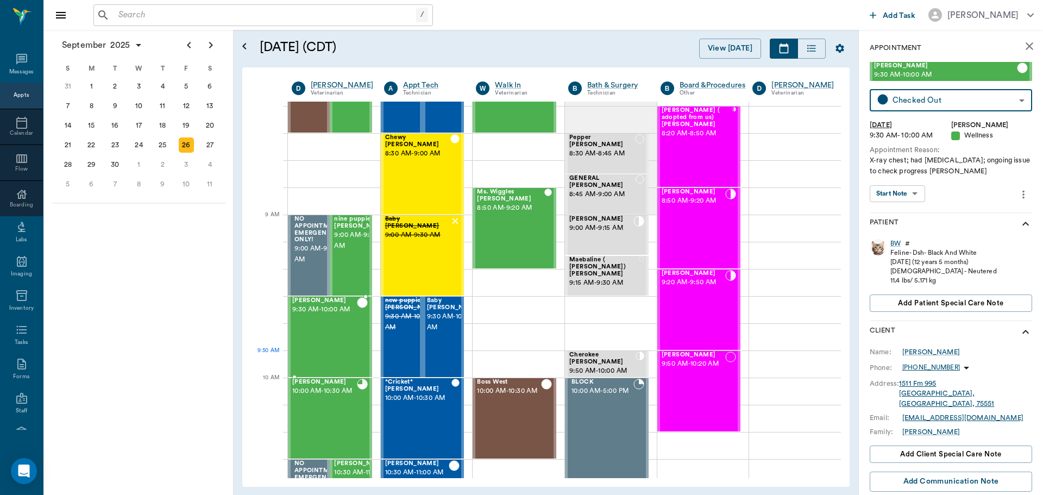
click at [307, 386] on span "10:00 AM - 10:30 AM" at bounding box center [324, 391] width 65 height 11
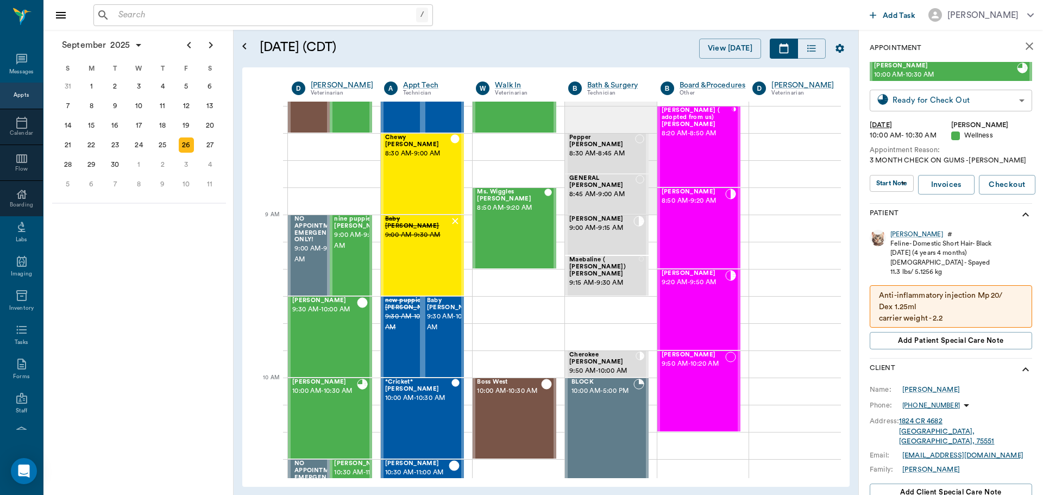
click at [910, 103] on body "/ ​ Add Task [PERSON_NAME] Nectar Messages Appts Calendar Flow Boarding Labs Im…" at bounding box center [521, 247] width 1043 height 495
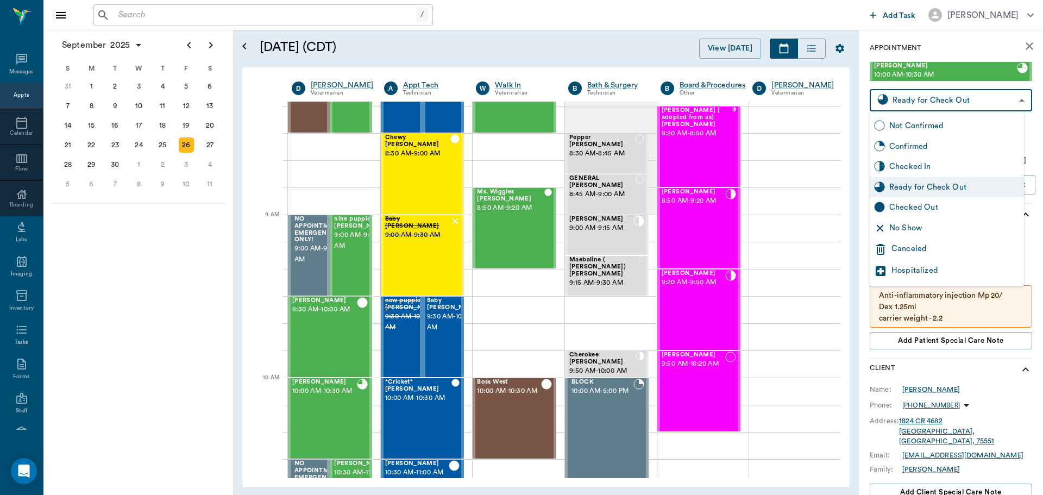
click at [919, 202] on div "Checked Out" at bounding box center [955, 208] width 130 height 12
type input "CHECKED_OUT"
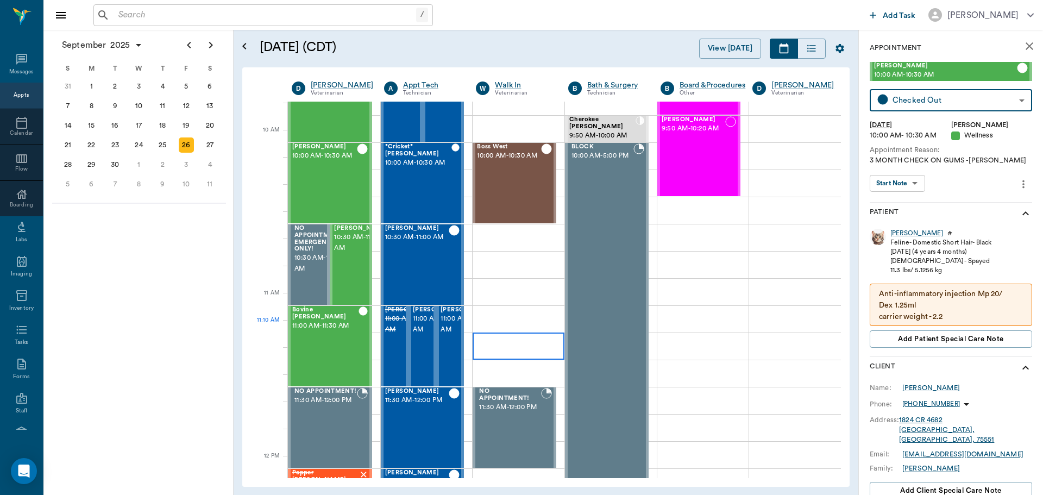
scroll to position [326, 0]
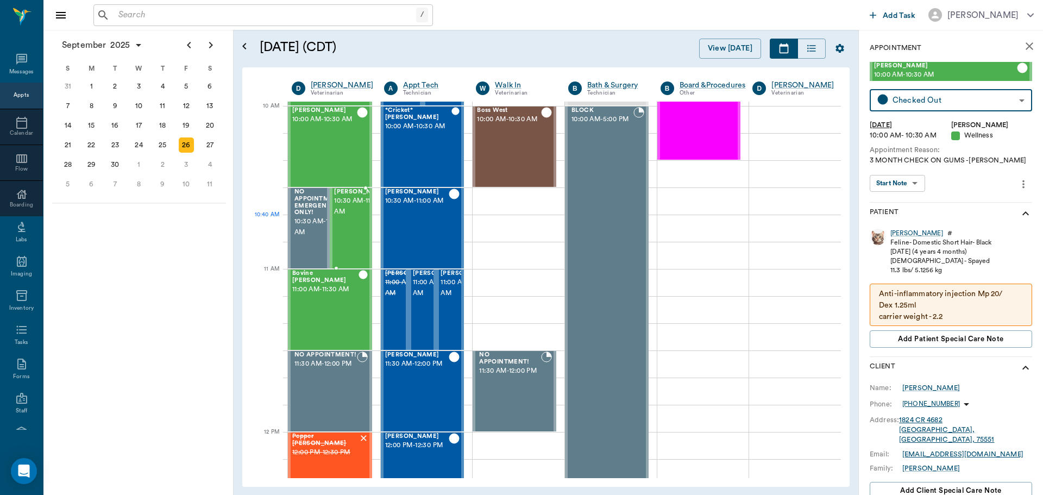
click at [338, 217] on span "10:30 AM - 11:00 AM" at bounding box center [361, 207] width 54 height 22
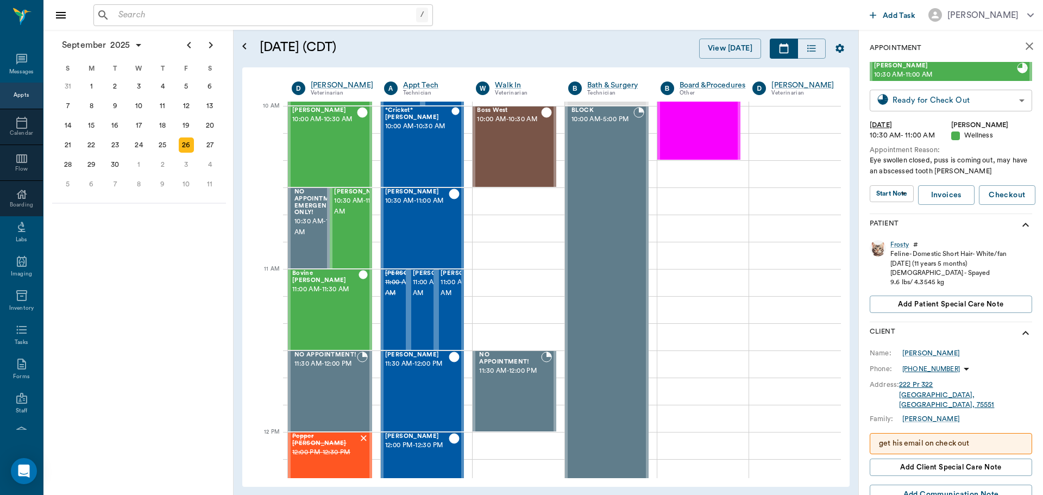
click at [937, 99] on body "/ ​ Add Task [PERSON_NAME] Nectar Messages Appts Calendar Flow Boarding Labs Im…" at bounding box center [521, 247] width 1043 height 495
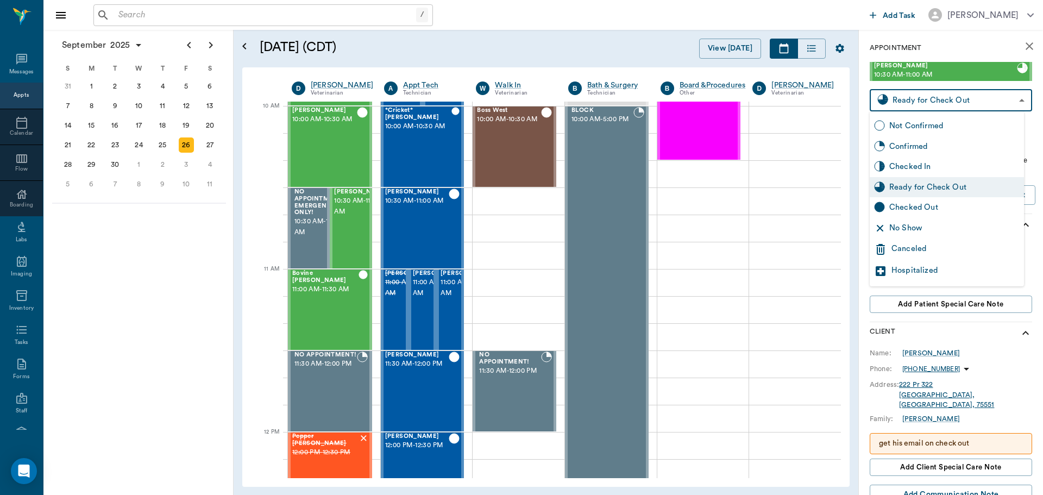
click at [931, 211] on div "Checked Out" at bounding box center [955, 208] width 130 height 12
type input "CHECKED_OUT"
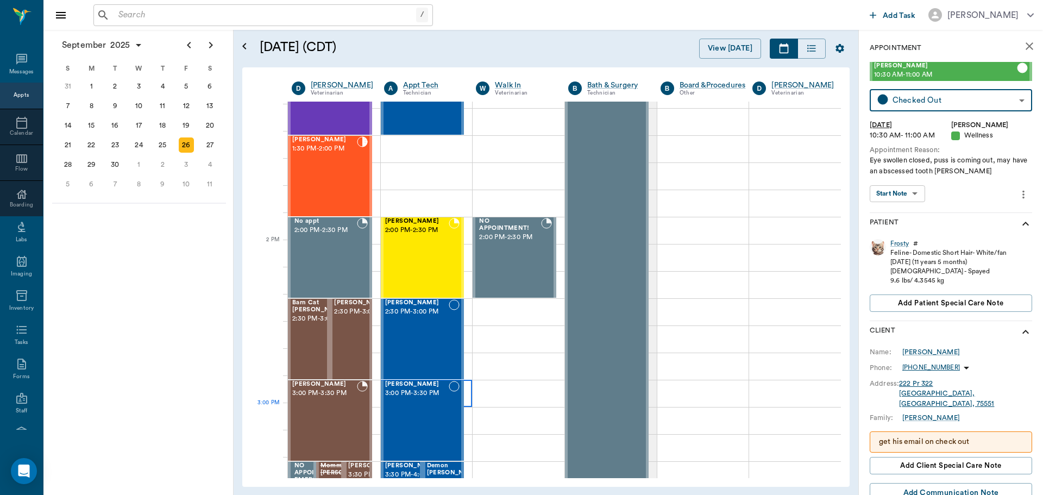
scroll to position [870, 0]
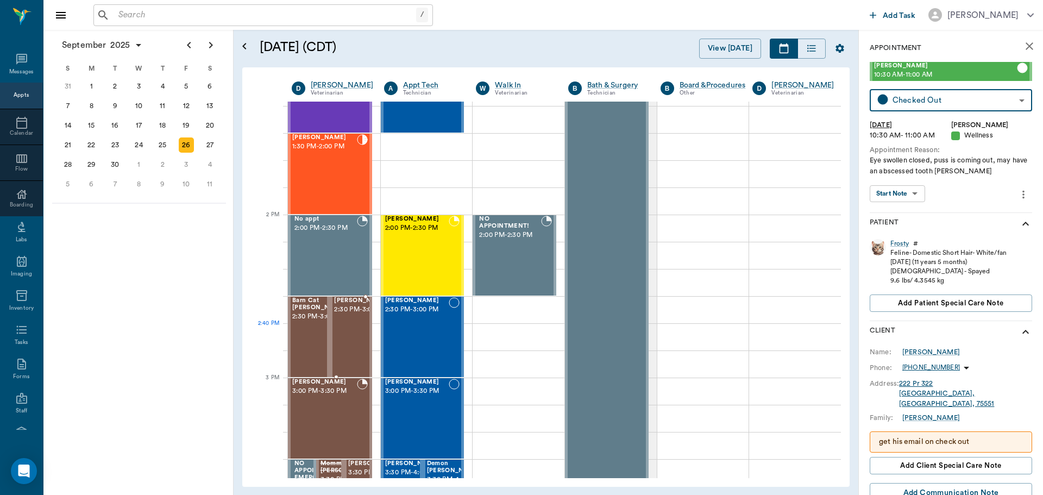
click at [348, 315] on span "2:30 PM - 3:00 PM" at bounding box center [361, 309] width 54 height 11
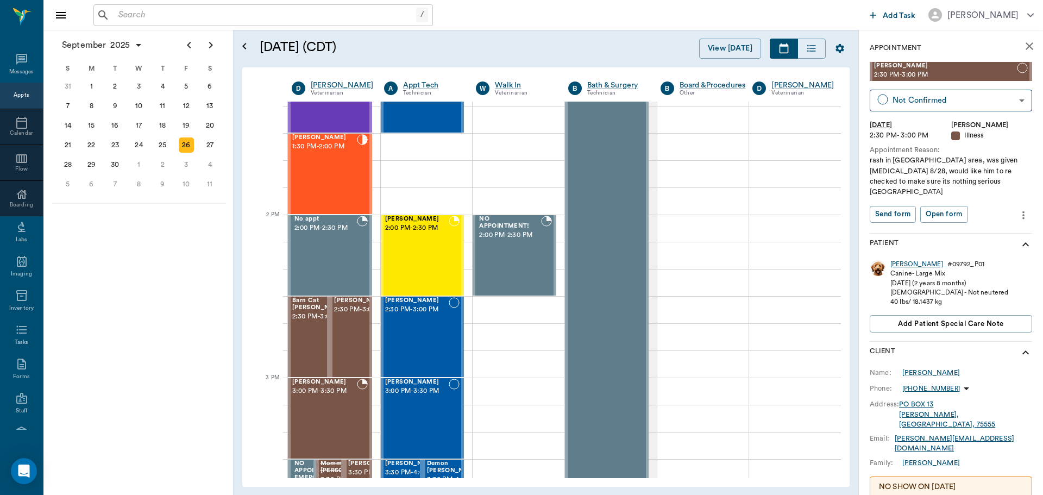
click at [899, 260] on div "[PERSON_NAME]" at bounding box center [917, 264] width 53 height 9
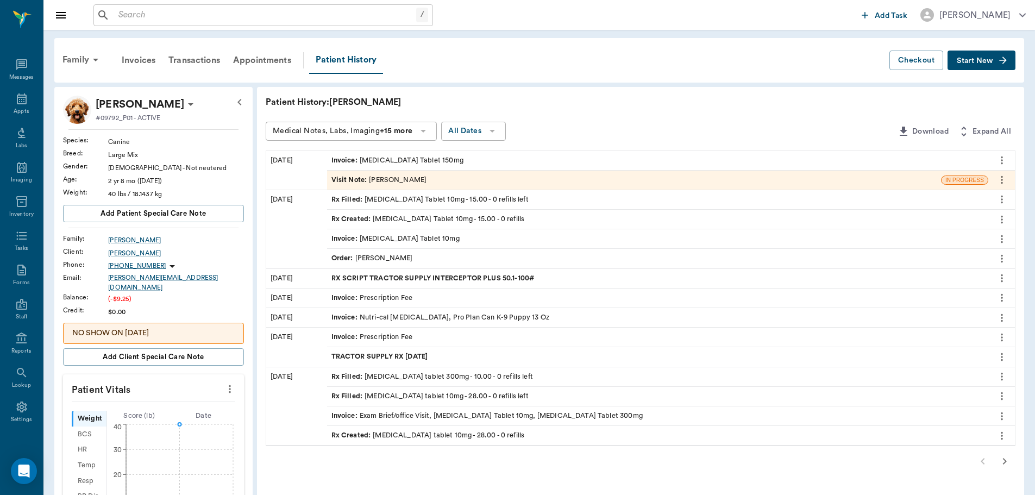
click at [427, 180] on div "Visit Note : [PERSON_NAME]" at bounding box center [634, 180] width 614 height 19
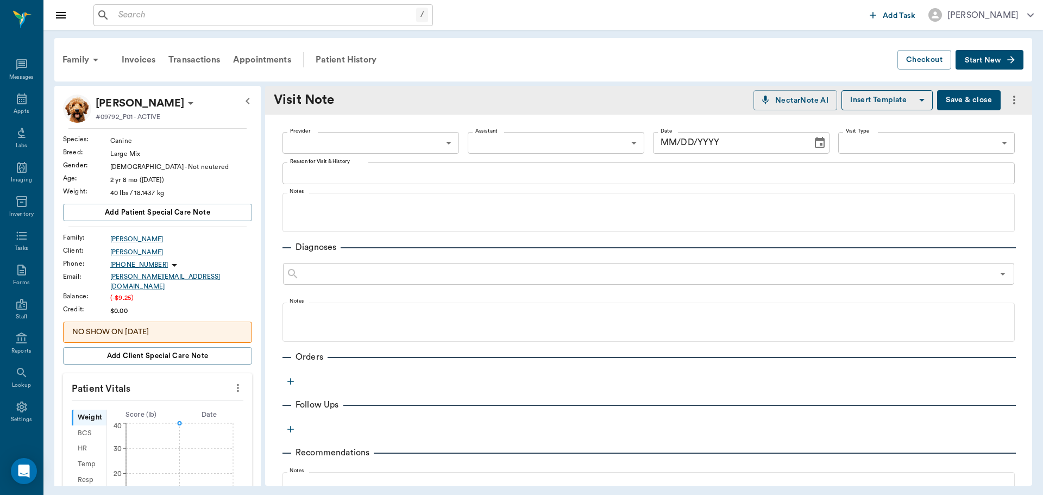
type input "63ec2f075fda476ae8351a4d"
type input "63ec2e7e52e12b0ba117b124"
type textarea "WANTING SOMETHING TO RELAX [PERSON_NAME] BEFORE APPOINTMENT [DATE]"
type input "[DATE]"
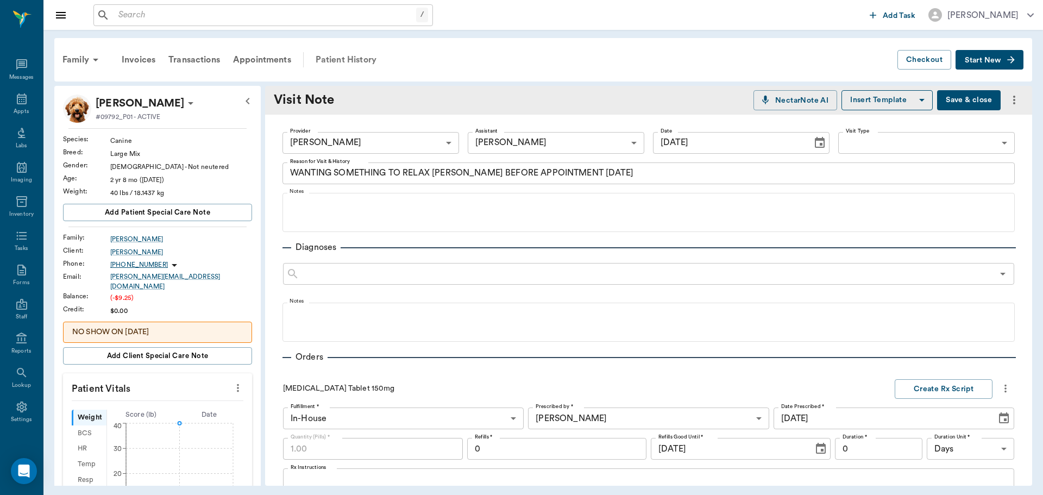
click at [361, 55] on div "Patient History" at bounding box center [346, 60] width 74 height 26
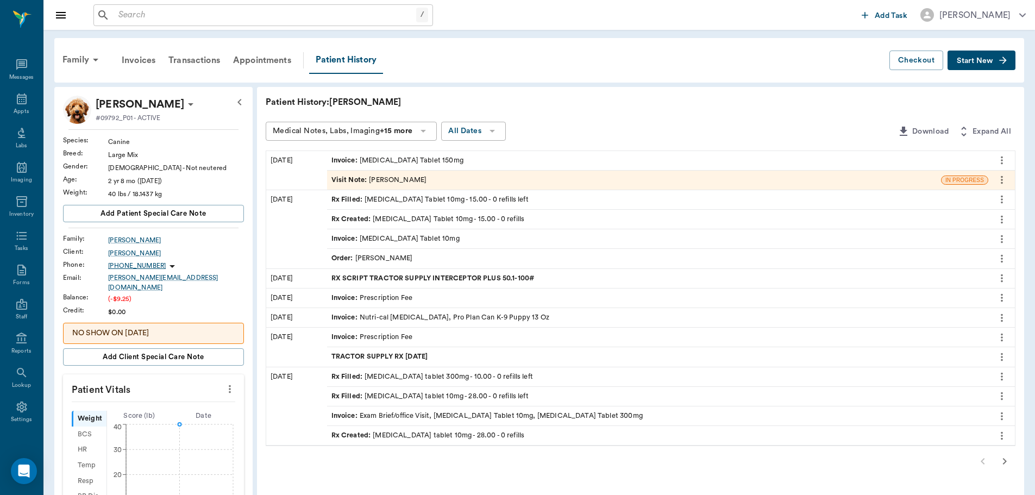
click at [1008, 463] on icon "button" at bounding box center [1004, 461] width 13 height 13
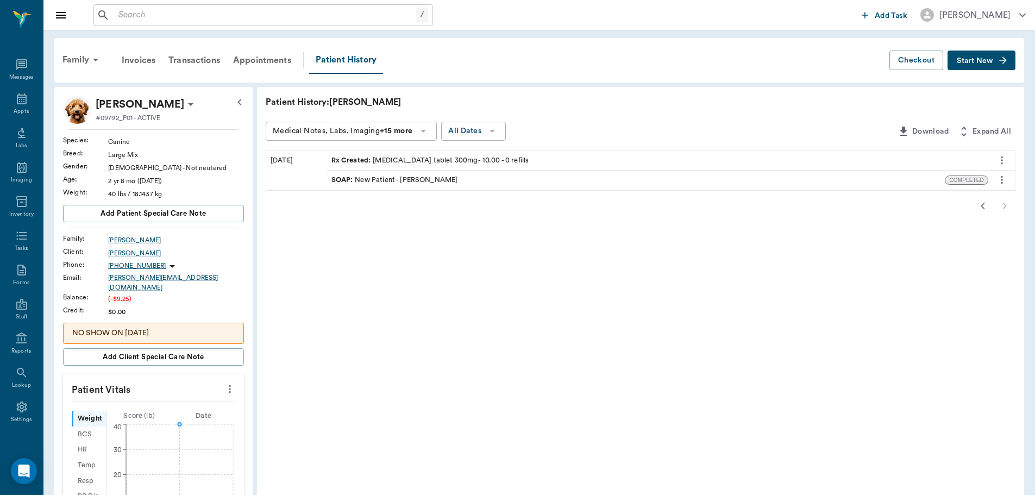
click at [984, 201] on icon "button" at bounding box center [983, 205] width 13 height 13
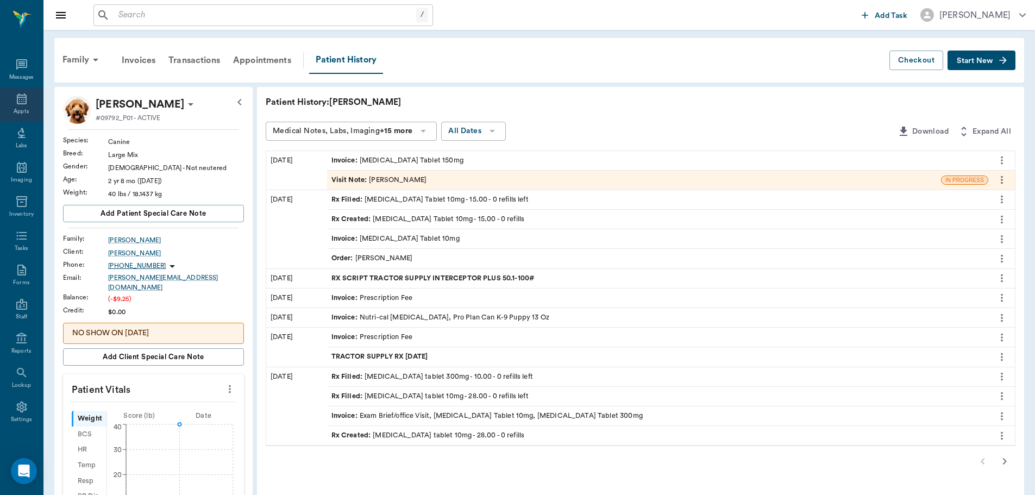
click at [18, 108] on div "Appts" at bounding box center [21, 112] width 15 height 8
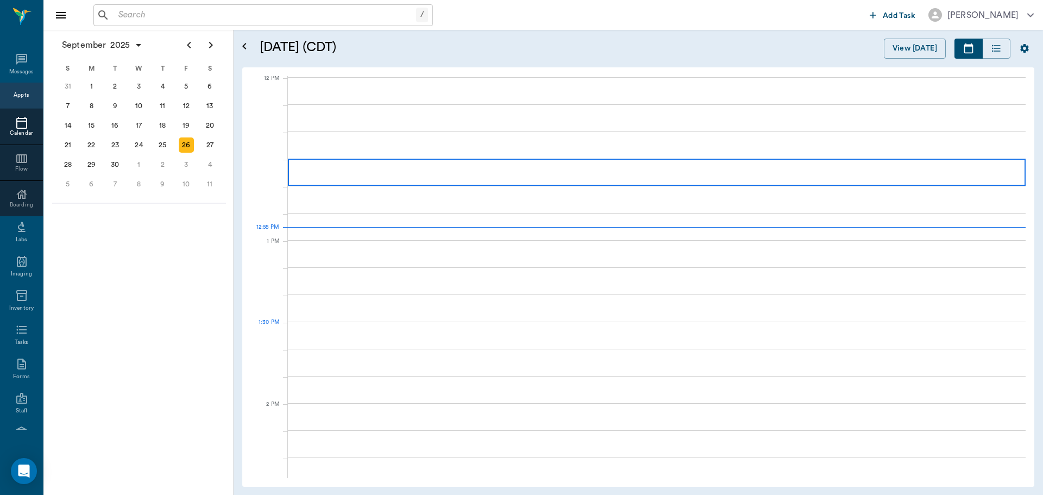
scroll to position [654, 0]
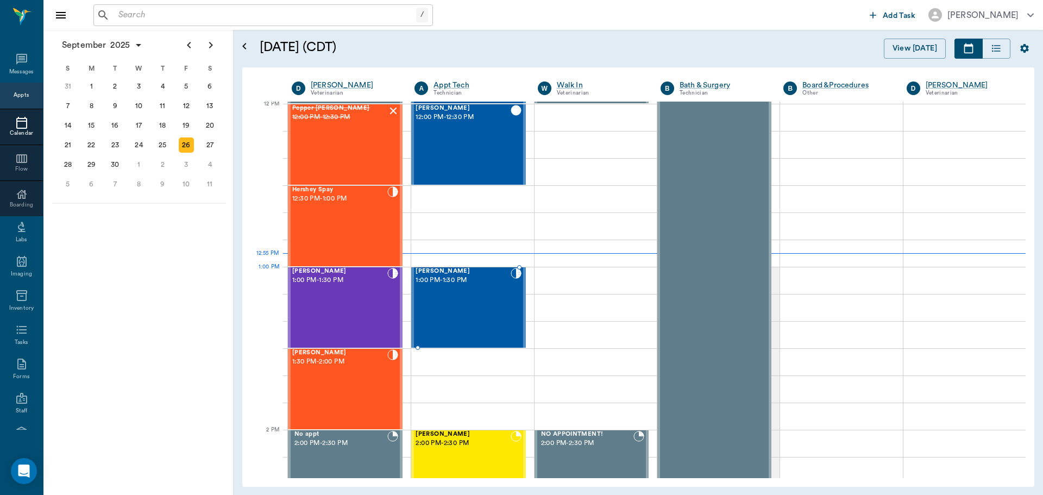
click at [485, 292] on div "[PERSON_NAME] 1:00 PM - 1:30 PM" at bounding box center [463, 307] width 95 height 79
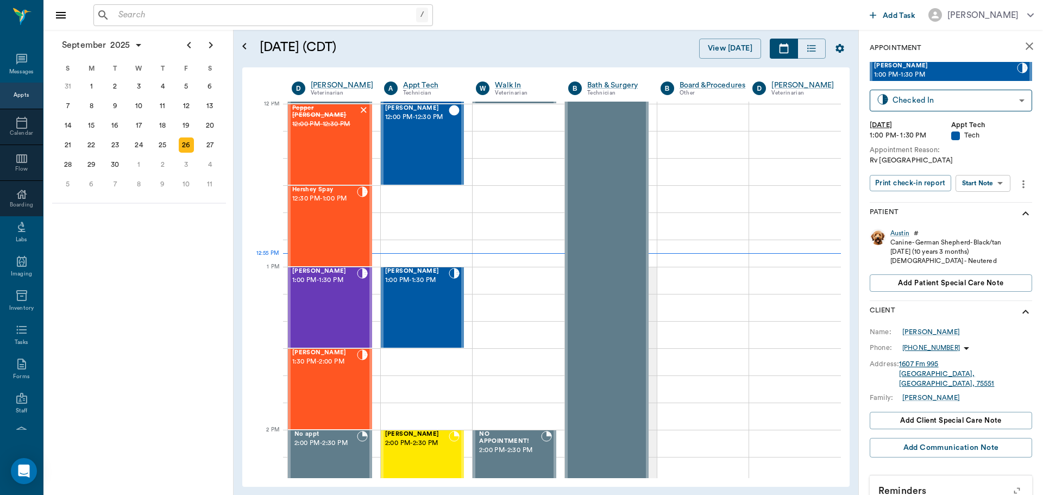
click at [990, 184] on body "/ ​ Add Task [PERSON_NAME] Nectar Messages Appts Calendar Flow Boarding Labs Im…" at bounding box center [521, 247] width 1043 height 495
click at [990, 199] on button "Start SOAP" at bounding box center [971, 205] width 37 height 12
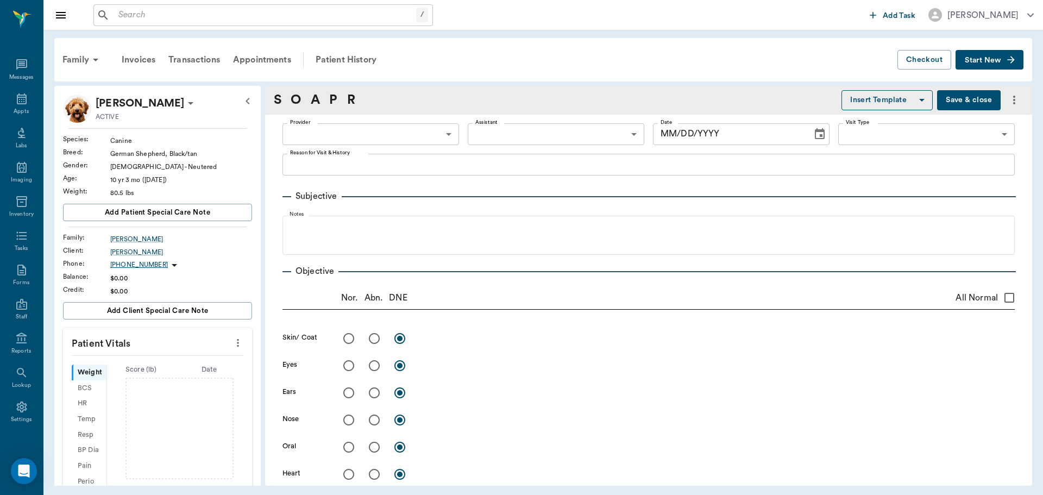
type input "63ec2f075fda476ae8351a4c"
type input "65d2be4f46e3a538d89b8c1a"
type textarea "Rv [GEOGRAPHIC_DATA]"
type input "[DATE]"
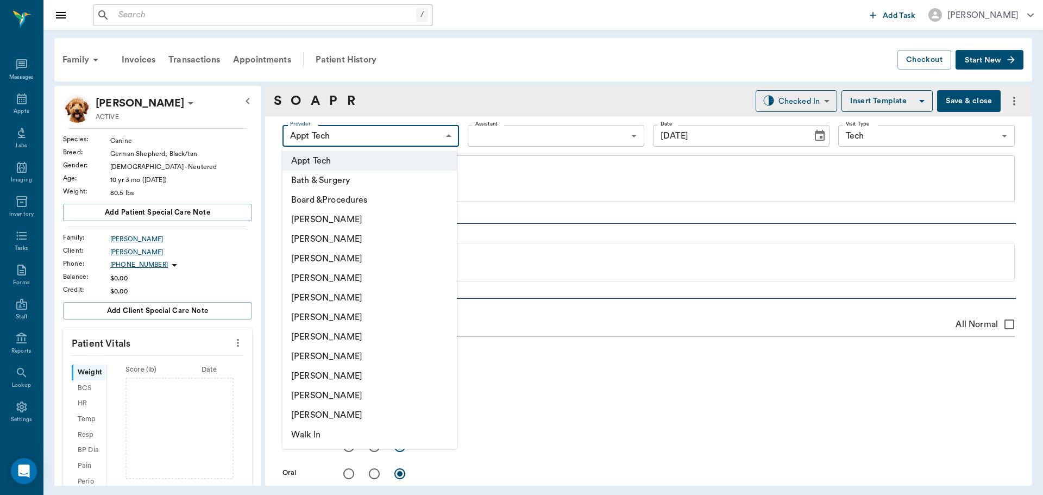
click at [396, 137] on body "/ ​ Add Task [PERSON_NAME] Nectar Messages Appts Labs Imaging Inventory Tasks F…" at bounding box center [521, 247] width 1043 height 495
click at [365, 265] on li "[PERSON_NAME]" at bounding box center [370, 259] width 174 height 20
type input "642ef10e332a41444de2bad1"
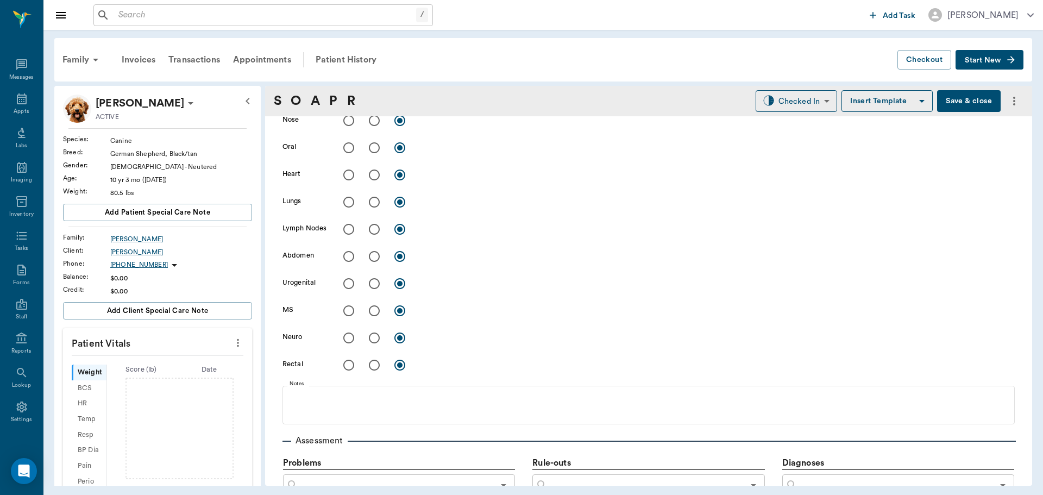
scroll to position [598, 0]
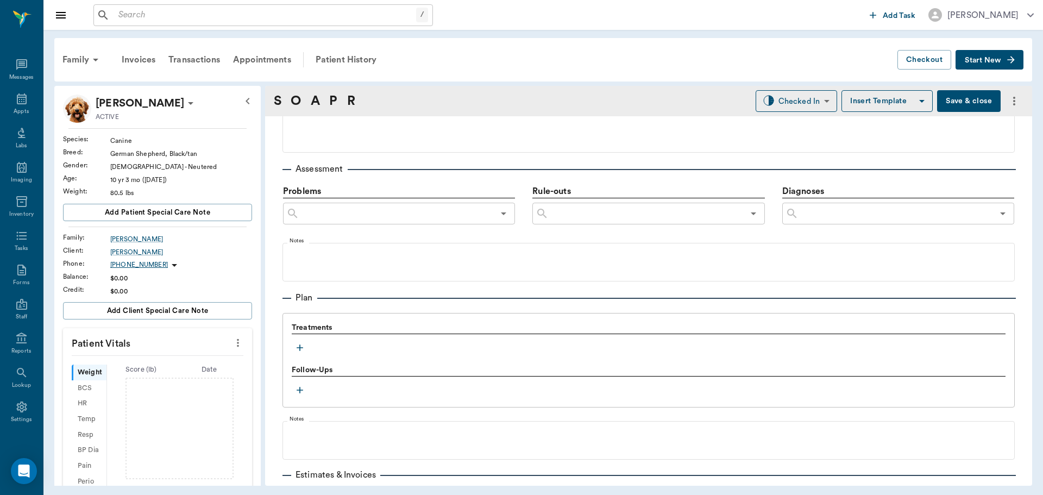
click at [298, 346] on icon "button" at bounding box center [300, 347] width 11 height 11
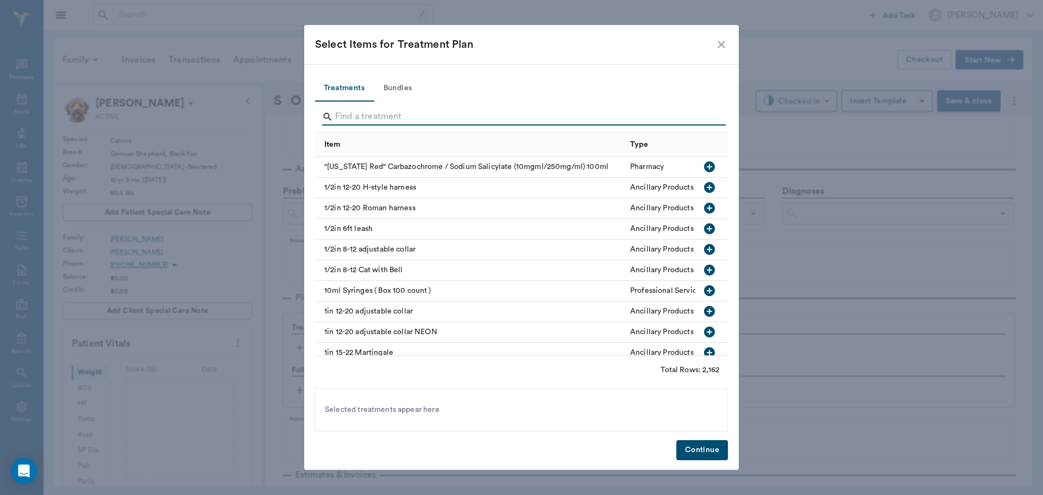
click at [510, 122] on input "Search" at bounding box center [522, 116] width 374 height 17
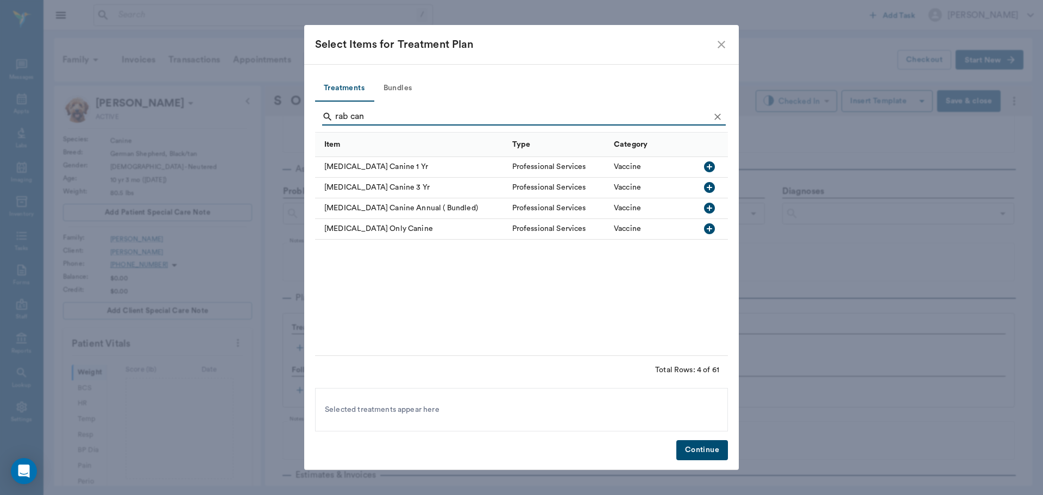
type input "rab can"
click at [711, 222] on icon "button" at bounding box center [709, 228] width 13 height 13
click at [708, 450] on button "Continue" at bounding box center [703, 450] width 52 height 20
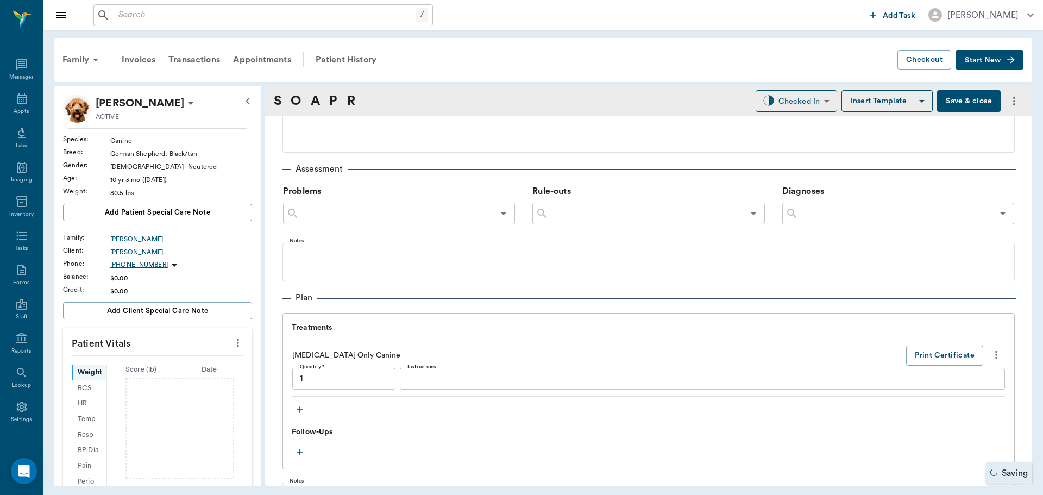
click at [237, 343] on button "more" at bounding box center [237, 343] width 17 height 18
type input "1.00"
click at [195, 357] on span "Enter Vitals" at bounding box center [184, 361] width 91 height 11
click at [179, 377] on input "text" at bounding box center [157, 376] width 95 height 22
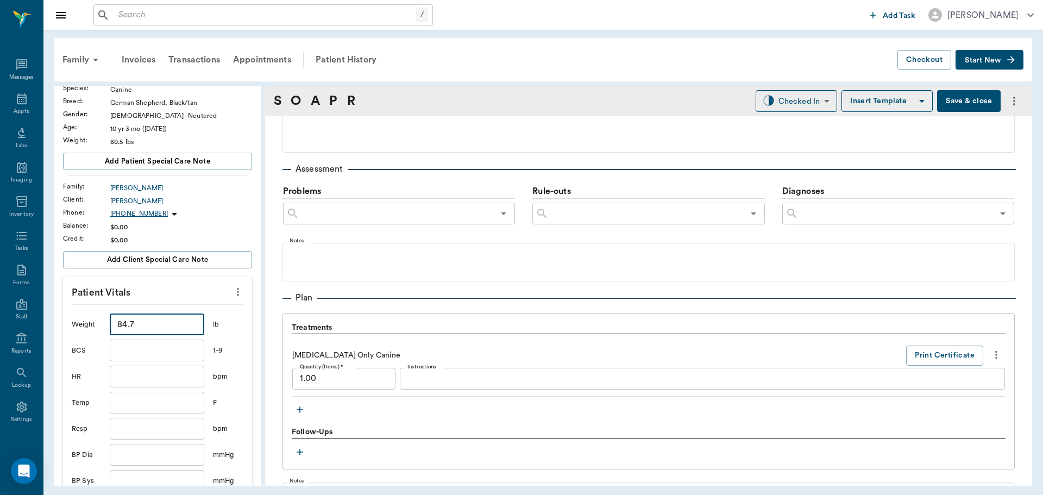
scroll to position [163, 0]
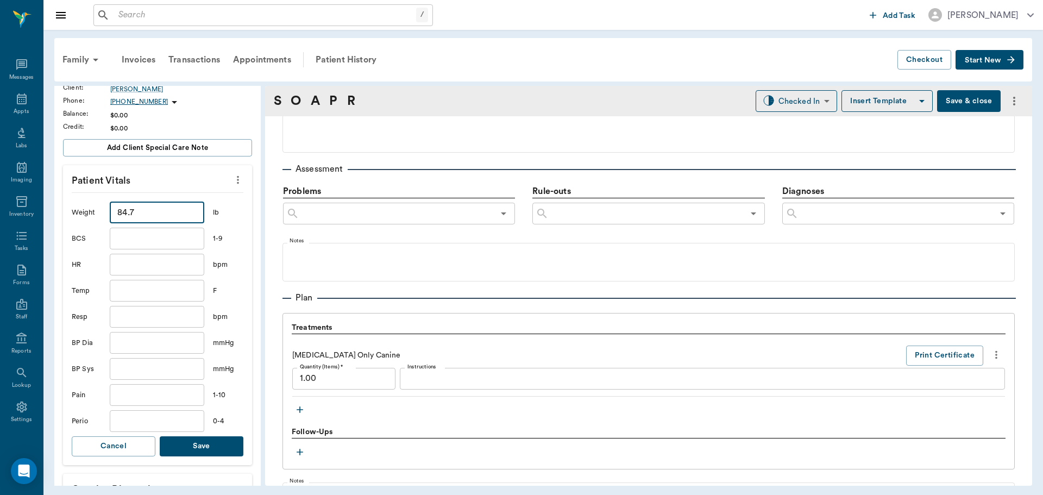
type input "84.7"
click at [211, 441] on button "Save" at bounding box center [202, 446] width 84 height 20
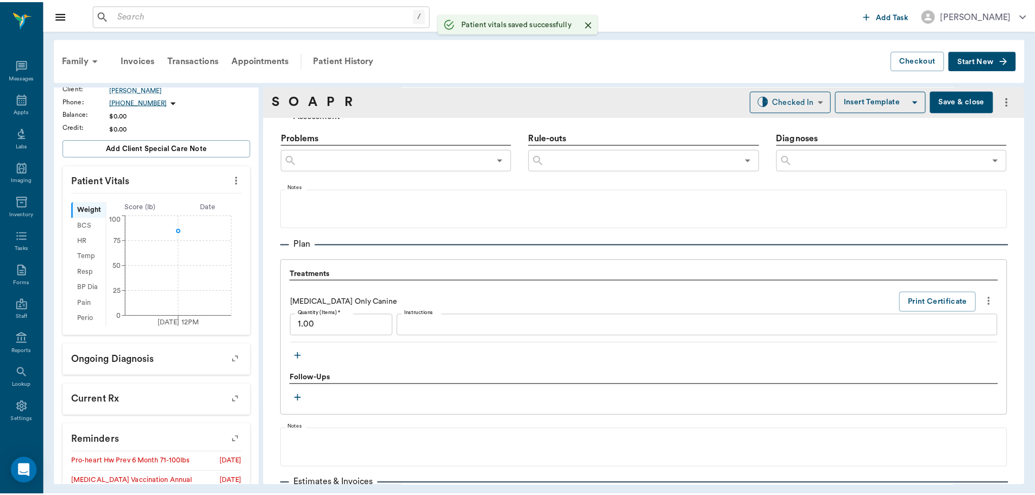
scroll to position [748, 0]
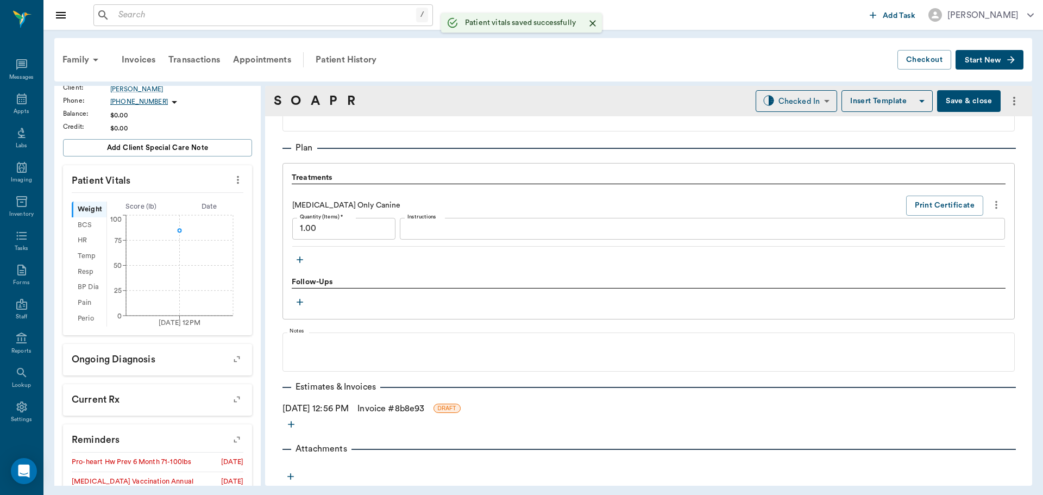
click at [410, 414] on link "Invoice # 8b8e93" at bounding box center [391, 408] width 67 height 13
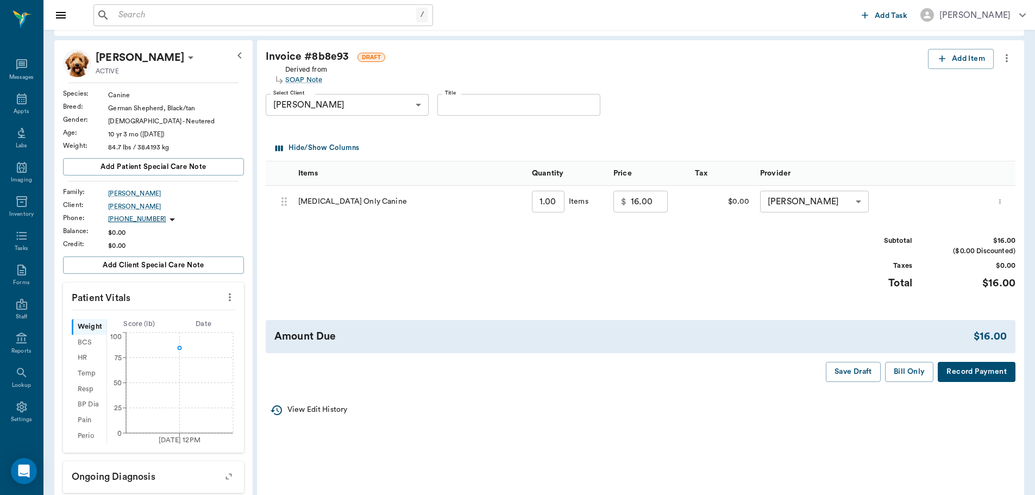
scroll to position [109, 0]
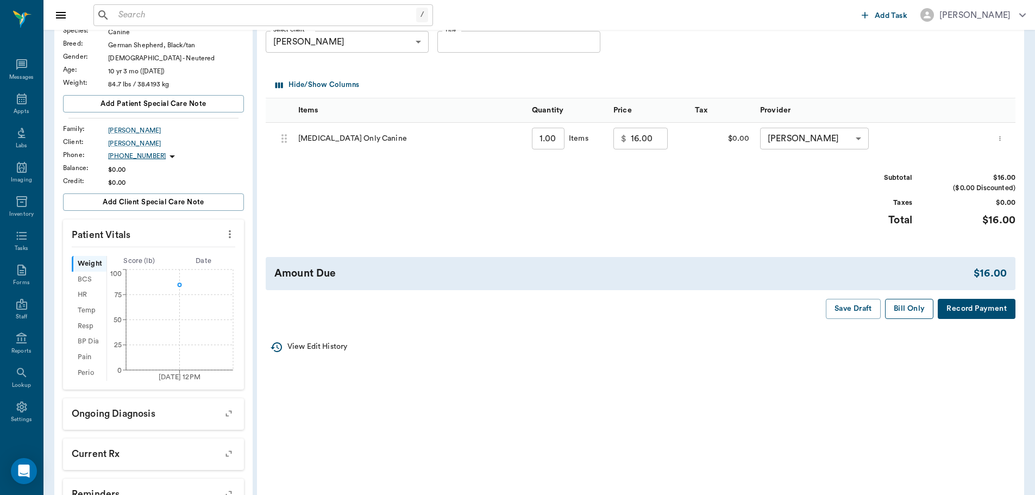
click at [914, 307] on button "Bill Only" at bounding box center [909, 309] width 49 height 20
